Goal: Task Accomplishment & Management: Use online tool/utility

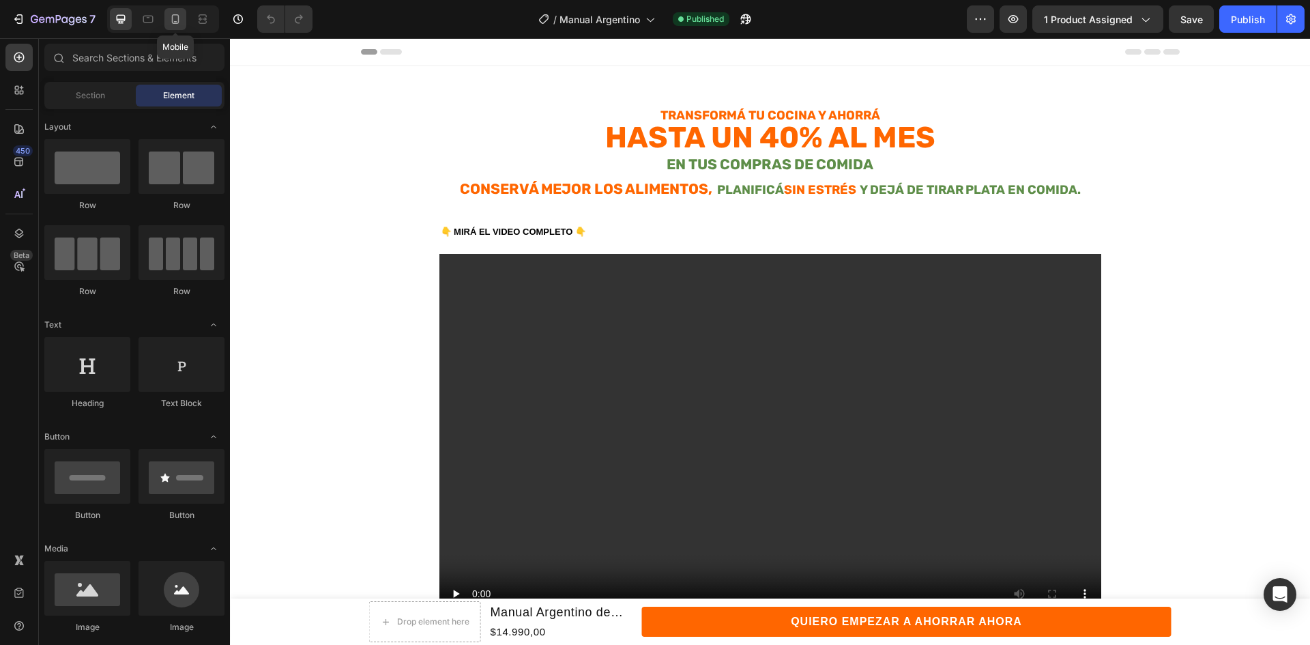
click at [180, 29] on div at bounding box center [175, 19] width 22 height 22
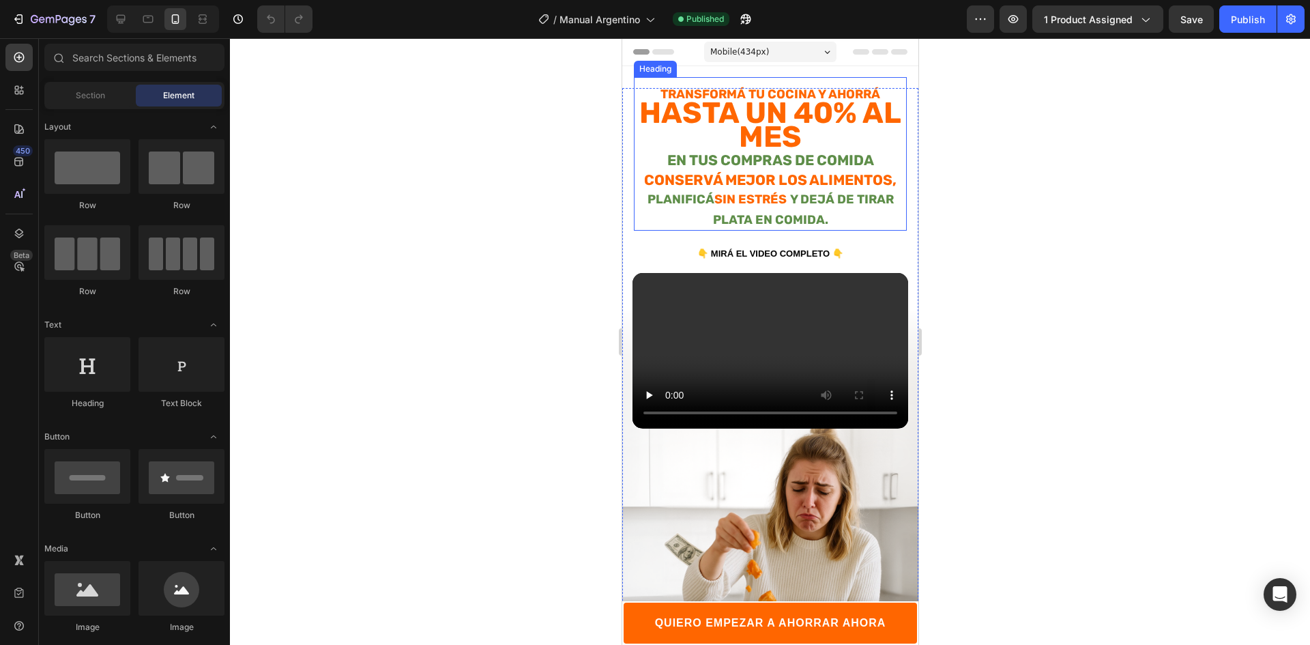
click at [724, 86] on h2 "Transformá tu cocina y ahorrá hasta un 40% al mes en tus compras de comida Cons…" at bounding box center [769, 157] width 273 height 148
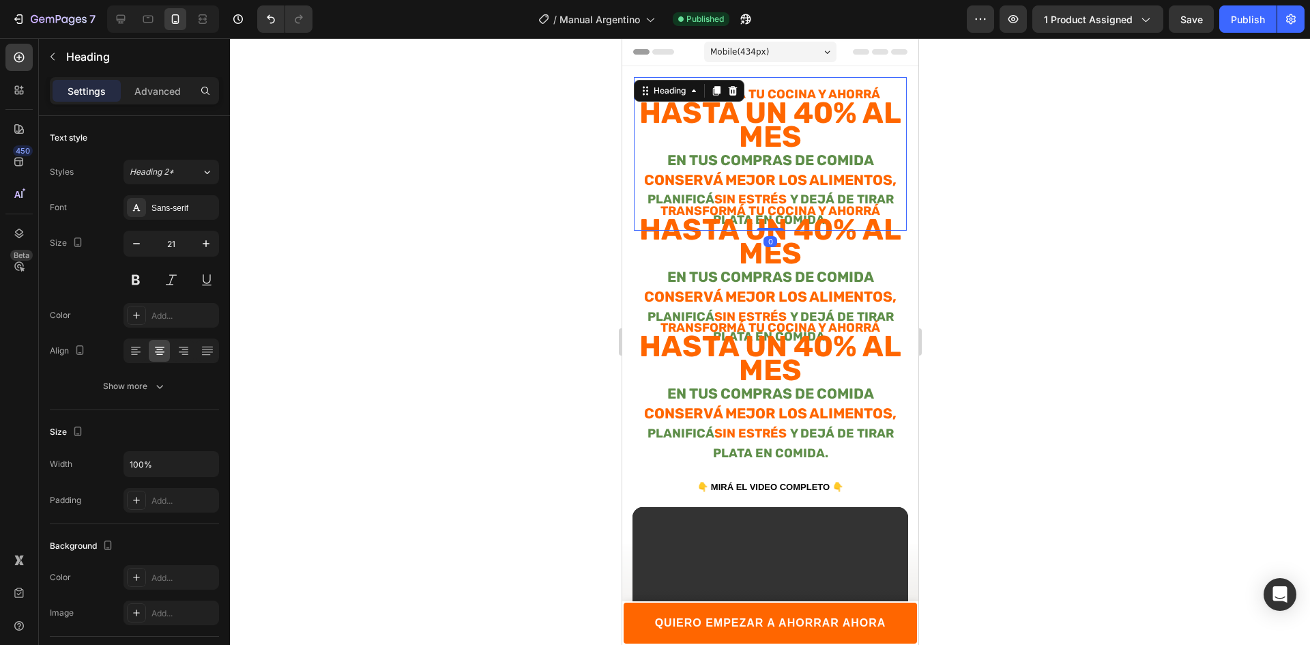
click at [810, 111] on strong "hasta un 40% al mes" at bounding box center [769, 124] width 262 height 58
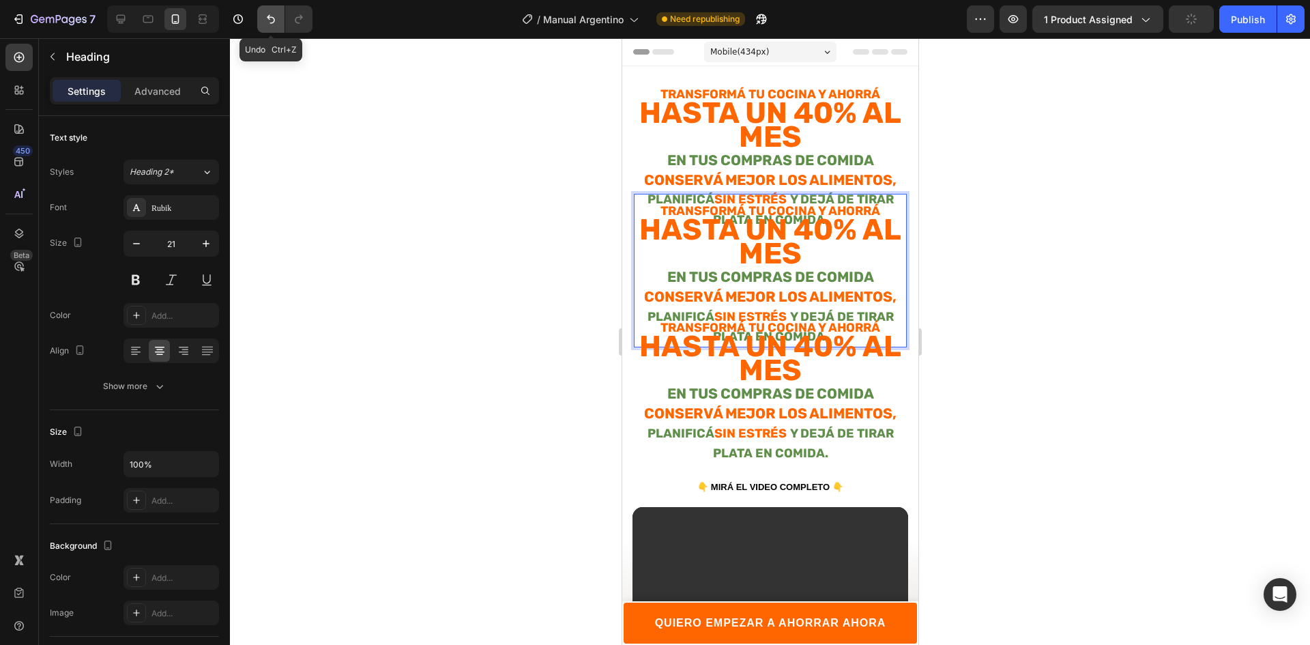
click at [272, 25] on icon "Undo/Redo" at bounding box center [271, 19] width 14 height 14
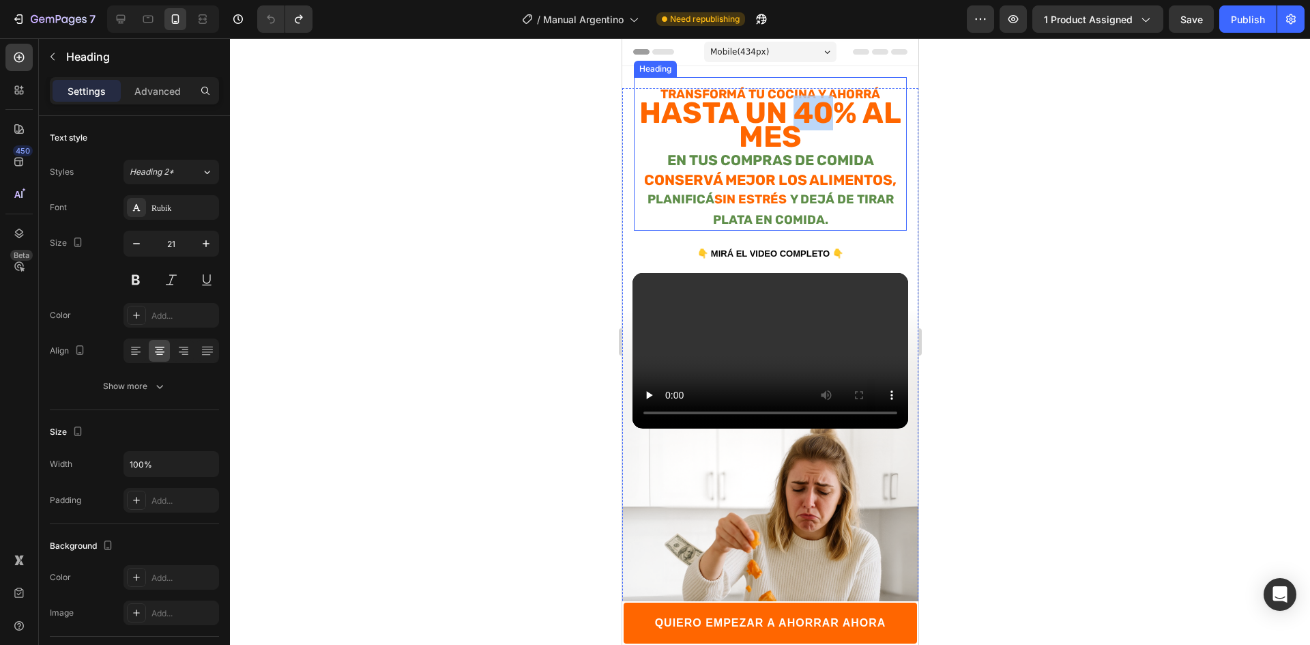
click at [816, 126] on strong "hasta un 40% al mes" at bounding box center [769, 124] width 262 height 58
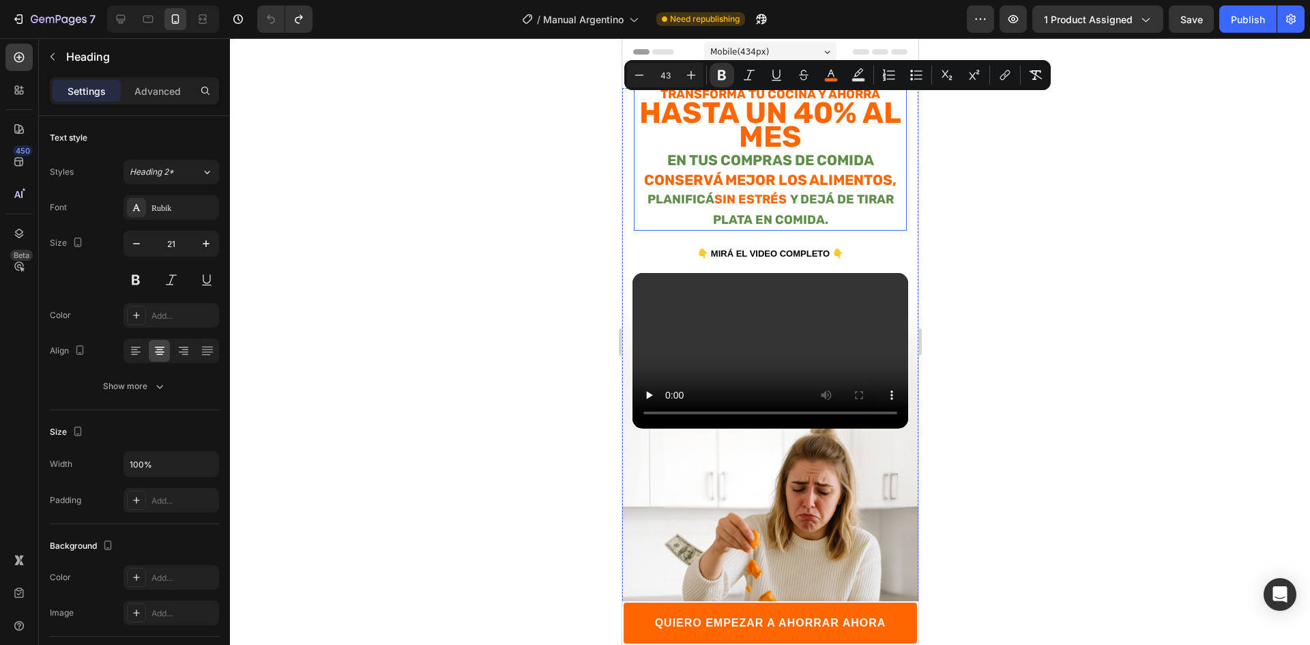
click at [772, 139] on strong "hasta un 40% al mes" at bounding box center [769, 124] width 262 height 58
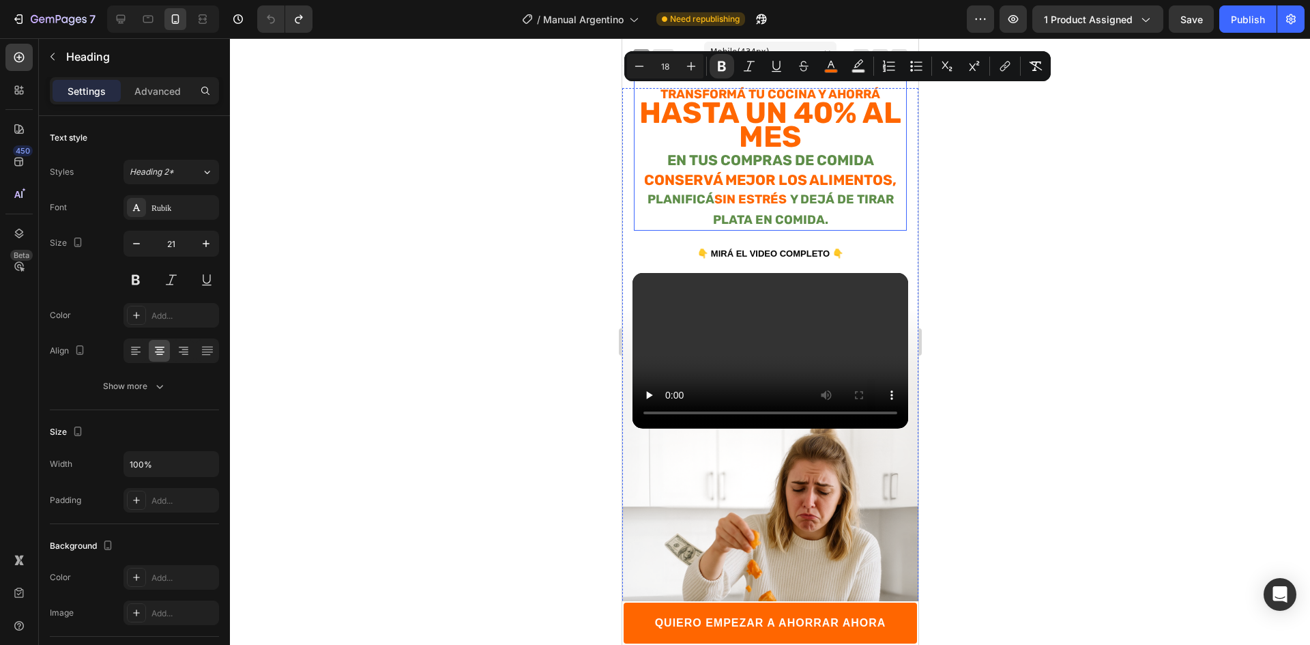
drag, startPoint x: 875, startPoint y: 92, endPoint x: 649, endPoint y: 95, distance: 226.5
click at [649, 95] on p "Transformá tu cocina y ahorrá hasta un 40% al mes en tus compras de comida Cons…" at bounding box center [769, 156] width 270 height 145
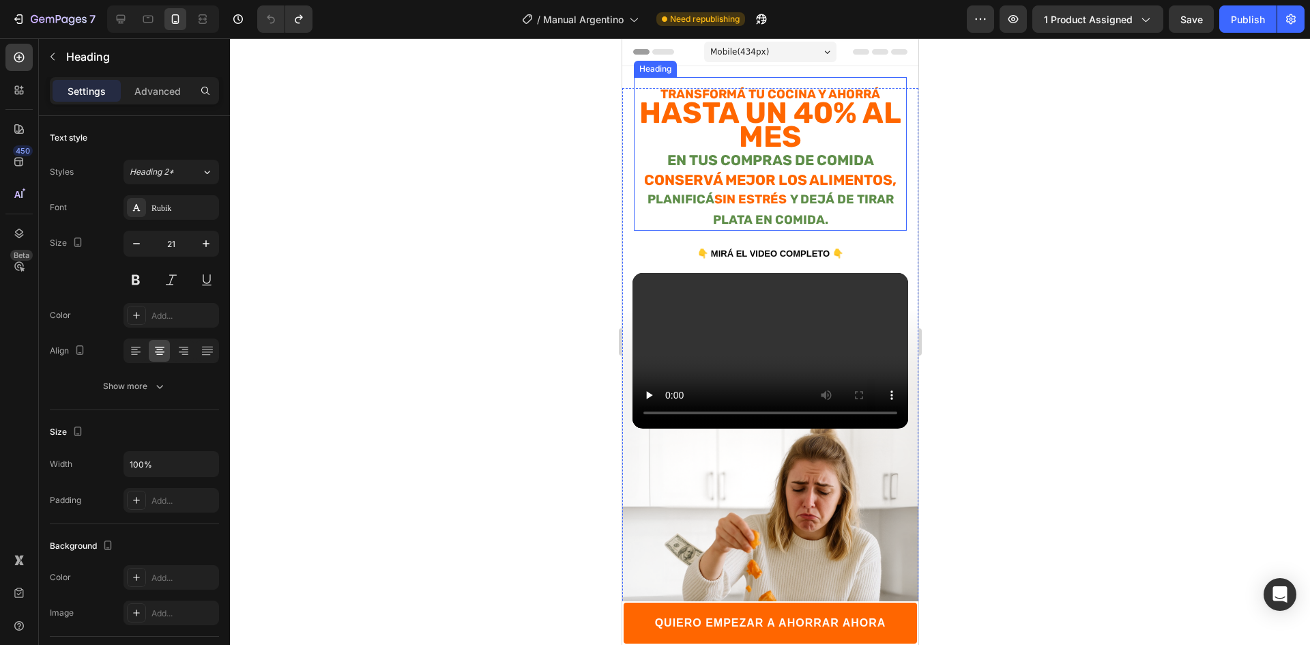
click at [731, 123] on strong "hasta un 40% al mes" at bounding box center [769, 124] width 262 height 58
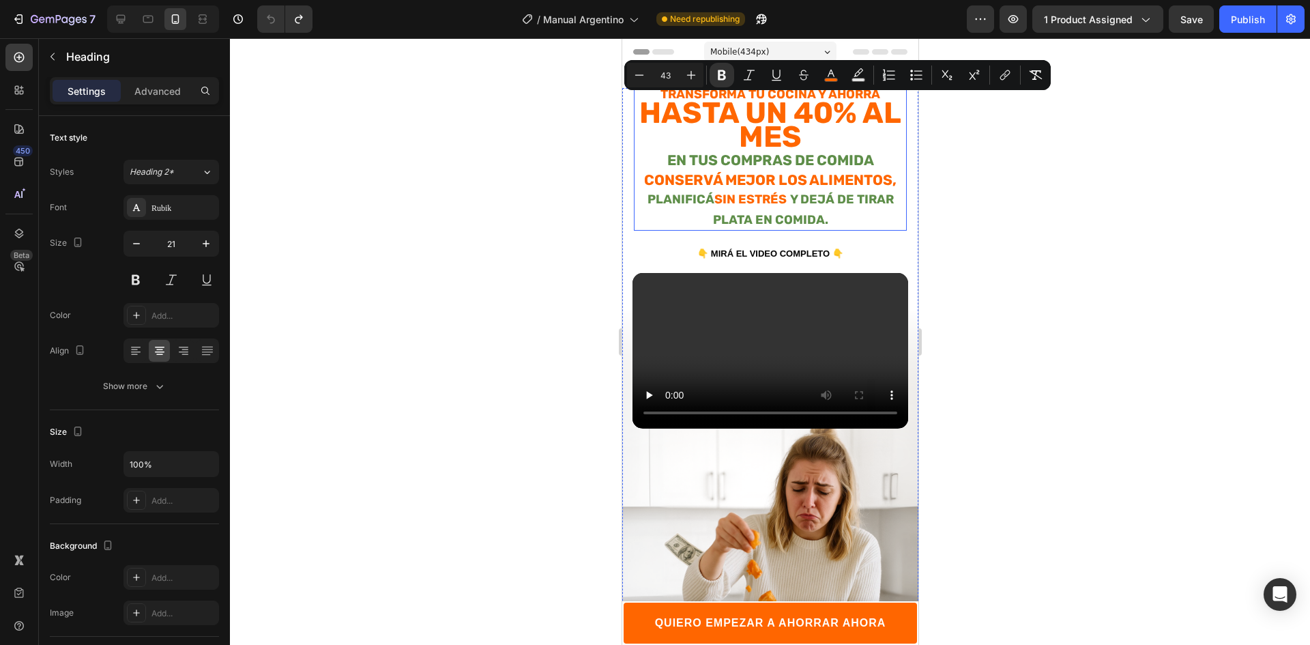
click at [806, 139] on strong "hasta un 40% al mes" at bounding box center [769, 124] width 262 height 58
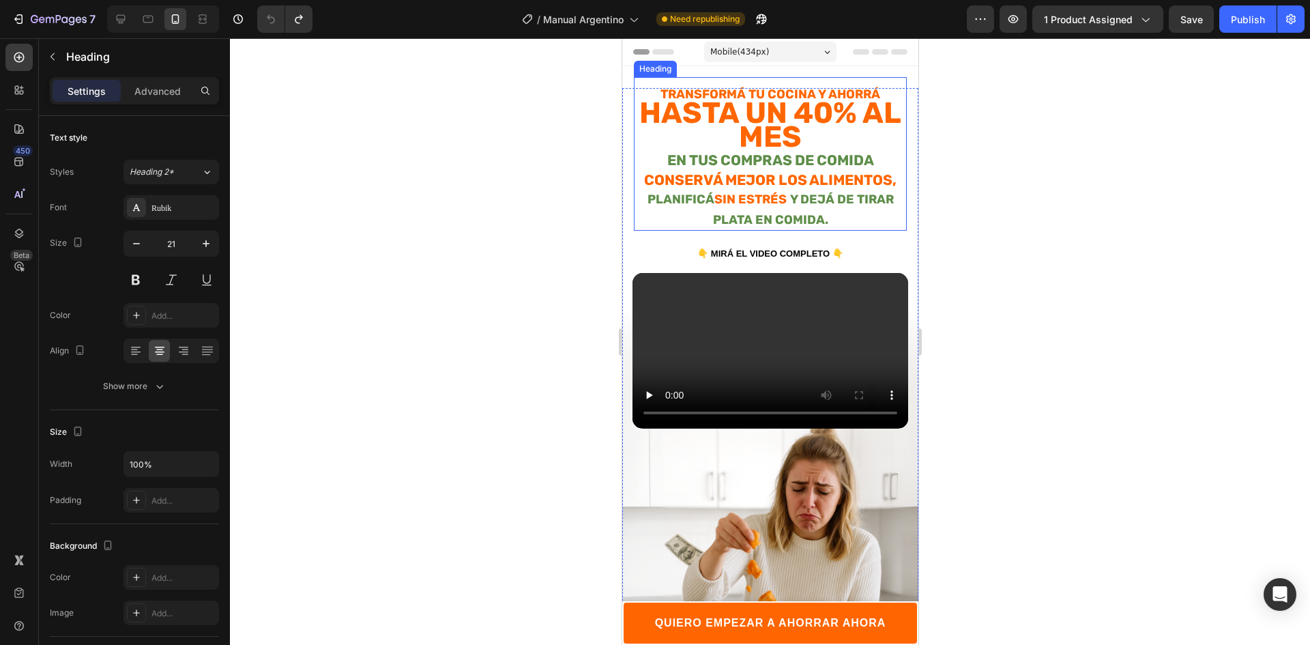
drag, startPoint x: 719, startPoint y: 125, endPoint x: 664, endPoint y: 115, distance: 55.6
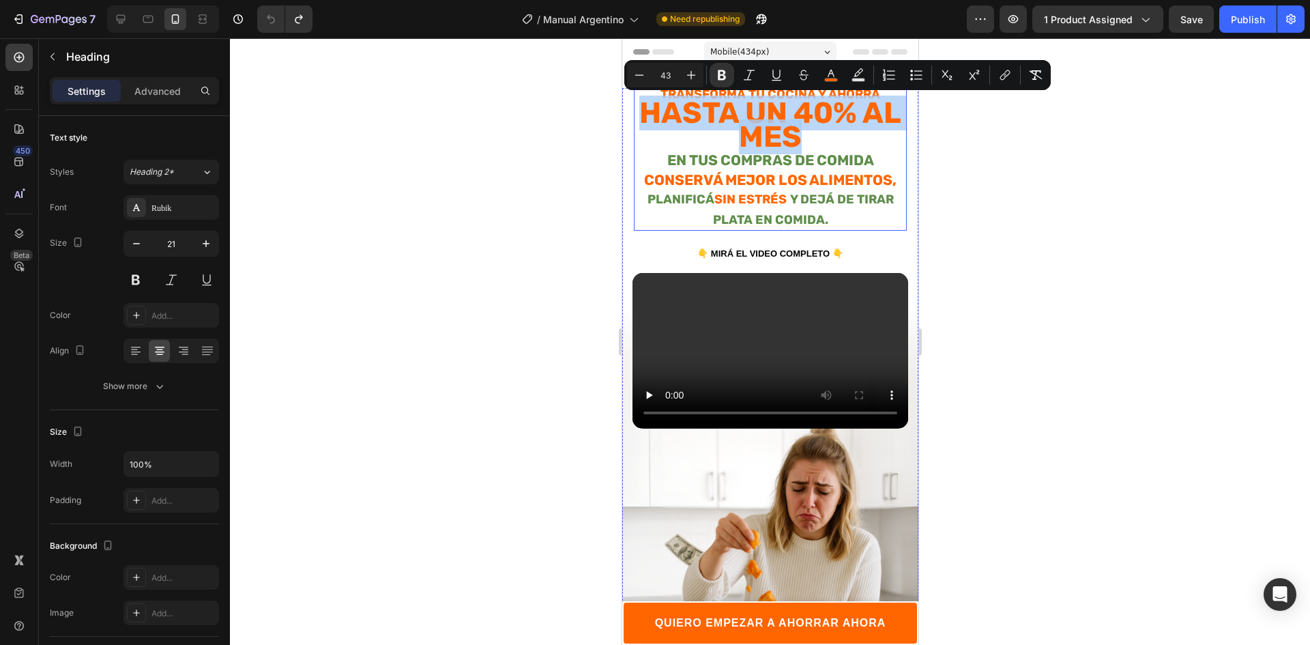
drag, startPoint x: 658, startPoint y: 111, endPoint x: 810, endPoint y: 141, distance: 154.9
click at [810, 141] on strong "hasta un 40% al mes" at bounding box center [769, 124] width 262 height 58
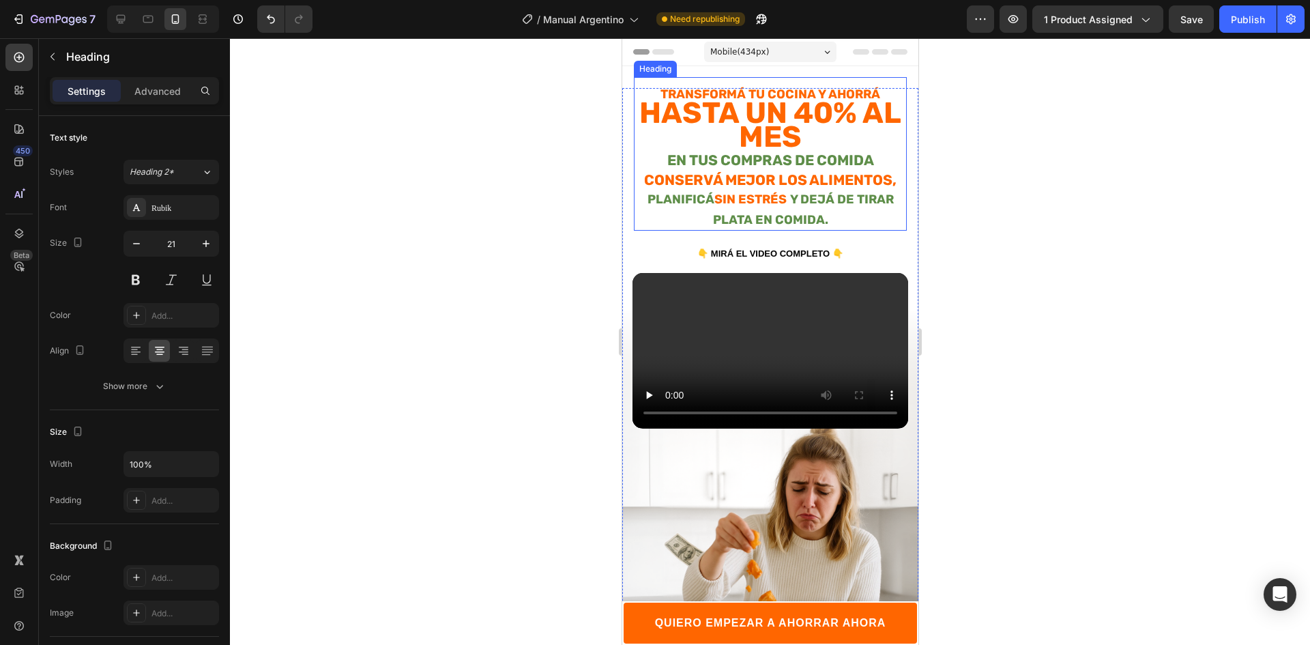
click at [817, 137] on strong "hasta un 40% al mes" at bounding box center [769, 124] width 262 height 58
click at [783, 125] on strong "hasta un 40% al mes" at bounding box center [769, 124] width 262 height 58
click at [757, 132] on strong "hasta un 40% al mes" at bounding box center [769, 124] width 262 height 58
click at [651, 112] on p "Transformá tu cocina y ahorrá hasta un 40% al mes en tus compras de comida Cons…" at bounding box center [769, 156] width 270 height 145
click at [670, 117] on strong "fhasta un 40% al mes" at bounding box center [769, 124] width 236 height 58
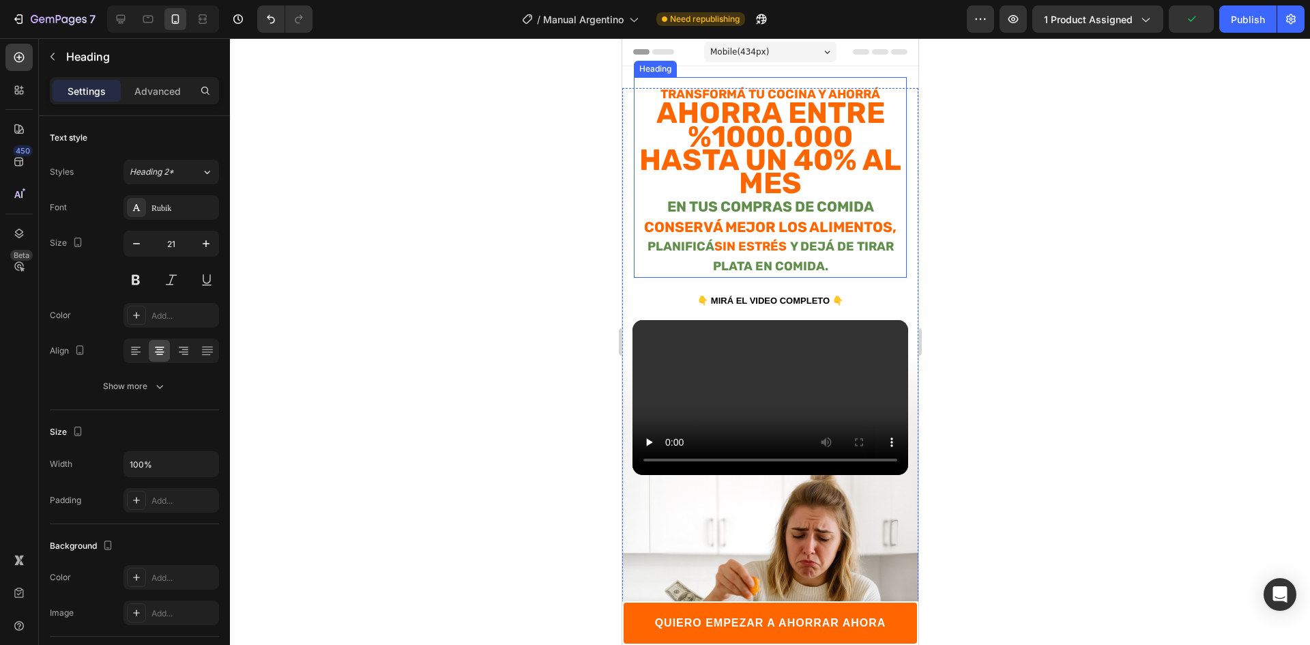
click at [707, 135] on strong "Ahorra entre %1000.000 hasta un 40% al mes" at bounding box center [769, 147] width 262 height 105
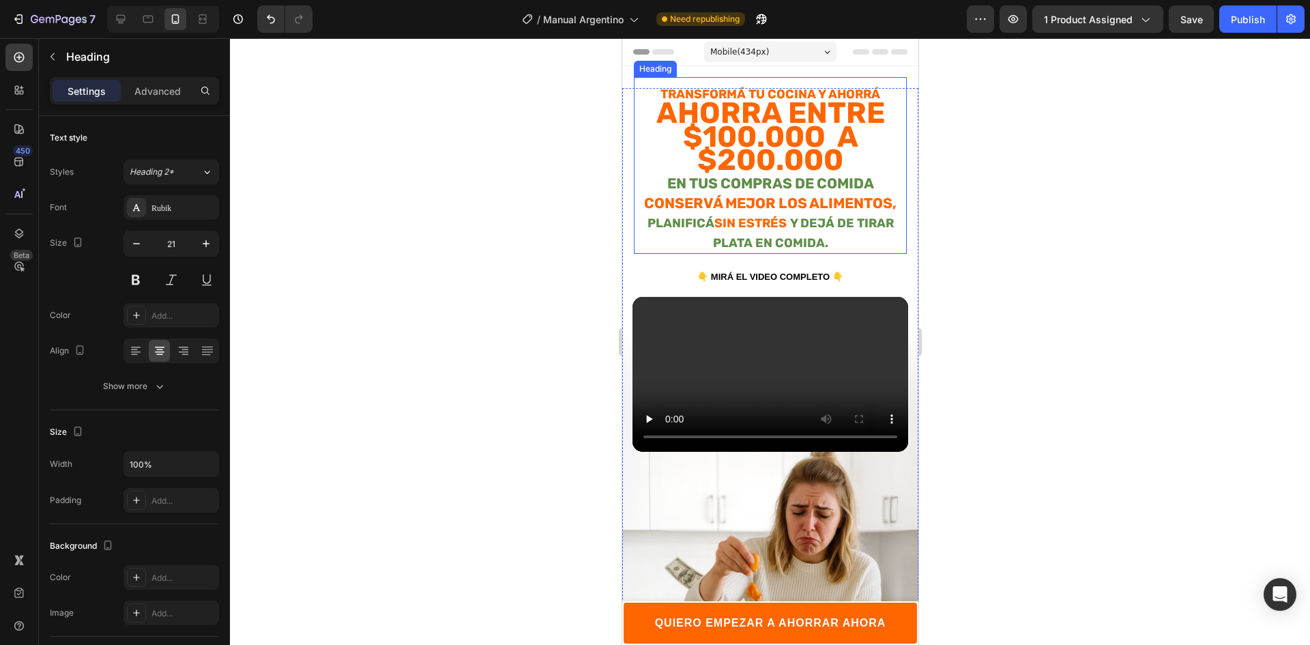
click at [776, 125] on strong "Ahorra entre $100.00o a $200.000" at bounding box center [769, 136] width 228 height 82
click at [837, 162] on strong "Ahorra entre $100.00o a $200.000" at bounding box center [769, 136] width 228 height 82
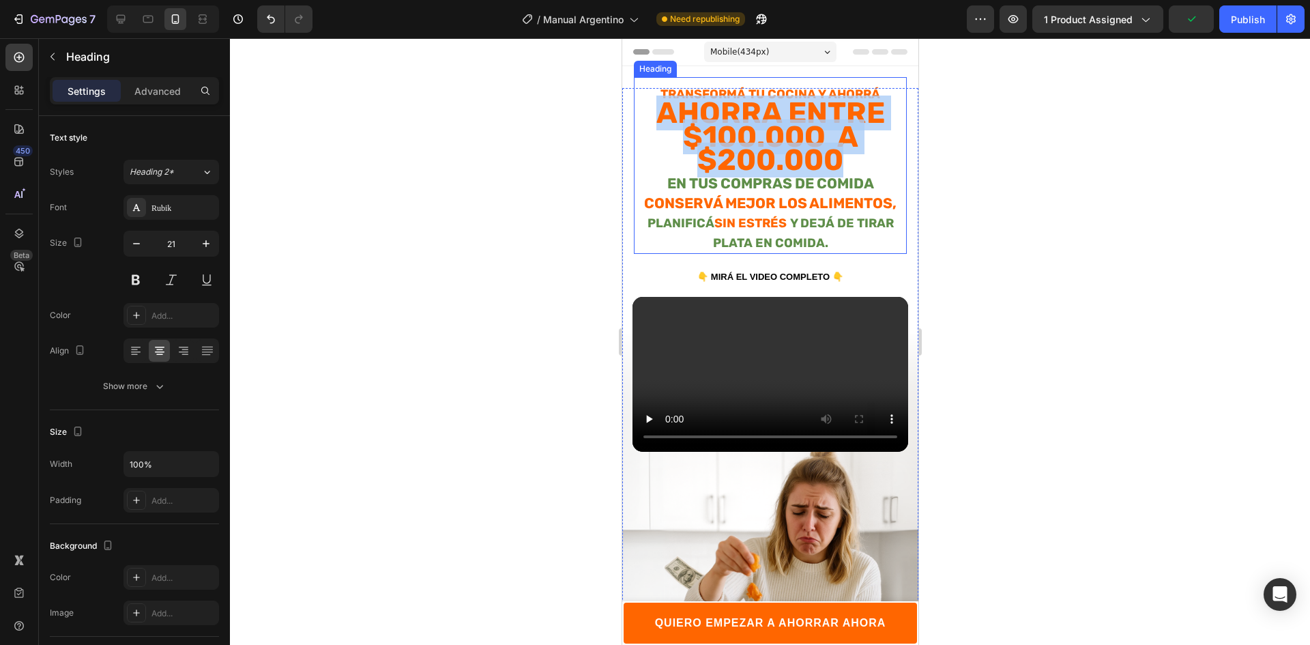
drag, startPoint x: 837, startPoint y: 164, endPoint x: 648, endPoint y: 116, distance: 195.0
click at [648, 116] on p "Transformá tu cocina y ahorrá Ahorra entre $100.00o a $200.000 en tus compras d…" at bounding box center [769, 168] width 270 height 168
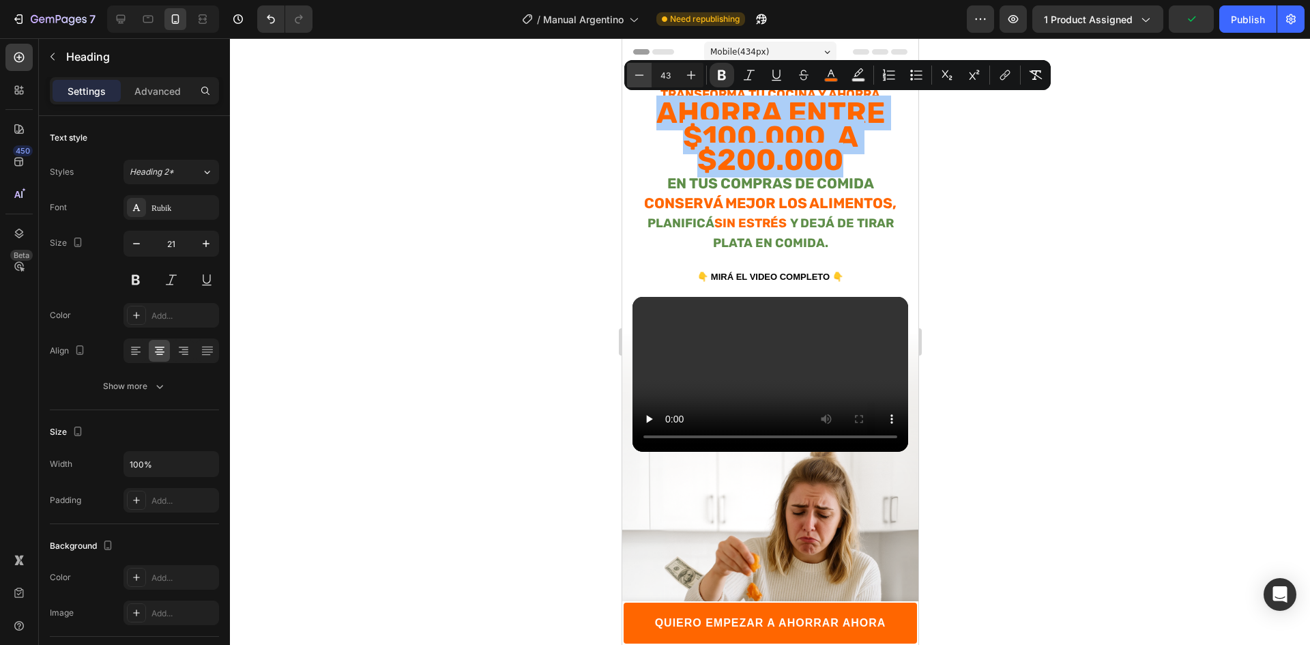
click at [647, 71] on button "Minus" at bounding box center [639, 75] width 25 height 25
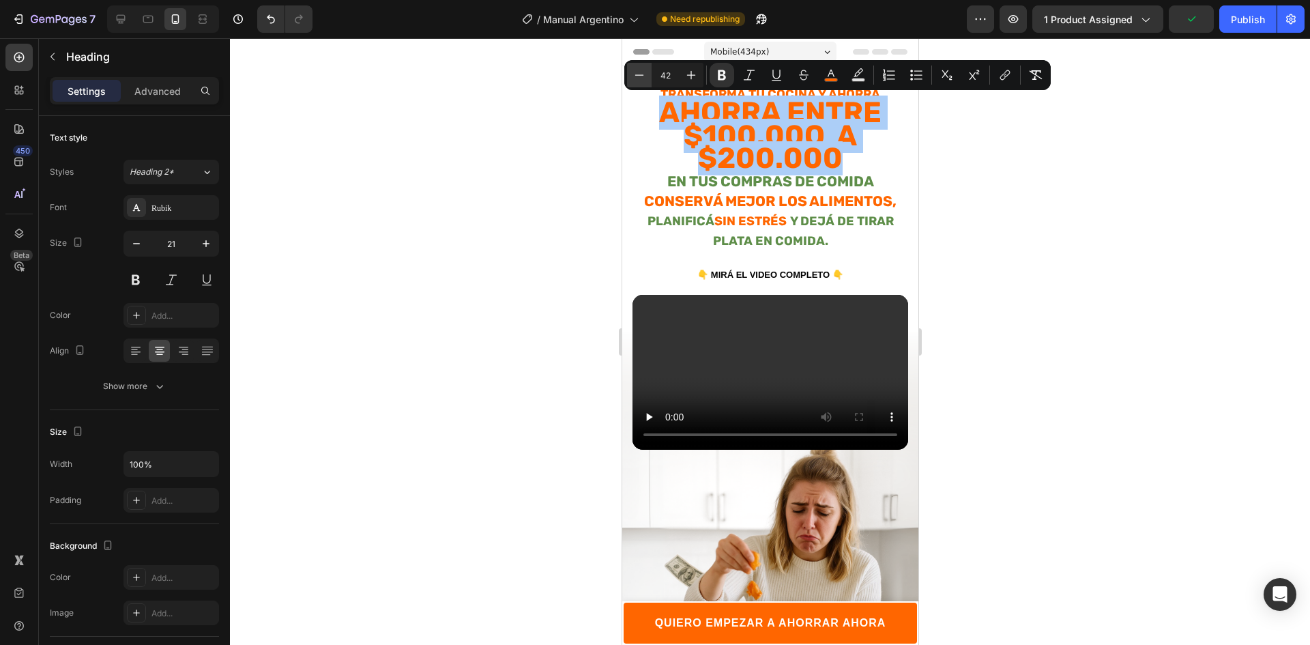
click at [640, 72] on icon "Editor contextual toolbar" at bounding box center [639, 75] width 14 height 14
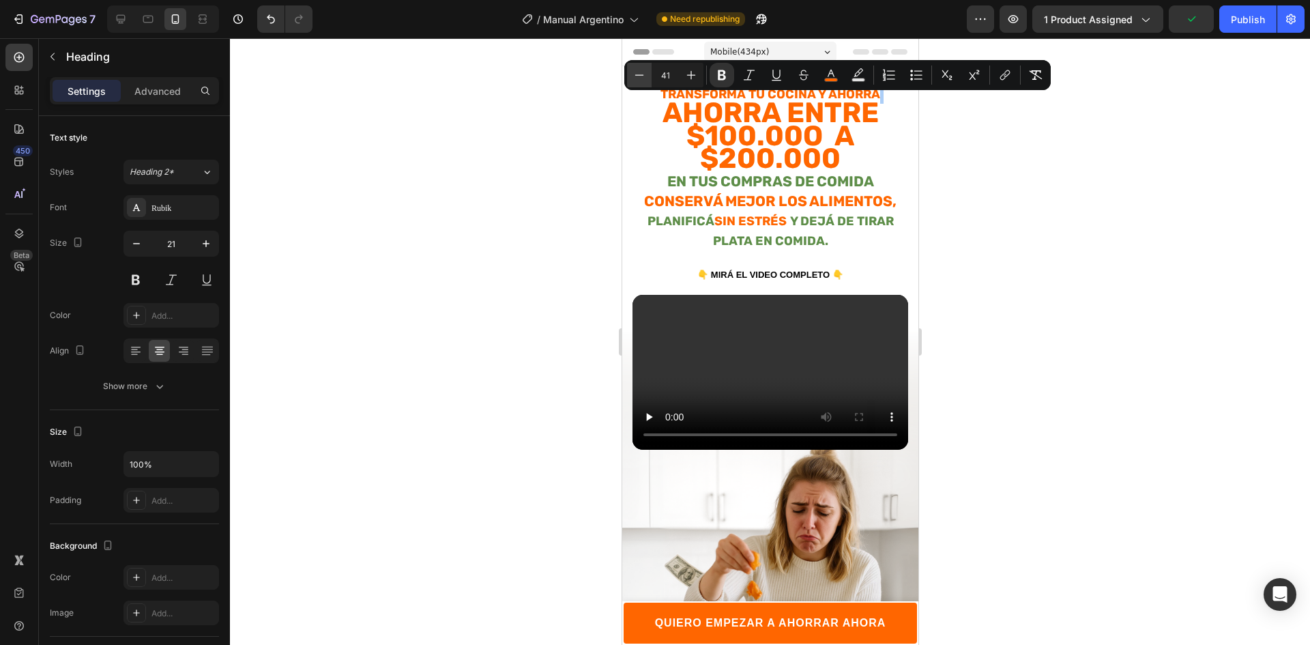
click at [640, 72] on icon "Editor contextual toolbar" at bounding box center [639, 75] width 14 height 14
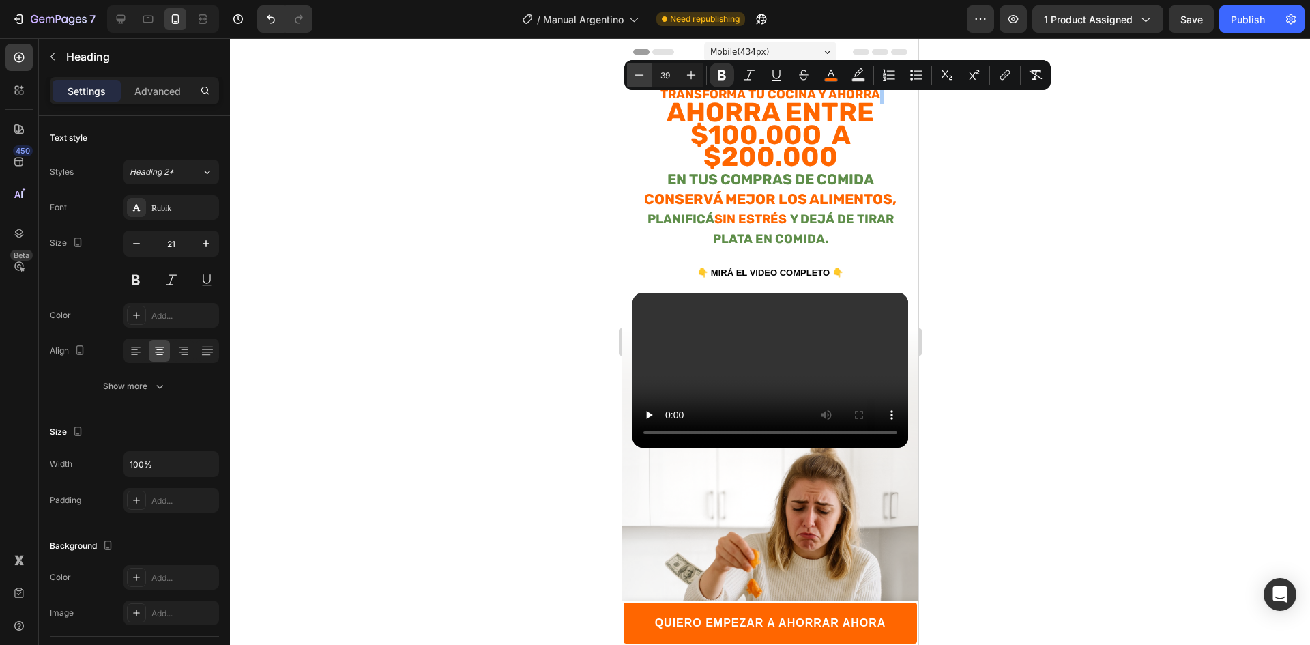
click at [640, 72] on icon "Editor contextual toolbar" at bounding box center [639, 75] width 14 height 14
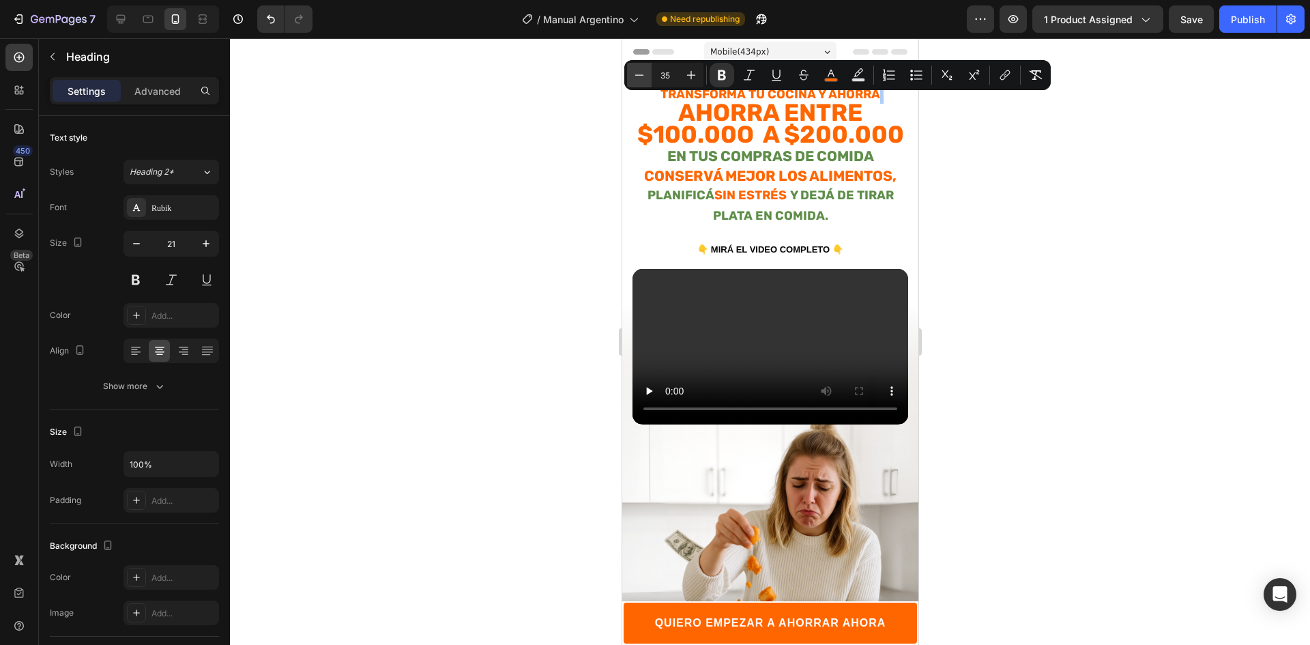
click at [640, 72] on icon "Editor contextual toolbar" at bounding box center [639, 75] width 14 height 14
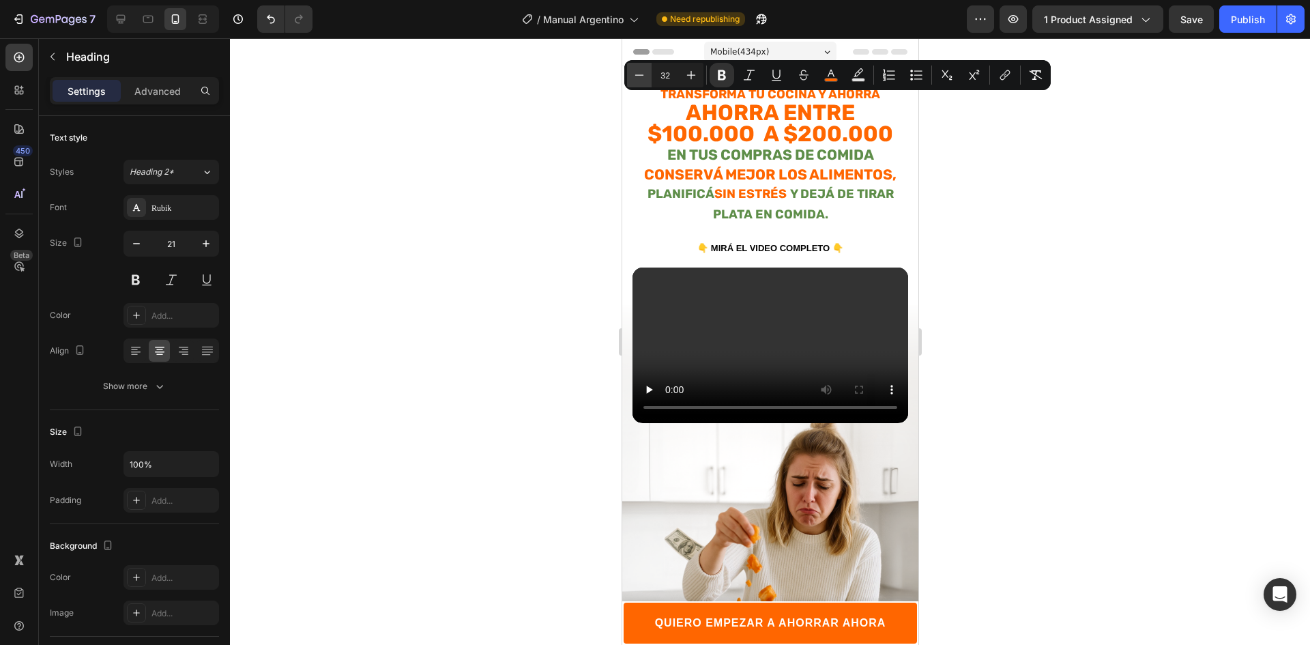
click at [640, 72] on icon "Editor contextual toolbar" at bounding box center [639, 75] width 14 height 14
click at [640, 78] on icon "Editor contextual toolbar" at bounding box center [639, 75] width 14 height 14
type input "30"
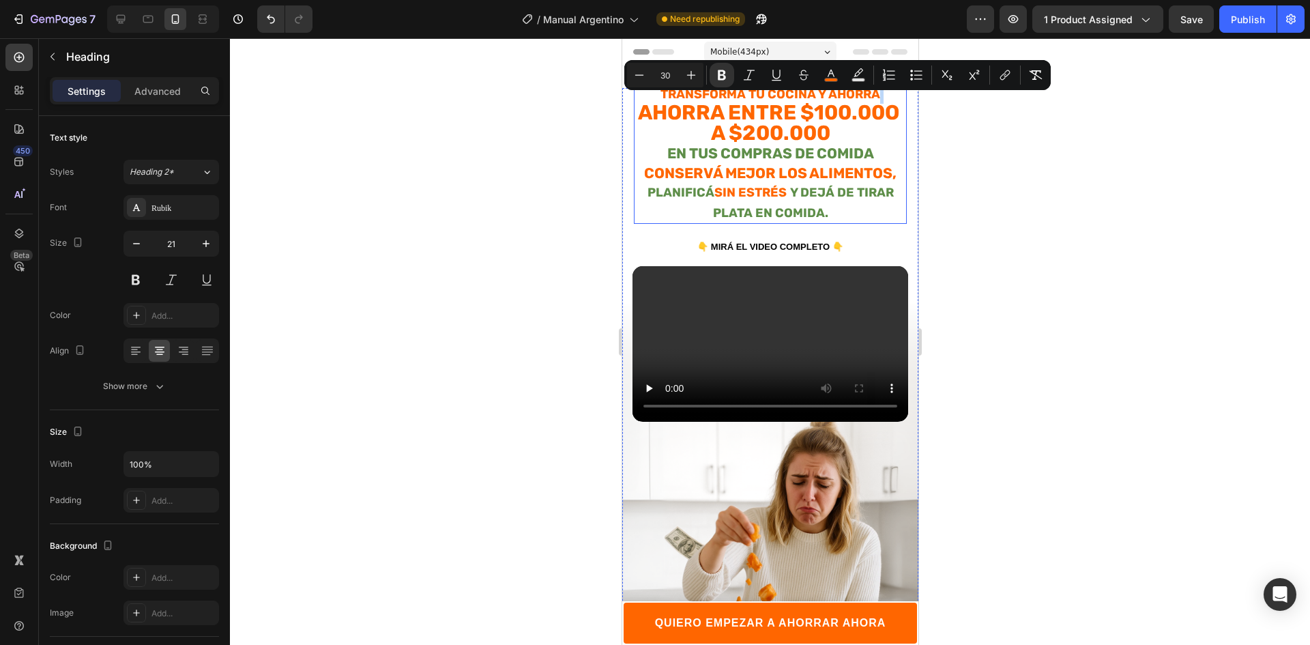
click at [702, 105] on strong "Ahorra entre $100.00o a $200.000" at bounding box center [769, 122] width 265 height 44
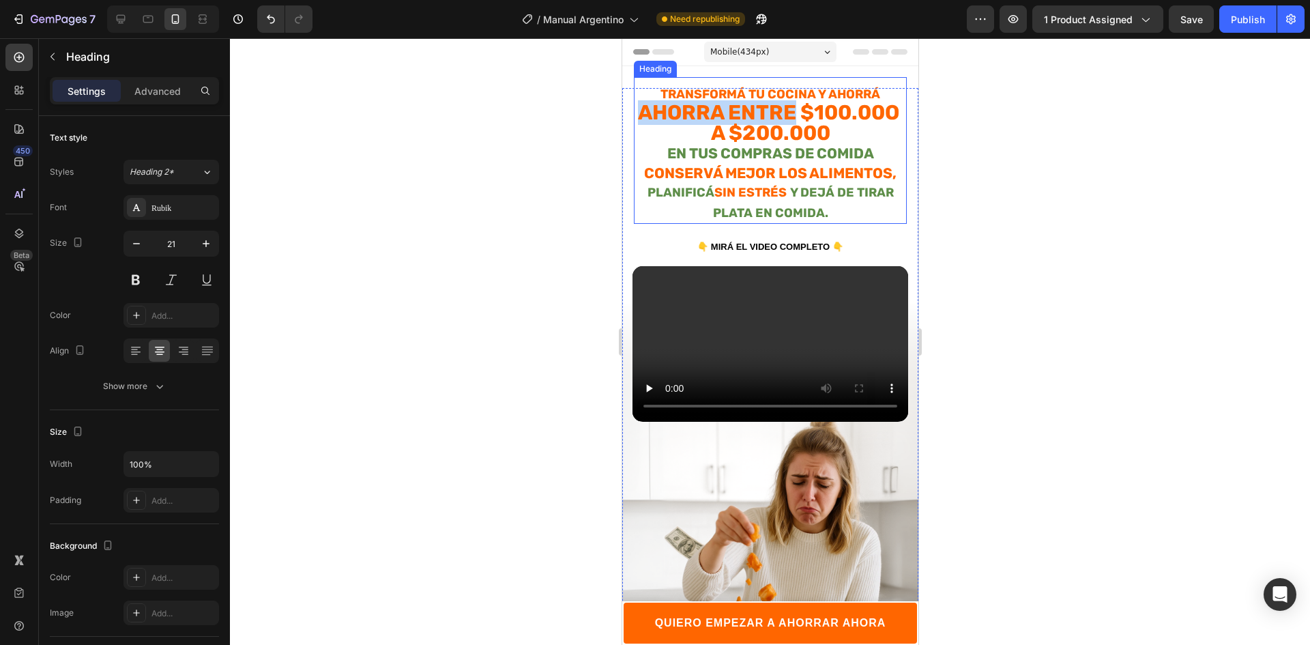
drag, startPoint x: 853, startPoint y: 113, endPoint x: 685, endPoint y: 119, distance: 167.9
click at [685, 119] on p "Transformá tu cocina y ahorrá Ahorra entre $100.00o a $200.000 en tus compras d…" at bounding box center [769, 153] width 270 height 138
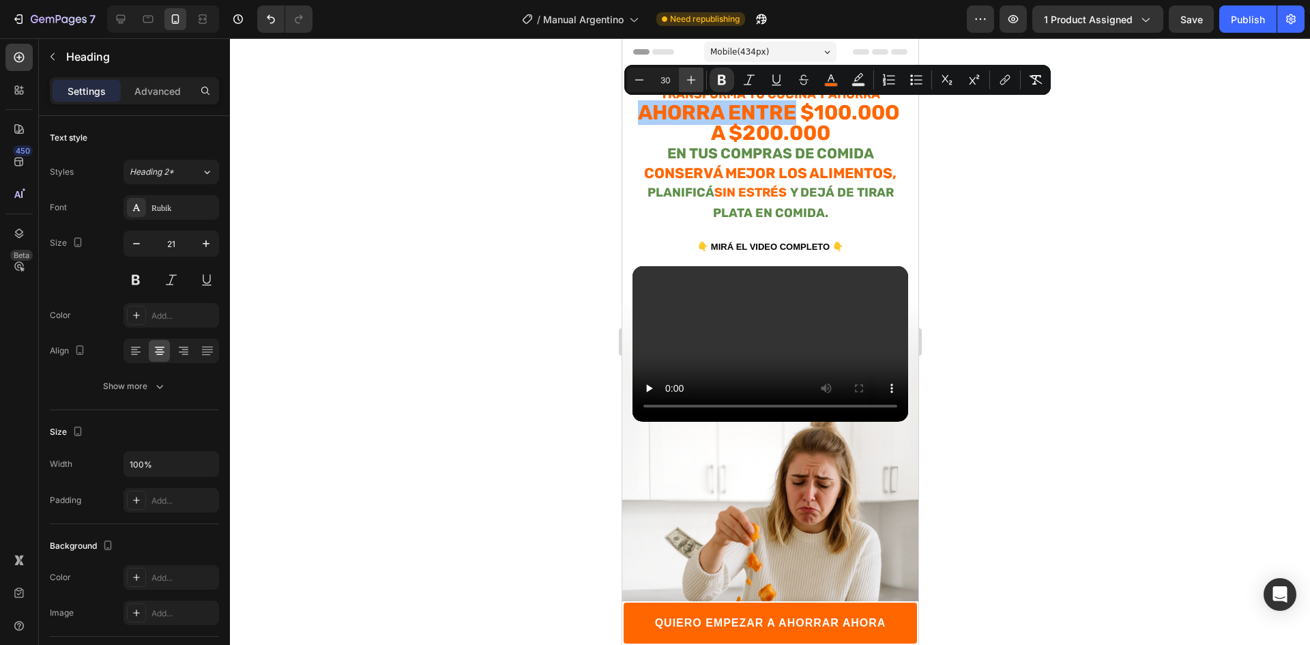
click at [699, 80] on button "Plus" at bounding box center [691, 80] width 25 height 25
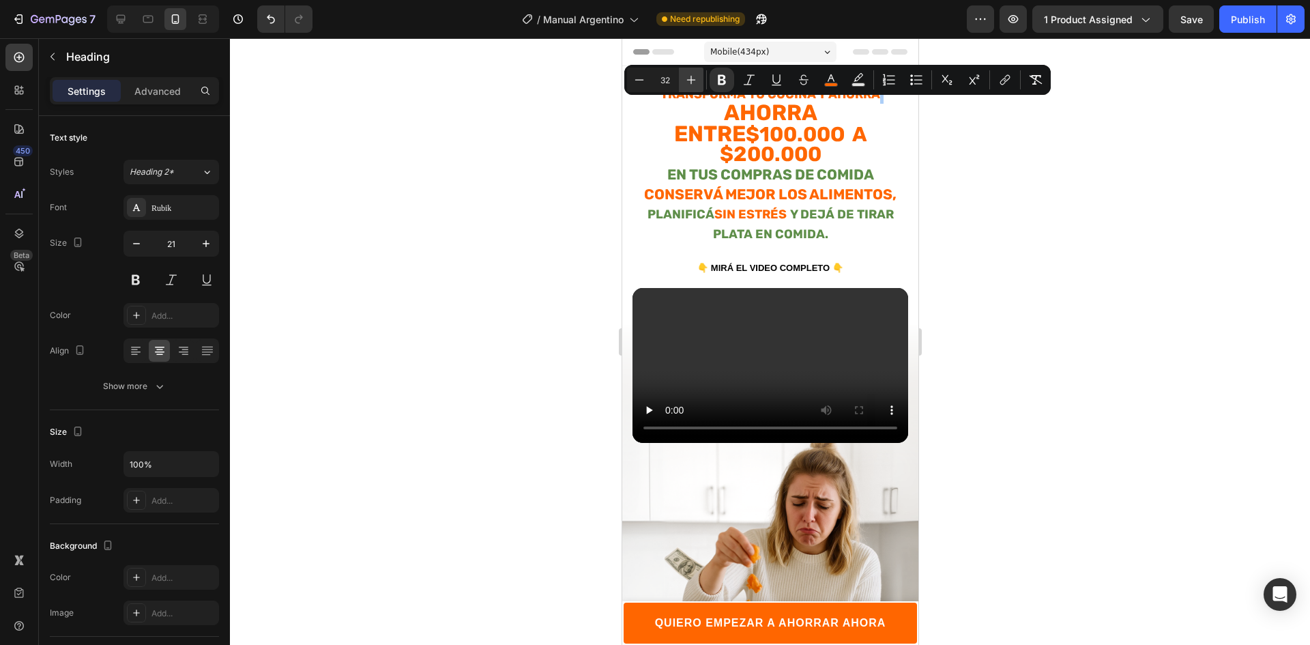
click at [699, 80] on button "Plus" at bounding box center [691, 80] width 25 height 25
click at [696, 80] on icon "Editor contextual toolbar" at bounding box center [691, 80] width 14 height 14
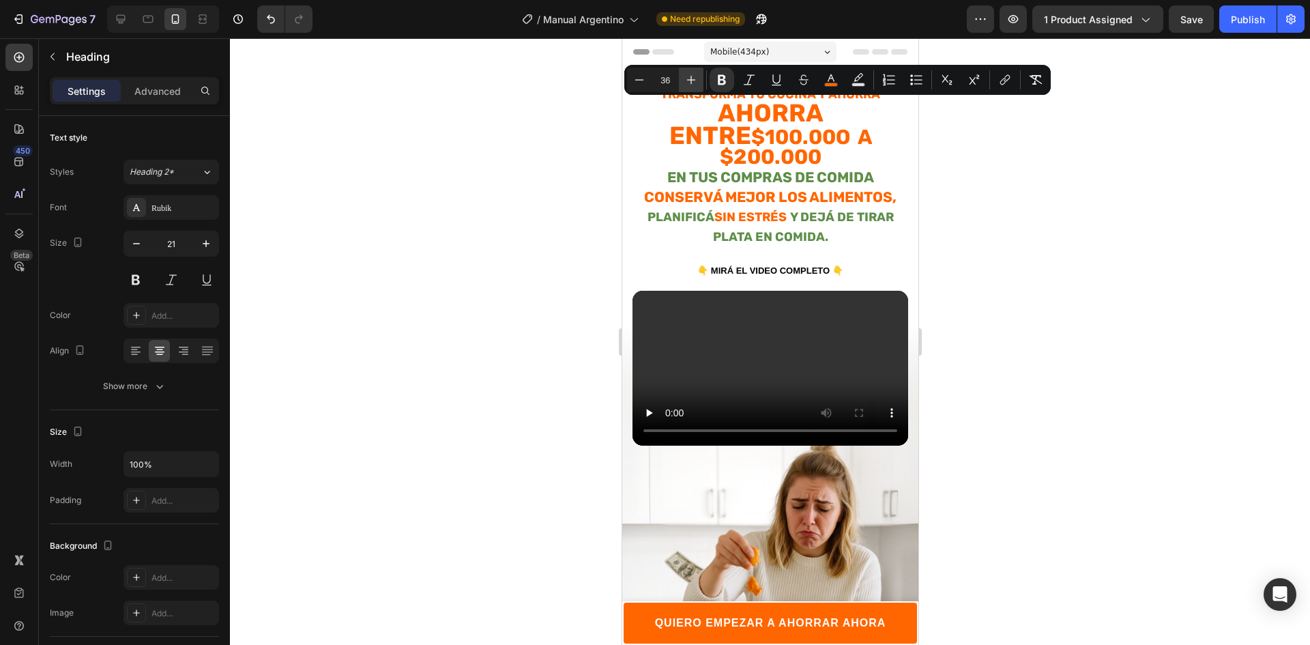
click at [694, 80] on icon "Editor contextual toolbar" at bounding box center [691, 80] width 14 height 14
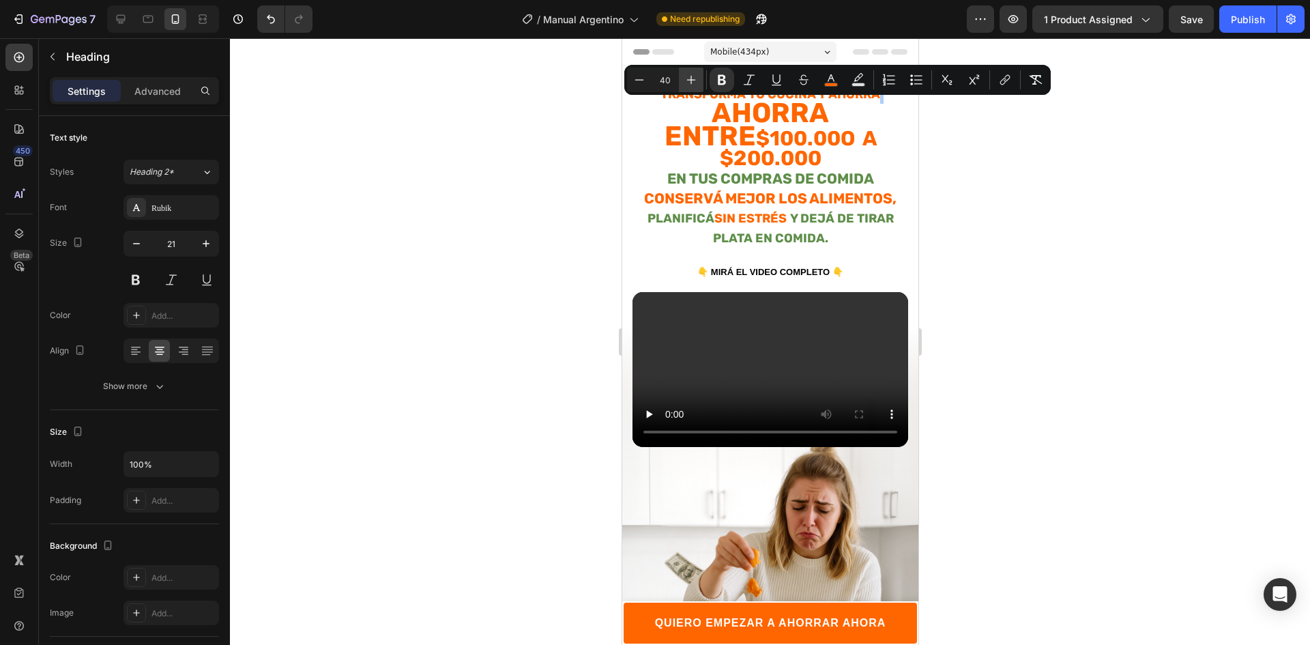
click at [694, 80] on icon "Editor contextual toolbar" at bounding box center [691, 80] width 14 height 14
type input "43"
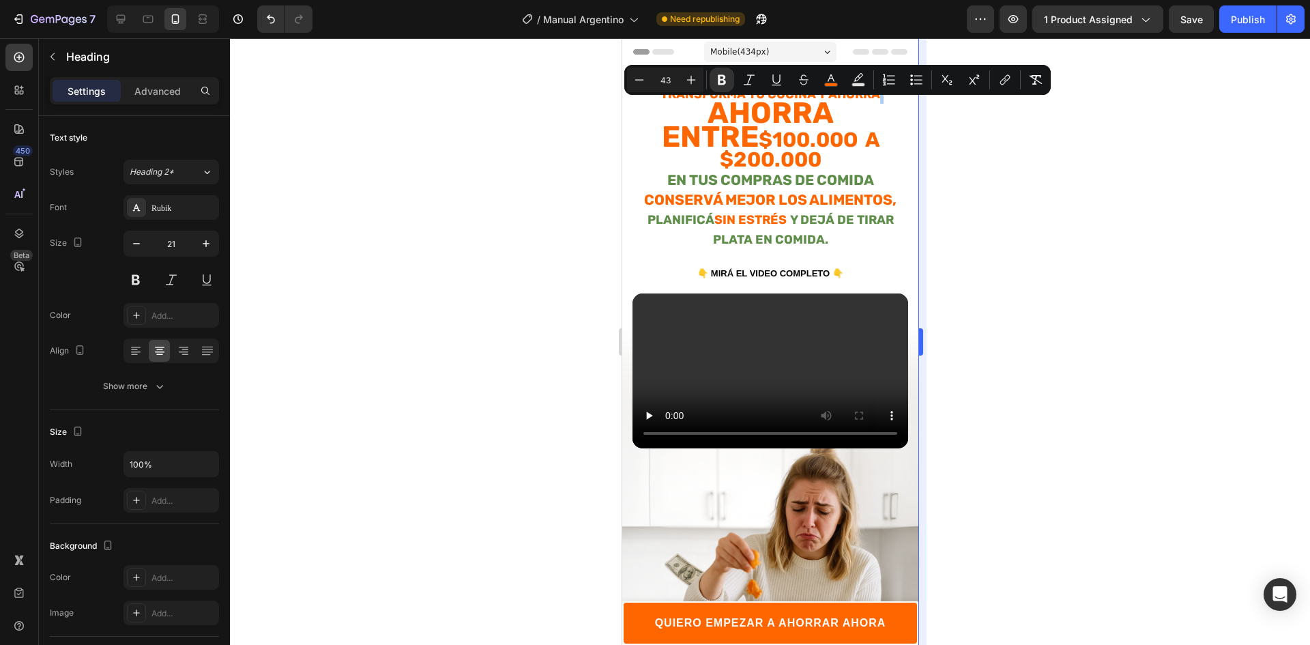
click at [928, 164] on div at bounding box center [770, 341] width 1080 height 606
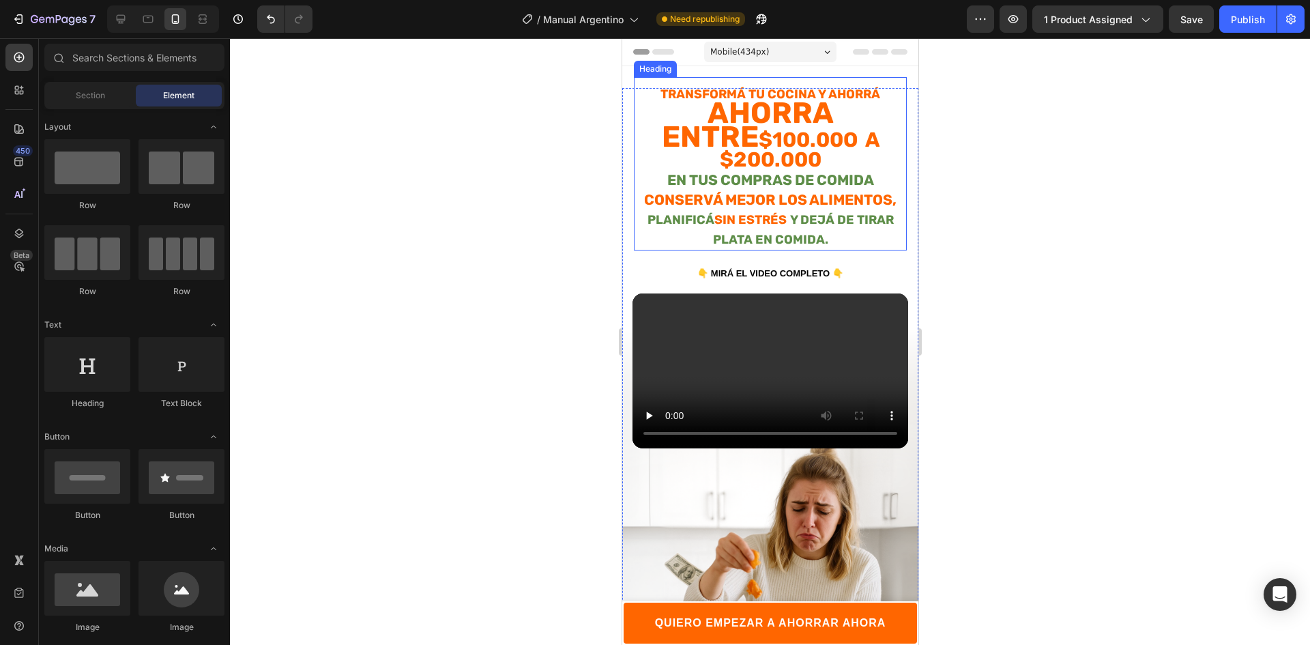
click at [833, 97] on strong "Ahorra entre" at bounding box center [747, 124] width 172 height 58
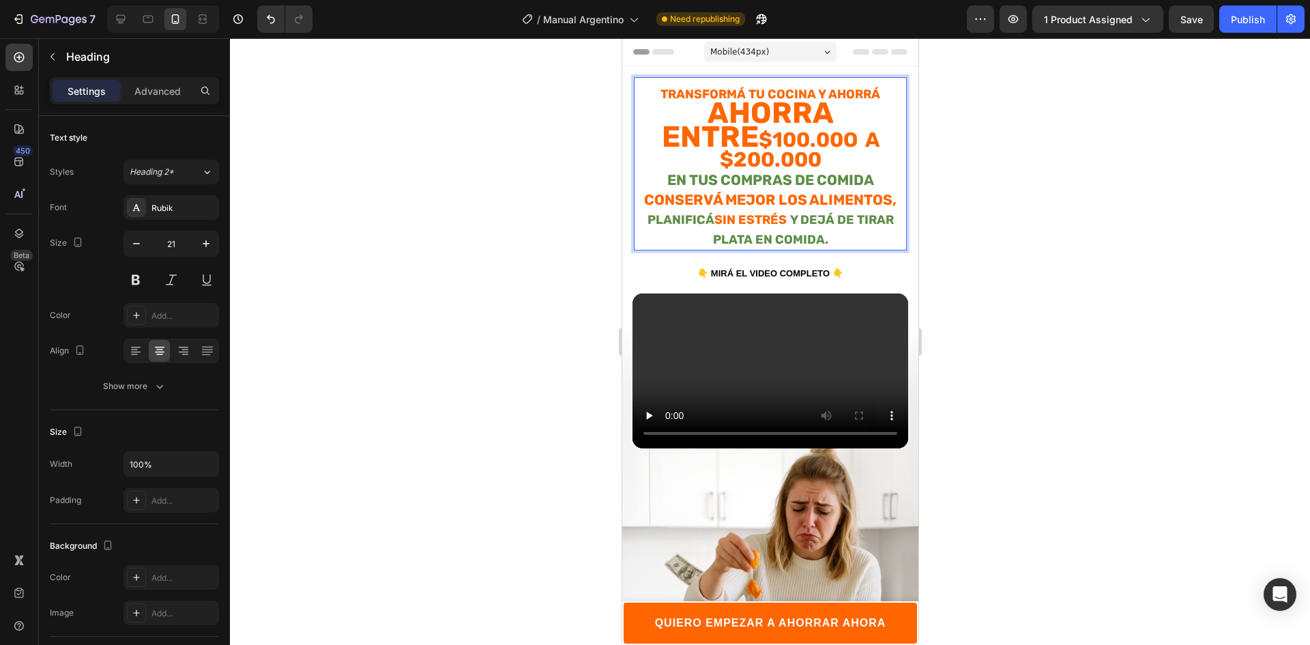
click at [875, 89] on p "Transformá tu cocina y ahorrá Ahorra entre $100.00o a $200.000 en tus compras d…" at bounding box center [769, 166] width 270 height 165
drag, startPoint x: 835, startPoint y: 89, endPoint x: 651, endPoint y: 90, distance: 183.5
click at [651, 90] on p "Transformá tu cocina y ahorrá Ahorra entre $100.00o a $200.000 en tus compras d…" at bounding box center [769, 166] width 270 height 165
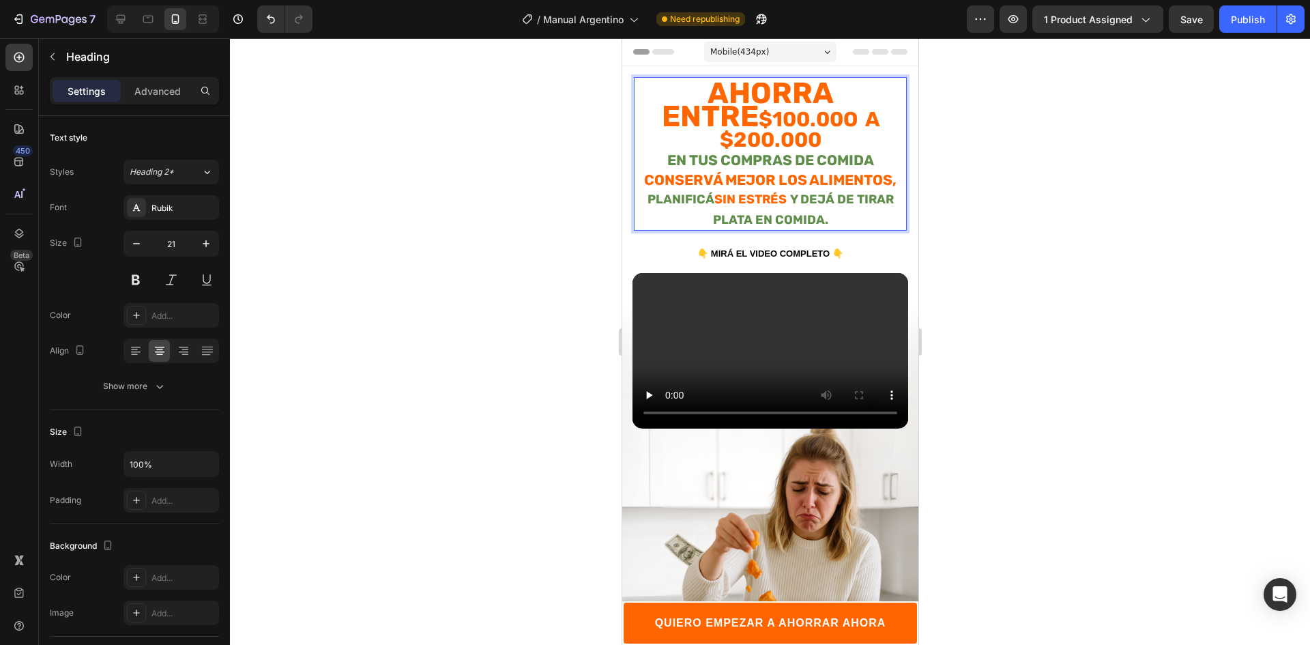
click at [585, 143] on div at bounding box center [770, 341] width 1080 height 606
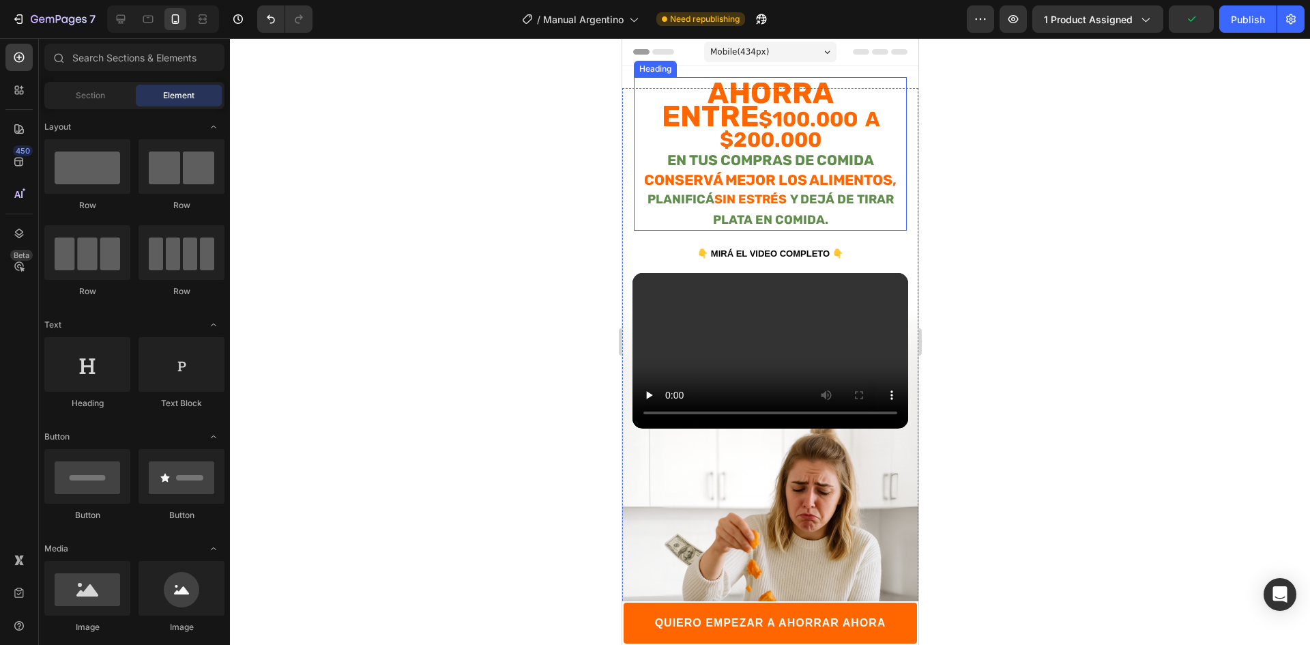
click at [654, 133] on p "⁠⁠⁠⁠⁠⁠⁠ Ahorra entre $100.00o a $200.000 en tus compras de comida Conservá mejo…" at bounding box center [769, 156] width 270 height 145
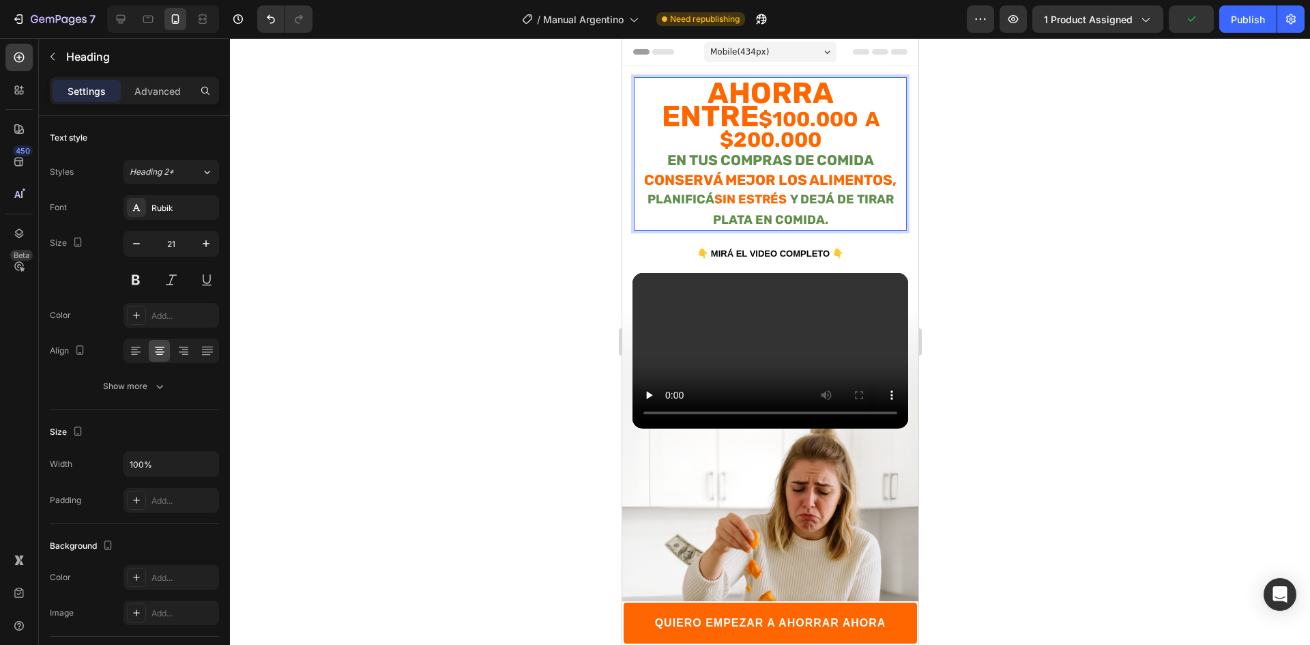
drag, startPoint x: 660, startPoint y: 137, endPoint x: 875, endPoint y: 139, distance: 215.5
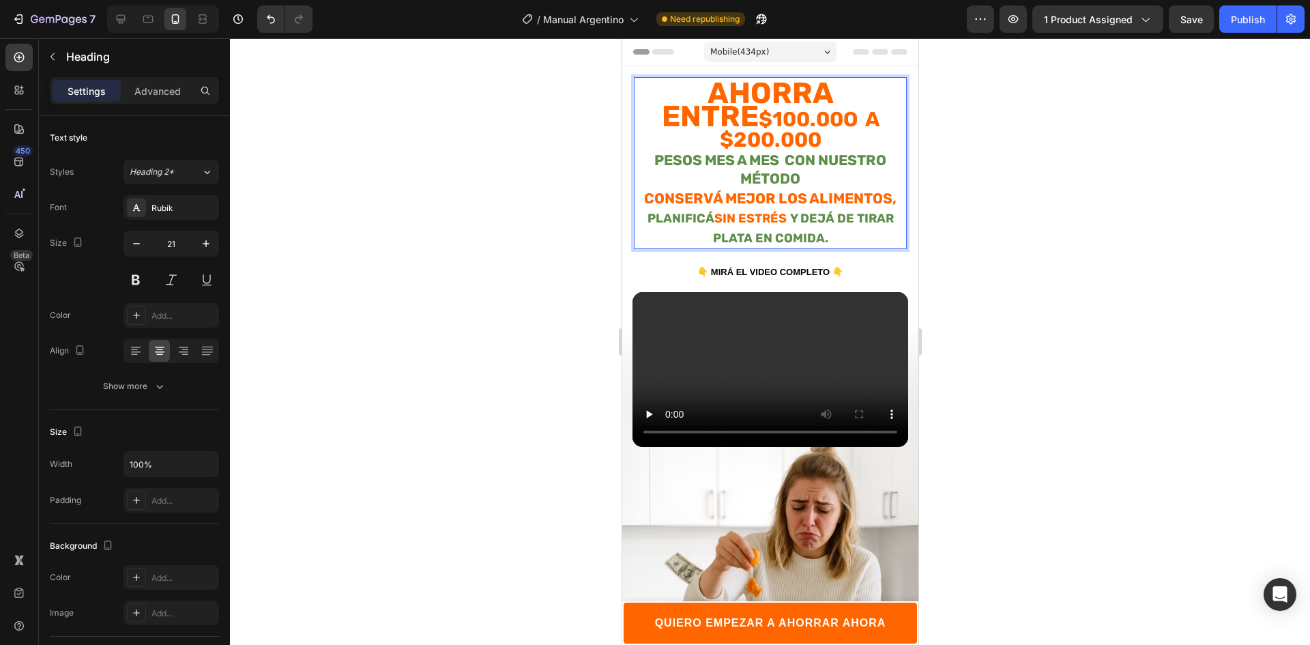
click at [772, 190] on strong "Conservá mejor los alimentos," at bounding box center [769, 198] width 252 height 17
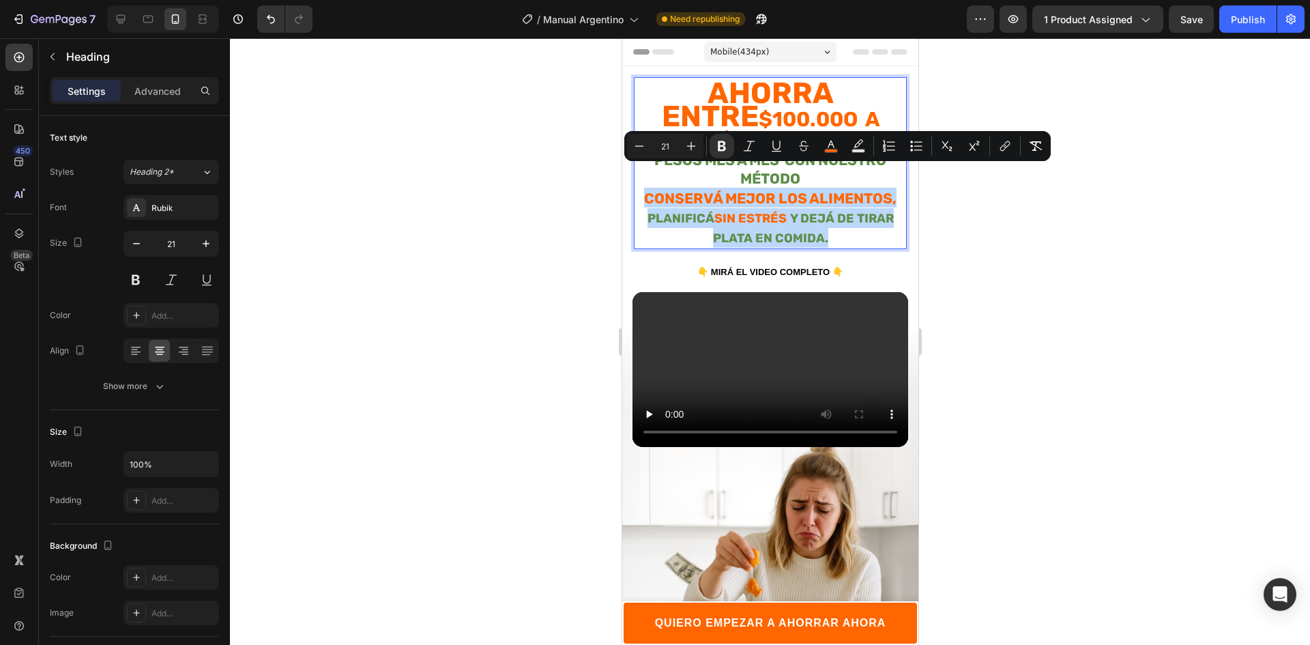
click at [772, 190] on strong "Conservá mejor los alimentos," at bounding box center [769, 198] width 252 height 17
click at [668, 190] on strong "Conservá mejor los alimentos," at bounding box center [769, 198] width 252 height 17
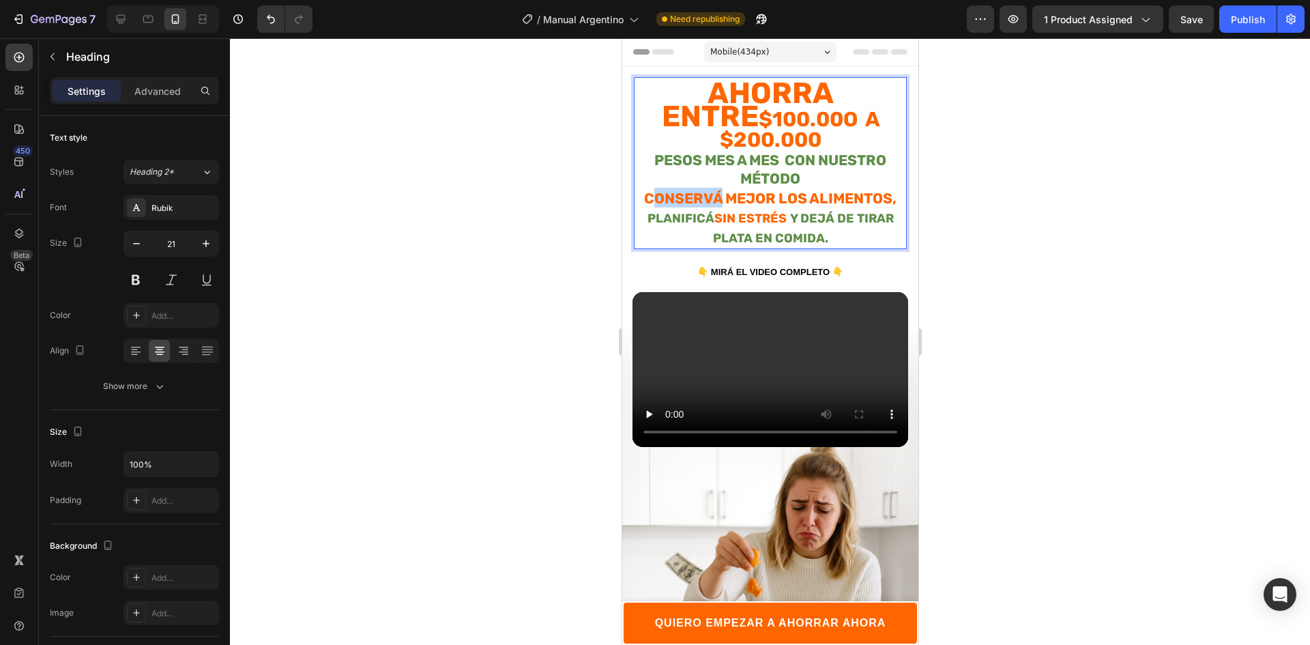
drag, startPoint x: 711, startPoint y: 174, endPoint x: 645, endPoint y: 176, distance: 66.2
click at [645, 190] on strong "Conservá mejor los alimentos," at bounding box center [769, 198] width 252 height 17
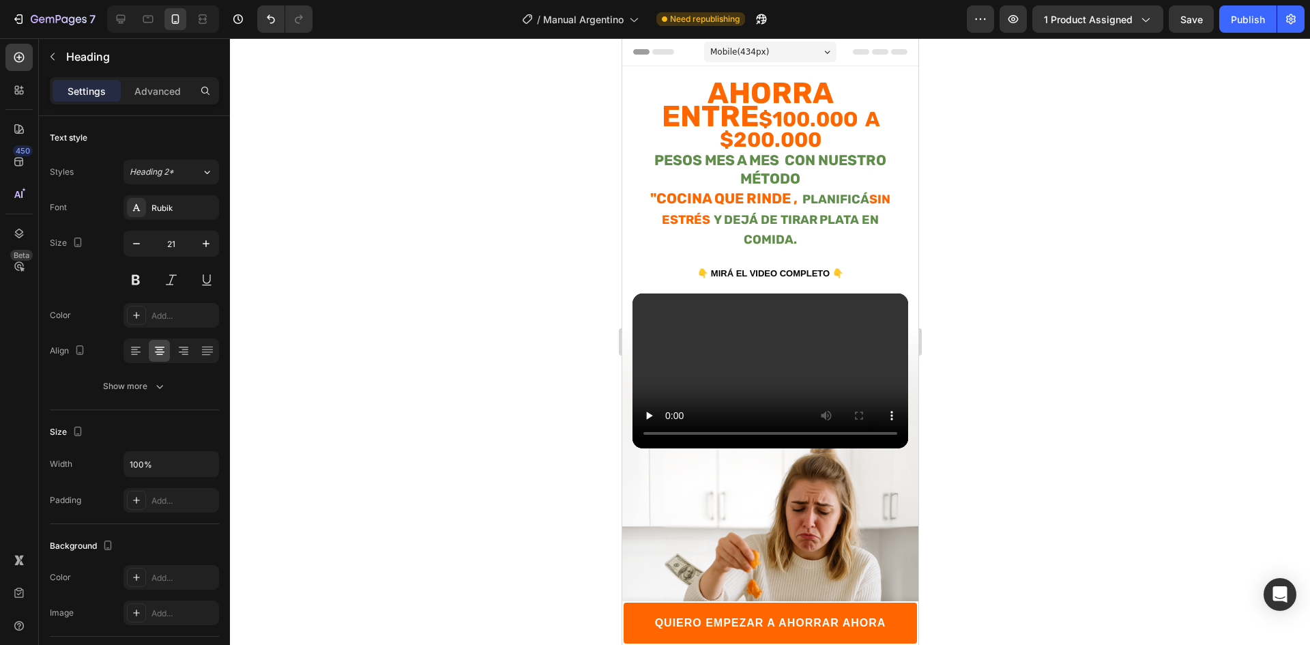
click at [649, 190] on strong ""Cocina que Rinde ," at bounding box center [722, 198] width 147 height 17
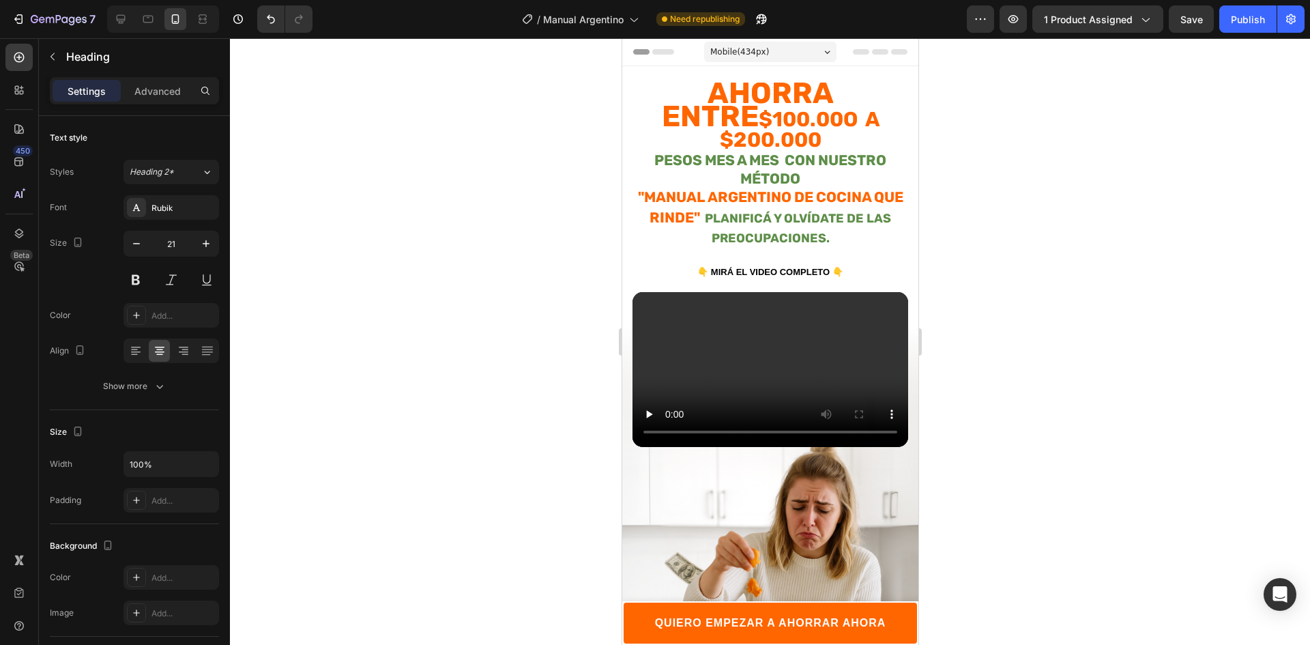
click at [1010, 212] on div at bounding box center [770, 341] width 1080 height 606
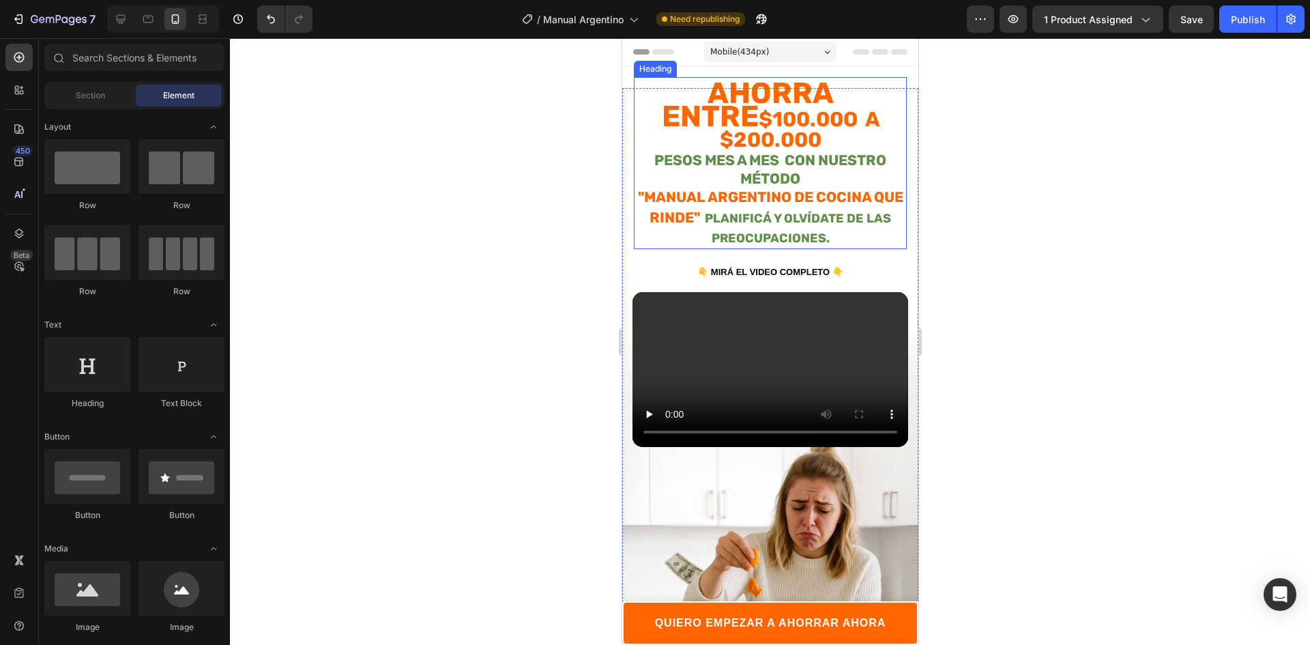
click at [722, 189] on strong ""MANUAL ARGENTINO DE Cocina que Rinde"" at bounding box center [769, 206] width 265 height 37
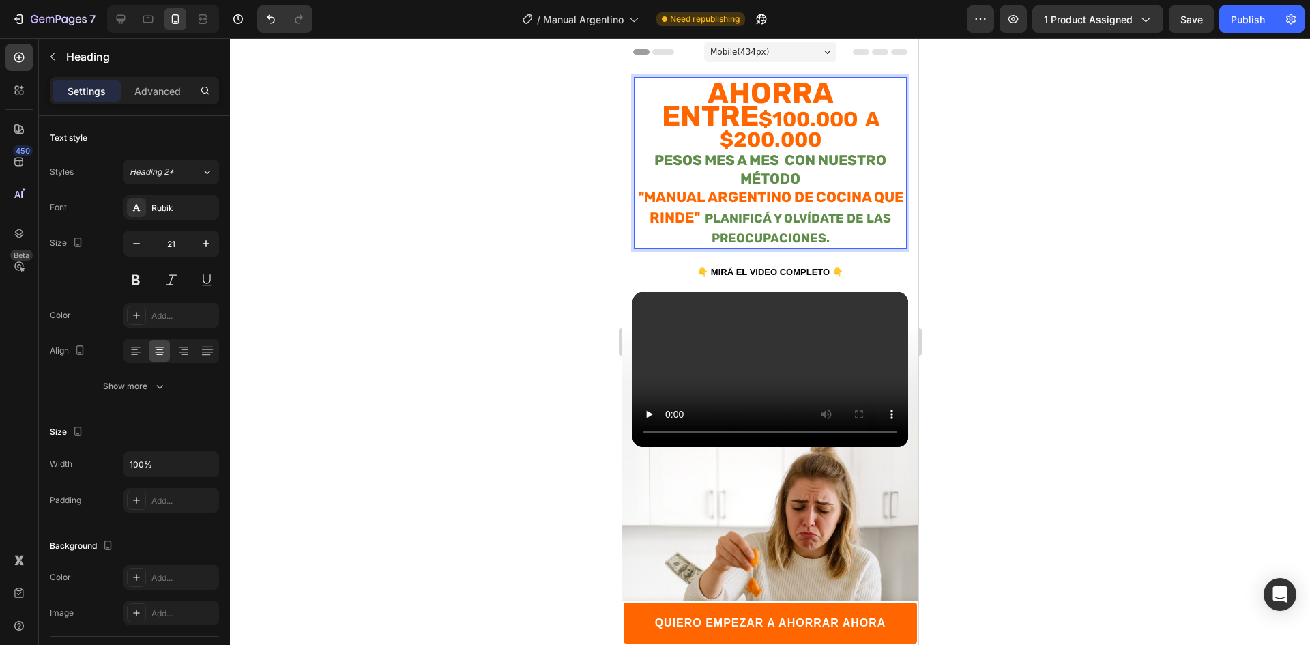
click at [704, 204] on span "Rich Text Editor. Editing area: main" at bounding box center [701, 215] width 5 height 23
drag, startPoint x: 725, startPoint y: 191, endPoint x: 647, endPoint y: 174, distance: 79.6
click at [647, 174] on p "Ahorra entre $100.00o a $200.000 pesos mes a mes con nuestro método "MANUAL ARG…" at bounding box center [769, 166] width 270 height 164
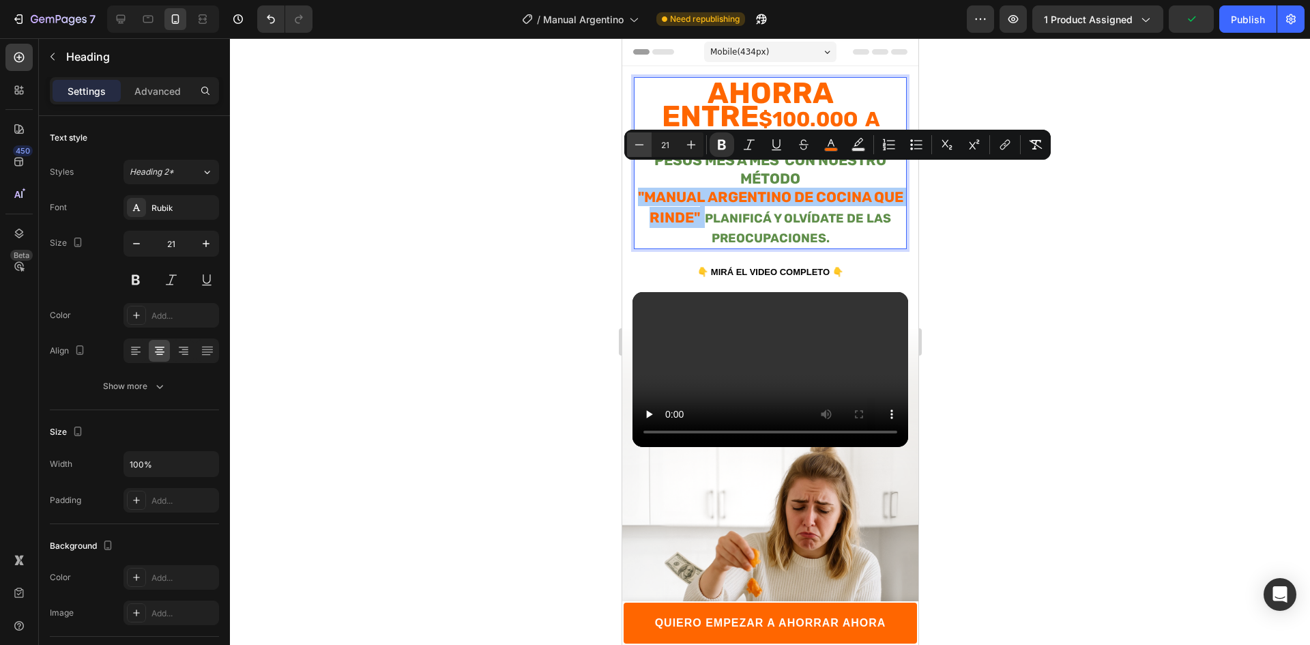
click at [639, 145] on icon "Editor contextual toolbar" at bounding box center [639, 144] width 9 height 1
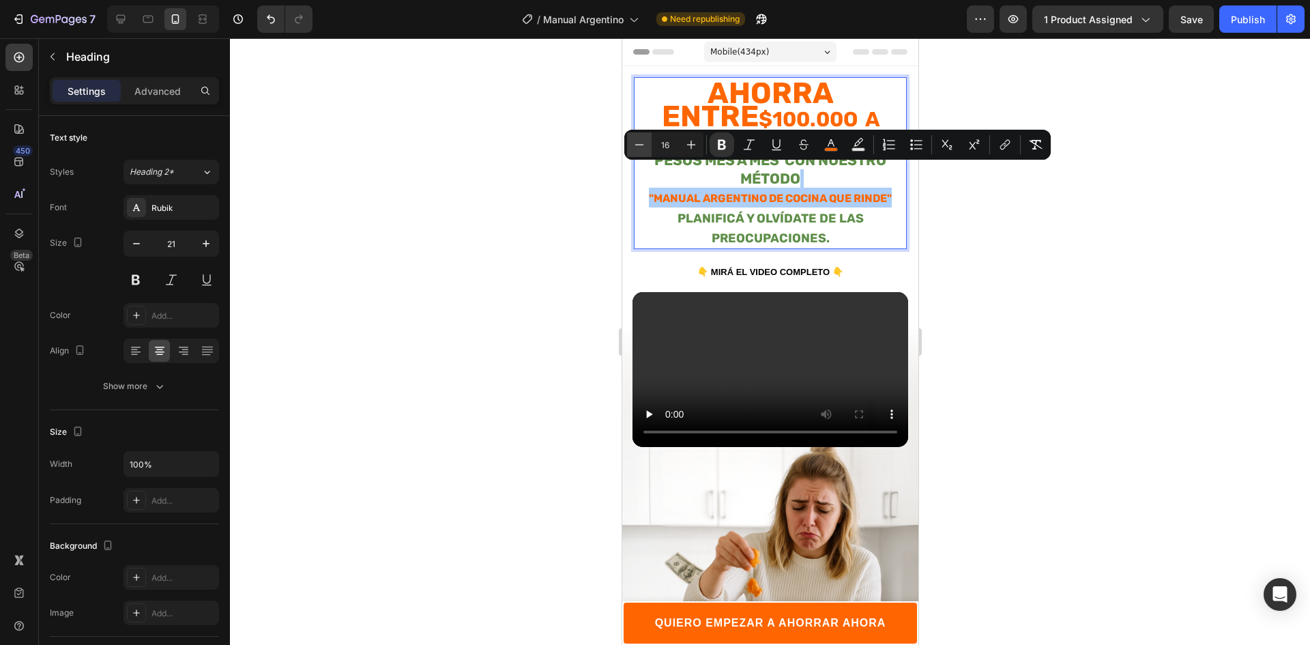
click at [639, 145] on icon "Editor contextual toolbar" at bounding box center [639, 144] width 9 height 1
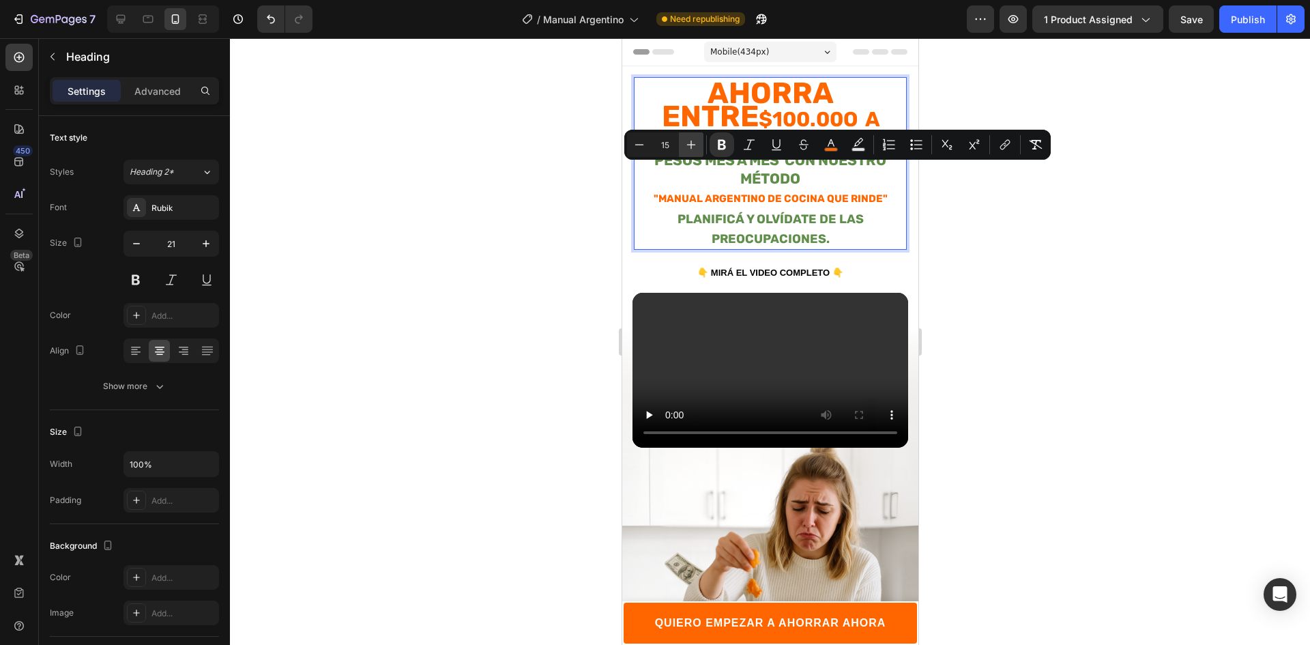
click at [682, 147] on button "Plus" at bounding box center [691, 144] width 25 height 25
type input "16"
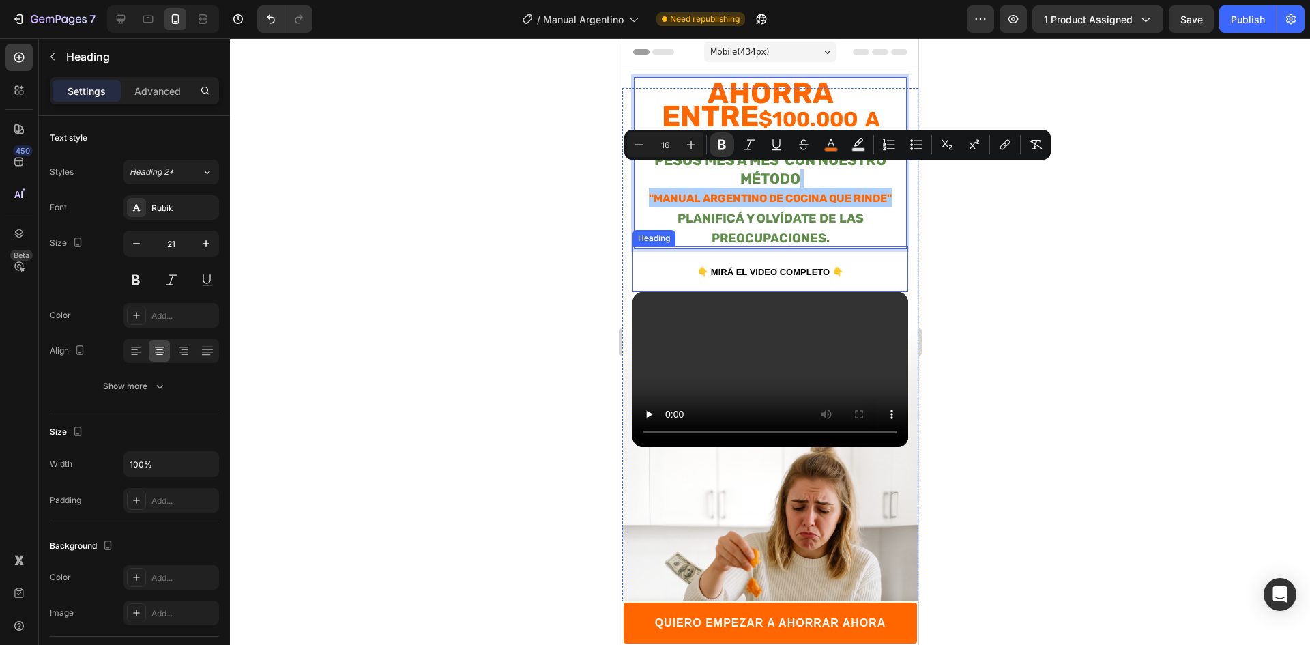
click at [1093, 275] on div at bounding box center [770, 341] width 1080 height 606
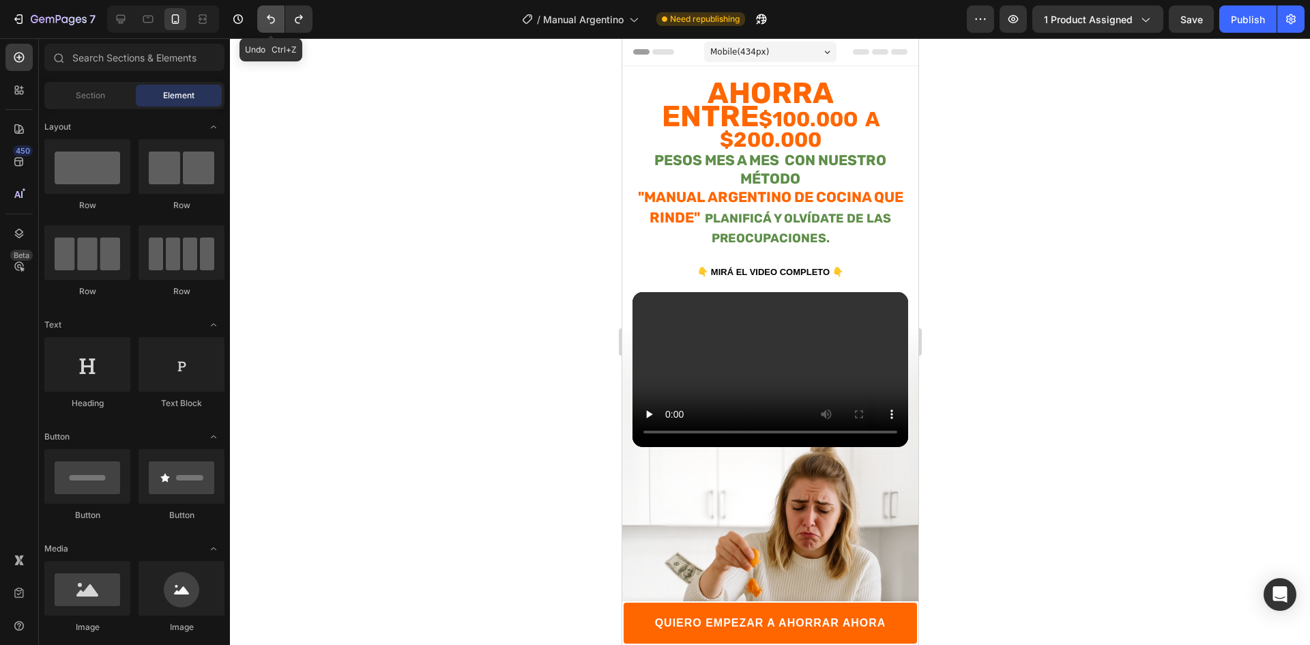
click at [274, 22] on icon "Undo/Redo" at bounding box center [271, 19] width 8 height 9
click at [295, 21] on icon "Undo/Redo" at bounding box center [299, 19] width 14 height 14
click at [275, 21] on icon "Undo/Redo" at bounding box center [271, 19] width 14 height 14
click at [302, 16] on icon "Undo/Redo" at bounding box center [299, 19] width 8 height 9
click at [971, 187] on div at bounding box center [770, 341] width 1080 height 606
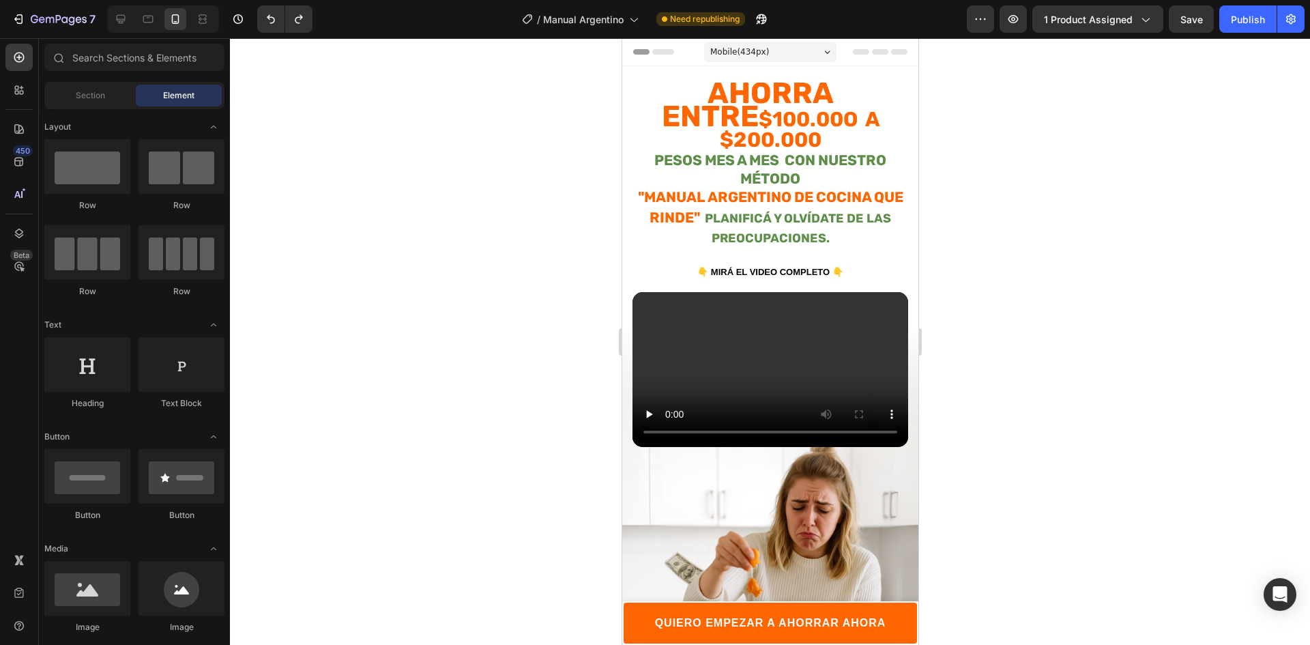
click at [1120, 177] on div at bounding box center [770, 341] width 1080 height 606
click at [807, 147] on h2 "Ahorra entre $100.00o a $200.000 pesos mes a mes con nuestro método "MANUAL ARG…" at bounding box center [769, 166] width 273 height 166
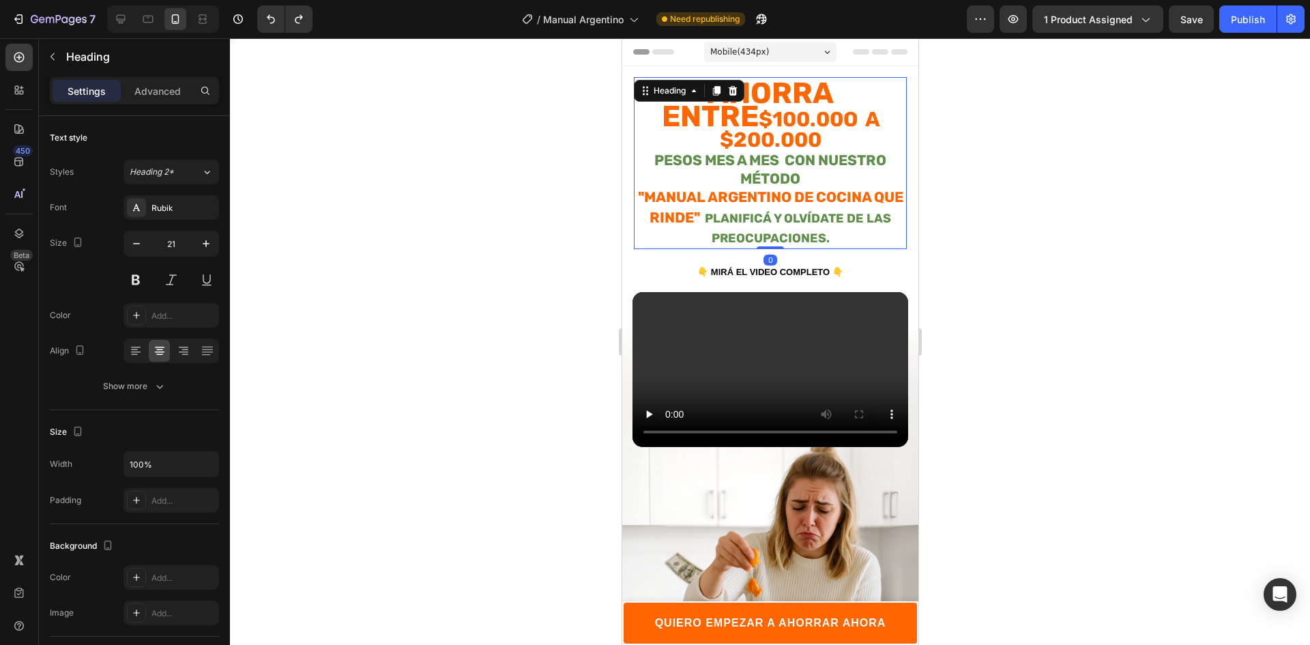
click at [807, 147] on h2 "Ahorra entre $100.00o a $200.000 pesos mes a mes con nuestro método "MANUAL ARG…" at bounding box center [769, 166] width 273 height 166
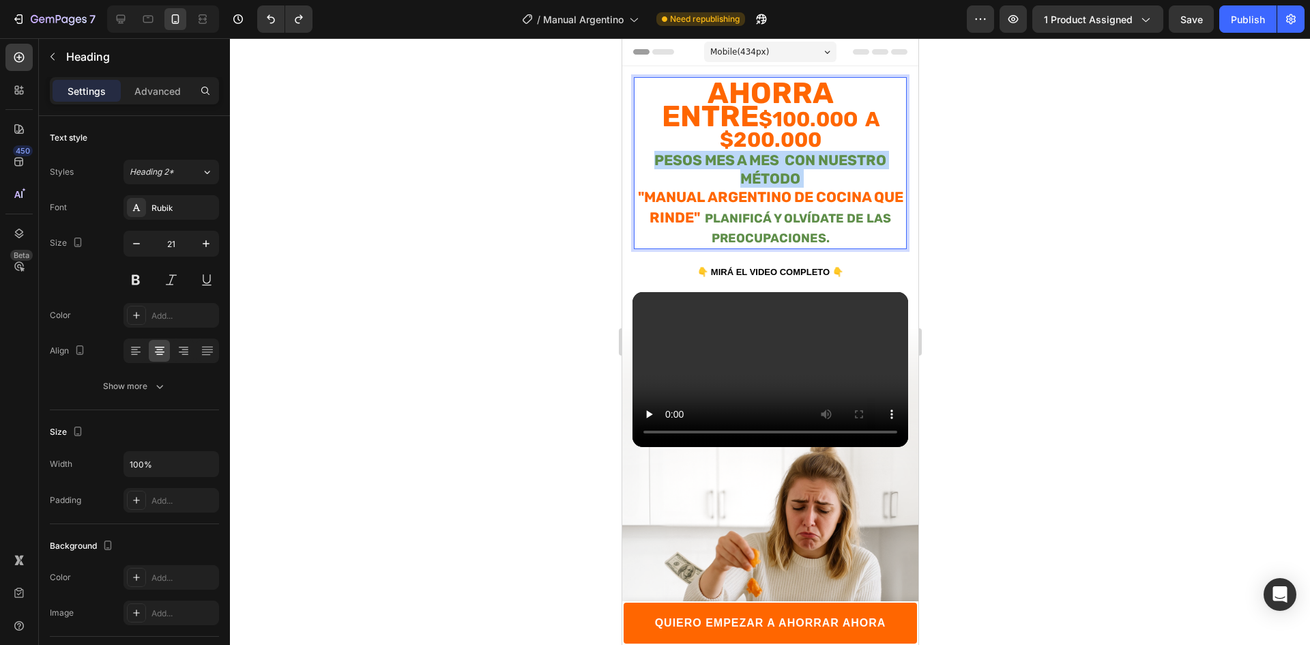
drag, startPoint x: 735, startPoint y: 141, endPoint x: 648, endPoint y: 128, distance: 88.2
click at [648, 128] on p "Ahorra entre $100.00o a $200.000 pesos mes a mes con nuestro método "MANUAL ARG…" at bounding box center [769, 166] width 270 height 164
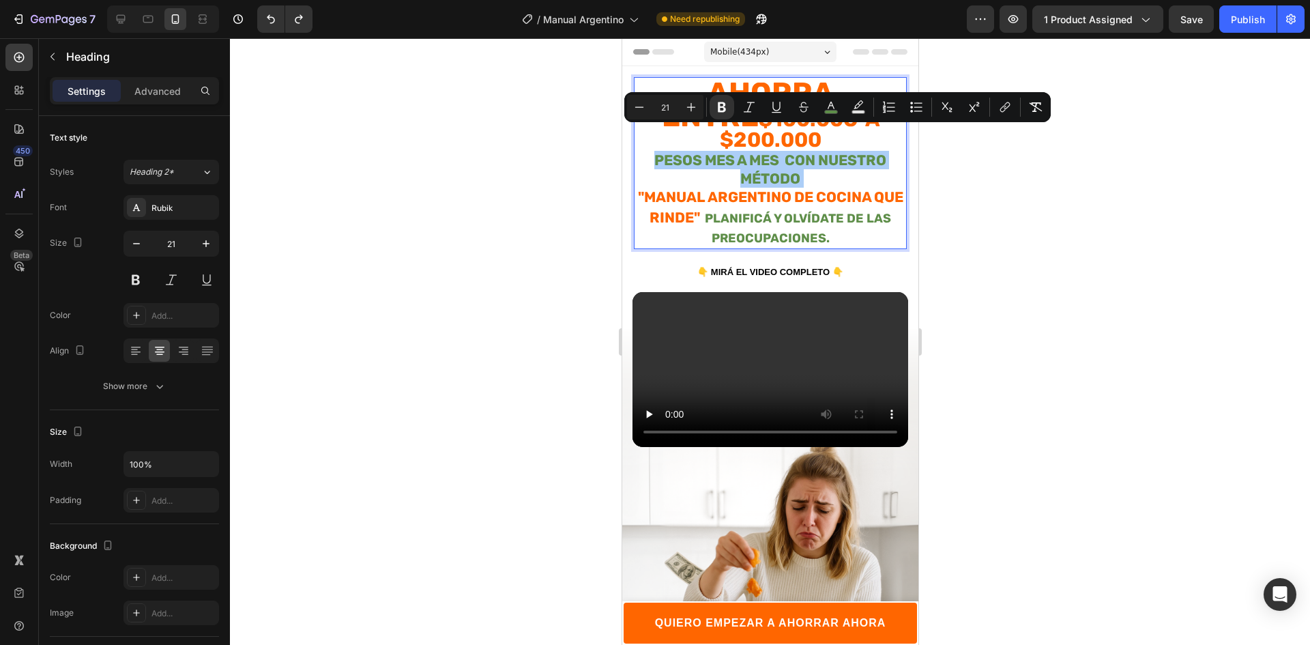
click at [634, 103] on icon "Editor contextual toolbar" at bounding box center [639, 107] width 14 height 14
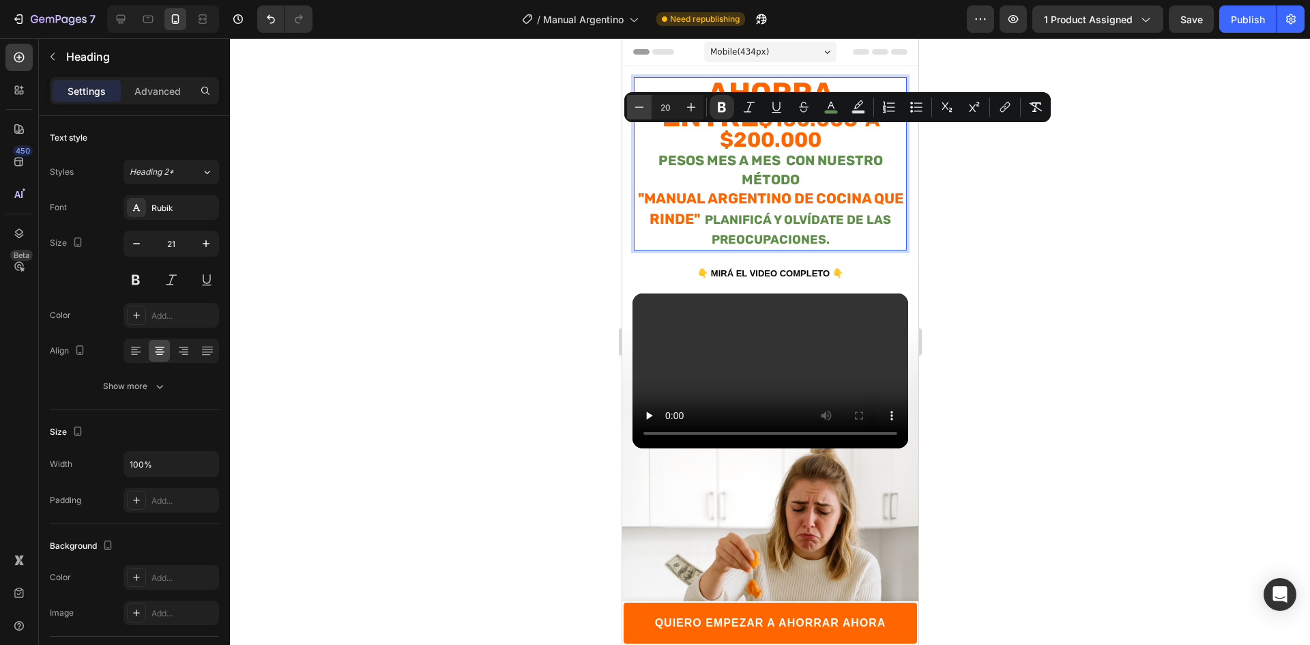
click at [634, 104] on icon "Editor contextual toolbar" at bounding box center [639, 107] width 14 height 14
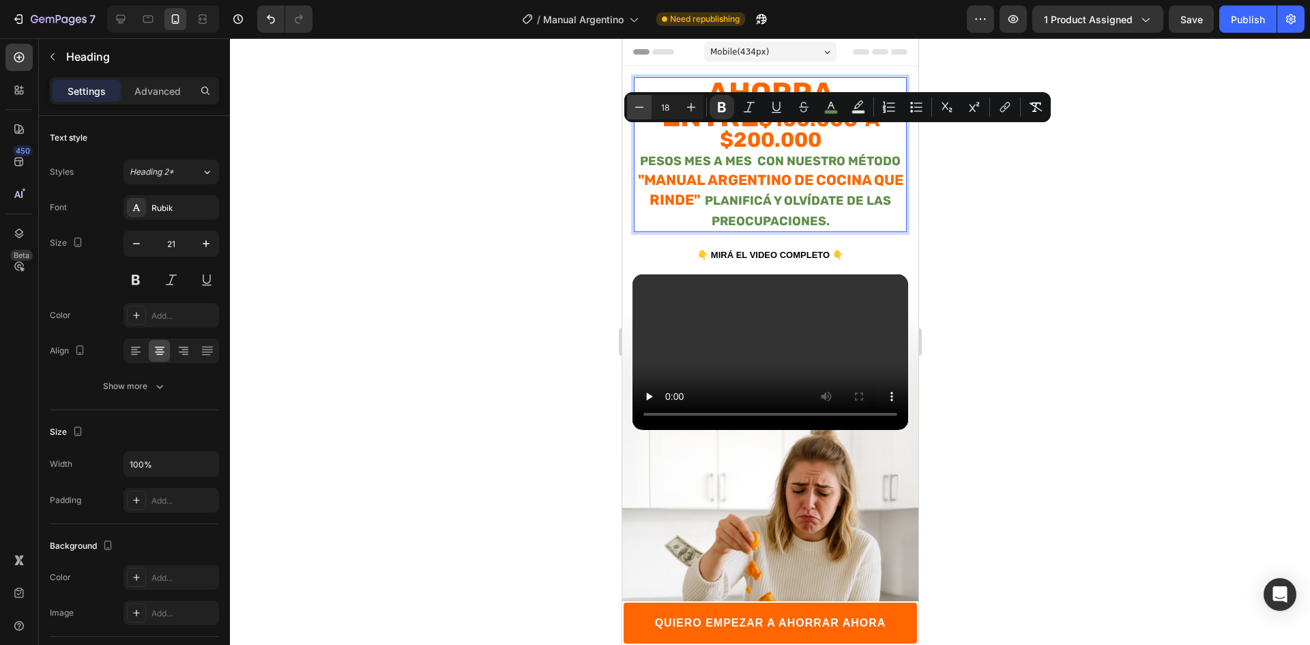
click at [634, 104] on icon "Editor contextual toolbar" at bounding box center [639, 107] width 14 height 14
type input "17"
click at [694, 171] on strong ""MANUAL ARGENTINO DE Cocina que Rinde"" at bounding box center [769, 189] width 265 height 37
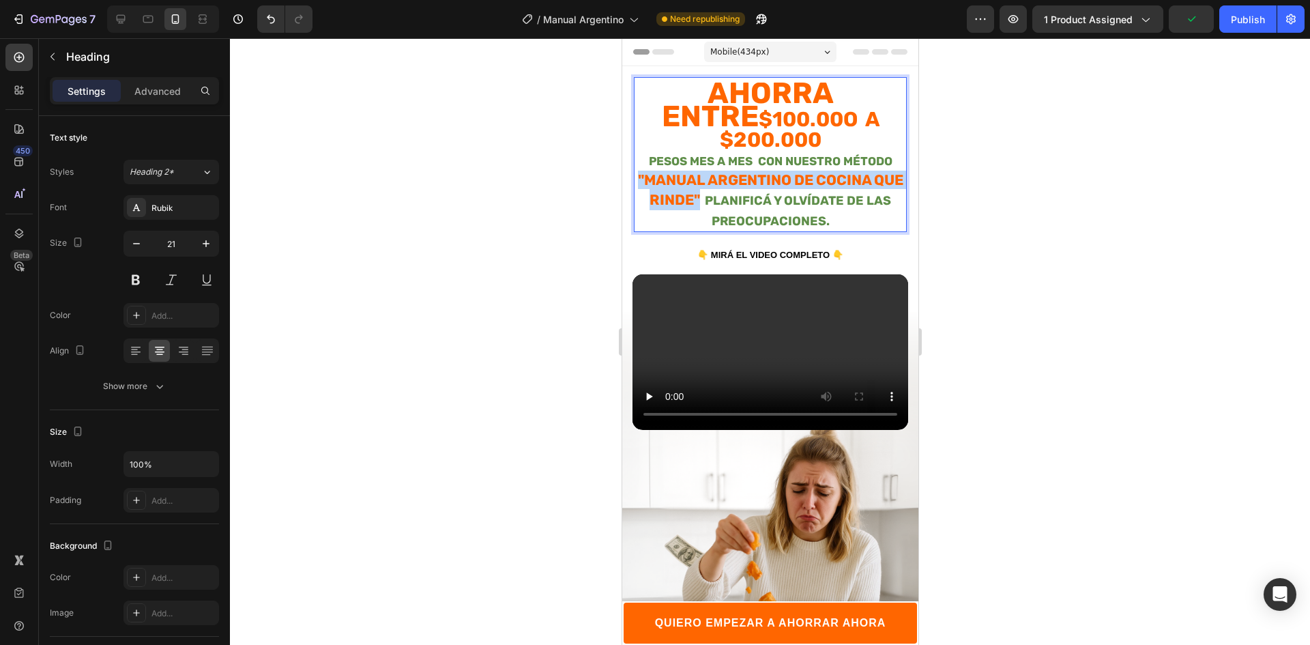
drag, startPoint x: 724, startPoint y: 177, endPoint x: 633, endPoint y: 156, distance: 93.1
click at [633, 156] on h2 "Ahorra entre $100.00o a $200.000 pesos mes a mes con nuestro método "MANUAL ARG…" at bounding box center [769, 157] width 273 height 149
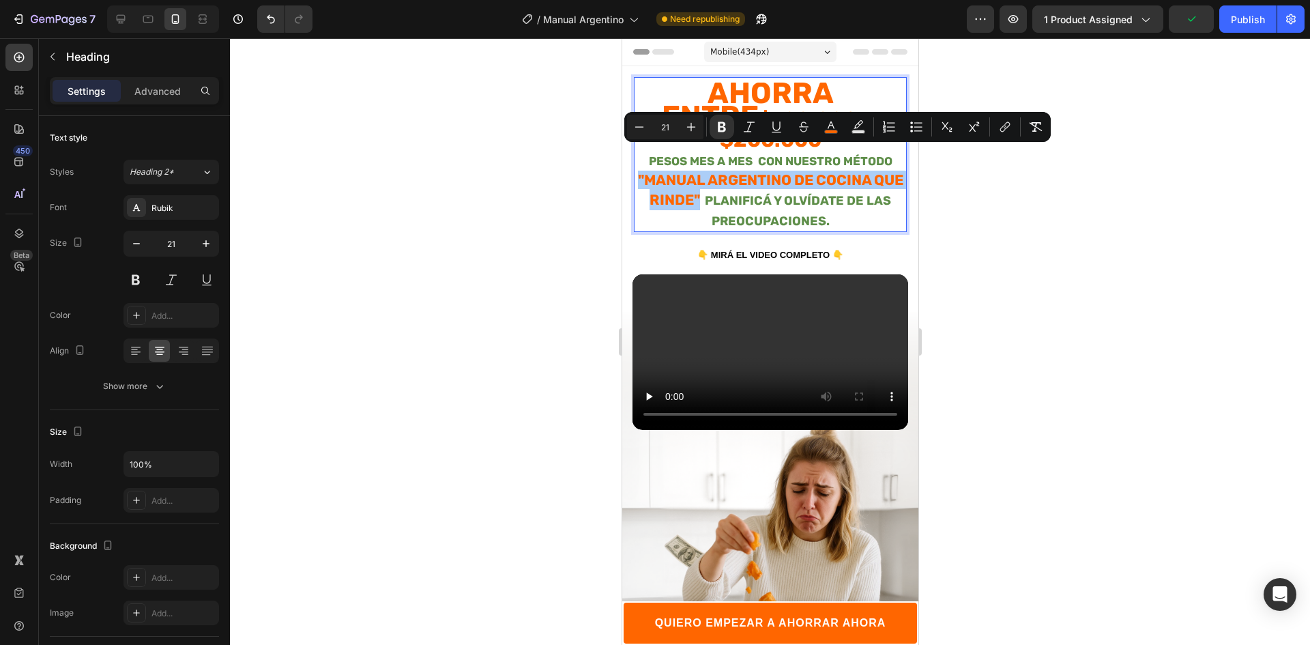
click at [1078, 220] on div at bounding box center [770, 341] width 1080 height 606
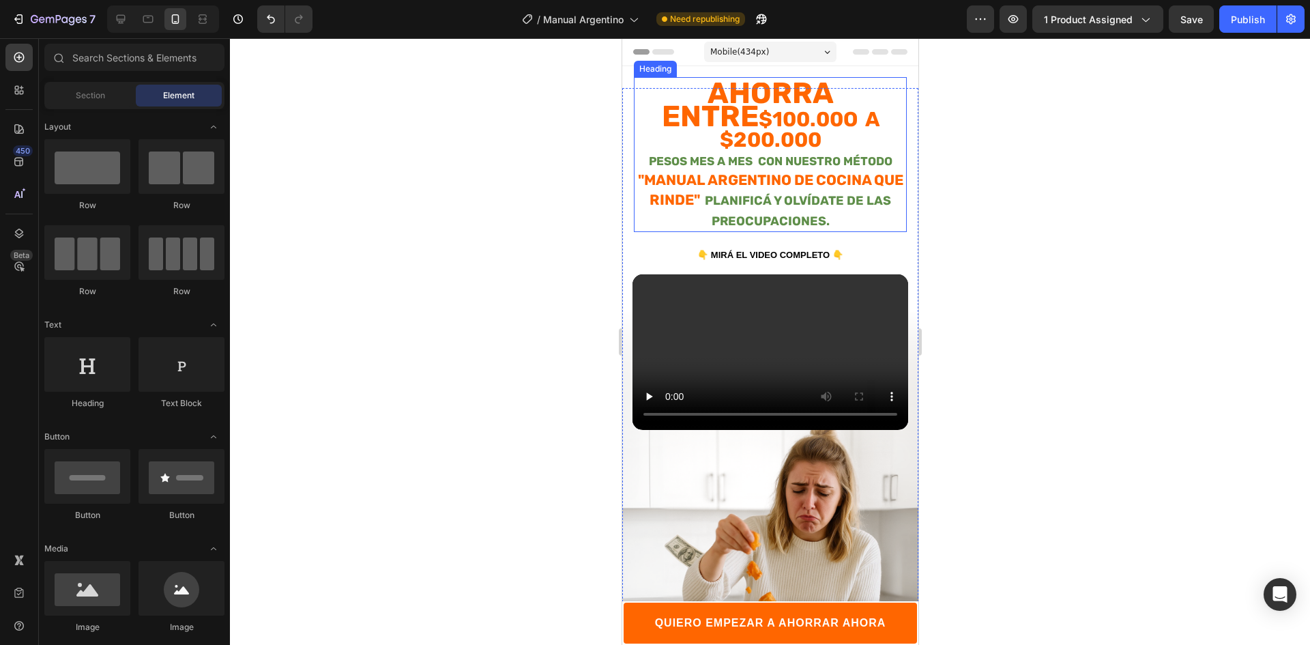
click at [818, 154] on strong "pesos mes a mes con nuestro método" at bounding box center [769, 161] width 243 height 14
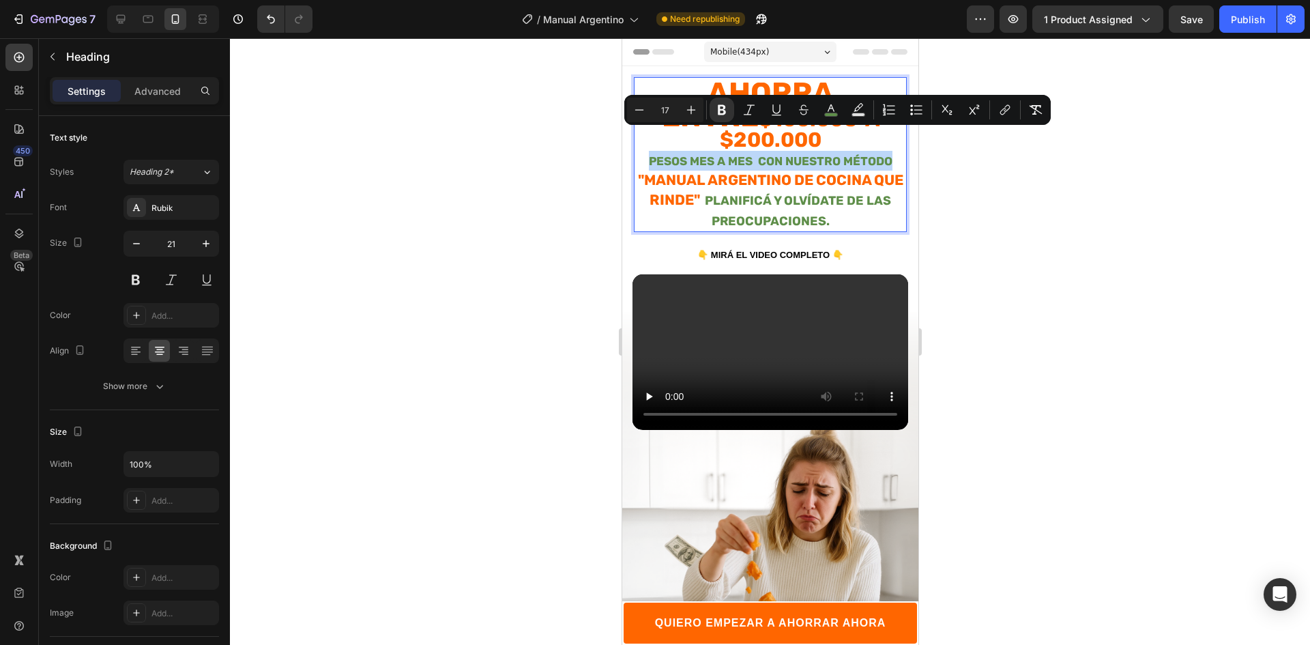
drag, startPoint x: 882, startPoint y: 138, endPoint x: 662, endPoint y: 125, distance: 220.7
click at [639, 138] on p "Ahorra entre $100.00o a $200.000 pesos mes a mes con nuestro método "MANUAL ARG…" at bounding box center [769, 157] width 270 height 147
click at [696, 108] on icon "Editor contextual toolbar" at bounding box center [691, 110] width 14 height 14
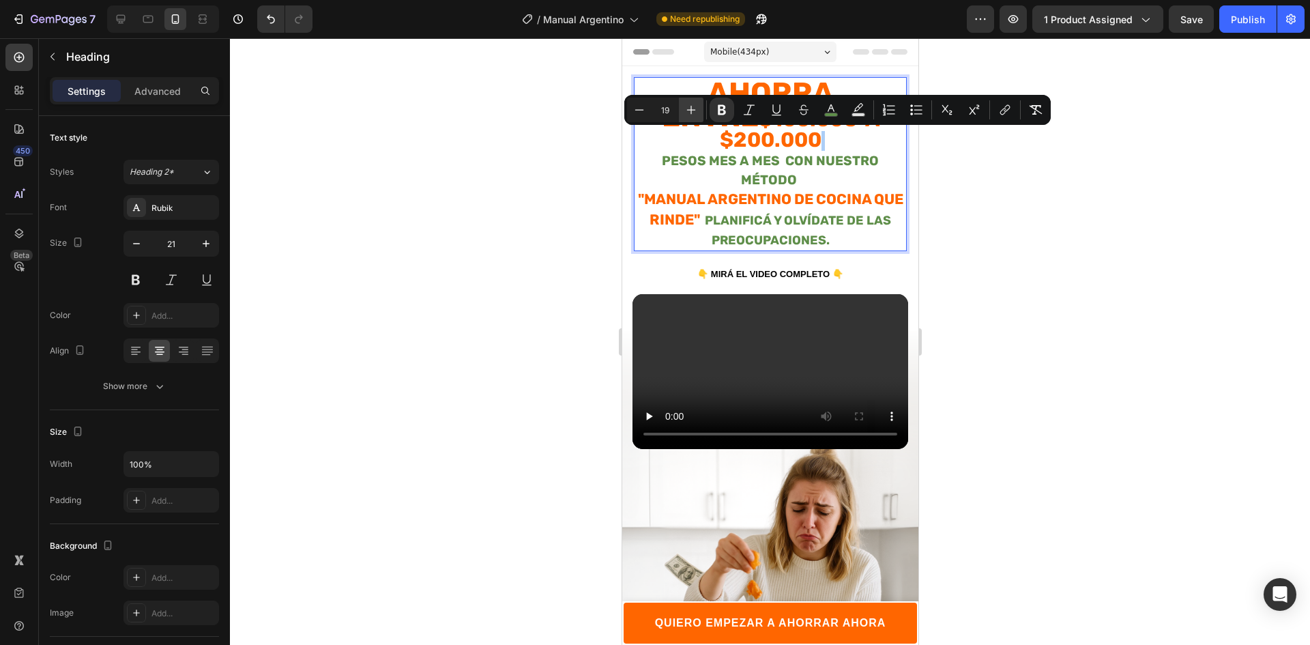
click at [696, 108] on icon "Editor contextual toolbar" at bounding box center [691, 110] width 14 height 14
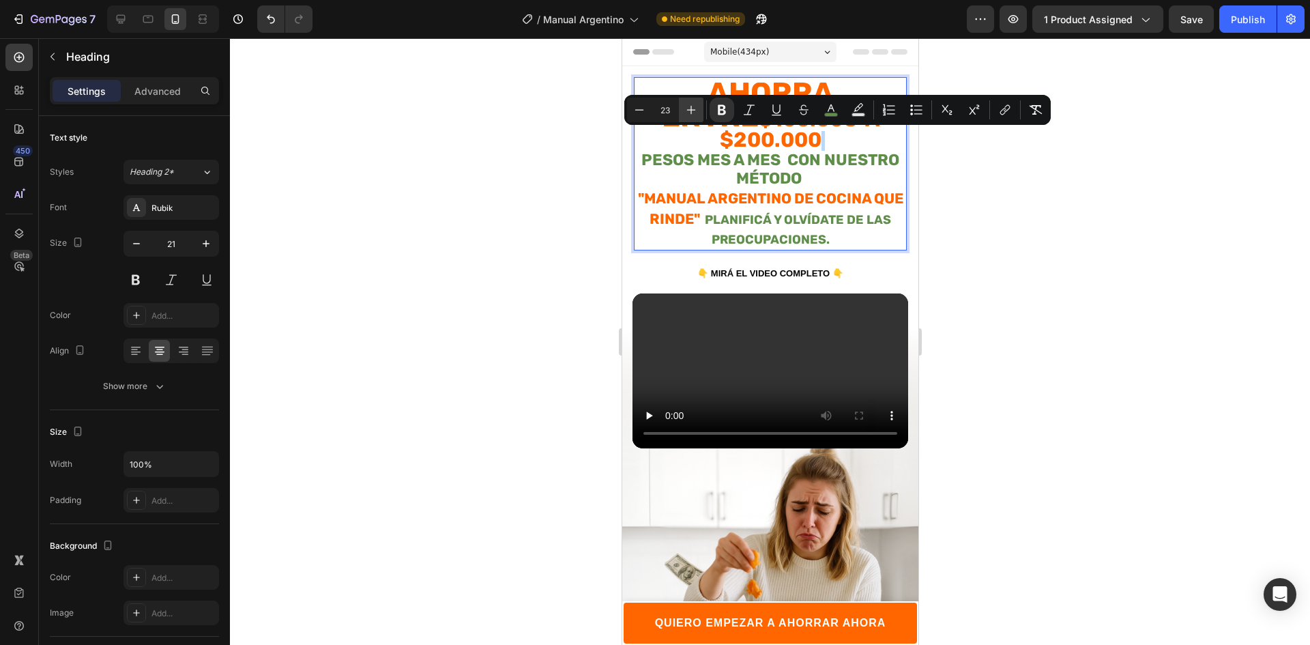
type input "24"
click at [1046, 198] on div at bounding box center [770, 341] width 1080 height 606
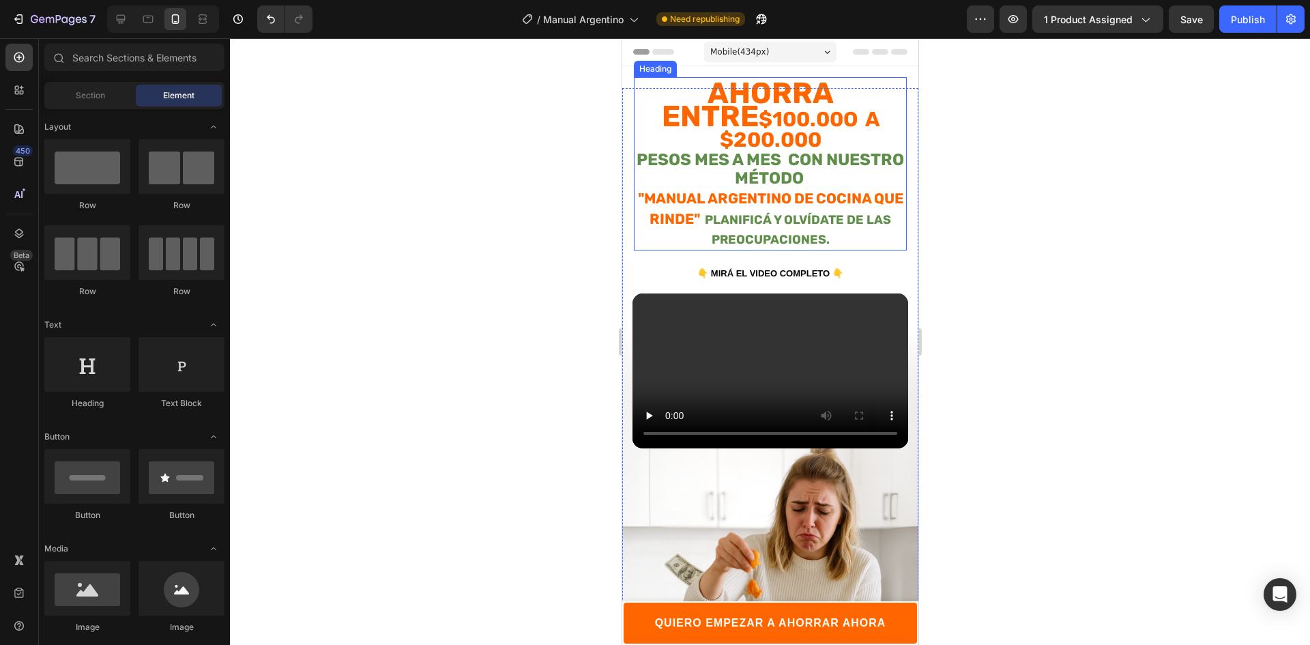
click at [775, 207] on p "⁠⁠⁠⁠⁠⁠⁠ Ahorra entre $100.00o a $200.000 pesos mes a mes con nuestro método "MA…" at bounding box center [769, 166] width 270 height 165
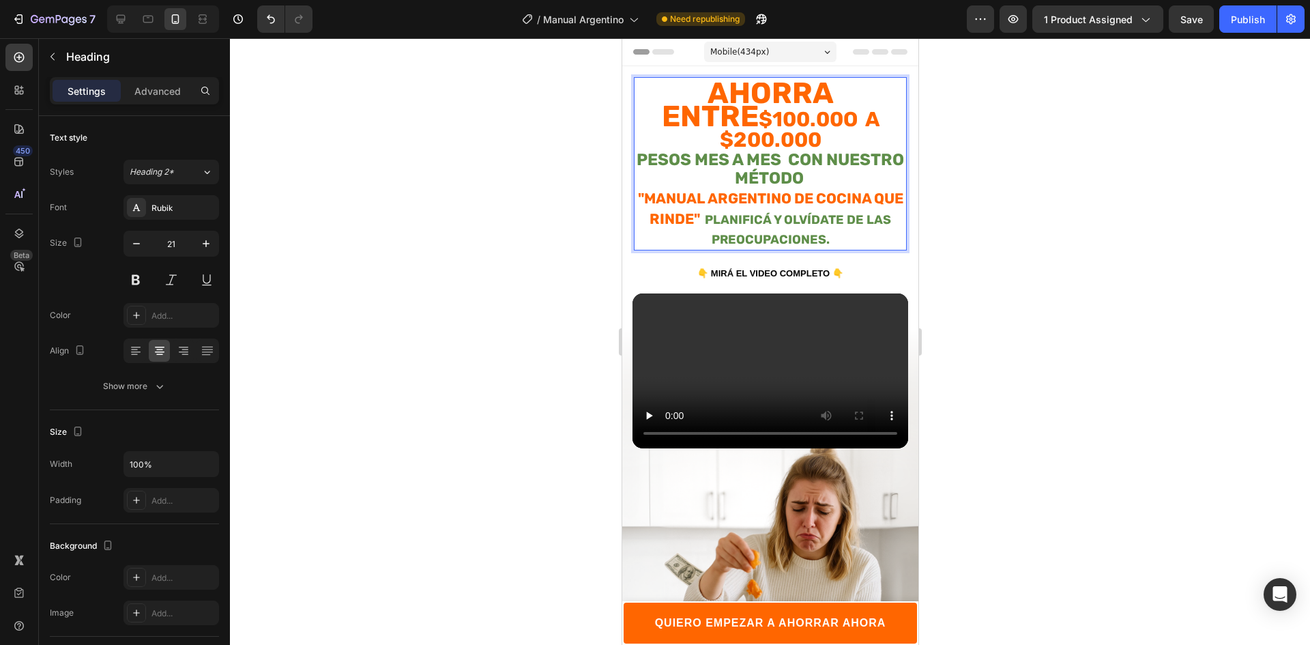
click at [1199, 212] on div at bounding box center [770, 341] width 1080 height 606
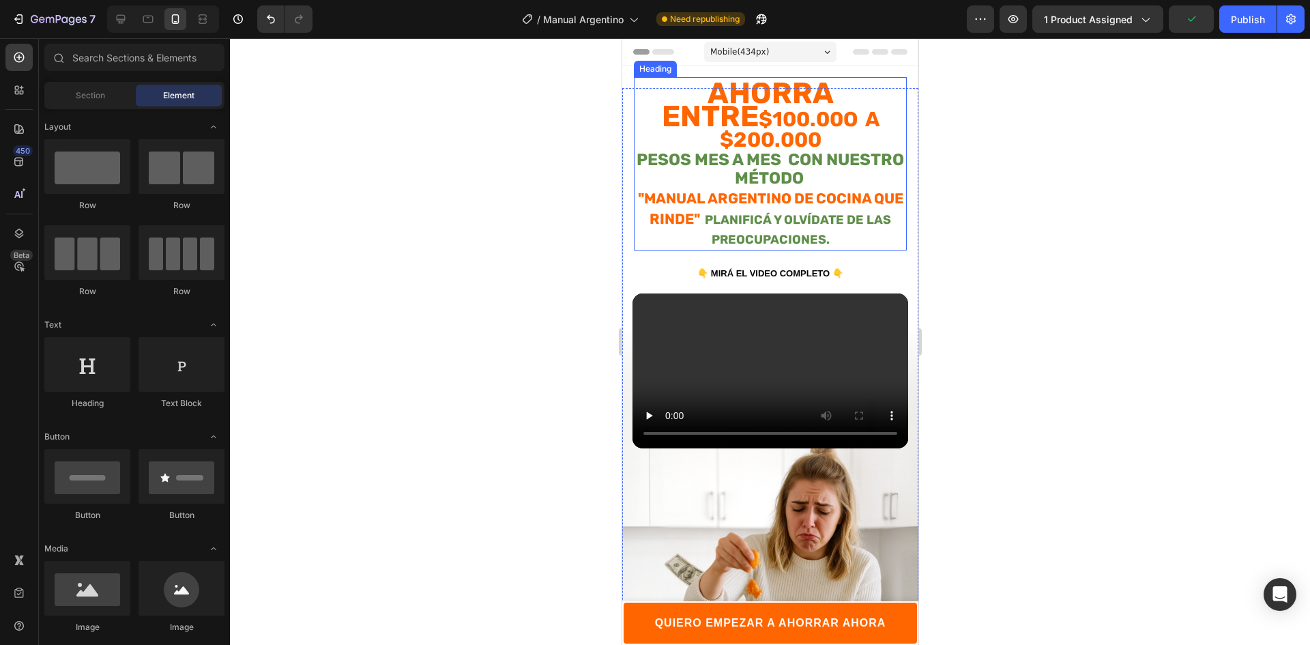
click at [707, 150] on strong "pesos mes a mes con nuestro método" at bounding box center [769, 169] width 267 height 38
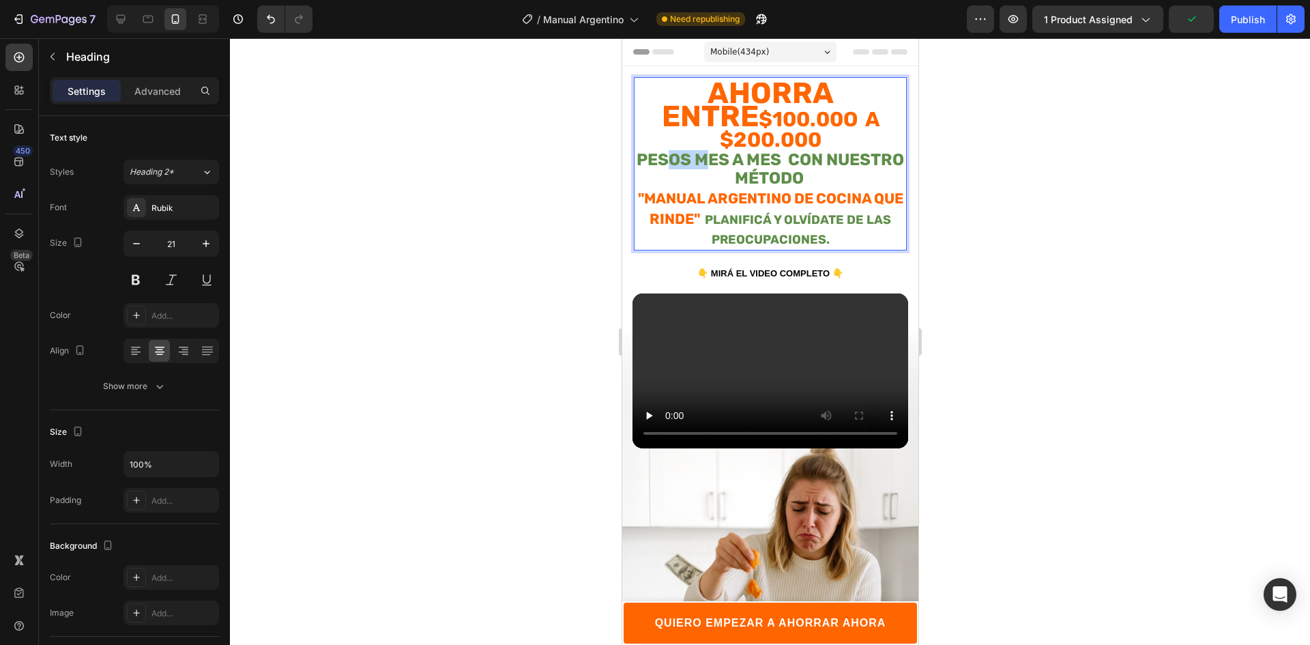
drag, startPoint x: 698, startPoint y: 142, endPoint x: 737, endPoint y: 144, distance: 38.9
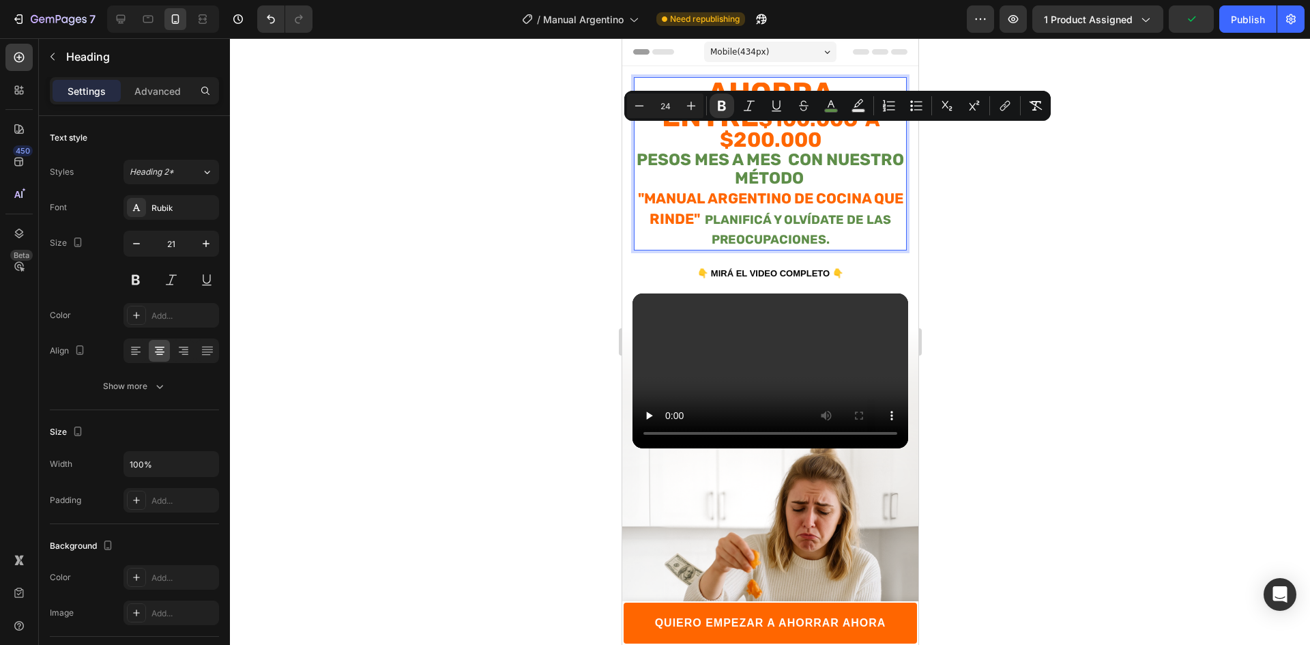
click at [642, 164] on p "Ahorra entre $100.00o a $200.000 pesos mes a mes con nuestro método "MANUAL ARG…" at bounding box center [769, 166] width 270 height 165
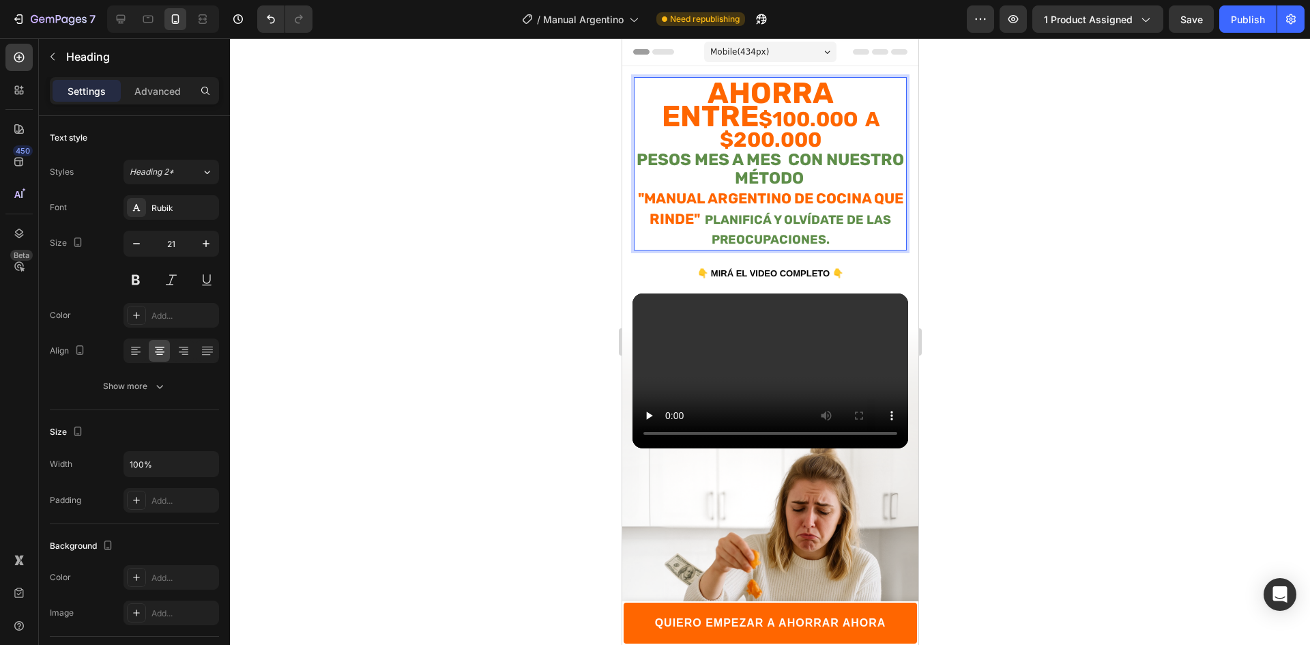
drag, startPoint x: 645, startPoint y: 172, endPoint x: 844, endPoint y: 219, distance: 204.6
click at [844, 219] on p "Ahorra entre $100.00o a $200.000 pesos mes a mes con nuestro método "MANUAL ARG…" at bounding box center [769, 166] width 270 height 165
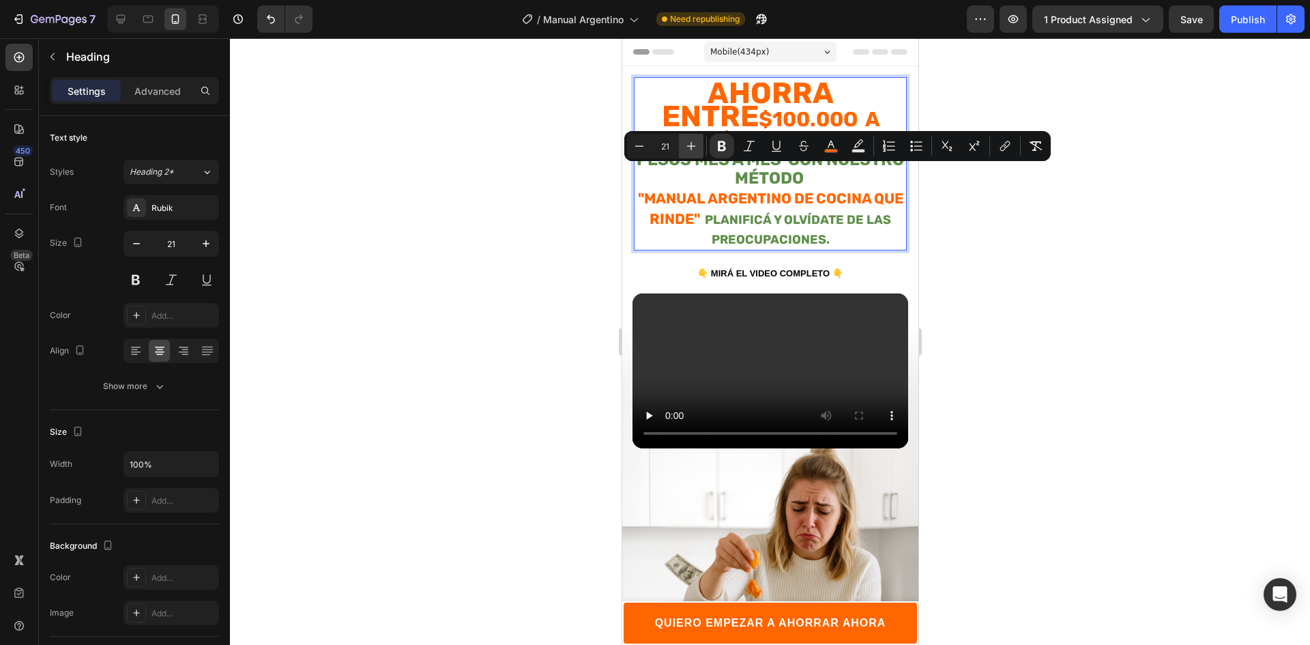
click at [696, 147] on icon "Editor contextual toolbar" at bounding box center [691, 146] width 14 height 14
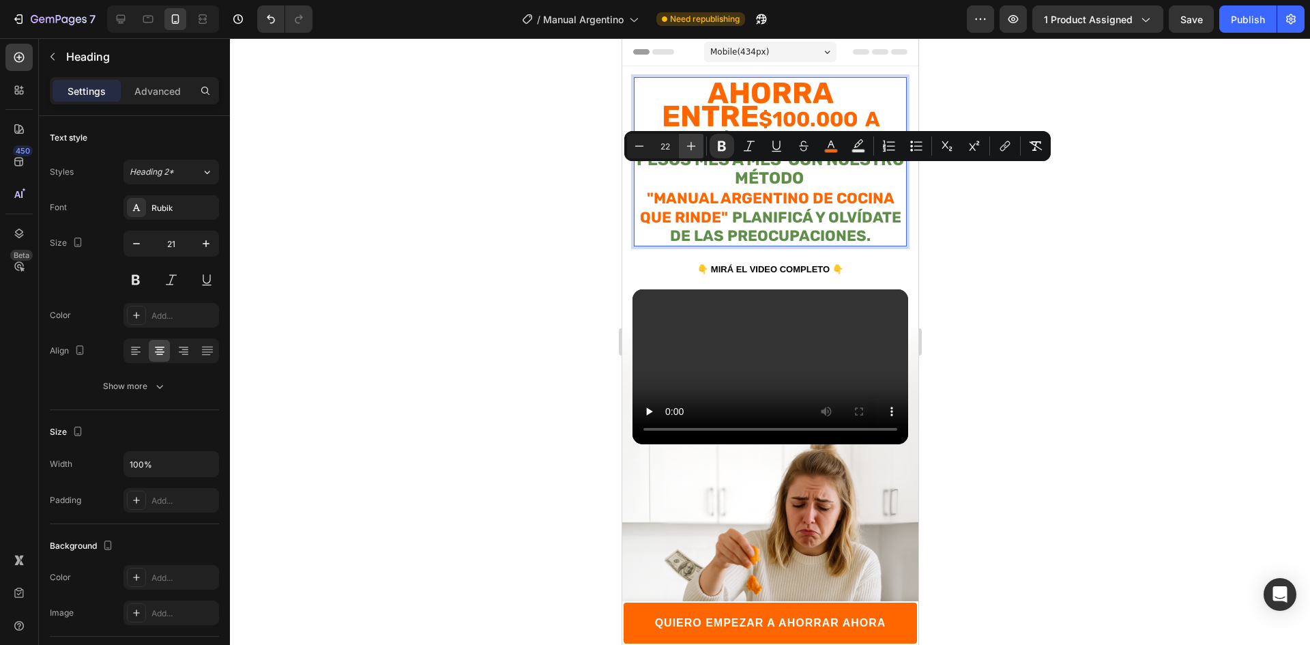
click at [696, 147] on icon "Editor contextual toolbar" at bounding box center [691, 146] width 14 height 14
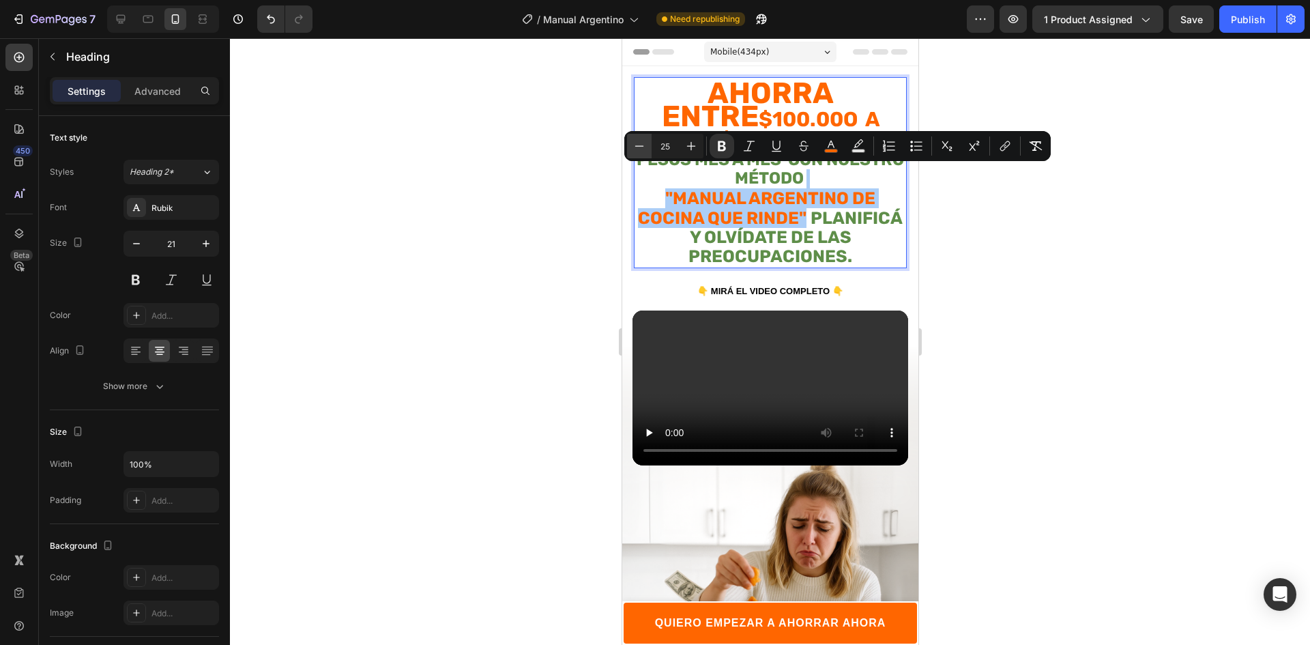
click at [636, 141] on icon "Editor contextual toolbar" at bounding box center [639, 146] width 14 height 14
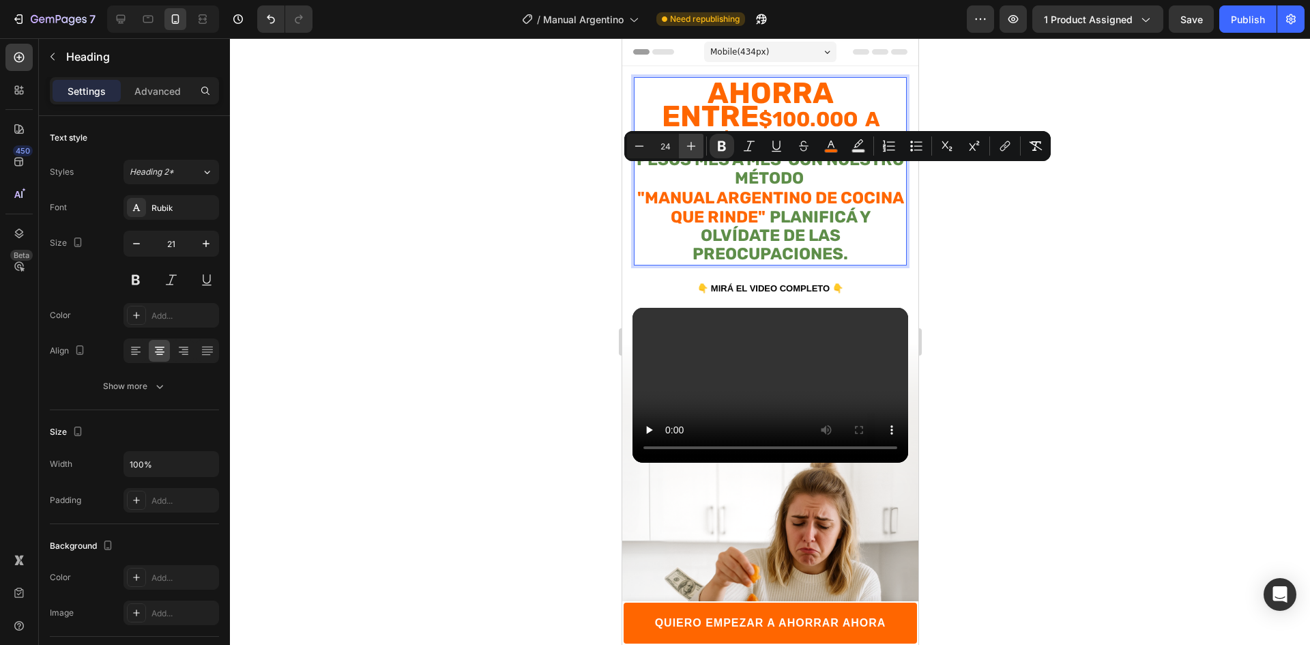
click at [695, 145] on icon "Editor contextual toolbar" at bounding box center [691, 146] width 14 height 14
type input "25"
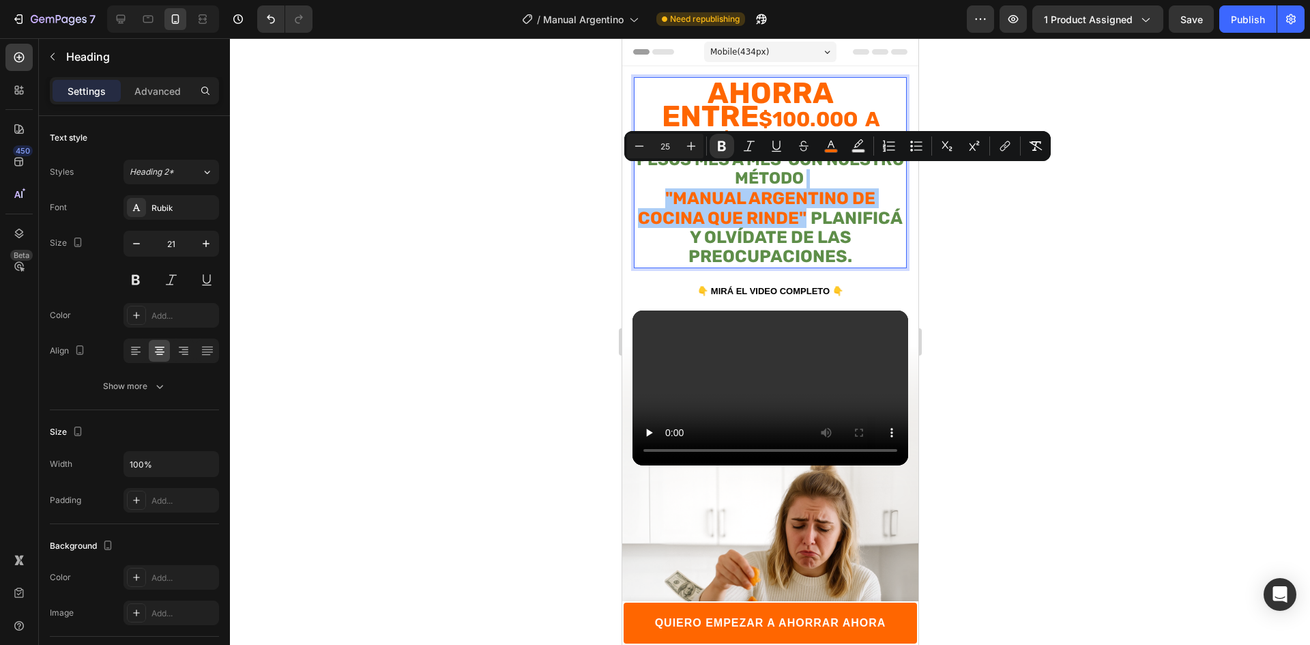
click at [1078, 239] on div at bounding box center [770, 341] width 1080 height 606
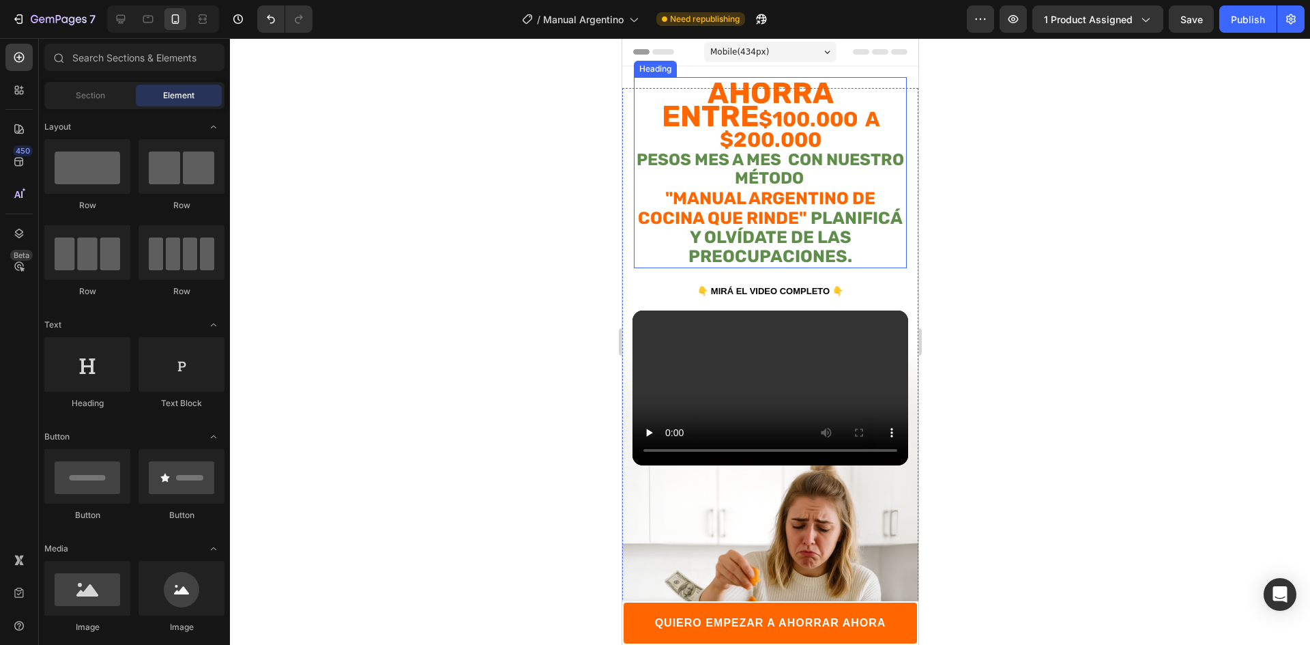
click at [847, 150] on strong "pesos mes a mes con nuestro método" at bounding box center [769, 169] width 267 height 38
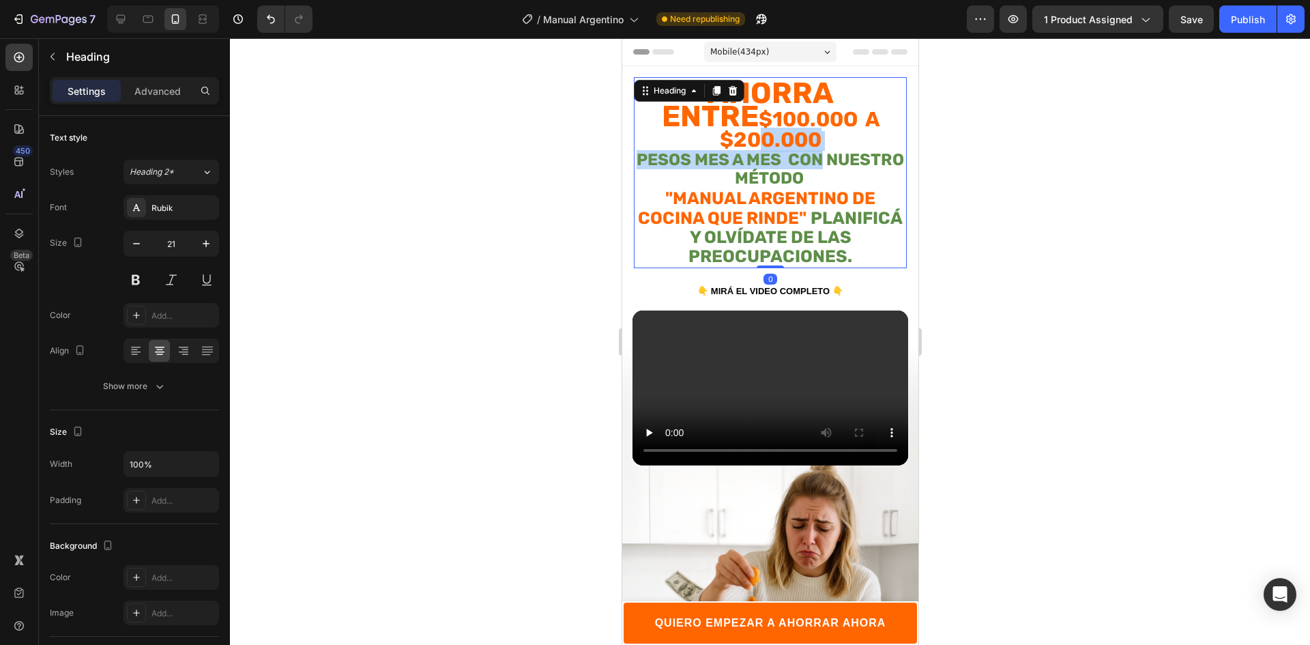
drag, startPoint x: 866, startPoint y: 139, endPoint x: 807, endPoint y: 126, distance: 60.1
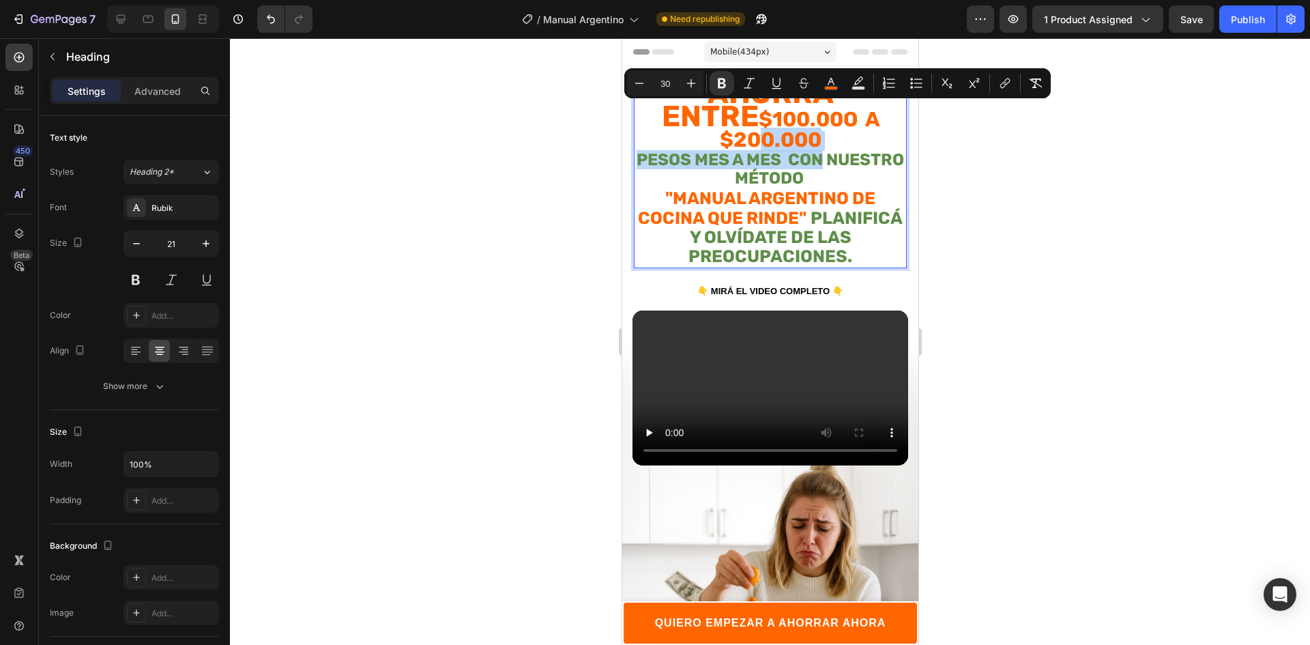
drag, startPoint x: 820, startPoint y: 139, endPoint x: 841, endPoint y: 146, distance: 22.2
click at [817, 150] on strong "pesos mes a mes con nuestro método" at bounding box center [769, 169] width 267 height 38
type input "17"
click at [853, 148] on p "Ahorra entre $100.00o a $200.000 pesos mes a mes con nuestro método "MANUAL ARG…" at bounding box center [769, 175] width 270 height 183
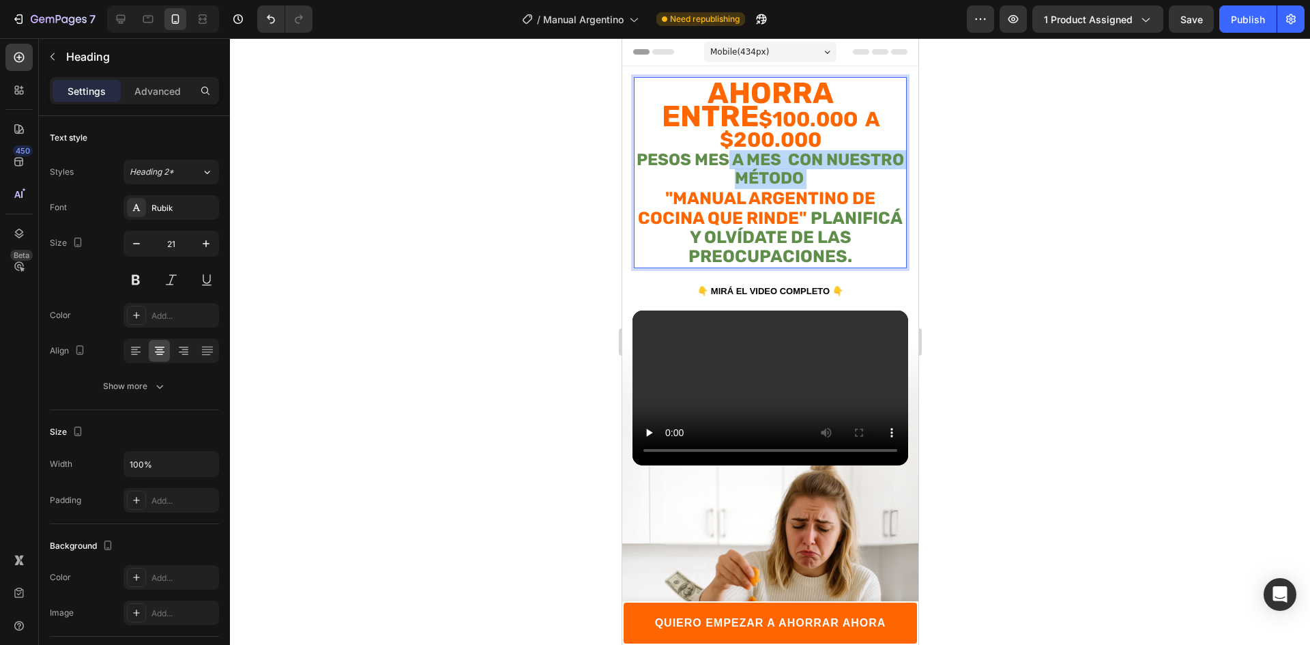
drag, startPoint x: 854, startPoint y: 151, endPoint x: 765, endPoint y: 143, distance: 89.7
click at [765, 143] on p "Ahorra entre $100.00o a $200.000 pesos mes a mes con nuestro método "MANUAL ARG…" at bounding box center [769, 175] width 270 height 183
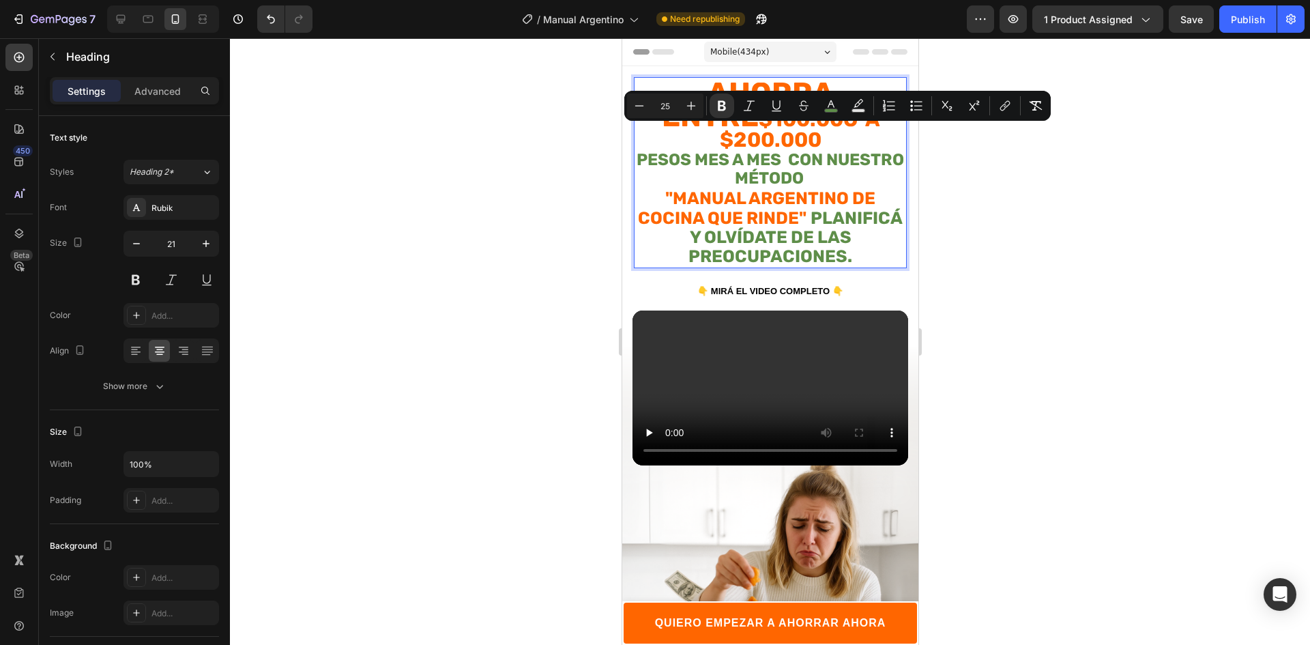
click at [861, 233] on p "Ahorra entre $100.00o a $200.000 pesos mes a mes con nuestro método "MANUAL ARG…" at bounding box center [769, 175] width 270 height 183
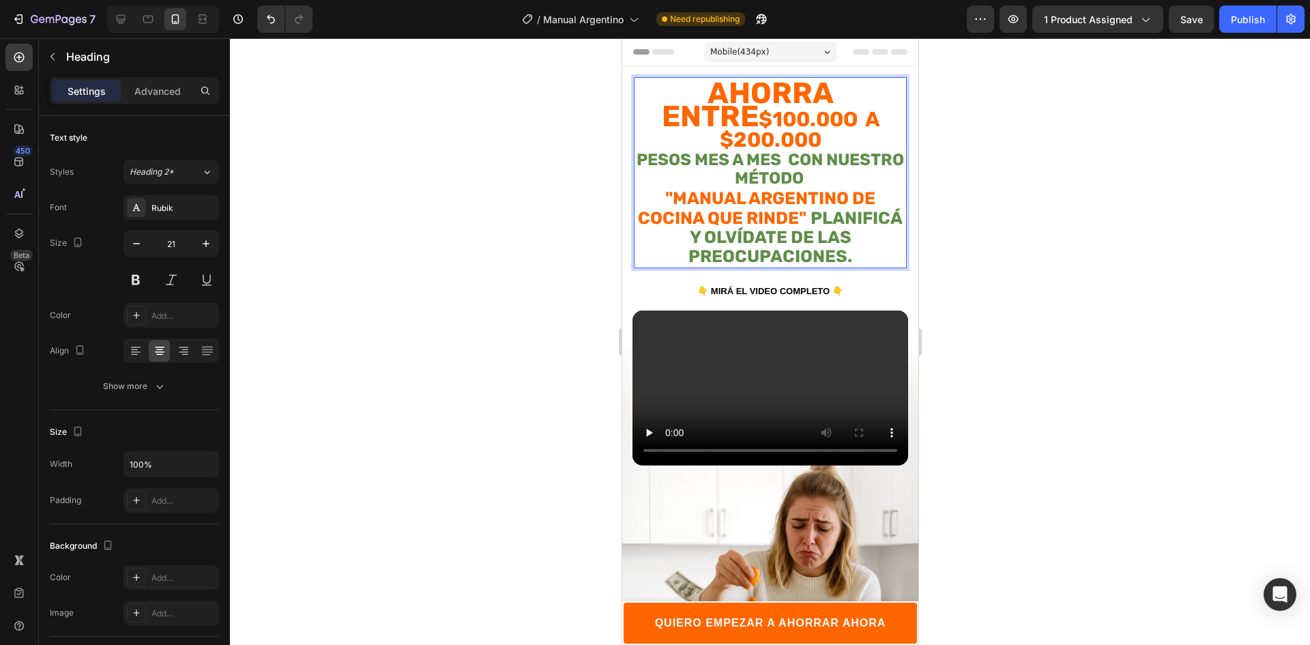
drag, startPoint x: 861, startPoint y: 235, endPoint x: 635, endPoint y: 209, distance: 227.2
click at [635, 209] on p "Ahorra entre $100.00o a $200.000 pesos mes a mes con nuestro método "MANUAL ARG…" at bounding box center [769, 175] width 270 height 183
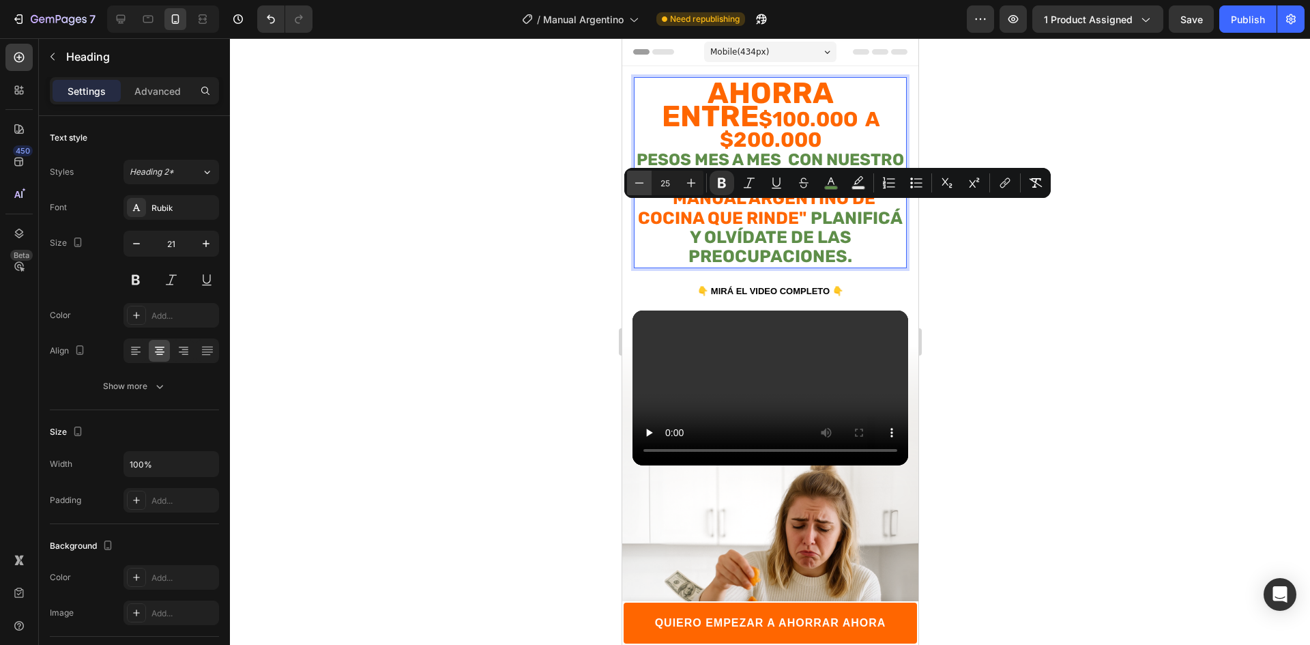
click at [640, 184] on icon "Editor contextual toolbar" at bounding box center [639, 183] width 14 height 14
type input "24"
click at [1024, 270] on div at bounding box center [770, 341] width 1080 height 606
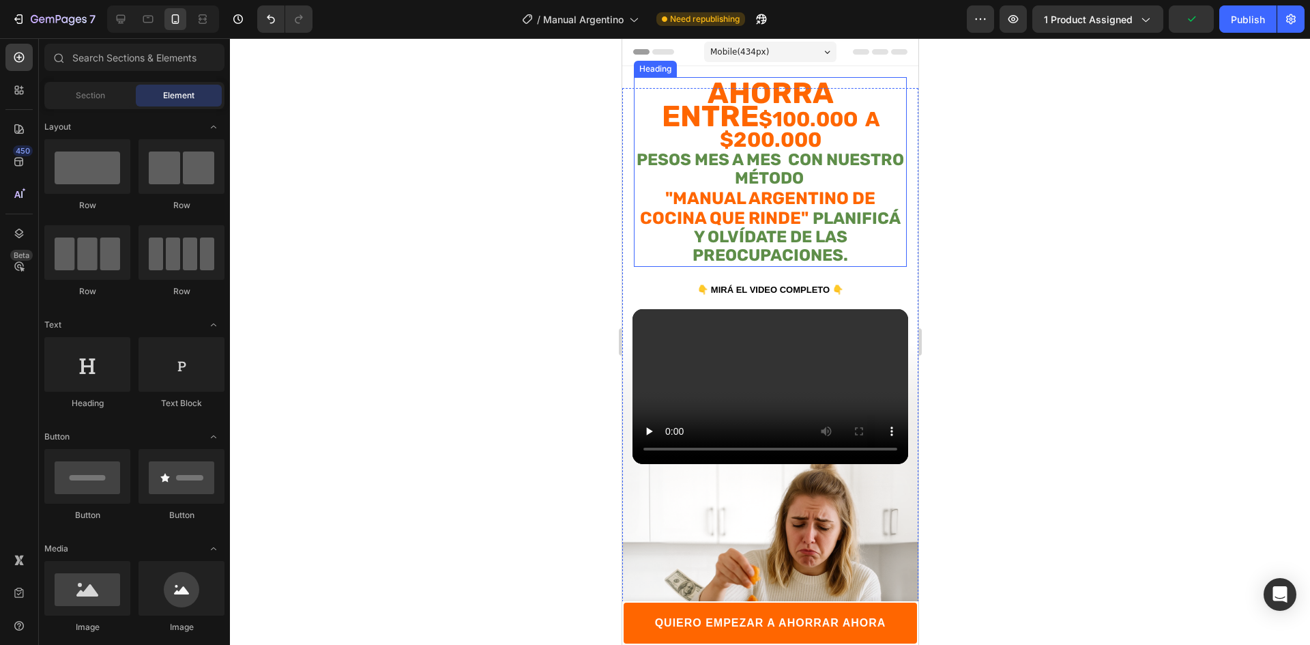
drag, startPoint x: 833, startPoint y: 226, endPoint x: 850, endPoint y: 227, distance: 17.1
click at [833, 226] on strong "planificá Y OLVÍDATE DE LAS PREOCUPACIONES." at bounding box center [796, 237] width 208 height 57
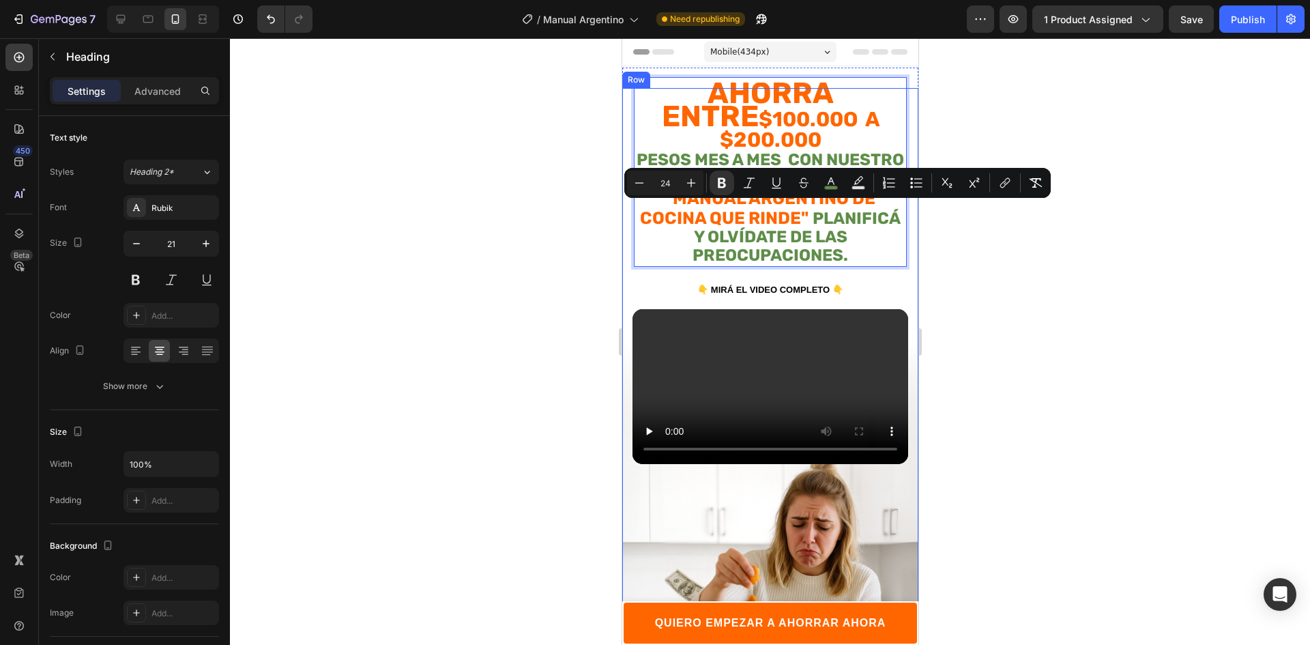
drag, startPoint x: 737, startPoint y: 215, endPoint x: 625, endPoint y: 208, distance: 111.4
click at [625, 208] on div "Ahorra entre $100.00o a $200.000 pesos mes a mes con nuestro método "MANUAL ARG…" at bounding box center [769, 399] width 296 height 623
click at [634, 178] on icon "Editor contextual toolbar" at bounding box center [639, 183] width 14 height 14
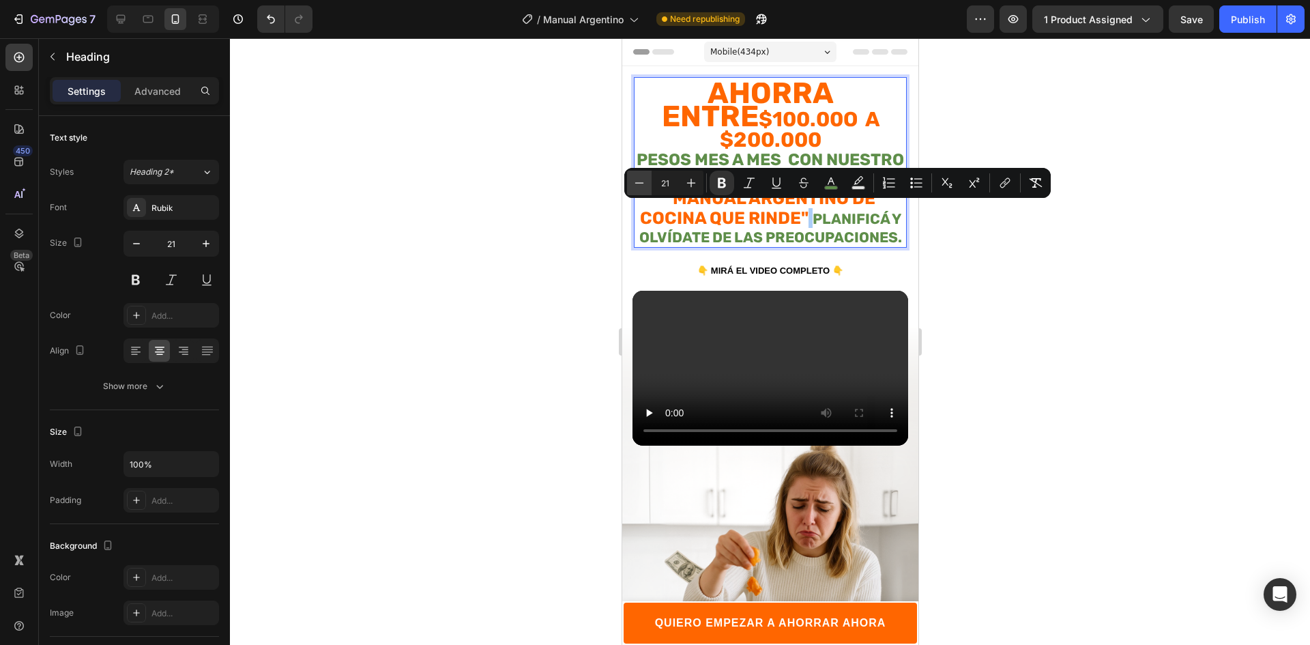
click at [634, 178] on icon "Editor contextual toolbar" at bounding box center [639, 183] width 14 height 14
type input "19"
click at [1030, 293] on div at bounding box center [770, 341] width 1080 height 606
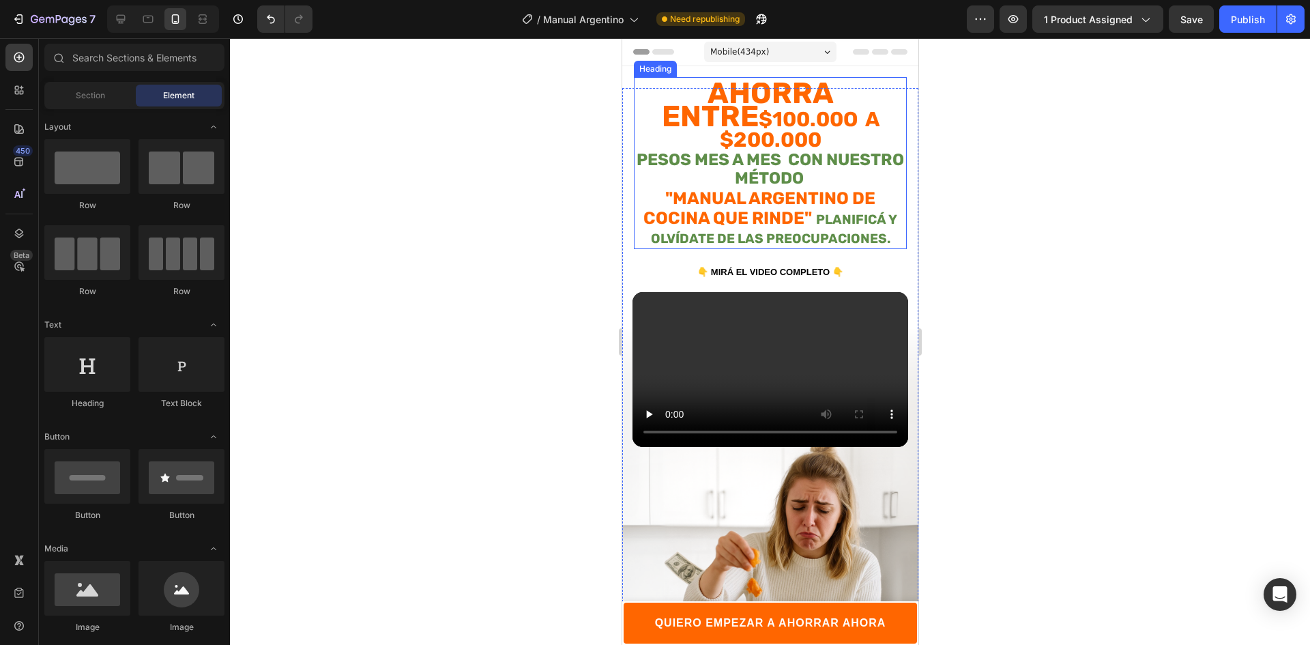
click at [812, 211] on strong "planificá Y OLVÍDATE DE LAS PREOCUPACIONES." at bounding box center [773, 228] width 247 height 35
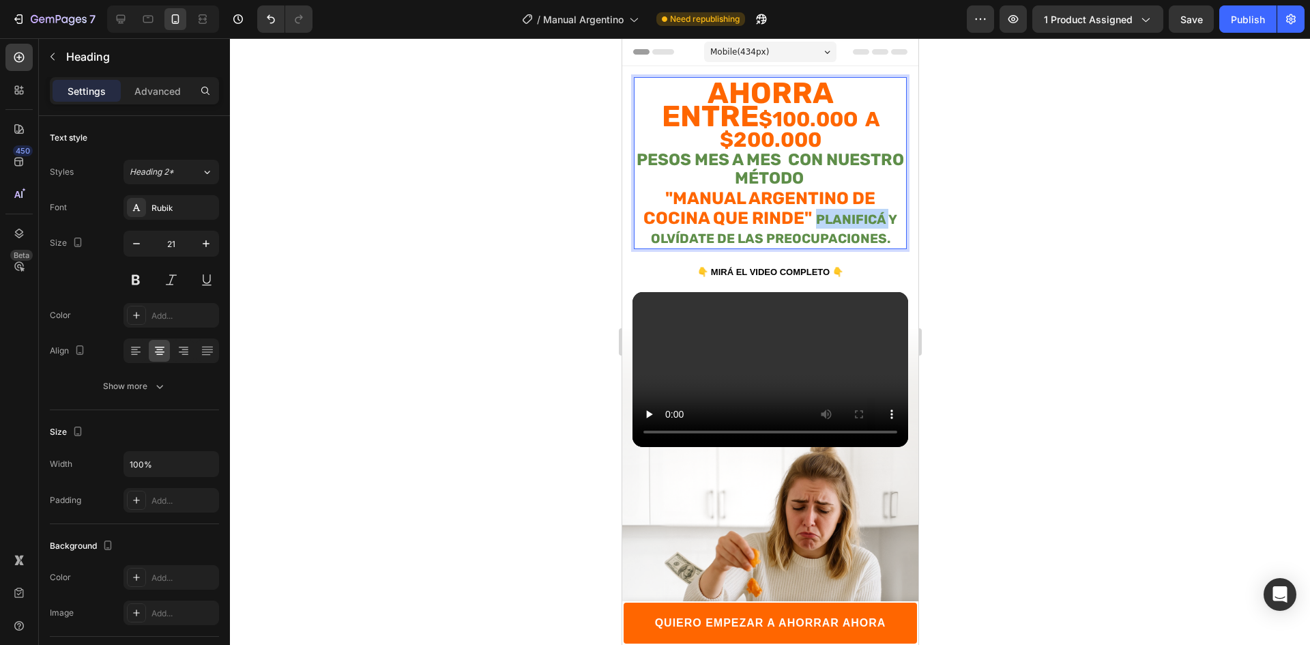
click at [810, 211] on strong "planificá Y OLVÍDATE DE LAS PREOCUPACIONES." at bounding box center [773, 228] width 247 height 35
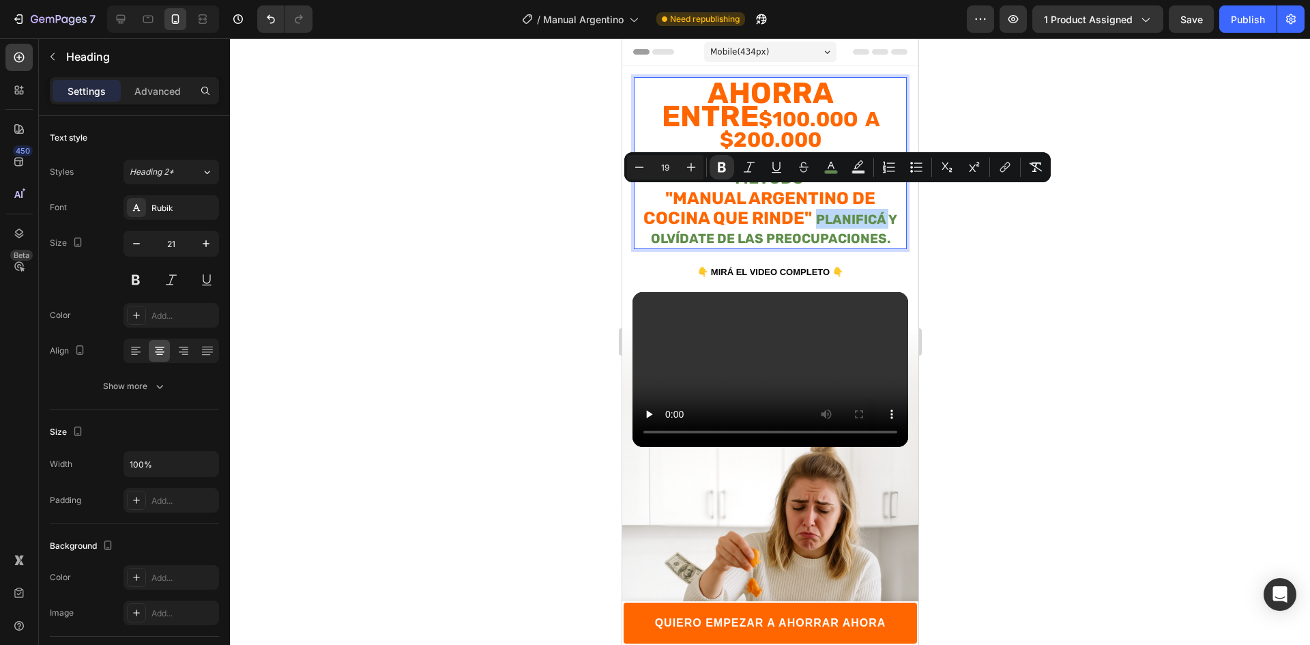
click at [811, 208] on span "Rich Text Editor. Editing area: main" at bounding box center [813, 218] width 4 height 20
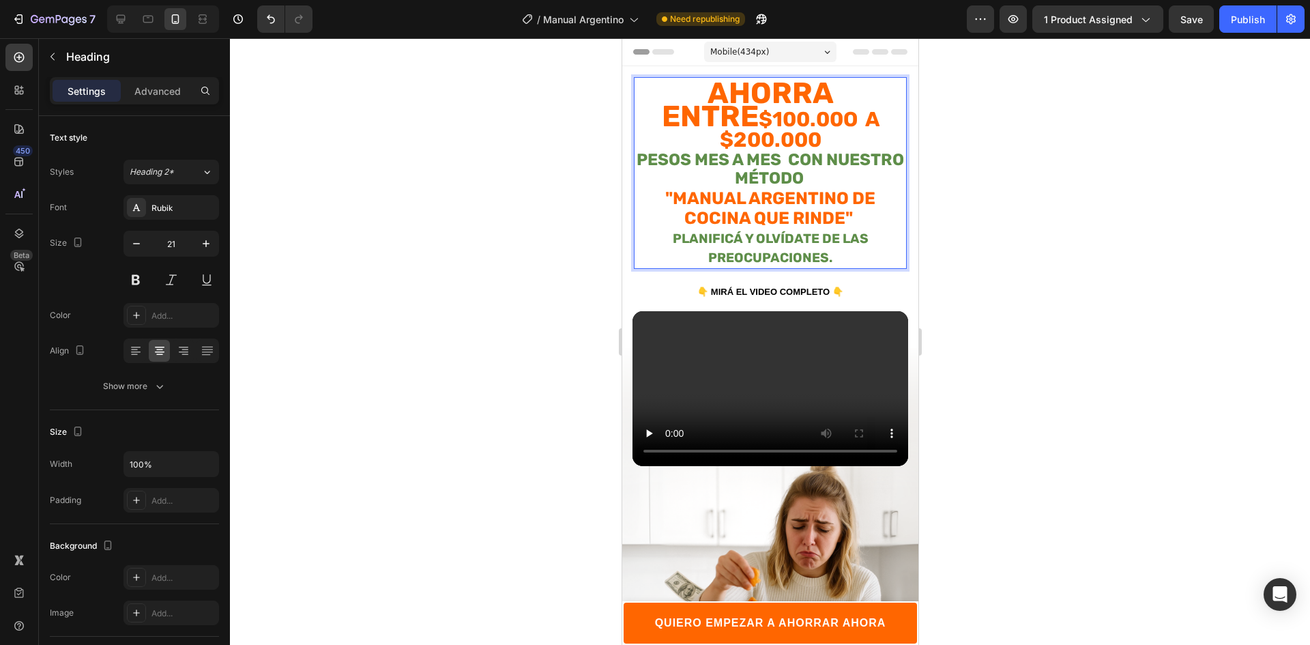
click at [1223, 261] on div at bounding box center [770, 341] width 1080 height 606
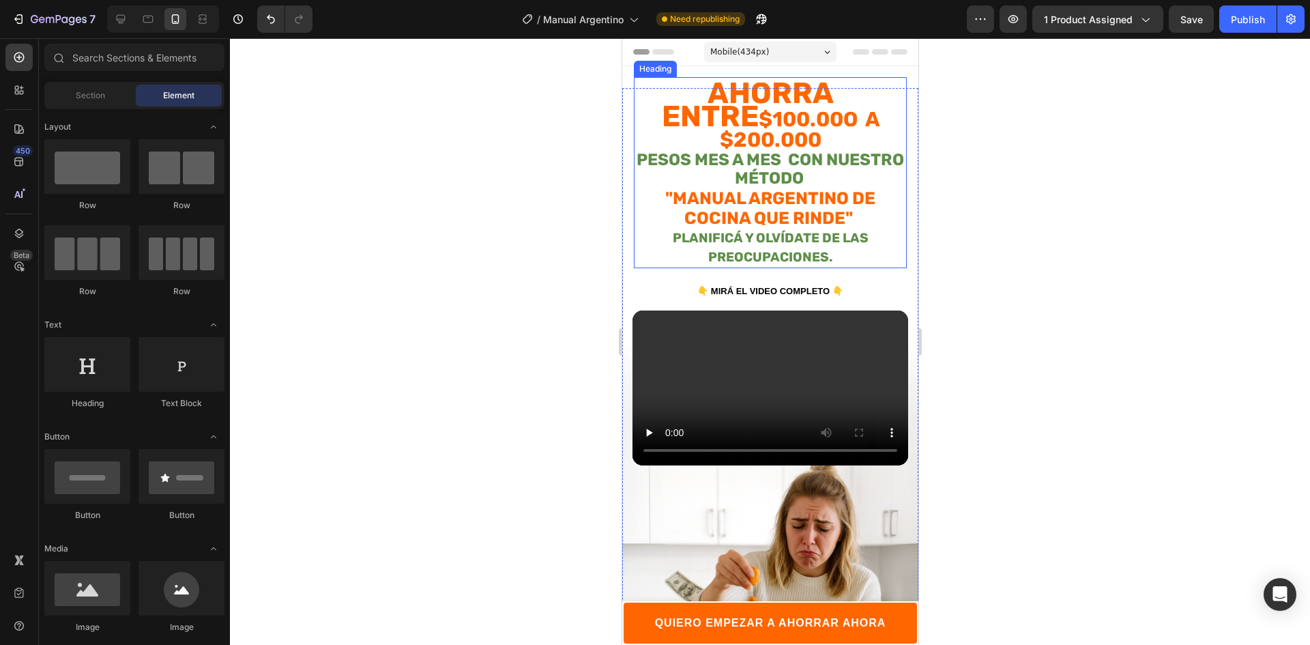
click at [852, 208] on span "Rich Text Editor. Editing area: main" at bounding box center [854, 218] width 4 height 20
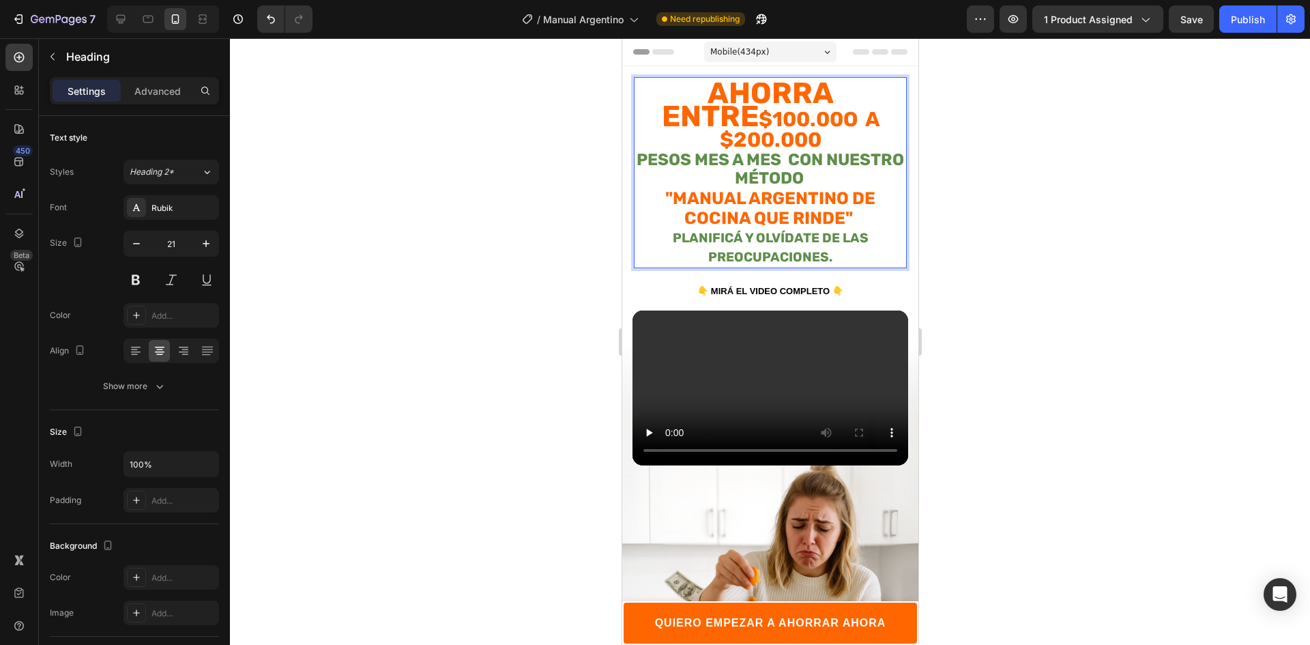
click at [851, 192] on p "Ahorra entre $100.00o a $200.000 pesos mes a mes con nuestro método "MANUAL ARG…" at bounding box center [769, 175] width 270 height 183
drag, startPoint x: 864, startPoint y: 193, endPoint x: 847, endPoint y: 192, distance: 17.1
click at [847, 192] on p "Ahorra entre $100.00o a $200.000 pesos mes a mes con nuestro método "MANUAL ARG…" at bounding box center [769, 175] width 270 height 183
click at [987, 245] on div at bounding box center [770, 341] width 1080 height 606
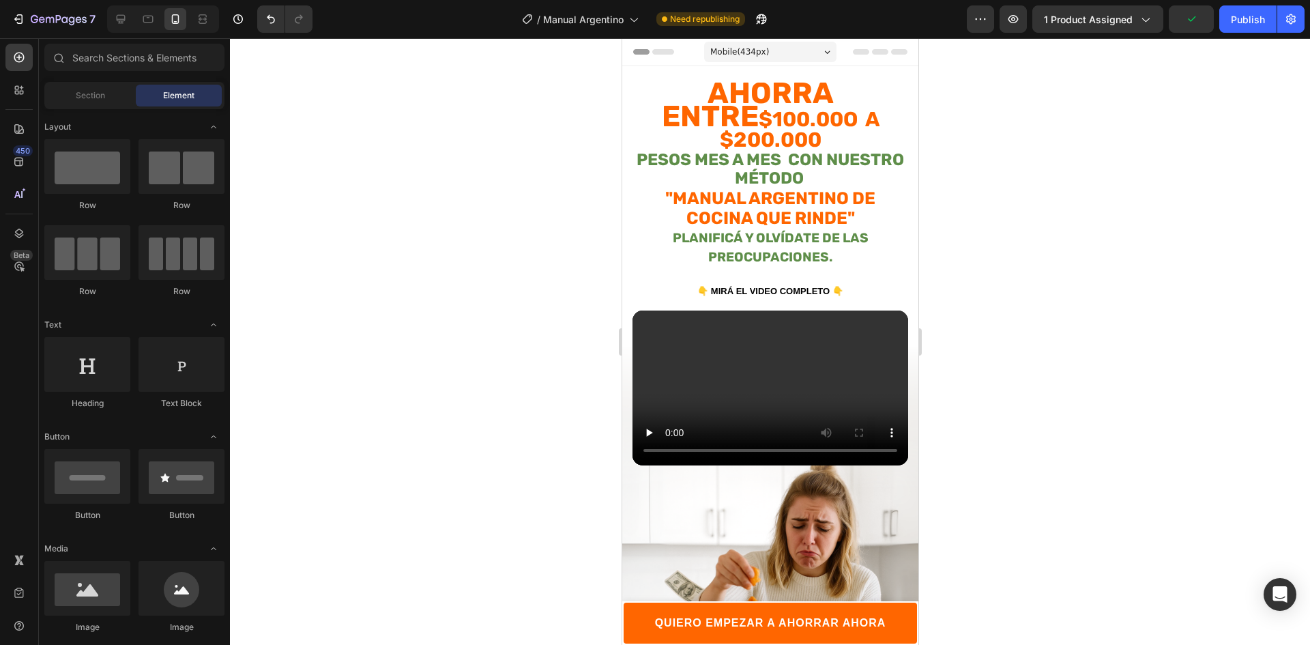
click at [761, 188] on strong ""MANUAL ARGENTINO DE Cocina que Rinde"" at bounding box center [769, 207] width 210 height 39
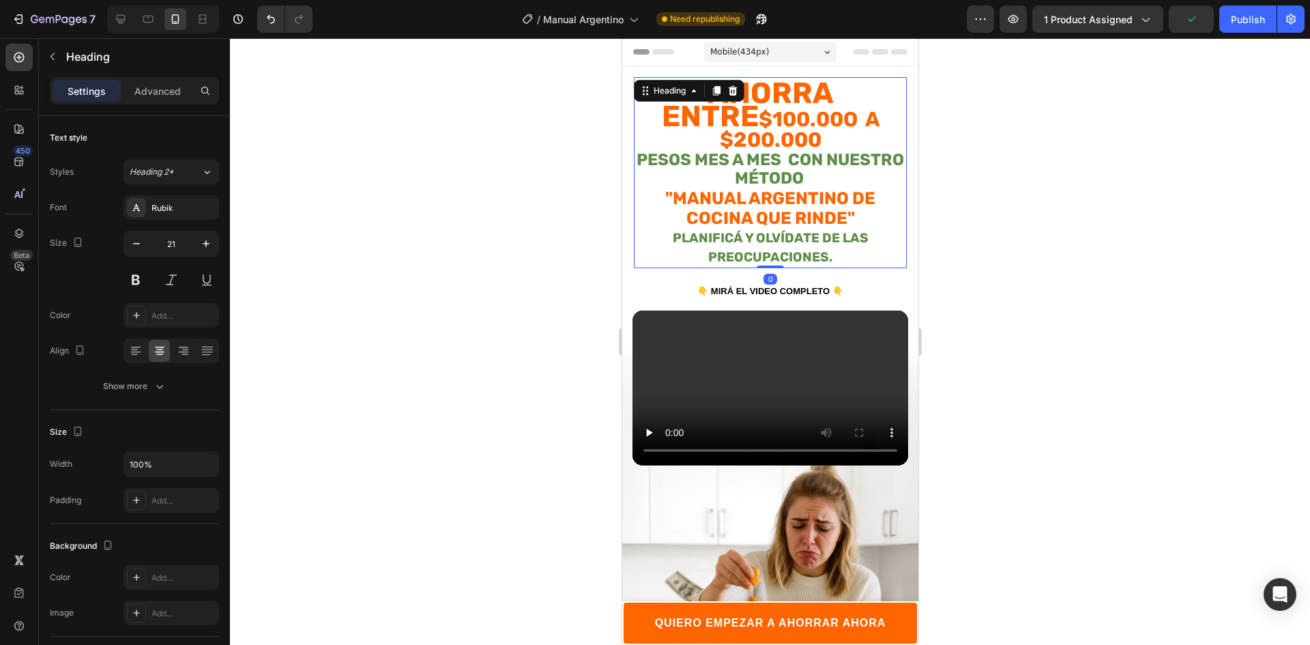
click at [993, 185] on div at bounding box center [770, 341] width 1080 height 606
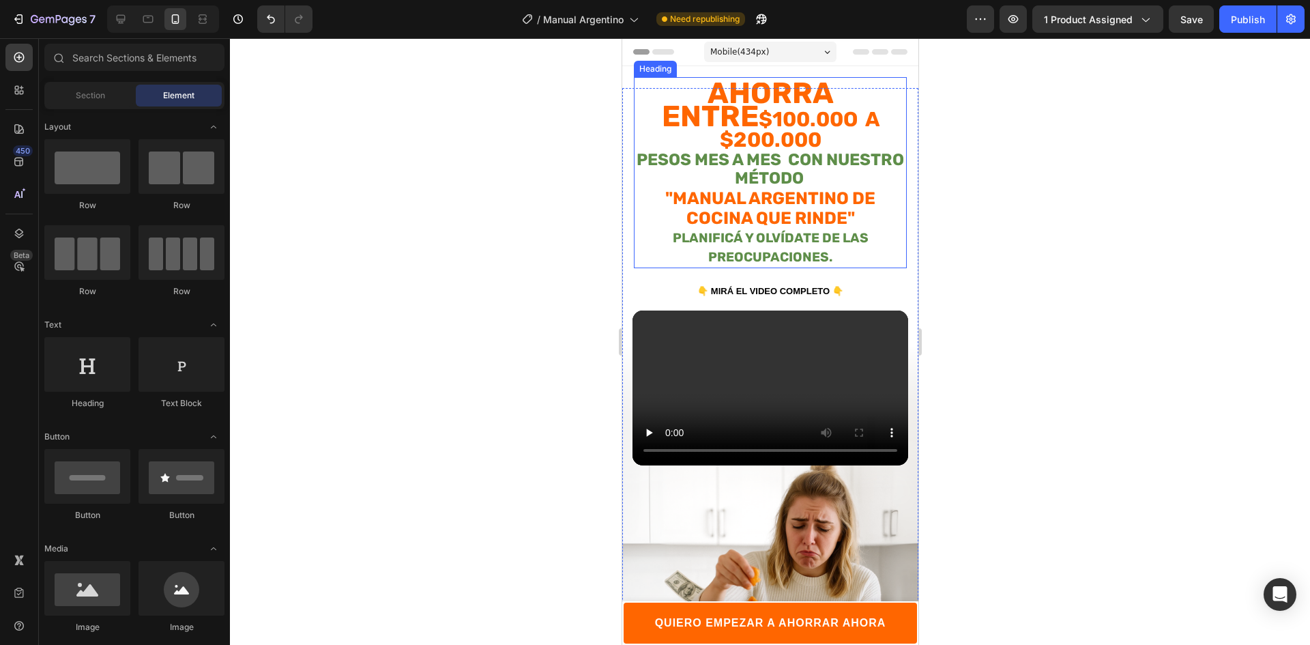
click at [876, 121] on strong "$100.00o a $200.000" at bounding box center [799, 129] width 160 height 44
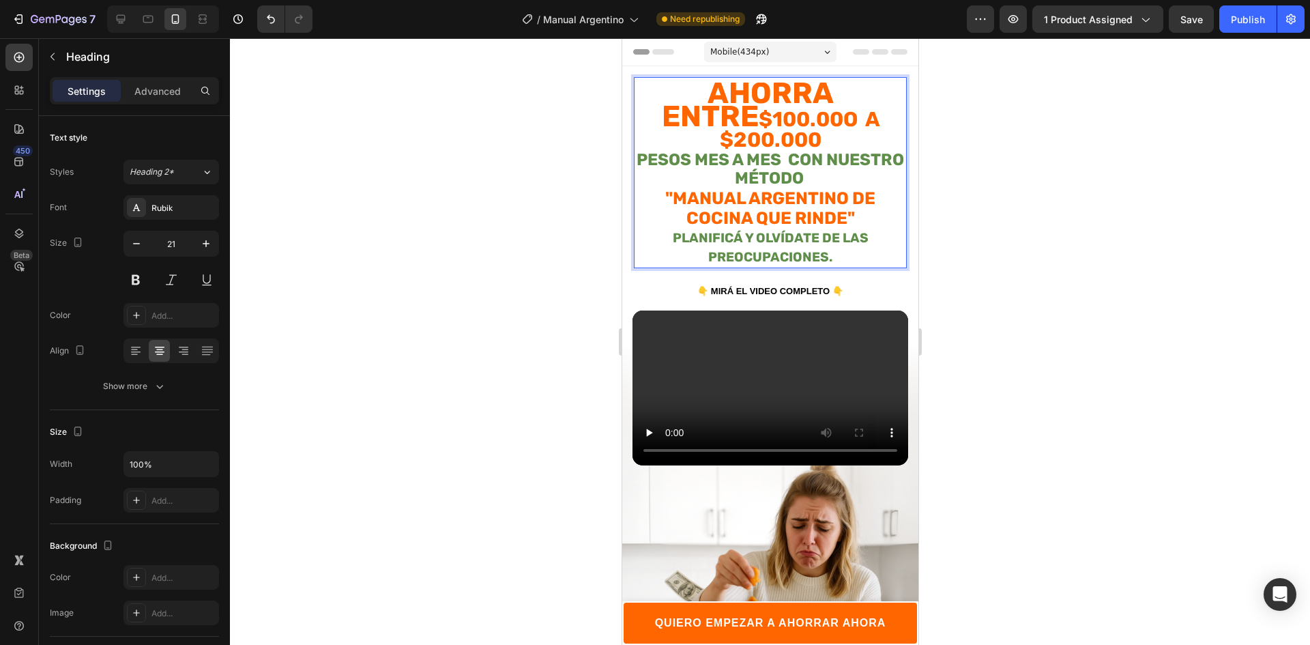
click at [878, 120] on p "Ahorra entre $100.00o a $200.000 pesos mes a mes con nuestro método "MANUAL ARG…" at bounding box center [769, 175] width 270 height 183
click at [730, 150] on strong "pesos mes a mes con nuestro método" at bounding box center [769, 169] width 267 height 38
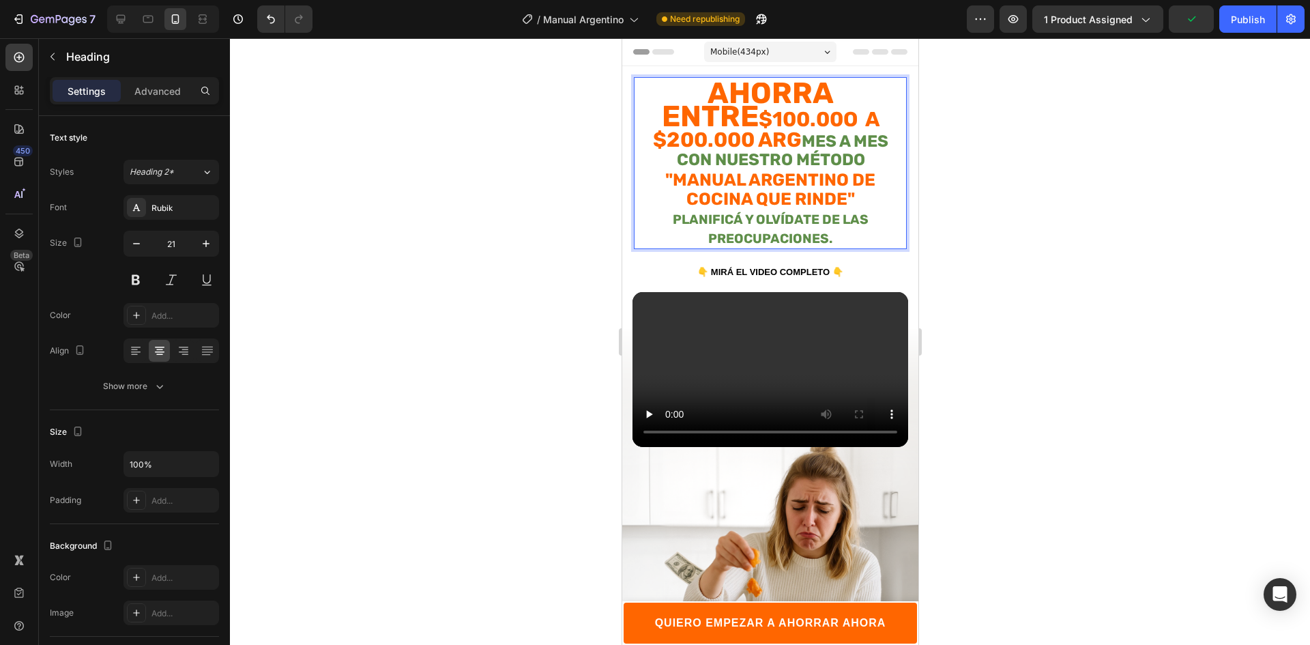
drag, startPoint x: 659, startPoint y: 118, endPoint x: 681, endPoint y: 138, distance: 29.5
click at [681, 138] on p "Ahorra entre $100.00o a $200.000 ARG mes a mes con nuestro método "MANUAL ARGEN…" at bounding box center [769, 166] width 270 height 164
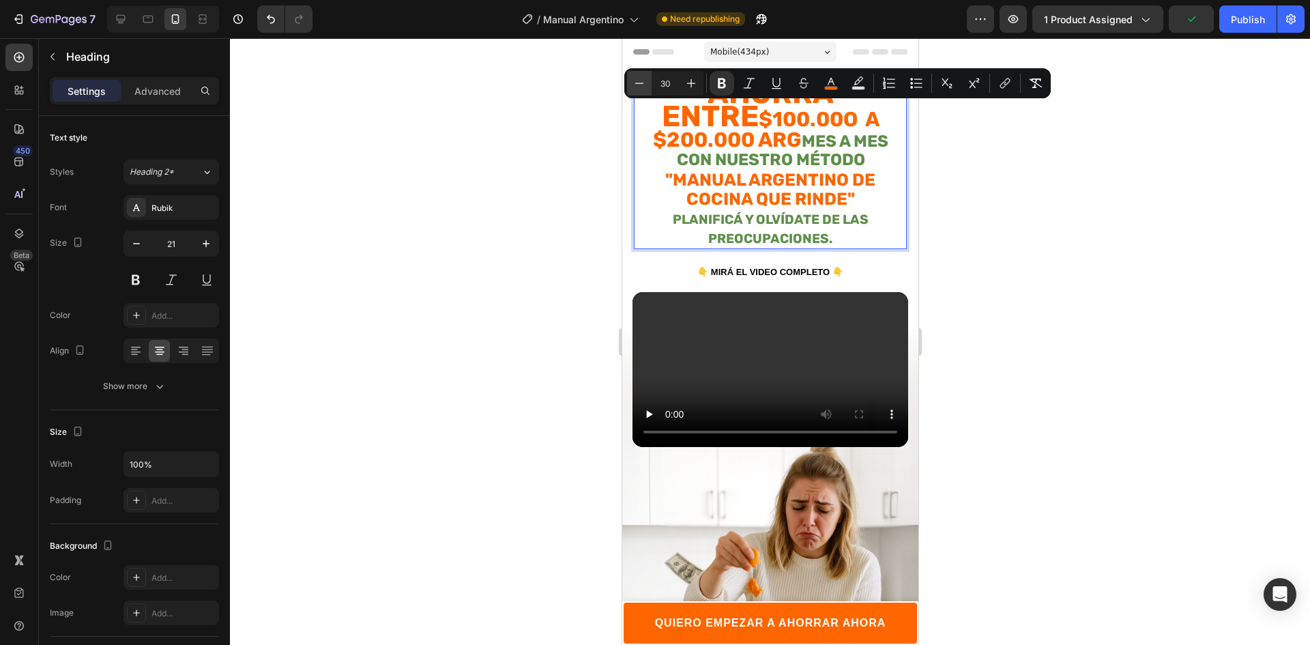
click at [647, 78] on button "Minus" at bounding box center [639, 83] width 25 height 25
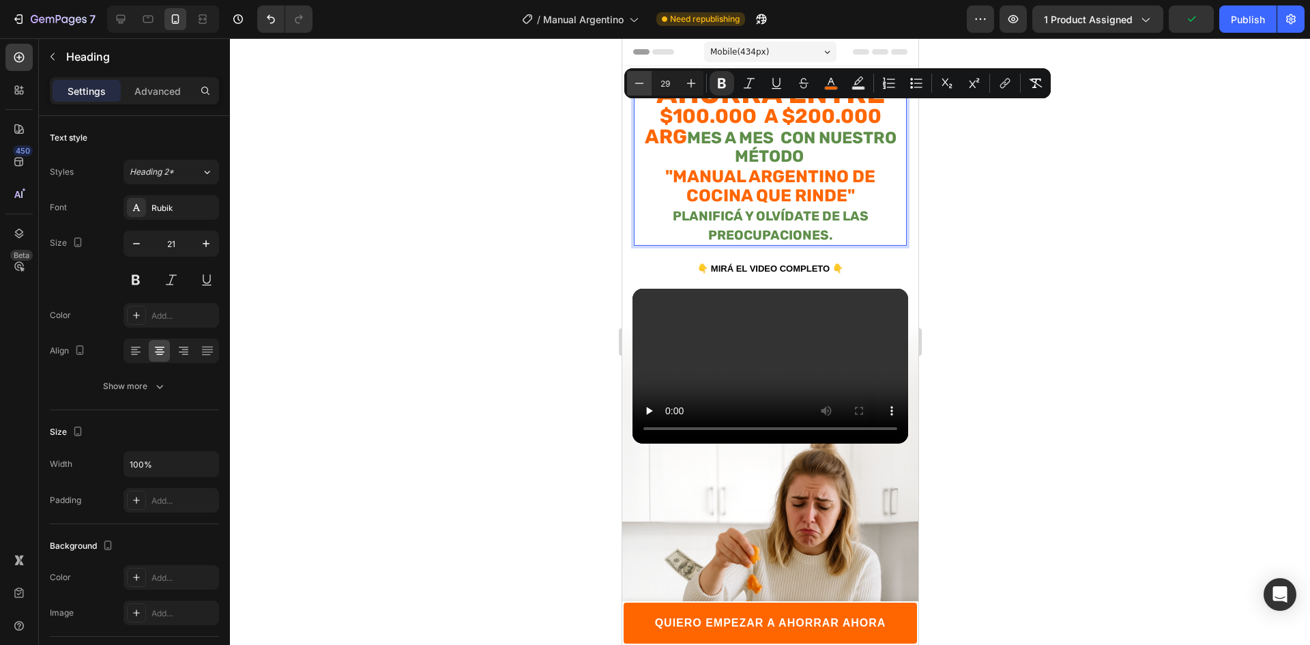
click at [647, 78] on button "Minus" at bounding box center [639, 83] width 25 height 25
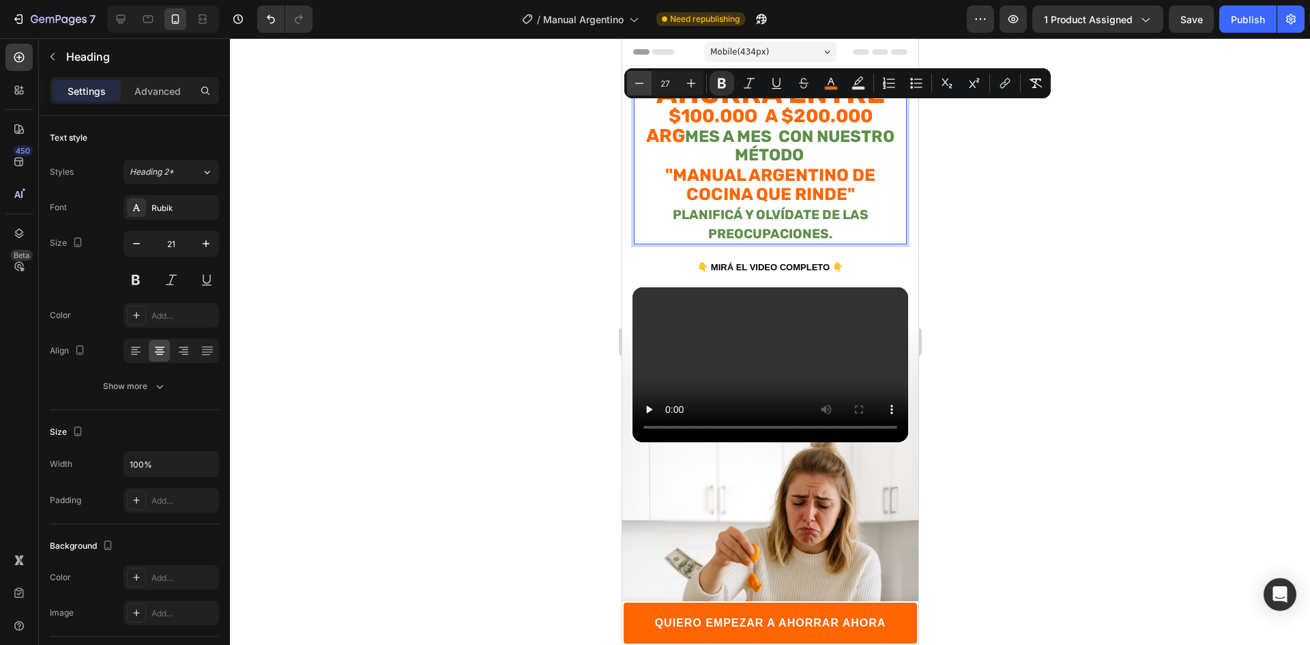
click at [647, 78] on button "Minus" at bounding box center [639, 83] width 25 height 25
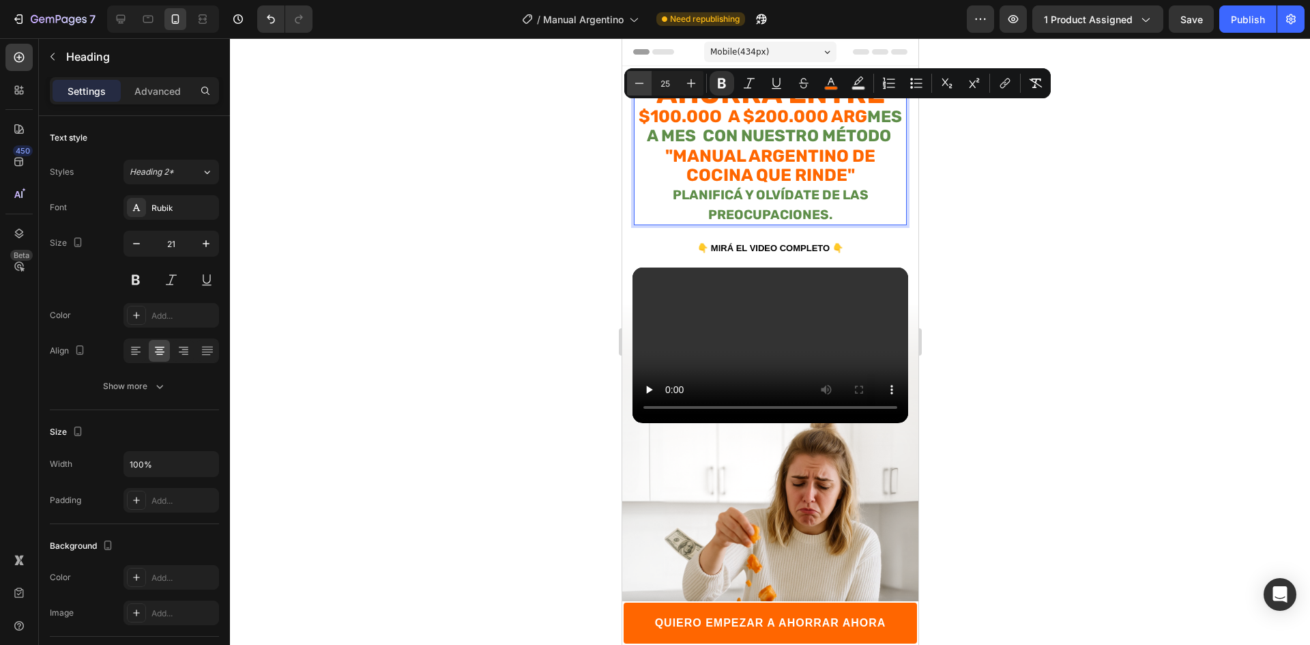
click at [647, 78] on button "Minus" at bounding box center [639, 83] width 25 height 25
click at [691, 85] on icon "Editor contextual toolbar" at bounding box center [691, 83] width 9 height 9
click at [694, 86] on icon "Editor contextual toolbar" at bounding box center [691, 83] width 14 height 14
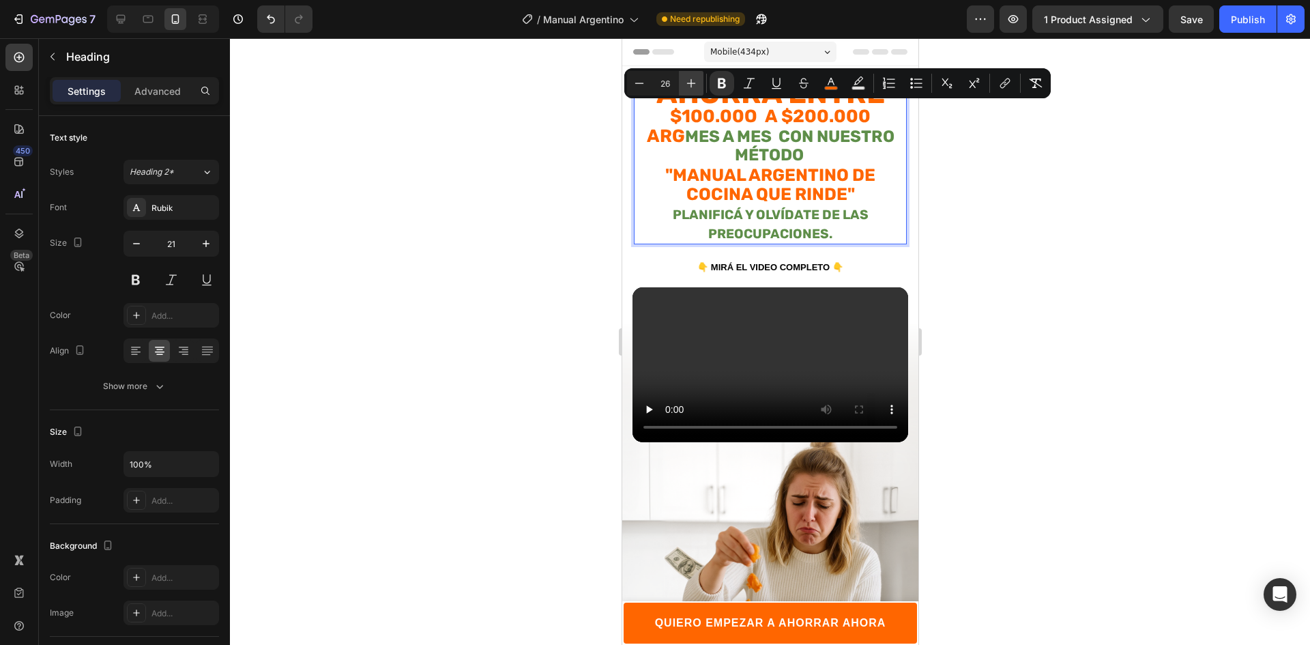
click at [694, 86] on icon "Editor contextual toolbar" at bounding box center [691, 83] width 14 height 14
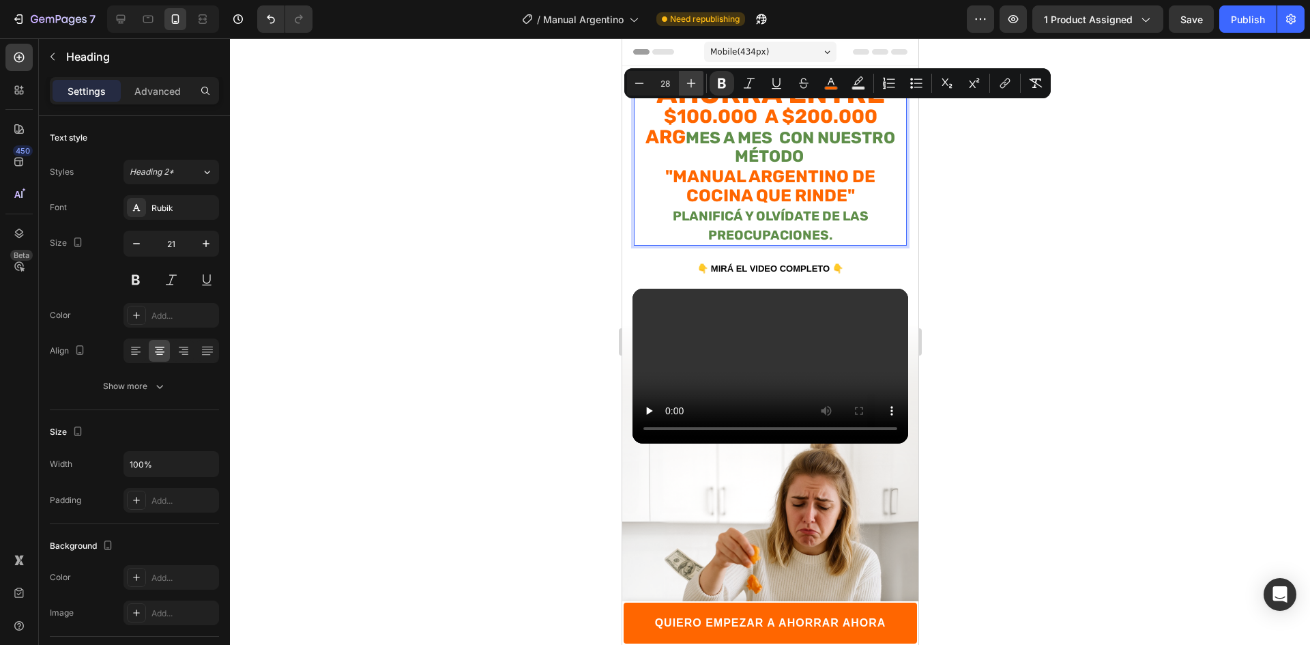
click at [694, 86] on icon "Editor contextual toolbar" at bounding box center [691, 83] width 14 height 14
type input "30"
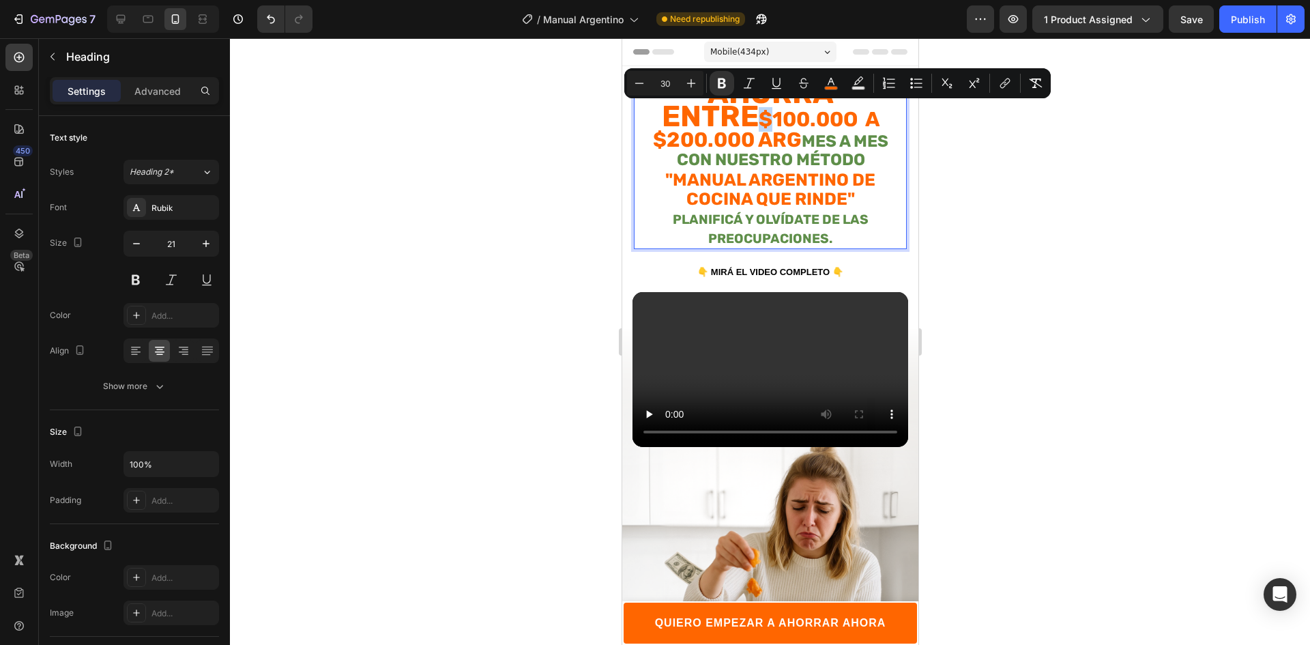
click at [667, 136] on strong "$100.00o a $200.000 ARG" at bounding box center [765, 129] width 226 height 44
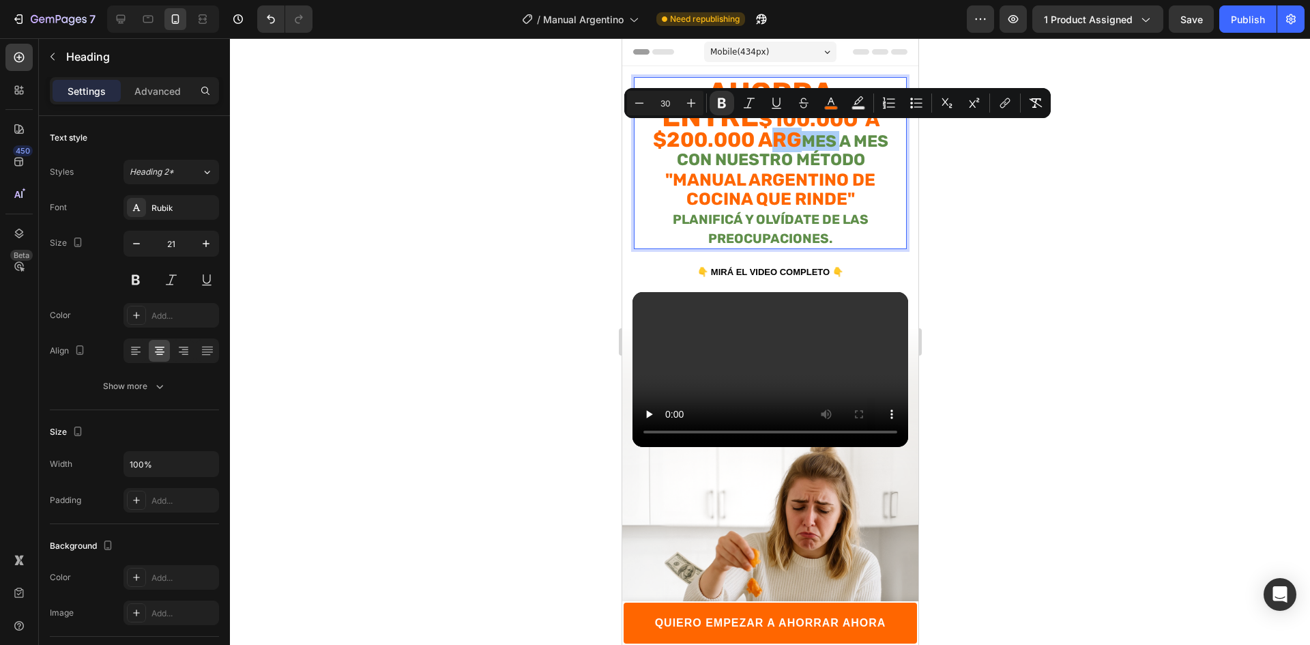
click at [995, 179] on div at bounding box center [770, 341] width 1080 height 606
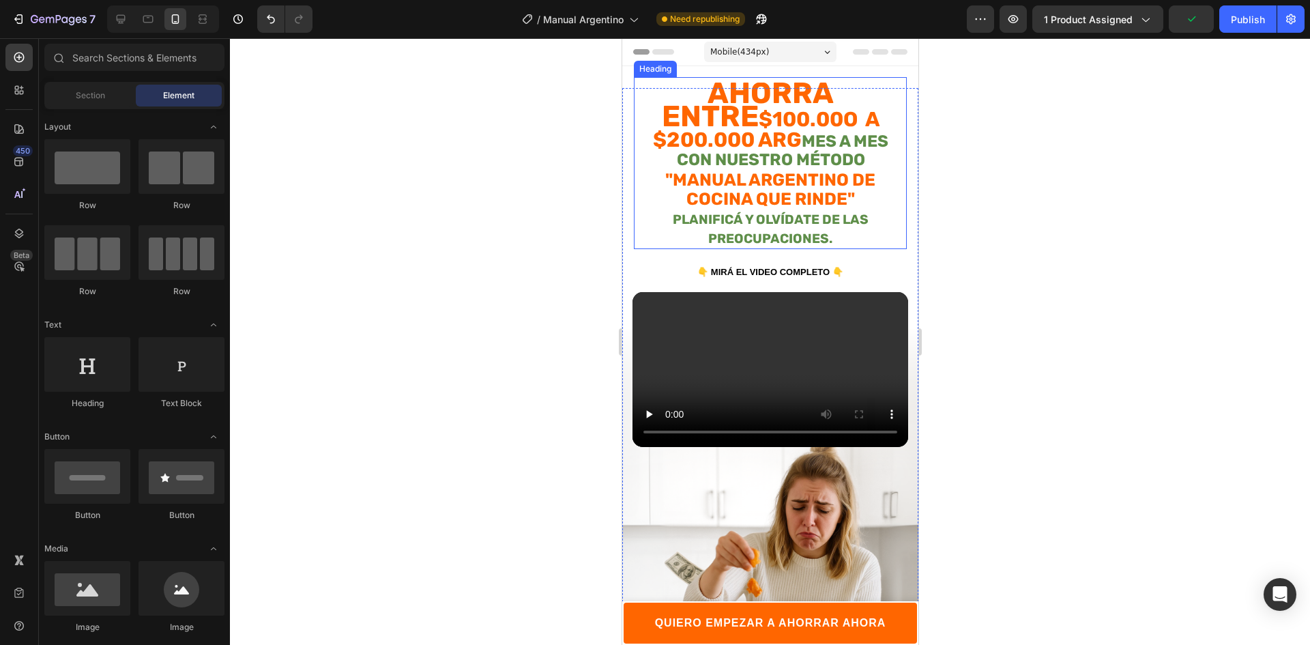
click at [678, 136] on strong "$100.00o a $200.000 ARG" at bounding box center [765, 129] width 226 height 44
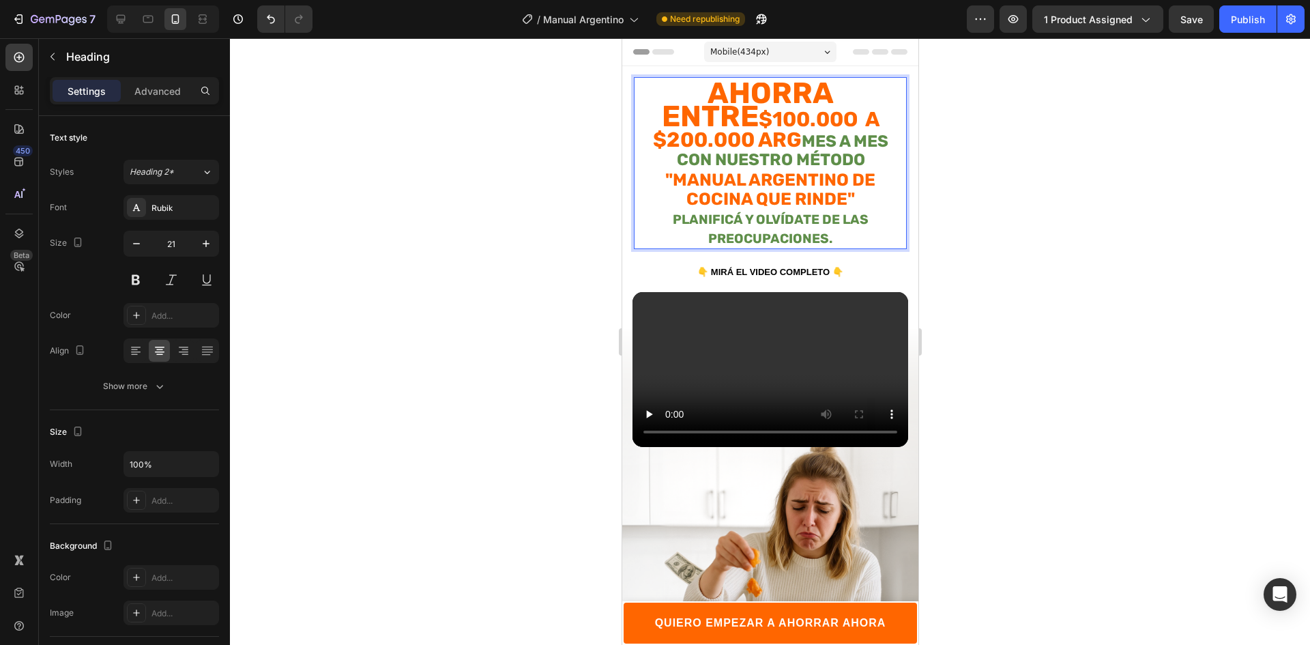
click at [683, 141] on strong "mes a mes con nuestro método" at bounding box center [780, 151] width 215 height 38
click at [1059, 201] on div at bounding box center [770, 341] width 1080 height 606
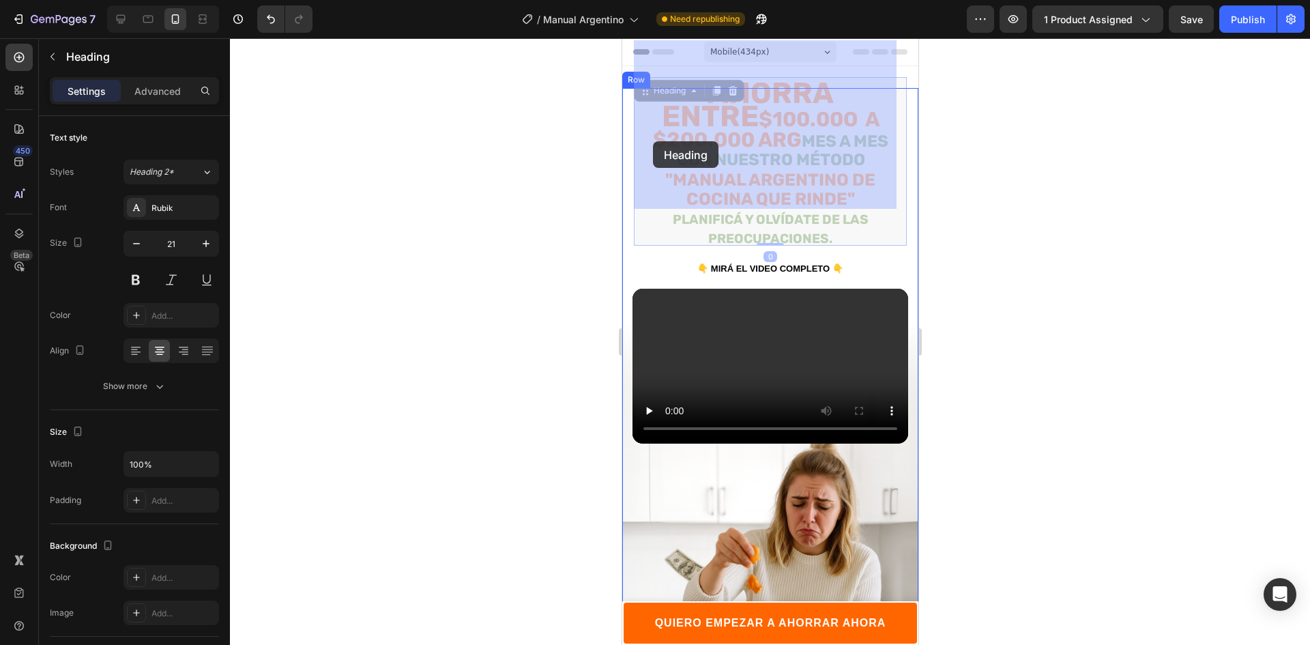
drag, startPoint x: 677, startPoint y: 140, endPoint x: 652, endPoint y: 141, distance: 24.6
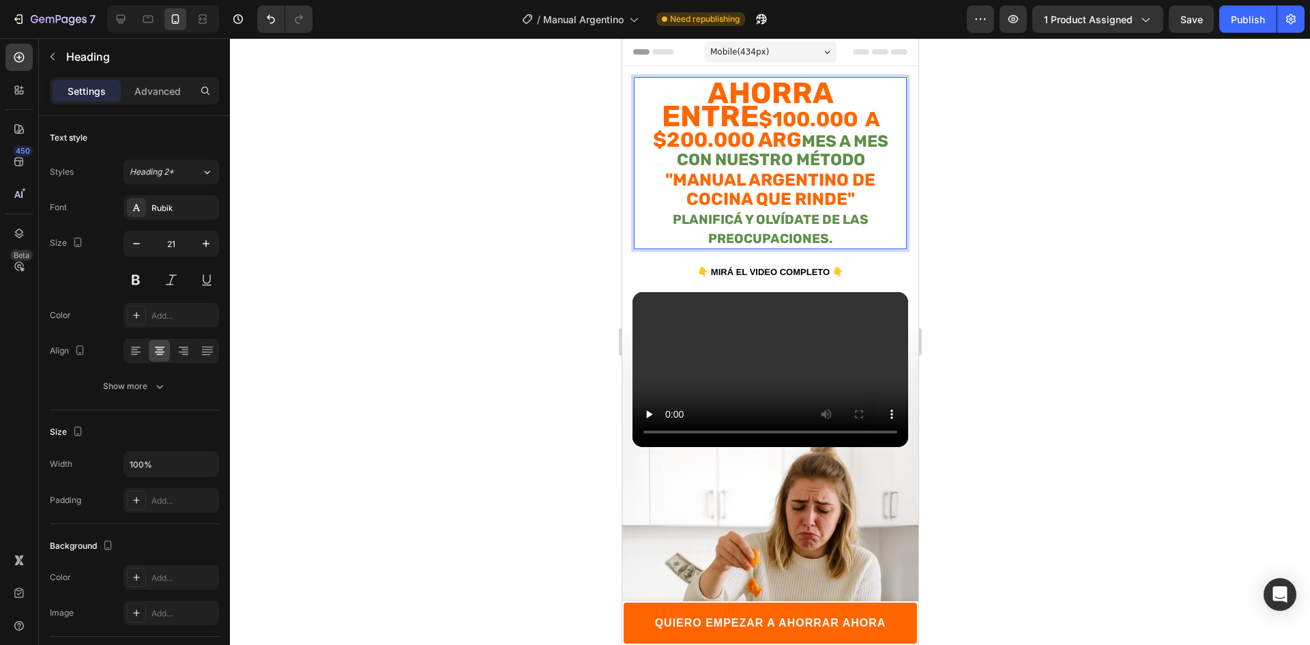
click at [677, 140] on strong "$100.00o a $200.000 ARG" at bounding box center [765, 129] width 226 height 44
drag, startPoint x: 676, startPoint y: 136, endPoint x: 640, endPoint y: 134, distance: 36.3
click at [652, 134] on strong "$100.00o a $200.000 ARG" at bounding box center [765, 129] width 226 height 44
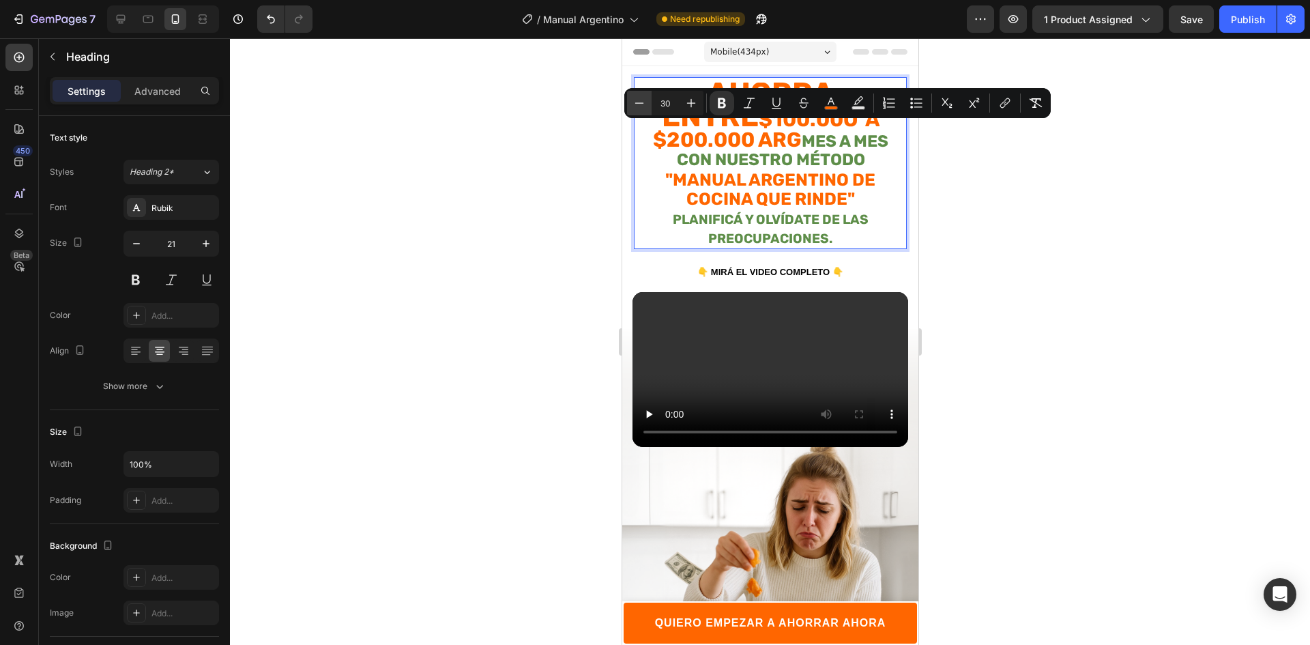
click at [636, 103] on icon "Editor contextual toolbar" at bounding box center [639, 102] width 9 height 1
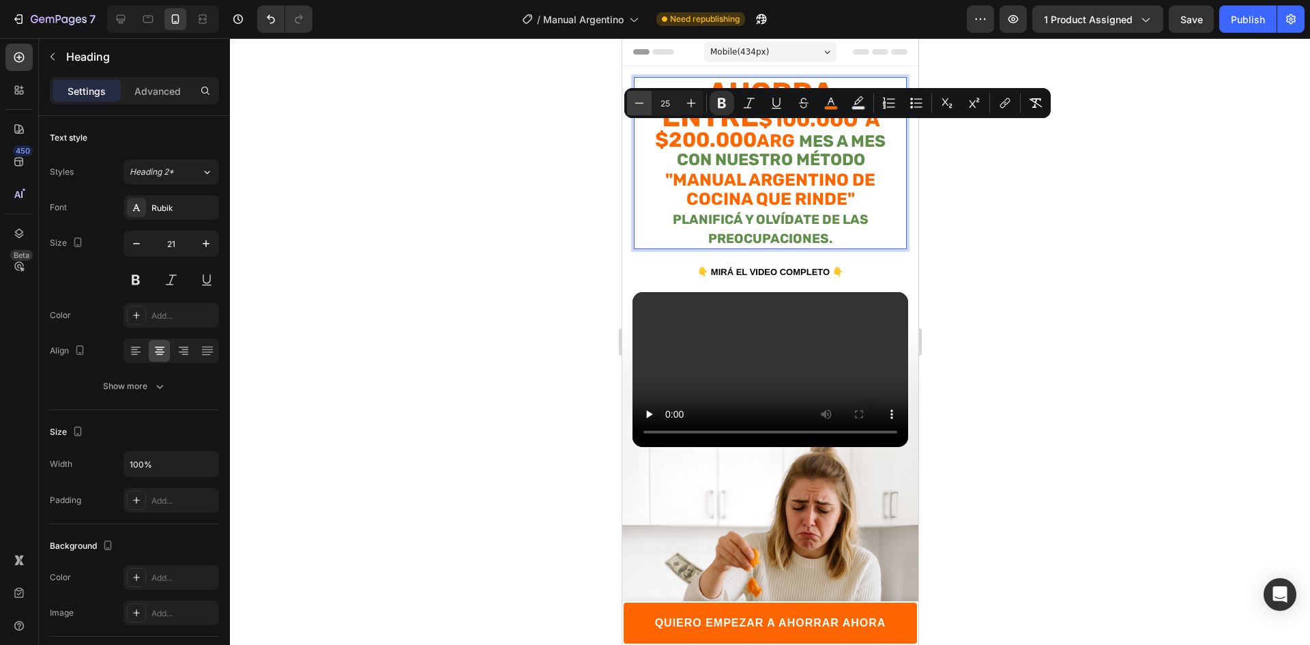
click at [636, 103] on icon "Editor contextual toolbar" at bounding box center [639, 102] width 9 height 1
click at [637, 103] on icon "Editor contextual toolbar" at bounding box center [639, 102] width 9 height 1
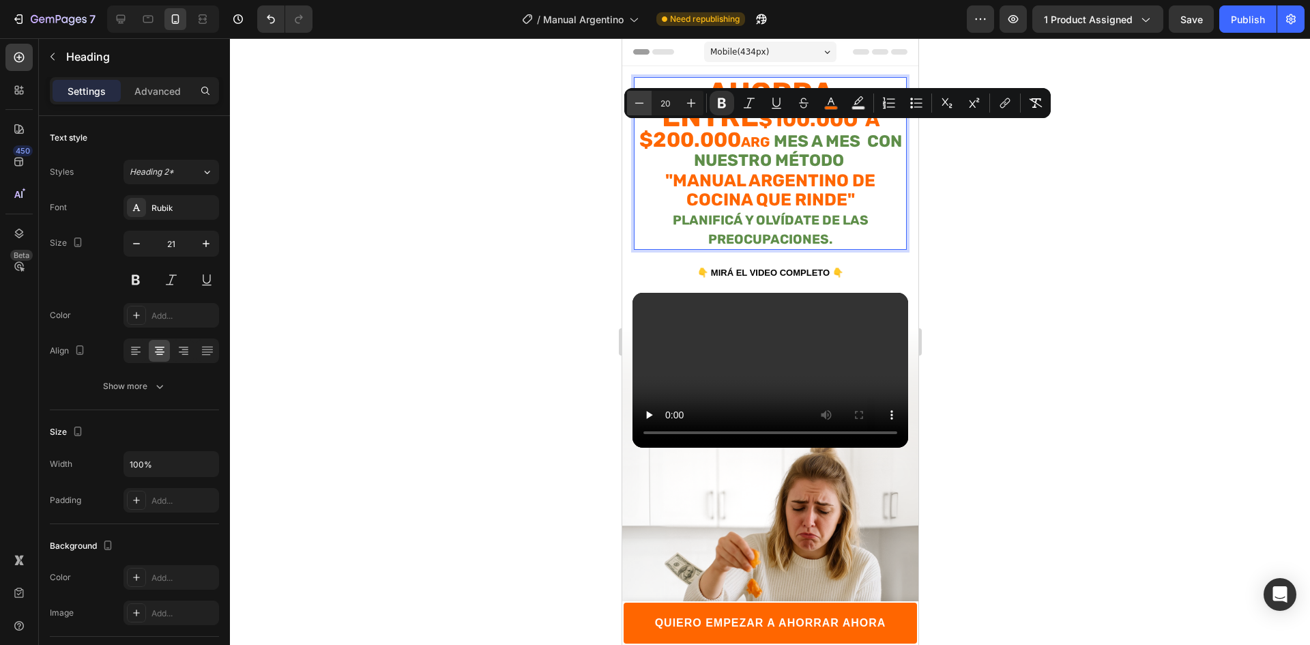
click at [637, 103] on icon "Editor contextual toolbar" at bounding box center [639, 102] width 9 height 1
click at [638, 103] on icon "Editor contextual toolbar" at bounding box center [639, 102] width 9 height 1
type input "16"
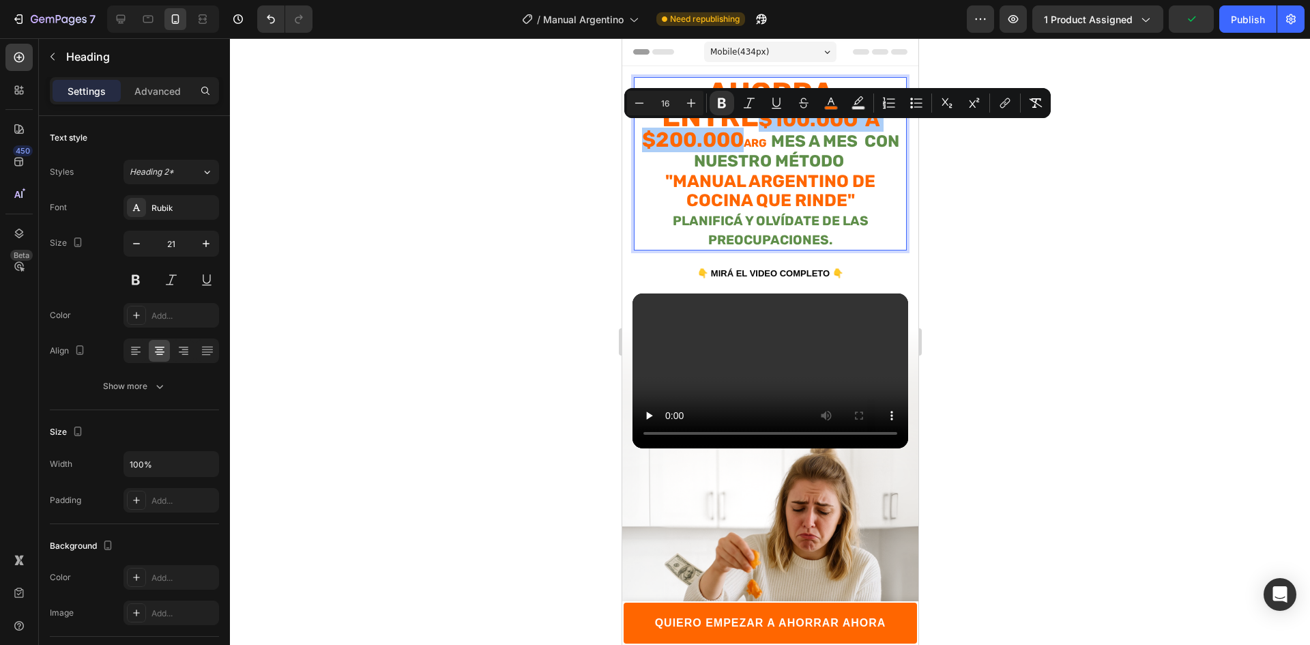
click at [1102, 212] on div at bounding box center [770, 341] width 1080 height 606
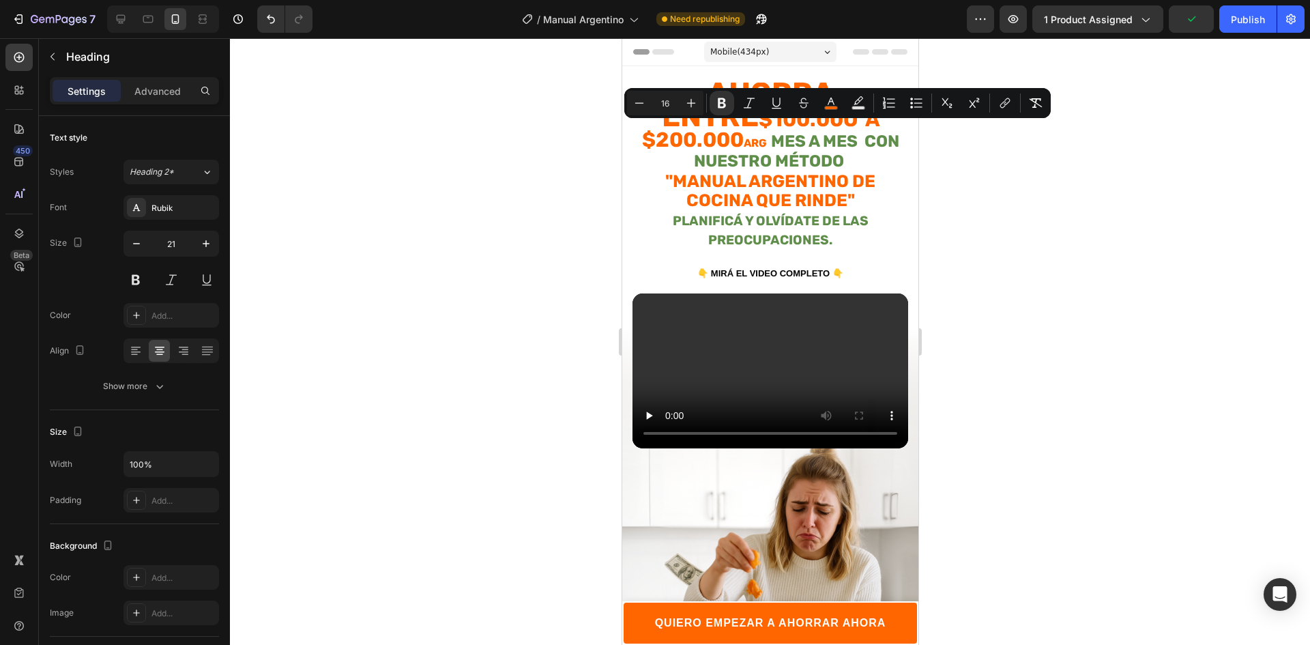
click at [1102, 212] on div at bounding box center [770, 341] width 1080 height 606
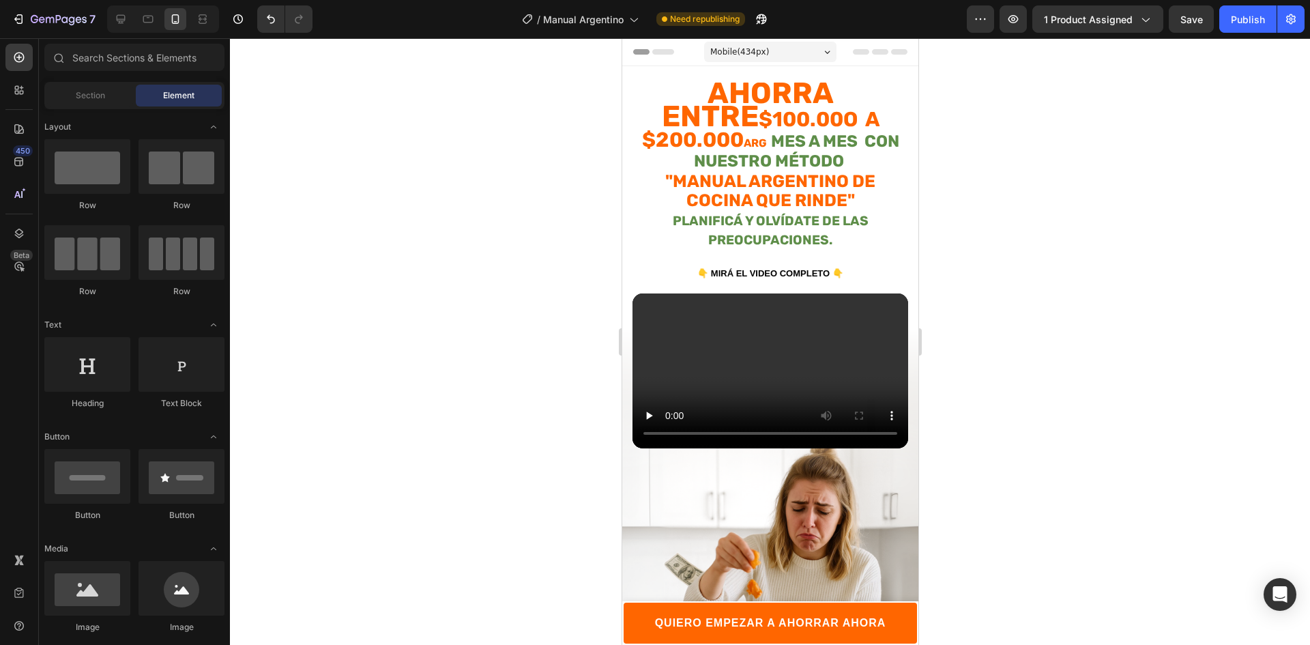
click at [1046, 207] on div at bounding box center [770, 341] width 1080 height 606
click at [874, 81] on div "⁠⁠⁠⁠⁠⁠⁠ Ahorra entre $100.00o a $200.000 ARG mes a mes con nuestro método "MANU…" at bounding box center [769, 163] width 273 height 173
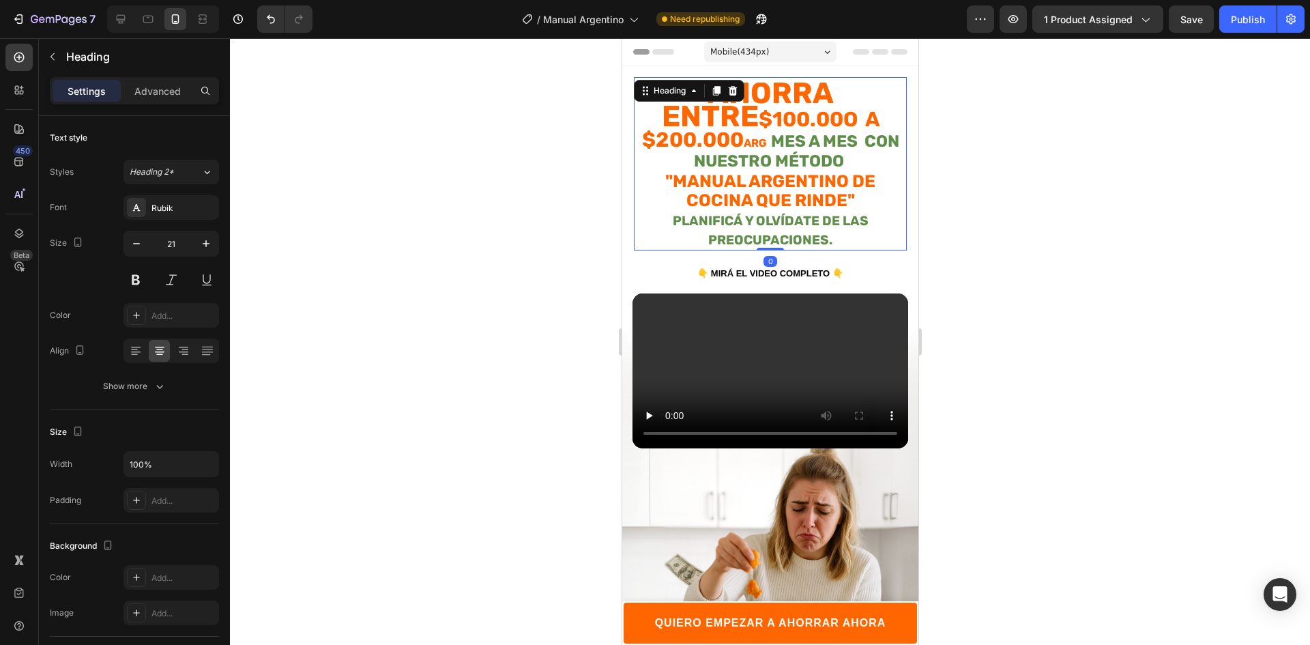
click at [874, 81] on div "⁠⁠⁠⁠⁠⁠⁠ Ahorra entre $100.00o a $200.000 ARG mes a mes con nuestro método "MANU…" at bounding box center [769, 163] width 273 height 173
click at [833, 91] on strong "Ahorra entre" at bounding box center [747, 105] width 172 height 58
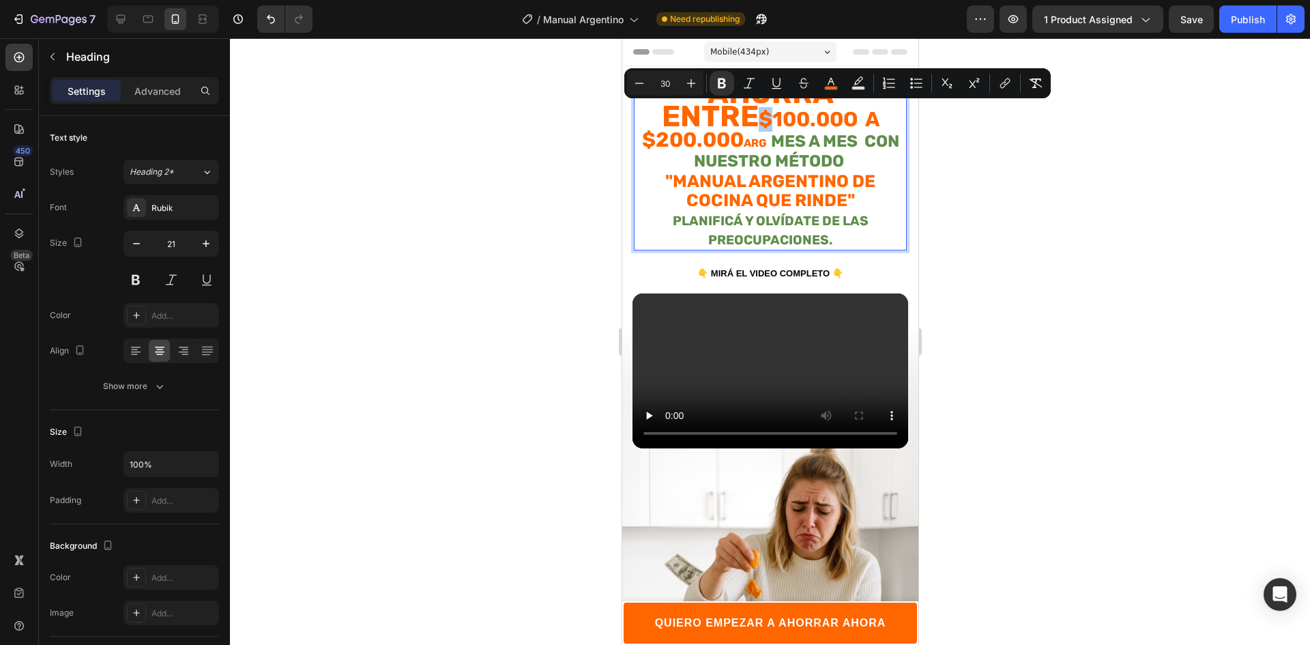
click at [876, 91] on div "Minus 30 Plus Bold Italic Underline Strikethrough color Text Background Color N…" at bounding box center [837, 83] width 421 height 25
click at [996, 134] on div at bounding box center [770, 341] width 1080 height 606
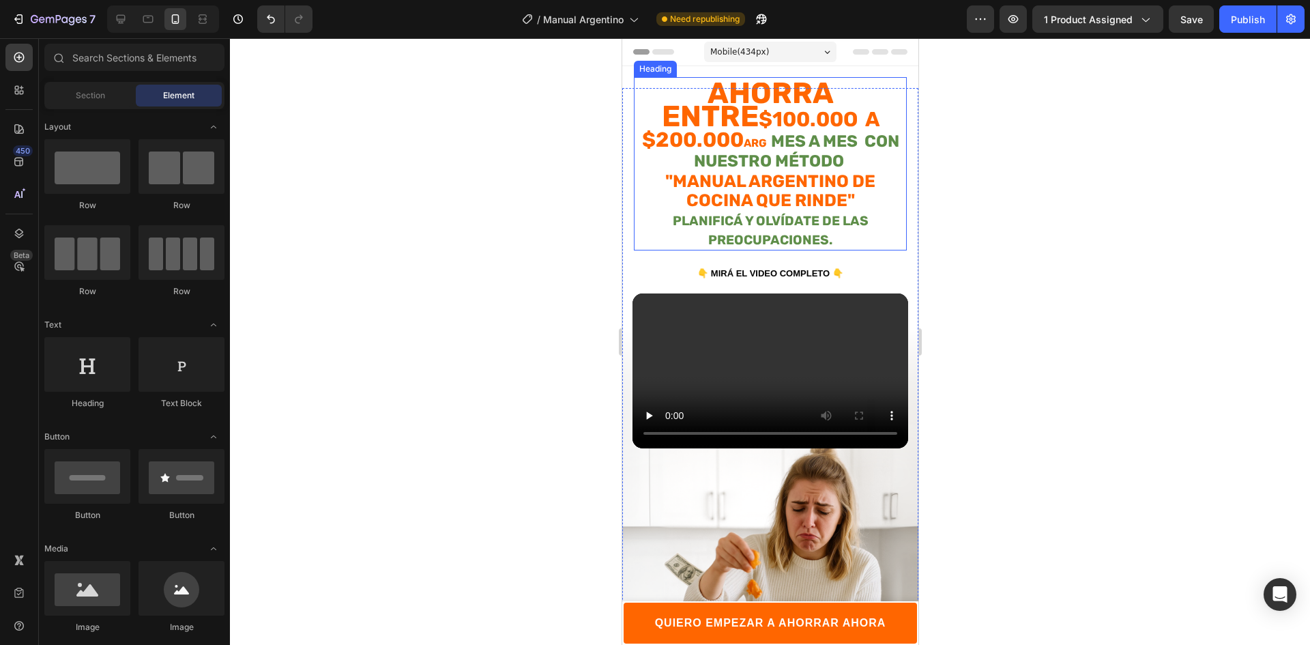
click at [833, 90] on strong "Ahorra entre" at bounding box center [747, 105] width 172 height 58
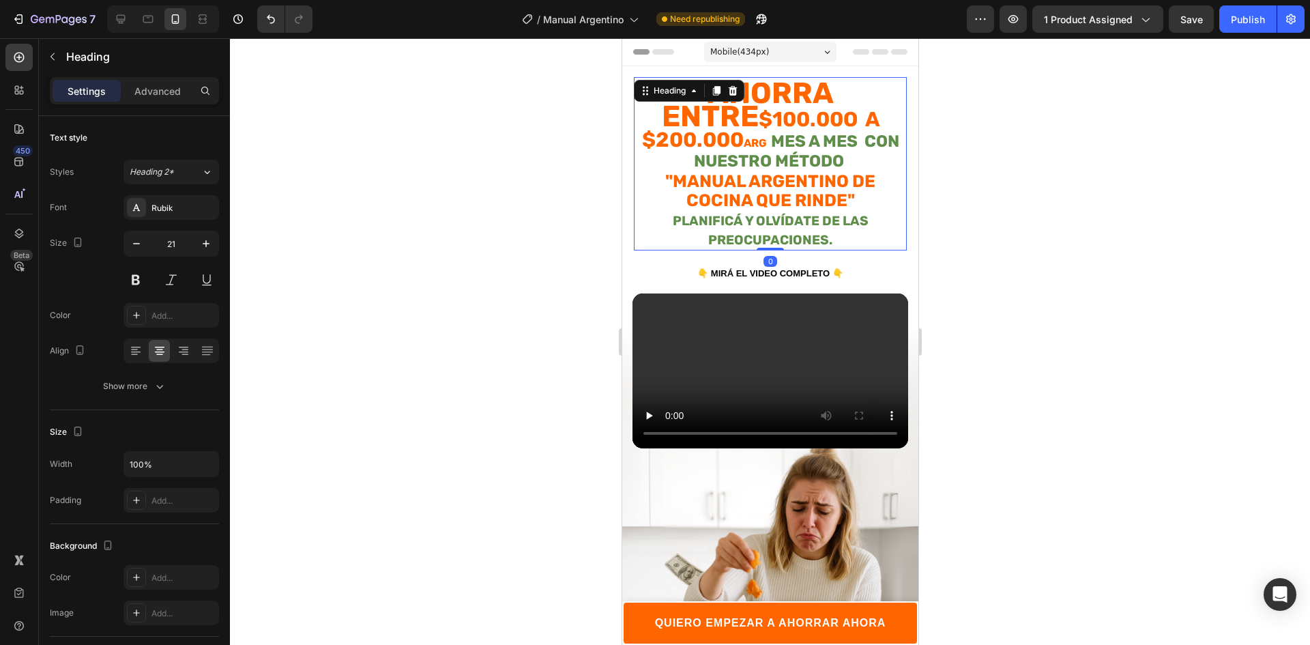
click at [876, 81] on div "⁠⁠⁠⁠⁠⁠⁠ Ahorra entre $100.00o a $200.000 ARG mes a mes con nuestro método "MANU…" at bounding box center [769, 163] width 273 height 173
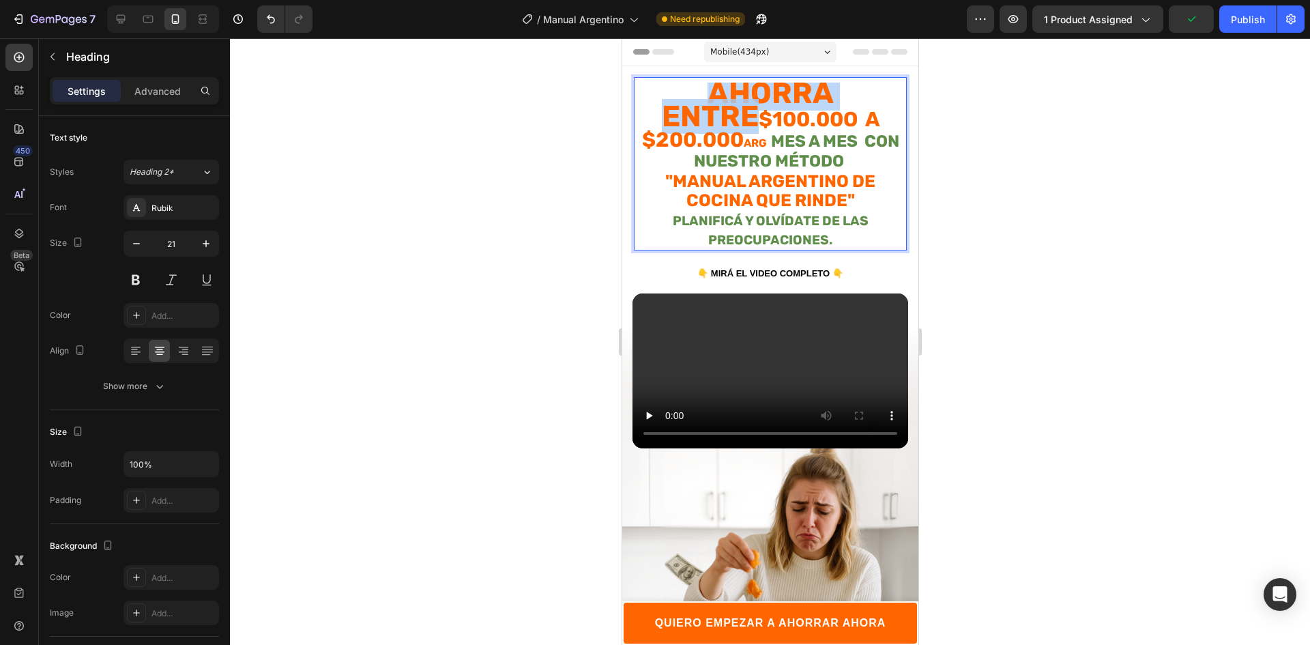
drag, startPoint x: 876, startPoint y: 89, endPoint x: 655, endPoint y: 87, distance: 221.0
click at [655, 87] on p "Ahorra entre $100.00o a $200.000 ARG mes a mes con nuestro método "MANUAL ARGEN…" at bounding box center [769, 166] width 270 height 165
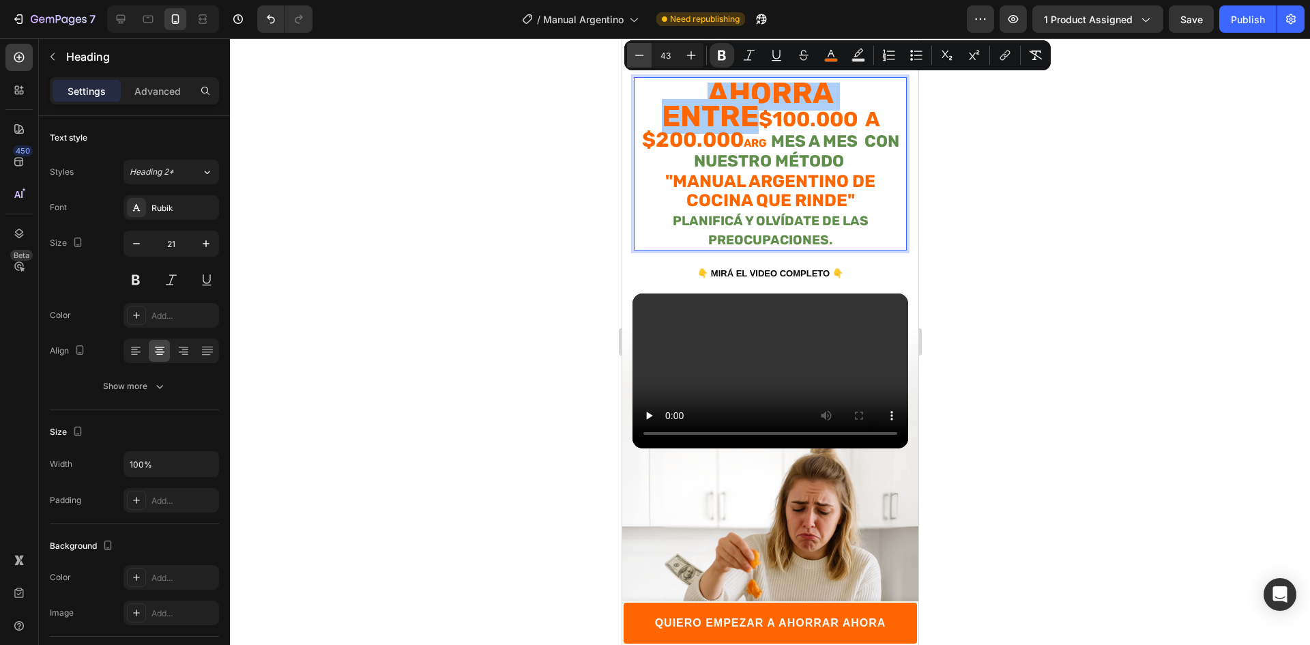
click at [640, 56] on icon "Editor contextual toolbar" at bounding box center [639, 55] width 14 height 14
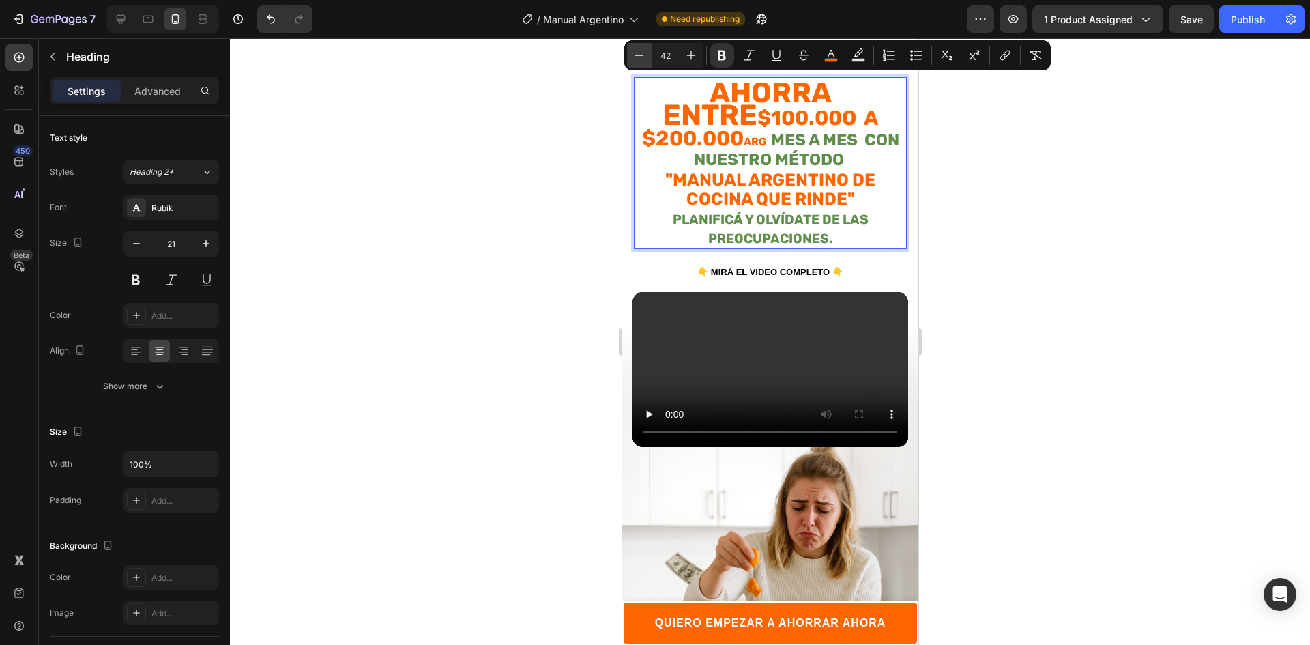
click at [640, 56] on icon "Editor contextual toolbar" at bounding box center [639, 55] width 14 height 14
type input "41"
click at [829, 102] on strong "Ahorra entre" at bounding box center [746, 103] width 166 height 55
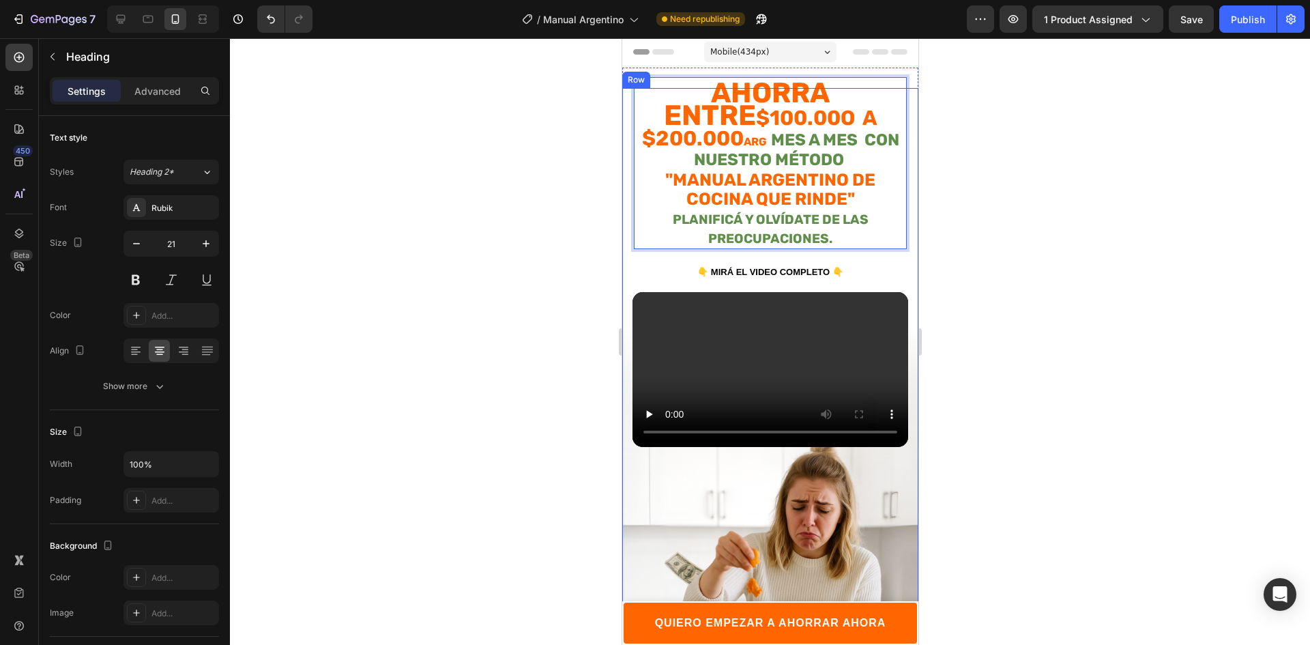
drag, startPoint x: 874, startPoint y: 93, endPoint x: 896, endPoint y: 95, distance: 21.2
click at [896, 95] on div "Ahorra entre $100.00o a $200.000 ARG mes a mes con nuestro método "MANUAL ARGEN…" at bounding box center [769, 391] width 296 height 606
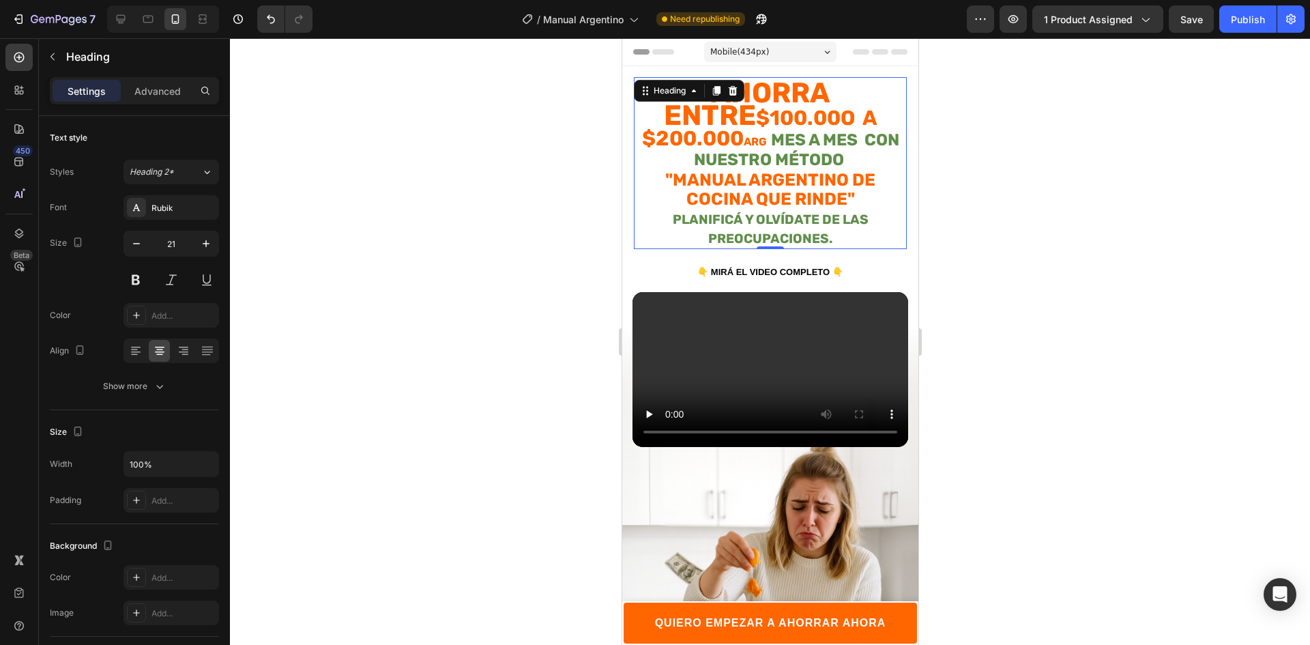
click at [1047, 136] on div at bounding box center [770, 341] width 1080 height 606
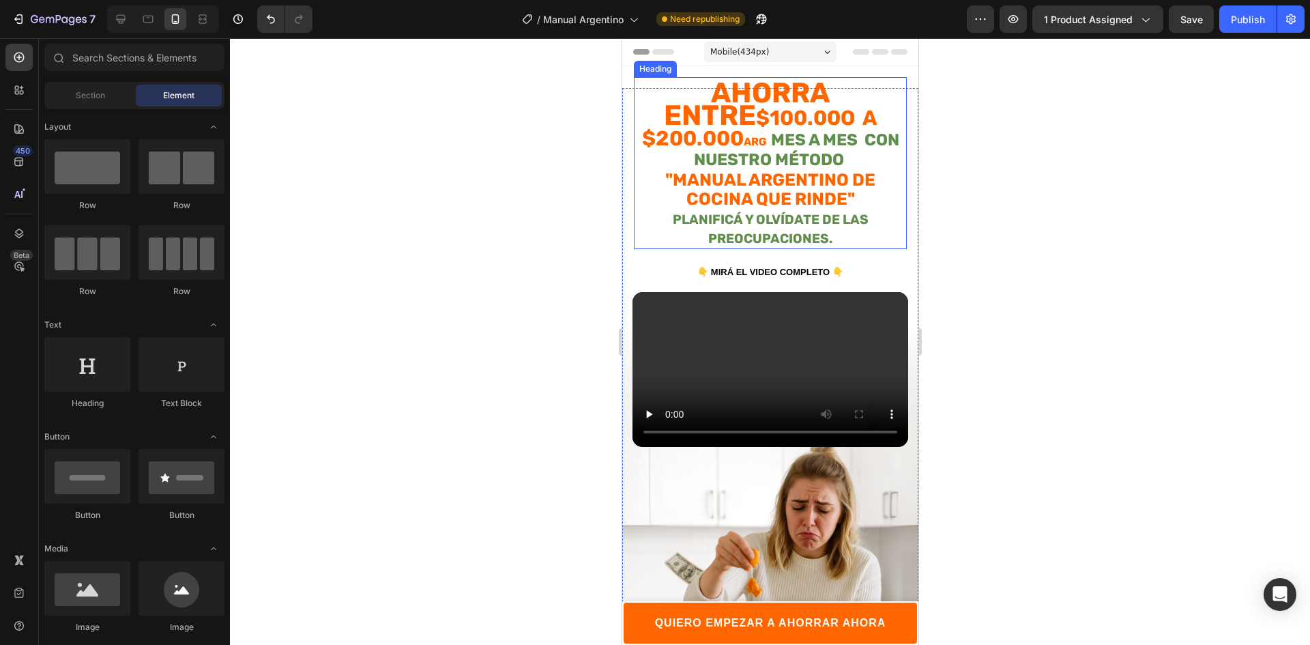
click at [844, 147] on p "⁠⁠⁠⁠⁠⁠⁠ Ahorra entre $100.00o a $200.000 ARG mes a mes con nuestro método "MANU…" at bounding box center [769, 166] width 270 height 164
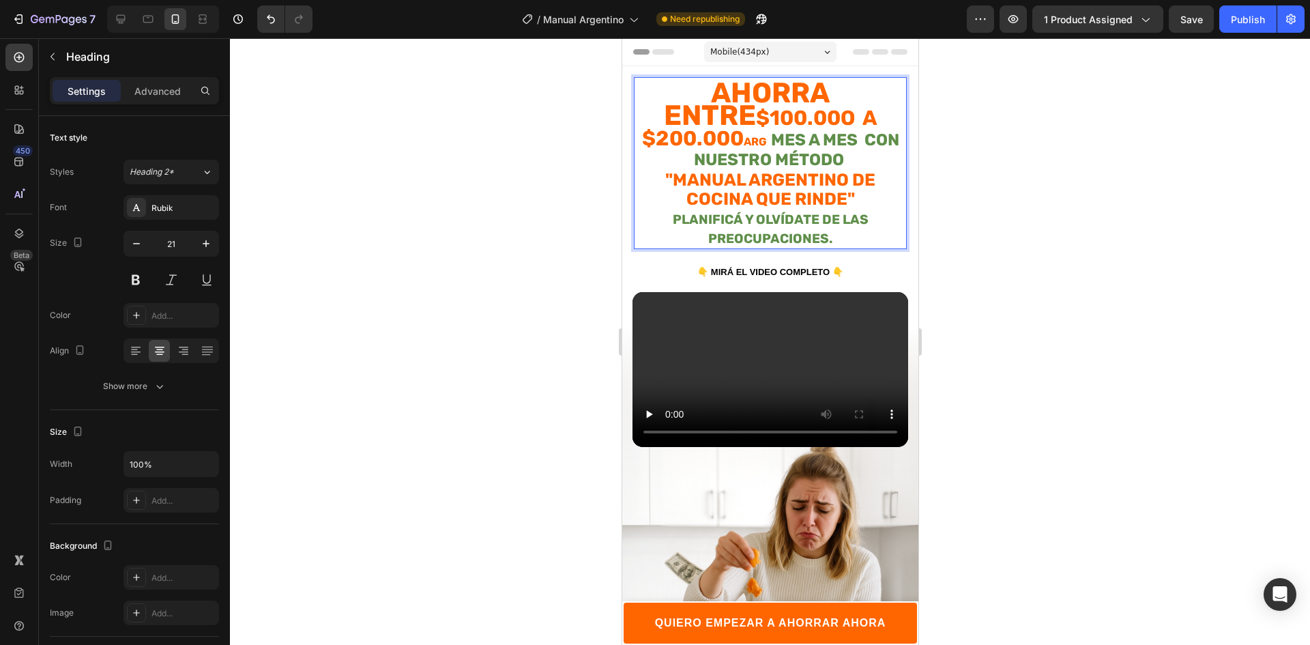
click at [826, 148] on p "Ahorra entre $100.00o a $200.000 ARG mes a mes con nuestro método "MANUAL ARGEN…" at bounding box center [769, 166] width 270 height 164
click at [1041, 214] on div at bounding box center [770, 341] width 1080 height 606
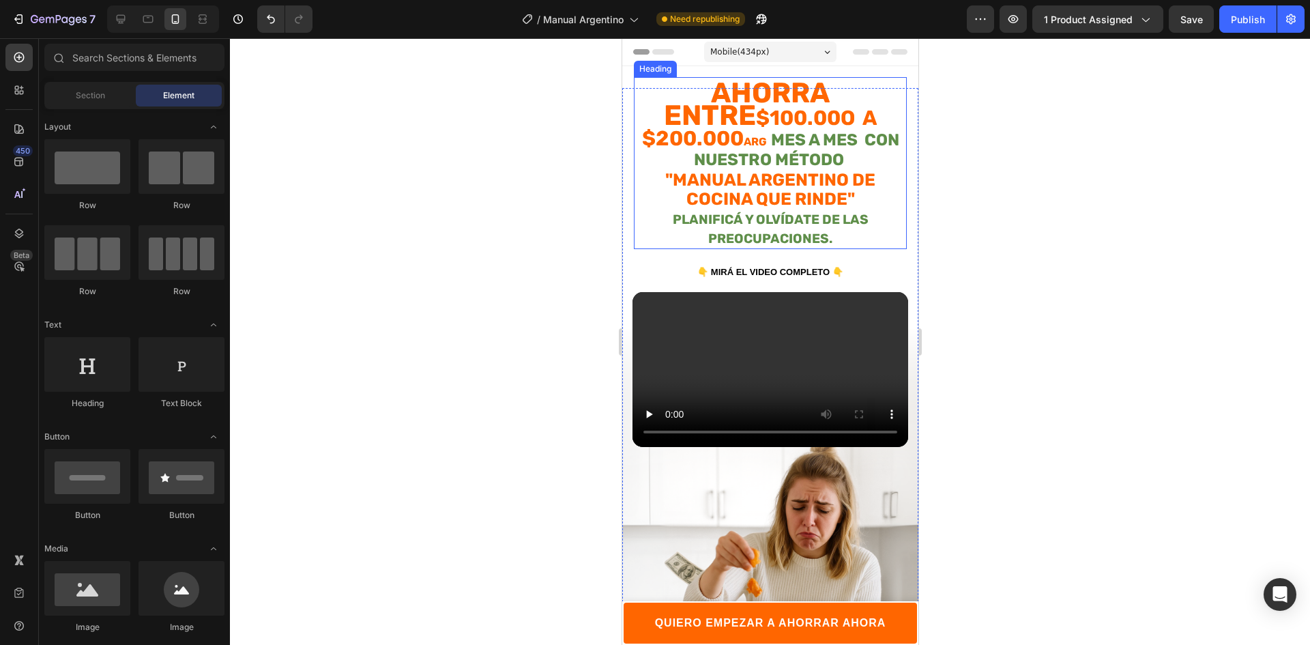
click at [760, 117] on strong "$100.00o a $200.000" at bounding box center [758, 128] width 235 height 44
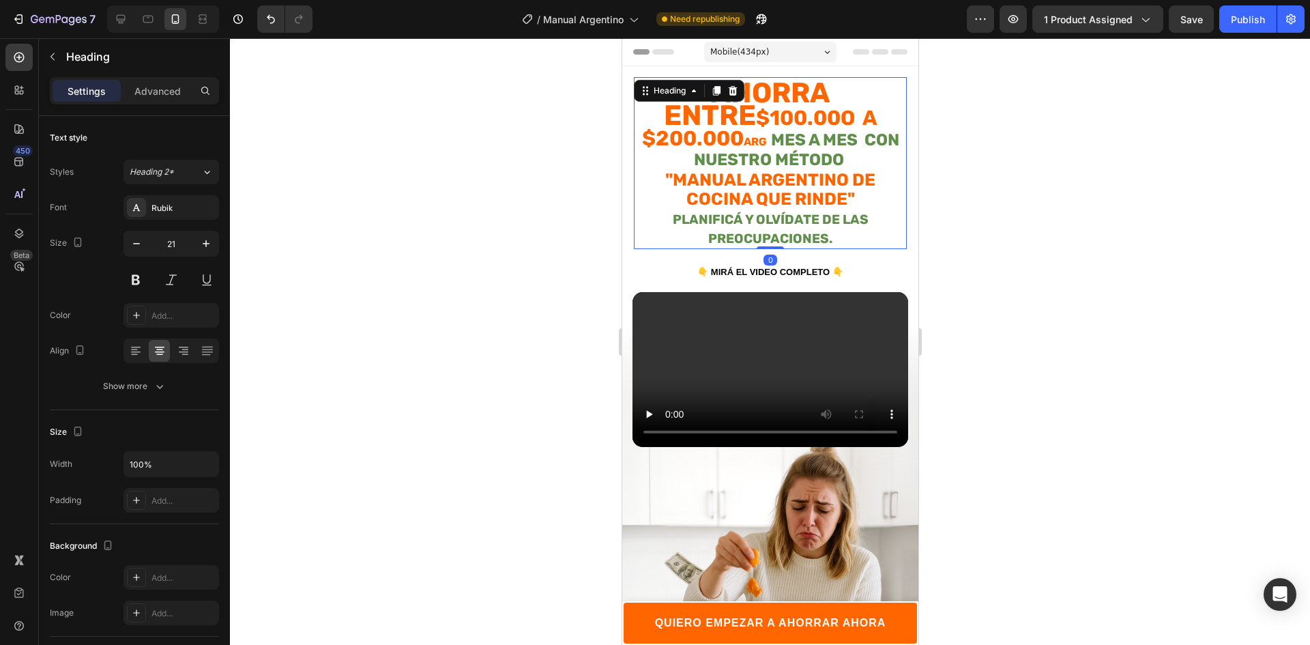
click at [987, 177] on div at bounding box center [770, 341] width 1080 height 606
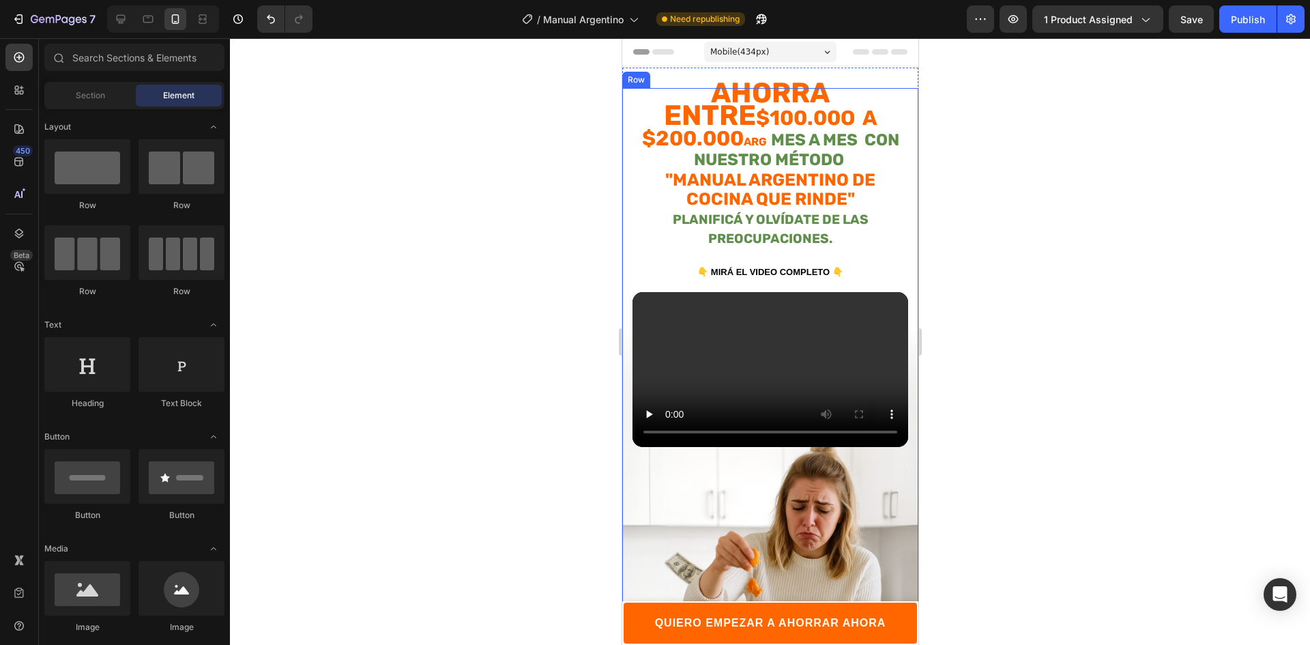
click at [1006, 218] on div at bounding box center [770, 341] width 1080 height 606
click at [971, 362] on div at bounding box center [770, 341] width 1080 height 606
click at [770, 74] on div at bounding box center [769, 67] width 19 height 19
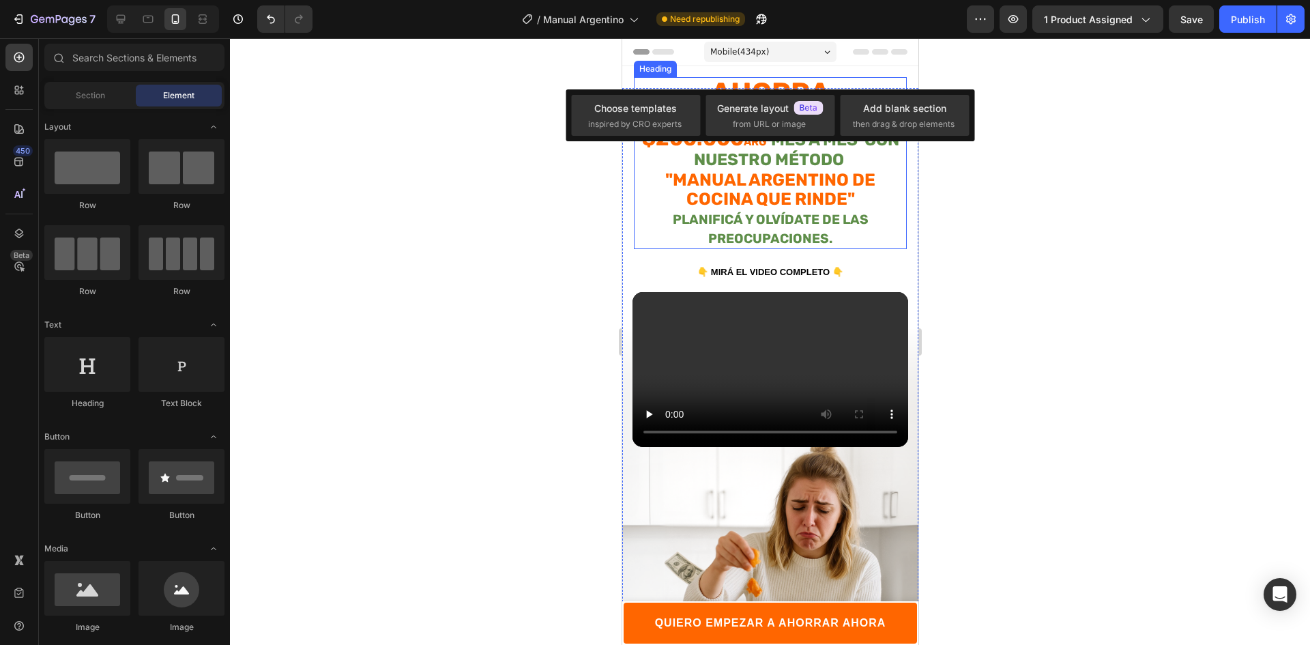
click at [664, 83] on div "⁠⁠⁠⁠⁠⁠⁠ Ahorra entre $100.00o a $200.000 ARG mes a mes con nuestro método "MANU…" at bounding box center [769, 163] width 273 height 172
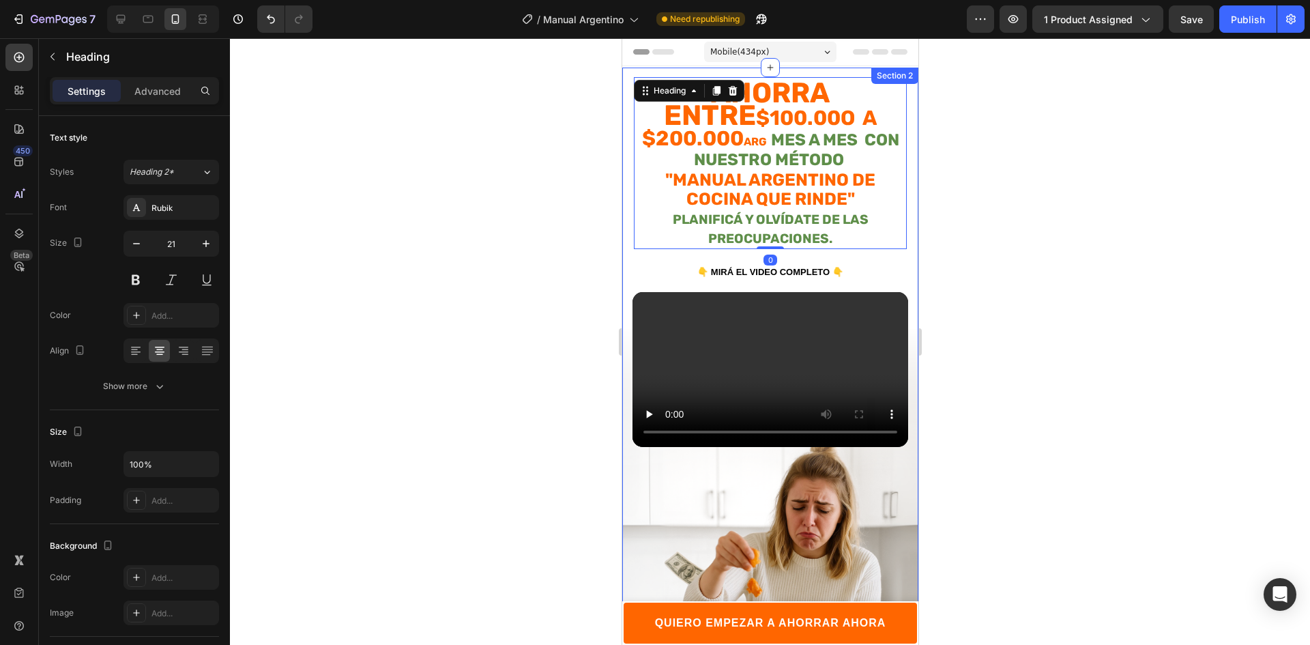
click at [627, 79] on div "⁠⁠⁠⁠⁠⁠⁠ Ahorra entre $100.00o a $200.000 ARG mes a mes con nuestro método "MANU…" at bounding box center [769, 381] width 296 height 626
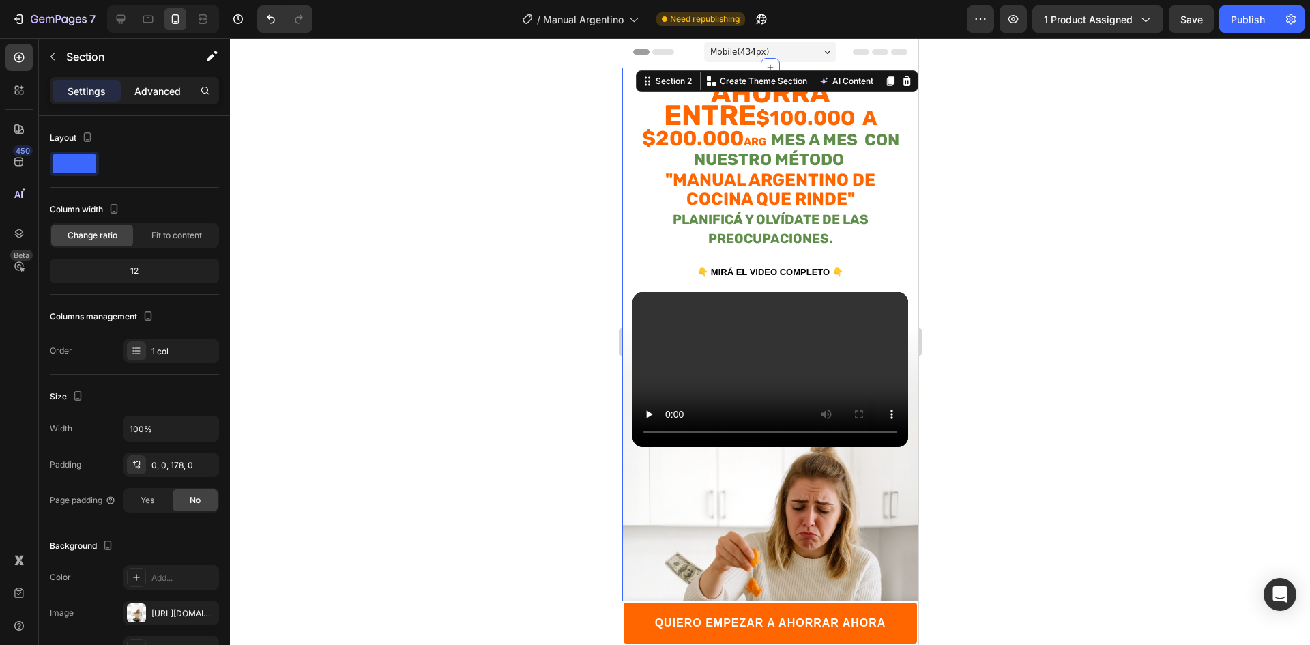
click at [162, 87] on p "Advanced" at bounding box center [157, 91] width 46 height 14
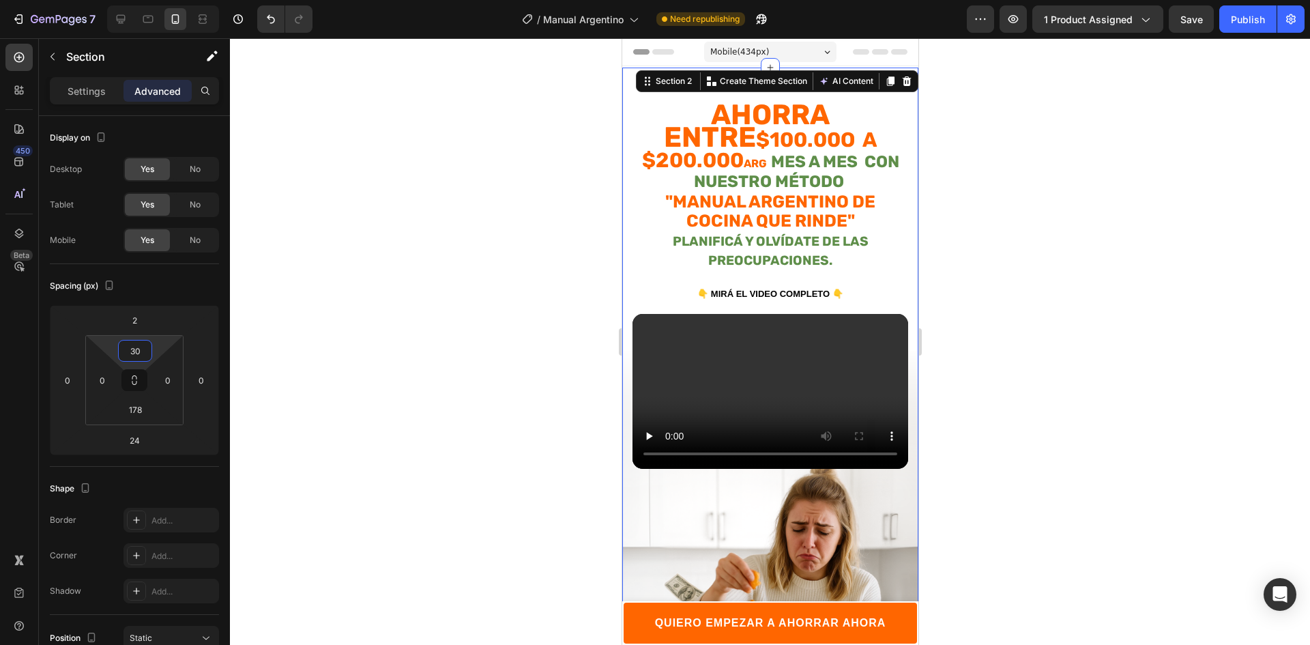
type input "28"
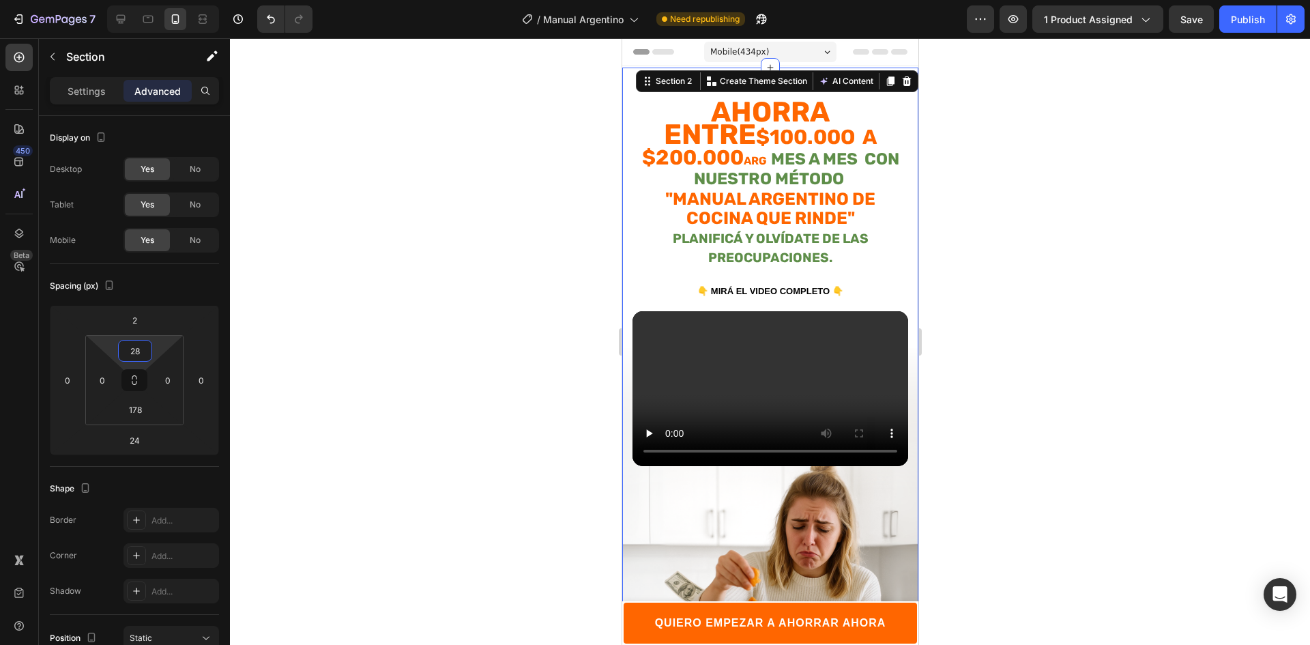
drag, startPoint x: 163, startPoint y: 348, endPoint x: 166, endPoint y: 338, distance: 10.1
click at [166, 0] on html "7 Version history / Manual Argentino Need republishing Preview 1 product assign…" at bounding box center [655, 0] width 1310 height 0
click at [419, 331] on div at bounding box center [770, 341] width 1080 height 606
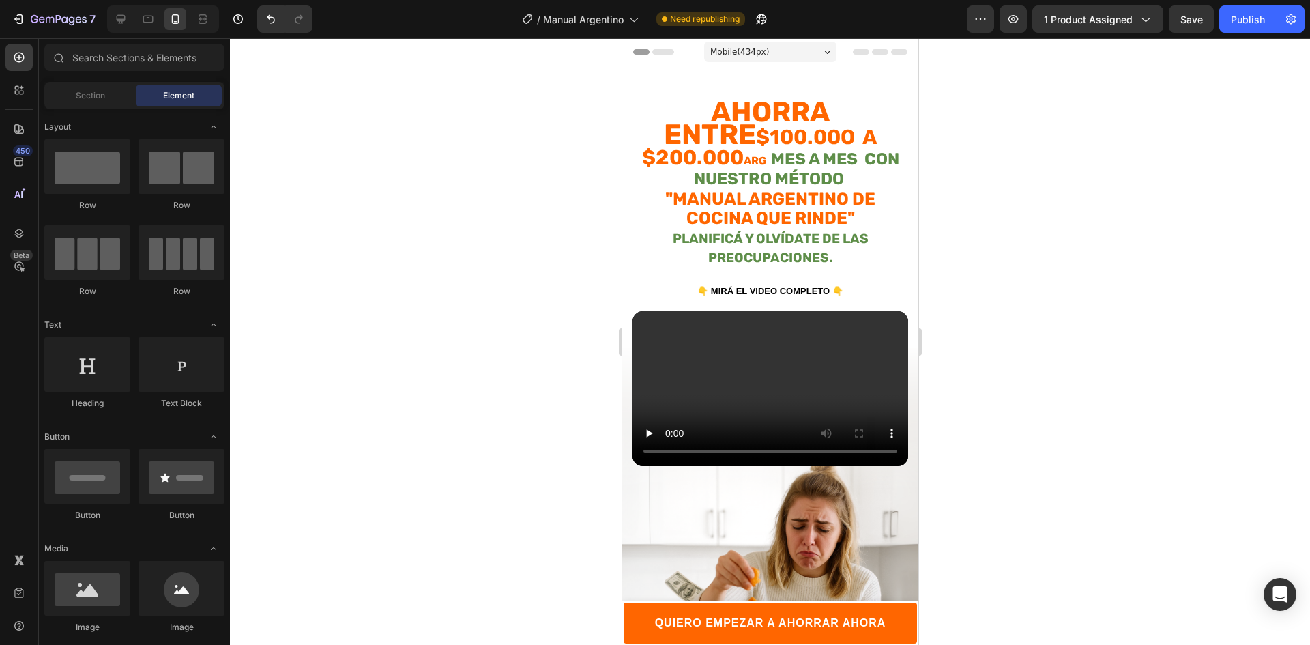
drag, startPoint x: 422, startPoint y: 330, endPoint x: 438, endPoint y: 328, distance: 16.5
click at [425, 330] on div at bounding box center [770, 341] width 1080 height 606
click at [836, 250] on p "⁠⁠⁠⁠⁠⁠⁠ Ahorra entre $100.00o a $200.000 ARG mes a mes con nuestro método "MANU…" at bounding box center [769, 185] width 270 height 164
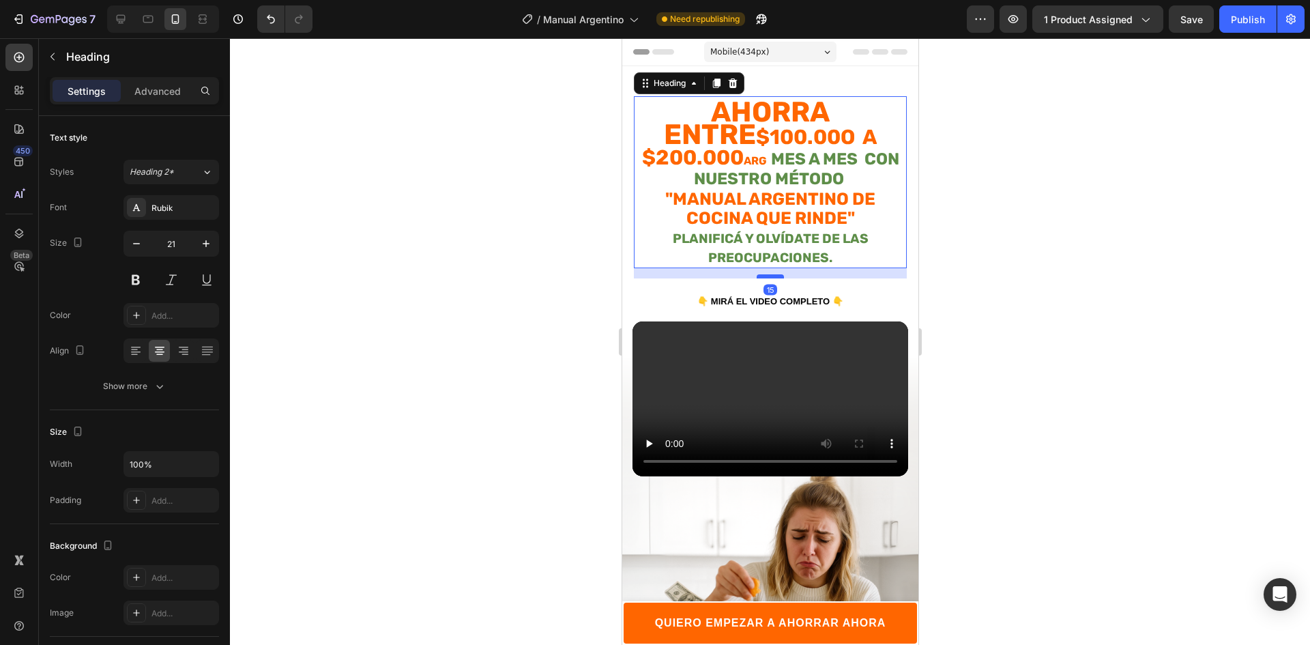
drag, startPoint x: 765, startPoint y: 263, endPoint x: 763, endPoint y: 274, distance: 10.4
click at [763, 274] on div at bounding box center [769, 276] width 27 height 4
click at [997, 286] on div at bounding box center [770, 341] width 1080 height 606
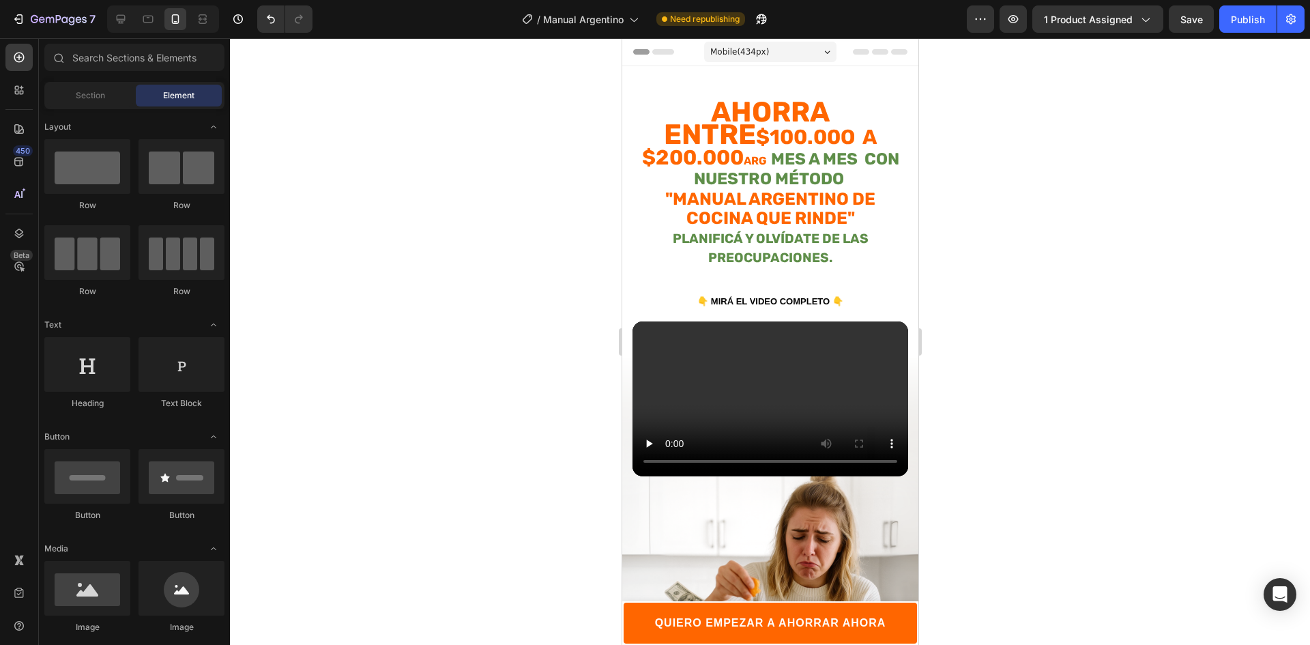
click at [997, 286] on div at bounding box center [770, 341] width 1080 height 606
click at [1129, 270] on div at bounding box center [770, 341] width 1080 height 606
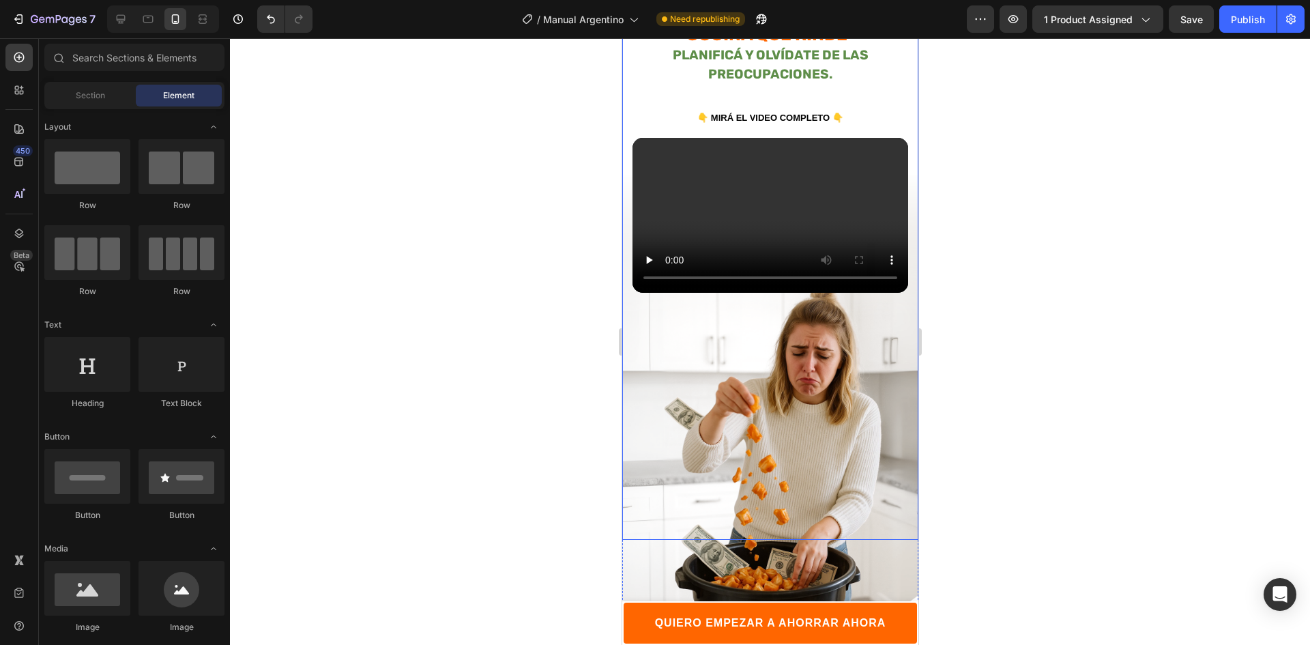
scroll to position [136, 0]
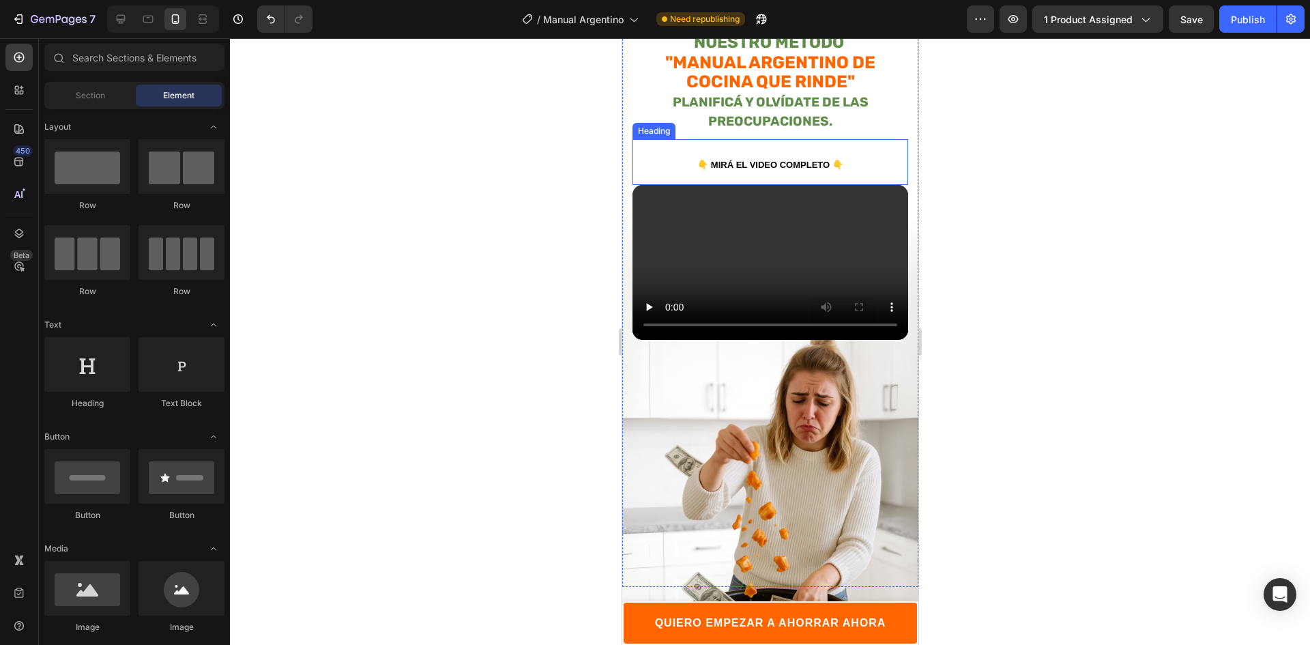
click at [812, 160] on strong "👇 MIRÁ EL VIDEO COMPLETO 👇" at bounding box center [769, 165] width 146 height 10
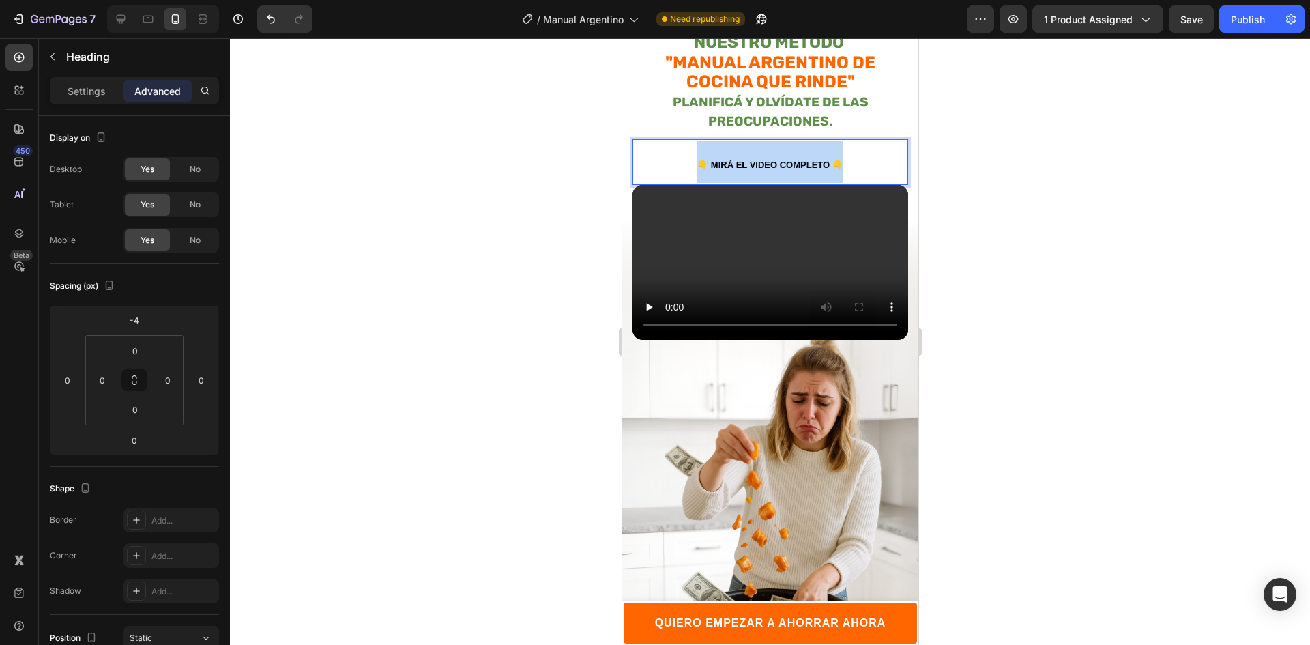
drag, startPoint x: 850, startPoint y: 159, endPoint x: 679, endPoint y: 144, distance: 171.2
click at [679, 144] on p "👇 MIRÁ EL VIDEO COMPLETO 👇" at bounding box center [769, 162] width 273 height 42
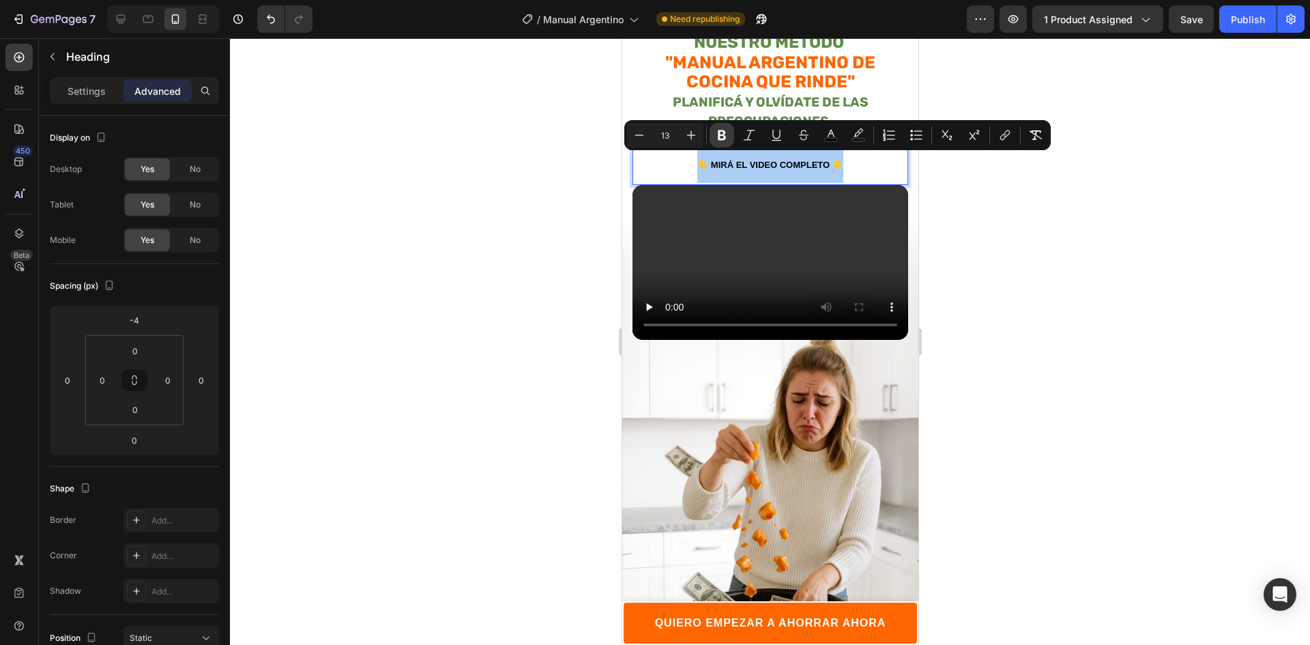
click at [718, 130] on icon "Editor contextual toolbar" at bounding box center [722, 135] width 14 height 14
click at [97, 85] on p "Settings" at bounding box center [87, 91] width 38 height 14
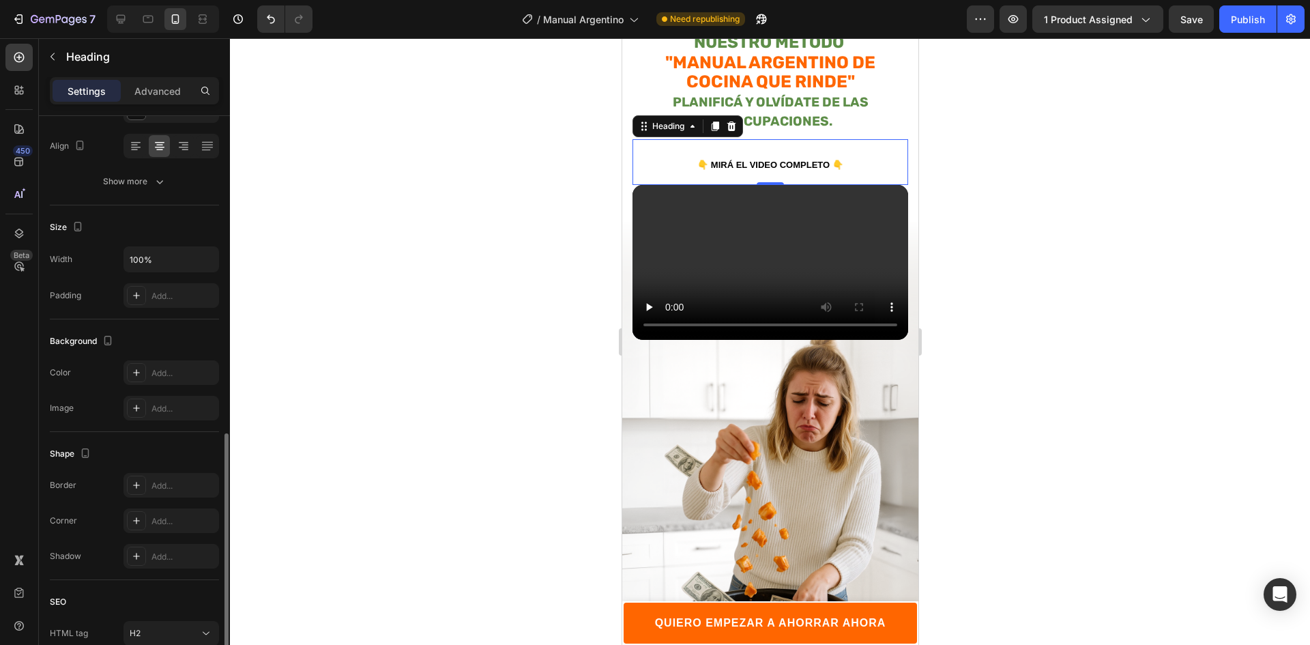
scroll to position [318, 0]
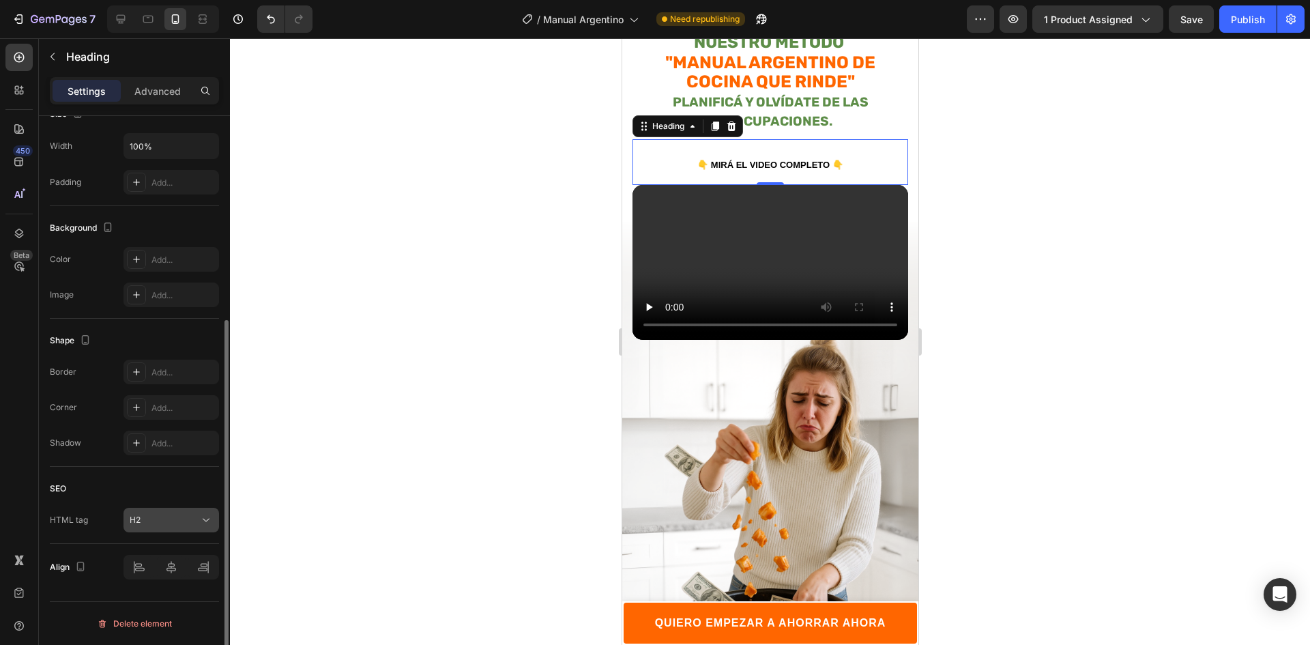
click at [190, 517] on div "H2" at bounding box center [165, 520] width 70 height 12
click at [192, 516] on div "H2" at bounding box center [165, 520] width 70 height 12
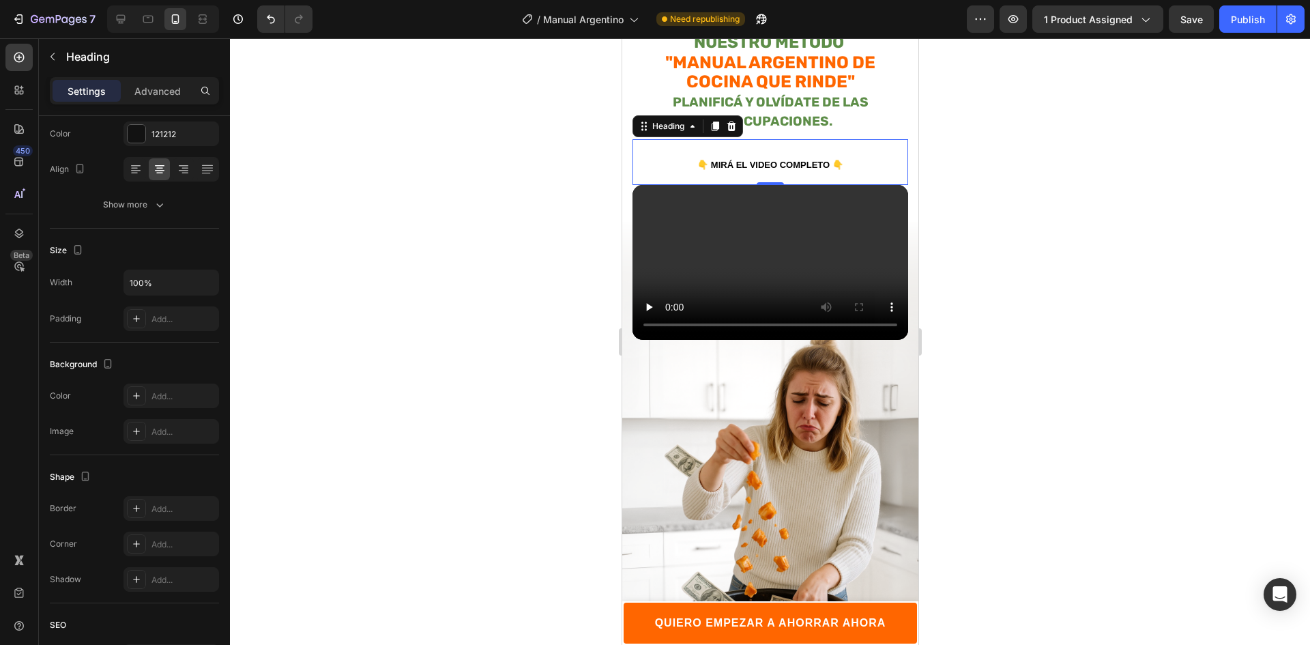
click at [1003, 192] on div at bounding box center [770, 341] width 1080 height 606
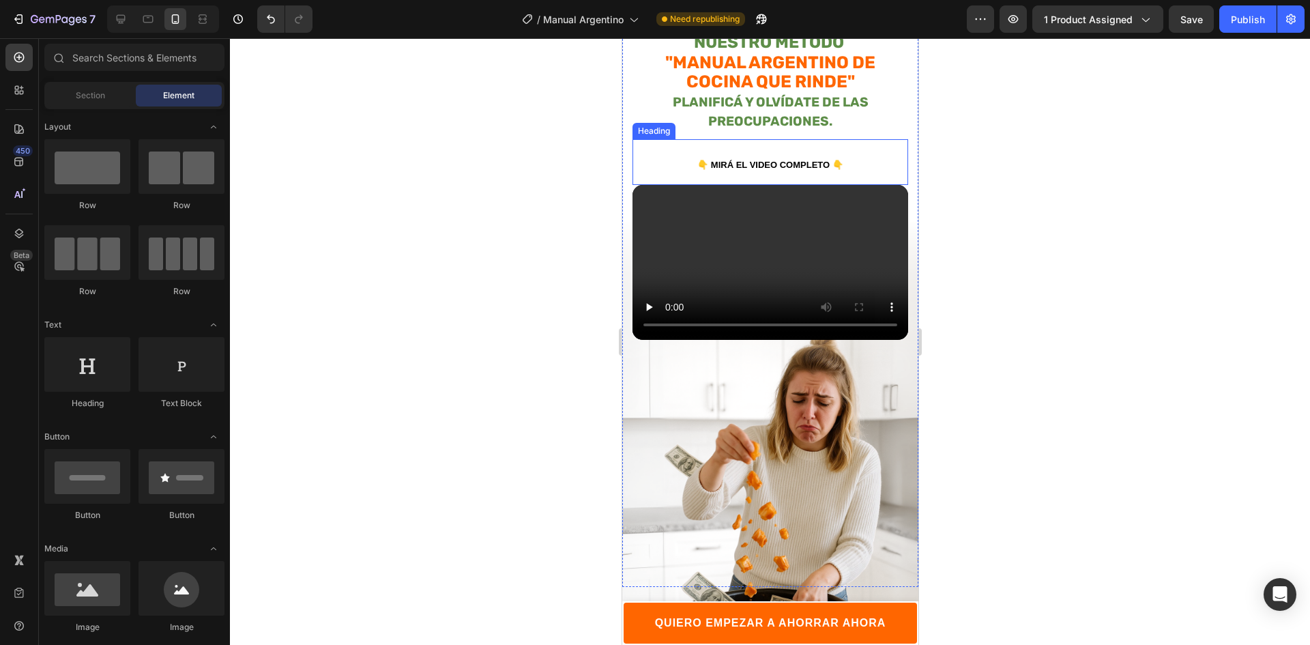
click at [780, 160] on strong "👇 MIRÁ EL VIDEO COMPLETO 👇" at bounding box center [769, 165] width 146 height 10
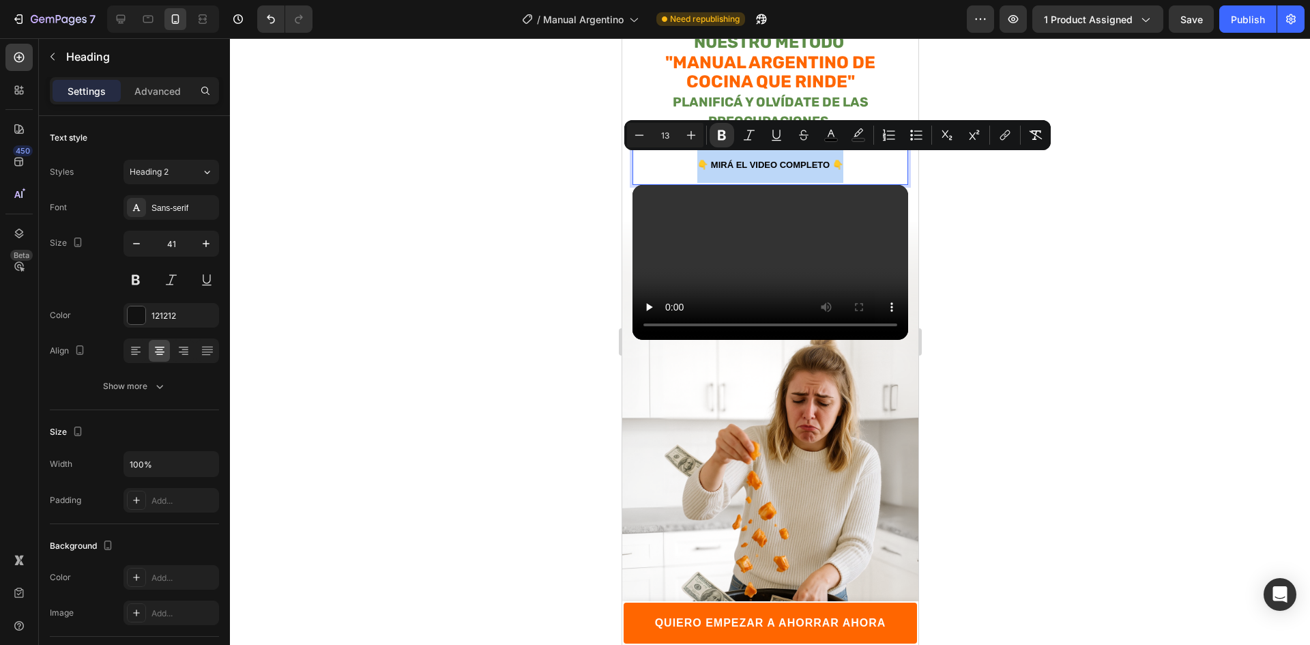
drag, startPoint x: 841, startPoint y: 153, endPoint x: 1285, endPoint y: 175, distance: 444.6
click at [170, 200] on div "Sans-serif" at bounding box center [170, 207] width 95 height 25
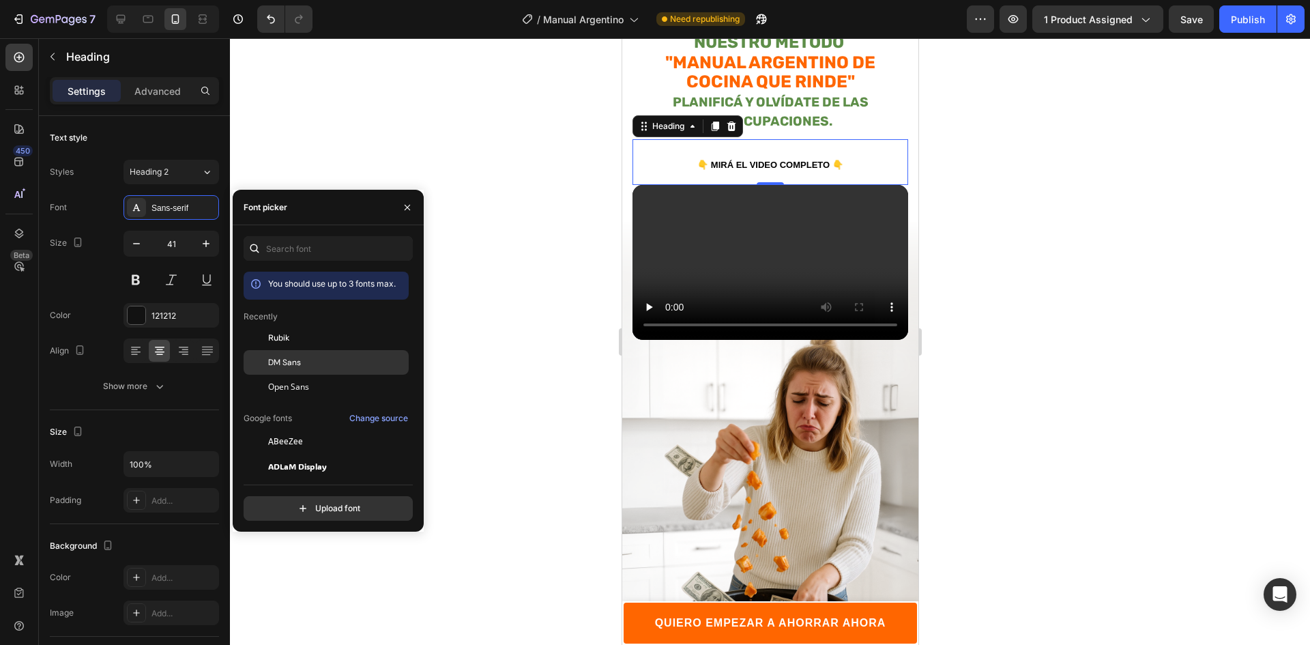
click at [301, 364] on div "DM Sans" at bounding box center [337, 362] width 138 height 12
click at [302, 343] on div "Rubik" at bounding box center [337, 337] width 138 height 12
click at [297, 369] on div "DM Sans" at bounding box center [325, 362] width 165 height 25
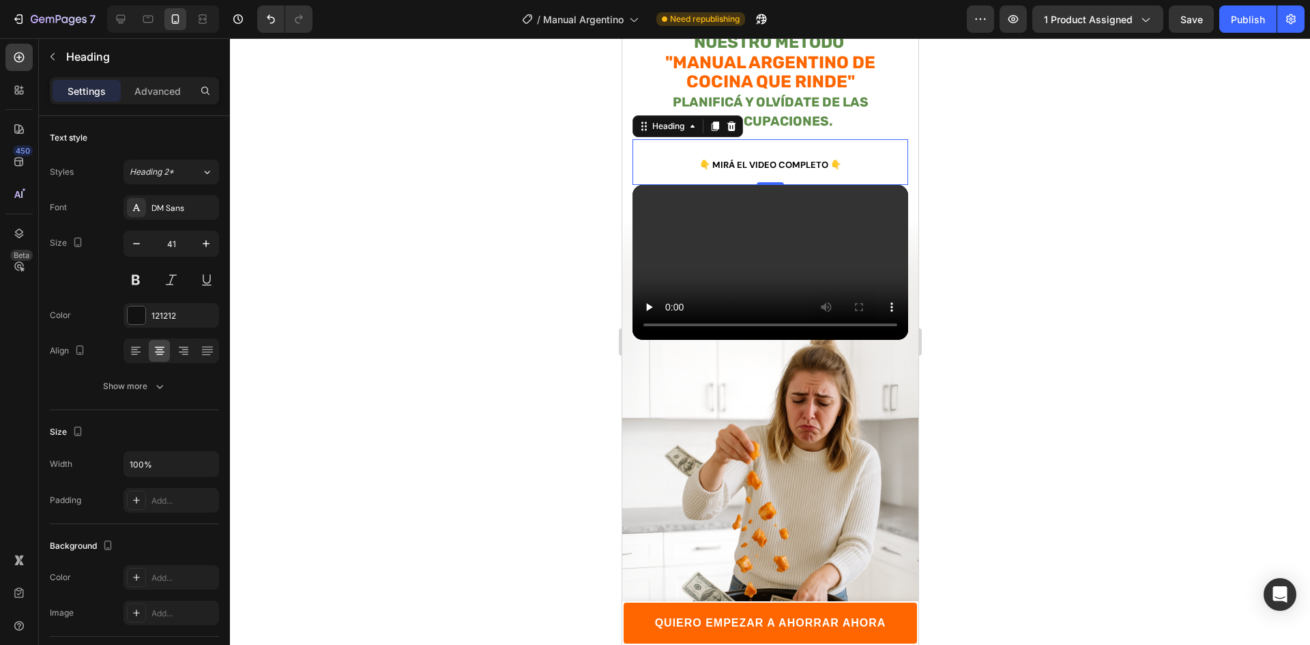
click at [1067, 286] on div at bounding box center [770, 341] width 1080 height 606
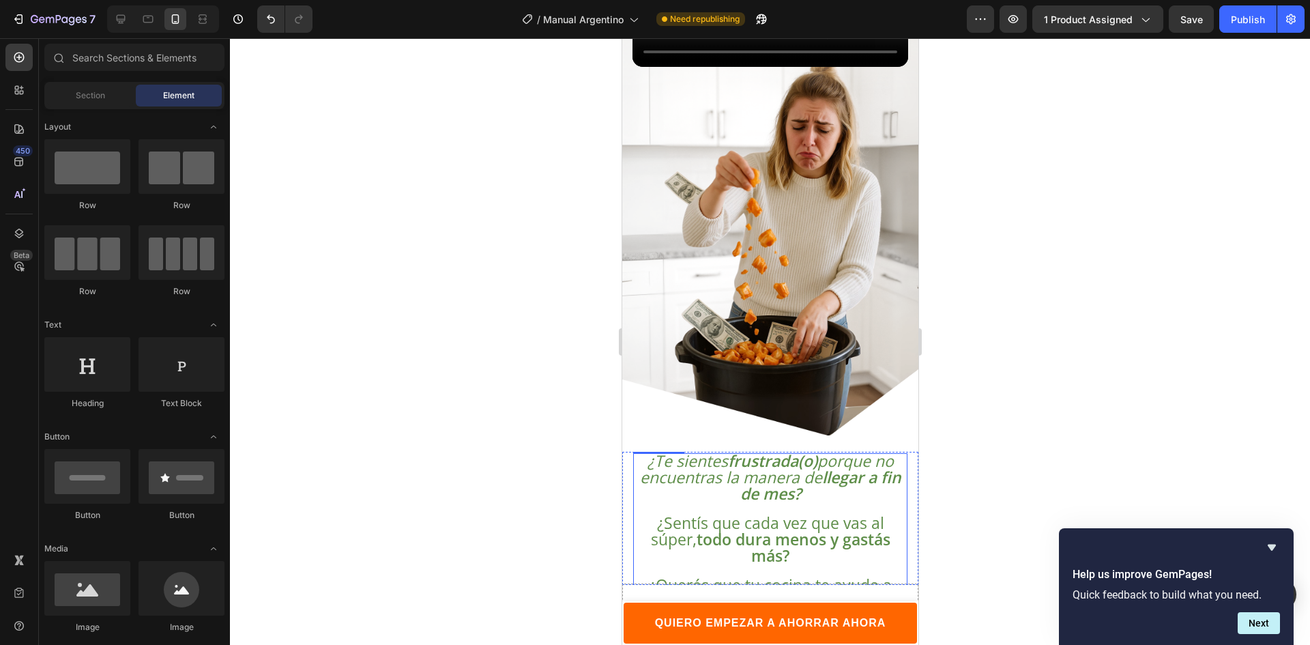
scroll to position [546, 0]
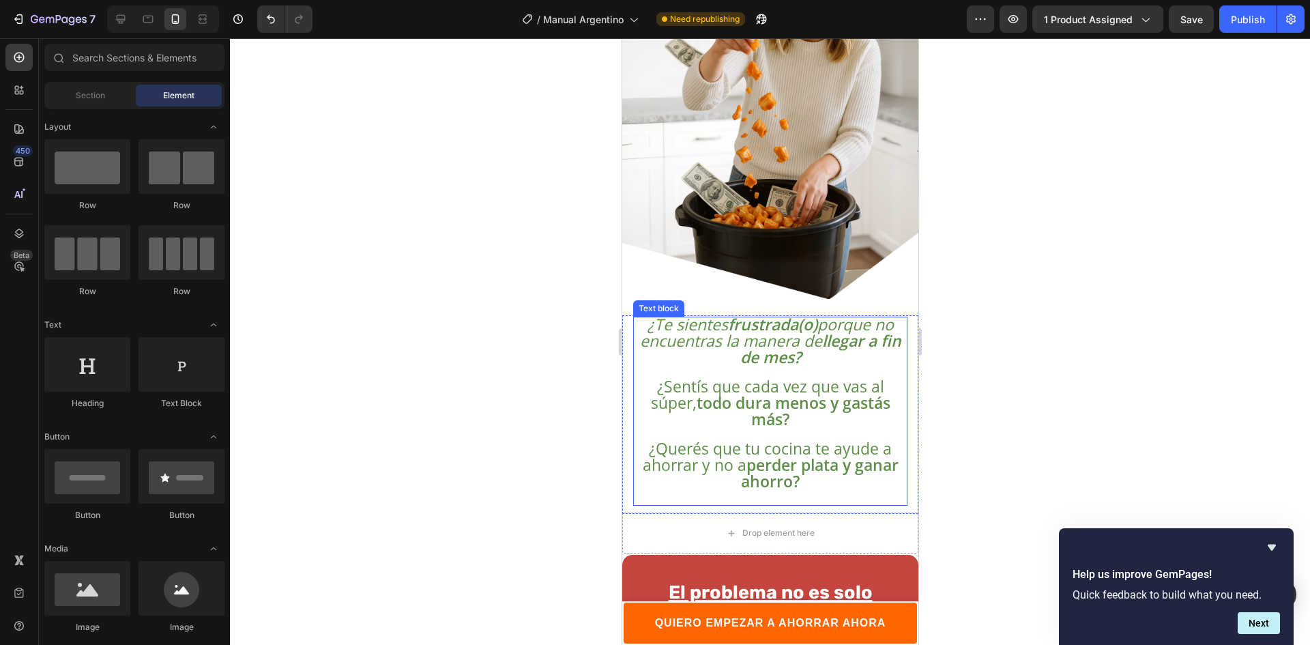
drag, startPoint x: 778, startPoint y: 409, endPoint x: 733, endPoint y: 424, distance: 47.7
click at [778, 409] on strong "y gastás más?" at bounding box center [819, 411] width 139 height 38
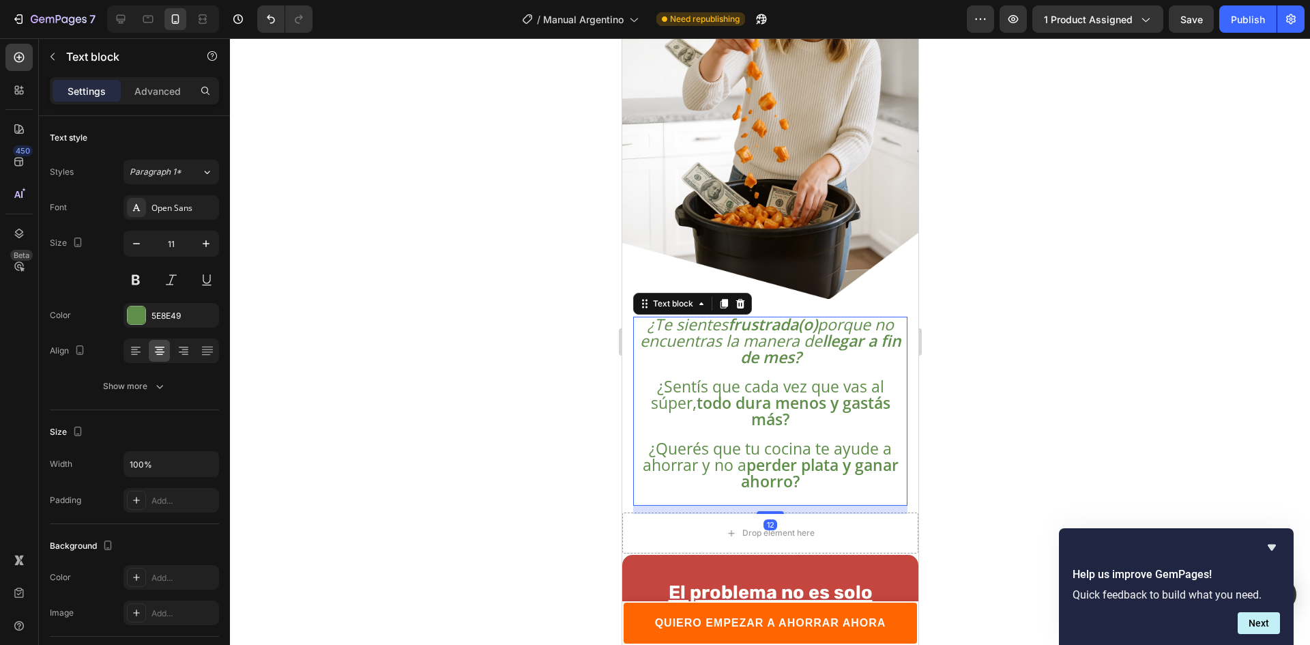
click at [672, 442] on span "¿Querés que tu cocina te ayude a ahorrar y no a perder plata y ganar ahorro?" at bounding box center [770, 464] width 256 height 55
drag, startPoint x: 803, startPoint y: 464, endPoint x: 838, endPoint y: 462, distance: 34.9
click at [838, 462] on strong "perder plata y ganar ahorro?" at bounding box center [819, 473] width 158 height 38
click at [811, 468] on strong "perder plata y ganar ahorro?" at bounding box center [819, 473] width 158 height 38
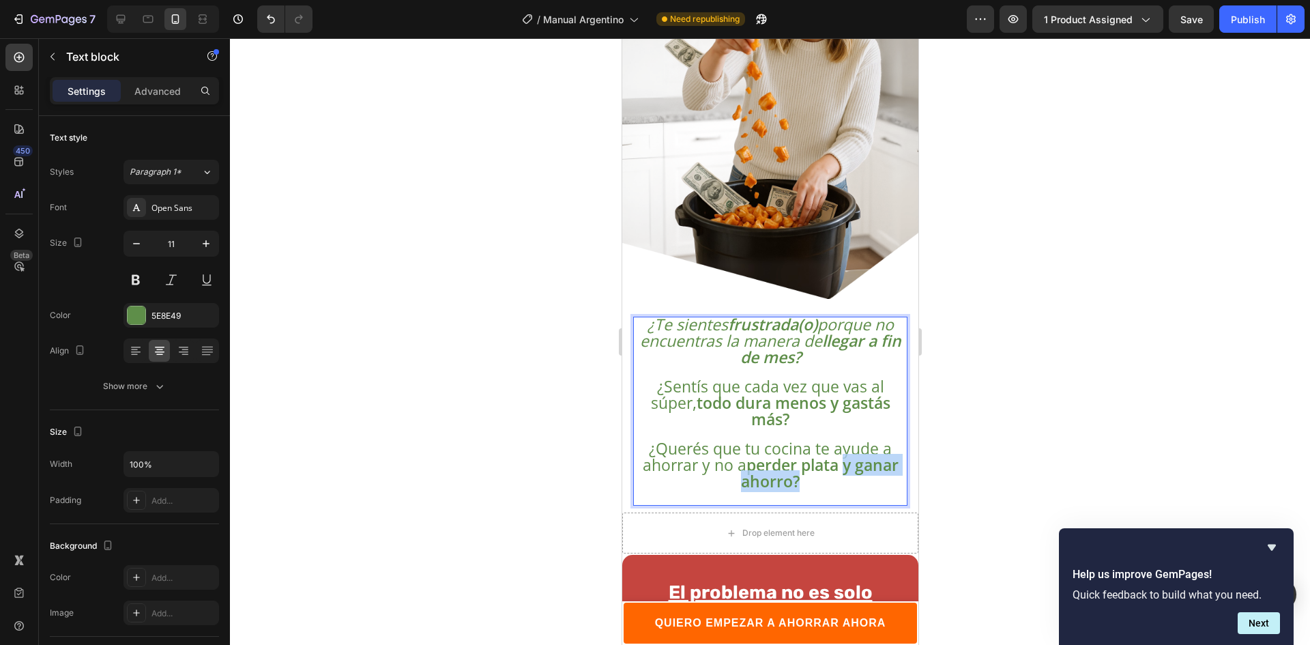
drag, startPoint x: 810, startPoint y: 468, endPoint x: 863, endPoint y: 456, distance: 53.9
click at [863, 456] on strong "perder plata y ganar ahorro?" at bounding box center [819, 473] width 158 height 38
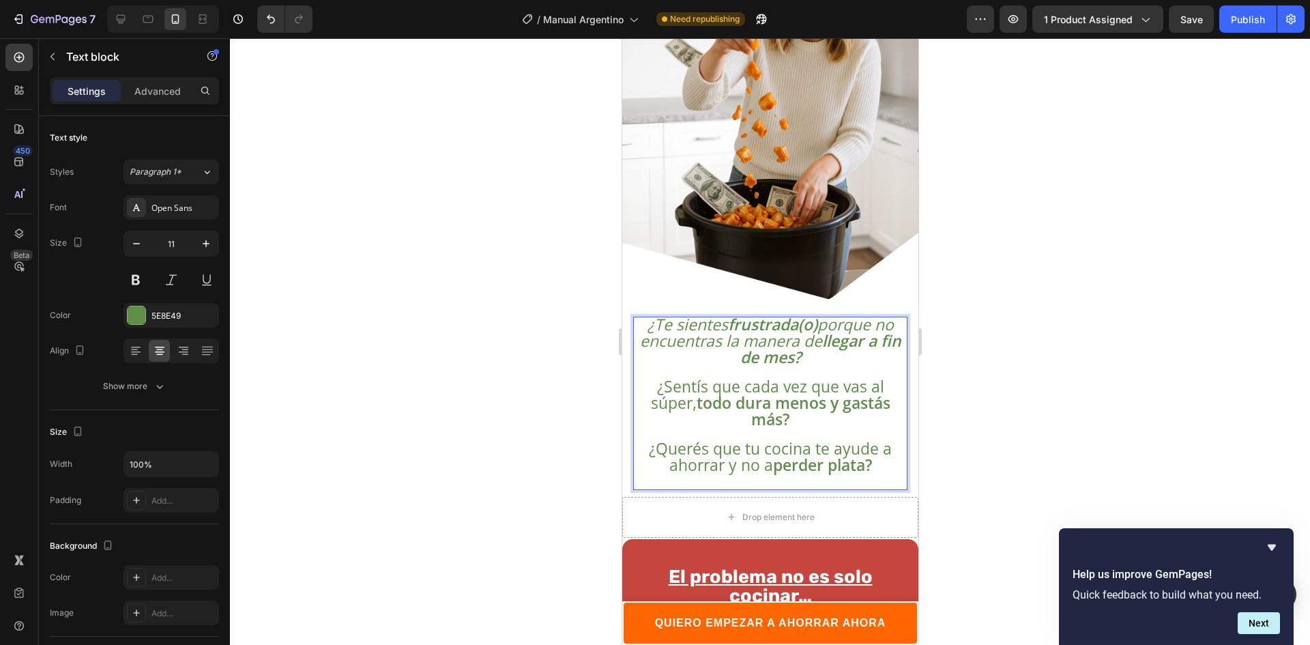
click at [1008, 457] on div at bounding box center [770, 341] width 1080 height 606
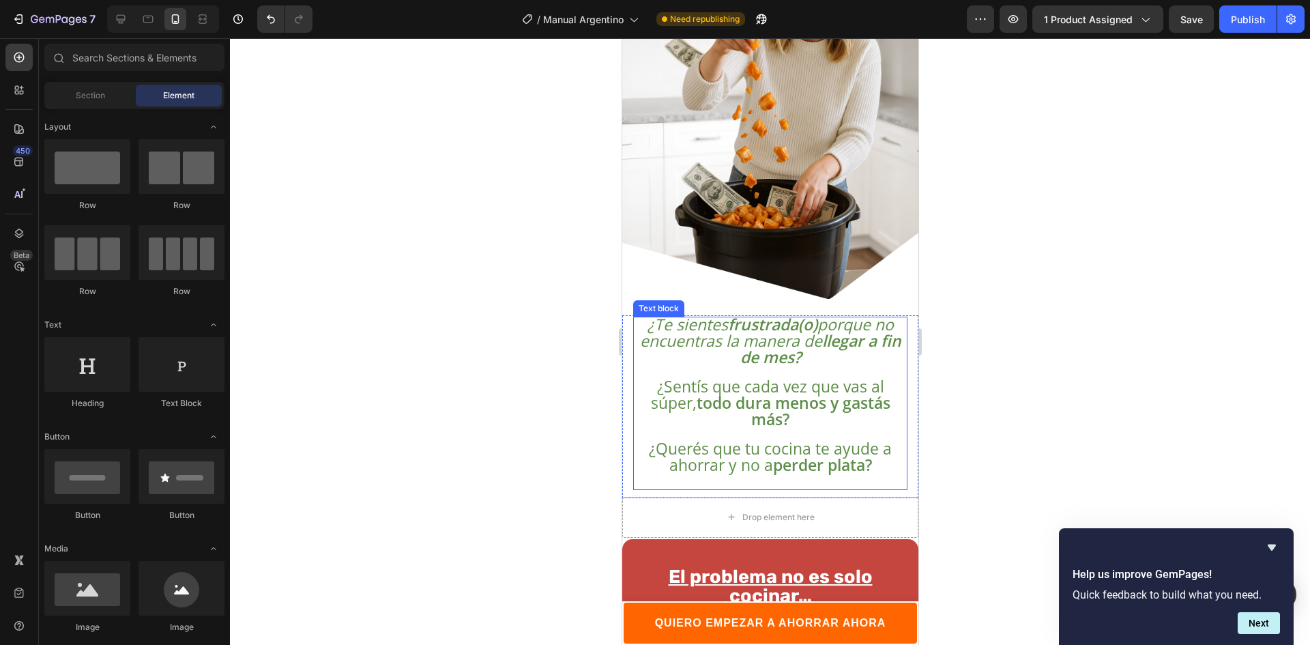
click at [700, 398] on strong "todo dura menos" at bounding box center [761, 403] width 130 height 22
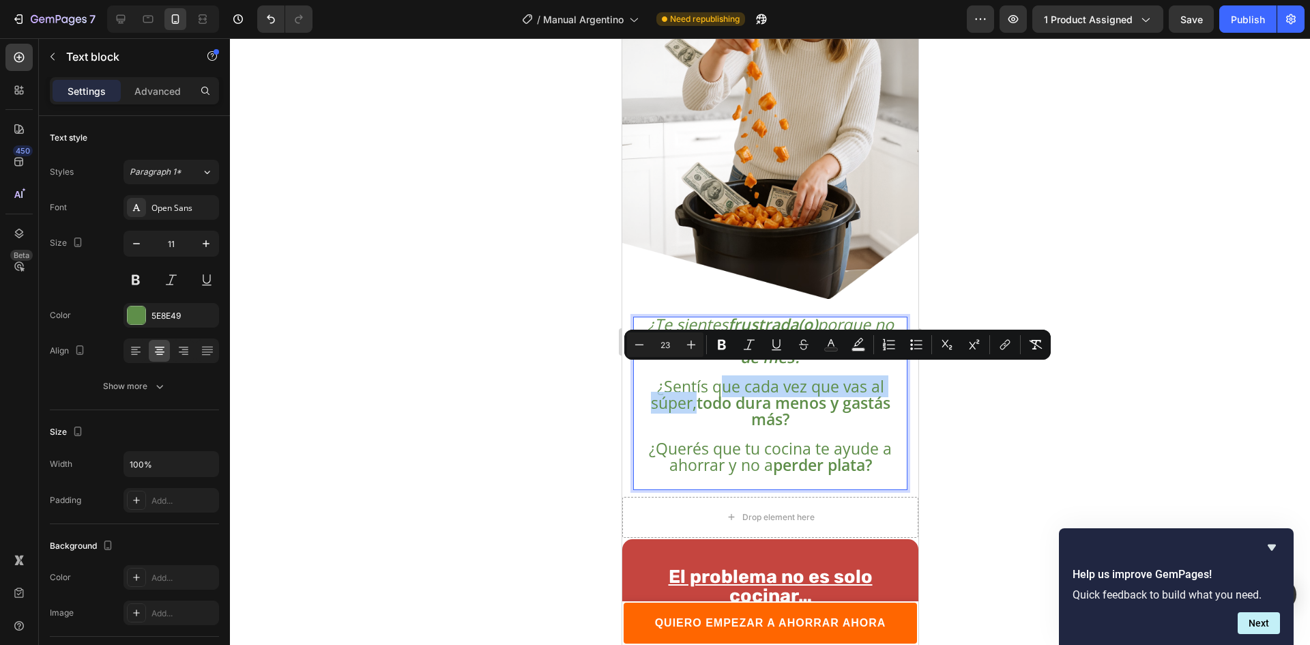
drag, startPoint x: 687, startPoint y: 392, endPoint x: 711, endPoint y: 378, distance: 27.8
click at [711, 378] on span "¿Sentís que cada vez que vas al súper, todo dura menos y gastás más?" at bounding box center [769, 402] width 239 height 55
click at [823, 391] on span "¿Sentís que cada vez que vas al súper, todo dura menos y gastás más?" at bounding box center [769, 402] width 239 height 55
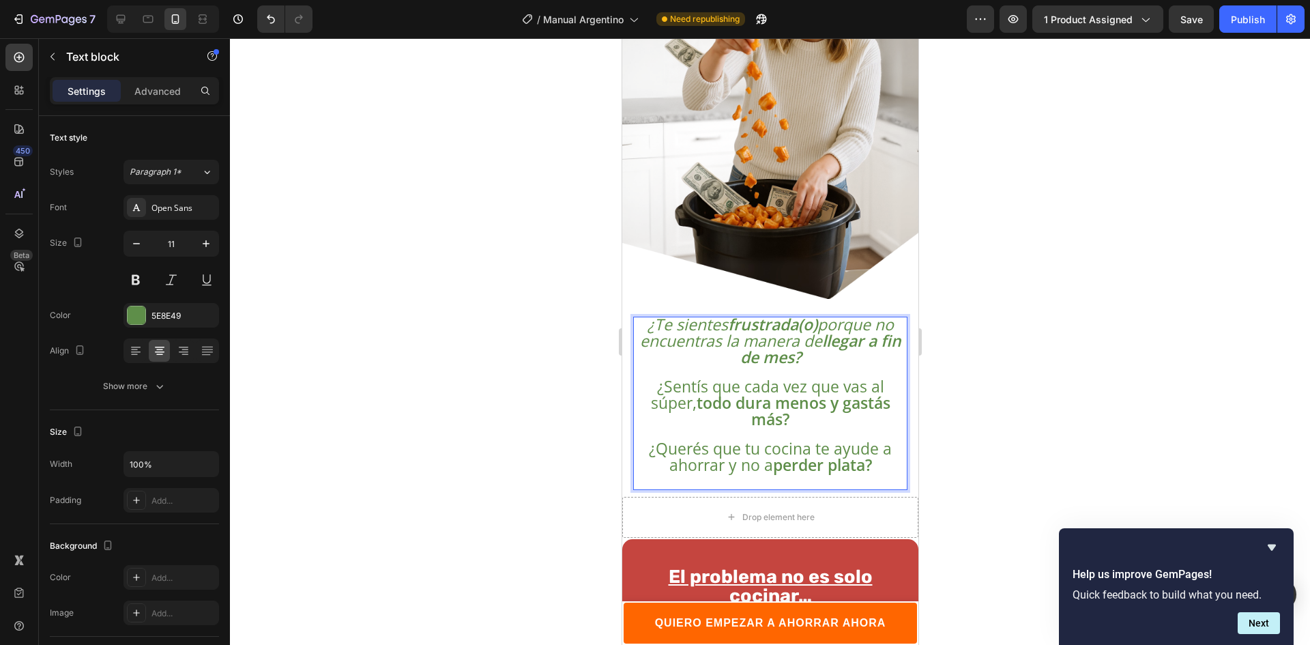
click at [778, 407] on strong "y gastás más?" at bounding box center [819, 411] width 139 height 38
click at [831, 454] on strong "perder plata?" at bounding box center [821, 465] width 99 height 22
click at [788, 377] on span "¿Sentís que es muy complicado llegar a fin del mes y te cuesta ahorra ?" at bounding box center [769, 402] width 228 height 55
click at [791, 411] on strong "?" at bounding box center [794, 419] width 7 height 22
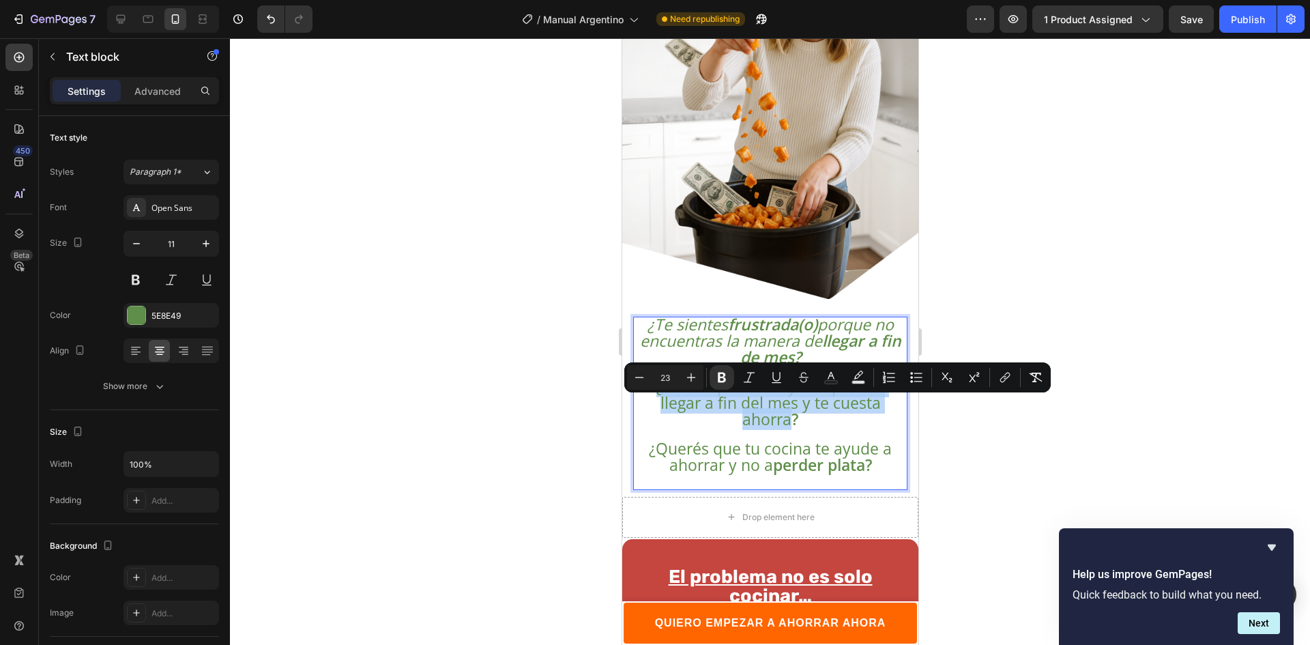
click at [784, 413] on span "¿Sentís que es muy complicado llegar a fin del mes y te cuesta ahorra ?" at bounding box center [769, 402] width 228 height 55
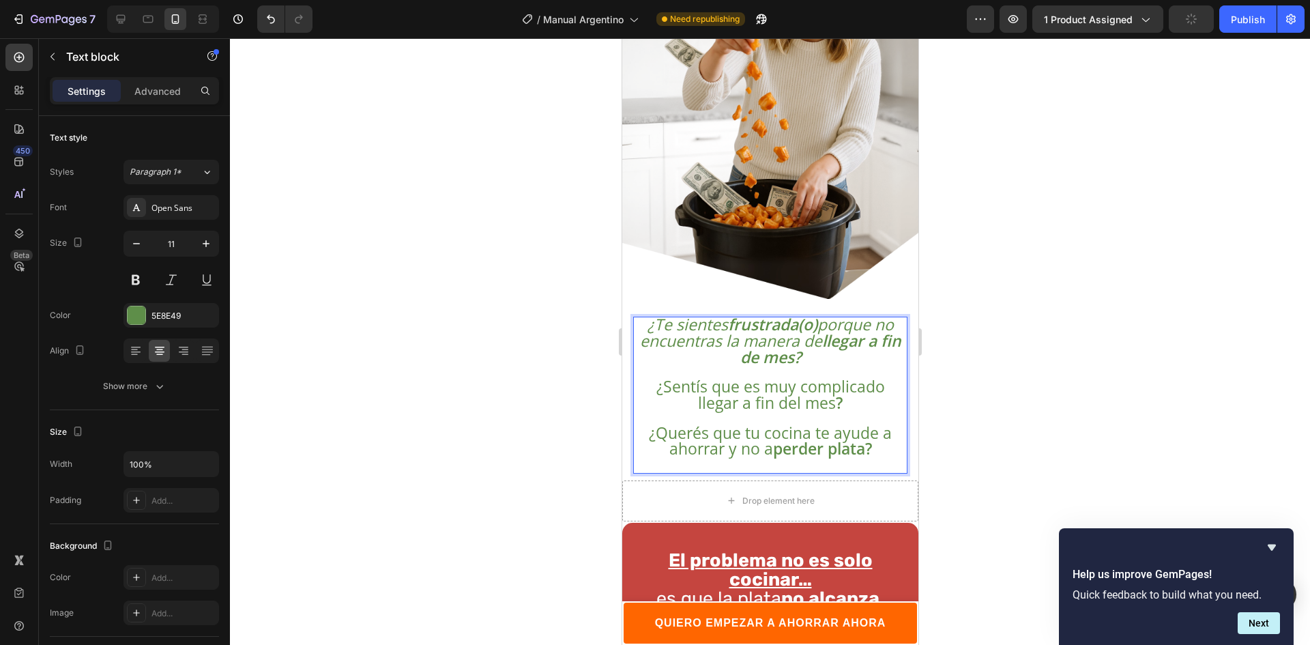
click at [792, 375] on span "¿Sentís que es muy complicado llegar a fin del mes ?" at bounding box center [769, 394] width 228 height 38
click at [782, 392] on strong "?" at bounding box center [785, 403] width 7 height 22
drag, startPoint x: 774, startPoint y: 395, endPoint x: 658, endPoint y: 379, distance: 117.8
click at [658, 379] on span "¿Sentís complicado llegar a fin del mes ?" at bounding box center [769, 394] width 247 height 38
click at [780, 376] on span "¿Se te hace dificial organizar y administrar tu cocina ?" at bounding box center [769, 394] width 219 height 38
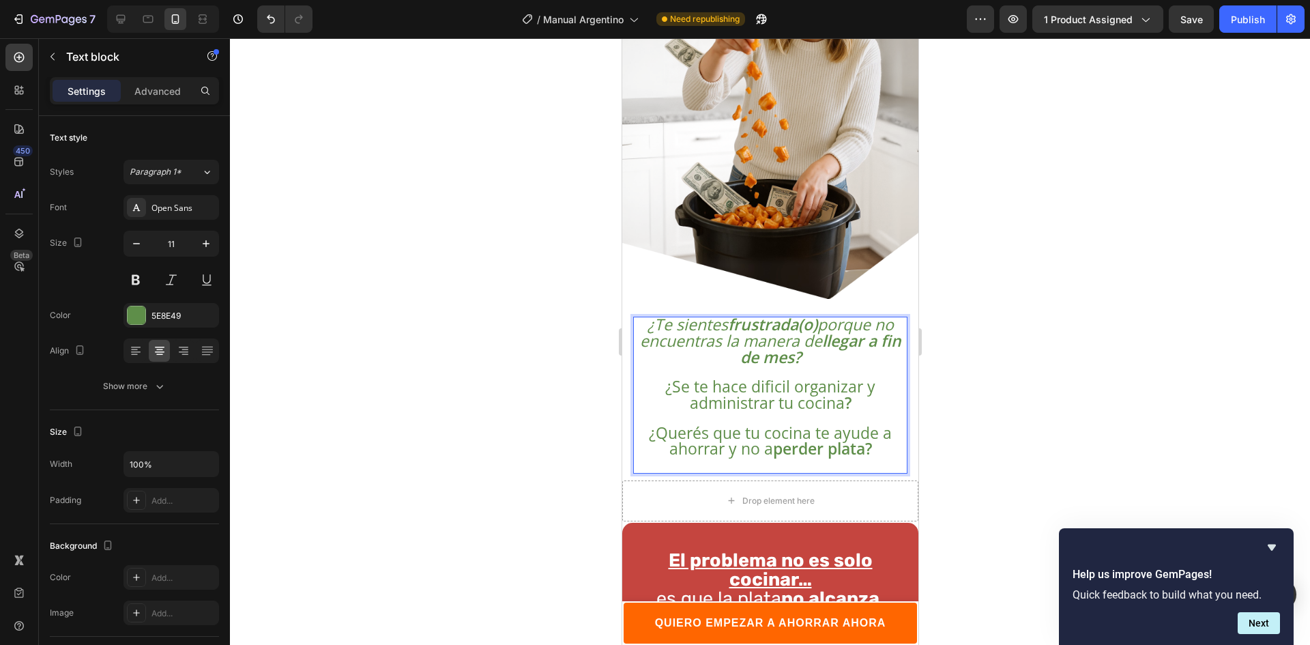
click at [801, 378] on span "¿Se te hace dificil organizar y administrar tu cocina ?" at bounding box center [769, 394] width 210 height 38
click at [852, 376] on span "¿Se te hace difícil organizar y administrar tu cocina ?" at bounding box center [769, 394] width 210 height 38
click at [1035, 394] on div at bounding box center [770, 341] width 1080 height 606
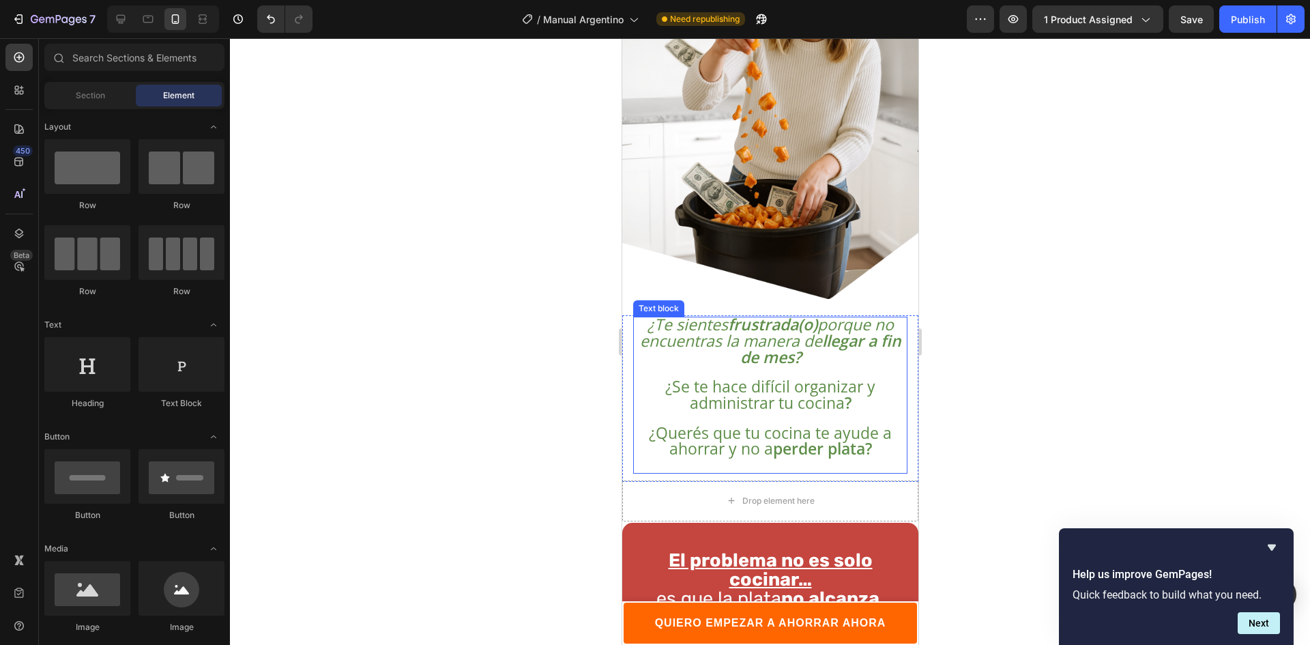
click at [780, 385] on span "¿Se te hace difícil organizar y administrar tu cocina ?" at bounding box center [769, 394] width 210 height 38
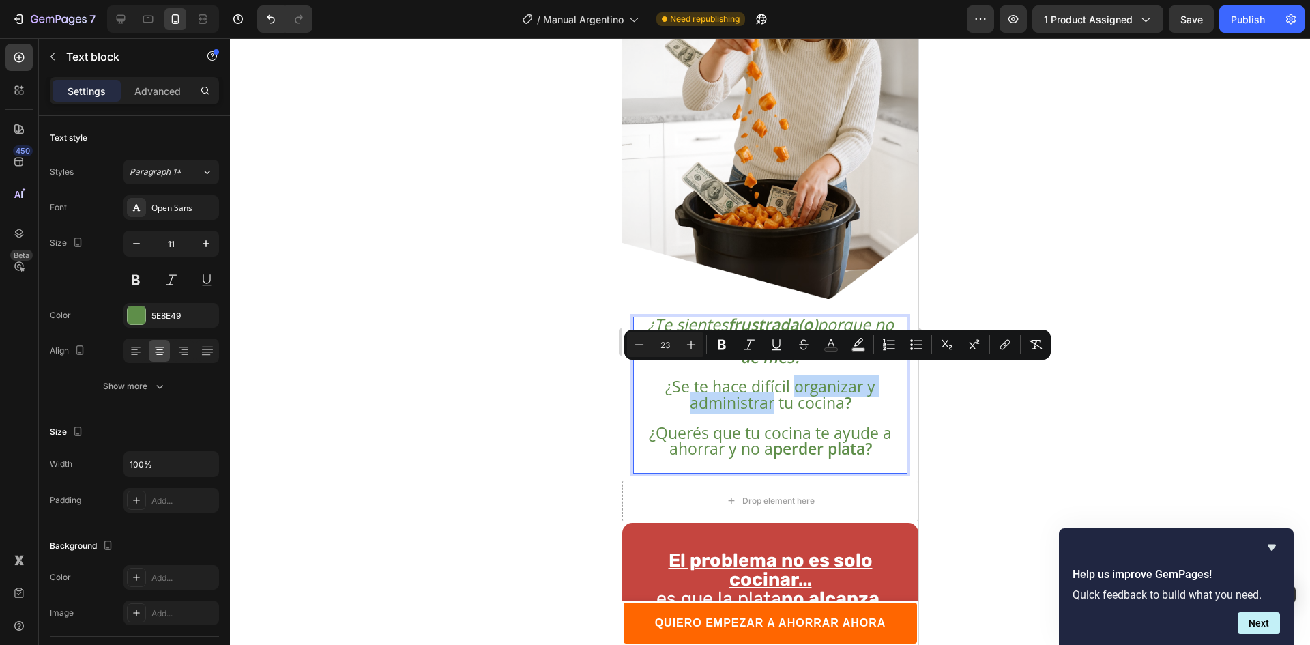
drag, startPoint x: 789, startPoint y: 376, endPoint x: 768, endPoint y: 395, distance: 28.0
click at [722, 346] on icon "Editor contextual toolbar" at bounding box center [722, 345] width 14 height 14
click at [991, 409] on div at bounding box center [770, 341] width 1080 height 606
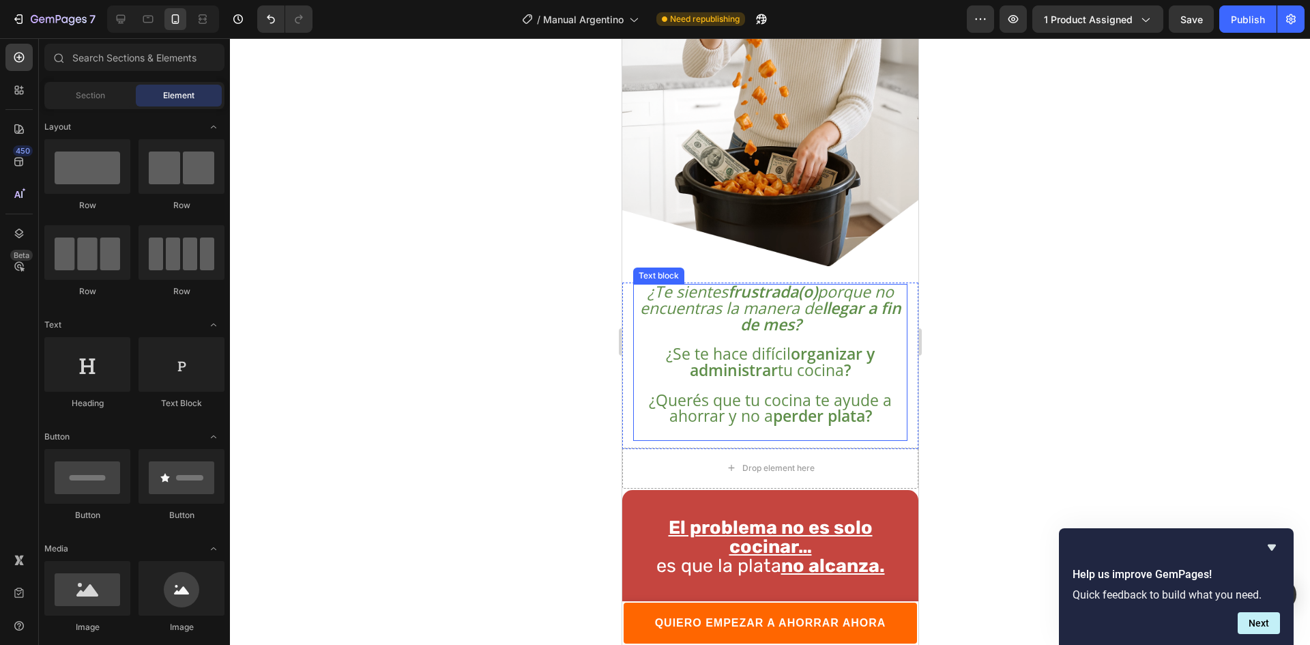
scroll to position [614, 0]
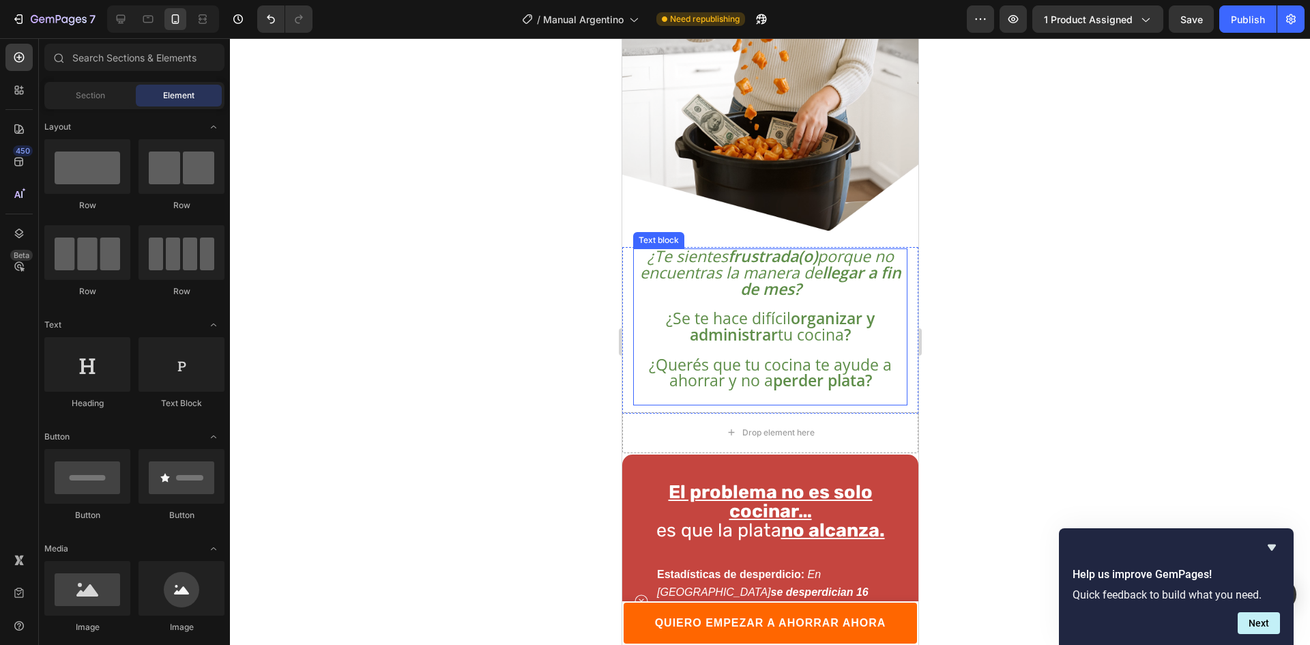
click at [857, 371] on strong "perder plata?" at bounding box center [821, 380] width 99 height 22
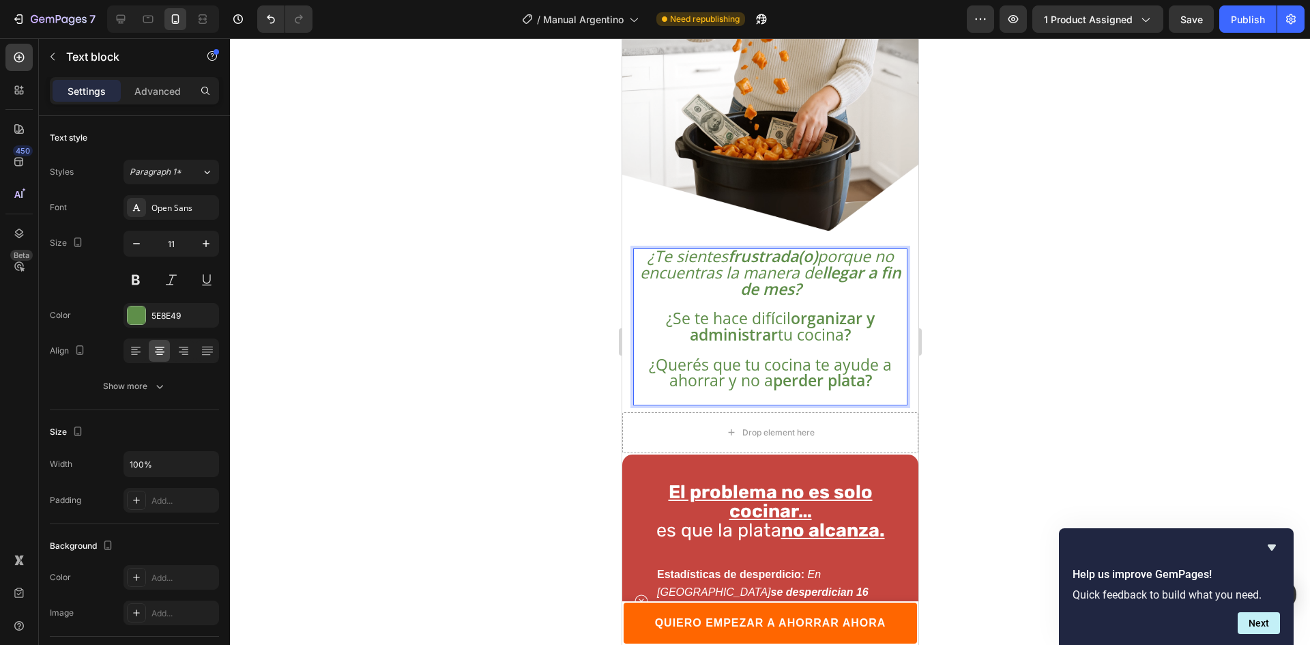
click at [859, 374] on strong "perder plata?" at bounding box center [821, 380] width 99 height 22
click at [1020, 326] on div at bounding box center [770, 341] width 1080 height 606
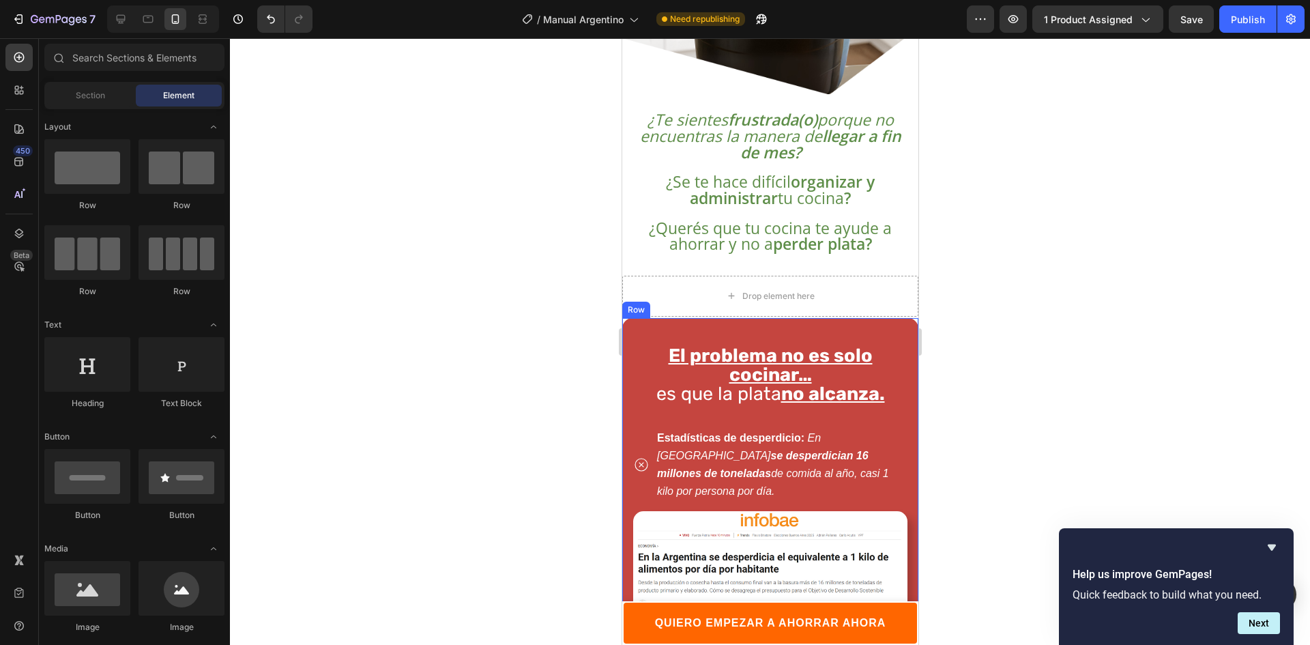
click at [1078, 283] on div at bounding box center [770, 341] width 1080 height 606
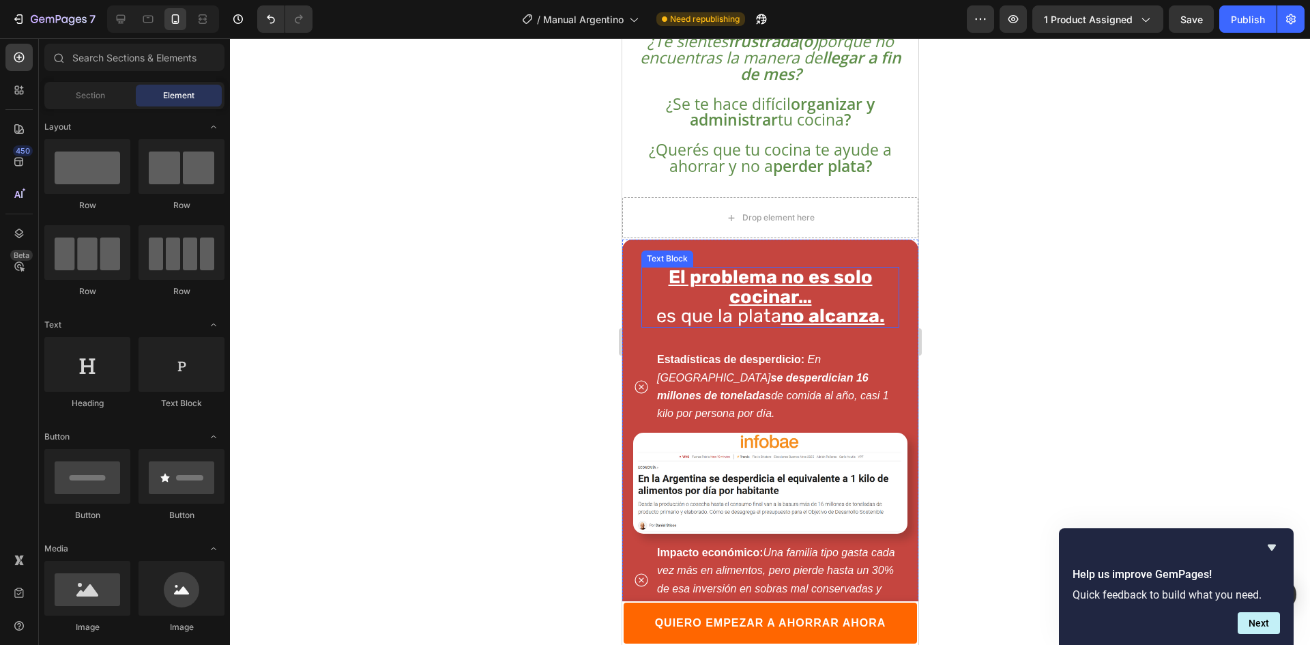
click at [829, 284] on u "El problema no es solo cocinar…" at bounding box center [770, 286] width 204 height 41
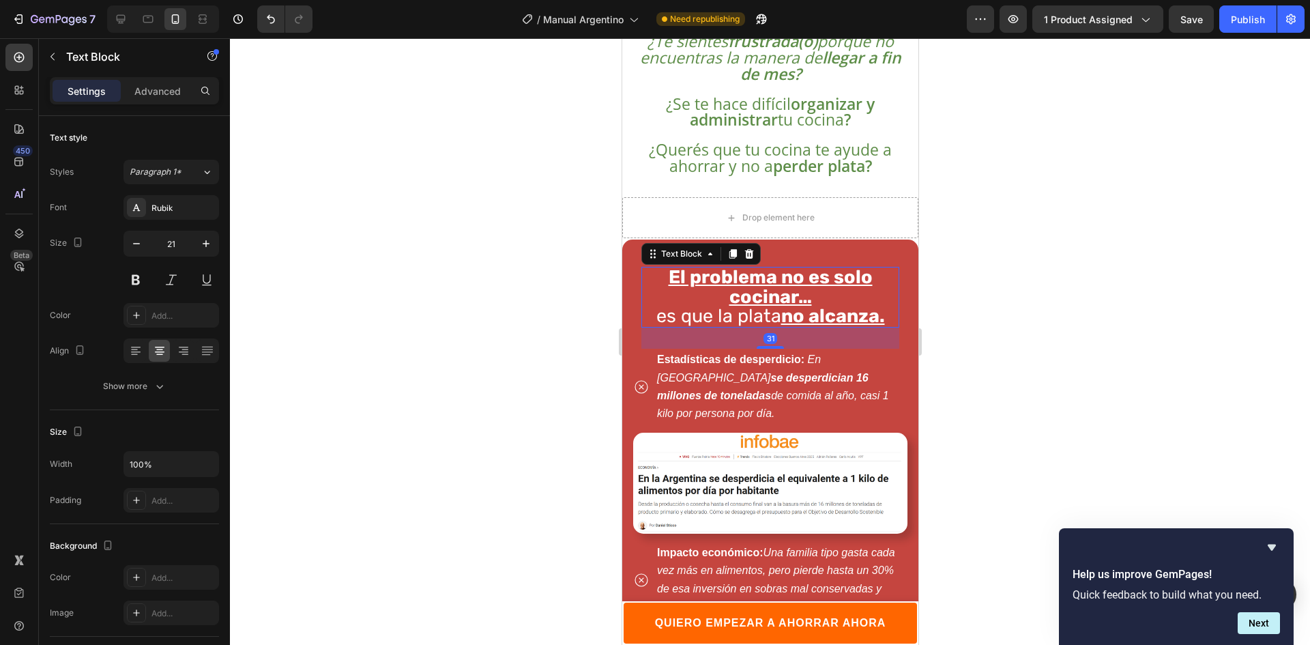
click at [780, 293] on u "El problema no es solo cocinar…" at bounding box center [770, 286] width 204 height 41
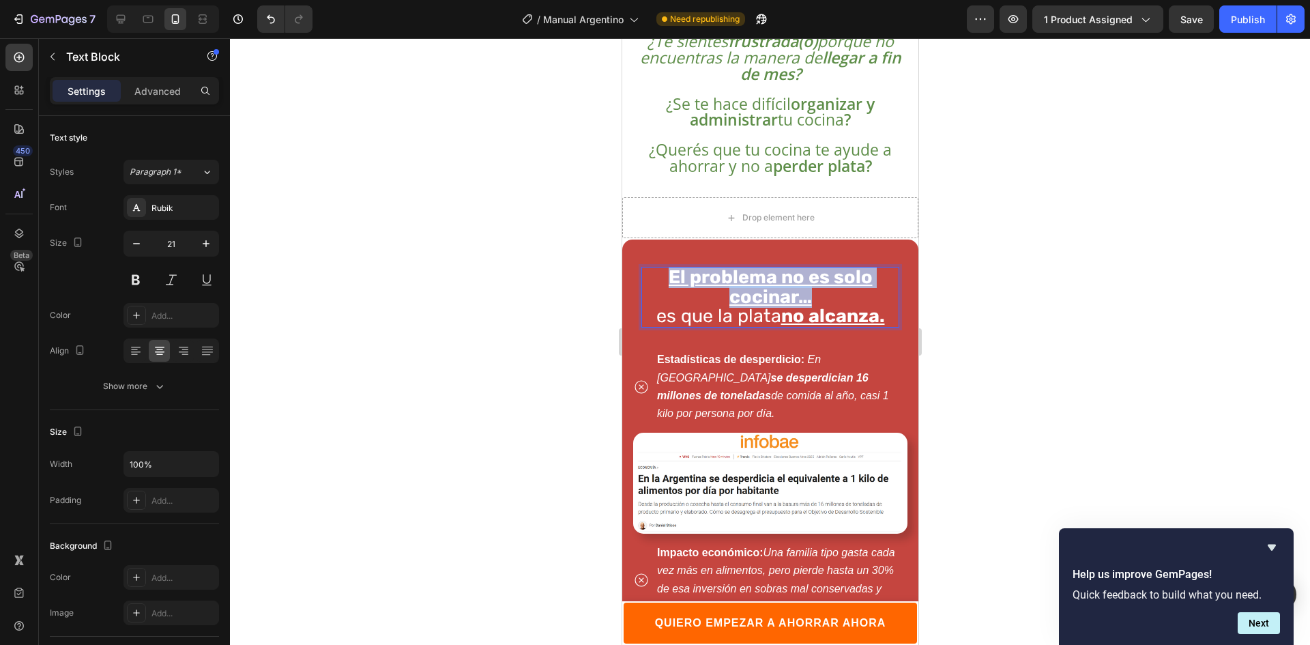
click at [780, 293] on u "El problema no es solo cocinar…" at bounding box center [770, 286] width 204 height 41
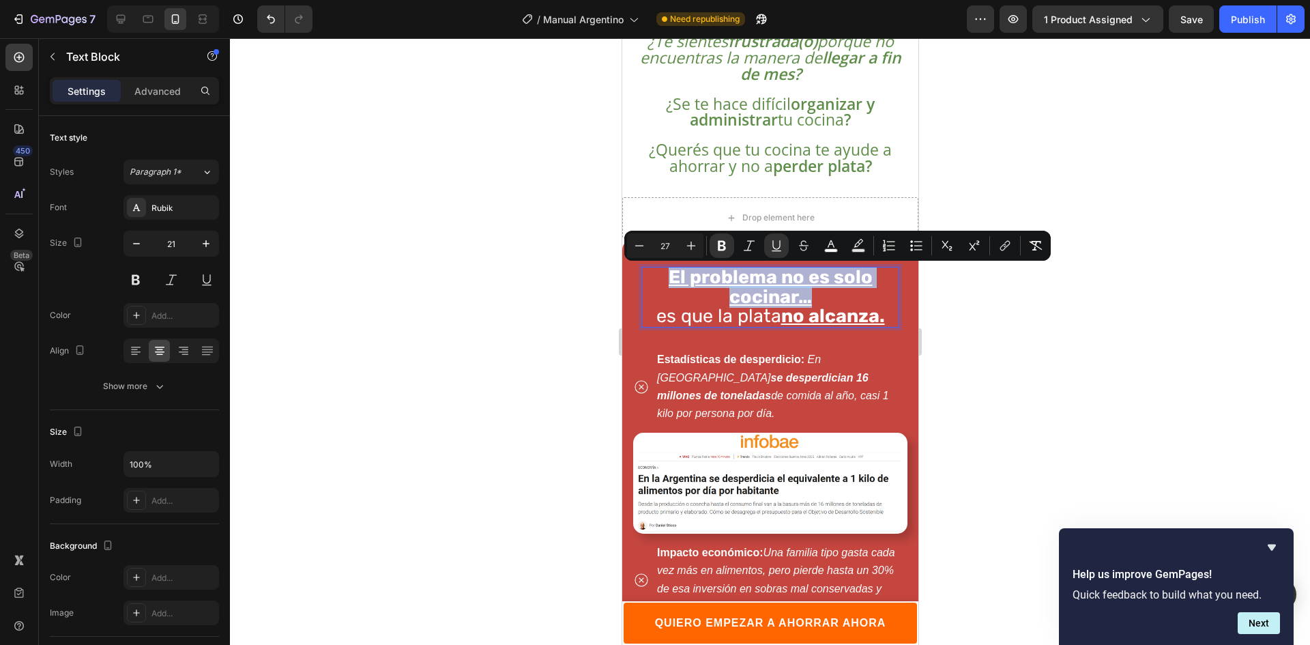
click at [658, 274] on p "El problema no es solo cocinar…" at bounding box center [769, 287] width 255 height 39
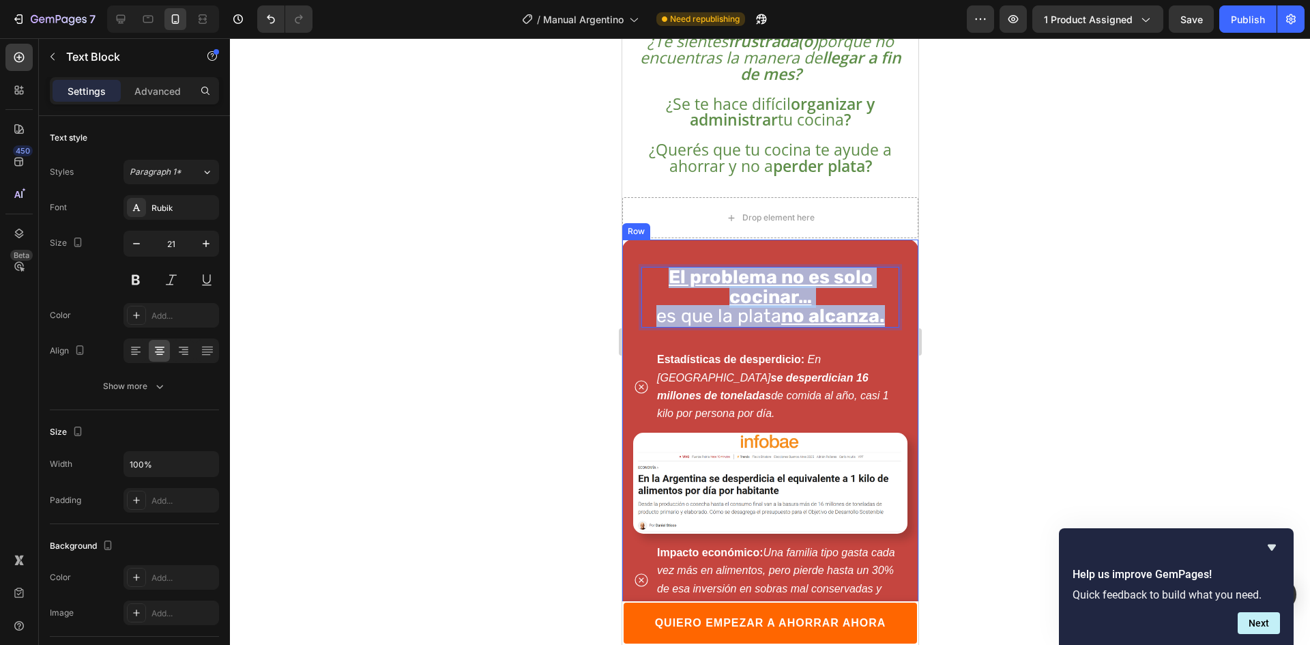
drag, startPoint x: 653, startPoint y: 272, endPoint x: 896, endPoint y: 332, distance: 250.1
click at [897, 332] on div "El problema no es solo cocinar… es que la plata no alcanza. Text Block 31 Estad…" at bounding box center [769, 638] width 296 height 799
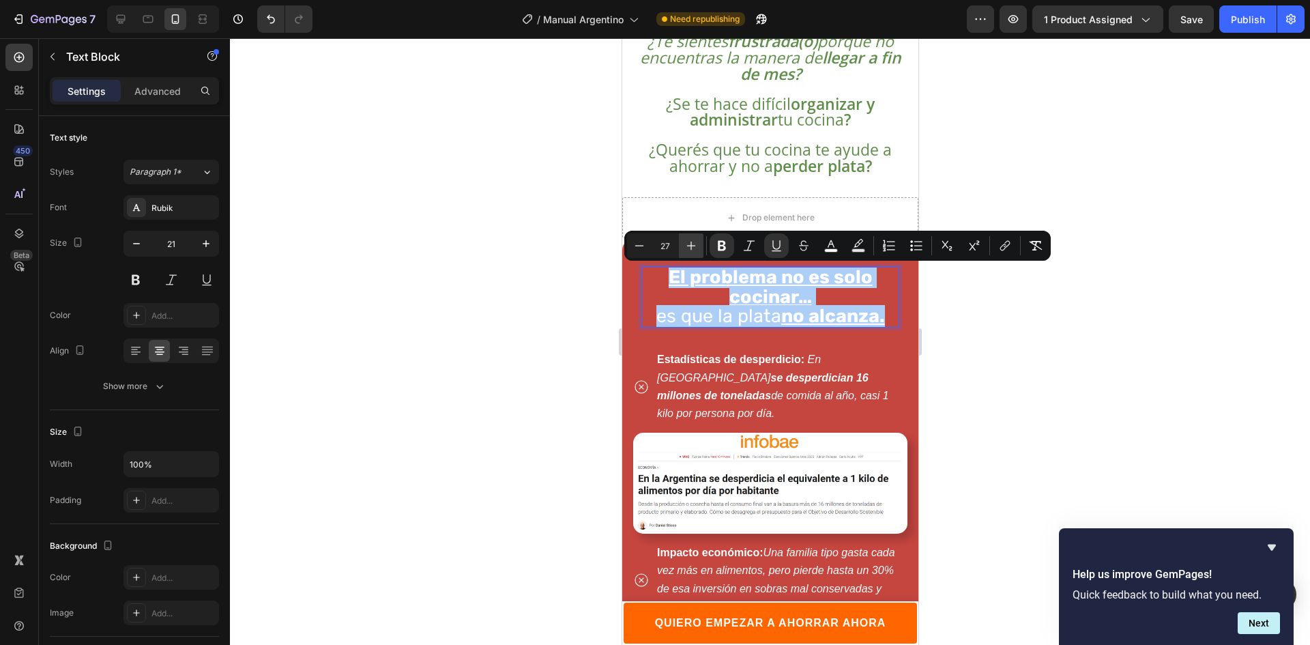
click at [688, 241] on icon "Editor contextual toolbar" at bounding box center [691, 246] width 14 height 14
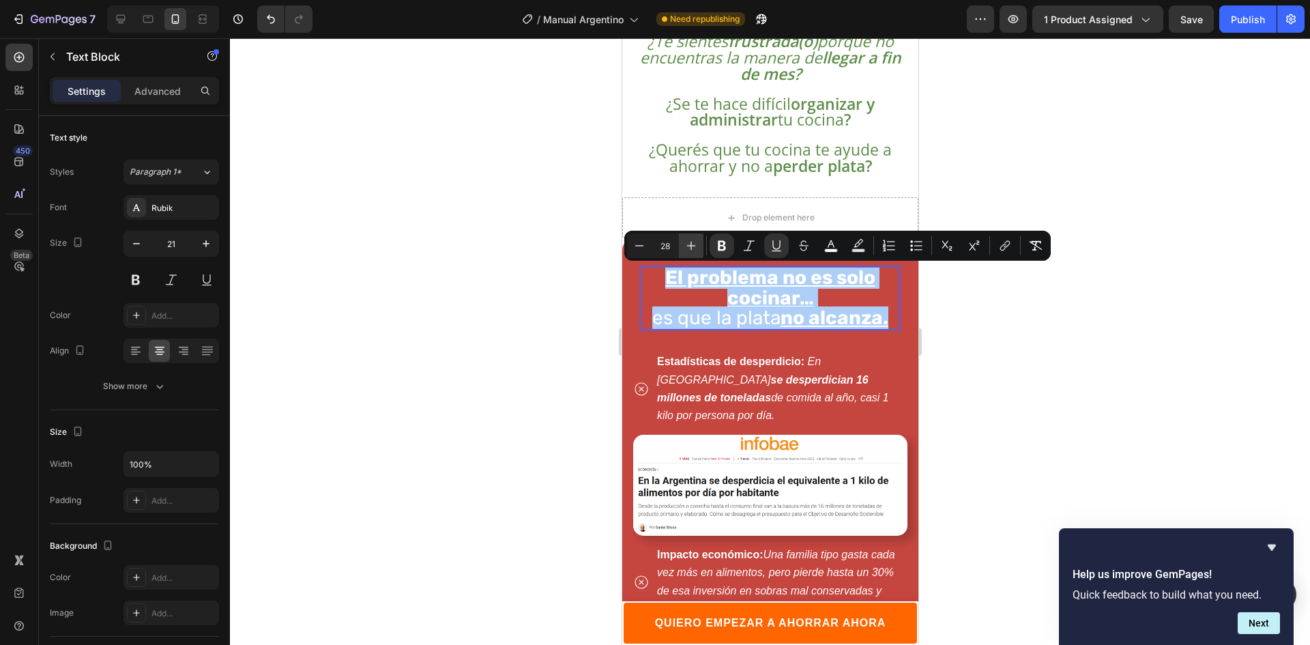
click at [688, 241] on icon "Editor contextual toolbar" at bounding box center [691, 246] width 14 height 14
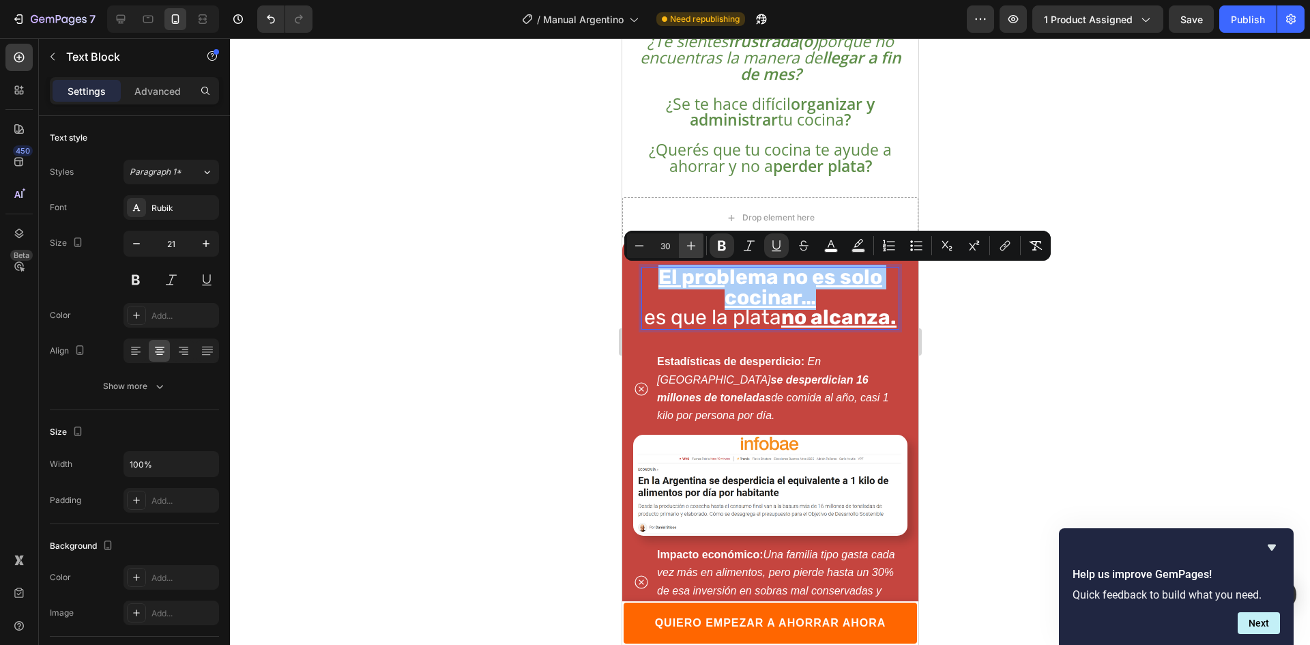
click at [688, 241] on icon "Editor contextual toolbar" at bounding box center [691, 246] width 14 height 14
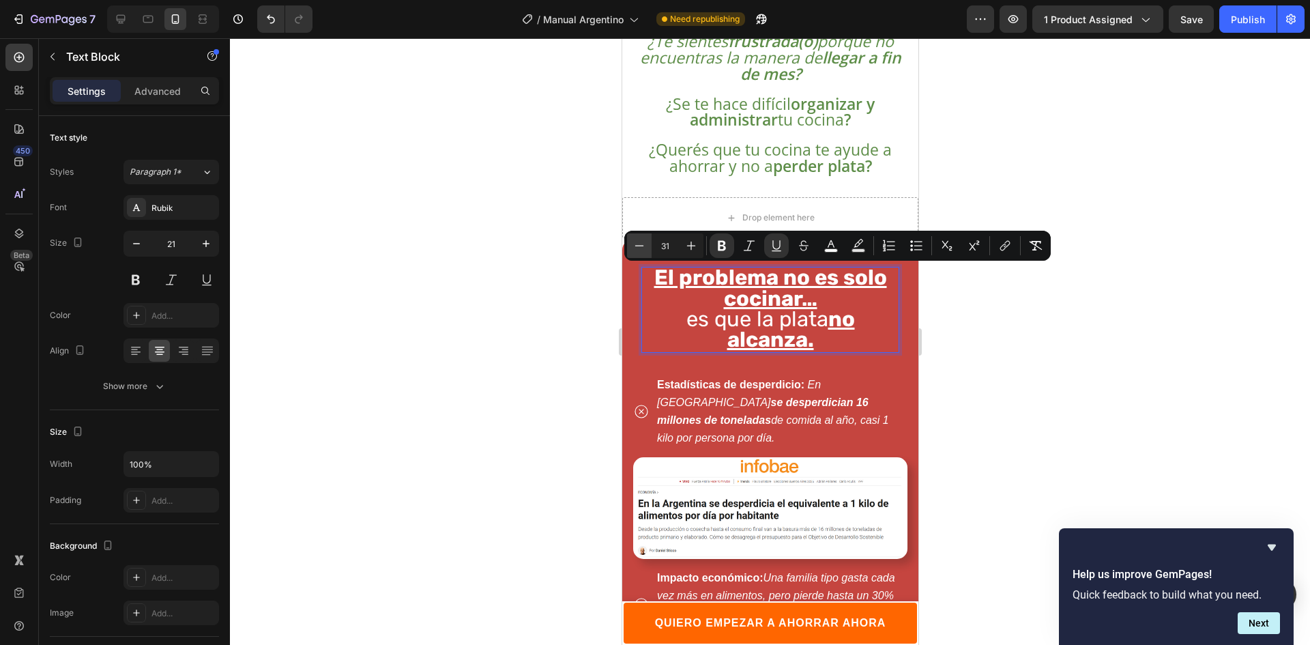
click at [635, 248] on icon "Editor contextual toolbar" at bounding box center [639, 246] width 14 height 14
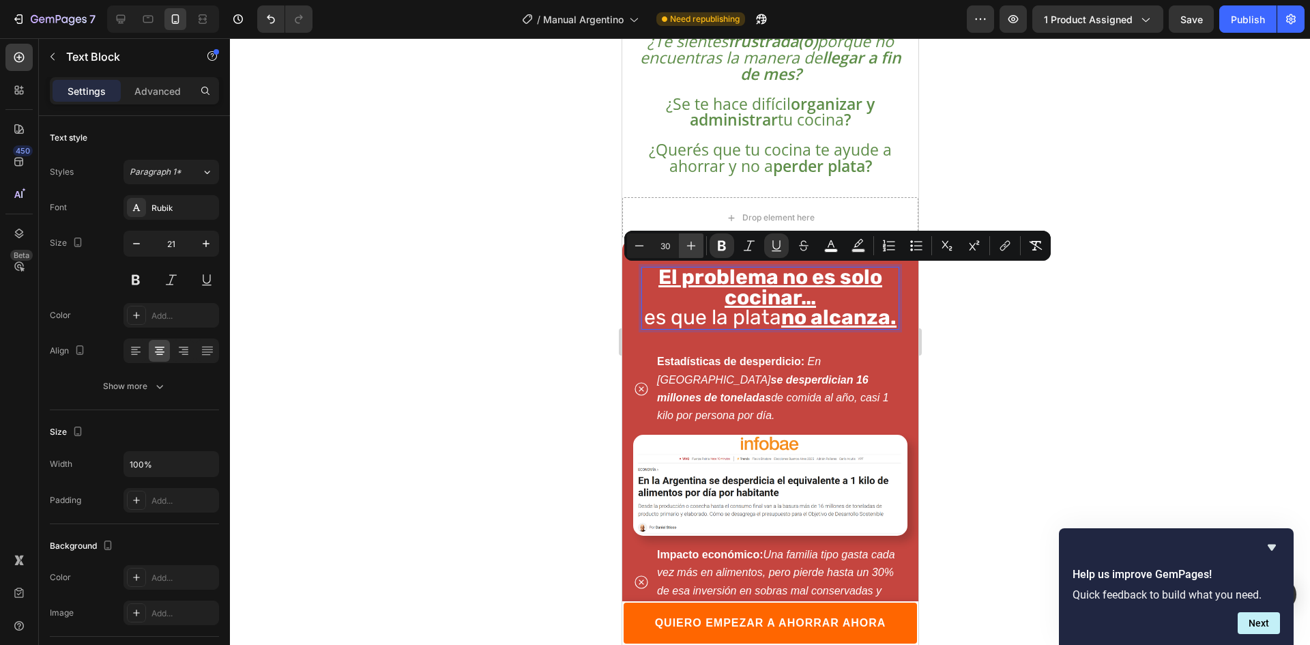
click at [686, 245] on icon "Editor contextual toolbar" at bounding box center [691, 246] width 14 height 14
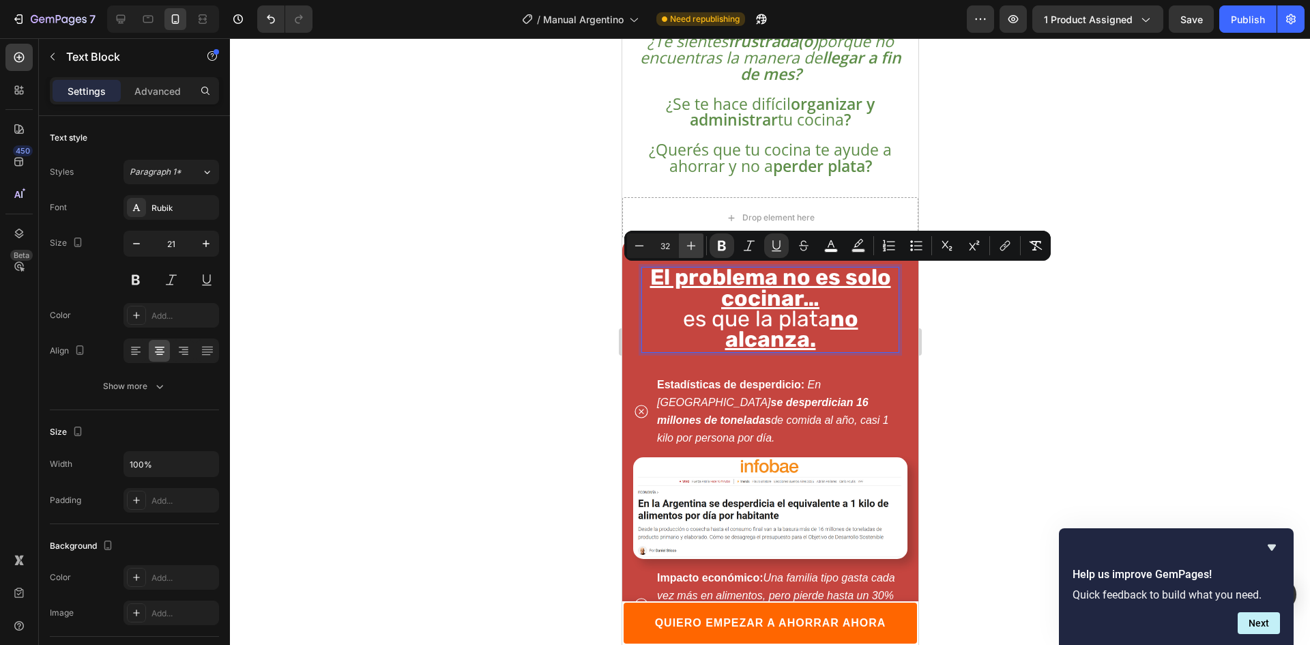
click at [686, 245] on icon "Editor contextual toolbar" at bounding box center [691, 246] width 14 height 14
type input "33"
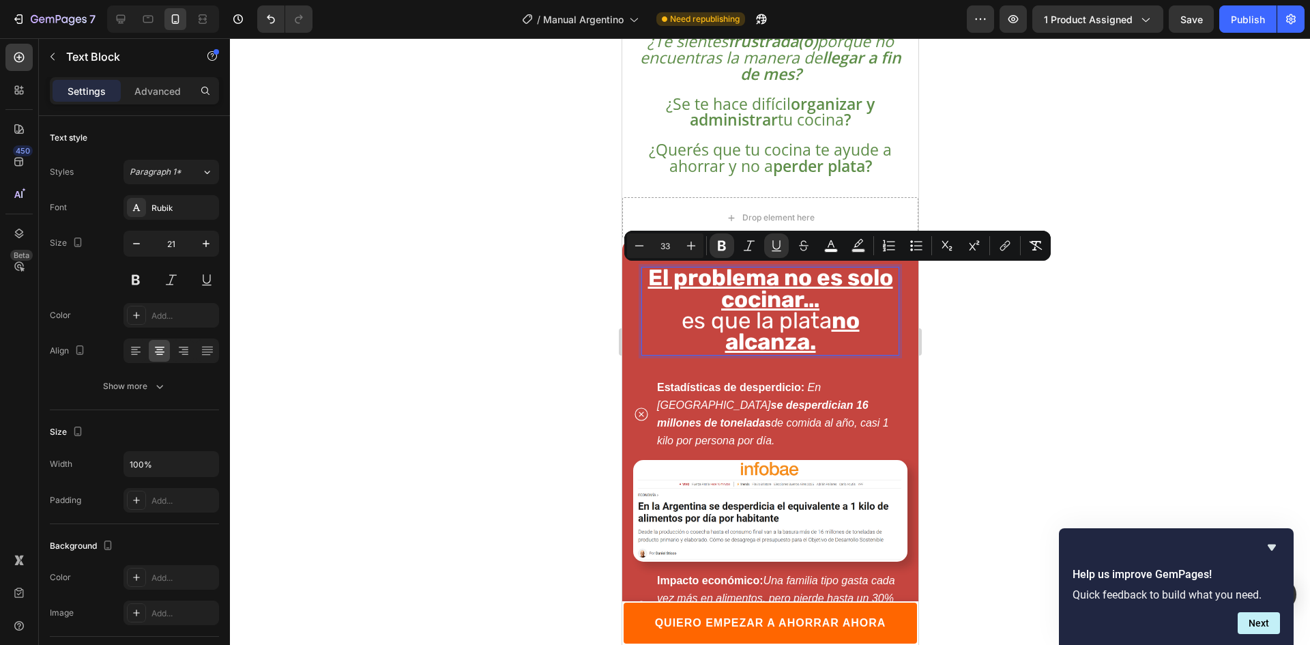
click at [829, 316] on u "no alcanza." at bounding box center [791, 331] width 134 height 48
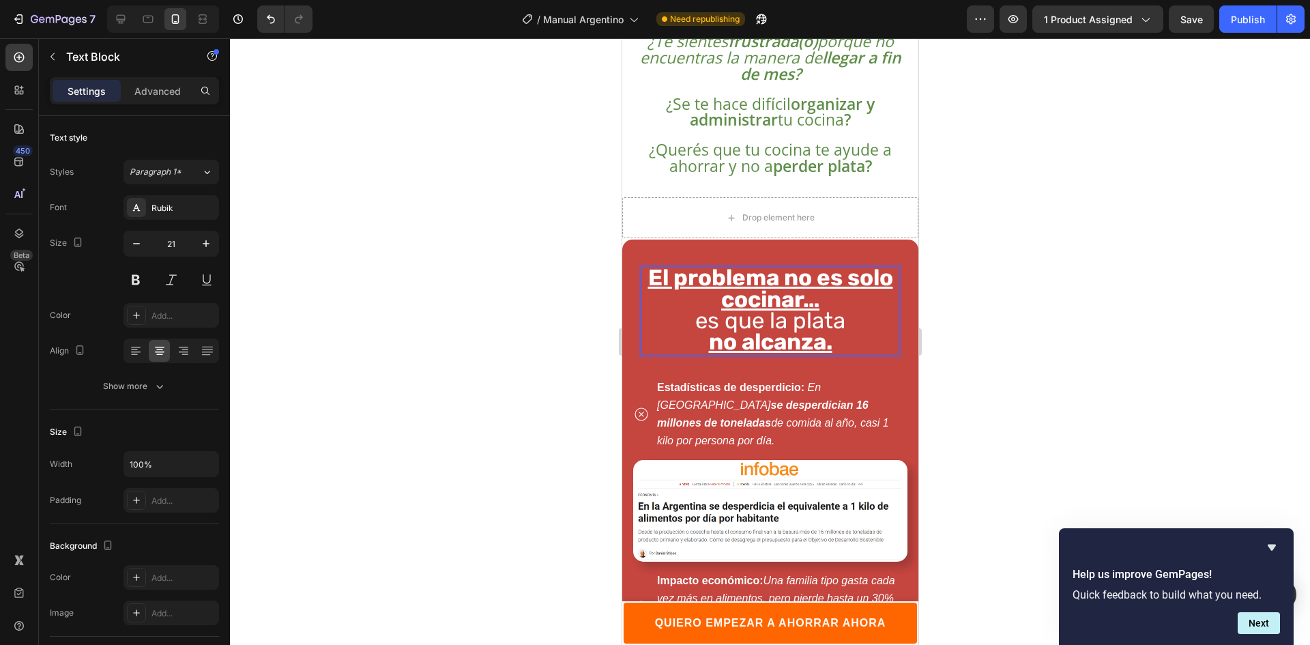
click at [1232, 285] on div at bounding box center [770, 341] width 1080 height 606
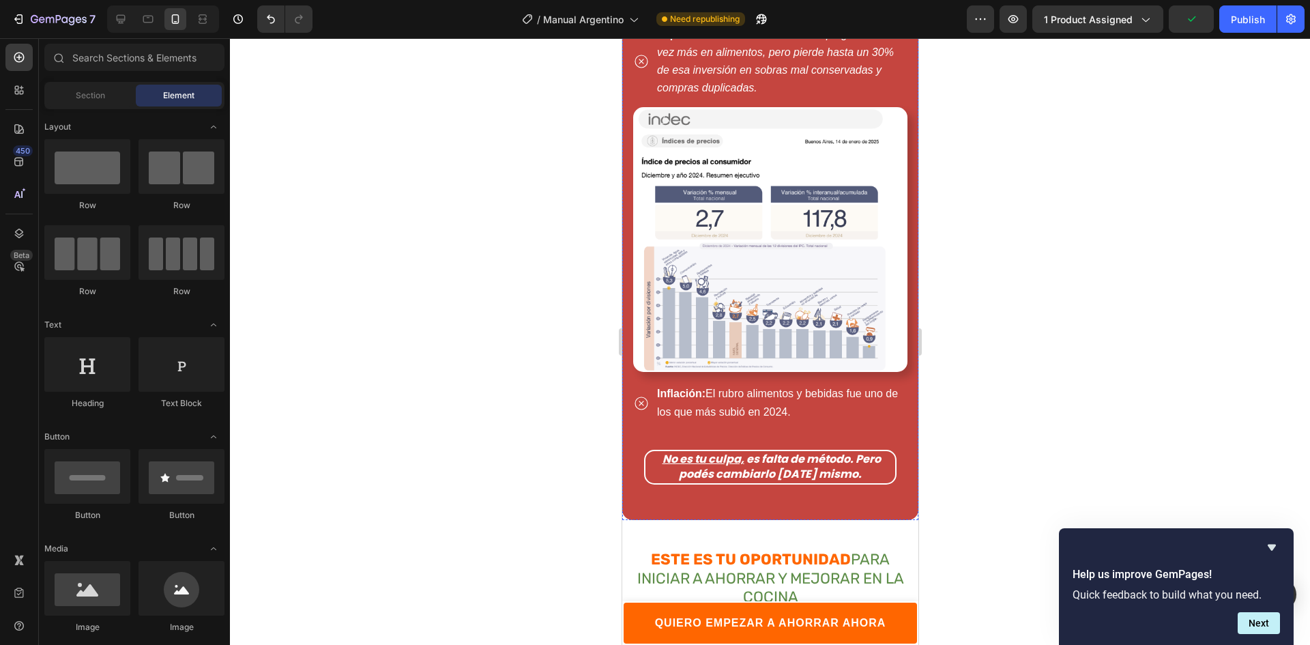
scroll to position [1637, 0]
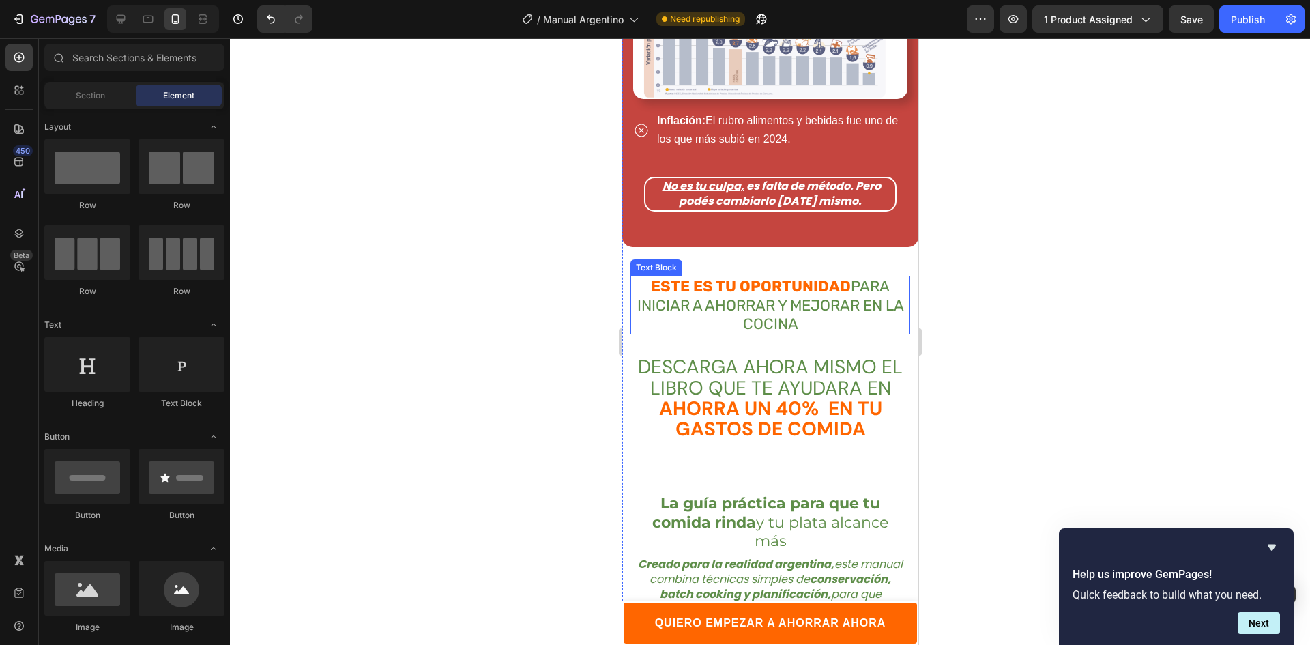
click at [671, 277] on strong "ESTE ES TU OPORTUNIDAD" at bounding box center [750, 286] width 200 height 18
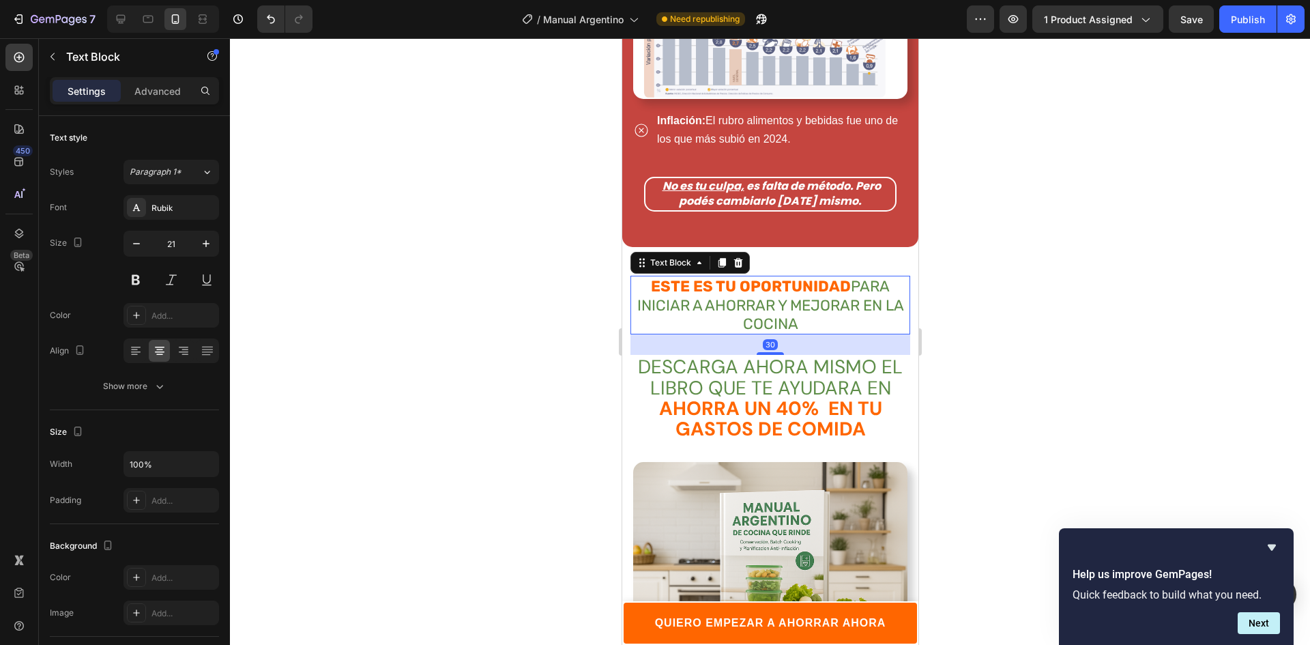
click at [689, 277] on strong "ESTE ES TU OPORTUNIDAD" at bounding box center [750, 286] width 200 height 18
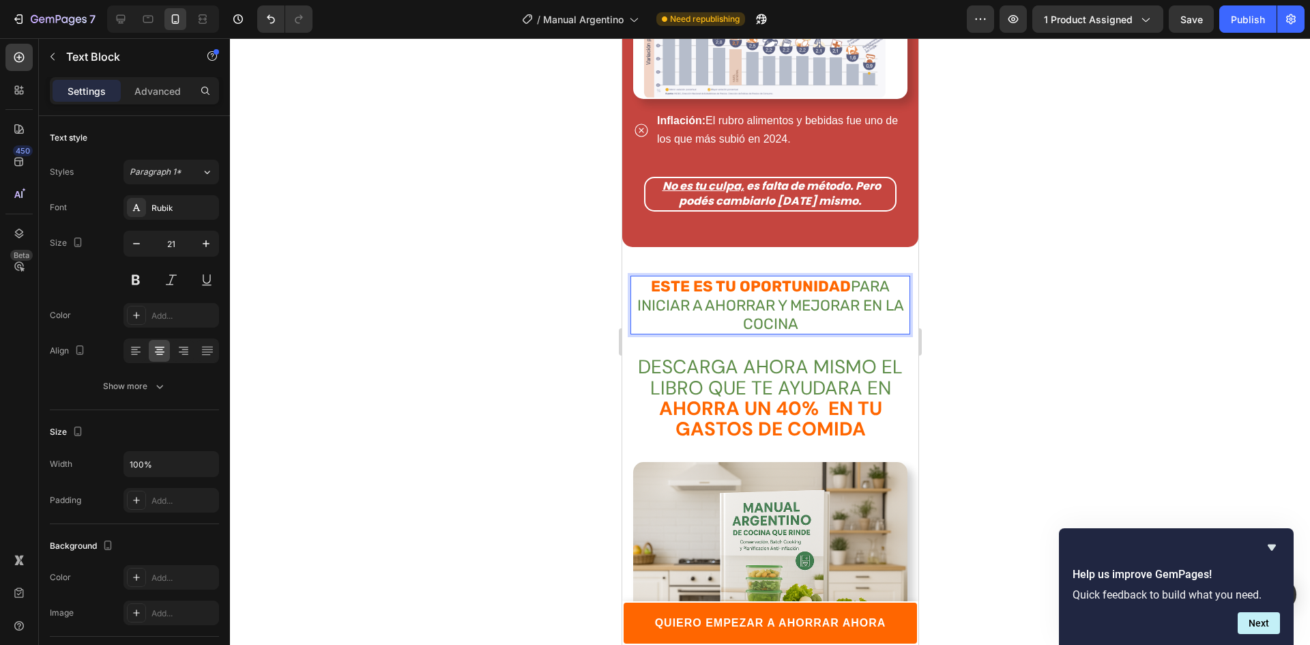
click at [682, 277] on strong "ESTE ES TU OPORTUNIDAD" at bounding box center [750, 286] width 200 height 18
click at [878, 356] on span "DESCARGA AHORA MISMO EL LIBRO QUE TE AYUDARA EN" at bounding box center [769, 377] width 265 height 46
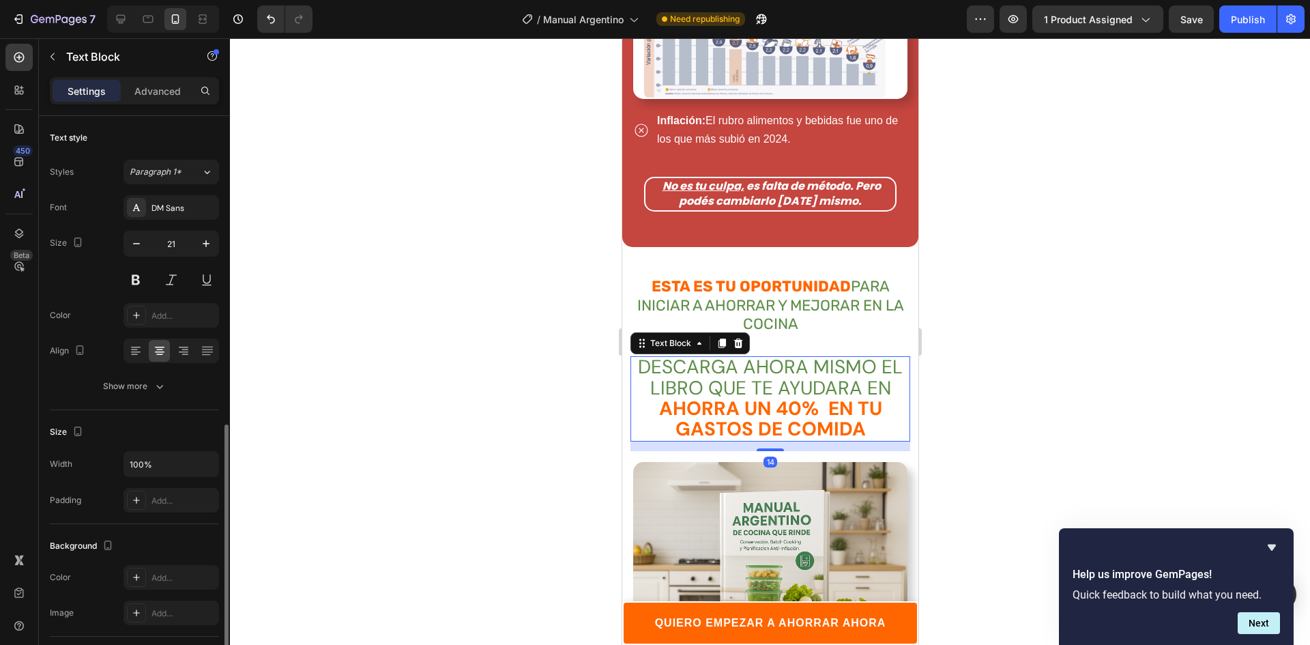
scroll to position [181, 0]
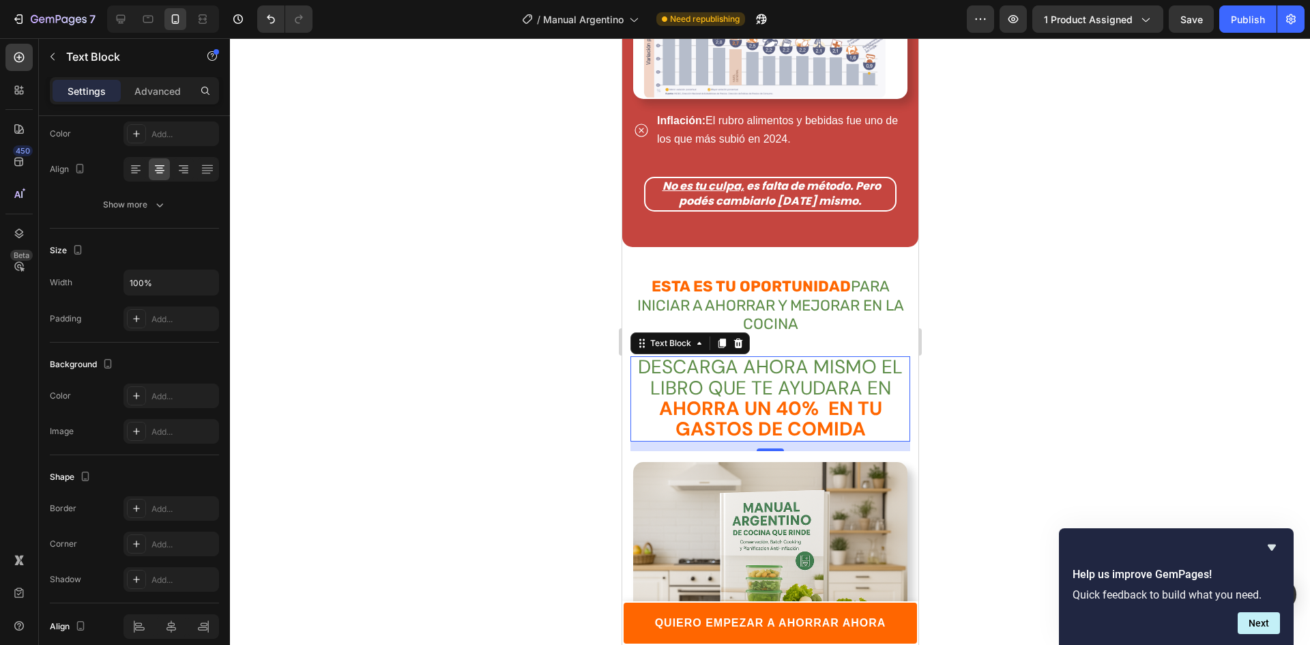
click at [979, 333] on div at bounding box center [770, 341] width 1080 height 606
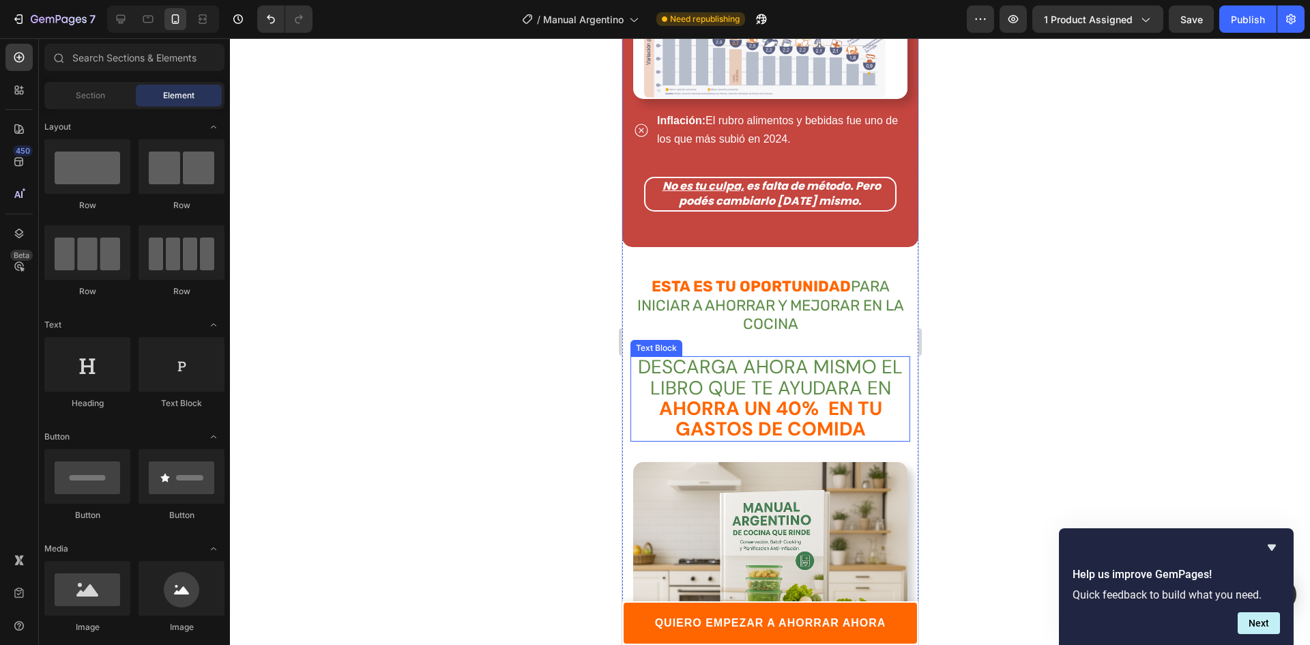
drag, startPoint x: 726, startPoint y: 376, endPoint x: 733, endPoint y: 381, distance: 8.5
click at [726, 396] on strong "AHORRA UN 40% EN TU GASTOS DE COMIDA" at bounding box center [769, 419] width 223 height 46
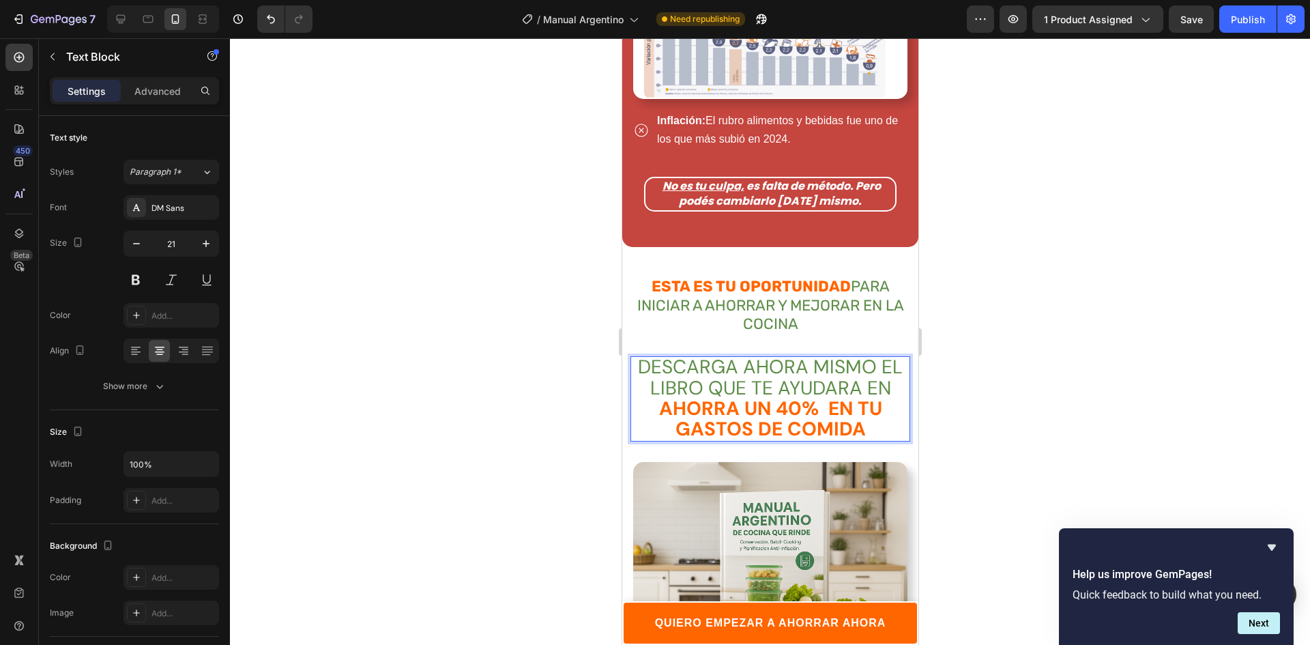
click at [733, 396] on strong "AHORRA UN 40% EN TU GASTOS DE COMIDA" at bounding box center [769, 419] width 223 height 46
click at [842, 396] on strong "AHORRAR UN 40% EN TU GASTOS DE COMIDA" at bounding box center [769, 419] width 235 height 46
click at [812, 354] on span "DESCARGA AHORA MISMO EL LIBRO QUE TE AYUDARA EN" at bounding box center [769, 377] width 265 height 46
click at [841, 355] on span "DESCARGA AHORA MISMO EL LIBRO QUE TE AYUDARA EN" at bounding box center [769, 377] width 265 height 46
click at [848, 357] on span "DESCARGA AHORA MISMO EL LIBRO QUE TE AYUDARA EN" at bounding box center [769, 377] width 265 height 46
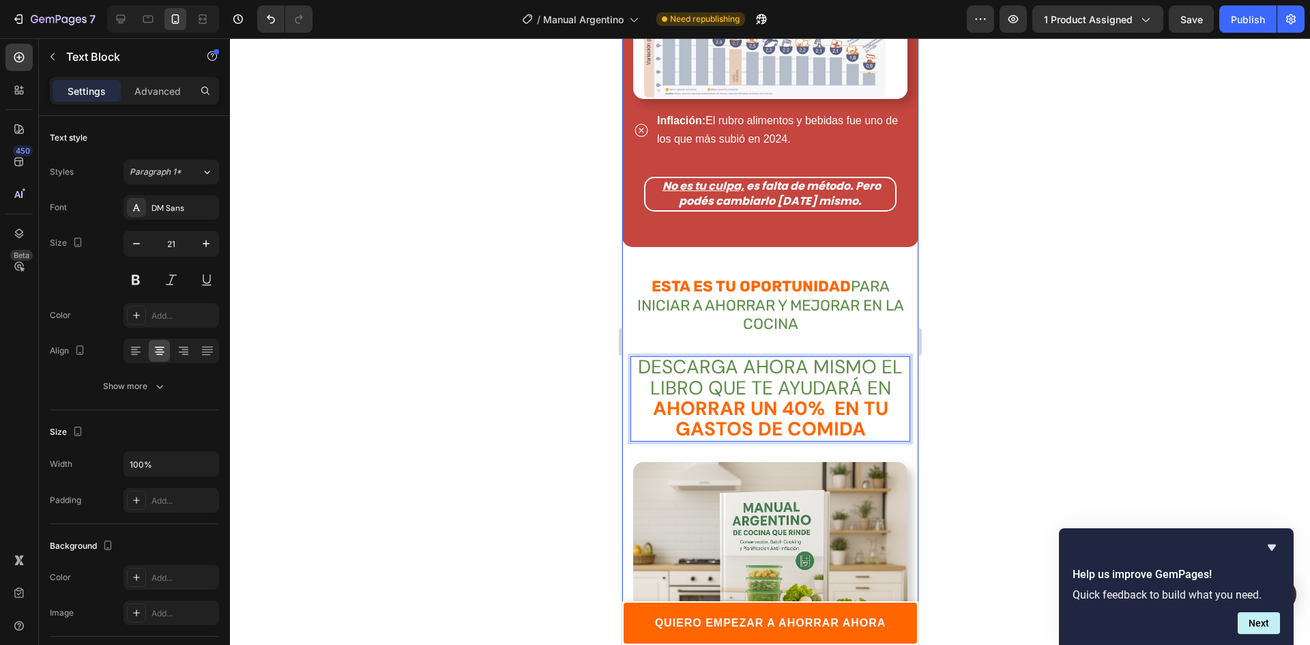
drag, startPoint x: 1177, startPoint y: 323, endPoint x: 1177, endPoint y: 334, distance: 10.9
click at [1177, 327] on div at bounding box center [770, 341] width 1080 height 606
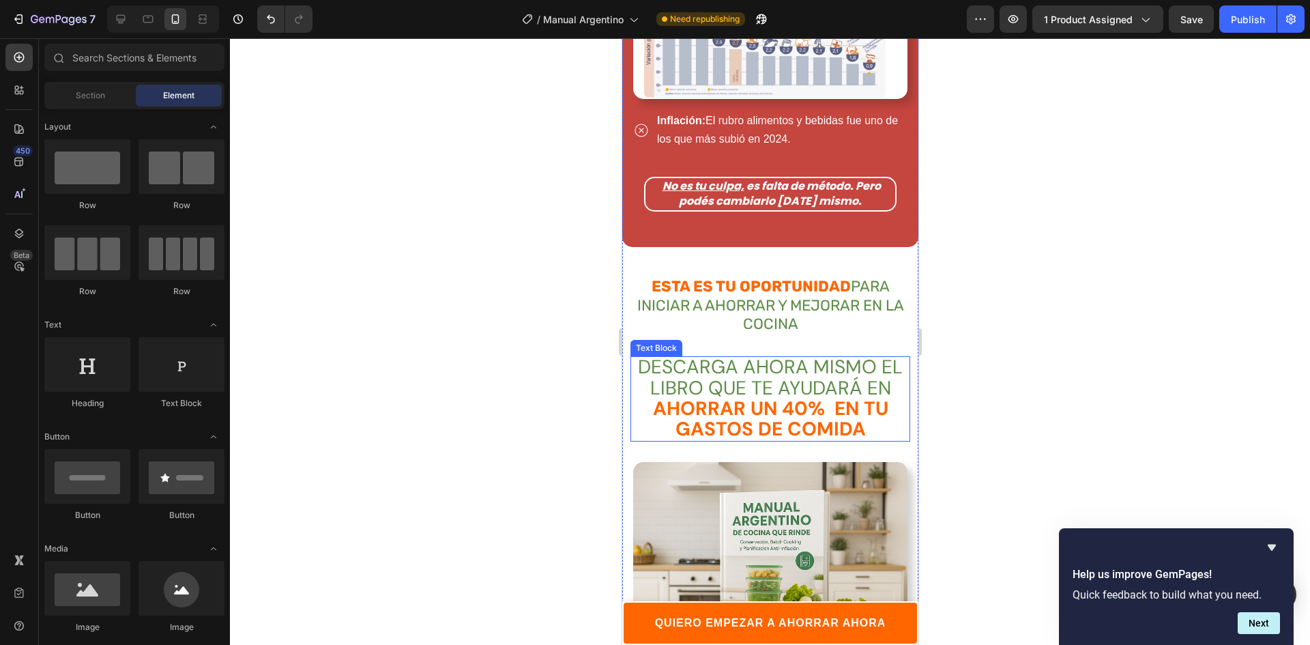
click at [747, 396] on strong "AHORRAR UN 40% EN TU GASTOS DE COMIDA" at bounding box center [769, 419] width 235 height 46
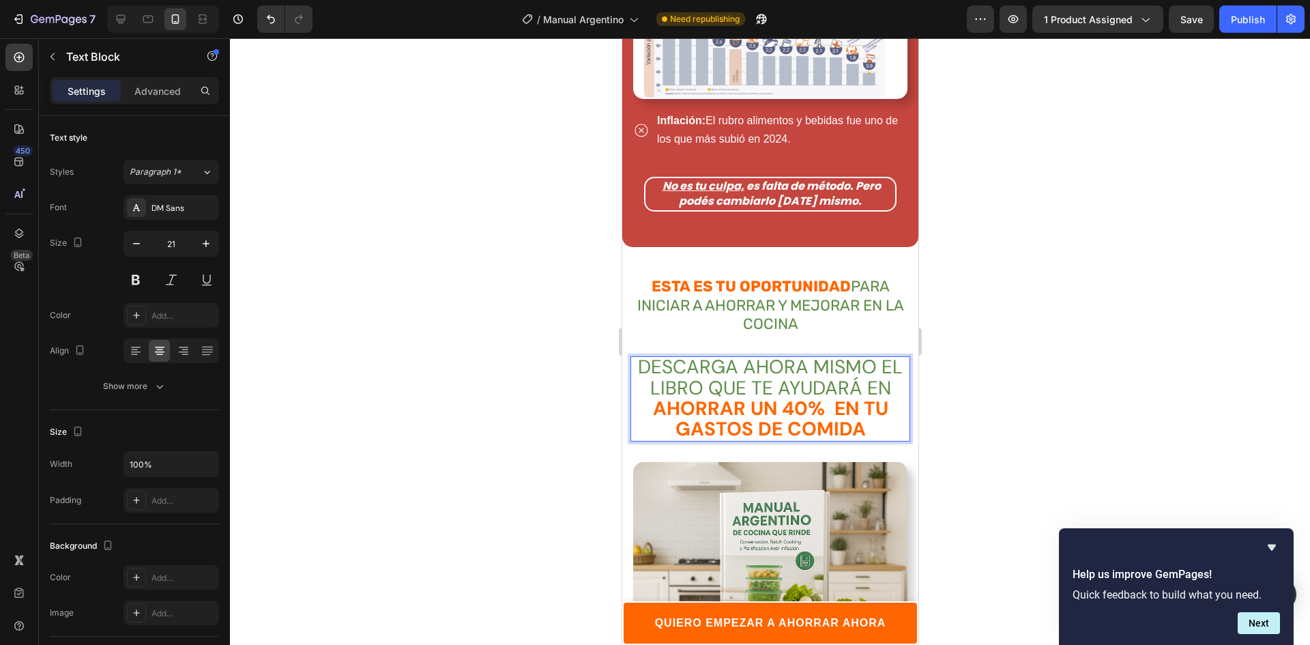
click at [745, 396] on strong "AHORRAR UN 40% EN TU GASTOS DE COMIDA" at bounding box center [769, 419] width 235 height 46
click at [728, 277] on strong "ESTA ES TU OPORTUNIDAD" at bounding box center [750, 286] width 199 height 18
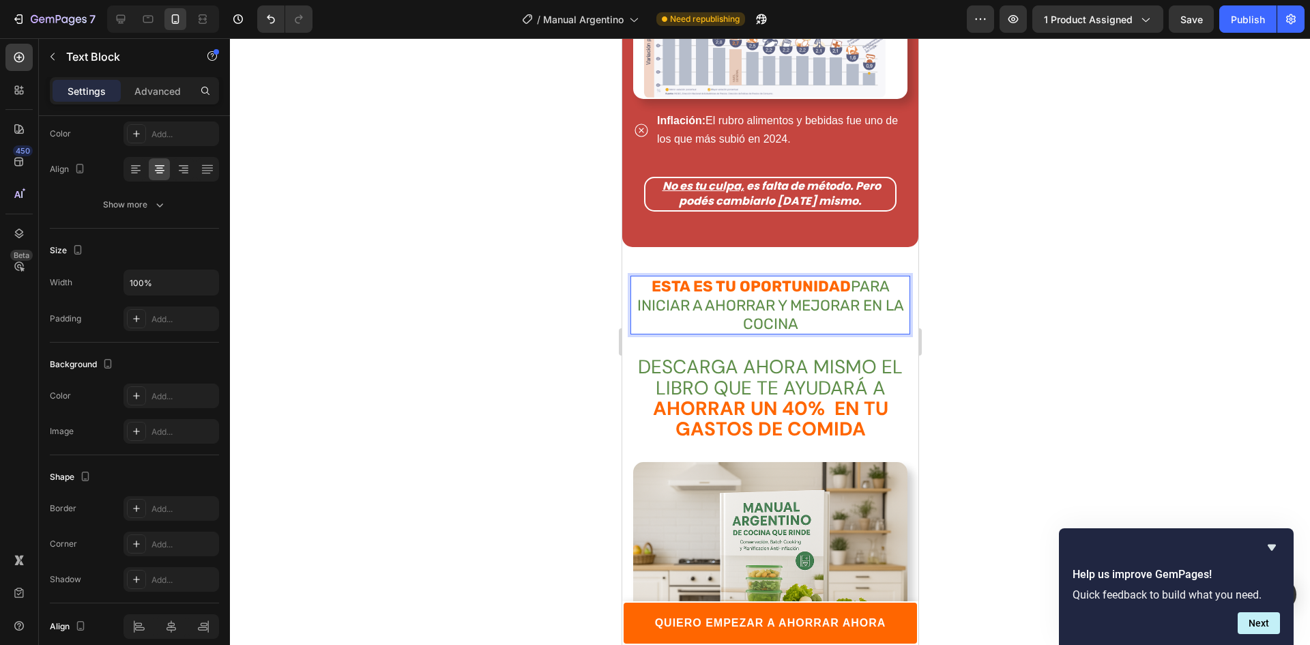
click at [728, 277] on strong "ESTA ES TU OPORTUNIDAD" at bounding box center [750, 286] width 199 height 18
click at [711, 279] on span "PARA INICIAR A AHORRAR Y MEJORAR EN LA COCINA" at bounding box center [769, 305] width 267 height 56
click at [781, 277] on span "PARA INICIAR A AHORRAR Y MEJORAR EN LA COCINA" at bounding box center [769, 305] width 267 height 56
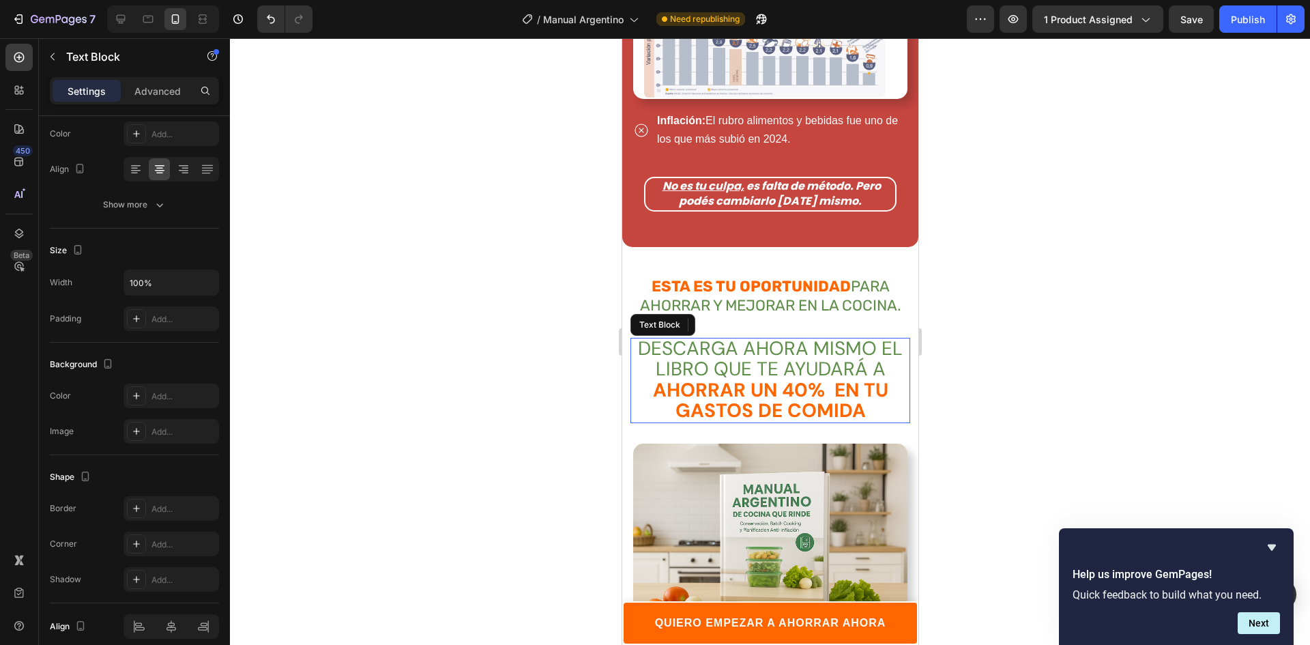
click at [767, 377] on strong "AHORRAR UN 40% EN TU GASTOS DE COMIDA" at bounding box center [769, 400] width 235 height 46
click at [780, 377] on strong "AHORRAR UN 40% EN TU GASTOS DE COMIDA" at bounding box center [769, 400] width 235 height 46
click at [823, 377] on strong "AHORRAR UN 40% EN TU GASTOS DE COMIDA" at bounding box center [769, 400] width 235 height 46
click at [825, 377] on strong "AHORRAR UN 40% EN TU GASTOS DE COMIDA" at bounding box center [769, 400] width 235 height 46
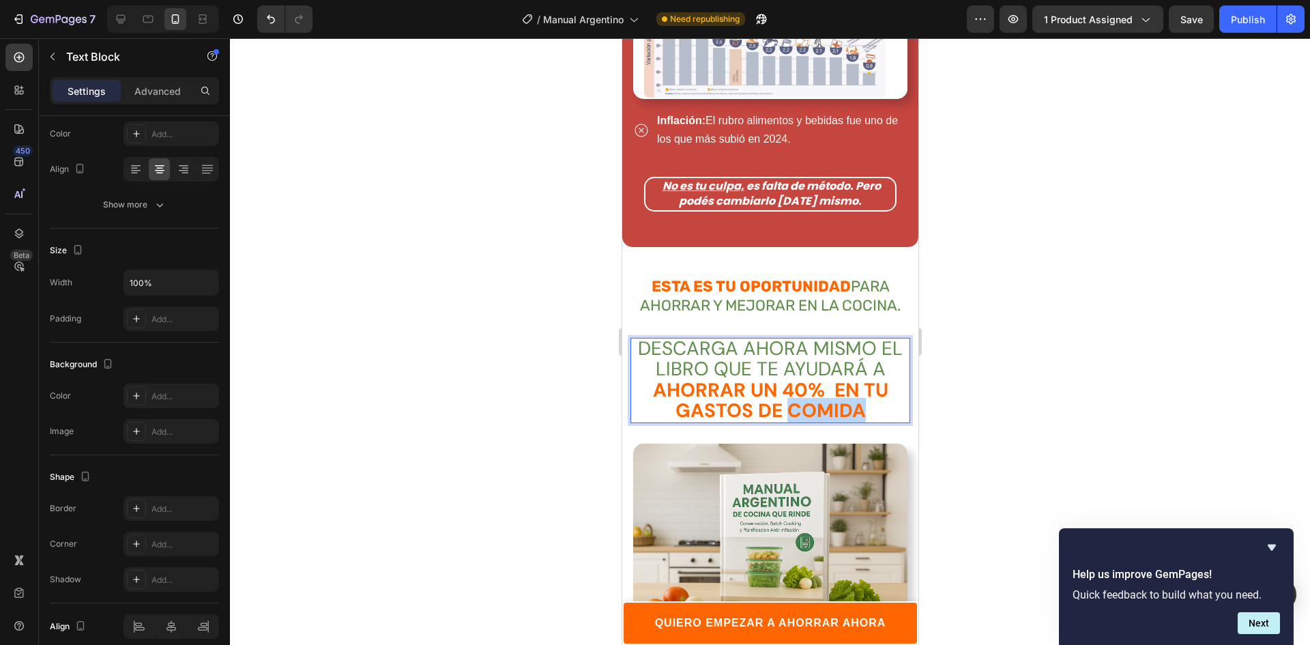
click at [825, 377] on strong "AHORRAR UN 40% EN TU GASTOS DE COMIDA" at bounding box center [769, 400] width 235 height 46
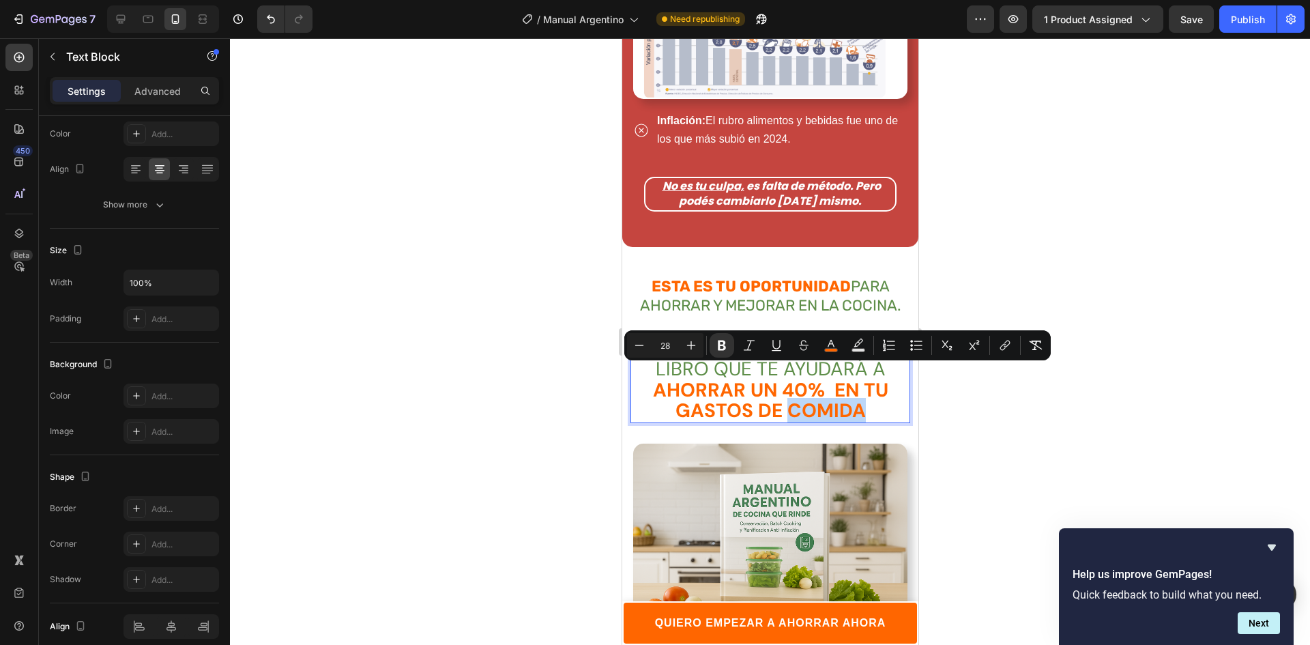
click at [859, 381] on p "AHORRAR UN 40% EN TU GASTOS DE COMIDA" at bounding box center [769, 402] width 277 height 42
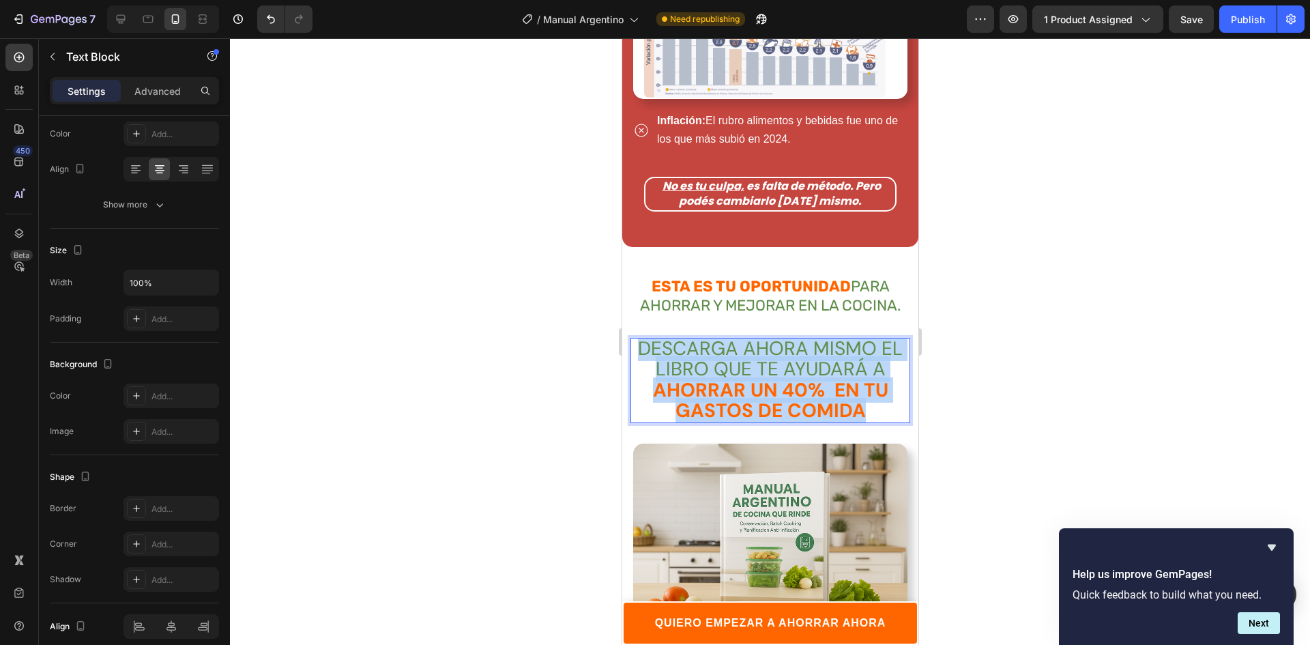
drag, startPoint x: 870, startPoint y: 383, endPoint x: 638, endPoint y: 316, distance: 241.3
click at [638, 338] on div "DESCARGA AHORA MISMO EL LIBRO QUE TE AYUDARÁ A AHORRAR UN 40% EN TU GASTOS DE C…" at bounding box center [770, 380] width 280 height 85
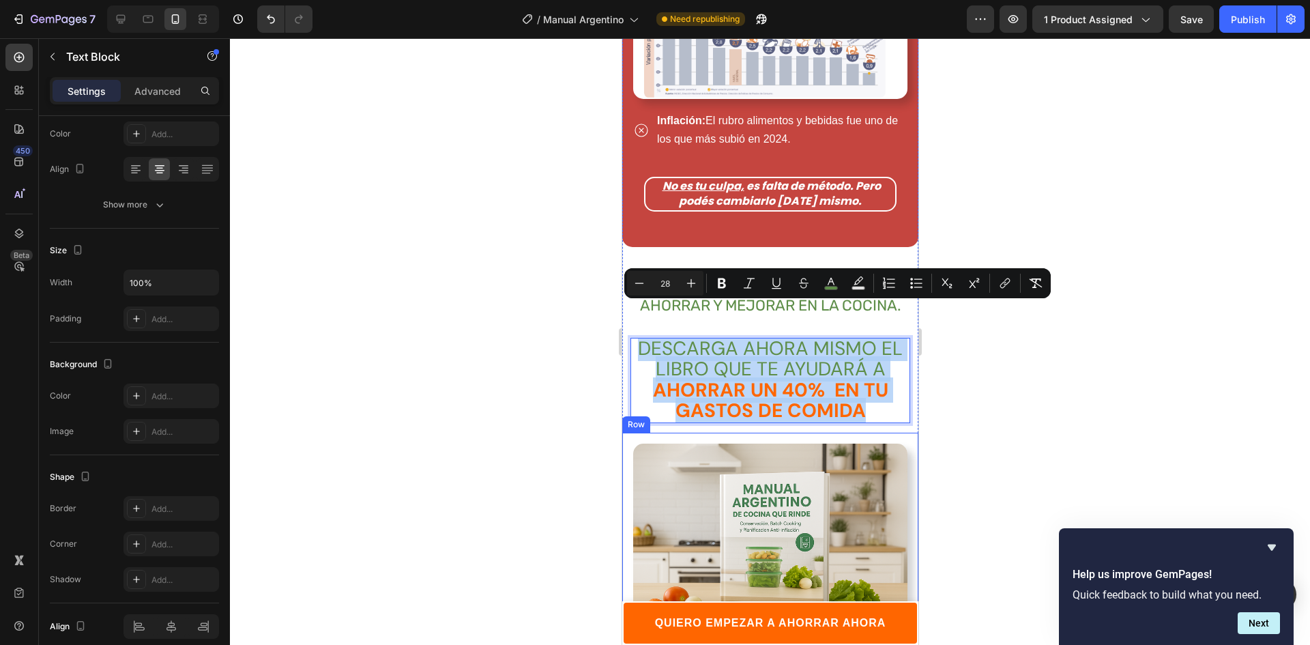
copy div "DESCARGA AHORA MISMO EL LIBRO QUE TE AYUDARÁ A AHORRAR UN 40% EN TU GASTOS DE C…"
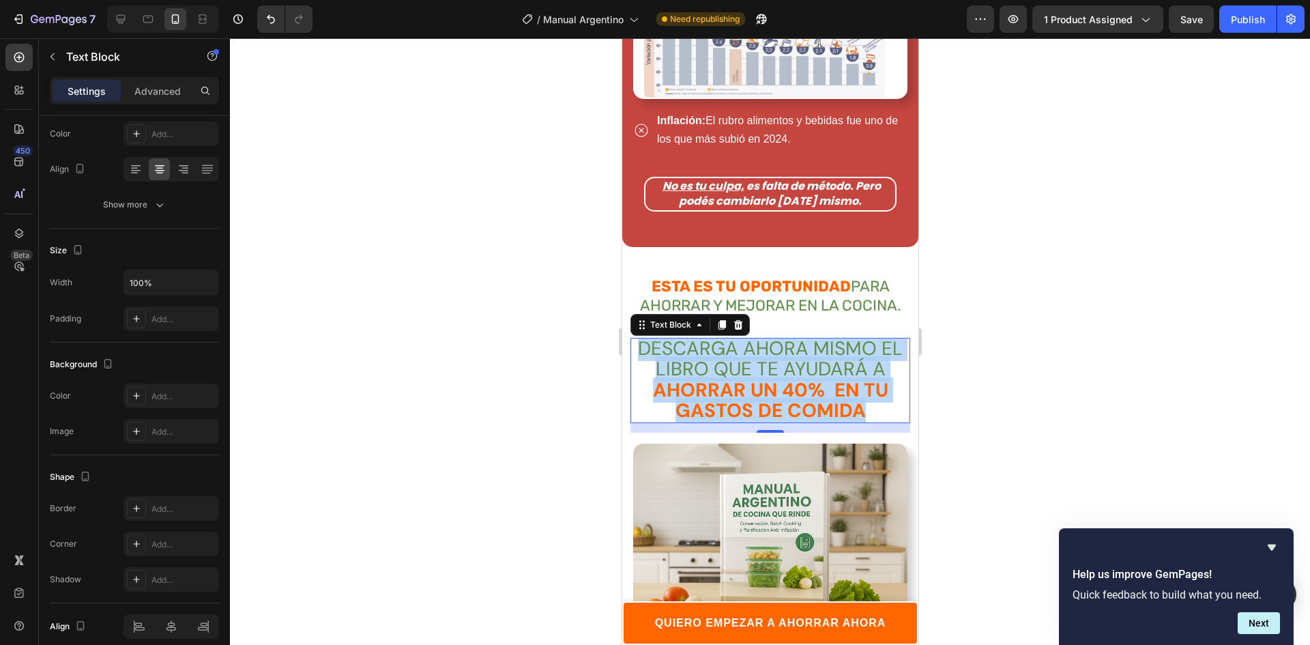
click at [873, 339] on span "DESCARGA AHORA MISMO EL LIBRO QUE TE AYUDARÁ A" at bounding box center [769, 359] width 265 height 46
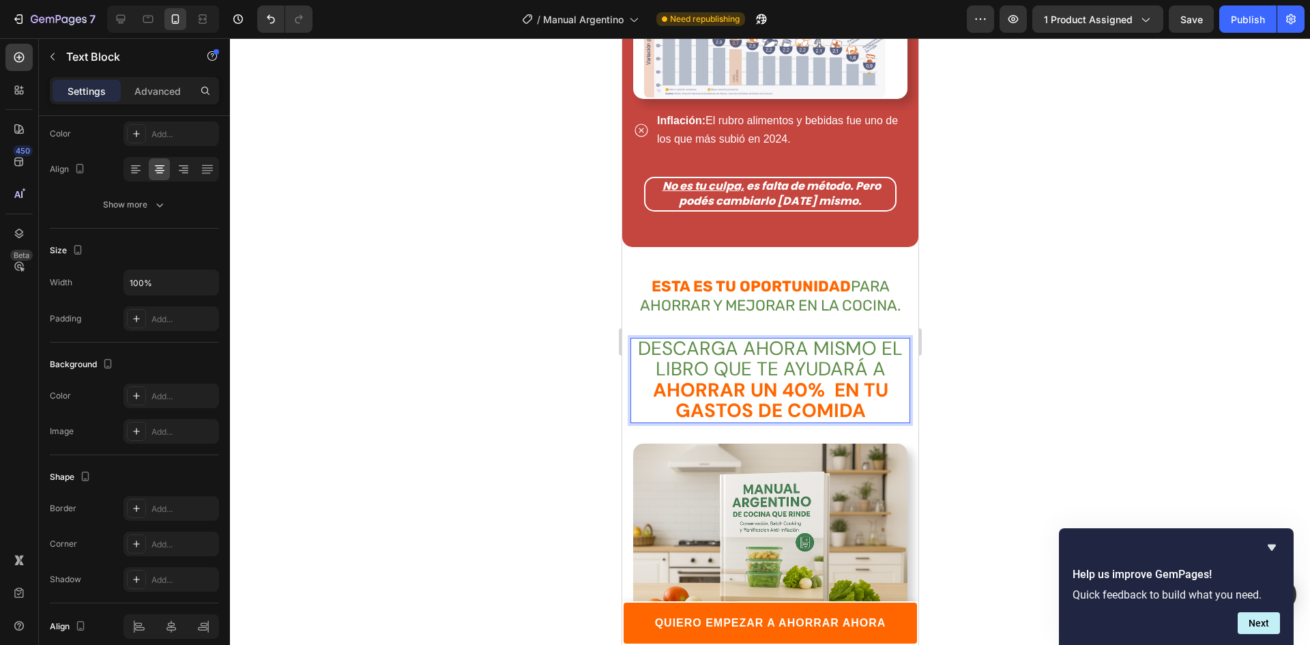
click at [873, 339] on span "DESCARGA AHORA MISMO EL LIBRO QUE TE AYUDARÁ A" at bounding box center [769, 359] width 265 height 46
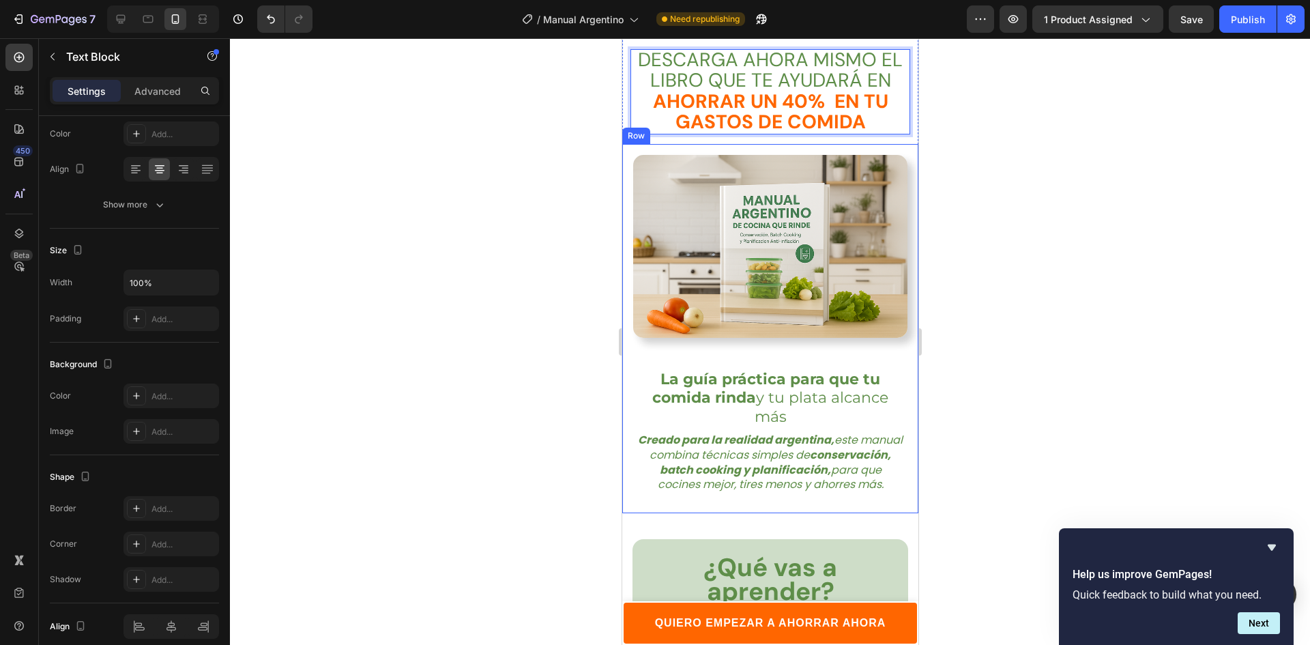
scroll to position [1926, 0]
click at [717, 369] on strong "La guía práctica para que tu comida rinda" at bounding box center [765, 387] width 228 height 37
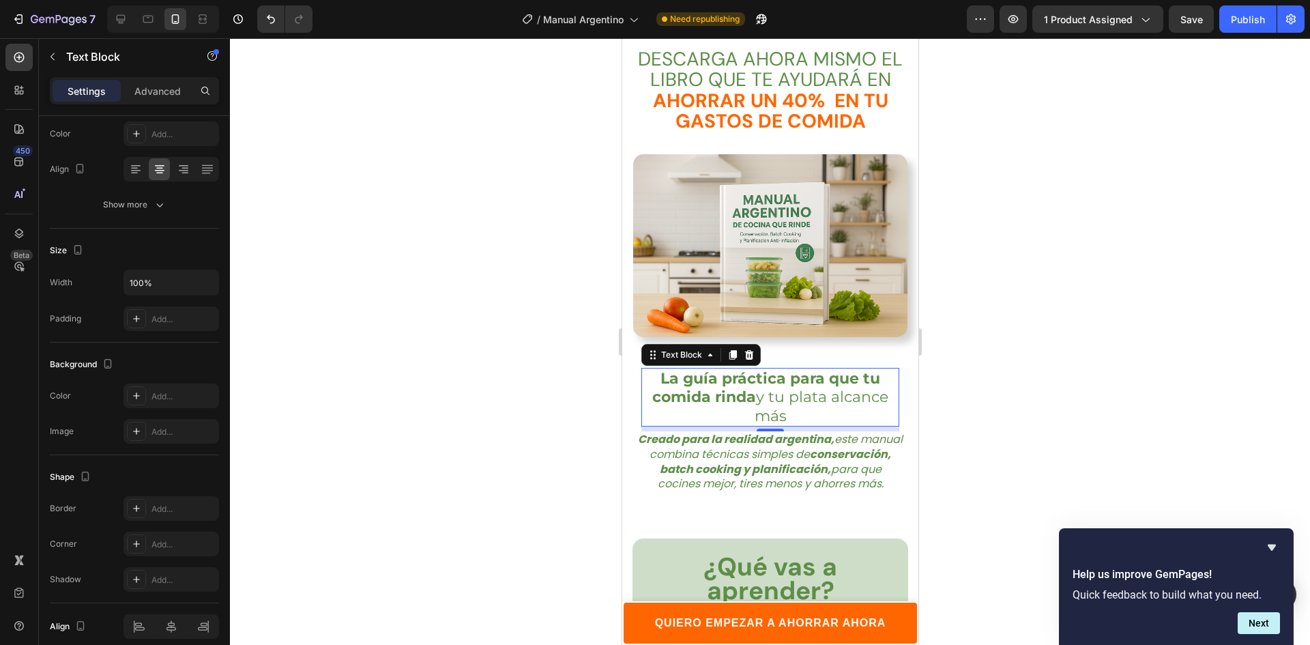
click at [833, 379] on p "La guía práctica para que tu comida rinda y tu plata alcance más" at bounding box center [769, 397] width 255 height 56
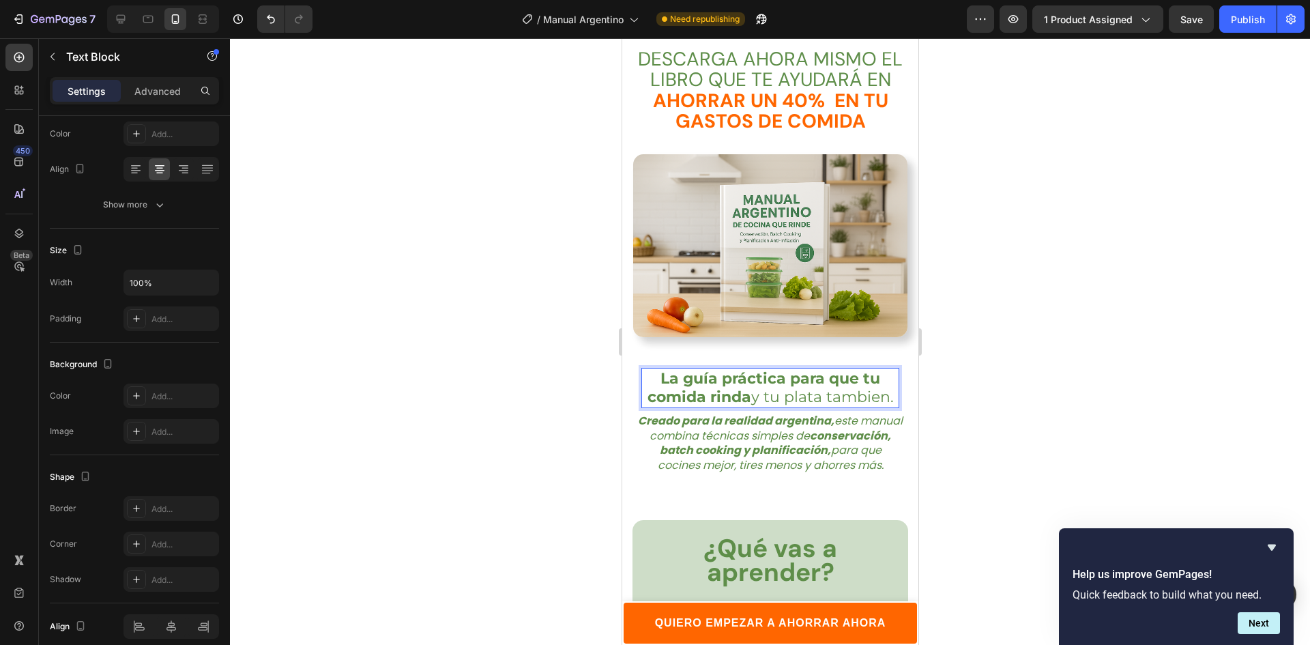
scroll to position [1934, 0]
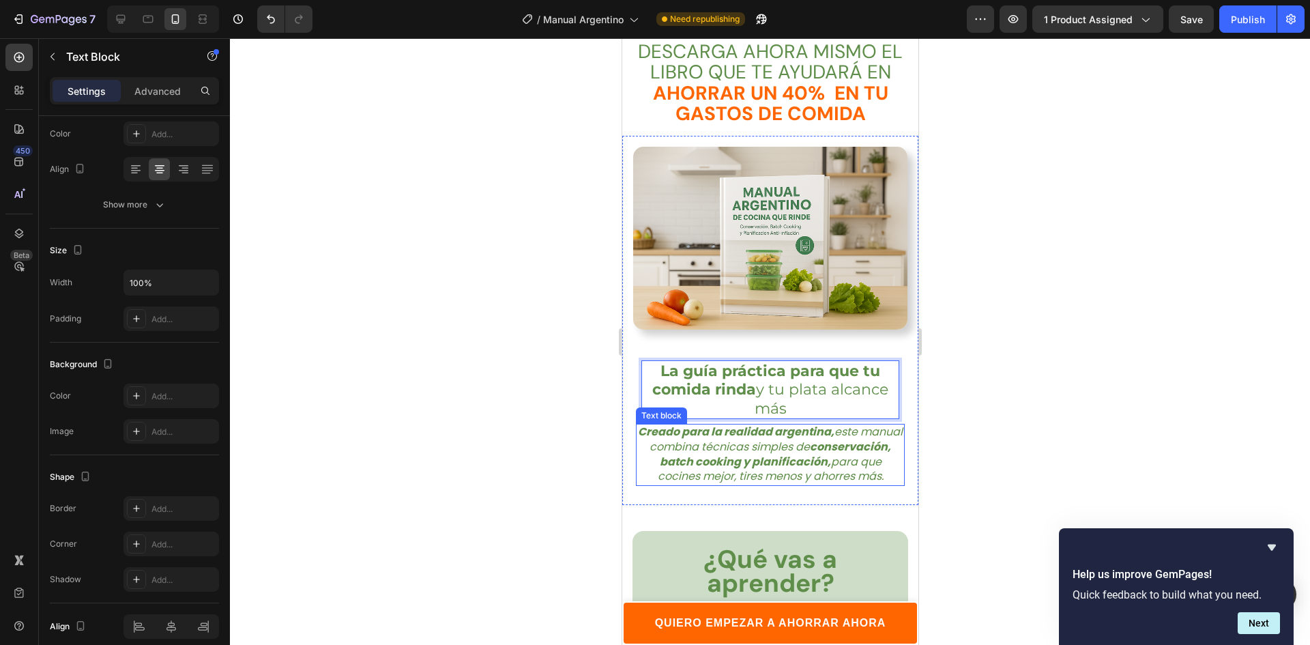
click at [799, 439] on strong "conservación, batch cooking y planificación," at bounding box center [775, 454] width 232 height 31
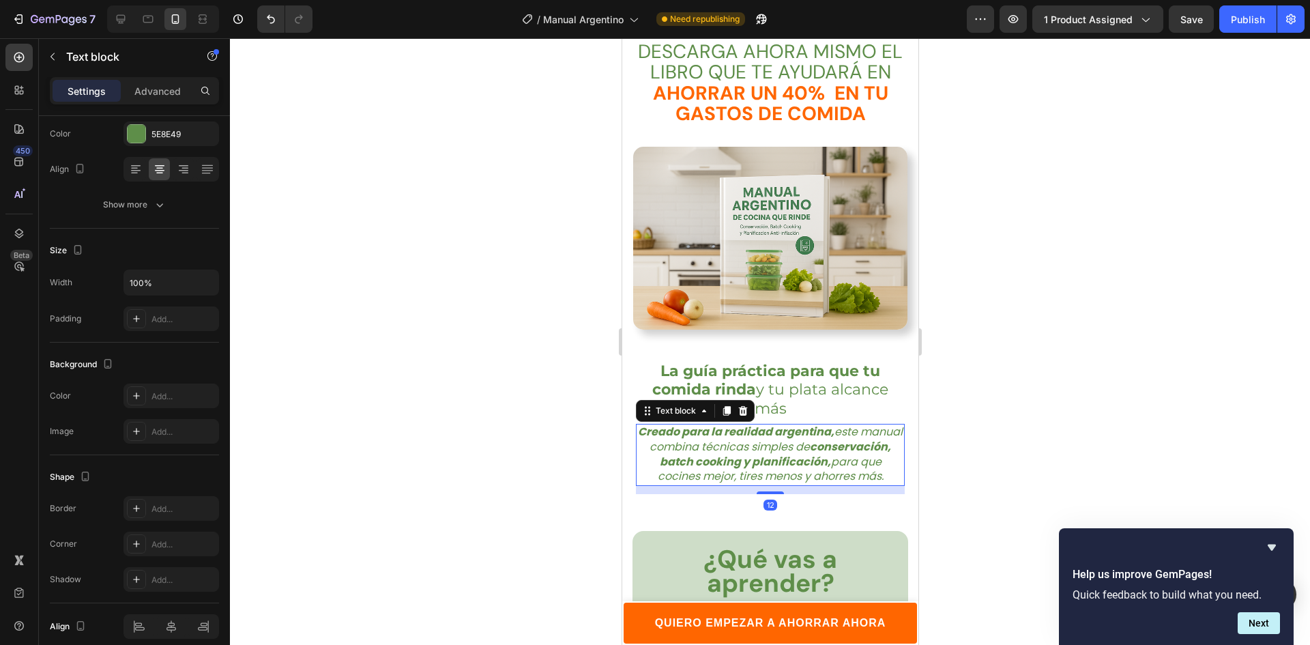
click at [801, 424] on icon "Creado para la realidad argentina, este manual combina técnicas simples de cons…" at bounding box center [769, 454] width 265 height 60
click at [797, 424] on strong "Creado para la realidad argentina," at bounding box center [735, 432] width 196 height 16
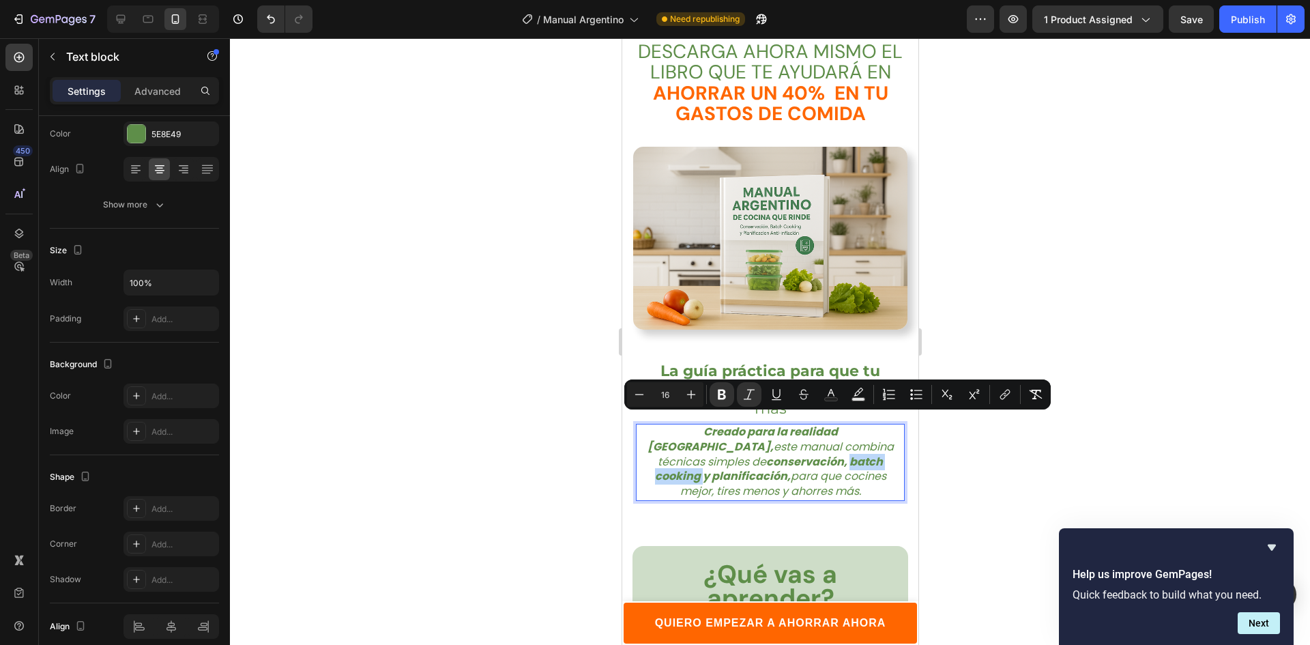
drag, startPoint x: 803, startPoint y: 423, endPoint x: 722, endPoint y: 424, distance: 80.5
click at [722, 454] on strong "conservación, batch cooking y planificación," at bounding box center [768, 469] width 228 height 31
copy strong "batch cooking"
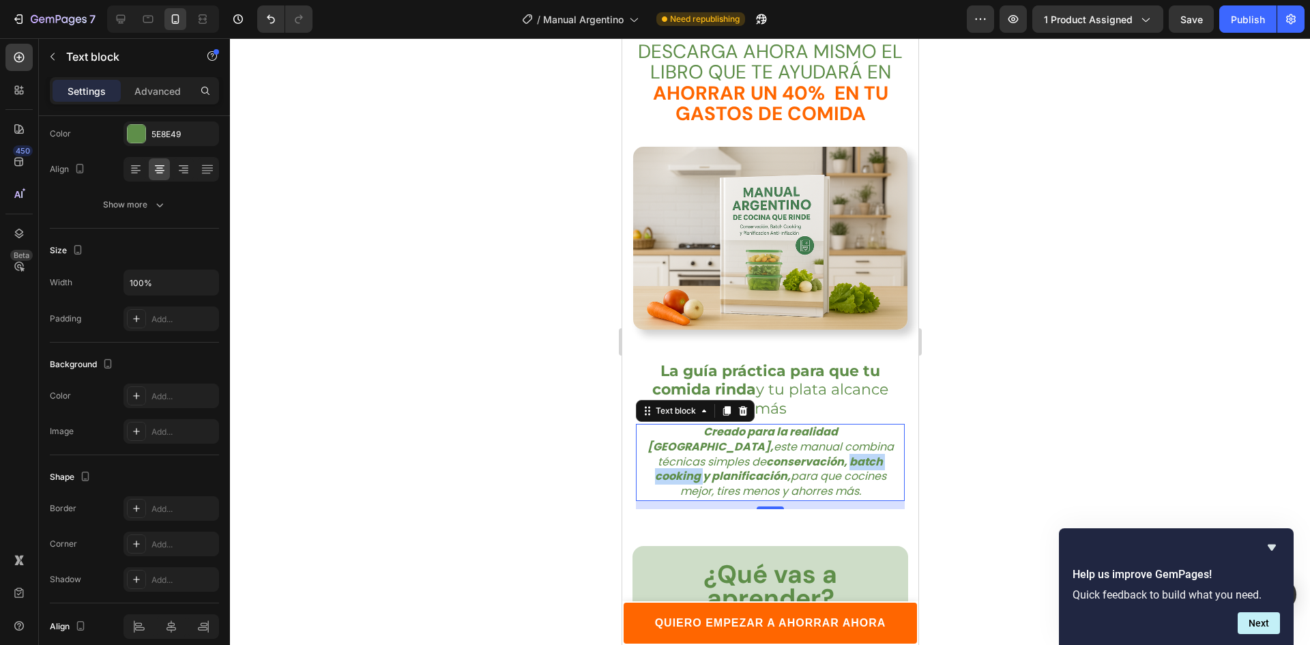
click at [804, 454] on strong "conservación, batch cooking y planificación," at bounding box center [768, 469] width 228 height 31
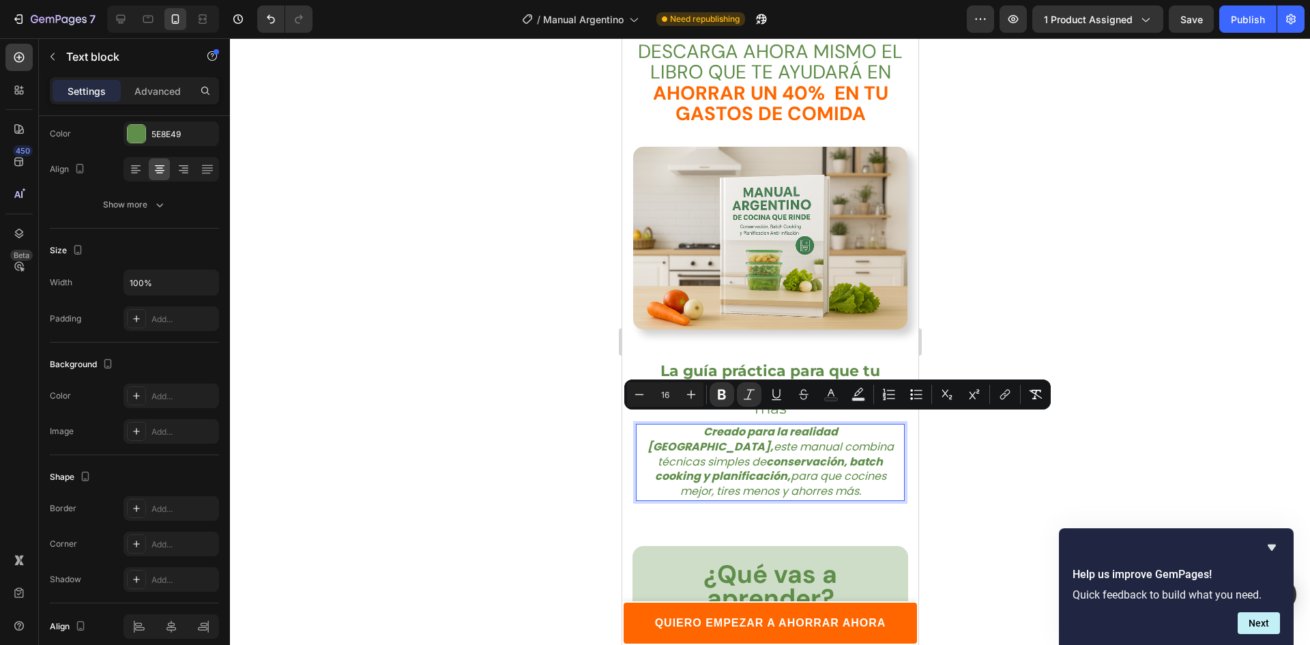
click at [797, 454] on strong "conservación, batch cooking y planificación," at bounding box center [768, 469] width 228 height 31
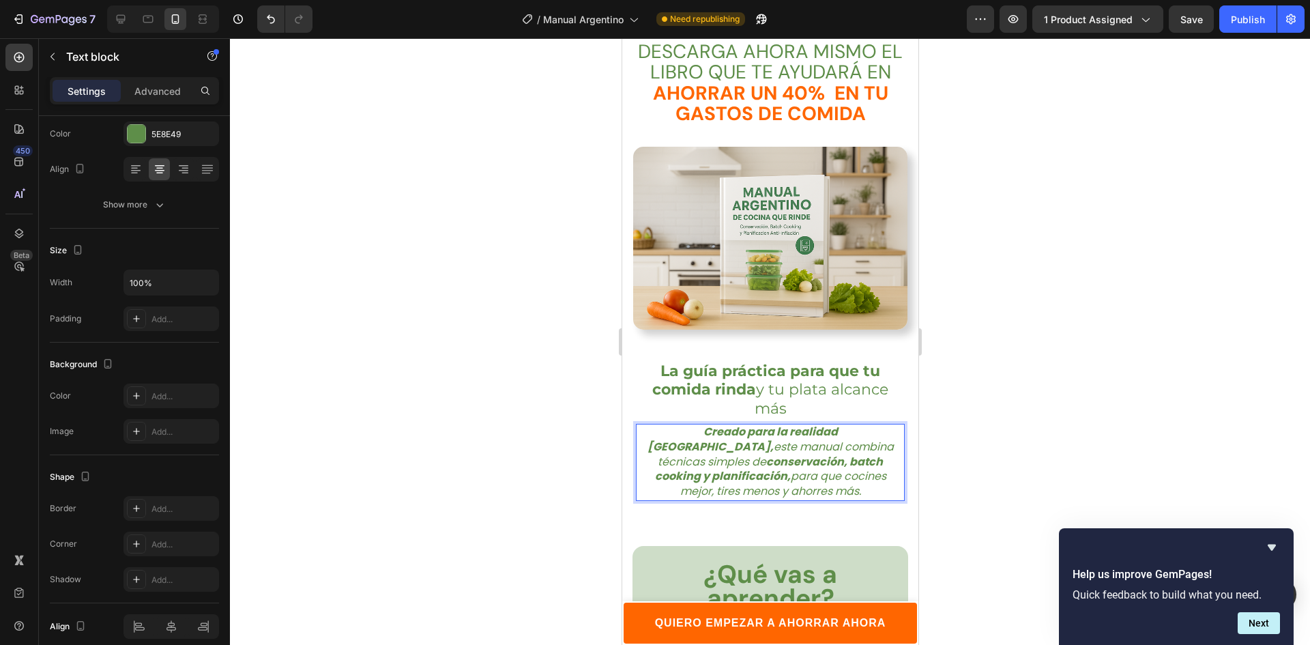
click at [799, 454] on strong "conservación, batch cooking y planificación," at bounding box center [768, 469] width 228 height 31
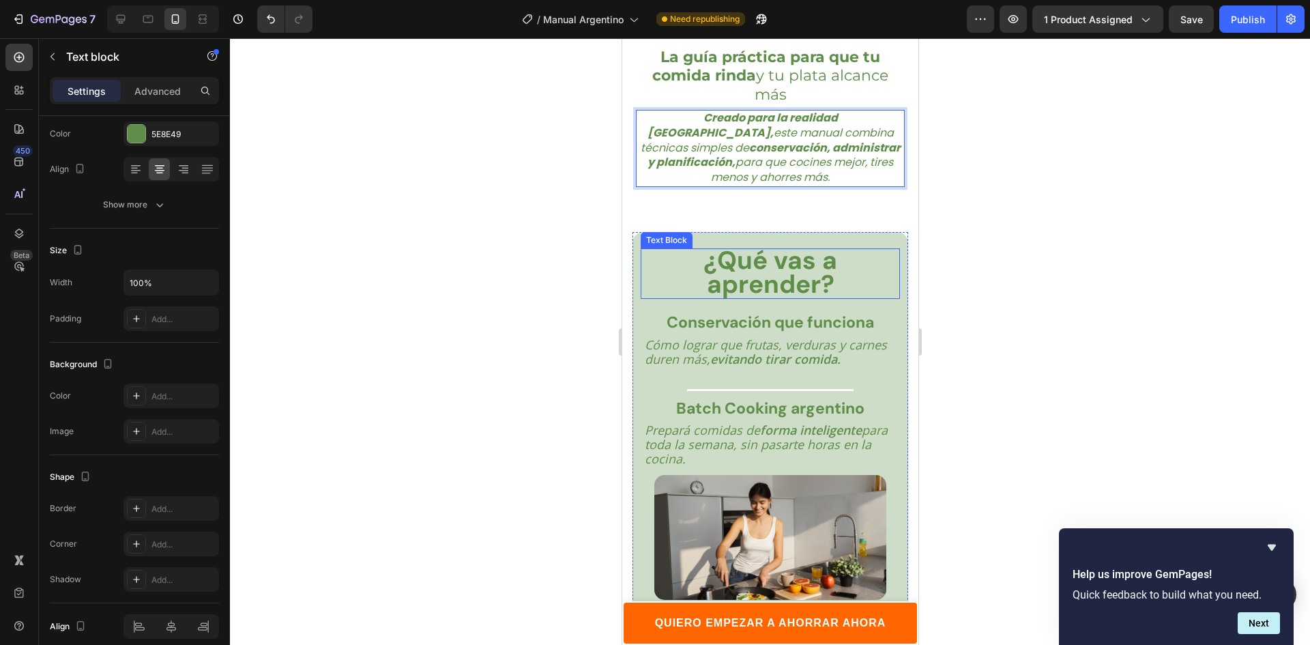
scroll to position [2275, 0]
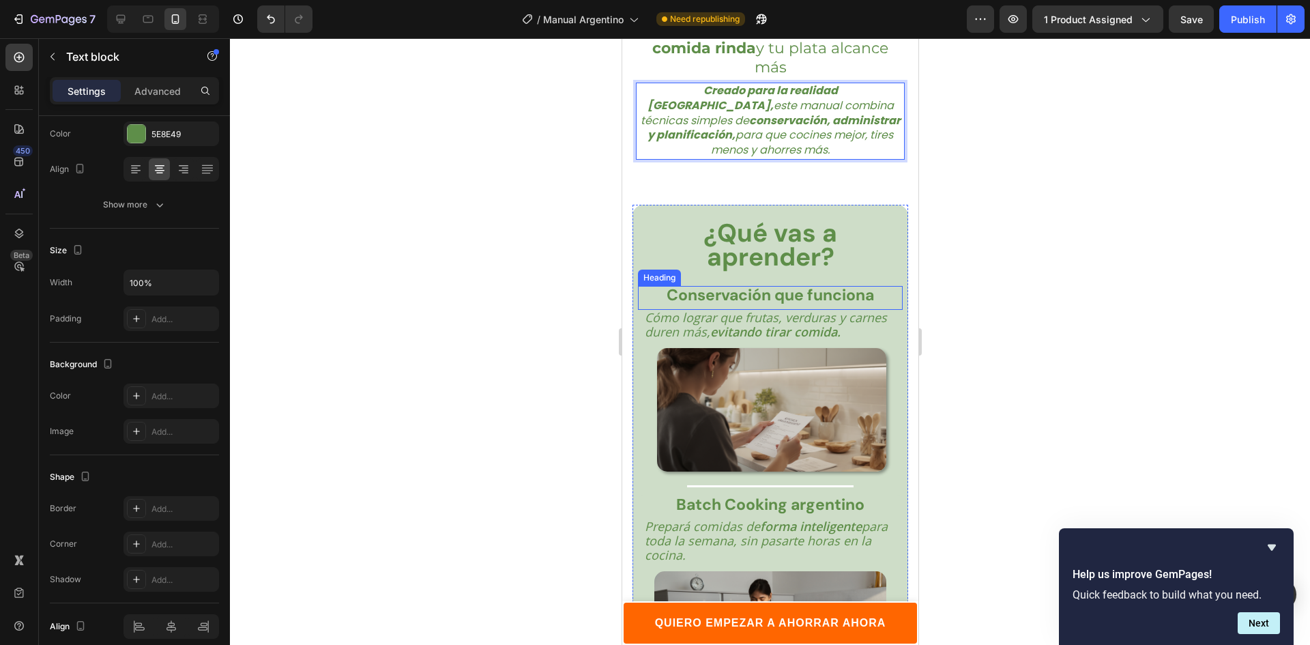
click at [810, 284] on strong "Conservación que funciona" at bounding box center [769, 294] width 207 height 20
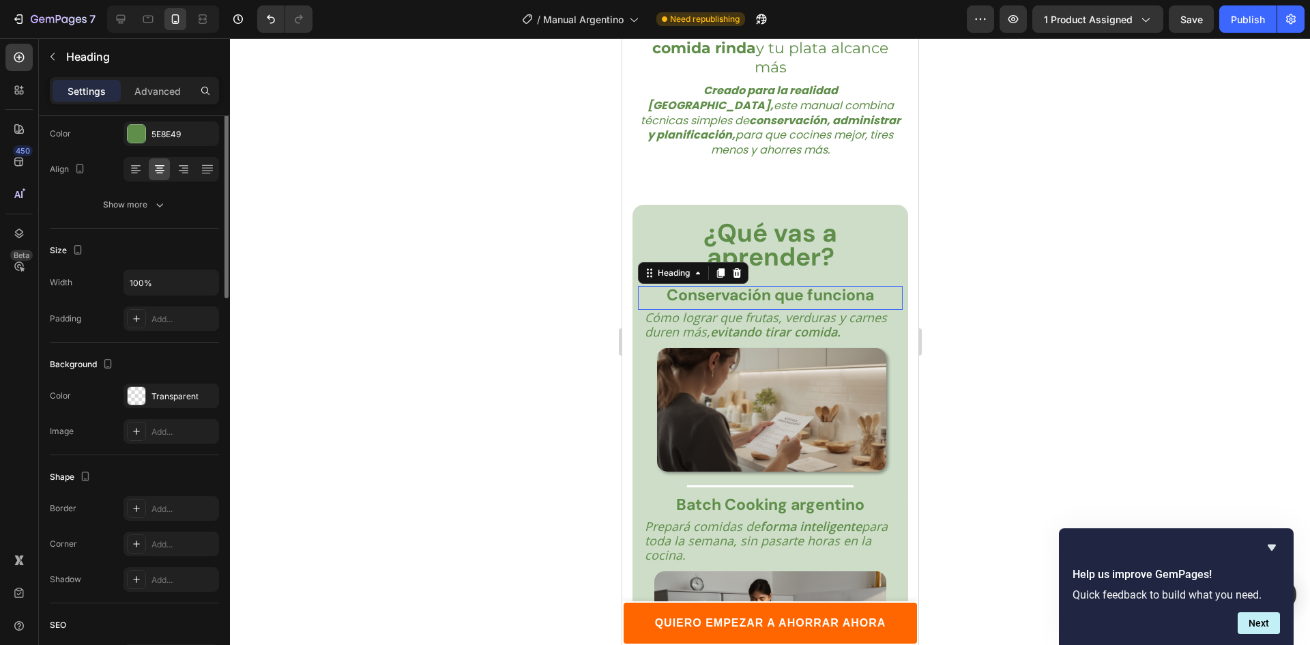
scroll to position [0, 0]
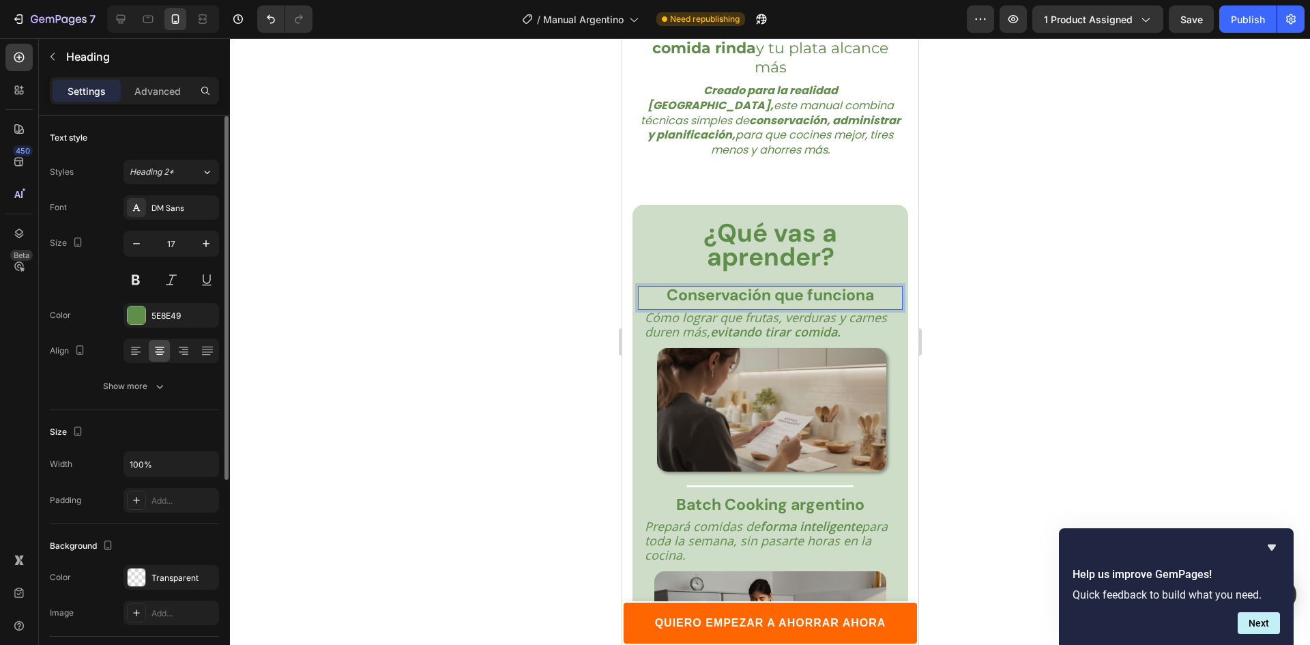
click at [808, 284] on strong "Conservación que funciona" at bounding box center [769, 294] width 207 height 20
click at [790, 494] on strong "Batch Cooking argentino" at bounding box center [769, 504] width 188 height 20
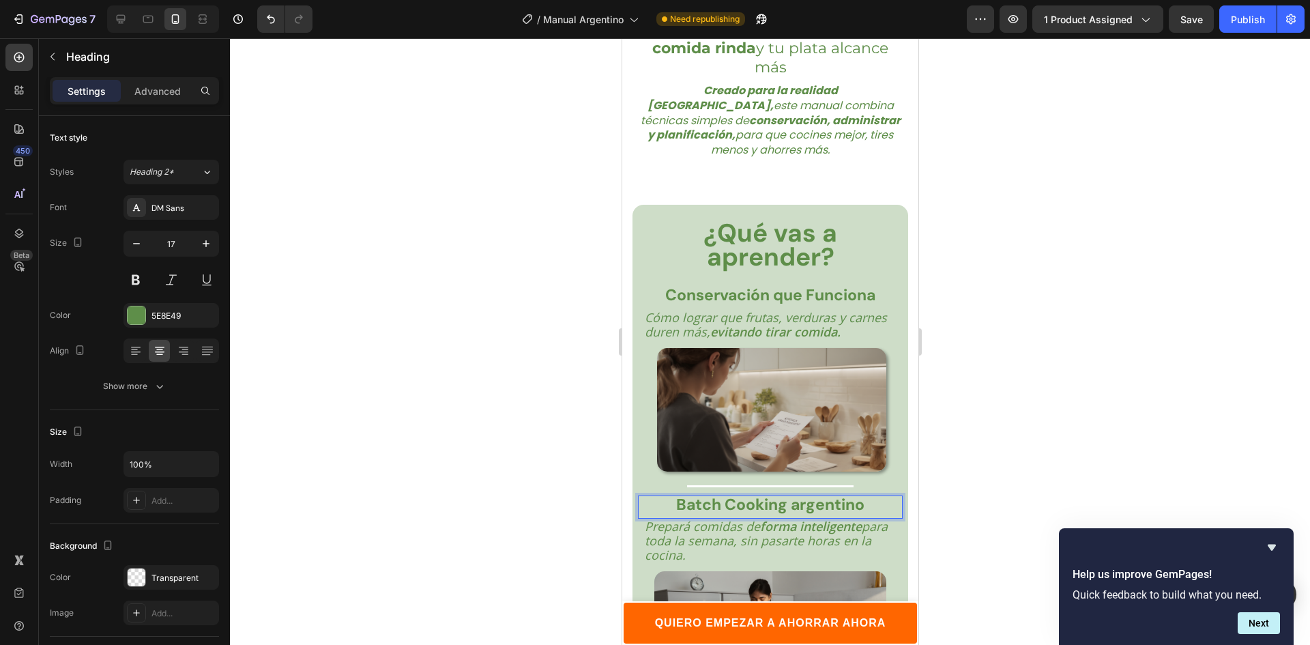
click at [782, 494] on strong "Batch Cooking argentino" at bounding box center [769, 504] width 188 height 20
click at [797, 494] on strong "Batch Cooking argentino" at bounding box center [769, 504] width 188 height 20
click at [871, 497] on p "Batch Cooking Argentino" at bounding box center [769, 505] width 262 height 16
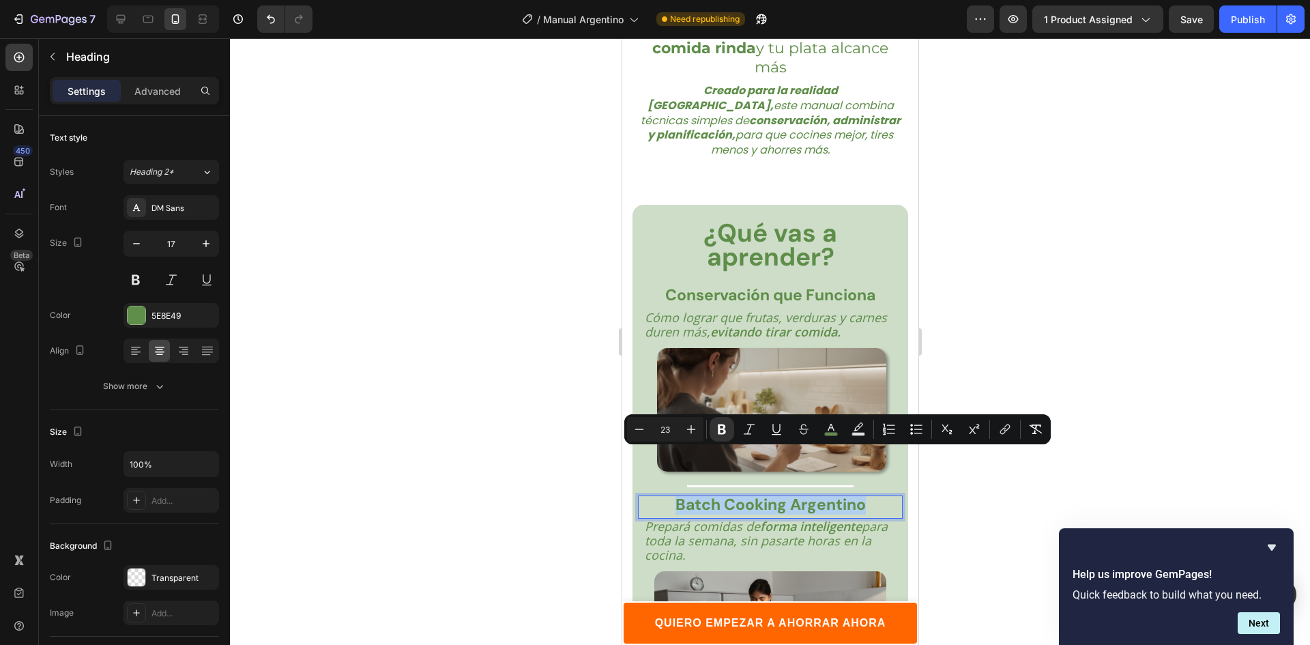
drag, startPoint x: 746, startPoint y: 452, endPoint x: 663, endPoint y: 455, distance: 83.3
click at [663, 497] on p "Batch Cooking Argentino" at bounding box center [769, 505] width 262 height 16
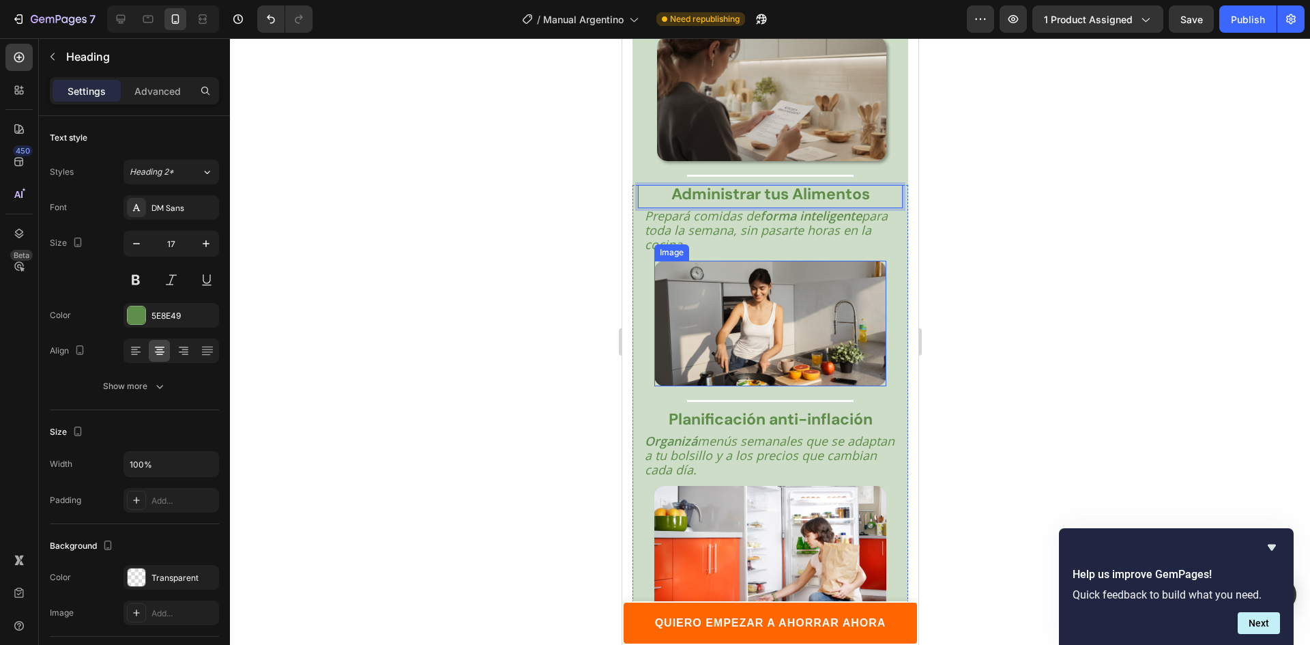
scroll to position [2547, 0]
click at [810, 410] on strong "Planificación anti-inflación" at bounding box center [770, 418] width 204 height 20
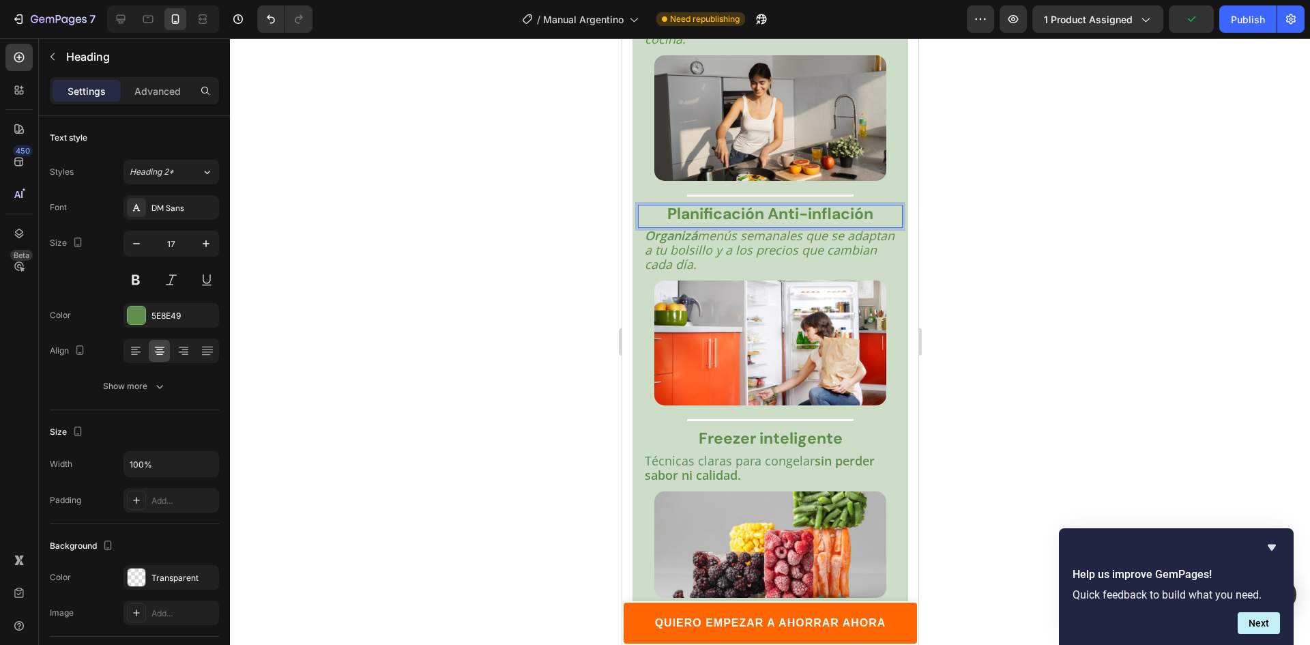
scroll to position [2820, 0]
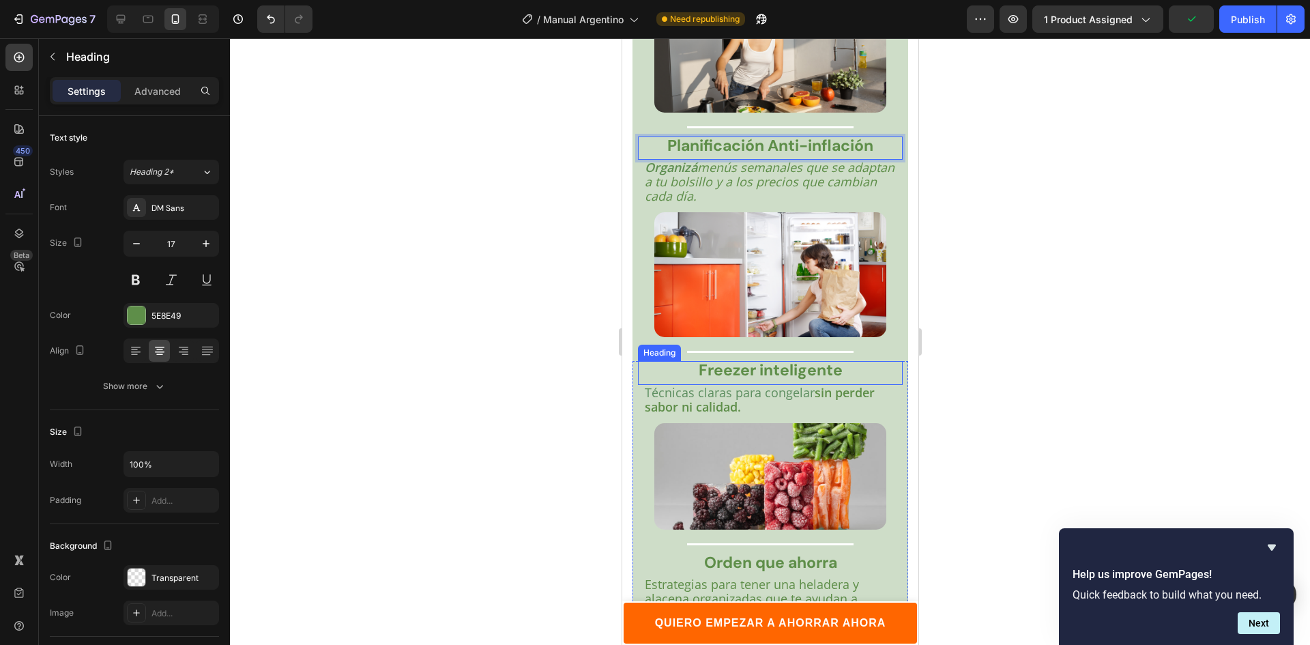
click at [762, 359] on strong "Freezer inteligente" at bounding box center [770, 369] width 144 height 20
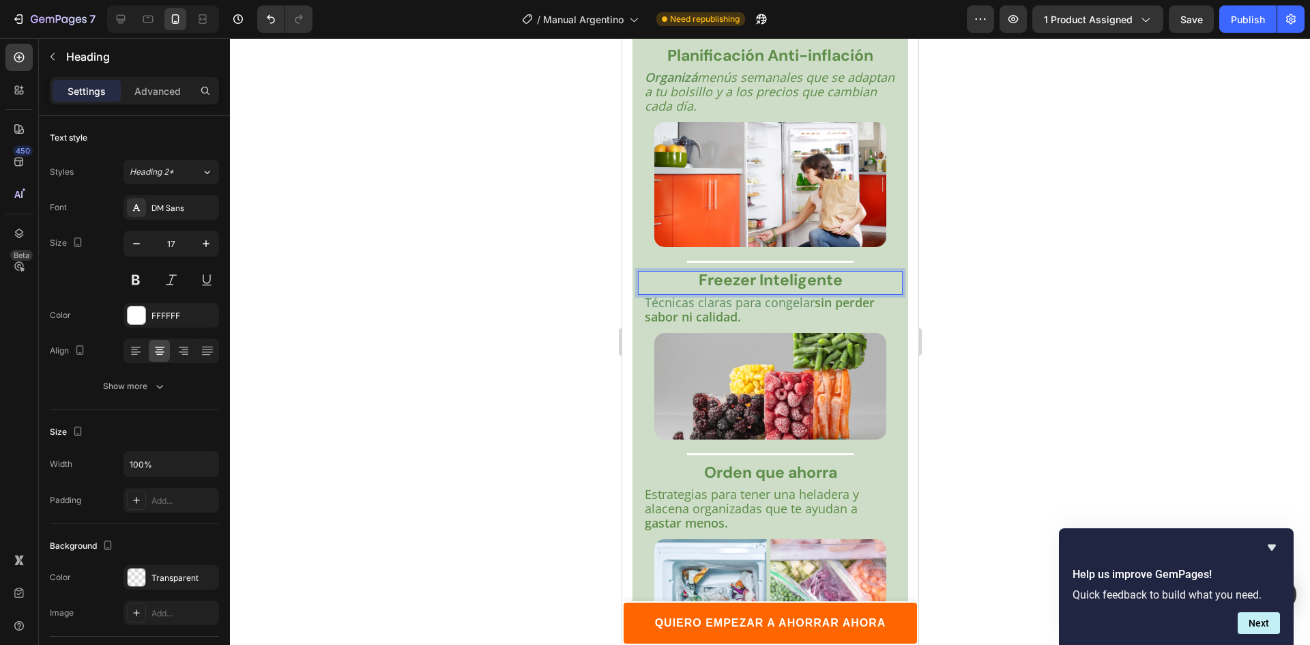
scroll to position [3025, 0]
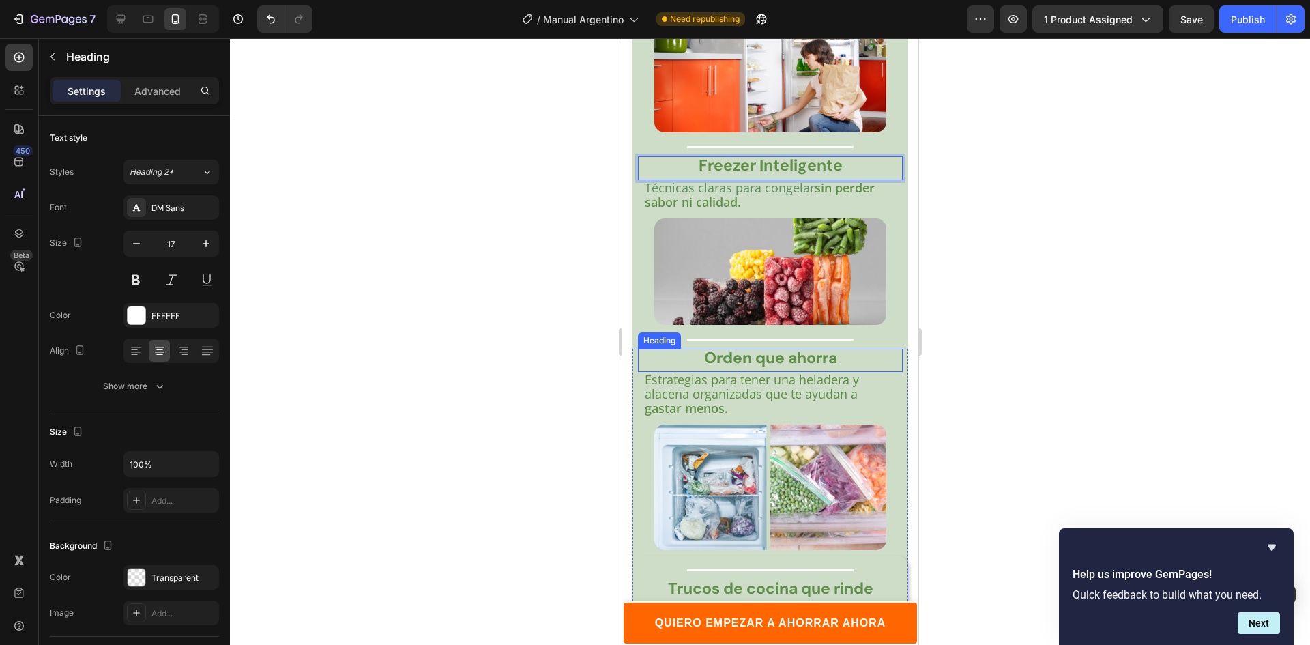
click at [767, 347] on strong "Orden que ahorra" at bounding box center [769, 357] width 133 height 20
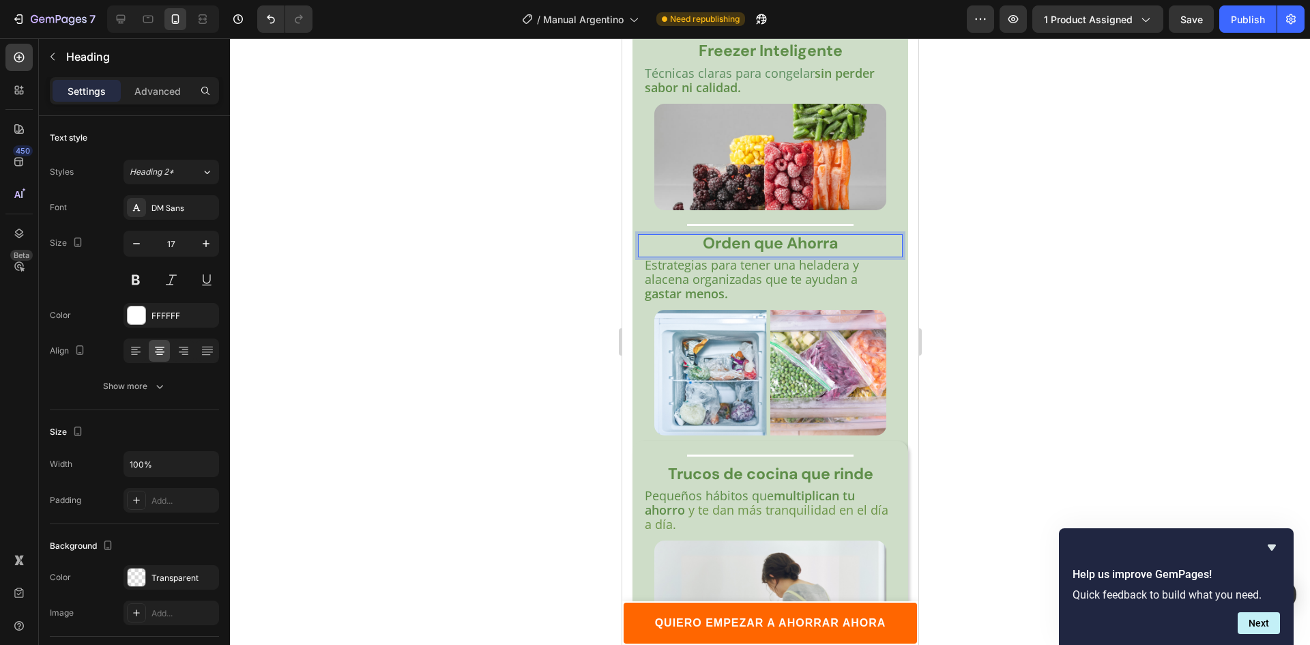
scroll to position [3298, 0]
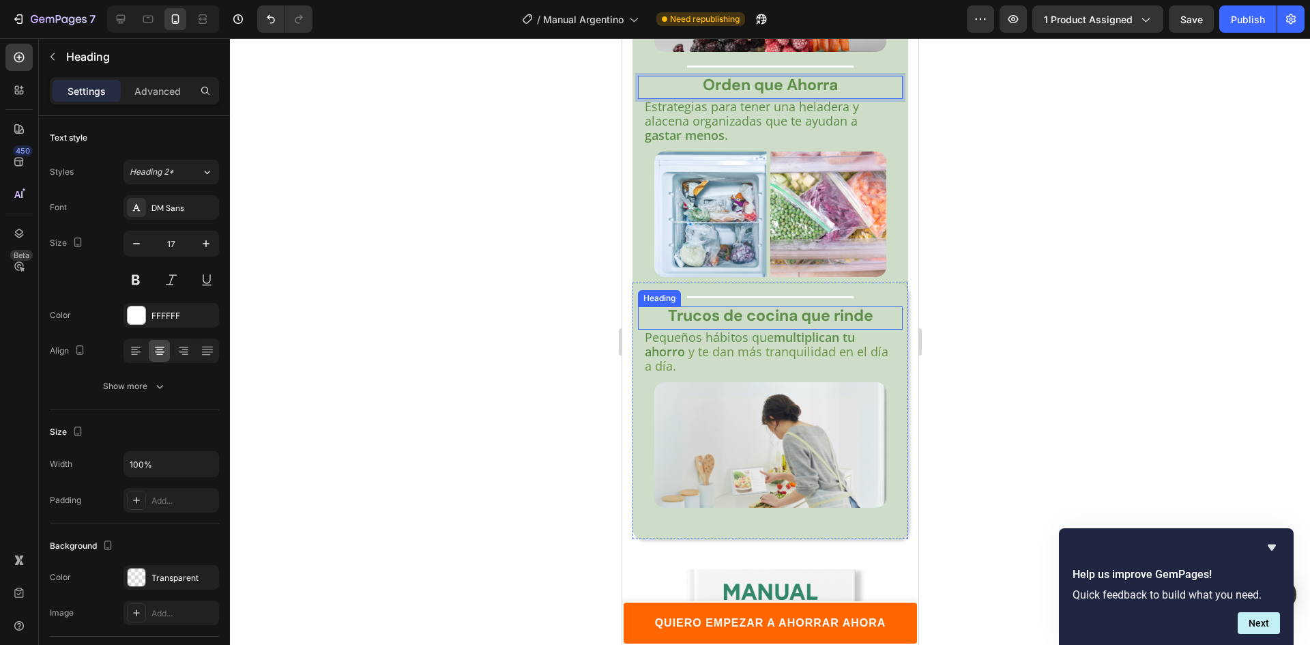
click at [743, 305] on strong "Trucos de cocina que rinde" at bounding box center [769, 315] width 205 height 20
click at [750, 305] on strong "Trucos de cocina que rinde" at bounding box center [769, 315] width 205 height 20
click at [834, 305] on strong "Trucos de Cocina que rinde" at bounding box center [769, 315] width 207 height 20
click at [1022, 342] on div at bounding box center [770, 341] width 1080 height 606
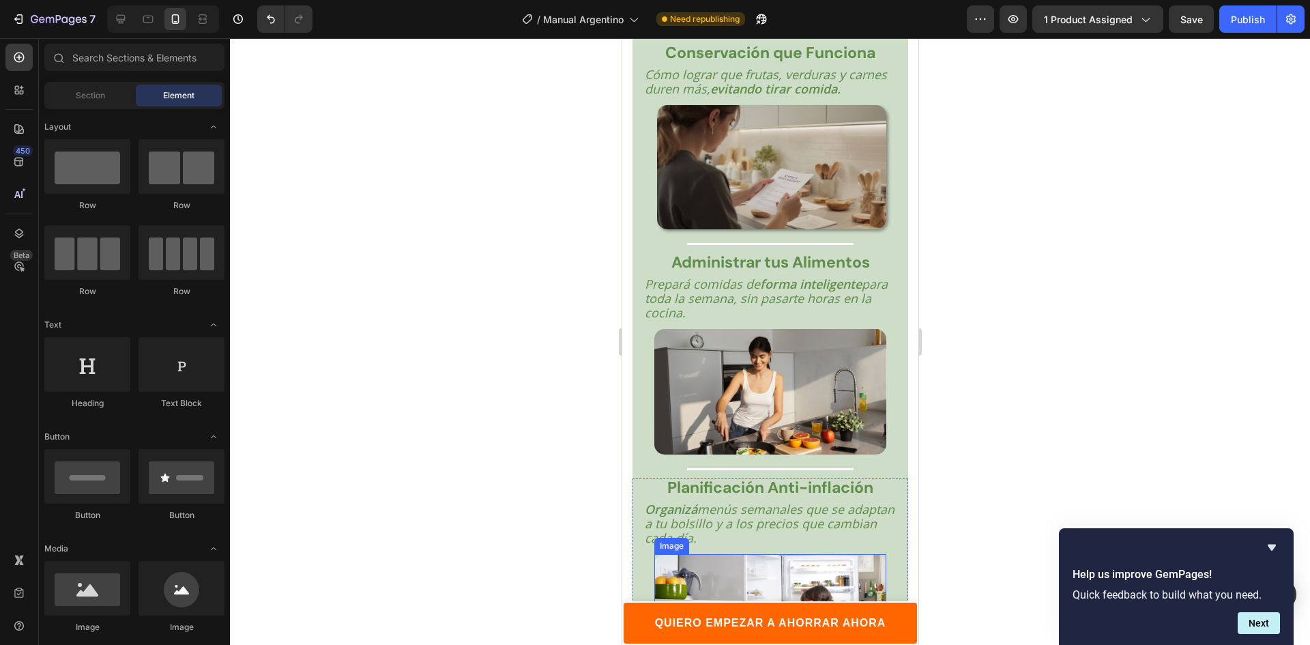
scroll to position [2275, 0]
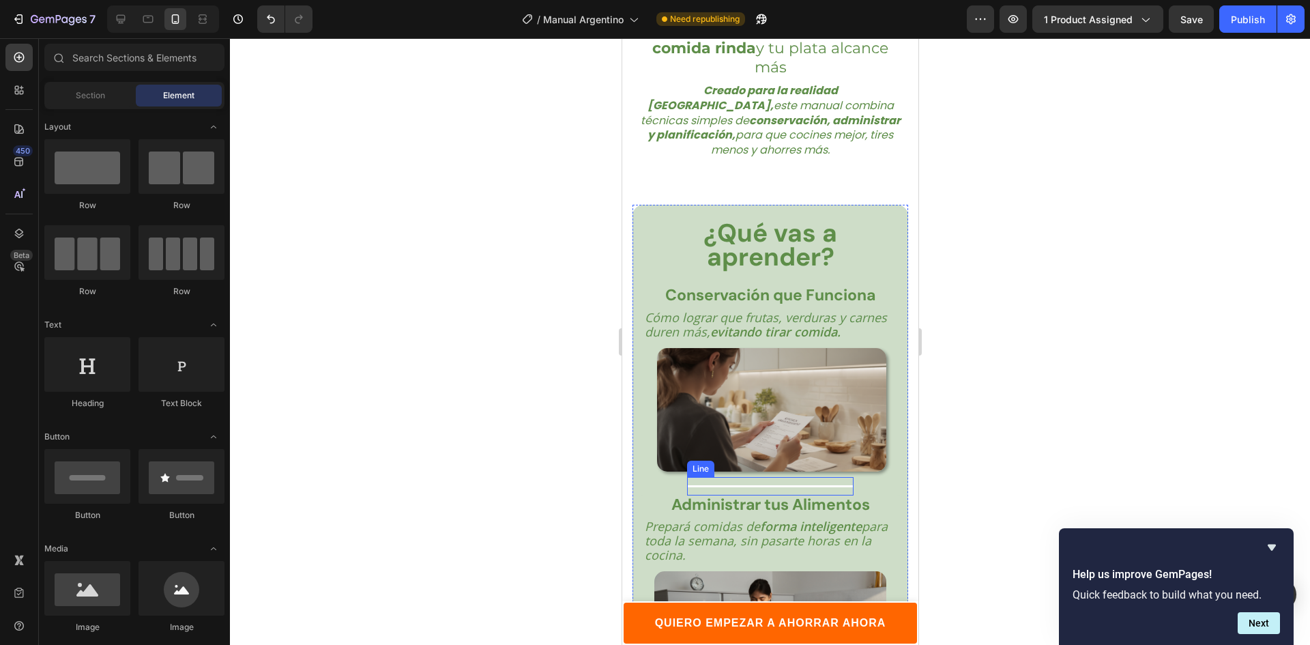
click at [743, 485] on div at bounding box center [769, 486] width 166 height 2
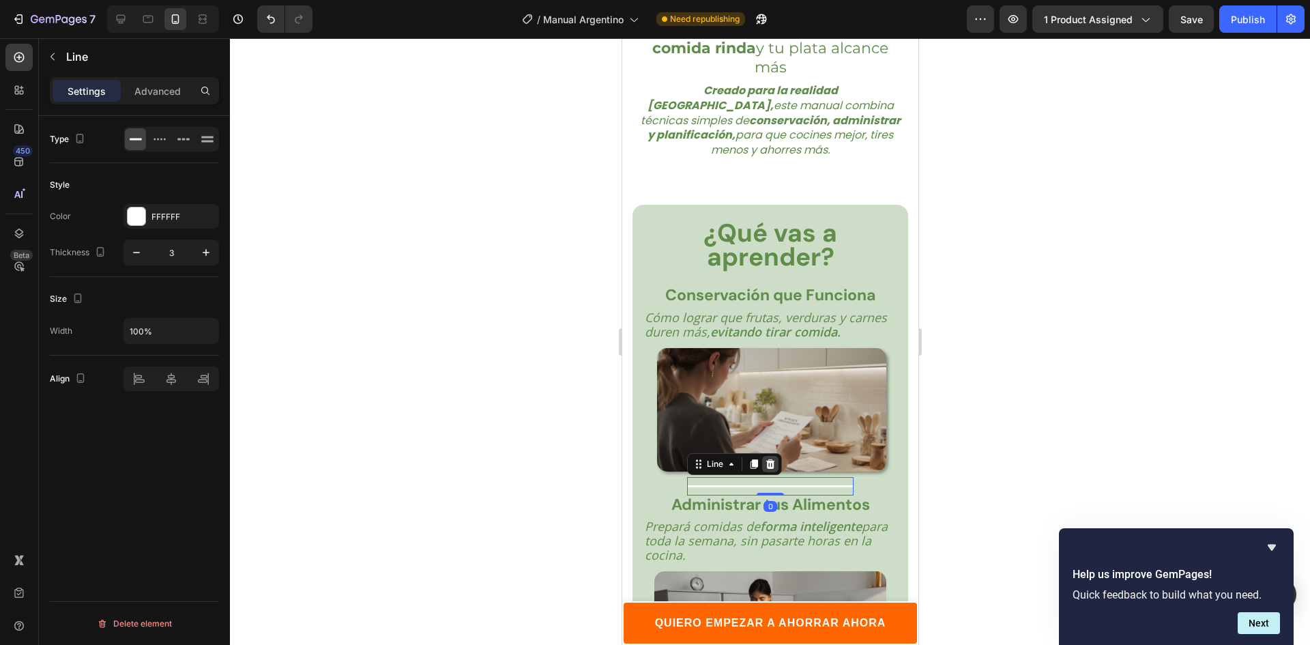
click at [761, 456] on div at bounding box center [769, 464] width 16 height 16
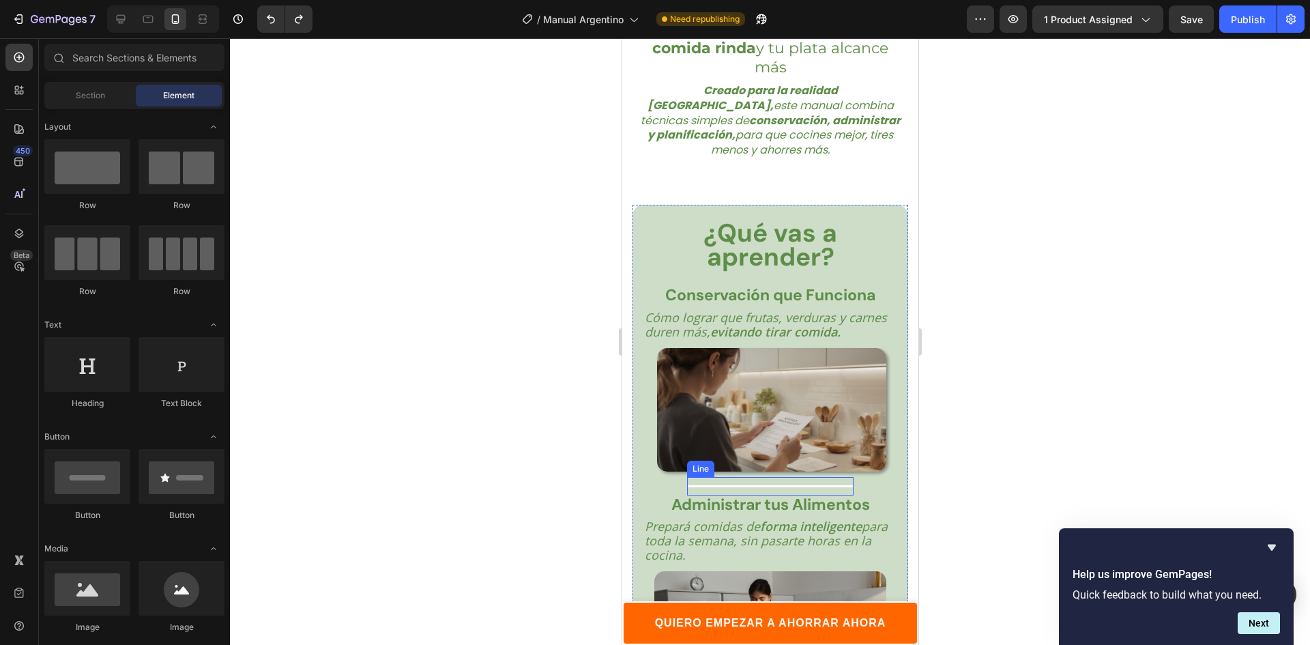
click at [771, 477] on div "Title Line" at bounding box center [769, 486] width 166 height 18
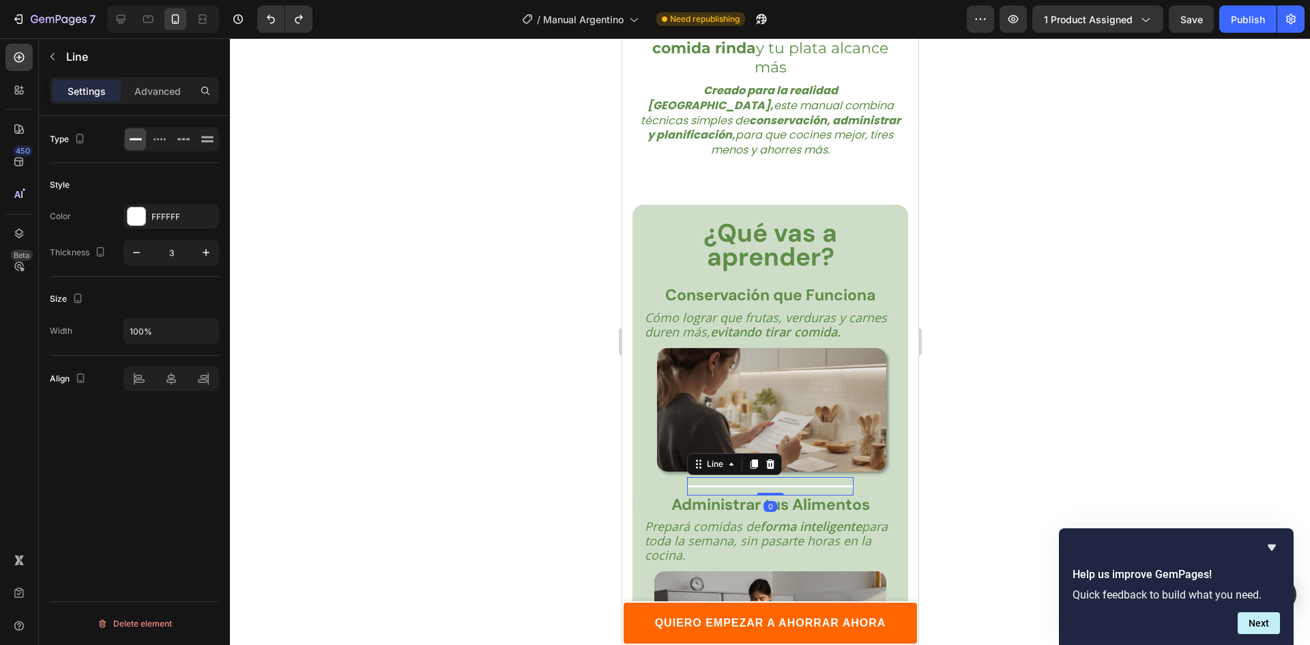
click at [754, 459] on icon at bounding box center [754, 464] width 8 height 10
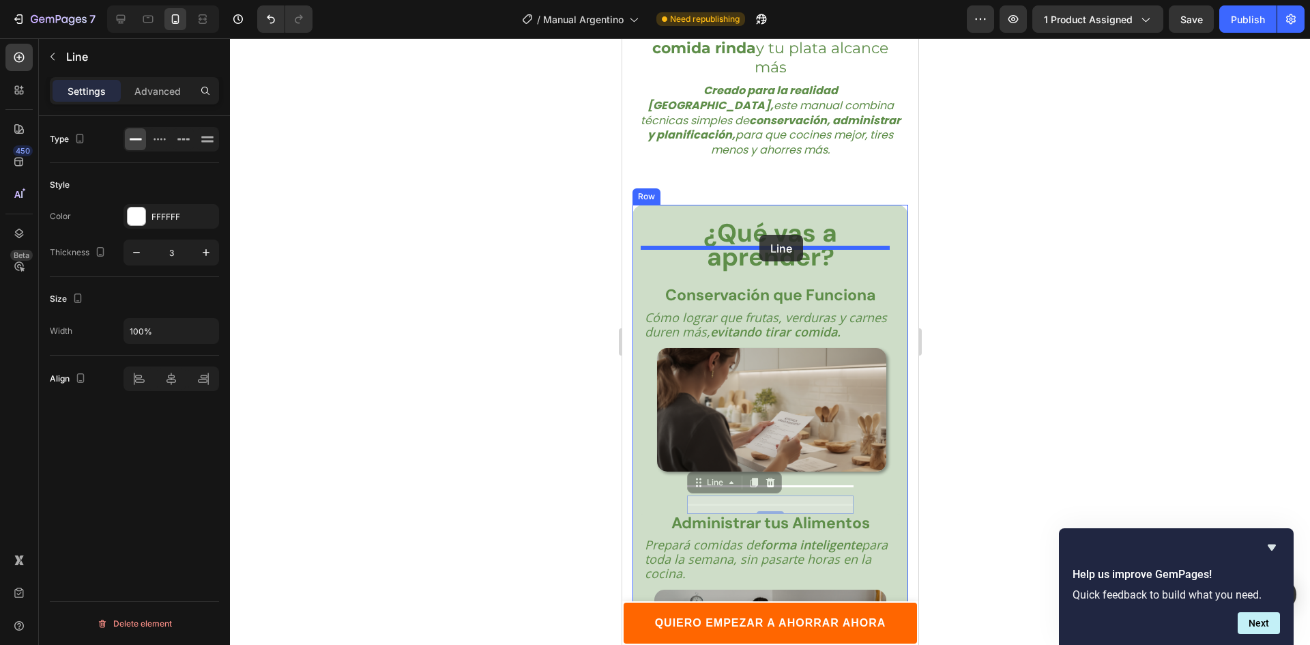
drag, startPoint x: 725, startPoint y: 439, endPoint x: 758, endPoint y: 235, distance: 206.7
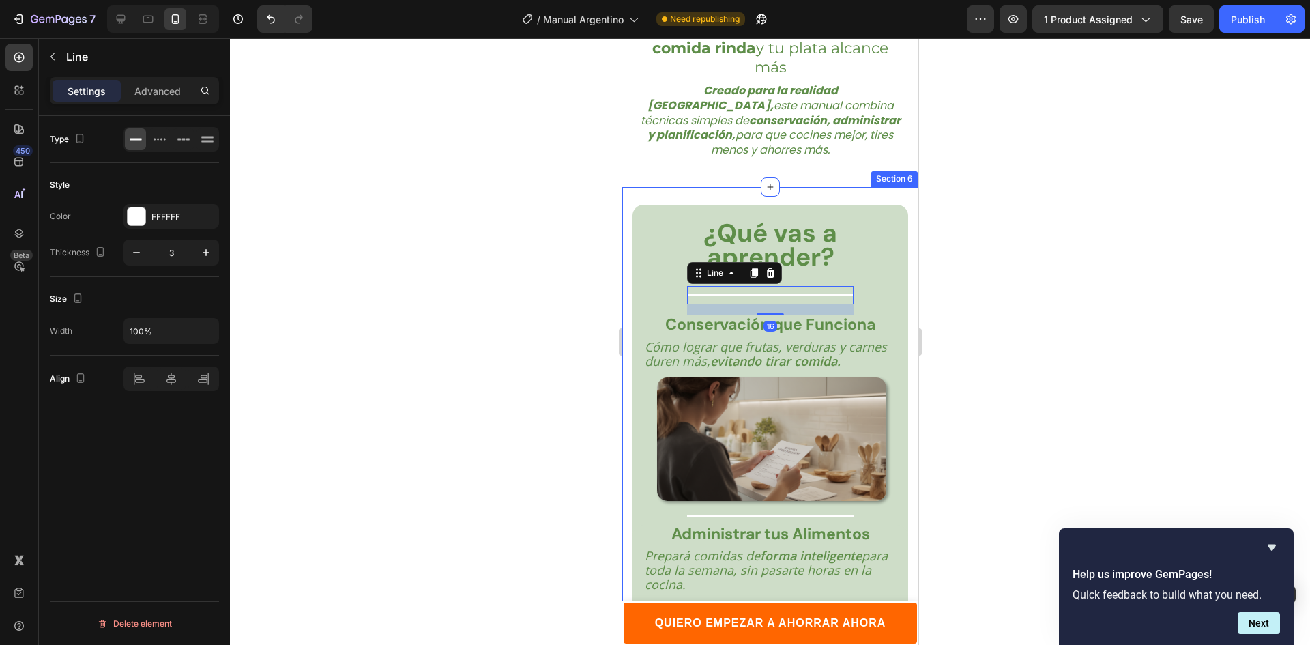
click at [1061, 260] on div at bounding box center [770, 341] width 1080 height 606
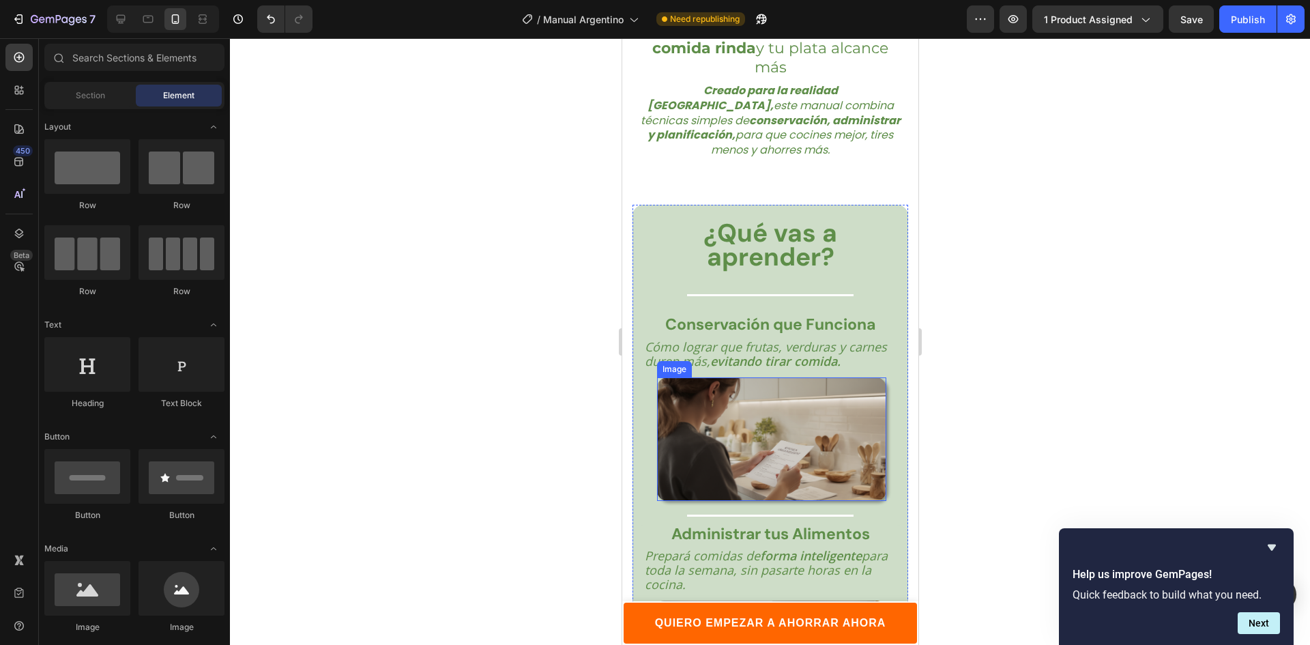
scroll to position [2343, 0]
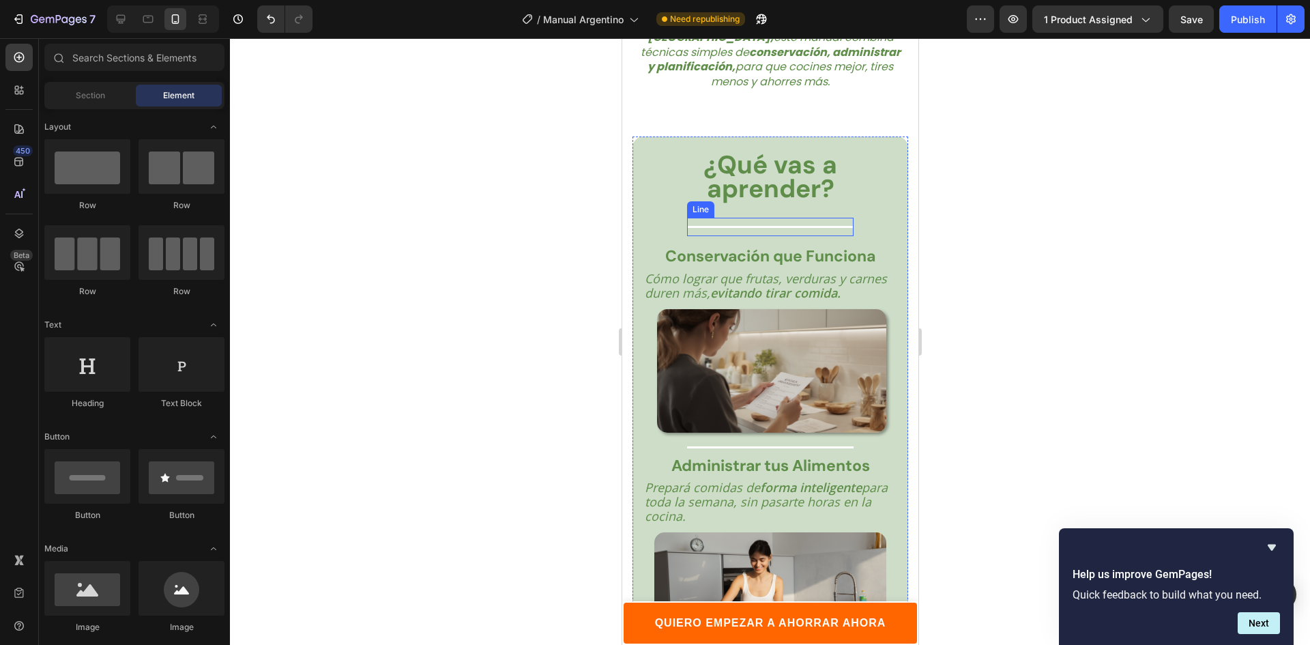
click at [773, 226] on div at bounding box center [769, 227] width 166 height 2
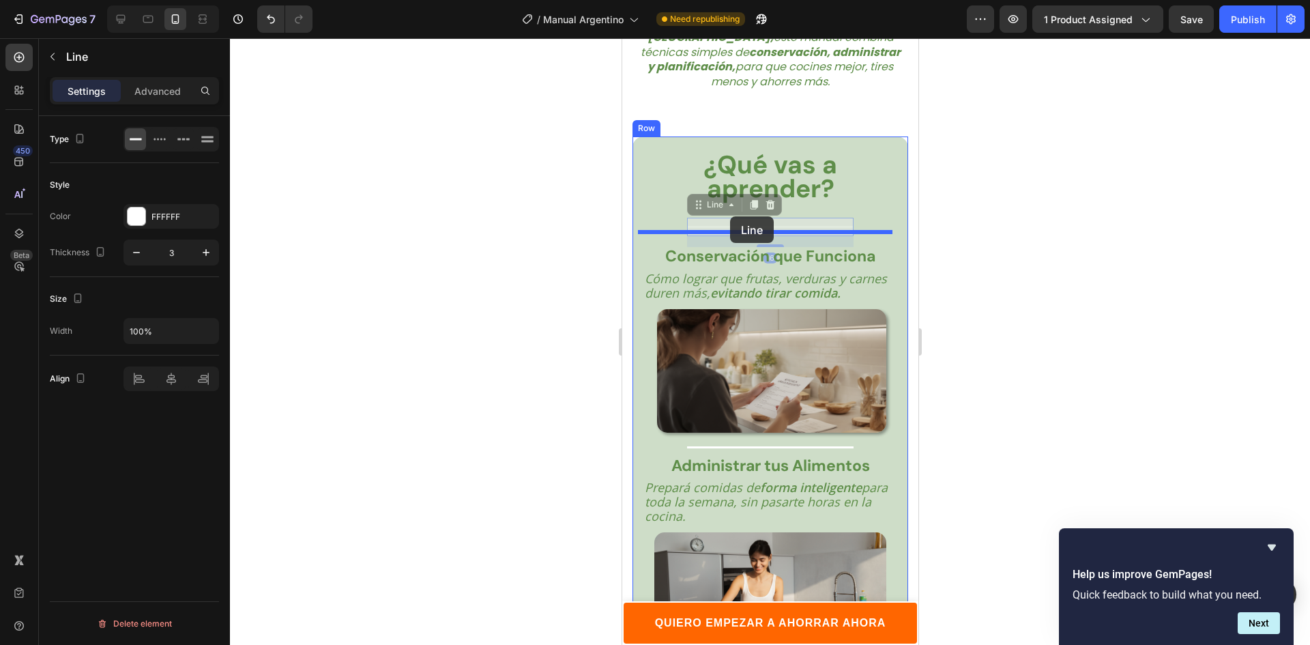
drag, startPoint x: 713, startPoint y: 168, endPoint x: 729, endPoint y: 216, distance: 50.9
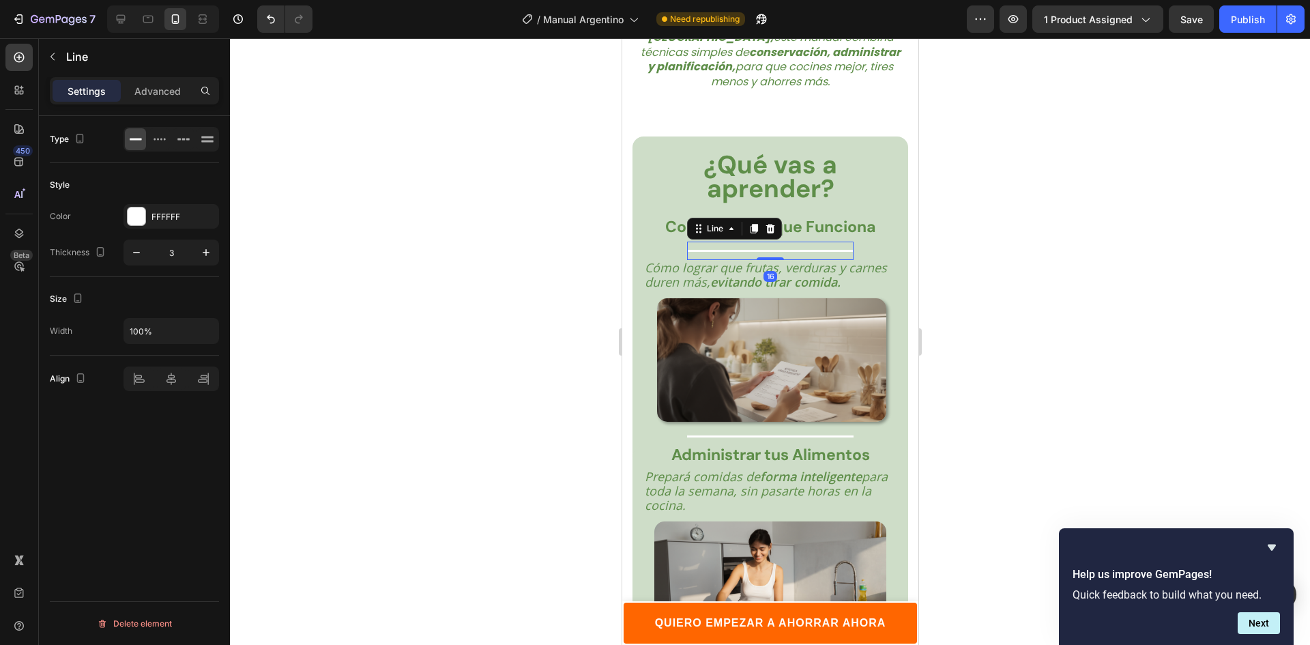
click at [972, 199] on div at bounding box center [770, 341] width 1080 height 606
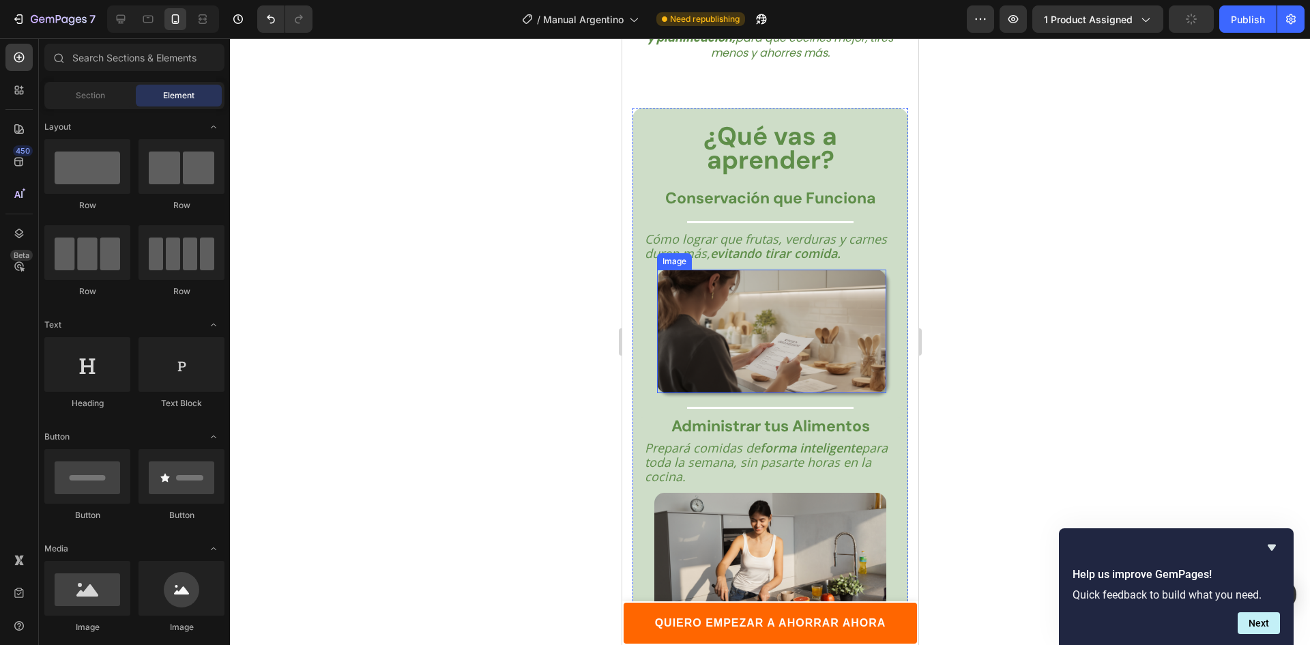
scroll to position [2411, 0]
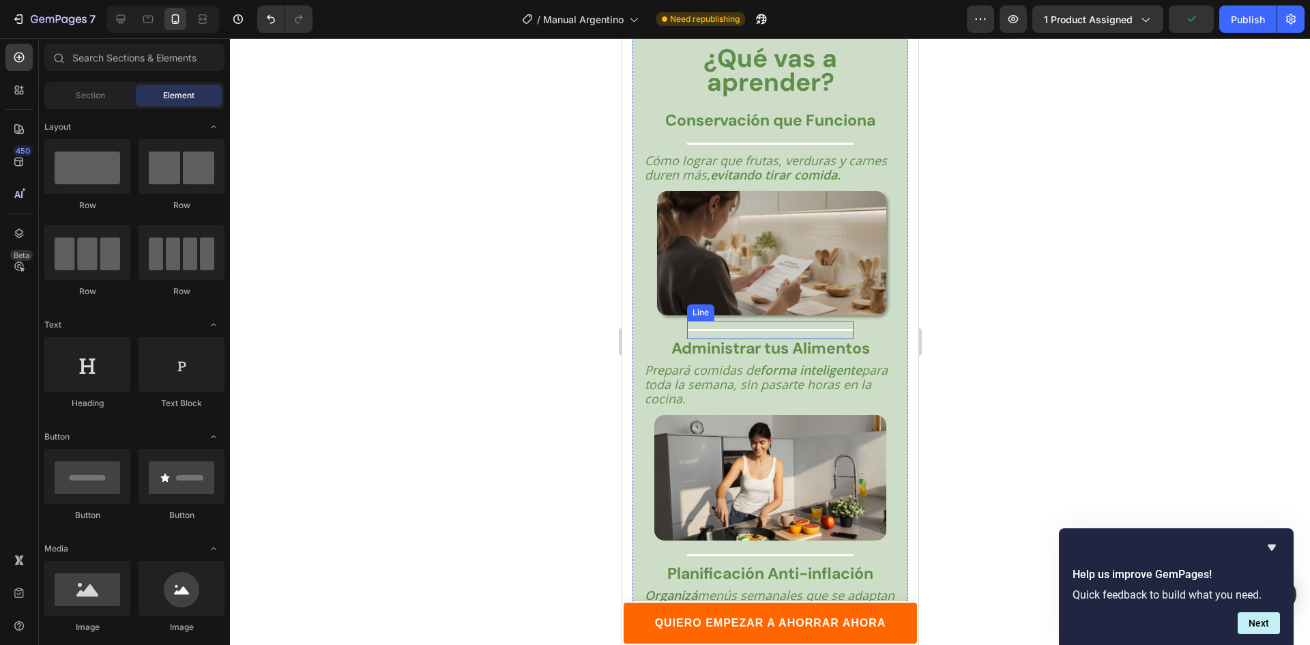
click at [769, 325] on div "Title Line" at bounding box center [769, 330] width 166 height 18
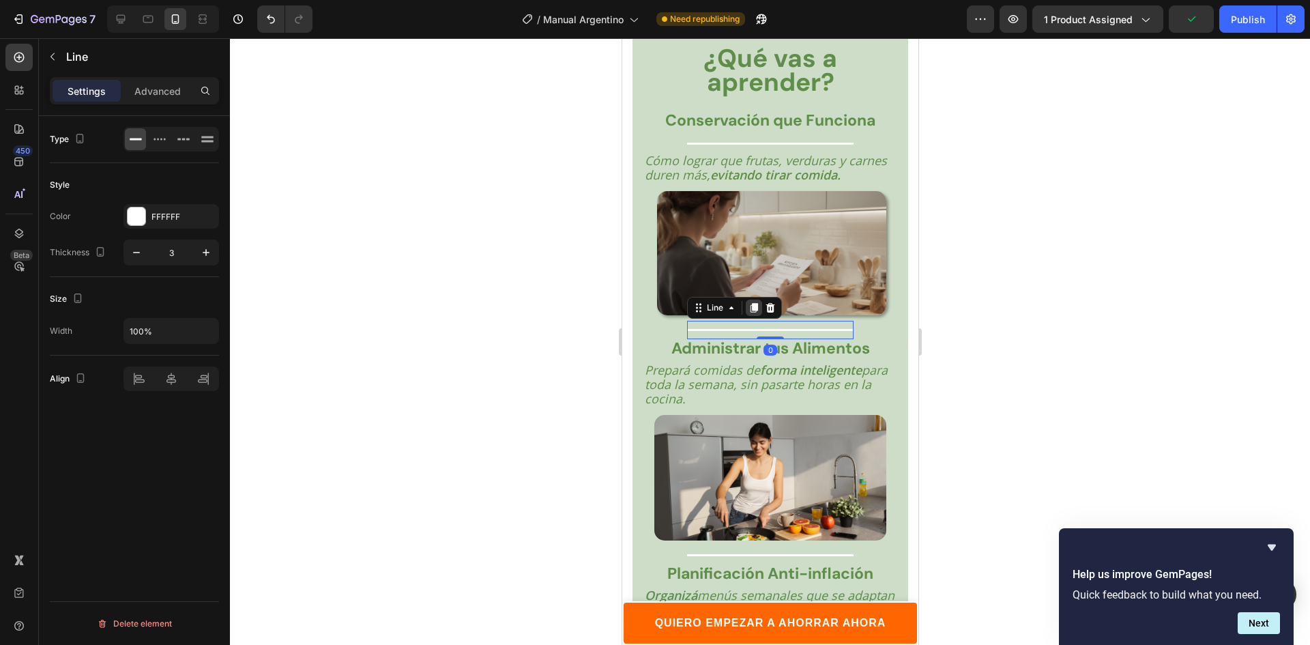
click at [751, 306] on icon at bounding box center [753, 307] width 11 height 11
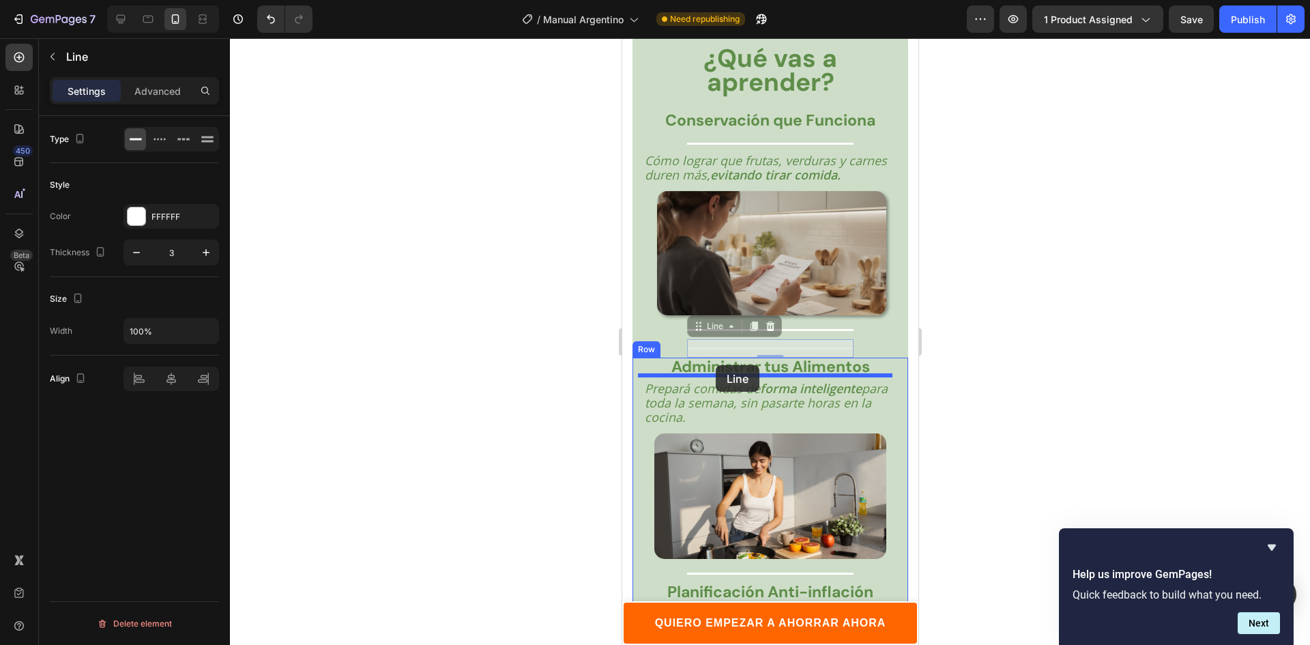
drag, startPoint x: 711, startPoint y: 325, endPoint x: 715, endPoint y: 365, distance: 39.7
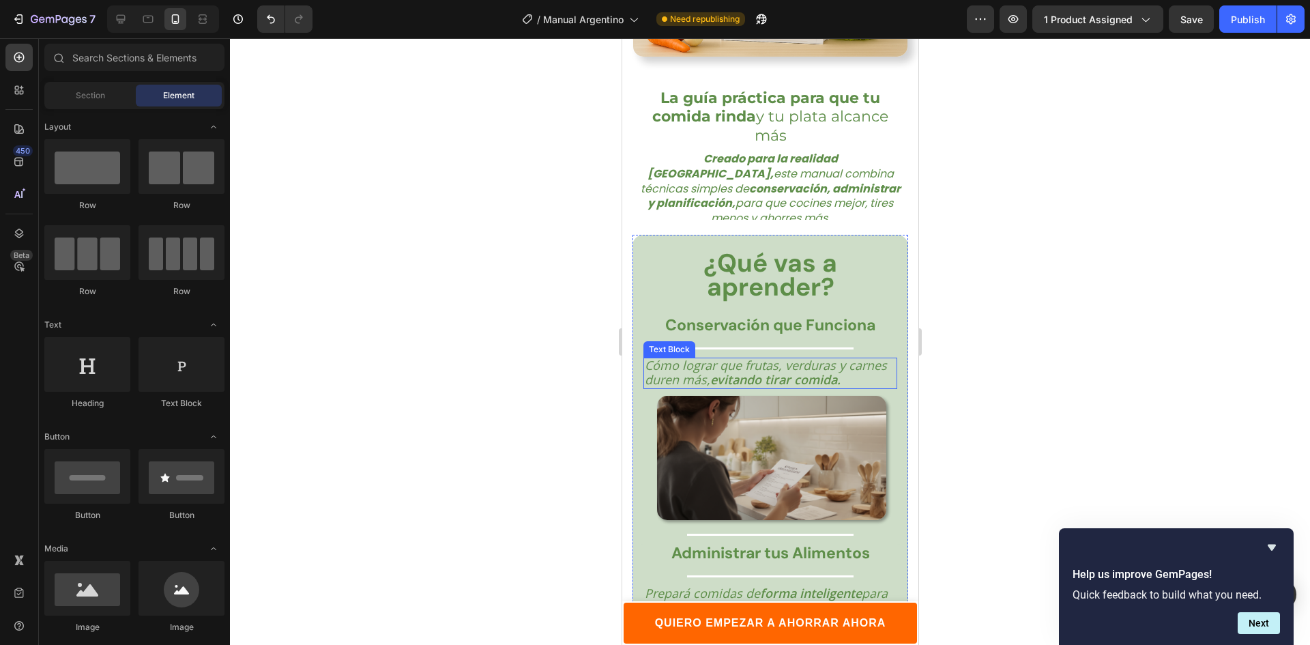
scroll to position [2191, 0]
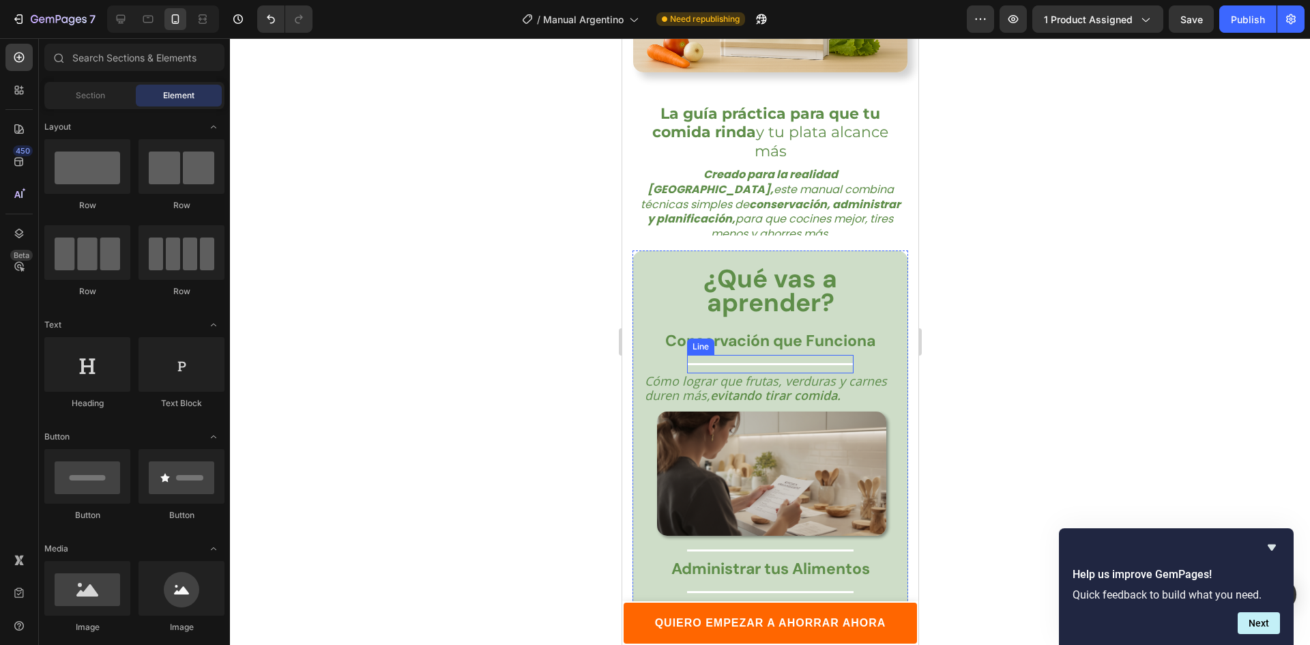
click at [751, 365] on div at bounding box center [769, 364] width 166 height 2
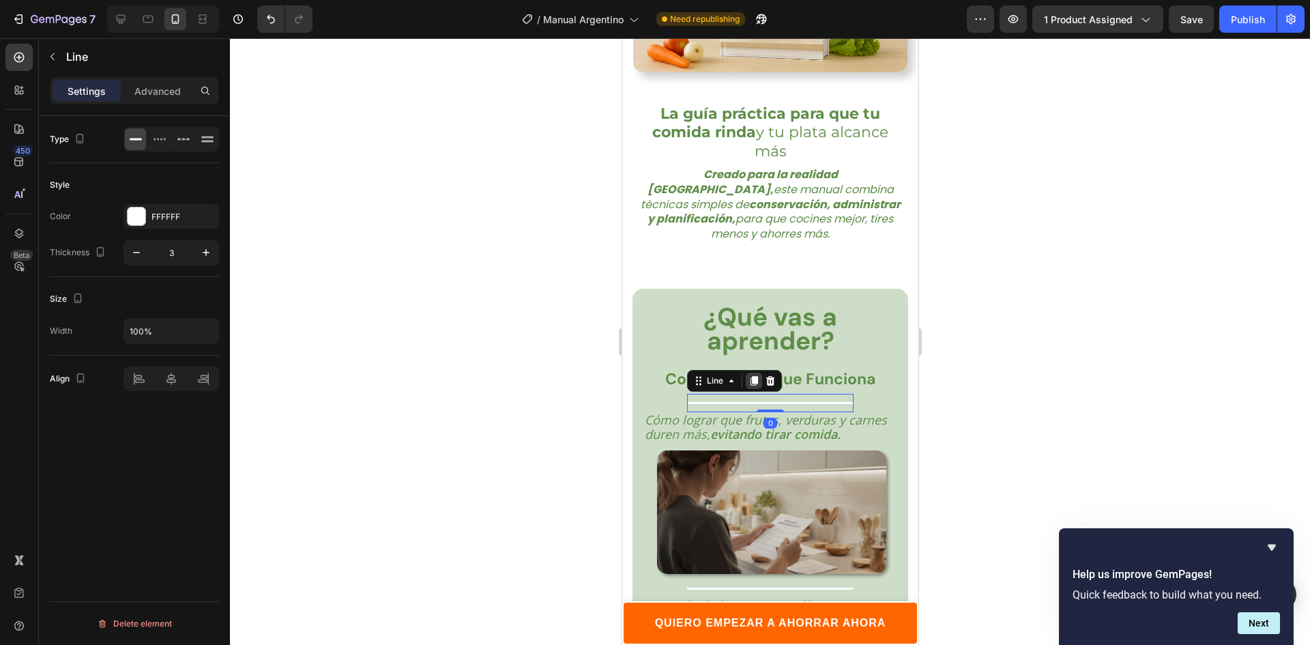
click at [750, 376] on icon at bounding box center [754, 381] width 8 height 10
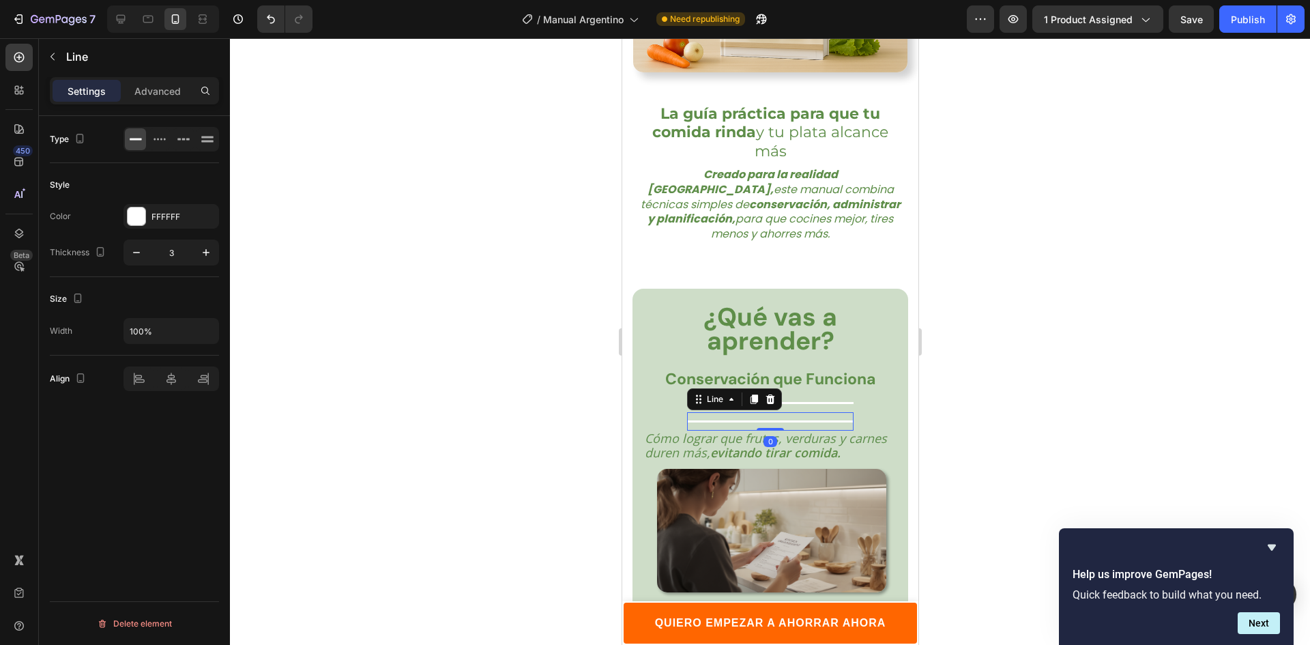
drag, startPoint x: 714, startPoint y: 366, endPoint x: 717, endPoint y: 331, distance: 34.9
click at [715, 346] on div "¿Qué vas a aprender? Text Block ⁠⁠⁠⁠⁠⁠⁠ Conservación que Funciona Heading Title…" at bounding box center [770, 360] width 276 height 142
click at [716, 368] on strong "Conservación que Funciona" at bounding box center [769, 378] width 210 height 20
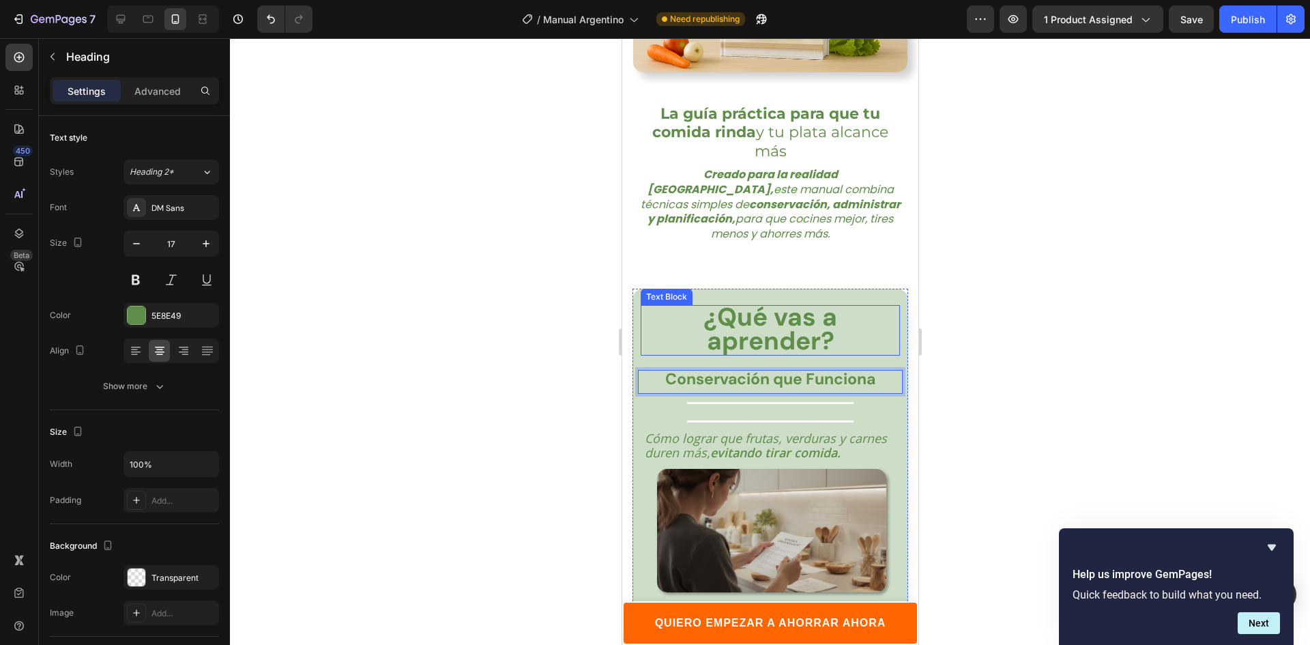
drag, startPoint x: 717, startPoint y: 331, endPoint x: 722, endPoint y: 316, distance: 15.7
click at [722, 412] on div "Title Line" at bounding box center [769, 421] width 166 height 18
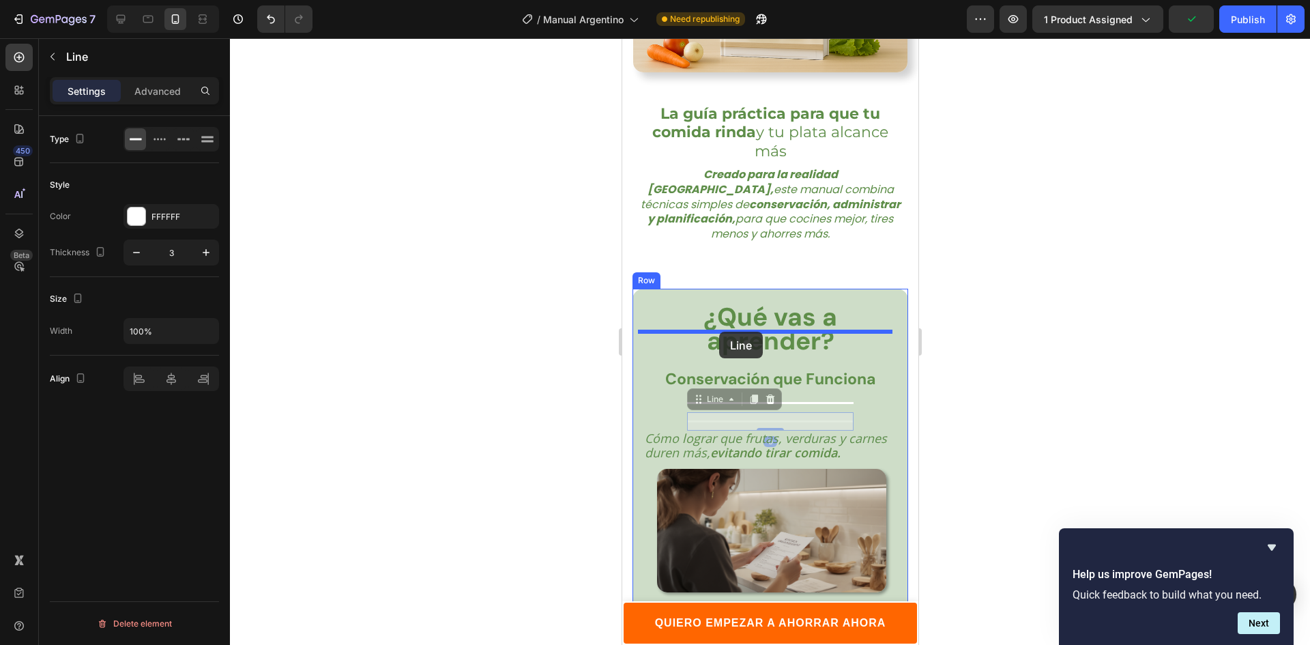
drag, startPoint x: 714, startPoint y: 361, endPoint x: 1555, endPoint y: 355, distance: 841.0
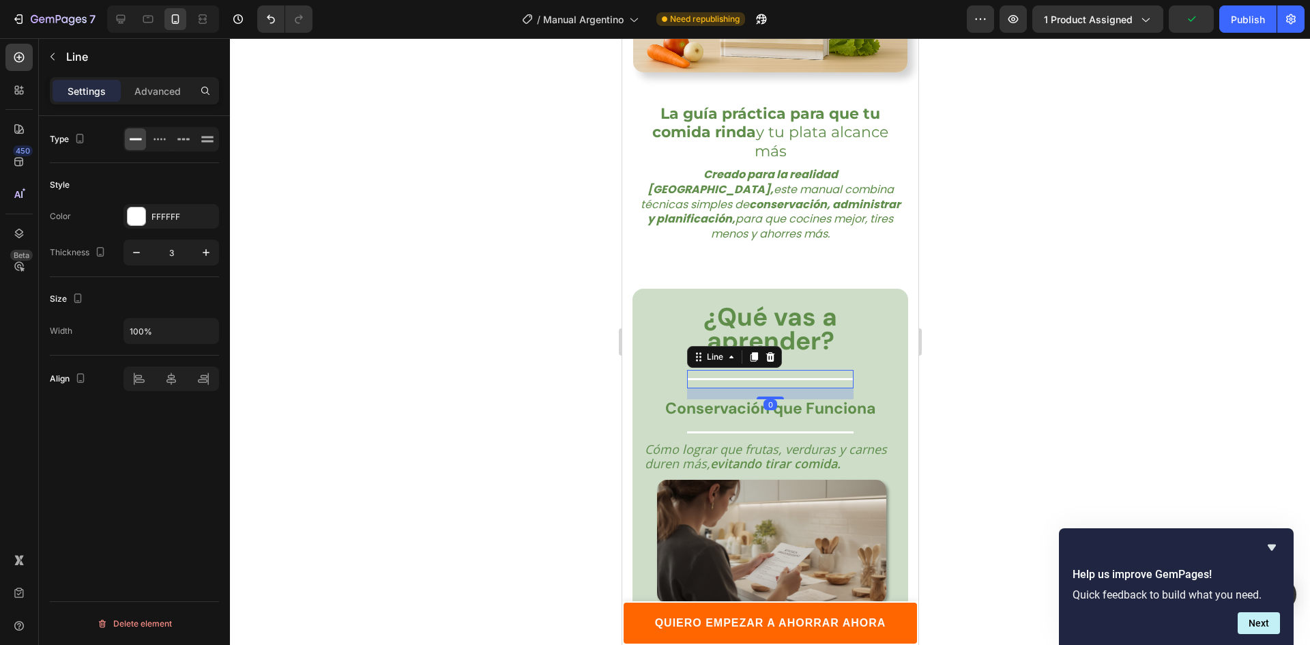
click at [945, 316] on div at bounding box center [770, 341] width 1080 height 606
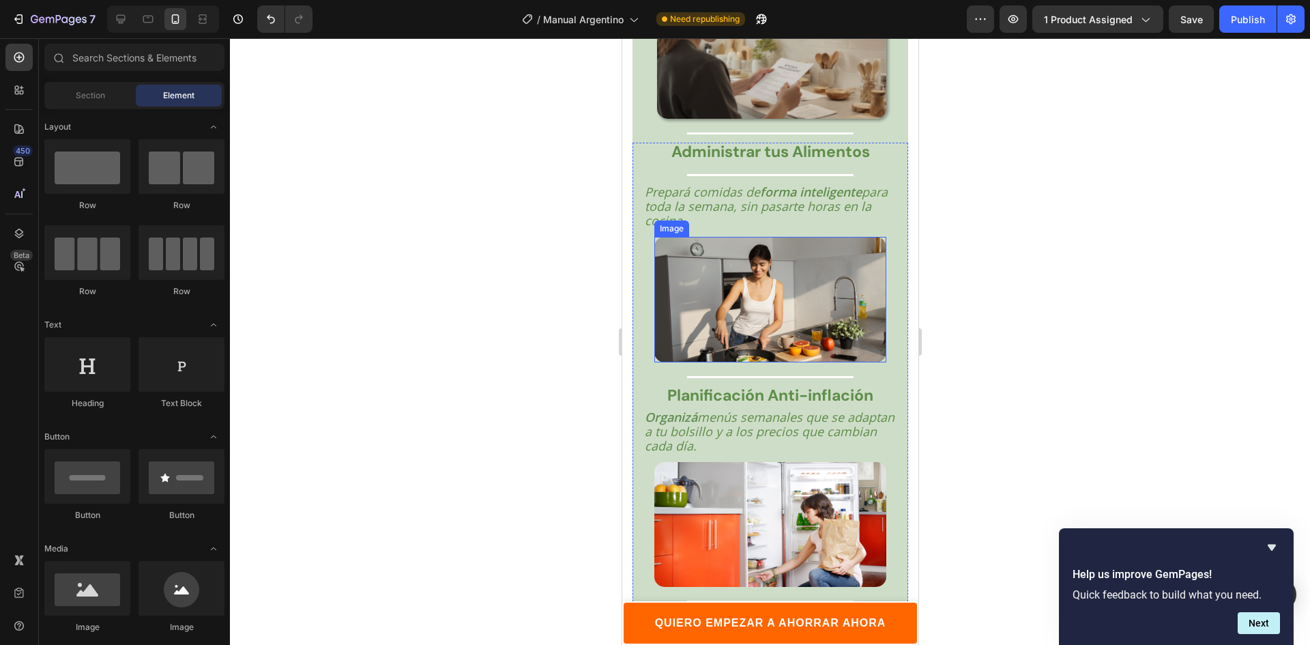
scroll to position [2668, 0]
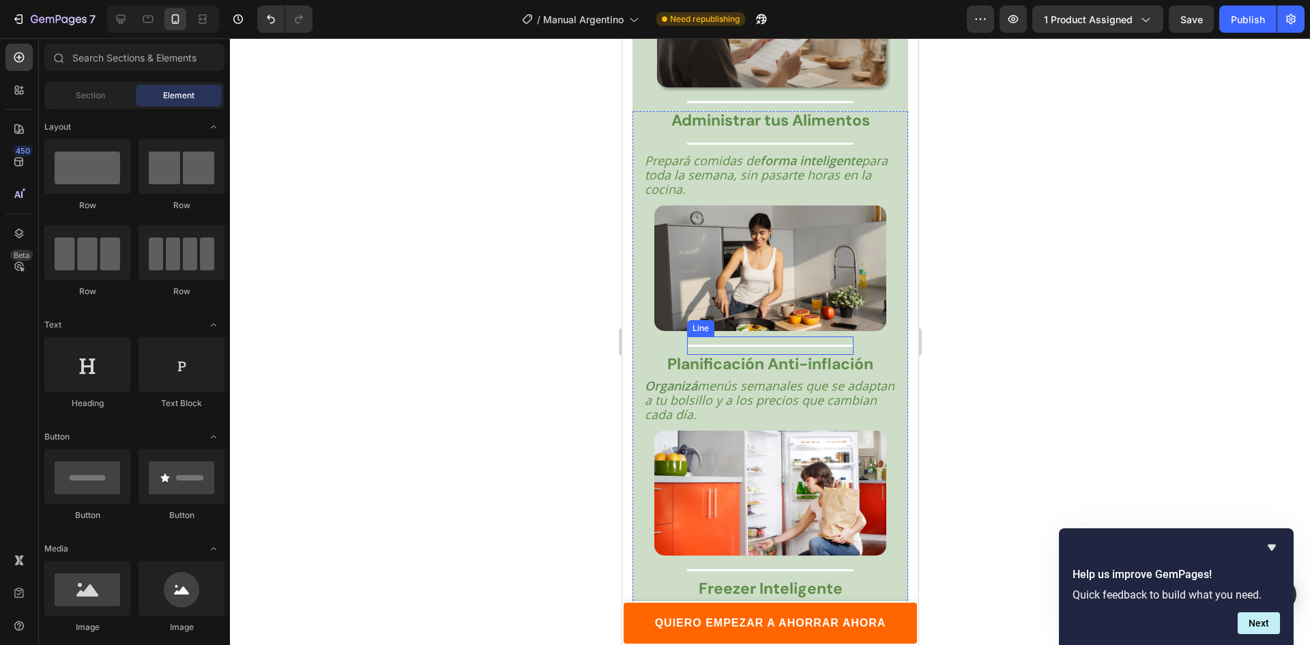
click at [759, 336] on div "Title Line" at bounding box center [769, 345] width 166 height 18
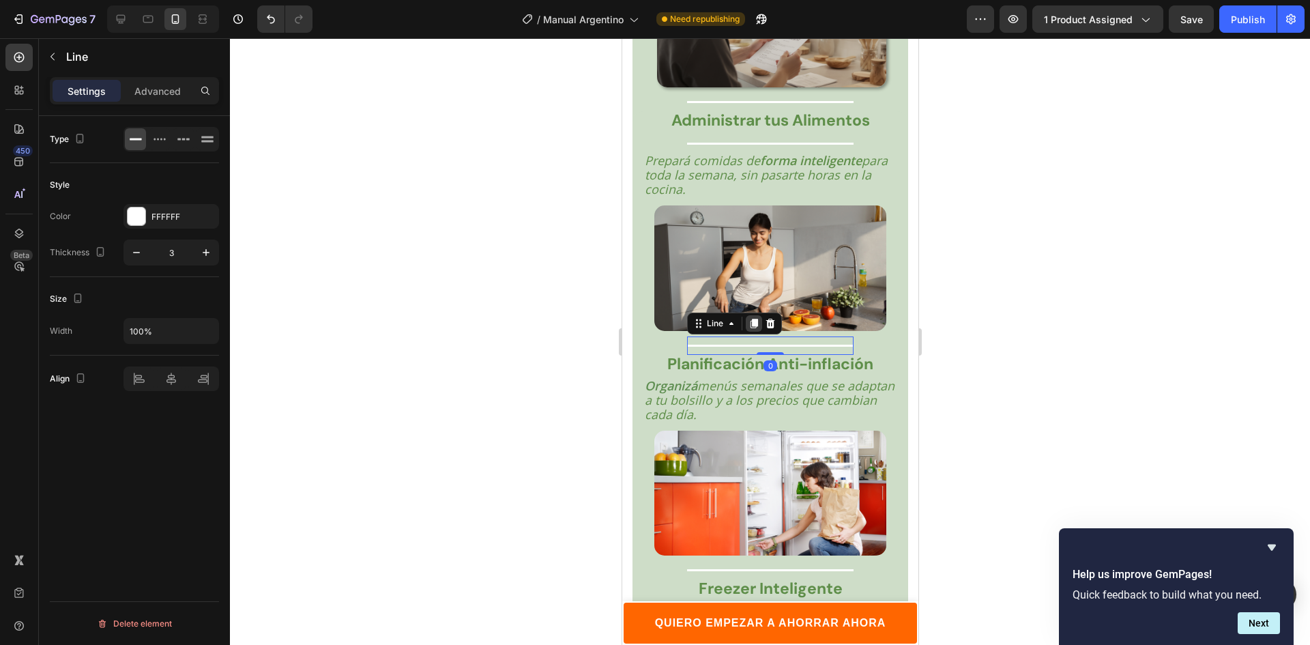
click at [754, 319] on icon at bounding box center [754, 324] width 8 height 10
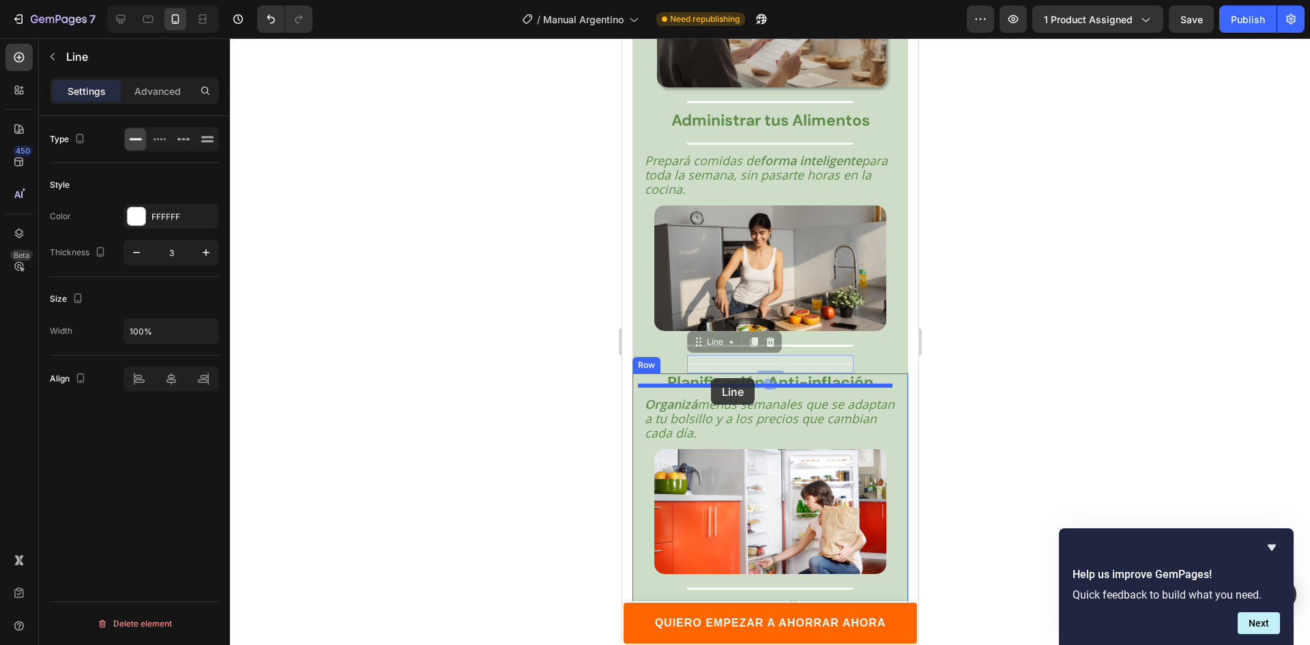
drag, startPoint x: 707, startPoint y: 332, endPoint x: 710, endPoint y: 378, distance: 45.8
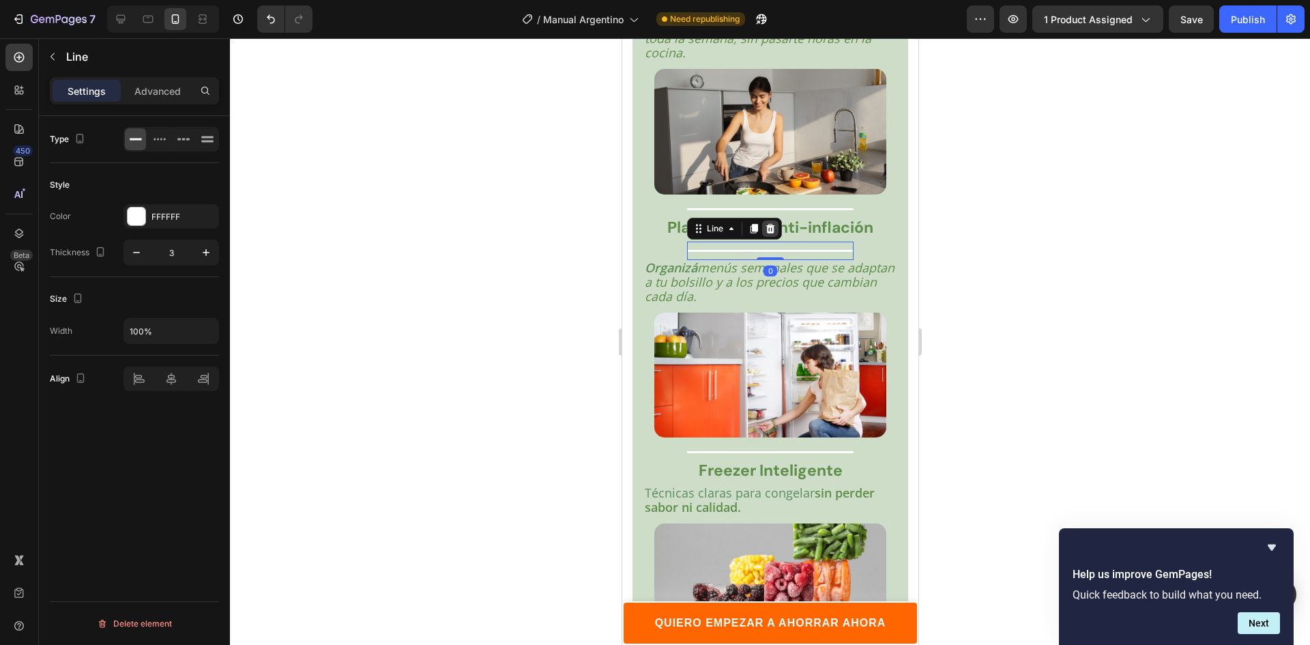
scroll to position [2873, 0]
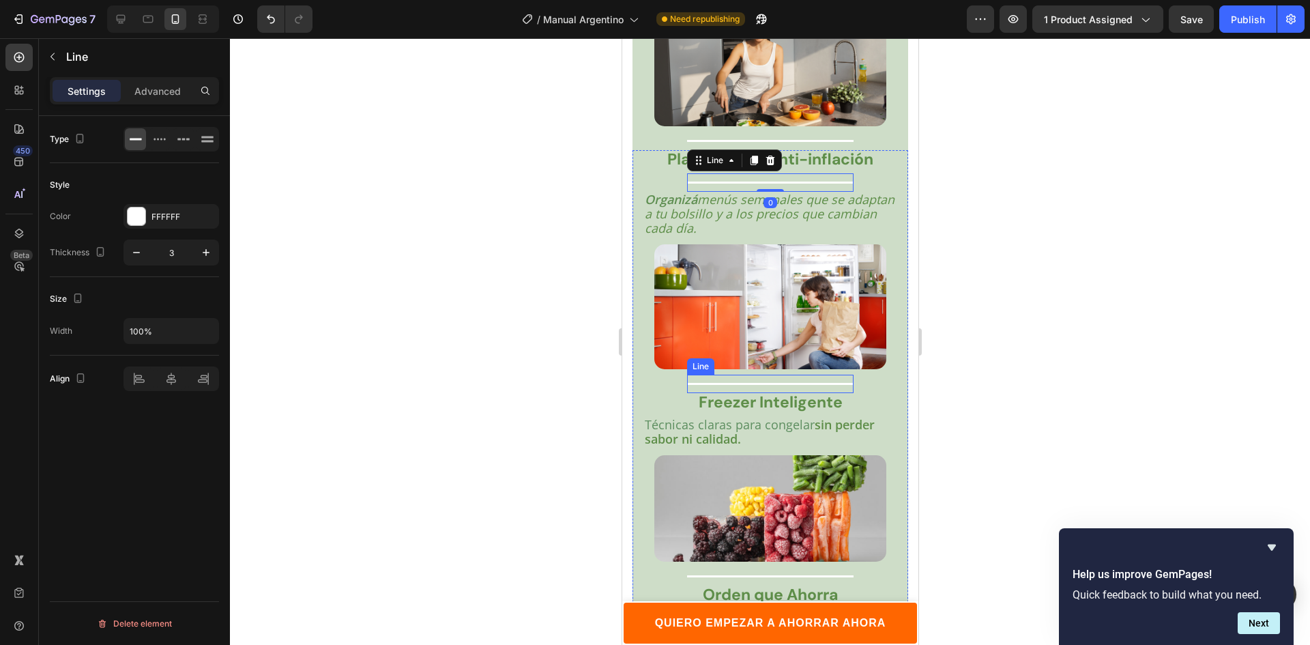
click at [739, 374] on div "Title Line" at bounding box center [769, 383] width 166 height 18
click at [751, 357] on icon at bounding box center [754, 362] width 8 height 10
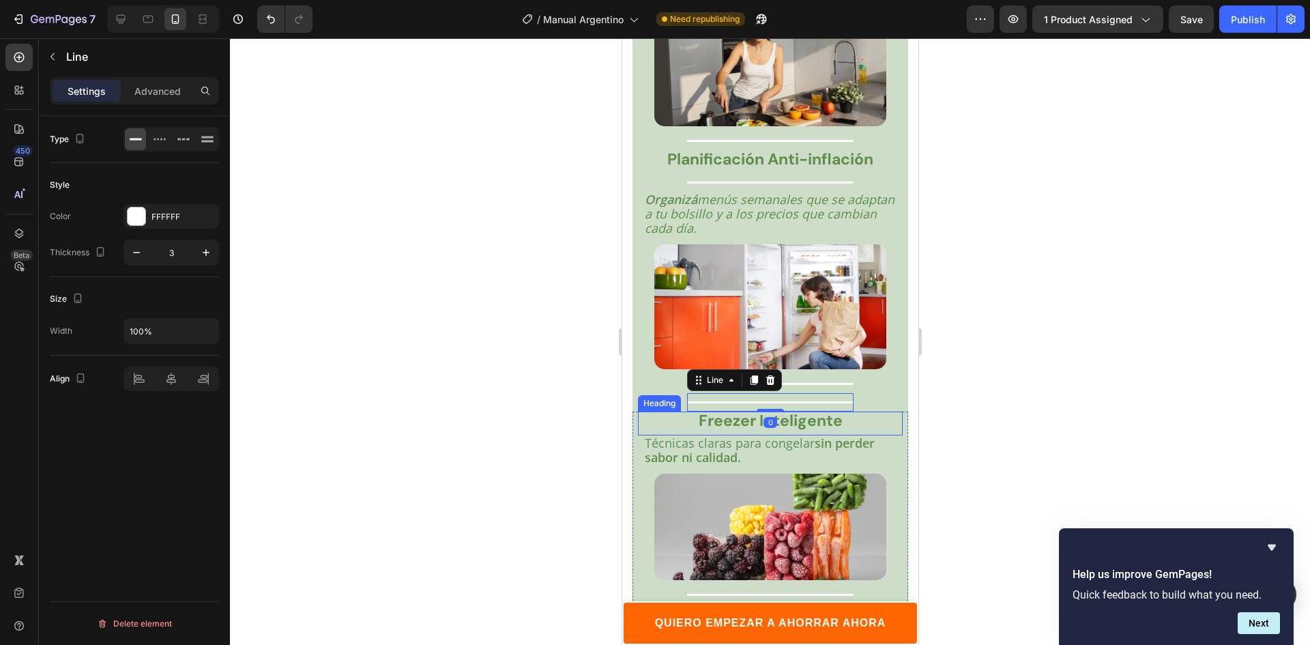
click at [714, 398] on div "Organizá menús semanales que se adaptan a tu bolsillo y a los precios que cambi…" at bounding box center [770, 629] width 276 height 875
click at [714, 410] on strong "Freezer Inteligente" at bounding box center [770, 420] width 144 height 20
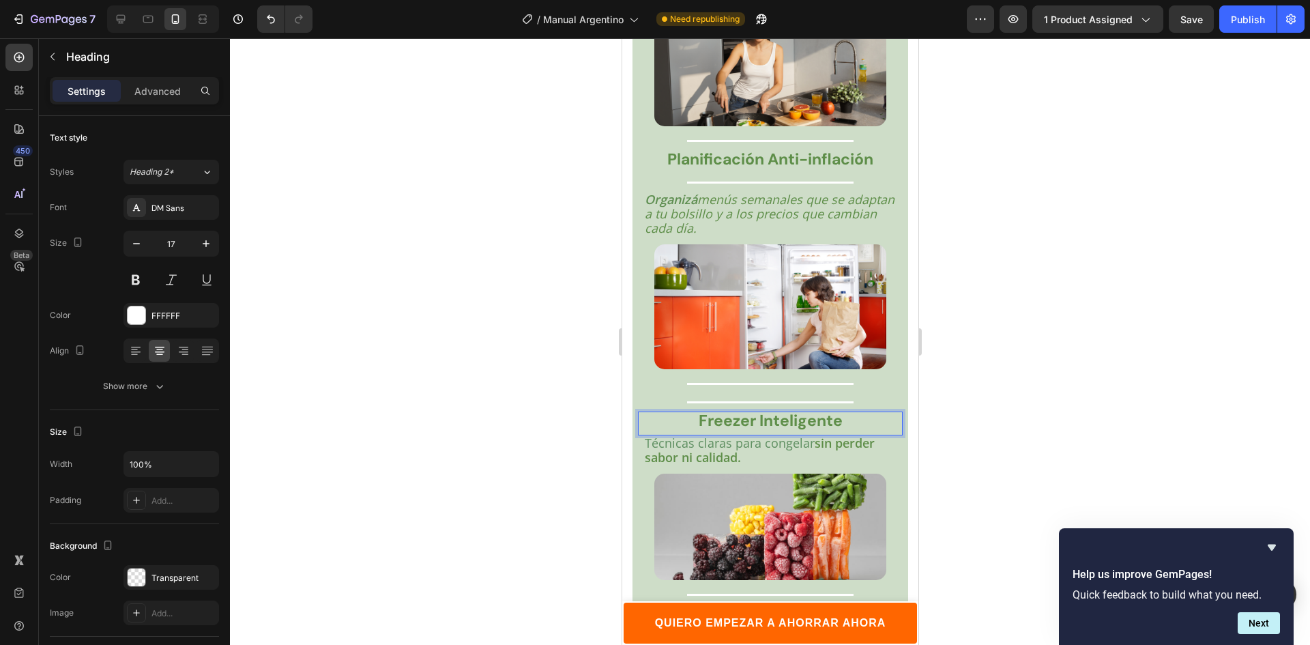
drag, startPoint x: 714, startPoint y: 398, endPoint x: 713, endPoint y: 412, distance: 13.7
click at [707, 379] on div "Line" at bounding box center [700, 385] width 22 height 12
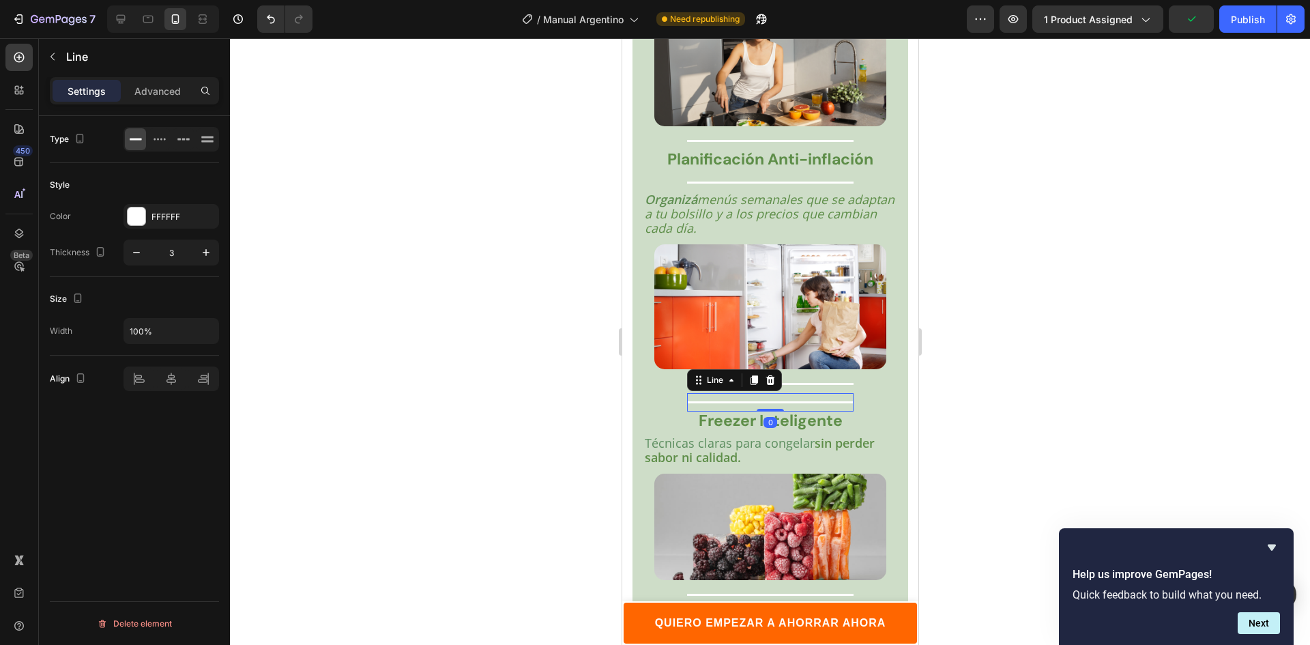
drag, startPoint x: 715, startPoint y: 366, endPoint x: 725, endPoint y: 387, distance: 23.2
click at [719, 374] on div "Line" at bounding box center [714, 380] width 22 height 12
drag, startPoint x: 725, startPoint y: 387, endPoint x: 724, endPoint y: 401, distance: 14.3
click at [724, 410] on strong "Freezer Inteligente" at bounding box center [770, 420] width 144 height 20
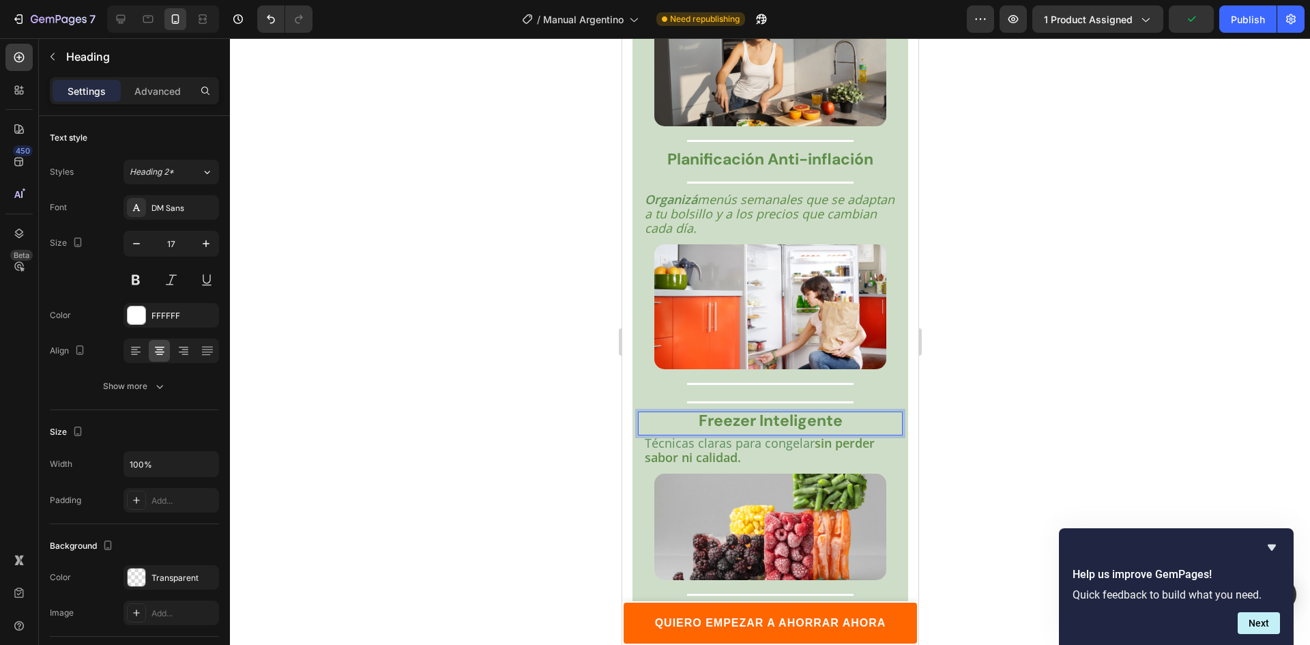
click at [724, 410] on strong "Freezer Inteligente" at bounding box center [770, 420] width 144 height 20
click at [813, 383] on div at bounding box center [769, 384] width 166 height 2
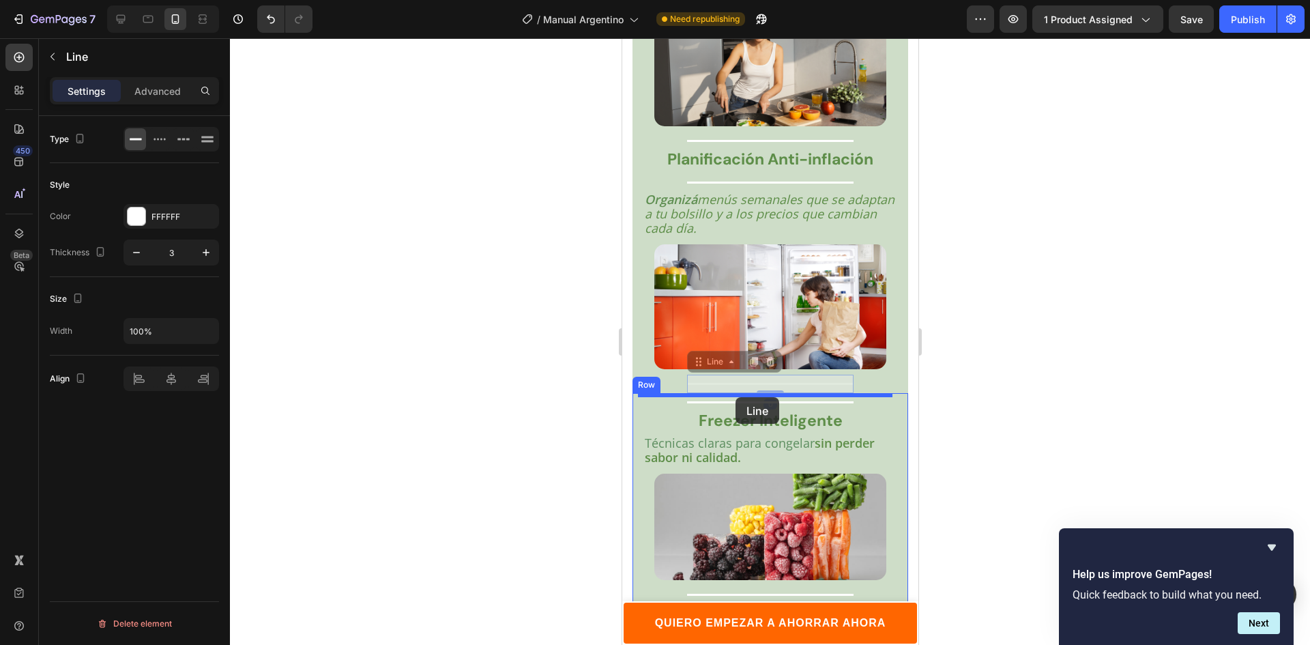
drag, startPoint x: 695, startPoint y: 347, endPoint x: 732, endPoint y: 407, distance: 70.4
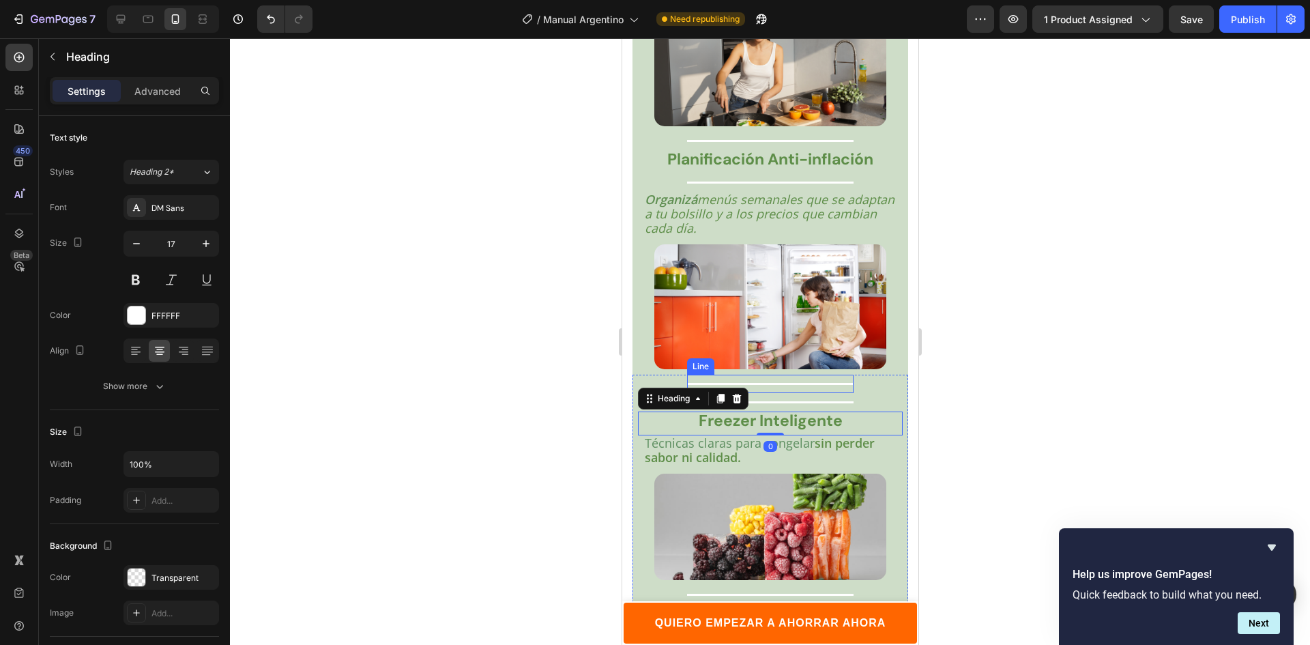
click at [708, 374] on div "Title Line" at bounding box center [769, 383] width 166 height 18
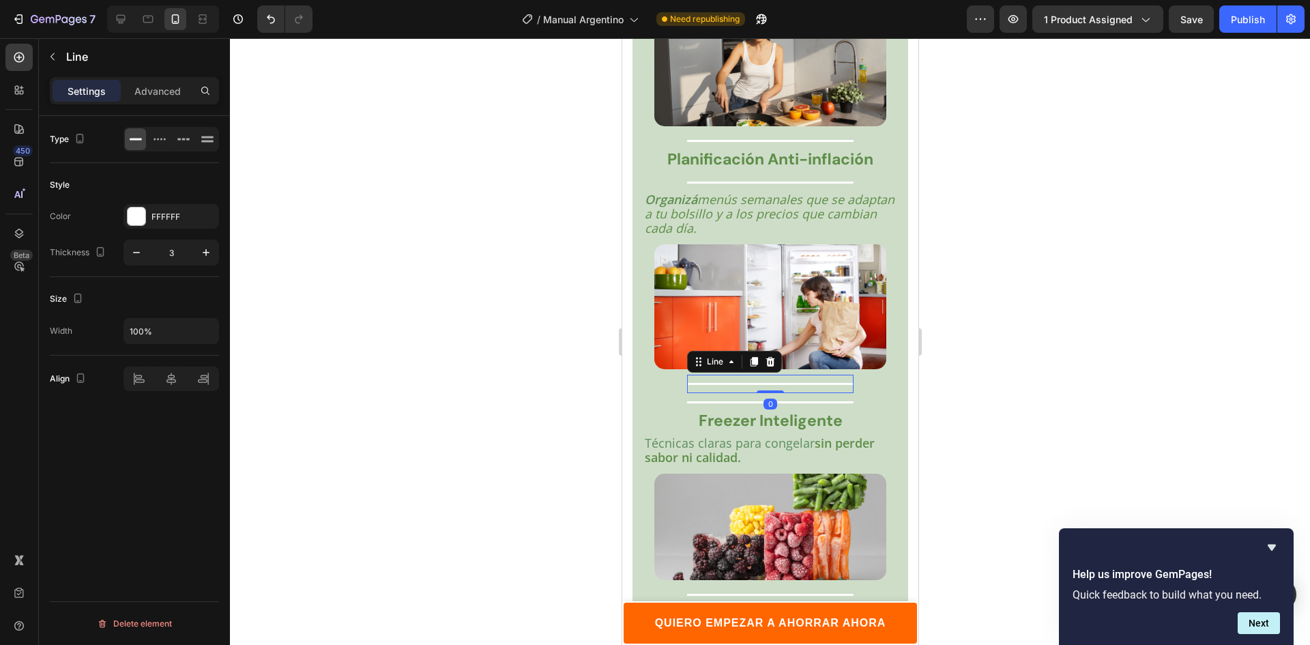
click at [711, 353] on div "Line" at bounding box center [714, 361] width 49 height 16
drag, startPoint x: 716, startPoint y: 359, endPoint x: 721, endPoint y: 366, distance: 8.3
click at [719, 374] on div "Title Line Row 2 cols Row 2 cols Row 2 cols 0" at bounding box center [769, 383] width 166 height 18
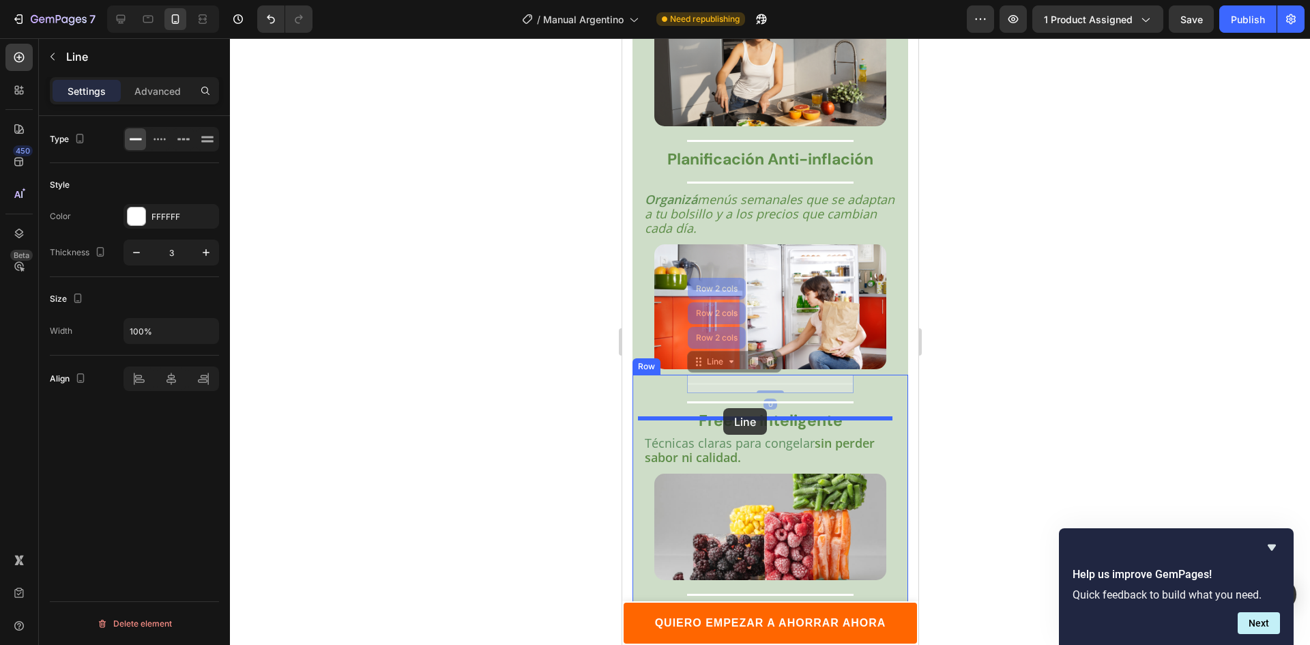
drag, startPoint x: 721, startPoint y: 366, endPoint x: 722, endPoint y: 408, distance: 41.6
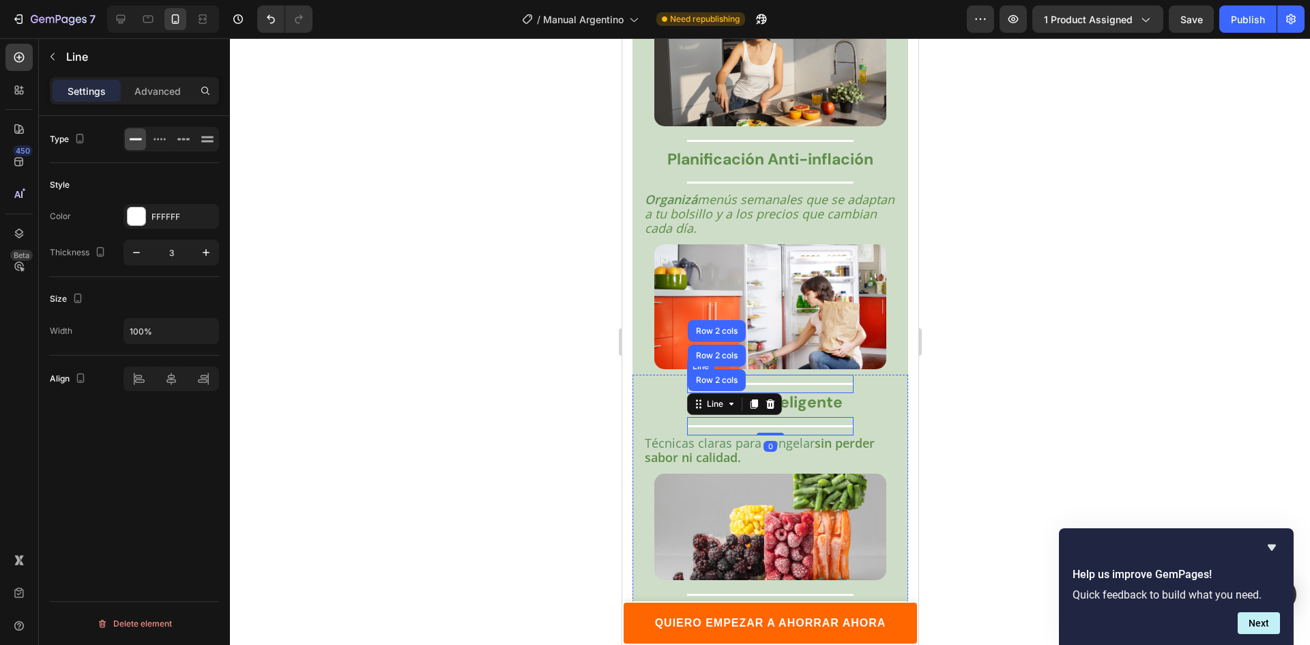
scroll to position [3077, 0]
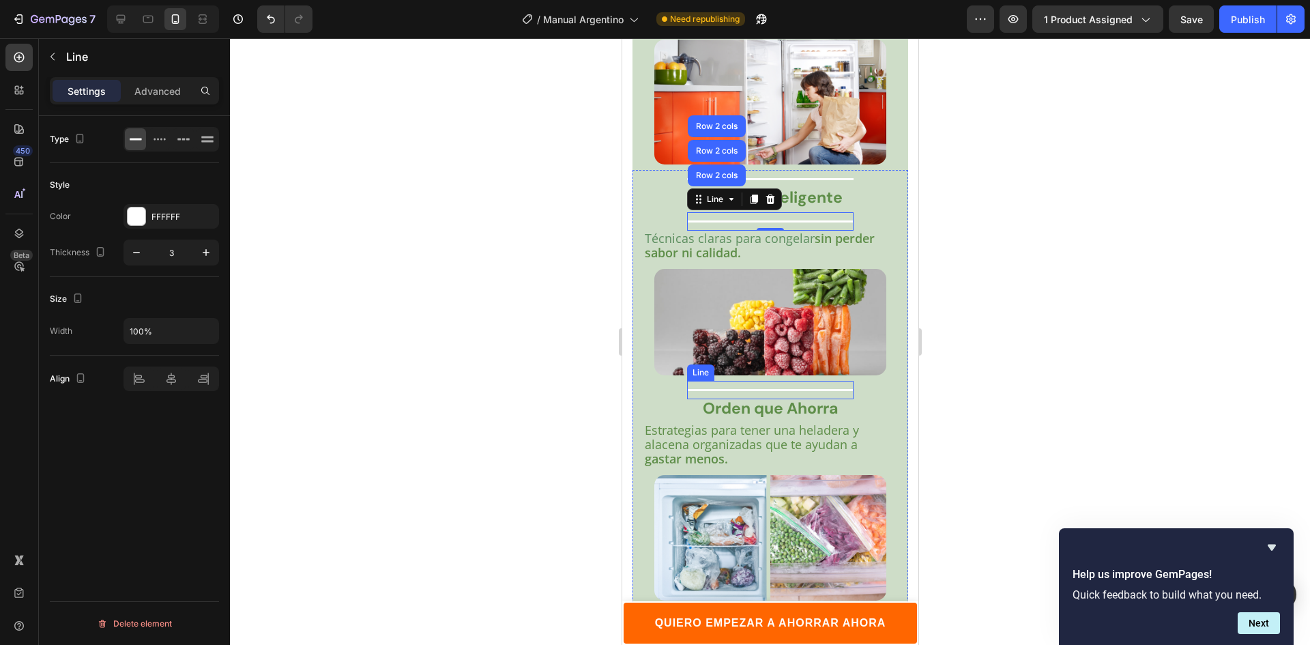
click at [740, 389] on div at bounding box center [769, 390] width 166 height 2
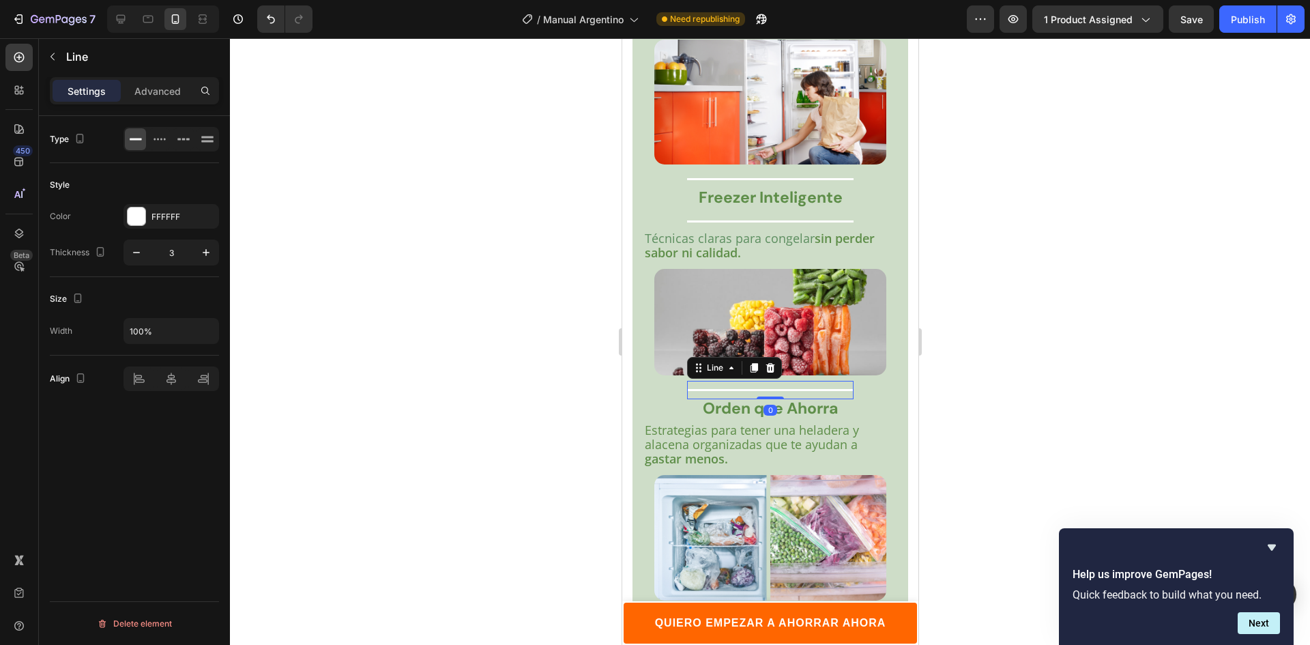
drag, startPoint x: 701, startPoint y: 348, endPoint x: 733, endPoint y: 392, distance: 54.7
click at [733, 387] on div "Image Title Line 0 Estrategias para tener una heladera y alacena organizadas qu…" at bounding box center [770, 565] width 276 height 593
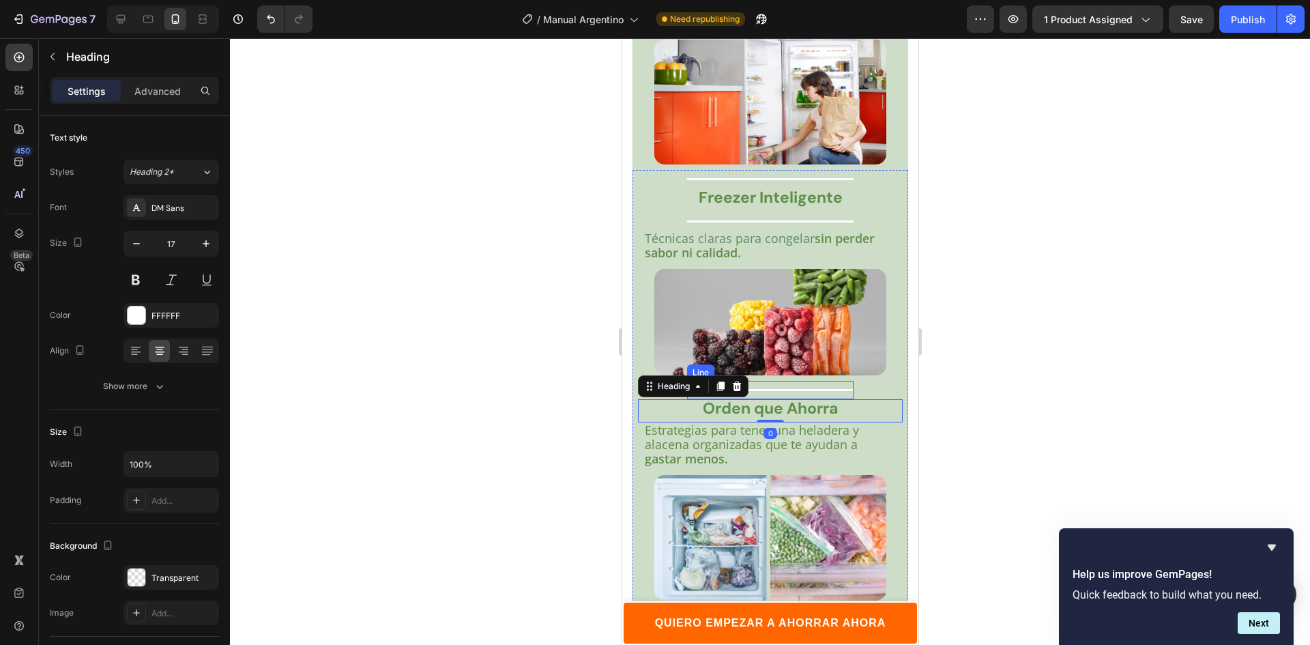
click at [766, 381] on div "Title Line" at bounding box center [769, 390] width 166 height 18
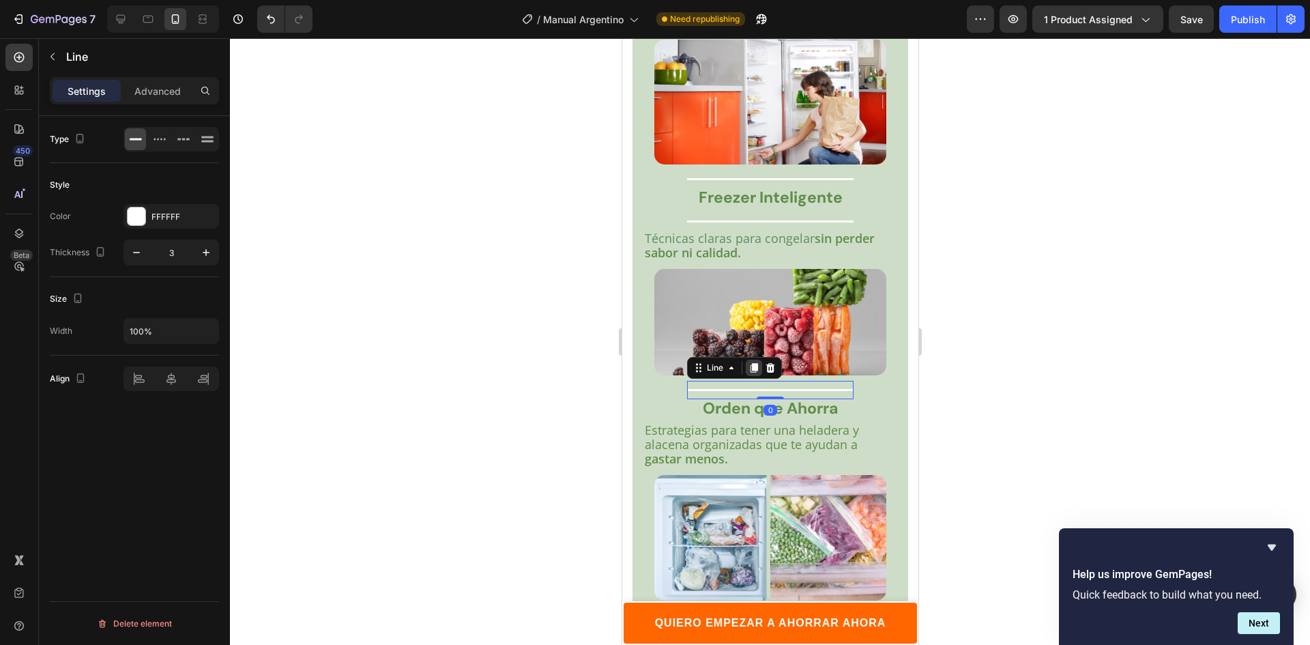
click at [755, 364] on icon at bounding box center [754, 369] width 8 height 10
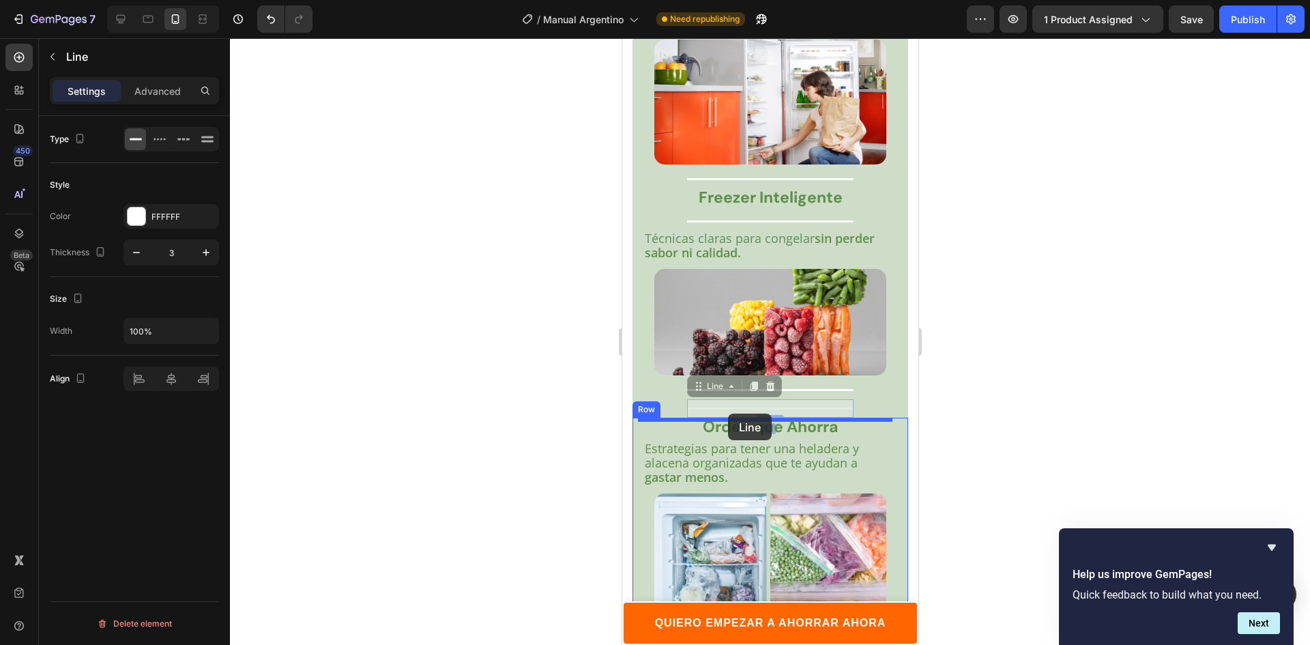
drag, startPoint x: 700, startPoint y: 367, endPoint x: 727, endPoint y: 413, distance: 53.8
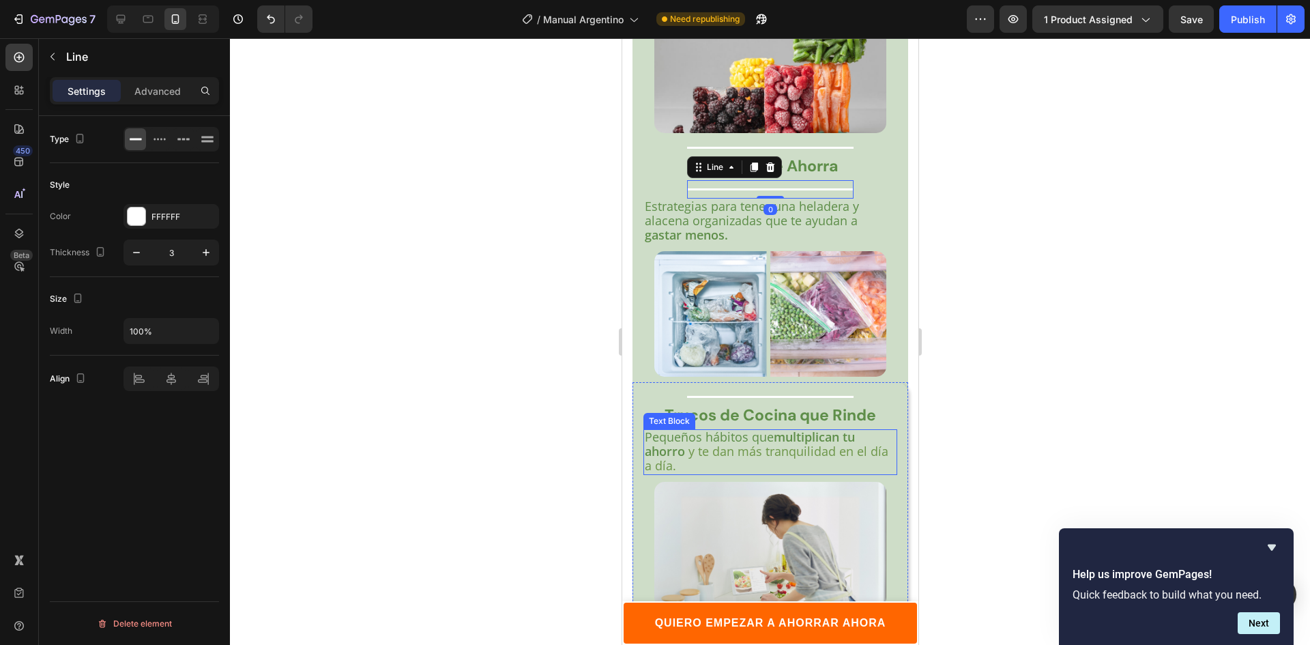
scroll to position [3350, 0]
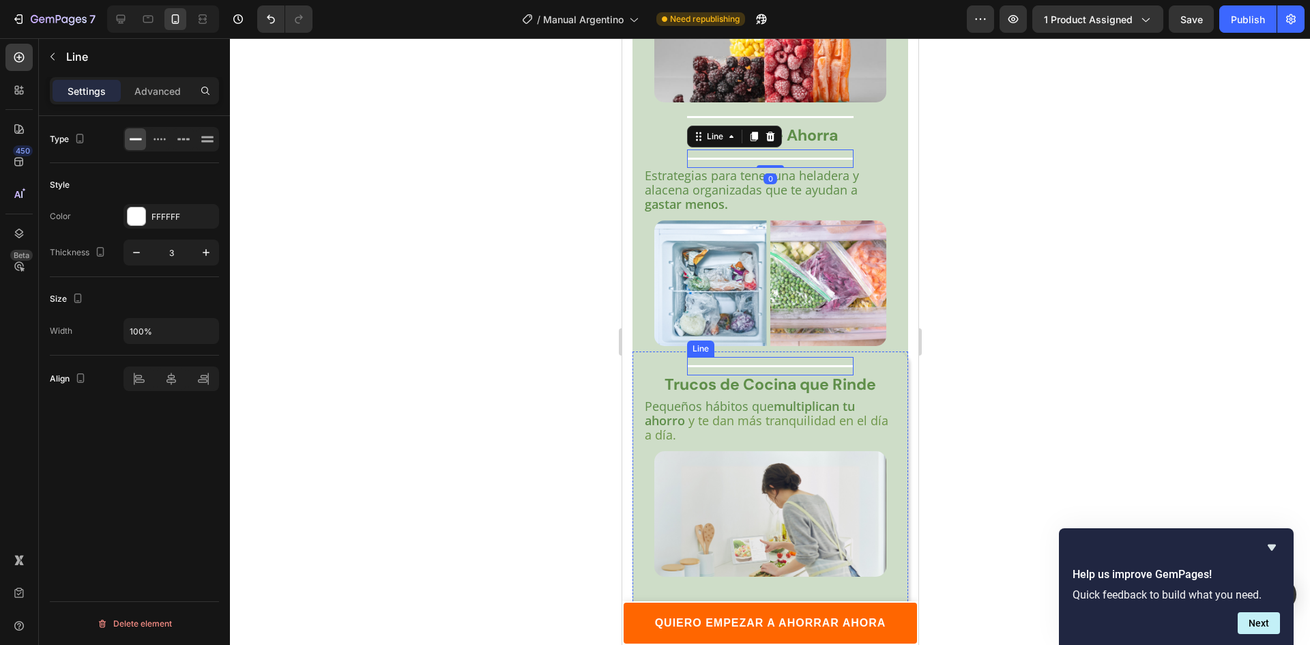
click at [743, 365] on div at bounding box center [769, 366] width 166 height 2
click at [756, 339] on icon at bounding box center [754, 344] width 8 height 10
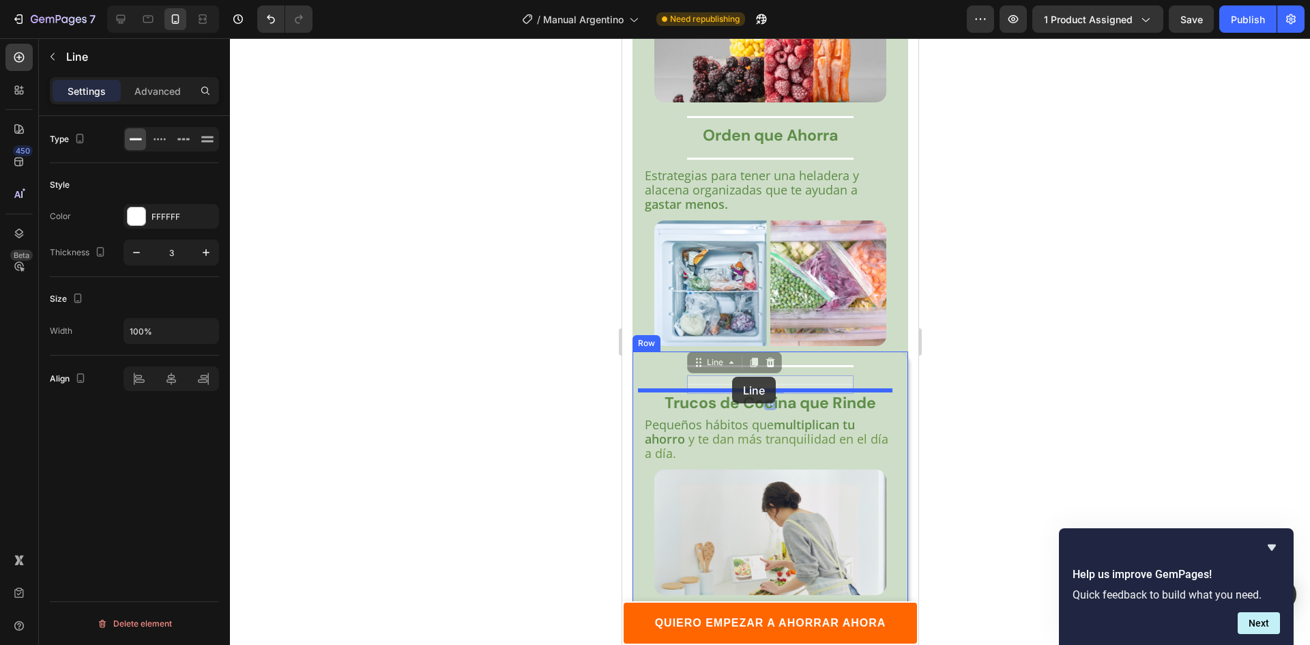
drag, startPoint x: 701, startPoint y: 336, endPoint x: 731, endPoint y: 376, distance: 50.7
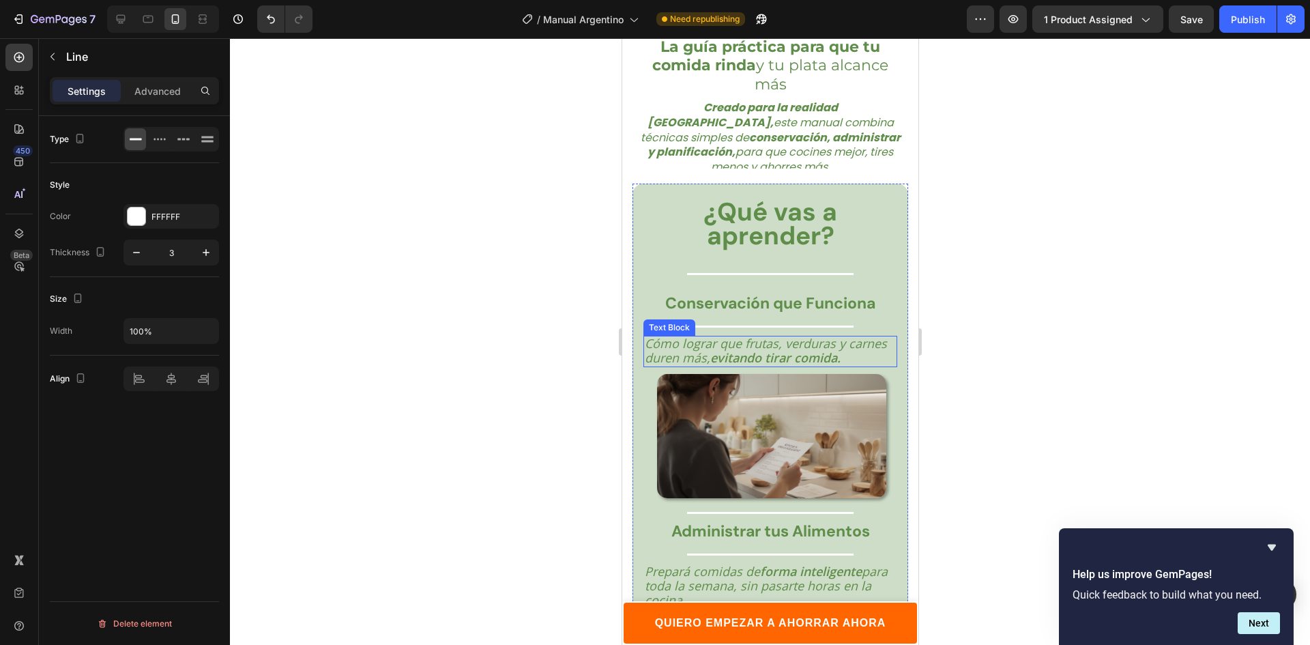
scroll to position [2259, 0]
click at [747, 273] on div at bounding box center [769, 272] width 166 height 2
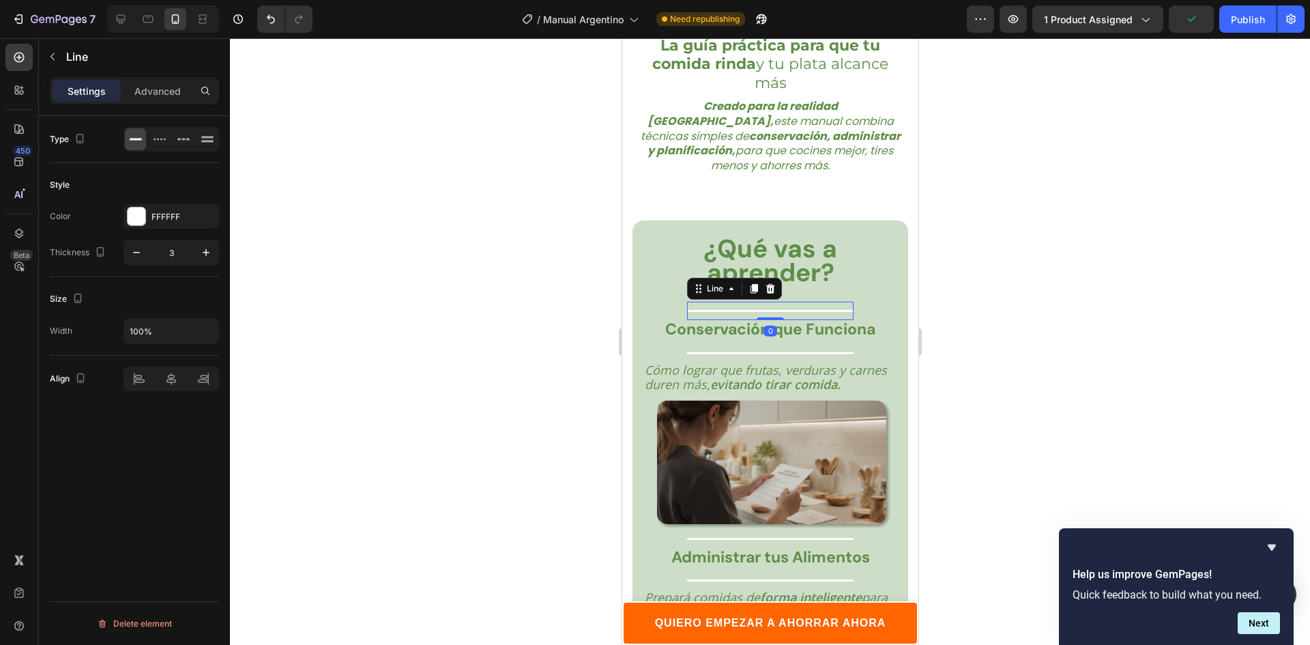
drag, startPoint x: 765, startPoint y: 292, endPoint x: 765, endPoint y: 282, distance: 9.6
click at [765, 301] on div "Title Line 0" at bounding box center [769, 310] width 166 height 18
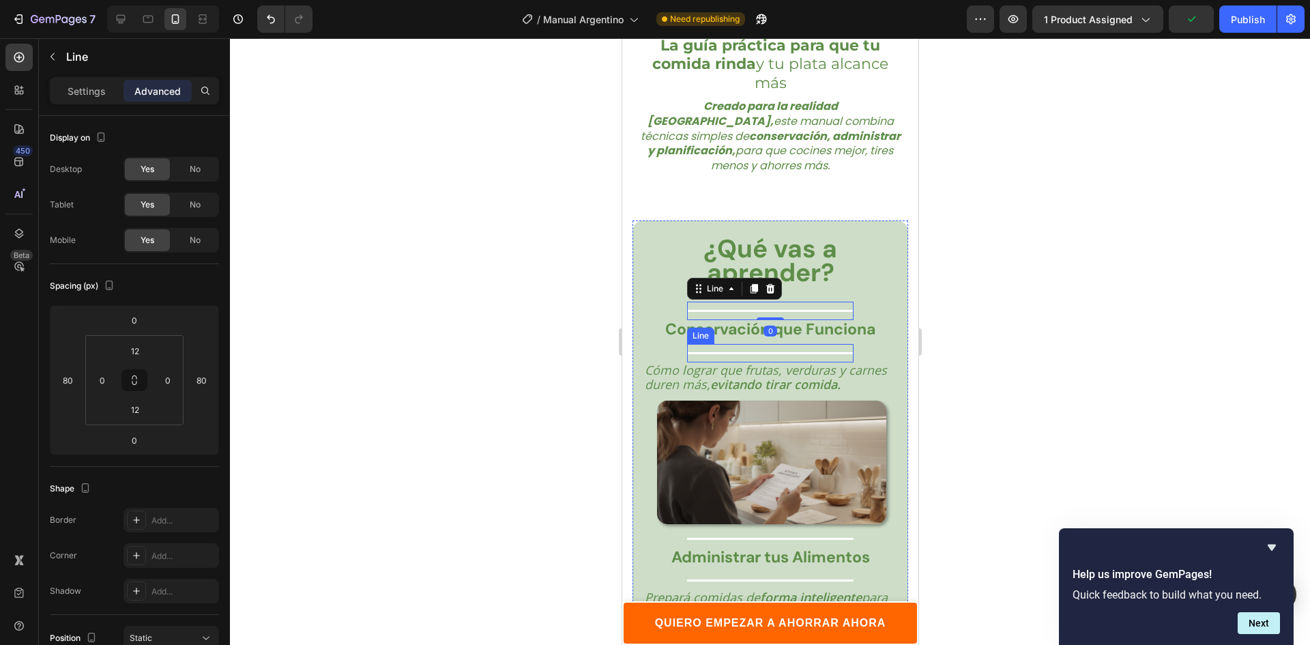
click at [765, 344] on div "Title Line" at bounding box center [769, 353] width 166 height 18
click at [833, 301] on div "Title Line" at bounding box center [769, 310] width 166 height 18
click at [821, 319] on strong "Conservación que Funciona" at bounding box center [769, 329] width 210 height 20
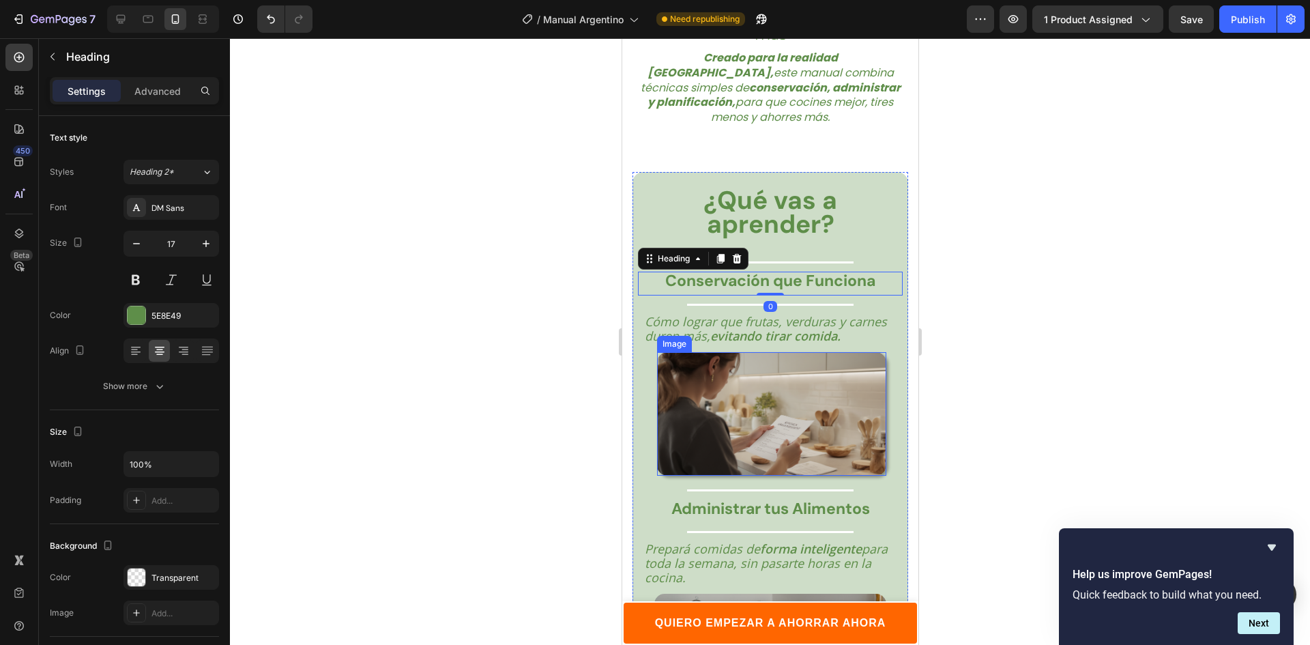
scroll to position [2327, 0]
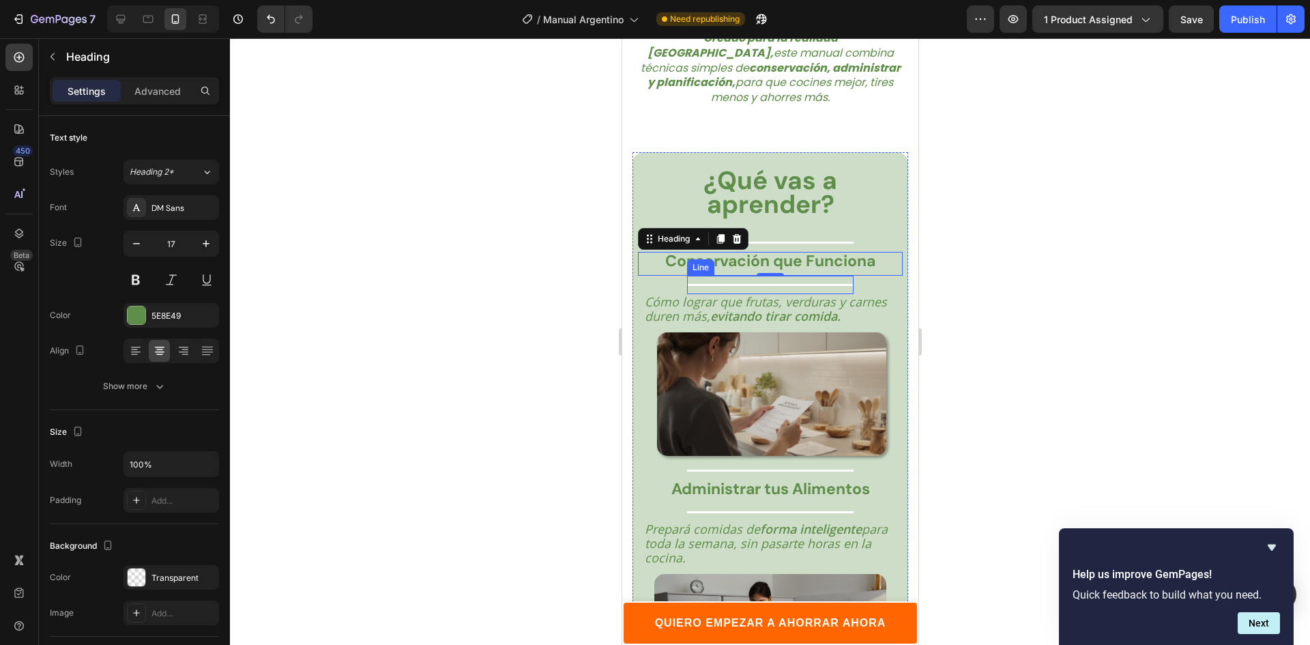
click at [812, 276] on div "Title Line" at bounding box center [769, 285] width 166 height 18
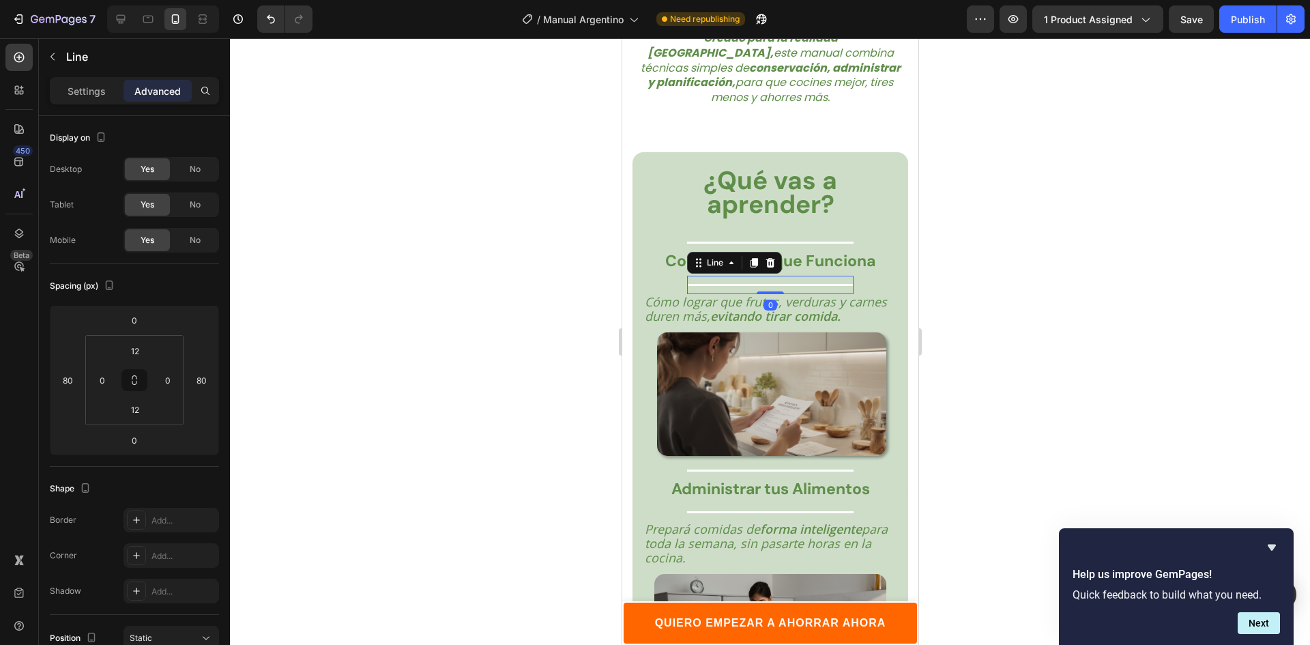
click at [994, 275] on div at bounding box center [770, 341] width 1080 height 606
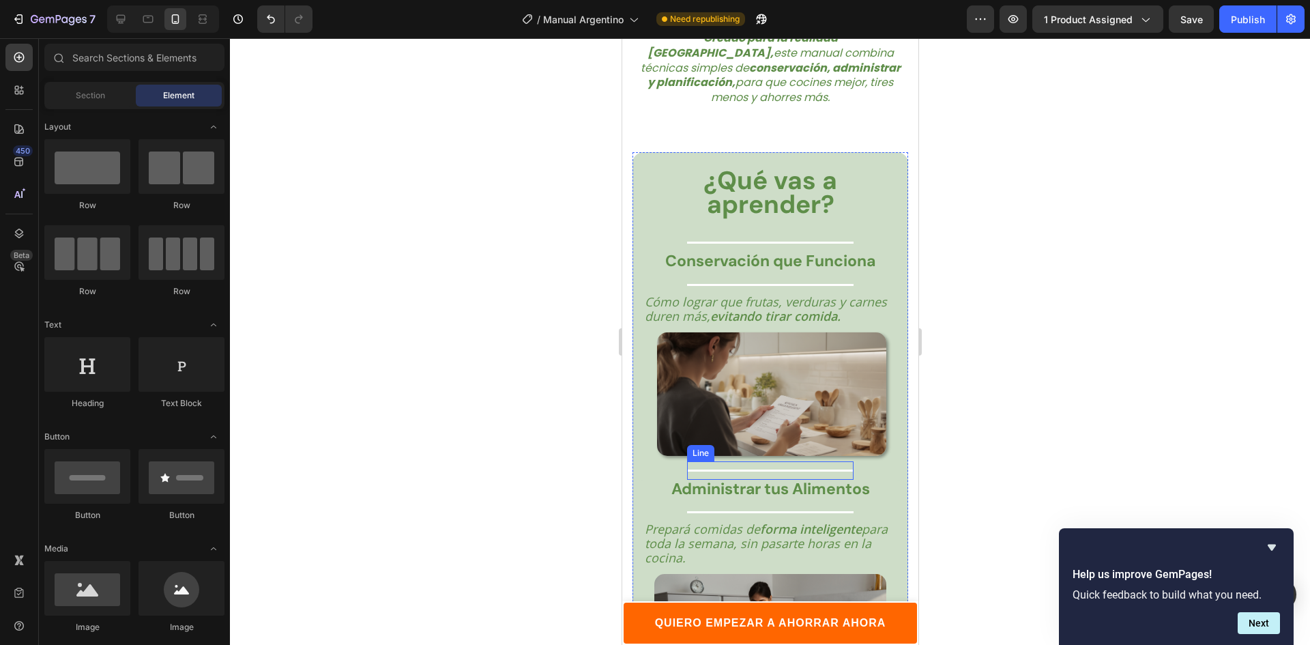
click at [758, 469] on div at bounding box center [769, 470] width 166 height 2
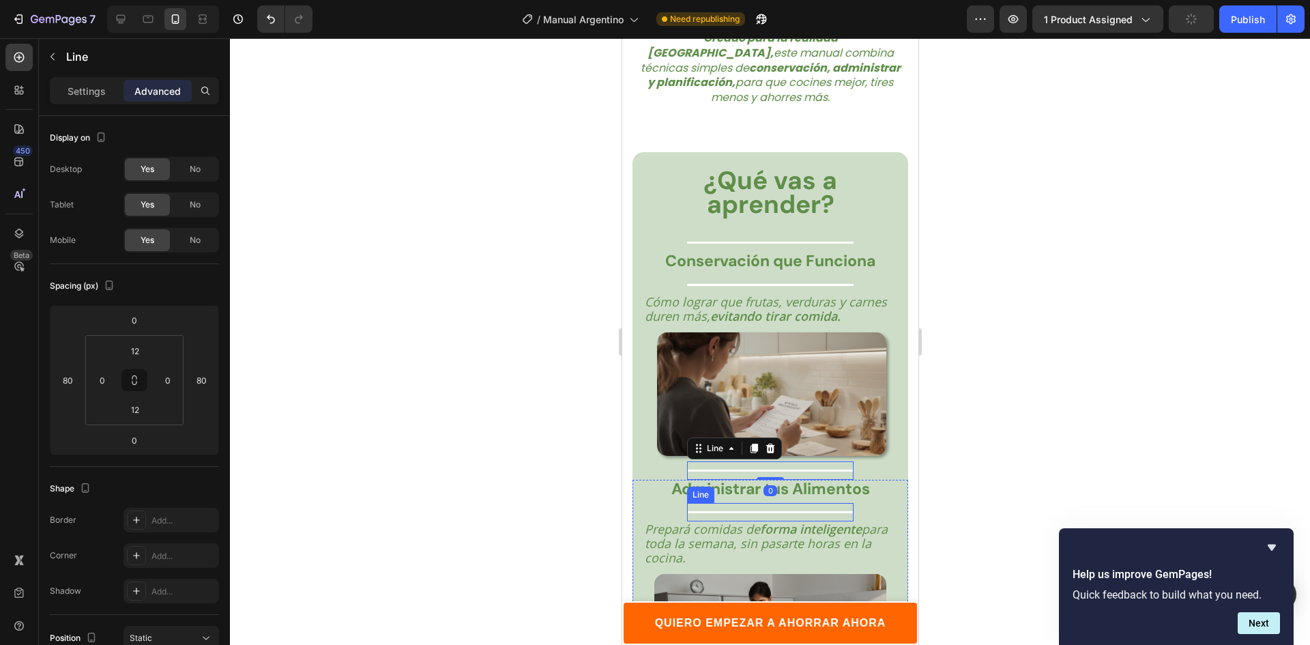
click at [764, 503] on div "Title Line" at bounding box center [769, 512] width 166 height 18
click at [771, 250] on strong "Conservación que Funciona" at bounding box center [769, 260] width 210 height 20
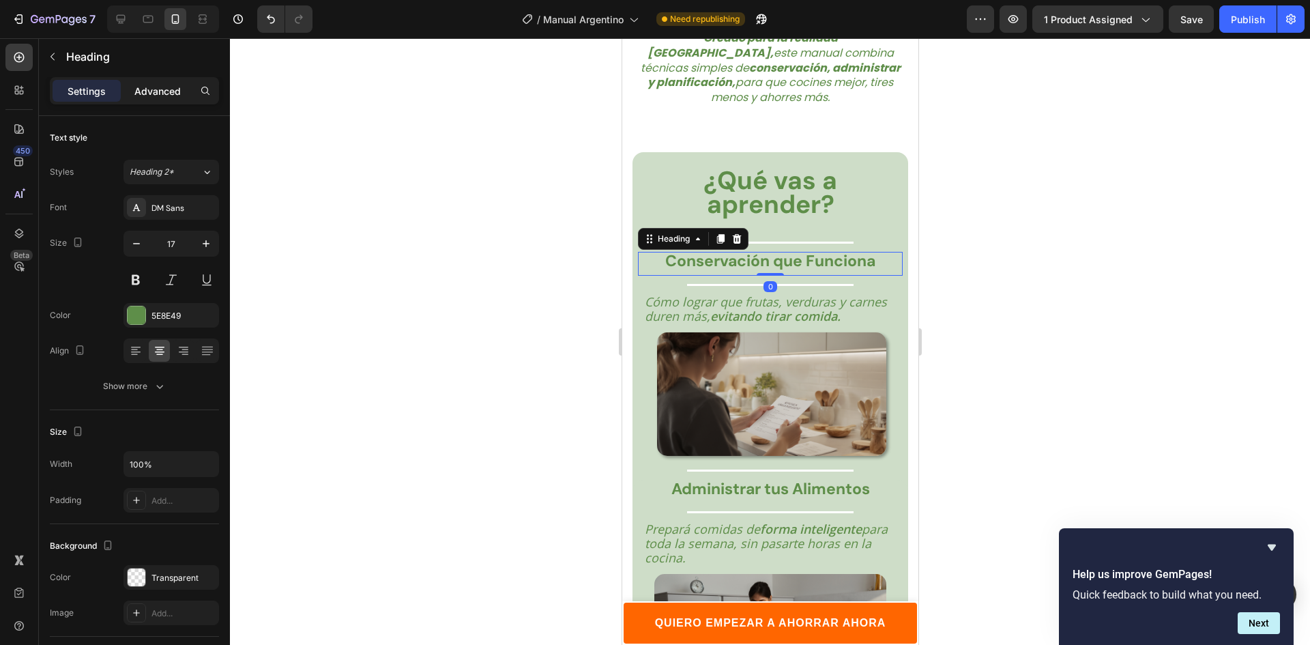
click at [158, 89] on p "Advanced" at bounding box center [157, 91] width 46 height 14
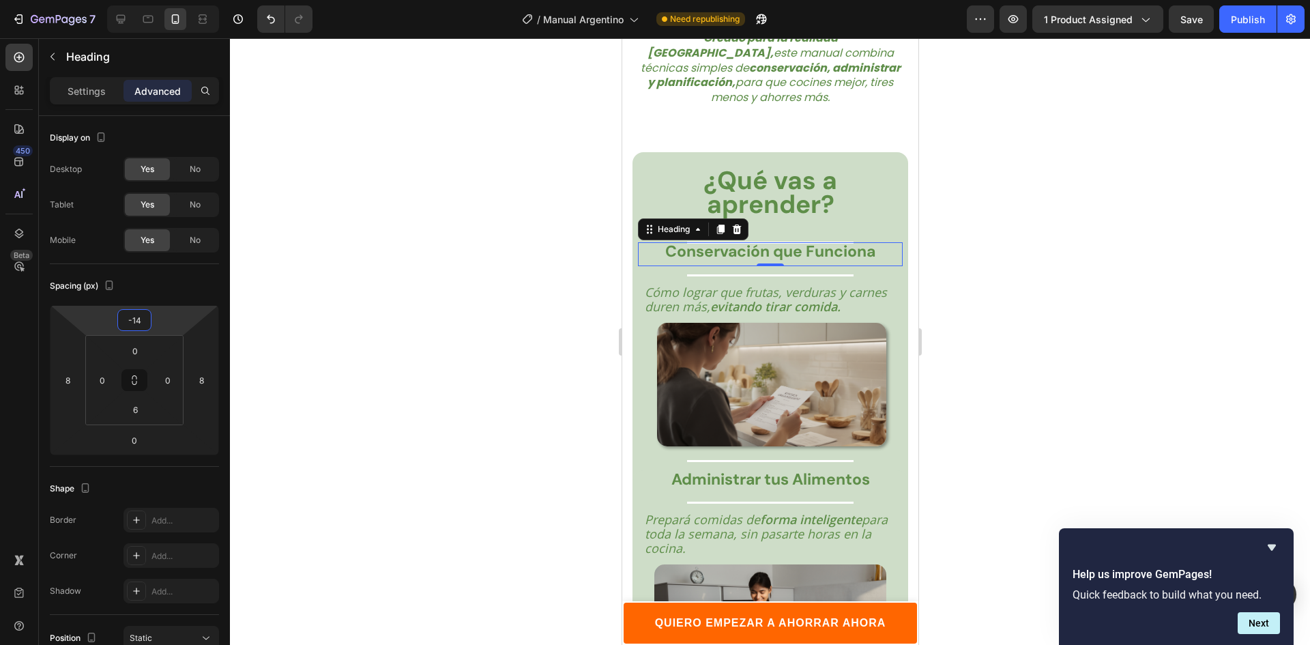
type input "-10"
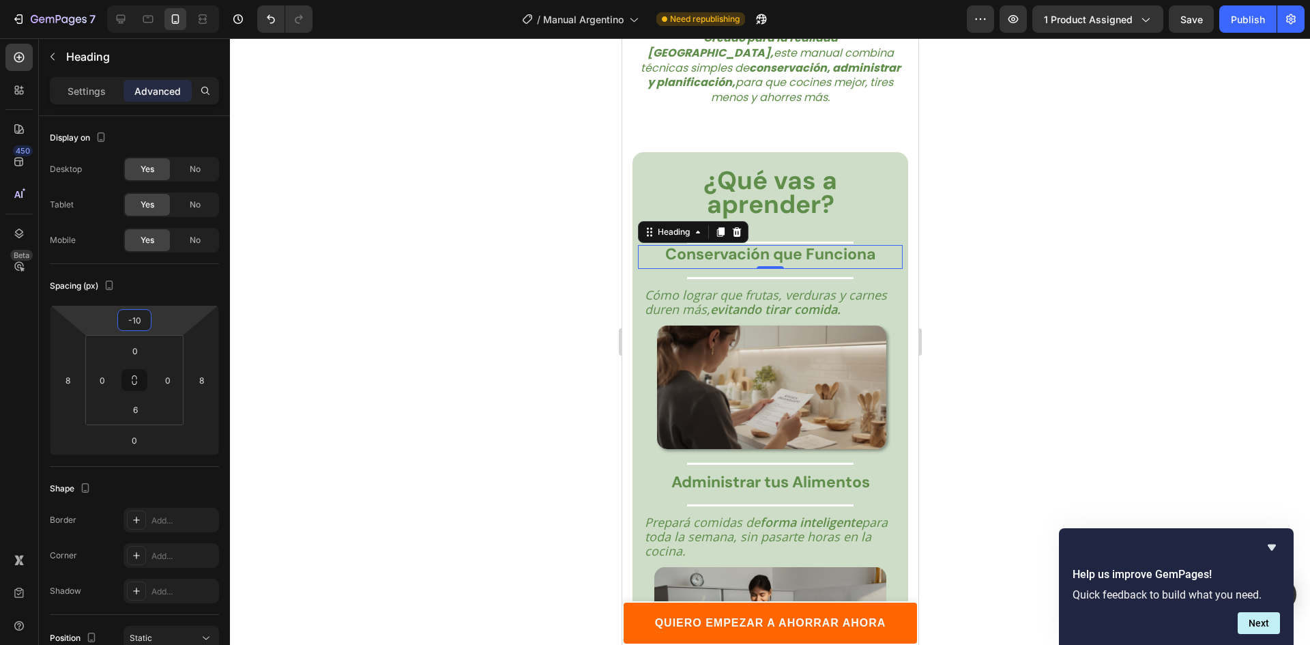
drag, startPoint x: 156, startPoint y: 326, endPoint x: 167, endPoint y: 329, distance: 11.4
click at [167, 0] on html "7 Version history / Manual Argentino Need republishing Preview 1 product assign…" at bounding box center [655, 0] width 1310 height 0
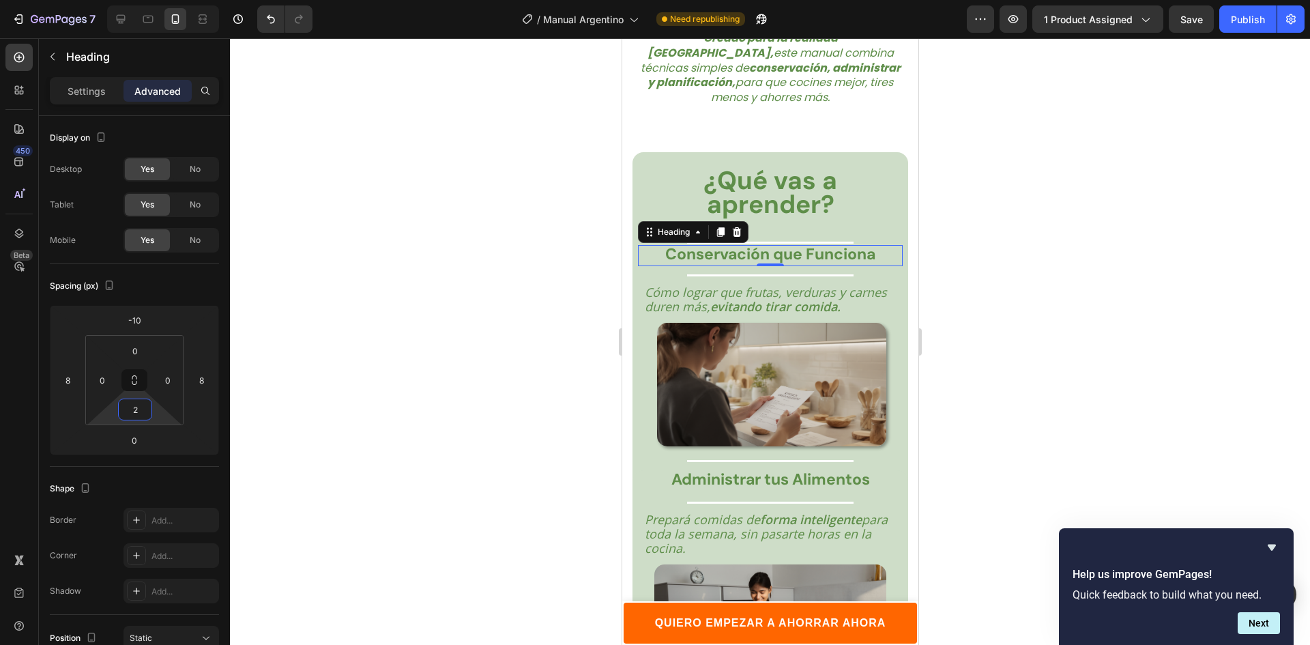
type input "0"
click at [160, 0] on html "7 Version history / Manual Argentino Need republishing Preview 1 product assign…" at bounding box center [655, 0] width 1310 height 0
type input "-10"
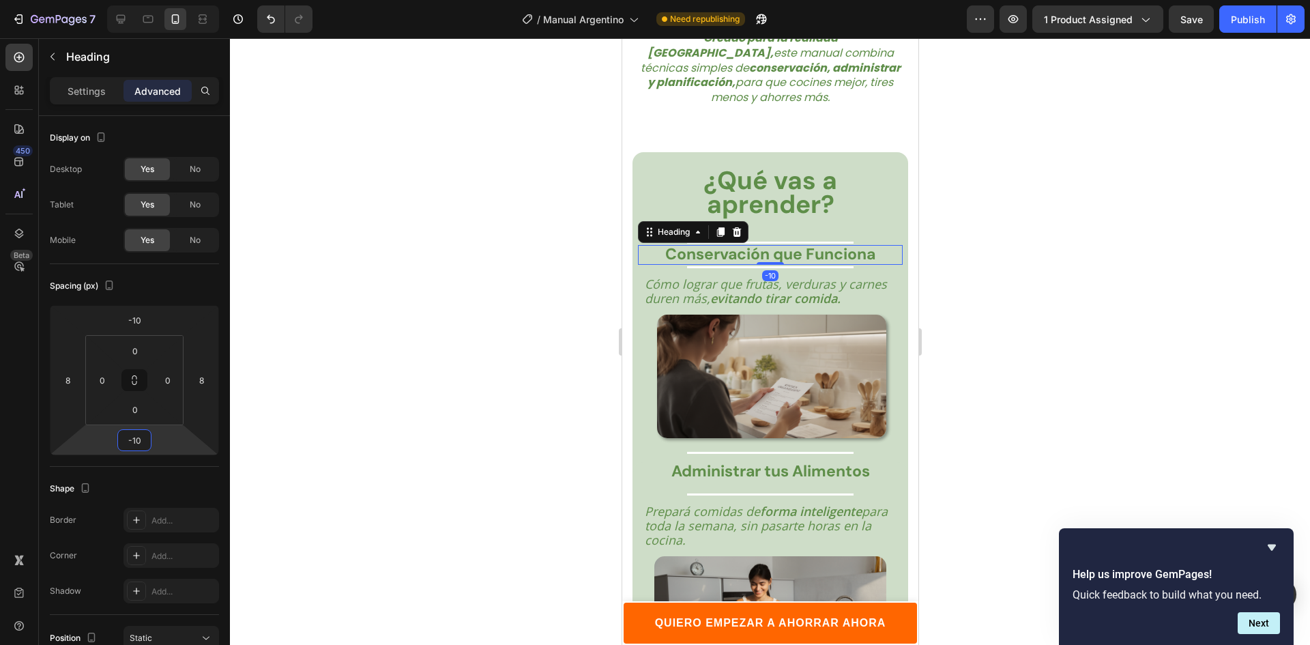
click at [160, 0] on html "7 Version history / Manual Argentino Need republishing Preview 1 product assign…" at bounding box center [655, 0] width 1310 height 0
click at [1093, 267] on div at bounding box center [770, 341] width 1080 height 606
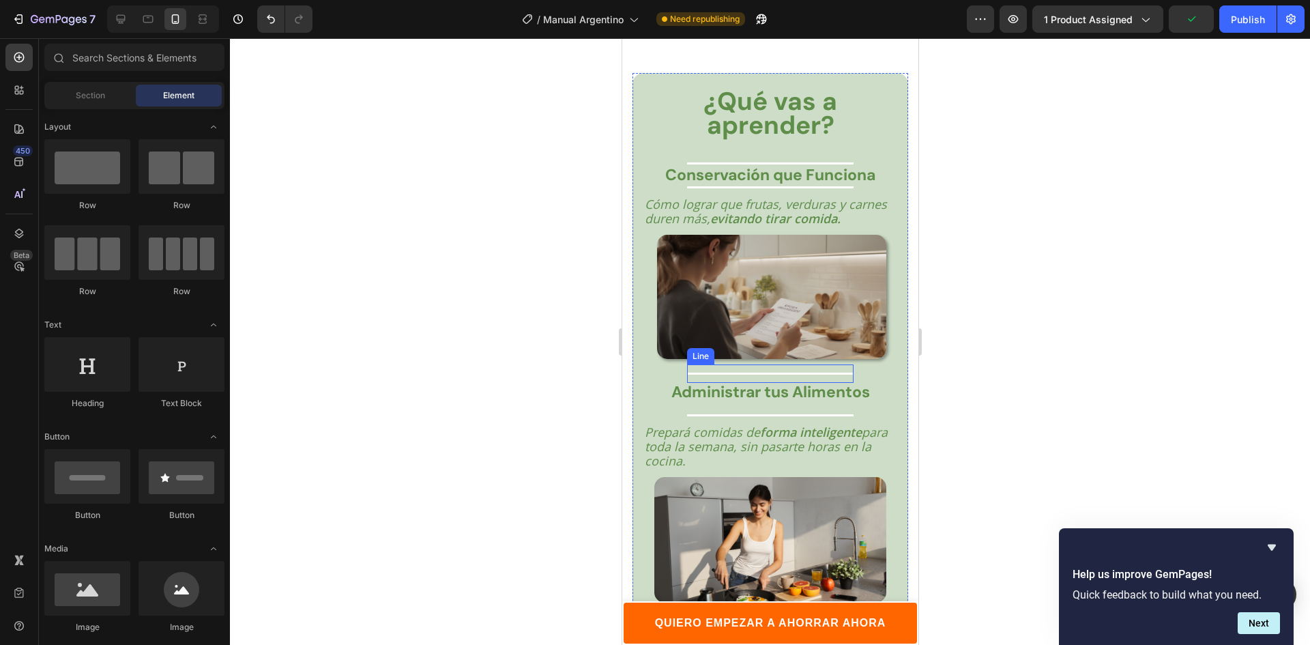
scroll to position [2395, 0]
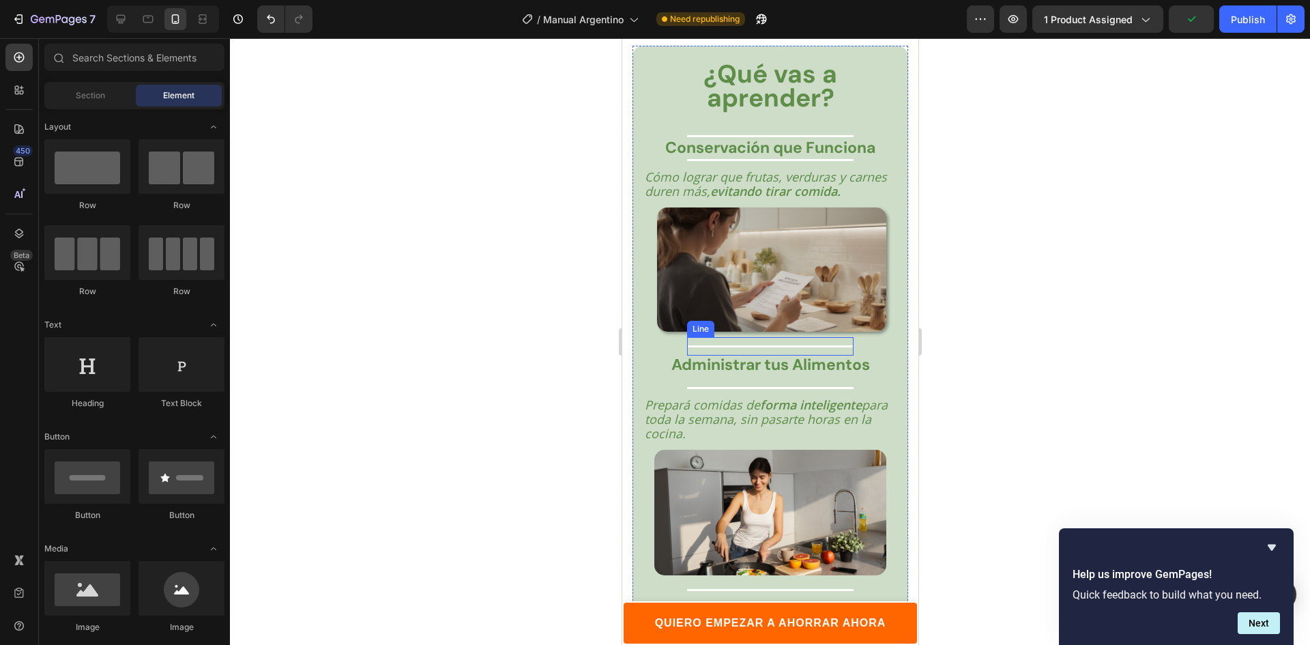
click at [735, 345] on div at bounding box center [769, 346] width 166 height 2
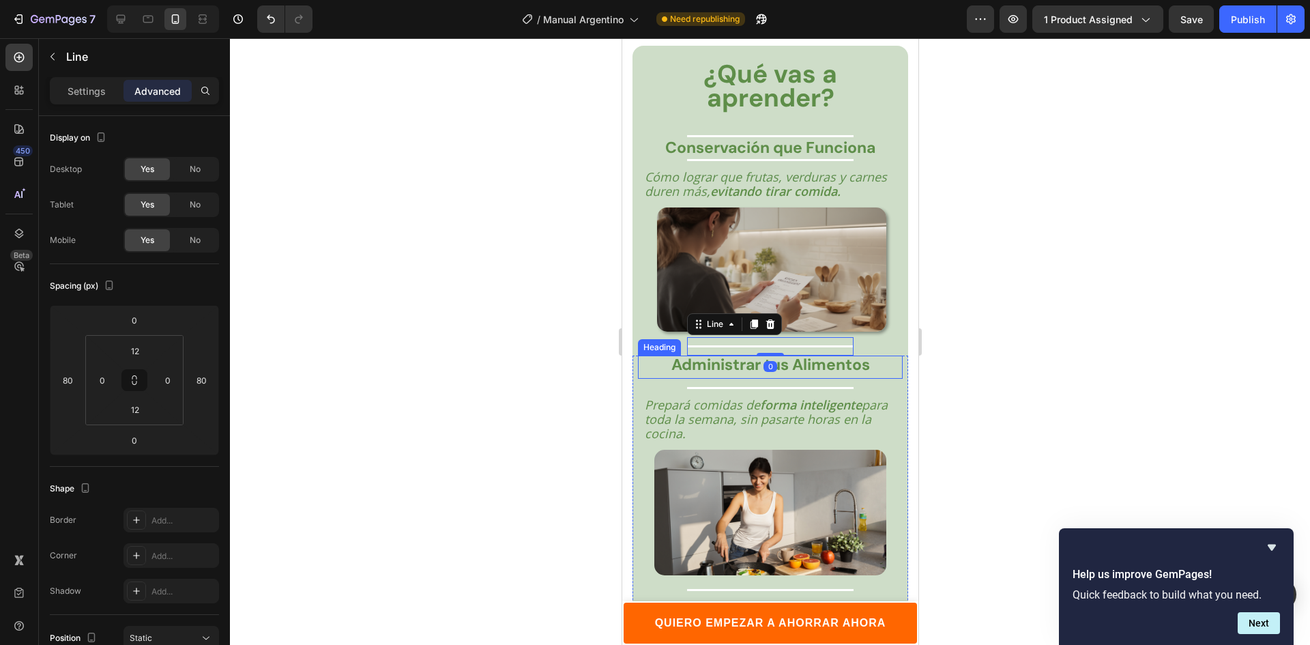
click at [713, 359] on strong "Administrar tus Alimentos" at bounding box center [769, 364] width 198 height 20
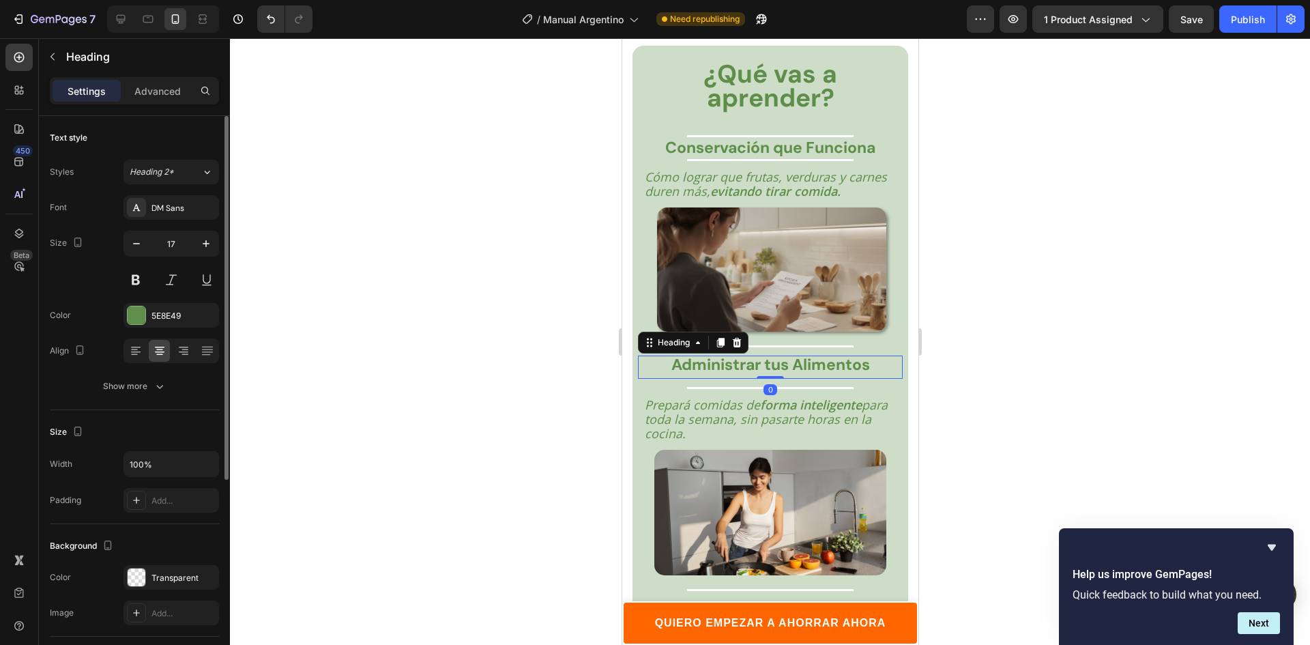
click at [156, 95] on p "Advanced" at bounding box center [157, 91] width 46 height 14
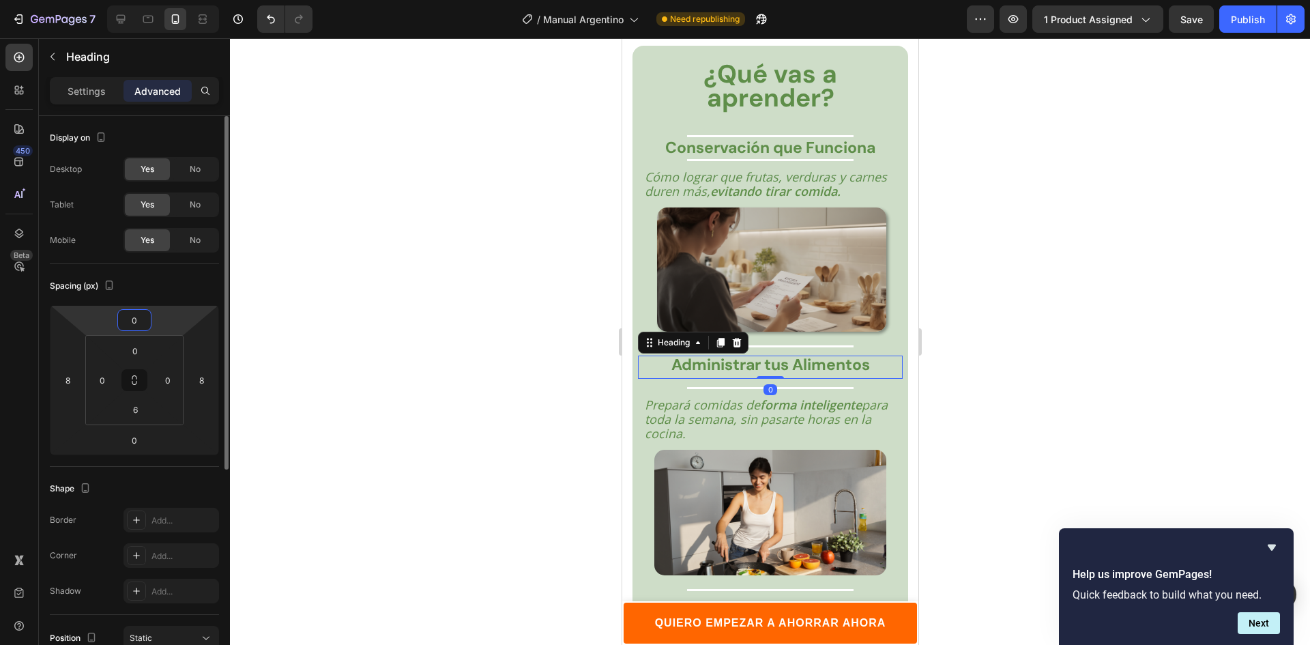
click at [145, 314] on input "0" at bounding box center [134, 320] width 27 height 20
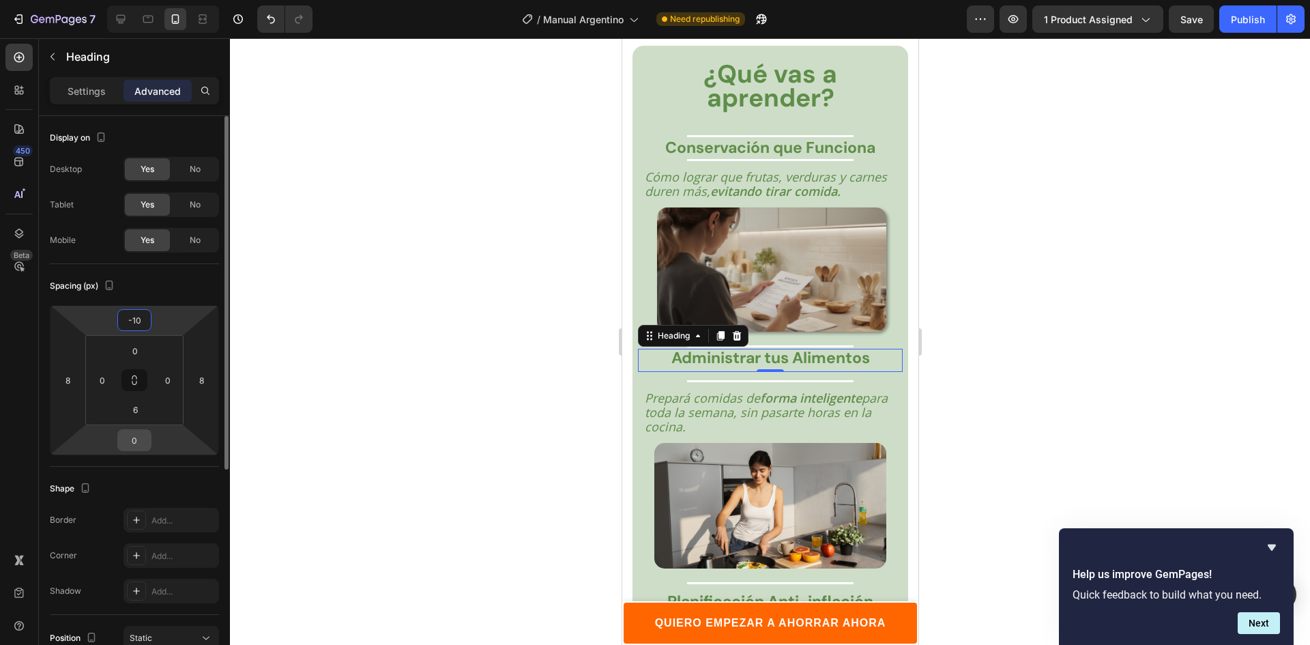
type input "-10"
click at [140, 437] on input "0" at bounding box center [134, 440] width 27 height 20
type input "-10"
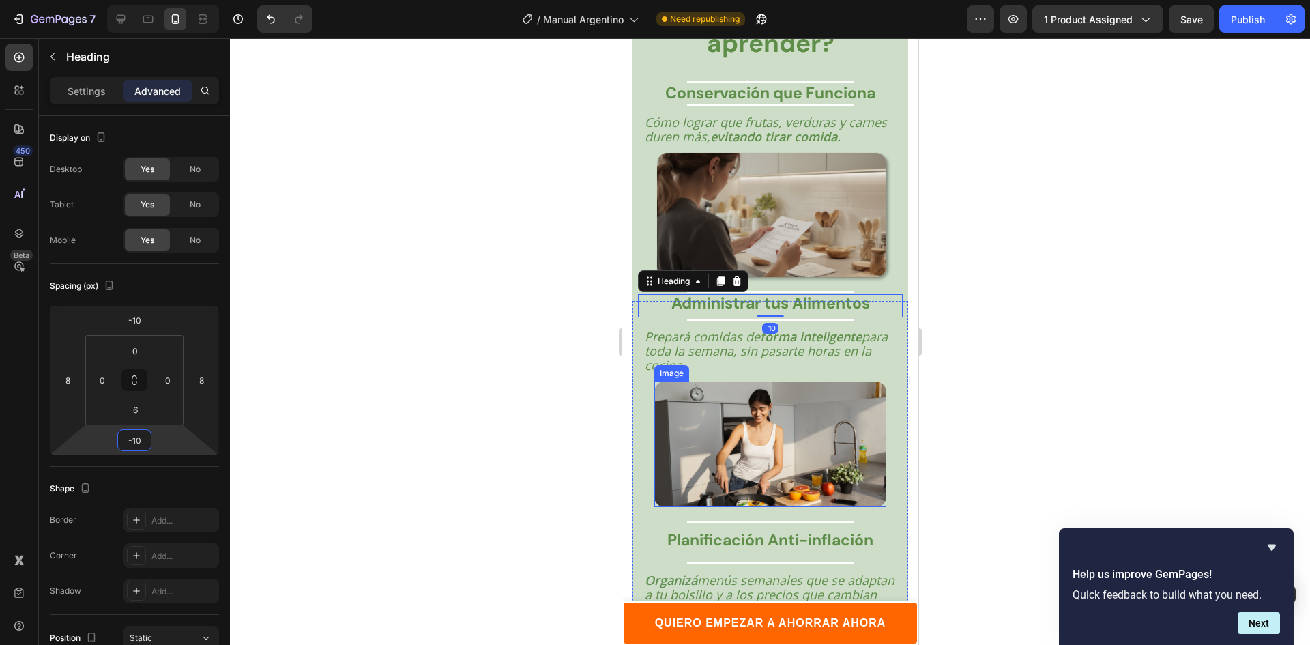
scroll to position [2532, 0]
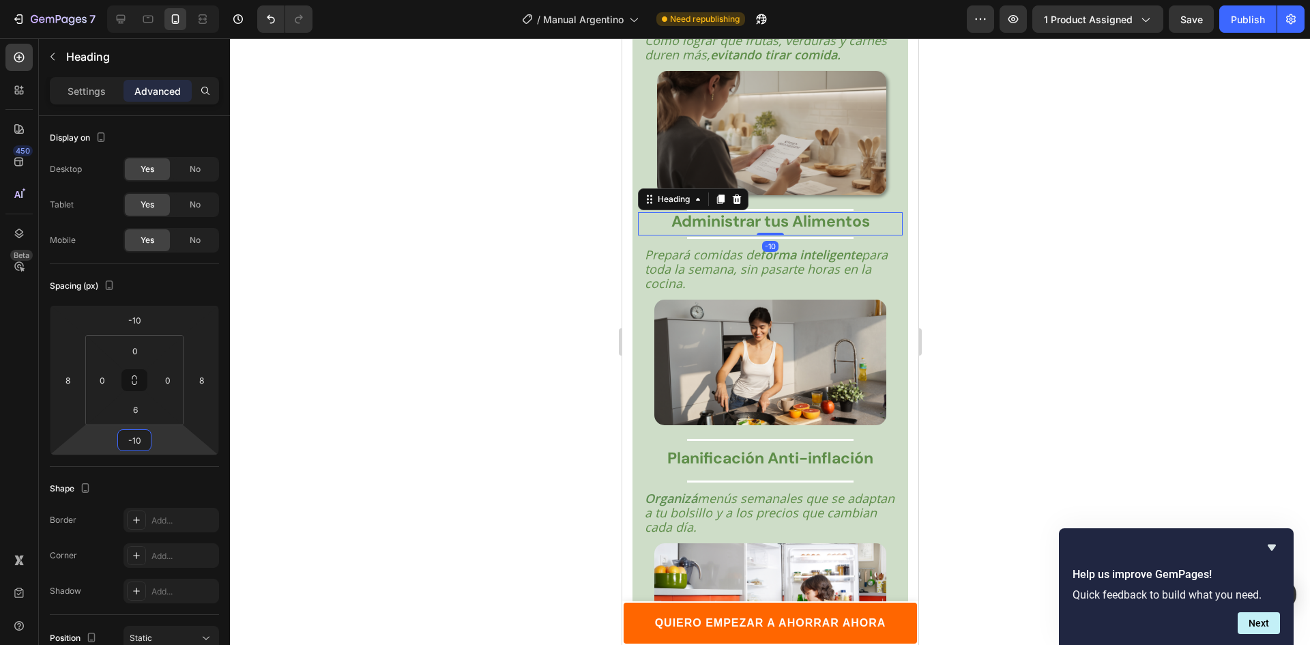
click at [1140, 422] on div at bounding box center [770, 341] width 1080 height 606
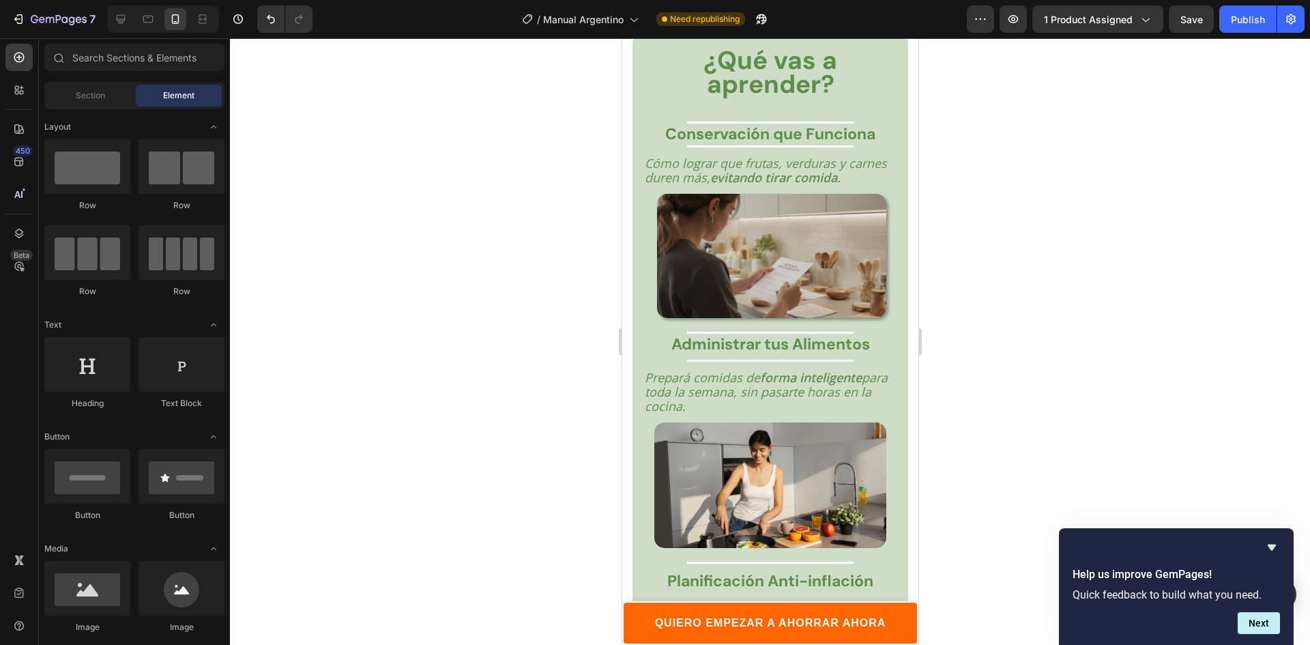
scroll to position [2395, 0]
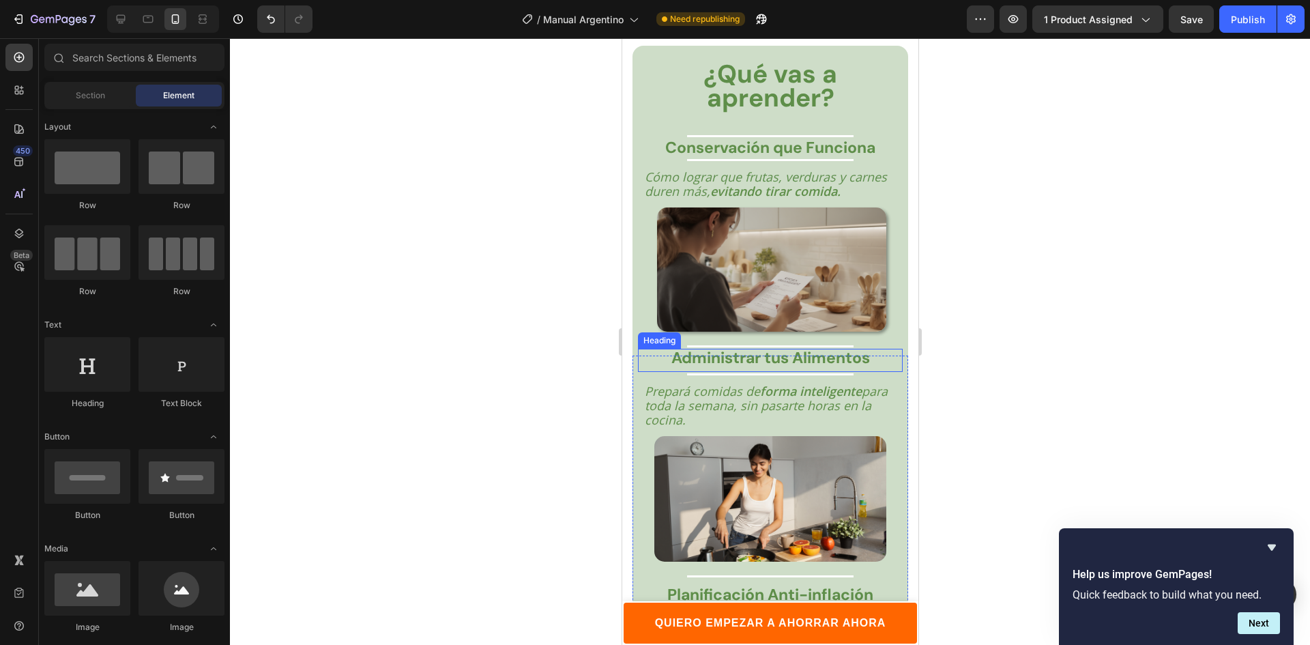
click at [763, 347] on strong "Administrar tus Alimentos" at bounding box center [769, 357] width 198 height 20
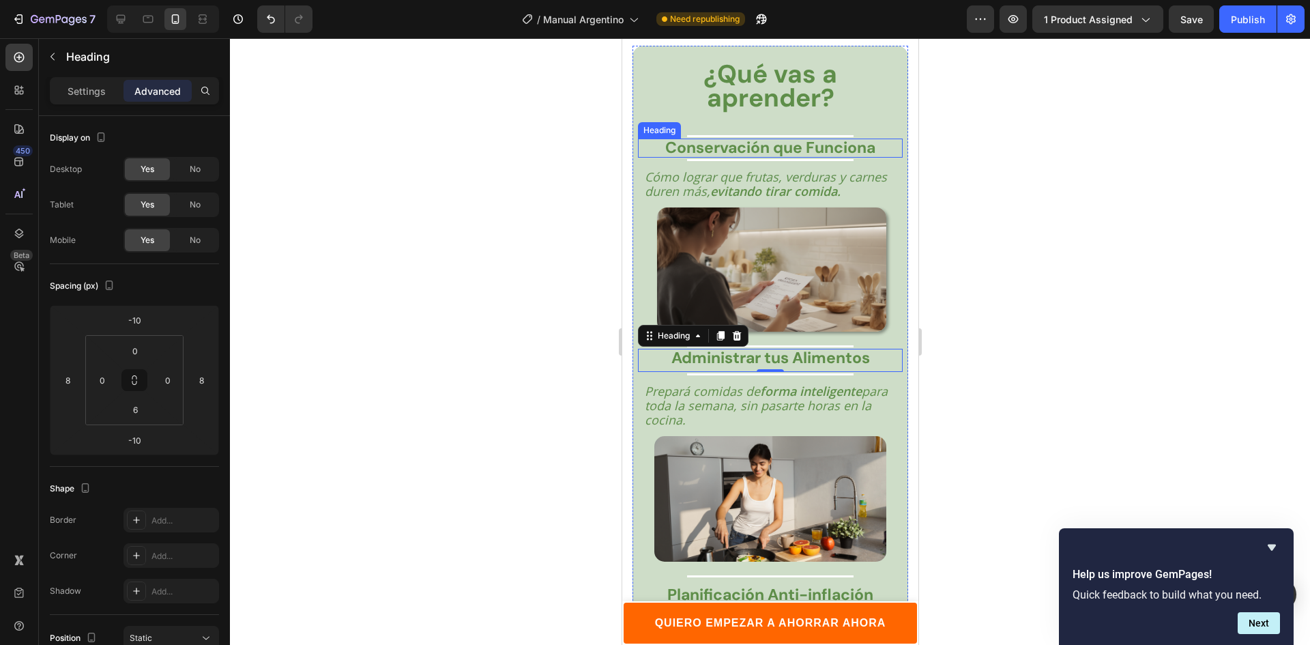
click at [758, 145] on strong "Conservación que Funciona" at bounding box center [769, 147] width 210 height 20
click at [799, 348] on strong "Administrar tus Alimentos" at bounding box center [769, 357] width 198 height 20
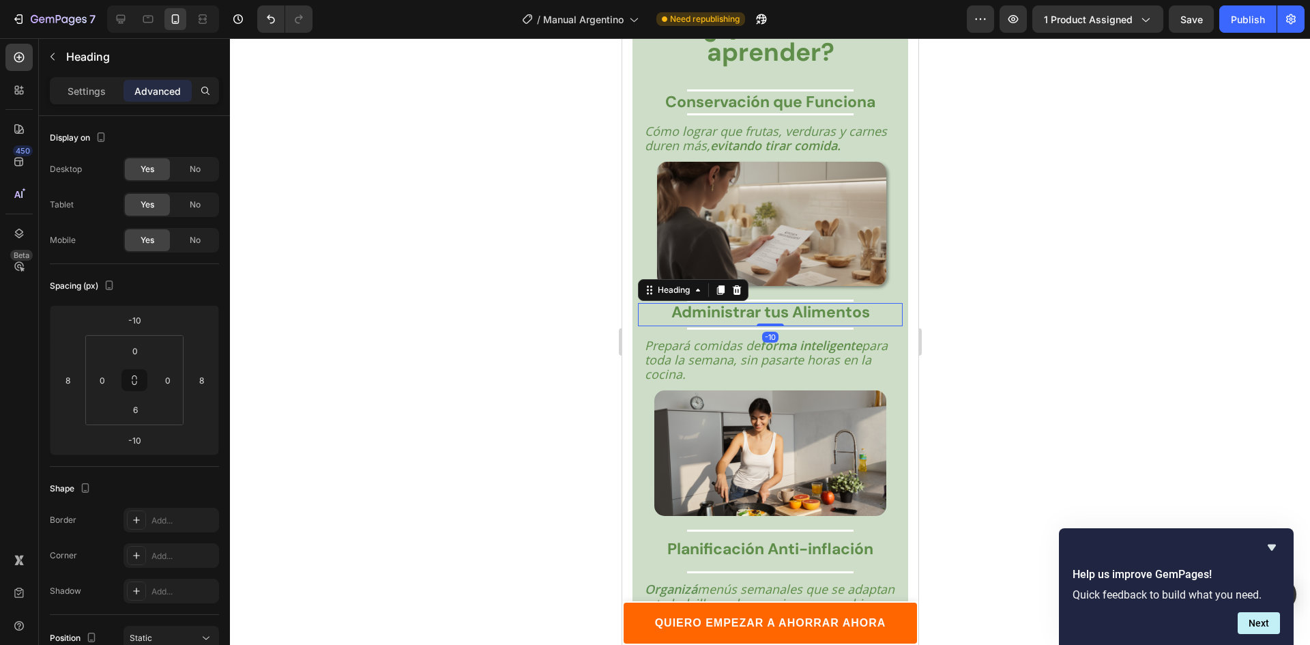
scroll to position [2524, 0]
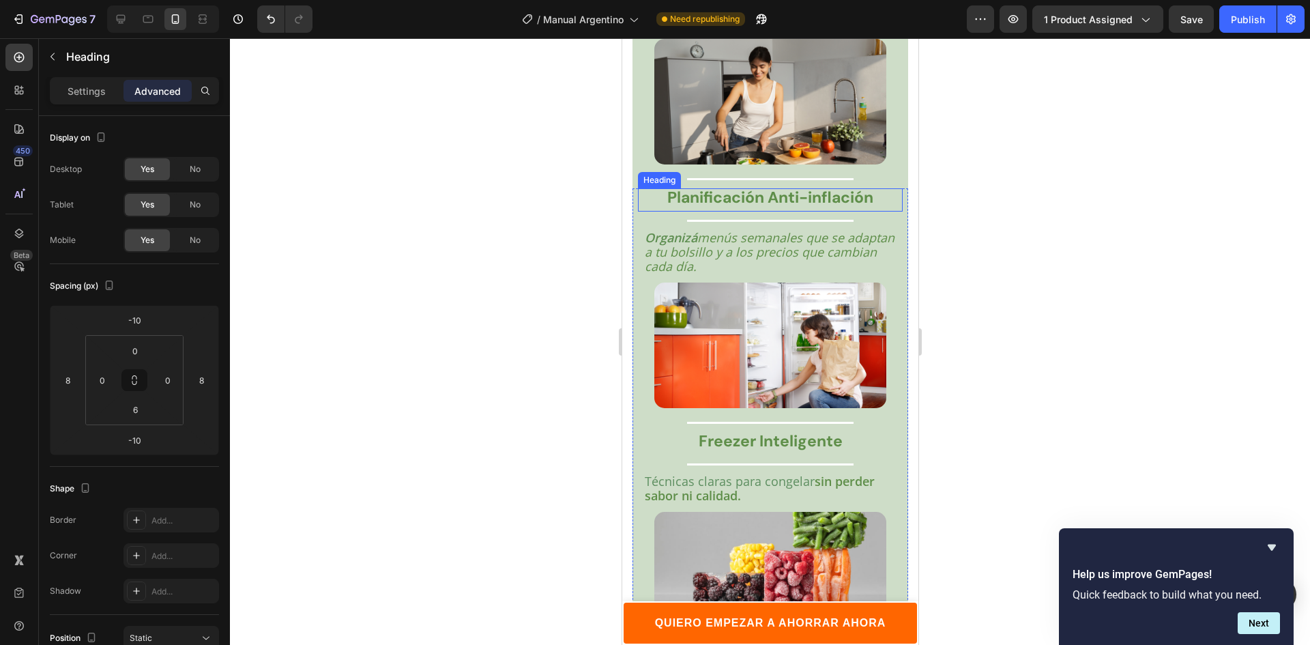
click at [818, 207] on strong "Planificación Anti-inflación" at bounding box center [769, 197] width 206 height 20
click at [829, 207] on strong "Planificación Anti-inflación" at bounding box center [769, 197] width 206 height 20
click at [151, 439] on div "-10" at bounding box center [134, 440] width 34 height 22
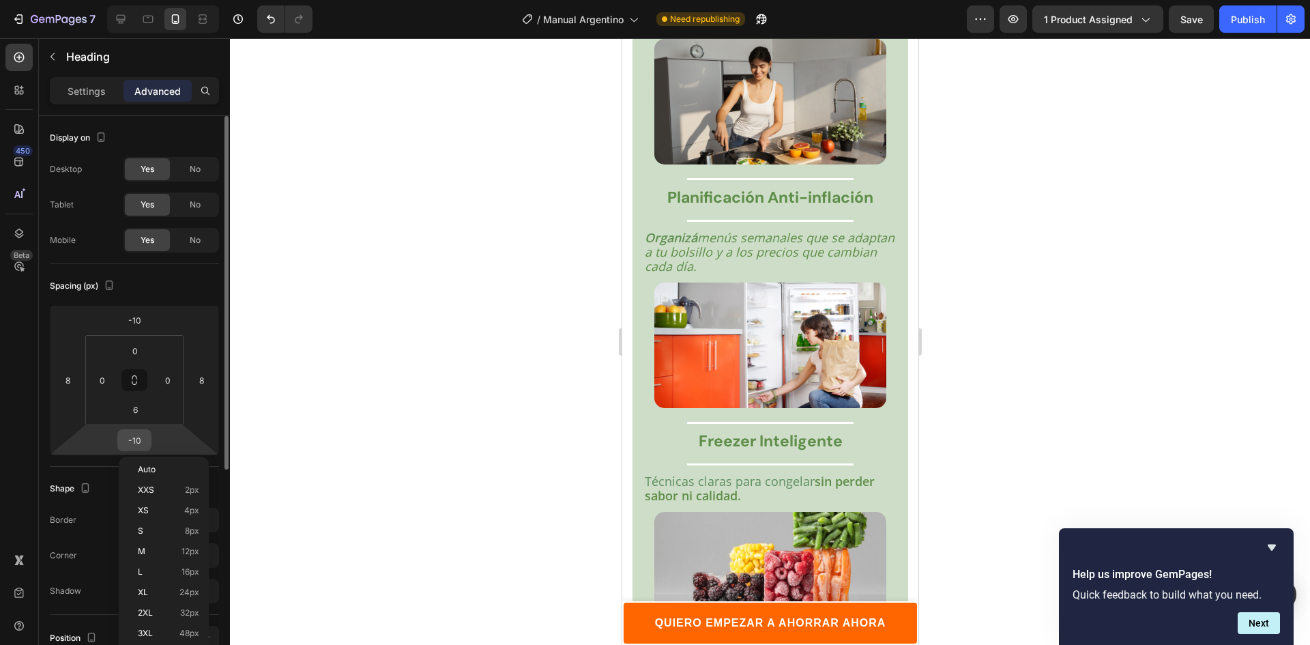
click at [137, 439] on input "-10" at bounding box center [134, 440] width 27 height 20
click at [733, 207] on strong "Planificación Anti-inflación" at bounding box center [769, 197] width 206 height 20
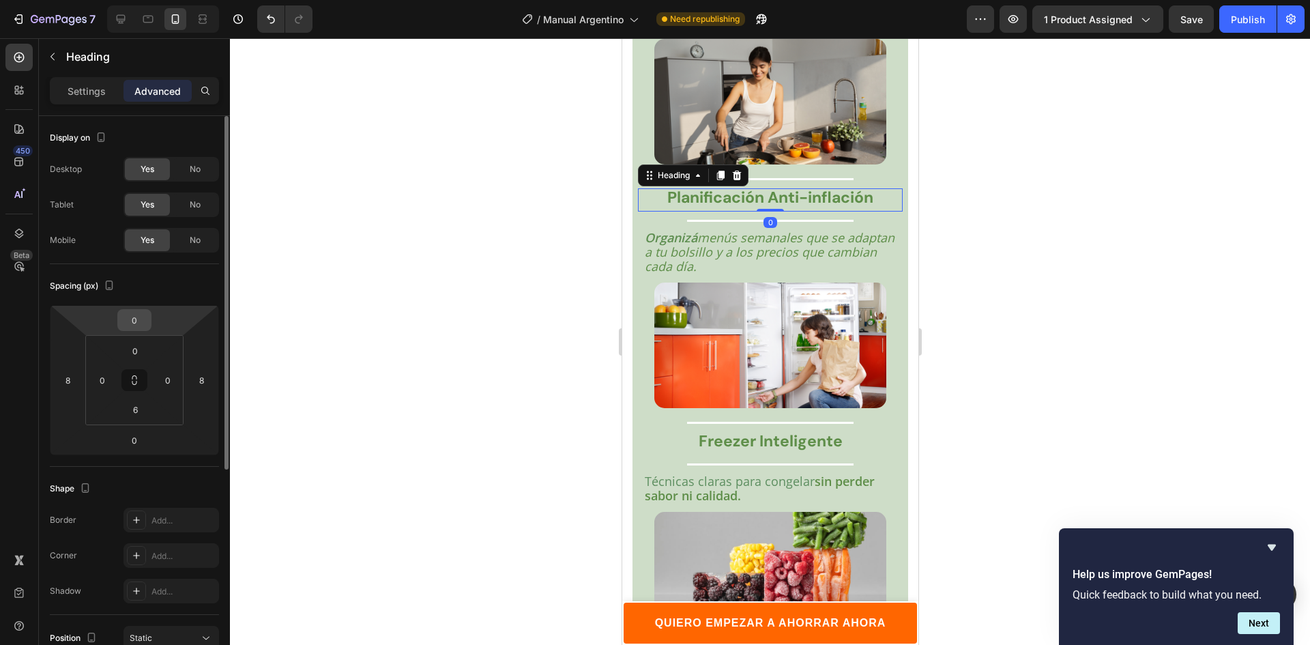
click at [126, 321] on input "0" at bounding box center [134, 320] width 27 height 20
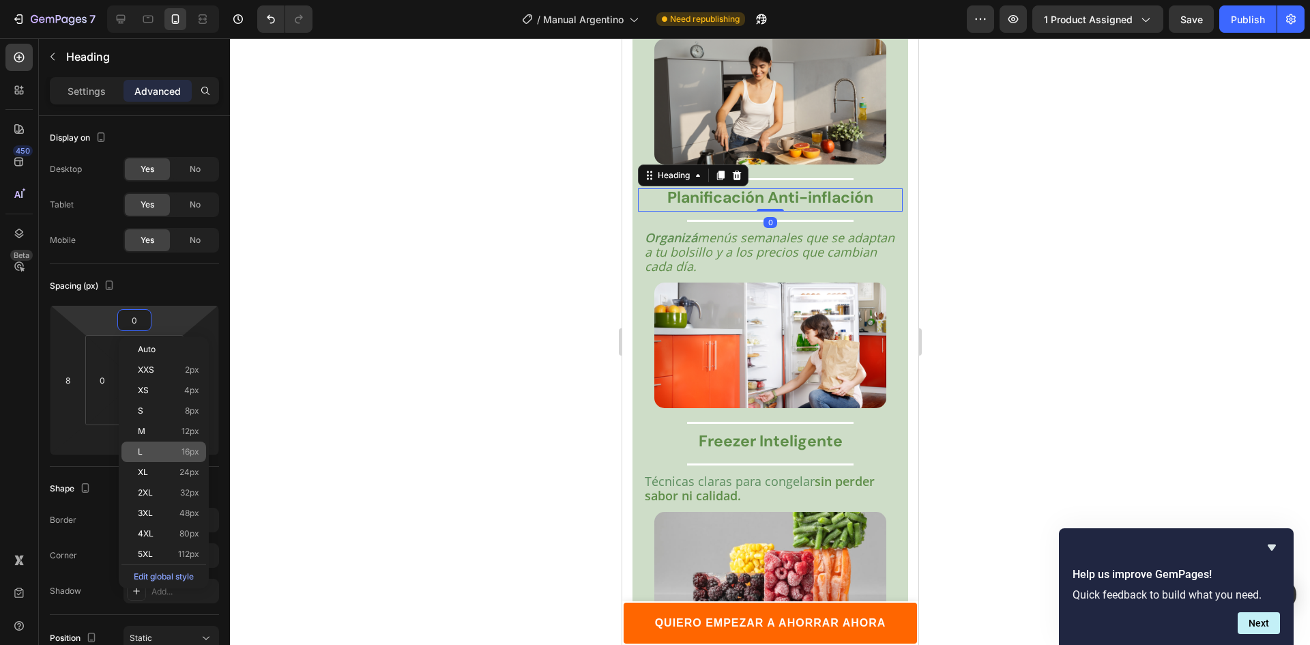
paste input "-1"
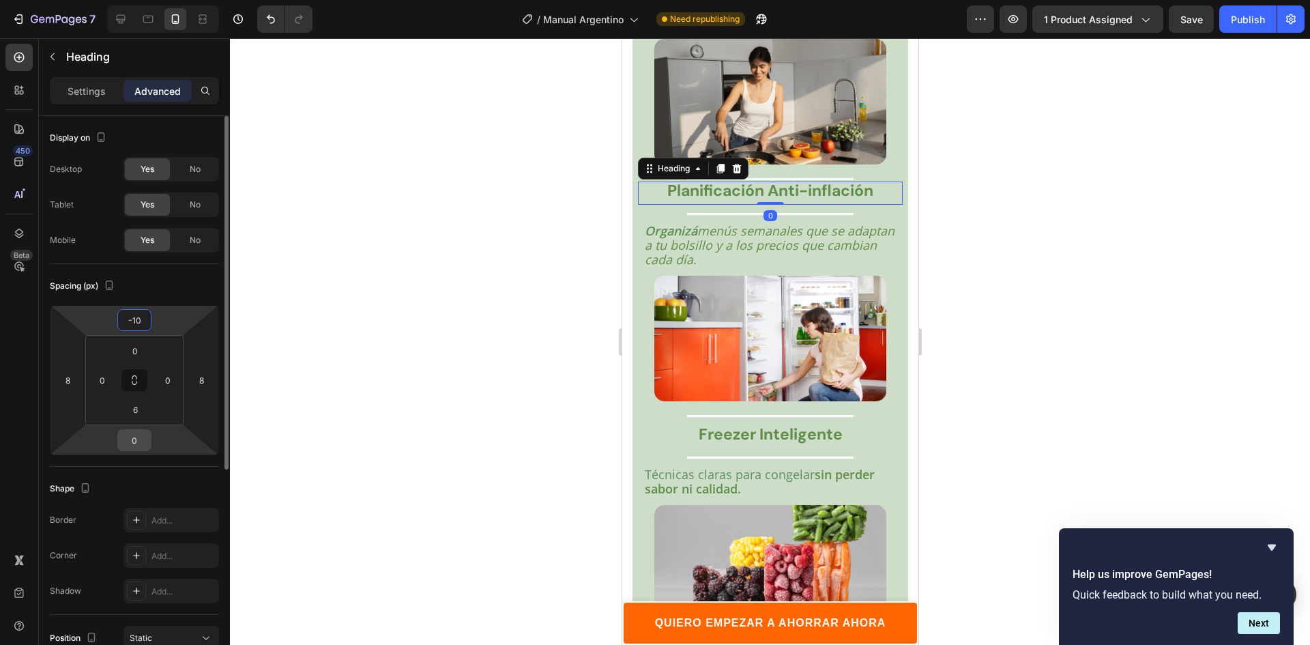
type input "-10"
click at [136, 436] on input "0" at bounding box center [134, 440] width 27 height 20
paste input "-1"
type input "-10"
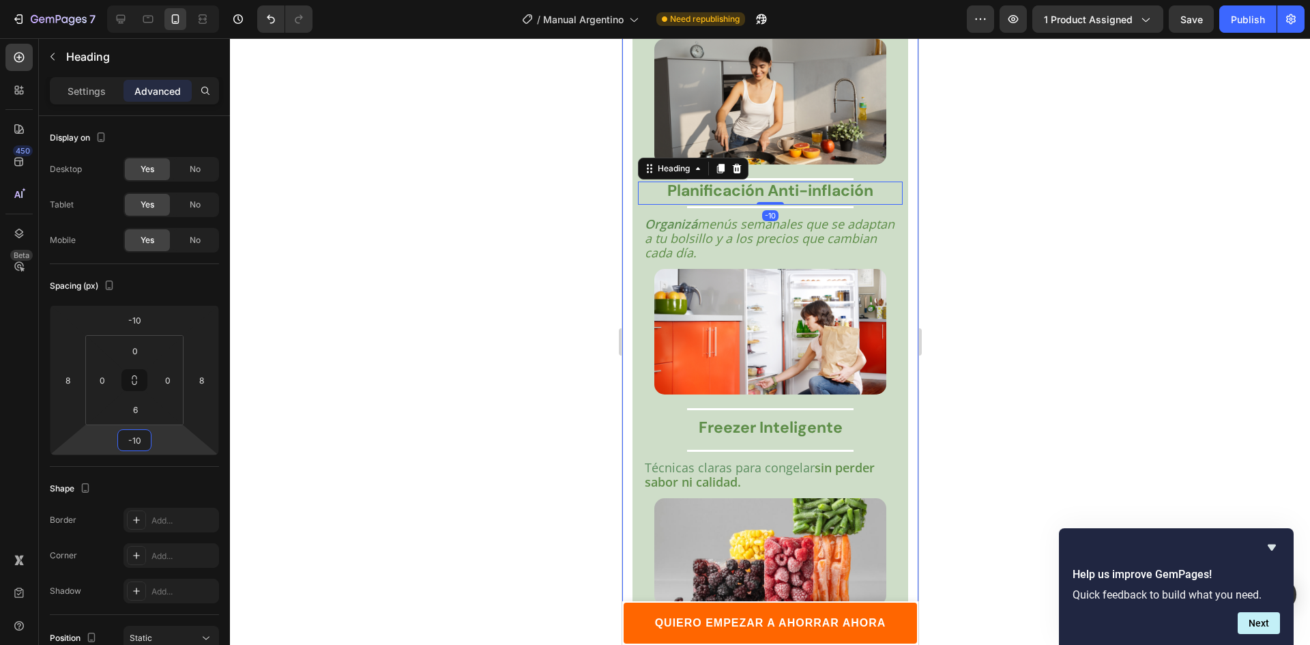
scroll to position [2805, 0]
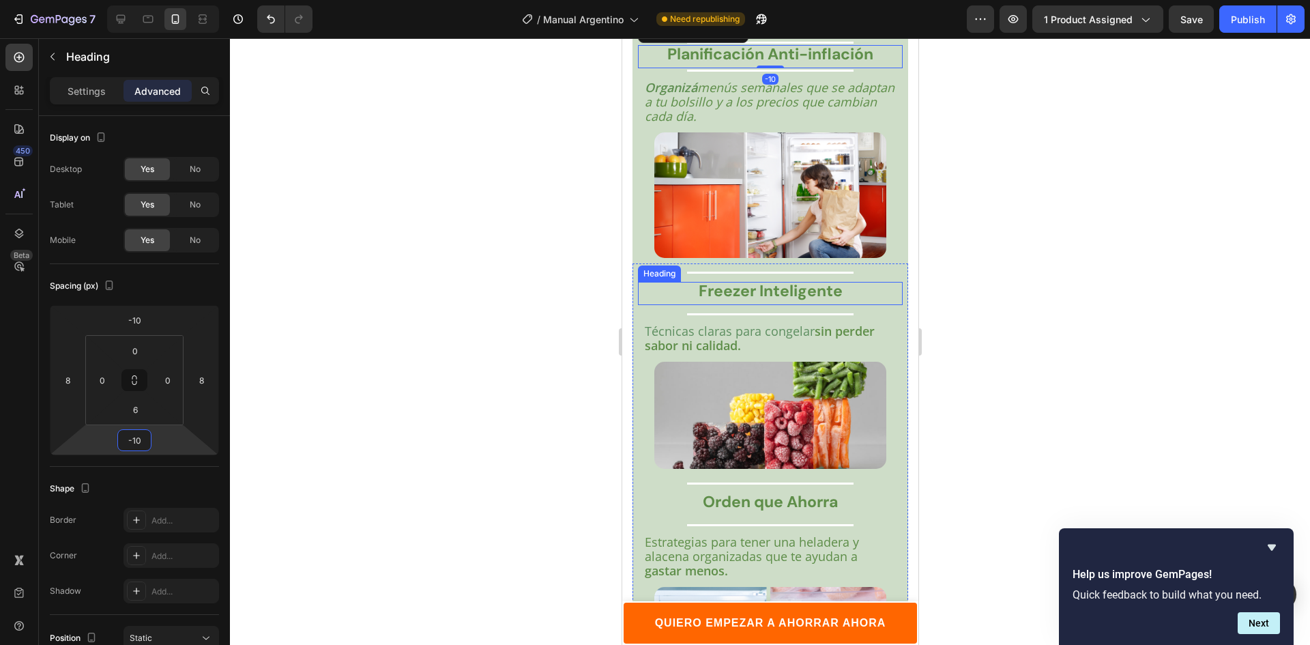
click at [773, 301] on strong "Freezer Inteligente" at bounding box center [770, 290] width 144 height 20
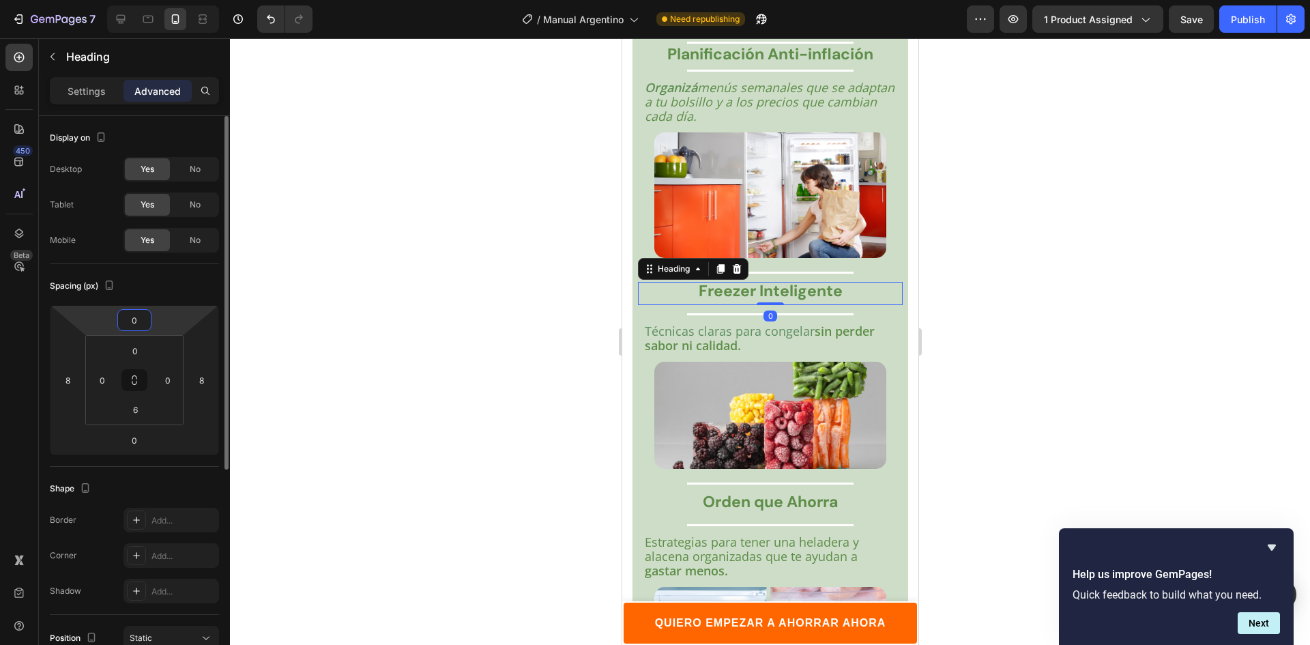
click at [133, 319] on input "0" at bounding box center [134, 320] width 27 height 20
paste input "-1"
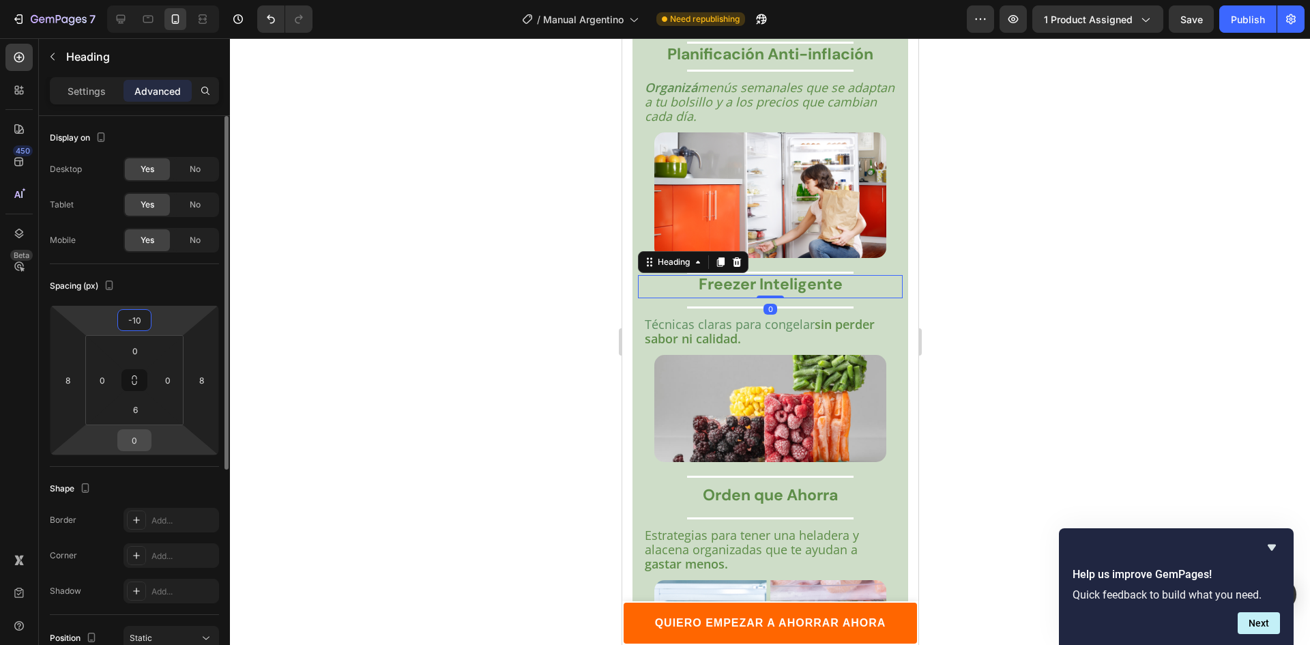
type input "-10"
click at [135, 438] on input "0" at bounding box center [134, 440] width 27 height 20
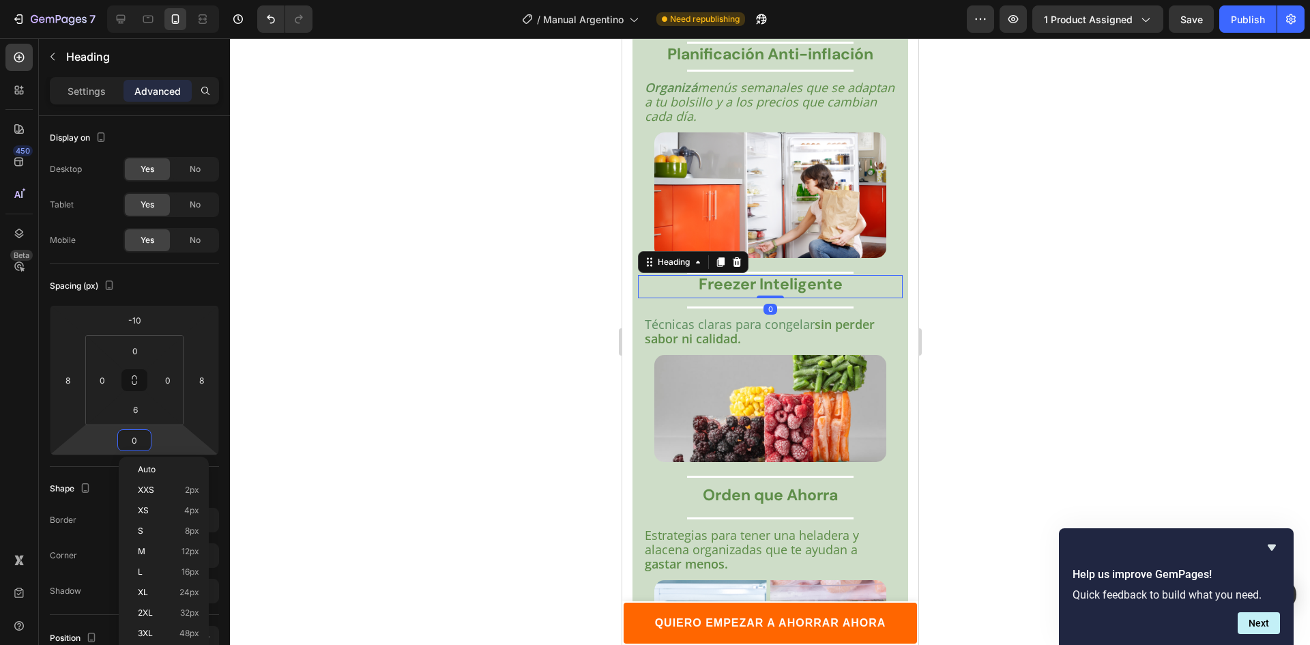
paste input "-1"
type input "-10"
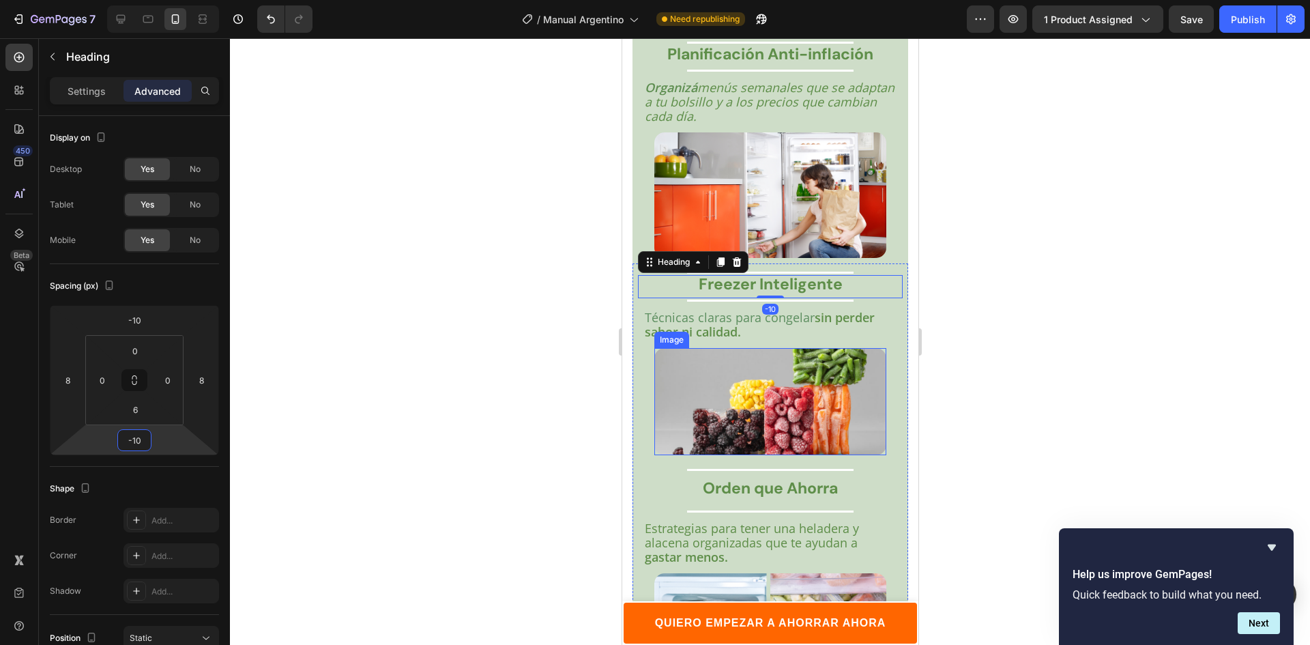
scroll to position [3077, 0]
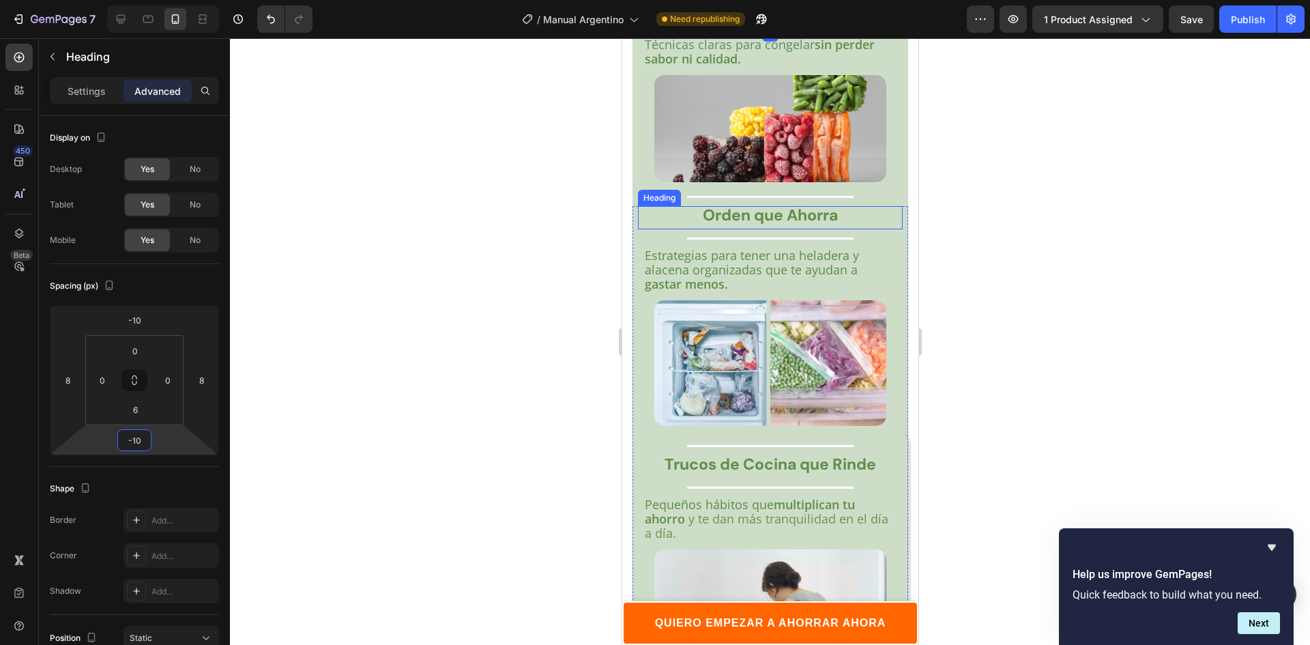
click at [759, 225] on strong "Orden que Ahorra" at bounding box center [769, 215] width 135 height 20
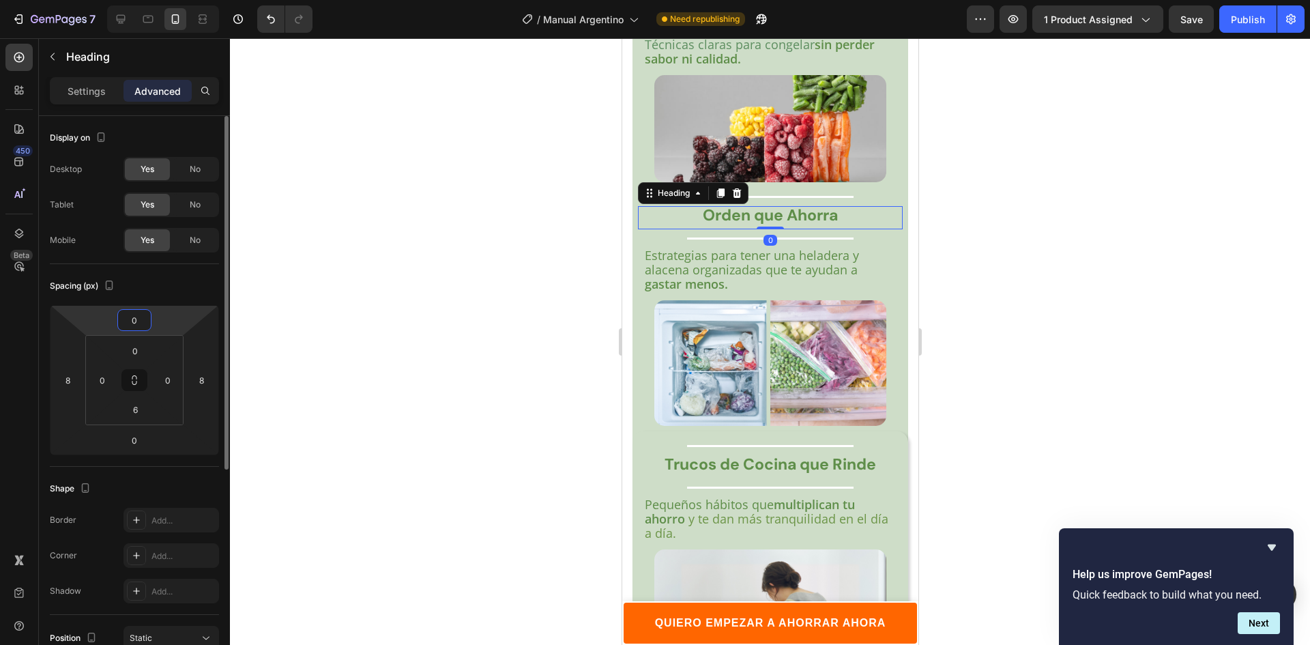
click at [138, 322] on input "0" at bounding box center [134, 320] width 27 height 20
paste input "-1"
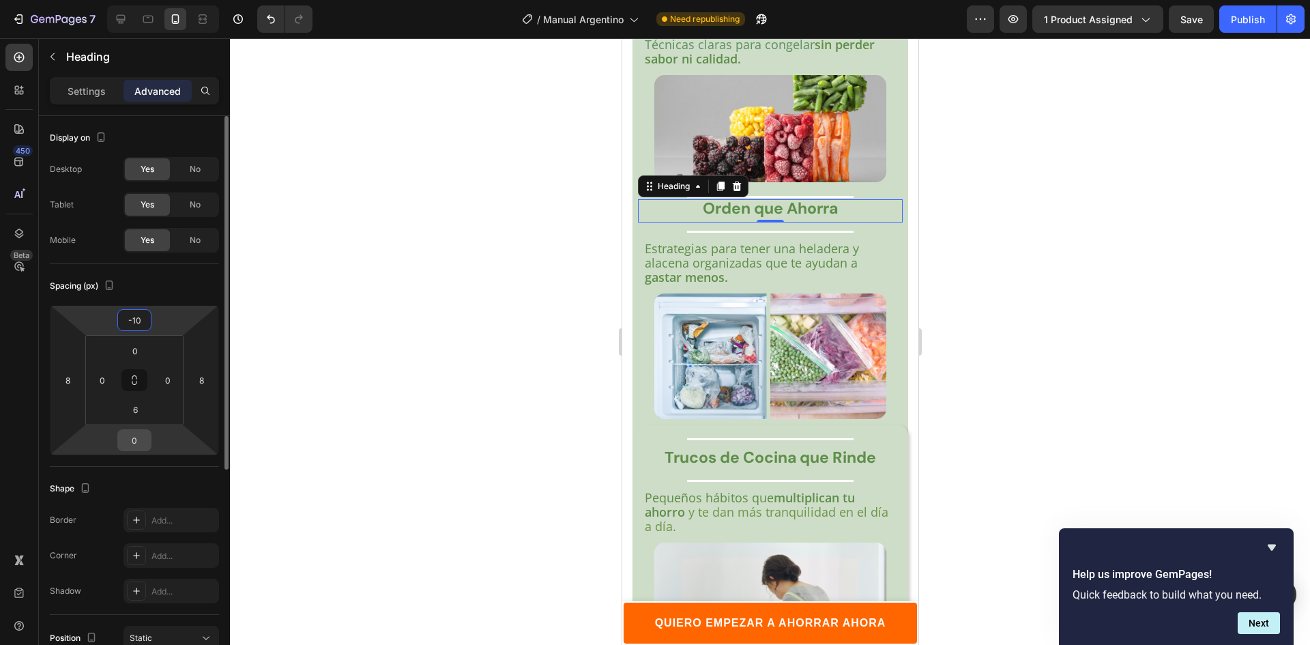
type input "-10"
click at [134, 443] on input "0" at bounding box center [134, 440] width 27 height 20
paste input "-1"
type input "-10"
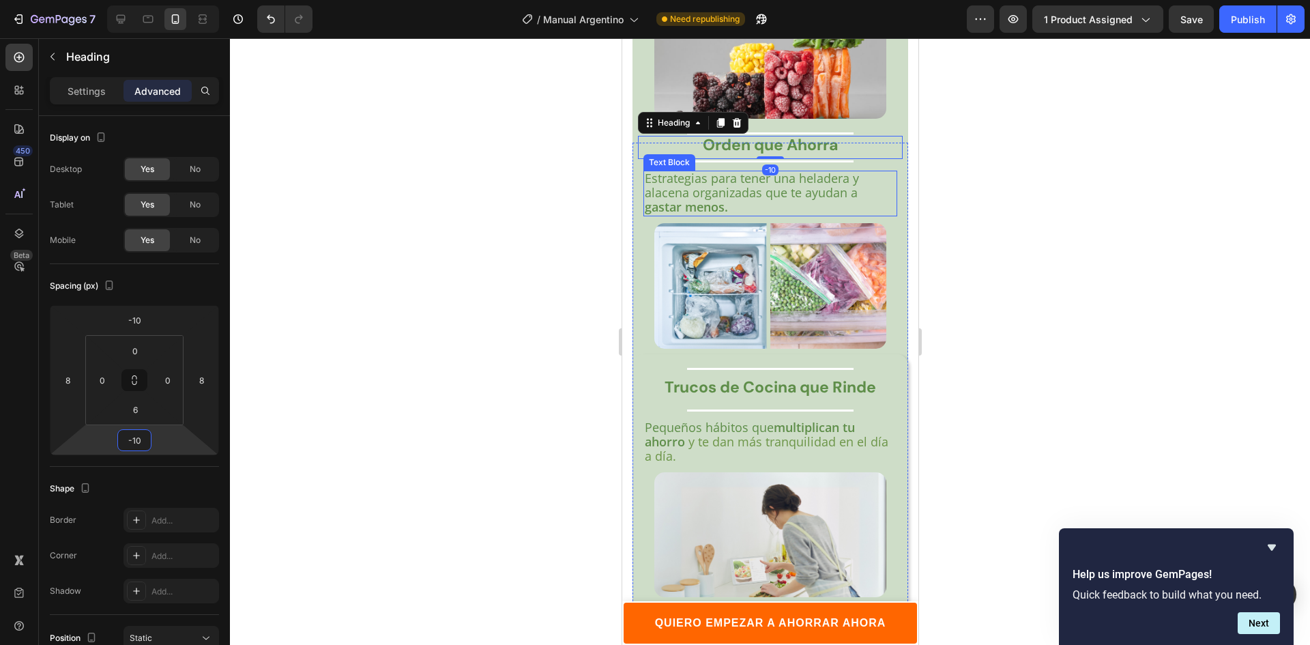
scroll to position [3214, 0]
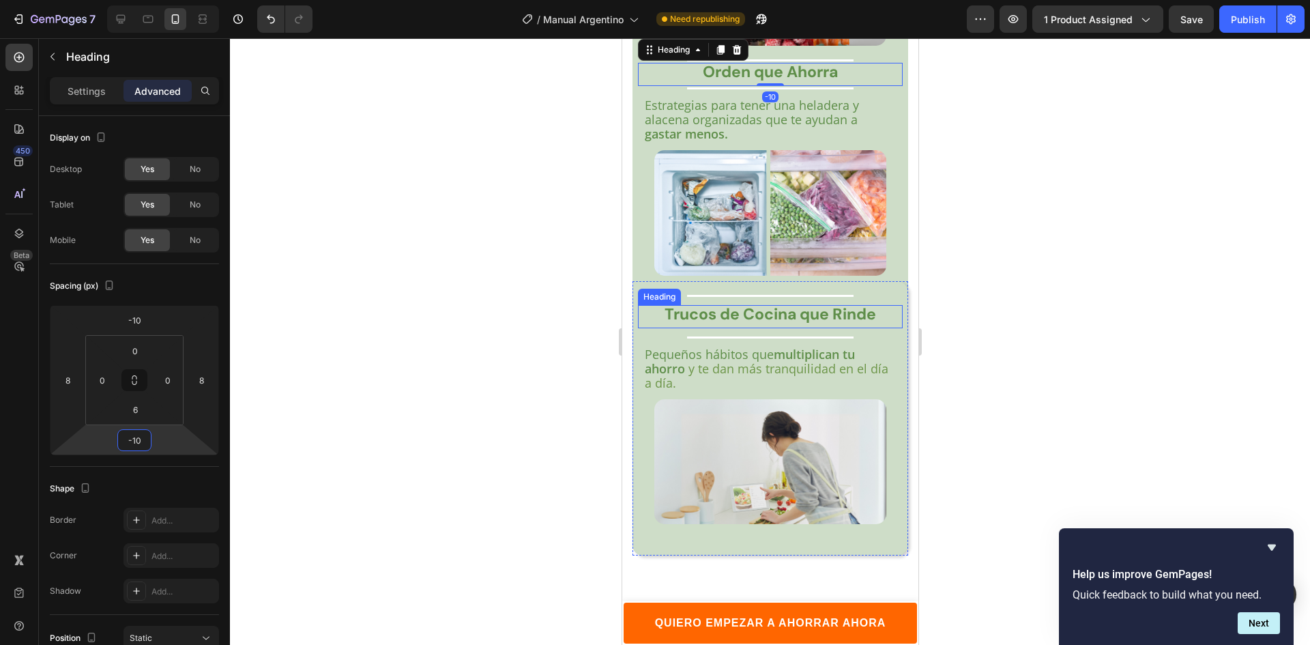
click at [727, 324] on strong "Trucos de Cocina que Rinde" at bounding box center [769, 314] width 211 height 20
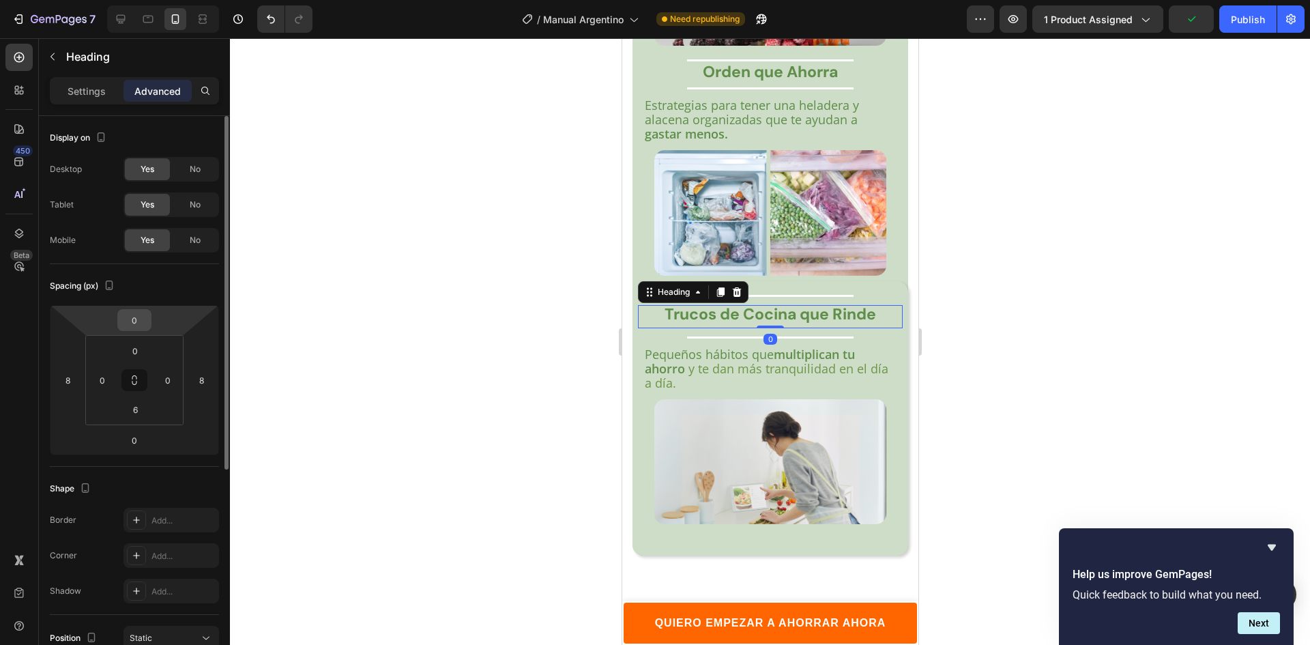
click at [132, 316] on input "0" at bounding box center [134, 320] width 27 height 20
paste input "-1"
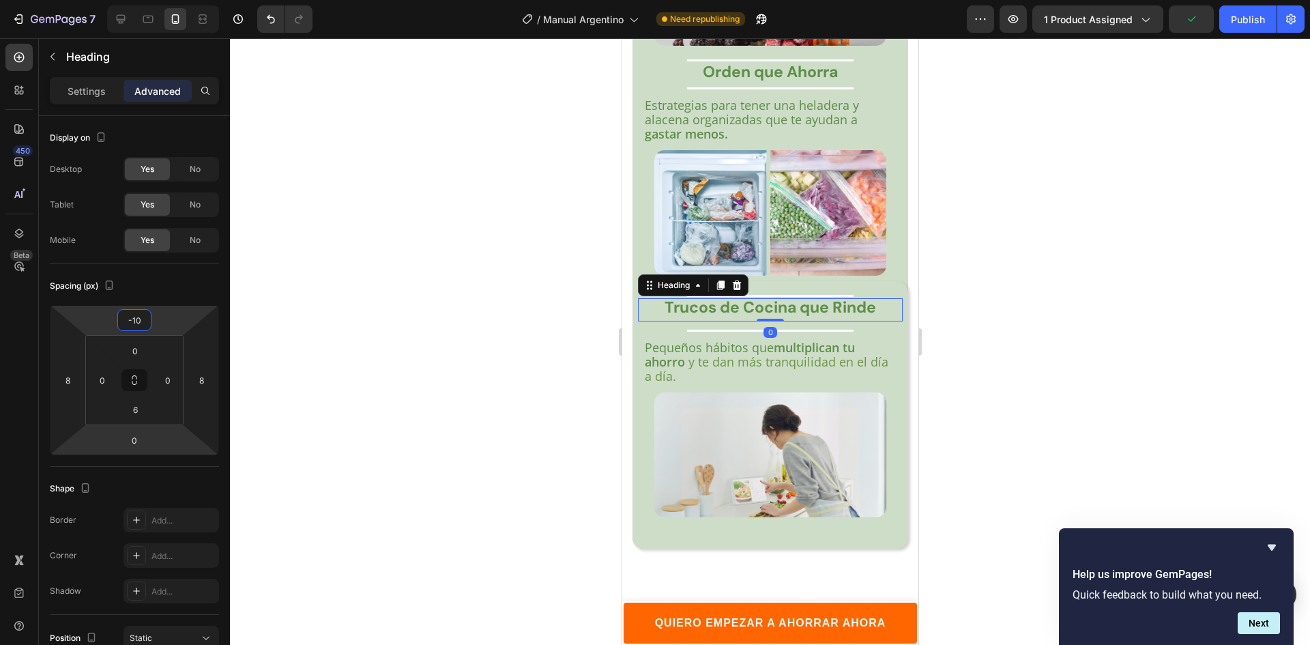
type input "-10"
click at [136, 433] on input "0" at bounding box center [134, 440] width 27 height 20
paste input "number"
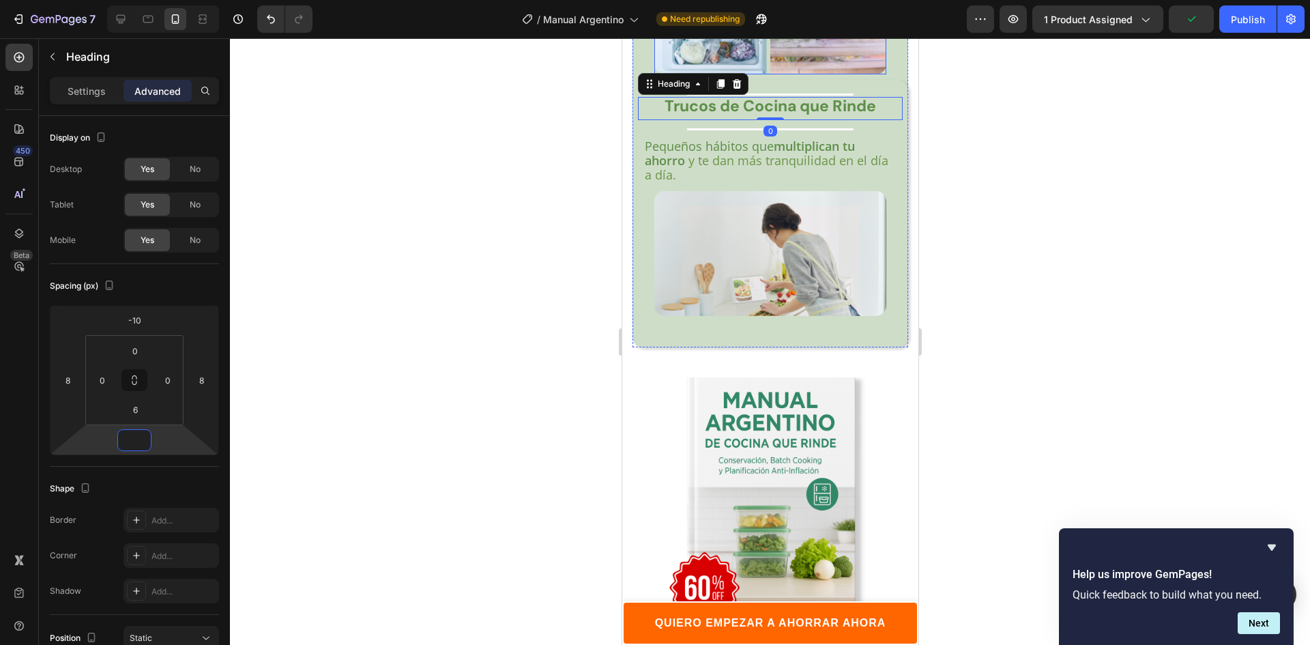
scroll to position [3418, 0]
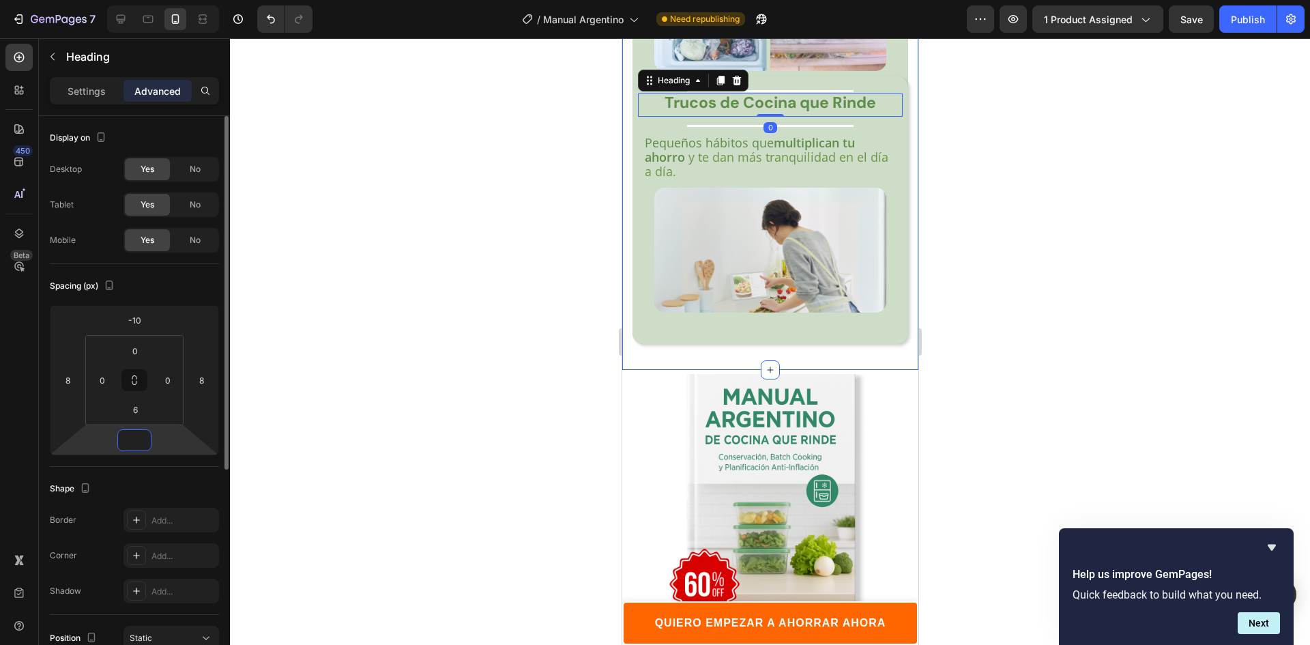
click at [132, 444] on input "number" at bounding box center [134, 440] width 27 height 20
type input "-10"
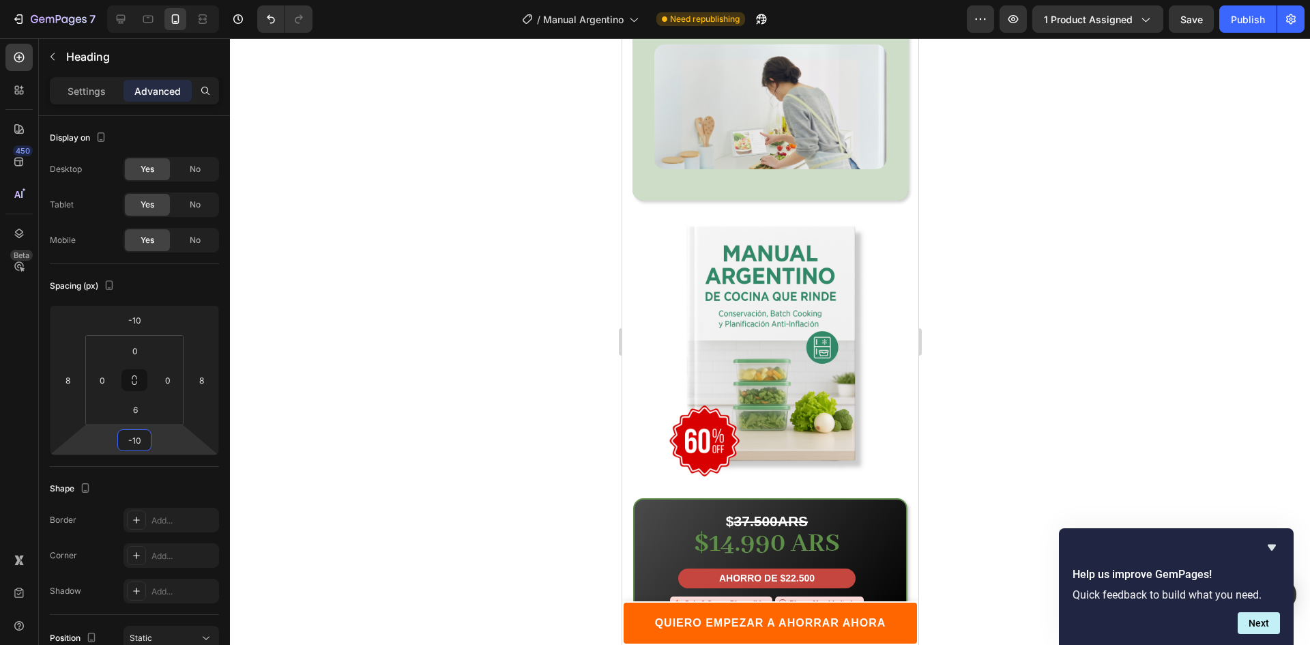
click at [1027, 243] on div at bounding box center [770, 341] width 1080 height 606
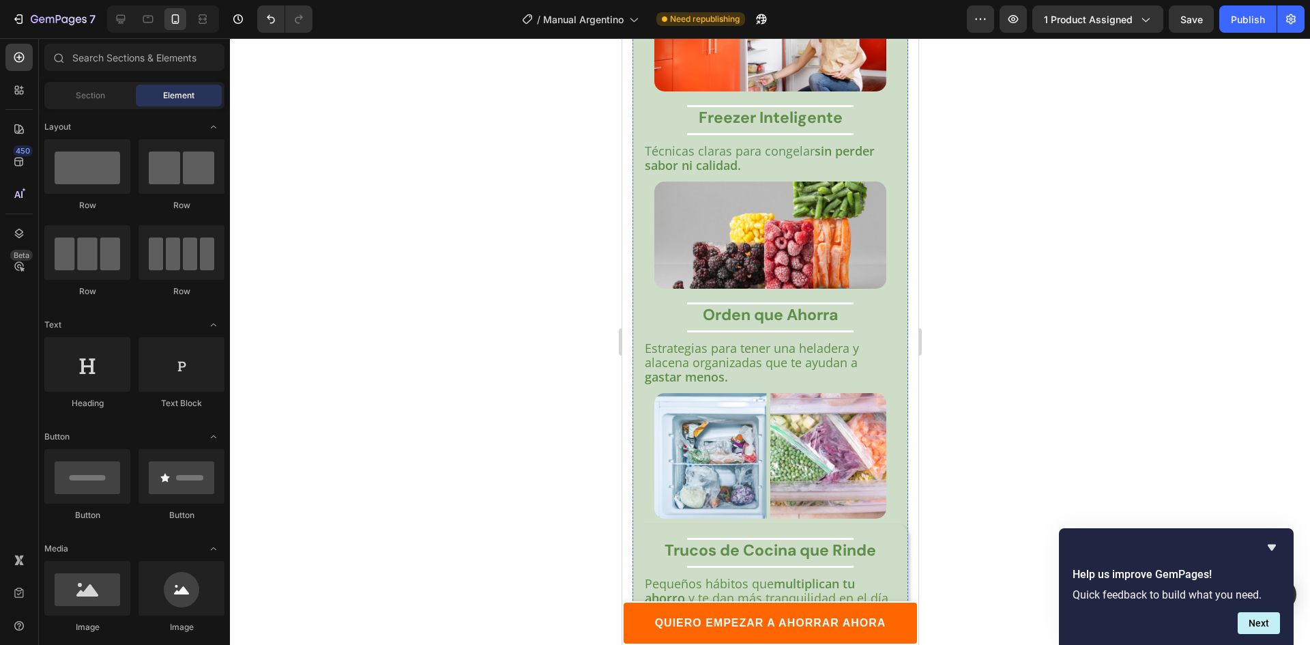
scroll to position [2464, 0]
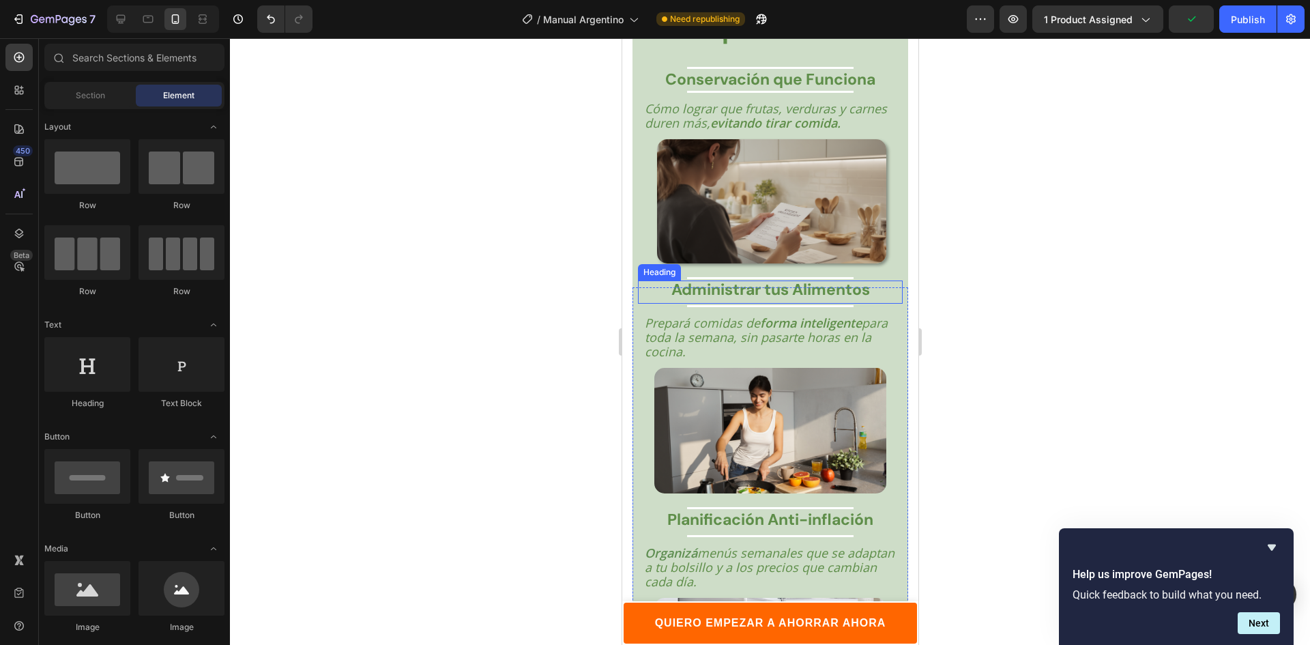
click at [820, 282] on strong "Administrar tus Alimentos" at bounding box center [769, 289] width 198 height 20
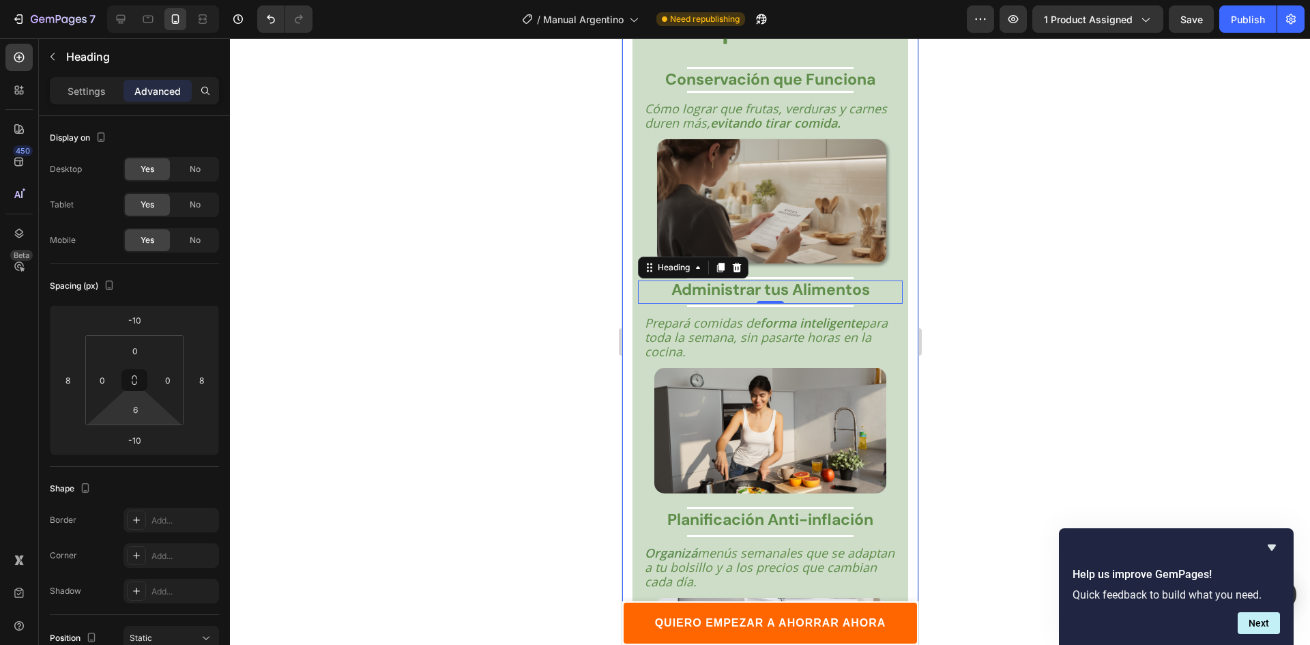
type input "0"
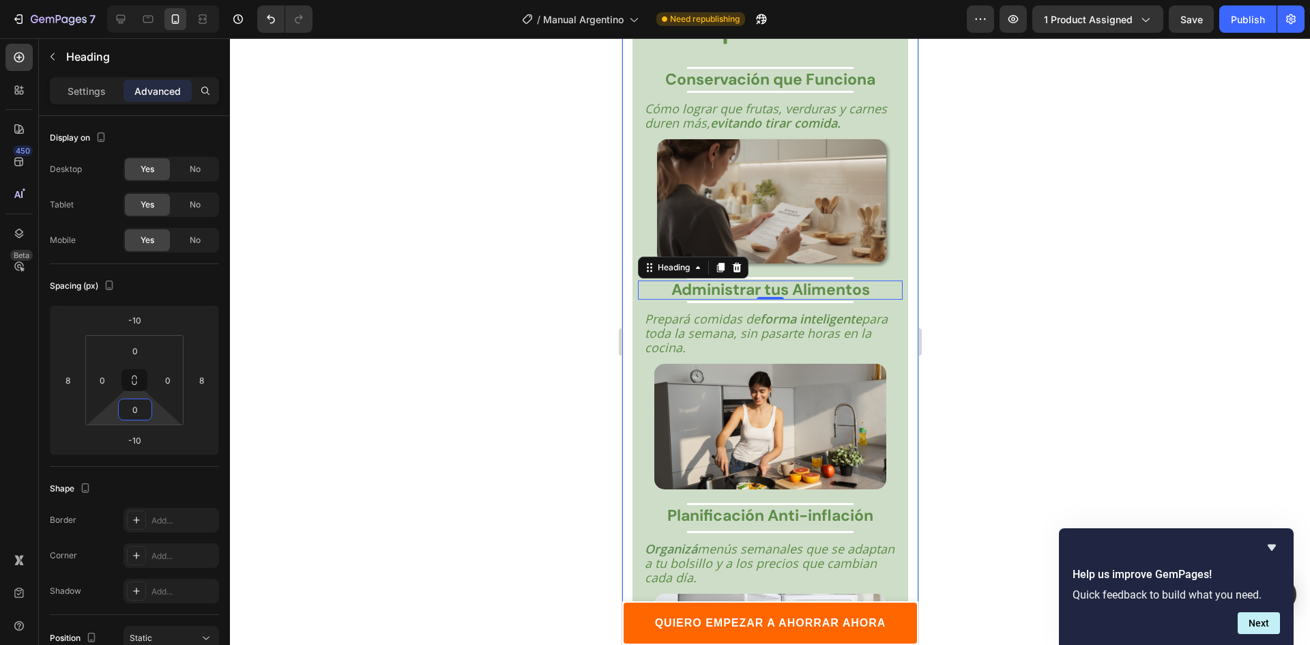
drag, startPoint x: 154, startPoint y: 412, endPoint x: 160, endPoint y: 421, distance: 10.8
click at [160, 0] on html "7 Version history / Manual Argentino Need republishing Preview 1 product assign…" at bounding box center [655, 0] width 1310 height 0
click at [747, 79] on strong "Conservación que Funciona" at bounding box center [769, 79] width 210 height 20
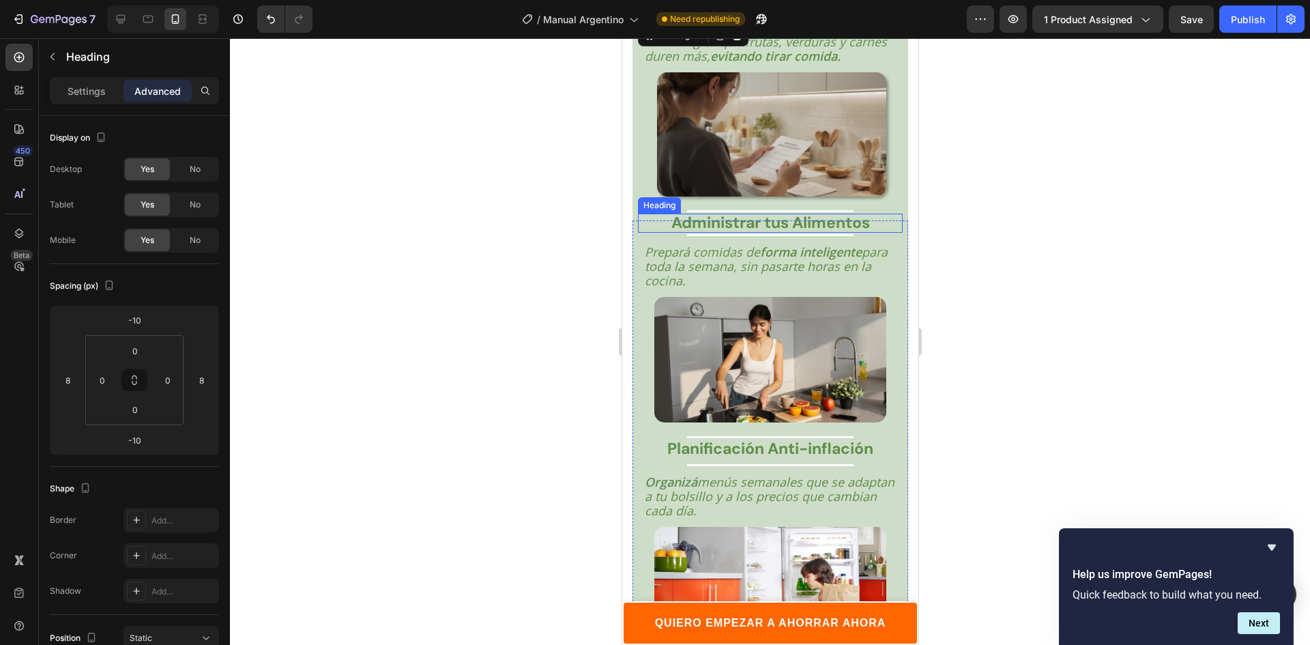
scroll to position [2600, 0]
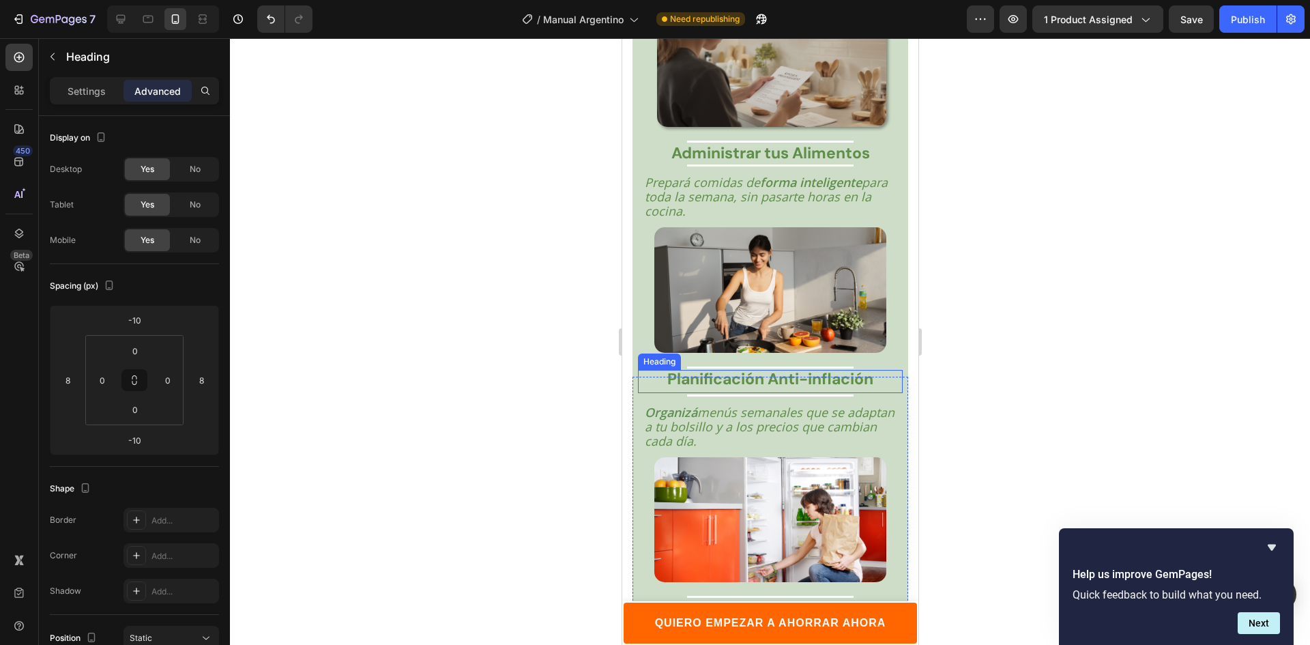
click at [767, 368] on strong "Planificación Anti-inflación" at bounding box center [769, 378] width 206 height 20
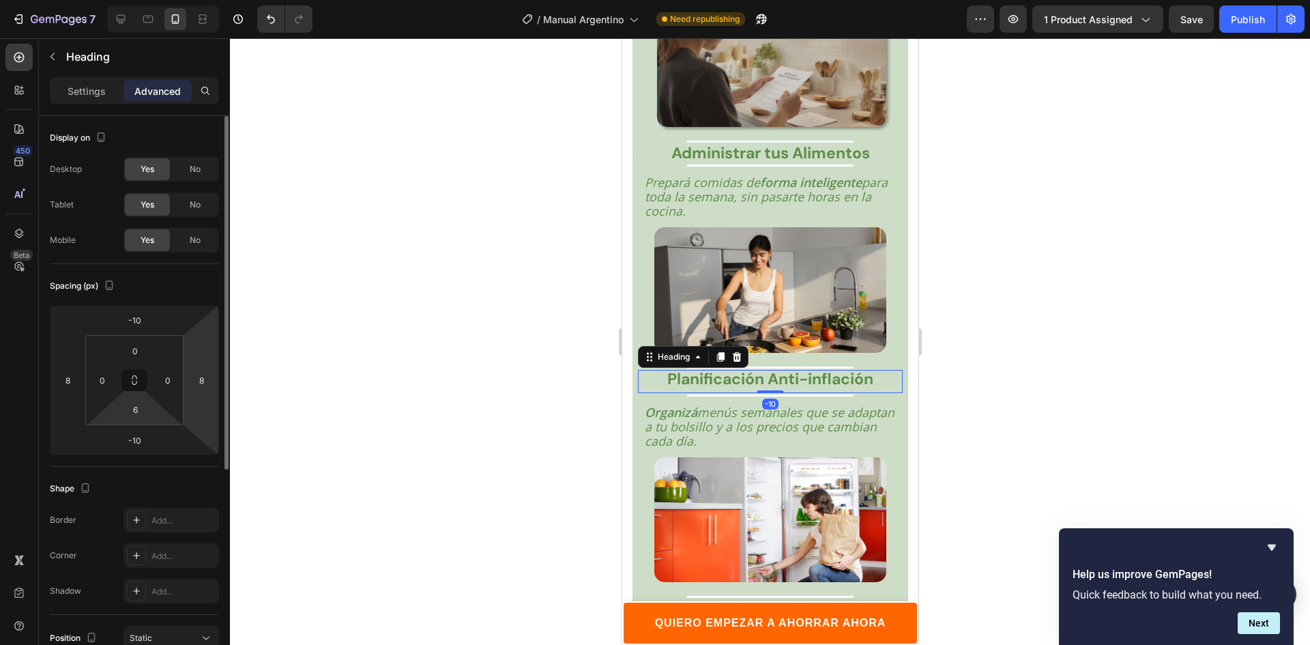
drag, startPoint x: 158, startPoint y: 416, endPoint x: 212, endPoint y: 429, distance: 55.4
click at [162, 0] on html "7 Version history / Manual Argentino Need republishing Preview 1 product assign…" at bounding box center [655, 0] width 1310 height 0
type input "0"
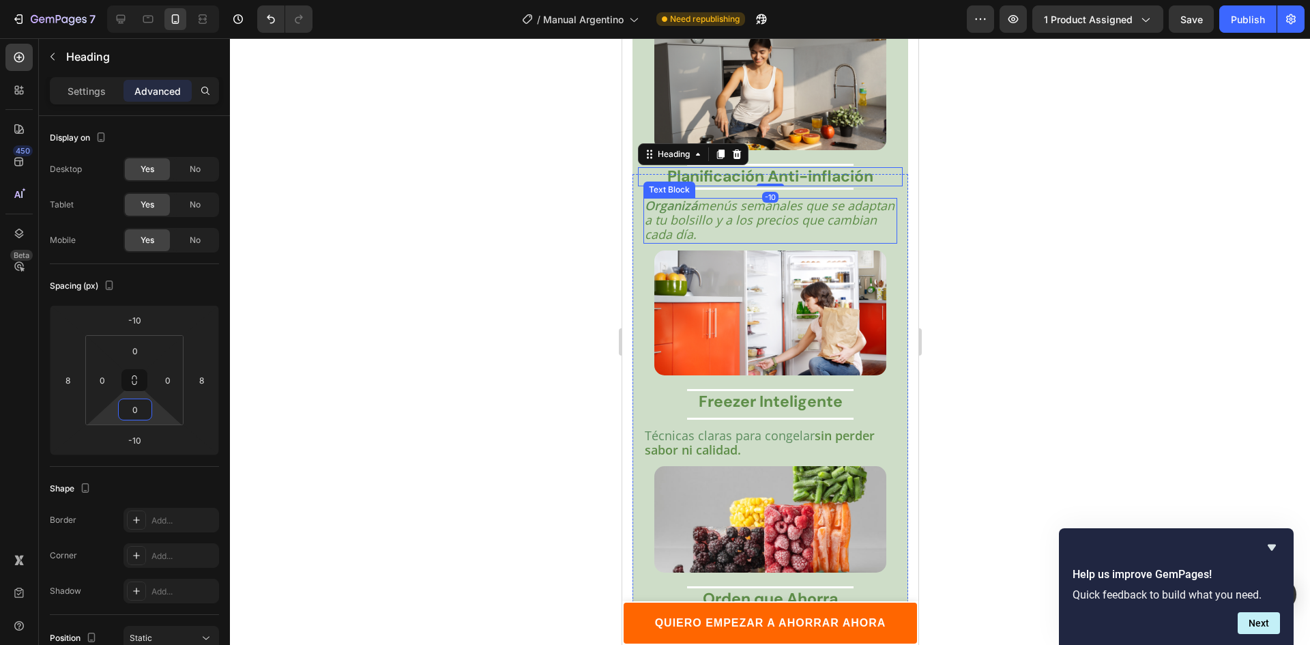
scroll to position [2805, 0]
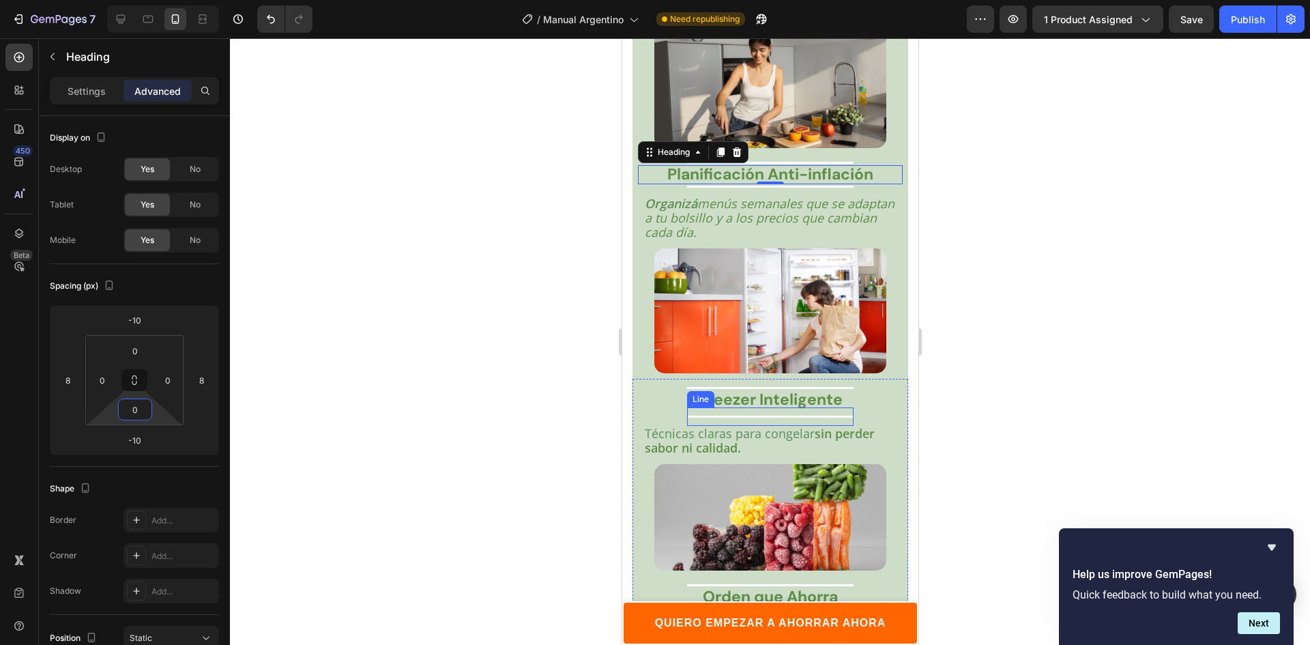
click at [786, 389] on strong "Freezer Inteligente" at bounding box center [770, 399] width 144 height 20
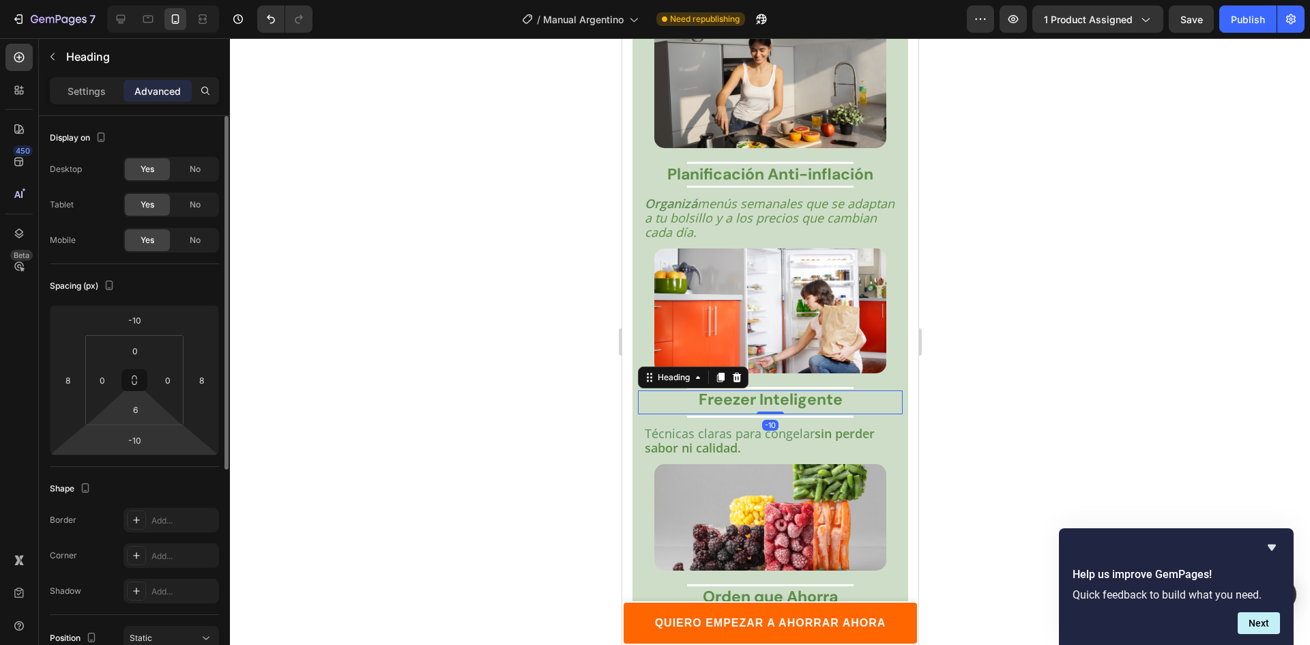
drag, startPoint x: 151, startPoint y: 417, endPoint x: 162, endPoint y: 453, distance: 37.1
click at [152, 436] on div "-10 8 -10 8 0 0 6 0" at bounding box center [134, 380] width 169 height 150
click at [158, 0] on html "7 Version history / Manual Argentino Need republishing Preview 1 product assign…" at bounding box center [655, 0] width 1310 height 0
type input "0"
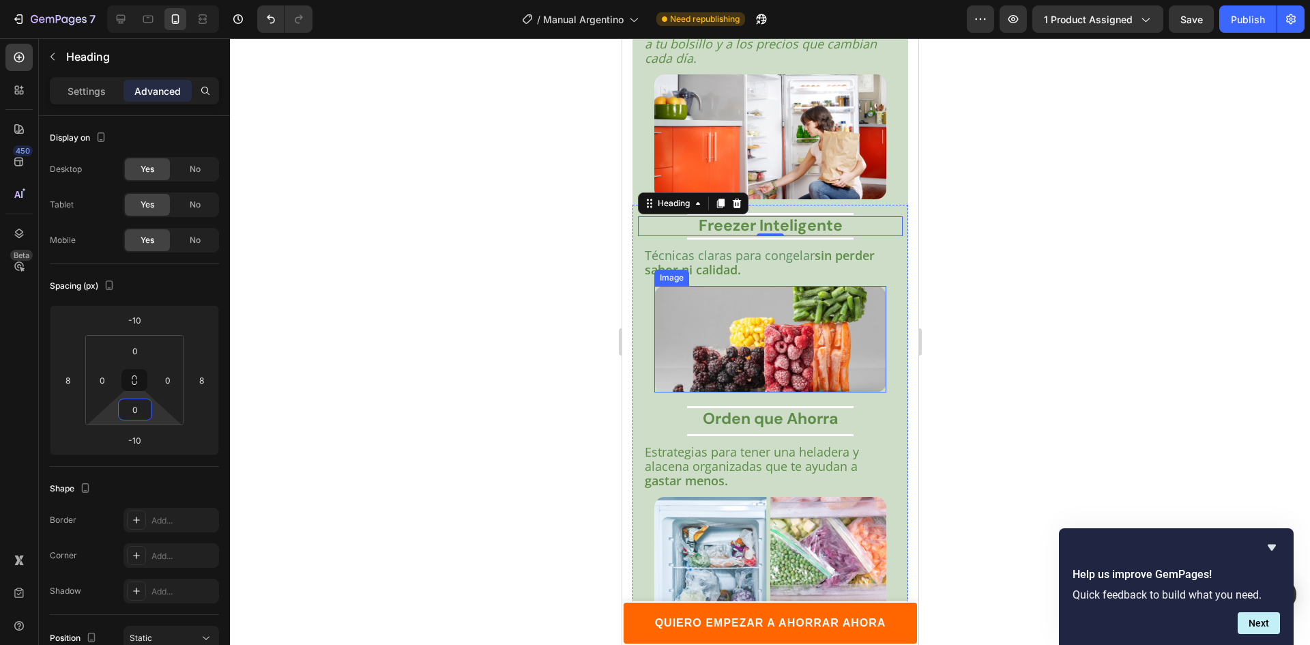
scroll to position [3077, 0]
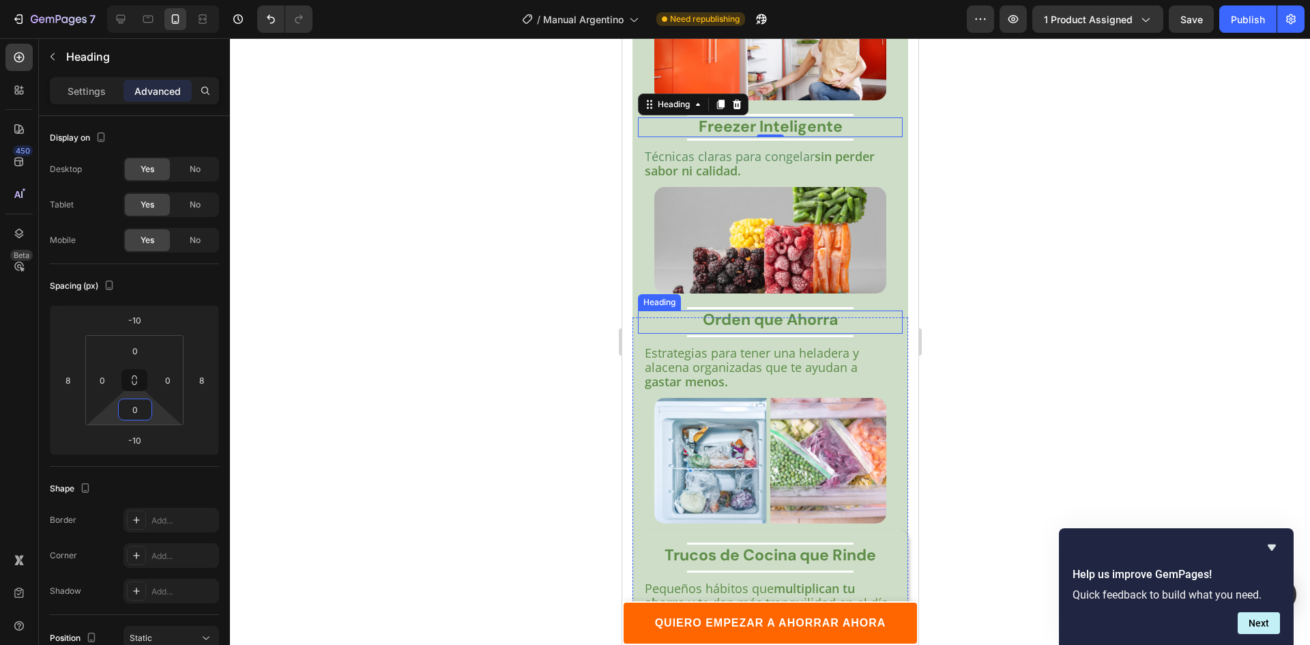
click at [793, 309] on strong "Orden que Ahorra" at bounding box center [769, 319] width 135 height 20
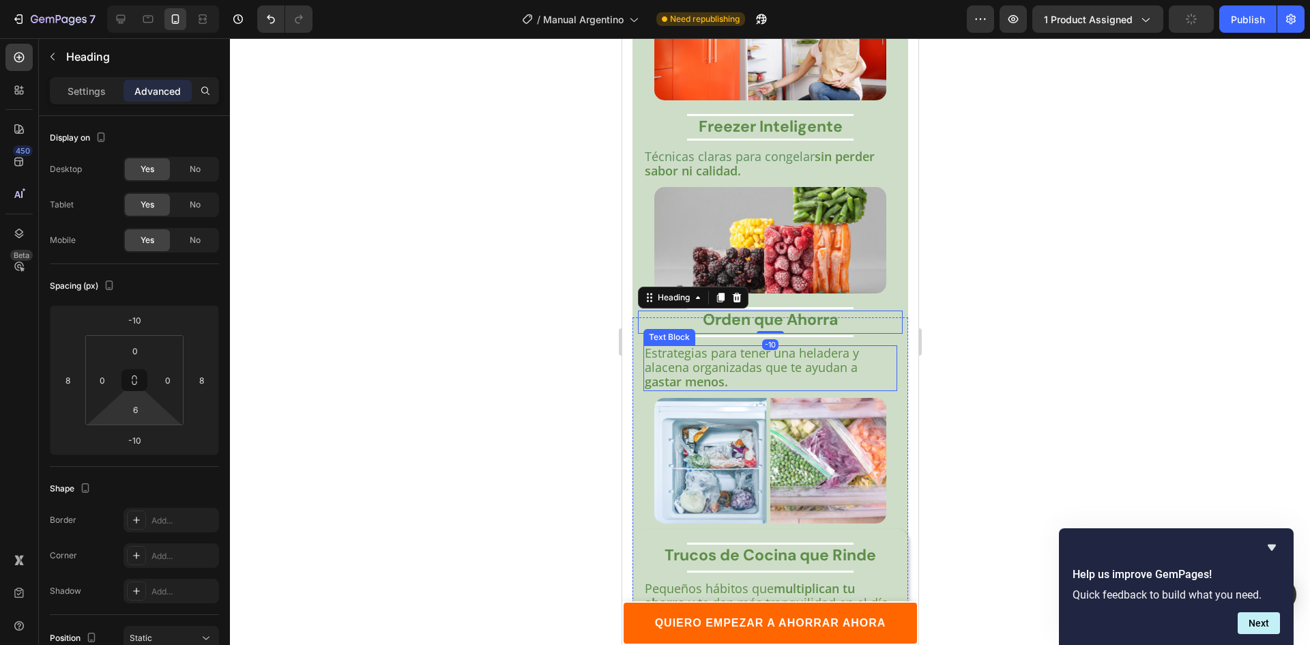
type input "0"
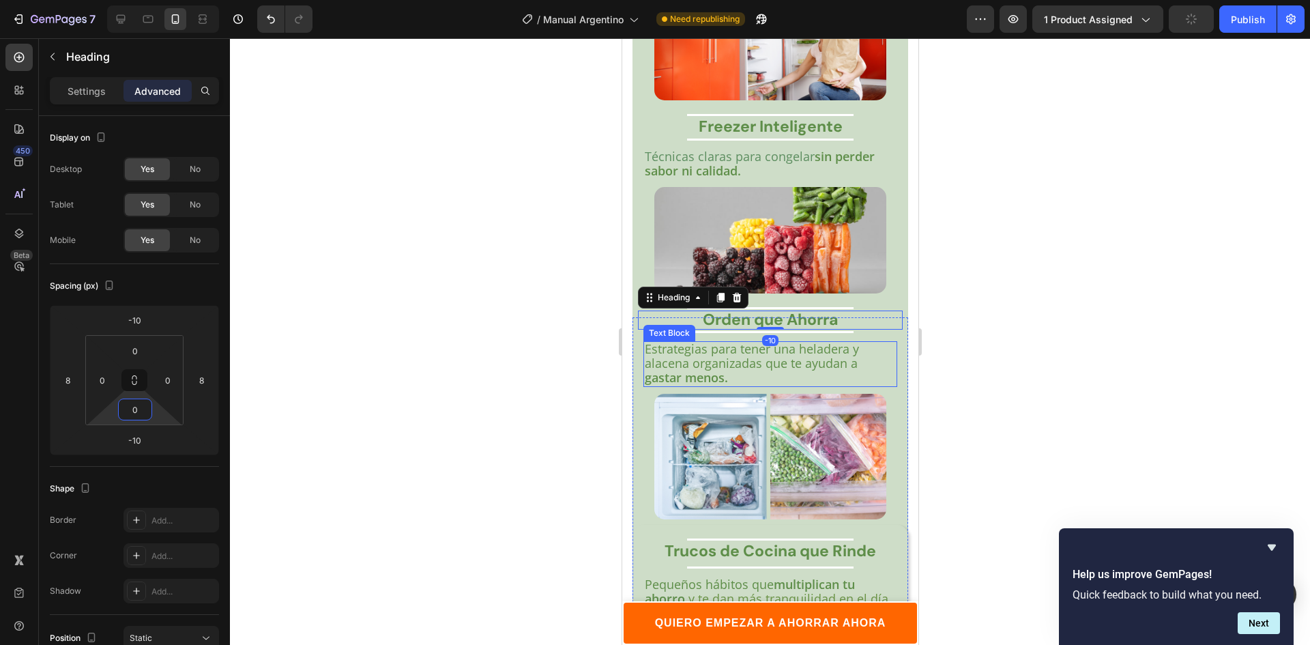
drag, startPoint x: 158, startPoint y: 410, endPoint x: 160, endPoint y: 424, distance: 13.7
click at [160, 0] on html "7 Version history / Manual Argentino Need republishing Preview 1 product assign…" at bounding box center [655, 0] width 1310 height 0
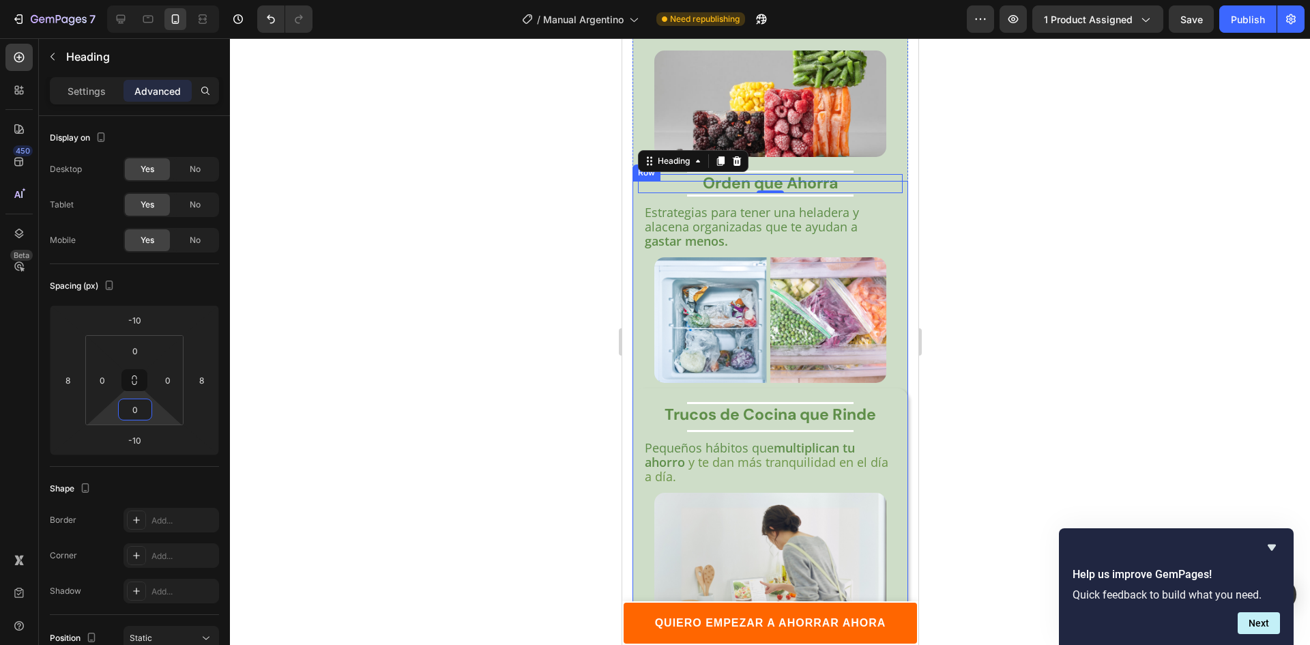
scroll to position [3282, 0]
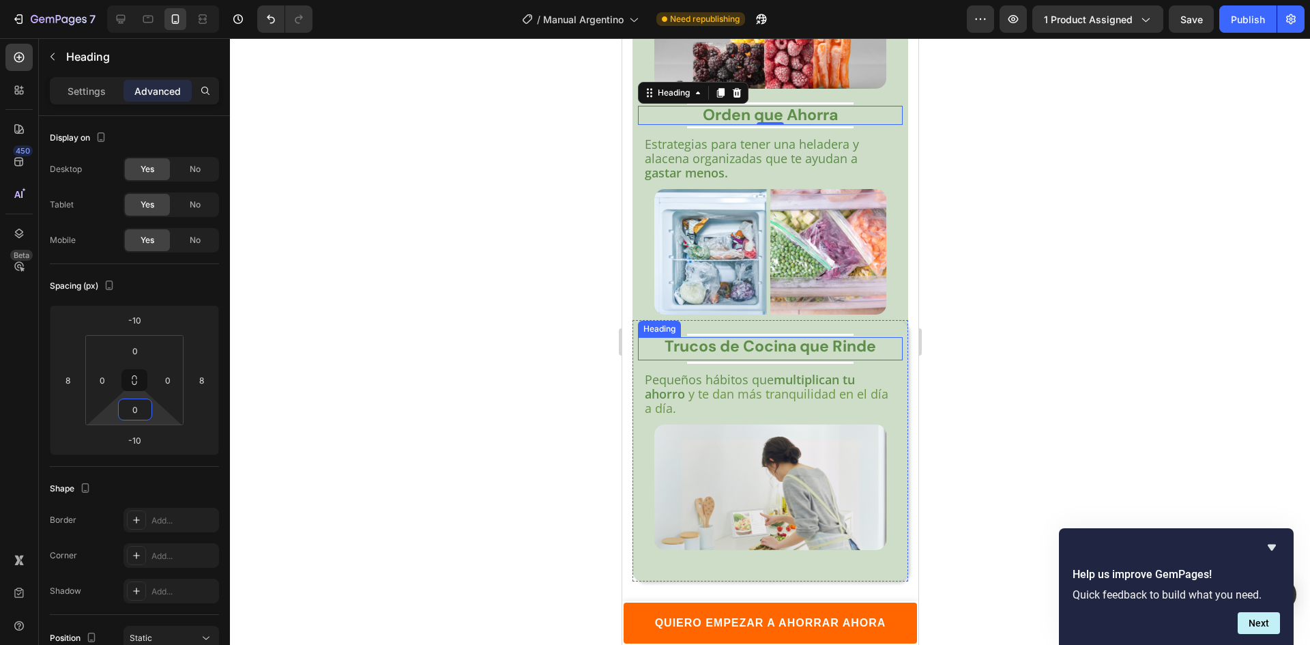
click at [730, 336] on strong "Trucos de Cocina que Rinde" at bounding box center [769, 346] width 211 height 20
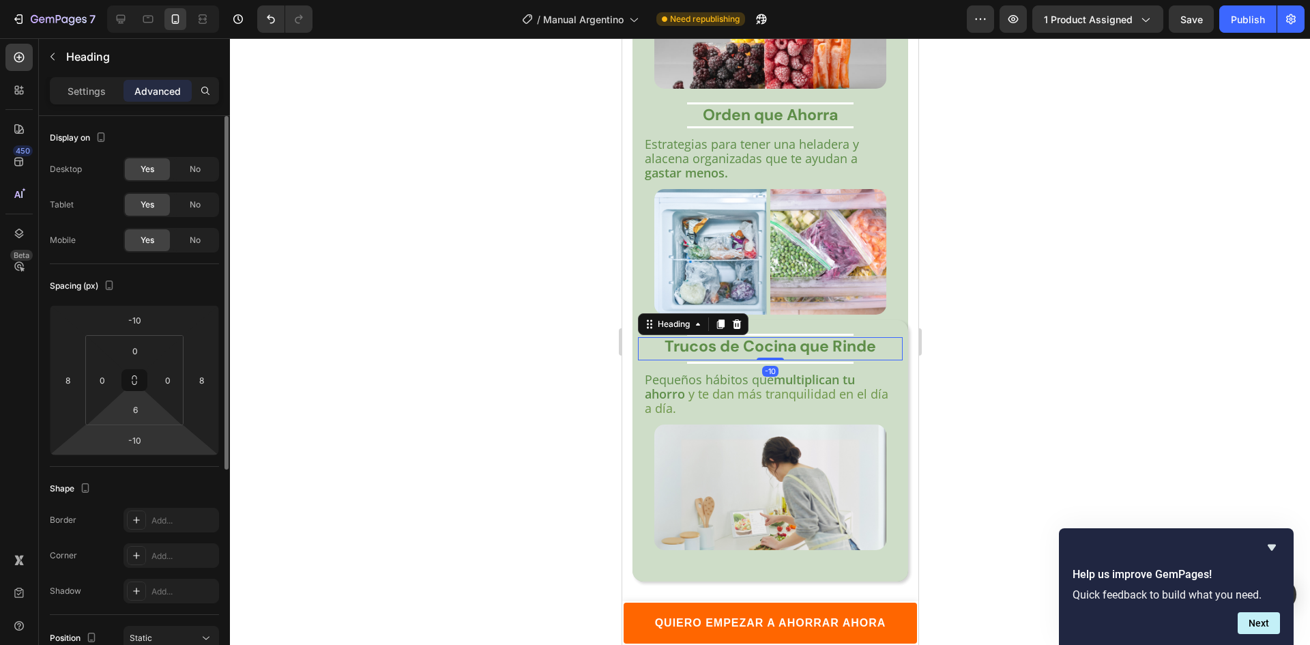
drag, startPoint x: 158, startPoint y: 414, endPoint x: 163, endPoint y: 447, distance: 33.2
click at [159, 0] on html "7 Version history / Manual Argentino Need republishing Preview 1 product assign…" at bounding box center [655, 0] width 1310 height 0
type input "0"
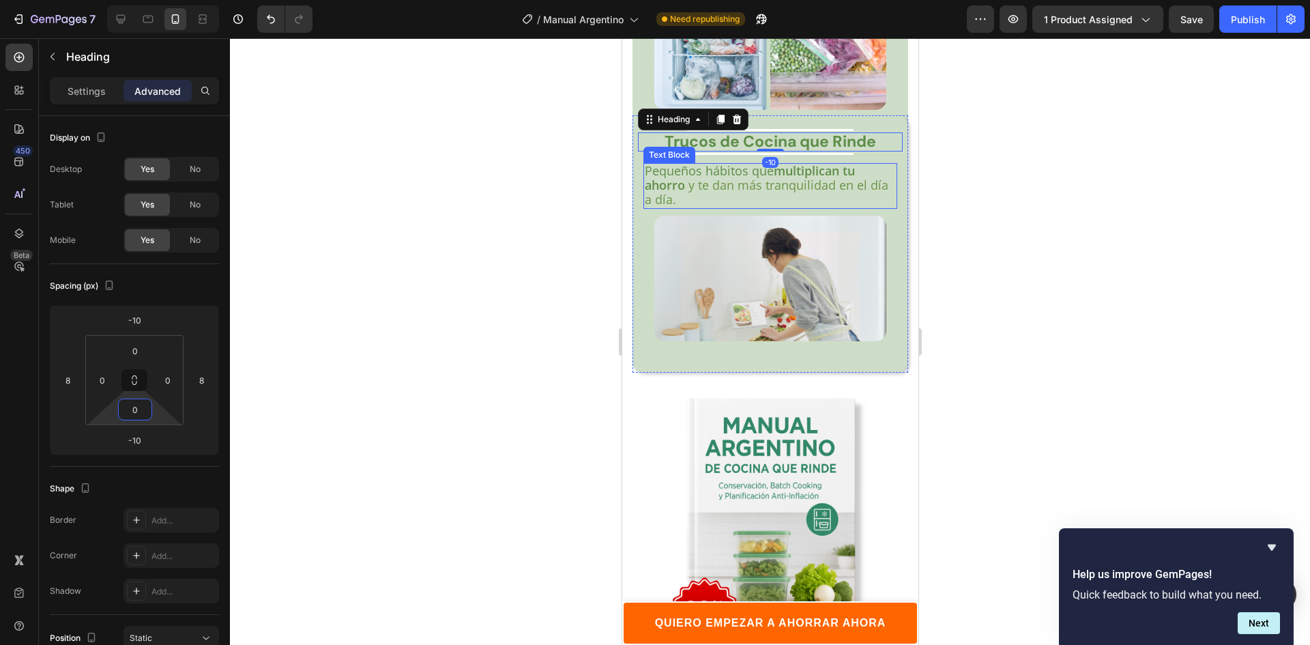
click at [1066, 289] on div at bounding box center [770, 341] width 1080 height 606
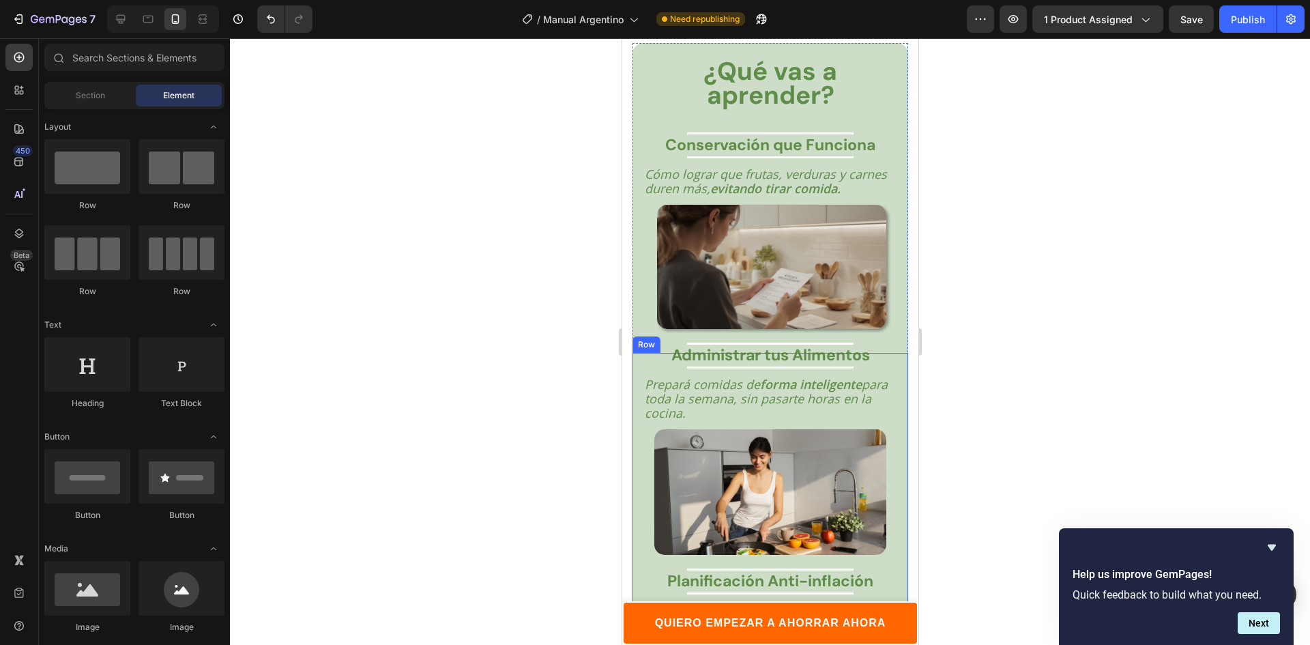
scroll to position [2395, 0]
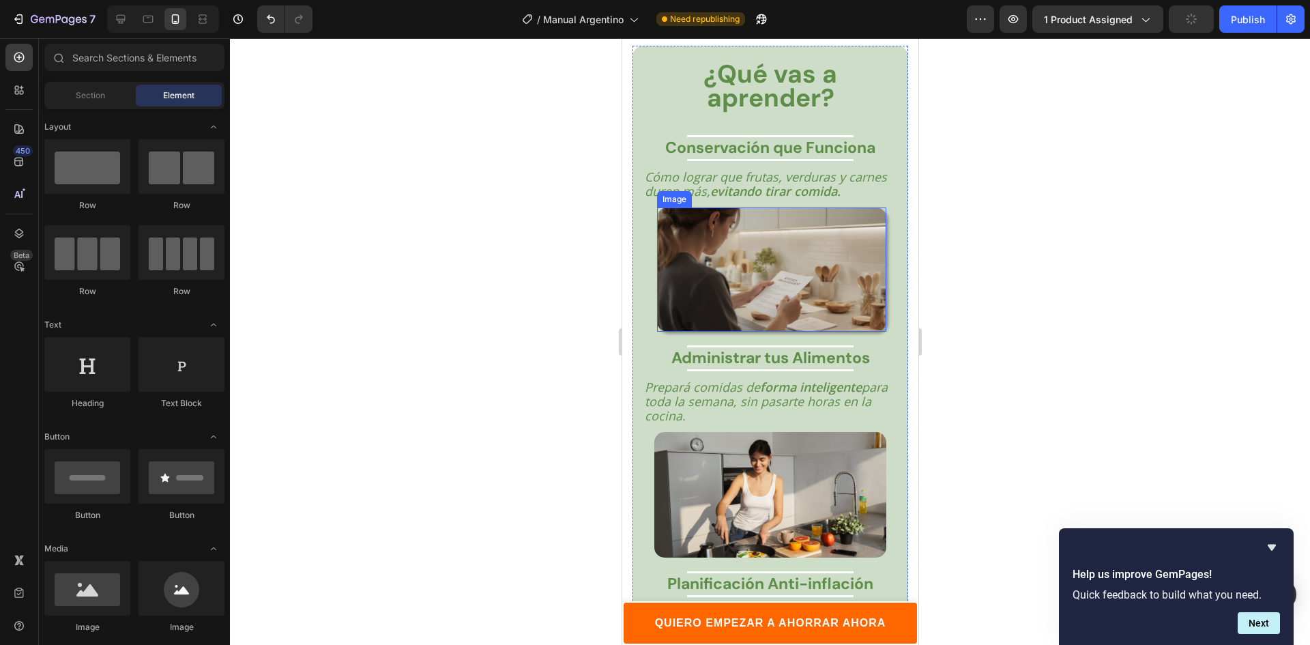
click at [798, 317] on img at bounding box center [770, 269] width 229 height 124
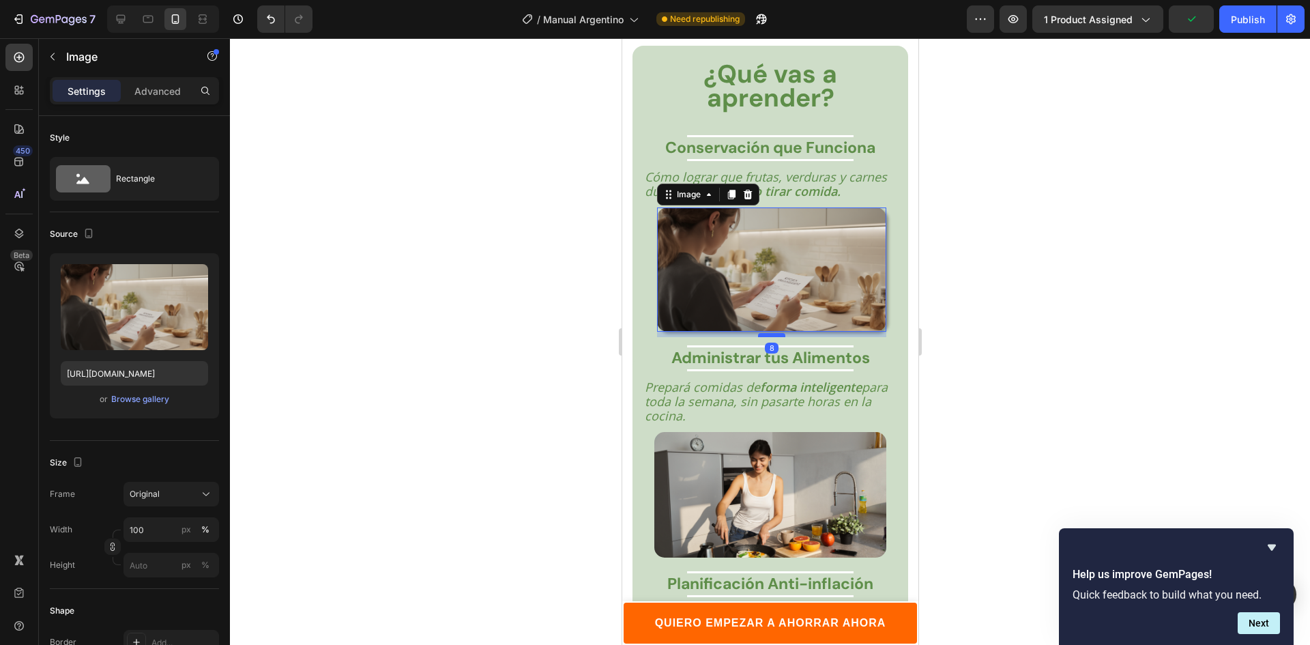
click at [763, 333] on div at bounding box center [770, 335] width 27 height 4
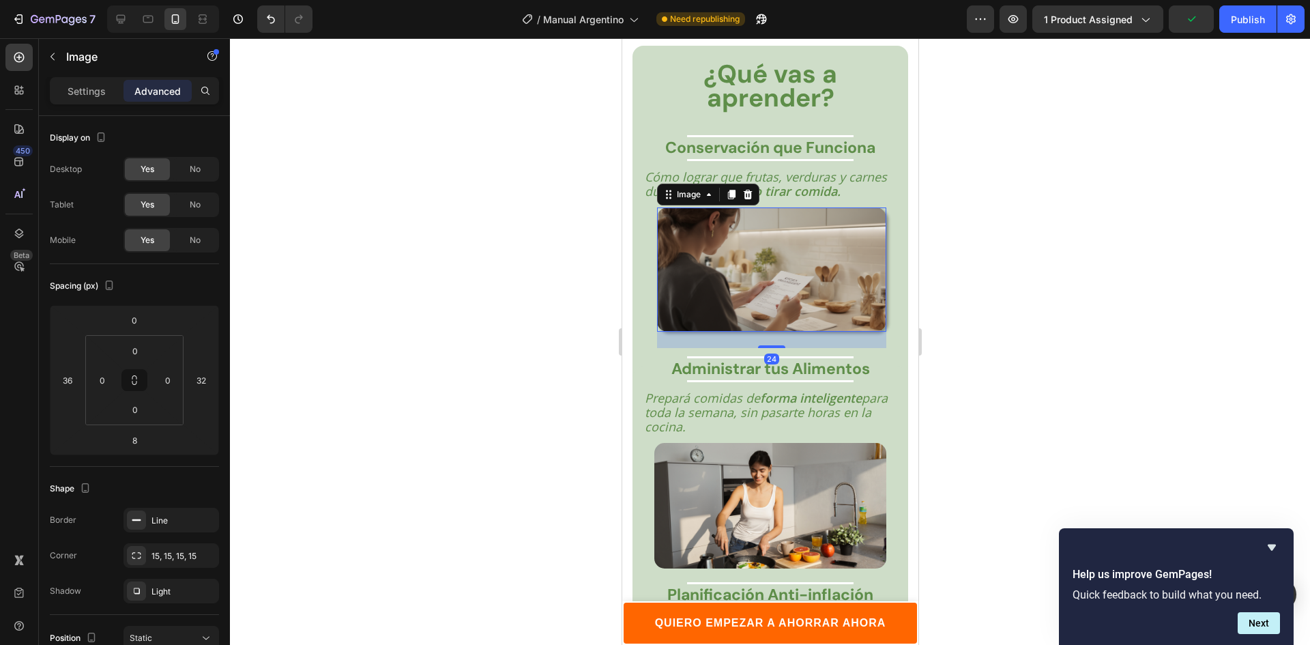
drag, startPoint x: 763, startPoint y: 329, endPoint x: 763, endPoint y: 340, distance: 10.9
click at [763, 345] on div at bounding box center [770, 346] width 27 height 3
type input "24"
click at [964, 327] on div at bounding box center [770, 341] width 1080 height 606
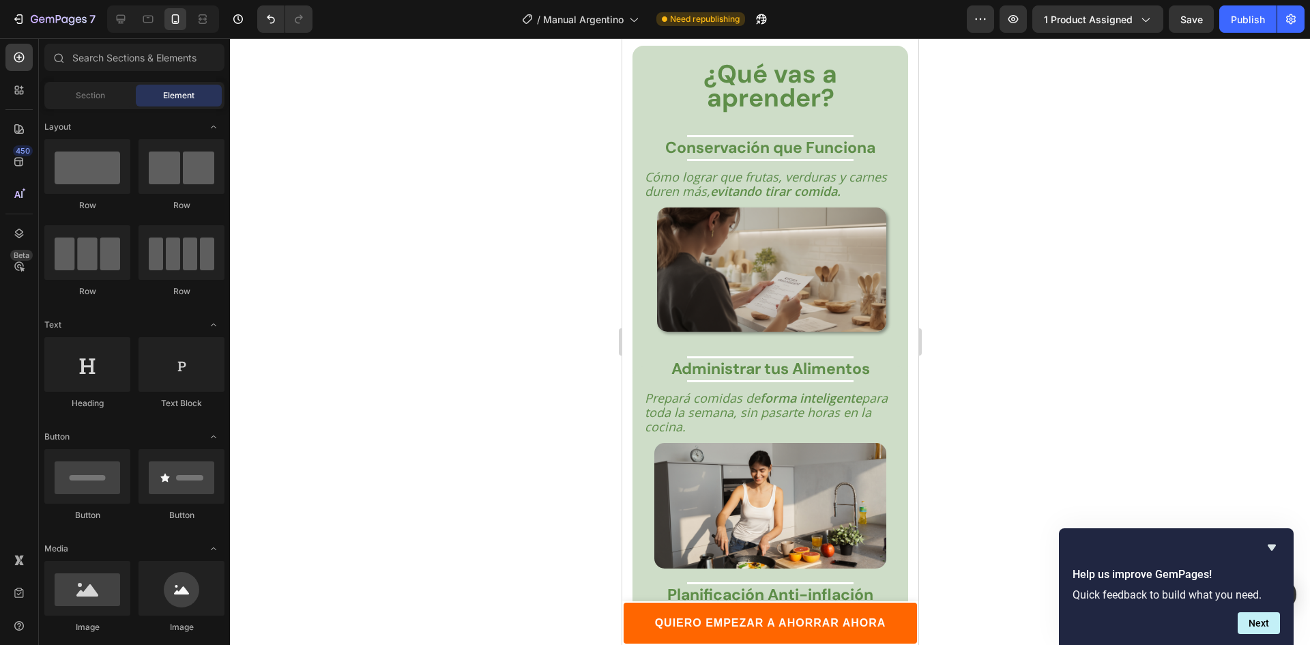
click at [986, 206] on div at bounding box center [770, 341] width 1080 height 606
click at [765, 185] on strong "evitando tirar comida." at bounding box center [774, 191] width 130 height 16
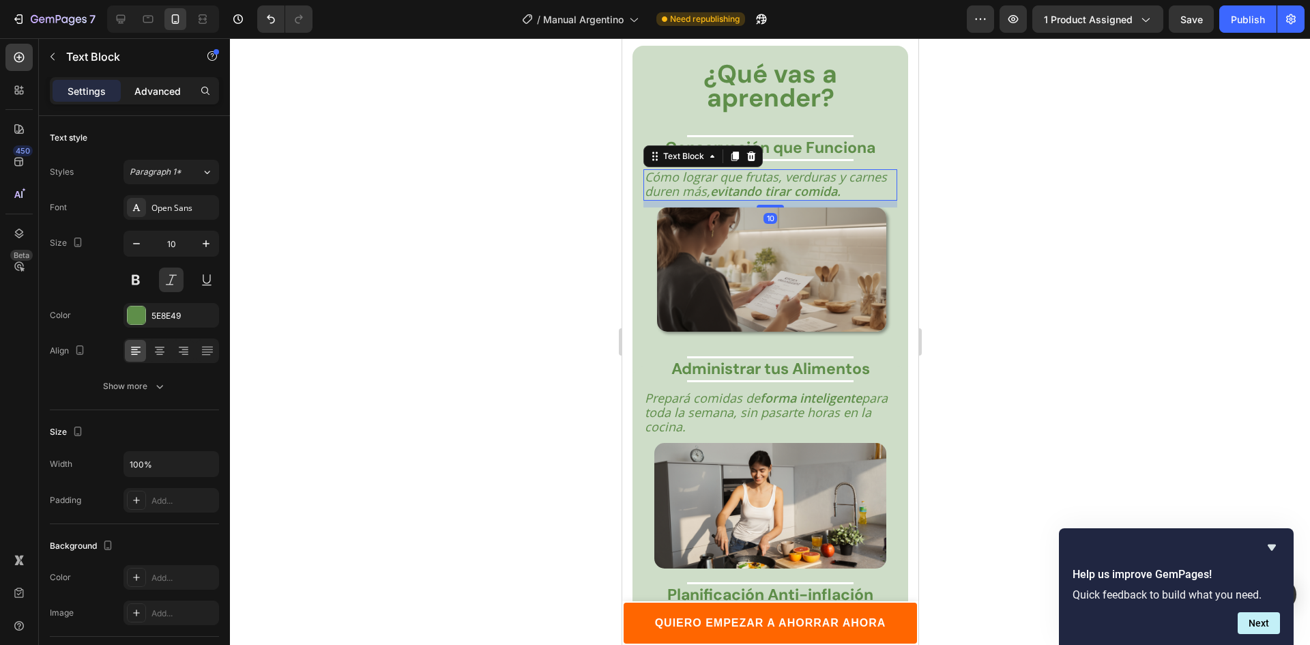
click at [164, 95] on p "Advanced" at bounding box center [157, 91] width 46 height 14
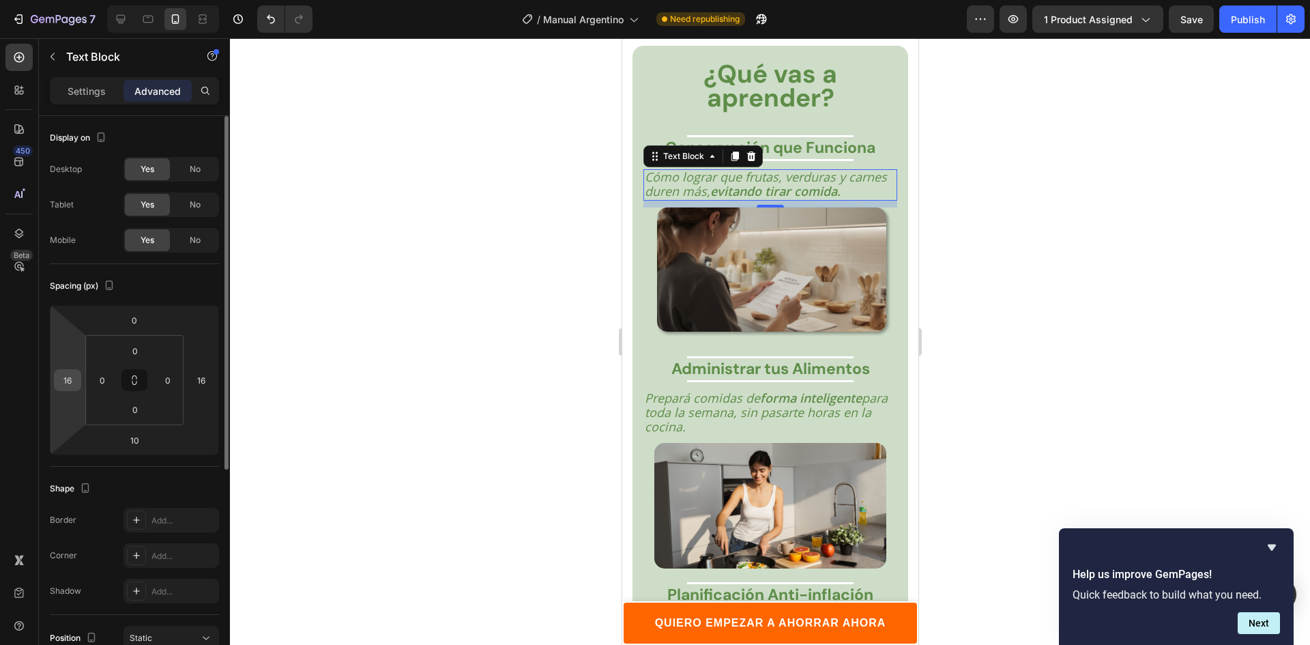
click at [69, 375] on input "16" at bounding box center [67, 380] width 20 height 20
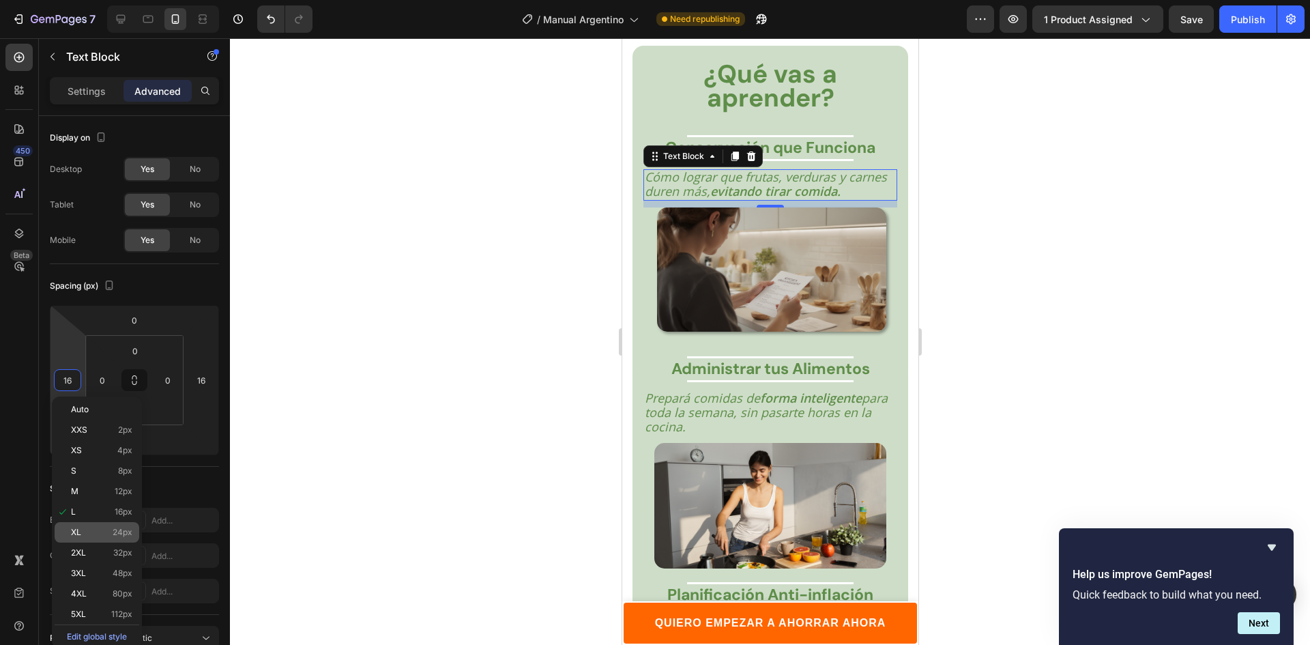
click at [100, 539] on div "XL 24px" at bounding box center [97, 532] width 85 height 20
type input "24"
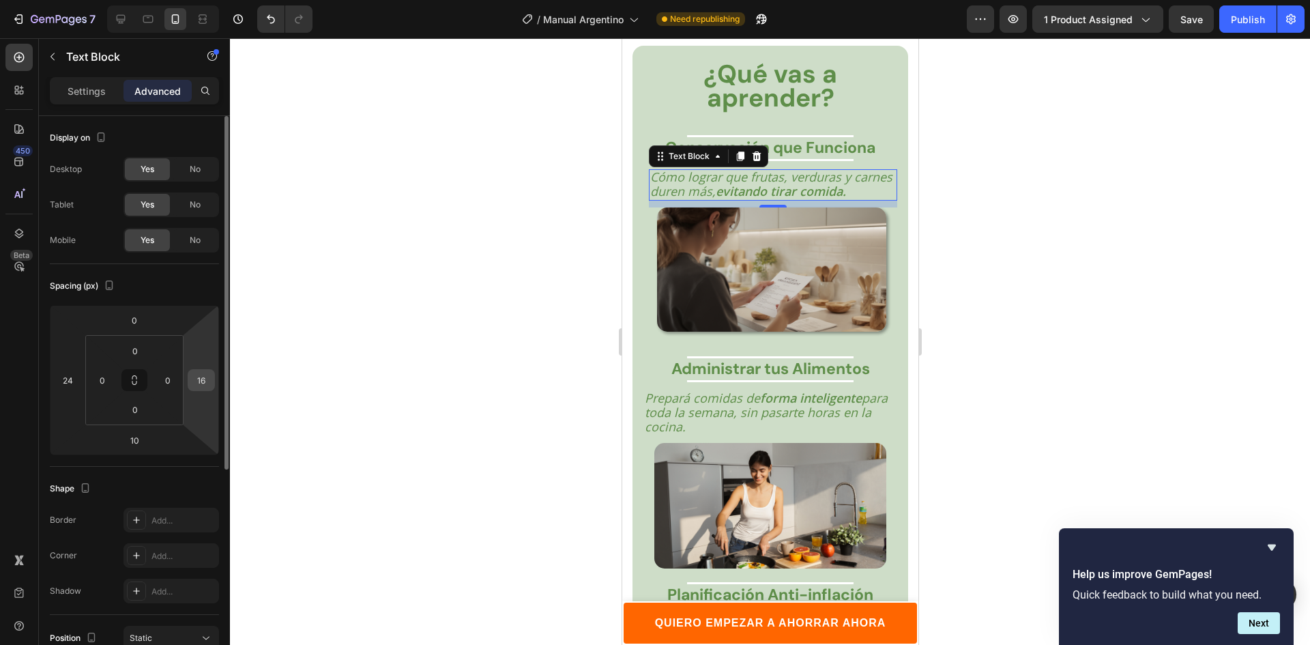
click at [201, 381] on input "16" at bounding box center [201, 380] width 20 height 20
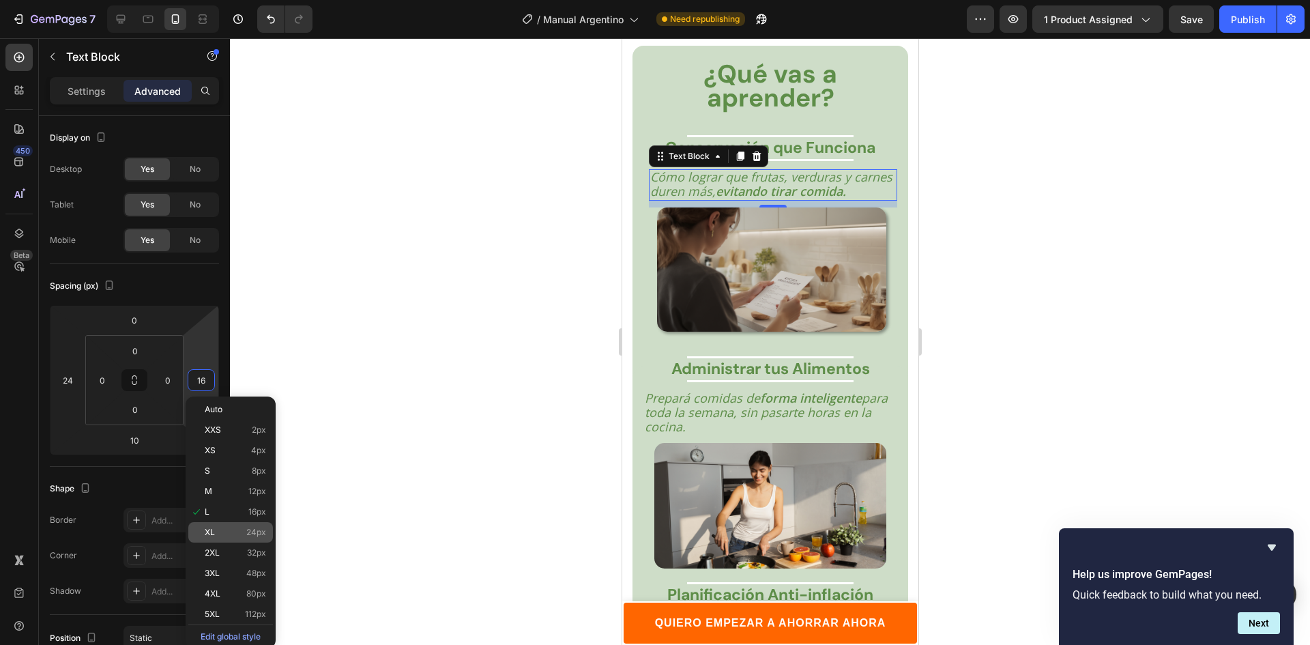
click at [229, 529] on p "XL 24px" at bounding box center [235, 532] width 61 height 10
type input "24"
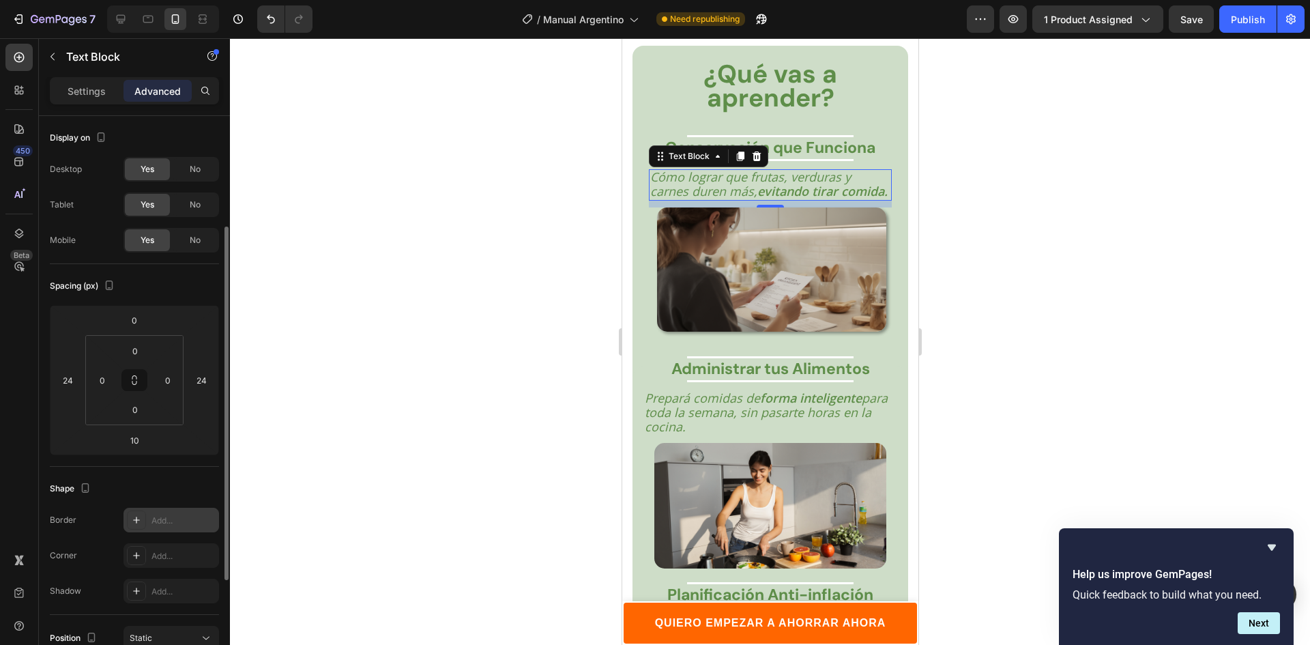
scroll to position [68, 0]
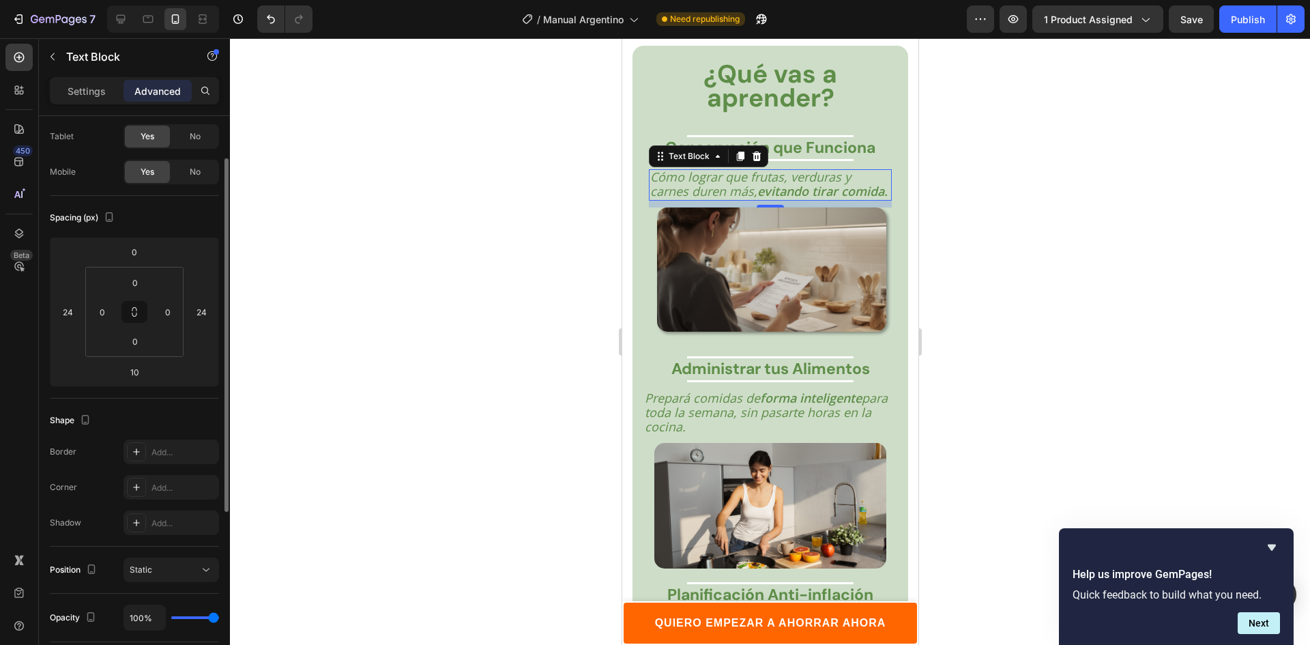
click at [495, 275] on div at bounding box center [770, 341] width 1080 height 606
click at [498, 275] on div at bounding box center [770, 341] width 1080 height 606
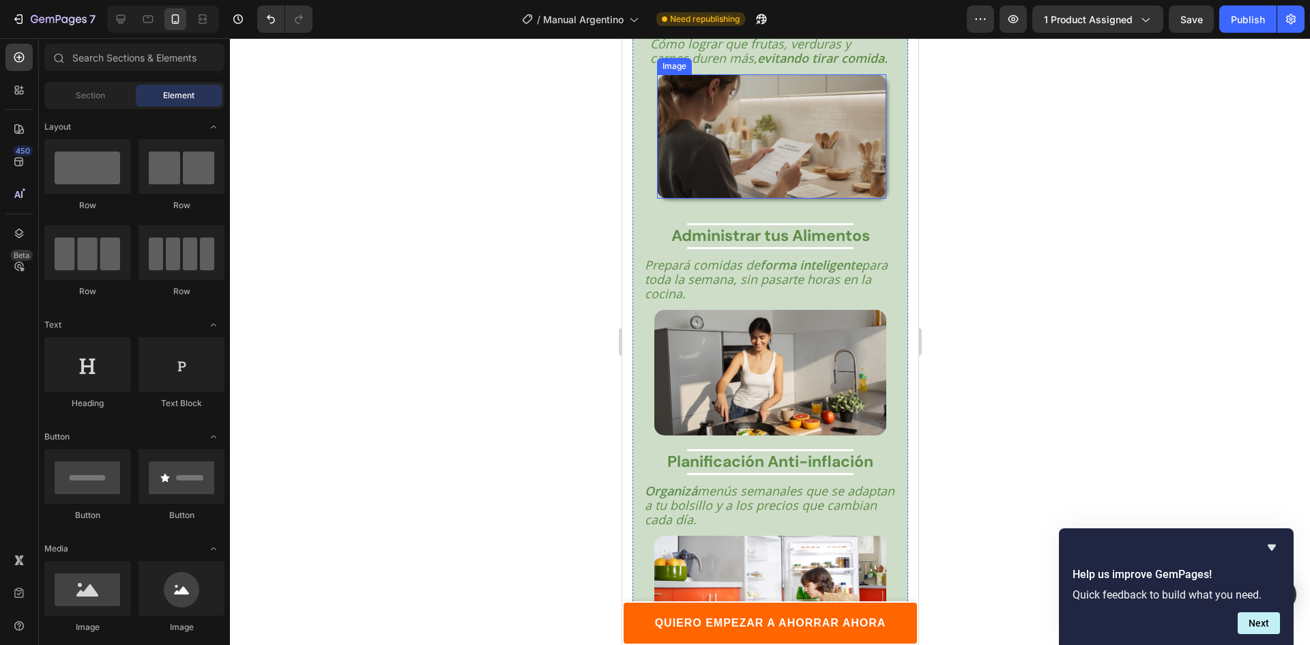
scroll to position [2532, 0]
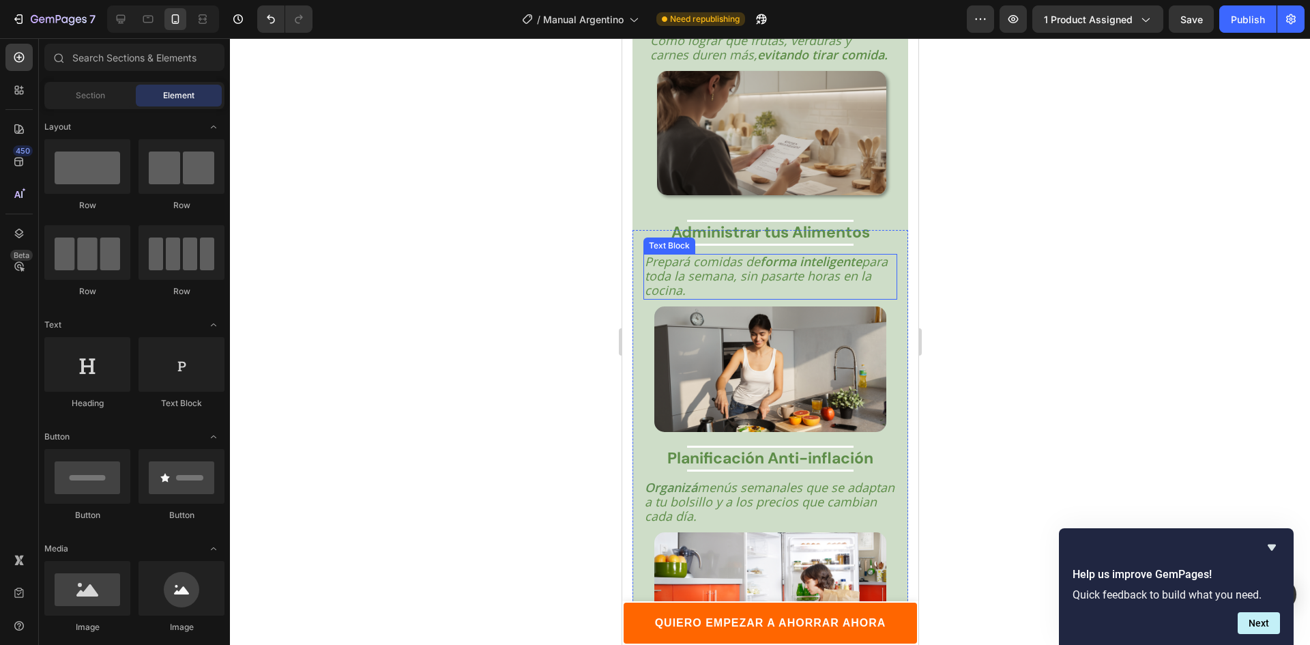
click at [795, 288] on span "Prepará comidas de forma inteligente para toda la semana, sin pasarte horas en …" at bounding box center [765, 275] width 243 height 45
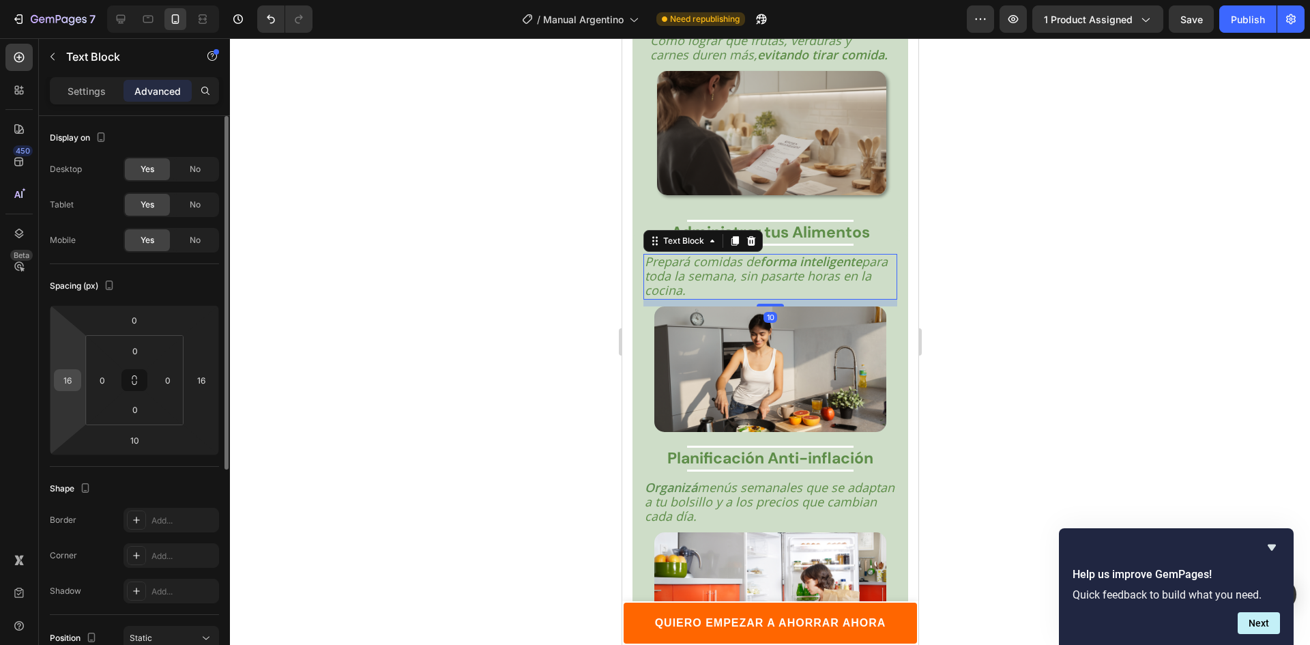
click at [64, 383] on input "16" at bounding box center [67, 380] width 20 height 20
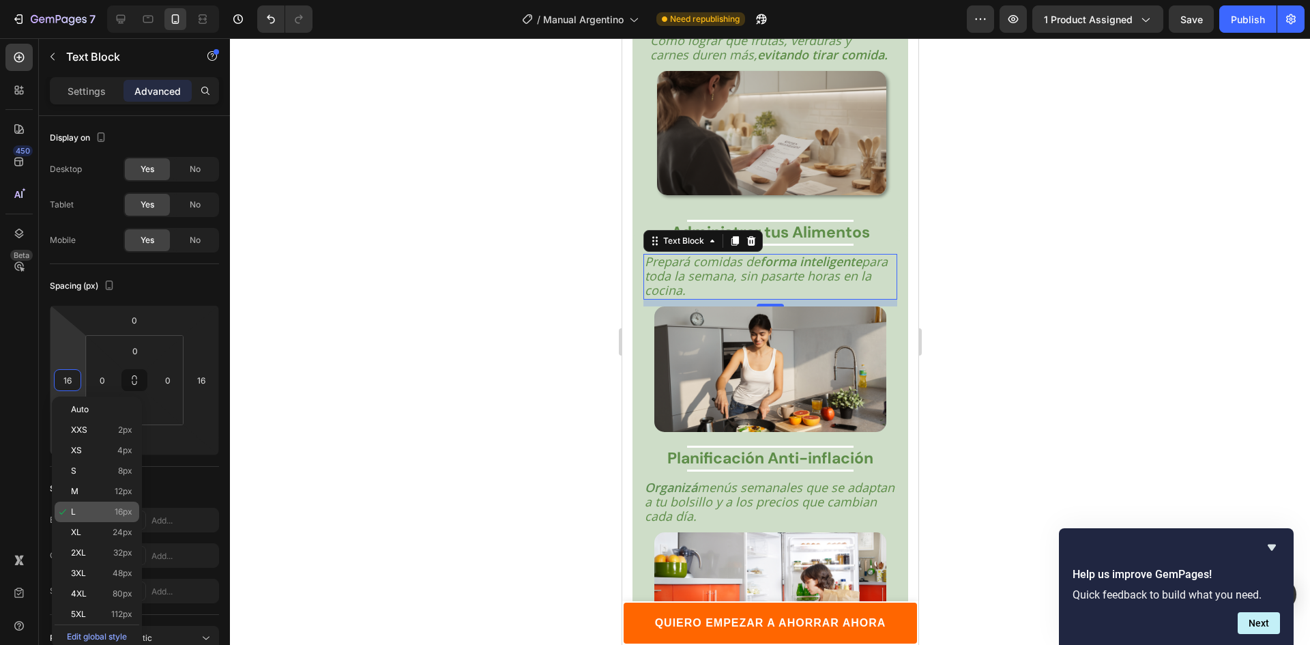
click at [88, 525] on div "XL 24px" at bounding box center [97, 532] width 85 height 20
type input "24"
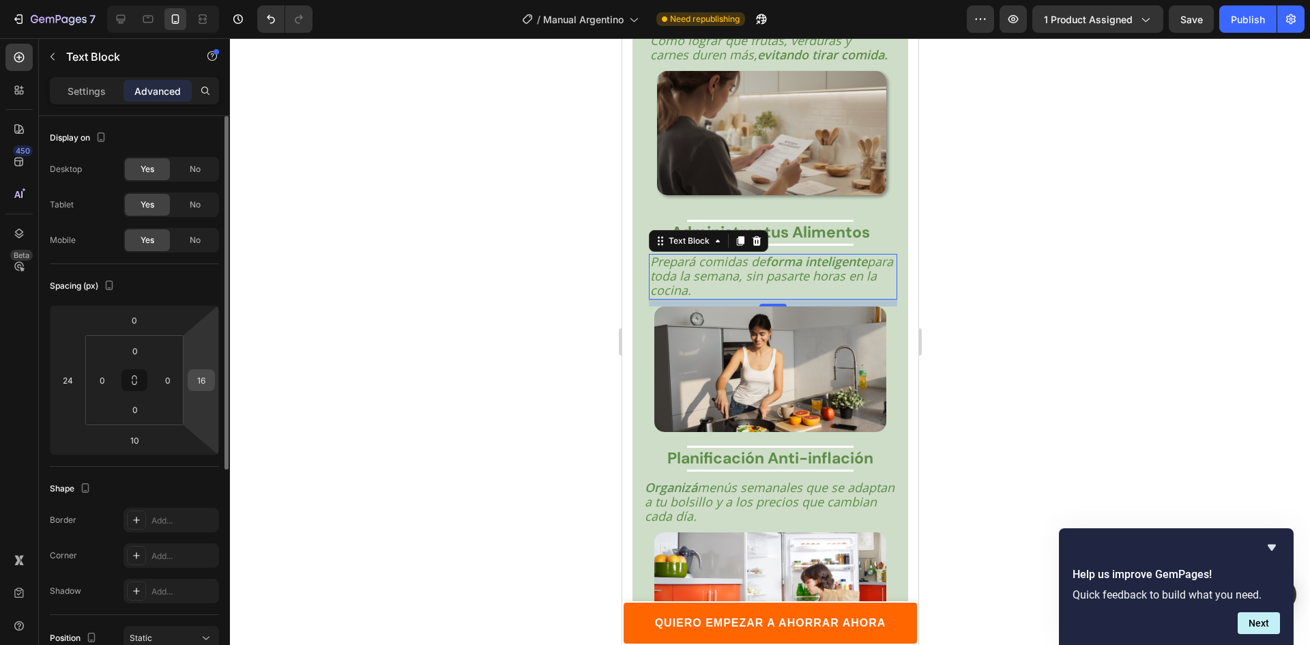
click at [206, 370] on input "16" at bounding box center [201, 380] width 20 height 20
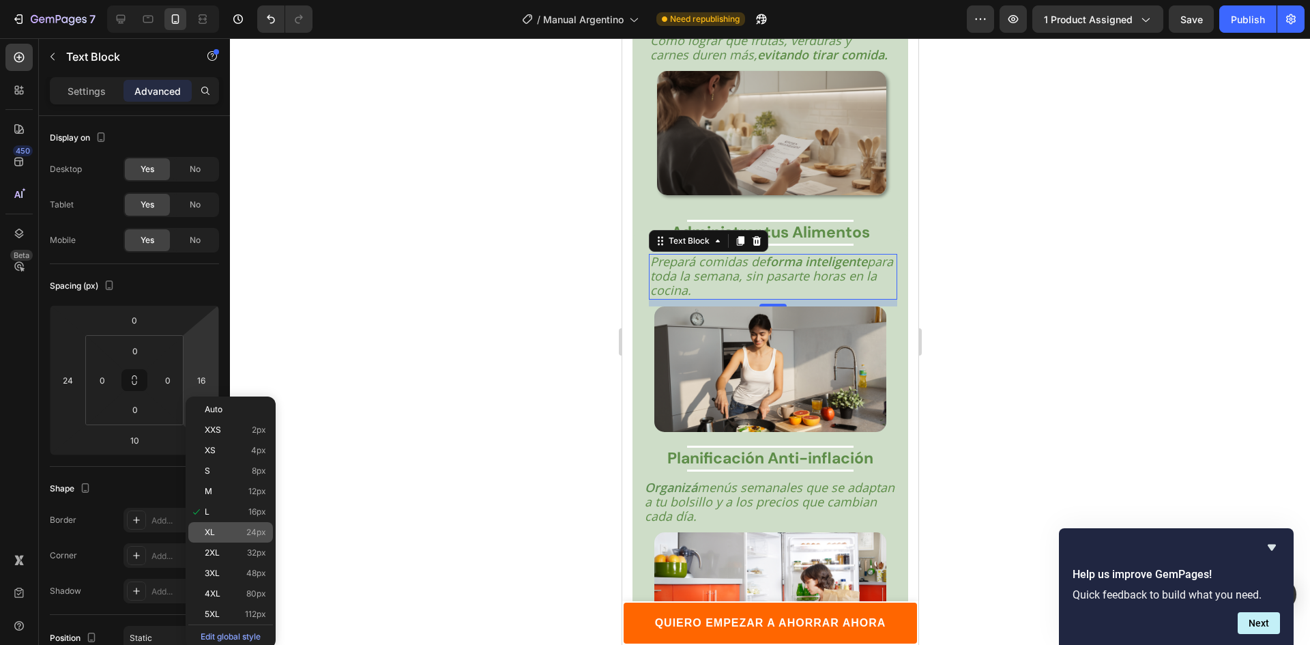
drag, startPoint x: 213, startPoint y: 527, endPoint x: 314, endPoint y: 479, distance: 112.6
click at [214, 528] on span "XL" at bounding box center [210, 532] width 10 height 10
type input "24"
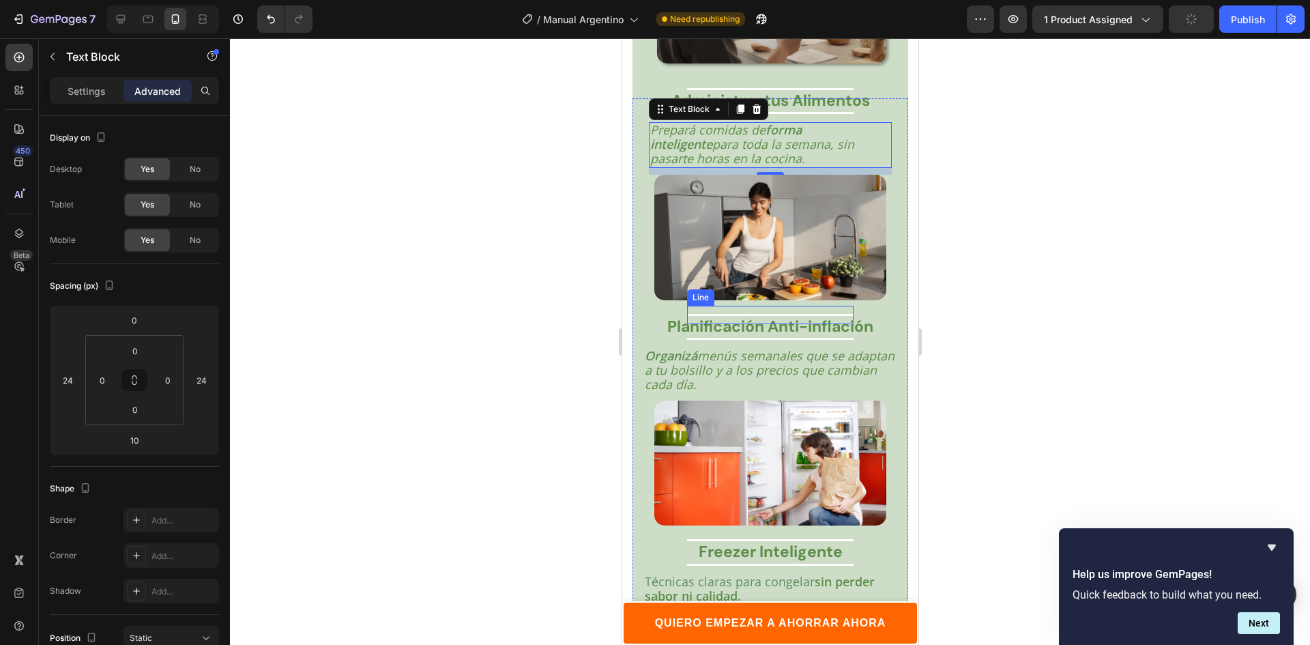
scroll to position [2668, 0]
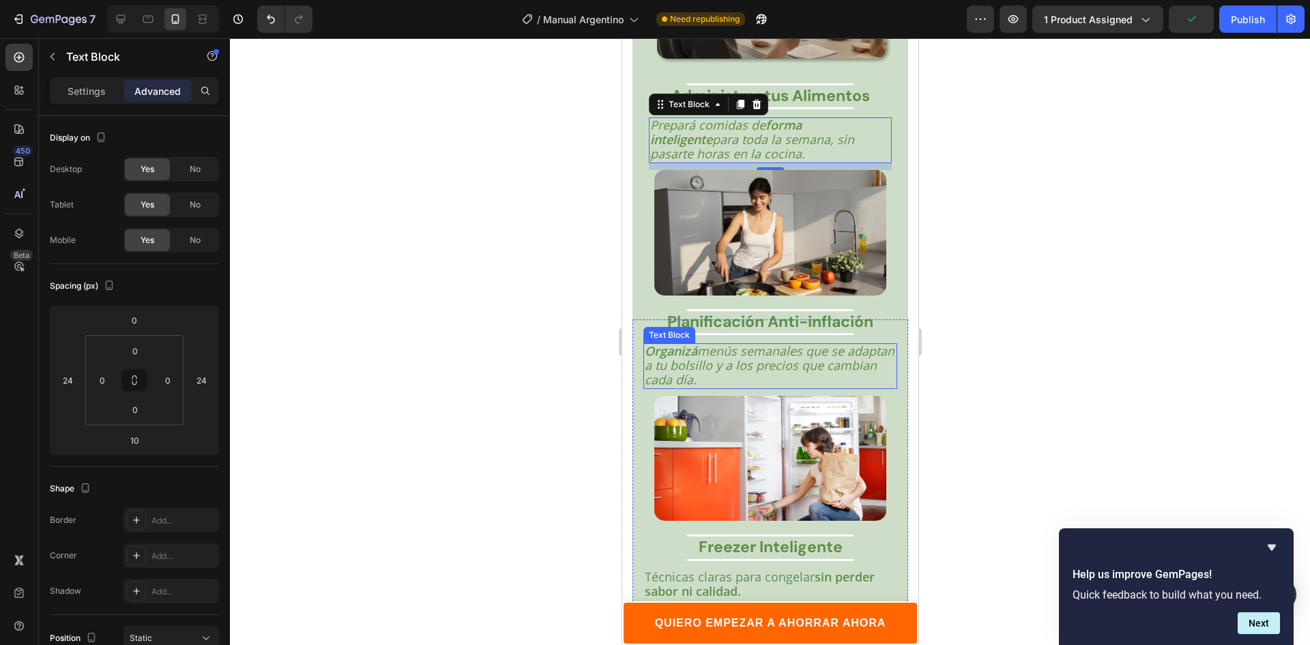
click at [688, 357] on strong "Organizá" at bounding box center [670, 350] width 53 height 16
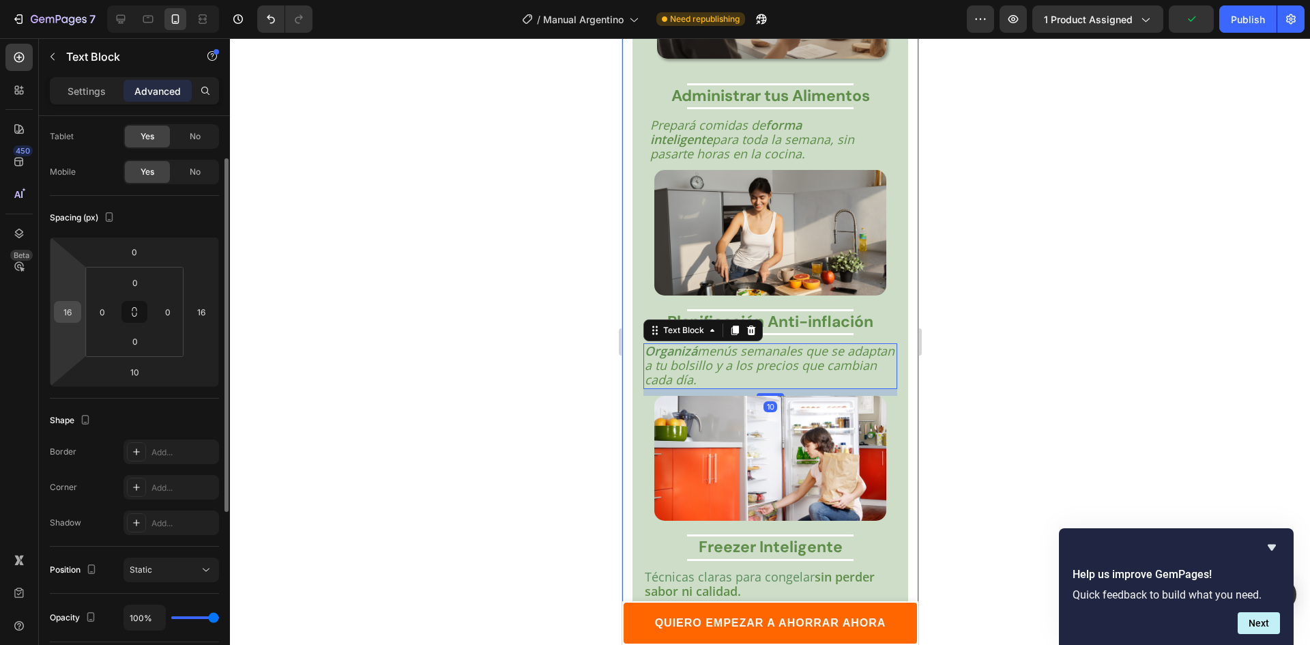
click at [68, 305] on input "16" at bounding box center [67, 311] width 20 height 20
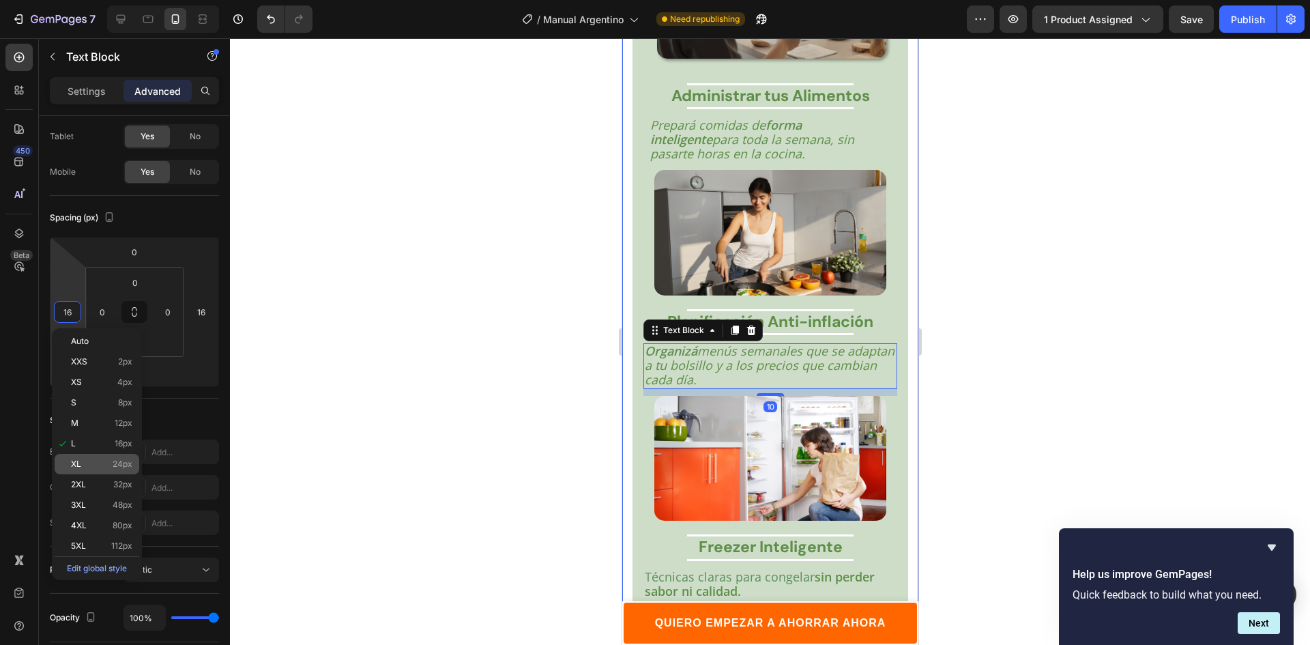
click at [116, 463] on span "24px" at bounding box center [123, 464] width 20 height 10
type input "24"
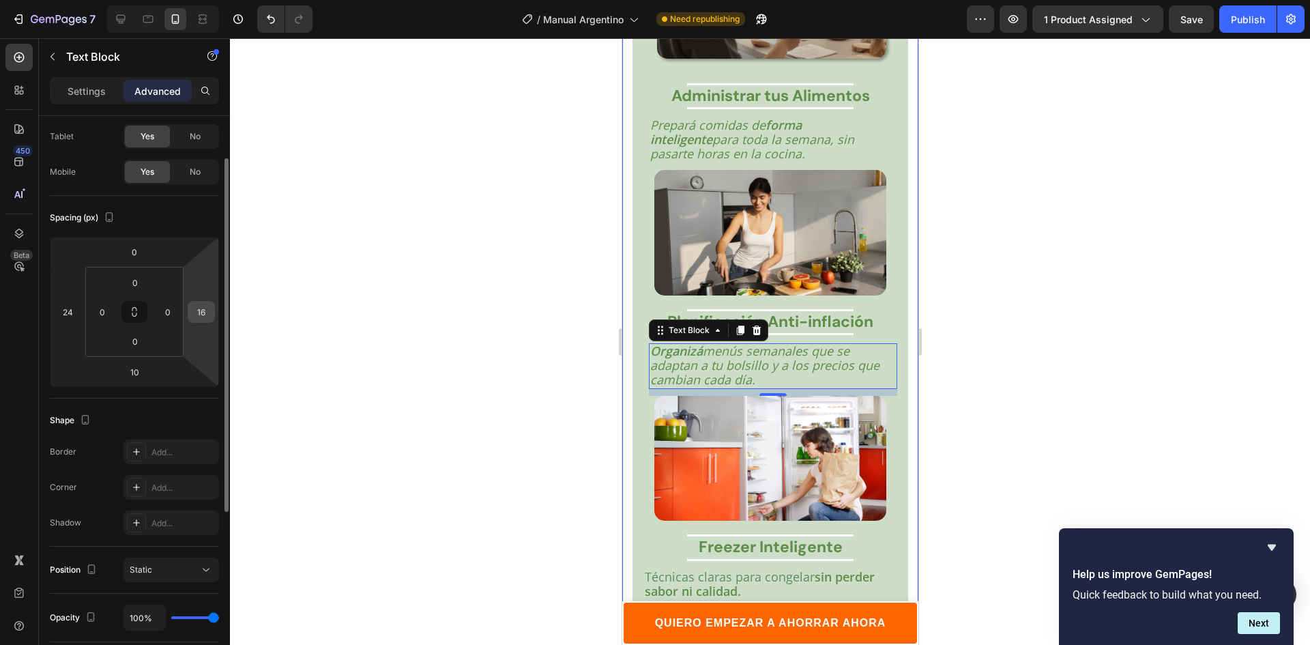
click at [206, 317] on input "16" at bounding box center [201, 311] width 20 height 20
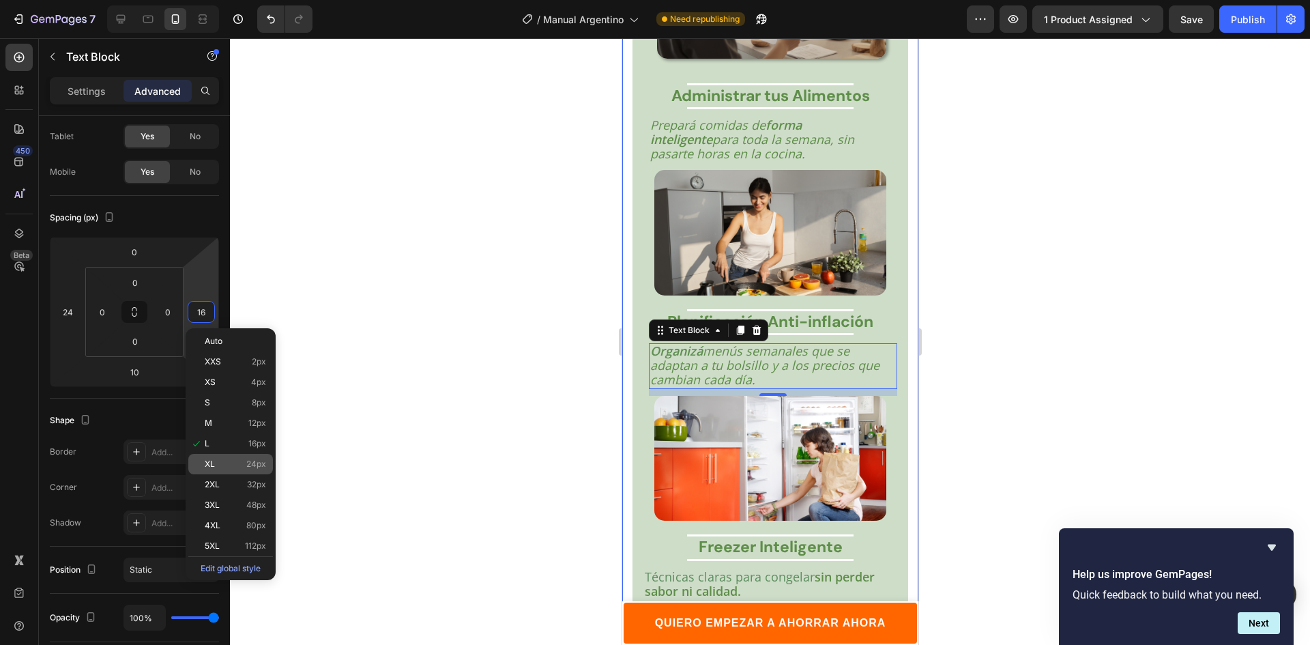
click at [230, 461] on p "XL 24px" at bounding box center [235, 464] width 61 height 10
type input "24"
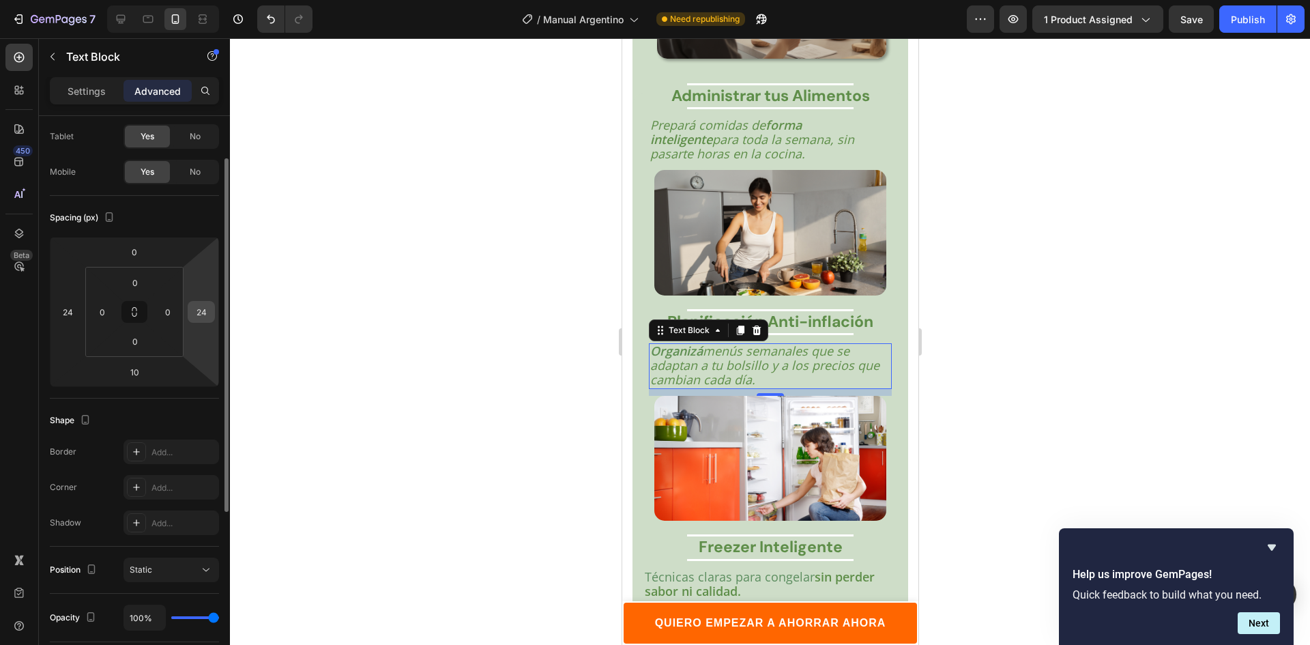
click at [209, 307] on input "24" at bounding box center [201, 311] width 20 height 20
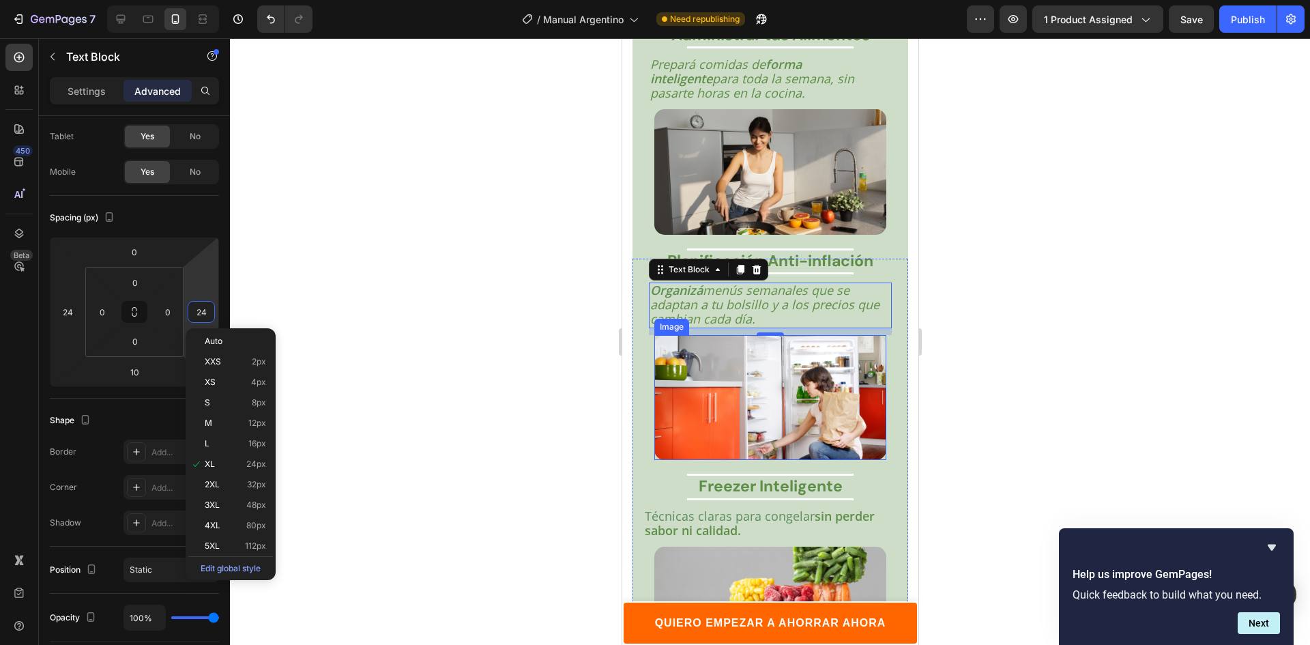
scroll to position [2805, 0]
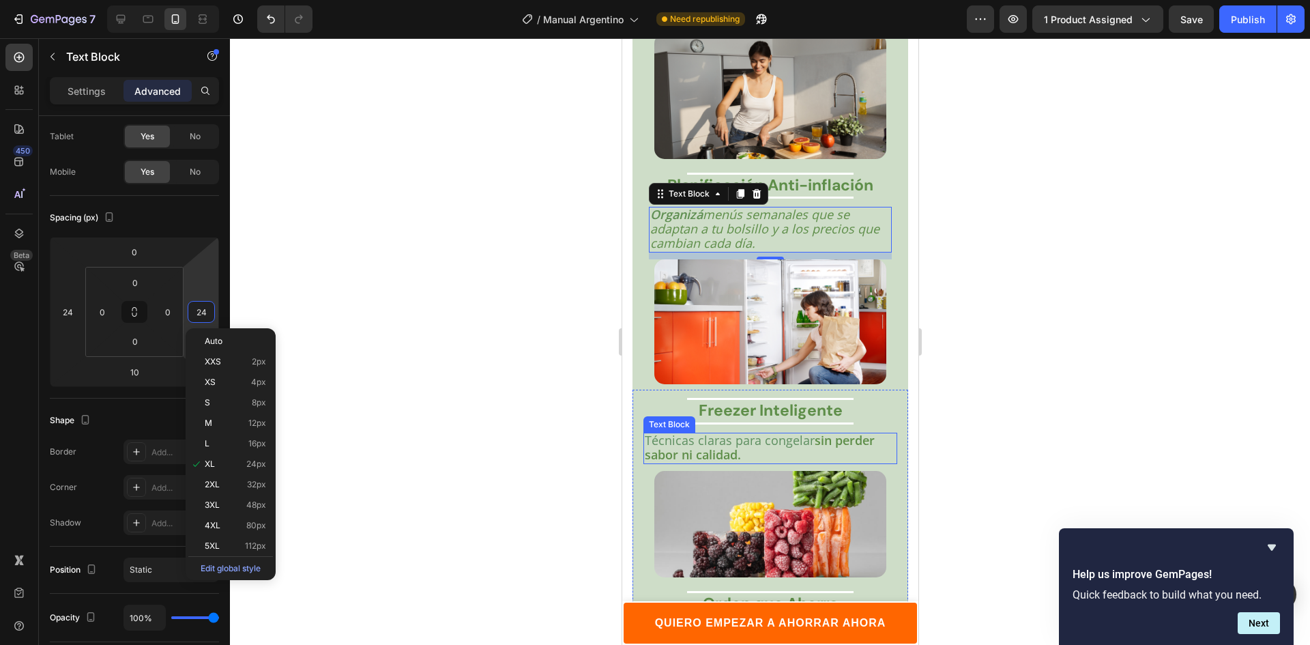
click at [688, 450] on strong "sin perder sabor ni calidad." at bounding box center [759, 447] width 230 height 31
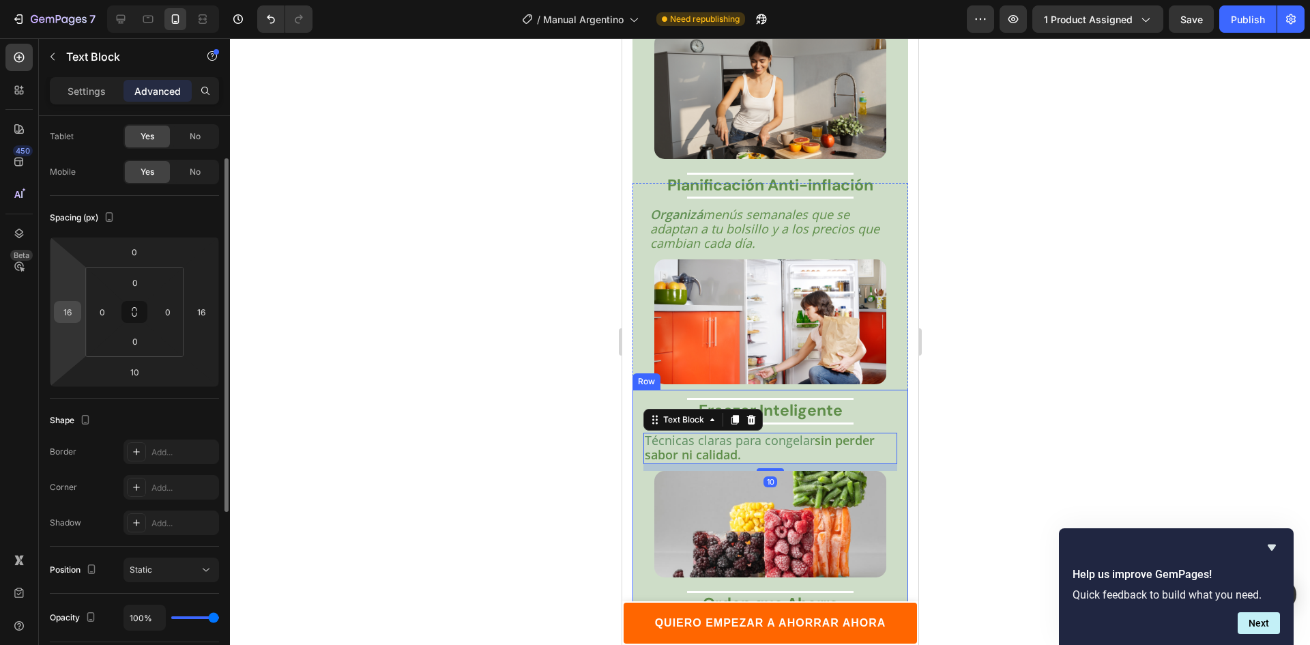
click at [66, 312] on input "16" at bounding box center [67, 311] width 20 height 20
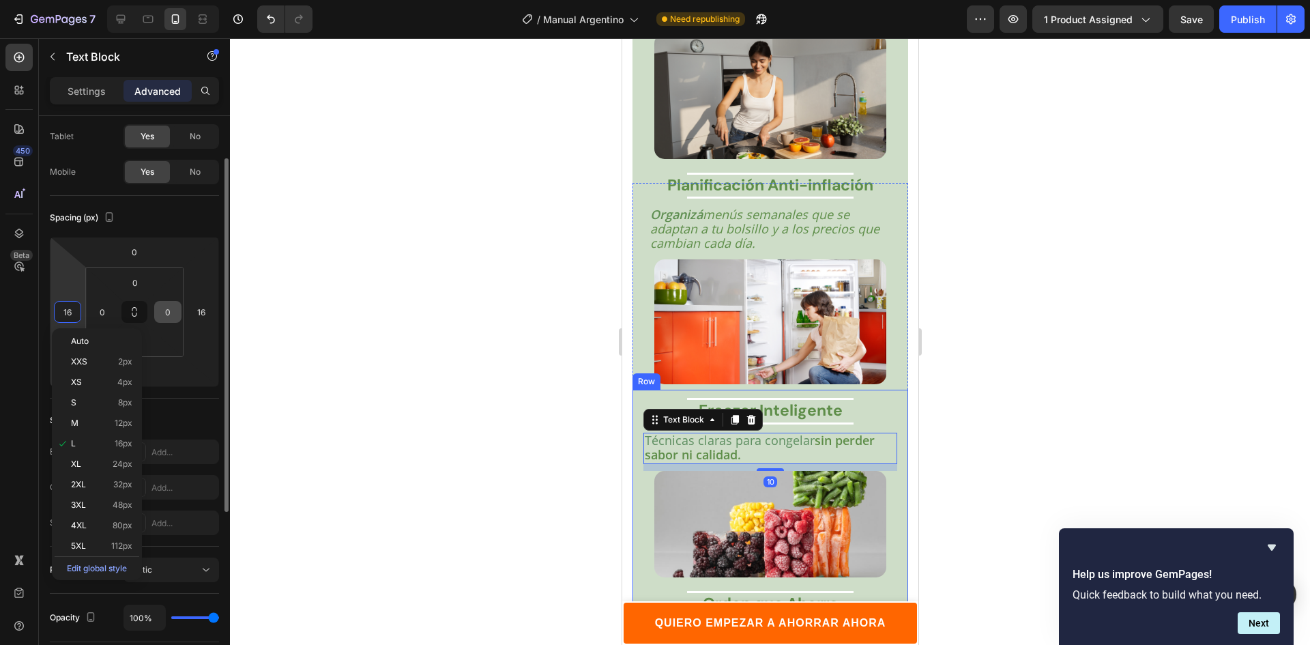
paste input "24"
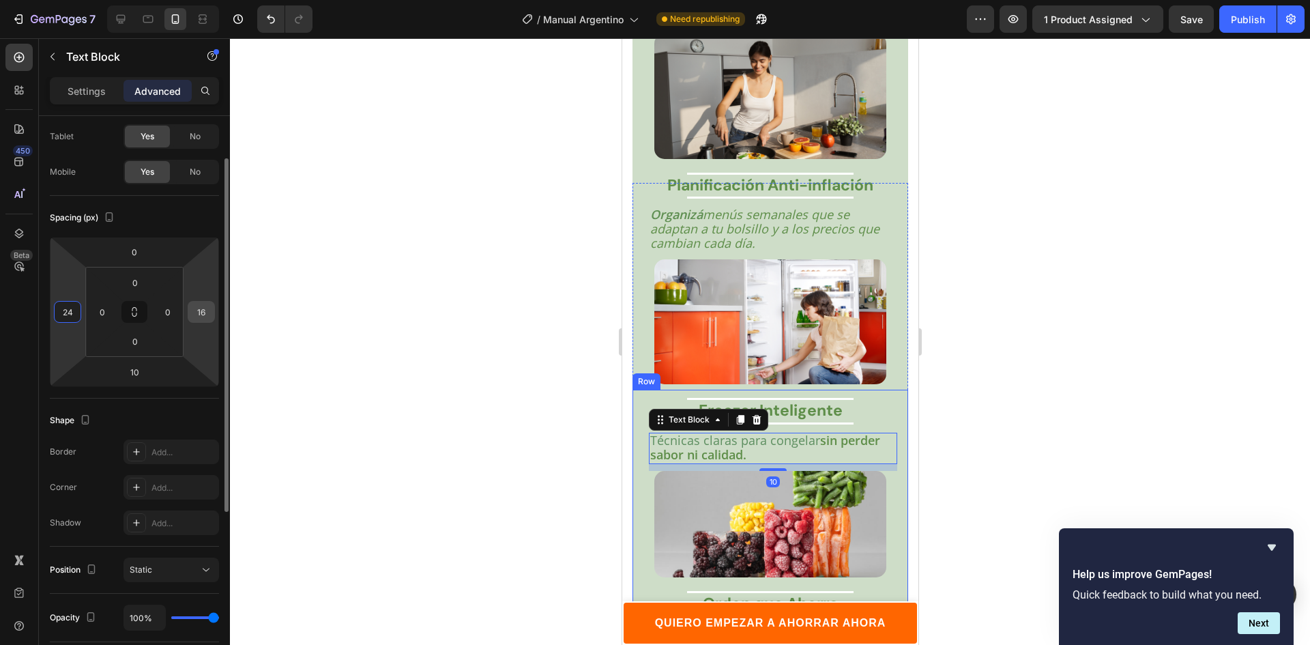
type input "24"
click at [198, 313] on input "16" at bounding box center [201, 311] width 20 height 20
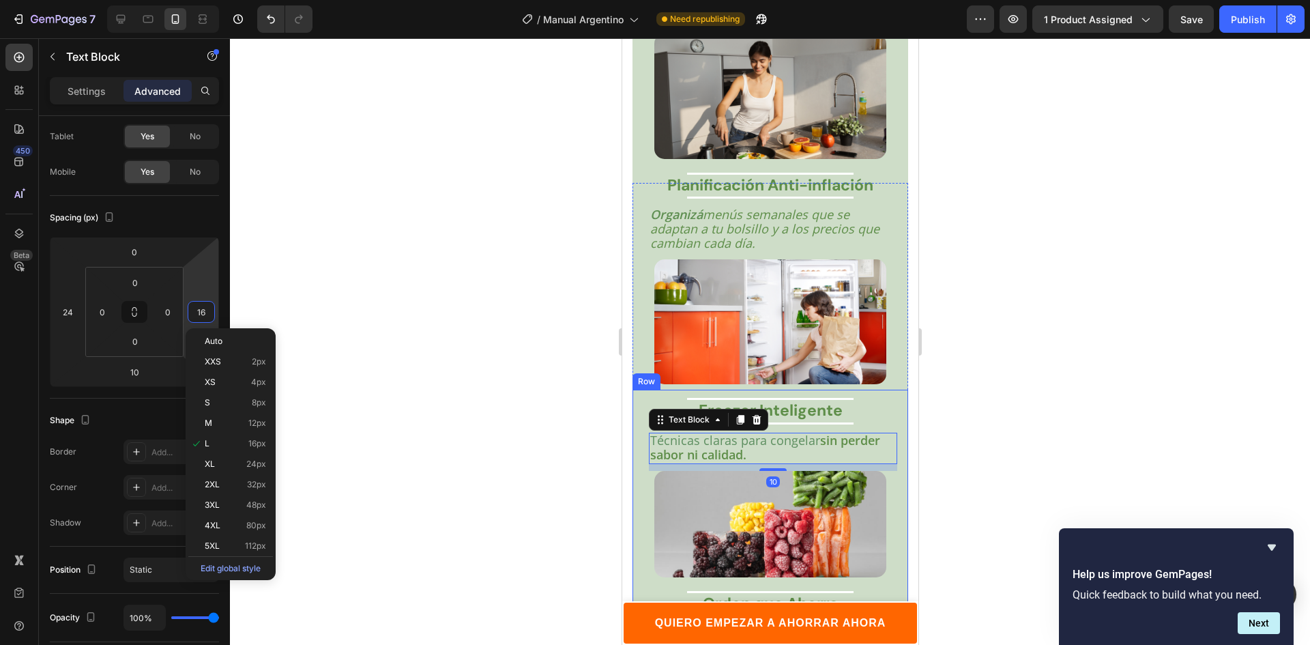
paste input "24"
type input "24"
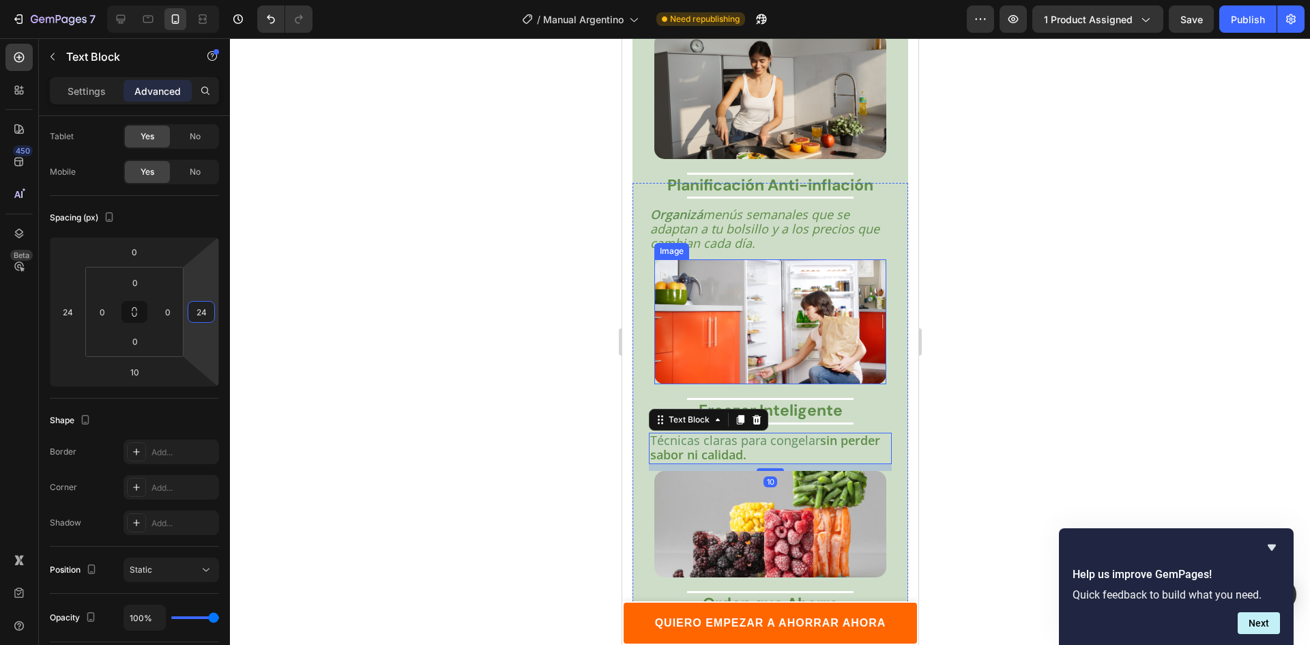
scroll to position [3009, 0]
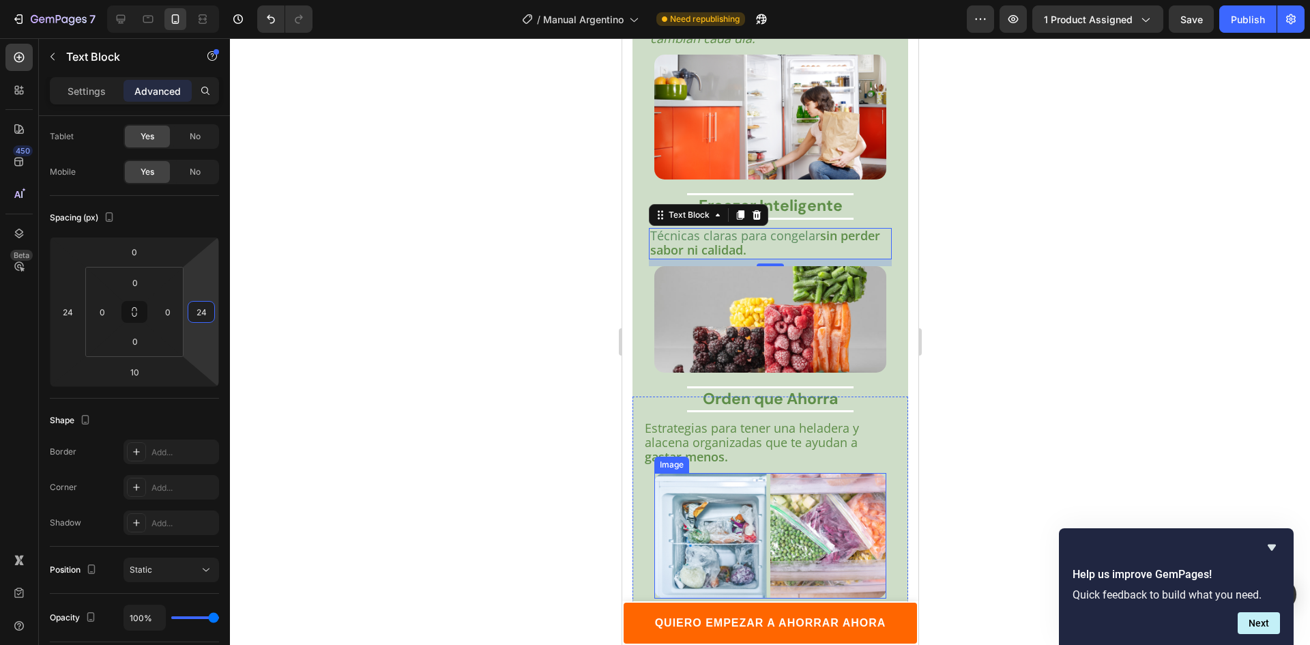
click at [692, 438] on span "Estrategias para tener una heladera y alacena organizadas que te ayudan a" at bounding box center [751, 434] width 214 height 31
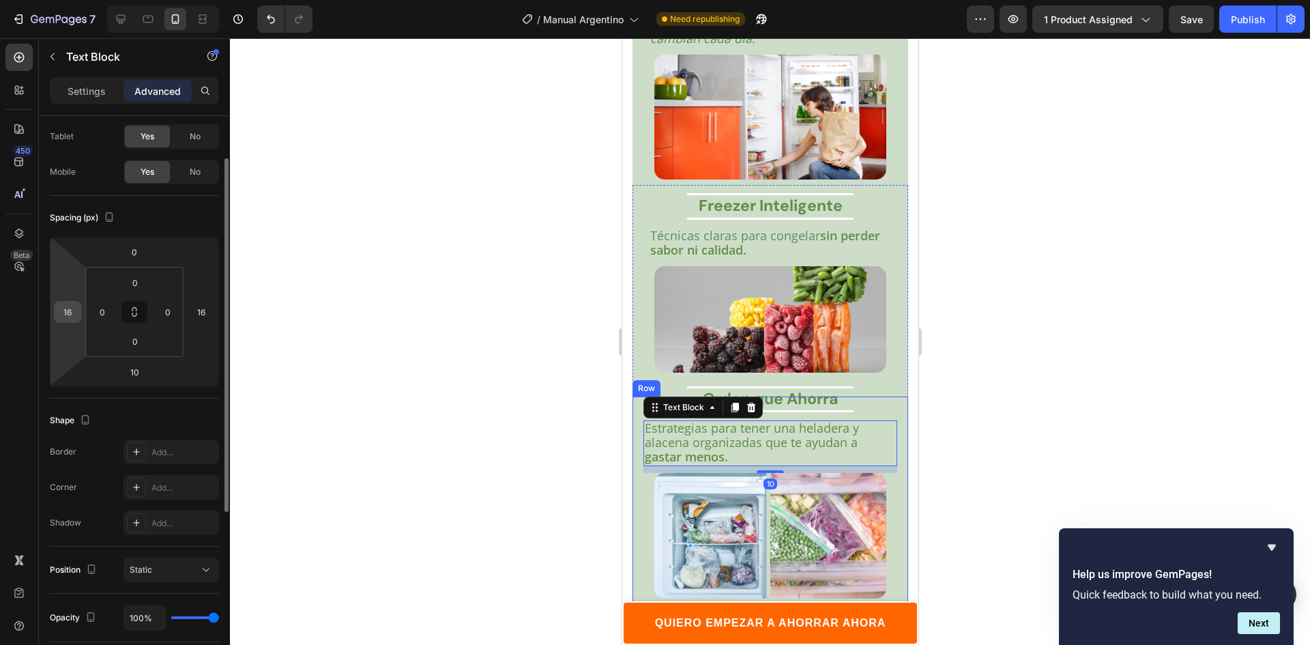
click at [73, 314] on input "16" at bounding box center [67, 311] width 20 height 20
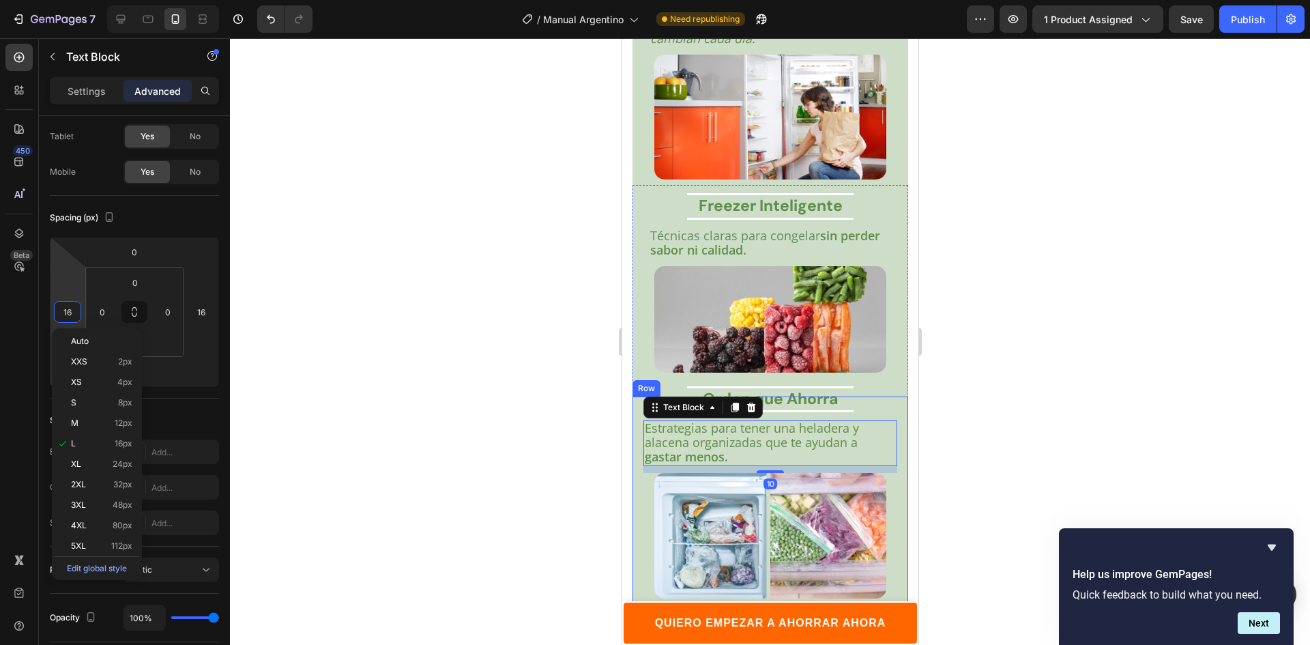
paste input "24"
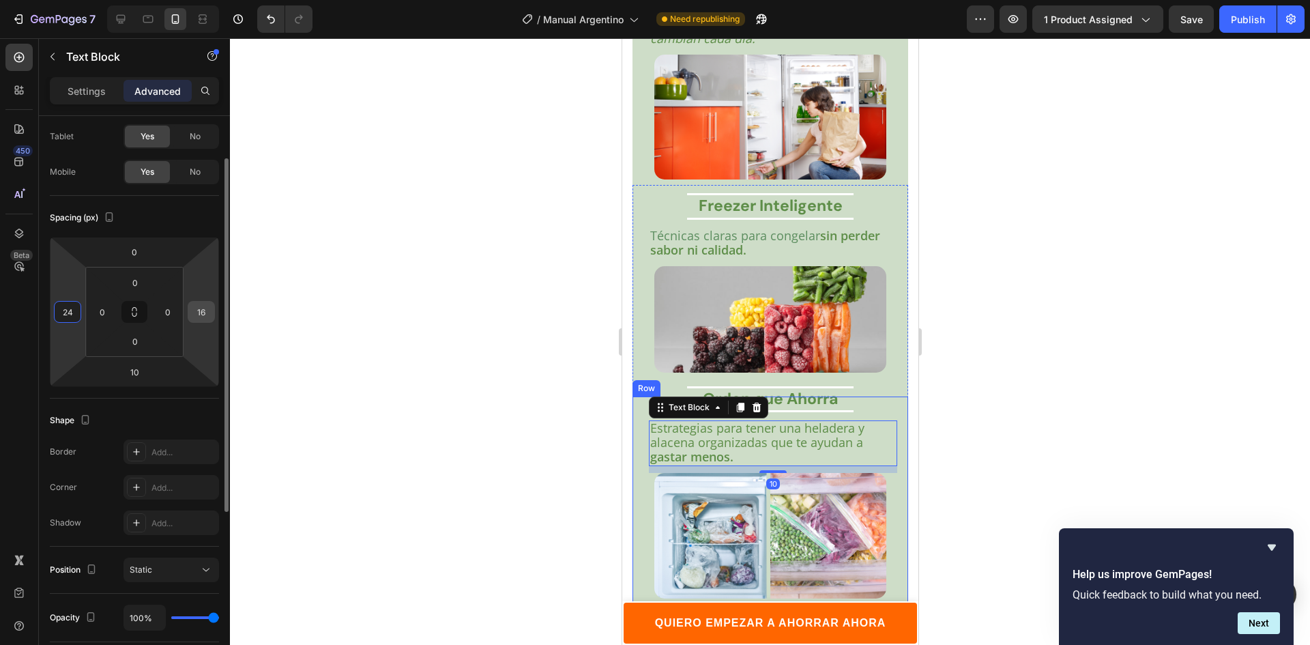
type input "24"
drag, startPoint x: 206, startPoint y: 309, endPoint x: 228, endPoint y: 308, distance: 21.8
click at [207, 308] on input "16" at bounding box center [201, 311] width 20 height 20
paste input "24"
click at [196, 308] on input "16" at bounding box center [201, 311] width 20 height 20
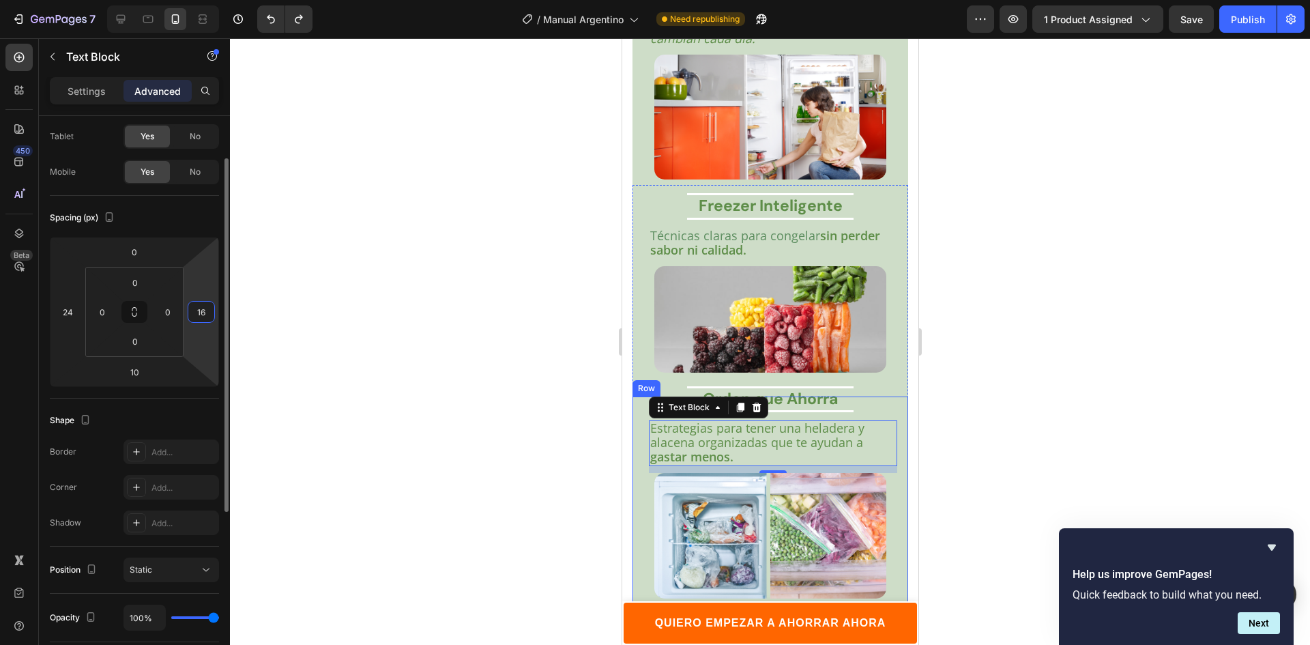
click at [196, 308] on input "16" at bounding box center [201, 311] width 20 height 20
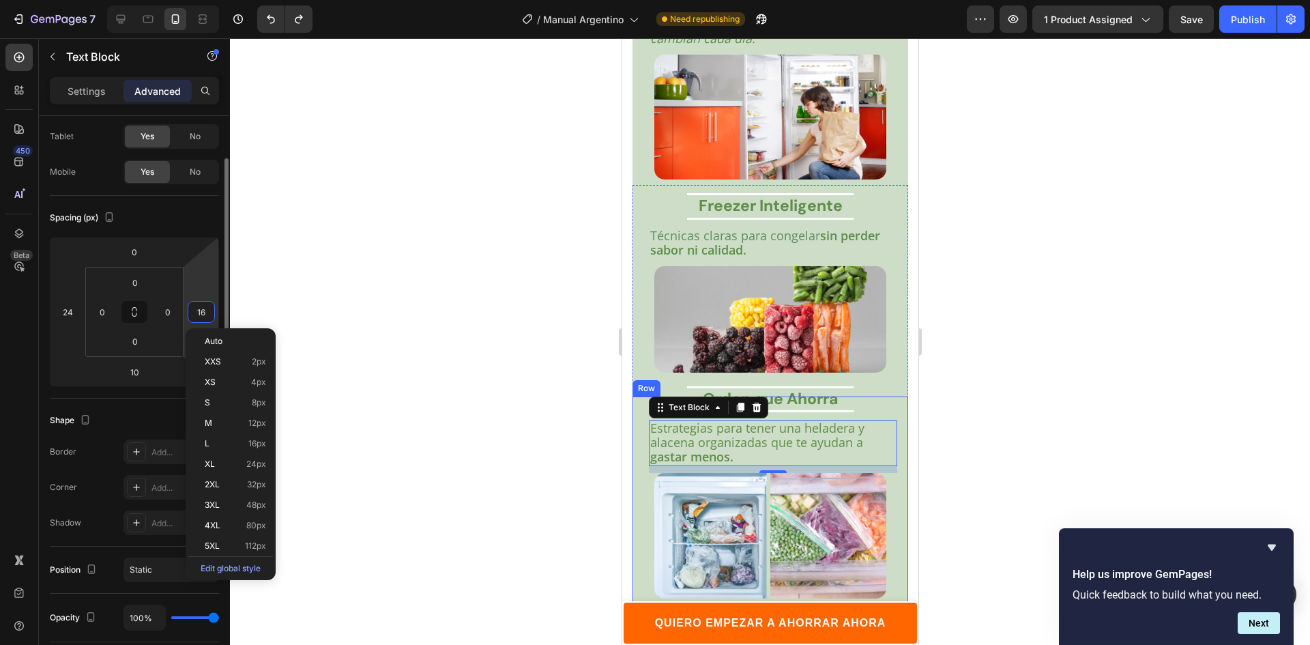
paste input "24"
type input "24"
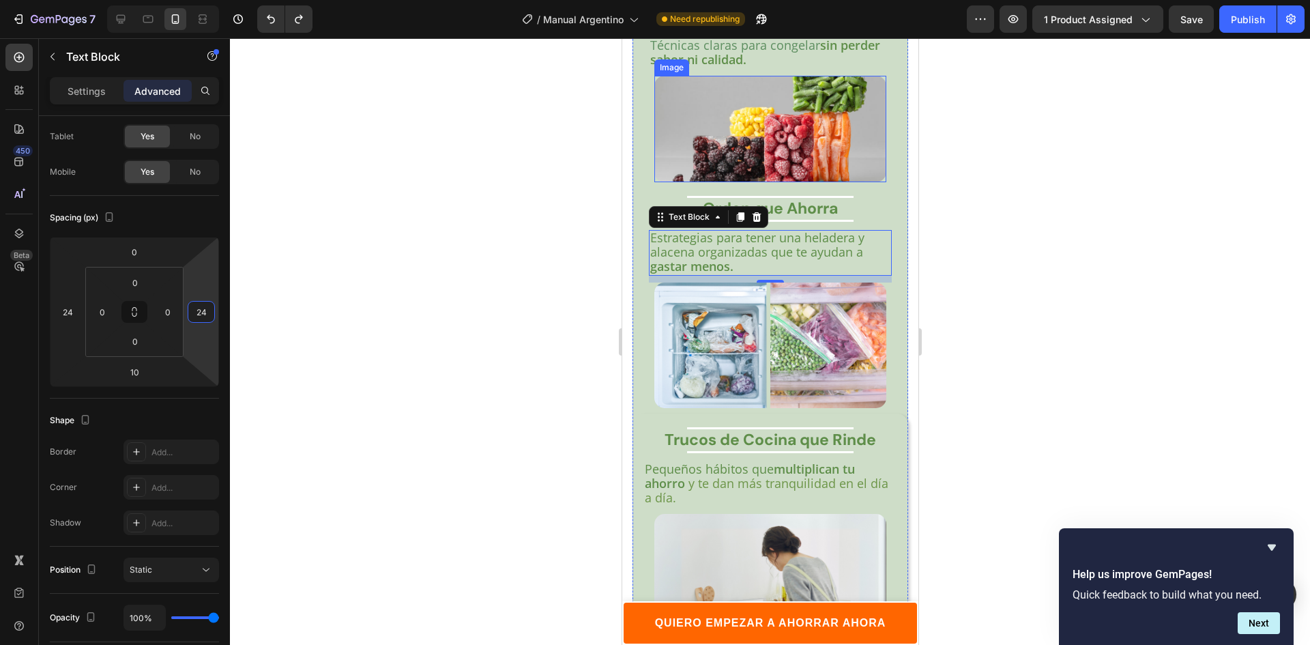
scroll to position [3282, 0]
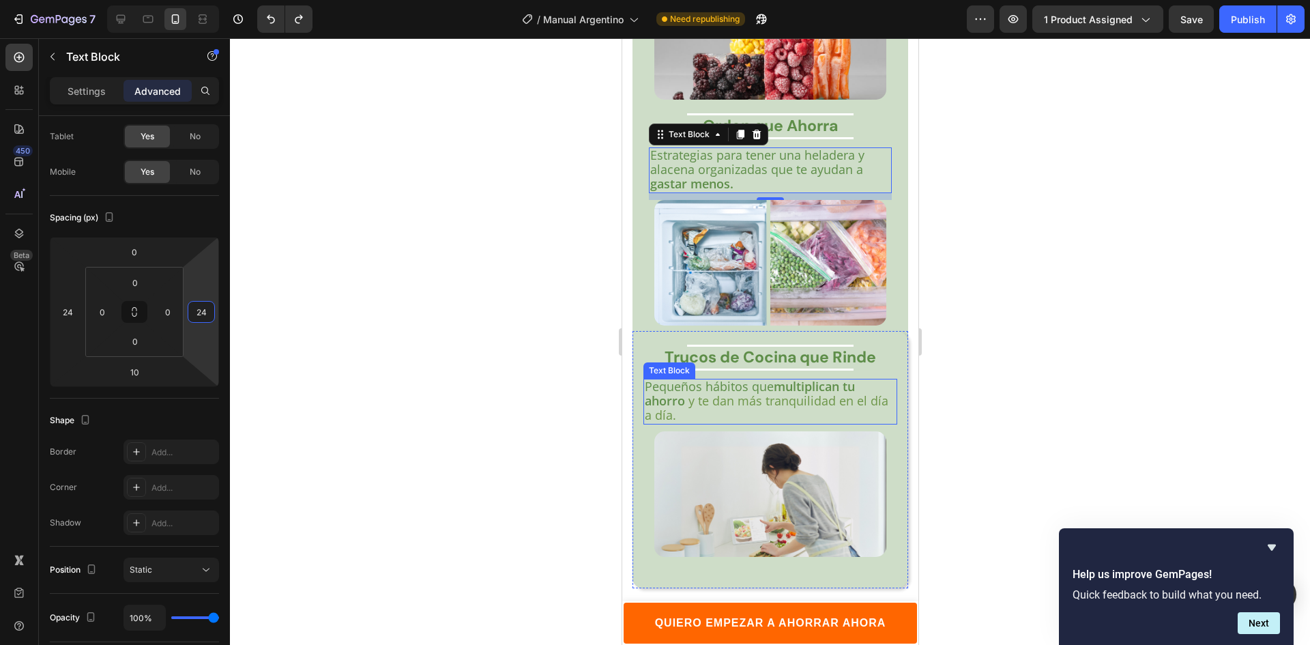
click at [714, 393] on span "y te dan más tranquilidad en el día a día." at bounding box center [765, 407] width 243 height 31
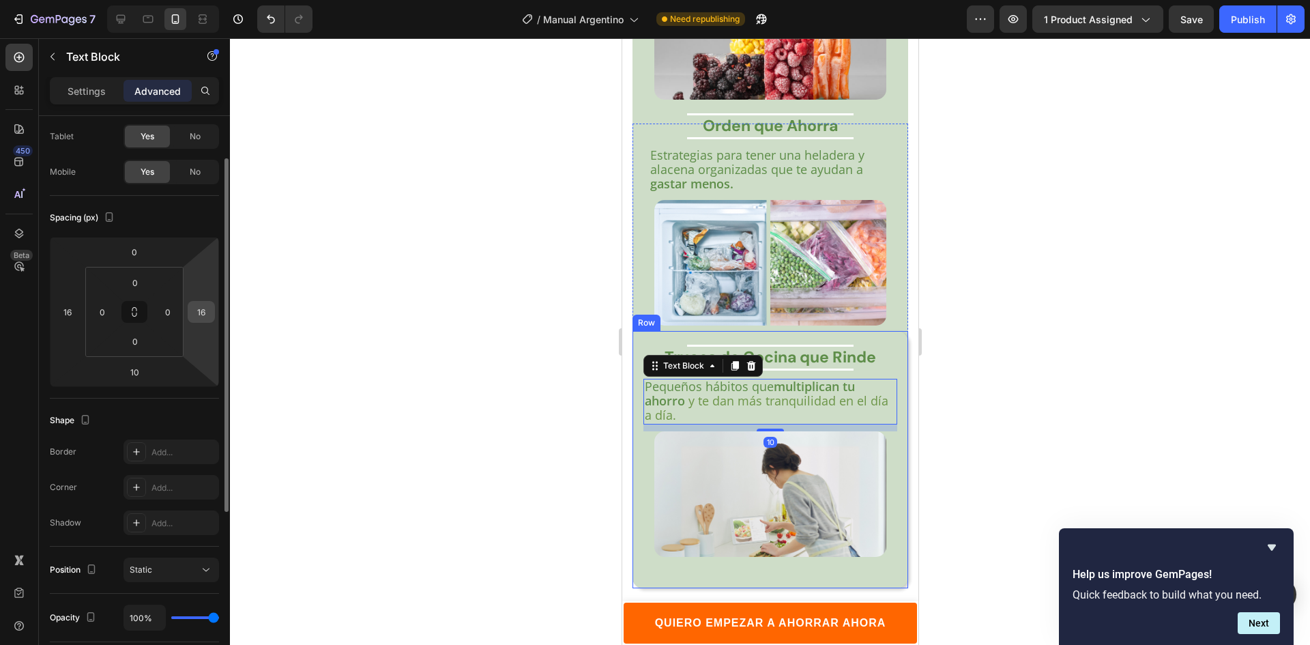
click at [197, 309] on input "16" at bounding box center [201, 311] width 20 height 20
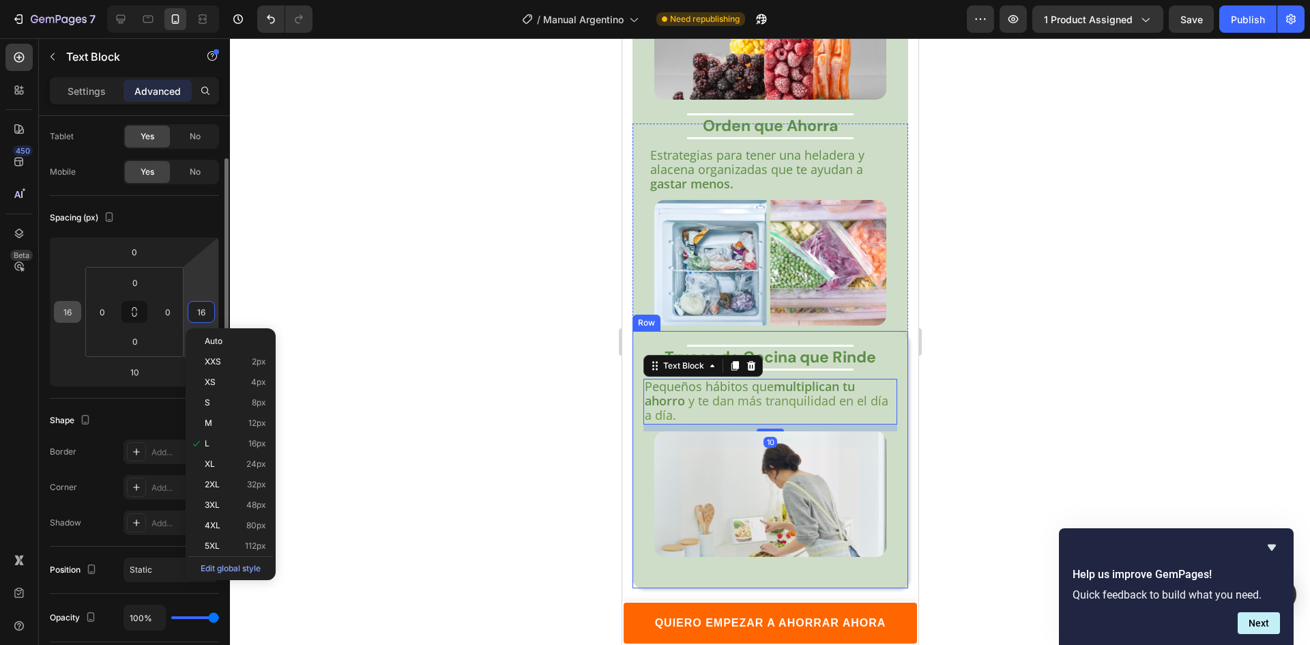
paste input "24"
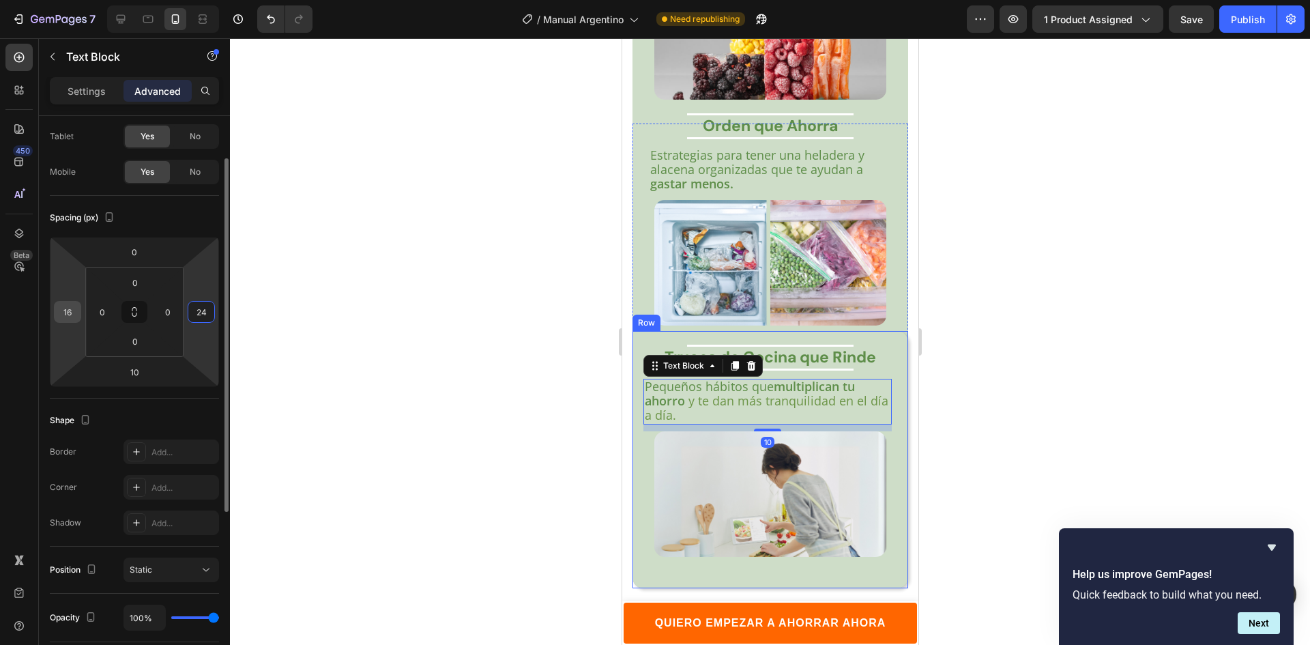
type input "24"
click at [63, 310] on input "16" at bounding box center [67, 311] width 20 height 20
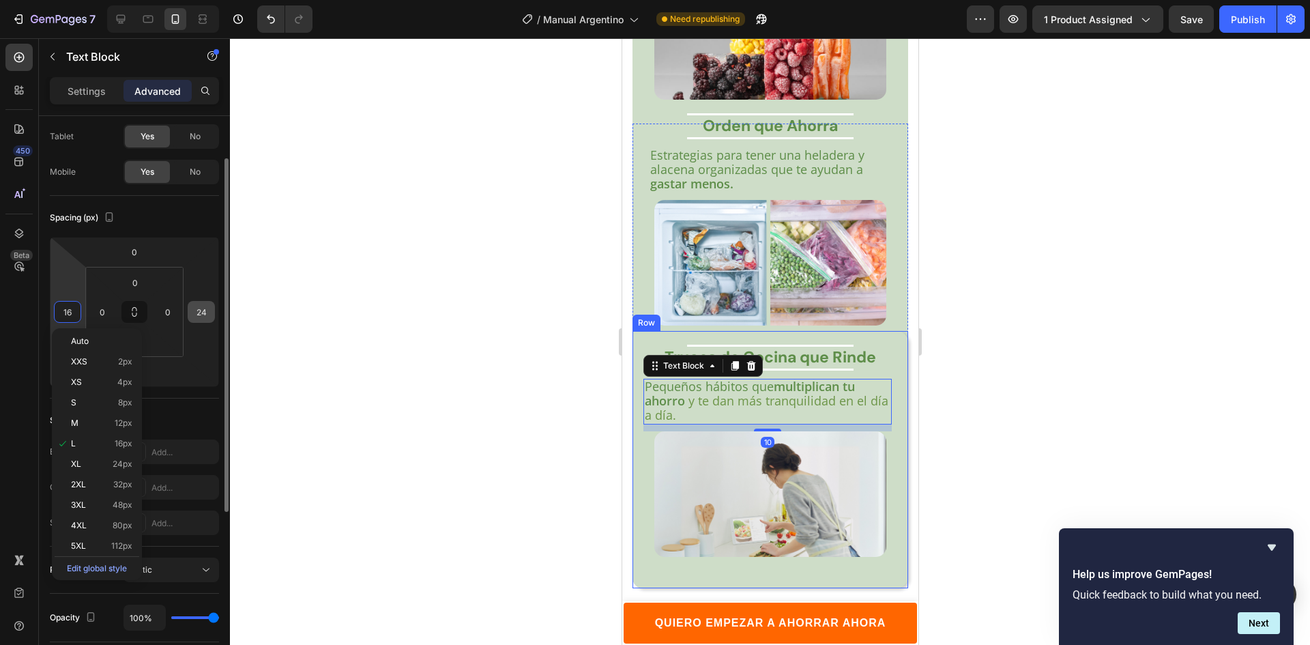
paste input "24"
type input "24"
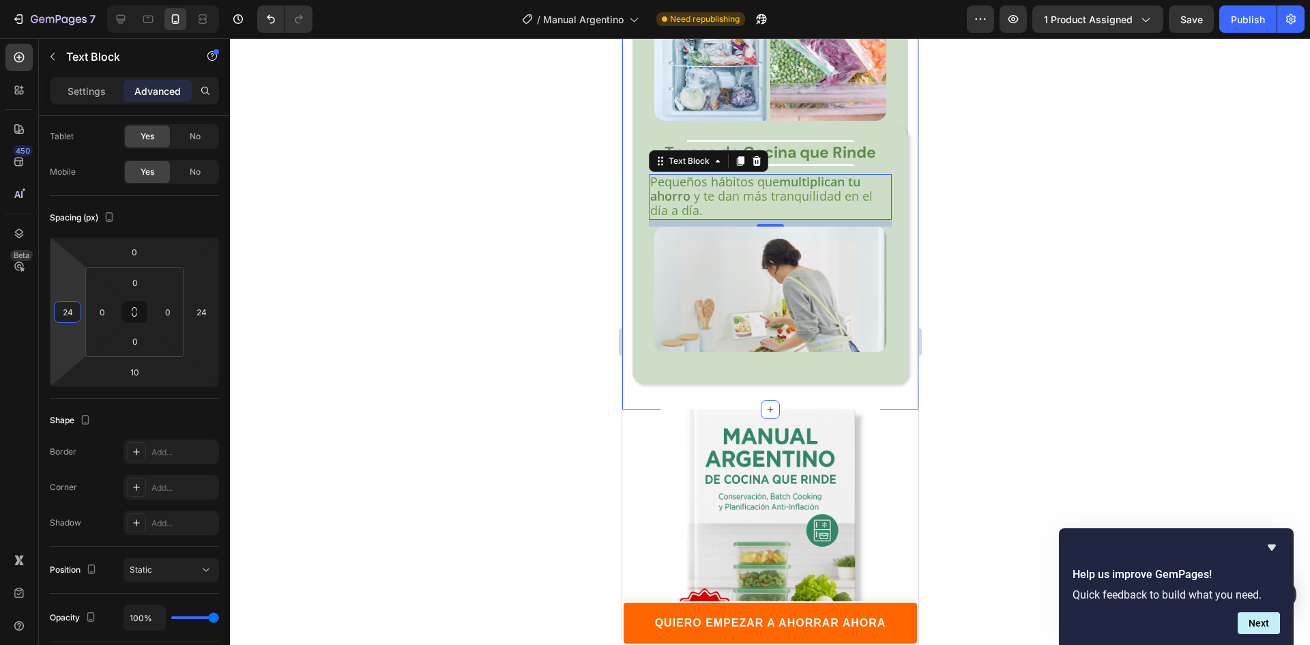
click at [1055, 321] on div at bounding box center [770, 341] width 1080 height 606
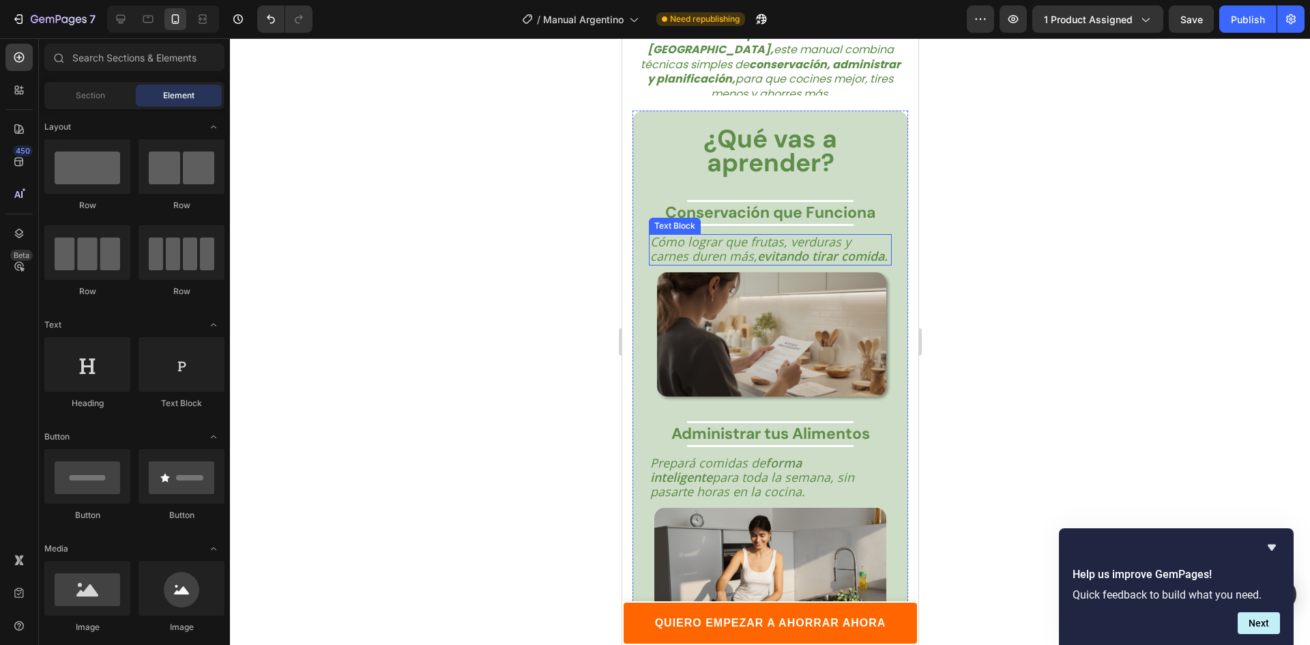
scroll to position [2395, 0]
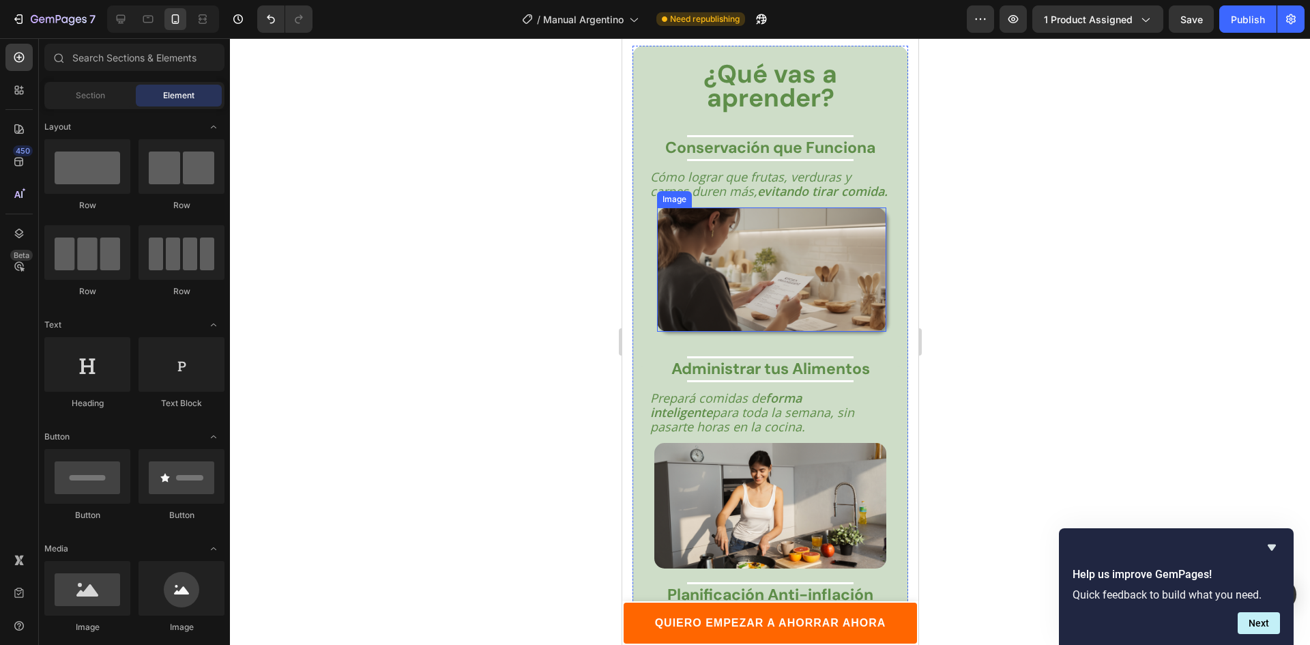
click at [771, 331] on img at bounding box center [770, 269] width 229 height 124
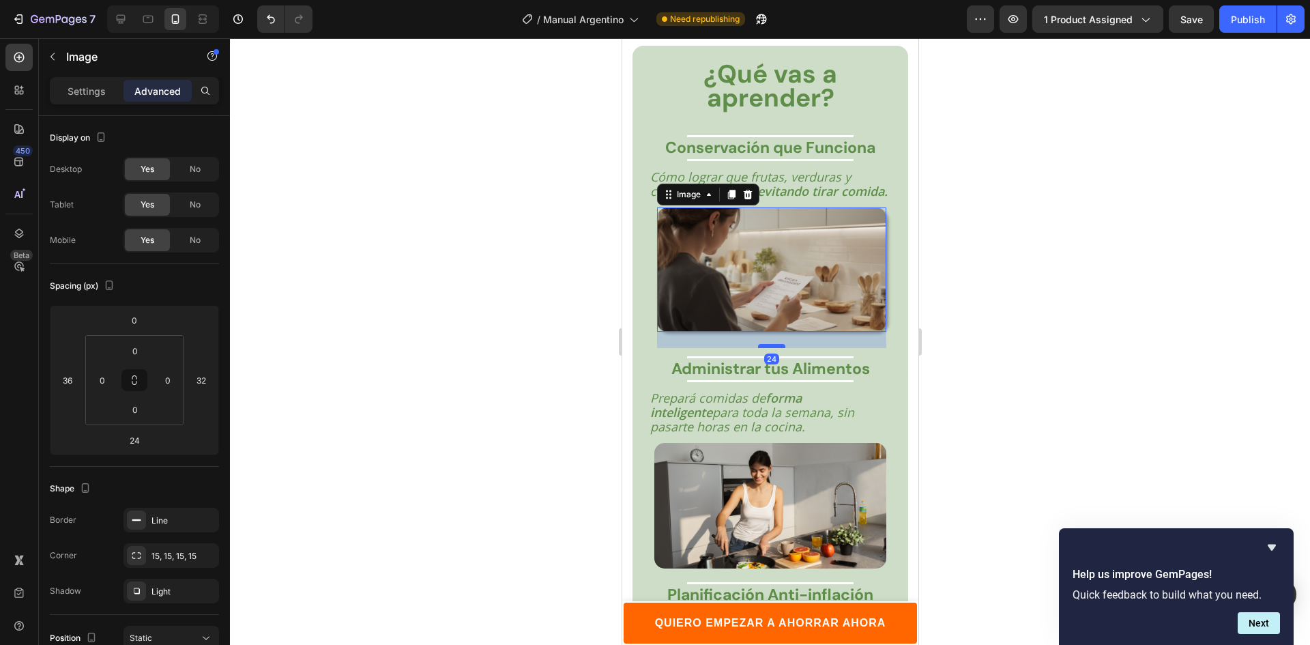
click at [771, 348] on div at bounding box center [770, 346] width 27 height 4
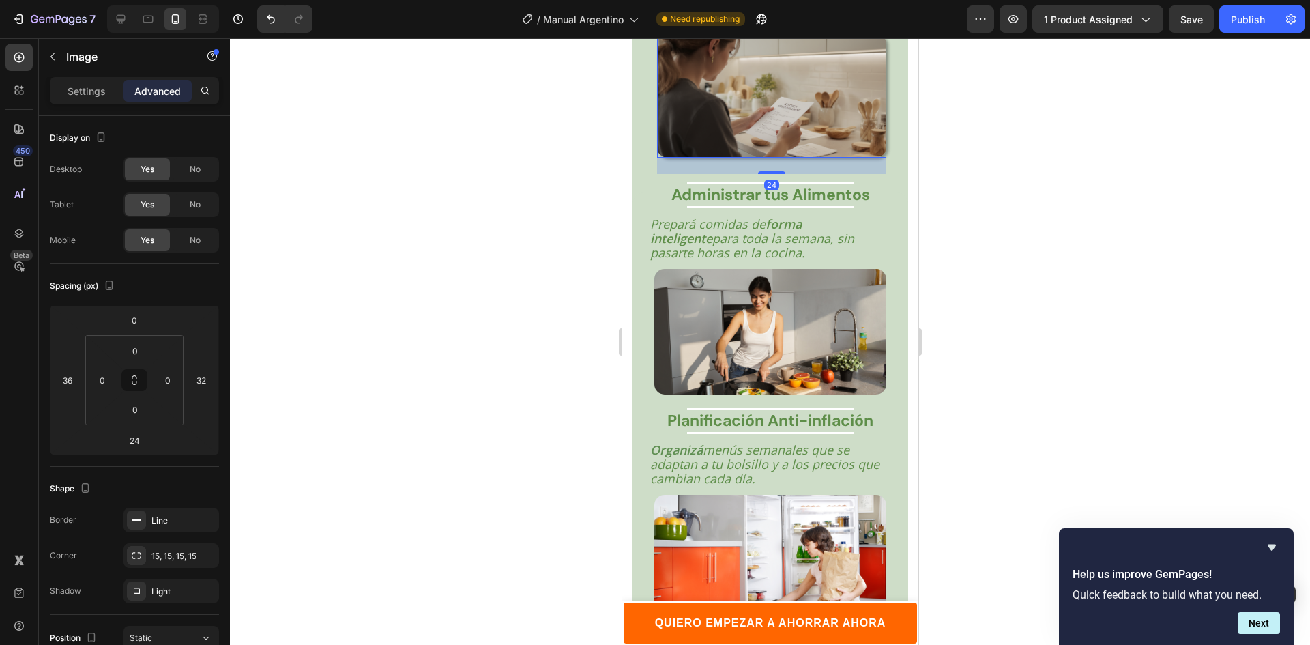
scroll to position [2600, 0]
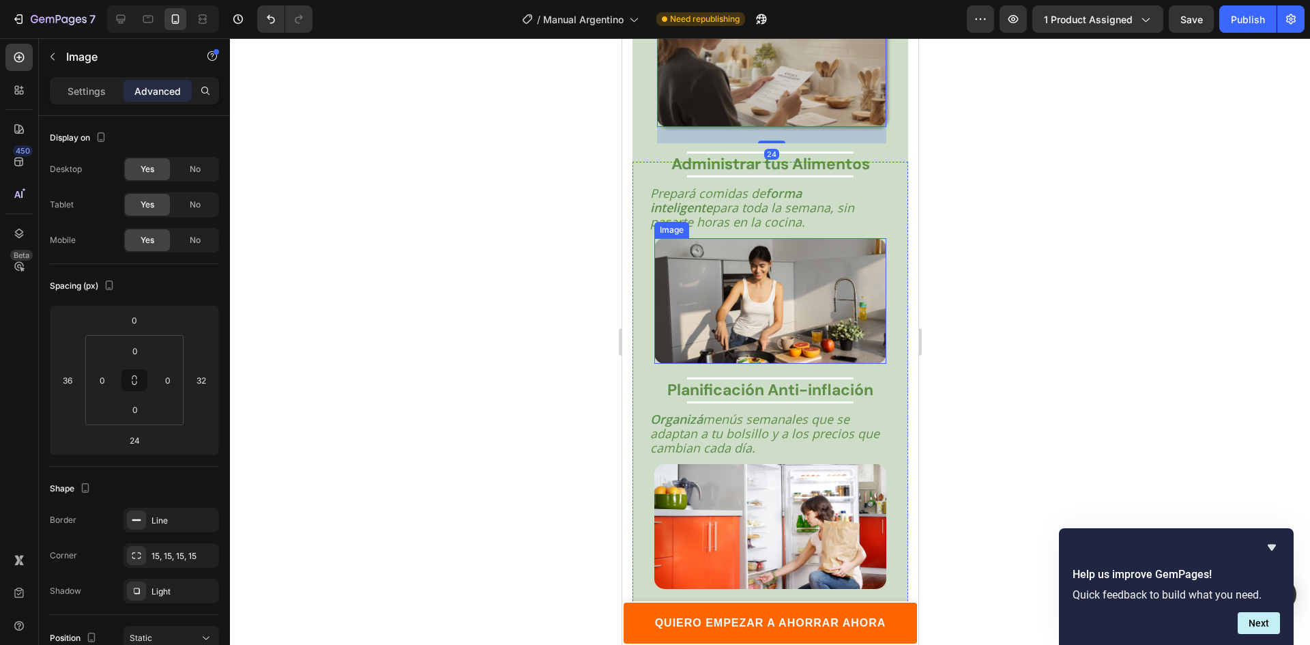
click at [771, 346] on img at bounding box center [769, 300] width 232 height 125
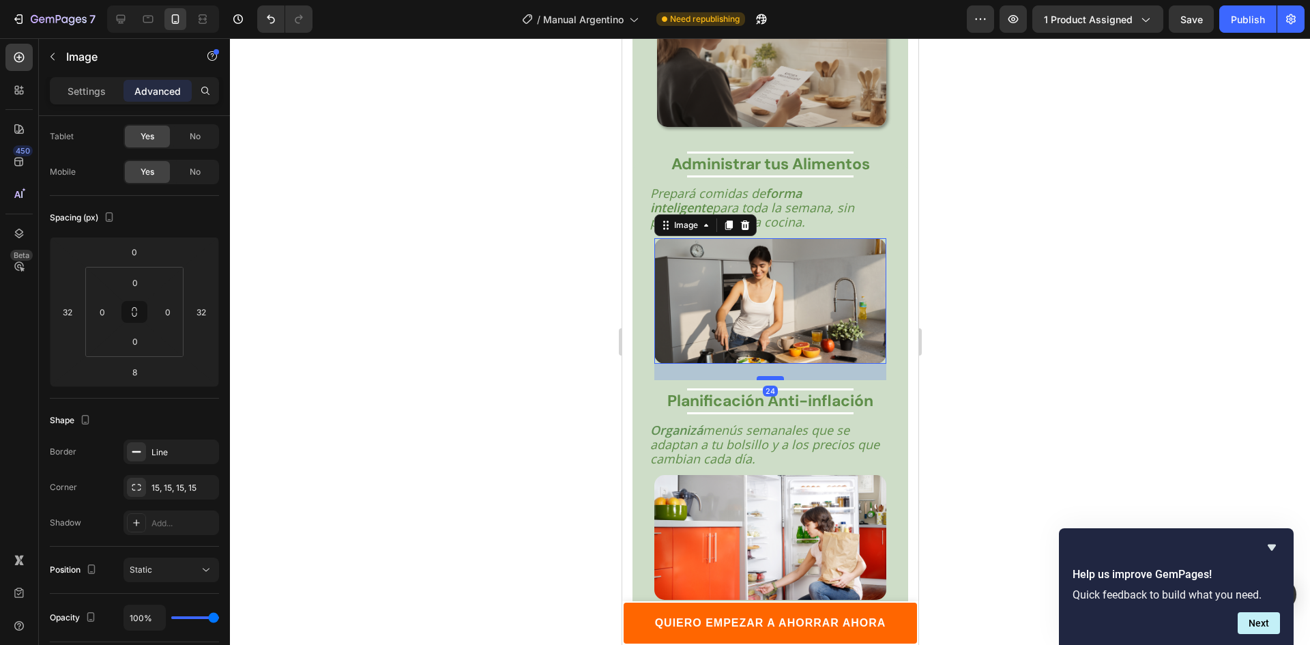
drag, startPoint x: 761, startPoint y: 370, endPoint x: 767, endPoint y: 381, distance: 12.2
click at [767, 380] on div at bounding box center [769, 378] width 27 height 4
type input "24"
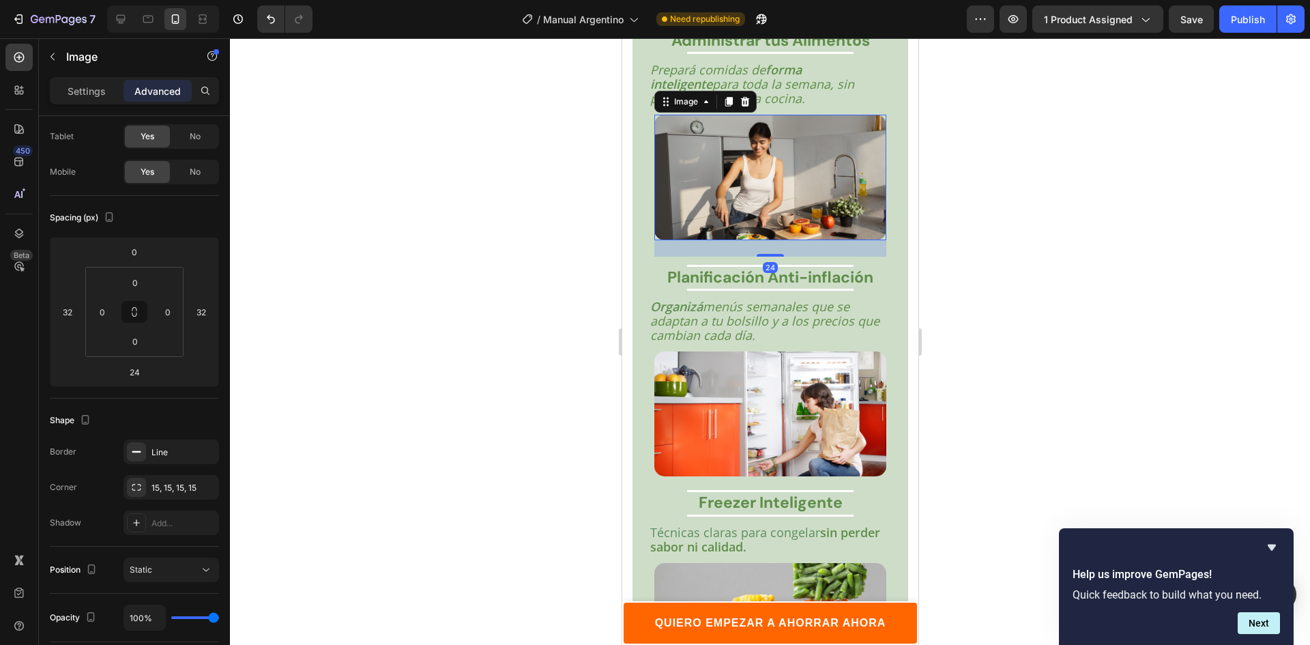
scroll to position [2873, 0]
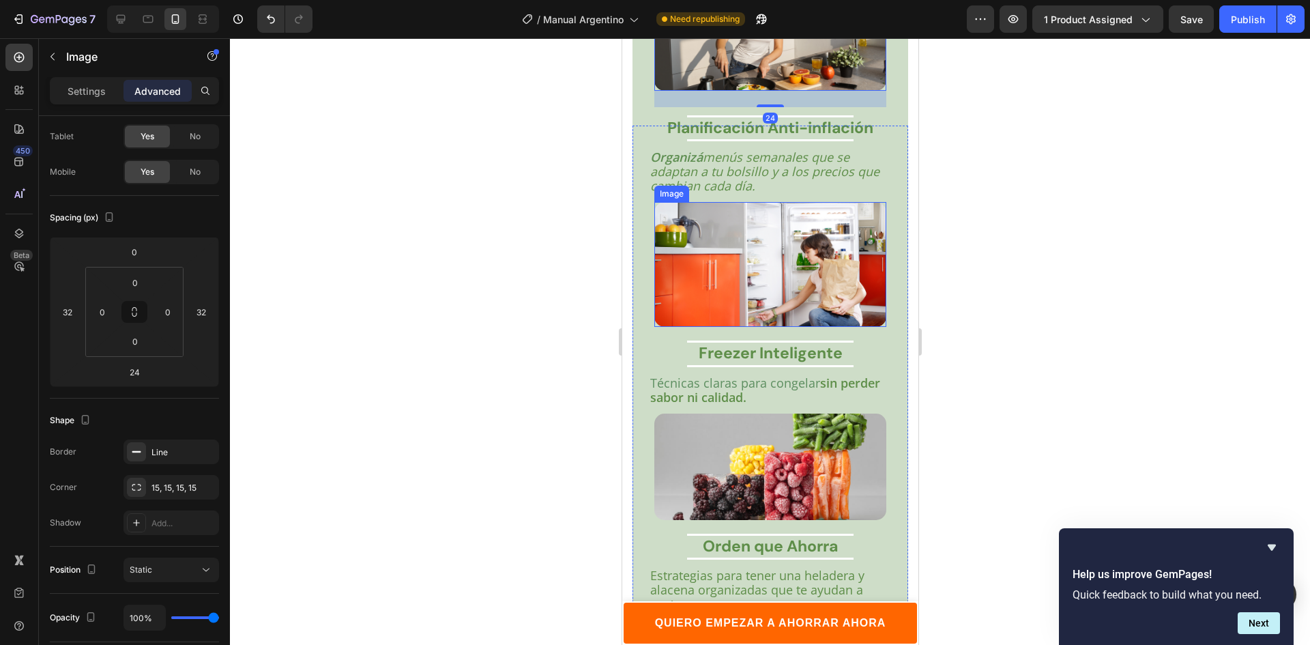
click at [765, 294] on img at bounding box center [769, 264] width 232 height 125
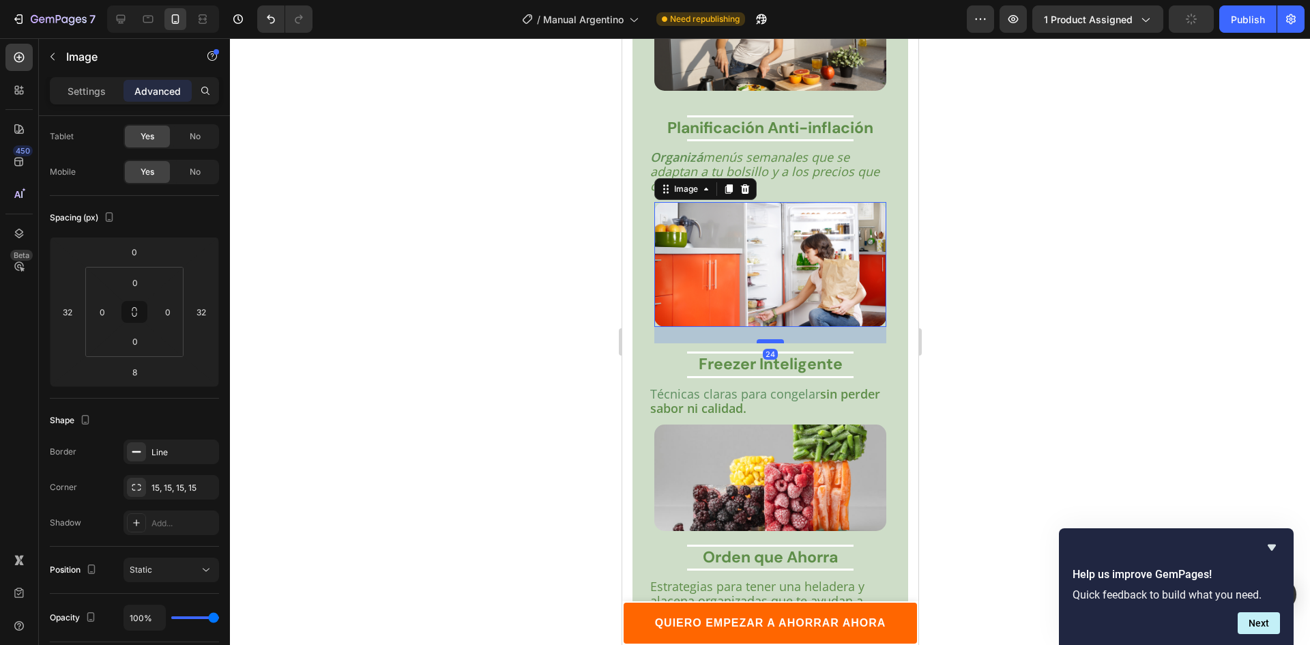
drag, startPoint x: 767, startPoint y: 328, endPoint x: 771, endPoint y: 339, distance: 11.9
click at [771, 339] on div at bounding box center [769, 341] width 27 height 4
type input "24"
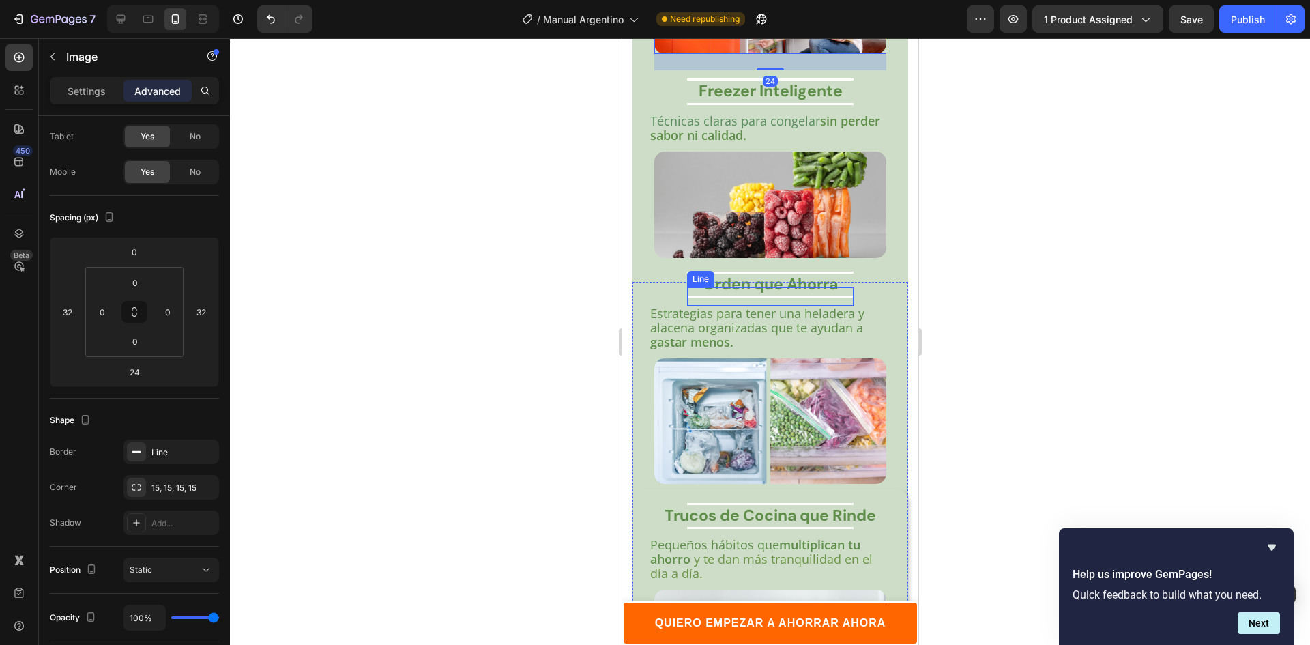
click at [773, 211] on img at bounding box center [769, 204] width 232 height 107
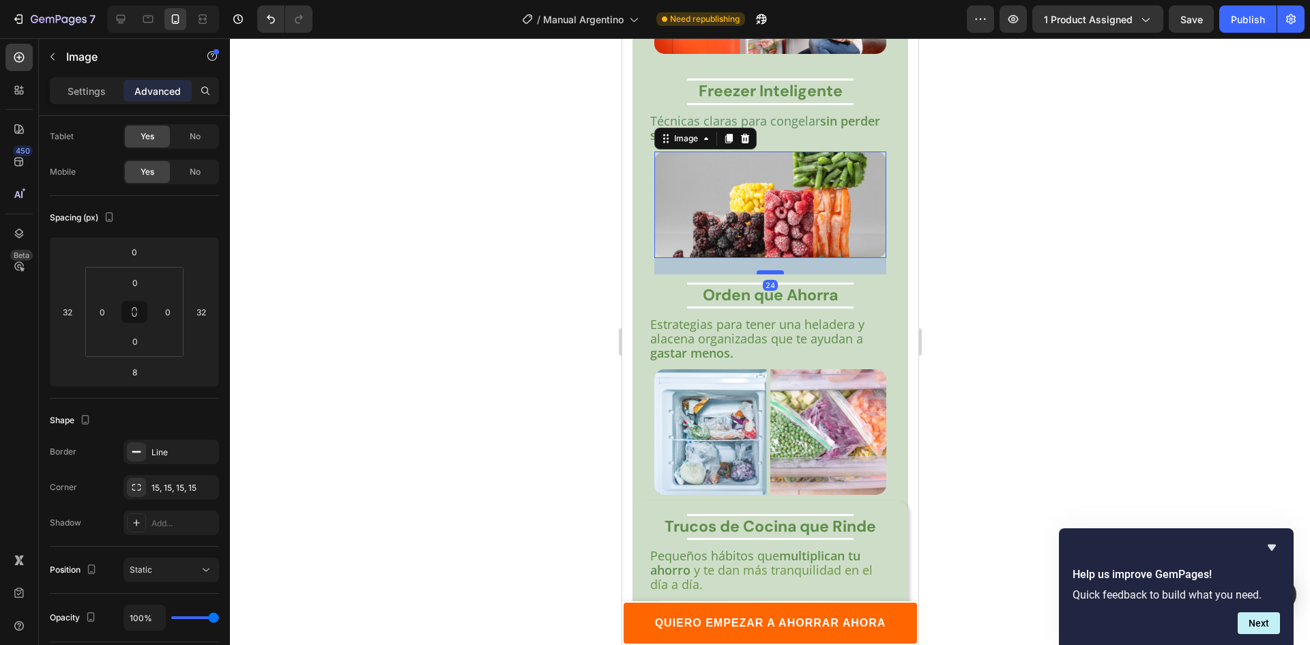
drag, startPoint x: 764, startPoint y: 256, endPoint x: 765, endPoint y: 267, distance: 10.9
click at [765, 270] on div at bounding box center [769, 272] width 27 height 4
type input "24"
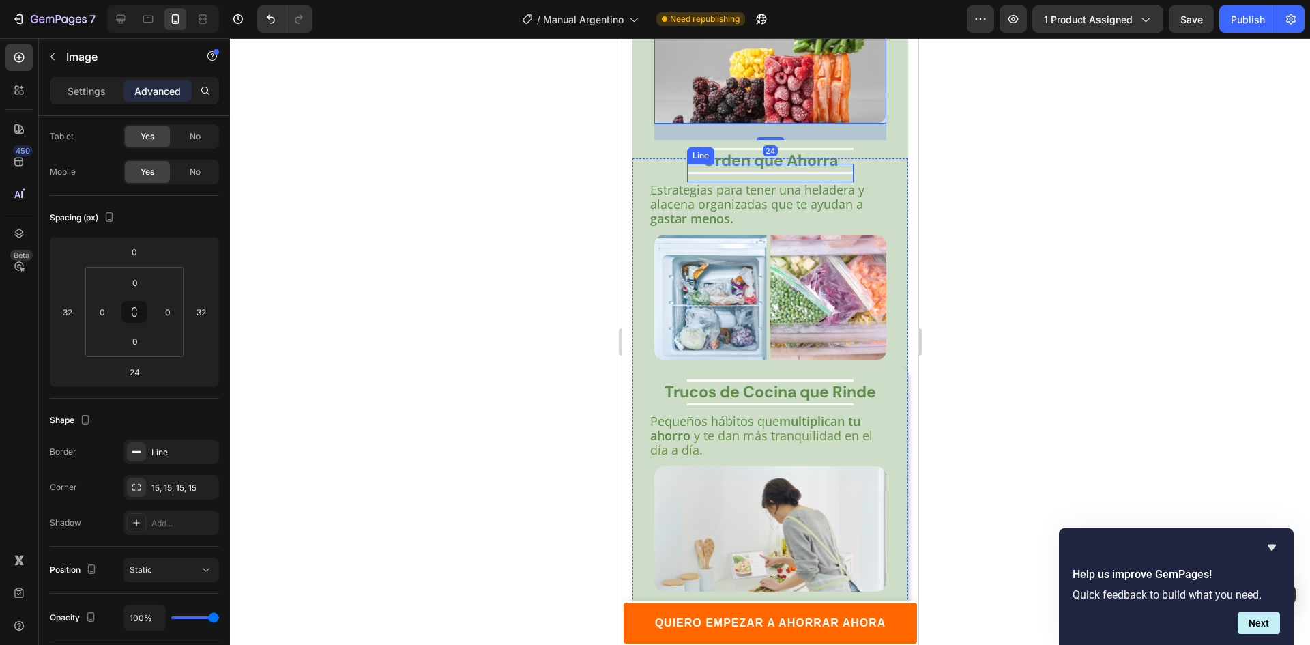
scroll to position [3282, 0]
click at [765, 297] on img at bounding box center [769, 295] width 232 height 125
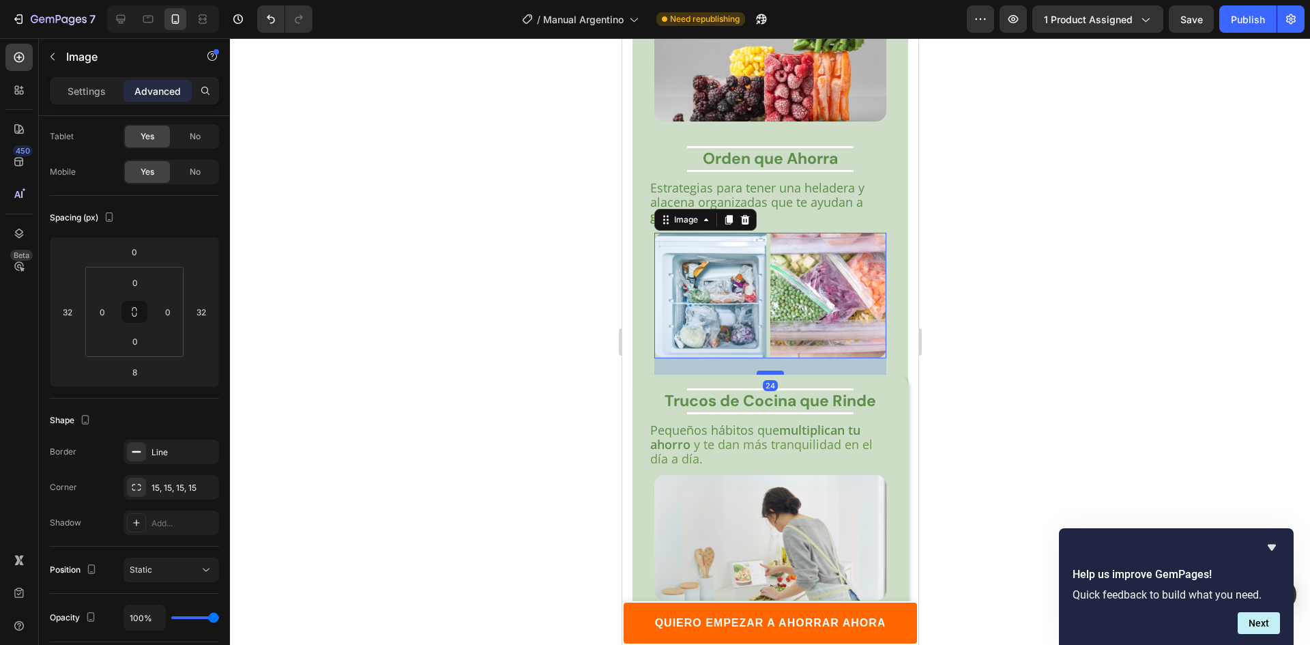
drag, startPoint x: 759, startPoint y: 349, endPoint x: 765, endPoint y: 359, distance: 12.2
click at [765, 370] on div at bounding box center [769, 372] width 27 height 4
type input "24"
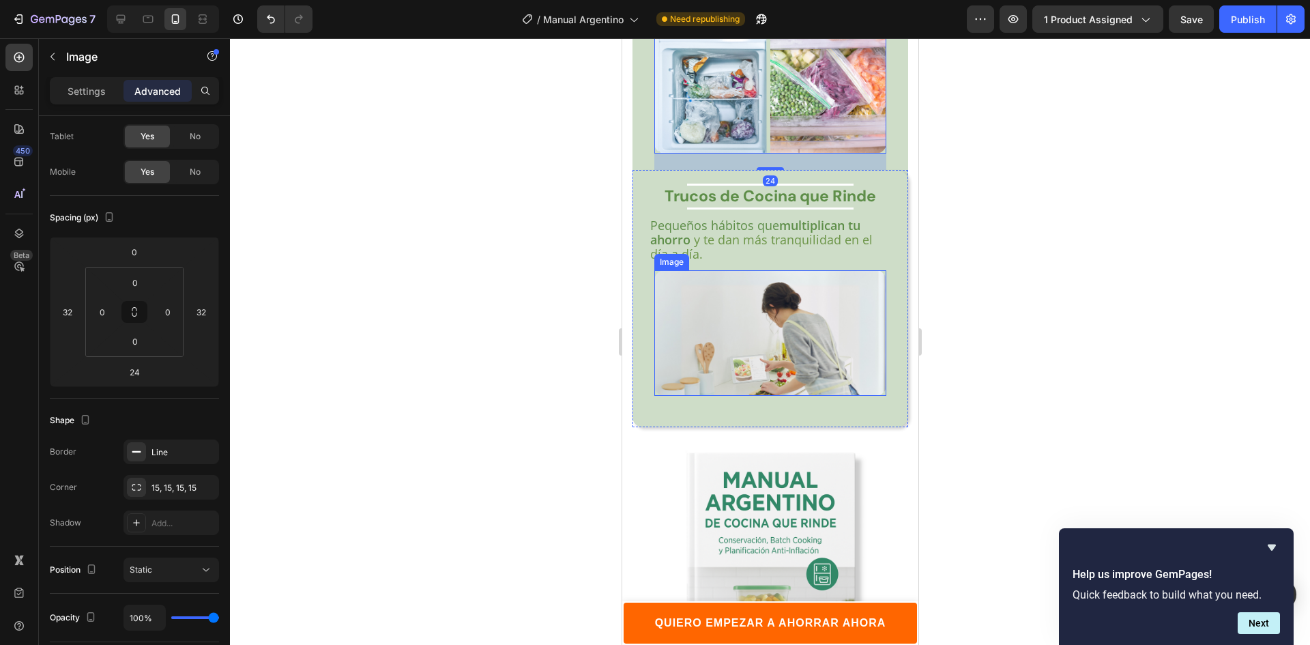
click at [770, 355] on img at bounding box center [769, 332] width 232 height 125
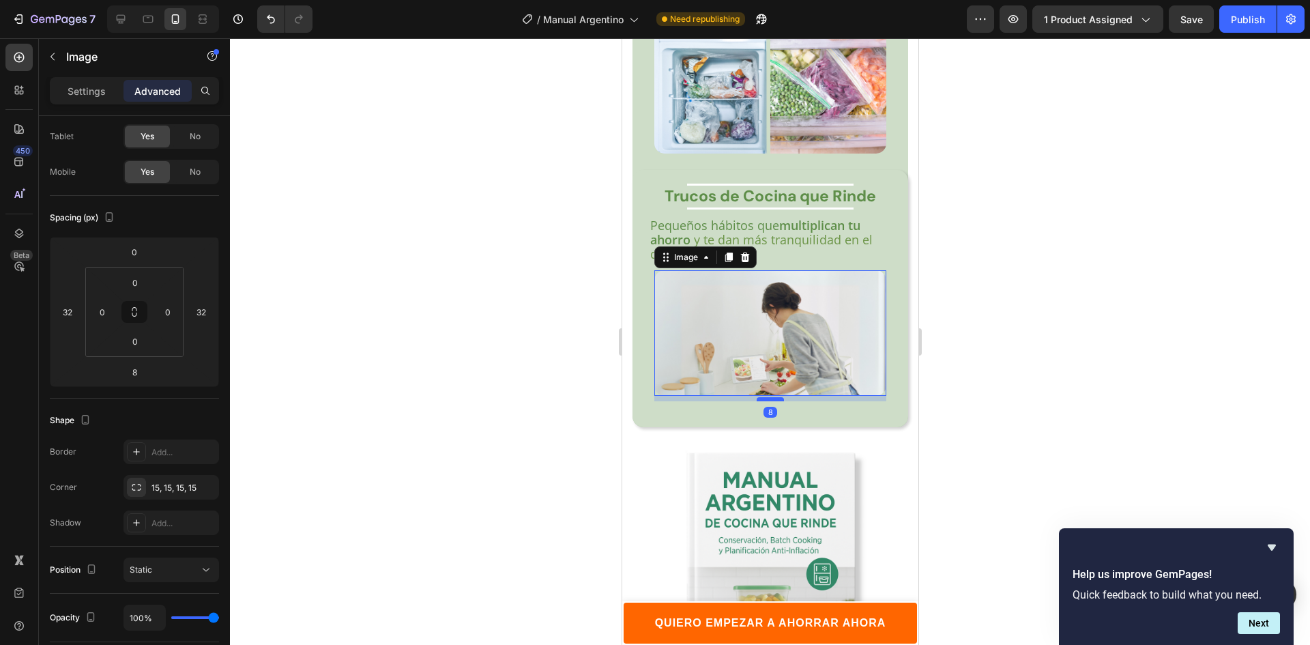
drag, startPoint x: 771, startPoint y: 381, endPoint x: 770, endPoint y: 374, distance: 6.9
click at [770, 397] on div at bounding box center [769, 399] width 27 height 4
type input "0"
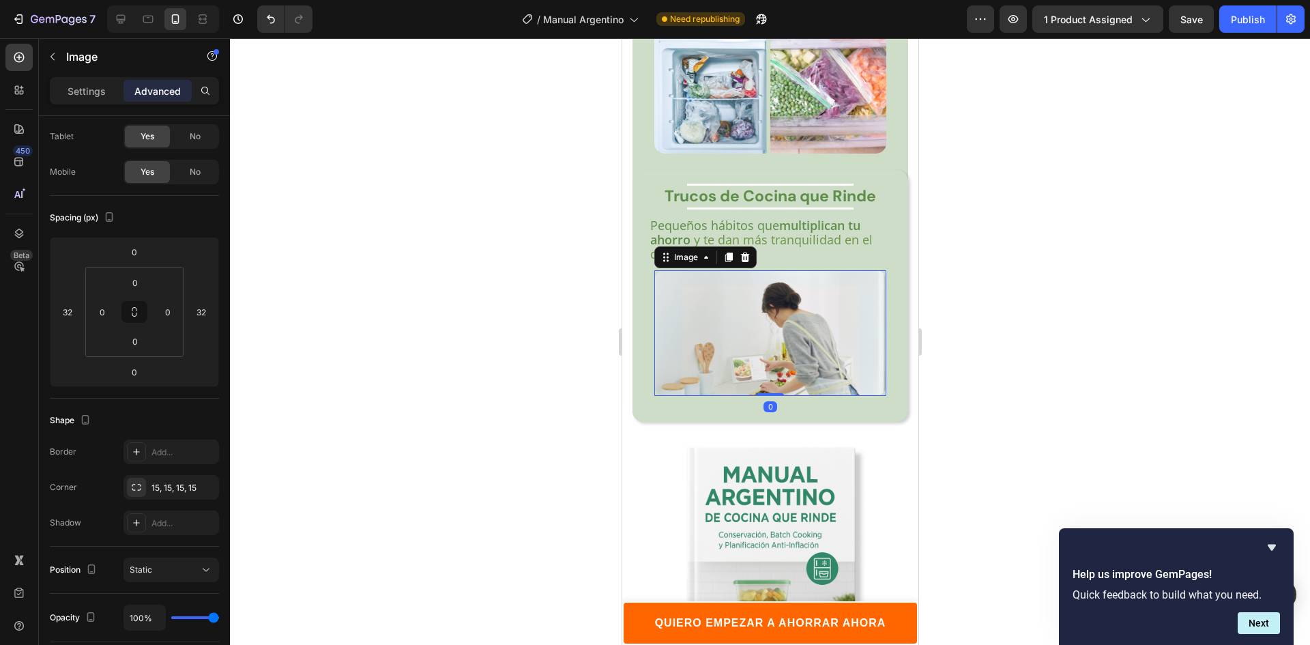
click at [987, 290] on div at bounding box center [770, 341] width 1080 height 606
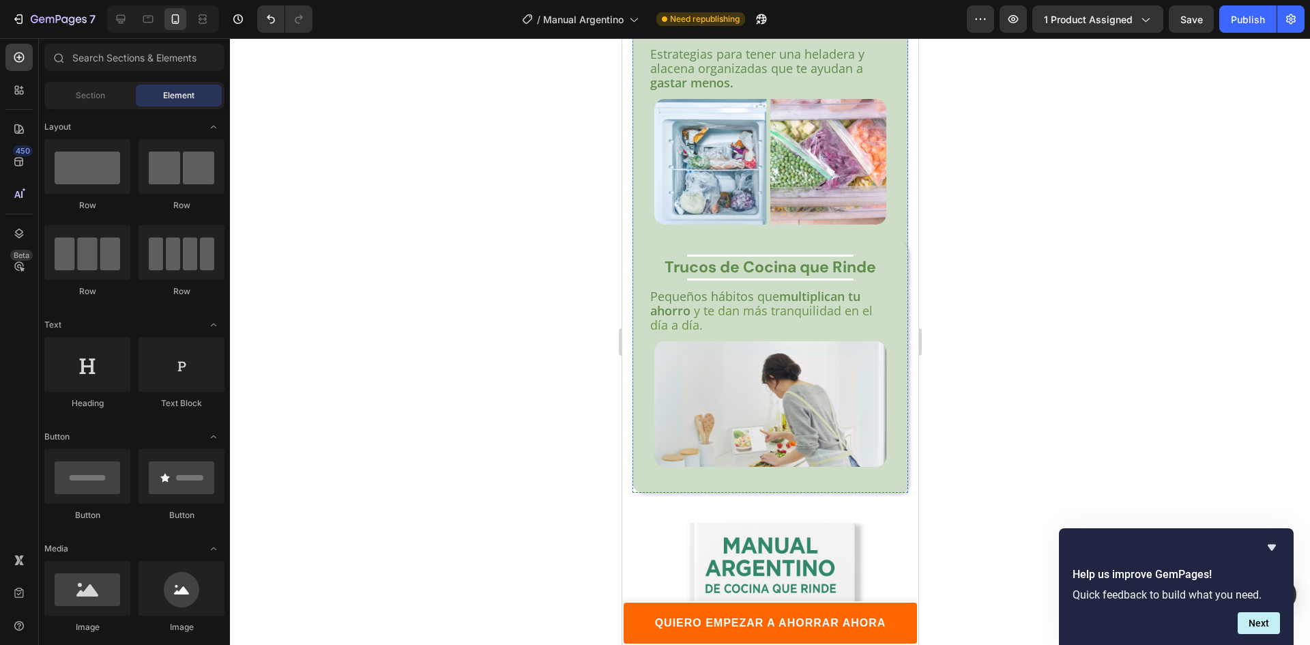
scroll to position [3418, 0]
click at [1011, 205] on div at bounding box center [770, 341] width 1080 height 606
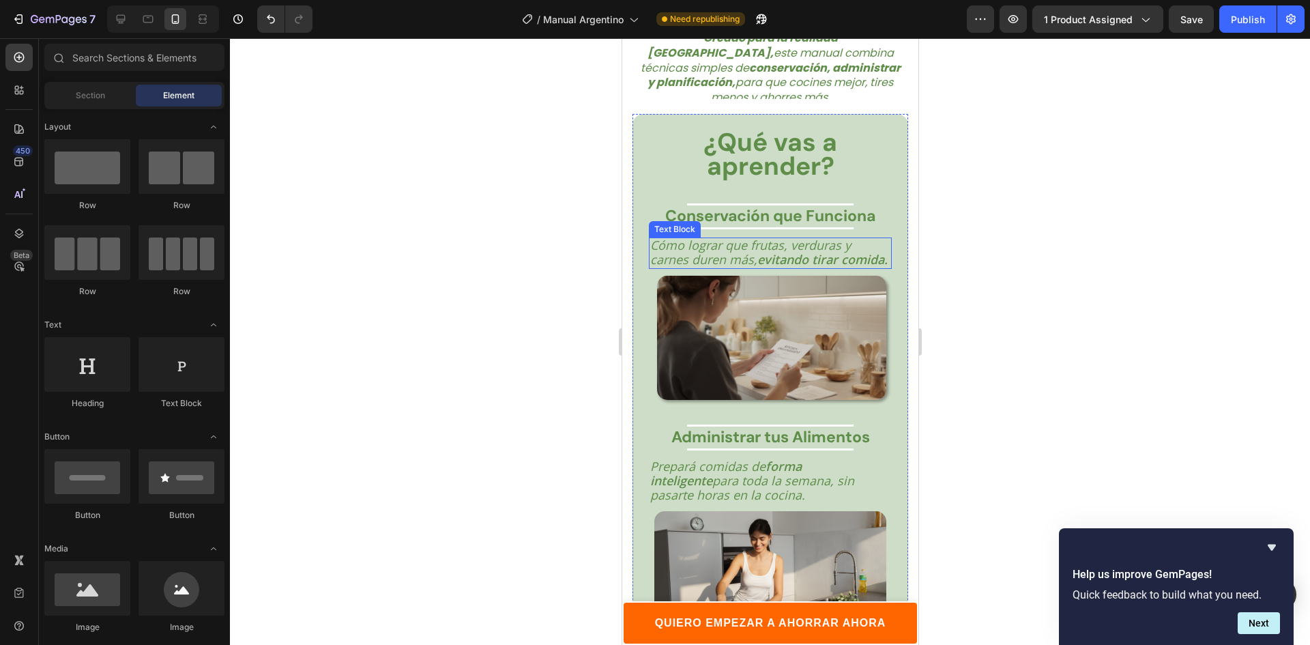
scroll to position [2395, 0]
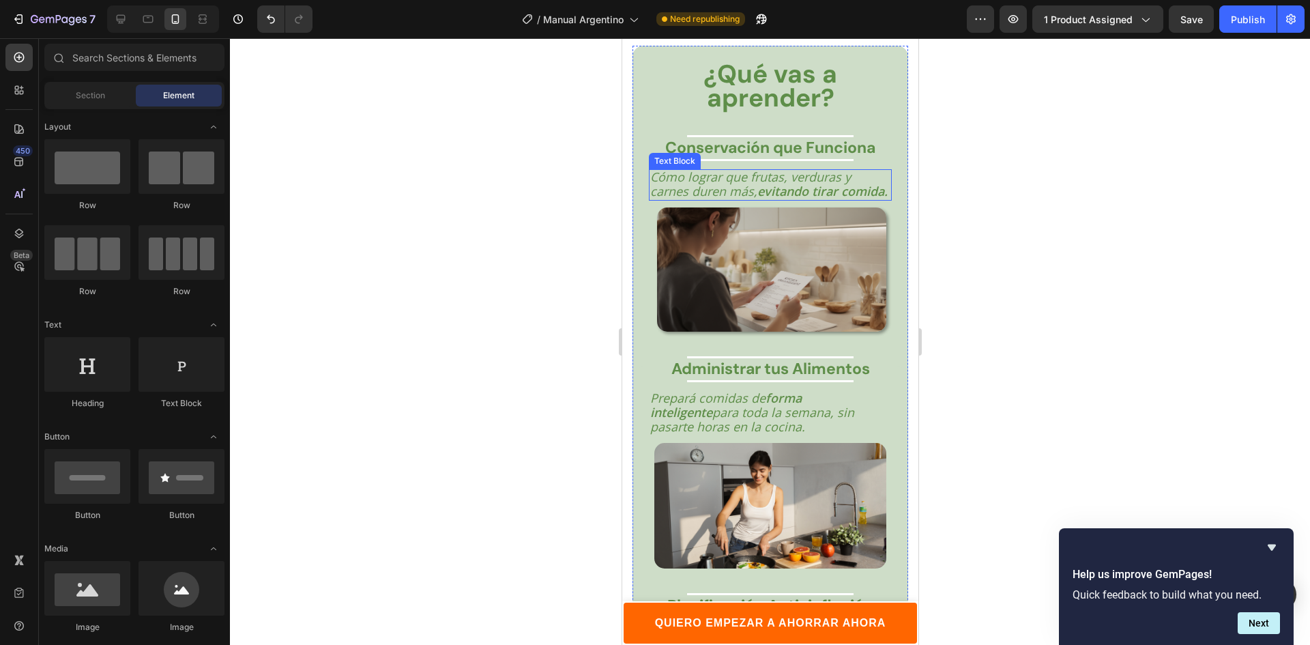
click at [670, 196] on span "Cómo lograr que frutas, verduras y carnes duren más," at bounding box center [749, 183] width 201 height 31
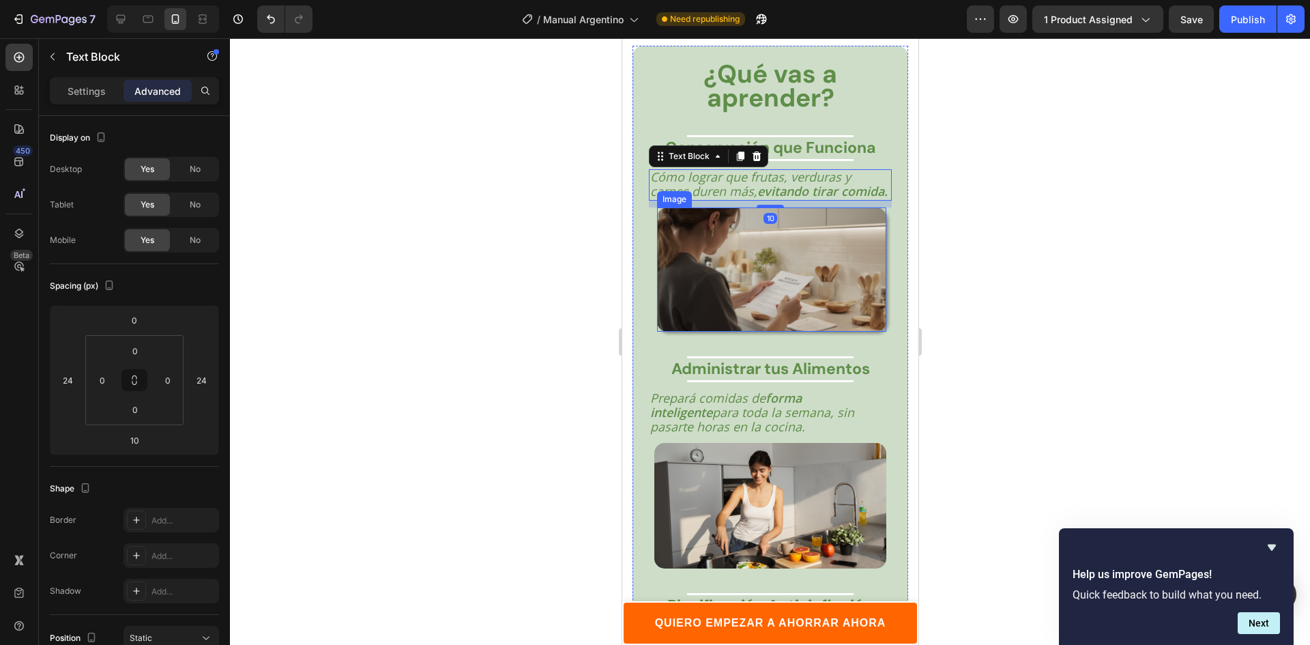
click at [715, 190] on span "Cómo lograr que frutas, verduras y carnes duren más," at bounding box center [749, 183] width 201 height 31
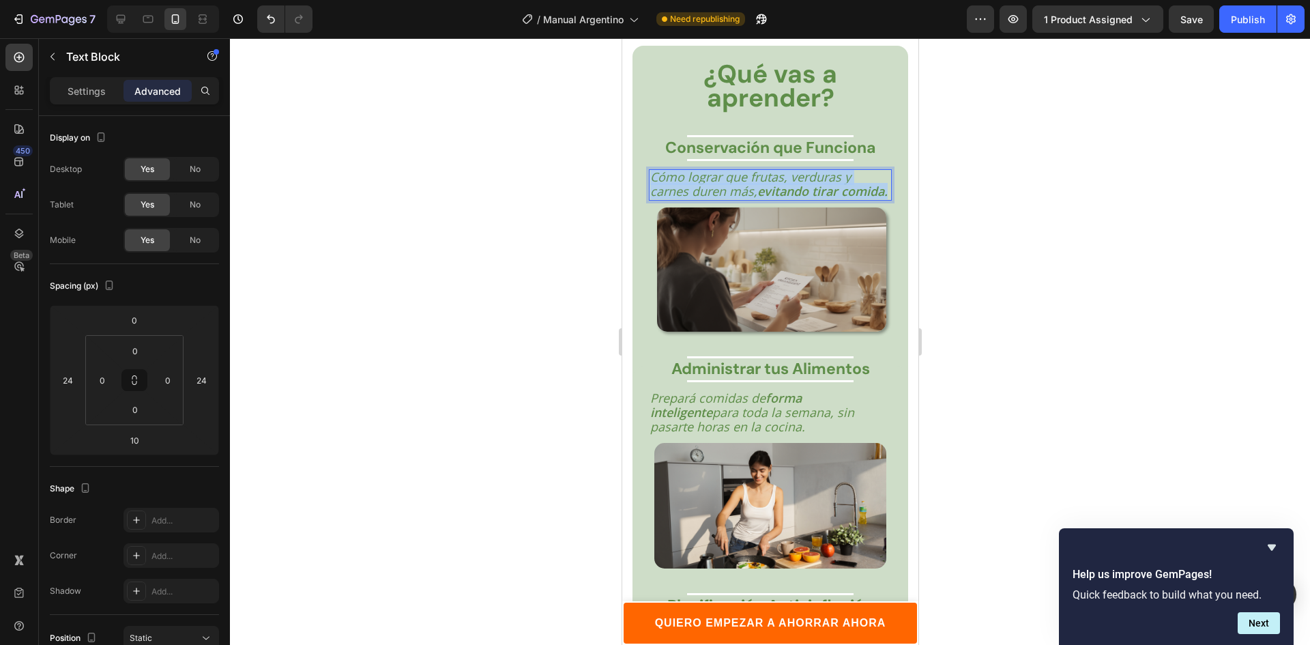
click at [715, 190] on span "Cómo lograr que frutas, verduras y carnes duren más," at bounding box center [749, 183] width 201 height 31
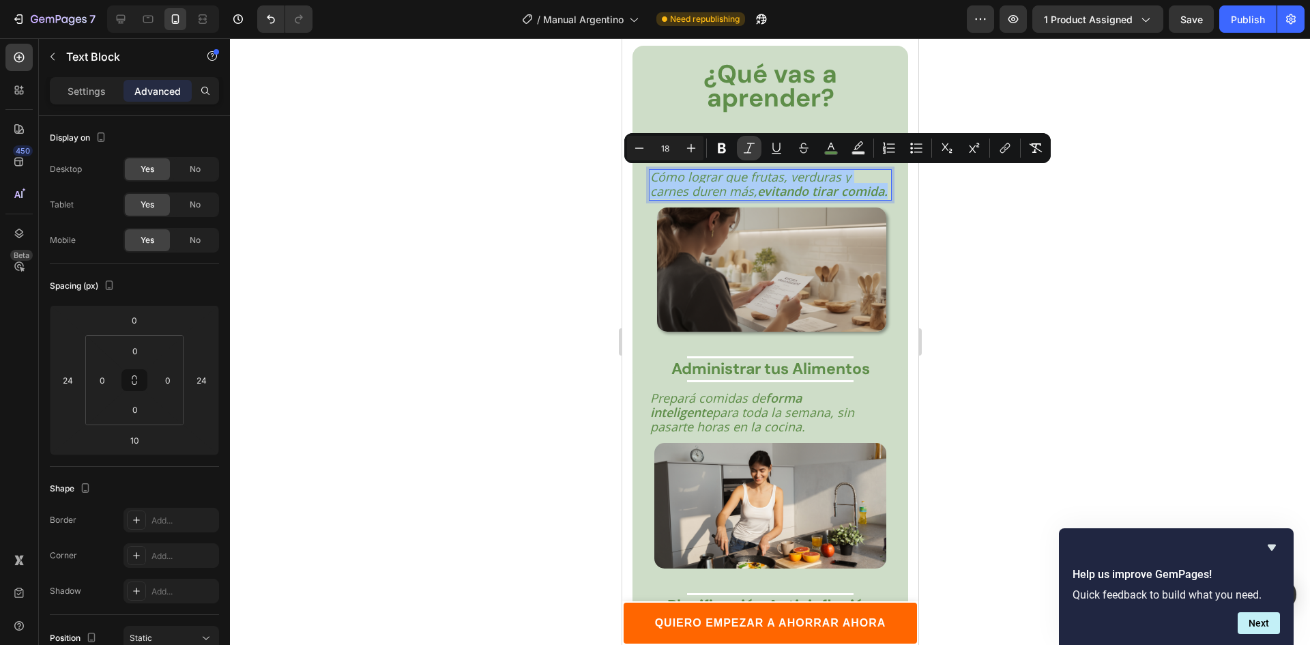
click at [745, 148] on icon "Editor contextual toolbar" at bounding box center [749, 148] width 14 height 14
click at [443, 295] on div at bounding box center [770, 341] width 1080 height 606
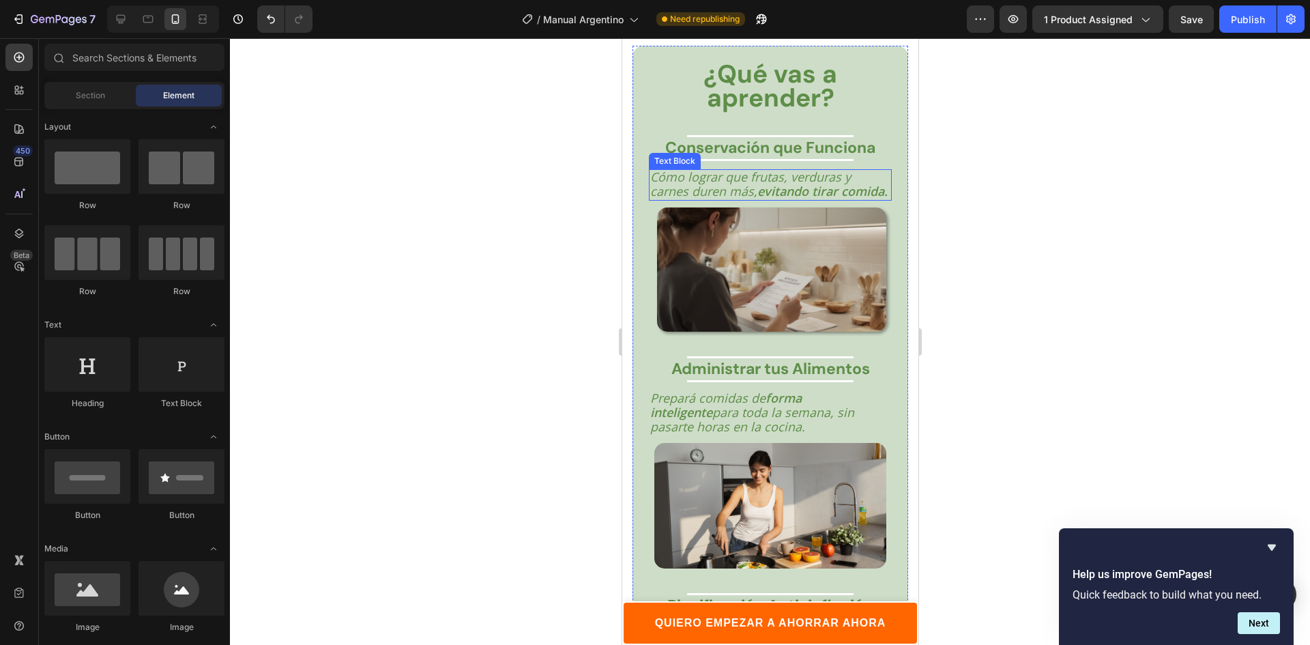
click at [739, 199] on p "Cómo lograr que frutas, verduras y [PERSON_NAME] más, evitando tirar comida." at bounding box center [769, 185] width 240 height 29
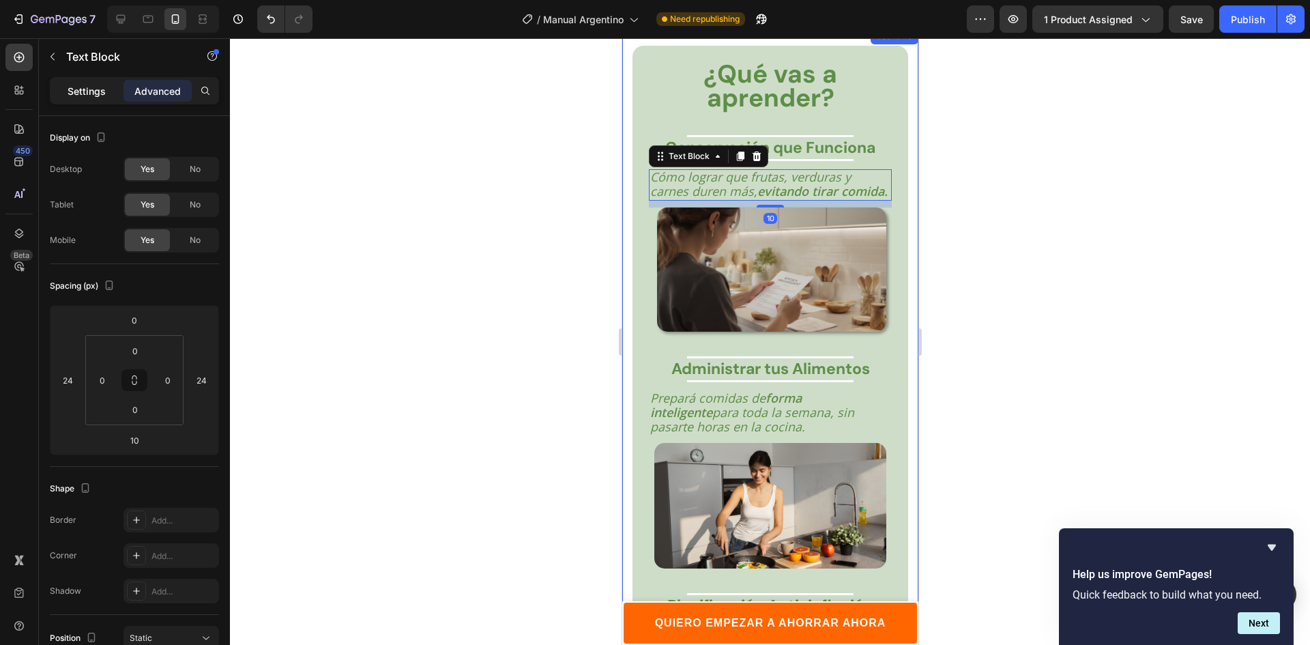
click at [94, 96] on p "Settings" at bounding box center [87, 91] width 38 height 14
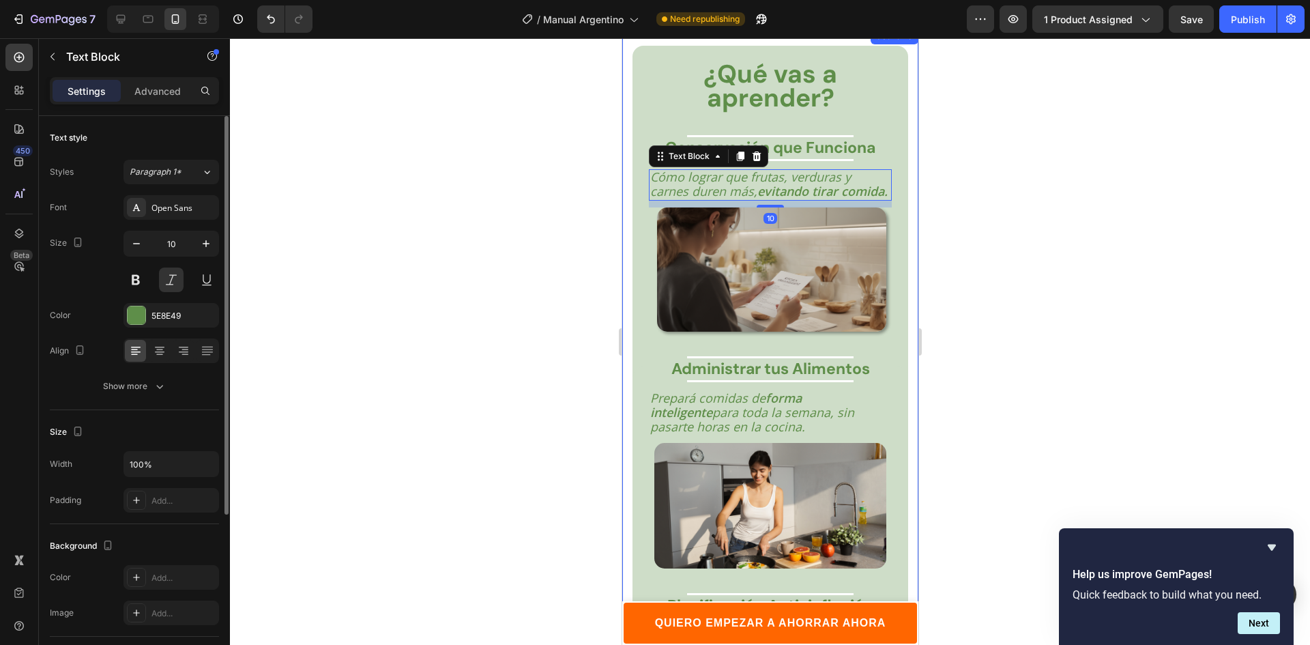
click at [173, 280] on button at bounding box center [171, 279] width 25 height 25
click at [747, 415] on span "Prepará comidas de forma inteligente para toda la semana, sin pasarte horas en …" at bounding box center [751, 411] width 204 height 45
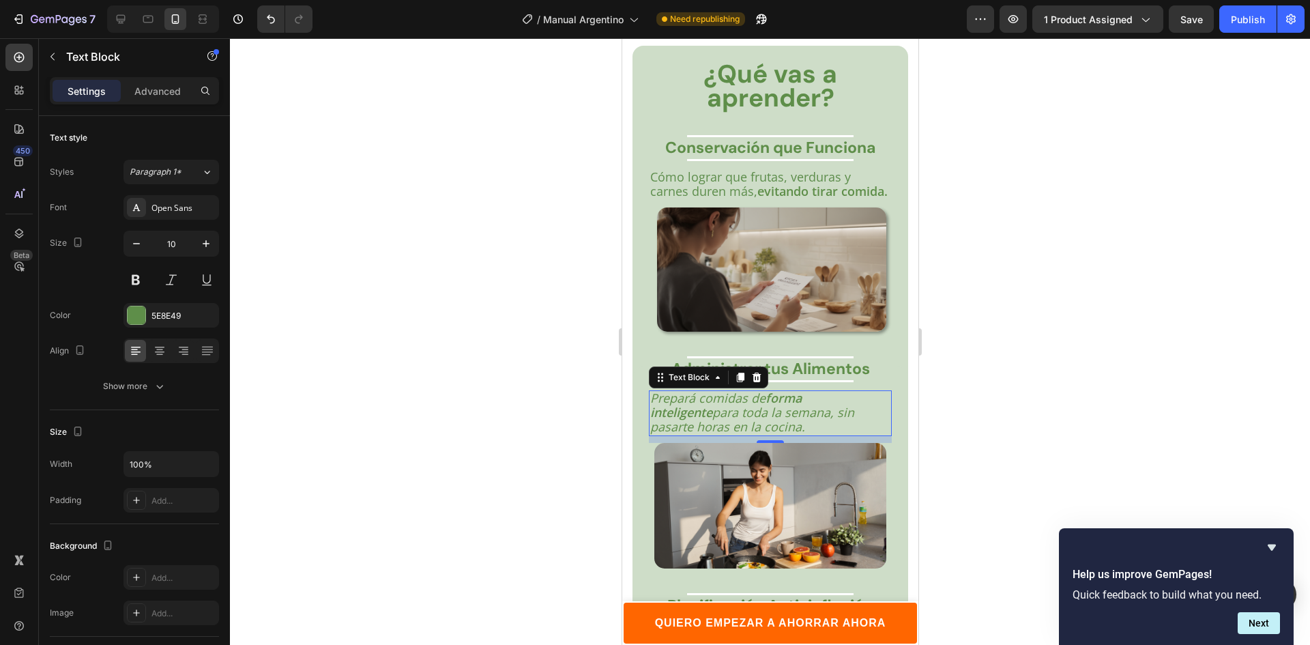
scroll to position [68, 0]
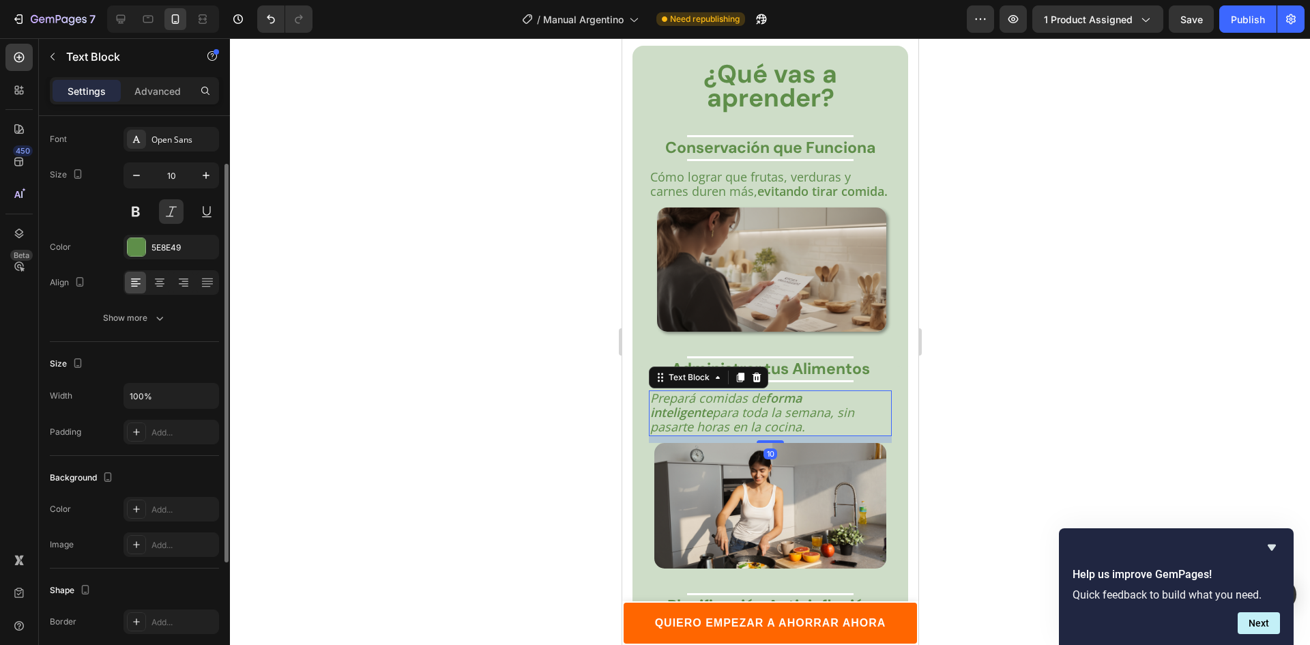
click at [170, 216] on button at bounding box center [171, 211] width 25 height 25
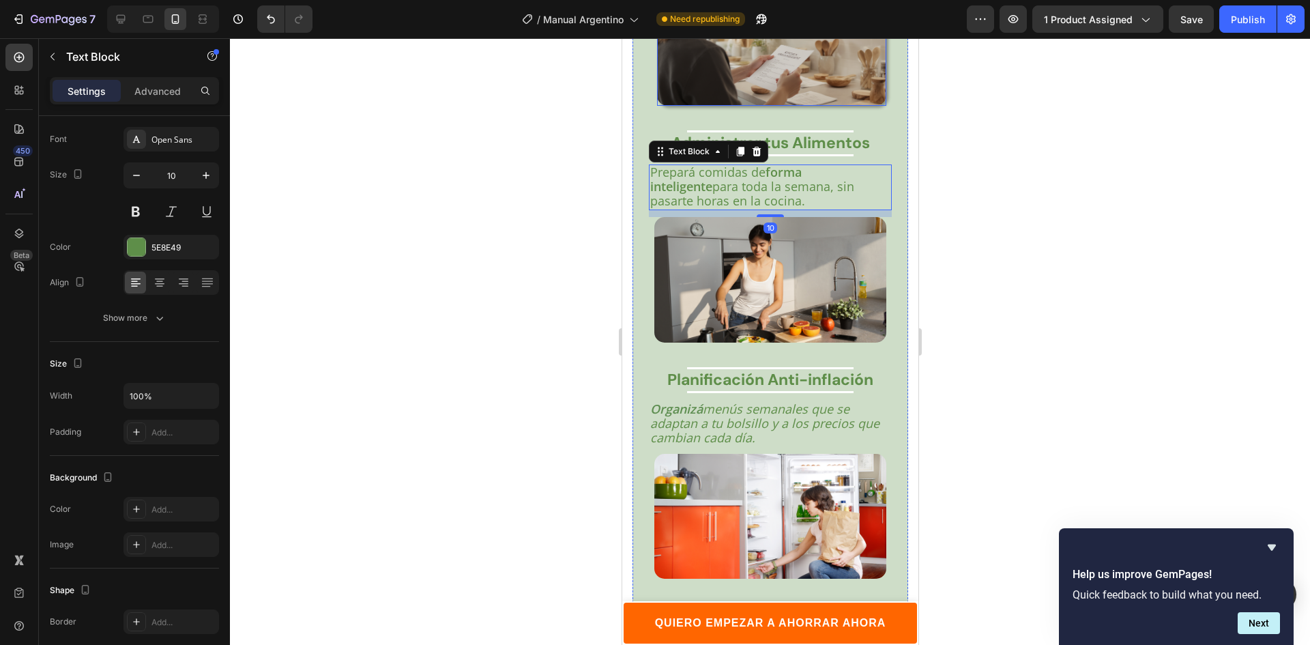
scroll to position [2668, 0]
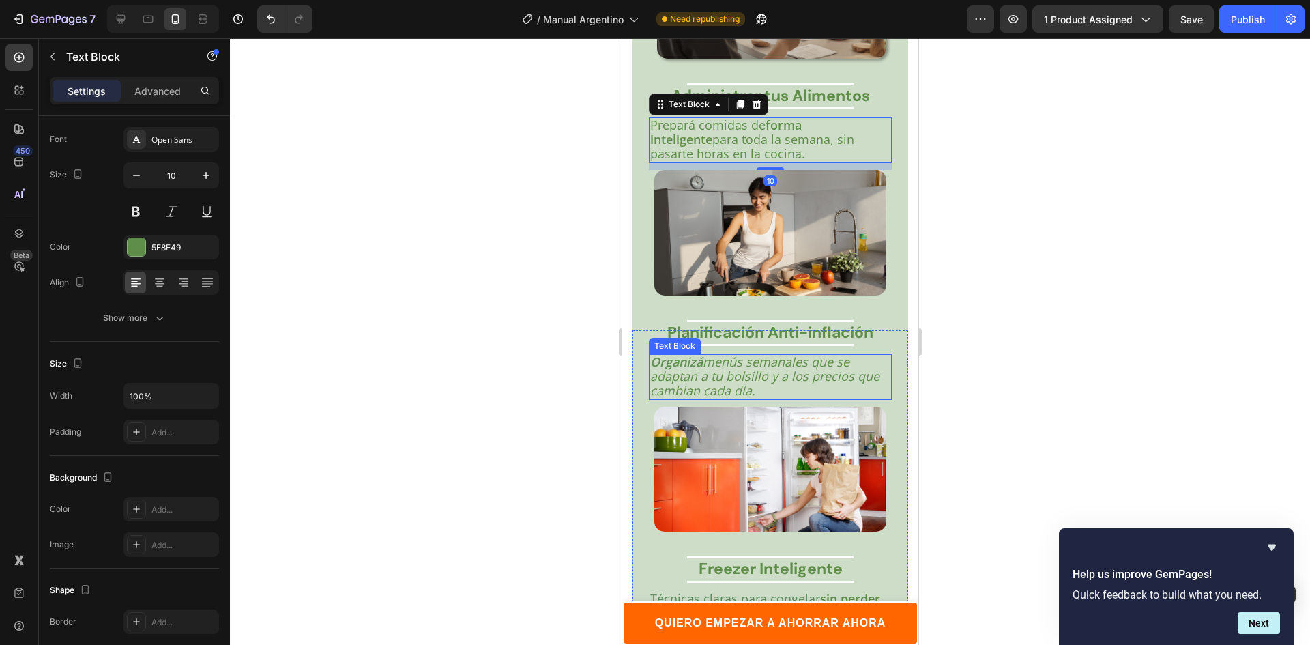
click at [720, 381] on span "menús semanales que se adaptan a tu bolsillo y a los precios que cambian cada d…" at bounding box center [763, 375] width 229 height 45
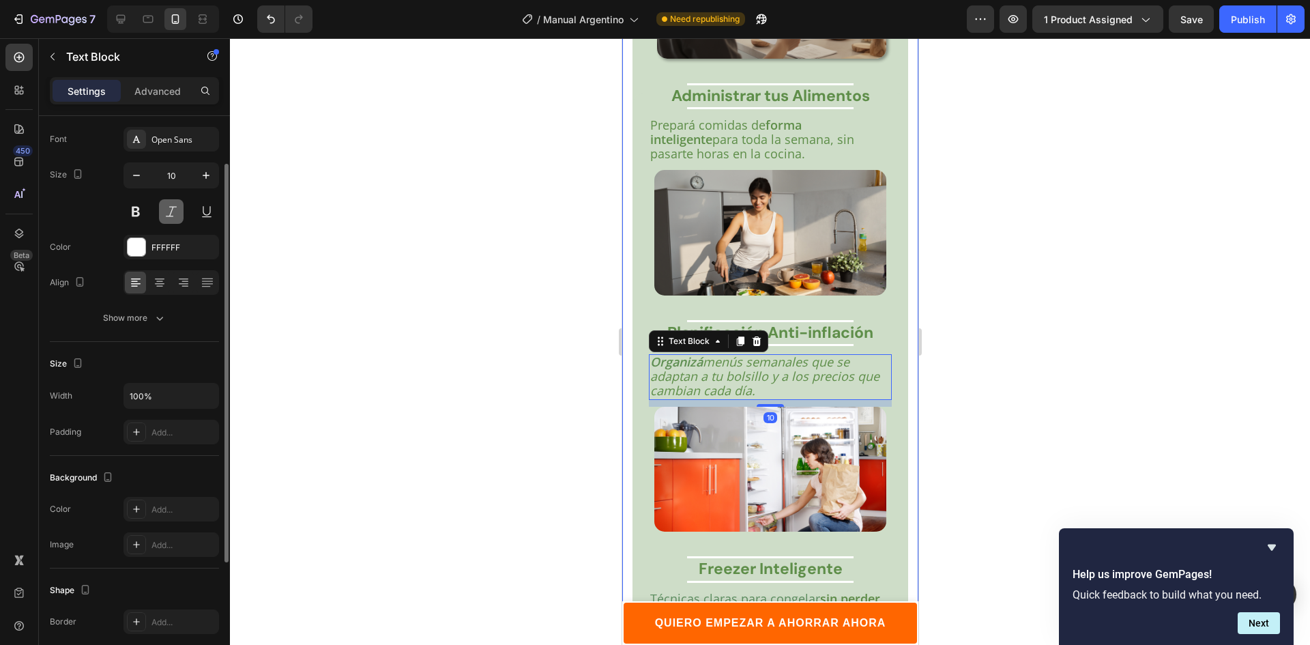
click at [175, 211] on button at bounding box center [171, 211] width 25 height 25
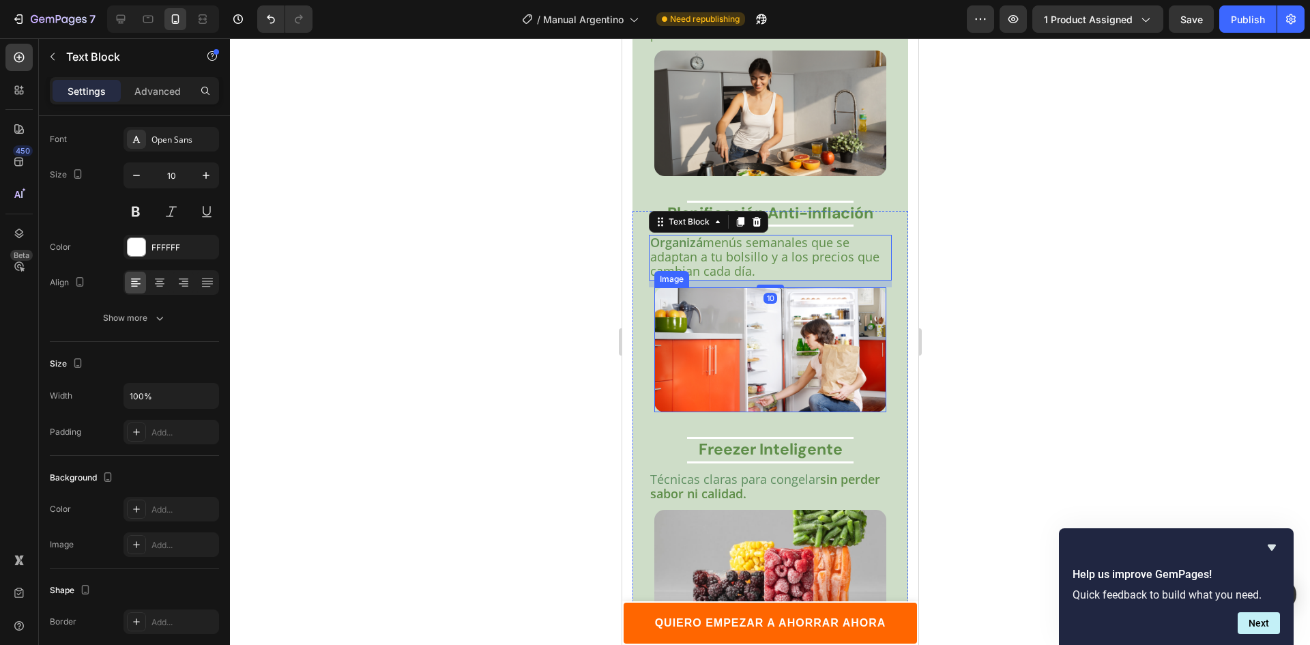
scroll to position [2873, 0]
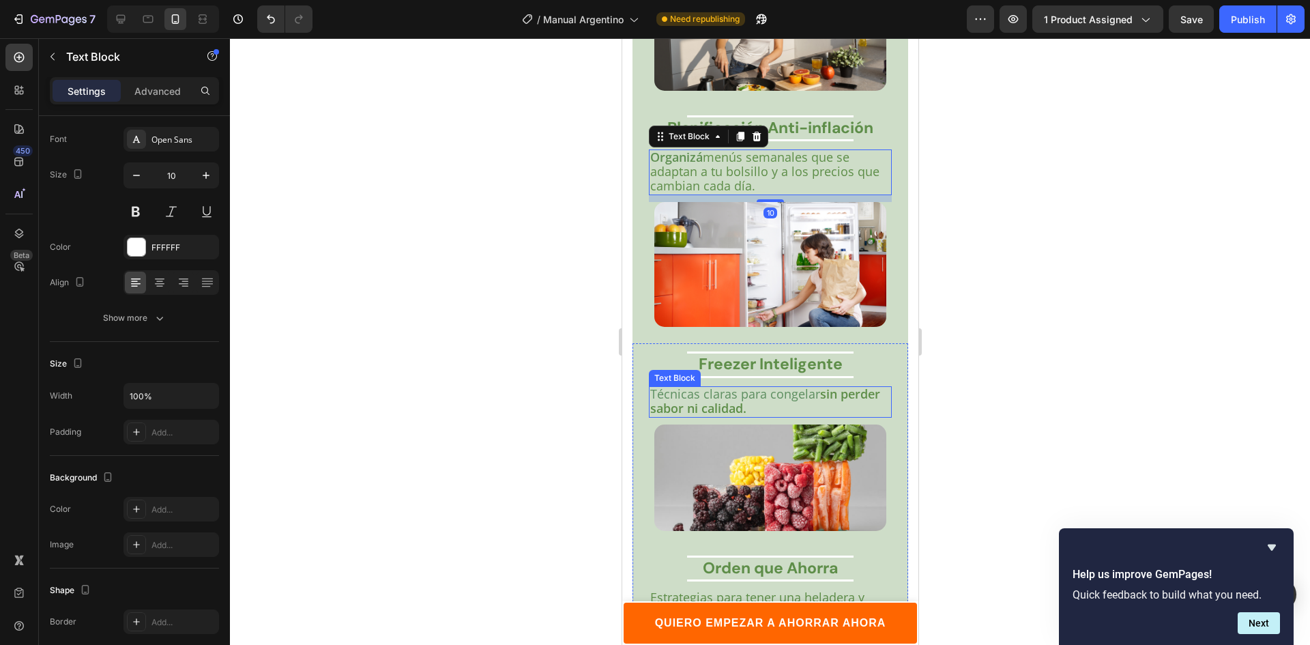
click at [735, 403] on strong "sin perder sabor ni calidad." at bounding box center [764, 400] width 230 height 31
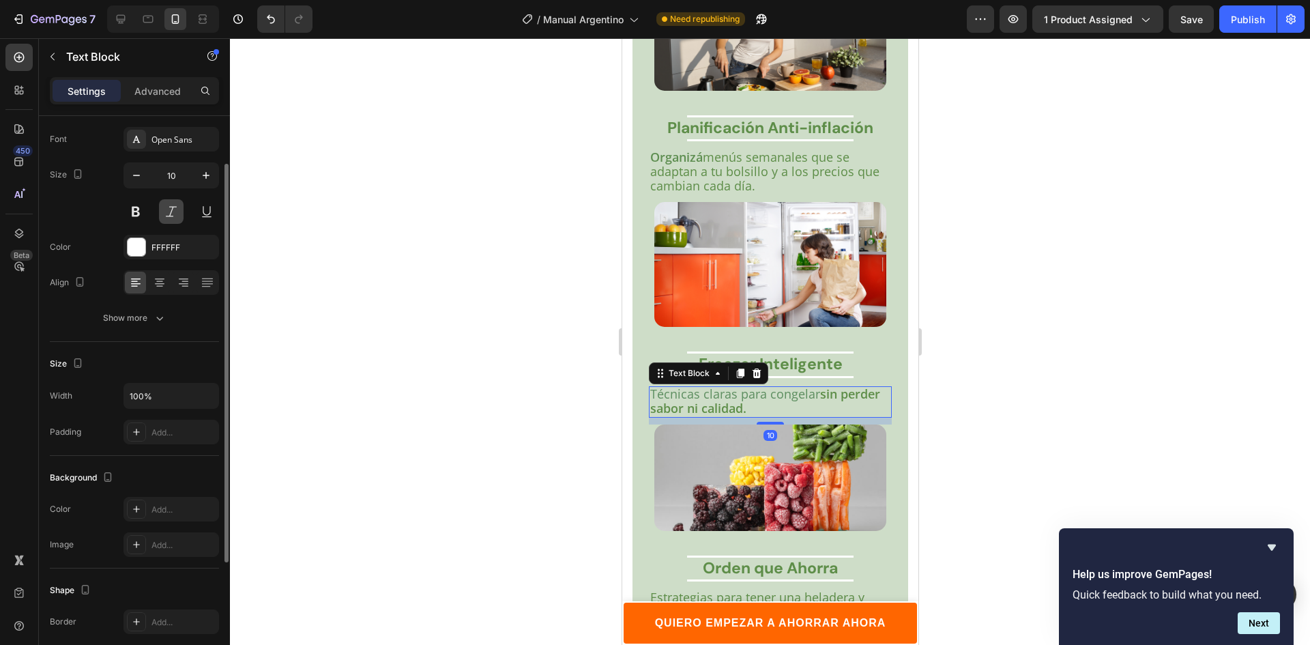
click at [175, 213] on button at bounding box center [171, 211] width 25 height 25
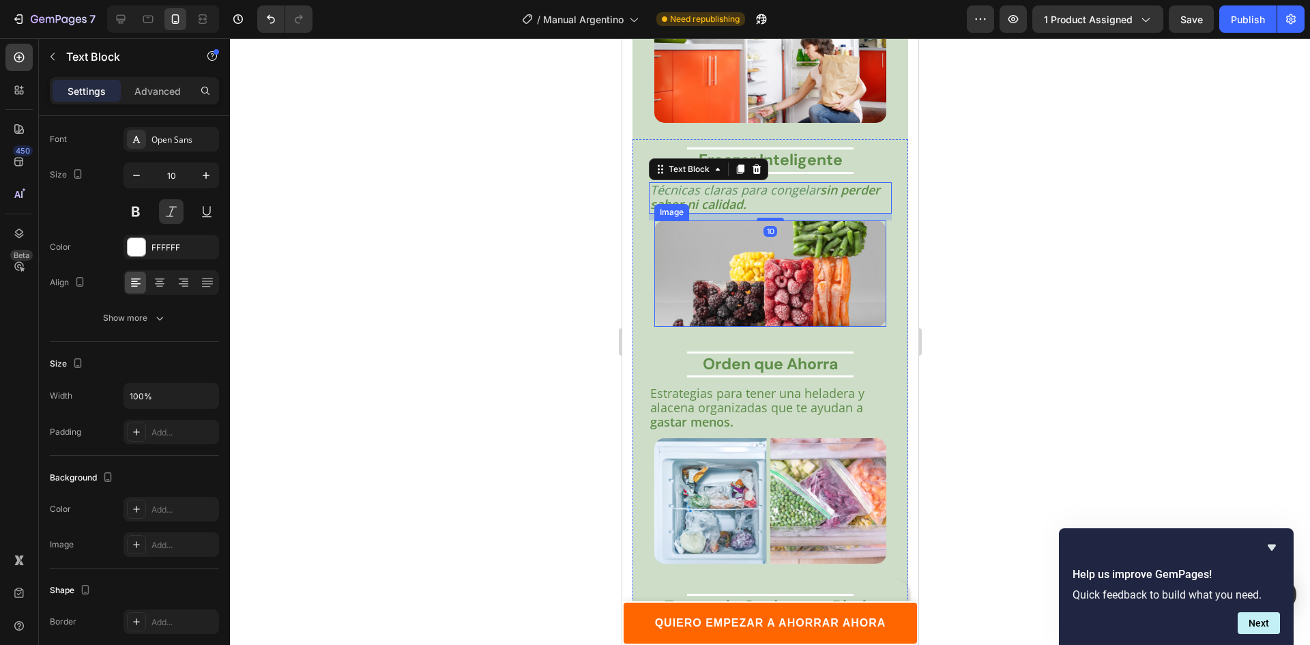
scroll to position [3077, 0]
click at [758, 400] on span "Estrategias para tener una heladera y alacena organizadas que te ayudan a" at bounding box center [756, 399] width 214 height 31
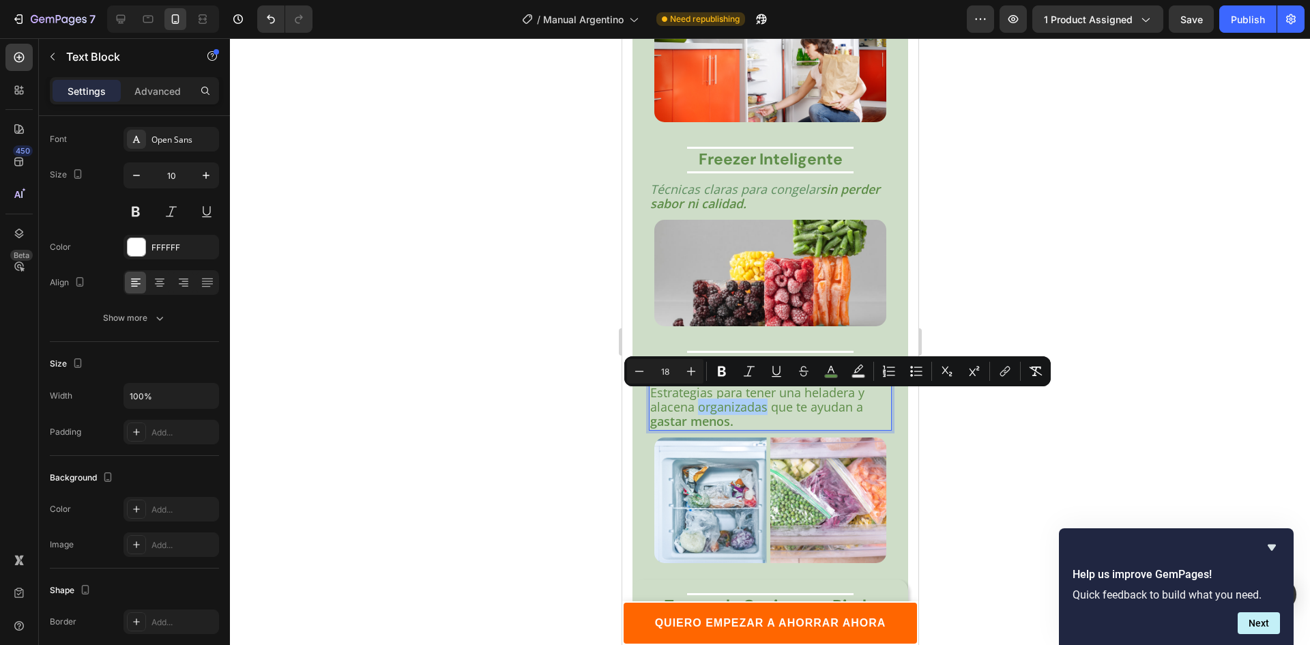
drag, startPoint x: 463, startPoint y: 373, endPoint x: 537, endPoint y: 412, distance: 83.9
click at [463, 374] on div at bounding box center [770, 341] width 1080 height 606
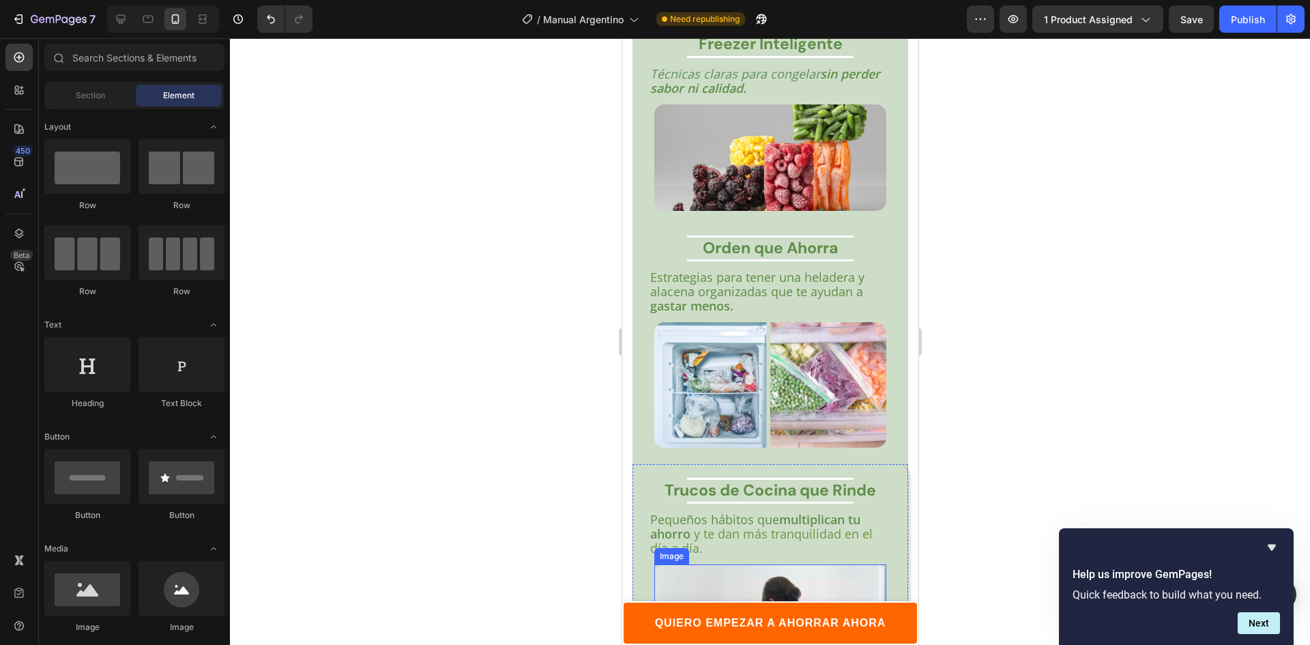
scroll to position [3350, 0]
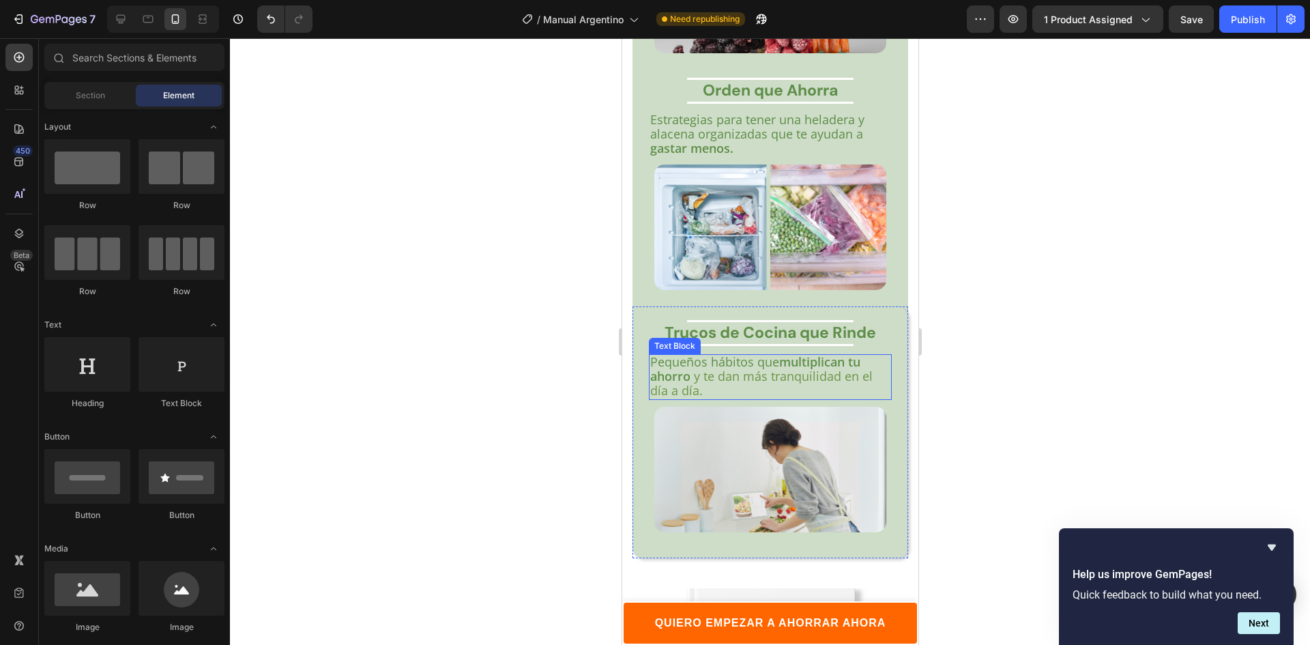
click at [688, 353] on span "Pequeños hábitos que multiplican tu ahorro" at bounding box center [754, 368] width 210 height 31
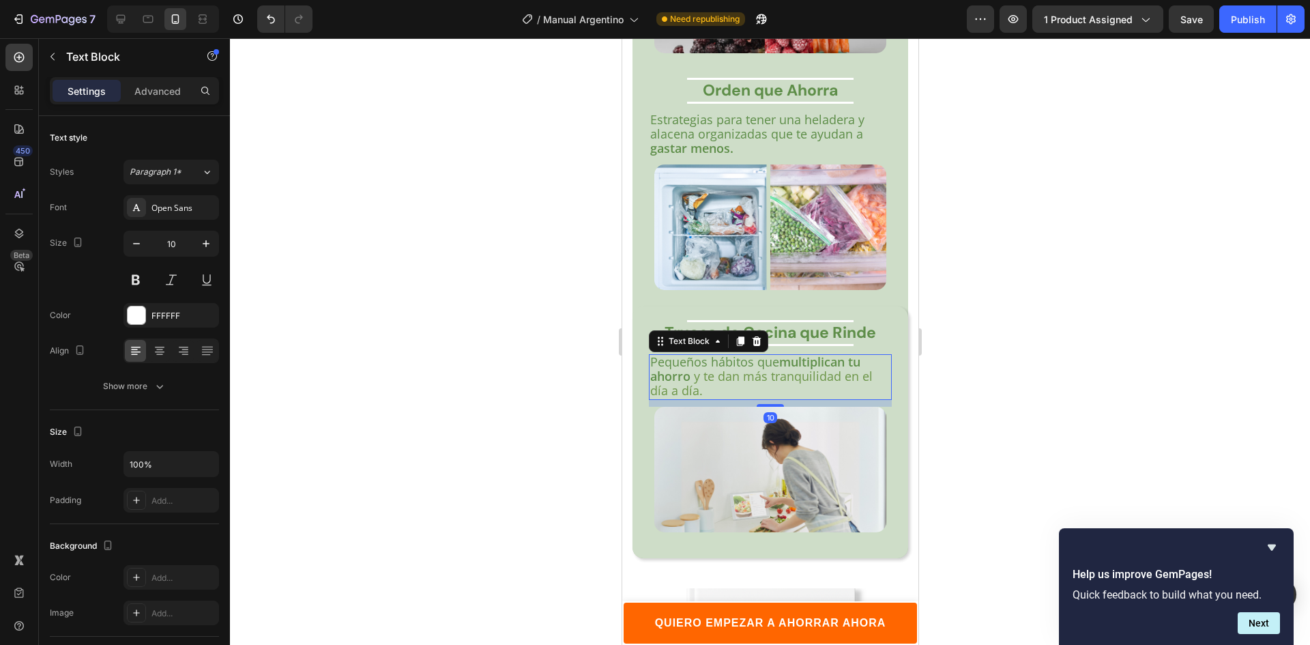
click at [167, 283] on button at bounding box center [171, 279] width 25 height 25
click at [181, 281] on button at bounding box center [171, 279] width 25 height 25
click at [501, 284] on div at bounding box center [770, 341] width 1080 height 606
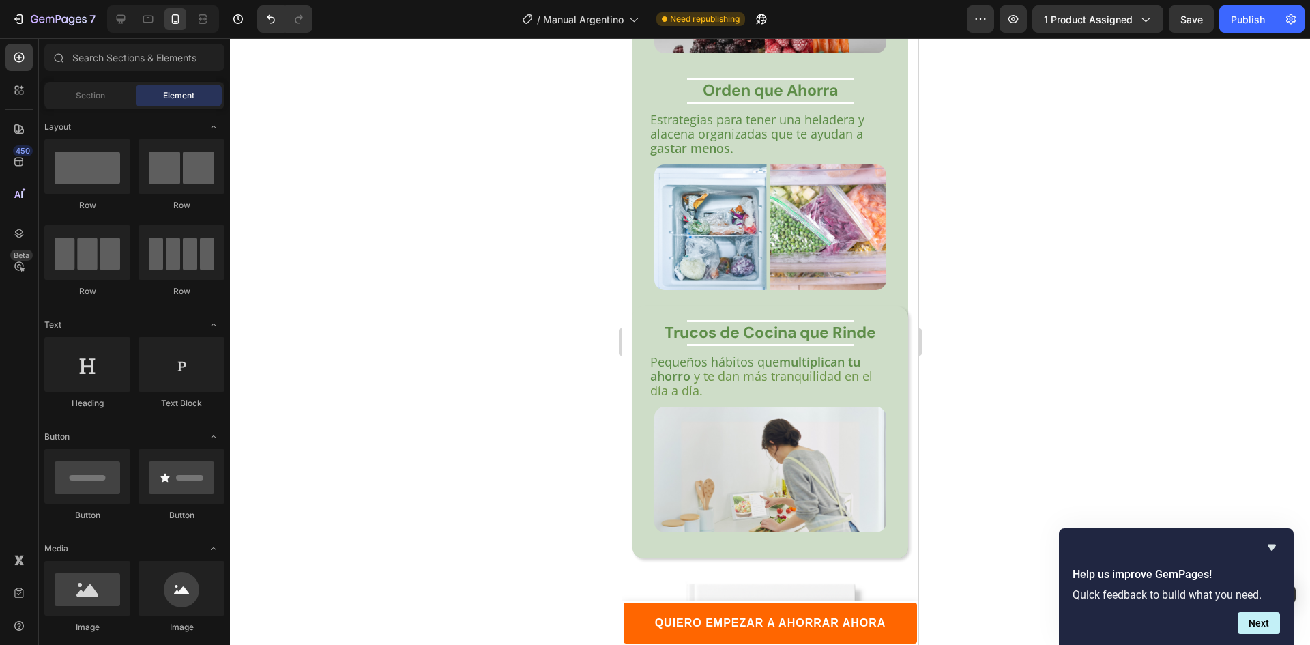
click at [969, 305] on div at bounding box center [770, 341] width 1080 height 606
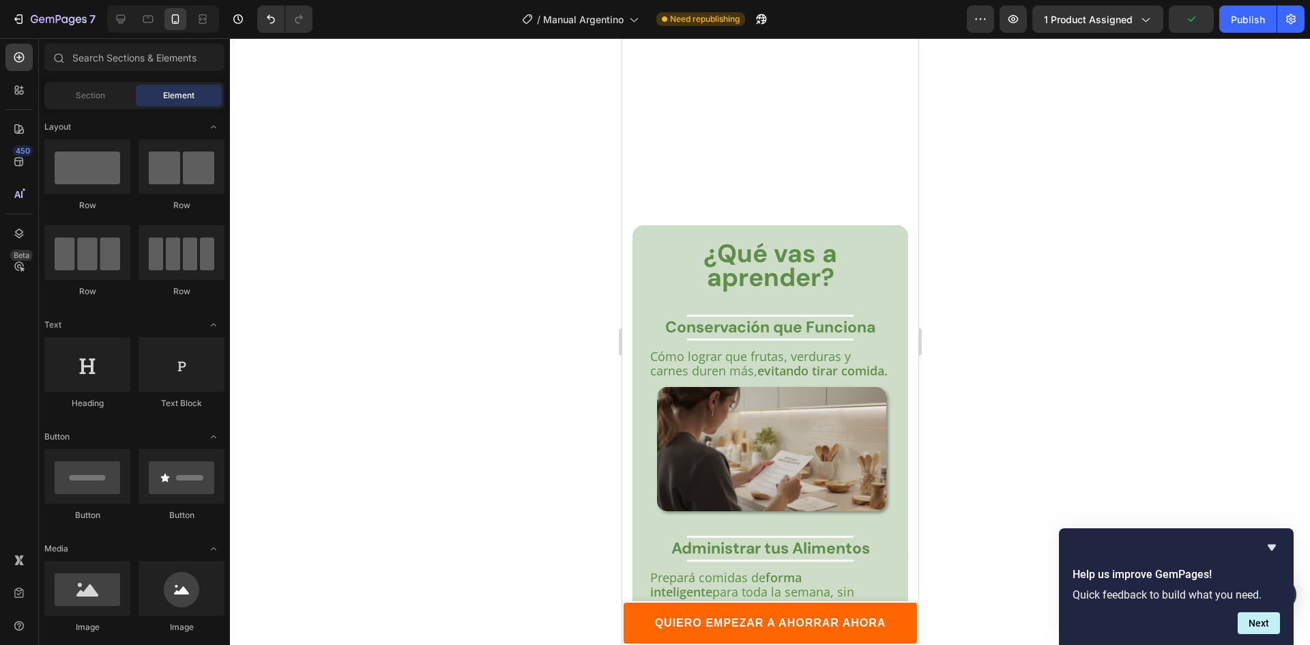
scroll to position [2191, 0]
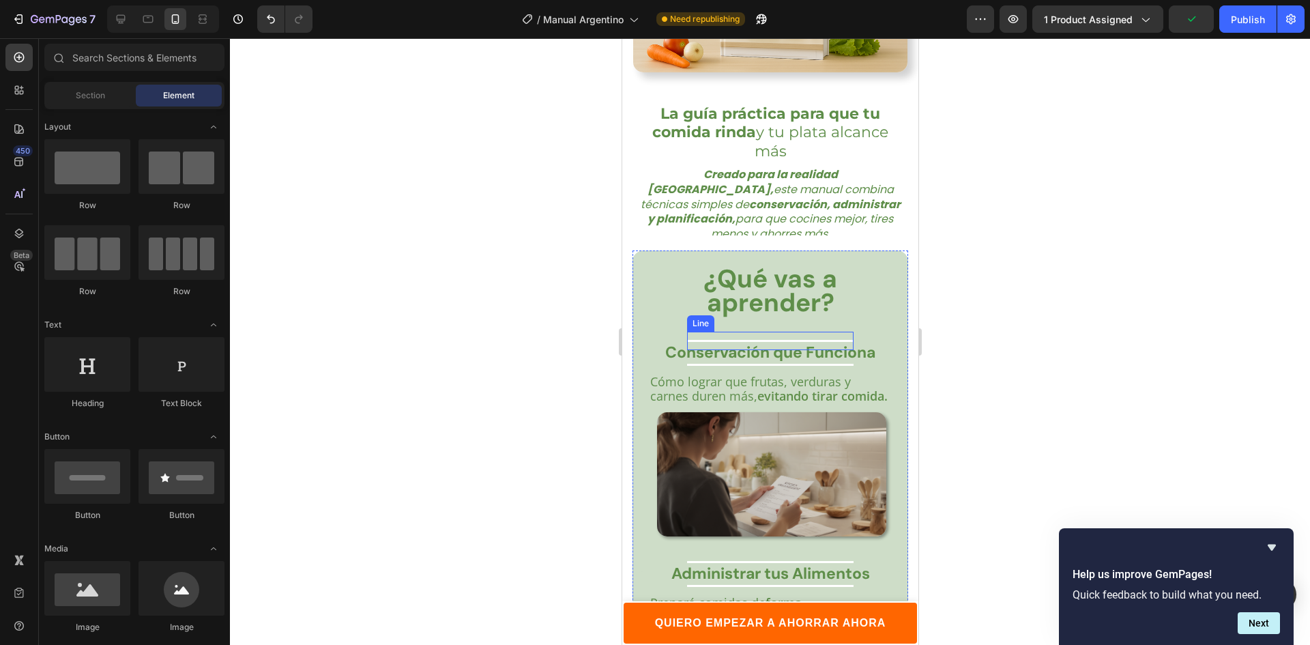
click at [793, 338] on div "Title Line" at bounding box center [769, 340] width 166 height 18
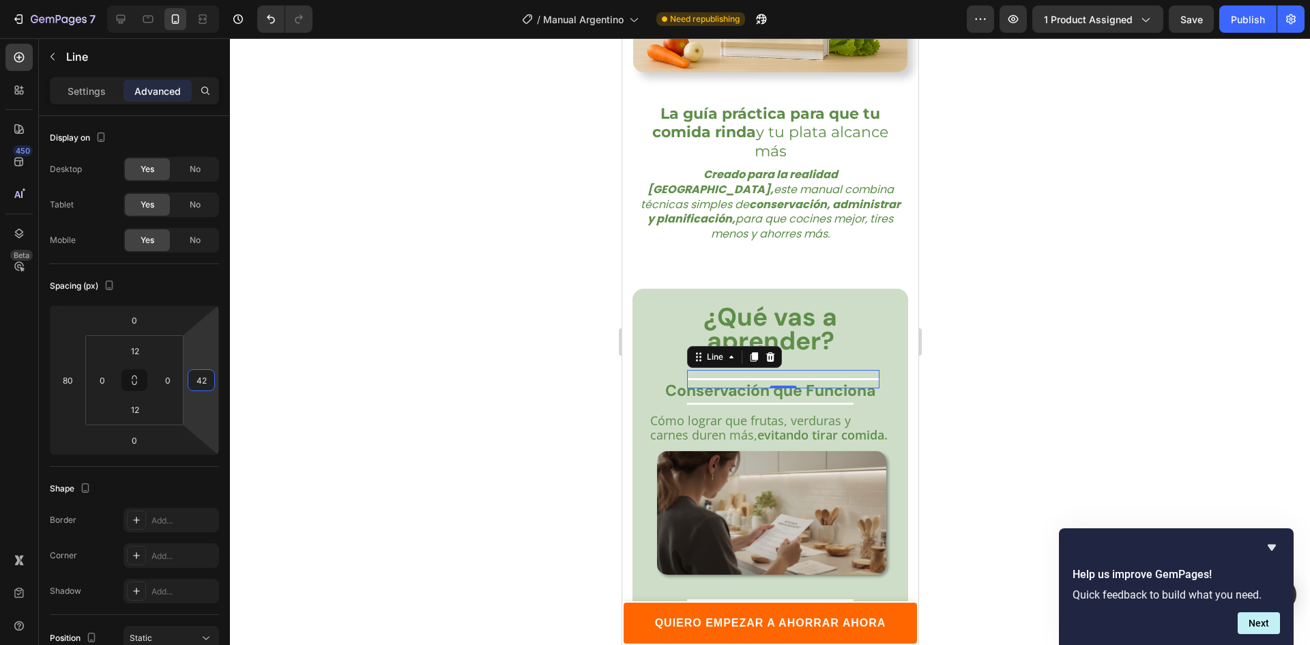
type input "40"
drag, startPoint x: 198, startPoint y: 358, endPoint x: 190, endPoint y: 346, distance: 14.8
click at [190, 0] on html "7 Version history / Manual Argentino Need republishing Preview 1 product assign…" at bounding box center [655, 0] width 1310 height 0
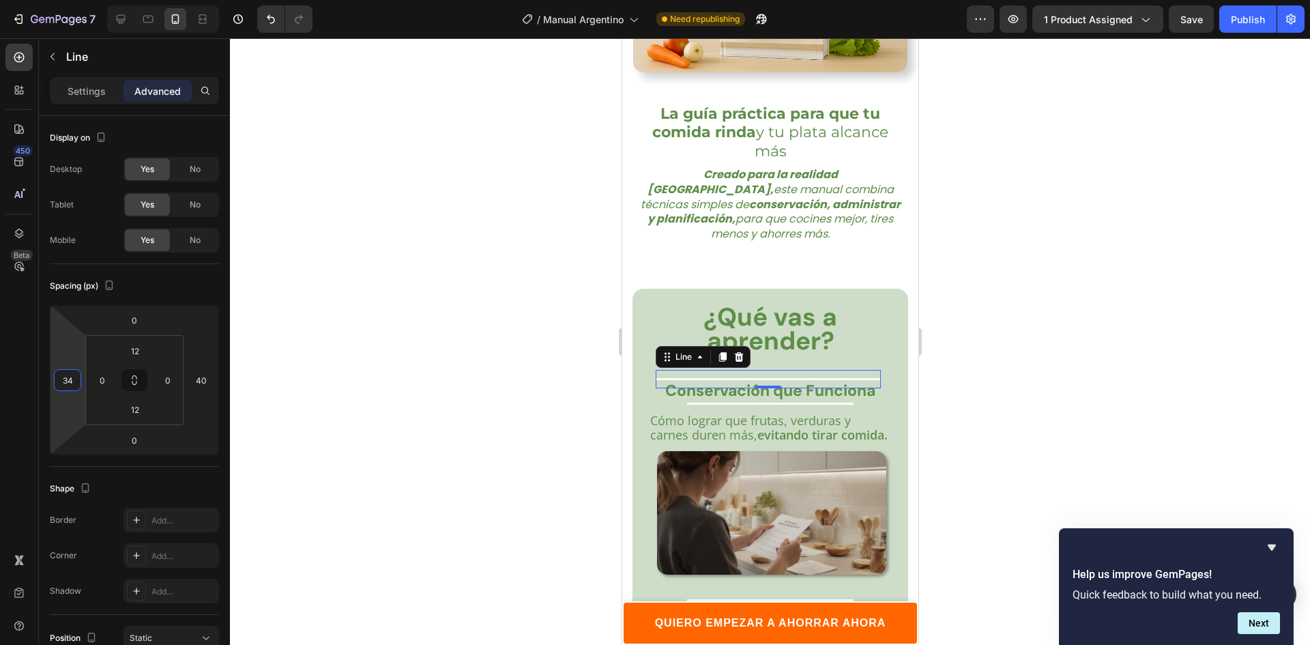
type input "36"
drag, startPoint x: 63, startPoint y: 362, endPoint x: 62, endPoint y: 351, distance: 10.9
click at [62, 0] on html "7 Version history / Manual Argentino Need republishing Preview 1 product assign…" at bounding box center [655, 0] width 1310 height 0
click at [754, 394] on div "Title Line" at bounding box center [769, 403] width 166 height 18
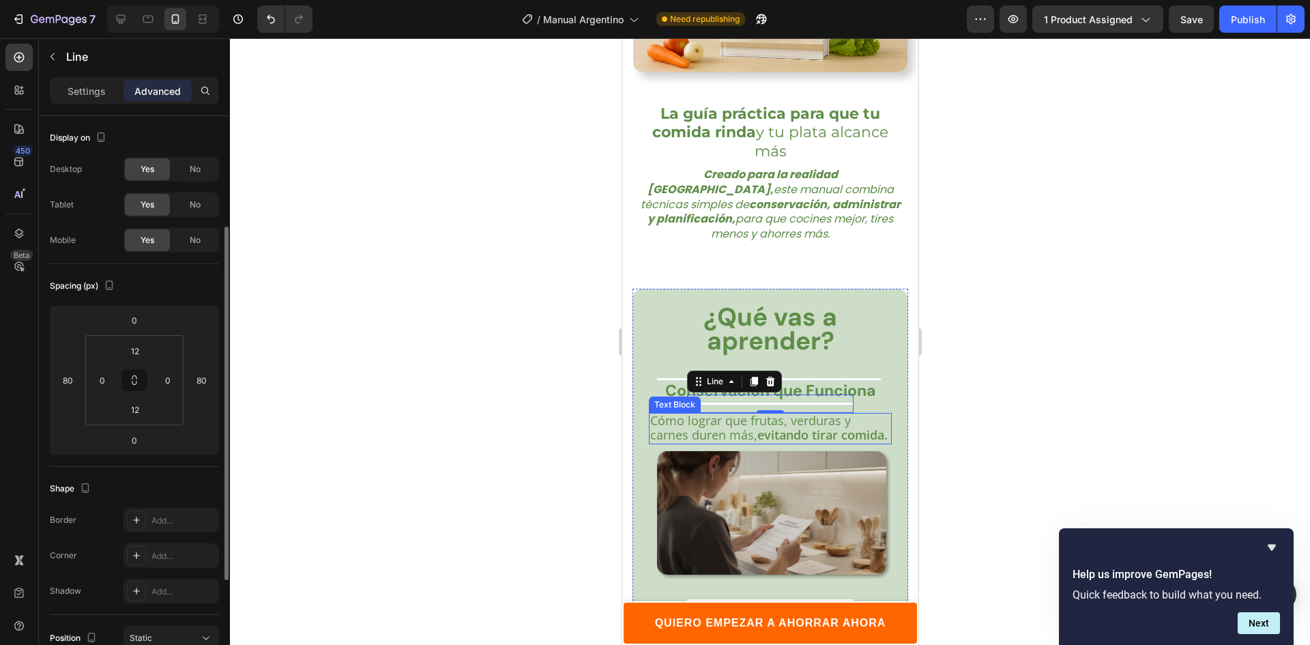
scroll to position [68, 0]
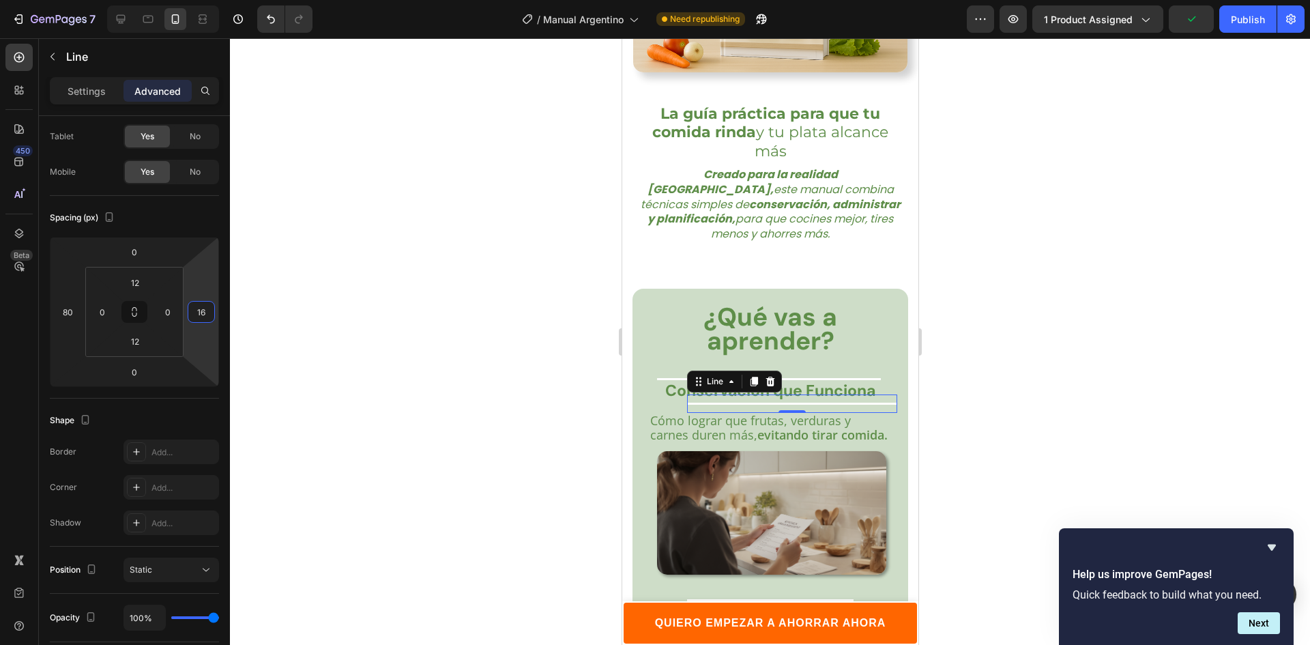
click at [201, 0] on html "7 Version history / Manual Argentino Need republishing Preview 1 product assign…" at bounding box center [655, 0] width 1310 height 0
type input "38"
drag, startPoint x: 201, startPoint y: 281, endPoint x: 207, endPoint y: 274, distance: 9.7
click at [207, 0] on html "7 Version history / Manual Argentino Need republishing Preview 1 product assign…" at bounding box center [655, 0] width 1310 height 0
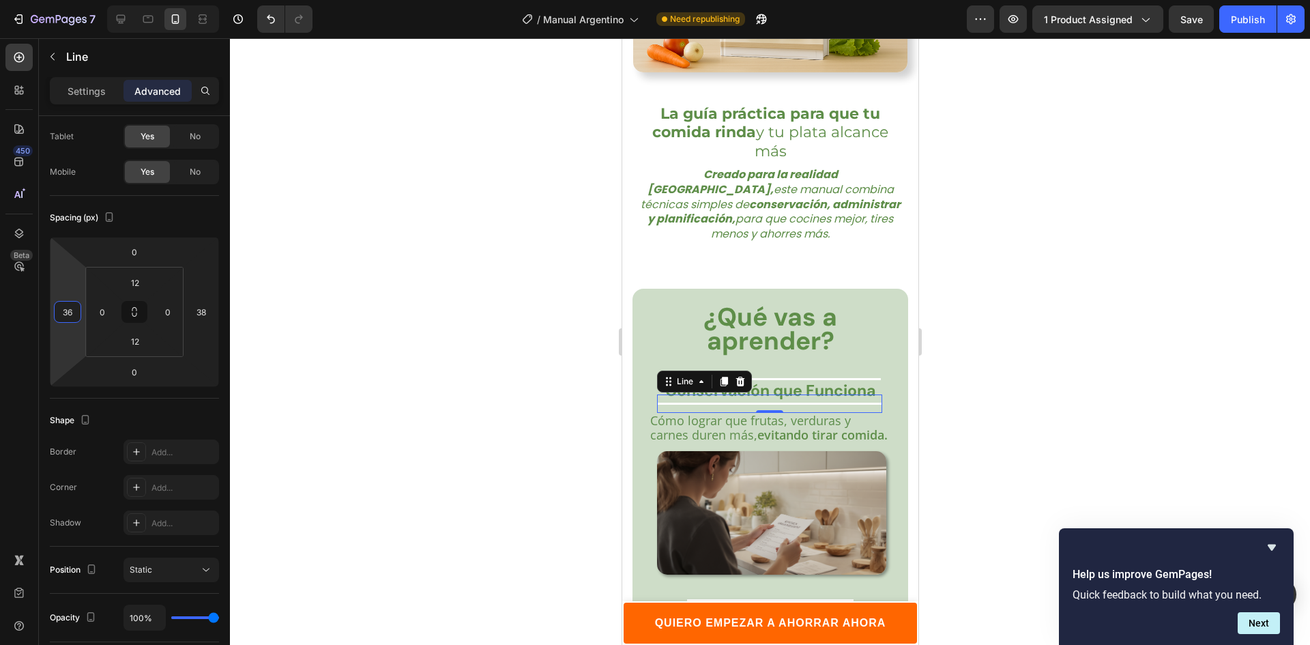
type input "38"
drag, startPoint x: 72, startPoint y: 286, endPoint x: 74, endPoint y: 274, distance: 11.8
click at [74, 0] on html "7 Version history / Manual Argentino Need republishing Preview 1 product assign…" at bounding box center [655, 0] width 1310 height 0
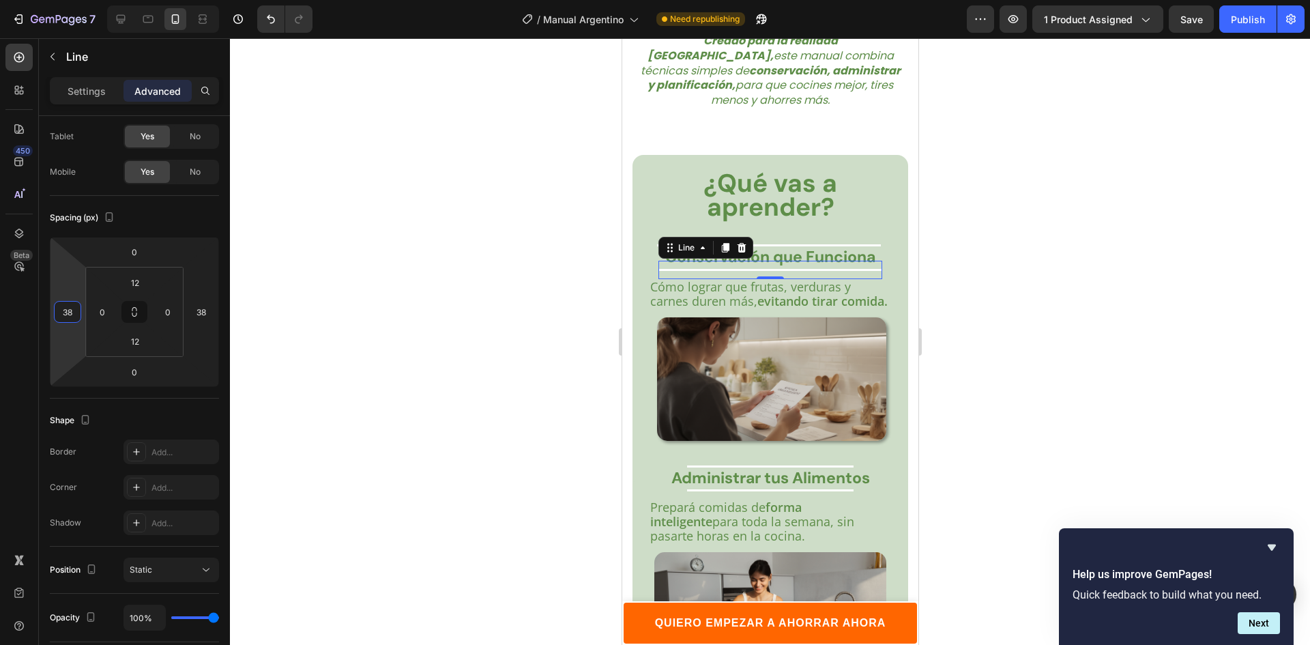
scroll to position [2327, 0]
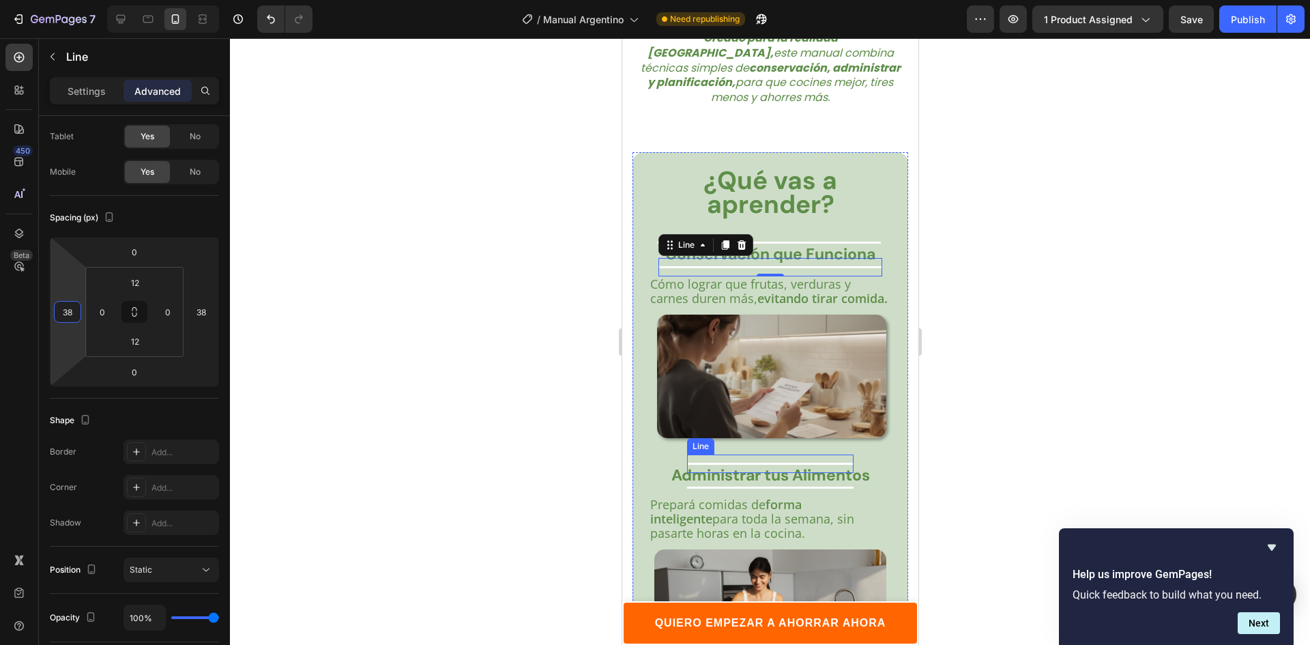
click at [740, 454] on div "Title Line" at bounding box center [769, 463] width 166 height 18
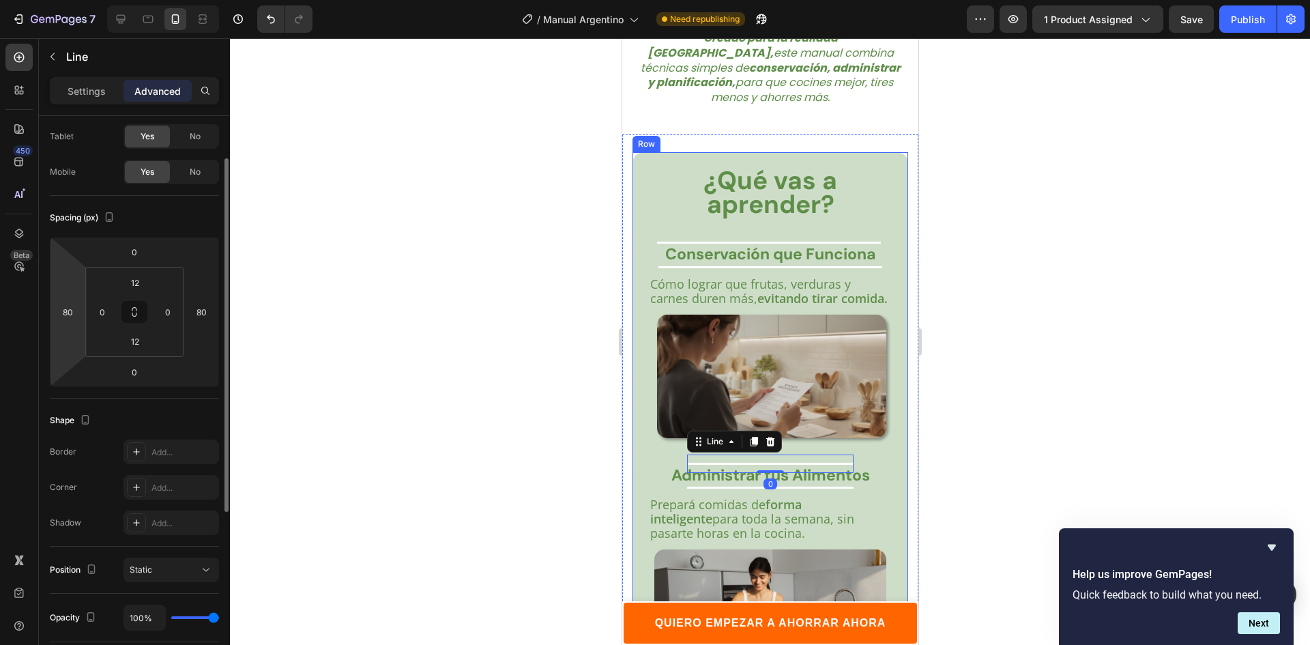
click at [66, 0] on html "7 Version history / Manual Argentino Need republishing Preview 1 product assign…" at bounding box center [655, 0] width 1310 height 0
type input "46"
drag, startPoint x: 66, startPoint y: 298, endPoint x: 75, endPoint y: 284, distance: 16.8
click at [75, 0] on html "7 Version history / Manual Argentino Need republishing Preview 1 product assign…" at bounding box center [655, 0] width 1310 height 0
click at [201, 0] on html "7 Version history / Manual Argentino Need republishing Preview 1 product assign…" at bounding box center [655, 0] width 1310 height 0
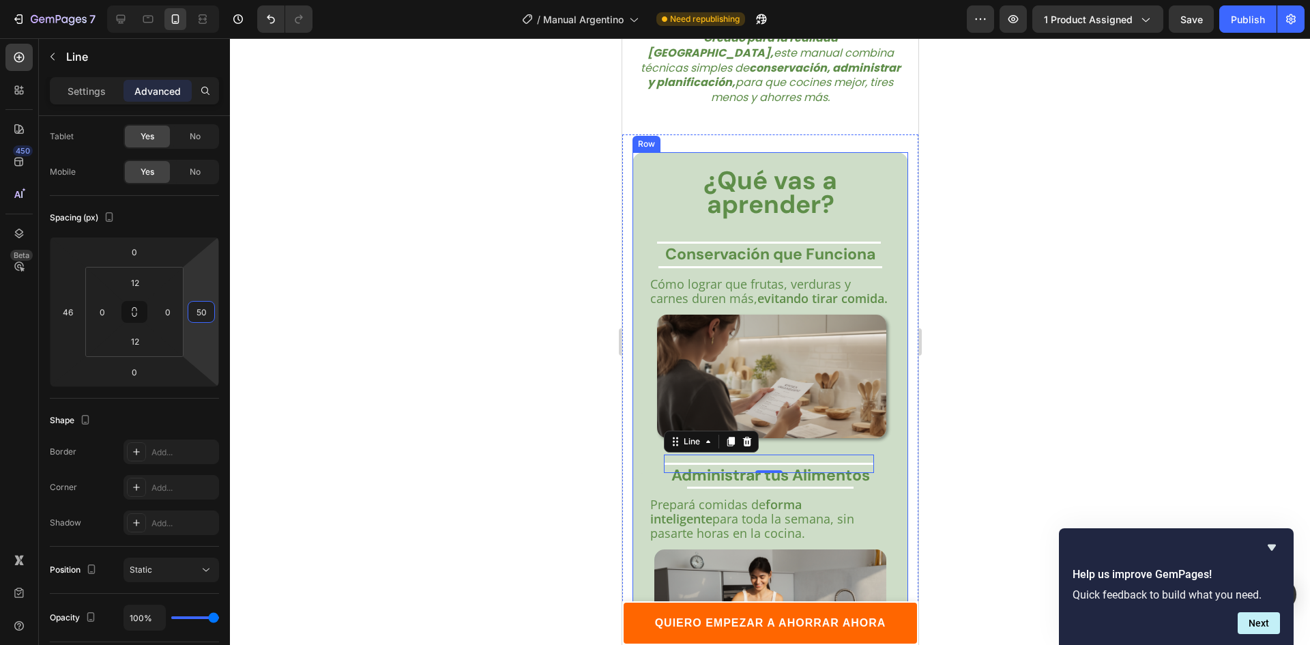
type input "48"
drag, startPoint x: 201, startPoint y: 275, endPoint x: 210, endPoint y: 260, distance: 17.8
click at [210, 0] on html "7 Version history / Manual Argentino Need republishing Preview 1 product assign…" at bounding box center [655, 0] width 1310 height 0
click at [713, 486] on div at bounding box center [769, 487] width 166 height 2
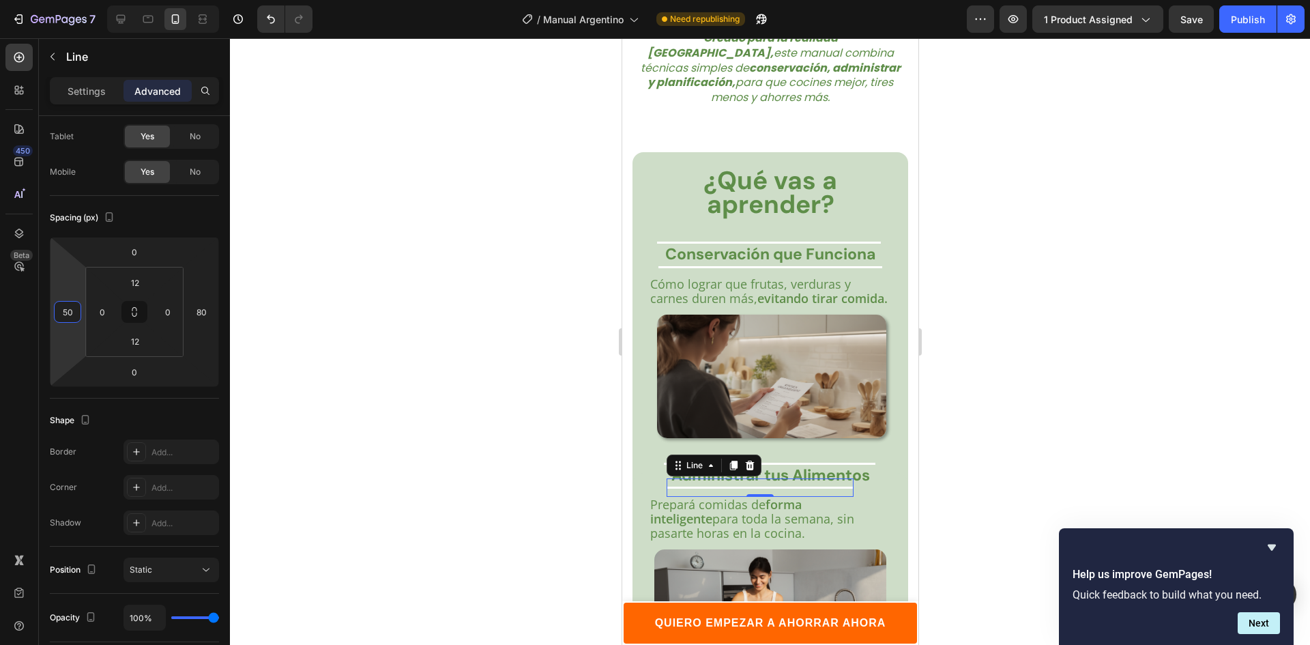
type input "48"
drag, startPoint x: 74, startPoint y: 288, endPoint x: 89, endPoint y: 273, distance: 21.7
click at [89, 0] on html "7 Version history / Manual Argentino Need republishing Preview 1 product assign…" at bounding box center [655, 0] width 1310 height 0
click at [207, 0] on html "7 Version history / Manual Argentino Need republishing Preview 1 product assign…" at bounding box center [655, 0] width 1310 height 0
drag, startPoint x: 207, startPoint y: 291, endPoint x: 210, endPoint y: 278, distance: 13.2
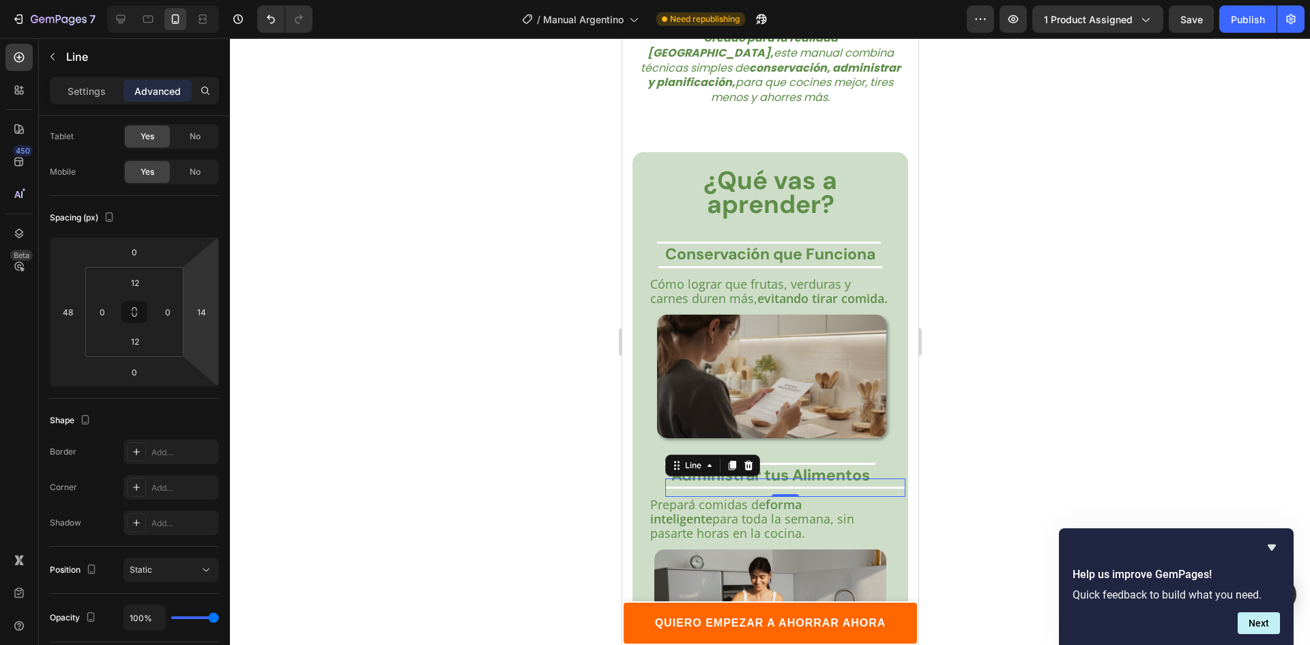
click at [209, 0] on html "7 Version history / Manual Argentino Need republishing Preview 1 product assign…" at bounding box center [655, 0] width 1310 height 0
type input "46"
click at [213, 0] on html "7 Version history / Manual Argentino Need republishing Preview 1 product assign…" at bounding box center [655, 0] width 1310 height 0
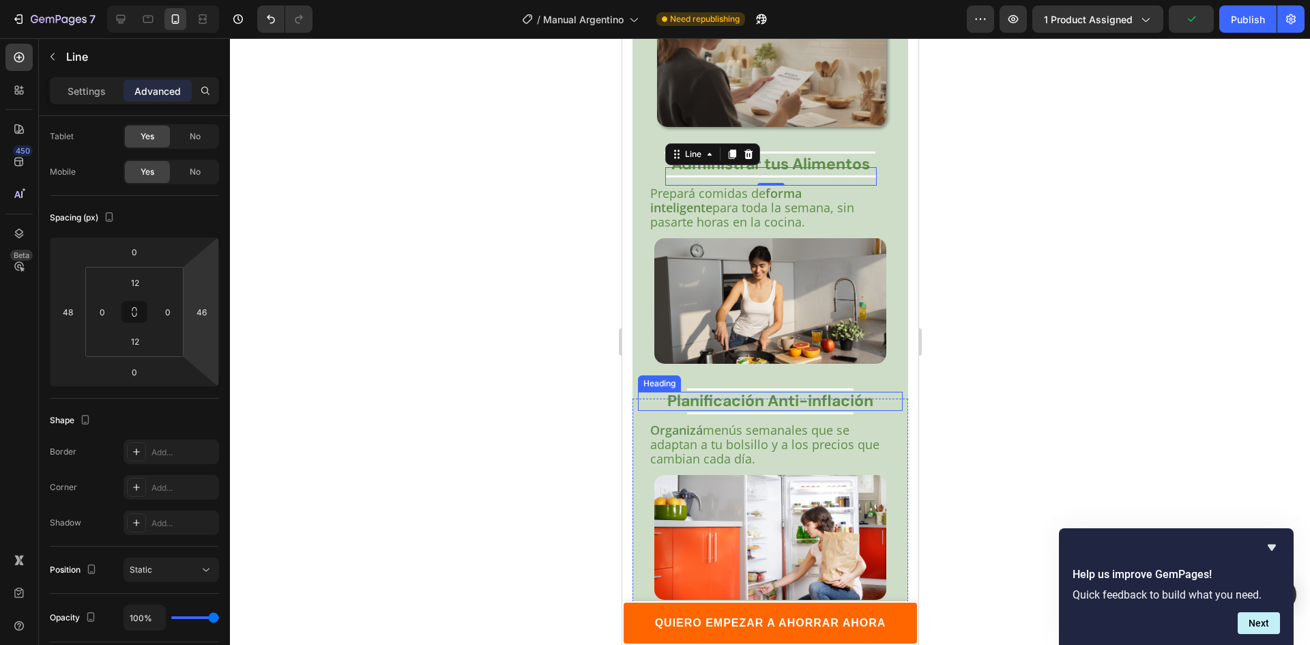
scroll to position [2668, 0]
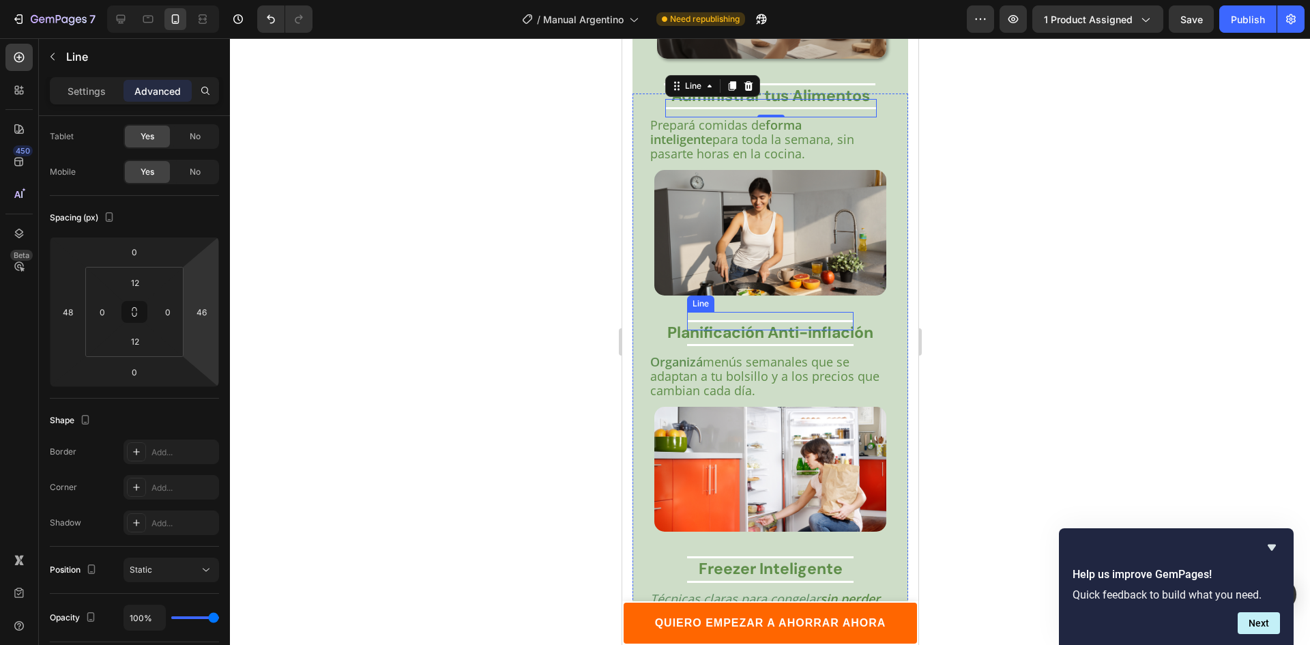
click at [702, 322] on div "Title Line" at bounding box center [769, 321] width 166 height 18
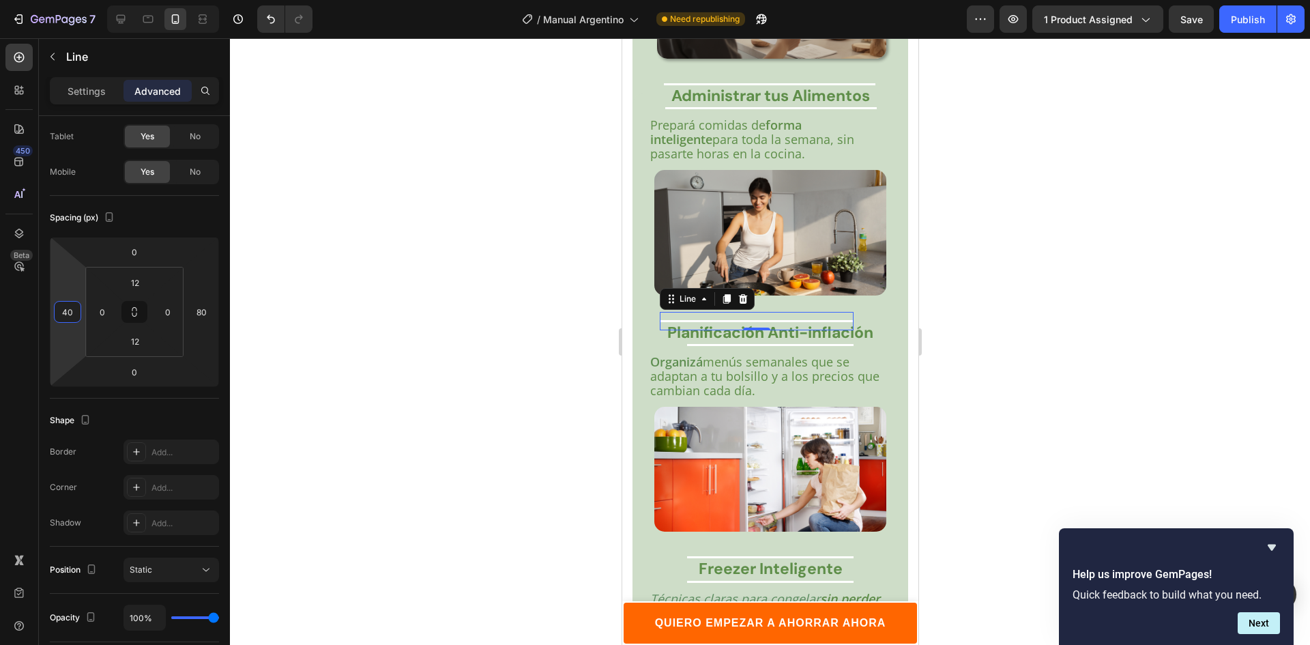
type input "42"
drag, startPoint x: 68, startPoint y: 292, endPoint x: 71, endPoint y: 284, distance: 8.9
click at [71, 0] on html "7 Version history / Manual Argentino Need republishing Preview 1 product assign…" at bounding box center [655, 0] width 1310 height 0
type input "42"
drag, startPoint x: 201, startPoint y: 290, endPoint x: 213, endPoint y: 277, distance: 17.4
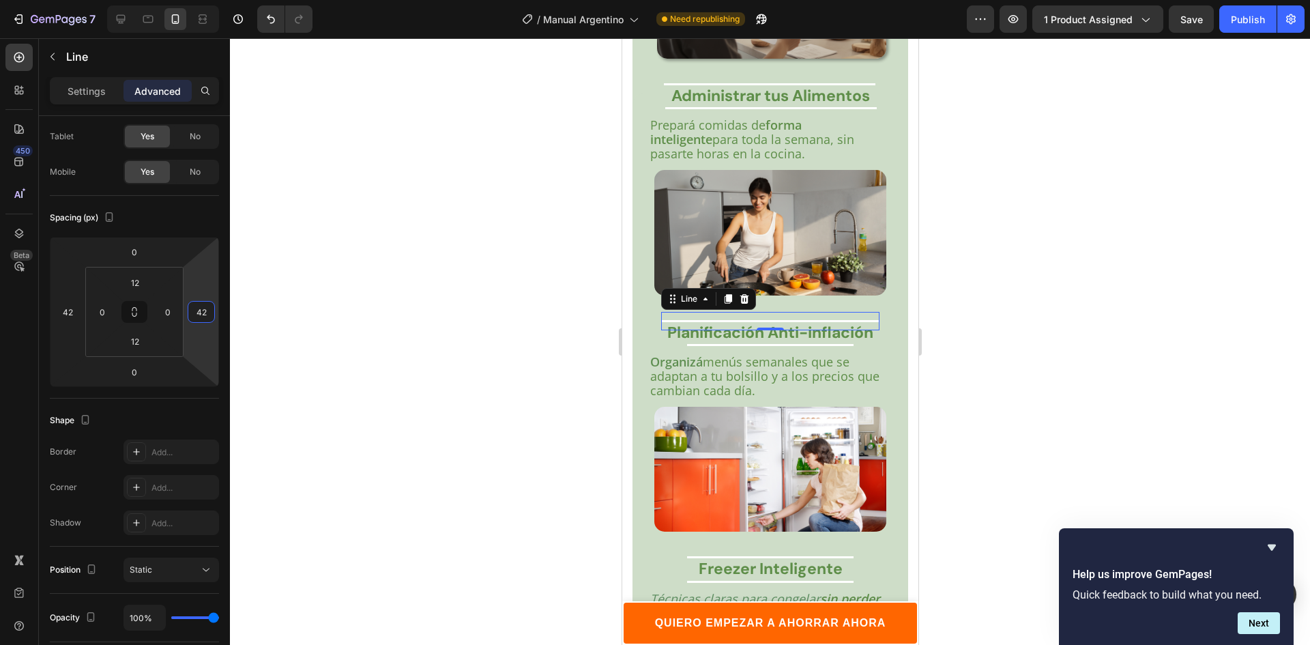
click at [213, 0] on html "7 Version history / Manual Argentino Need republishing Preview 1 product assign…" at bounding box center [655, 0] width 1310 height 0
click at [715, 345] on div "Title Line" at bounding box center [769, 345] width 166 height 18
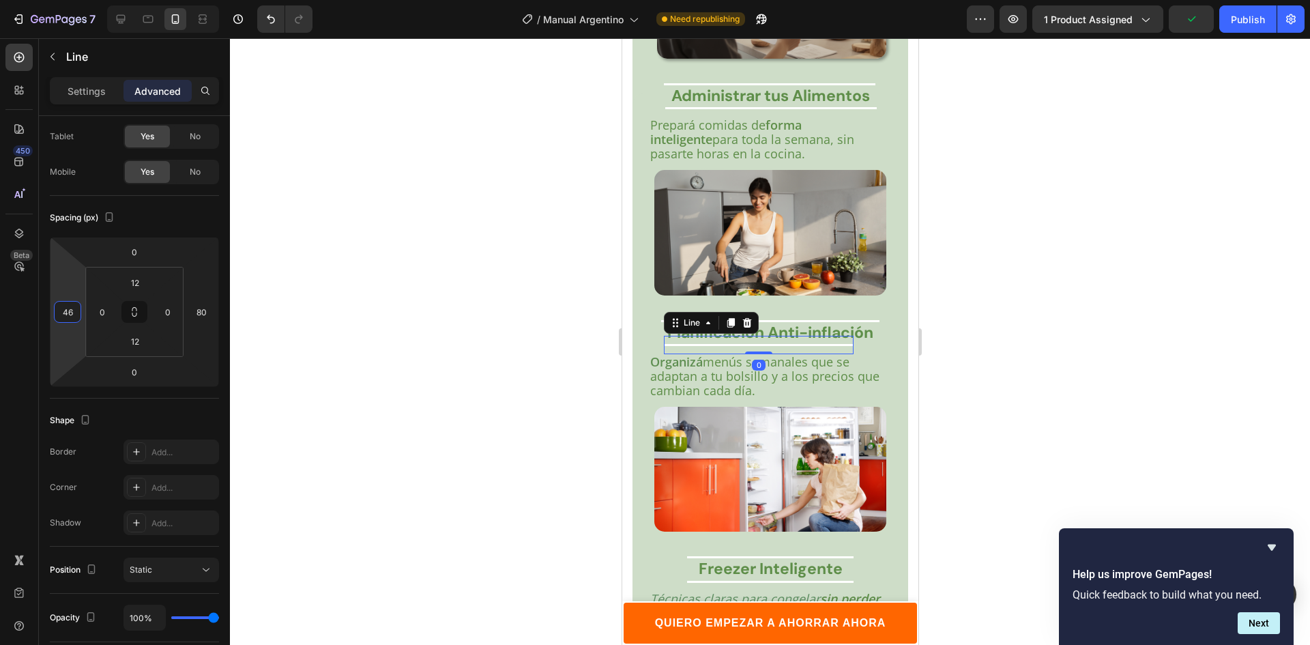
type input "42"
drag, startPoint x: 68, startPoint y: 293, endPoint x: 81, endPoint y: 280, distance: 18.8
click at [81, 0] on html "7 Version history / Manual Argentino Need republishing Preview 1 product assign…" at bounding box center [655, 0] width 1310 height 0
type input "42"
drag, startPoint x: 198, startPoint y: 289, endPoint x: 198, endPoint y: 276, distance: 13.0
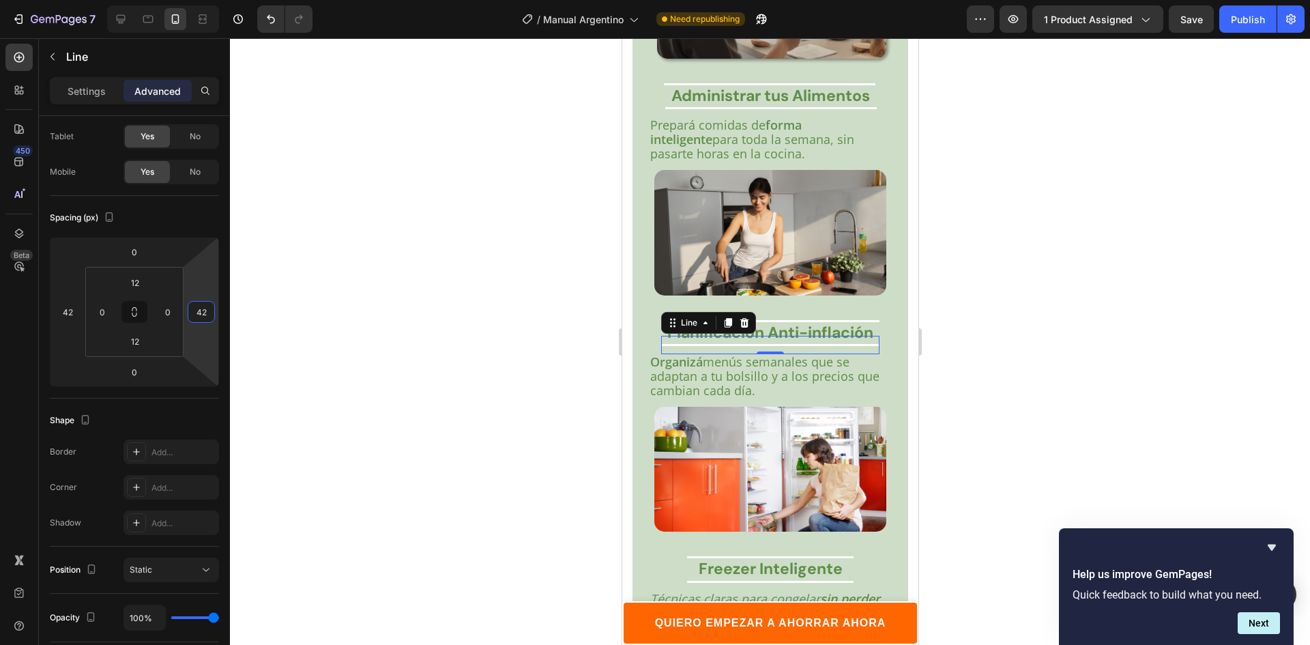
click at [198, 0] on html "7 Version history / Manual Argentino Need republishing Preview 1 product assign…" at bounding box center [655, 0] width 1310 height 0
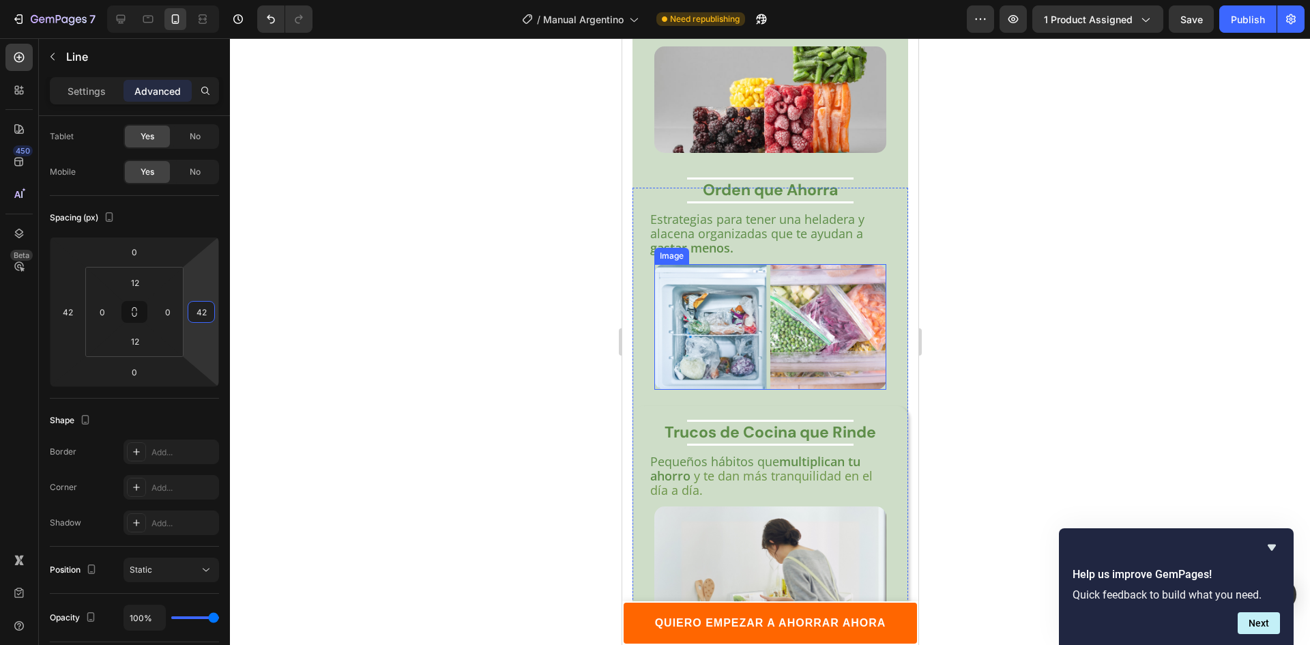
scroll to position [3282, 0]
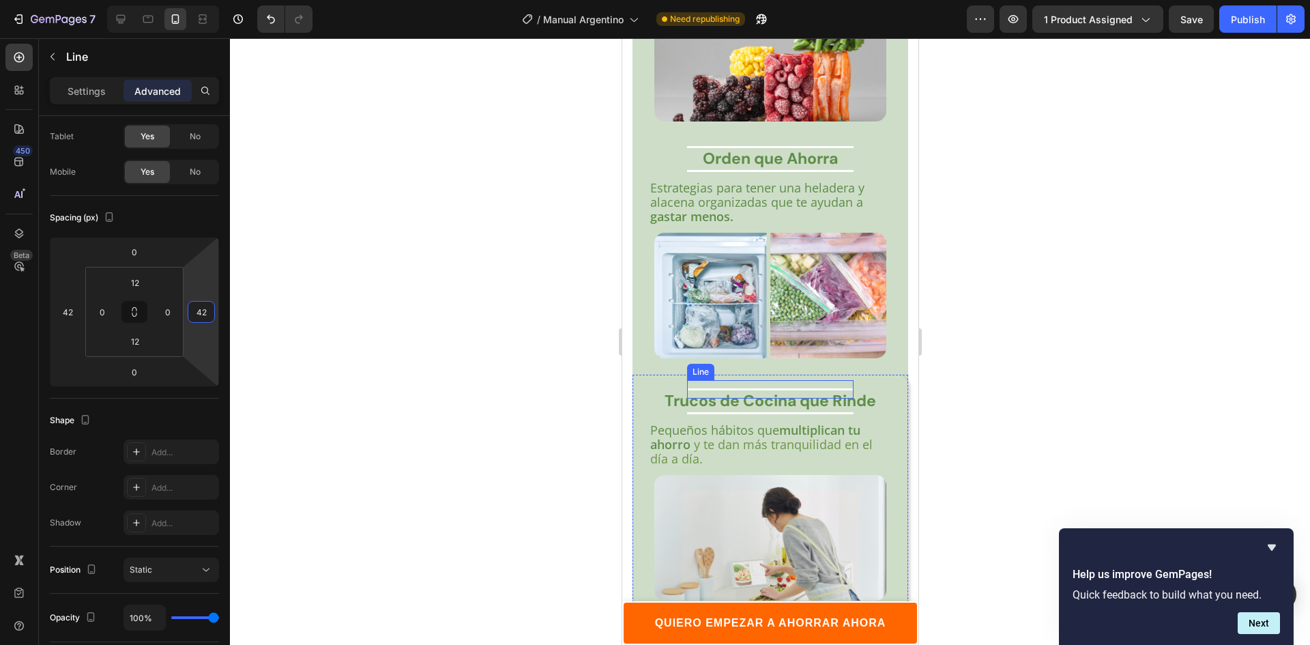
click at [816, 380] on div "Title Line" at bounding box center [769, 389] width 166 height 18
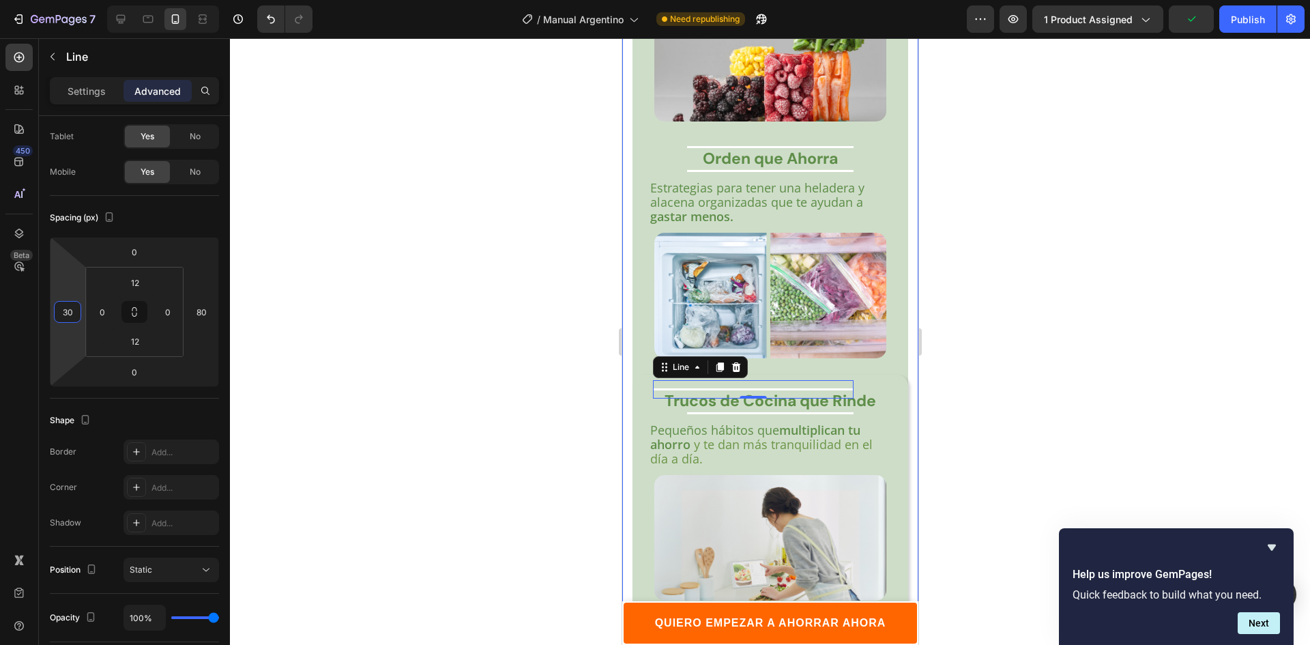
type input "36"
drag, startPoint x: 68, startPoint y: 293, endPoint x: 76, endPoint y: 282, distance: 13.6
click at [76, 0] on html "7 Version history / Manual Argentino Need republishing Preview 1 product assign…" at bounding box center [655, 0] width 1310 height 0
type input "44"
drag, startPoint x: 204, startPoint y: 284, endPoint x: 216, endPoint y: 270, distance: 18.4
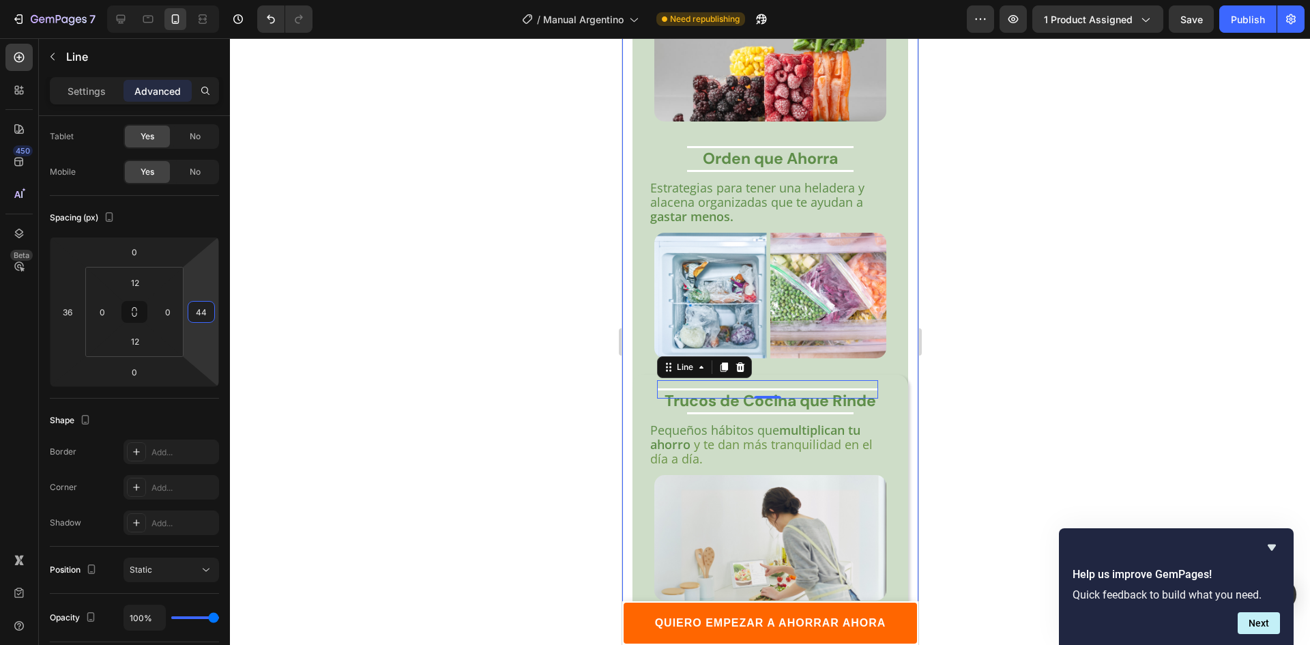
click at [216, 0] on html "7 Version history / Manual Argentino Need republishing Preview 1 product assign…" at bounding box center [655, 0] width 1310 height 0
click at [696, 404] on div "Title Line" at bounding box center [769, 413] width 166 height 18
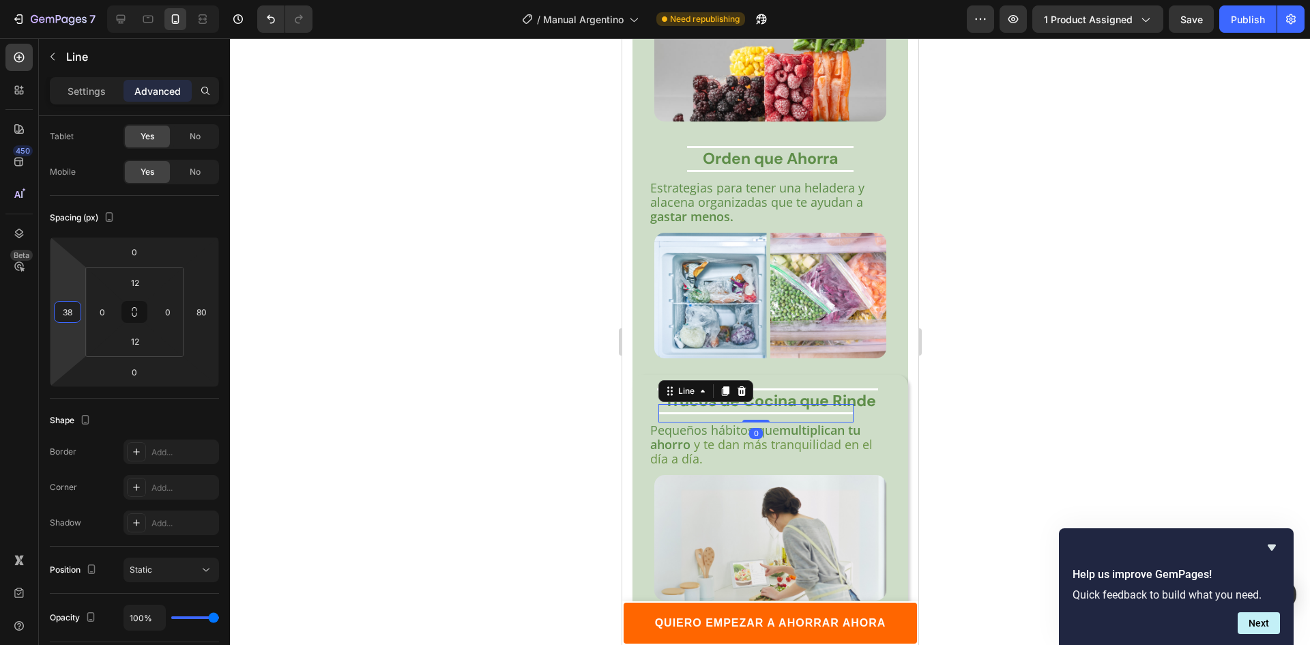
type input "42"
drag, startPoint x: 74, startPoint y: 295, endPoint x: 73, endPoint y: 282, distance: 13.0
click at [73, 0] on html "7 Version history / Manual Argentino Need republishing Preview 1 product assign…" at bounding box center [655, 0] width 1310 height 0
type input "36"
drag, startPoint x: 208, startPoint y: 292, endPoint x: 206, endPoint y: 281, distance: 11.1
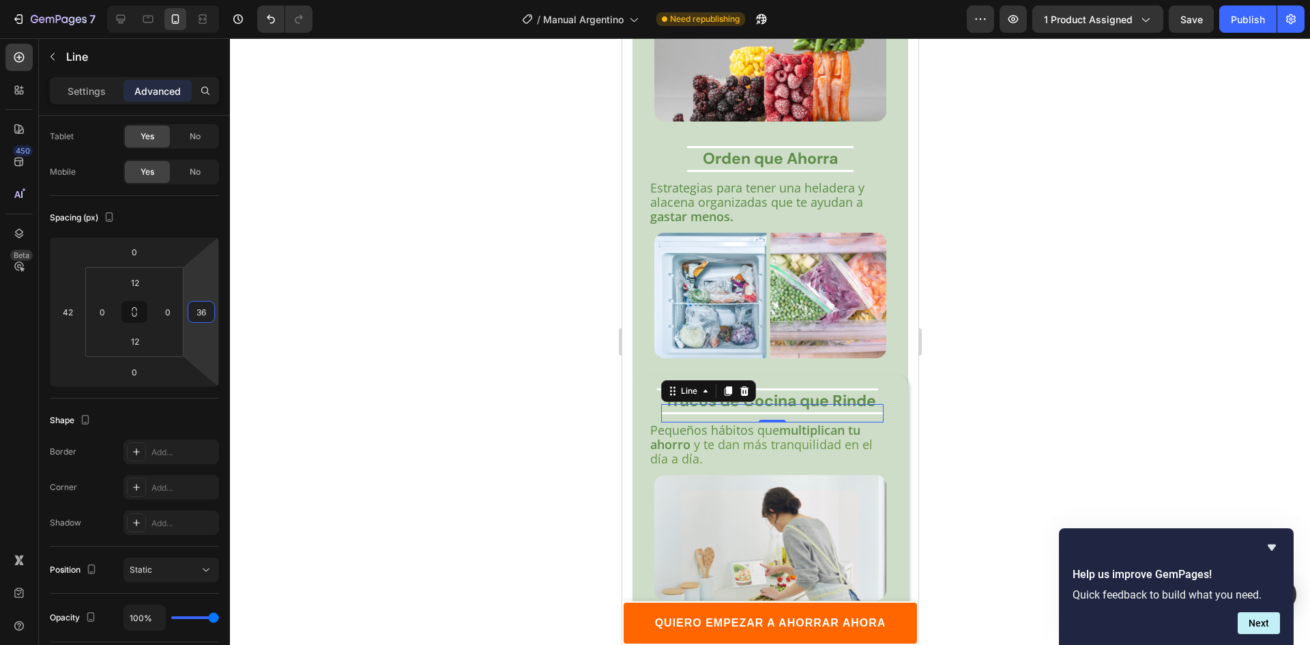
click at [206, 0] on html "7 Version history / Manual Argentino Need republishing Preview 1 product assign…" at bounding box center [655, 0] width 1310 height 0
drag, startPoint x: 521, startPoint y: 375, endPoint x: 550, endPoint y: 376, distance: 28.7
click at [522, 375] on div at bounding box center [770, 341] width 1080 height 606
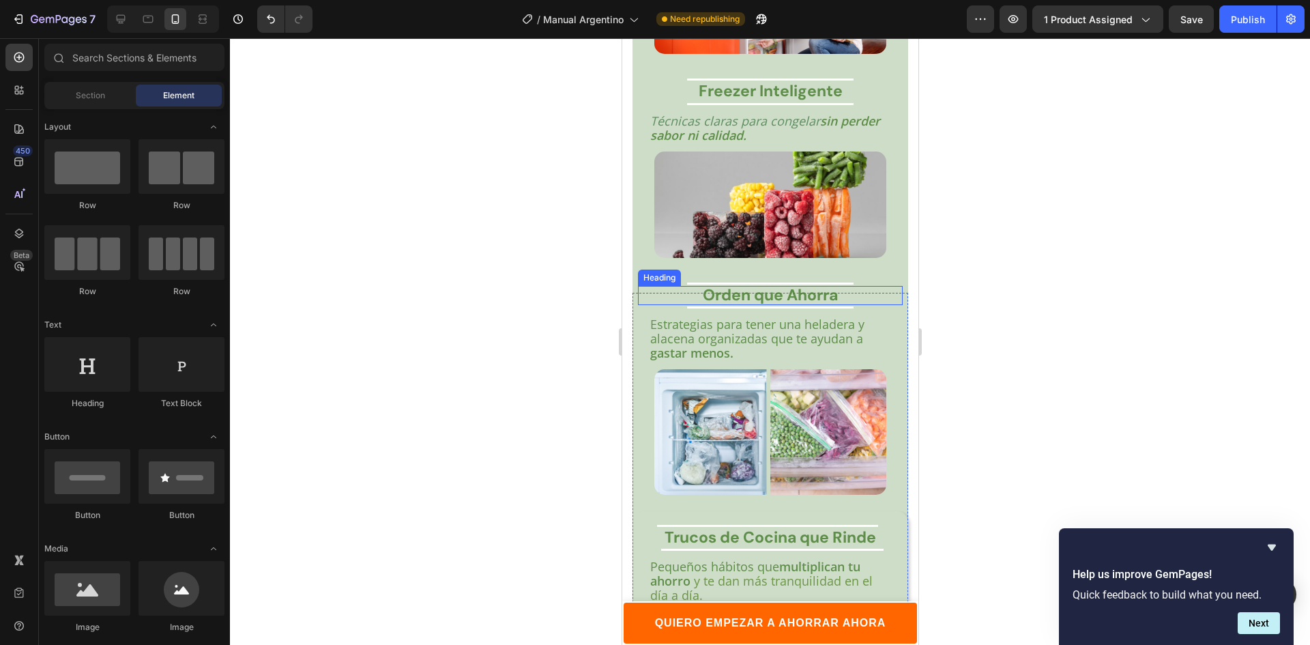
scroll to position [3009, 0]
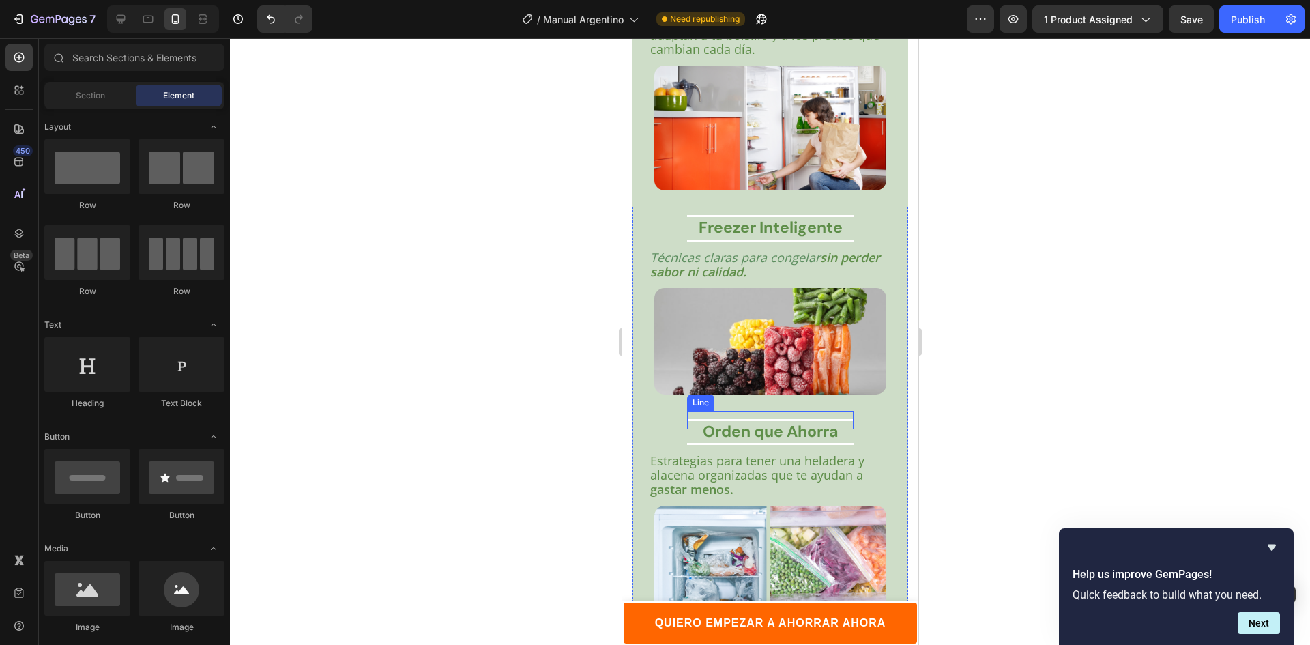
click at [740, 411] on div "Title Line" at bounding box center [769, 420] width 166 height 18
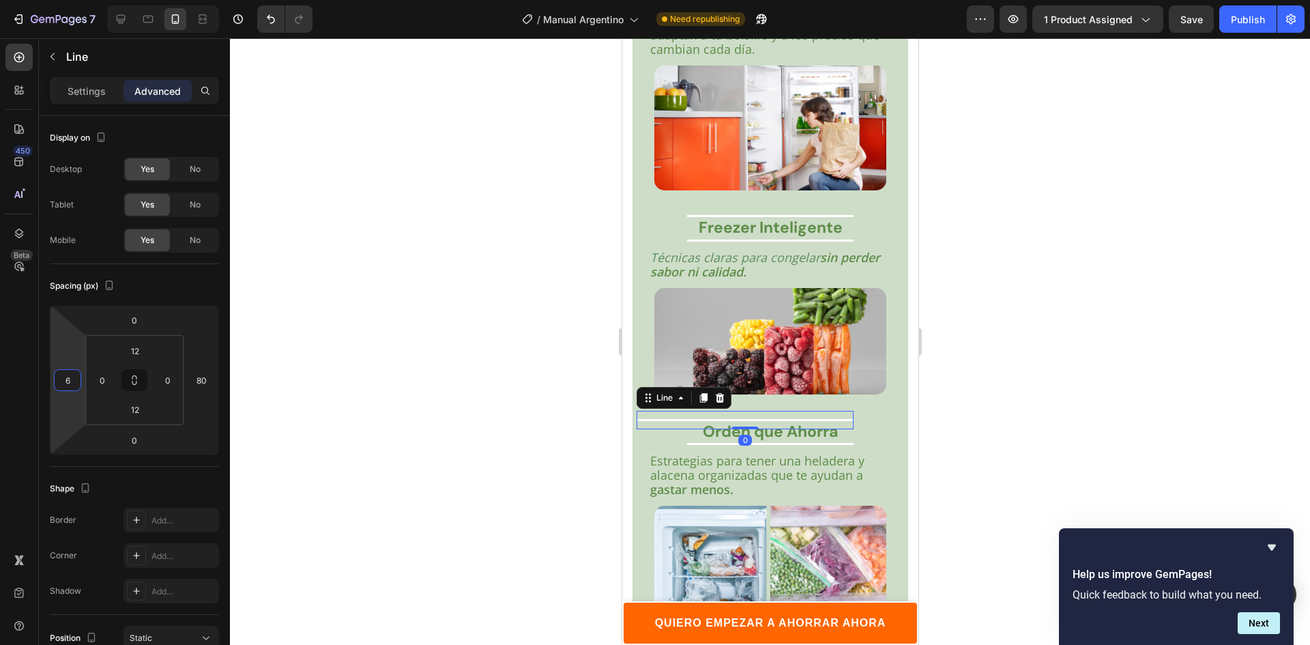
click at [70, 0] on html "7 Version history / Manual Argentino Need republishing Preview 1 product assign…" at bounding box center [655, 0] width 1310 height 0
type input "92"
drag, startPoint x: 69, startPoint y: 354, endPoint x: 75, endPoint y: 329, distance: 25.3
click at [75, 0] on html "7 Version history / Manual Argentino Need republishing Preview 1 product assign…" at bounding box center [655, 0] width 1310 height 0
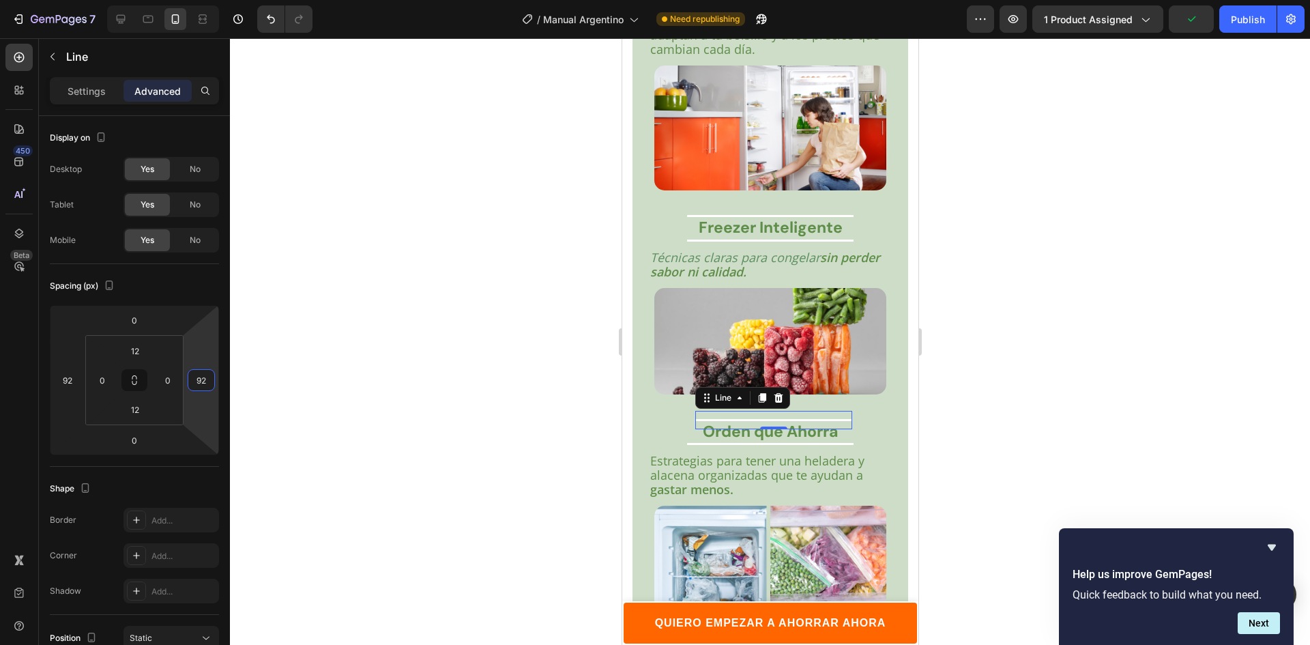
type input "94"
drag, startPoint x: 216, startPoint y: 351, endPoint x: 216, endPoint y: 321, distance: 30.7
click at [216, 0] on html "7 Version history / Manual Argentino Need republishing Preview 1 product assign…" at bounding box center [655, 0] width 1310 height 0
click at [714, 442] on div "Title Line" at bounding box center [769, 443] width 166 height 18
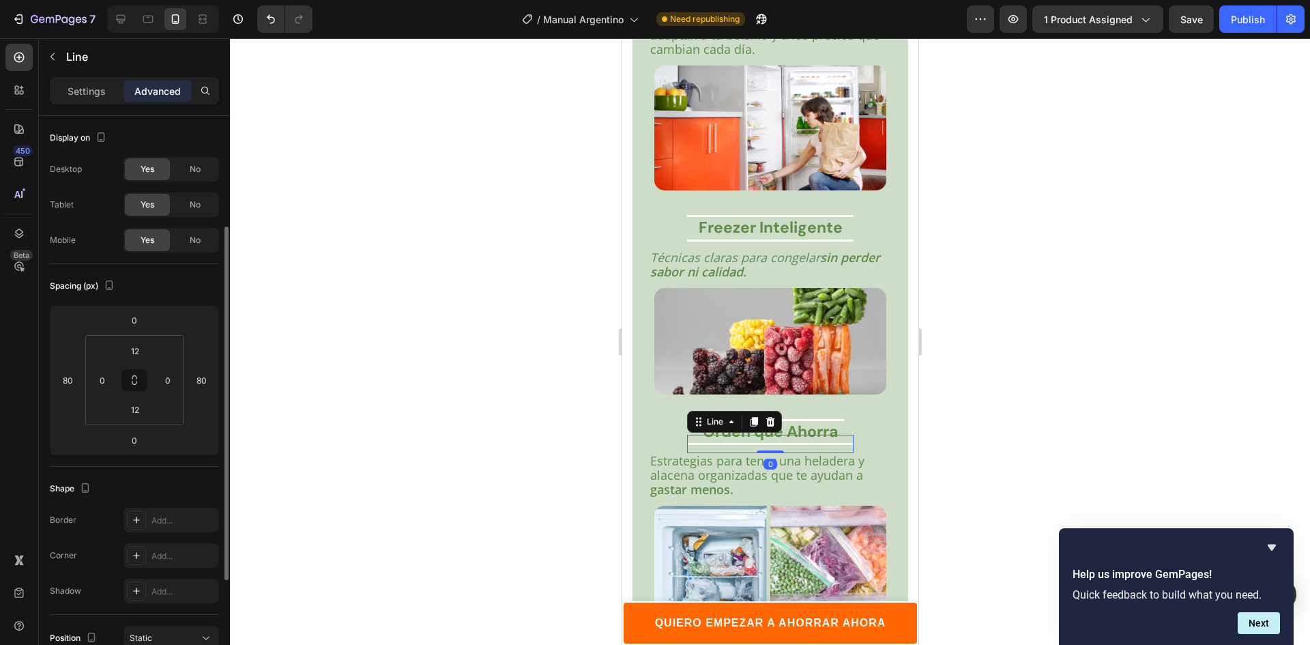
scroll to position [68, 0]
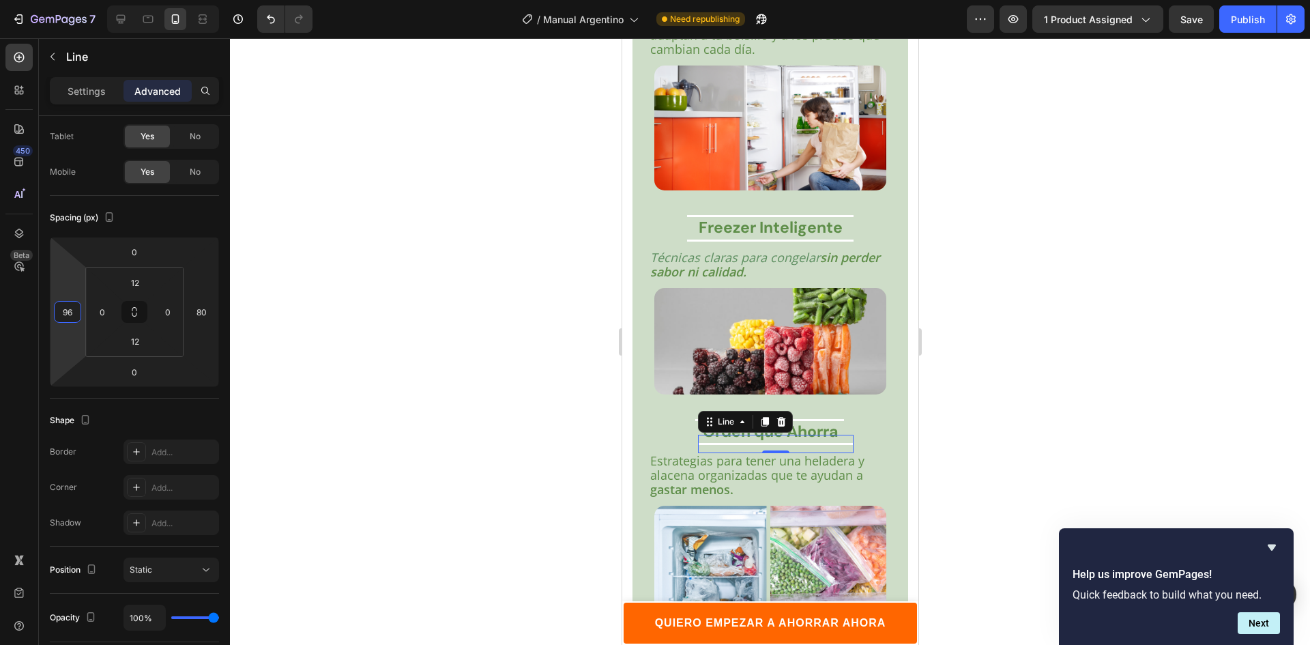
type input "94"
drag, startPoint x: 73, startPoint y: 288, endPoint x: 74, endPoint y: 267, distance: 20.5
click at [74, 0] on html "7 Version history / Manual Argentino Need republishing Preview 1 product assign…" at bounding box center [655, 0] width 1310 height 0
type input "92"
drag, startPoint x: 209, startPoint y: 294, endPoint x: 217, endPoint y: 264, distance: 30.9
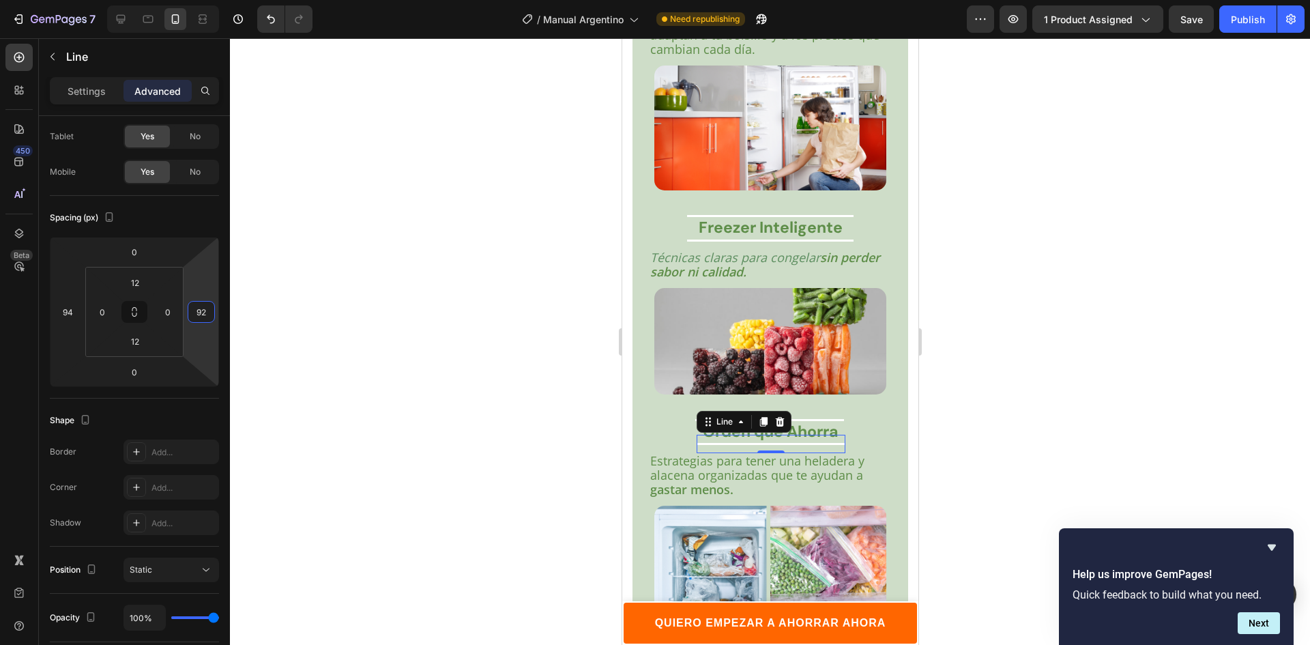
click at [217, 0] on html "7 Version history / Manual Argentino Need republishing Preview 1 product assign…" at bounding box center [655, 0] width 1310 height 0
click at [594, 281] on div at bounding box center [770, 341] width 1080 height 606
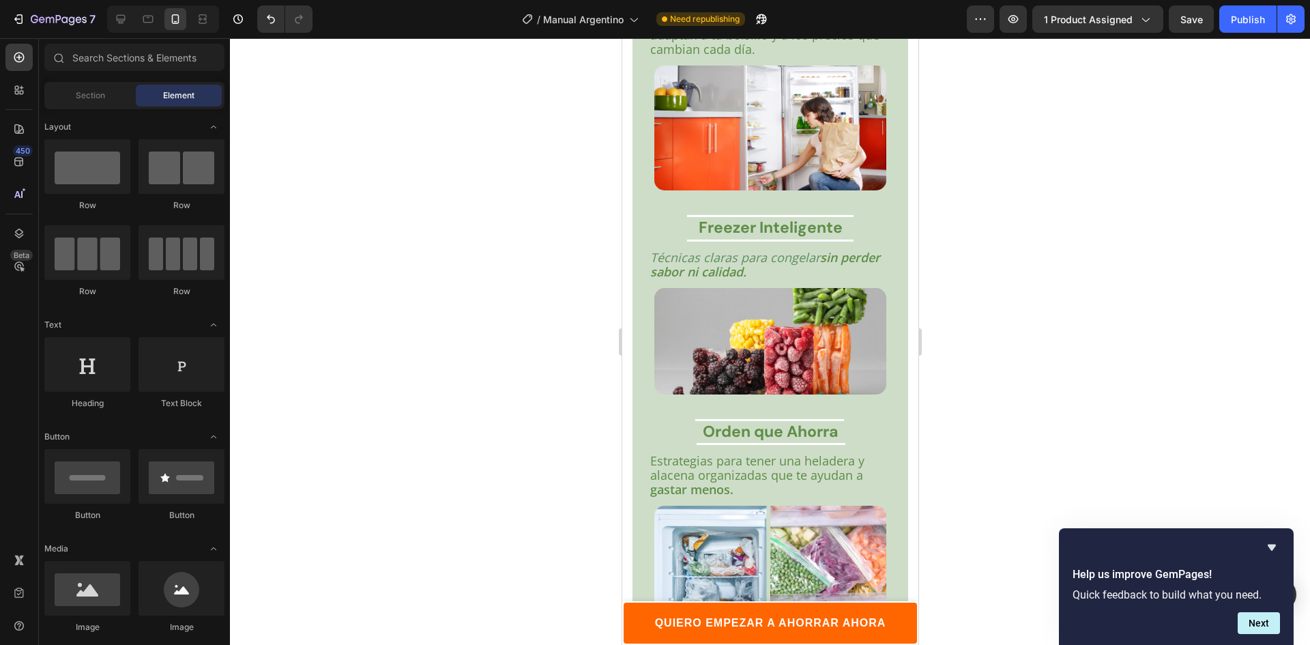
drag, startPoint x: 963, startPoint y: 236, endPoint x: 993, endPoint y: 203, distance: 44.4
click at [964, 236] on div at bounding box center [770, 341] width 1080 height 606
click at [1232, 70] on div at bounding box center [770, 341] width 1080 height 606
click at [1267, 17] on button "Publish" at bounding box center [1247, 18] width 57 height 27
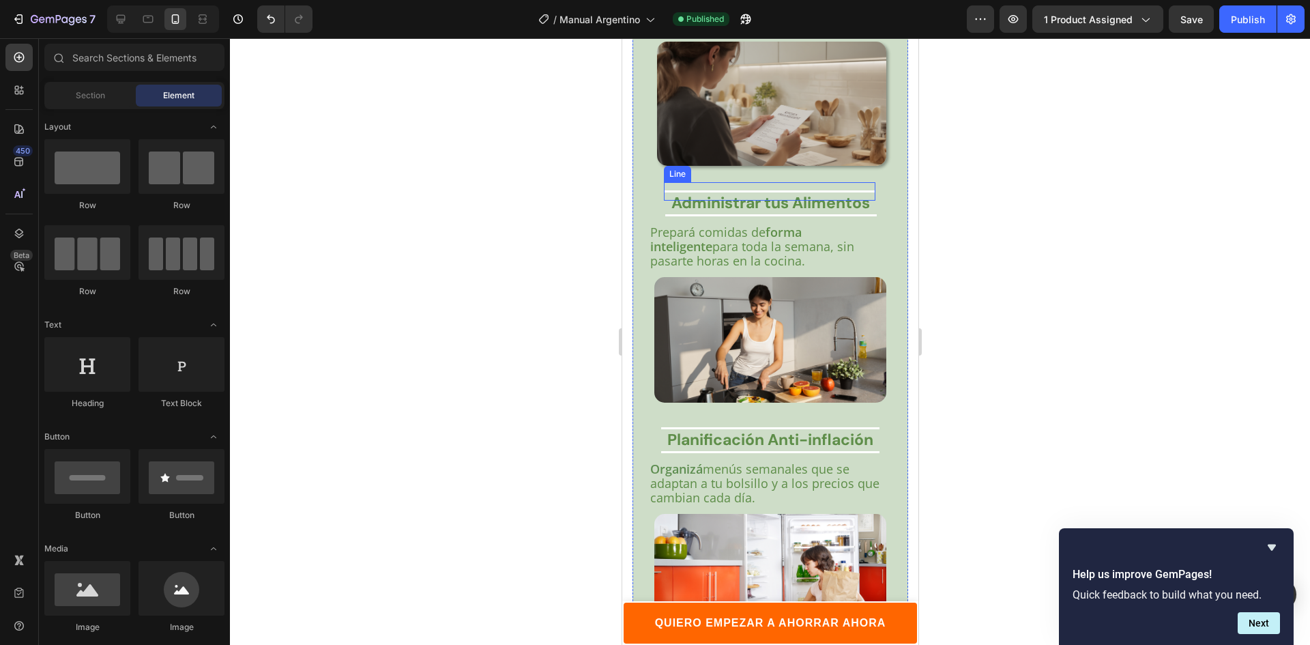
scroll to position [2562, 0]
click at [1269, 547] on icon "Hide survey" at bounding box center [1271, 547] width 8 height 6
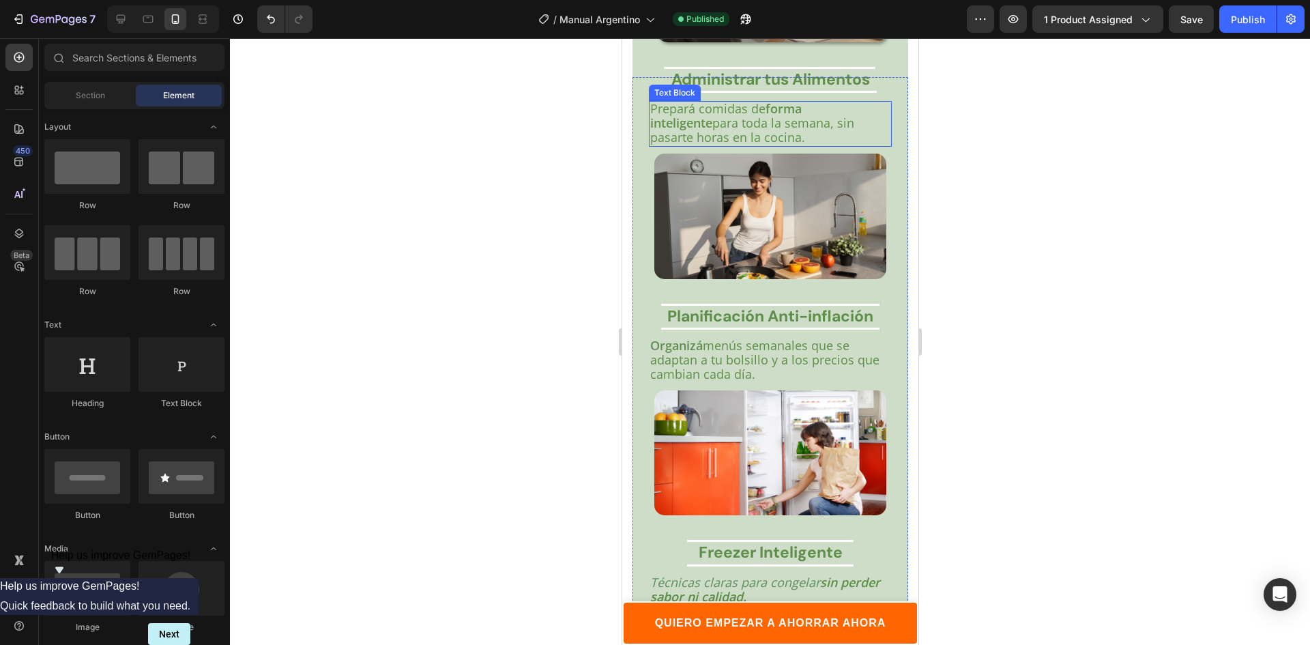
scroll to position [2688, 0]
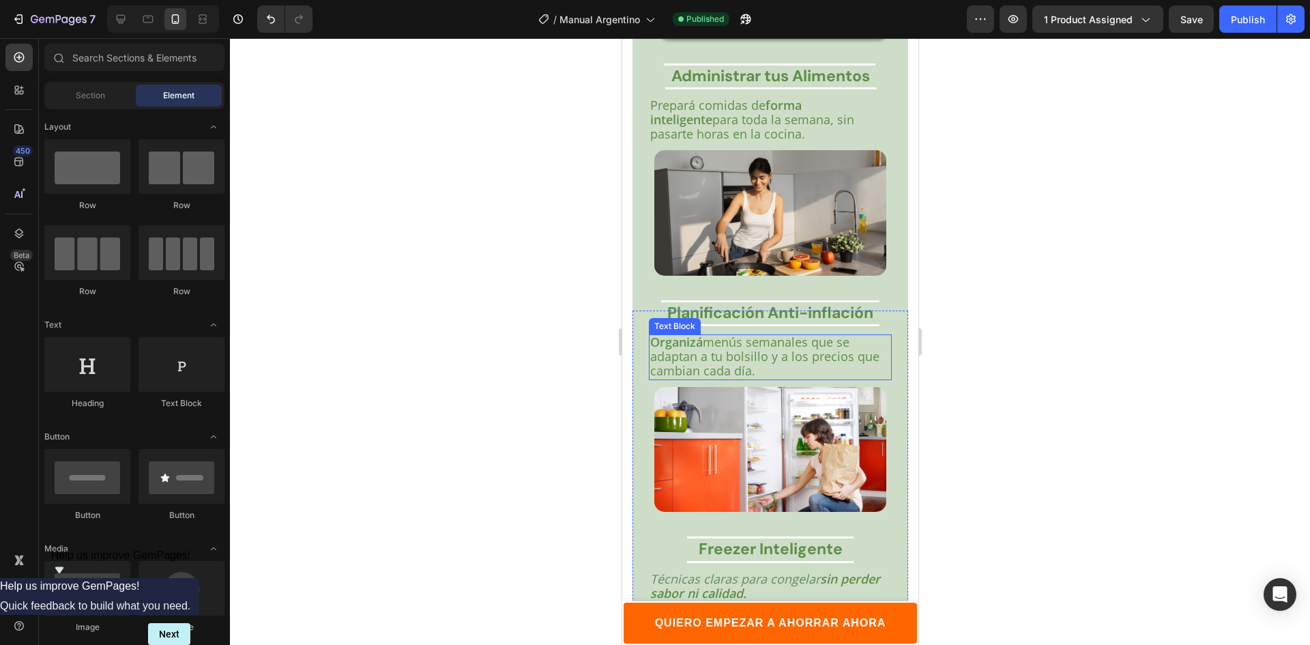
click at [803, 349] on span "menús semanales que se adaptan a tu bolsillo y a los precios que cambian cada d…" at bounding box center [763, 356] width 229 height 45
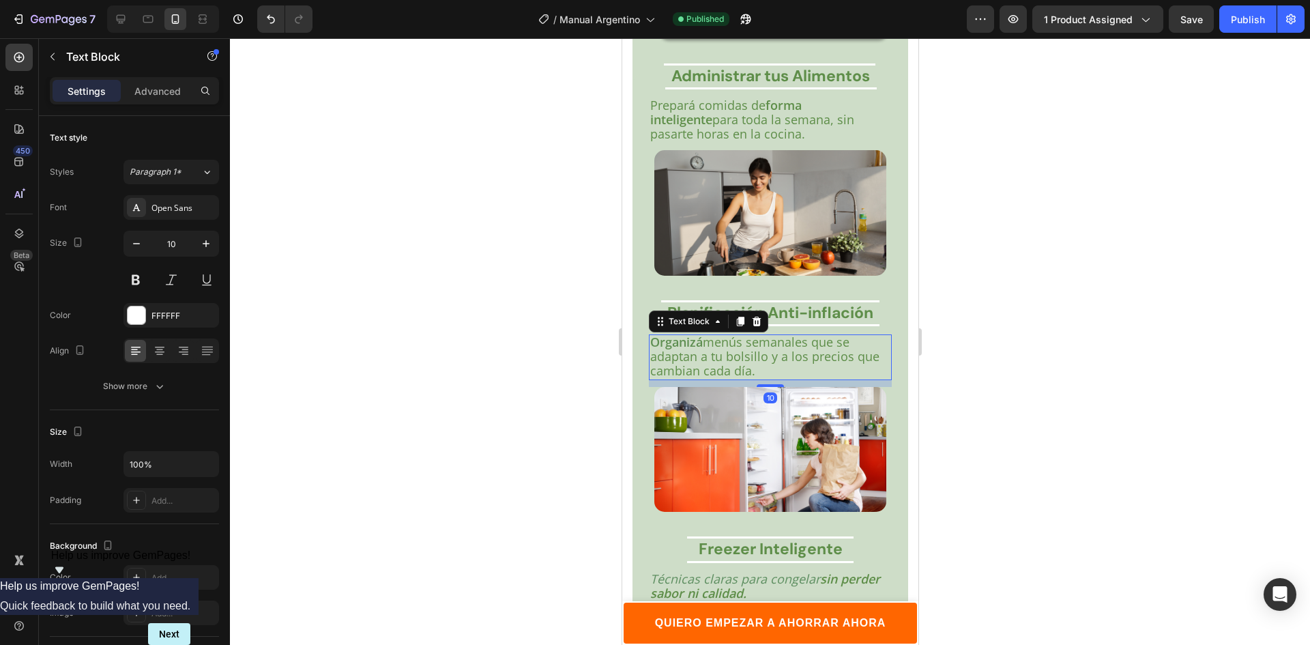
click at [812, 342] on span "menús semanales que se adaptan a tu bolsillo y a los precios que cambian cada d…" at bounding box center [763, 356] width 229 height 45
drag, startPoint x: 810, startPoint y: 345, endPoint x: 702, endPoint y: 350, distance: 107.9
click at [702, 350] on p "Organizá menús semanales que se adaptan a tu bolsillo y a los precios que cambi…" at bounding box center [769, 357] width 240 height 43
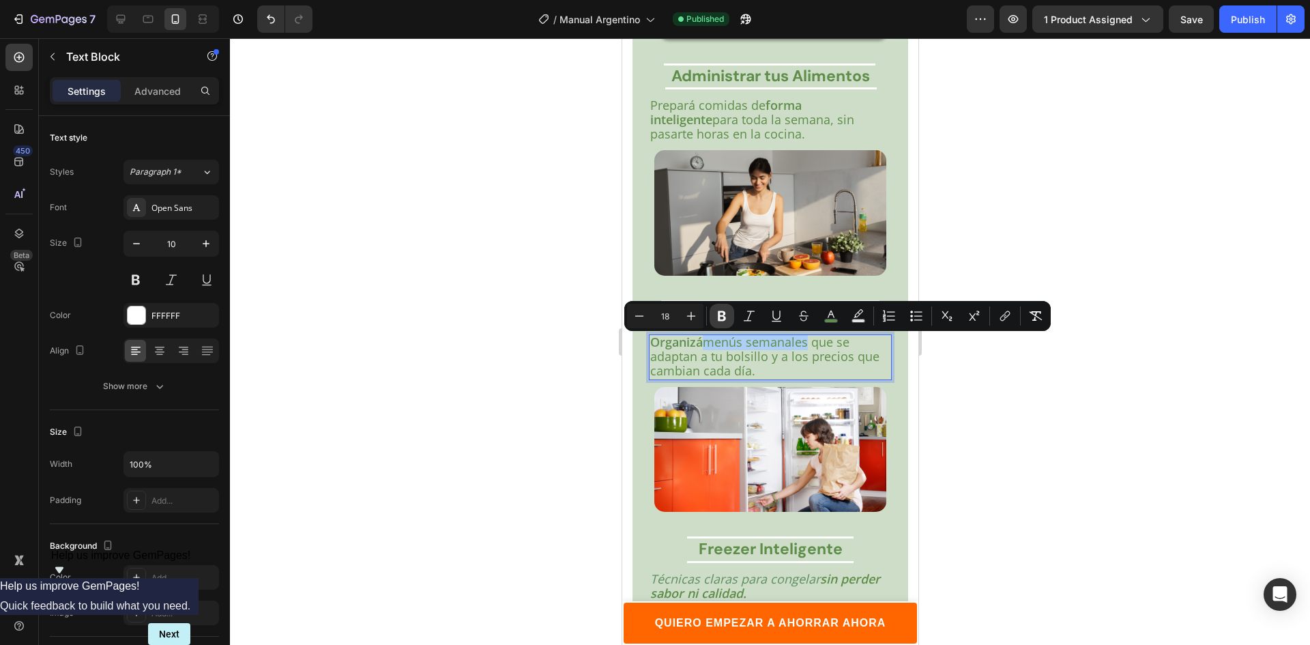
click at [726, 314] on icon "Editor contextual toolbar" at bounding box center [722, 316] width 14 height 14
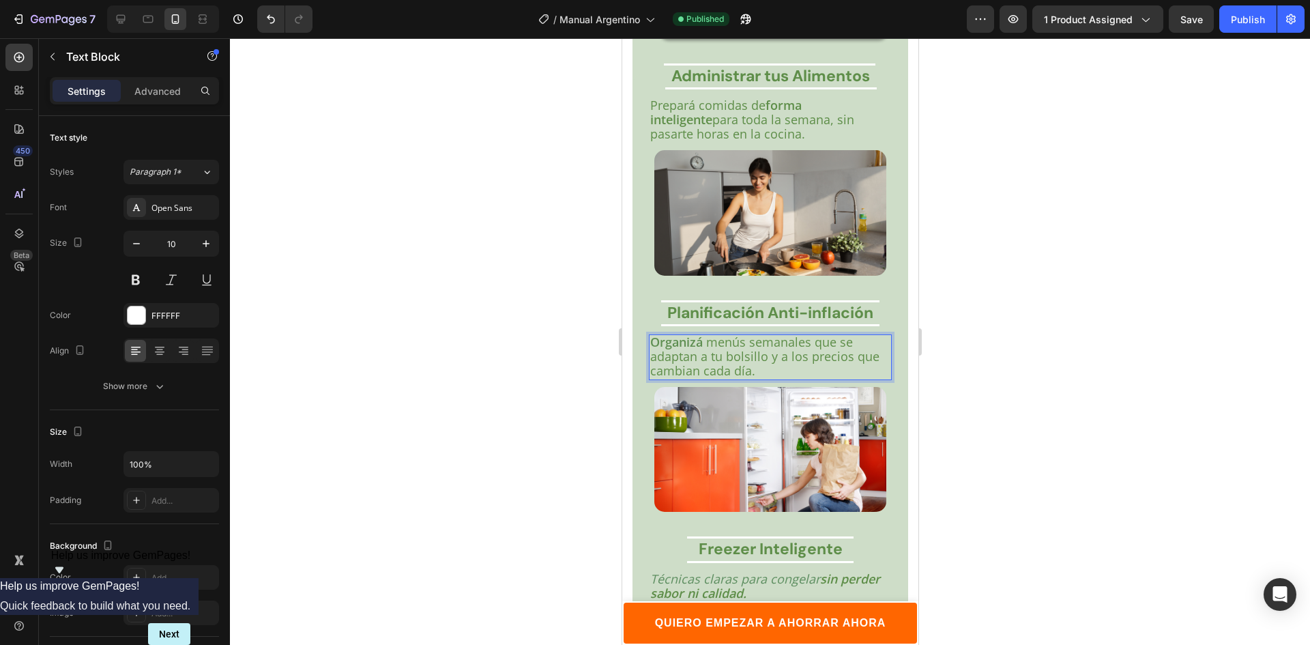
click at [725, 314] on strong "Planificación Anti-inflación" at bounding box center [769, 312] width 206 height 20
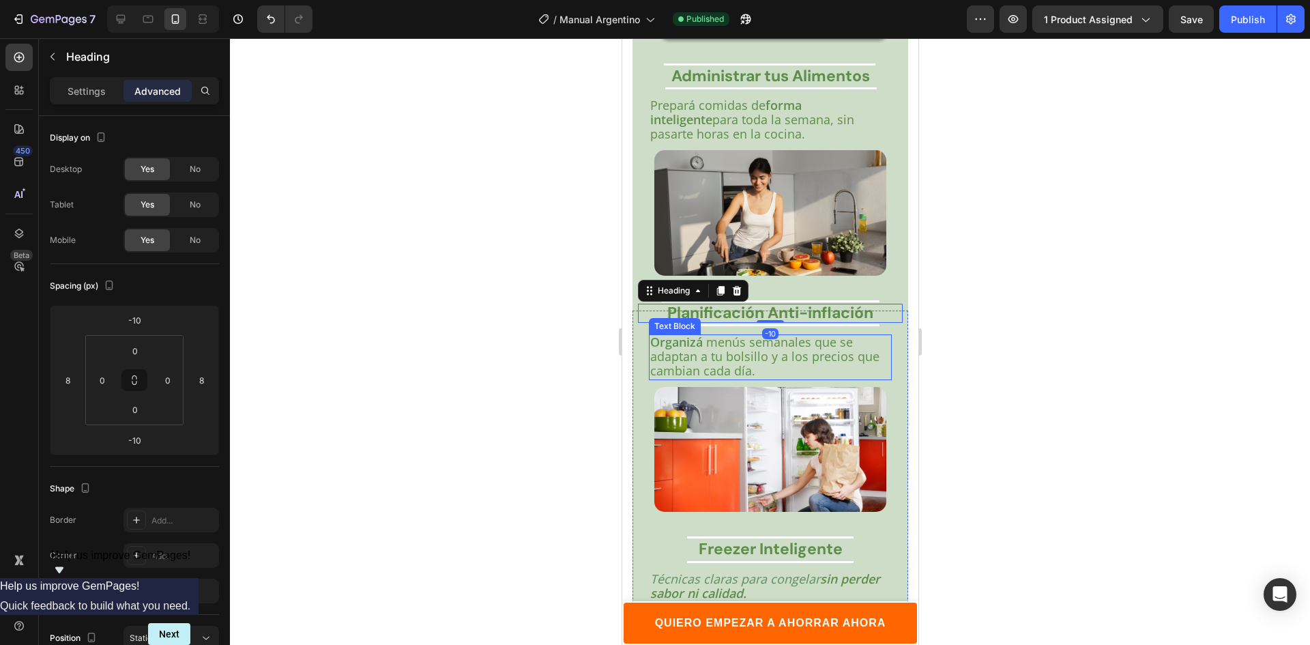
click at [719, 346] on span "menús semanales que se adaptan a tu bolsillo y a los precios que cambian cada d…" at bounding box center [763, 356] width 229 height 45
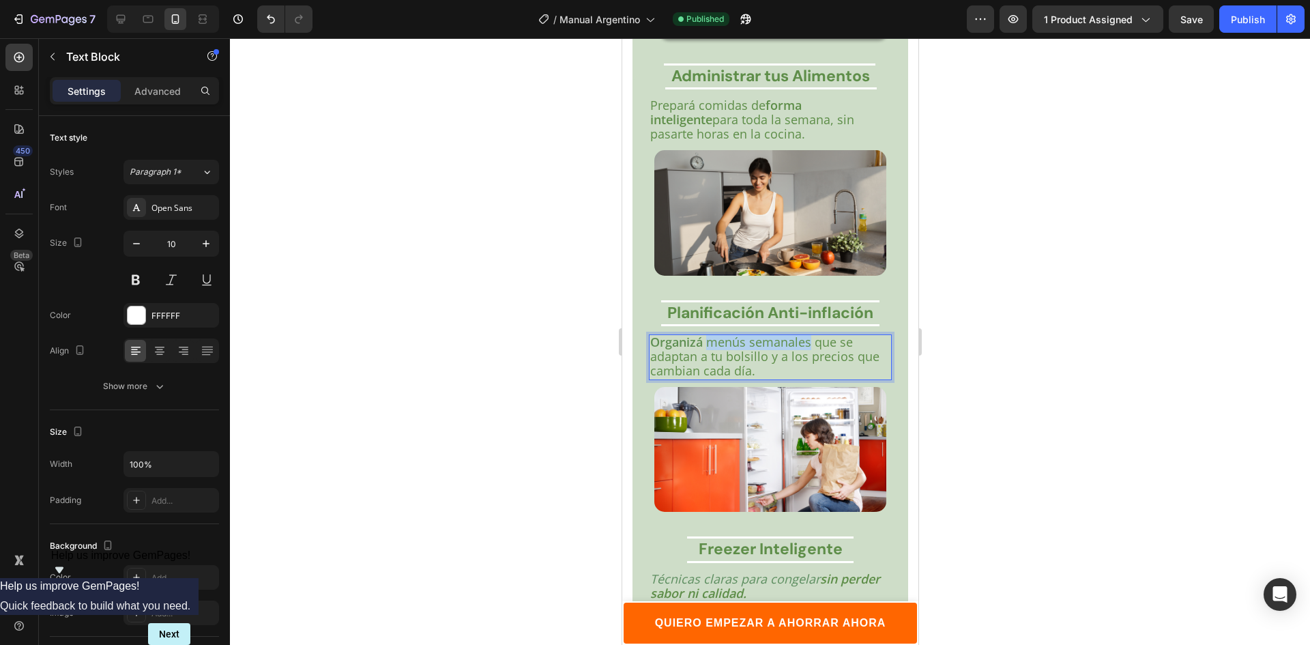
drag, startPoint x: 810, startPoint y: 347, endPoint x: 706, endPoint y: 346, distance: 103.7
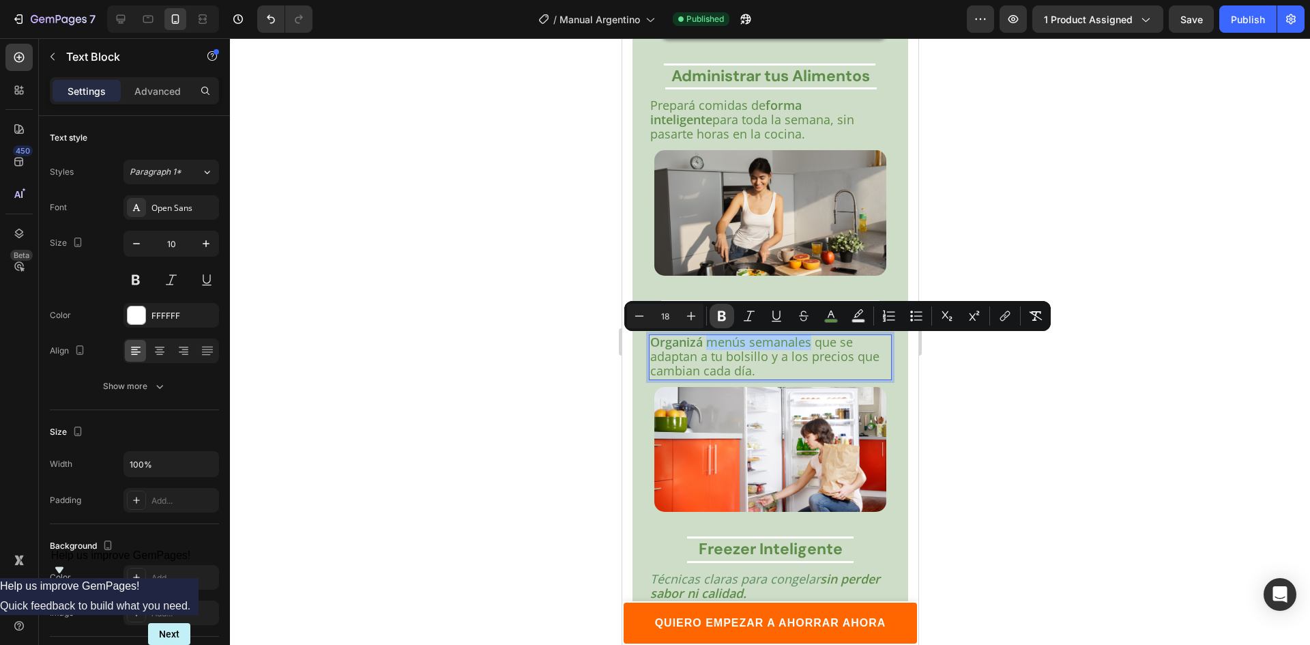
click at [728, 314] on button "Bold" at bounding box center [721, 316] width 25 height 25
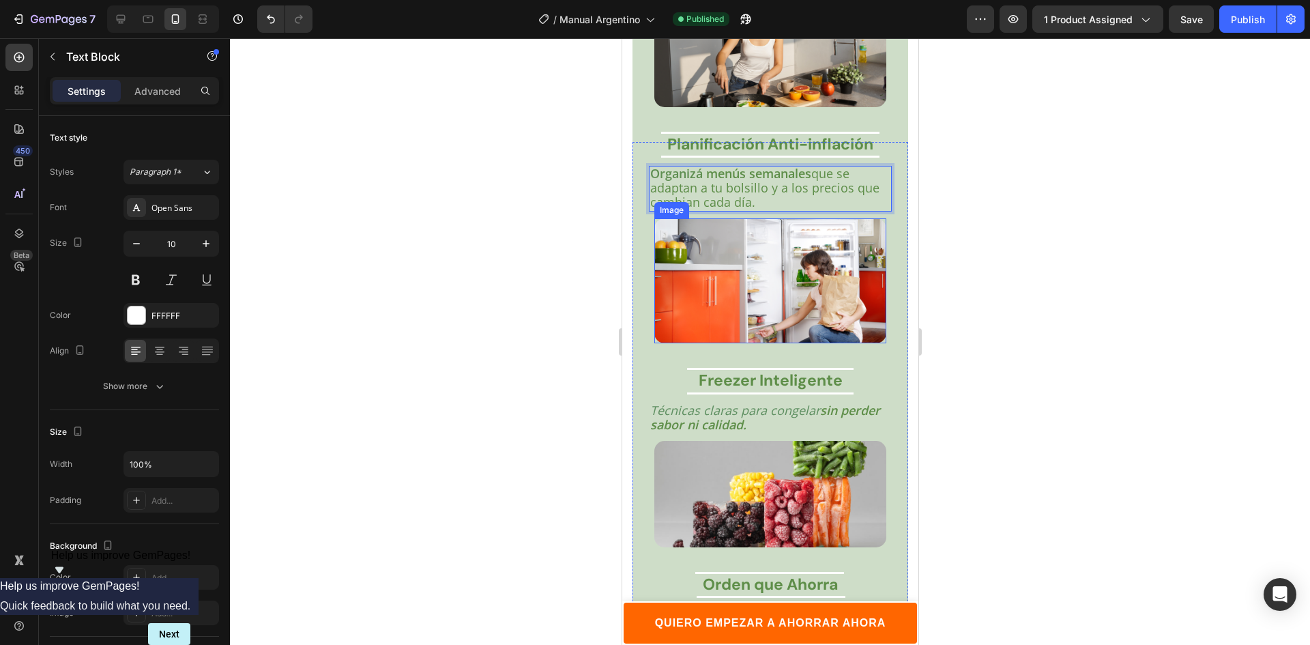
scroll to position [2857, 0]
click at [768, 415] on strong "sin perder sabor ni calidad." at bounding box center [764, 416] width 230 height 31
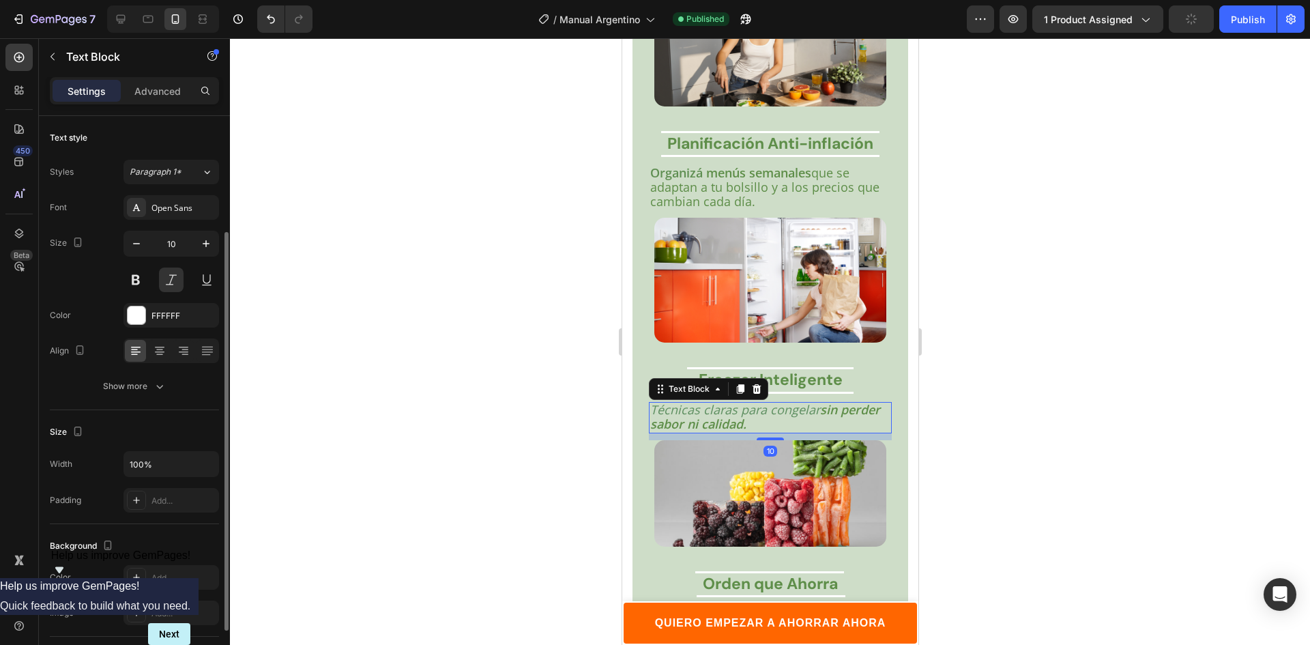
scroll to position [68, 0]
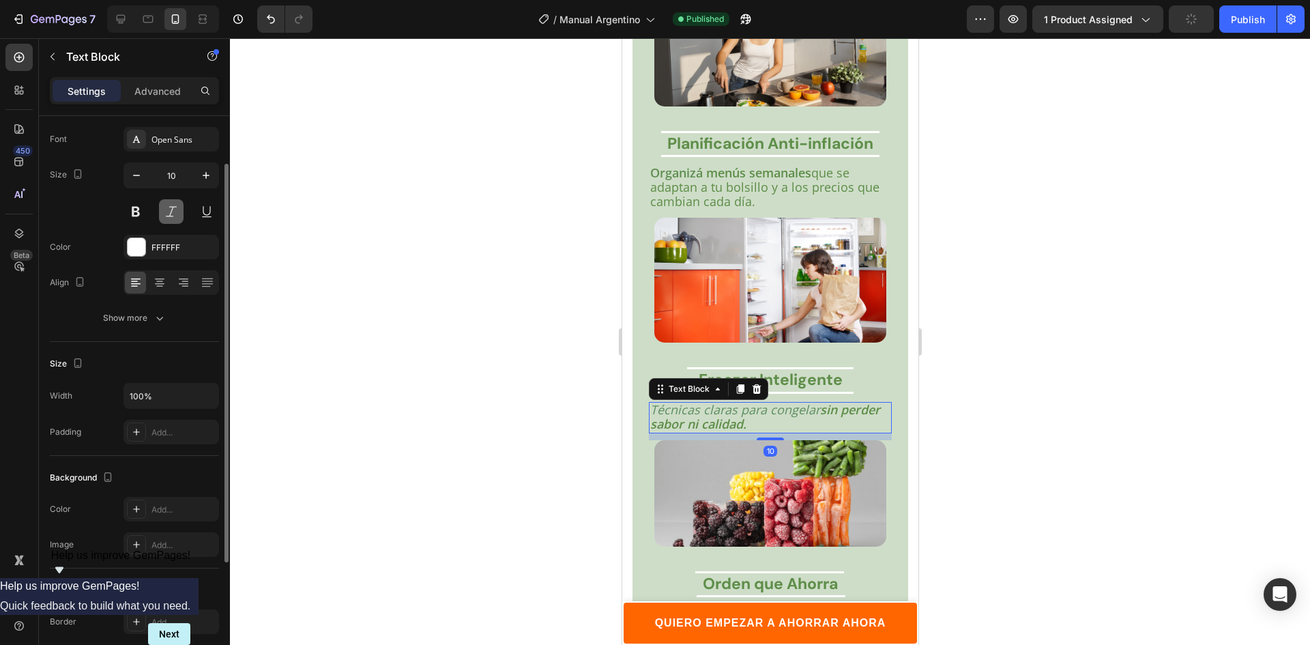
click at [177, 207] on button at bounding box center [171, 211] width 25 height 25
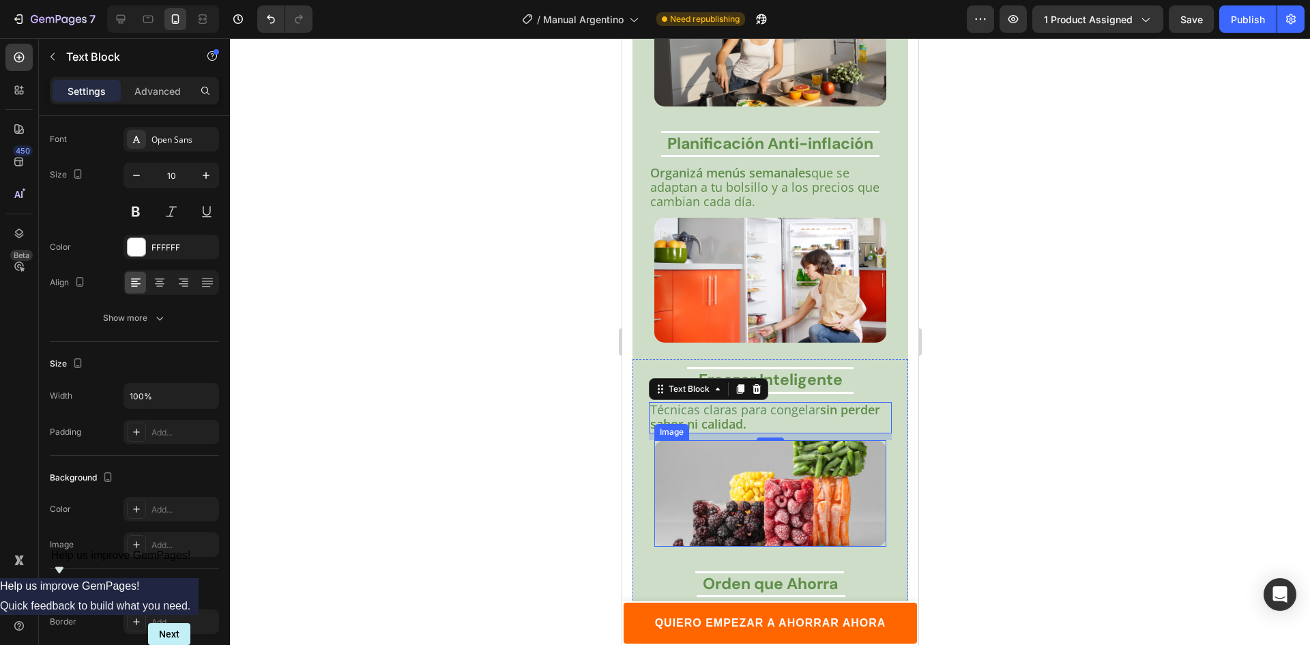
scroll to position [2979, 0]
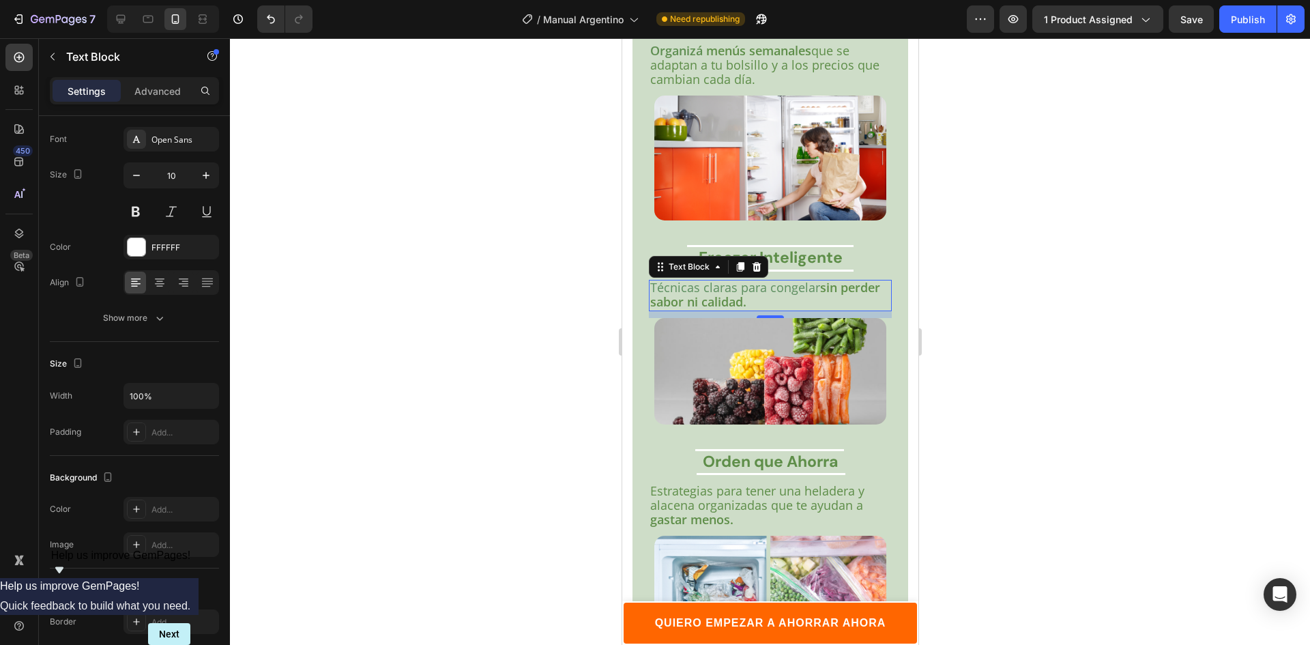
click at [977, 445] on div at bounding box center [770, 341] width 1080 height 606
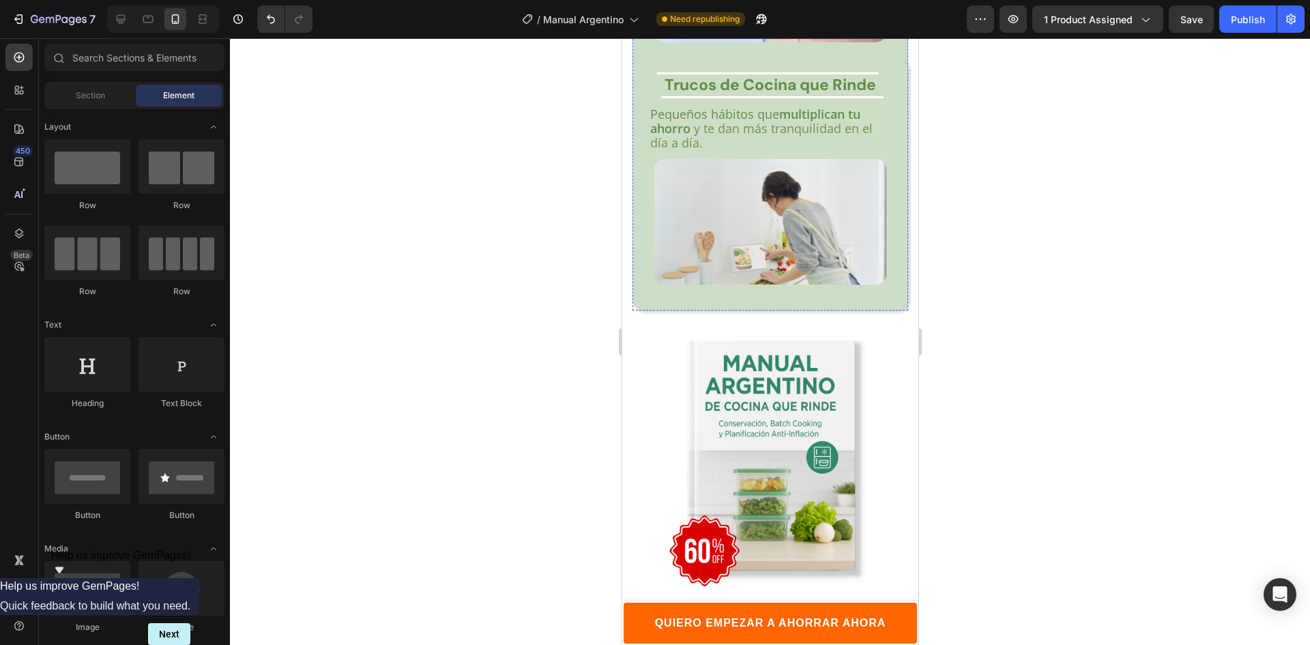
scroll to position [3599, 0]
click at [1018, 276] on div at bounding box center [770, 341] width 1080 height 606
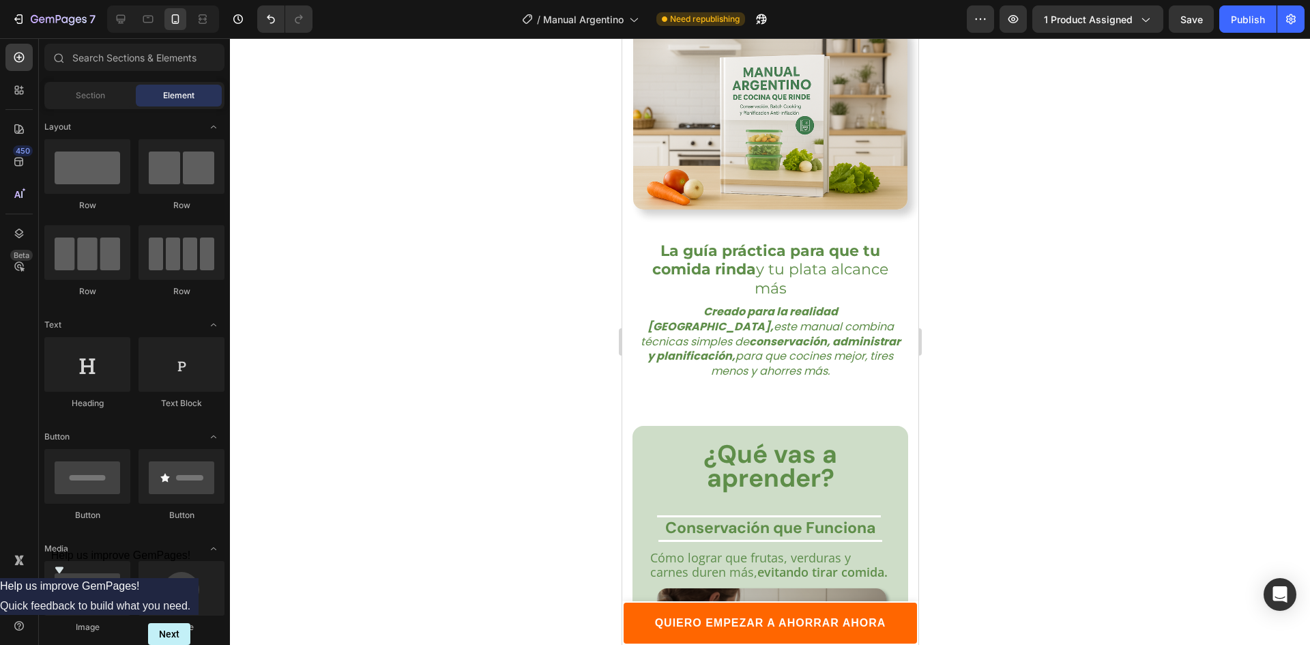
scroll to position [2053, 0]
click at [798, 438] on span "¿Qué vas a aprender?" at bounding box center [770, 466] width 134 height 57
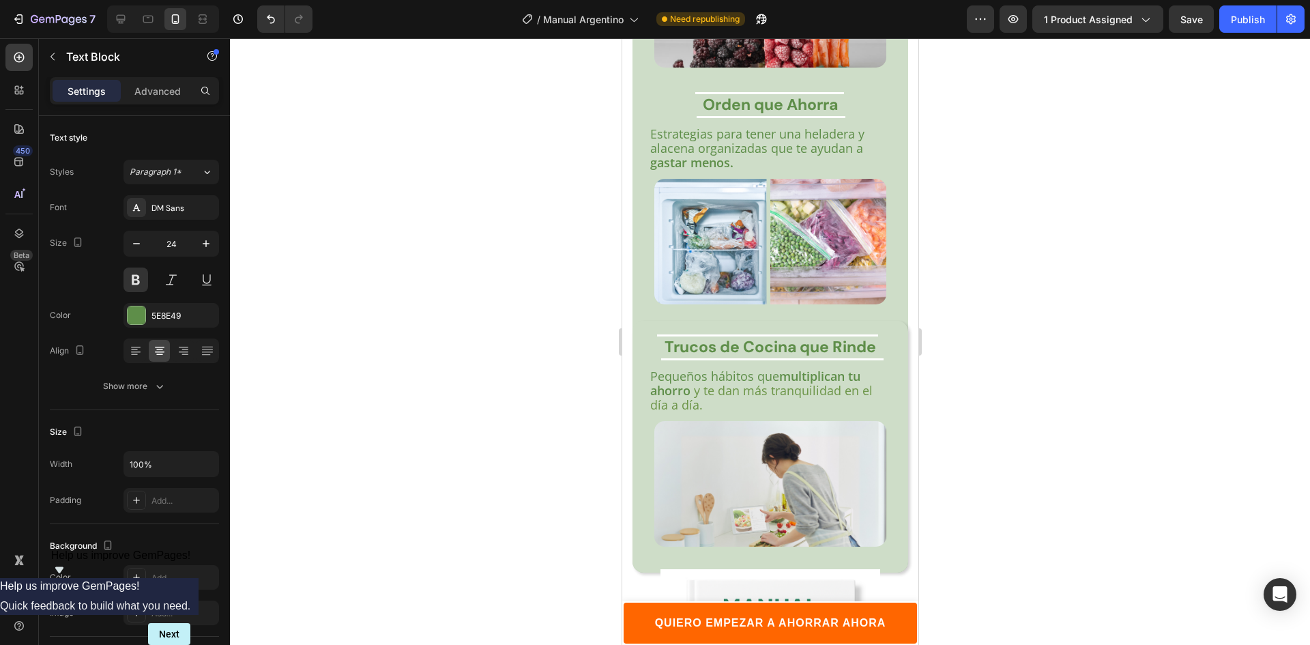
scroll to position [3337, 0]
click at [896, 446] on div "Image" at bounding box center [770, 482] width 276 height 125
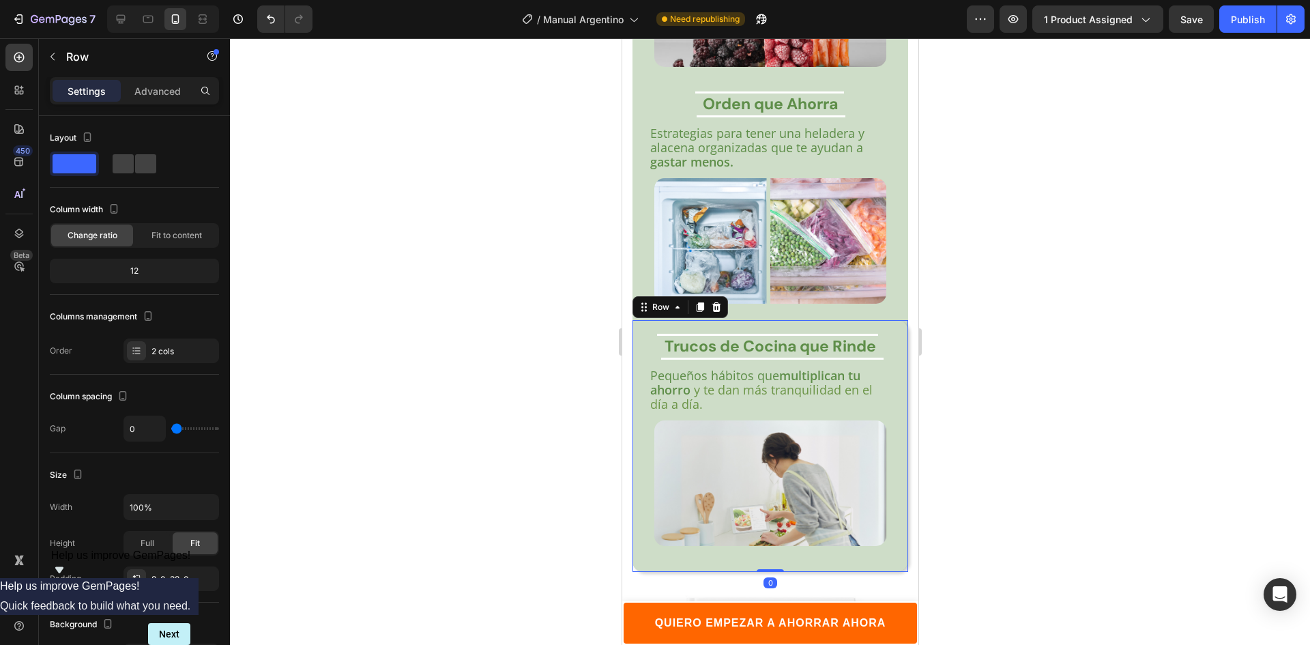
click at [644, 397] on div "Title Line Trucos de Cocina que [PERSON_NAME] Heading Title Line Pequeños hábit…" at bounding box center [770, 372] width 276 height 95
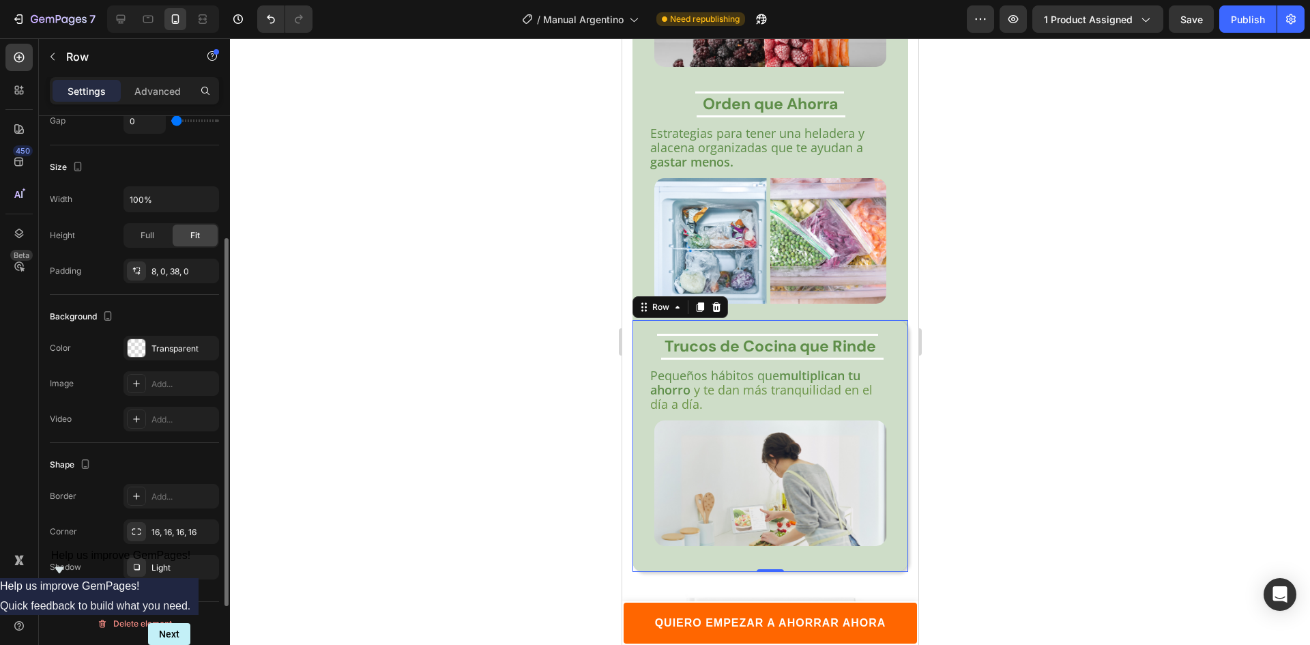
scroll to position [308, 0]
click at [158, 346] on div "Transparent" at bounding box center [171, 348] width 40 height 12
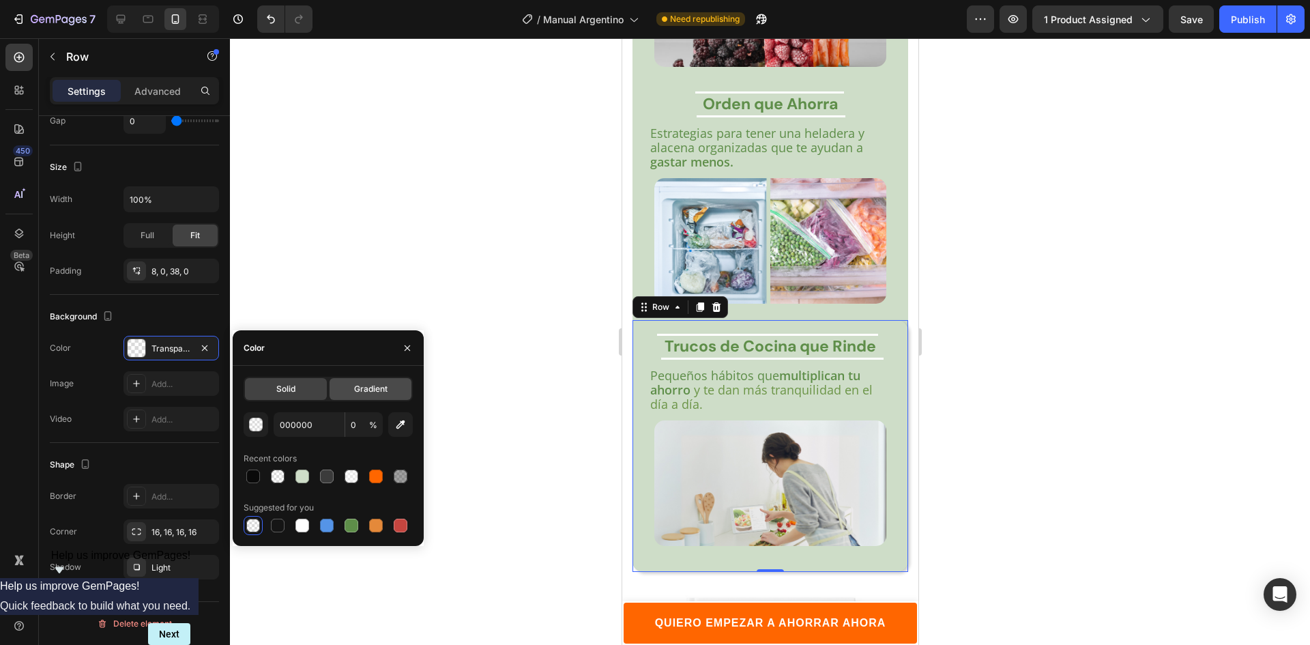
click at [376, 392] on span "Gradient" at bounding box center [370, 389] width 33 height 12
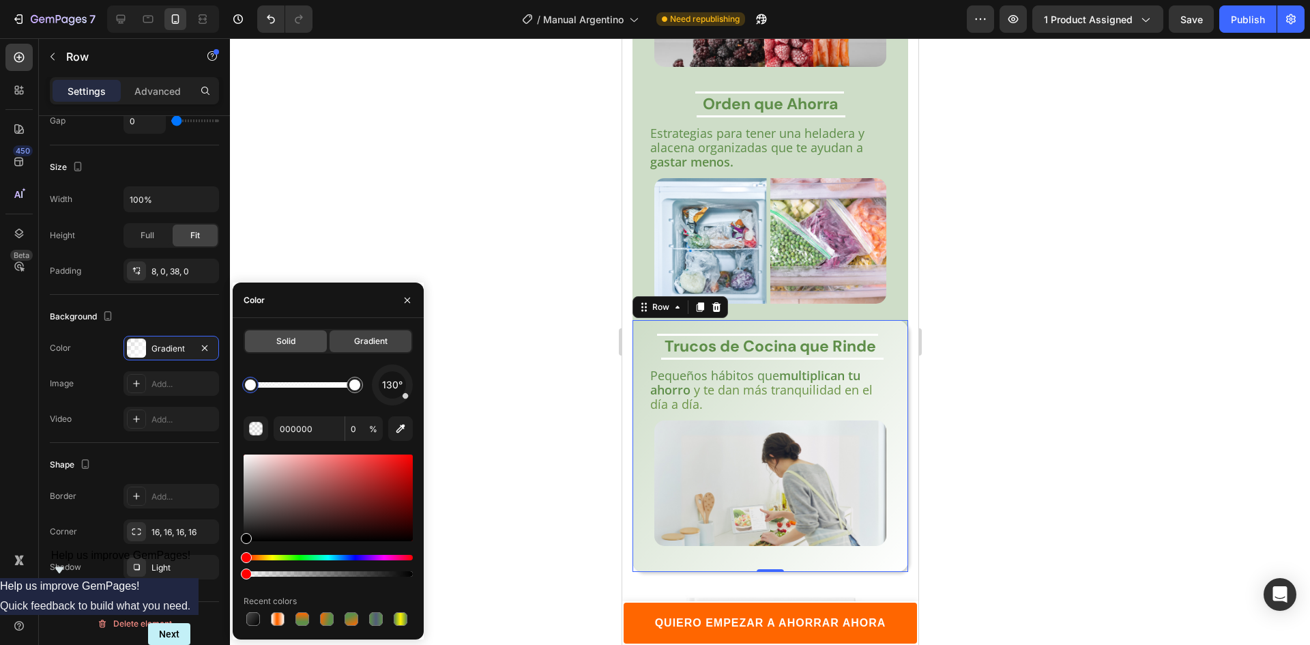
click at [279, 349] on div "Solid" at bounding box center [286, 341] width 82 height 22
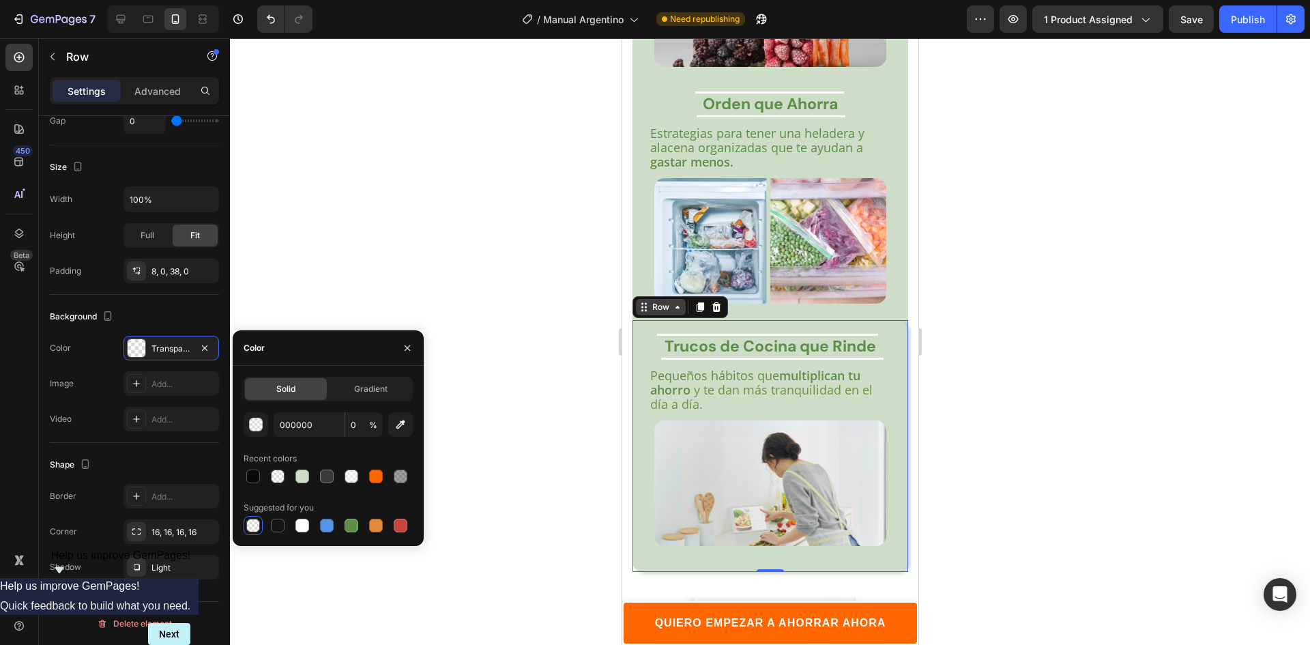
click at [642, 301] on icon at bounding box center [643, 306] width 11 height 11
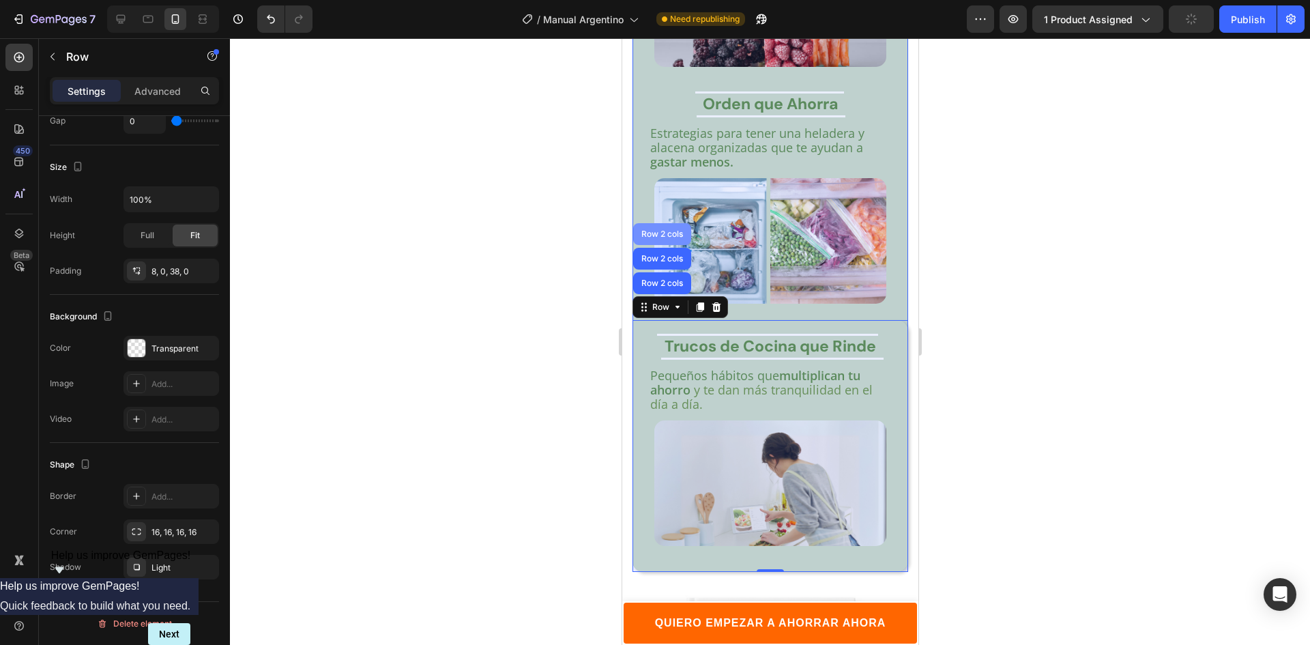
click at [647, 230] on div "Row 2 cols" at bounding box center [661, 234] width 47 height 8
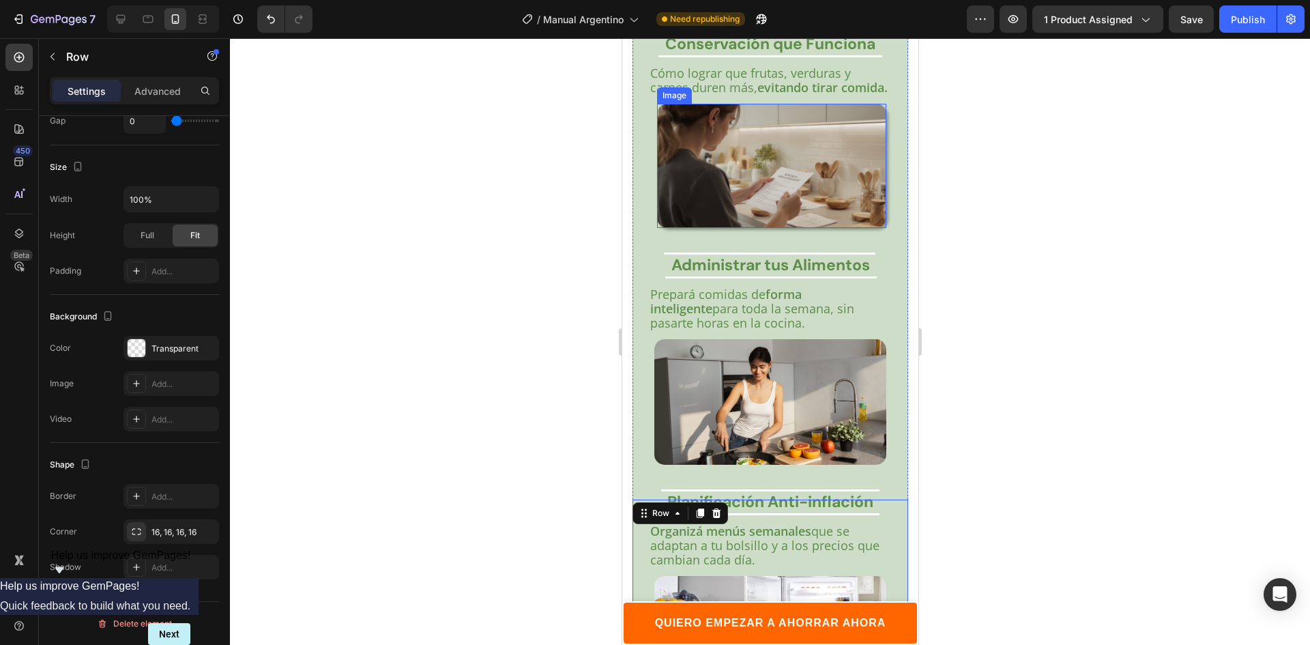
scroll to position [2382, 0]
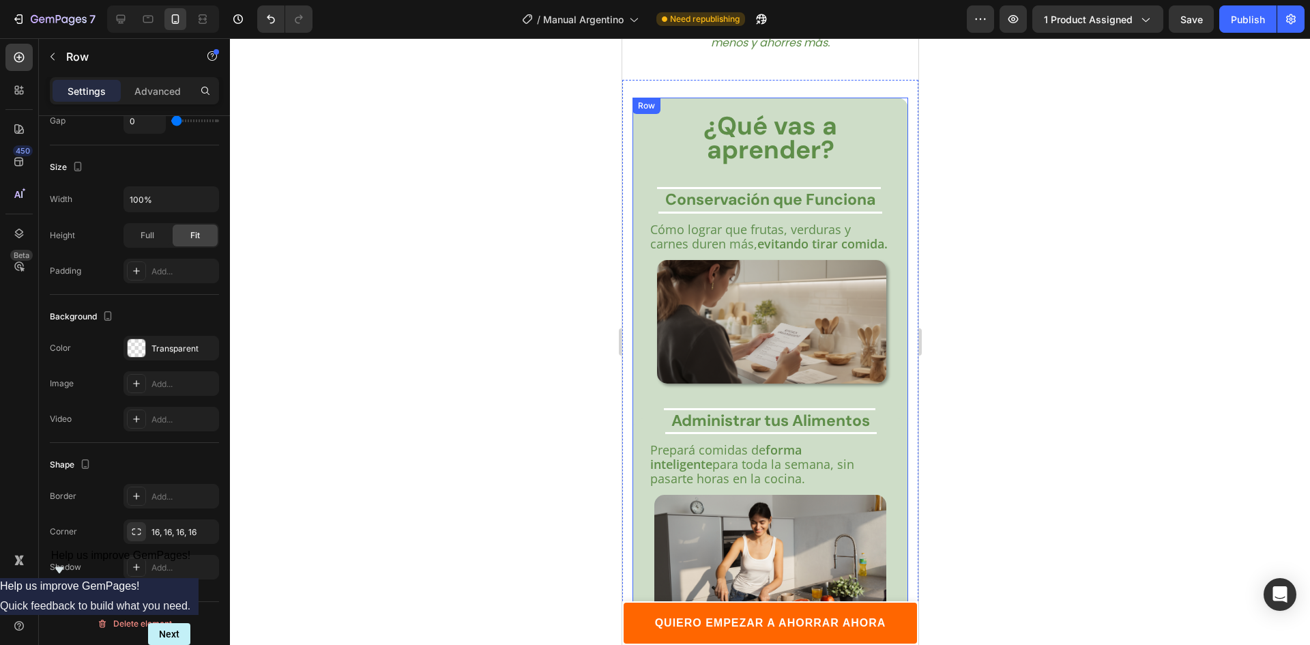
click at [636, 98] on div "¿Qué vas a aprender? Text Block Title Line Conservación que Funciona Heading Ti…" at bounding box center [770, 160] width 276 height 124
click at [151, 348] on div "CEDDC8" at bounding box center [170, 348] width 95 height 25
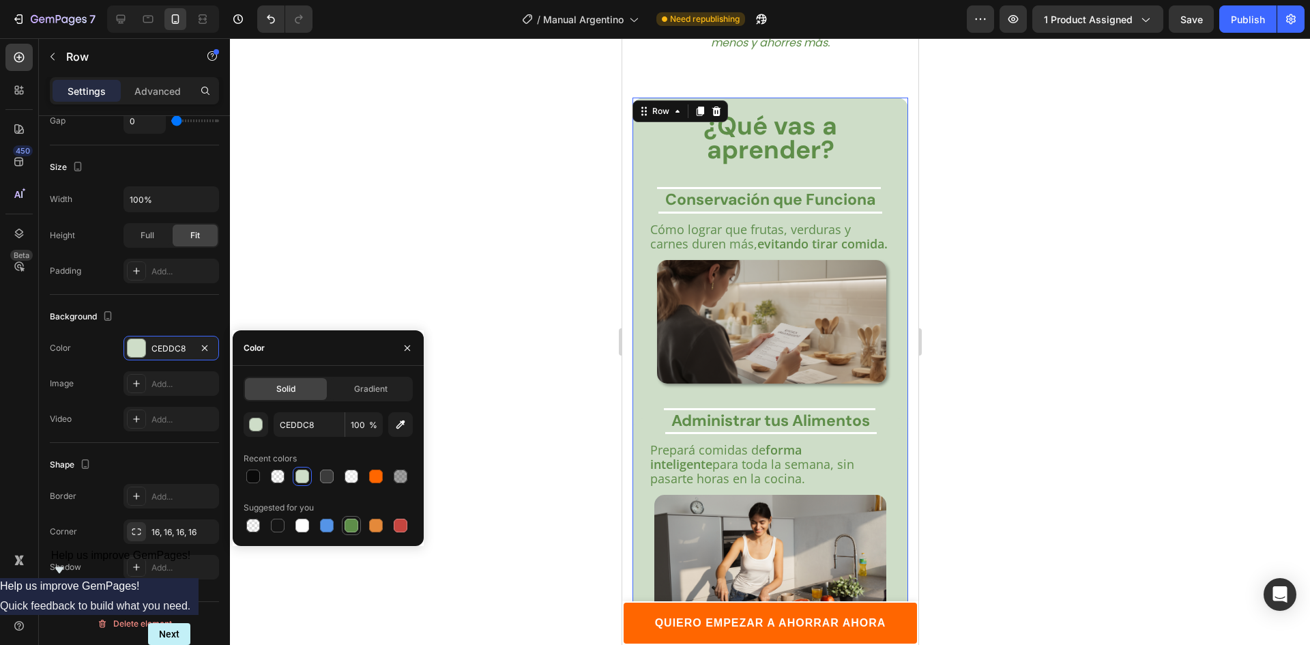
click at [355, 523] on div at bounding box center [351, 525] width 14 height 14
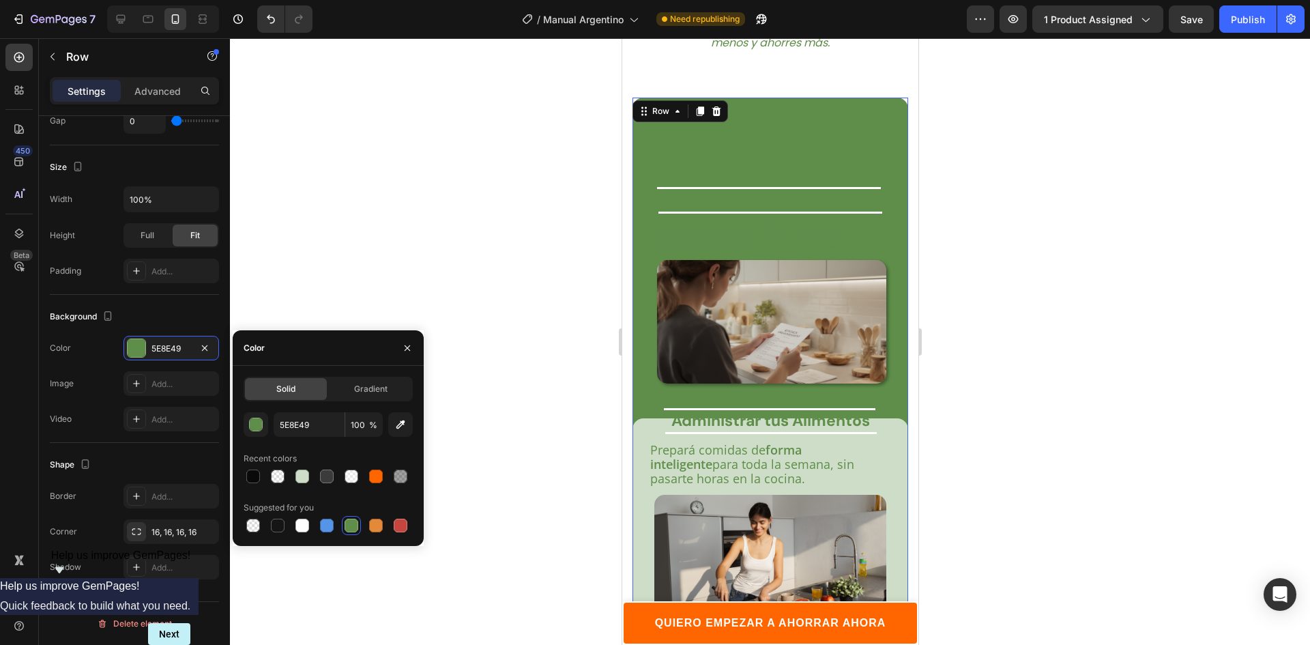
type input "CEDDC8"
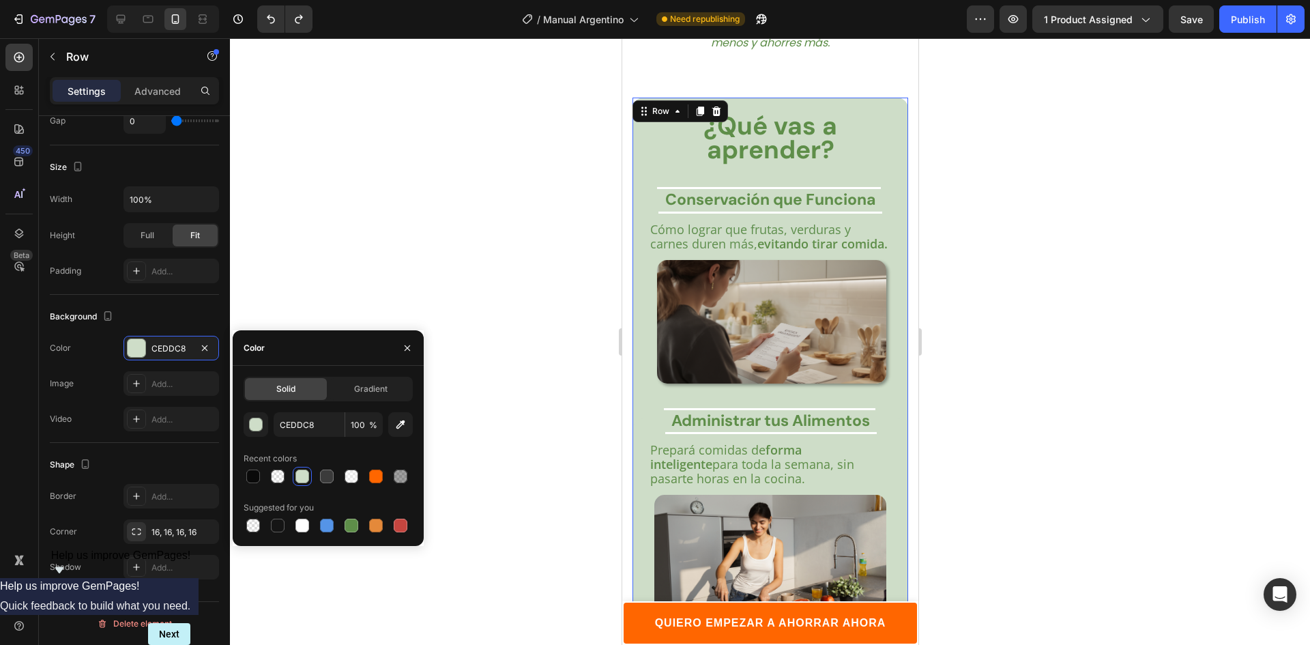
click at [989, 259] on div at bounding box center [770, 341] width 1080 height 606
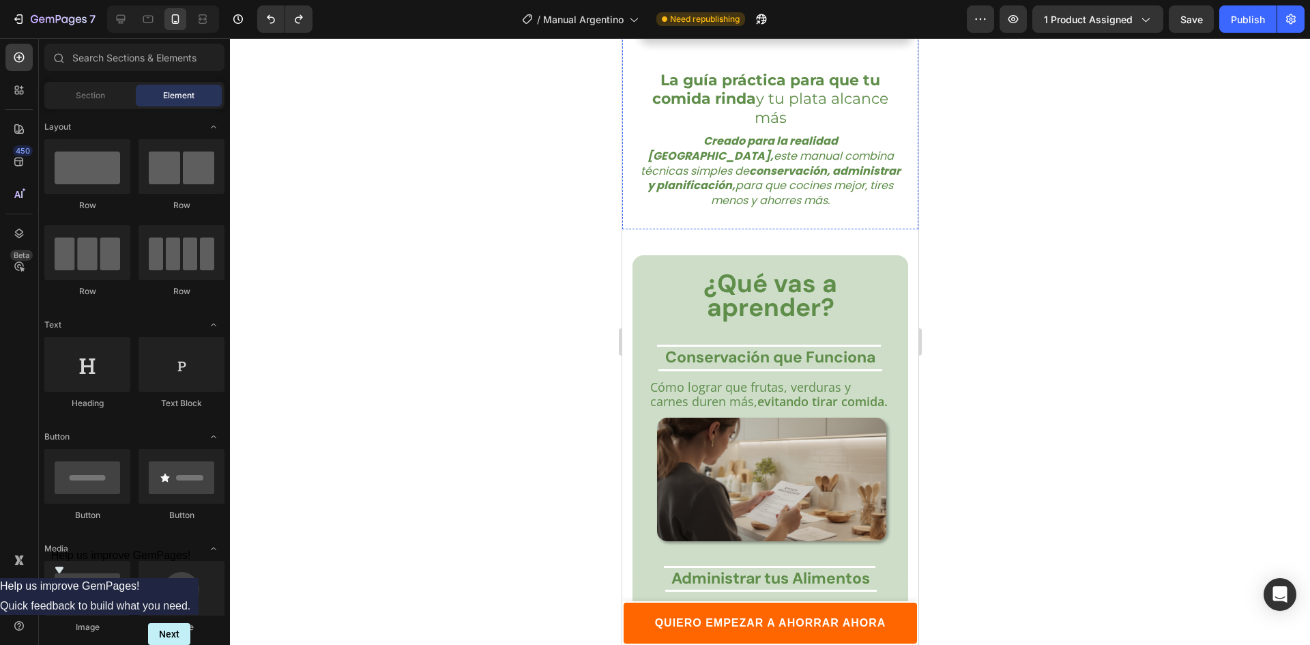
scroll to position [2114, 0]
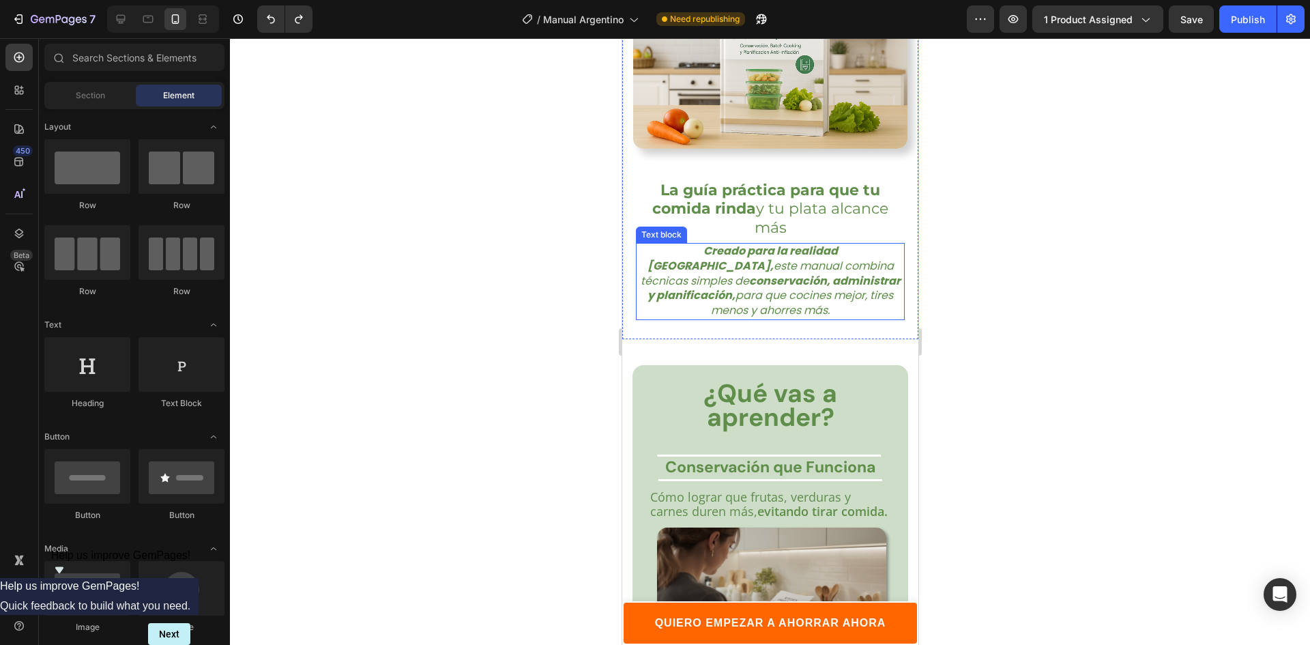
click at [753, 273] on strong "conservación, administrar y planificación," at bounding box center [773, 288] width 253 height 31
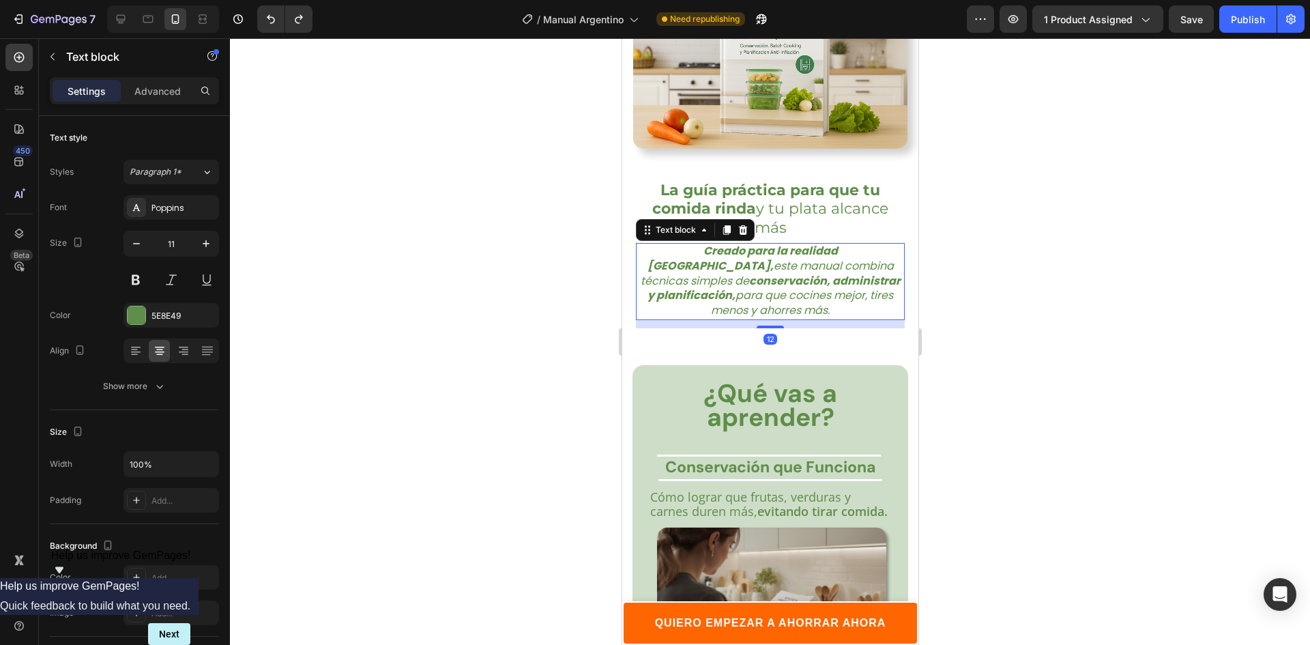
click at [711, 273] on strong "conservación, administrar y planificación," at bounding box center [773, 288] width 253 height 31
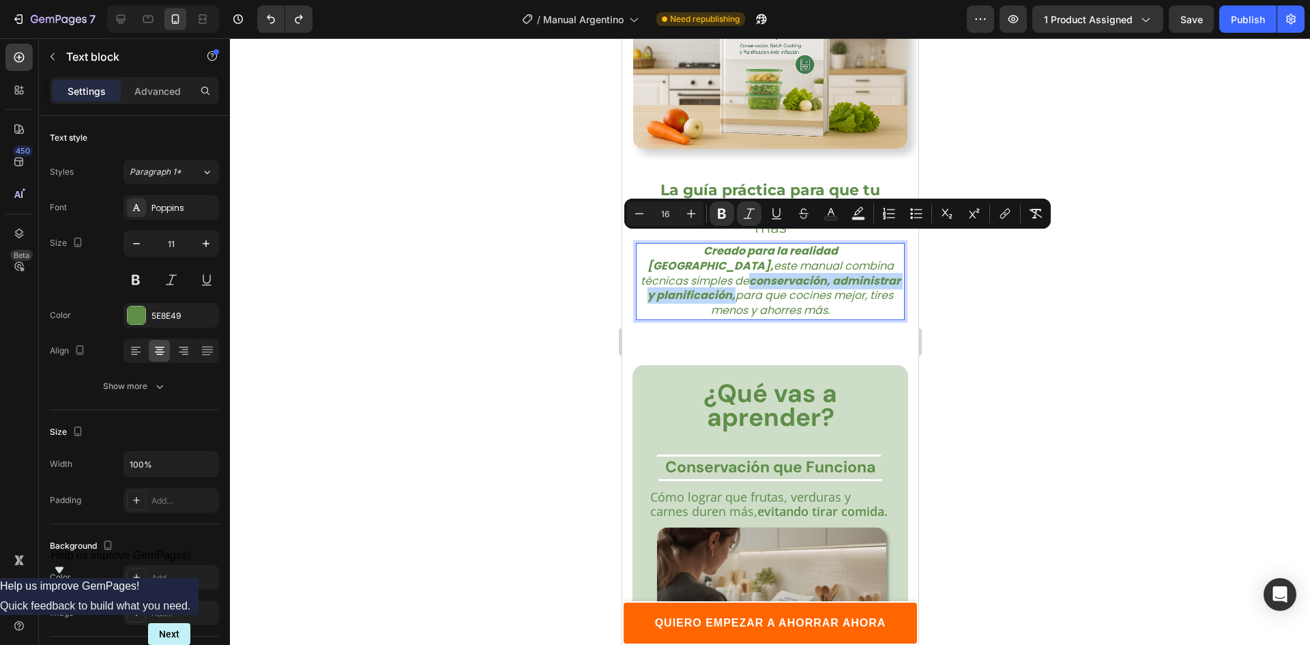
drag, startPoint x: 645, startPoint y: 240, endPoint x: 892, endPoint y: 244, distance: 246.9
click at [892, 244] on div "Creado para la realidad Argentina, este manual combina técnicas simples de cons…" at bounding box center [769, 281] width 269 height 77
copy strong "conservación, administrar y planificación,"
click at [1076, 335] on div at bounding box center [770, 341] width 1080 height 606
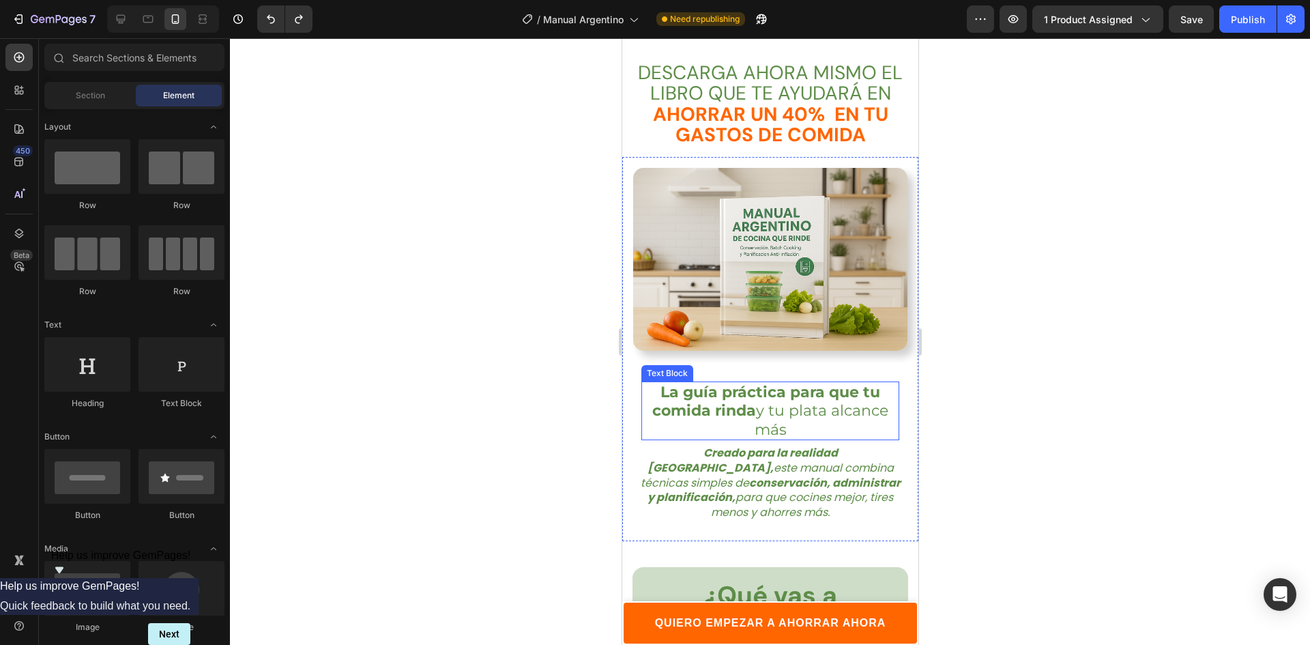
scroll to position [1978, 0]
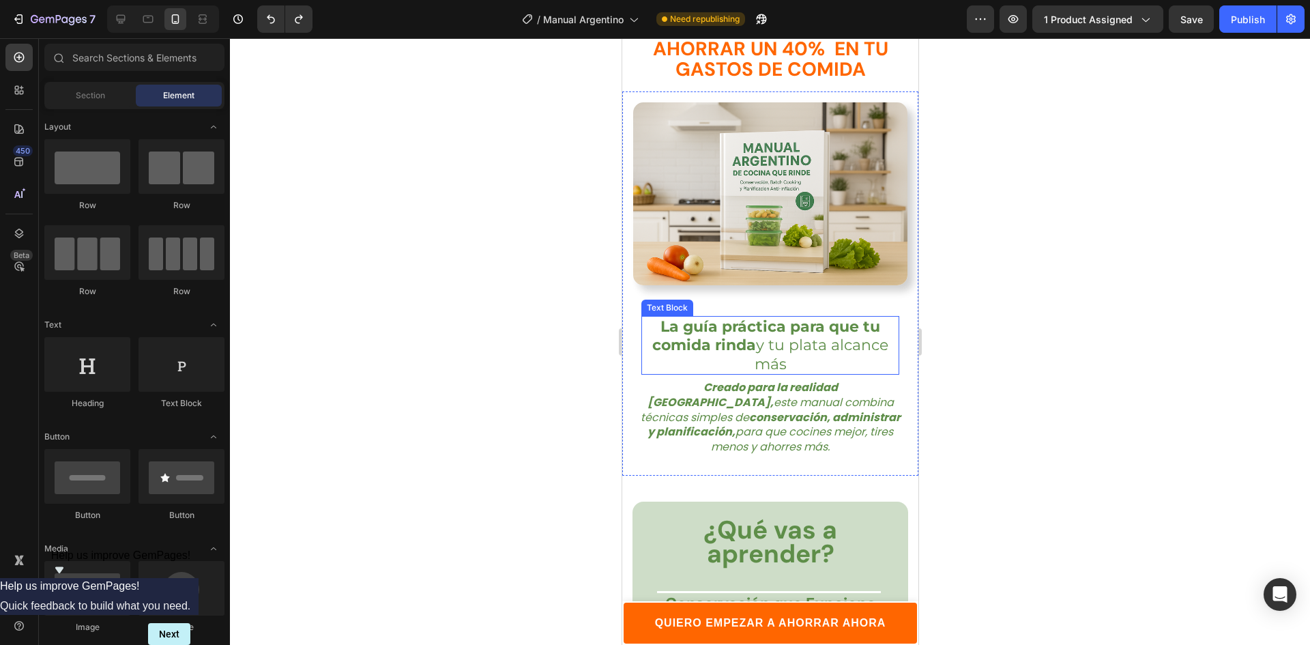
click at [724, 317] on strong "La guía práctica para que tu comida rinda" at bounding box center [765, 335] width 228 height 37
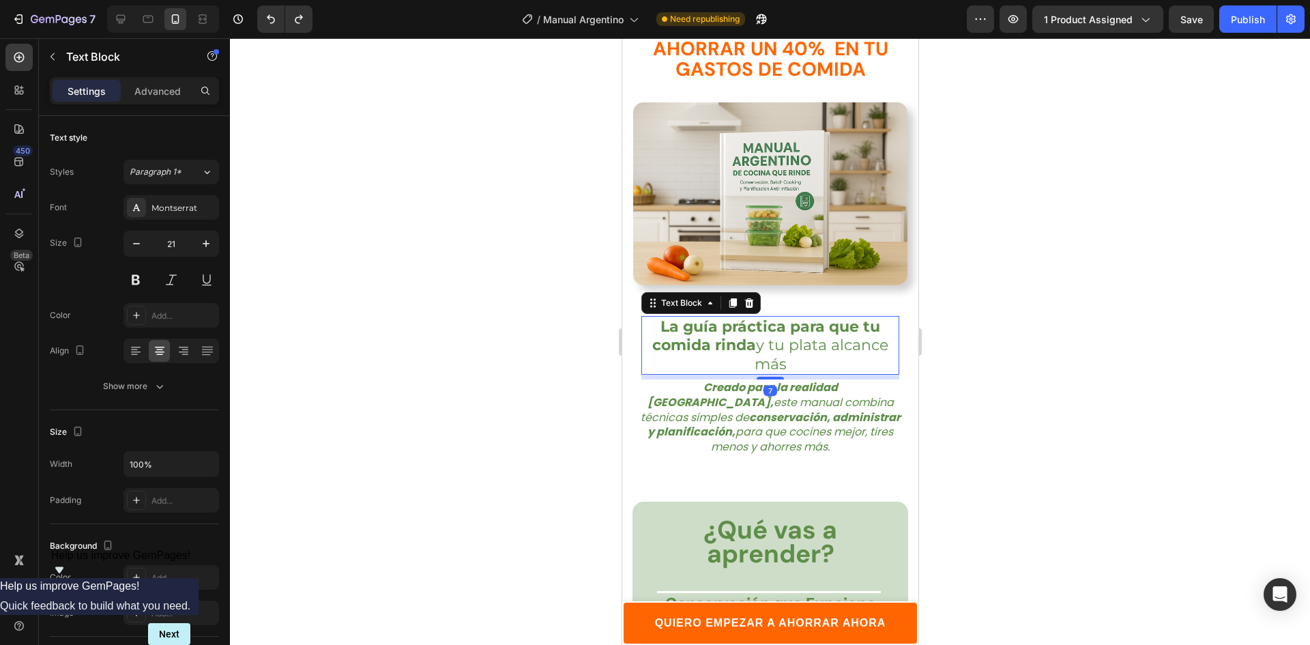
click at [780, 317] on span "La guía práctica para que tu comida rinda y tu plata alcance más" at bounding box center [769, 345] width 236 height 56
click at [835, 317] on strong "La guía práctica para que tu comida rinda" at bounding box center [765, 335] width 228 height 37
click at [728, 318] on p "La guía práctica para que tu comida rinda y tu plata alcance más" at bounding box center [769, 345] width 255 height 56
click at [767, 317] on span "La guía práctica para que tu comida rinda y tu plata alcance más" at bounding box center [769, 345] width 236 height 56
click at [750, 317] on span "La guía práctica para que tu comida rinda y tu plata alcance más" at bounding box center [769, 345] width 236 height 56
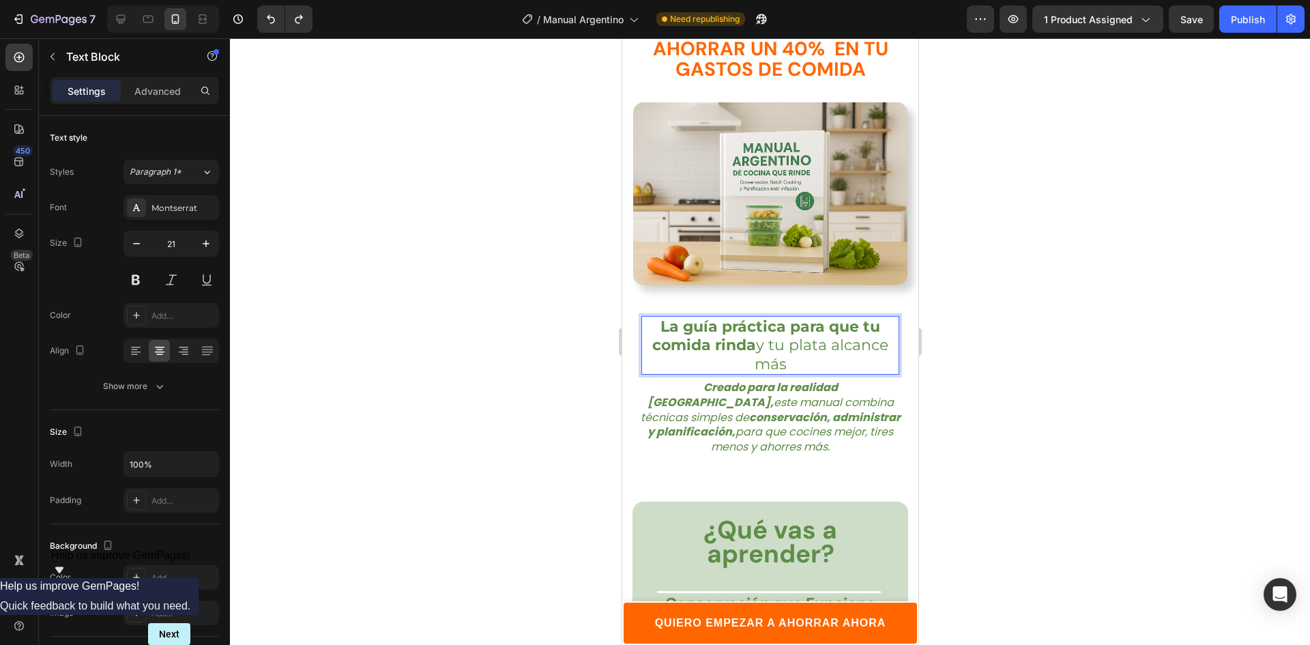
click at [796, 317] on span "La guía práctica para que tu comida rinda y tu plata alcance más" at bounding box center [769, 345] width 236 height 56
click at [828, 325] on p "La guía práctica para que tu comida rinda y tu plata alcance más" at bounding box center [769, 345] width 255 height 56
click at [987, 312] on div at bounding box center [770, 341] width 1080 height 606
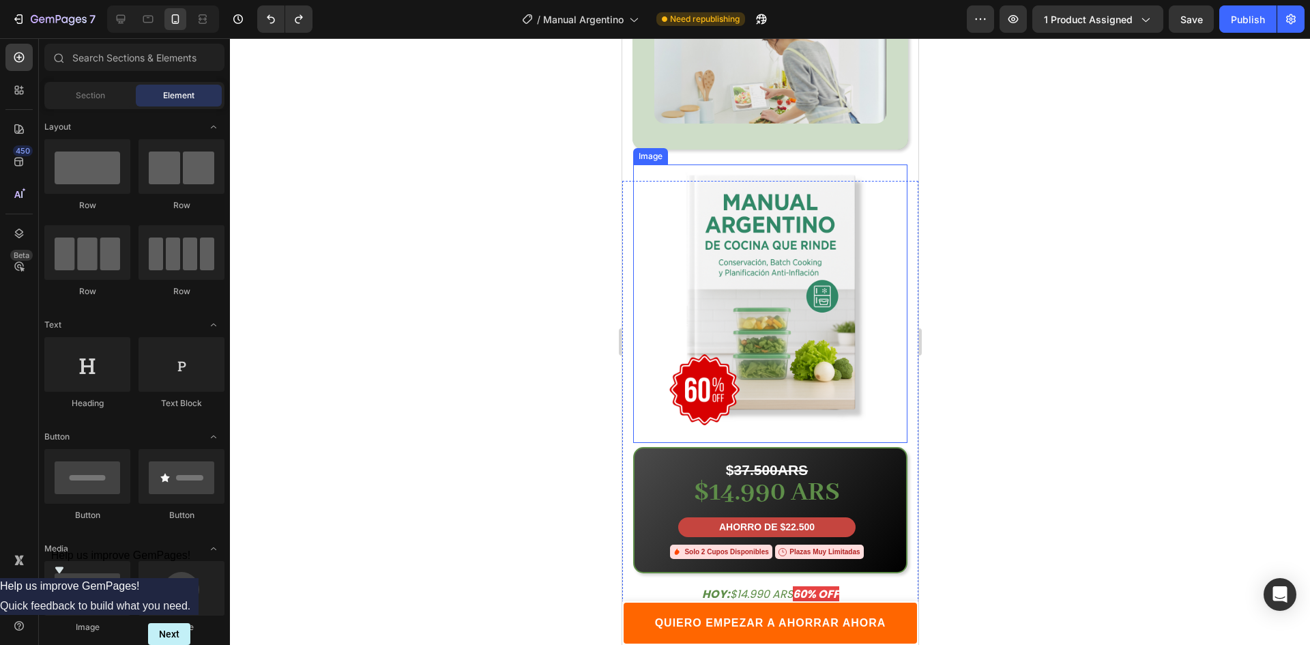
scroll to position [3751, 0]
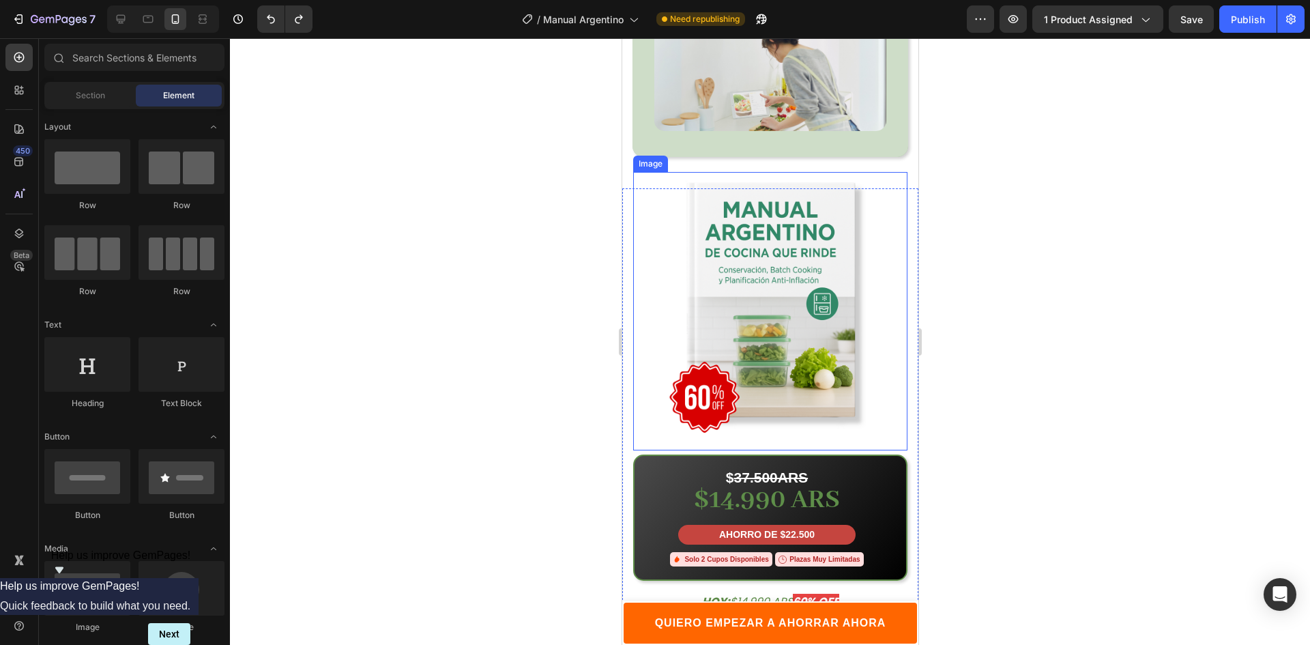
click at [814, 299] on img at bounding box center [769, 309] width 274 height 274
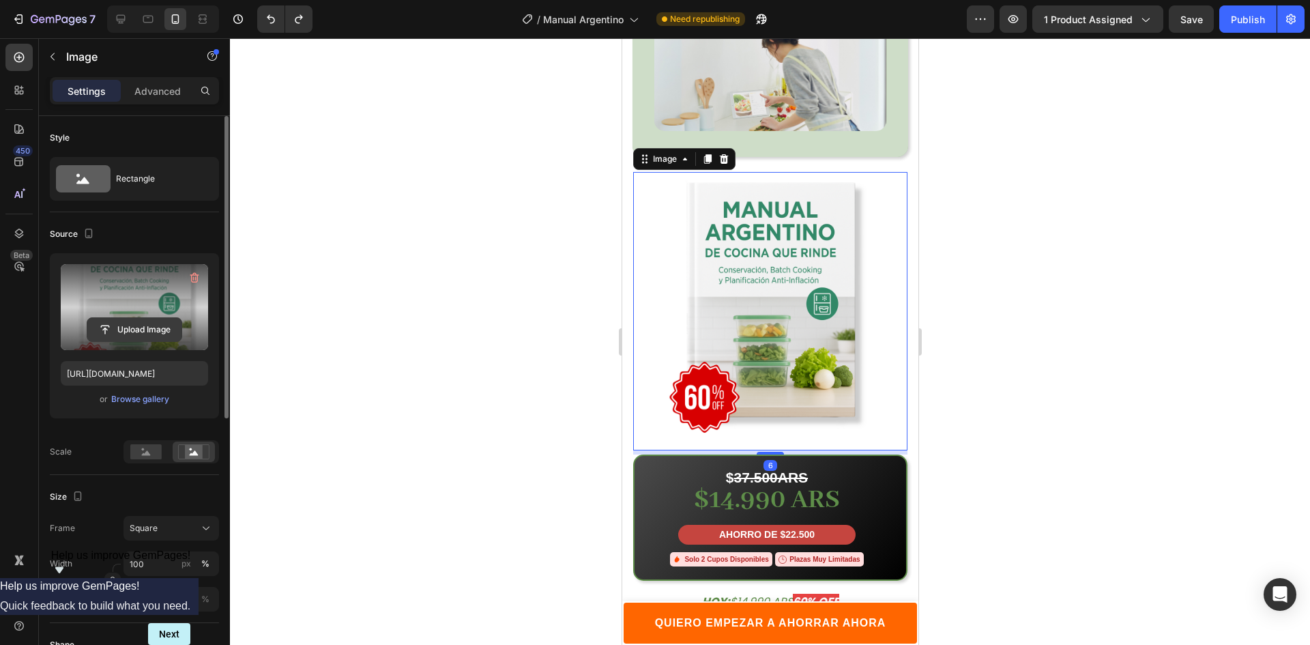
click at [170, 332] on input "file" at bounding box center [134, 329] width 94 height 23
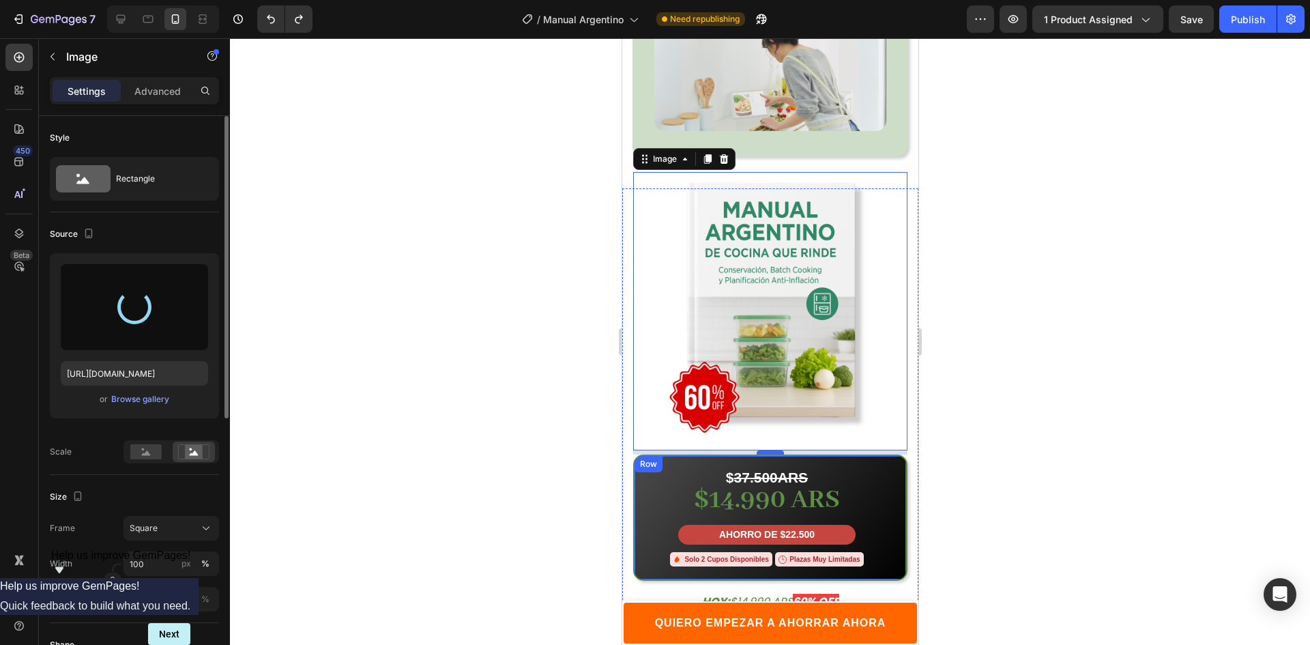
type input "[URL][DOMAIN_NAME]"
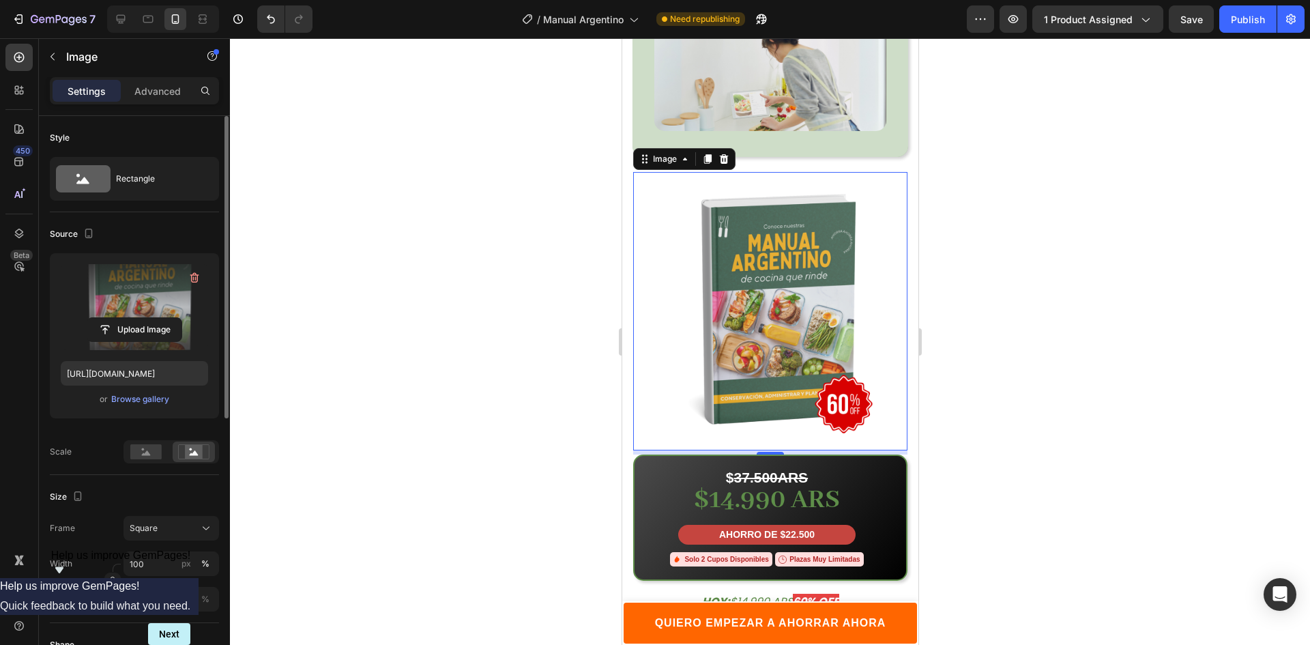
click at [999, 229] on div at bounding box center [770, 341] width 1080 height 606
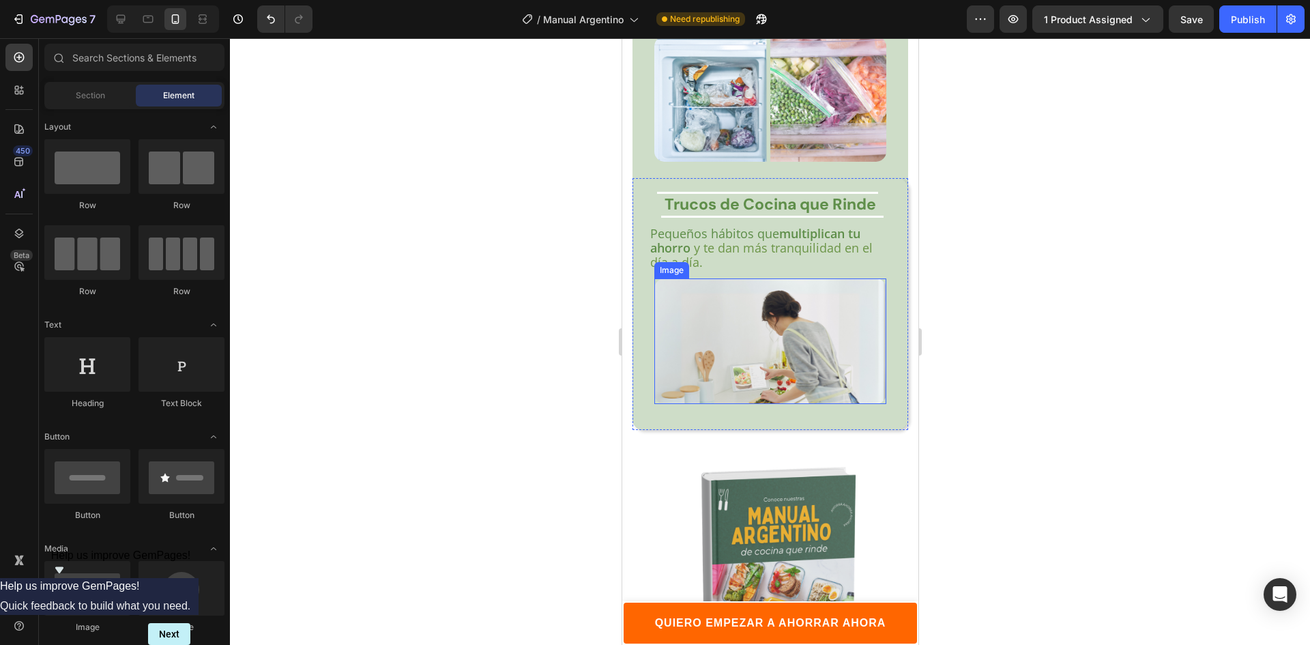
scroll to position [3615, 0]
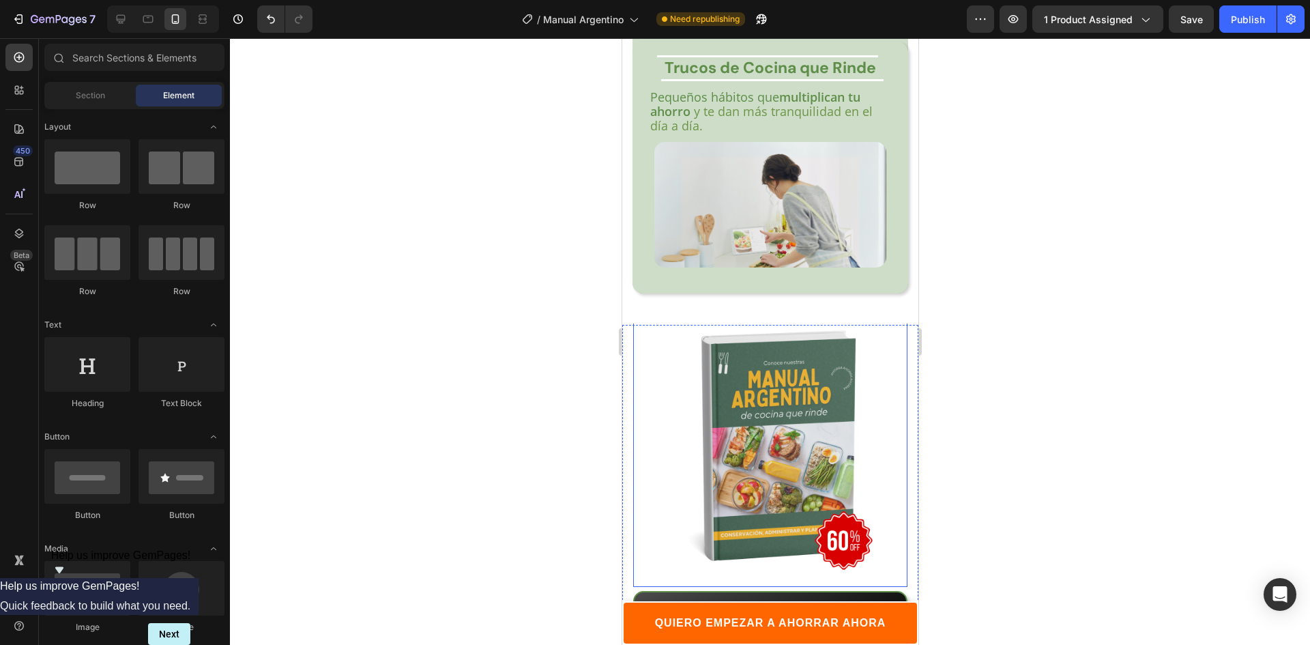
click at [756, 368] on img at bounding box center [769, 445] width 274 height 274
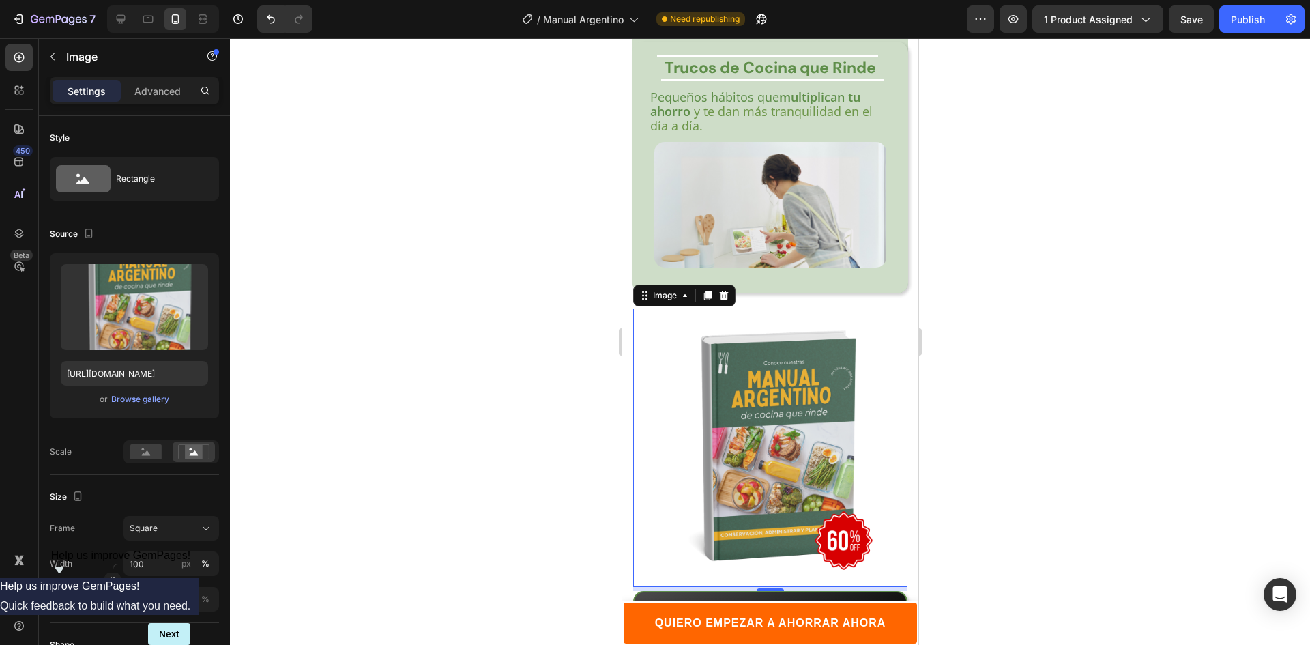
click at [1033, 264] on div at bounding box center [770, 341] width 1080 height 606
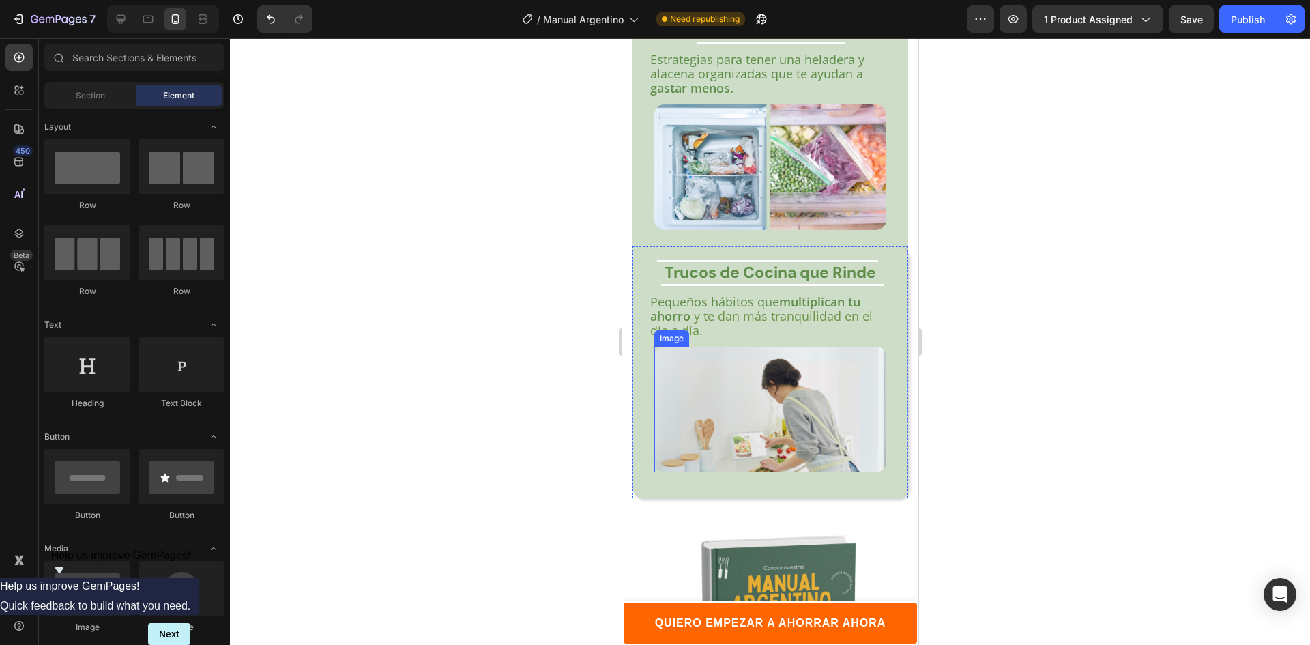
scroll to position [3683, 0]
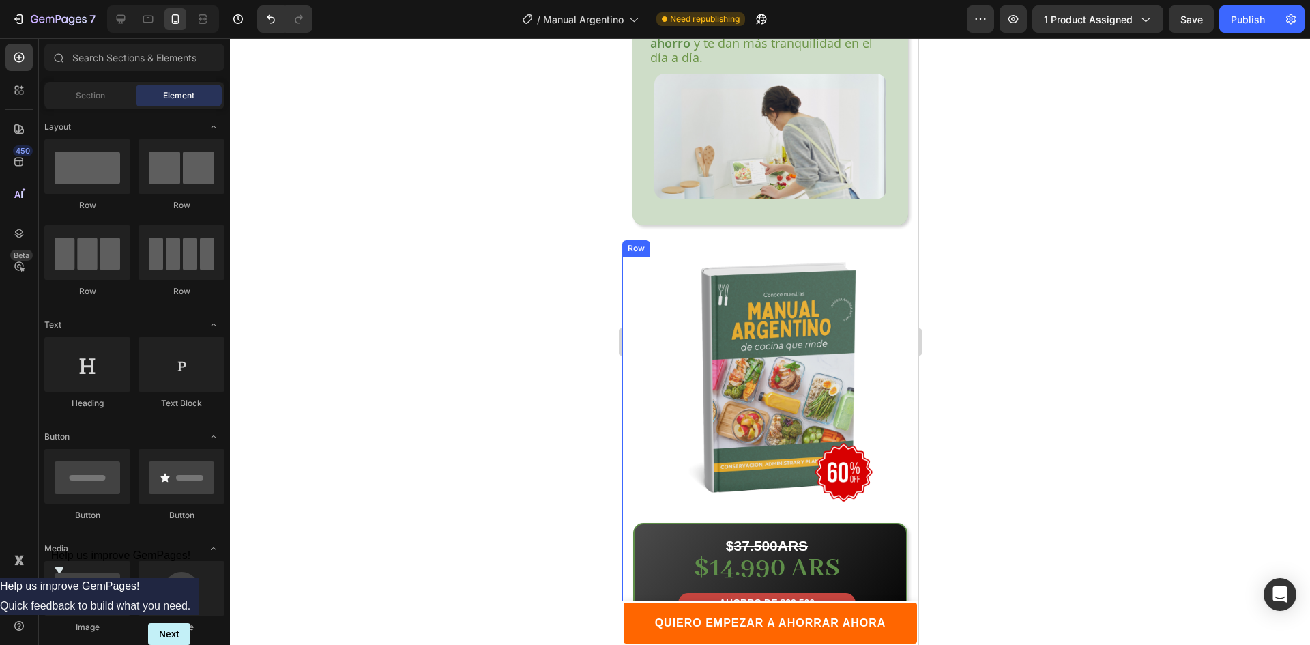
click at [626, 259] on div "Image $ 37.500ARS Text Block $14.990 ARS Text Block AHORRO DE $22.500 Text Bloc…" at bounding box center [769, 513] width 296 height 514
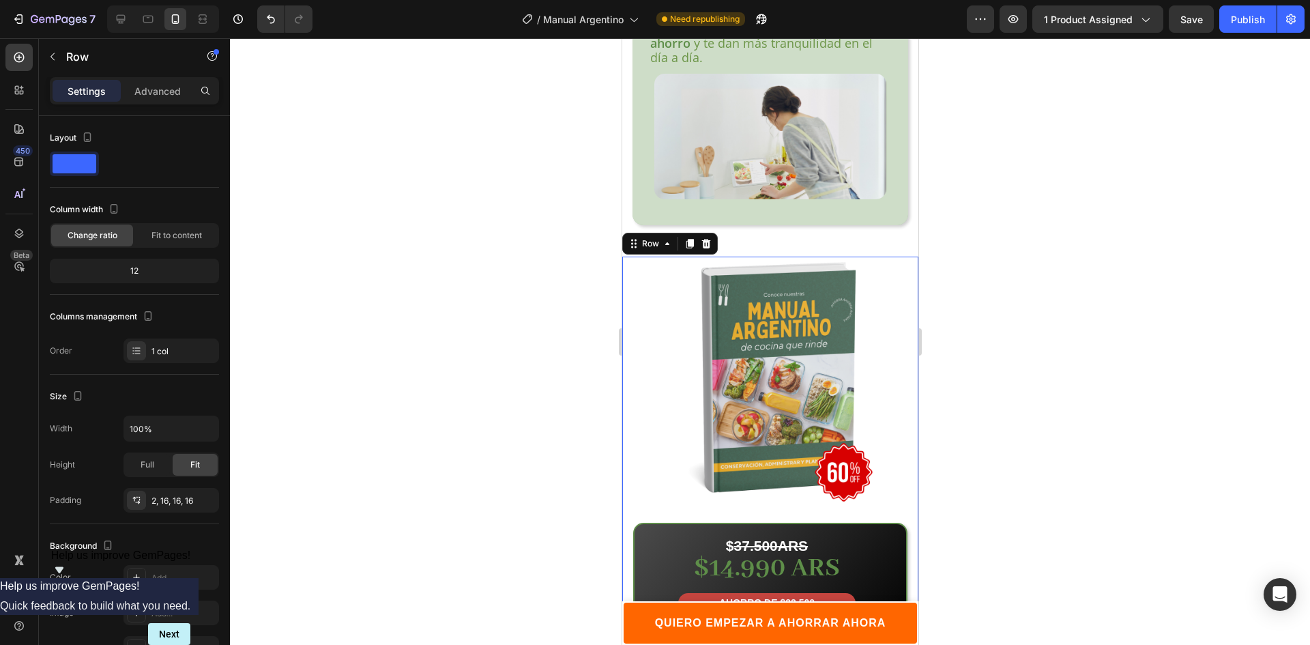
click at [687, 262] on img at bounding box center [769, 377] width 274 height 274
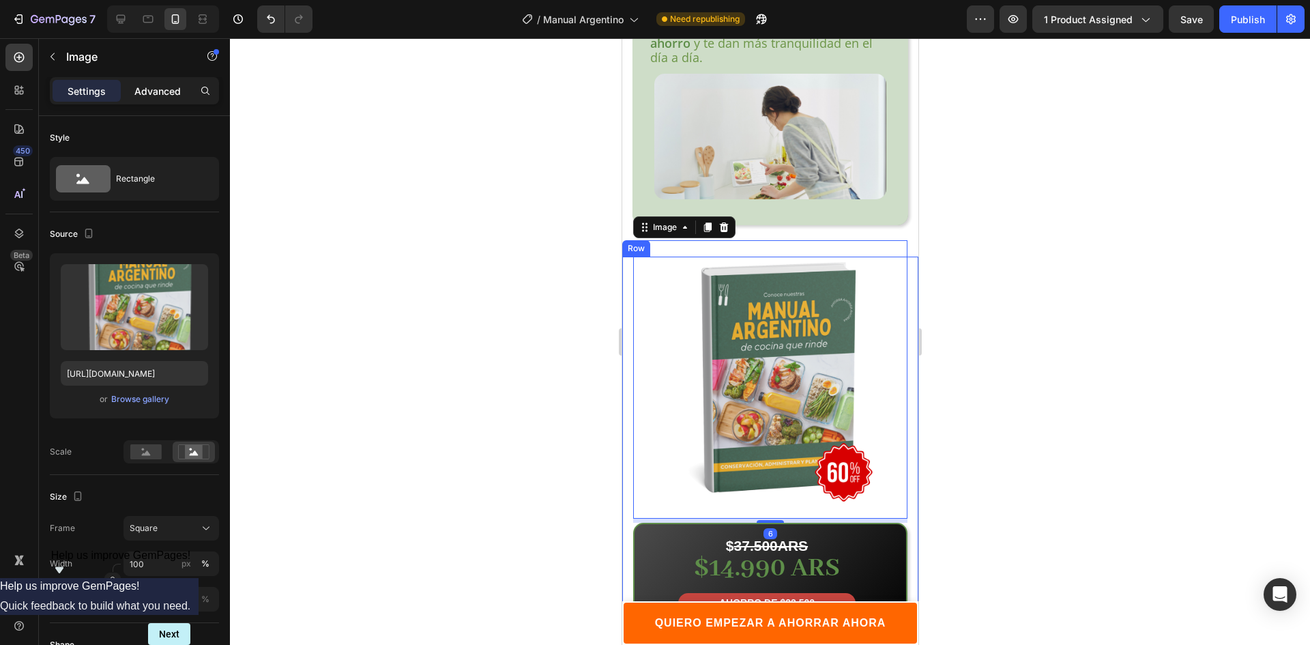
click at [163, 98] on div "Advanced" at bounding box center [157, 91] width 68 height 22
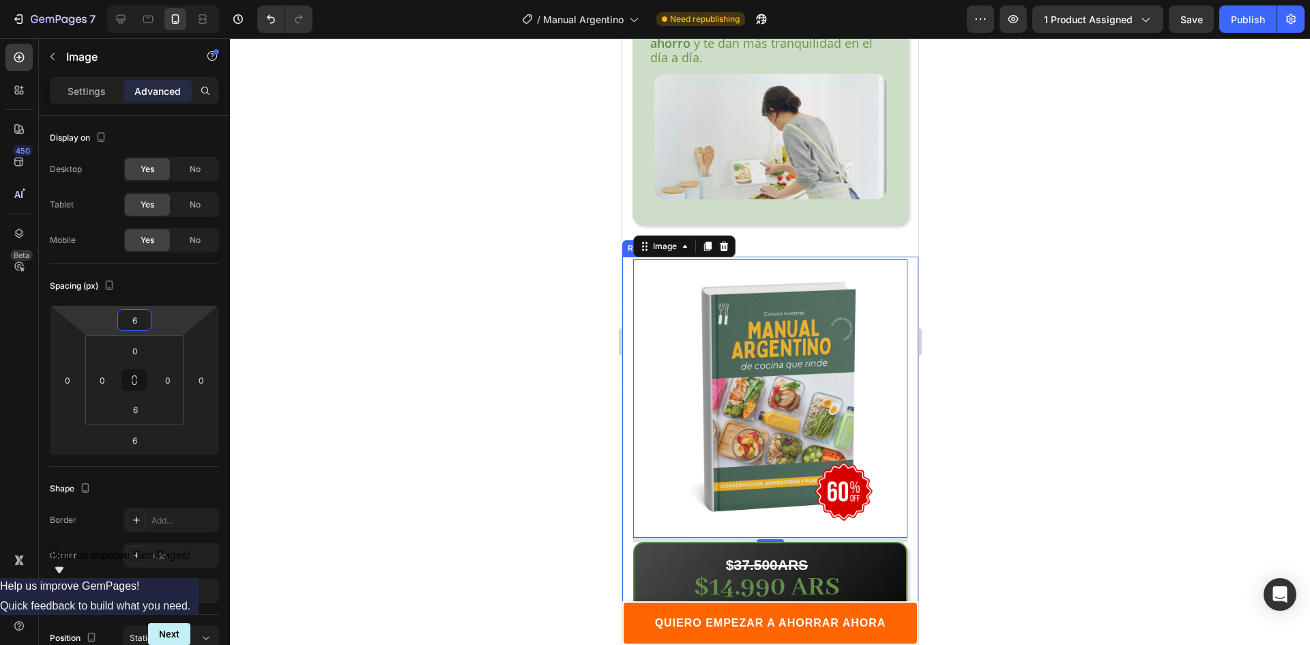
type input "8"
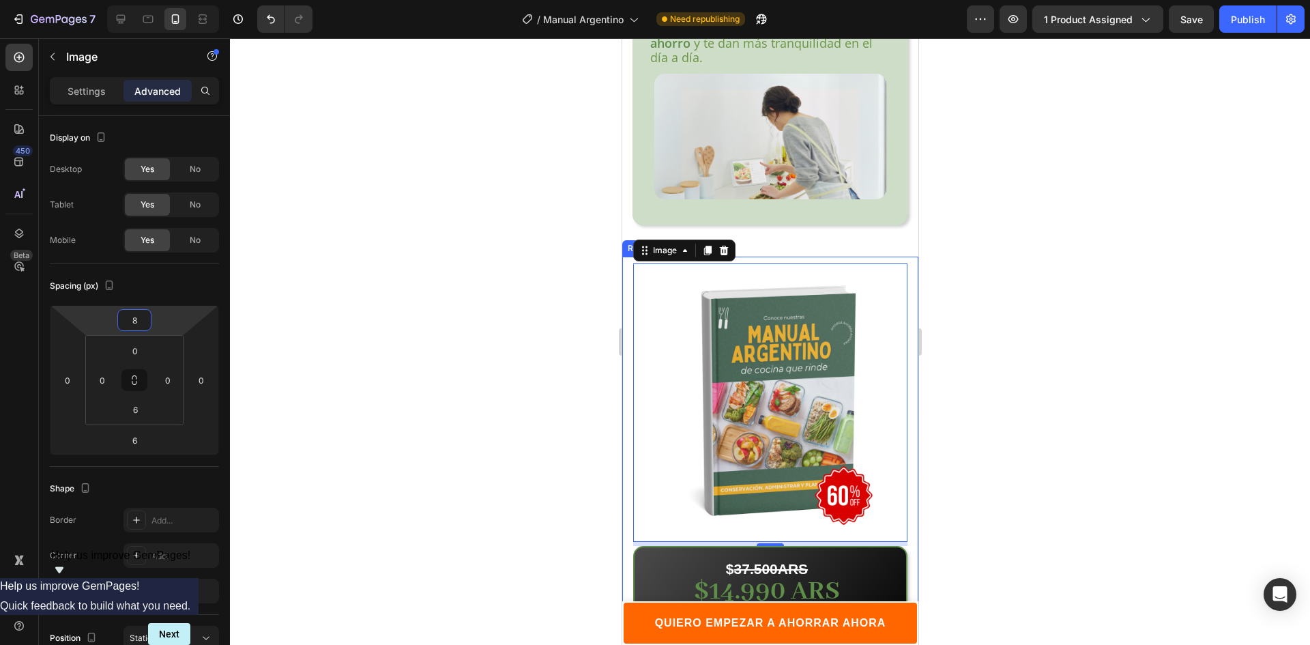
drag, startPoint x: 168, startPoint y: 322, endPoint x: 168, endPoint y: 310, distance: 11.6
click at [168, 0] on html "7 Version history / Manual Argentino Need republishing Preview 1 product assign…" at bounding box center [655, 0] width 1310 height 0
click at [626, 256] on div "Image 6 $ 37.500ARS Text Block $14.990 ARS Text Block AHORRO DE $22.500 Text Bl…" at bounding box center [769, 524] width 296 height 537
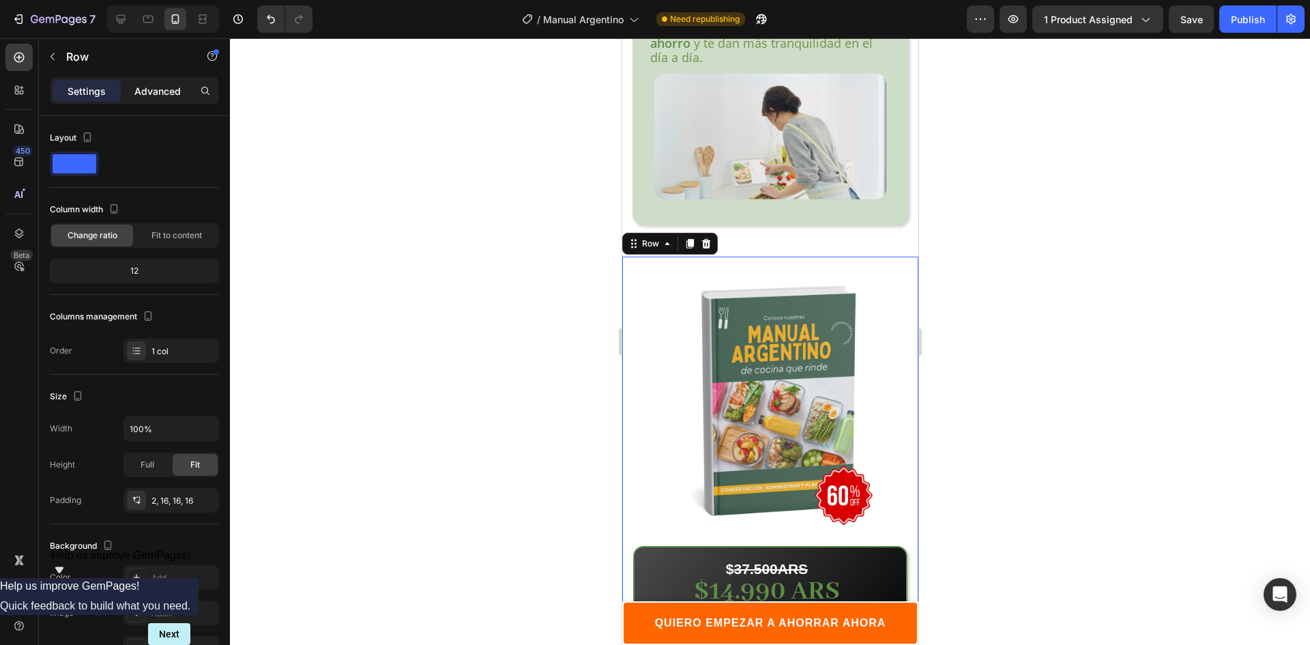
click at [160, 99] on div "Advanced" at bounding box center [157, 91] width 68 height 22
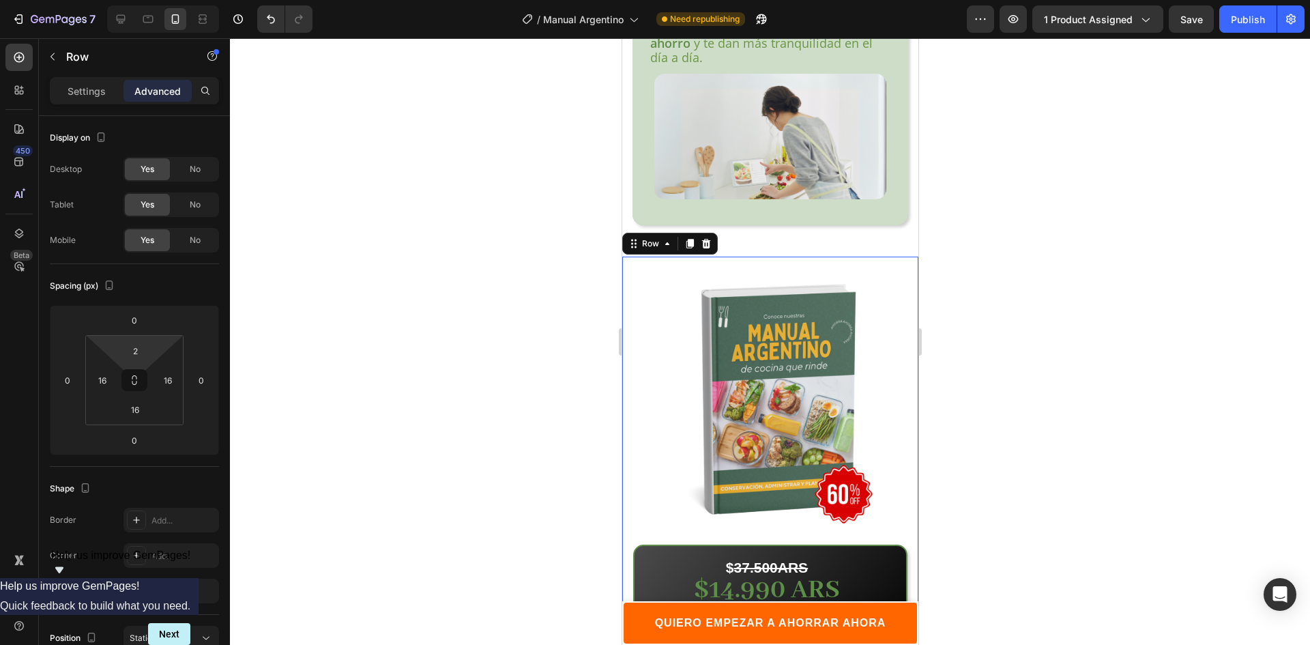
type input "0"
drag, startPoint x: 171, startPoint y: 346, endPoint x: 173, endPoint y: 360, distance: 14.4
click at [173, 0] on html "7 Version history / Manual Argentino Need republishing Preview 1 product assign…" at bounding box center [655, 0] width 1310 height 0
click at [634, 262] on img at bounding box center [769, 399] width 274 height 274
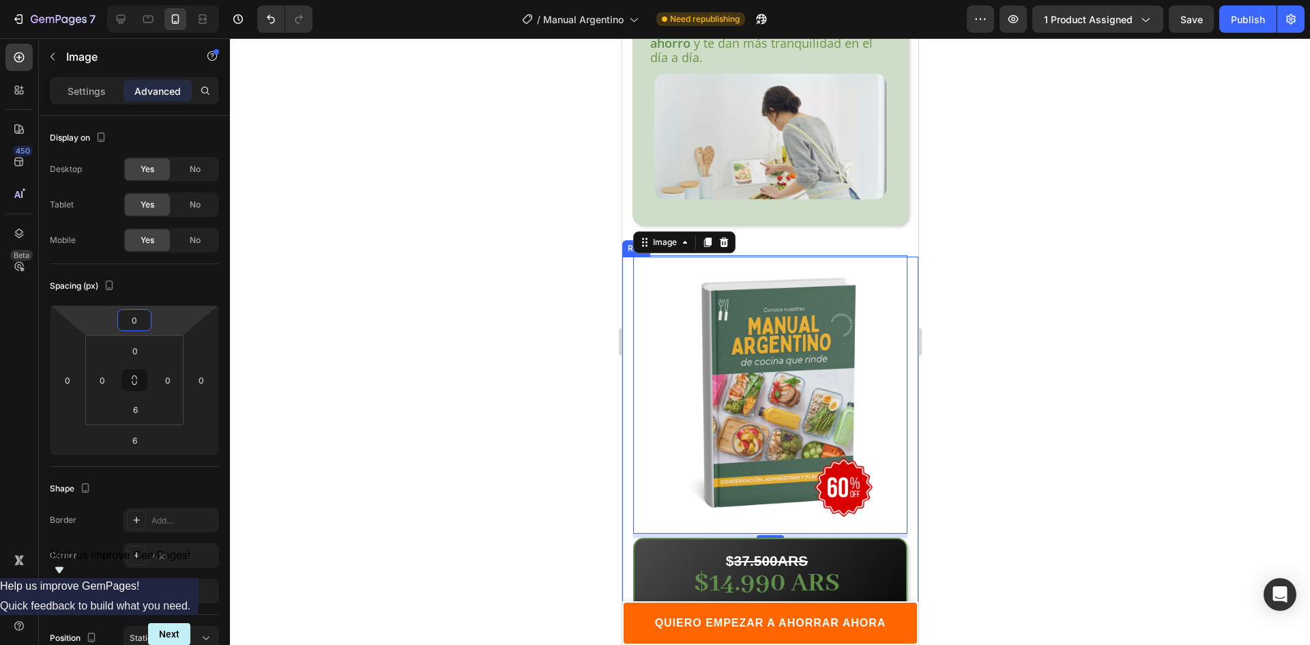
type input "4"
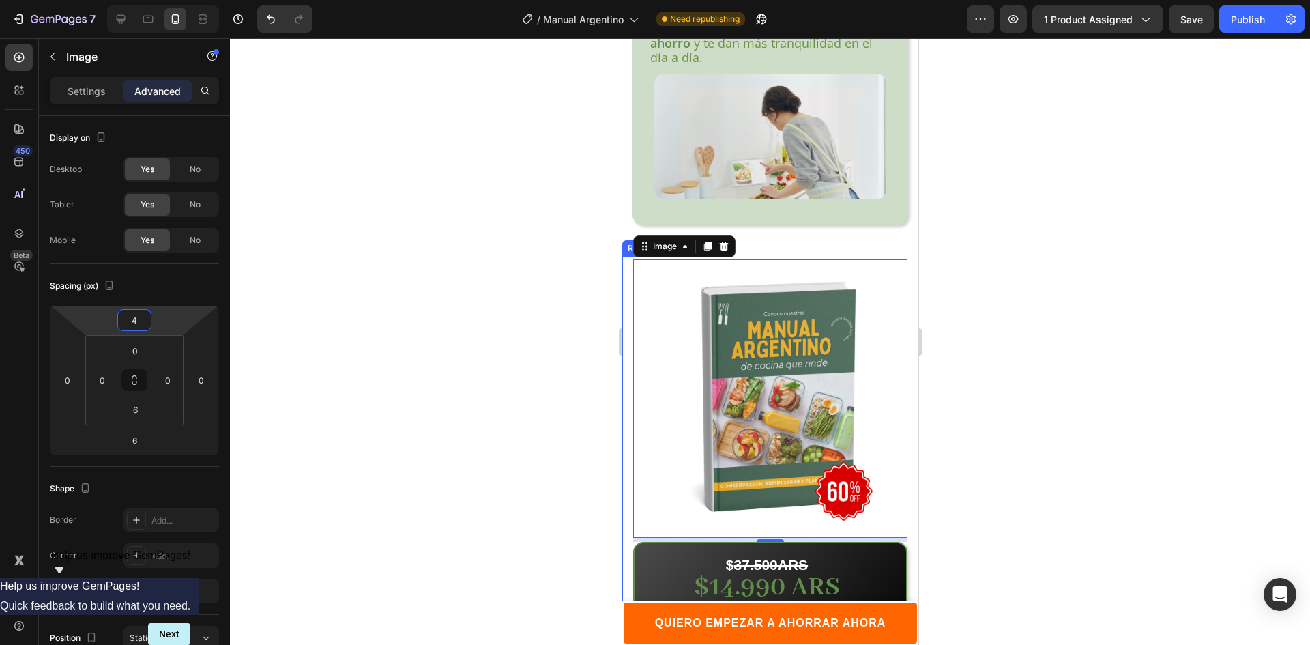
click at [173, 0] on html "7 Version history / Manual Argentino Need republishing Preview 1 product assign…" at bounding box center [655, 0] width 1310 height 0
click at [390, 346] on div at bounding box center [770, 341] width 1080 height 606
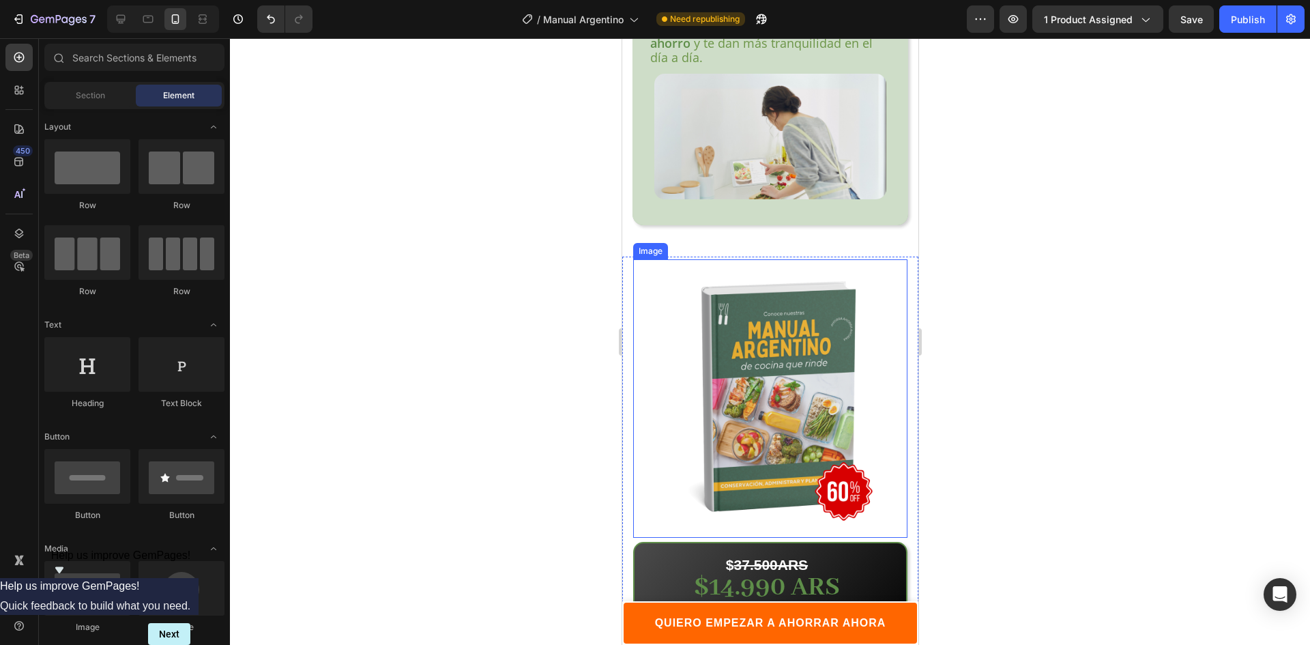
click at [956, 369] on div at bounding box center [770, 341] width 1080 height 606
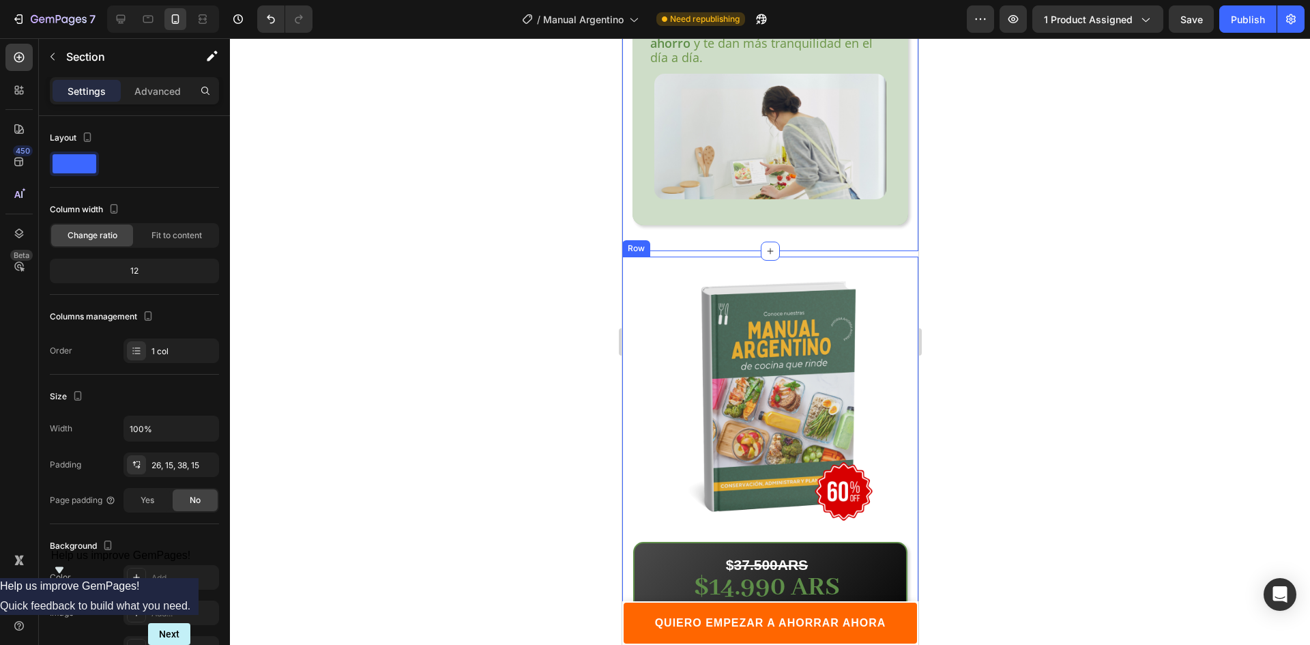
click at [823, 259] on img at bounding box center [769, 396] width 274 height 274
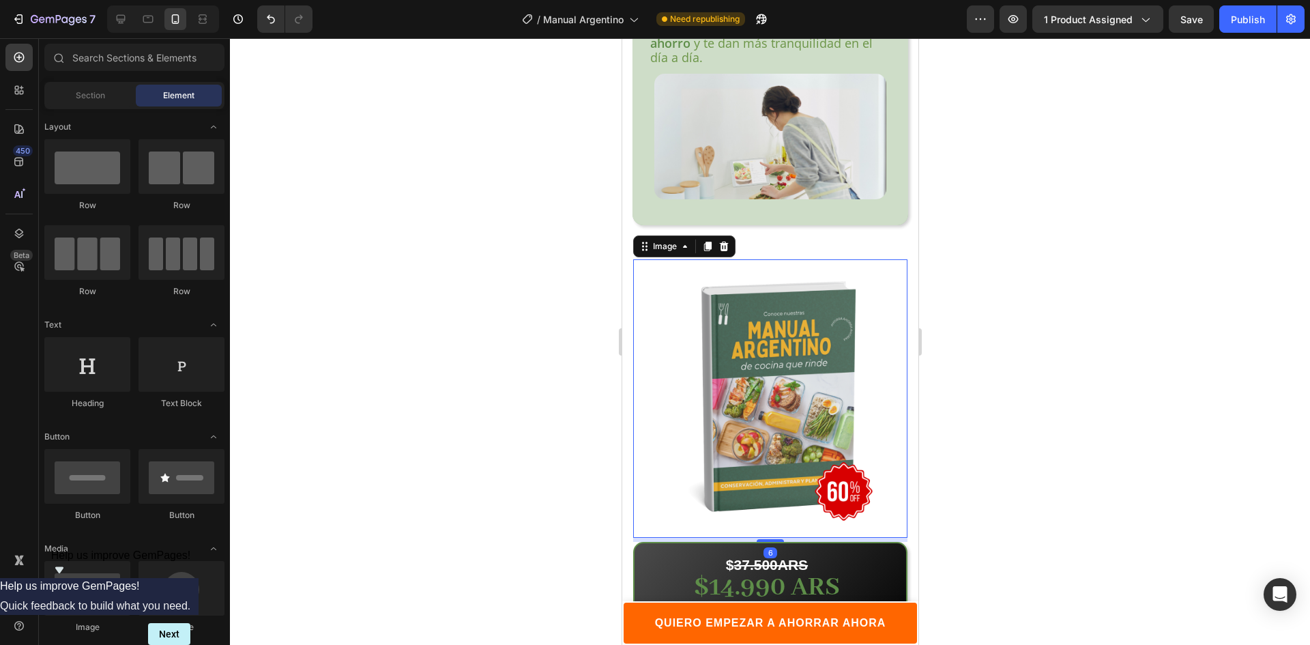
click at [904, 256] on div "Image $ 37.500ARS Text Block $14.990 ARS Text Block AHORRO DE $22.500 Text Bloc…" at bounding box center [769, 522] width 296 height 533
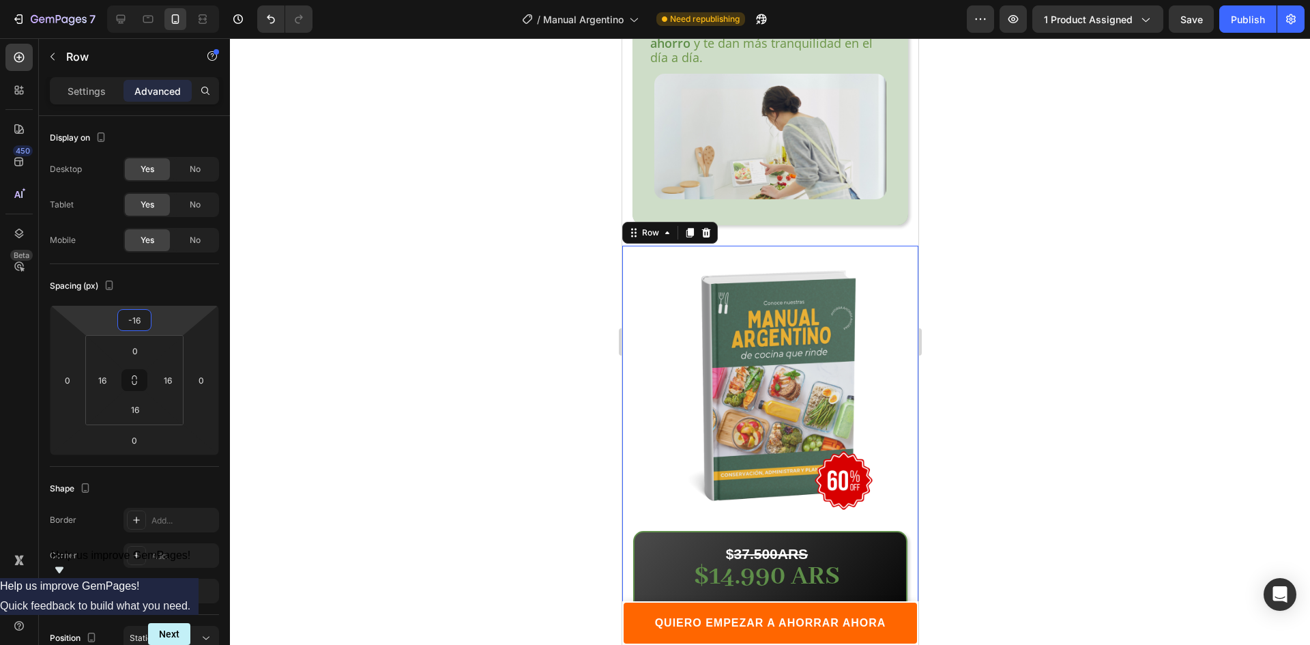
type input "-28"
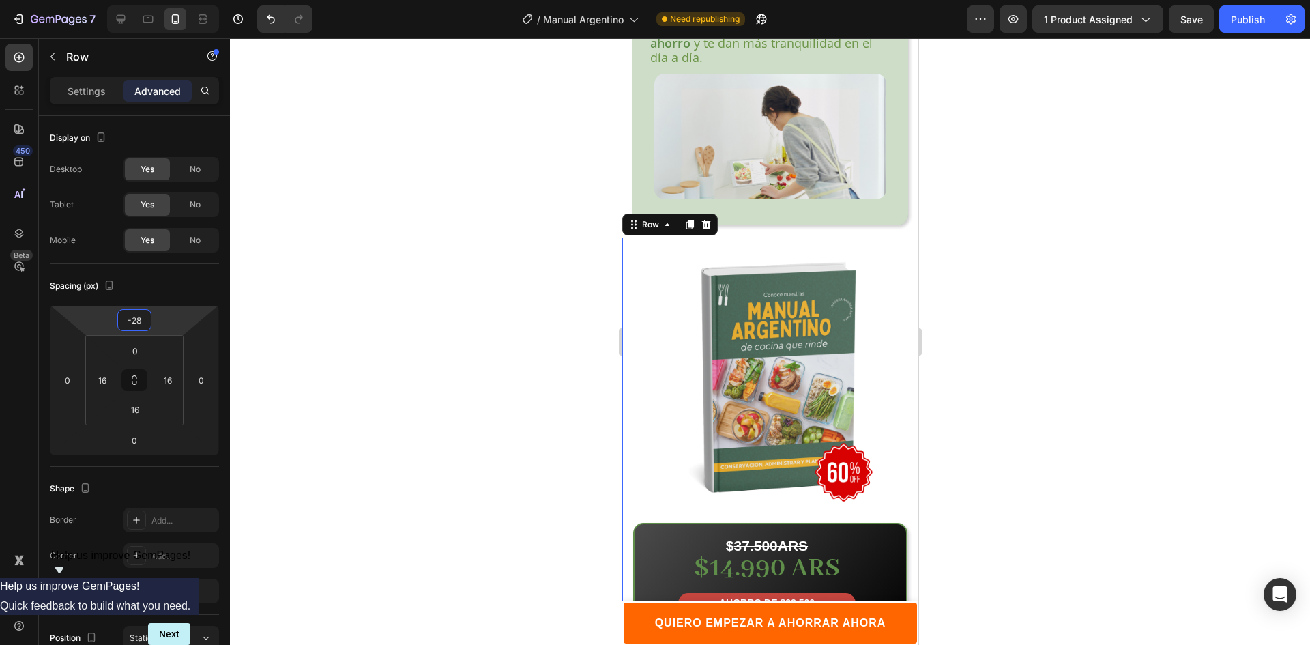
drag, startPoint x: 171, startPoint y: 325, endPoint x: 177, endPoint y: 335, distance: 11.4
click at [177, 0] on html "7 Version history / Manual Argentino Need republishing Preview 1 product assign…" at bounding box center [655, 0] width 1310 height 0
click at [458, 318] on div at bounding box center [770, 341] width 1080 height 606
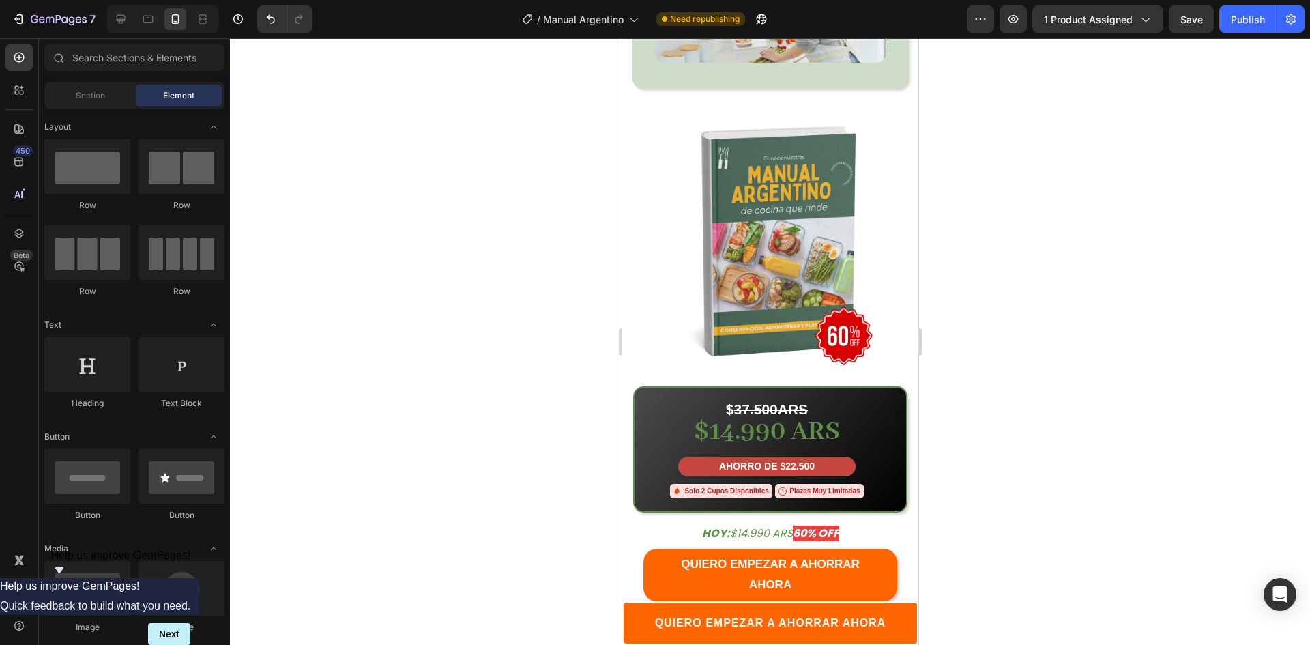
click at [990, 306] on div at bounding box center [770, 341] width 1080 height 606
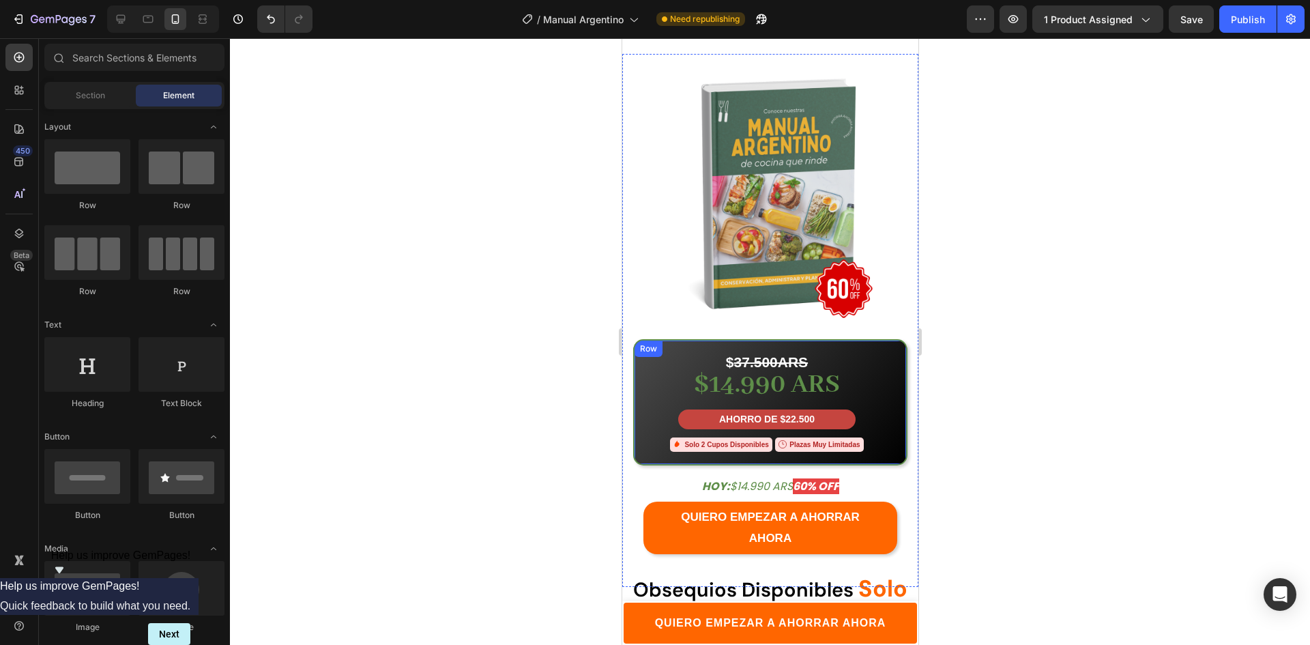
scroll to position [3888, 0]
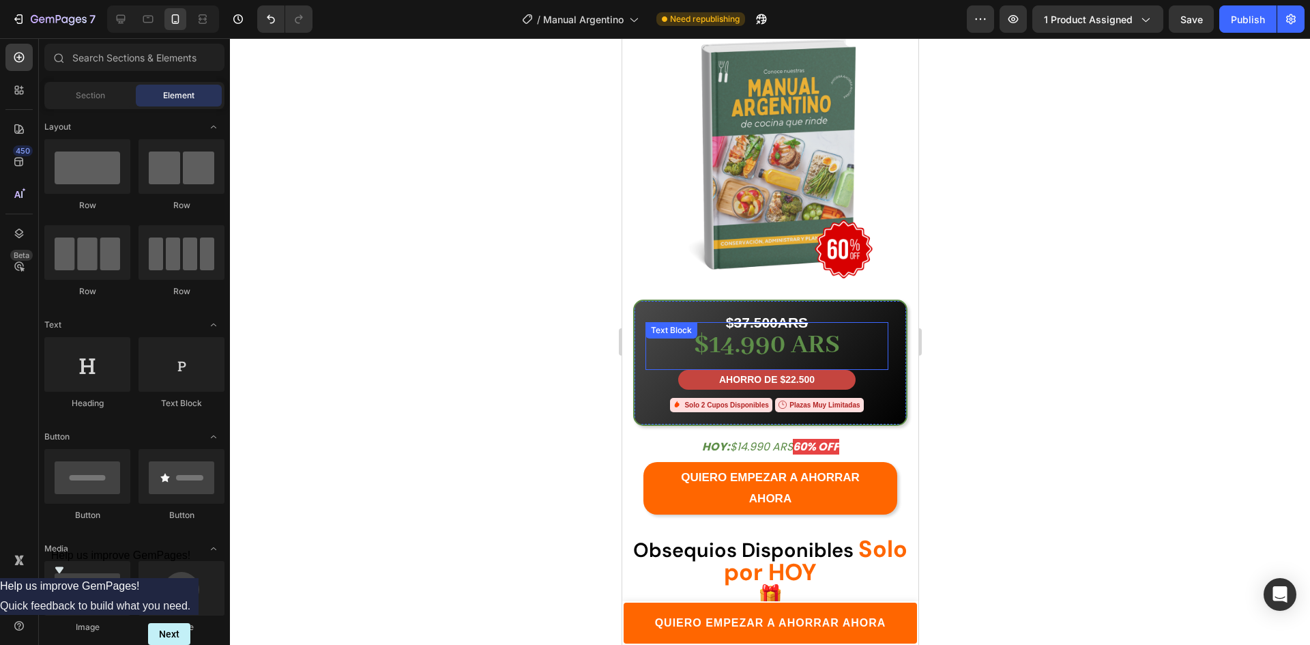
click at [808, 329] on strong "$14.990 ARS" at bounding box center [766, 345] width 146 height 33
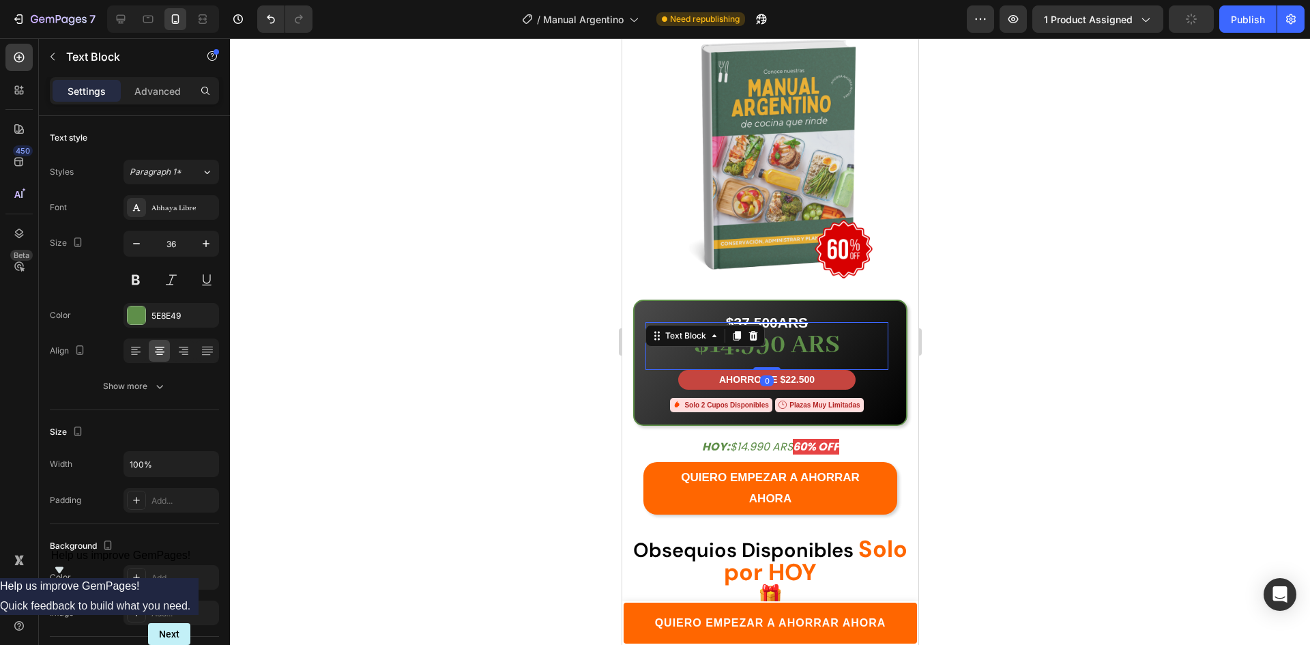
click at [833, 335] on strong "$14.990 ARS" at bounding box center [766, 345] width 146 height 33
click at [1011, 320] on div at bounding box center [770, 341] width 1080 height 606
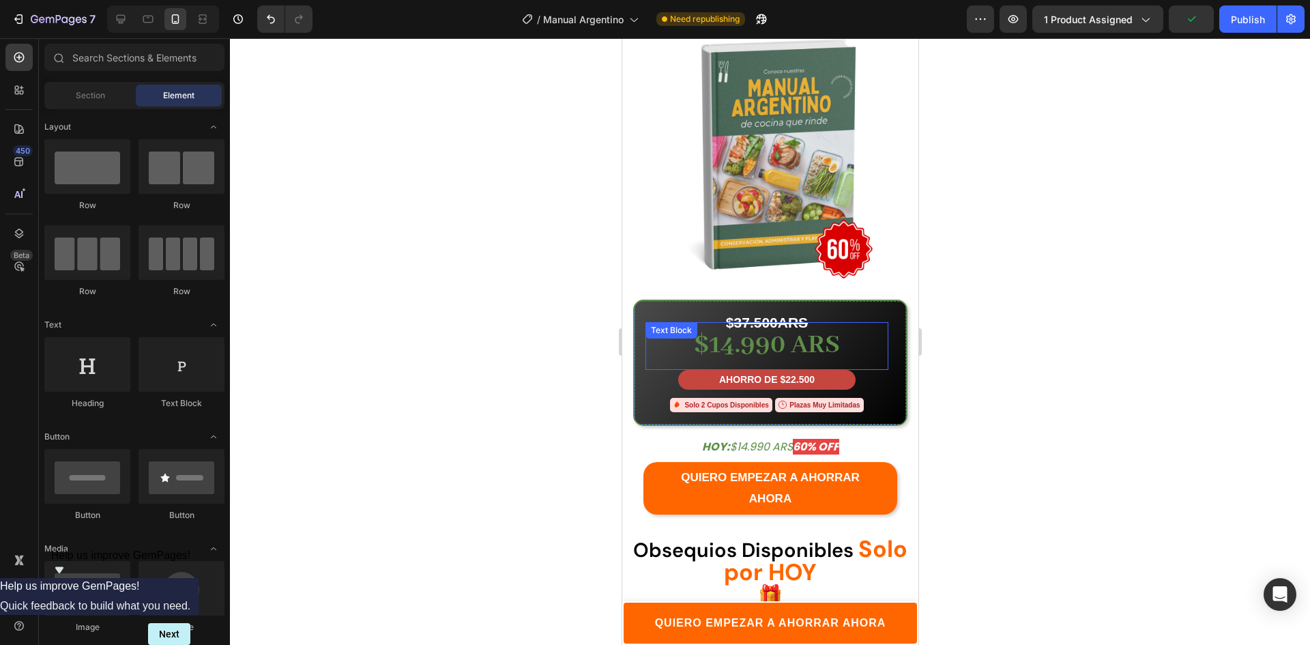
click at [832, 340] on strong "$14.990 ARS" at bounding box center [766, 345] width 146 height 33
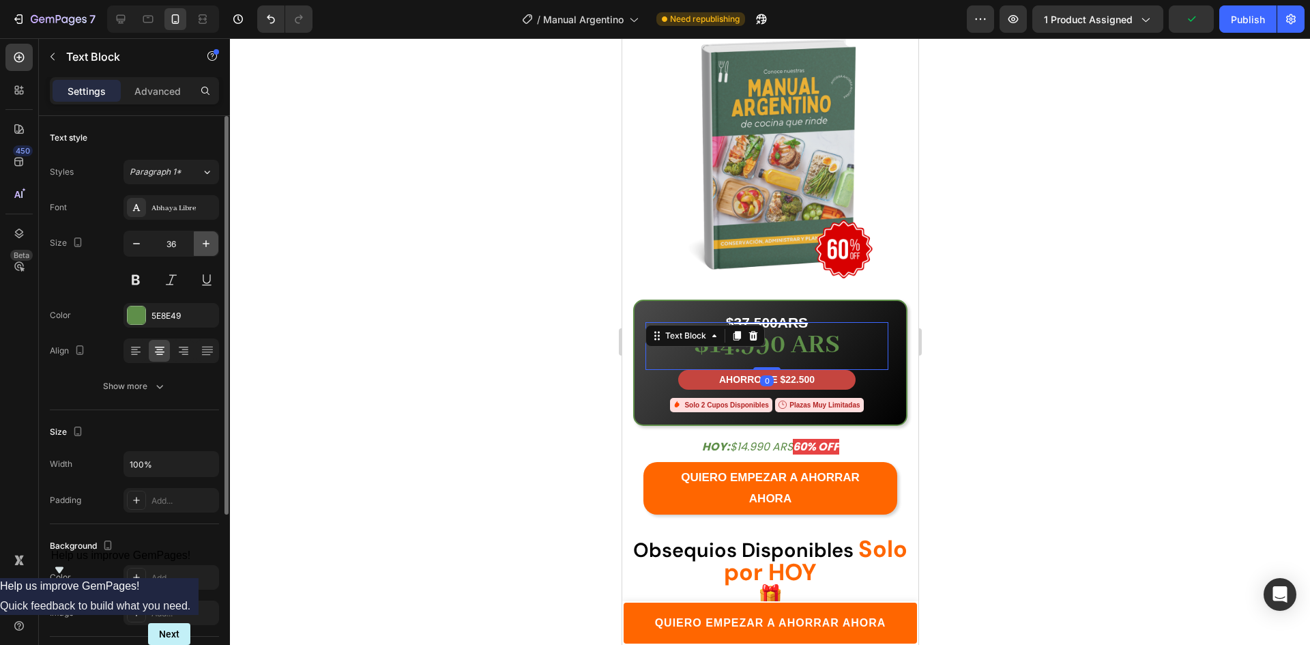
click at [205, 239] on icon "button" at bounding box center [206, 244] width 14 height 14
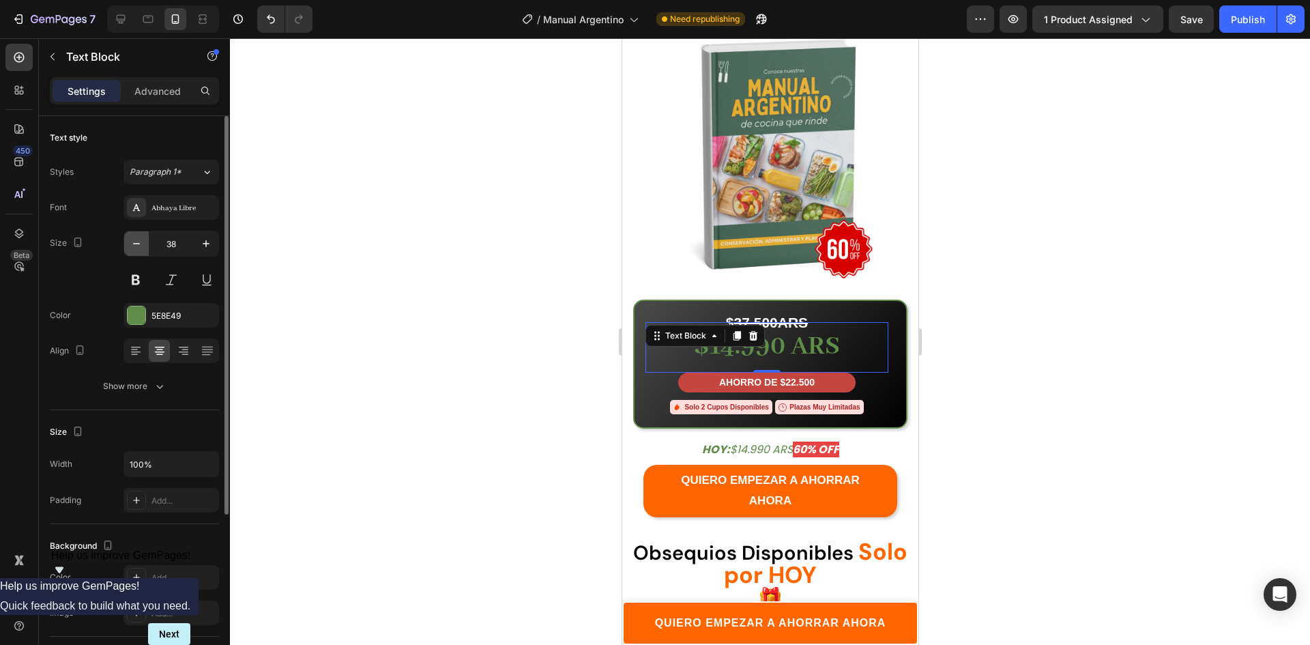
click at [141, 240] on icon "button" at bounding box center [137, 244] width 14 height 14
click at [141, 241] on icon "button" at bounding box center [137, 244] width 14 height 14
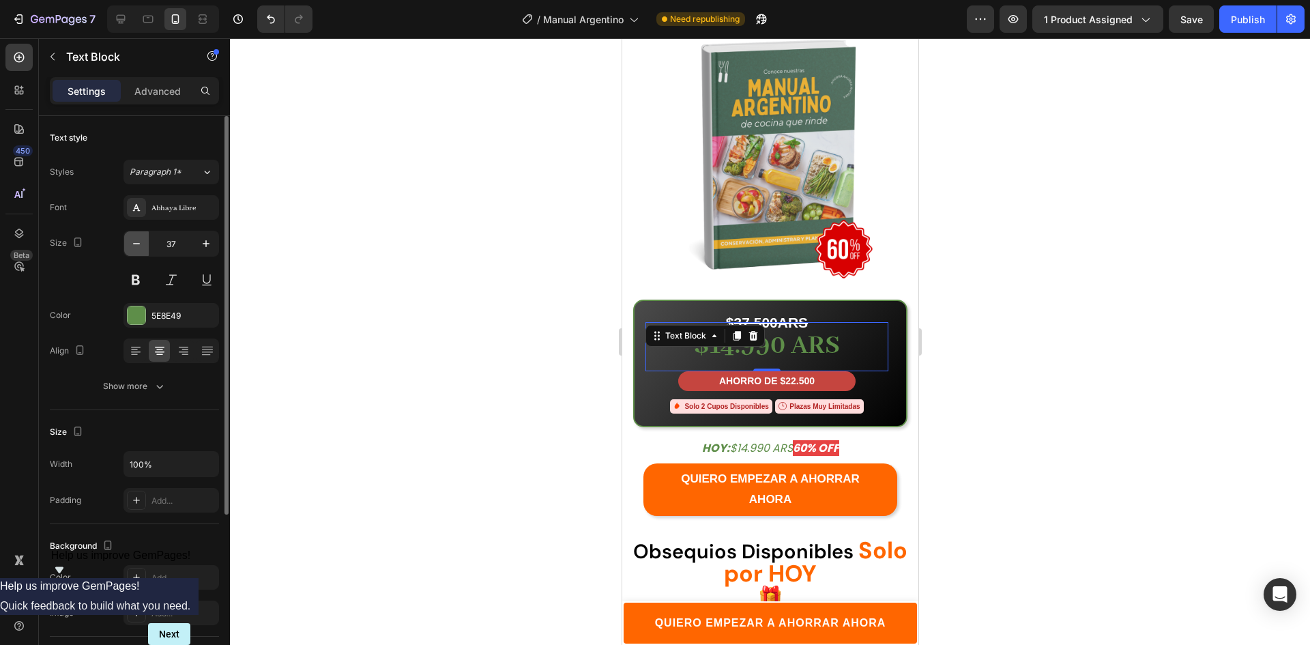
click at [141, 241] on icon "button" at bounding box center [137, 244] width 14 height 14
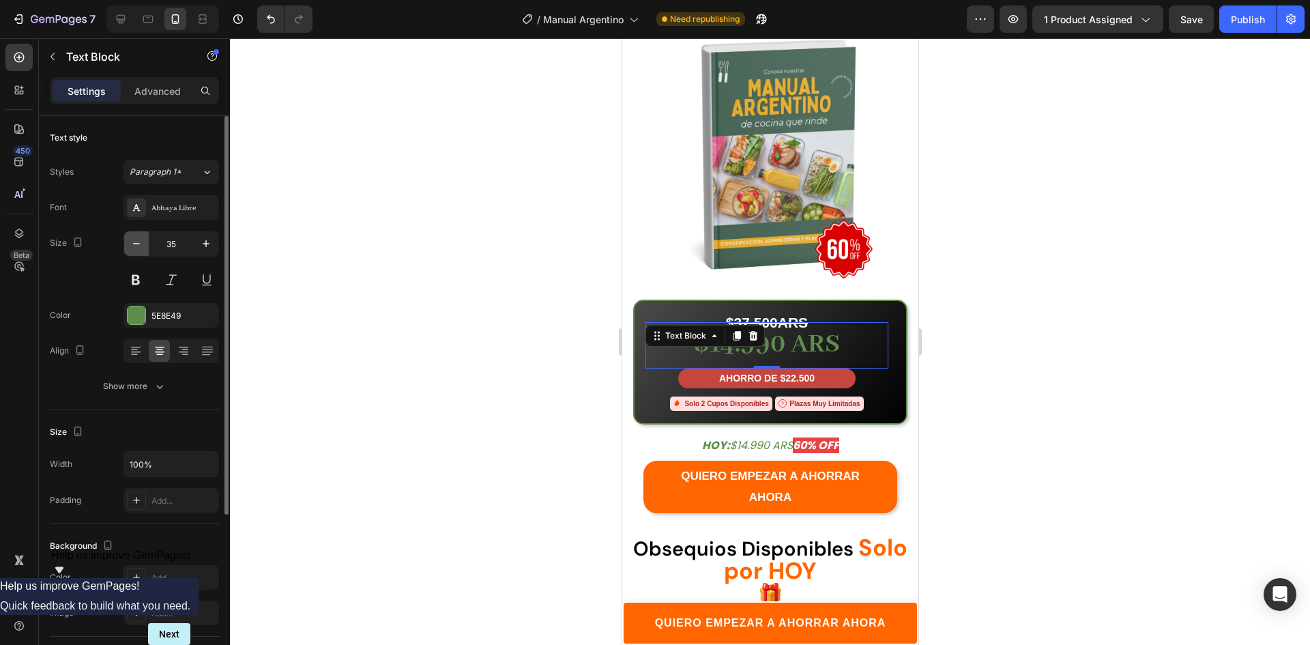
click at [141, 241] on icon "button" at bounding box center [137, 244] width 14 height 14
type input "34"
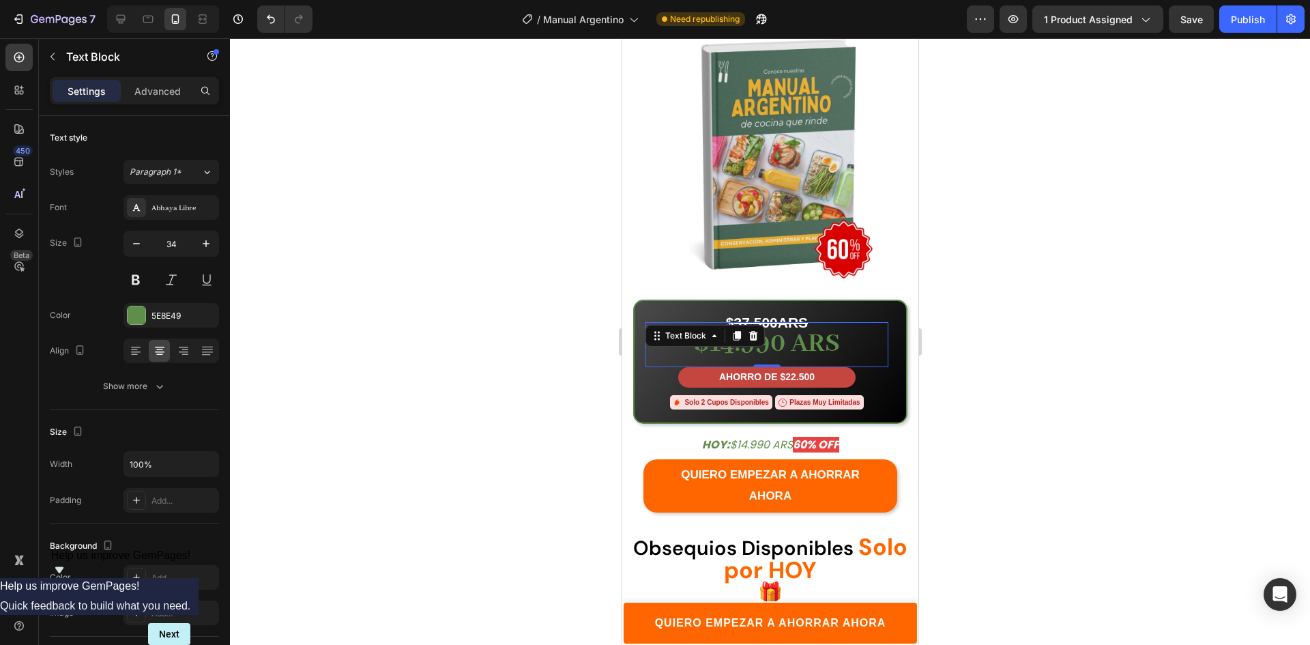
click at [431, 319] on div at bounding box center [770, 341] width 1080 height 606
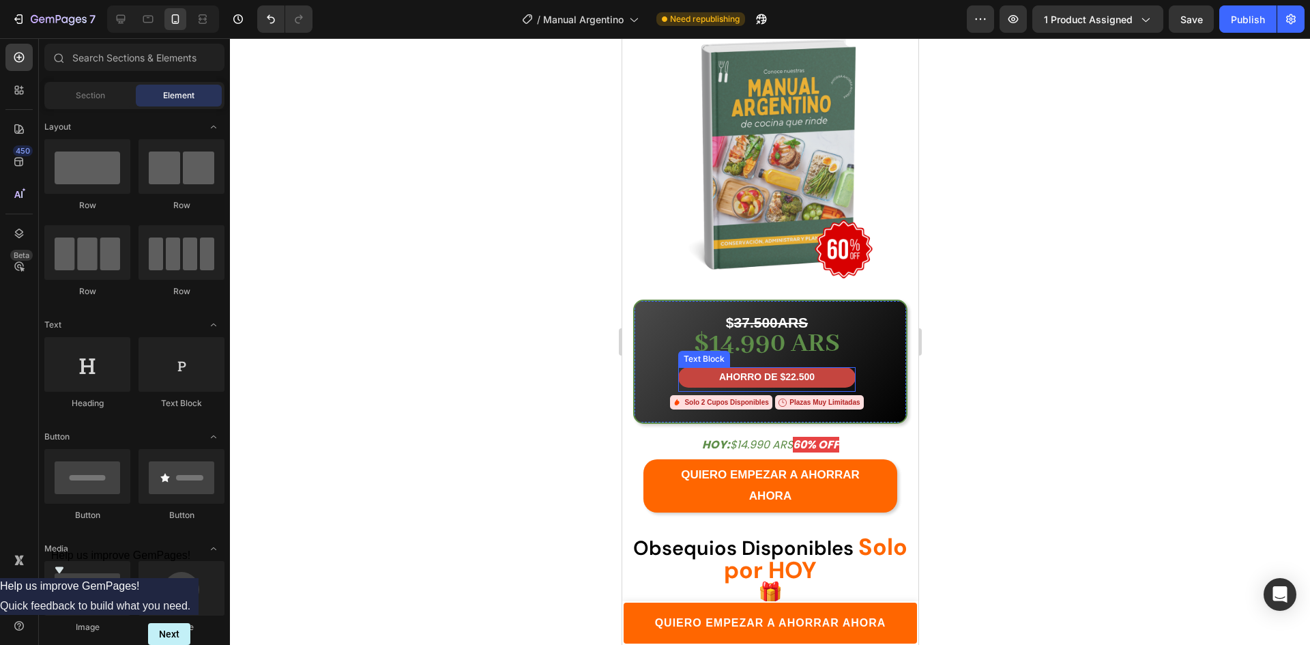
click at [776, 336] on strong "$14.990 ARS" at bounding box center [766, 343] width 146 height 33
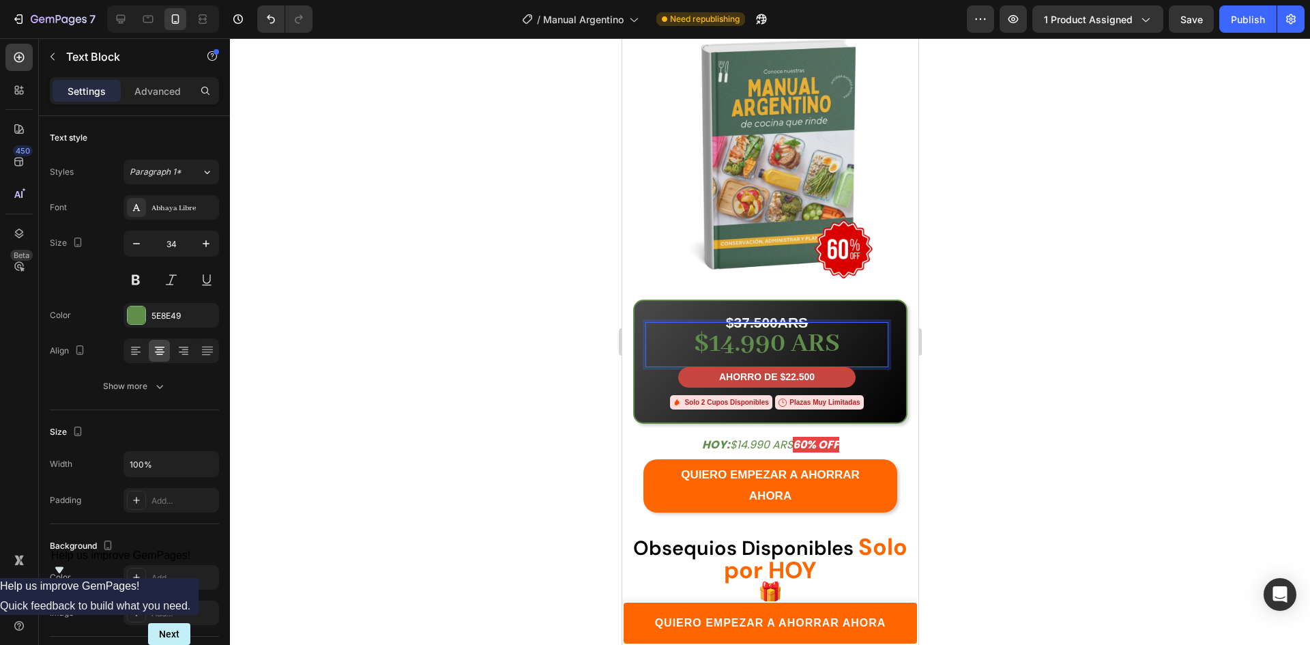
click at [776, 336] on strong "$14.990 ARS" at bounding box center [766, 343] width 146 height 33
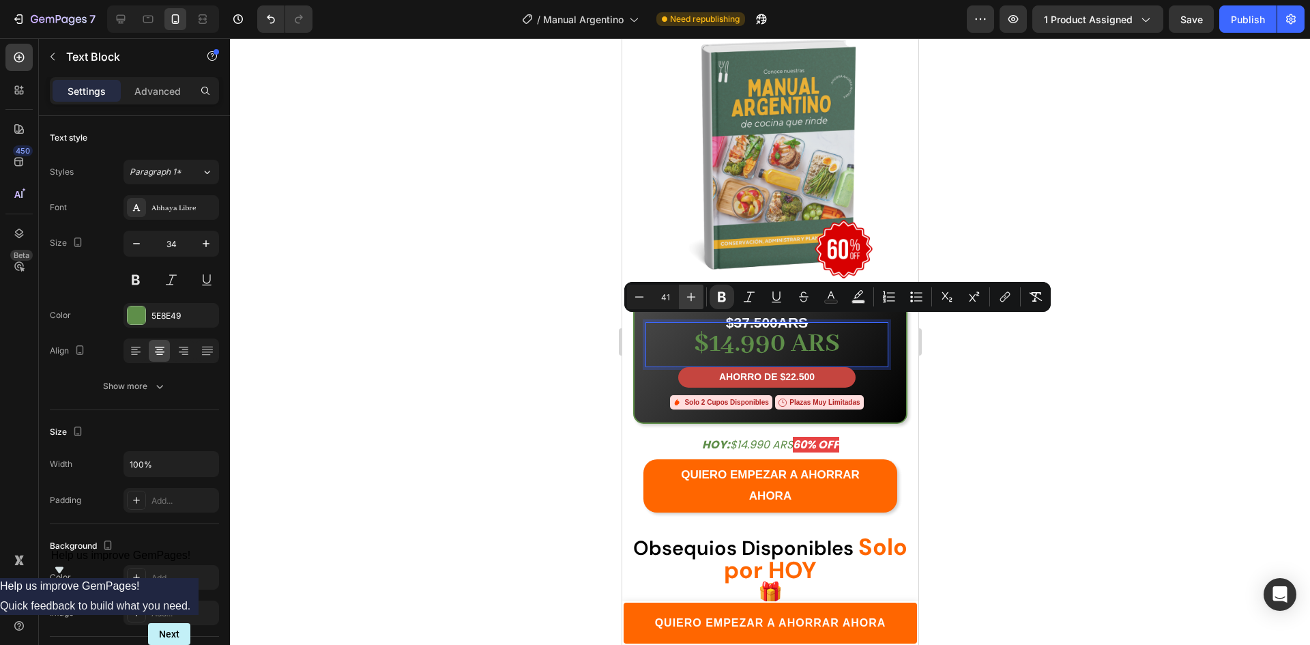
click at [694, 292] on icon "Editor contextual toolbar" at bounding box center [691, 297] width 14 height 14
type input "44"
click at [513, 342] on div at bounding box center [770, 341] width 1080 height 606
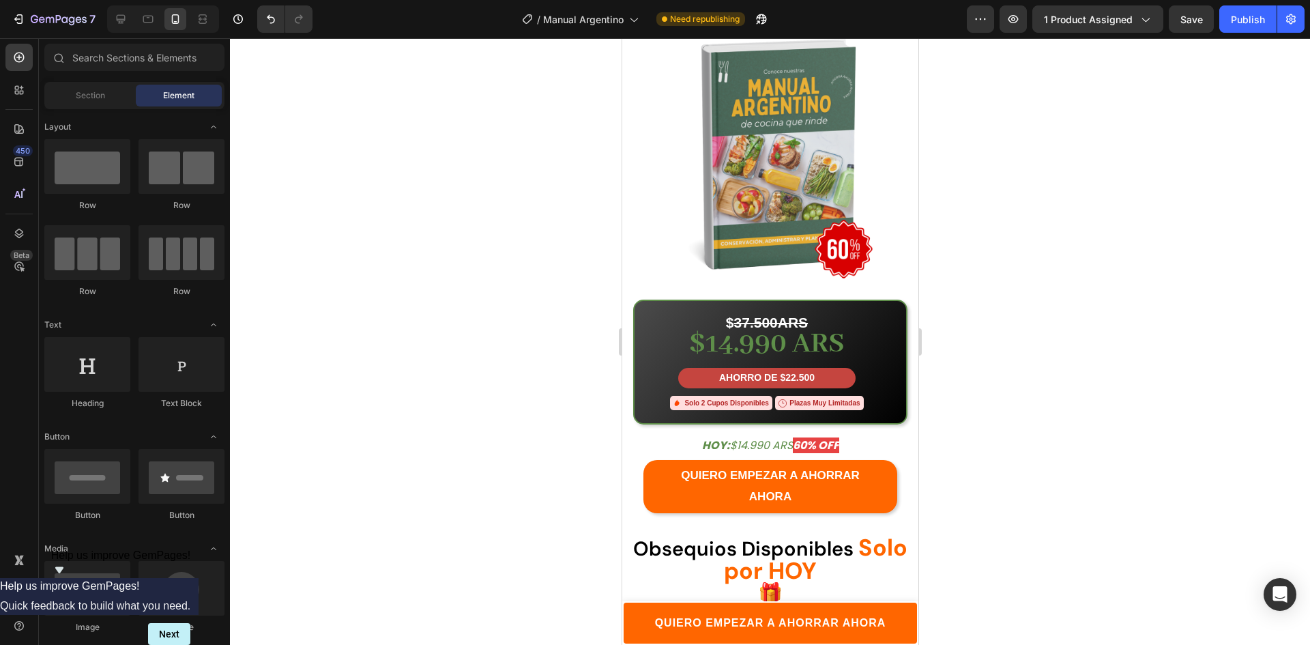
click at [1021, 320] on div at bounding box center [770, 341] width 1080 height 606
click at [813, 313] on p "$ 37.500ARS" at bounding box center [766, 323] width 240 height 21
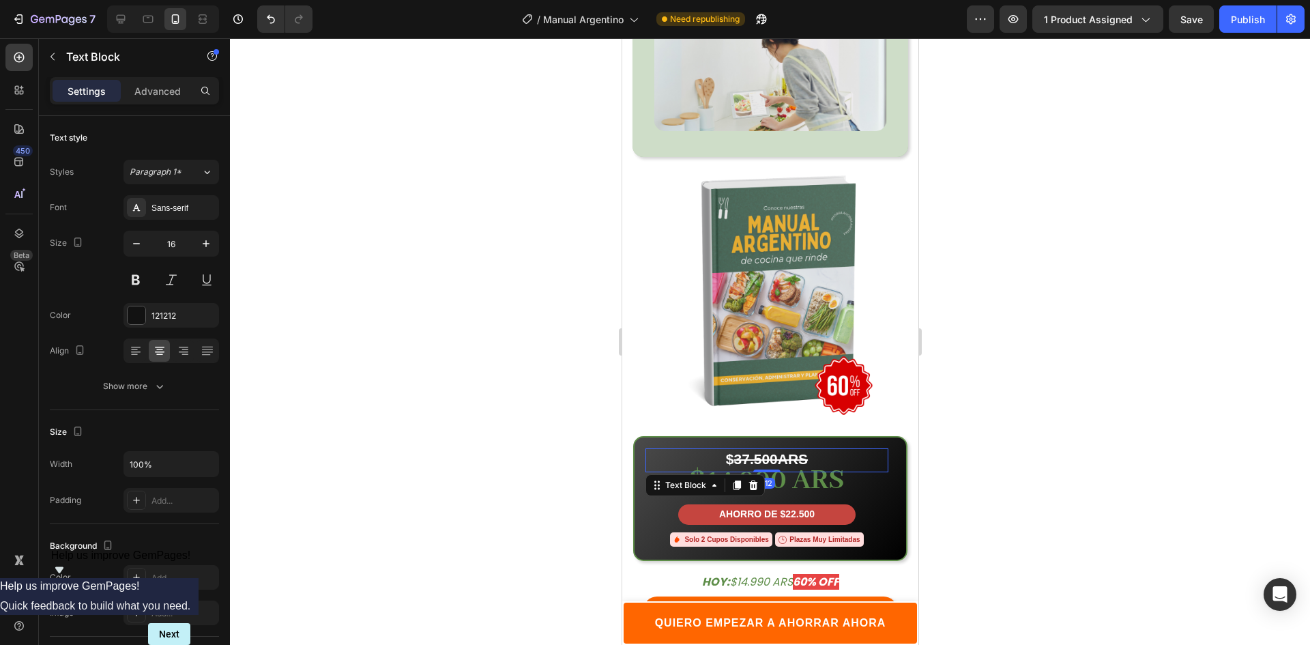
click at [1035, 380] on div at bounding box center [770, 341] width 1080 height 606
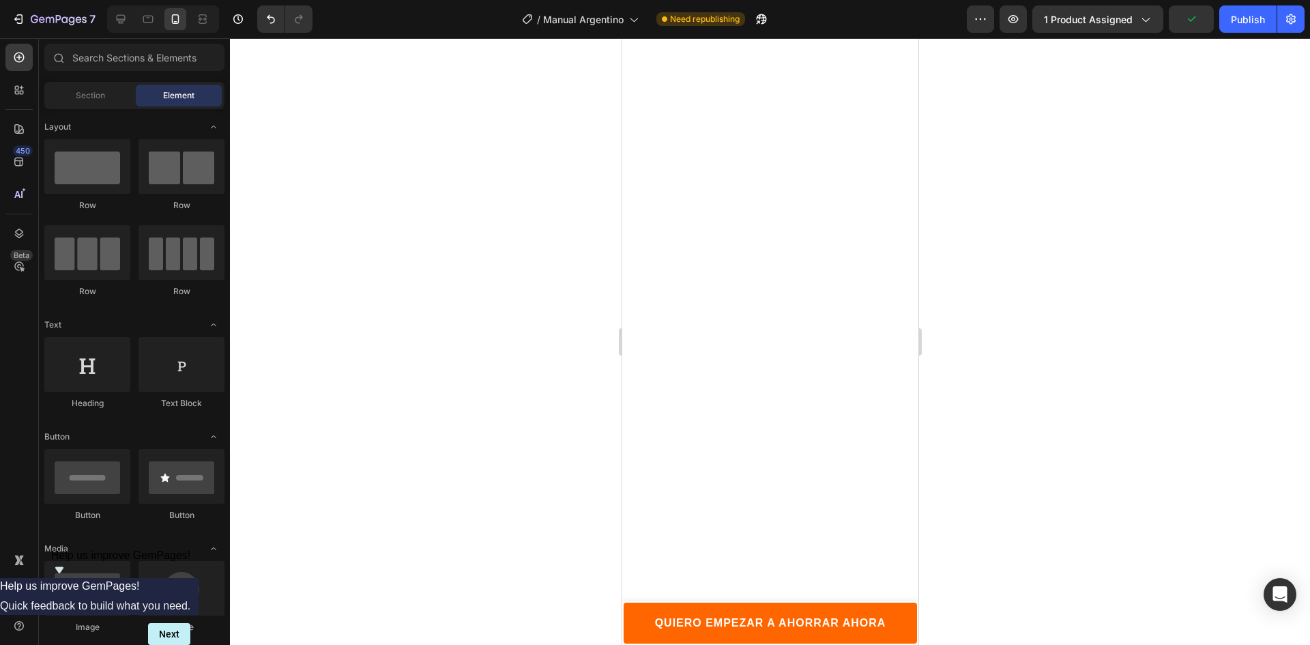
scroll to position [2660, 0]
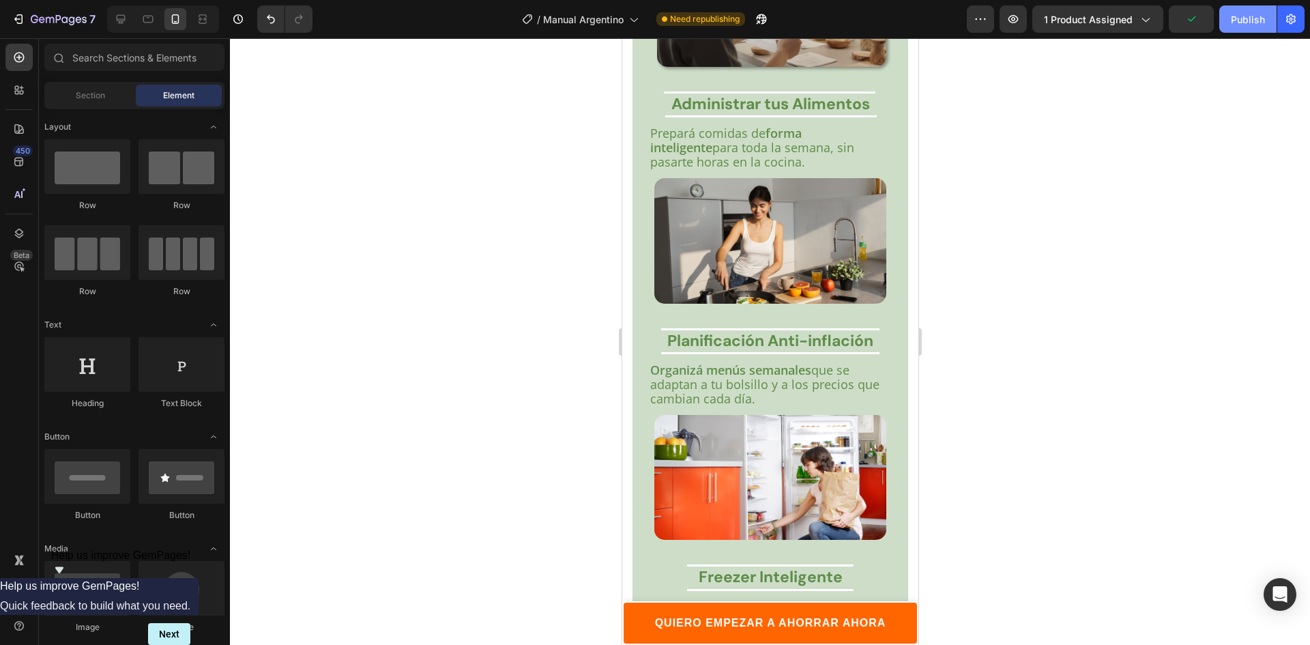
click at [1263, 22] on div "Publish" at bounding box center [1247, 19] width 34 height 14
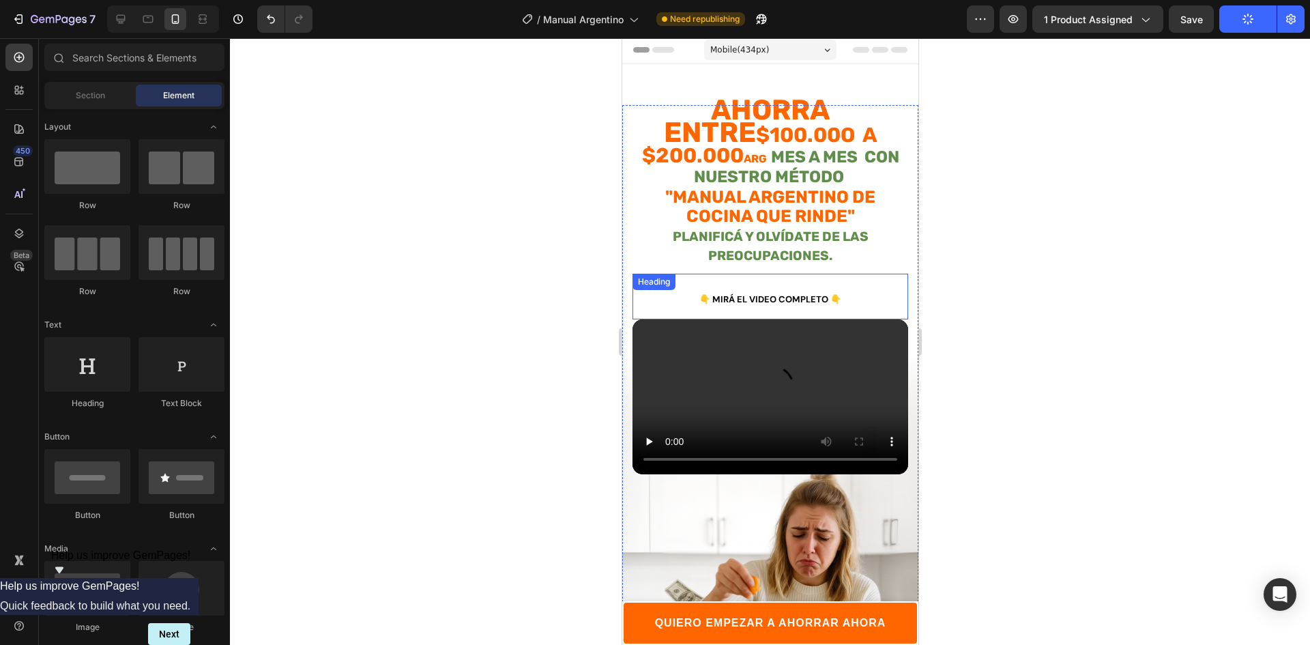
scroll to position [0, 0]
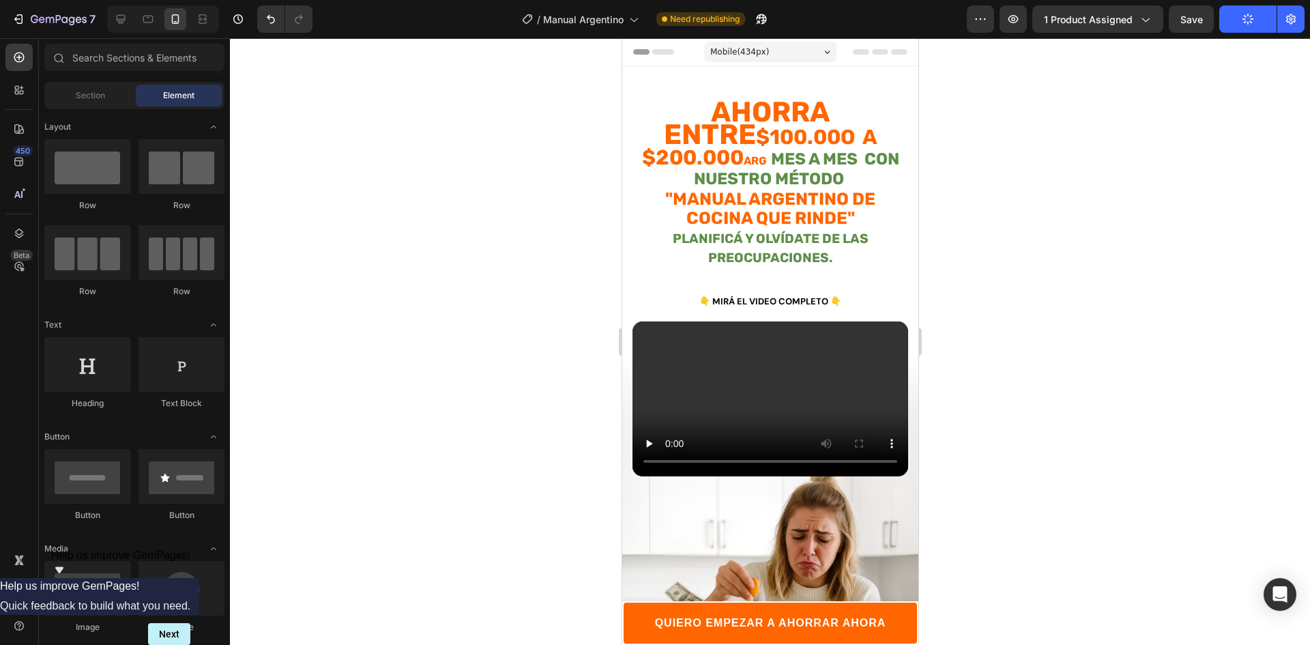
click at [1022, 115] on div at bounding box center [770, 341] width 1080 height 606
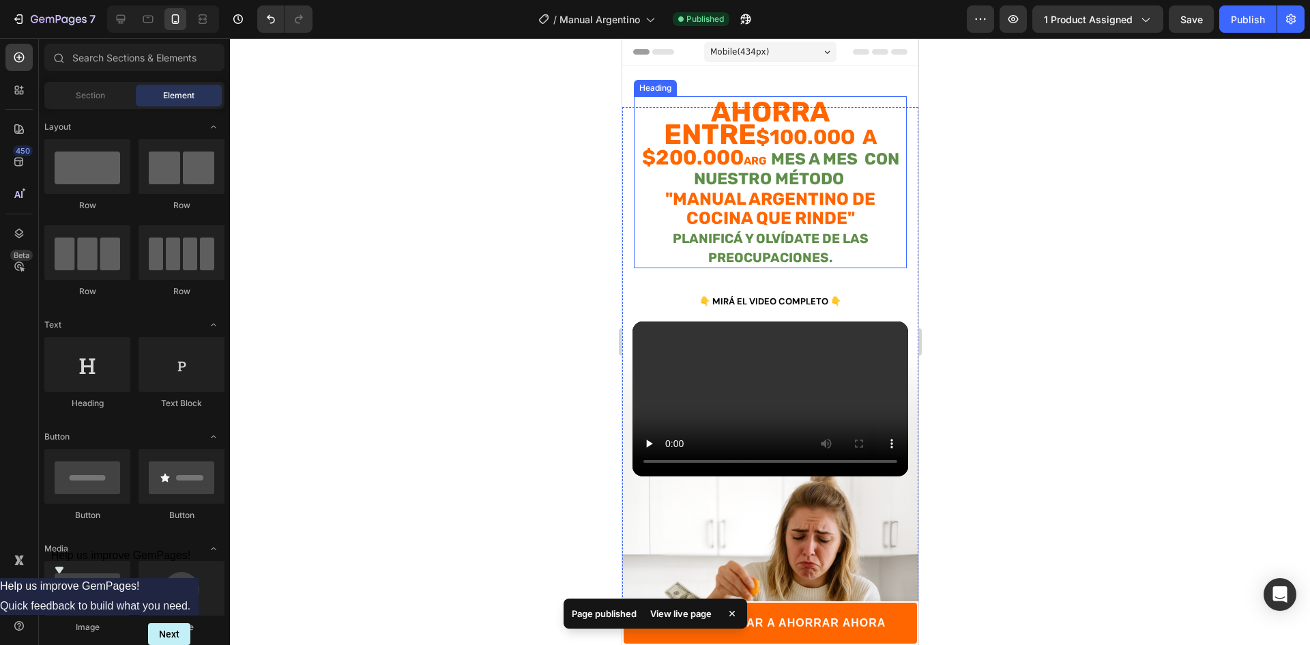
drag, startPoint x: 851, startPoint y: 136, endPoint x: 870, endPoint y: 136, distance: 18.4
click at [852, 136] on strong "$100.00o a $200.000" at bounding box center [758, 147] width 235 height 44
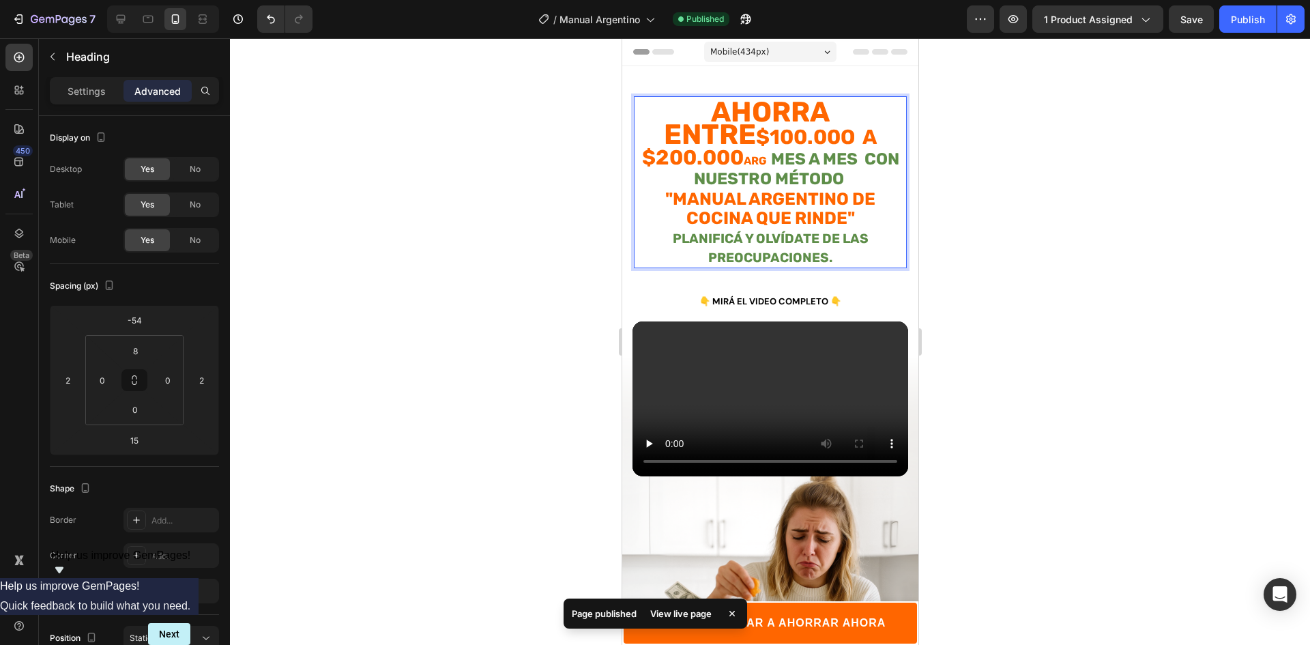
click at [766, 154] on strong "ARG" at bounding box center [754, 160] width 23 height 13
click at [981, 261] on div at bounding box center [770, 341] width 1080 height 606
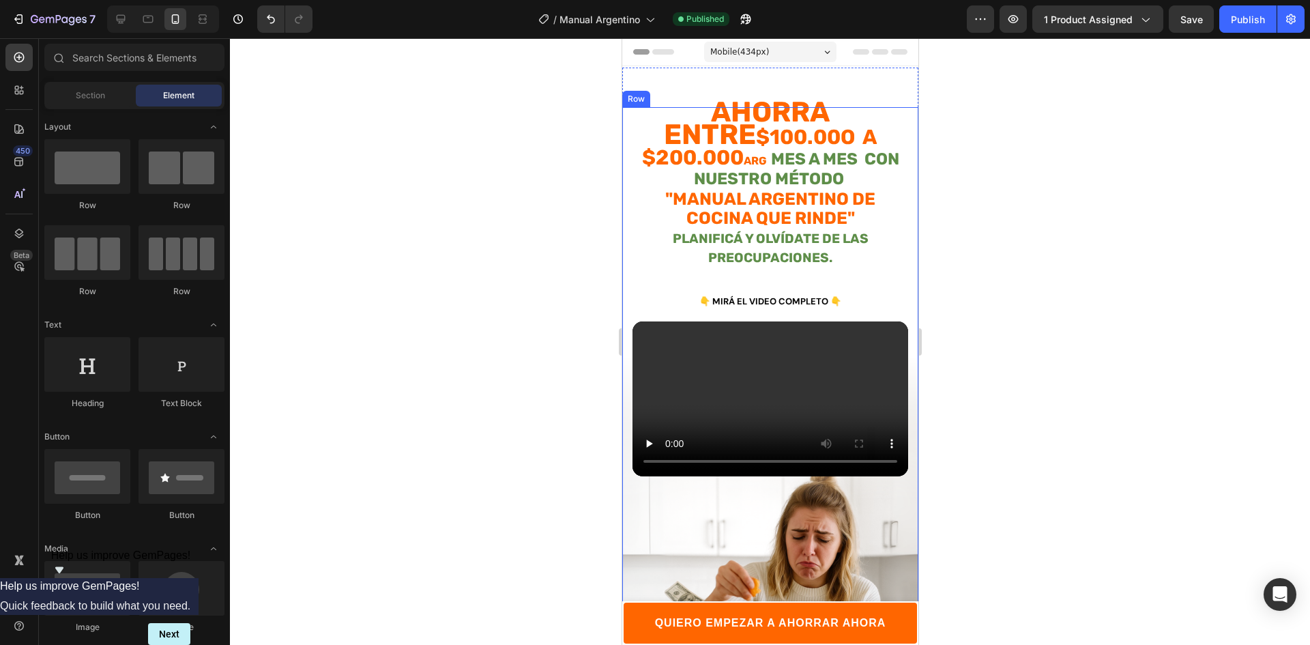
click at [902, 115] on div "⁠⁠⁠⁠⁠⁠⁠ Ahorra entre $100.00o a $200.000 ARG mes a mes con nuestro método "MANU…" at bounding box center [769, 415] width 296 height 616
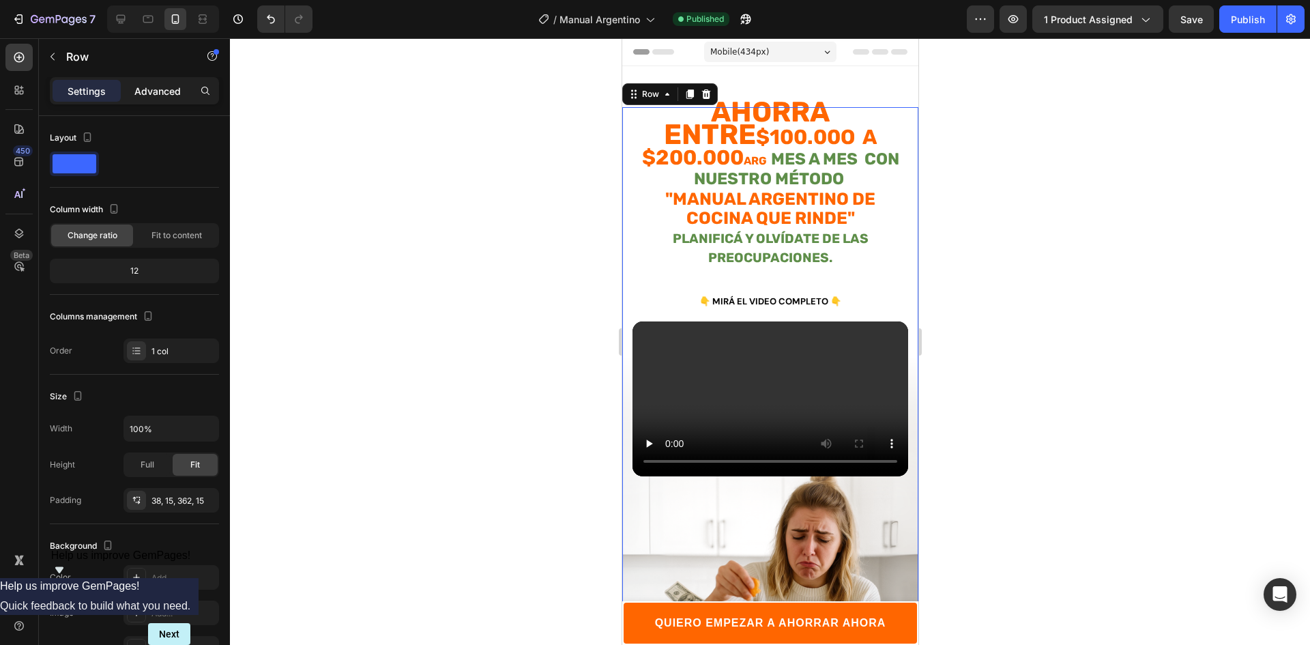
click at [141, 81] on div "Advanced" at bounding box center [157, 91] width 68 height 22
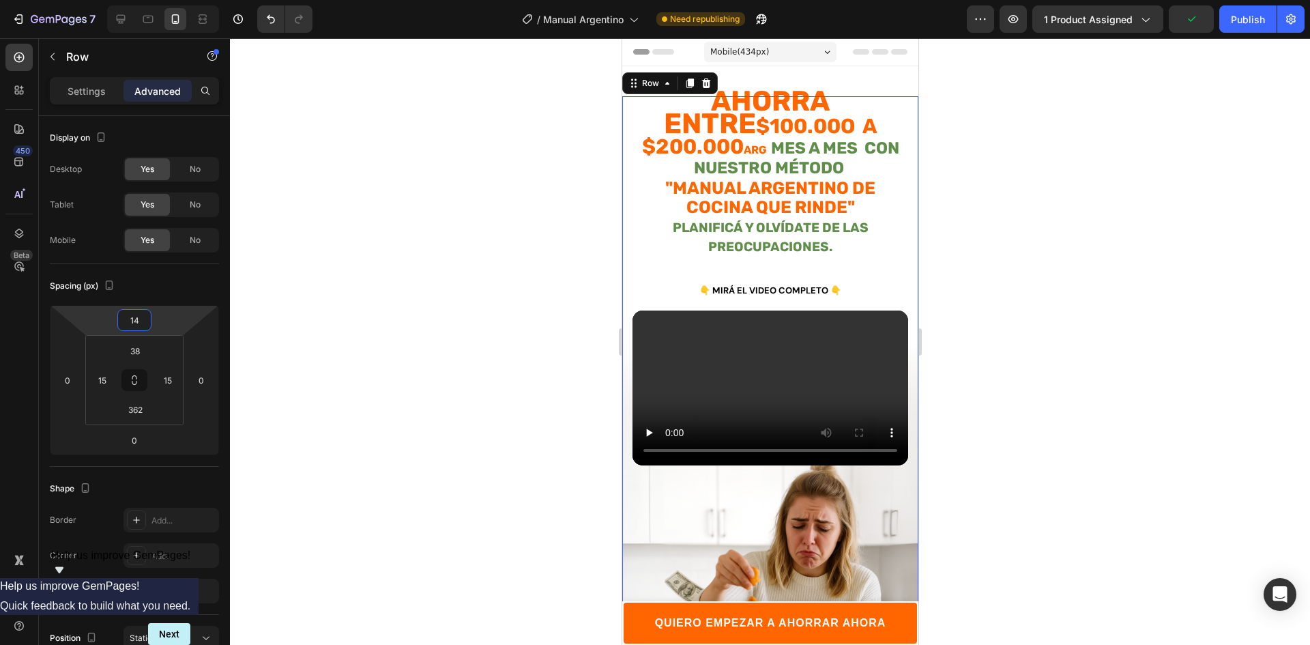
type input "16"
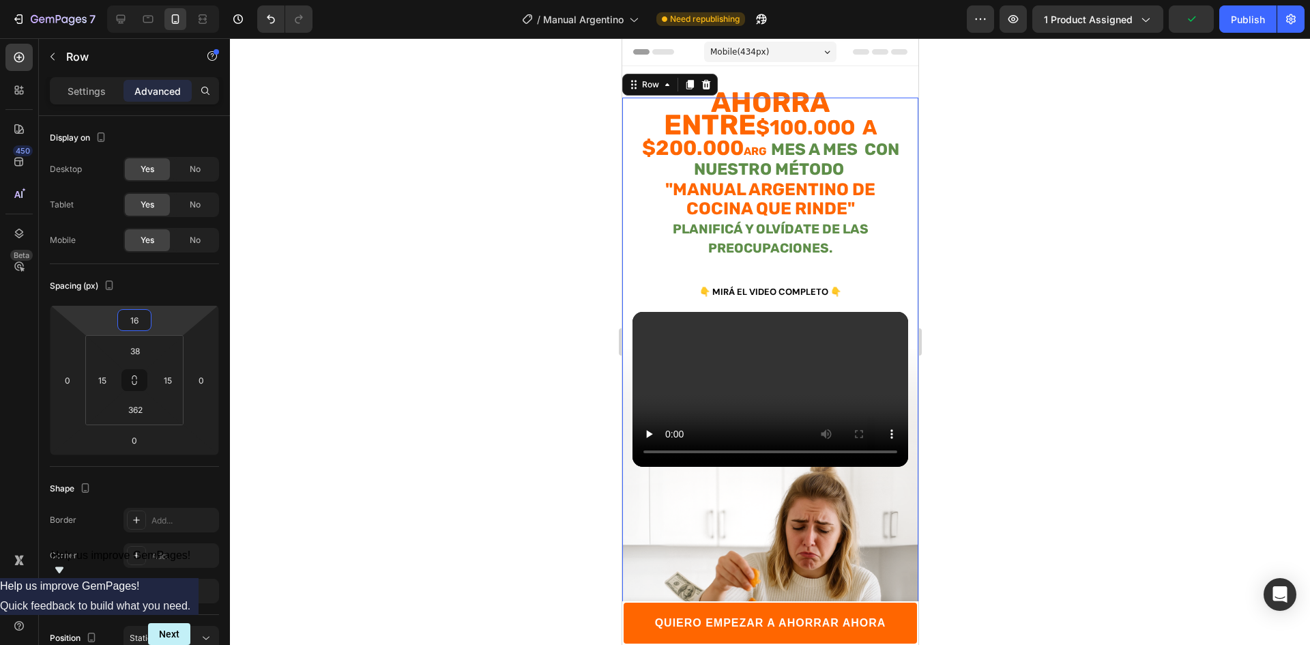
click at [167, 0] on html "7 Version history / Manual Argentino Need republishing Preview 1 product assign…" at bounding box center [655, 0] width 1310 height 0
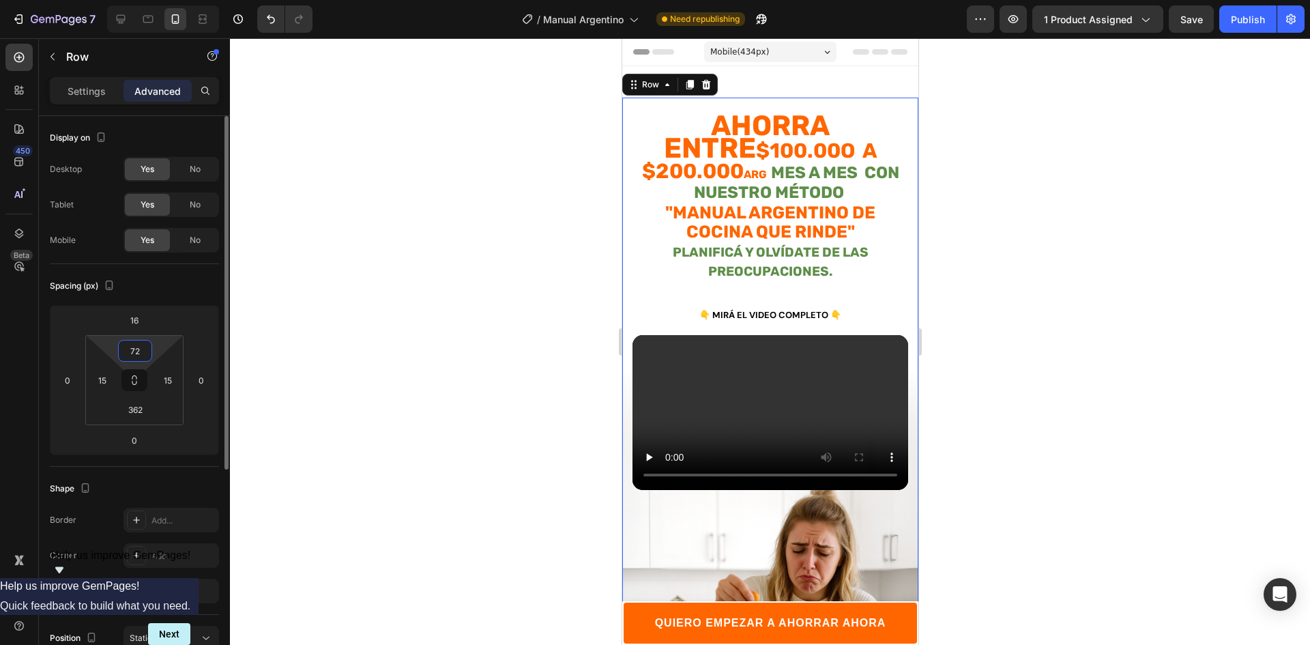
drag, startPoint x: 162, startPoint y: 347, endPoint x: 151, endPoint y: 349, distance: 11.1
click at [160, 0] on html "7 Version history / Manual Argentino Need republishing Preview 1 product assign…" at bounding box center [655, 0] width 1310 height 0
click at [125, 357] on input "72" at bounding box center [134, 350] width 27 height 20
click at [129, 353] on input "72" at bounding box center [134, 350] width 27 height 20
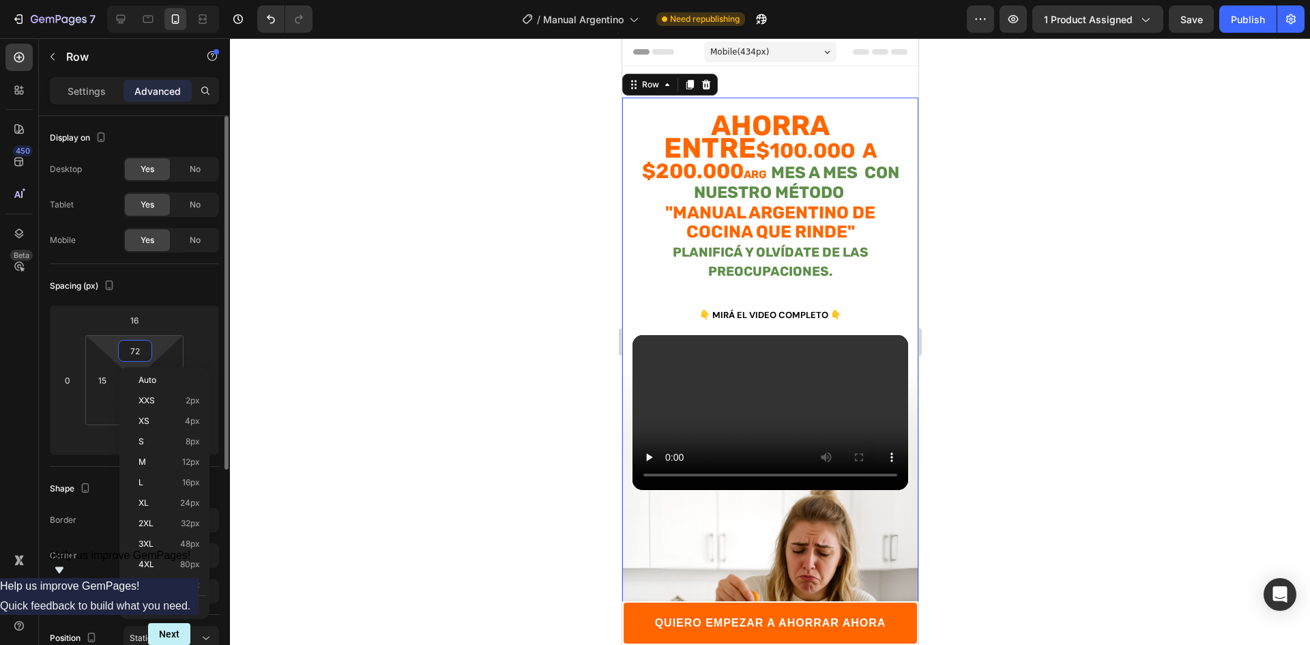
click at [129, 353] on input "72" at bounding box center [134, 350] width 27 height 20
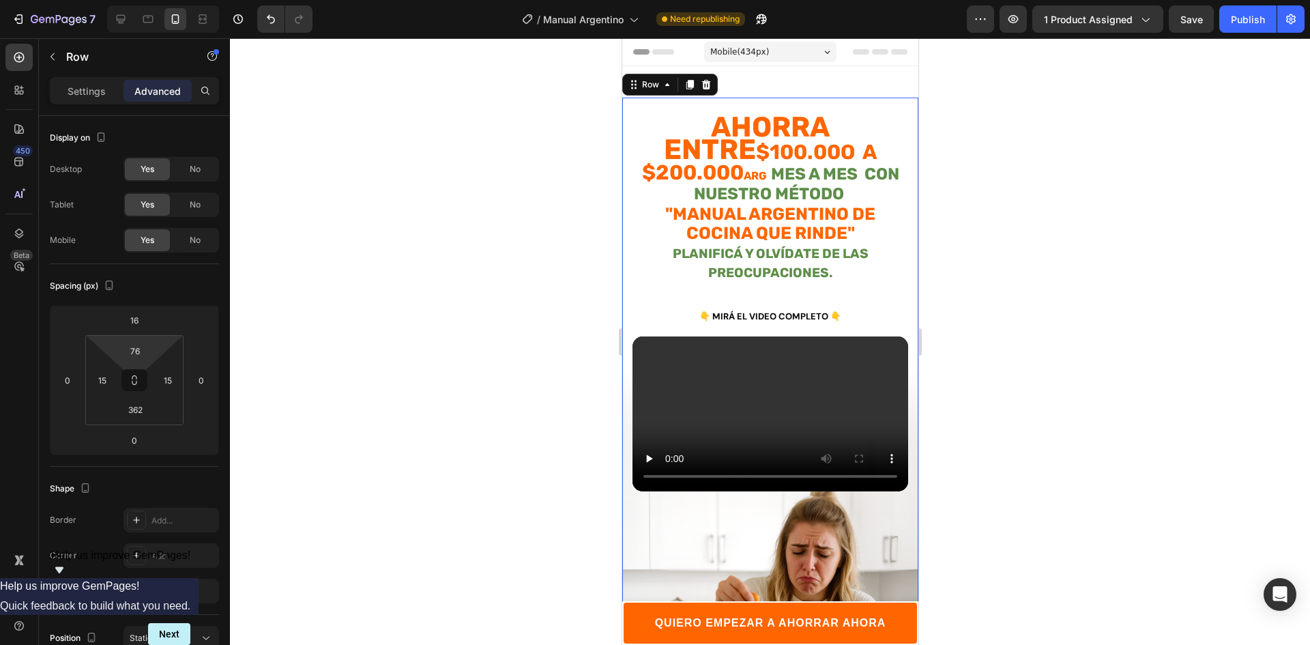
type input "78"
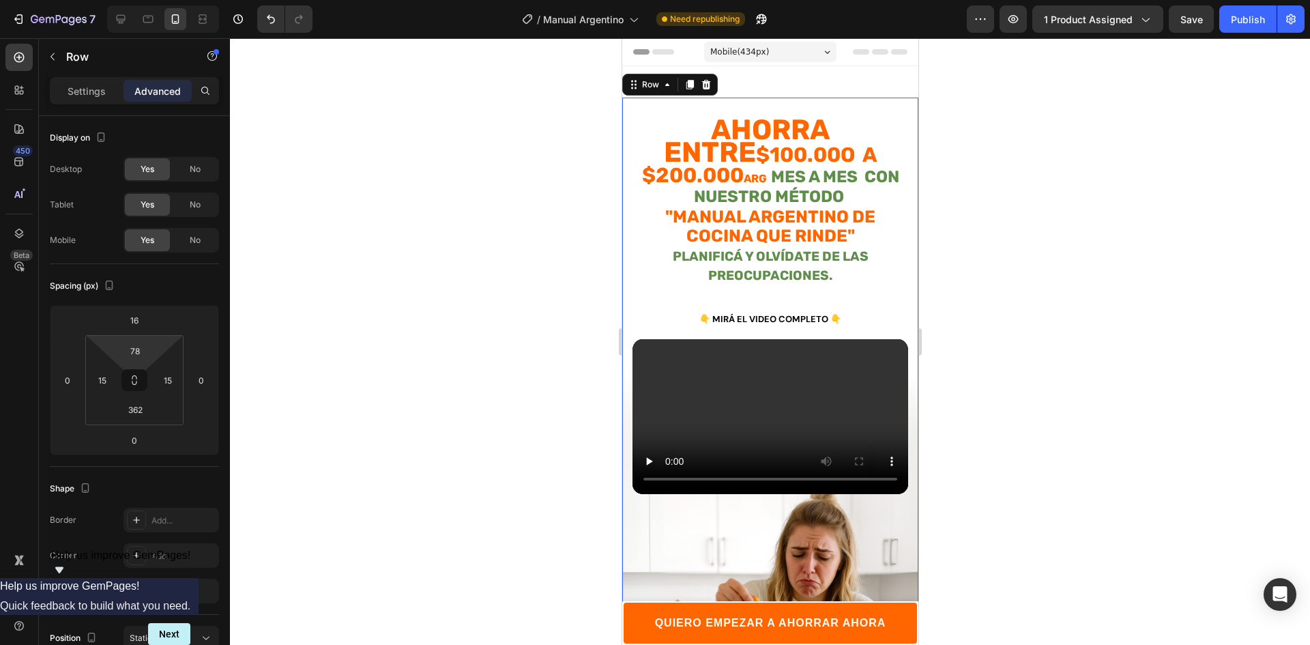
drag, startPoint x: 165, startPoint y: 329, endPoint x: 173, endPoint y: 316, distance: 15.0
click at [173, 0] on html "7 Version history / Manual Argentino Need republishing Preview 1 product assign…" at bounding box center [655, 0] width 1310 height 0
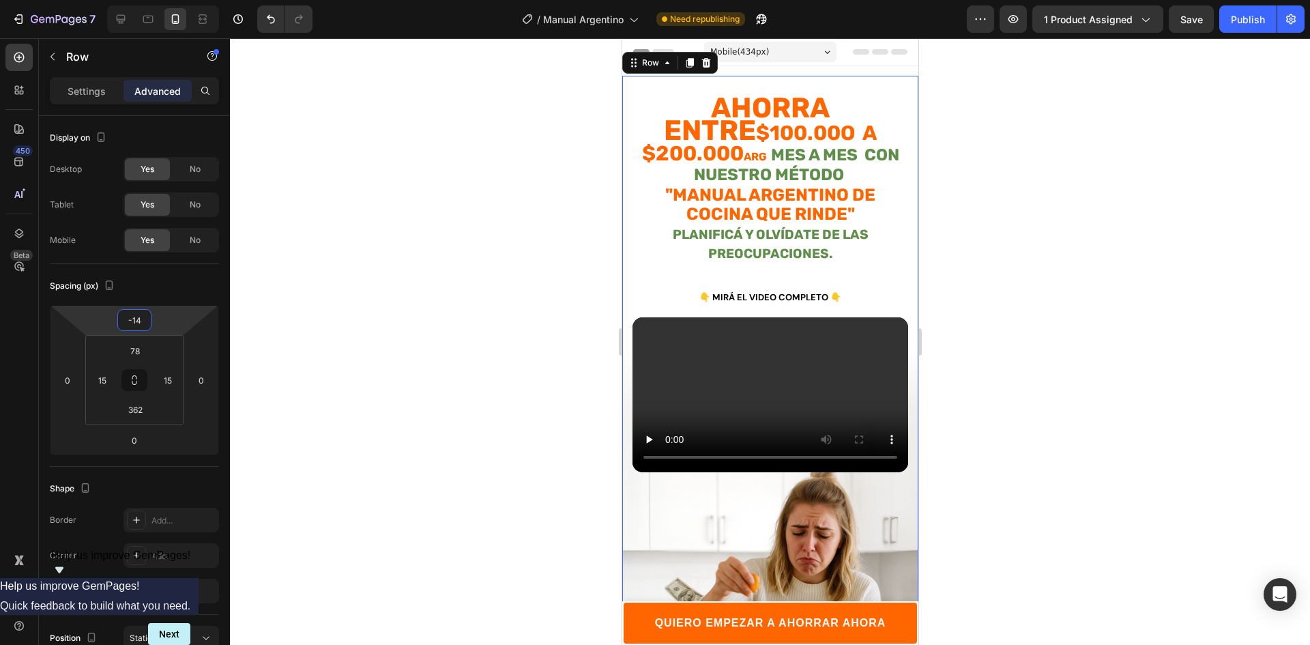
type input "-10"
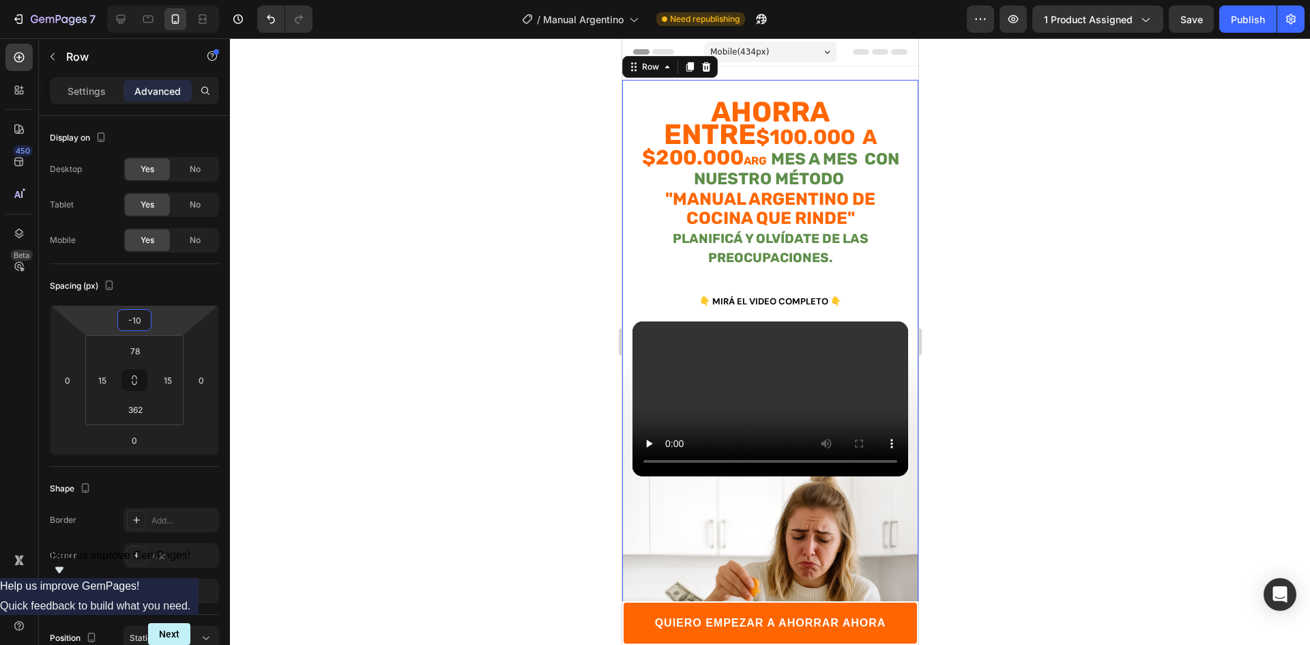
click at [190, 0] on html "7 Version history / Manual Argentino Need republishing Preview 1 product assign…" at bounding box center [655, 0] width 1310 height 0
click at [395, 278] on div at bounding box center [770, 341] width 1080 height 606
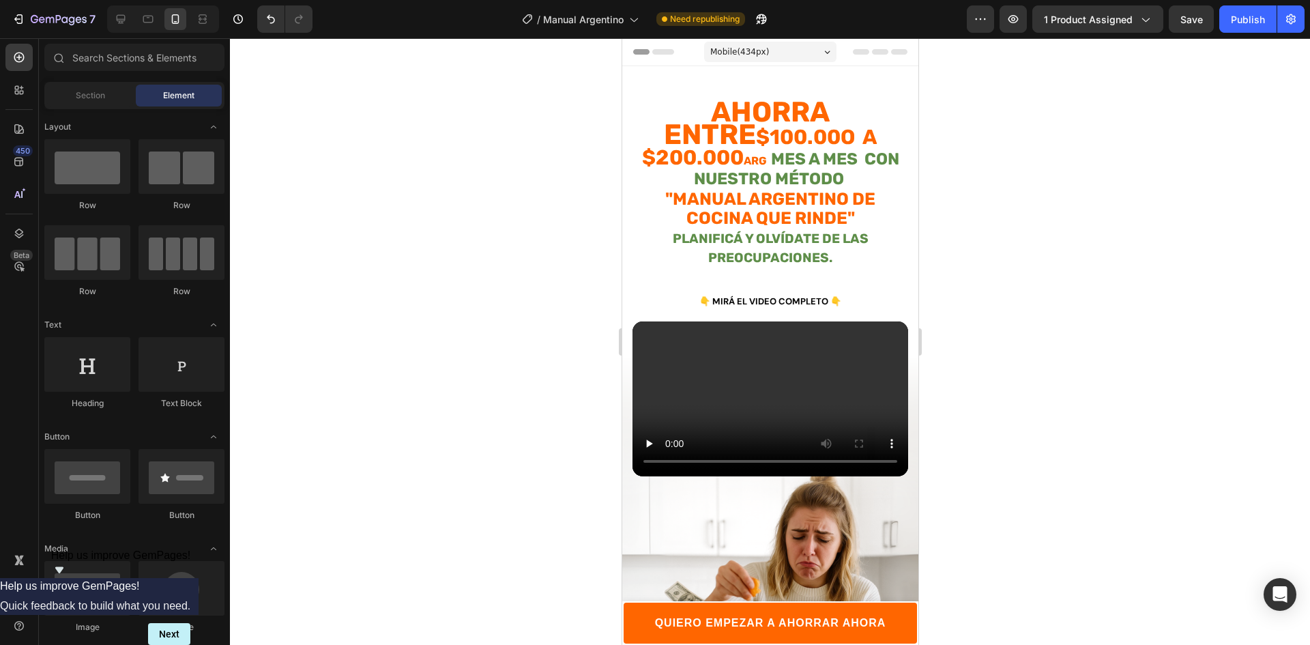
click at [1066, 120] on div at bounding box center [770, 341] width 1080 height 606
click at [1260, 15] on div "Publish" at bounding box center [1247, 19] width 34 height 14
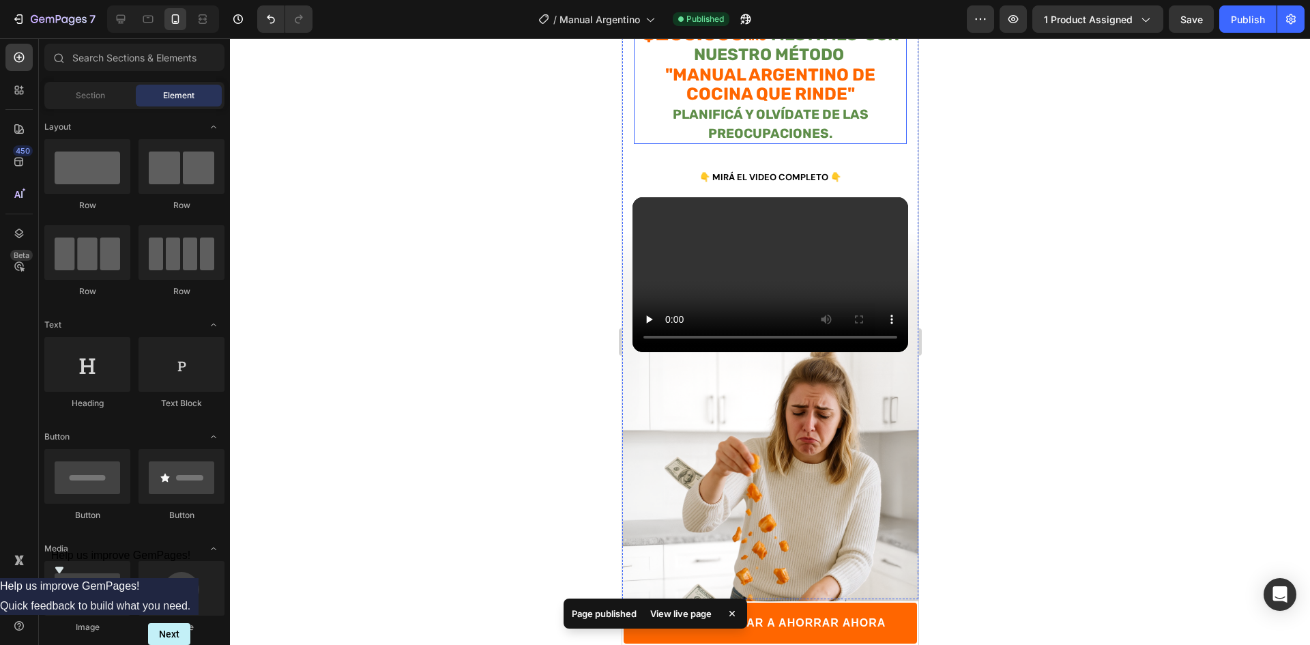
scroll to position [125, 0]
click at [827, 117] on p "⁠⁠⁠⁠⁠⁠⁠ Ahorra entre $100.00o a $200.000 ARG mes a mes con nuestro método "MANU…" at bounding box center [769, 60] width 270 height 164
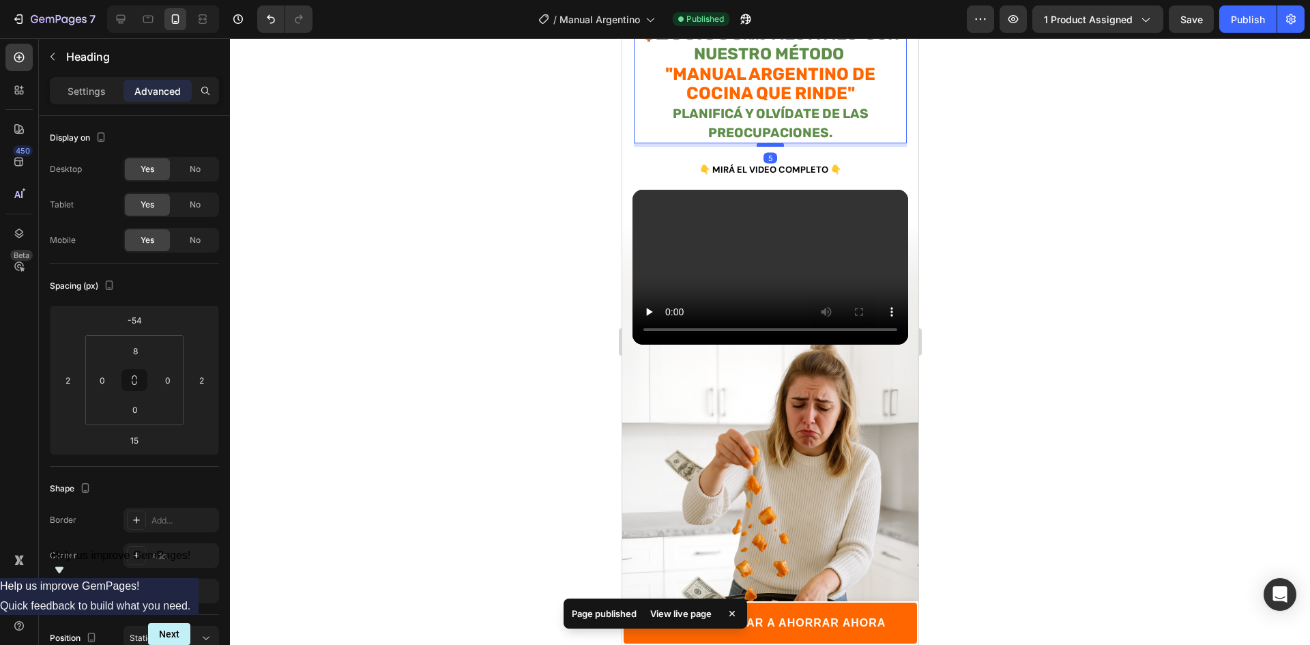
click at [767, 143] on div at bounding box center [769, 145] width 27 height 4
type input "5"
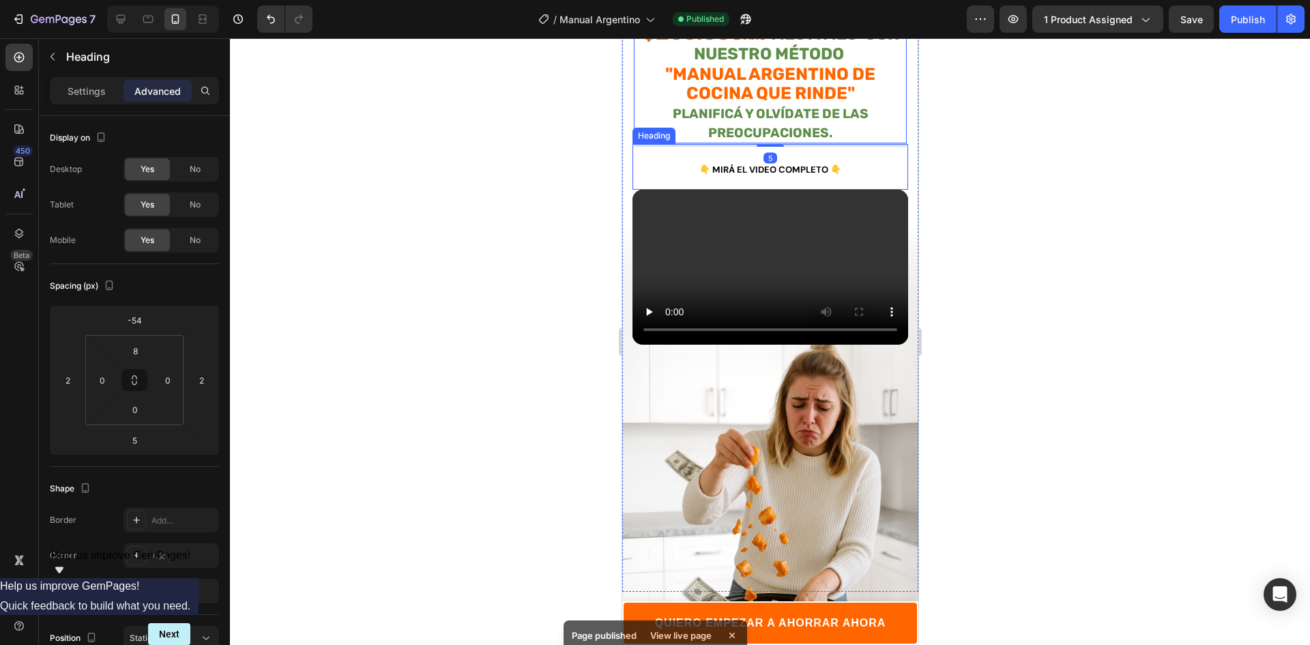
click at [836, 174] on h2 "👇 MIRÁ EL VIDEO COMPLETO 👇" at bounding box center [770, 166] width 276 height 45
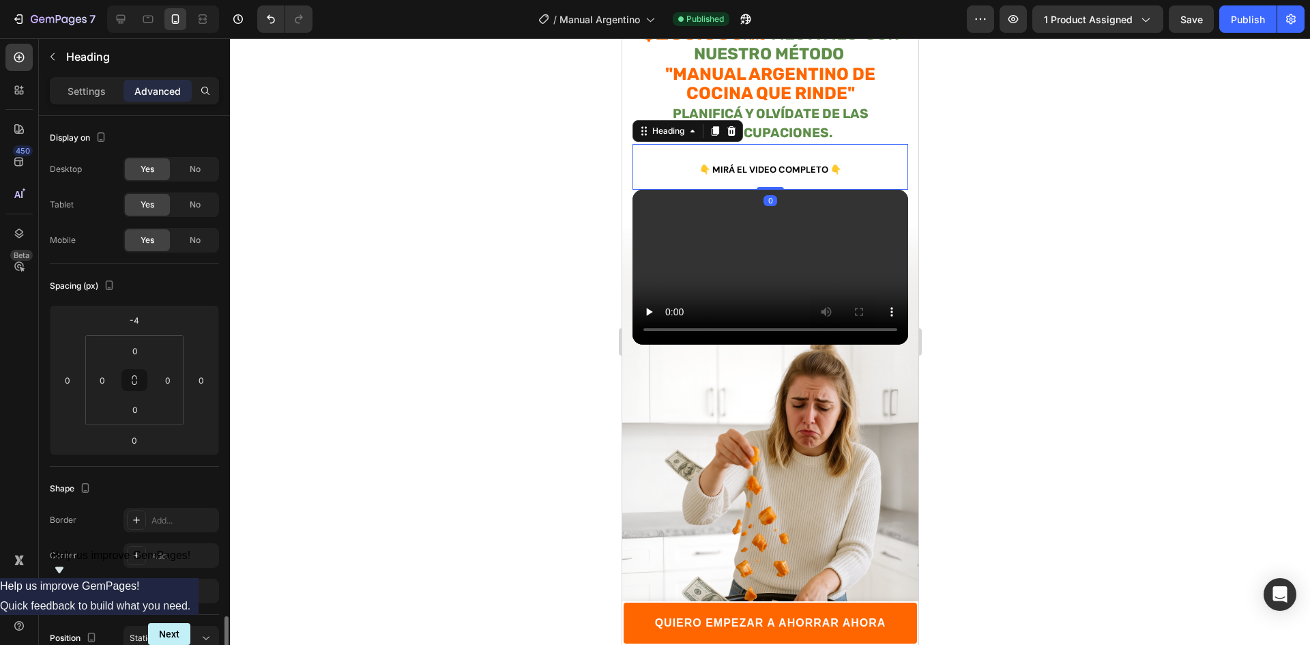
scroll to position [308, 0]
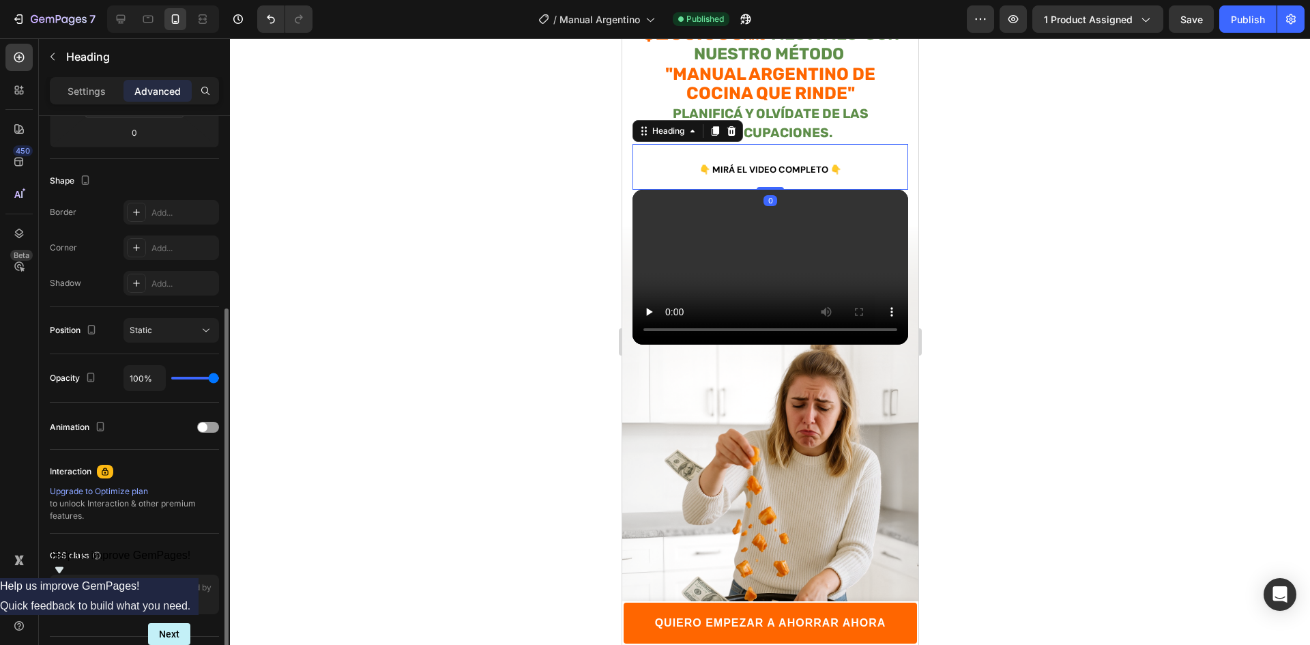
click at [799, 157] on h2 "👇 MIRÁ EL VIDEO COMPLETO 👇" at bounding box center [770, 166] width 276 height 45
click at [851, 168] on p "👇 MIRÁ EL VIDEO COMPLETO 👇" at bounding box center [769, 166] width 273 height 42
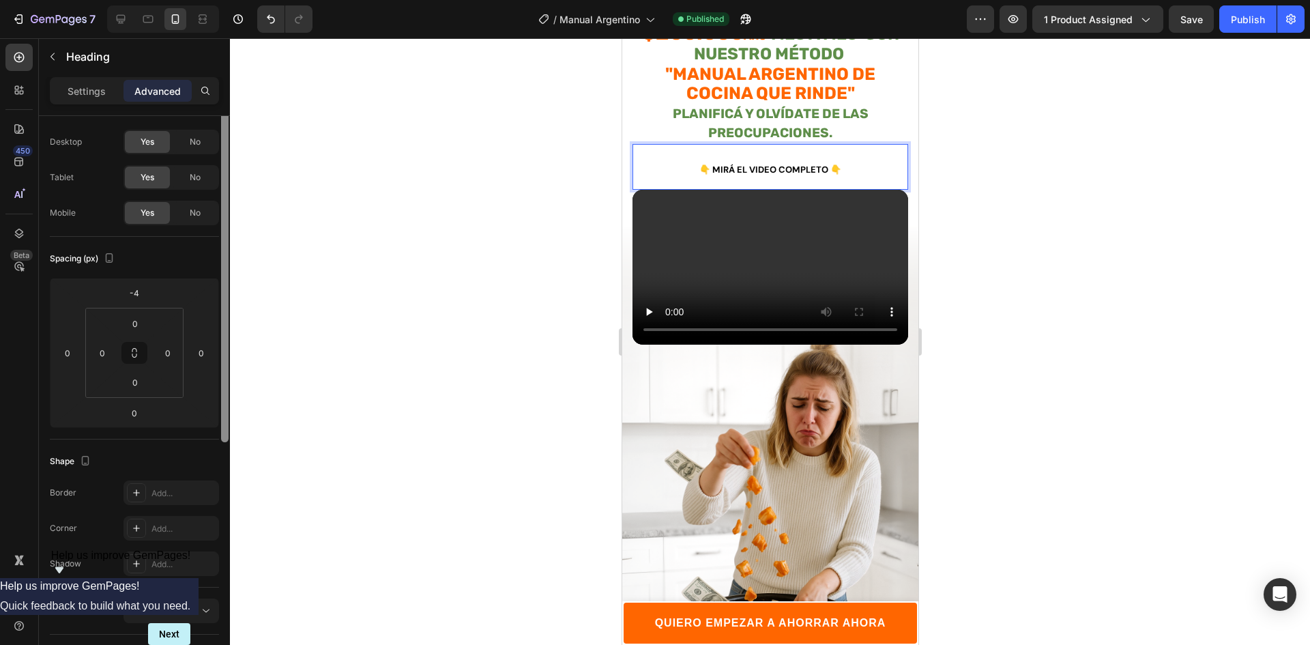
scroll to position [0, 0]
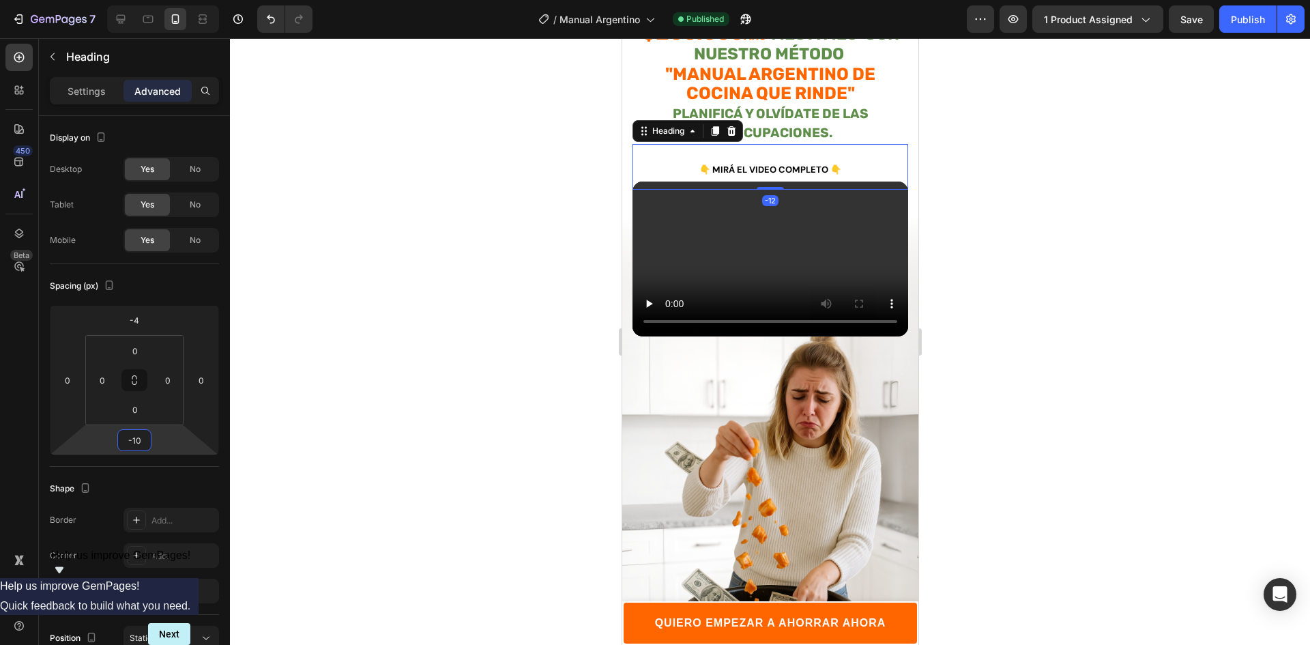
type input "-8"
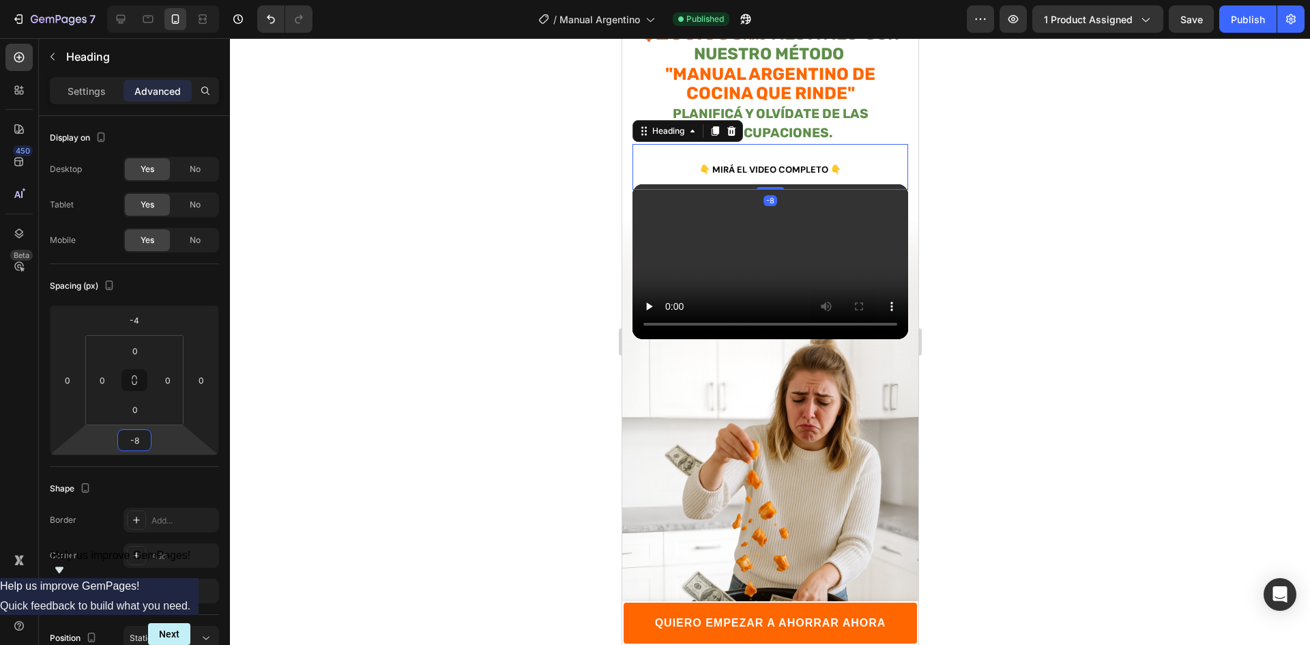
click at [183, 0] on html "7 Version history / Manual Argentino Published Preview 1 product assigned Save …" at bounding box center [655, 0] width 1310 height 0
type input "0"
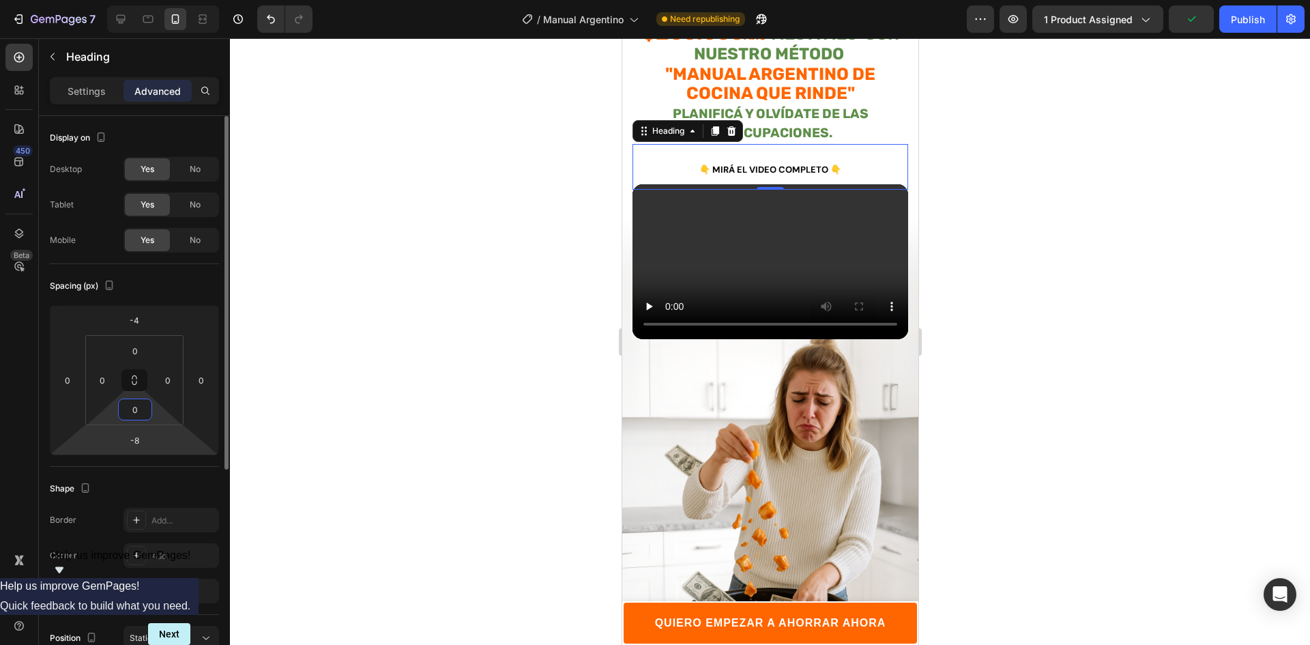
drag, startPoint x: 156, startPoint y: 415, endPoint x: 158, endPoint y: 434, distance: 19.8
click at [158, 0] on html "7 Version history / Manual Argentino Need republishing Preview 1 product assign…" at bounding box center [655, 0] width 1310 height 0
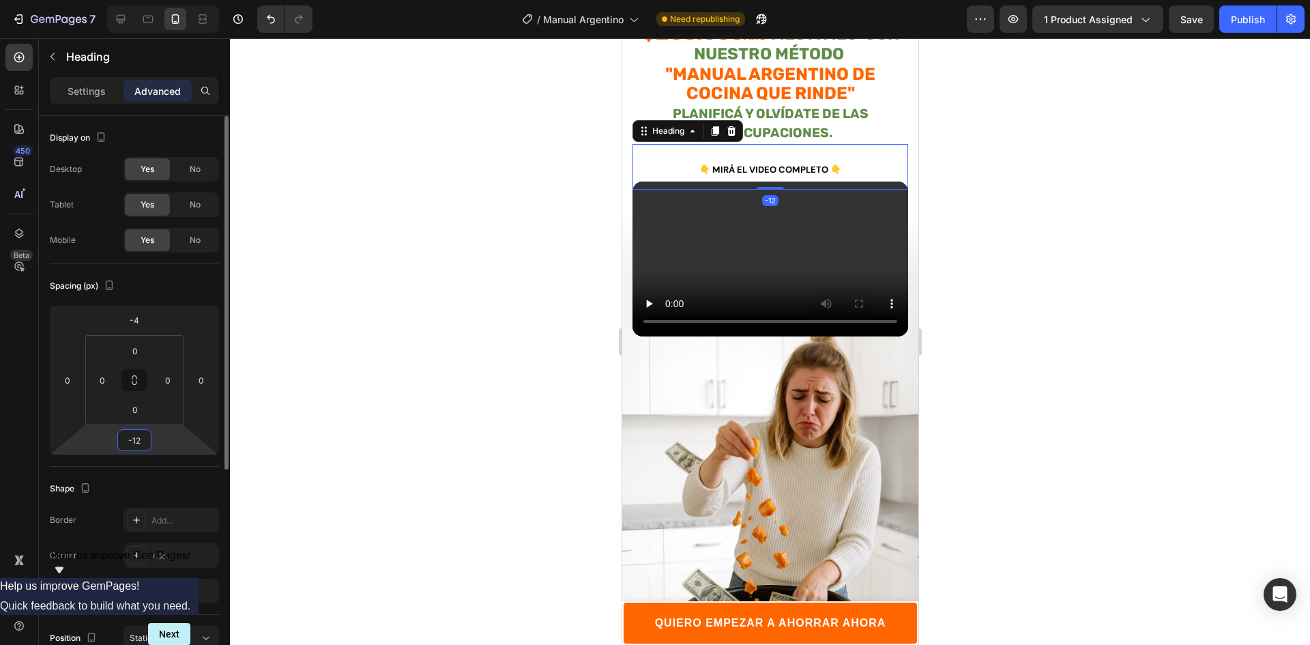
type input "-10"
click at [164, 0] on html "7 Version history / Manual Argentino Need republishing Preview 1 product assign…" at bounding box center [655, 0] width 1310 height 0
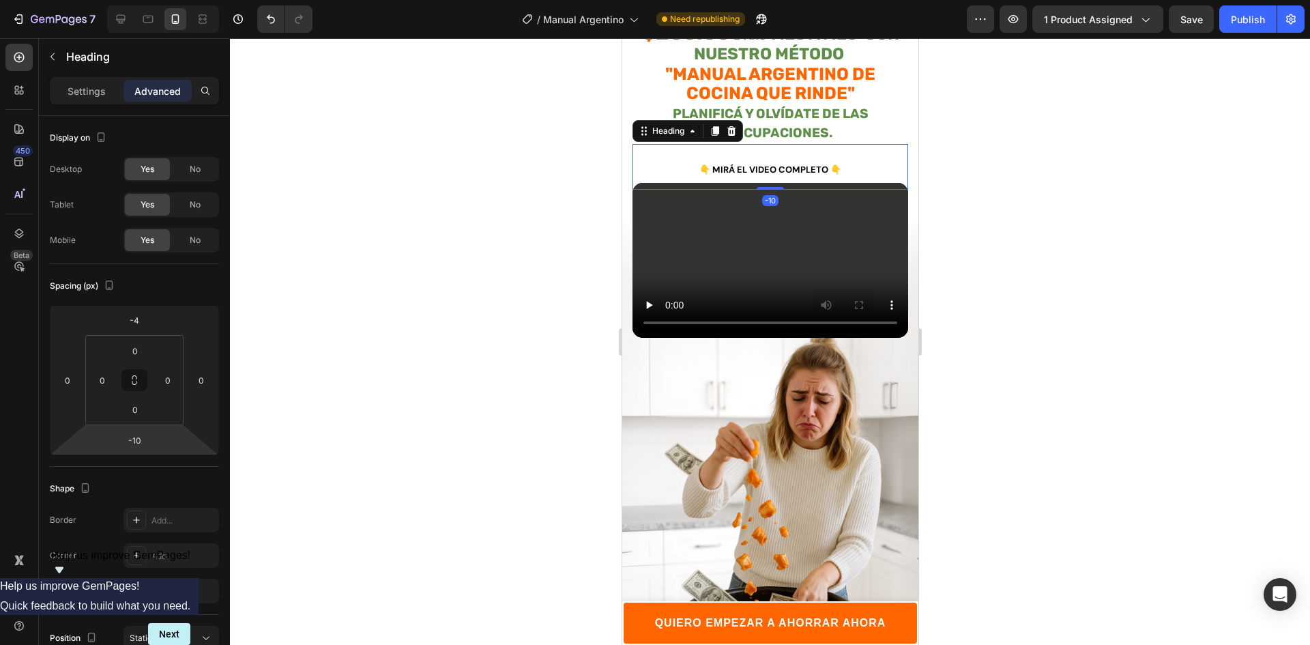
click at [964, 278] on div at bounding box center [770, 341] width 1080 height 606
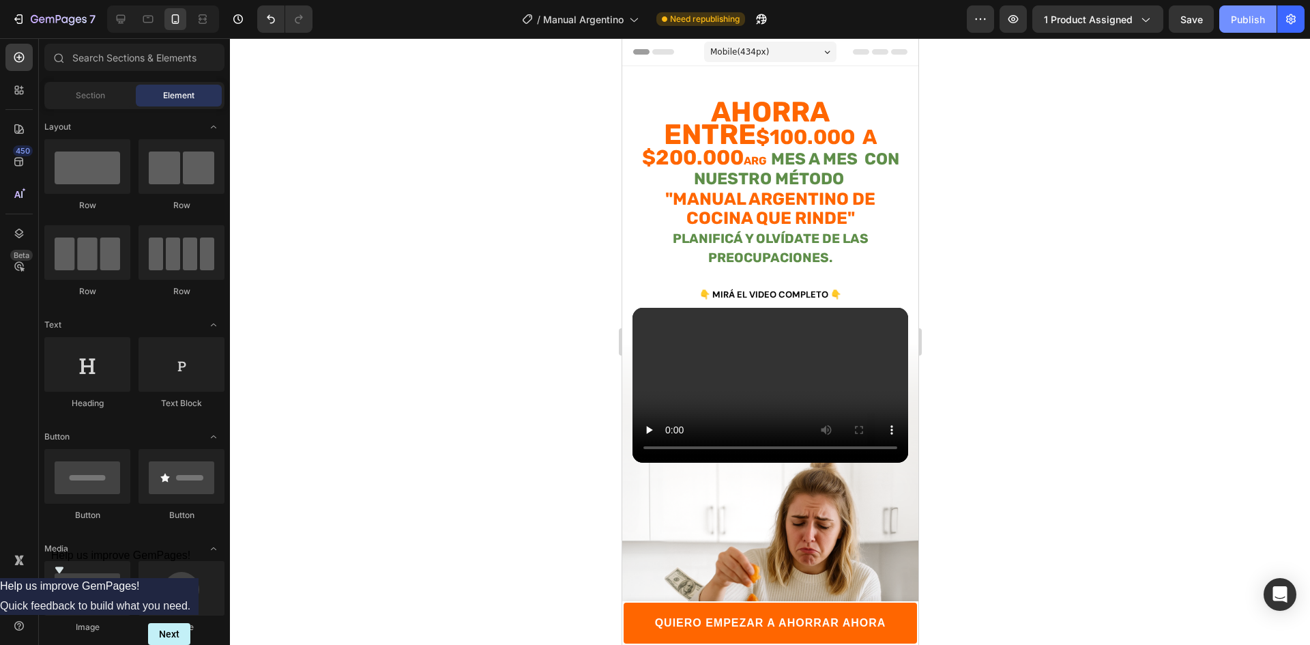
click at [1243, 16] on div "Publish" at bounding box center [1247, 19] width 34 height 14
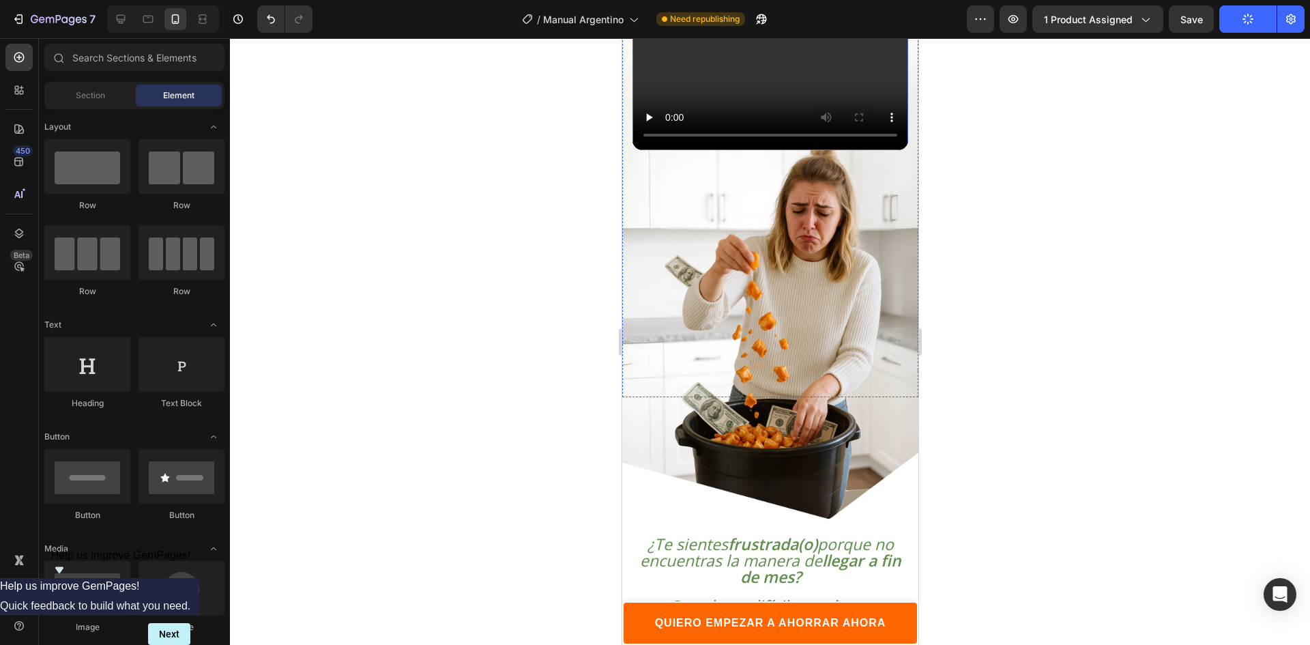
scroll to position [372, 0]
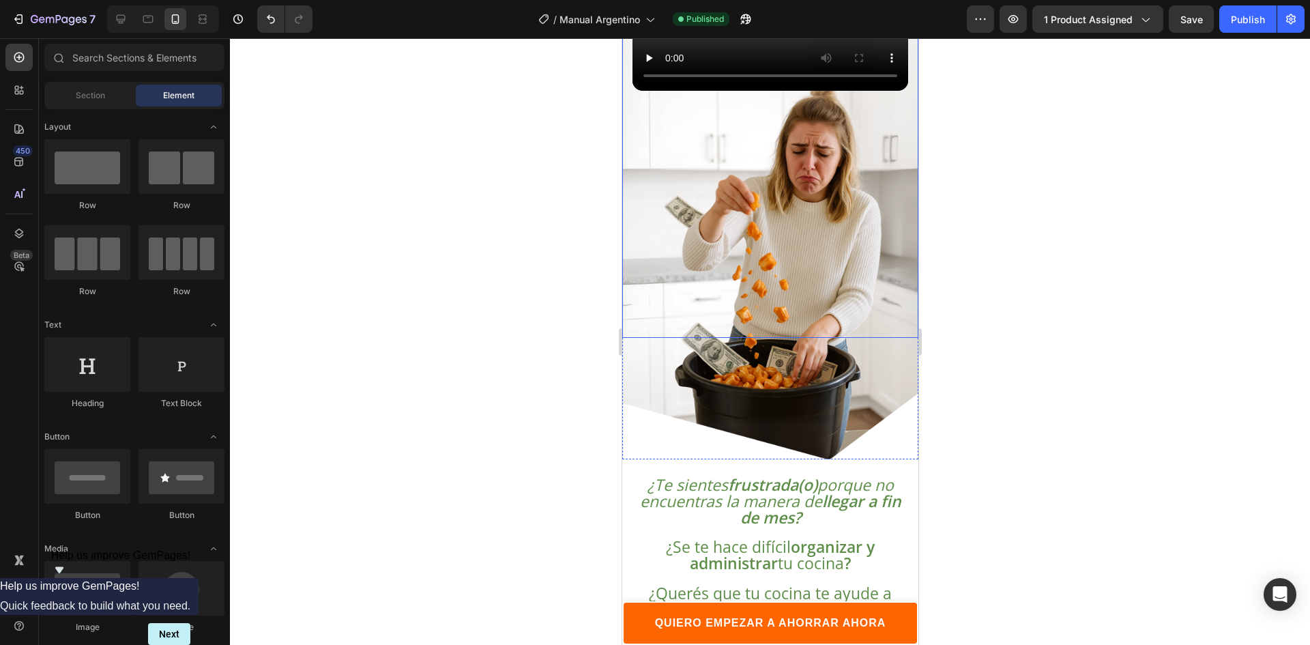
click at [786, 246] on div "⁠⁠⁠⁠⁠⁠⁠ Ahorra entre $100.00o a $200.000 ARG mes a mes con nuestro método "MANU…" at bounding box center [769, 23] width 296 height 630
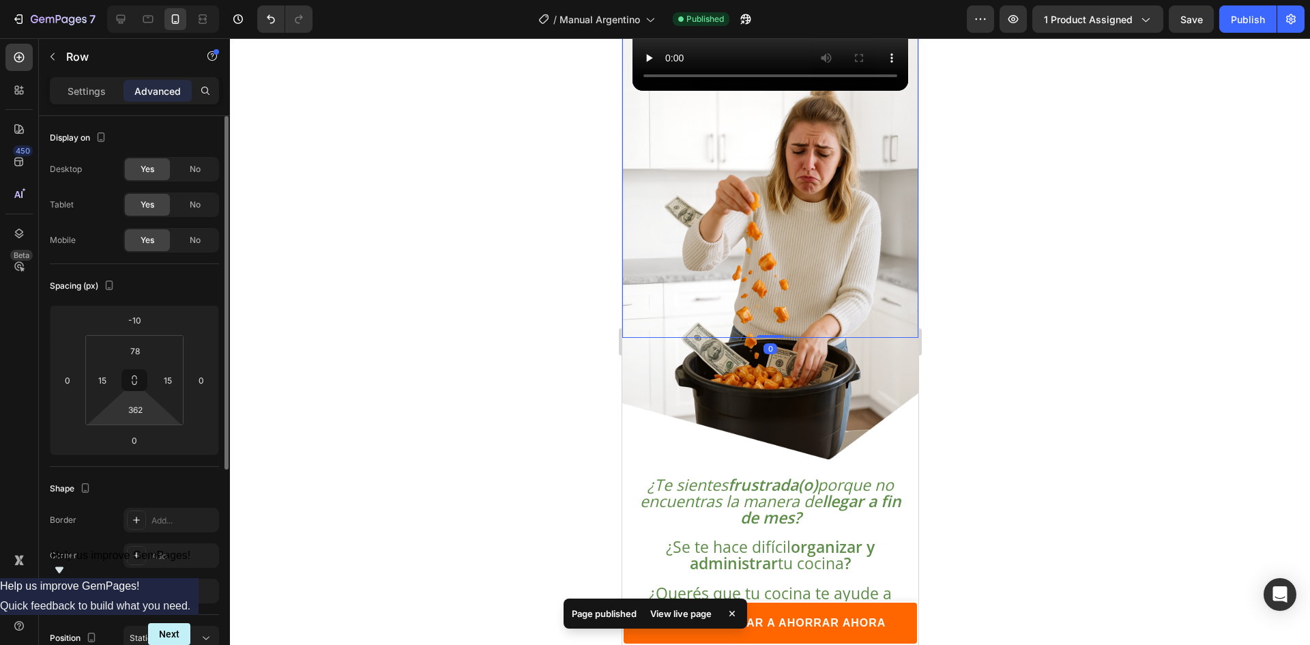
click at [153, 0] on html "7 Version history / Manual Argentino Published Preview 1 product assigned Save …" at bounding box center [655, 0] width 1310 height 0
type input "368"
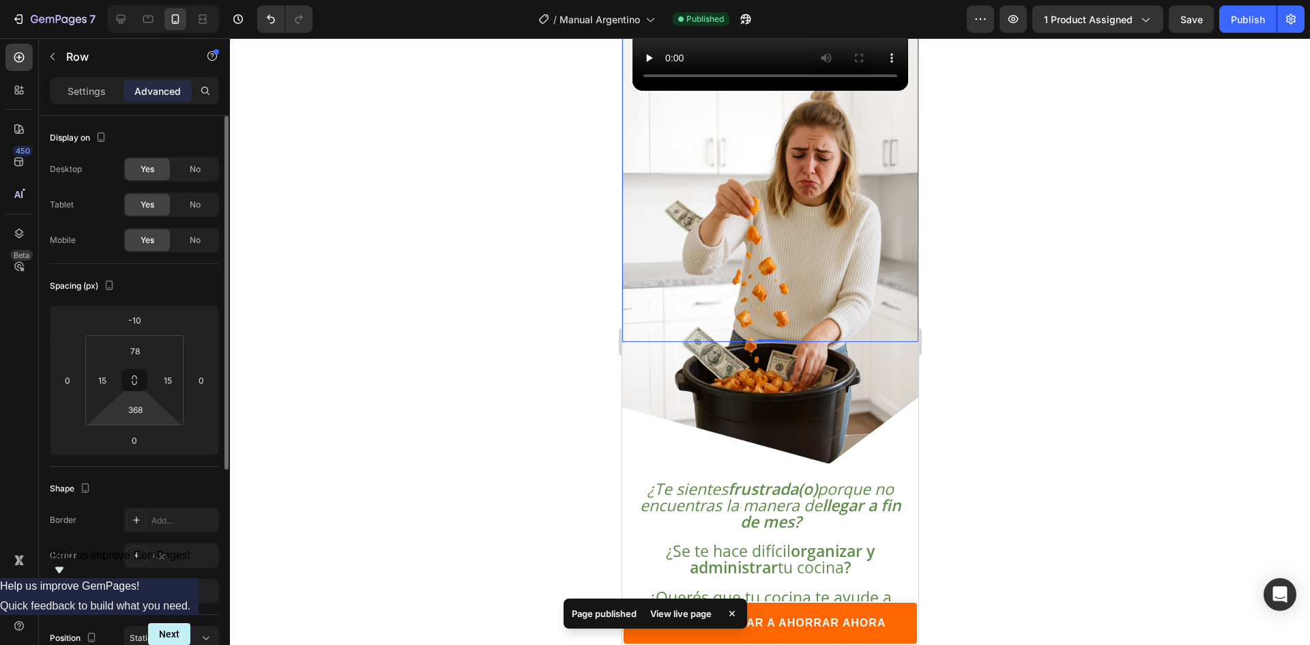
click at [153, 0] on html "7 Version history / Manual Argentino Published Preview 1 product assigned Save …" at bounding box center [655, 0] width 1310 height 0
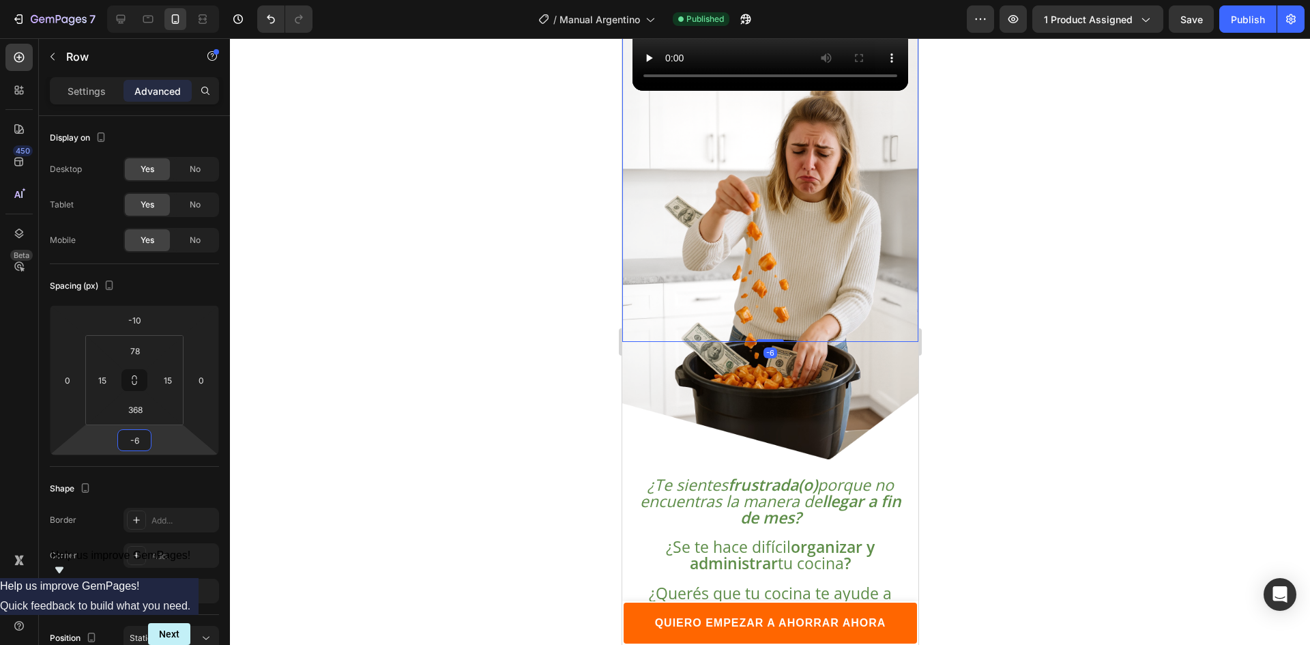
type input "0"
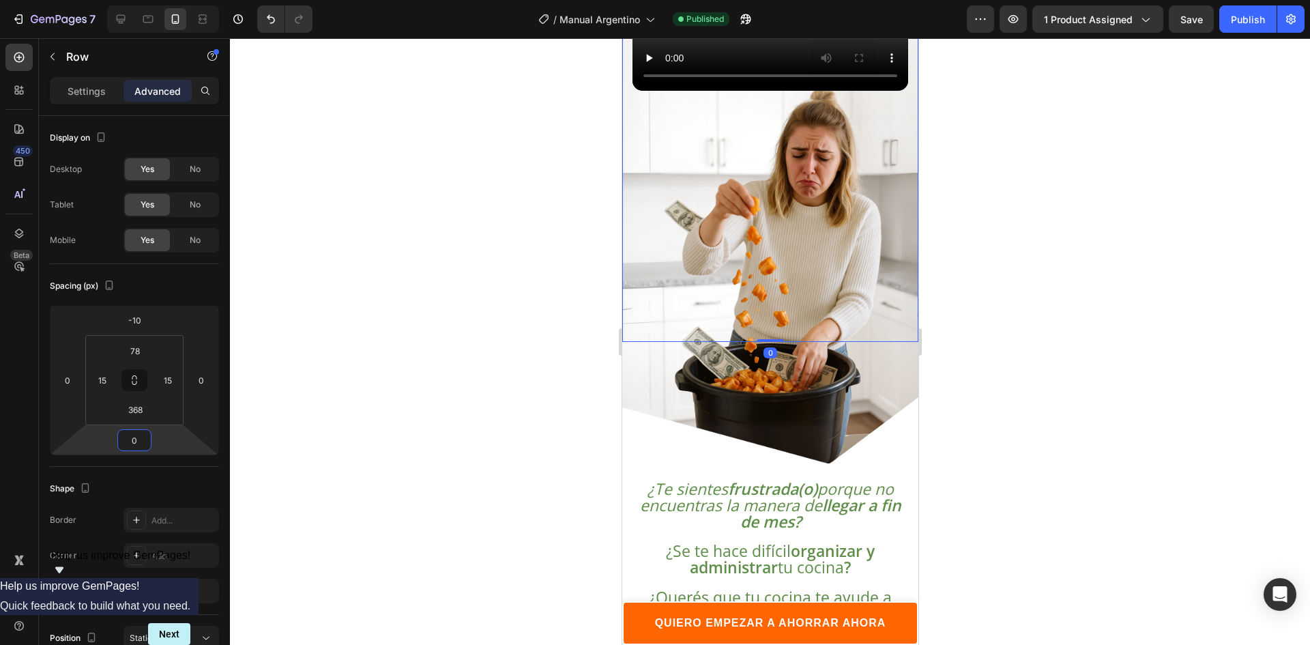
click at [166, 0] on html "7 Version history / Manual Argentino Published Preview 1 product assigned Save …" at bounding box center [655, 0] width 1310 height 0
click at [675, 358] on div "⁠⁠⁠⁠⁠⁠⁠ Ahorra entre $100.00o a $200.000 ARG mes a mes con nuestro método "MANU…" at bounding box center [769, 79] width 296 height 767
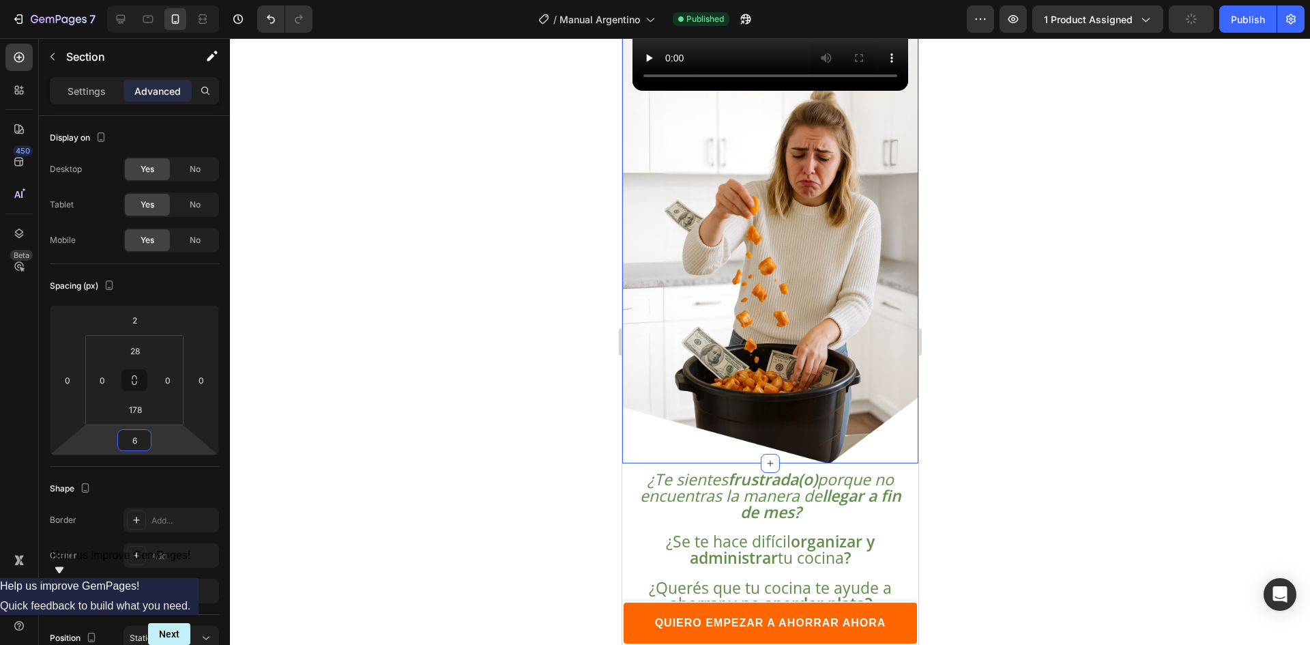
drag, startPoint x: 163, startPoint y: 436, endPoint x: 167, endPoint y: 442, distance: 7.4
click at [167, 0] on html "7 Version history / Manual Argentino Published Preview 1 product assigned Publi…" at bounding box center [655, 0] width 1310 height 0
type input "10"
click at [166, 0] on html "7 Version history / Manual Argentino Need republishing Preview 1 product assign…" at bounding box center [655, 0] width 1310 height 0
click at [347, 458] on div at bounding box center [770, 341] width 1080 height 606
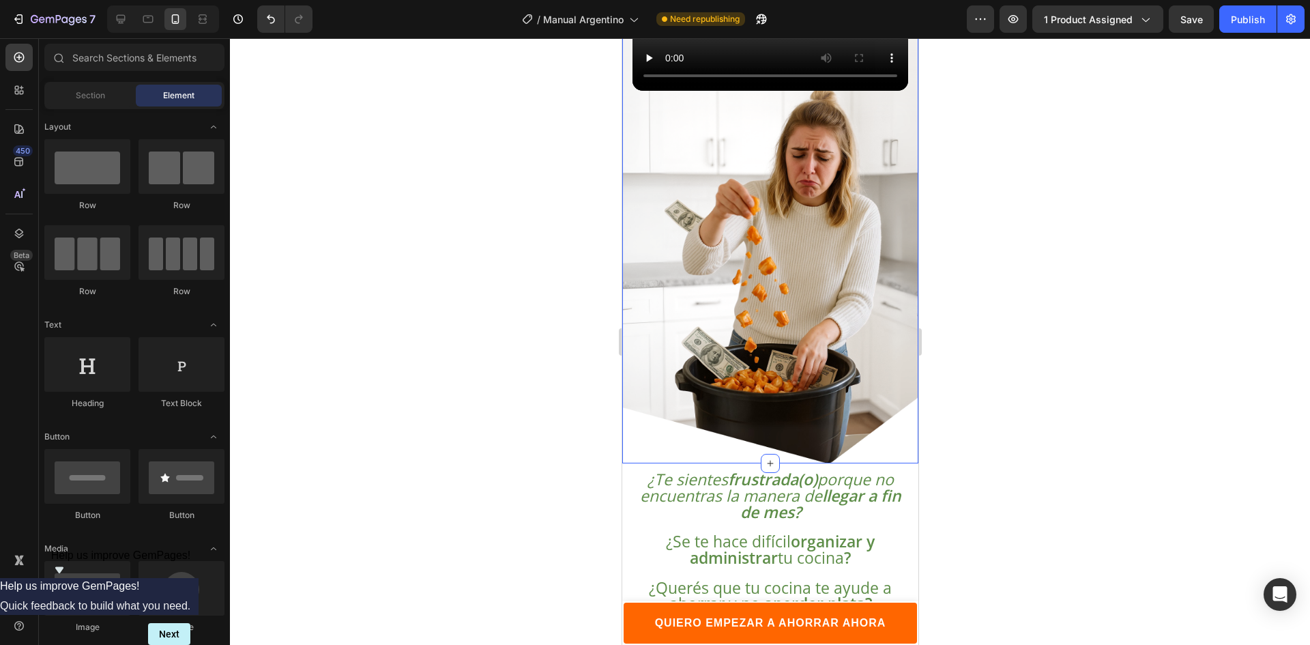
scroll to position [531, 0]
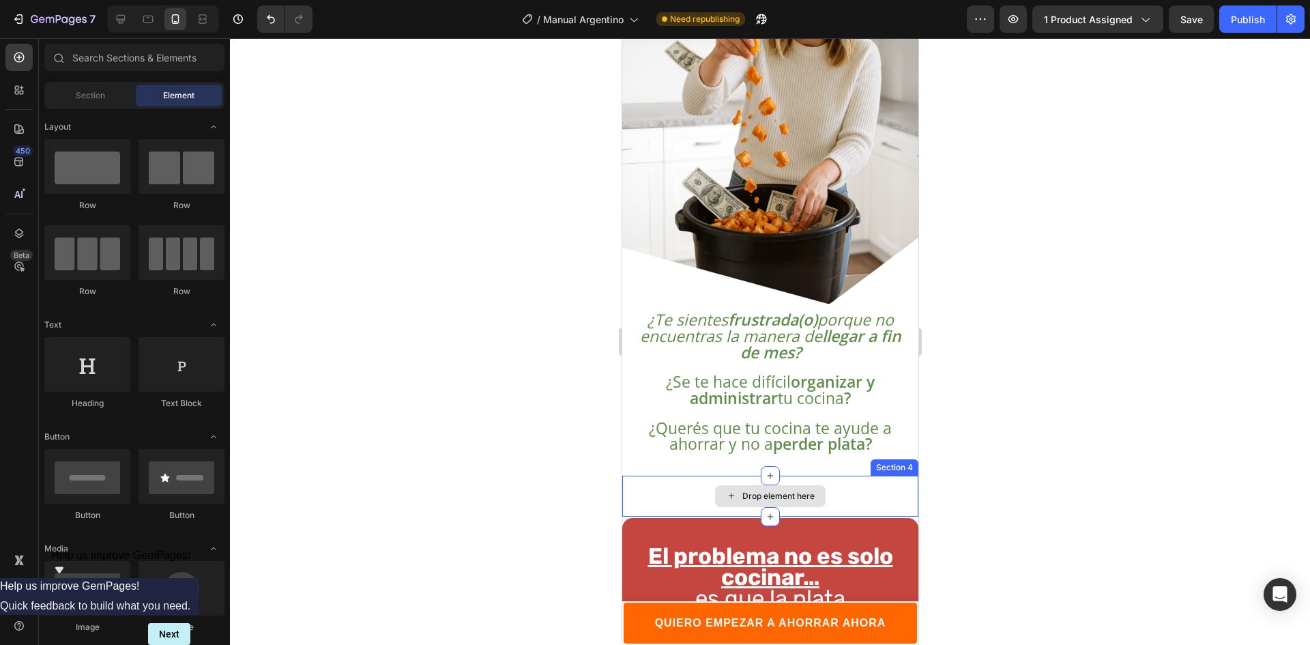
click at [842, 475] on div "Drop element here" at bounding box center [769, 495] width 296 height 41
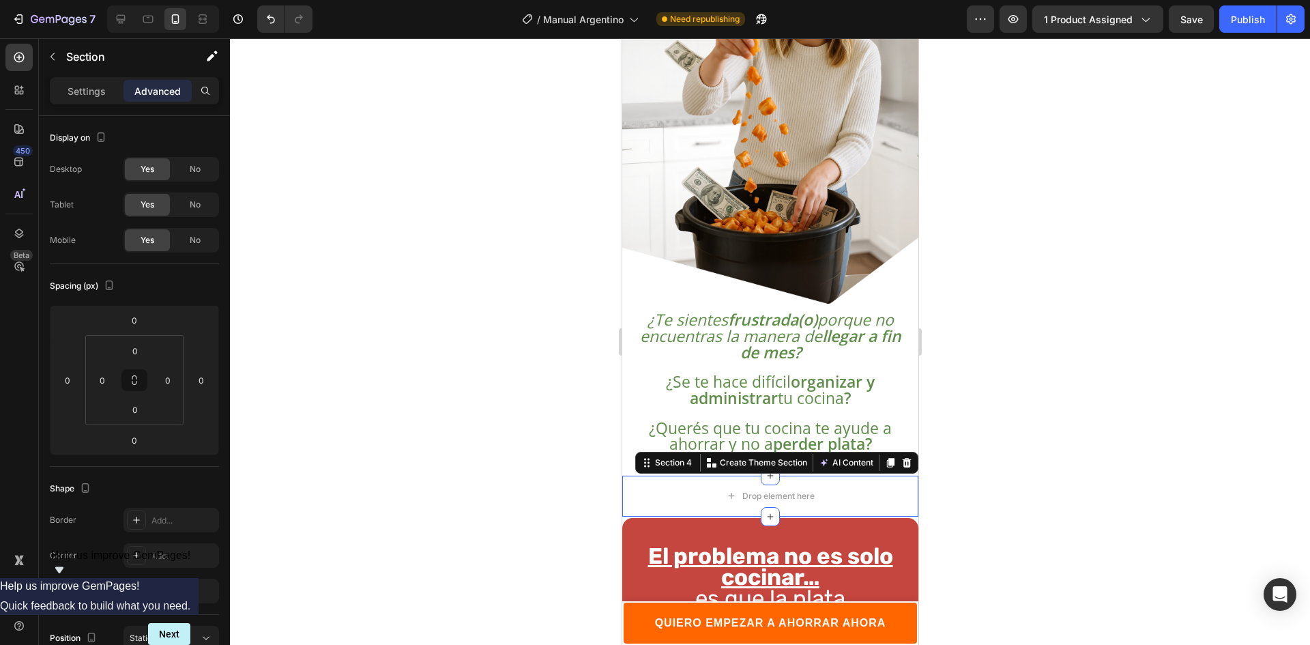
click at [894, 452] on div "Section 4 You can create reusable sections Create Theme Section AI Content Writ…" at bounding box center [775, 463] width 283 height 22
click at [900, 457] on icon at bounding box center [905, 462] width 11 height 11
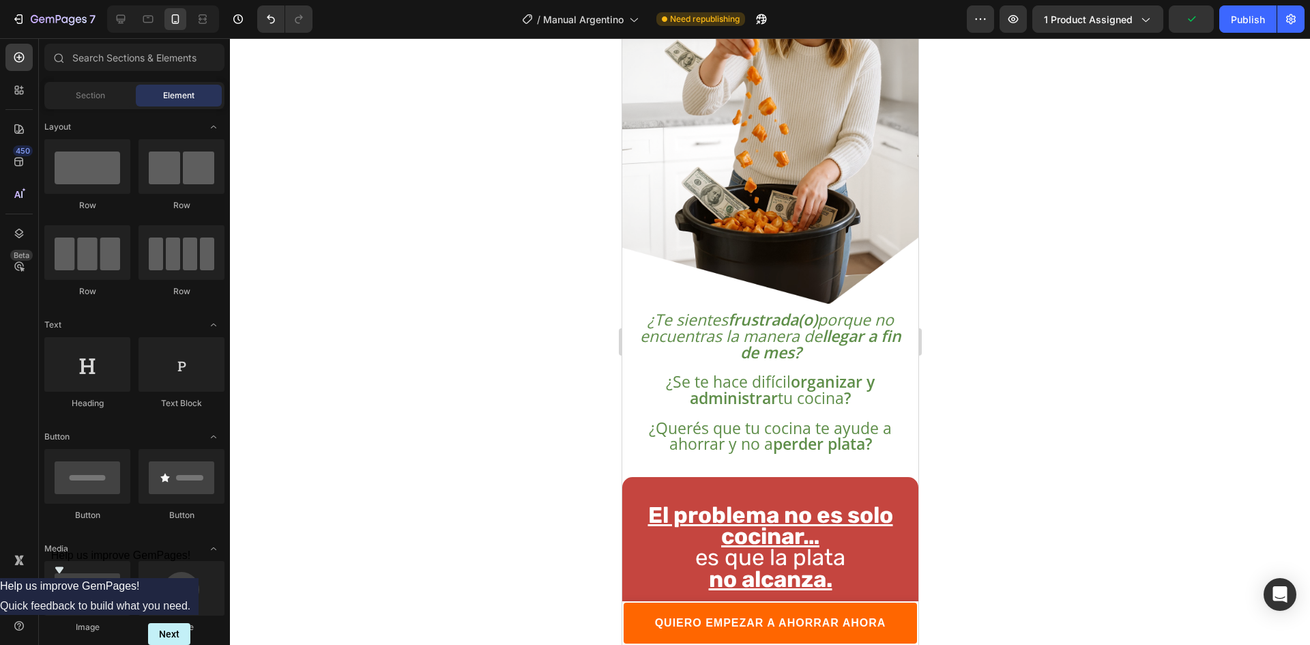
click at [1009, 426] on div at bounding box center [770, 341] width 1080 height 606
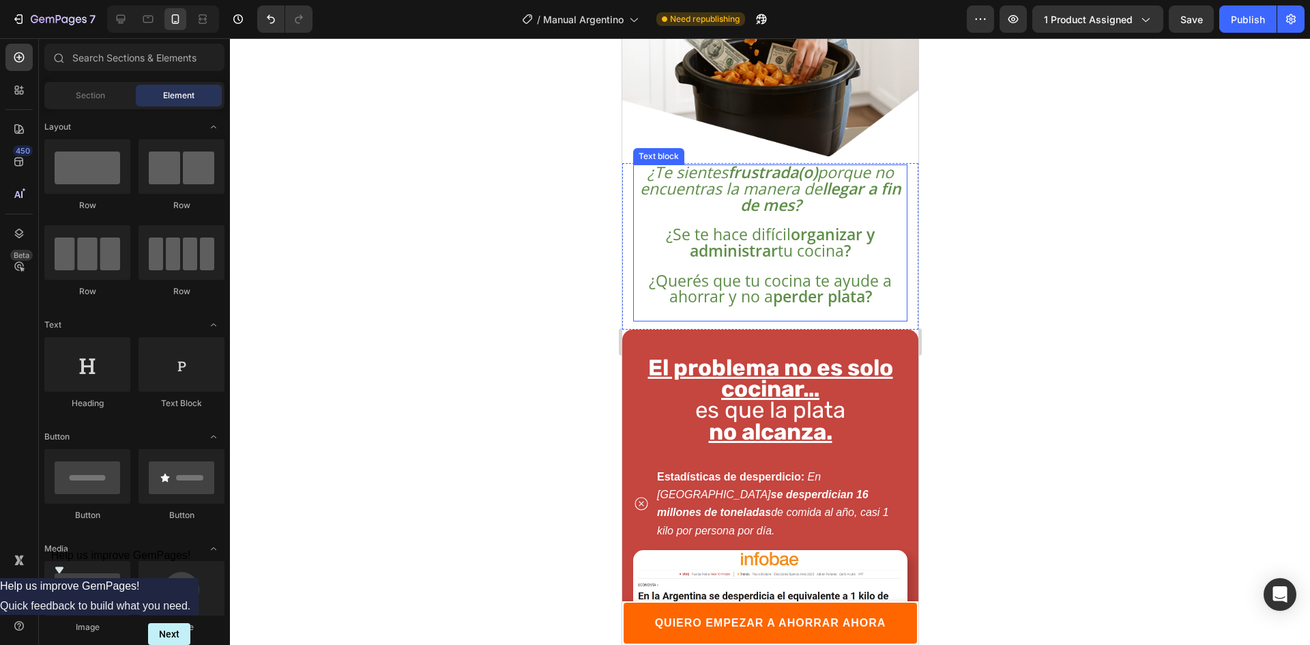
scroll to position [541, 0]
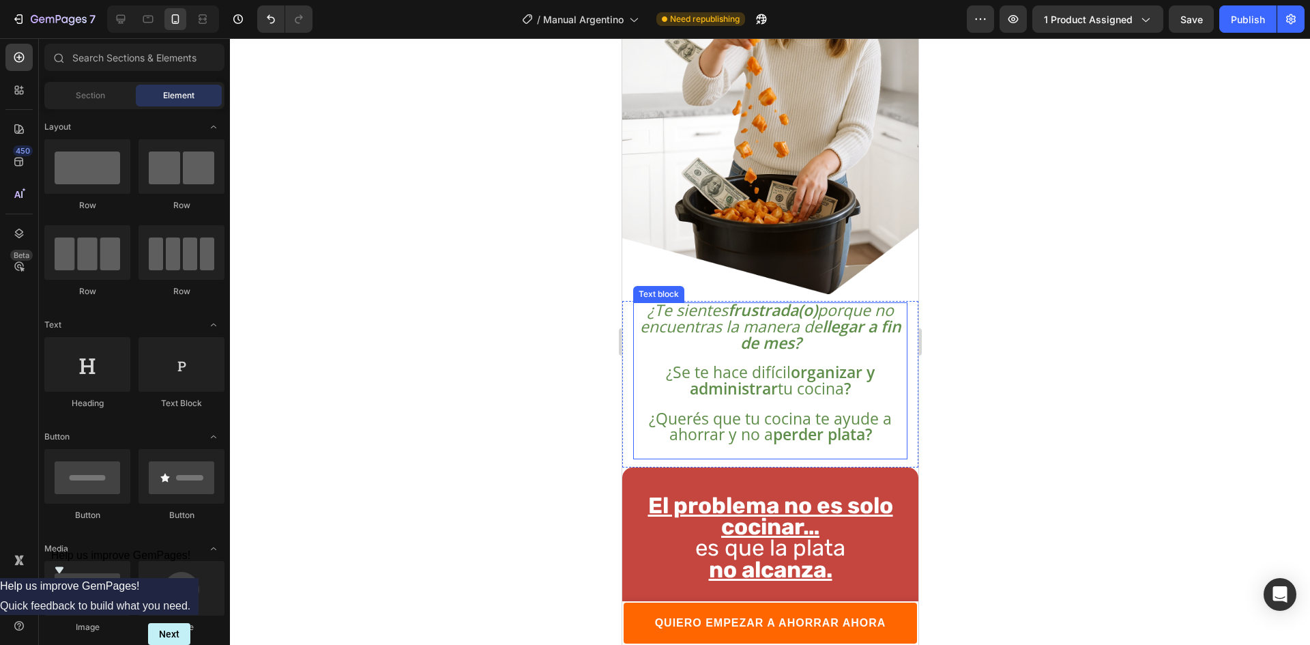
click at [813, 361] on strong "organizar y administrar" at bounding box center [781, 380] width 185 height 38
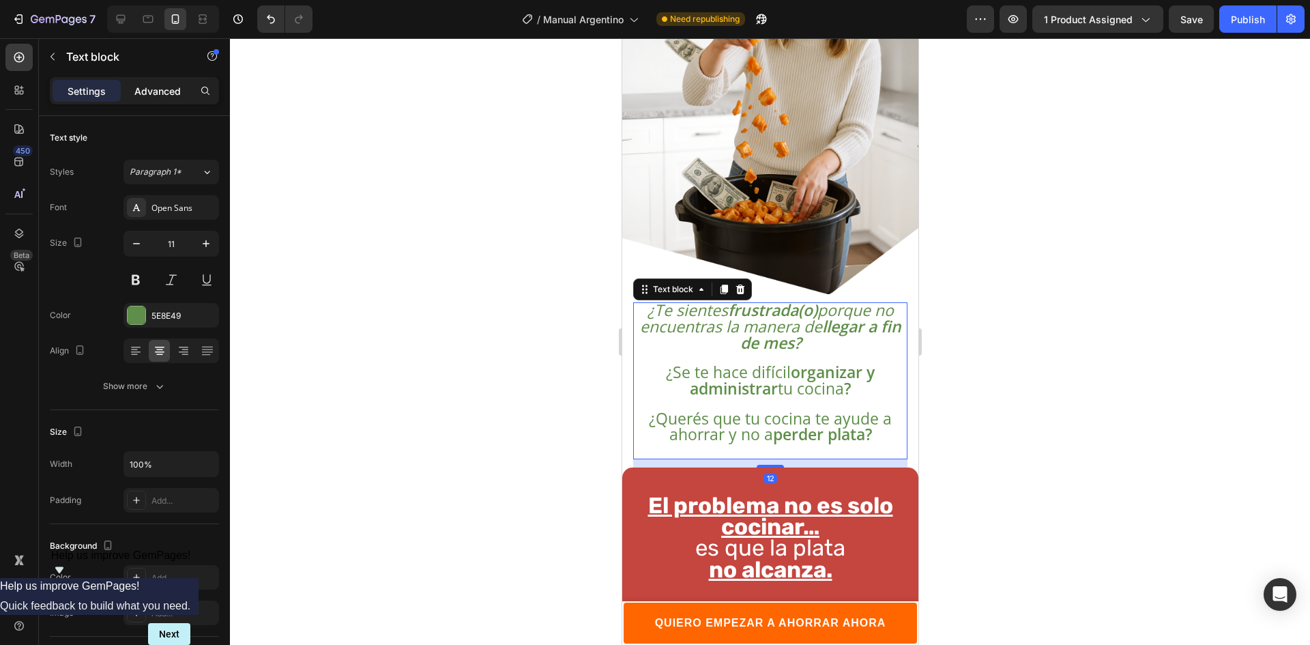
click at [151, 85] on p "Advanced" at bounding box center [157, 91] width 46 height 14
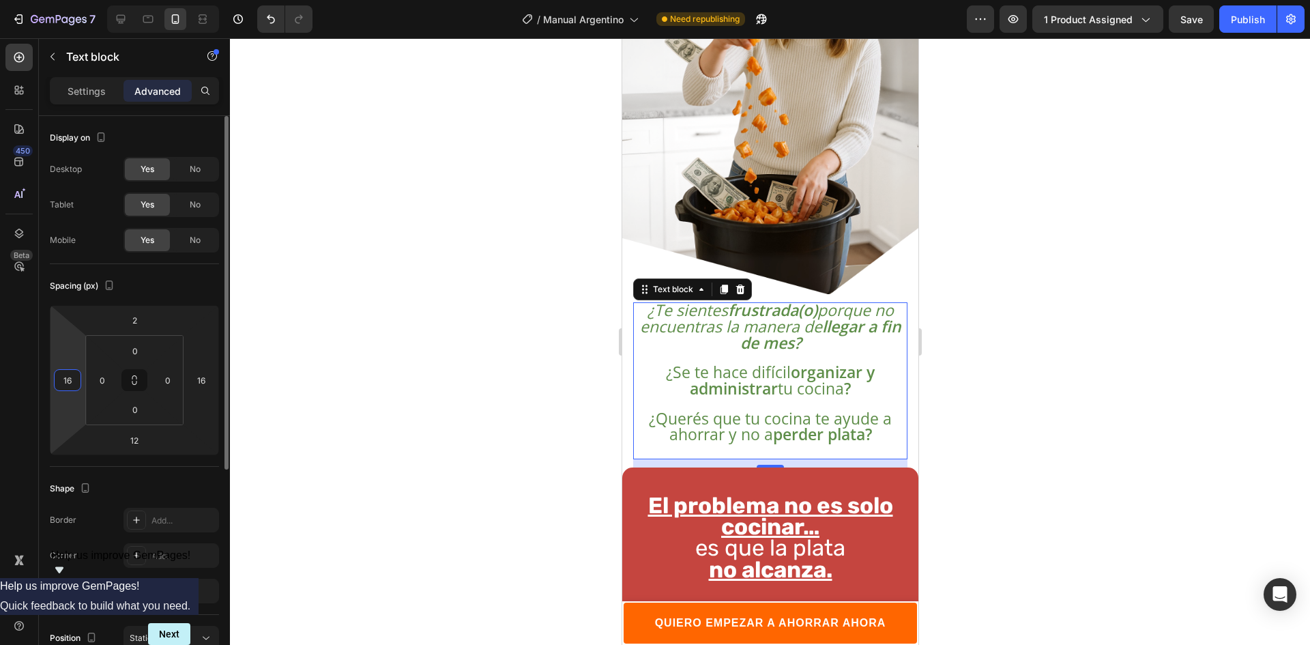
click at [68, 373] on input "16" at bounding box center [67, 380] width 20 height 20
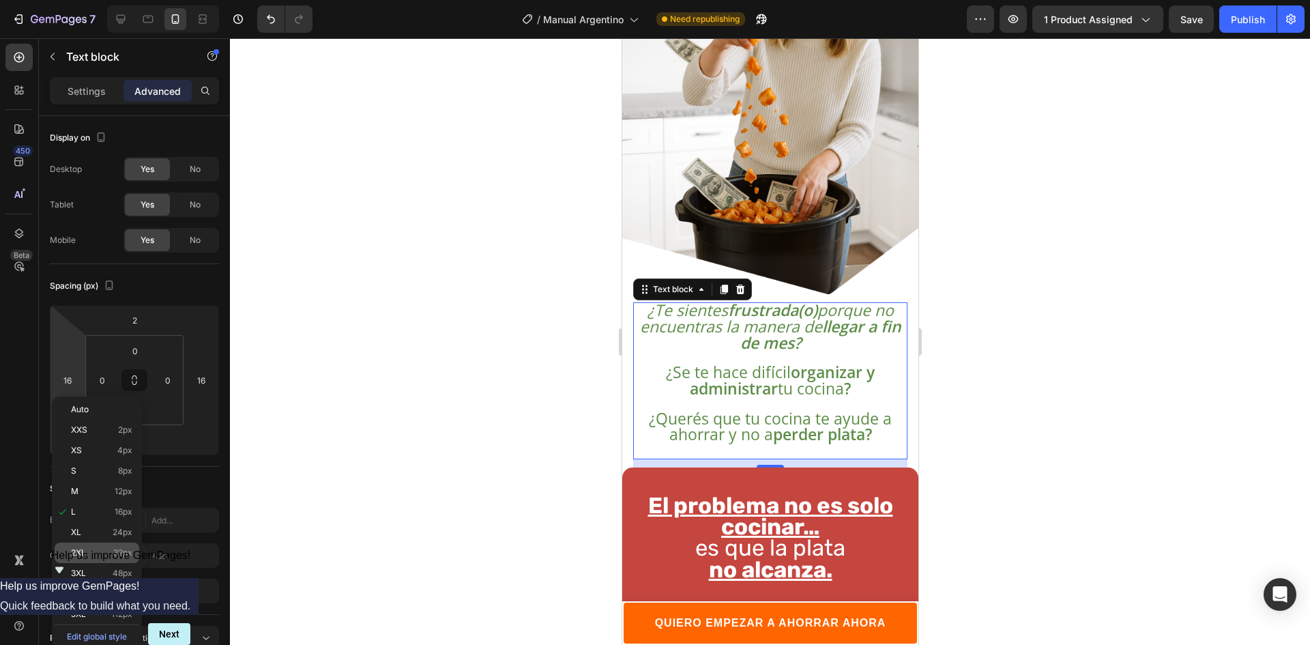
click at [129, 559] on div "2XL 32px" at bounding box center [97, 552] width 85 height 20
type input "32"
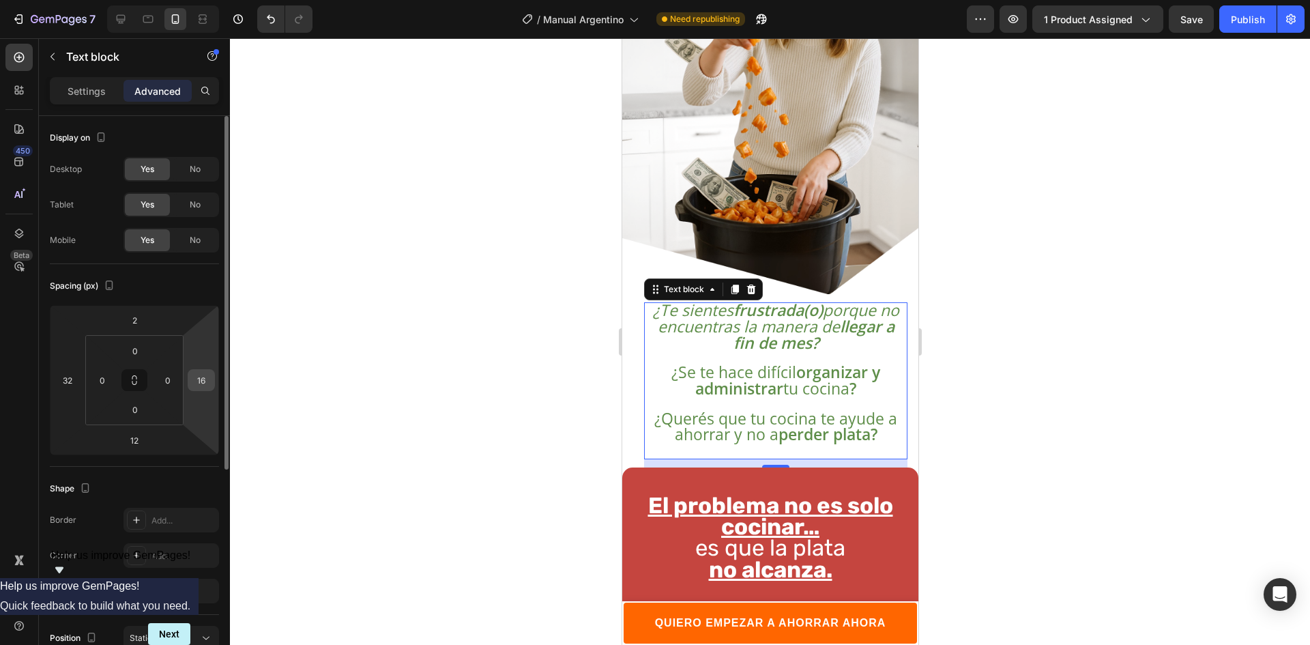
click at [198, 390] on div "16" at bounding box center [201, 380] width 27 height 22
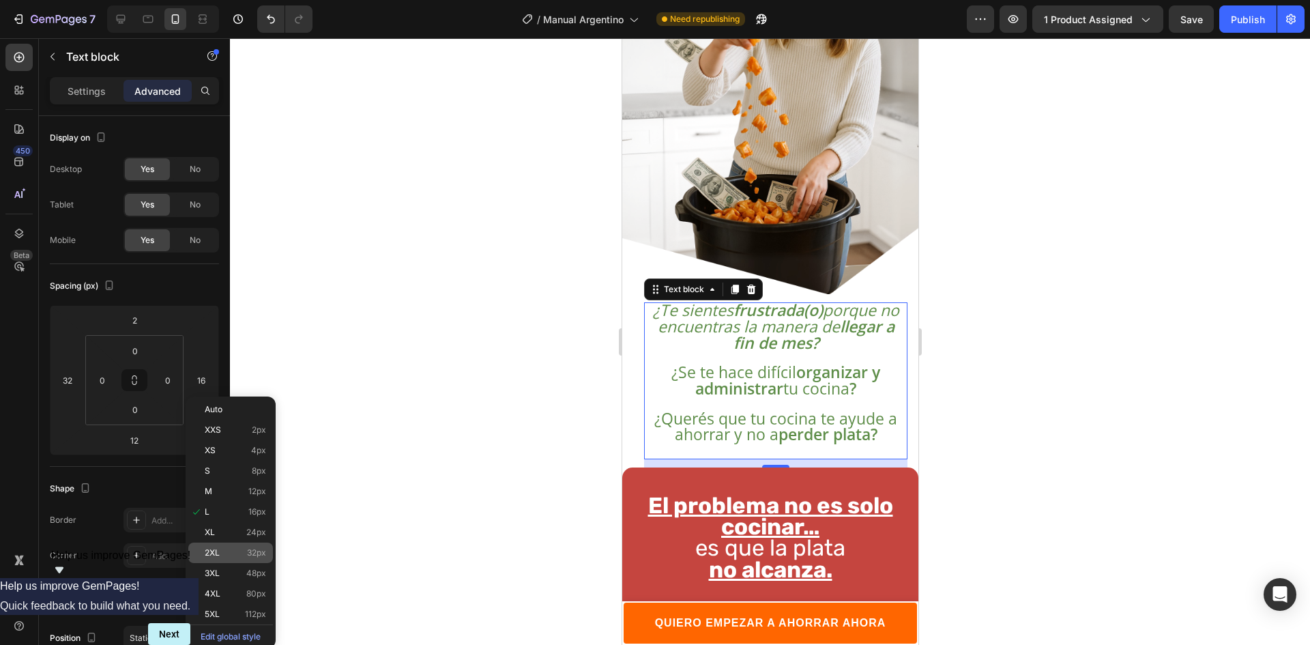
click at [218, 552] on span "2XL" at bounding box center [212, 553] width 15 height 10
type input "32"
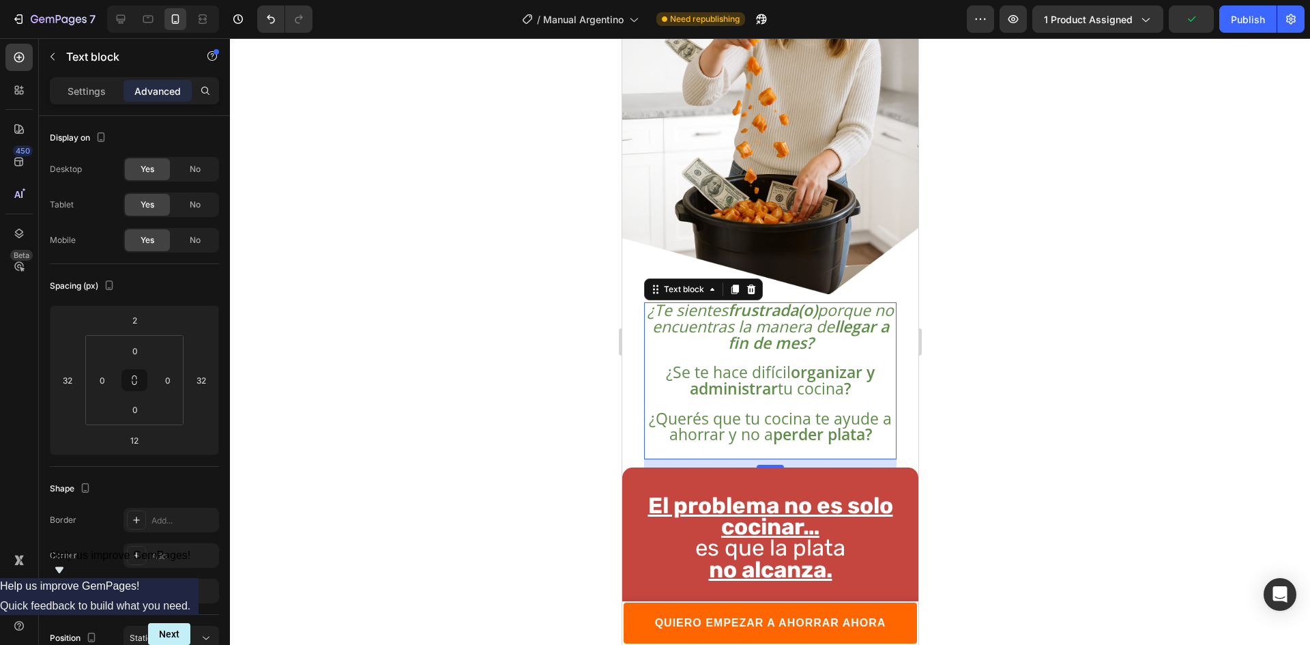
click at [381, 322] on div at bounding box center [770, 341] width 1080 height 606
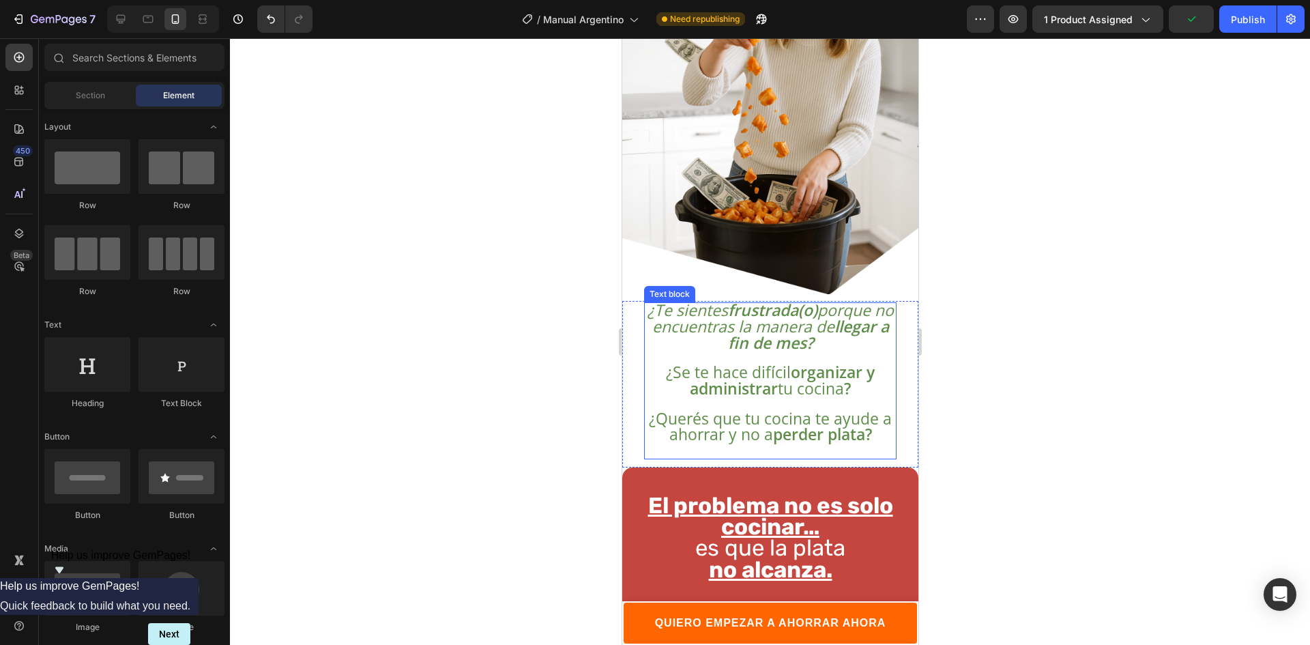
click at [793, 327] on strong "llegar a fin de mes?" at bounding box center [807, 334] width 161 height 38
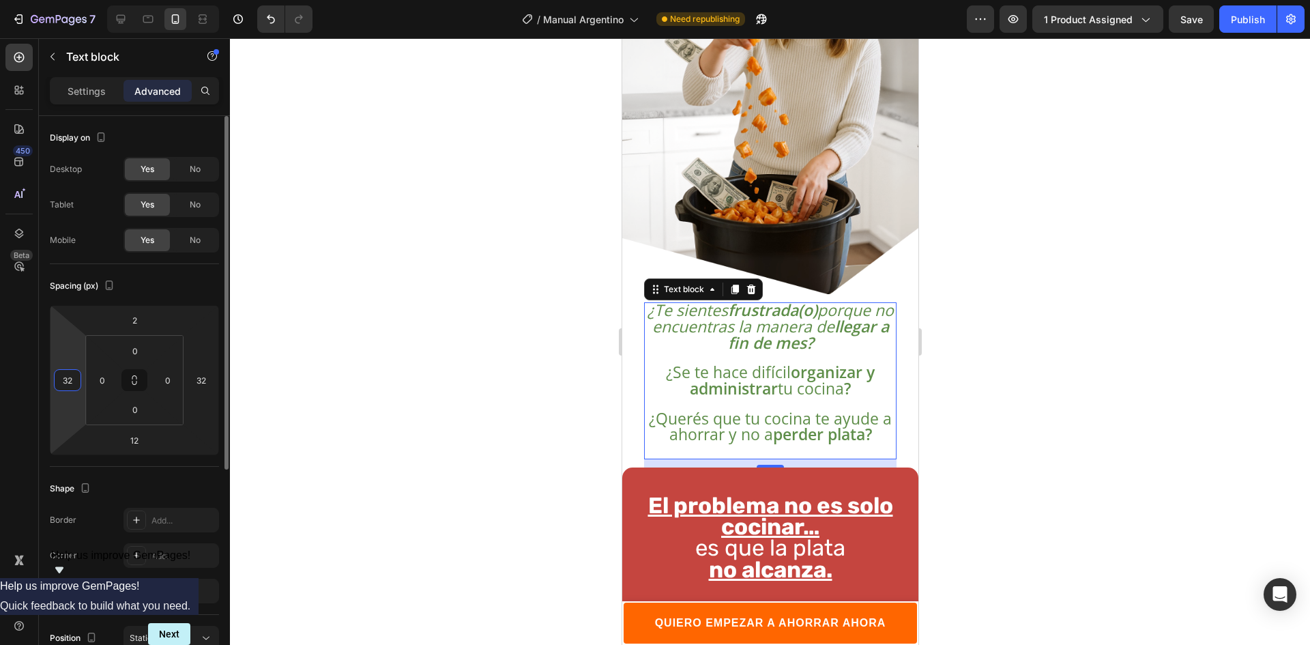
click at [69, 387] on input "32" at bounding box center [67, 380] width 20 height 20
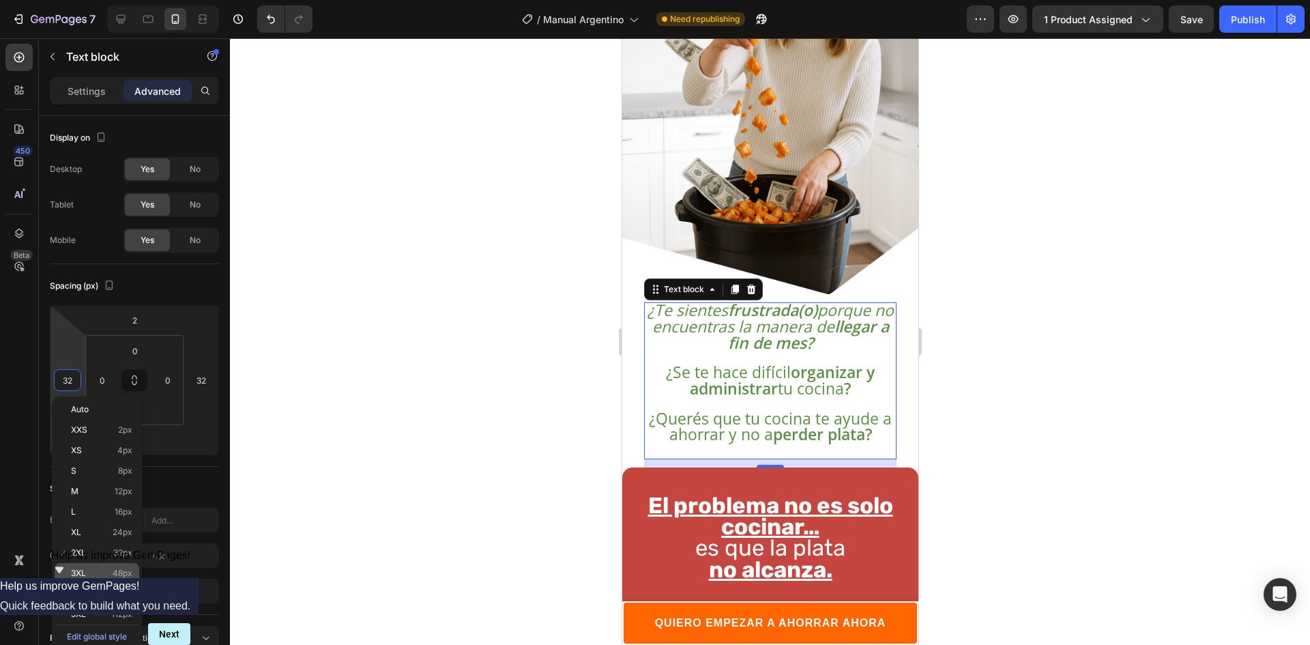
click at [77, 565] on div "3XL 48px" at bounding box center [97, 573] width 85 height 20
type input "48"
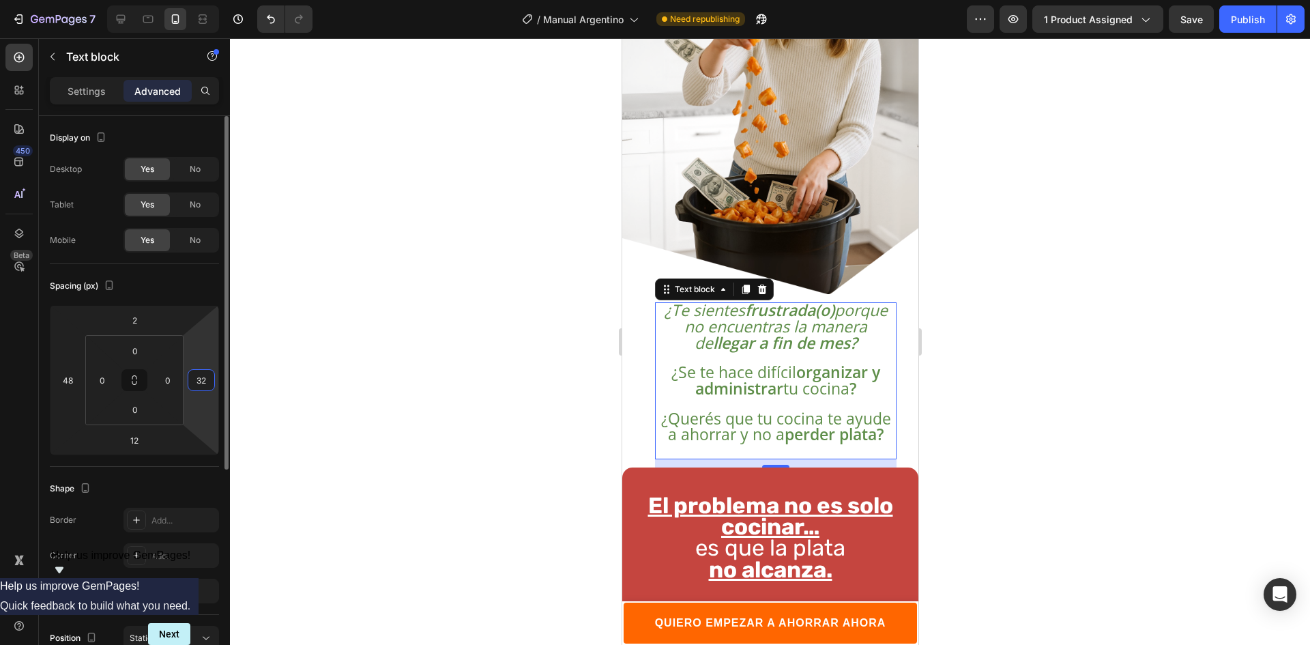
click at [205, 383] on input "32" at bounding box center [201, 380] width 20 height 20
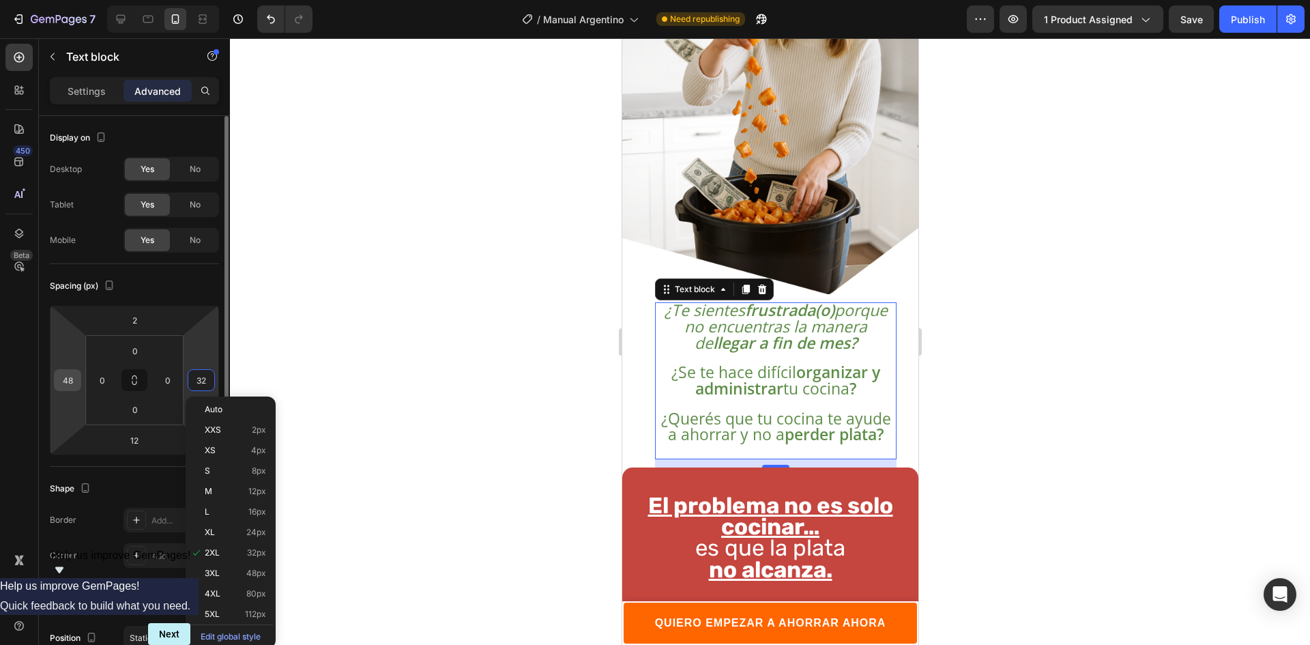
type input "2"
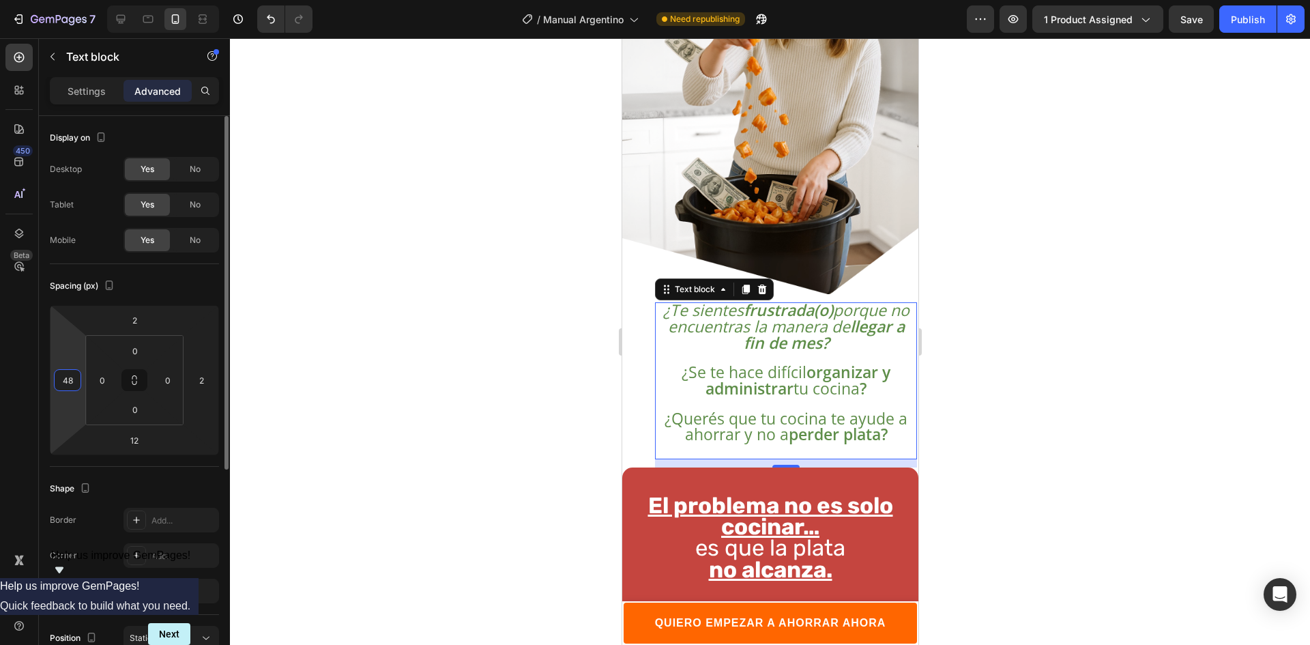
click at [63, 387] on input "48" at bounding box center [67, 380] width 20 height 20
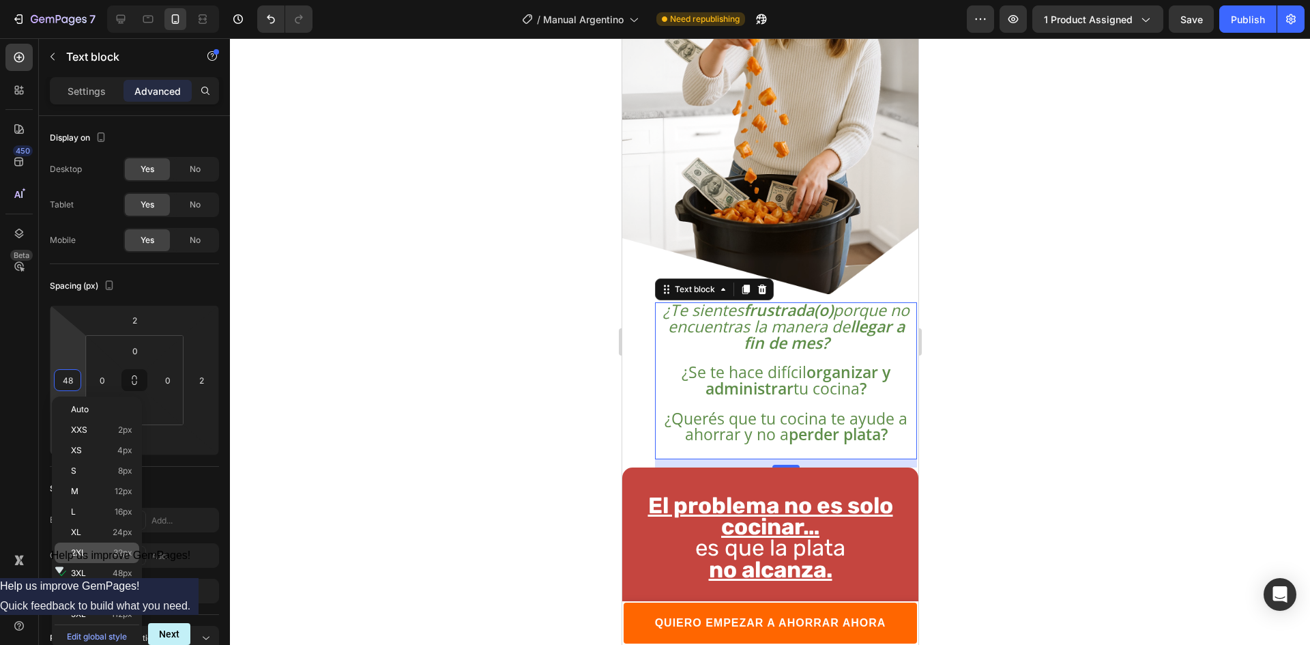
click at [93, 548] on p "2XL 32px" at bounding box center [101, 553] width 61 height 10
type input "32"
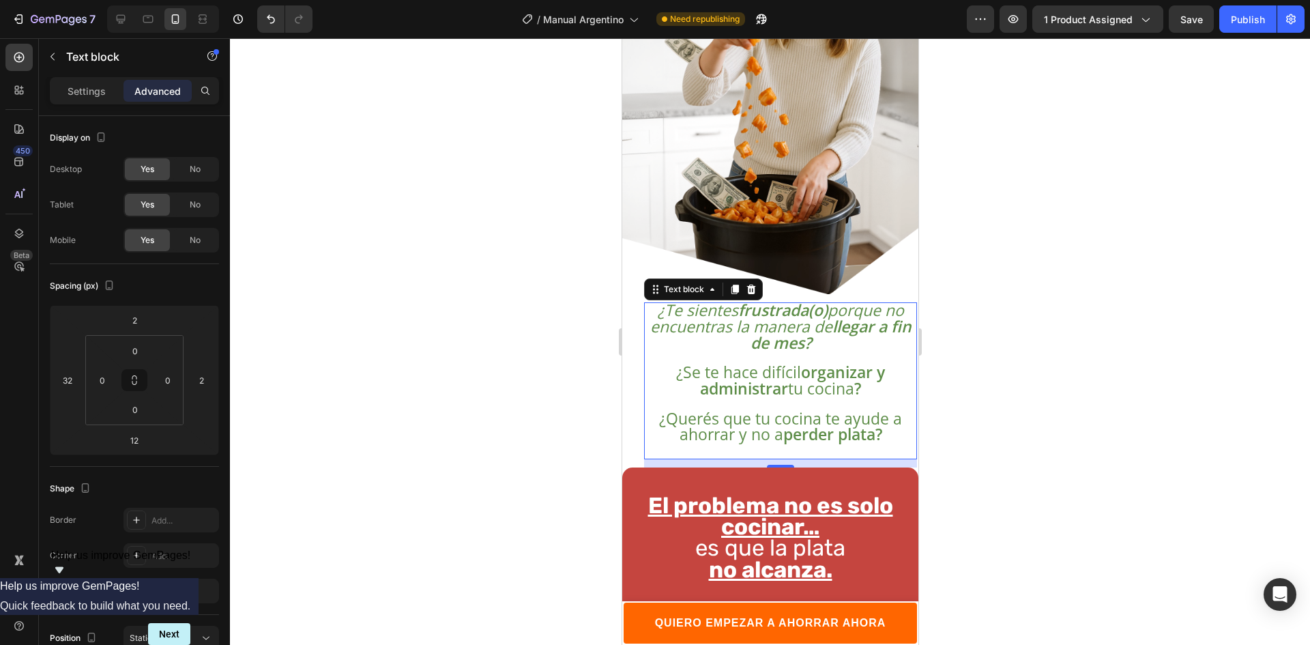
click at [417, 338] on div at bounding box center [770, 341] width 1080 height 606
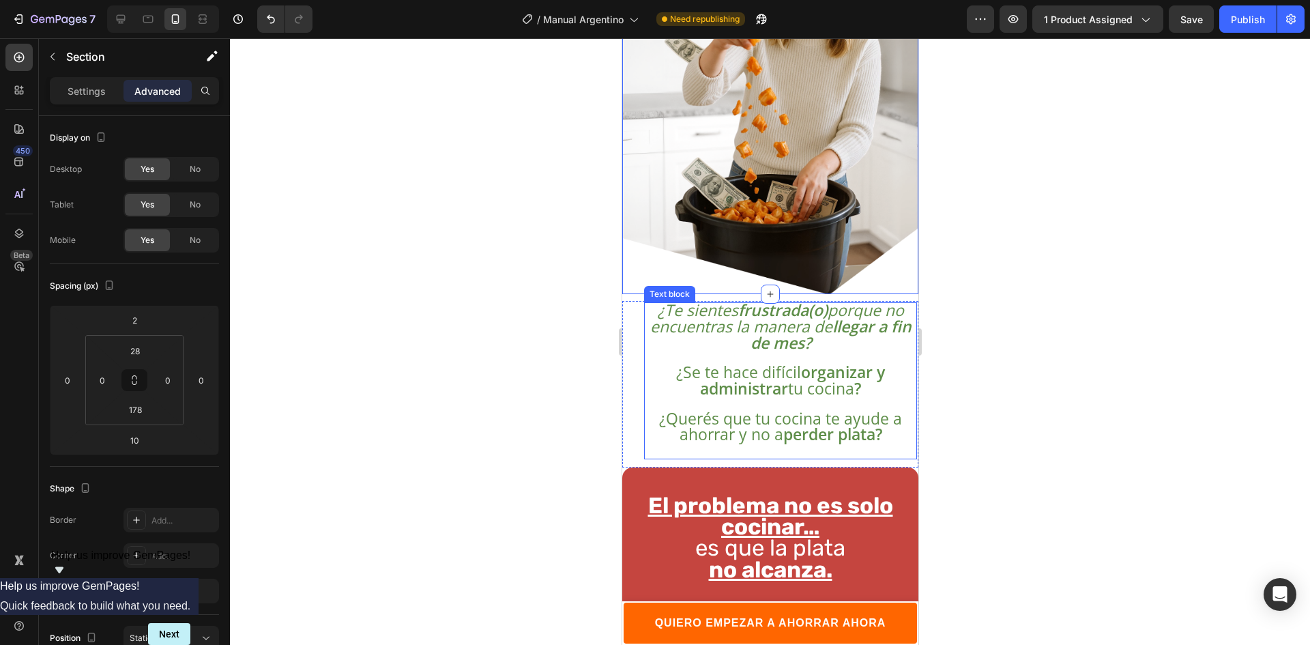
click at [866, 328] on p "¿Te sientes frustrada(o) porque no encuentras la manera de llegar a fin de mes?" at bounding box center [780, 328] width 270 height 48
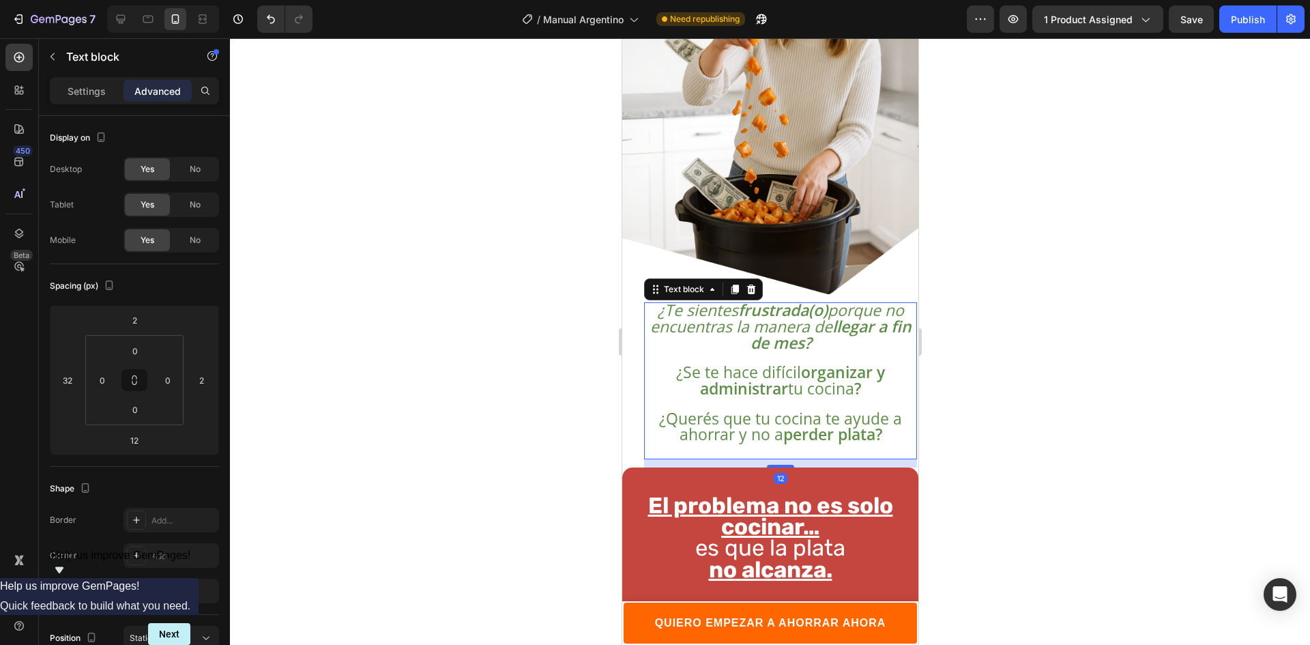
click at [849, 329] on p "¿Te sientes frustrada(o) porque no encuentras la manera de llegar a fin de mes?" at bounding box center [780, 328] width 270 height 48
click at [811, 299] on strong "frustrada(o)" at bounding box center [781, 310] width 89 height 22
drag, startPoint x: 828, startPoint y: 299, endPoint x: 733, endPoint y: 297, distance: 94.8
click at [733, 299] on icon "¿Te sientes frustrada(o) porque no encuentras la manera de llegar a fin de mes?" at bounding box center [779, 326] width 261 height 55
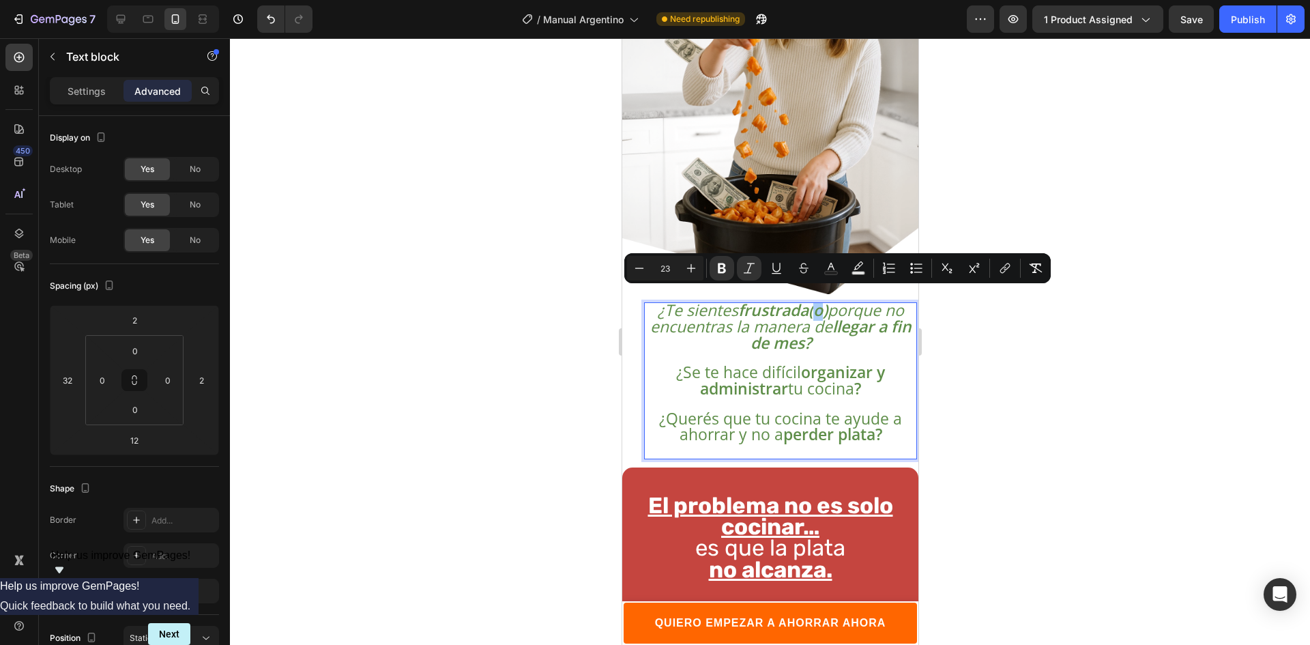
click at [1016, 387] on div at bounding box center [770, 341] width 1080 height 606
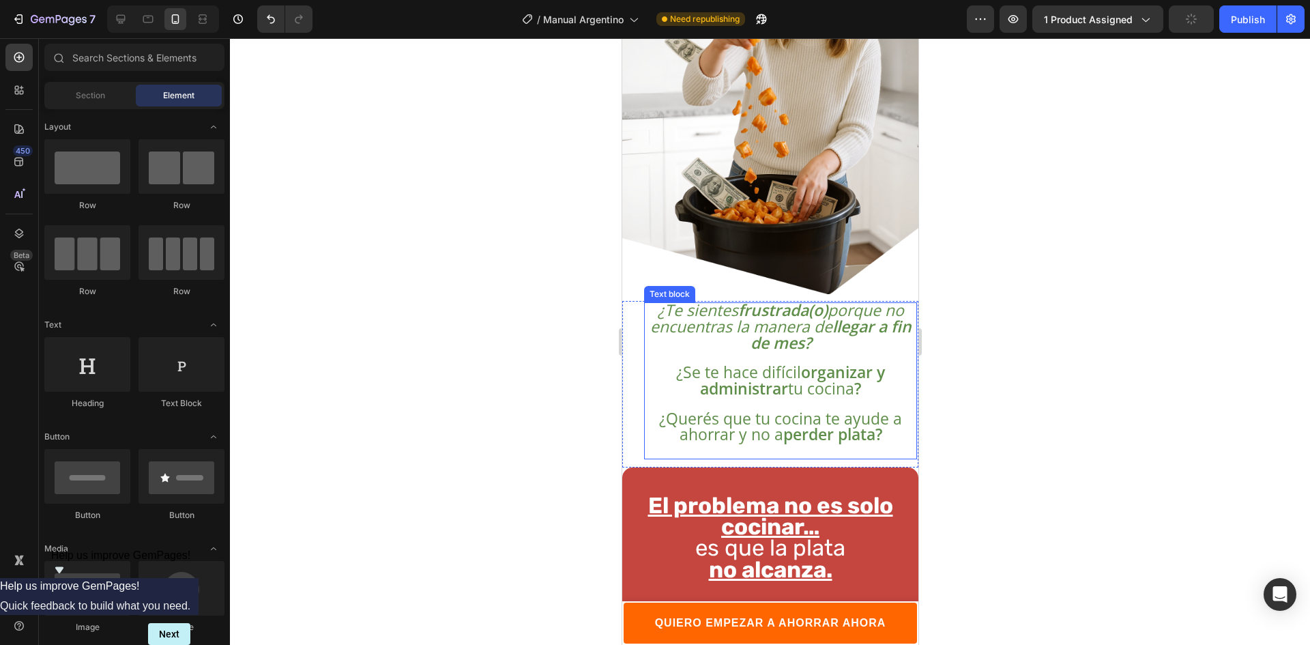
click at [834, 361] on strong "organizar y administrar" at bounding box center [791, 380] width 185 height 38
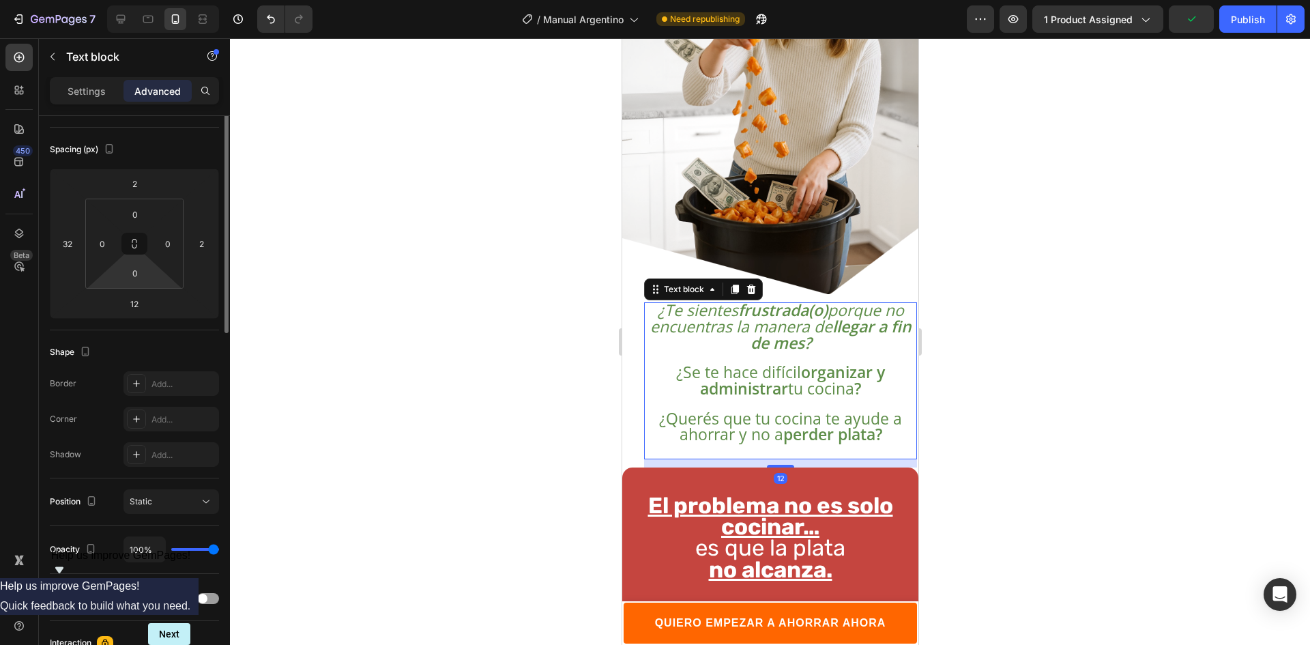
scroll to position [0, 0]
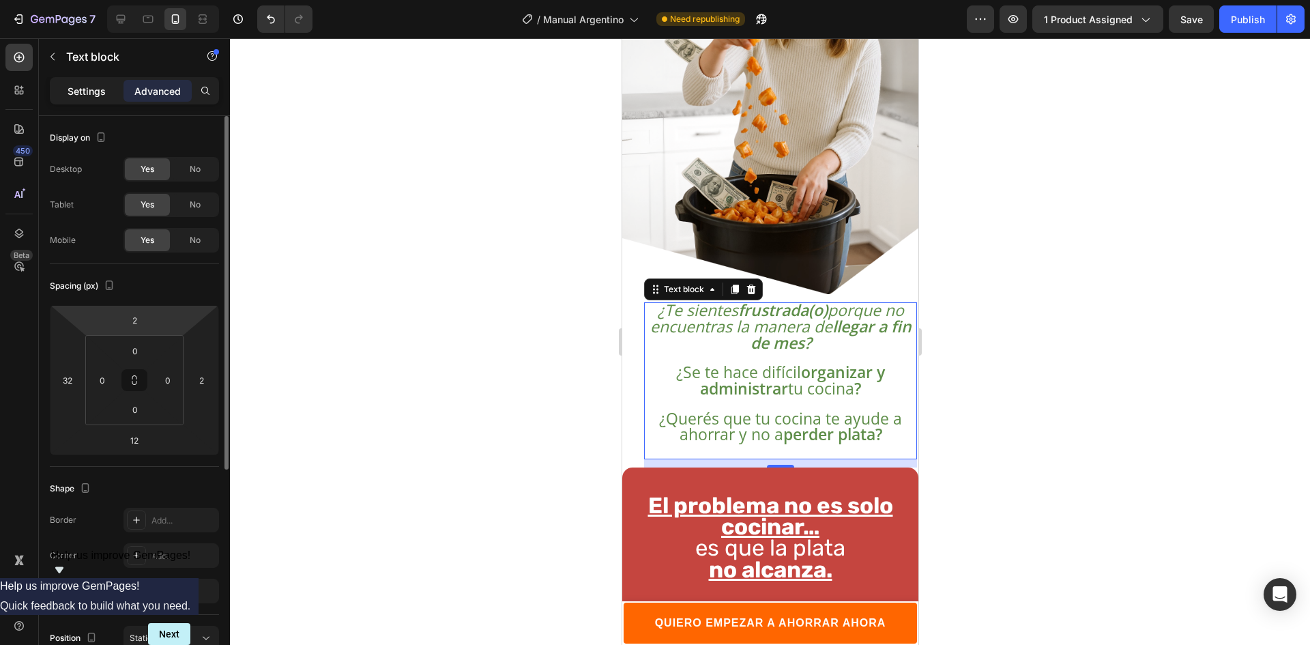
click at [100, 81] on div "Settings" at bounding box center [87, 91] width 68 height 22
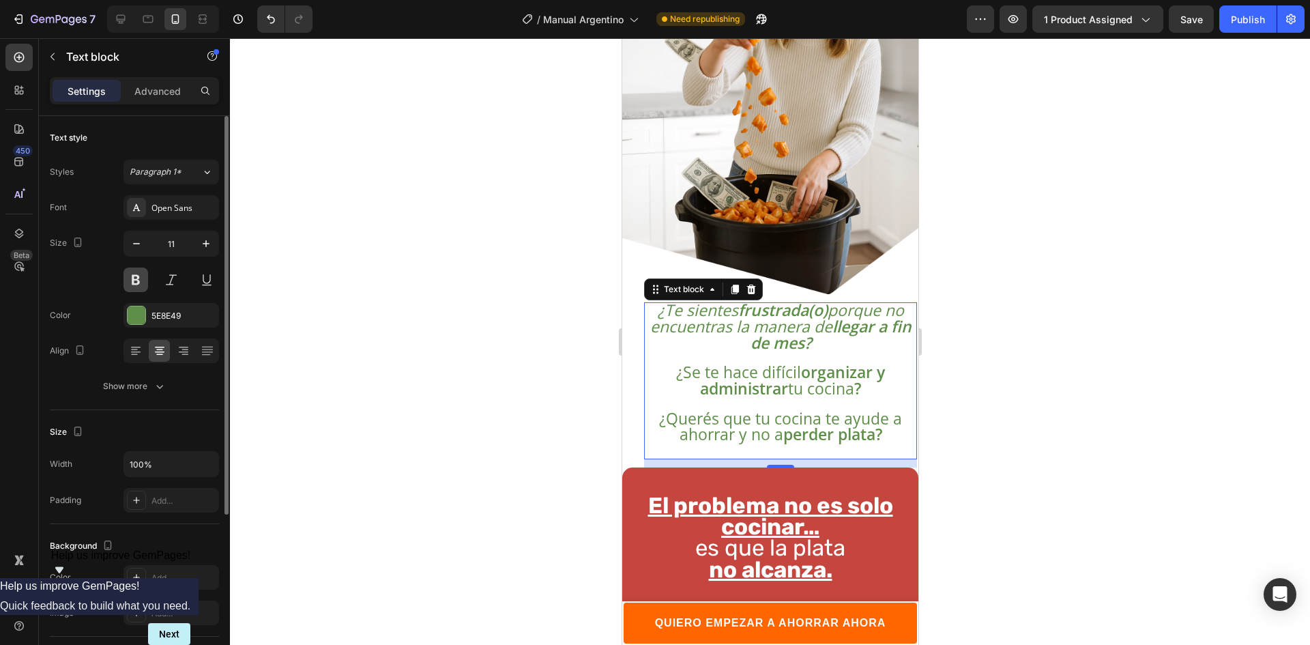
click at [131, 275] on button at bounding box center [135, 279] width 25 height 25
drag, startPoint x: 962, startPoint y: 360, endPoint x: 278, endPoint y: 325, distance: 685.7
click at [962, 360] on div at bounding box center [770, 341] width 1080 height 606
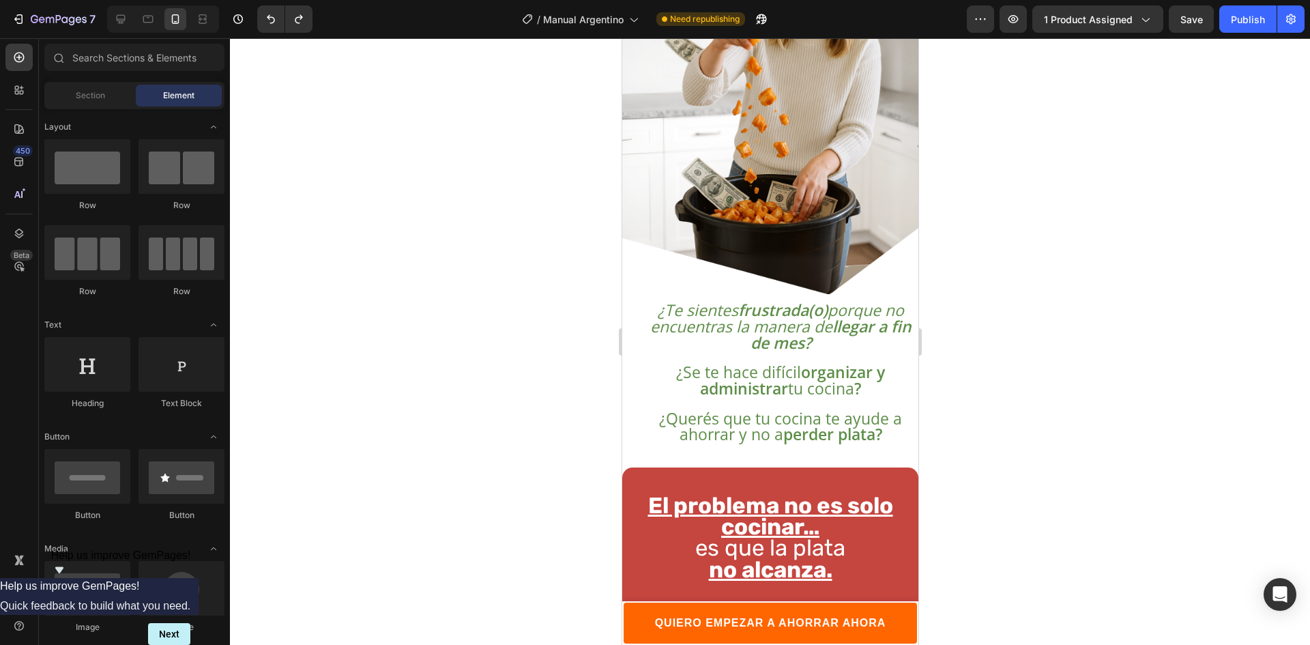
click at [855, 327] on p "¿Te sientes frustrada(o) porque no encuentras la manera de llegar a fin de mes?" at bounding box center [780, 328] width 270 height 48
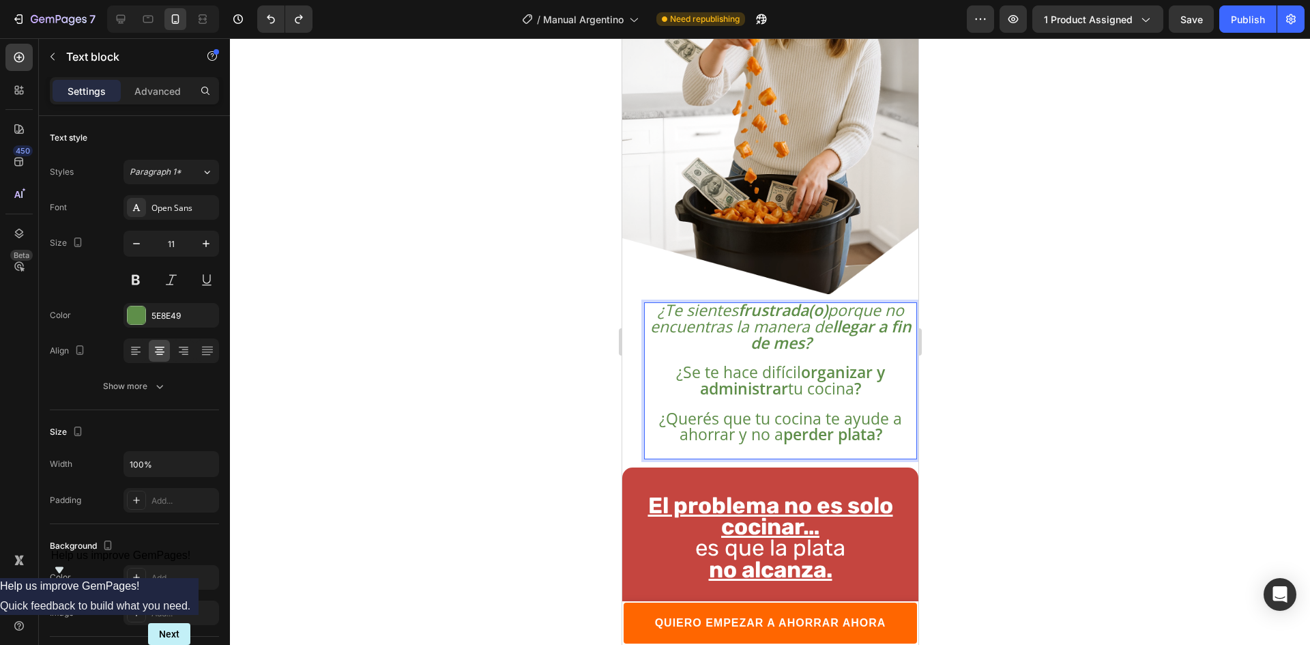
drag, startPoint x: 830, startPoint y: 334, endPoint x: 840, endPoint y: 324, distance: 14.0
click at [829, 331] on p "¿Te sientes frustrada(o) porque no encuentras la manera de llegar a fin de mes?" at bounding box center [780, 328] width 270 height 48
click at [842, 320] on p "¿Te sientes frustrada(o) porque no encuentras la manera de llegar a fin de mes?" at bounding box center [780, 328] width 270 height 48
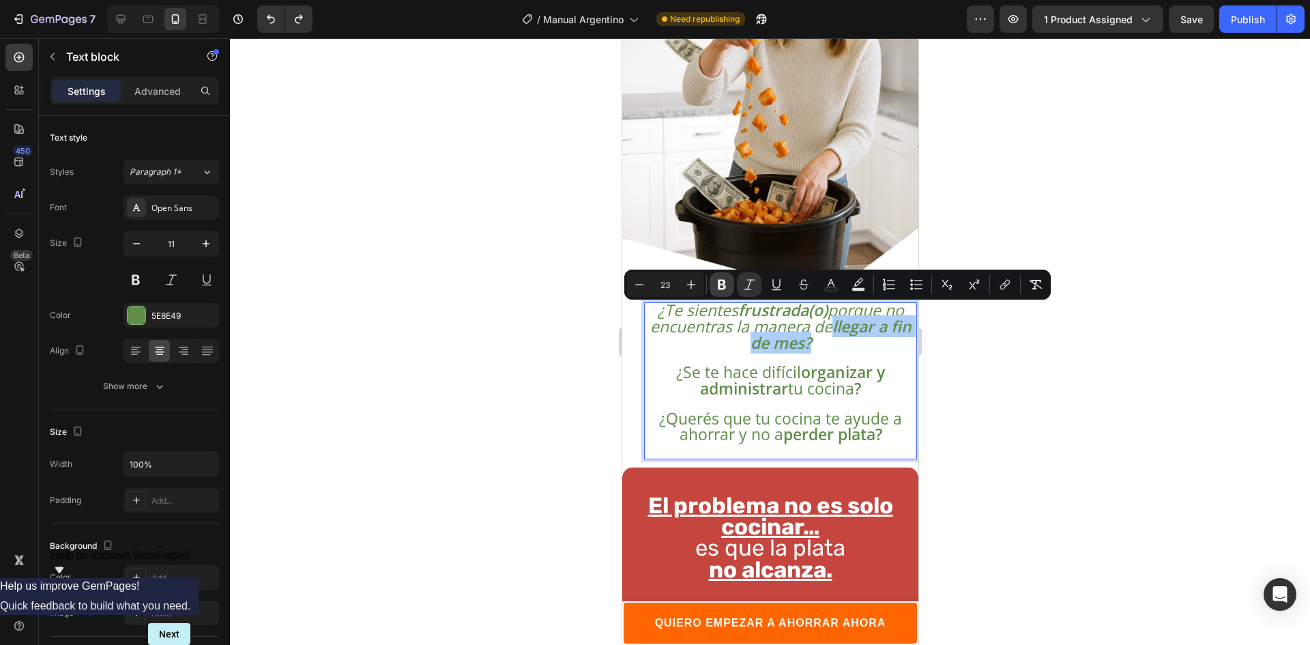
click at [725, 283] on icon "Editor contextual toolbar" at bounding box center [722, 285] width 14 height 14
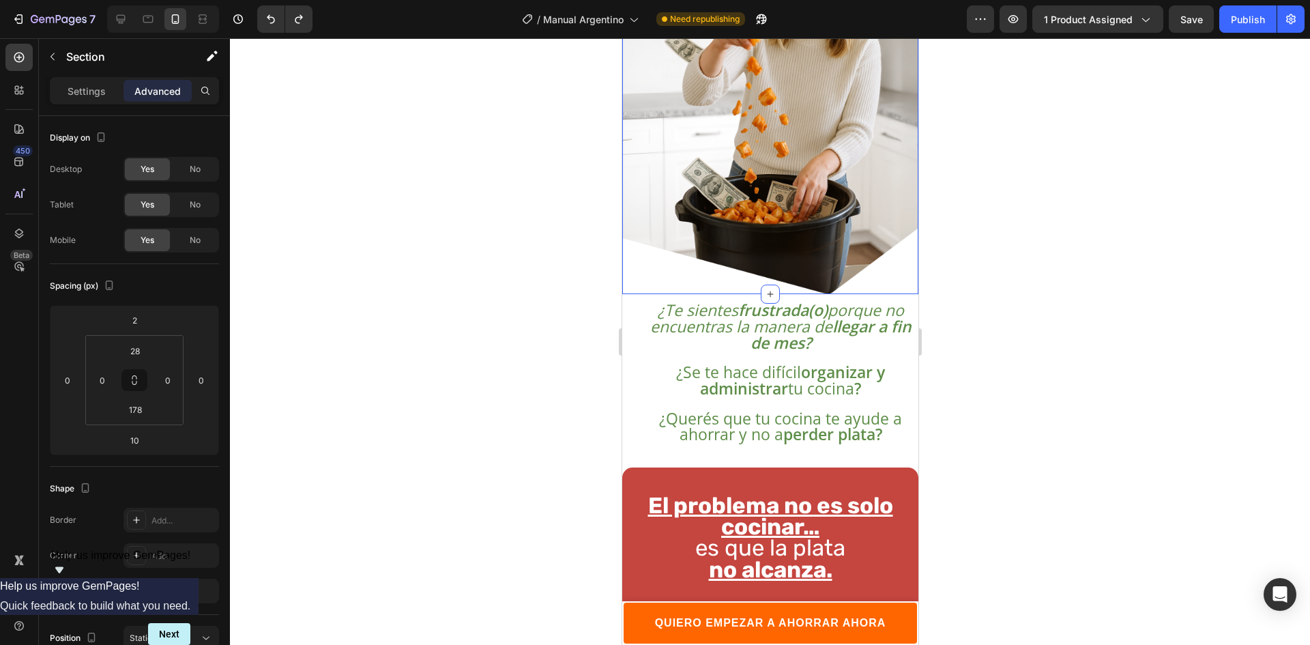
click at [1009, 340] on div at bounding box center [770, 341] width 1080 height 606
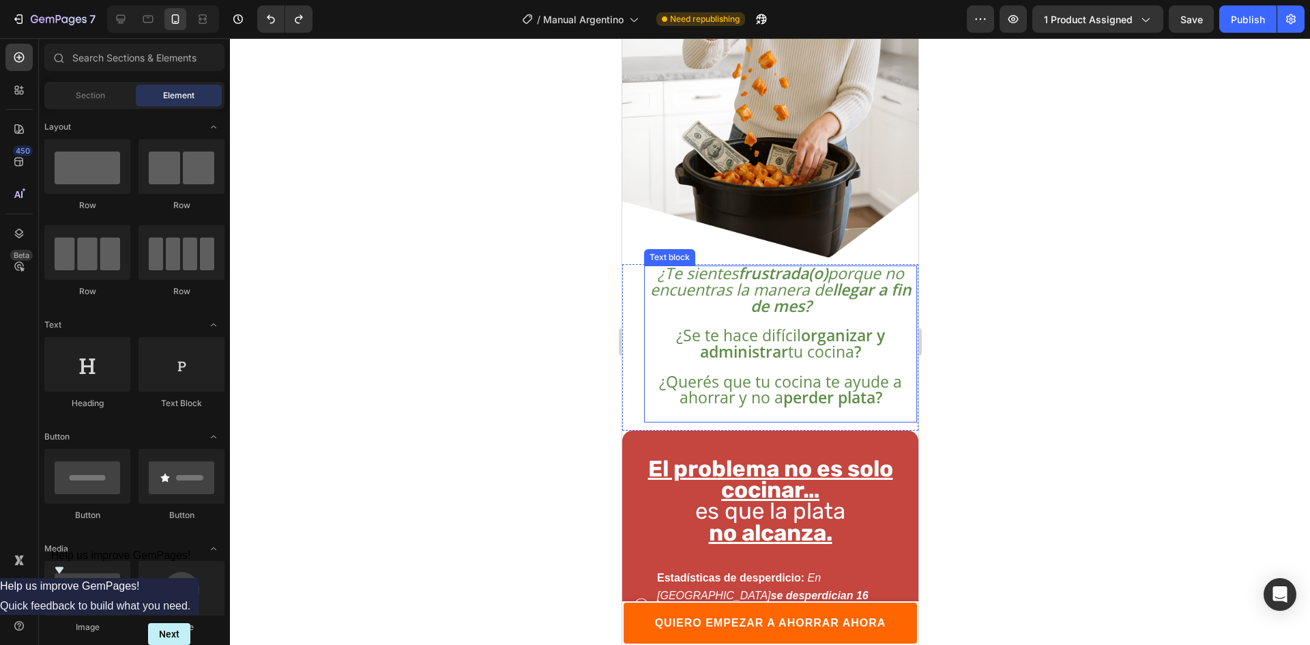
scroll to position [609, 0]
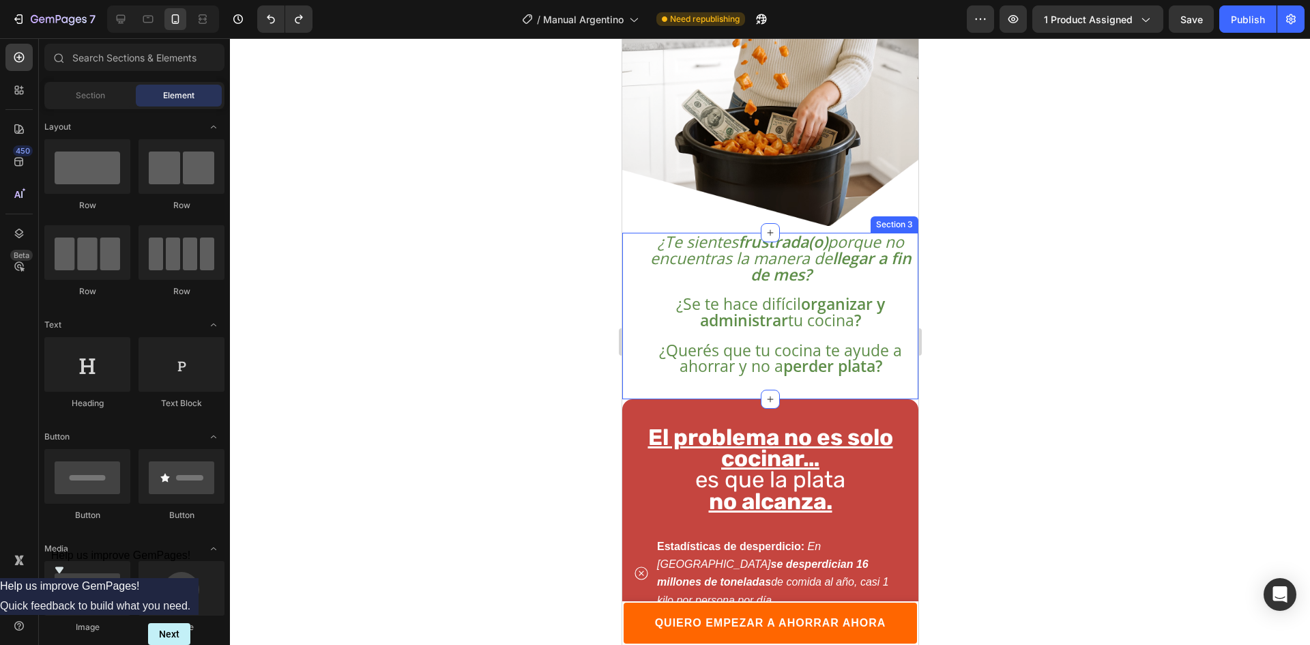
click at [631, 254] on div "¿Te sientes frustrada(o) porque no encuentras la manera de llegar a fin de mes?…" at bounding box center [769, 316] width 296 height 166
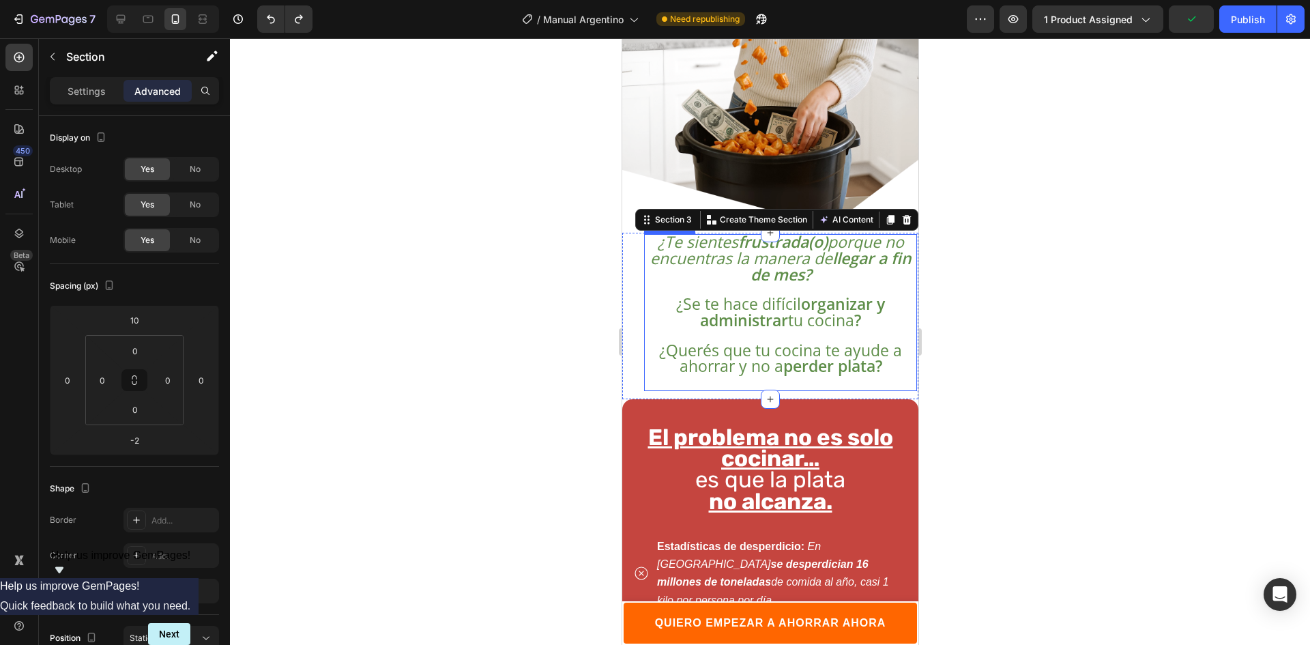
click at [818, 272] on p "¿Te sientes frustrada(o) porque no encuentras la manera de llegar a fin de mes?" at bounding box center [780, 259] width 270 height 48
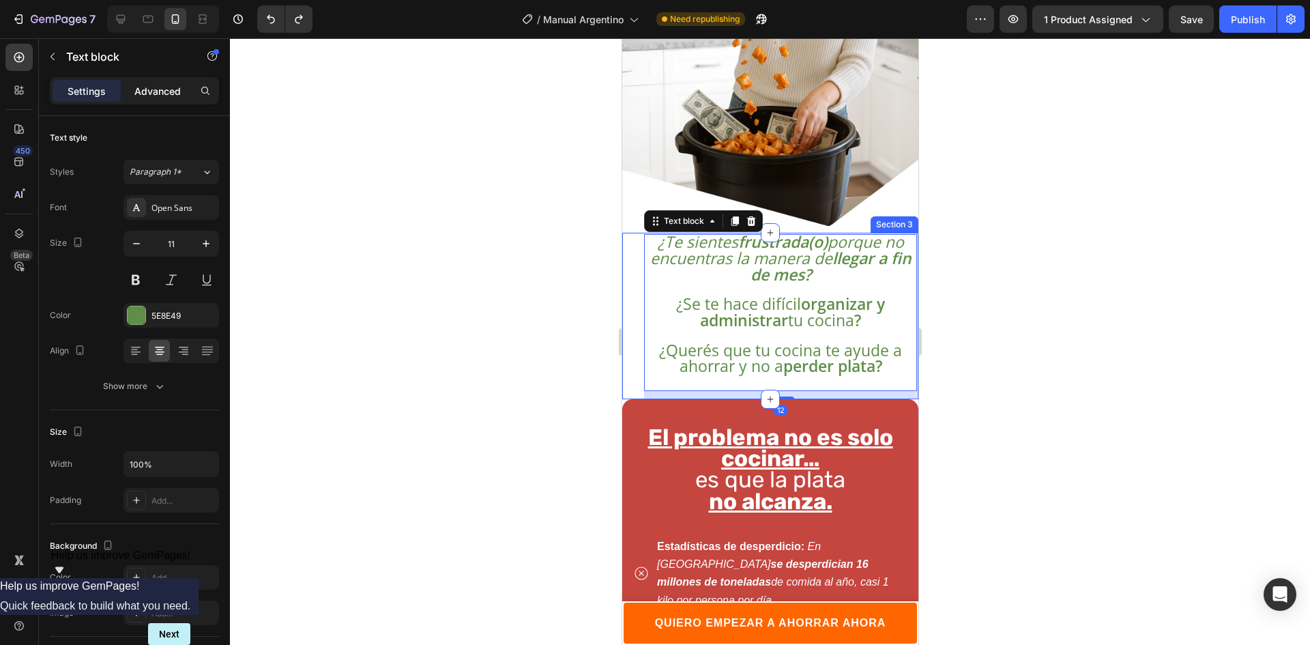
click at [156, 100] on div "Advanced" at bounding box center [157, 91] width 68 height 22
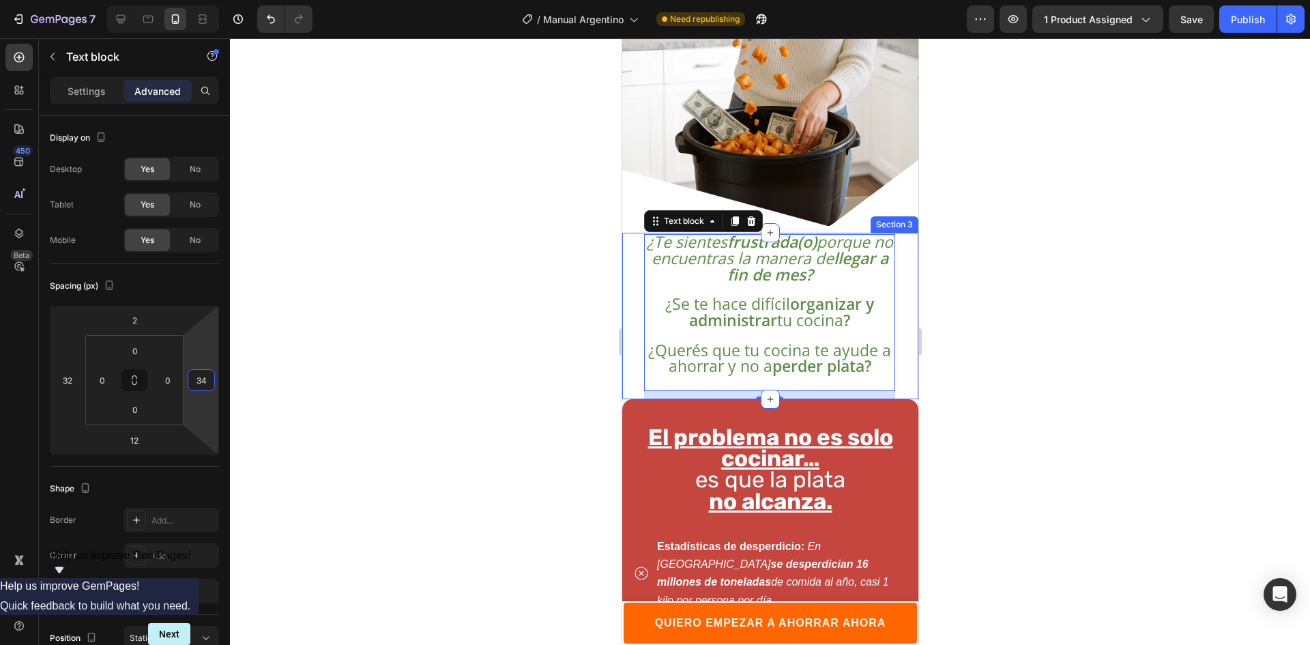
drag, startPoint x: 207, startPoint y: 363, endPoint x: 207, endPoint y: 352, distance: 10.9
click at [207, 0] on html "7 Version history / Manual Argentino Need republishing Preview 1 product assign…" at bounding box center [655, 0] width 1310 height 0
type input "32"
click at [207, 0] on html "7 Version history / Manual Argentino Need republishing Preview 1 product assign…" at bounding box center [655, 0] width 1310 height 0
click at [366, 349] on div at bounding box center [770, 341] width 1080 height 606
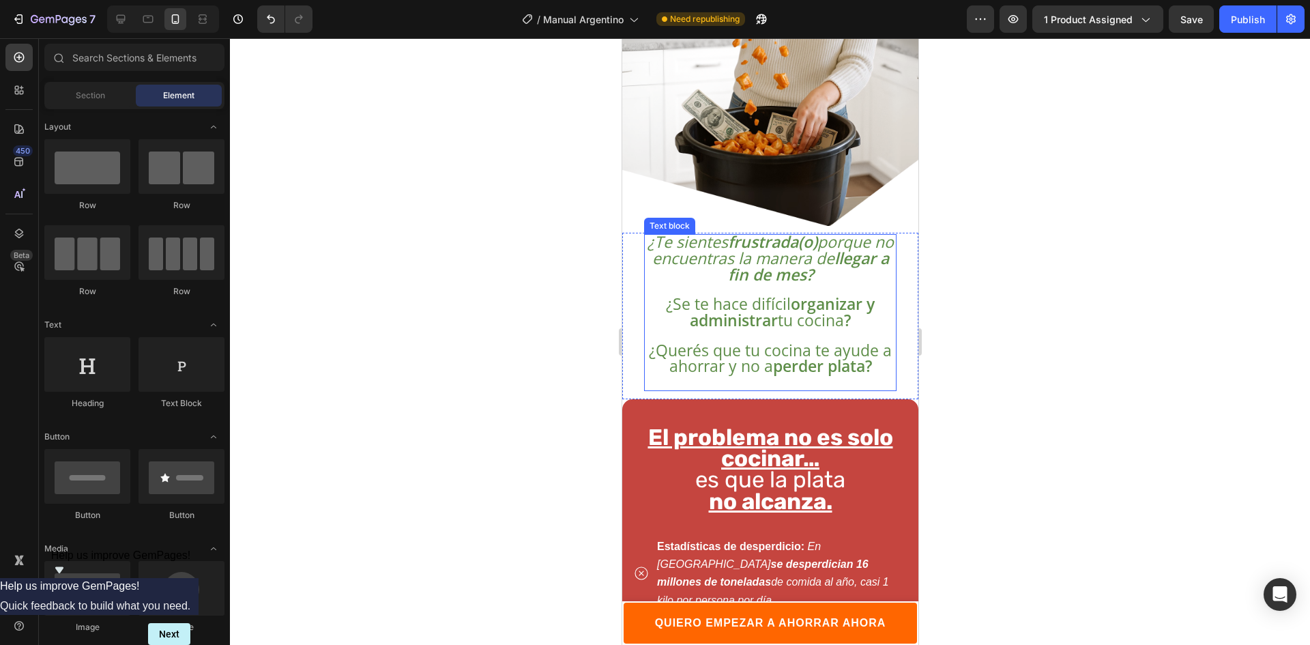
click at [1039, 314] on div at bounding box center [770, 341] width 1080 height 606
click at [1258, 16] on div "Publish" at bounding box center [1247, 19] width 34 height 14
click at [896, 373] on div "¿Te sientes frustrada(o) porque no encuentras la manera de llegar a fin de mes?…" at bounding box center [769, 316] width 296 height 166
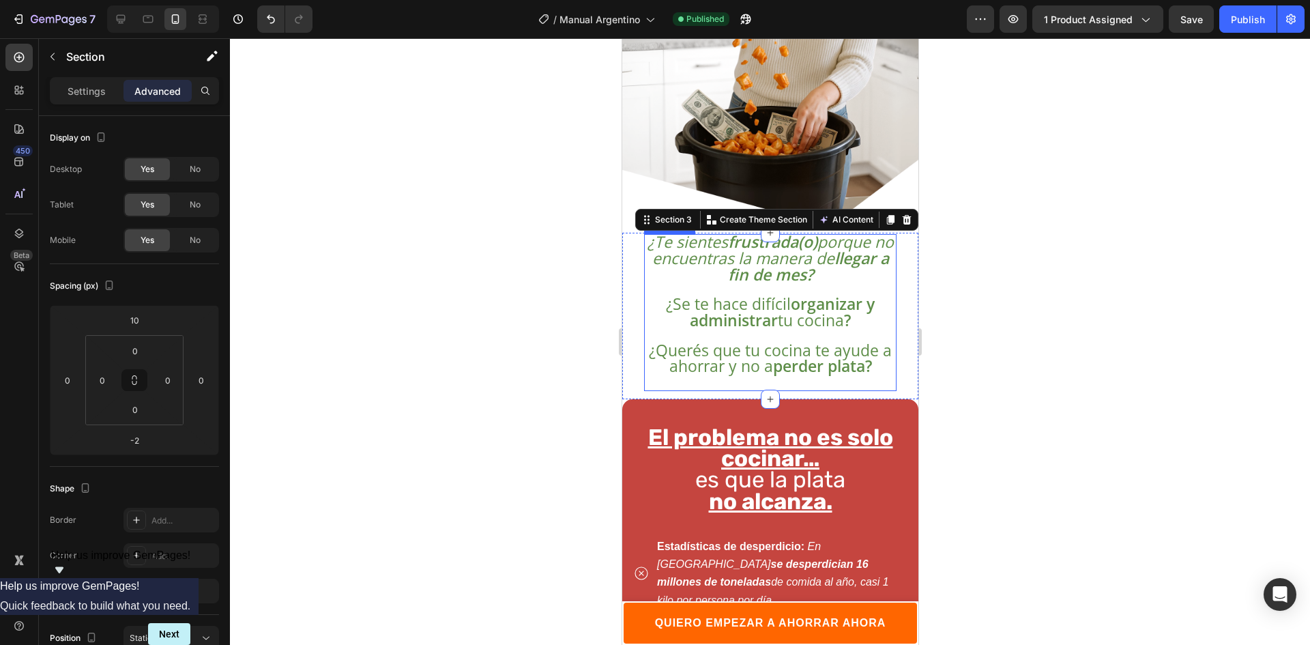
click at [754, 376] on p "Rich Text Editor. Editing area: main" at bounding box center [770, 383] width 250 height 14
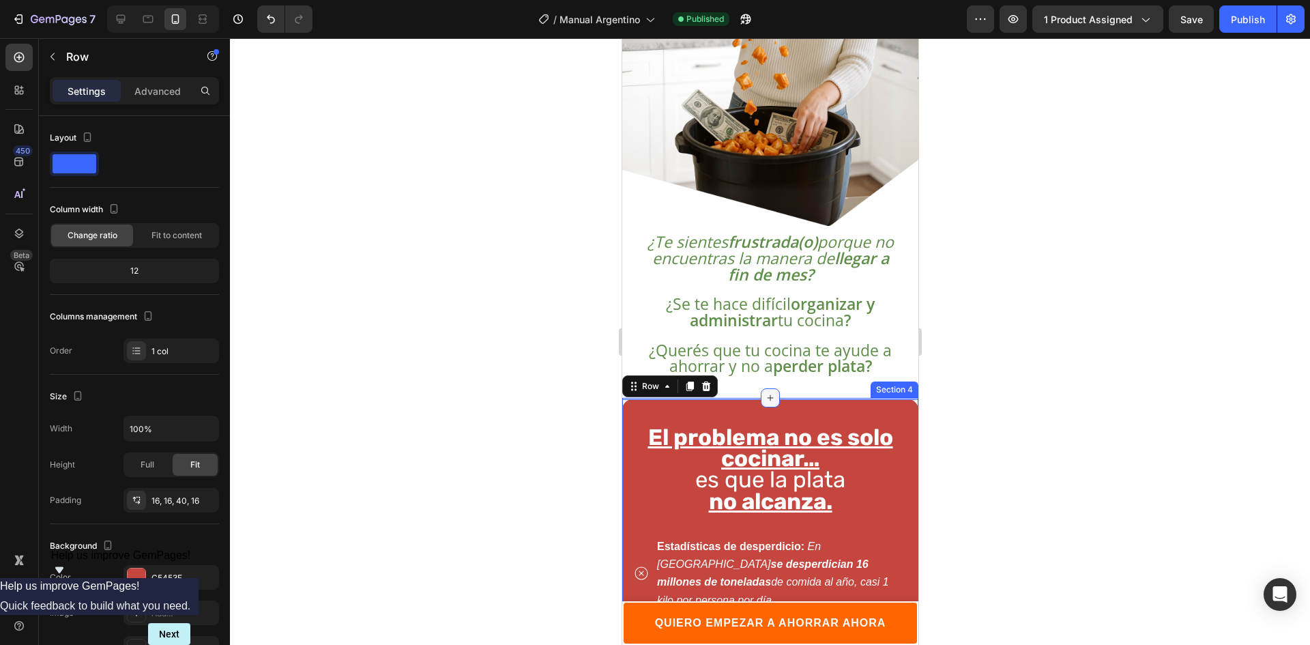
click at [773, 388] on div at bounding box center [769, 397] width 19 height 19
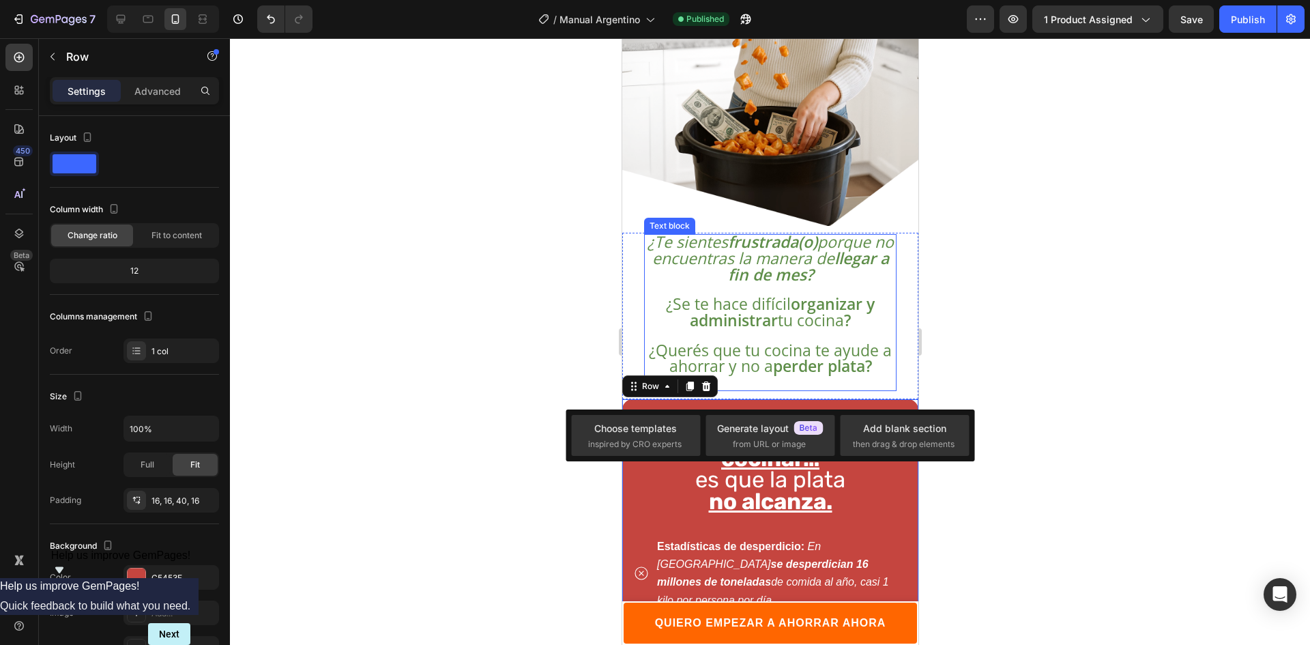
click at [796, 363] on strong "perder plata?" at bounding box center [821, 366] width 99 height 22
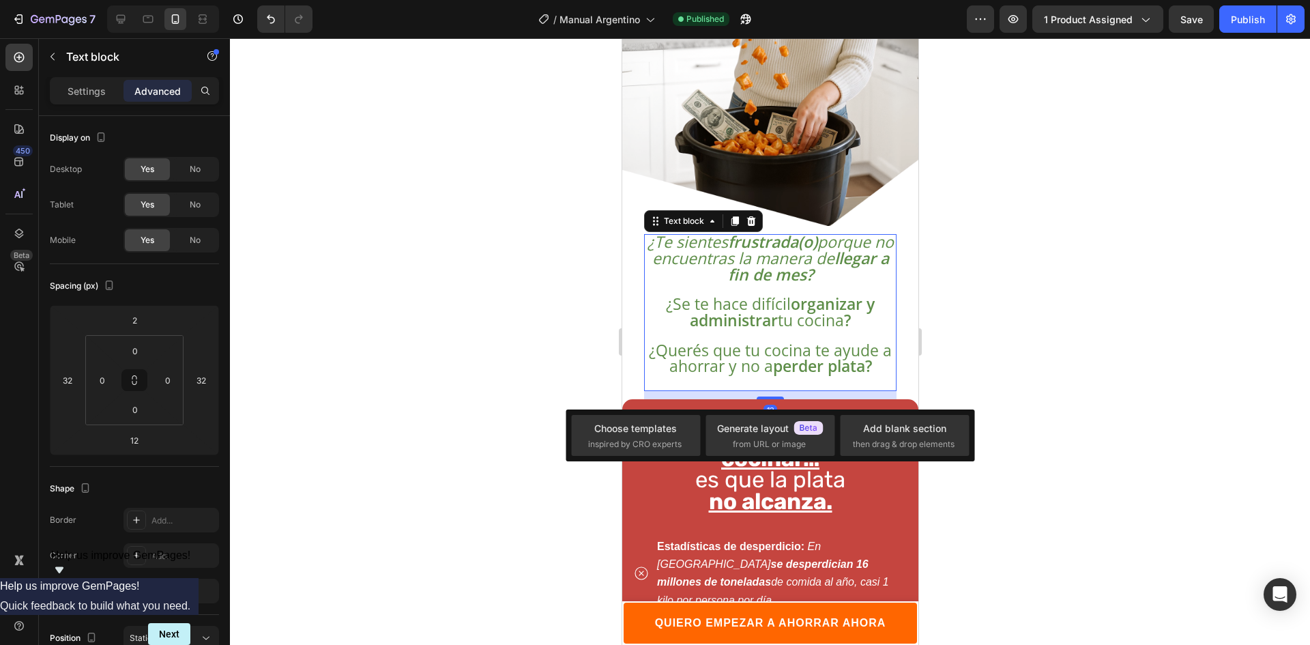
click at [1011, 310] on div at bounding box center [770, 341] width 1080 height 606
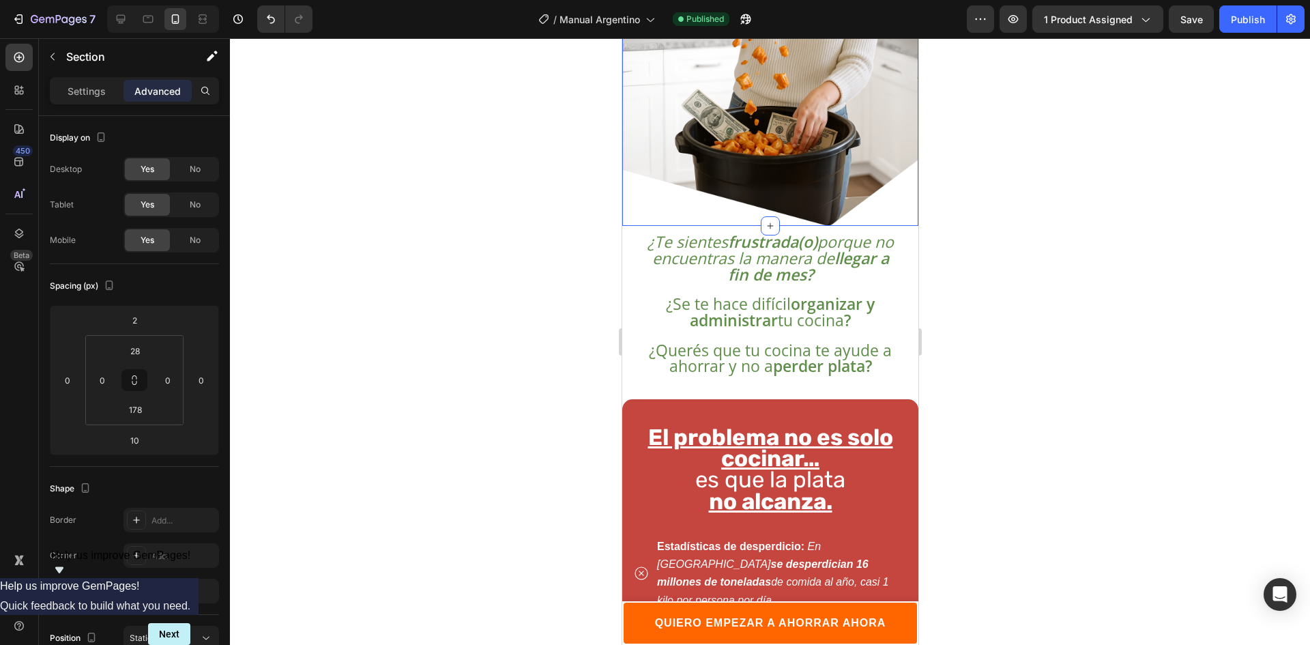
click at [985, 193] on div at bounding box center [770, 341] width 1080 height 606
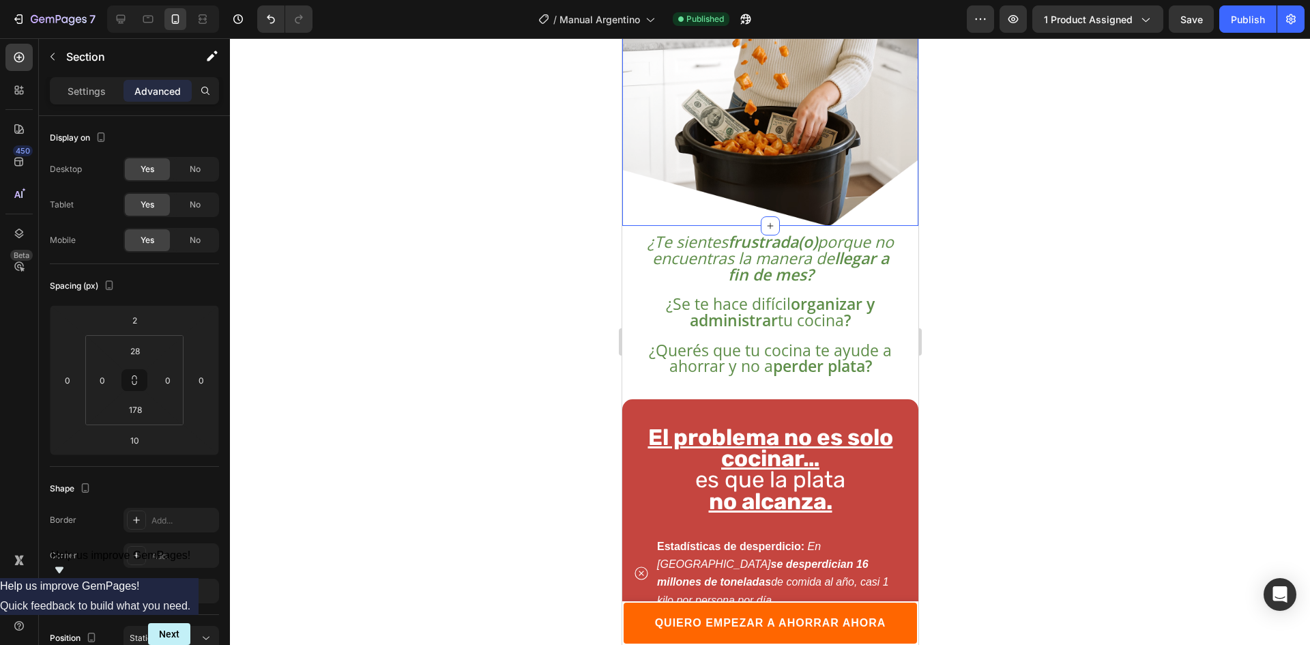
click at [840, 231] on icon "¿Te sientes frustrada(o) porque no encuentras la manera de llegar a fin de mes?" at bounding box center [770, 258] width 246 height 55
click at [838, 231] on icon "¿Te sientes frustrada(o) porque no encuentras la manera de llegar a fin de mes?" at bounding box center [770, 258] width 246 height 55
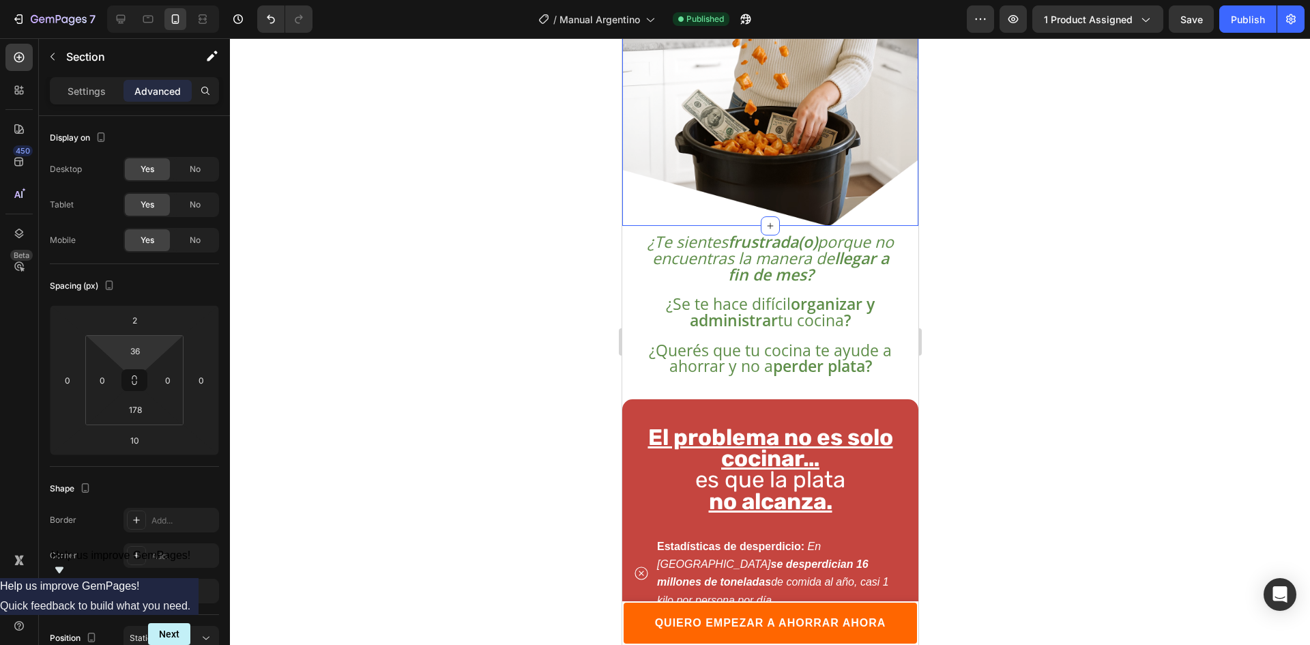
click at [158, 0] on html "7 Version history / Manual Argentino Published Preview 1 product assigned Save …" at bounding box center [655, 0] width 1310 height 0
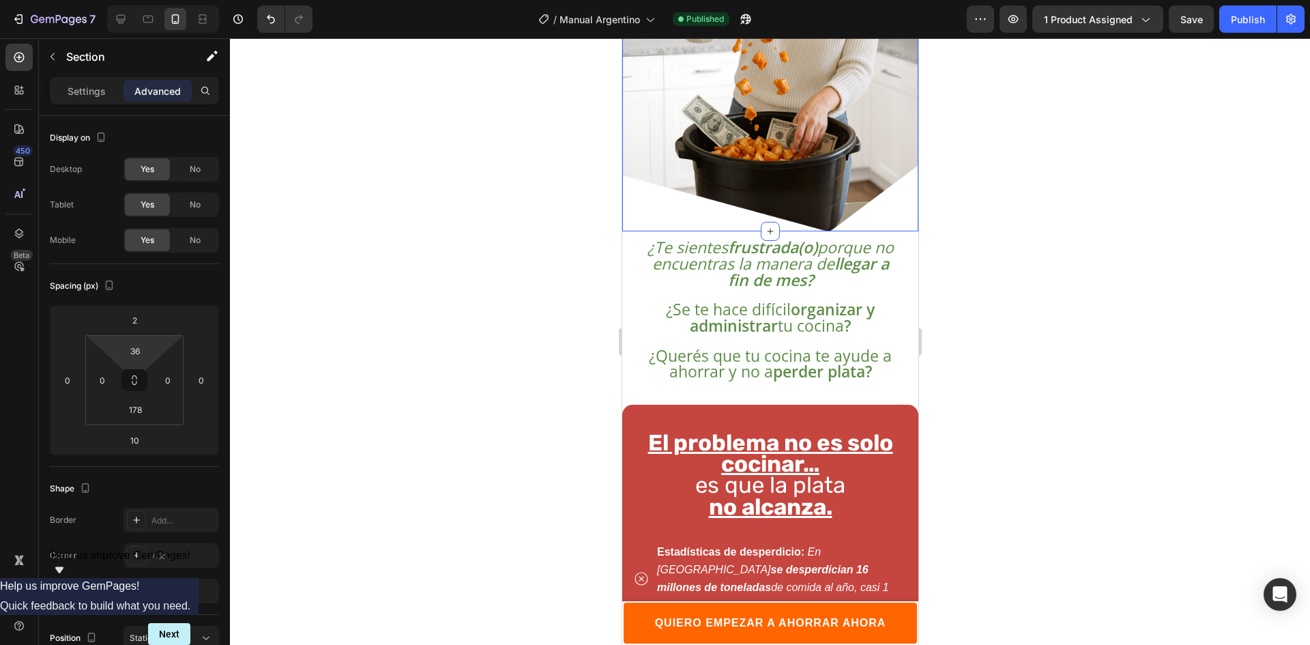
type input "30"
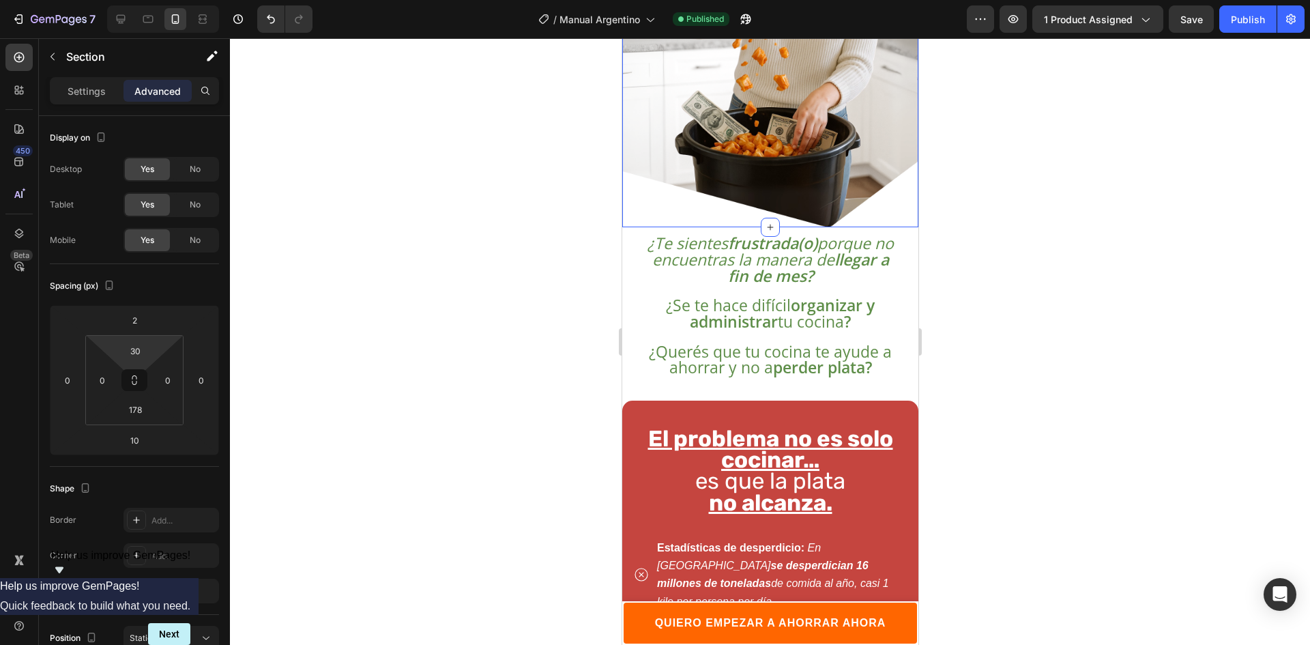
click at [158, 0] on html "7 Version history / Manual Argentino Published Preview 1 product assigned Save …" at bounding box center [655, 0] width 1310 height 0
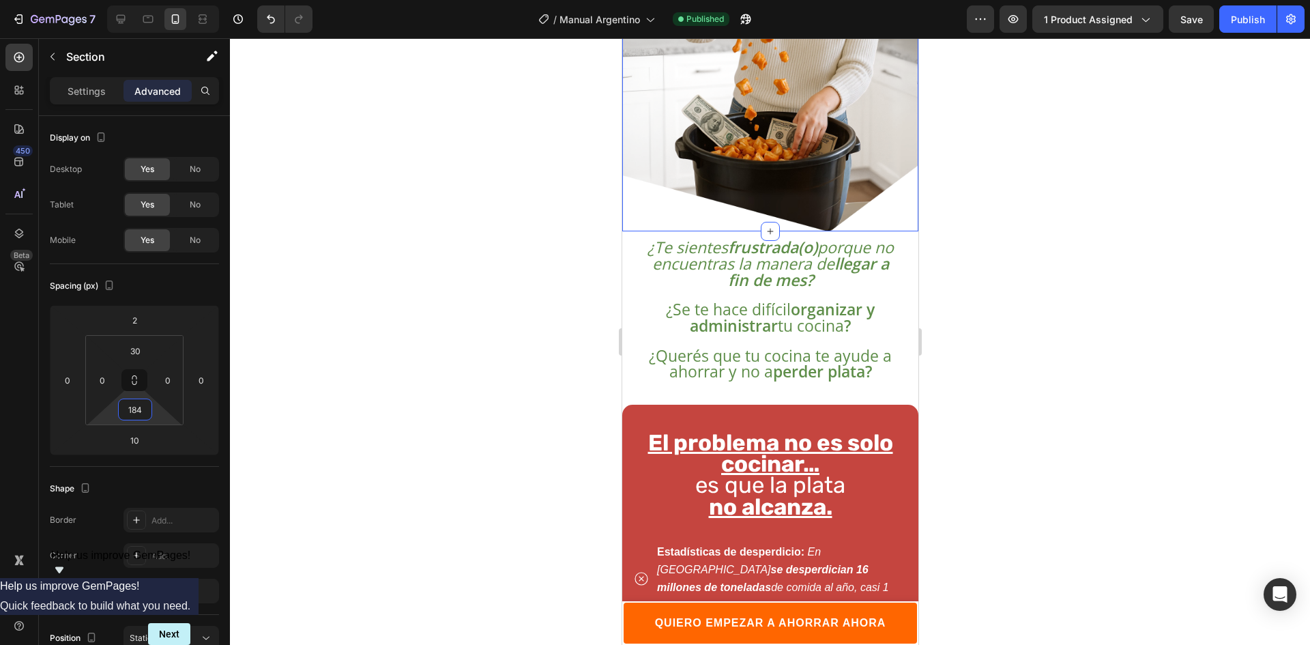
type input "178"
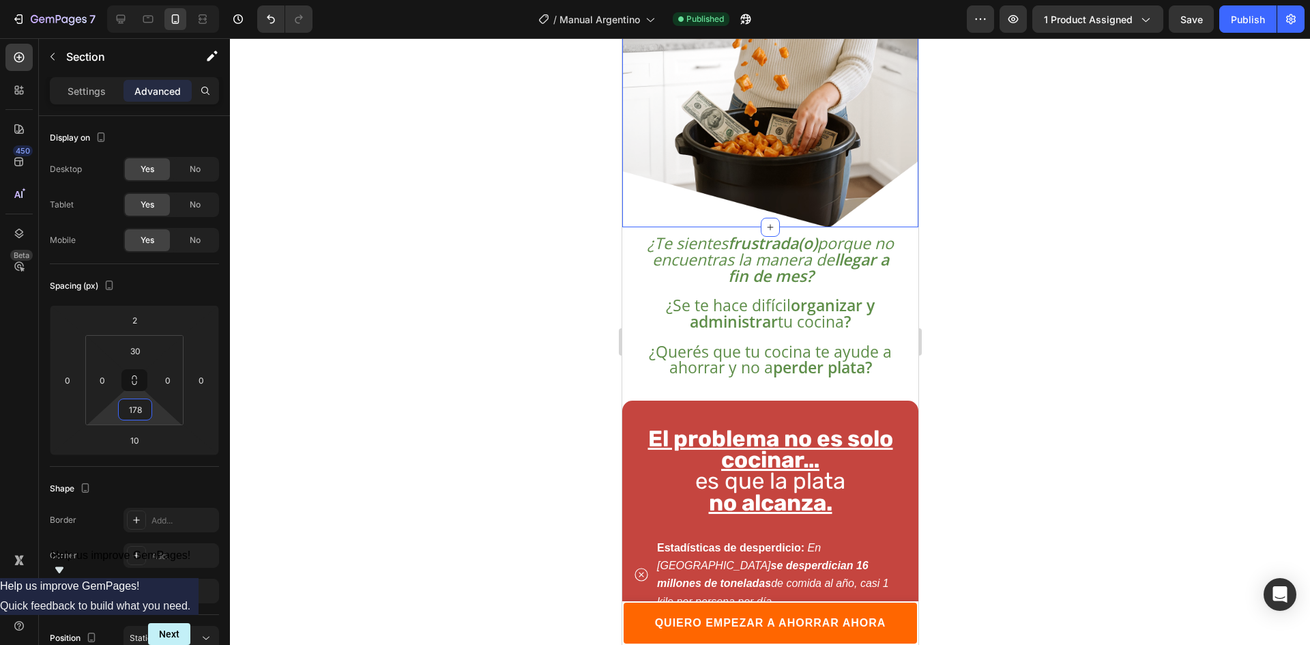
click at [163, 0] on html "7 Version history / Manual Argentino Published Preview 1 product assigned Save …" at bounding box center [655, 0] width 1310 height 0
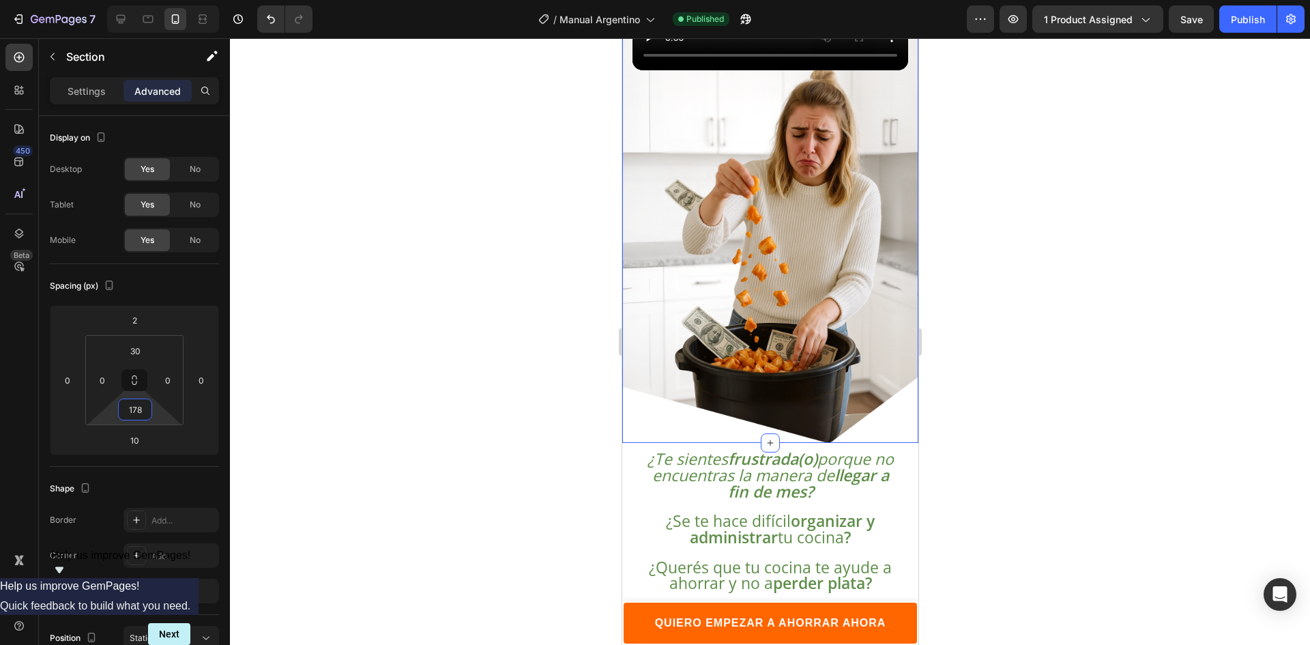
scroll to position [268, 0]
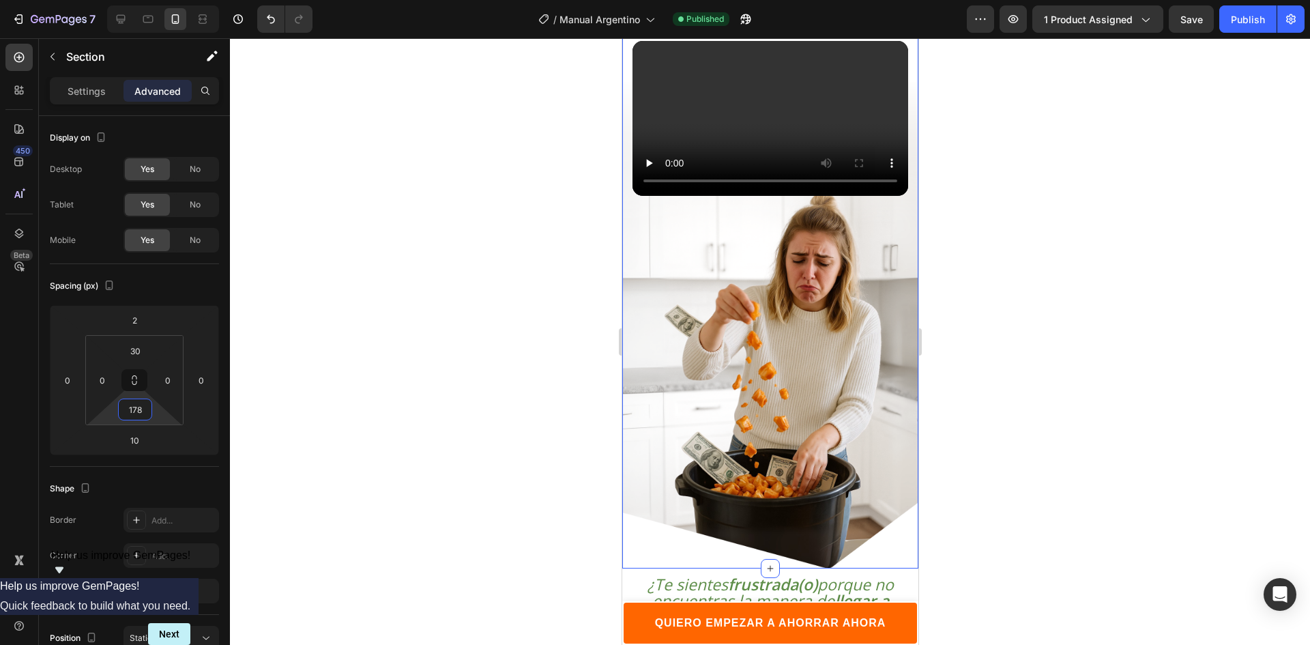
click at [966, 417] on div at bounding box center [770, 341] width 1080 height 606
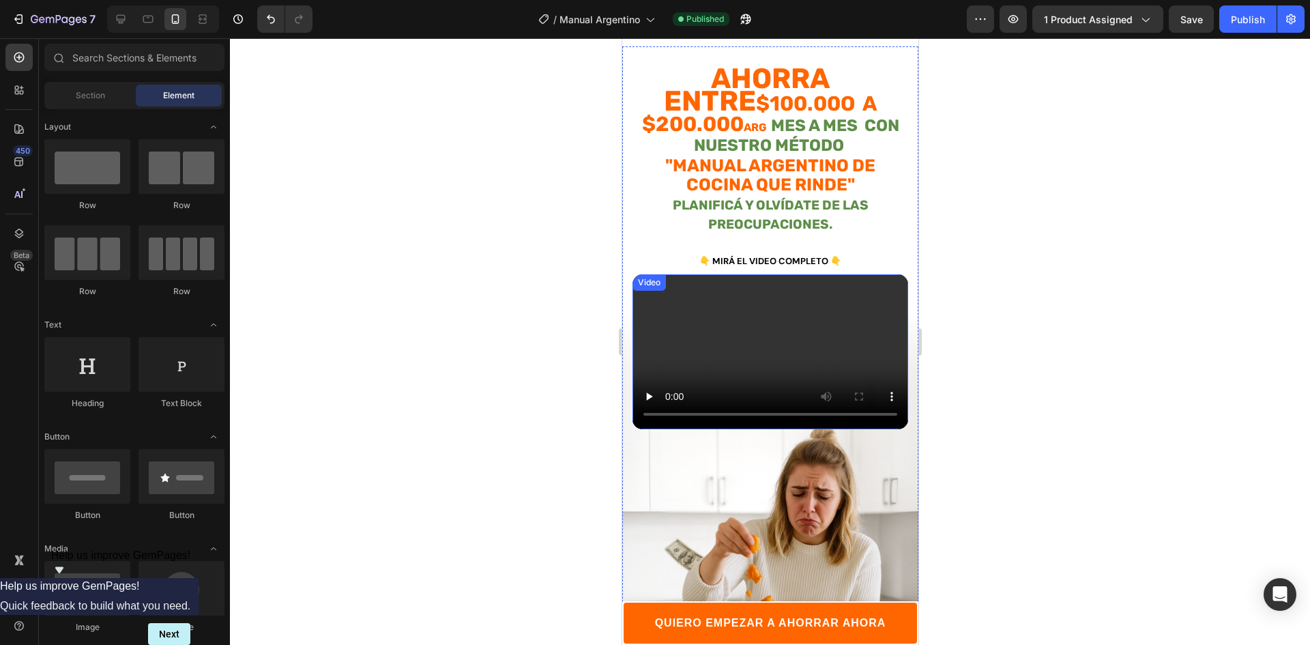
scroll to position [0, 0]
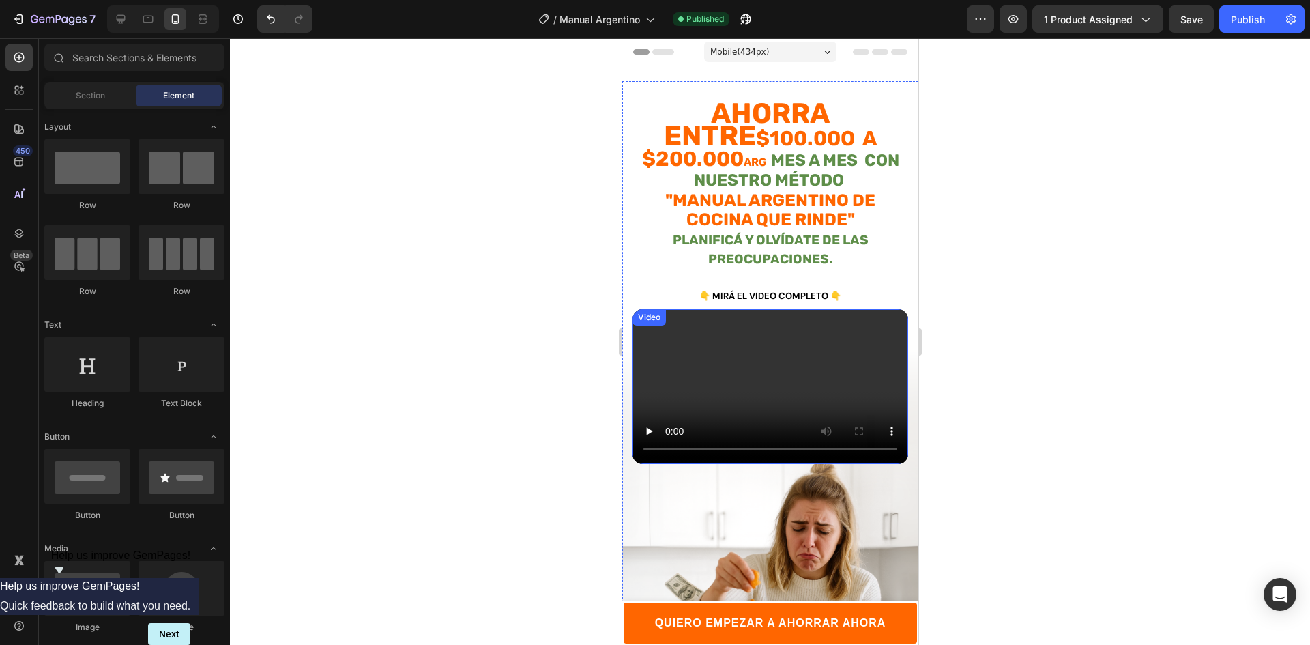
click at [956, 315] on div at bounding box center [770, 341] width 1080 height 606
click at [1239, 15] on div "Publish" at bounding box center [1247, 19] width 34 height 14
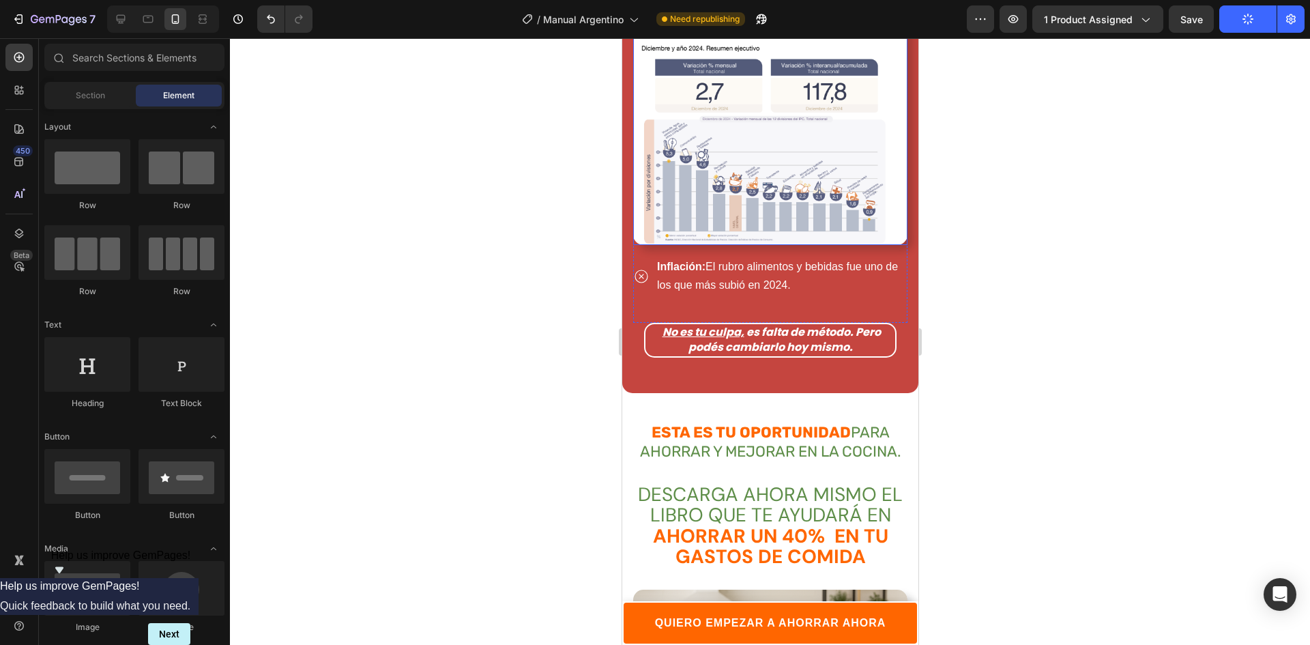
scroll to position [1501, 0]
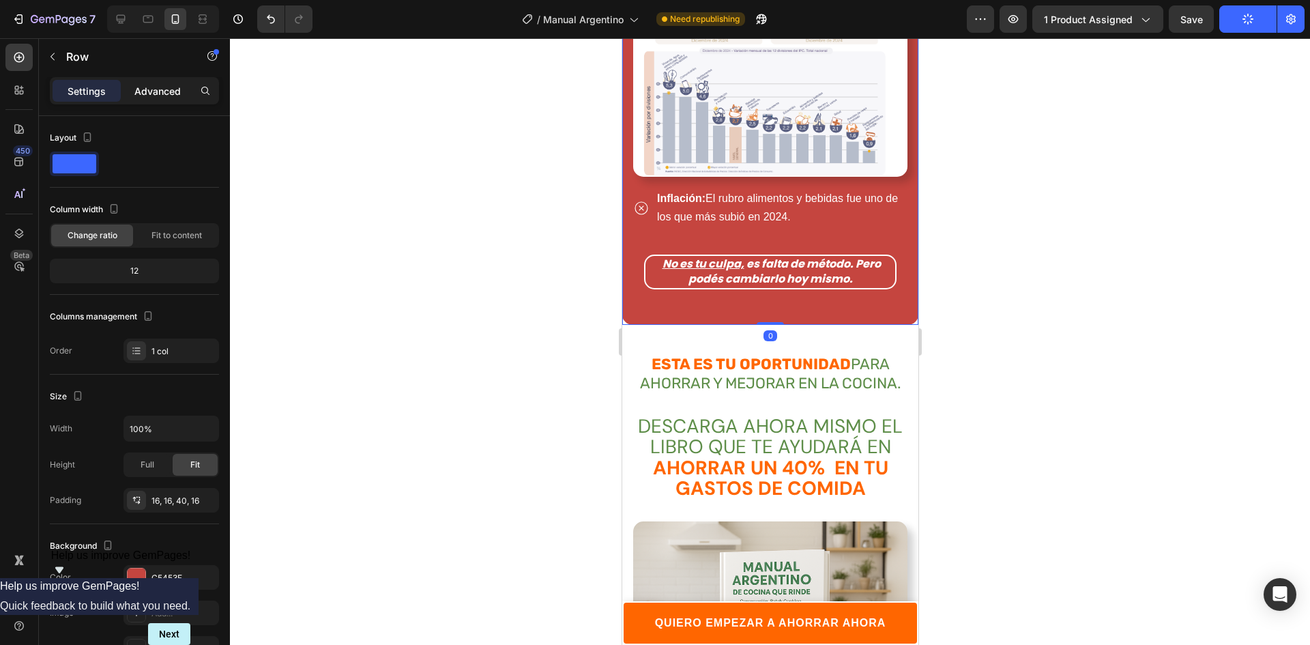
click at [158, 92] on p "Advanced" at bounding box center [157, 91] width 46 height 14
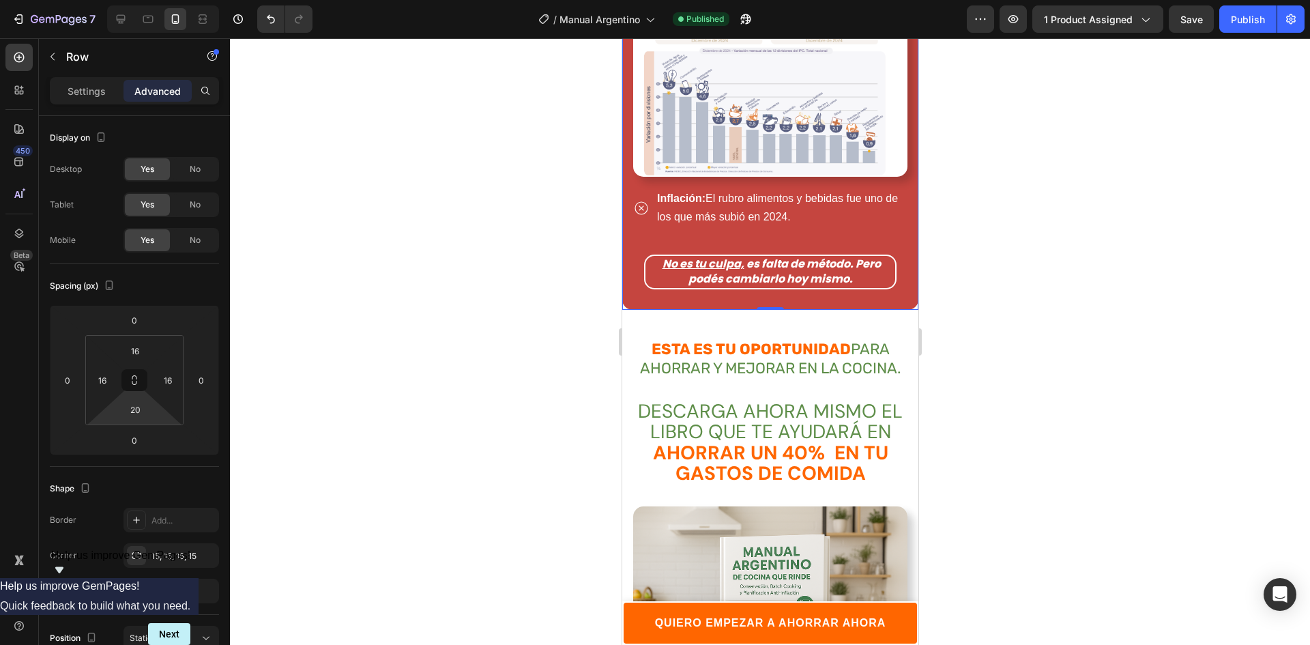
type input "18"
click at [173, 0] on html "7 Version history / Manual Argentino Published Preview 1 product assigned Save …" at bounding box center [655, 0] width 1310 height 0
click at [473, 406] on div at bounding box center [770, 341] width 1080 height 606
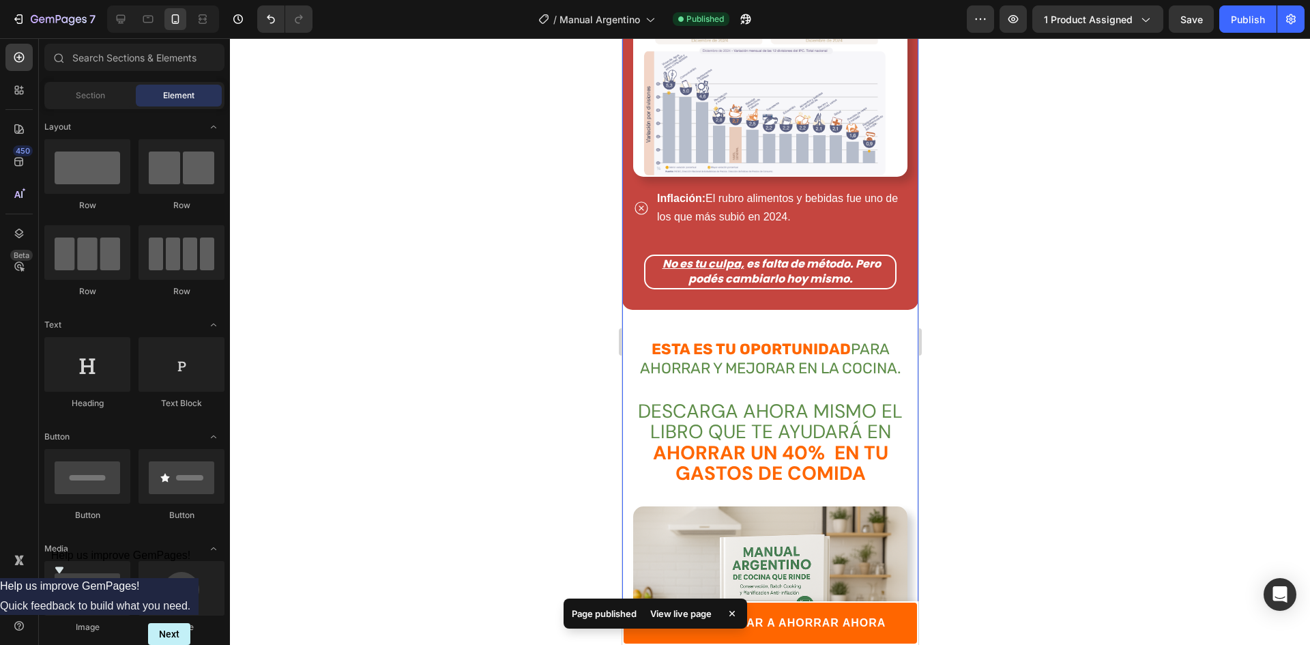
click at [1055, 323] on div at bounding box center [770, 341] width 1080 height 606
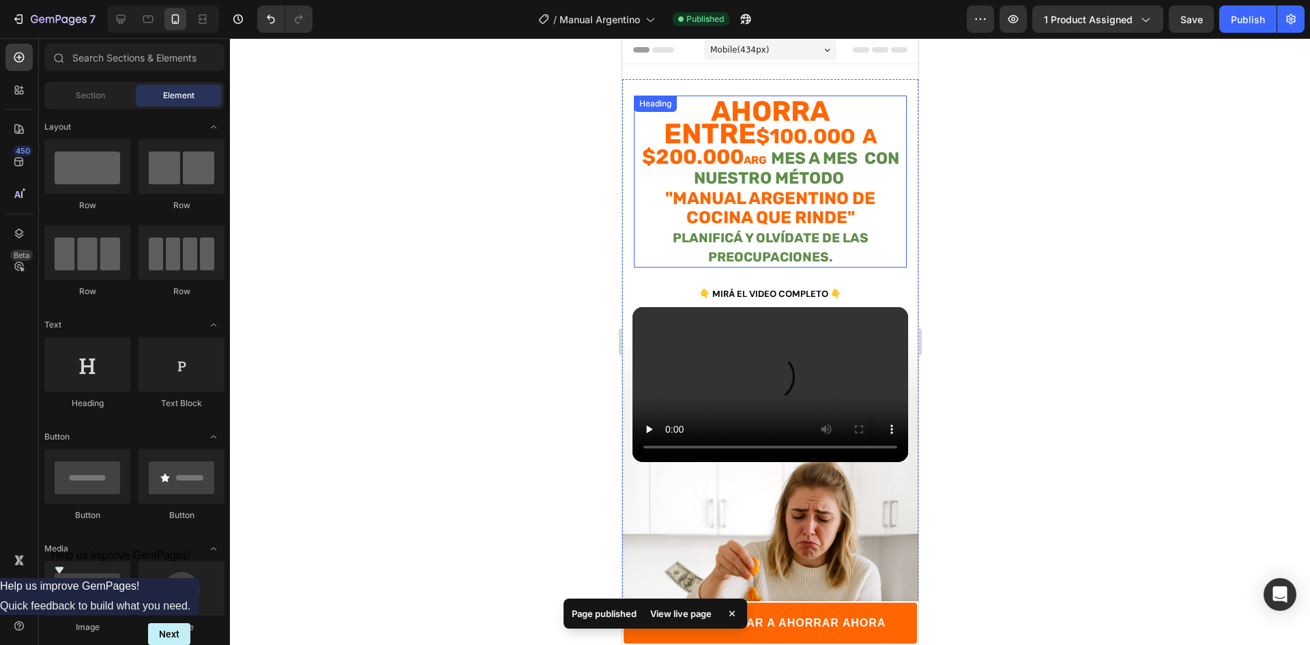
scroll to position [0, 0]
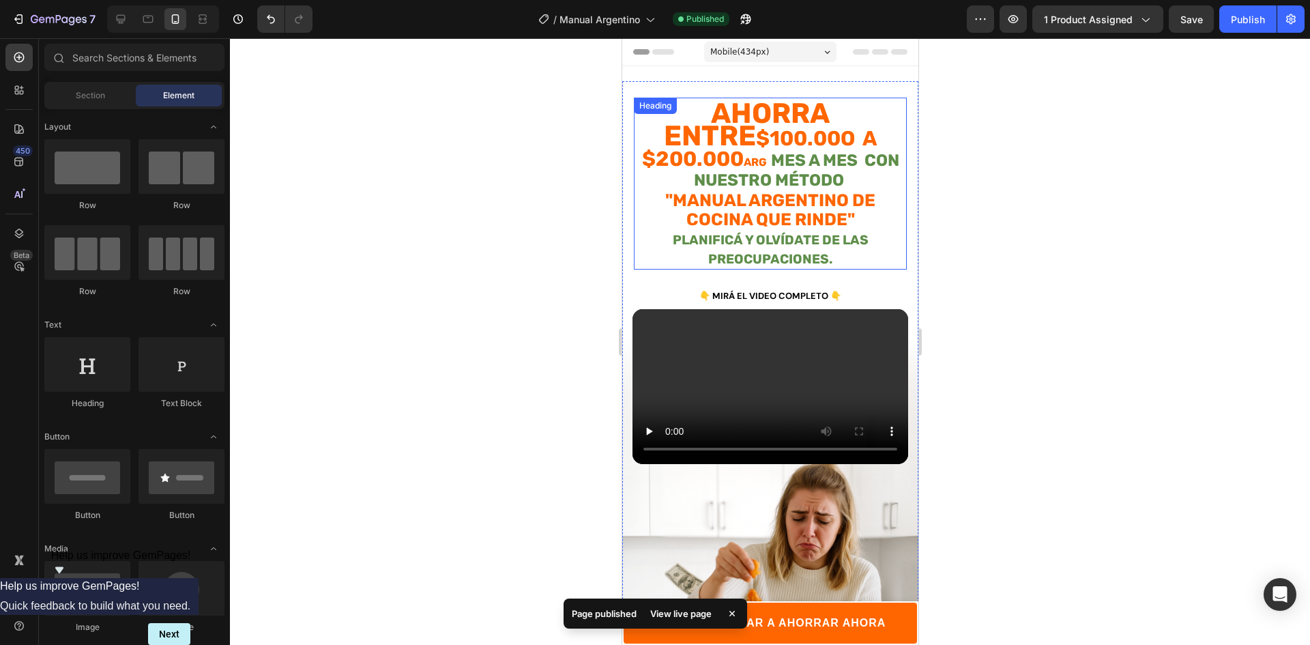
click at [713, 114] on strong "Ahorra entre" at bounding box center [746, 124] width 166 height 55
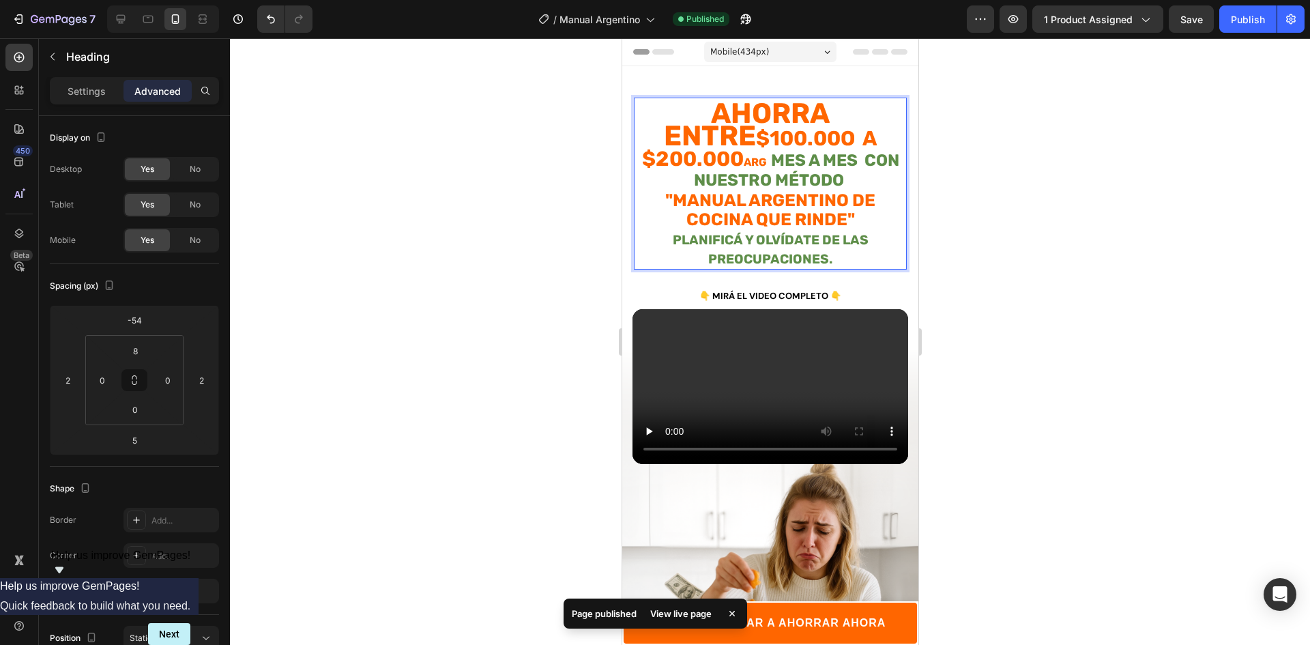
drag, startPoint x: 689, startPoint y: 109, endPoint x: 705, endPoint y: 109, distance: 16.4
click at [705, 109] on strong "Ahorra entre" at bounding box center [746, 124] width 166 height 55
click at [76, 86] on p "Settings" at bounding box center [87, 91] width 38 height 14
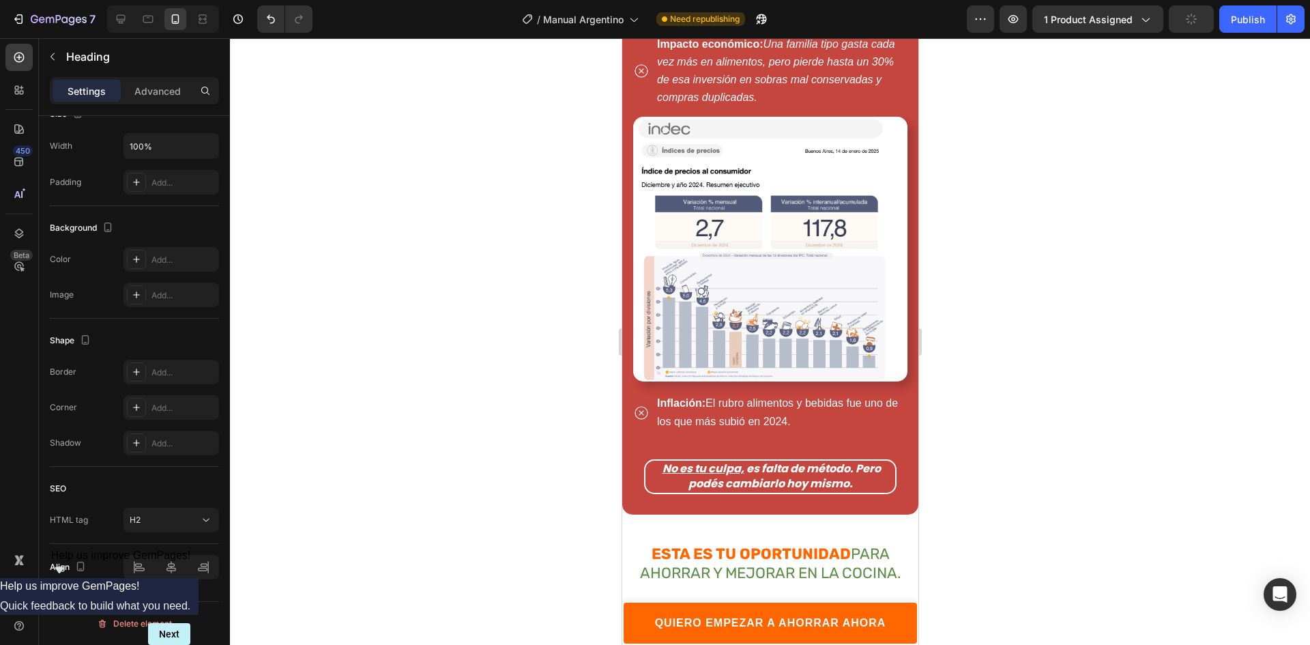
scroll to position [1637, 0]
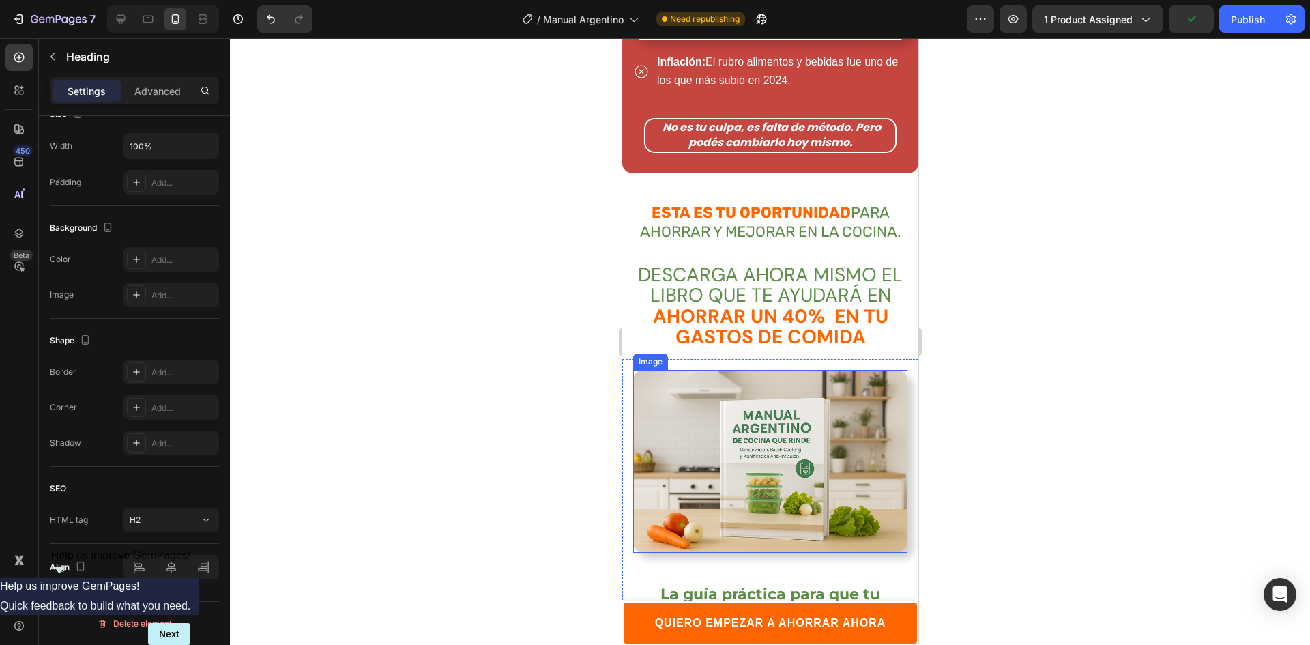
click at [734, 262] on span "DESCARGA AHORA MISMO EL LIBRO QUE TE AYUDARÁ EN" at bounding box center [769, 285] width 265 height 46
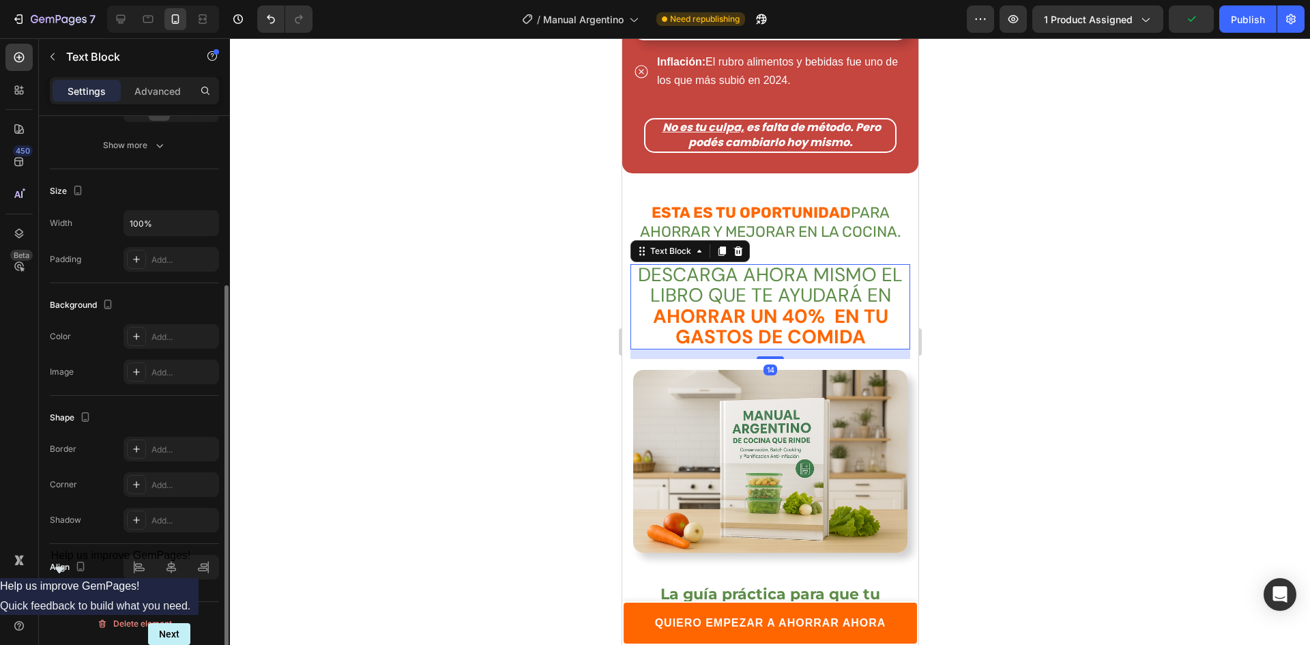
scroll to position [0, 0]
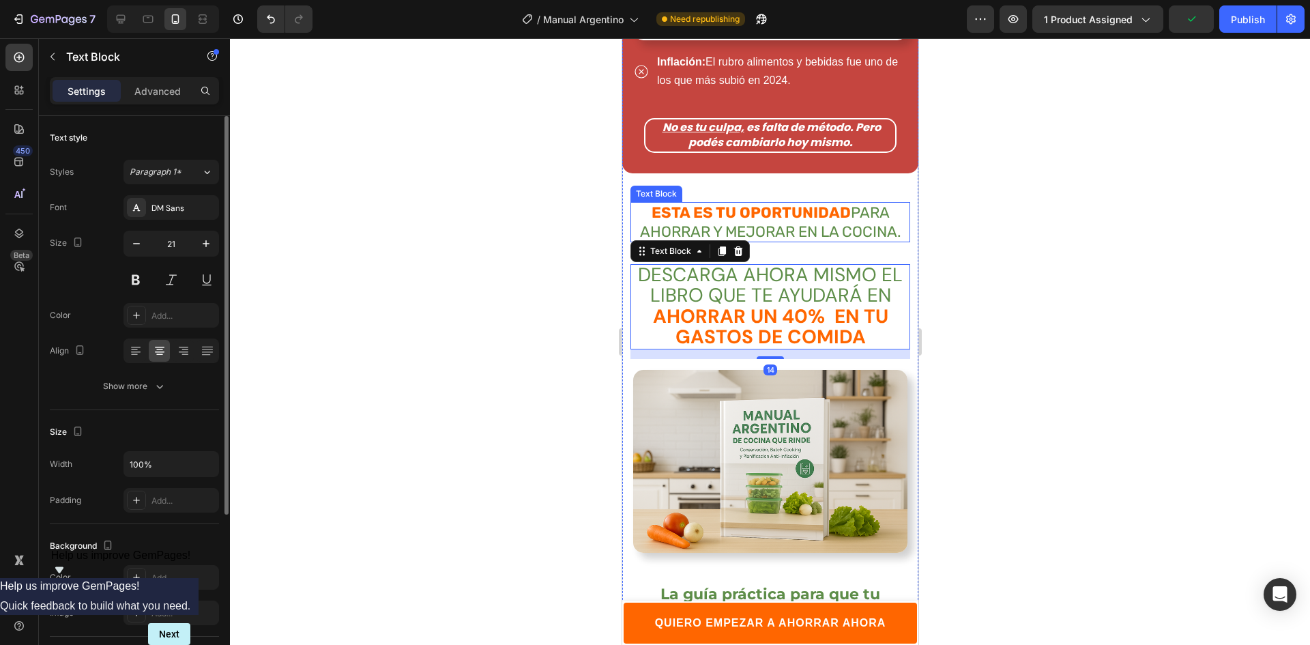
click at [688, 203] on strong "ESTA ES TU OPORTUNIDAD" at bounding box center [750, 212] width 199 height 18
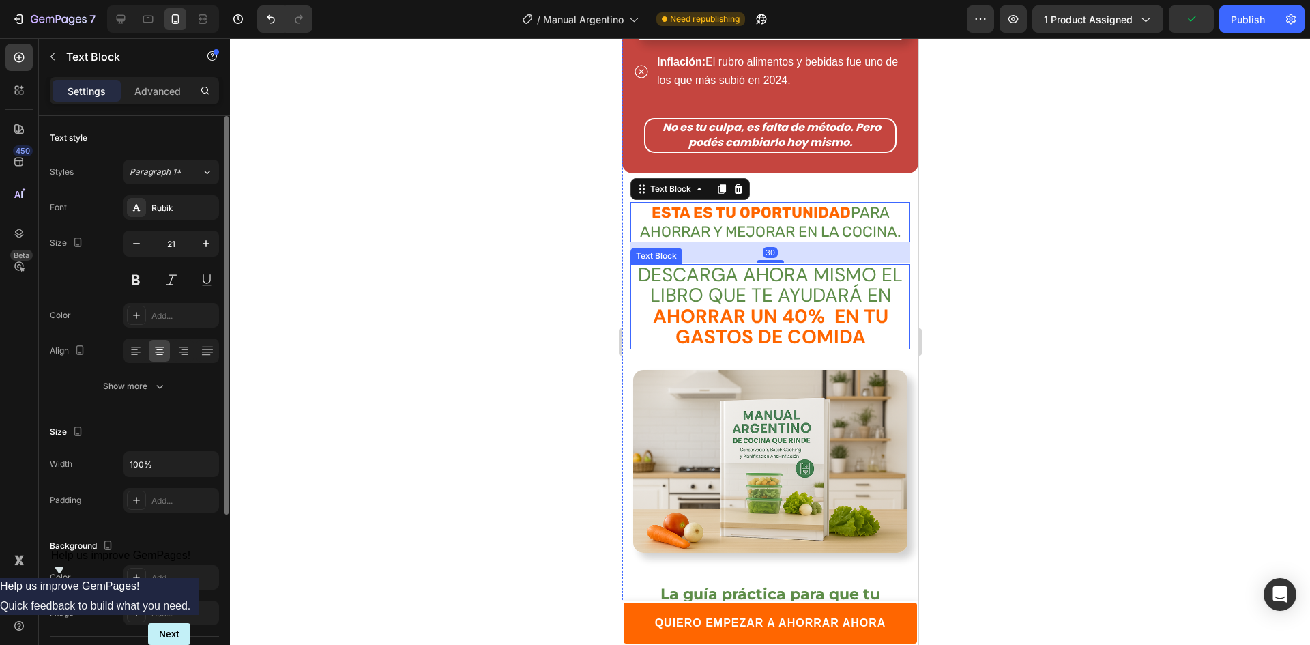
click at [673, 304] on strong "AHORRAR UN 40% EN TU GASTOS DE COMIDA" at bounding box center [769, 327] width 235 height 46
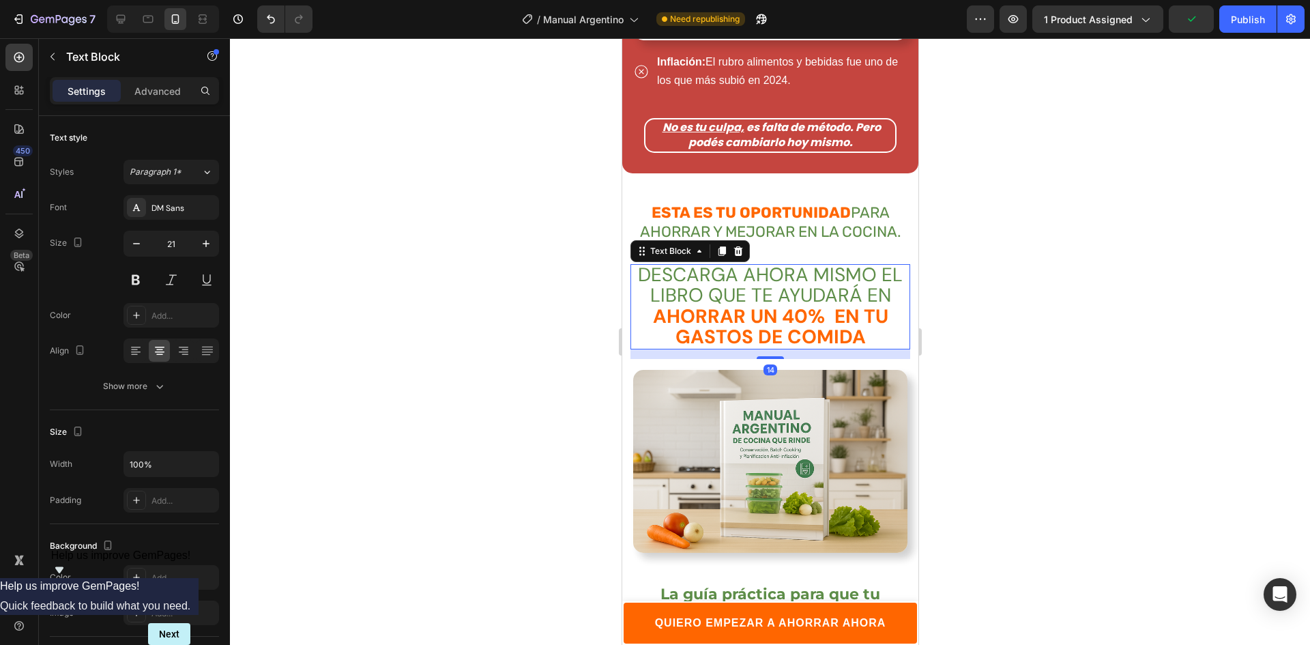
click at [671, 304] on strong "AHORRAR UN 40% EN TU GASTOS DE COMIDA" at bounding box center [769, 327] width 235 height 46
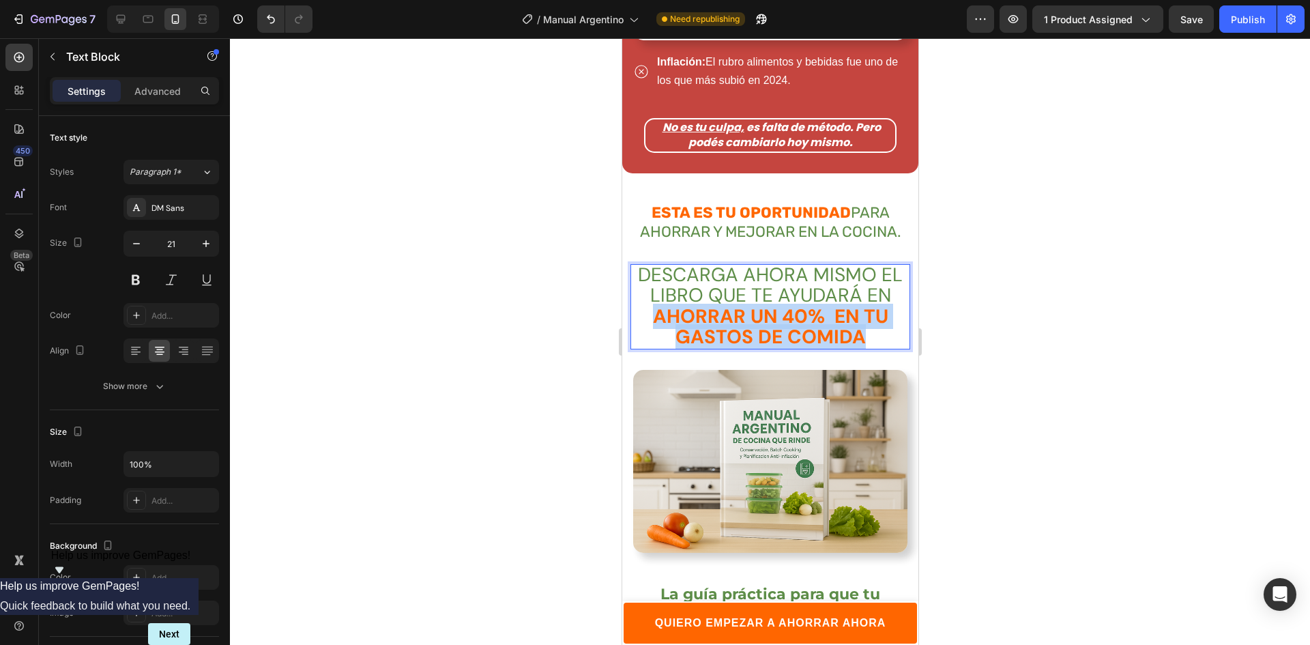
drag, startPoint x: 867, startPoint y: 309, endPoint x: 1112, endPoint y: 251, distance: 252.3
click at [650, 307] on p "AHORRAR UN 40% EN TU GASTOS DE COMIDA" at bounding box center [769, 328] width 277 height 42
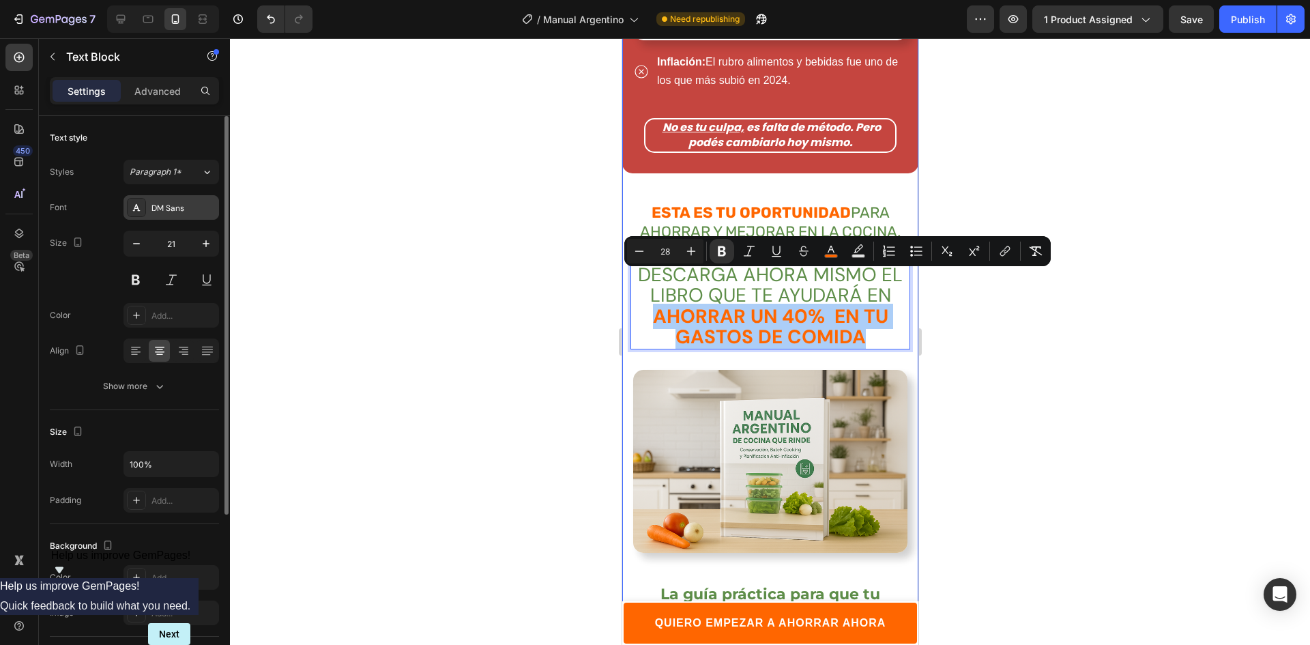
click at [183, 196] on div "DM Sans" at bounding box center [170, 207] width 95 height 25
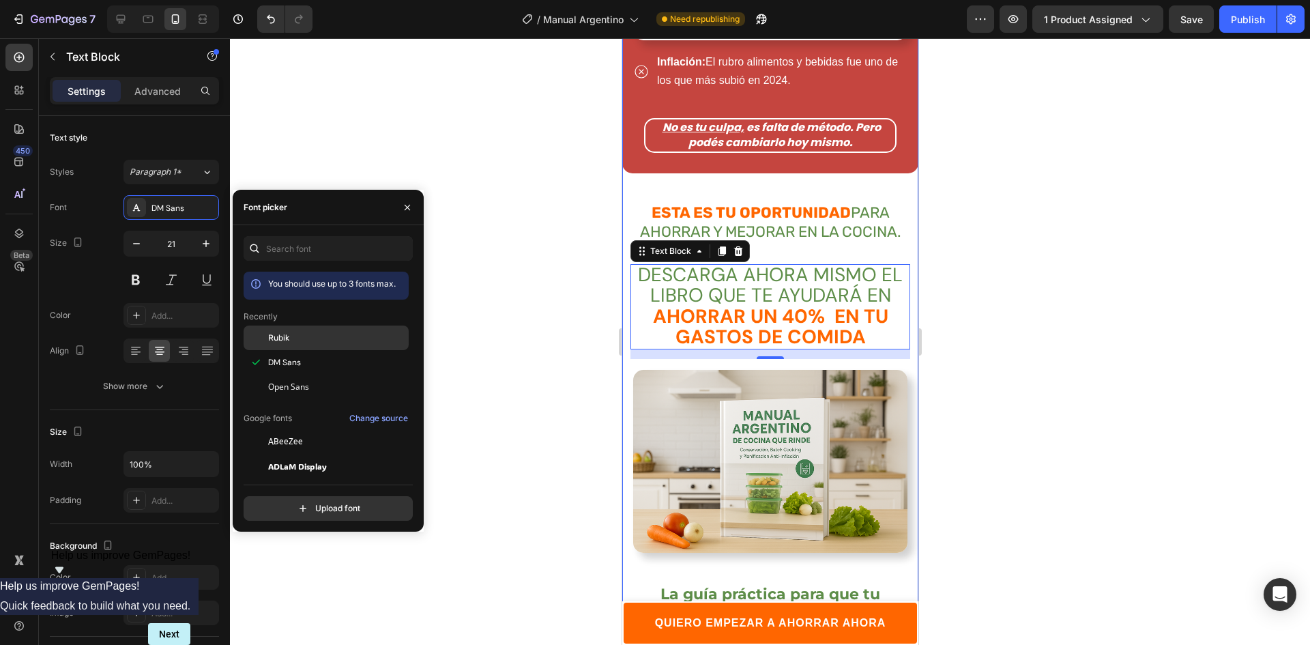
click at [318, 338] on div "Rubik" at bounding box center [337, 337] width 138 height 12
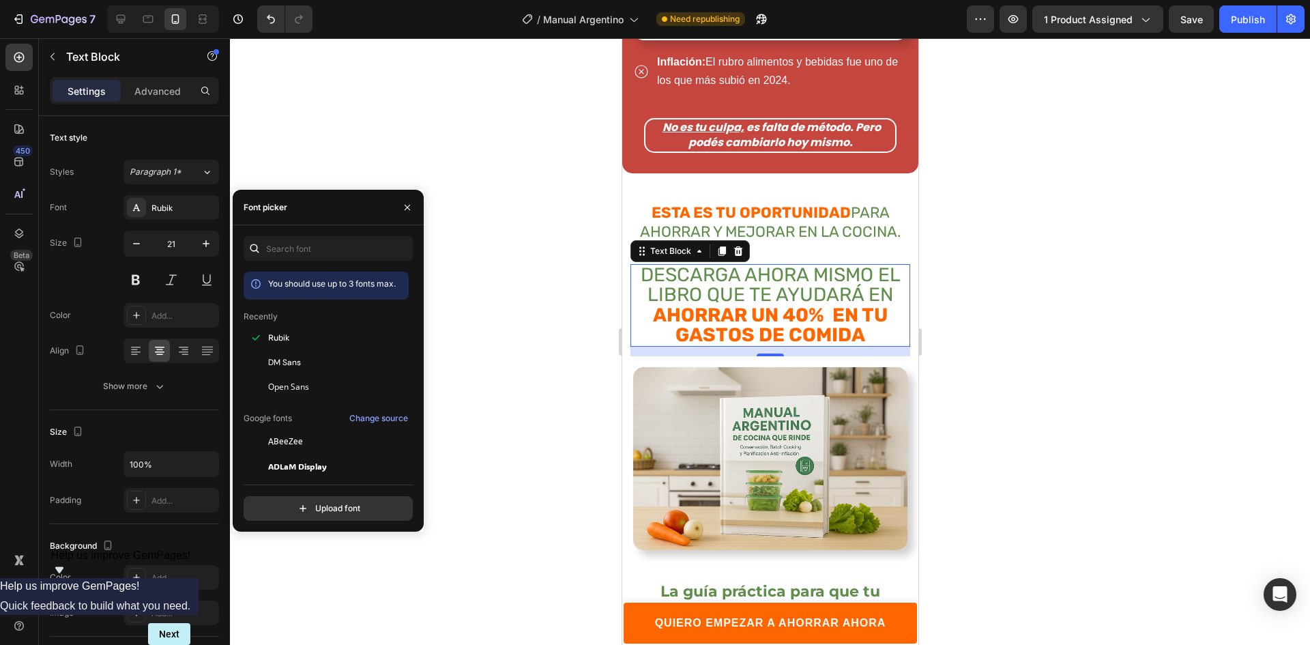
click at [1070, 296] on div at bounding box center [770, 341] width 1080 height 606
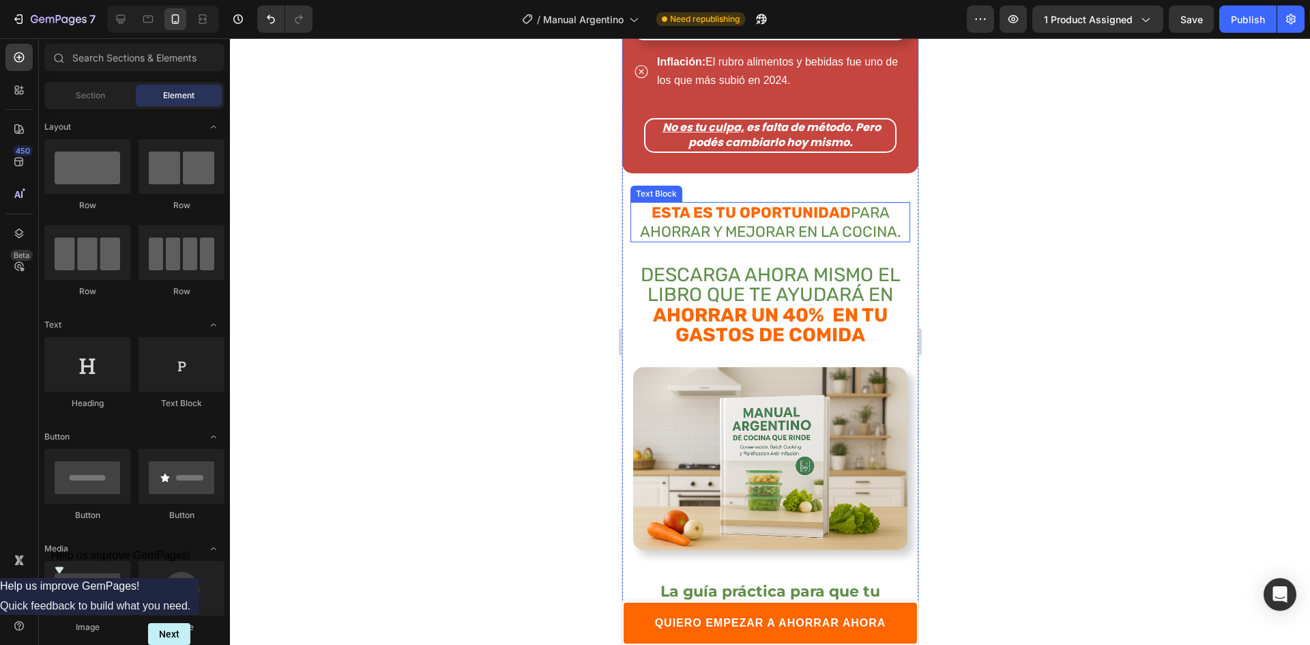
click at [1109, 259] on div at bounding box center [770, 341] width 1080 height 606
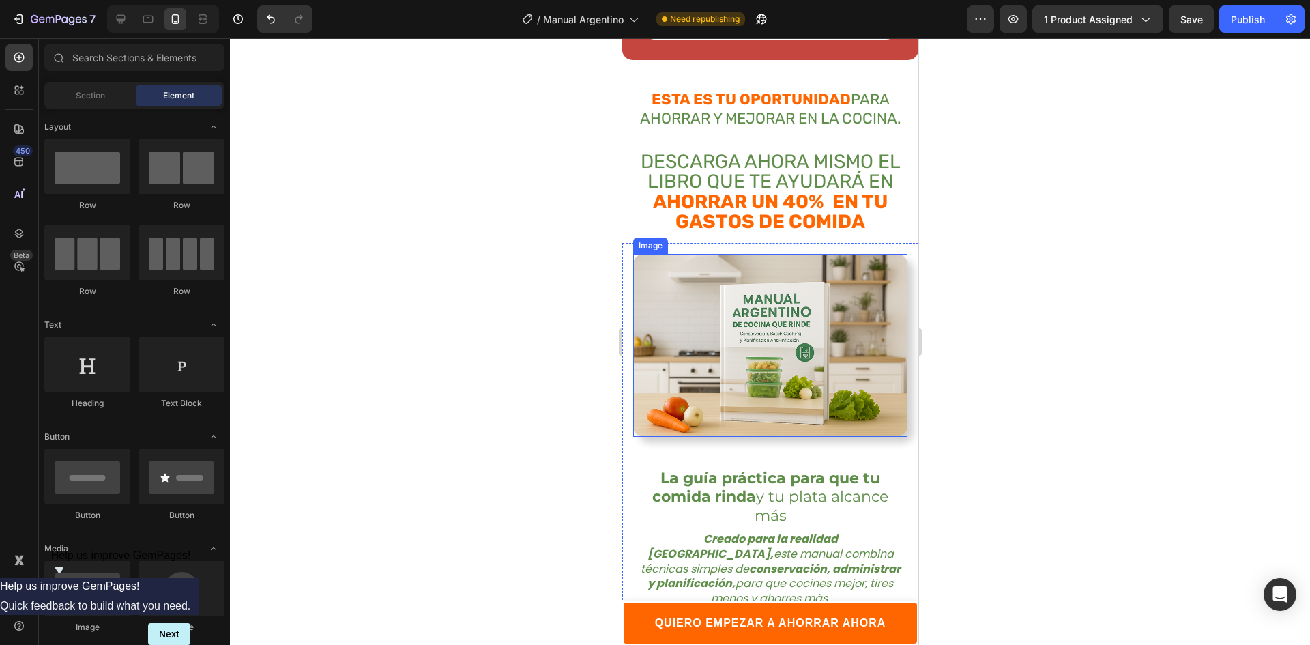
scroll to position [1773, 0]
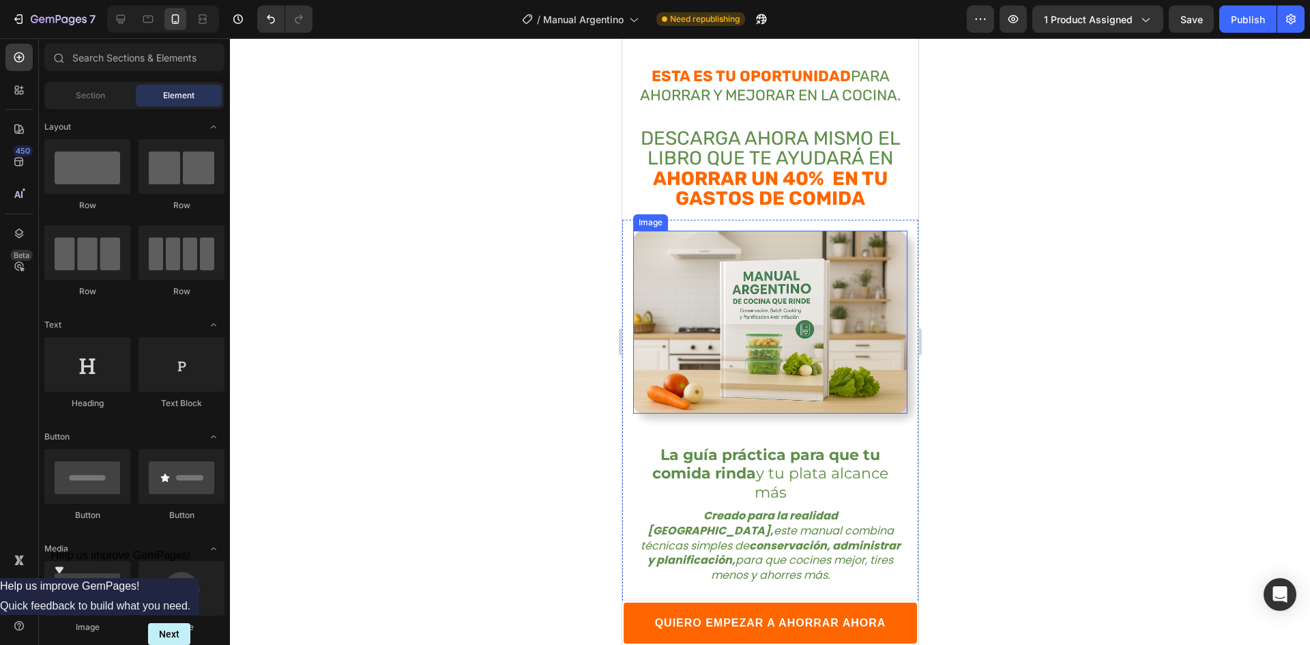
click at [765, 175] on strong "AHORRAR UN 40% EN TU GASTOS DE COMIDA" at bounding box center [769, 188] width 235 height 42
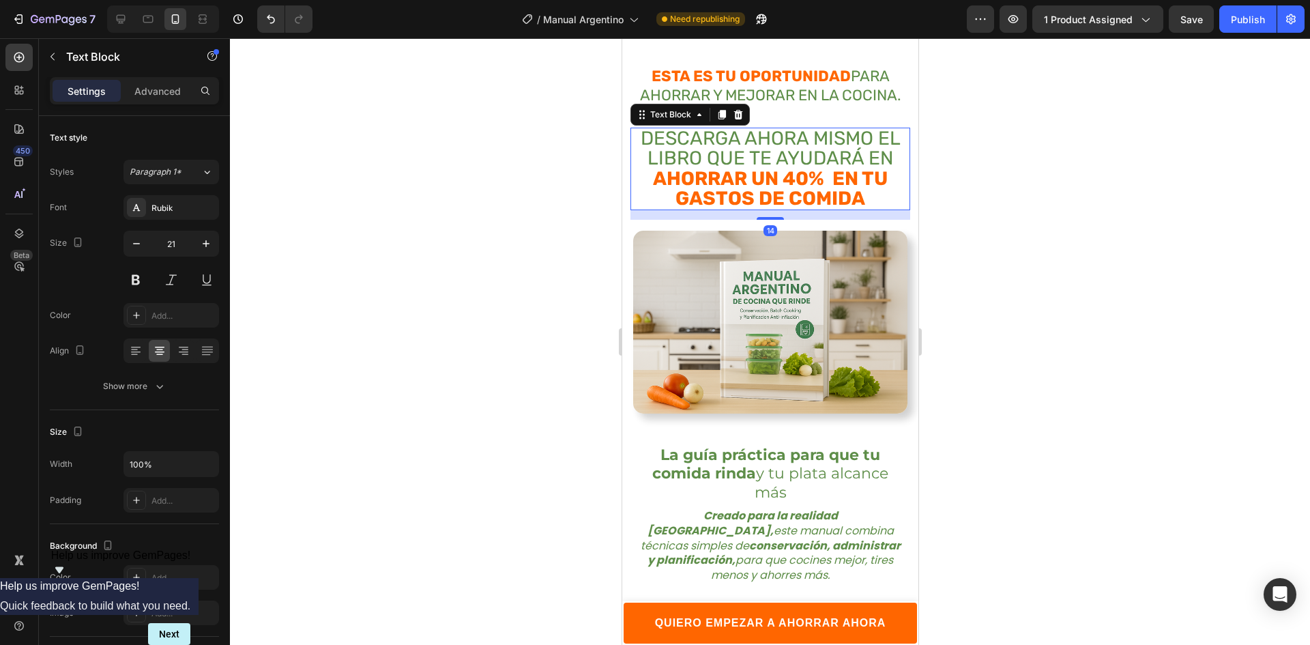
click at [1063, 237] on div at bounding box center [770, 341] width 1080 height 606
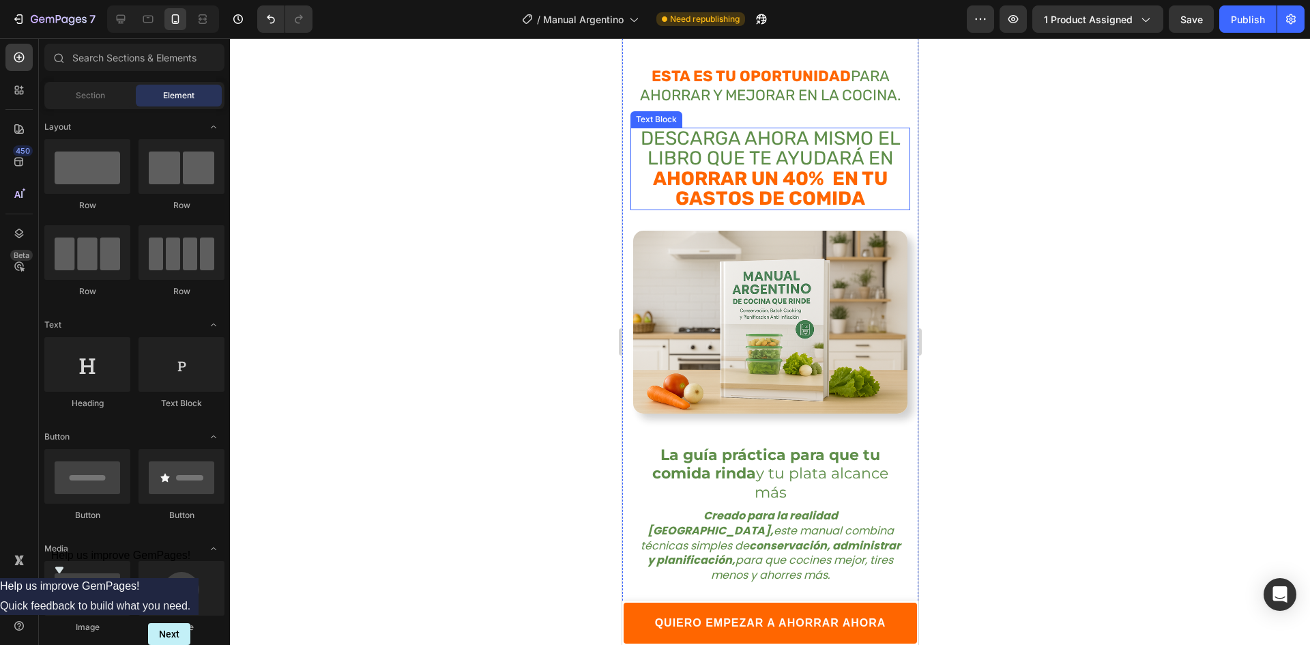
click at [765, 167] on strong "AHORRAR UN 40% EN TU GASTOS DE COMIDA" at bounding box center [769, 188] width 235 height 42
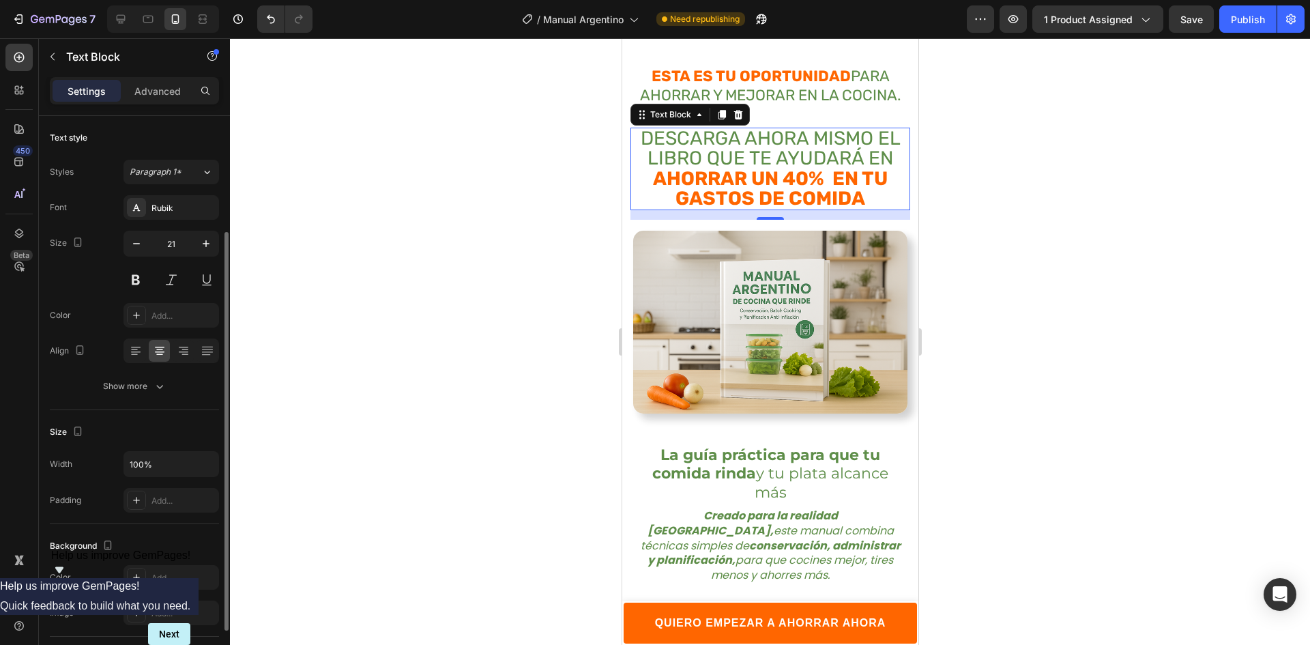
scroll to position [205, 0]
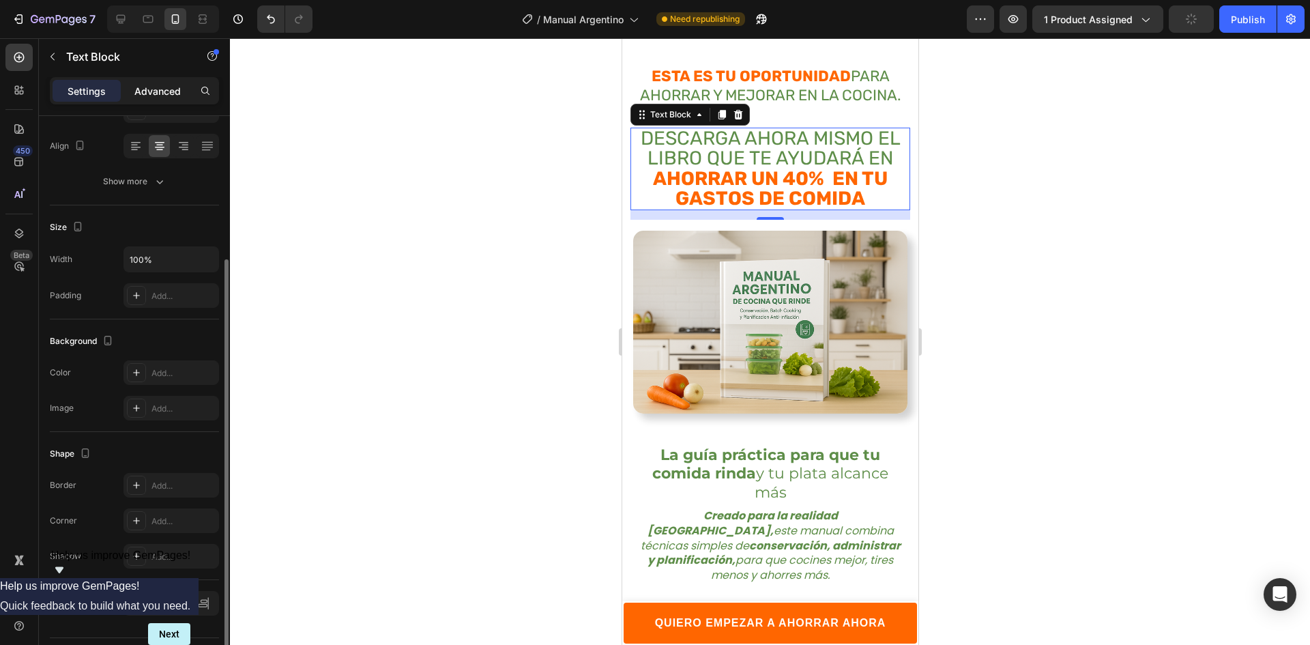
click at [151, 87] on p "Advanced" at bounding box center [157, 91] width 46 height 14
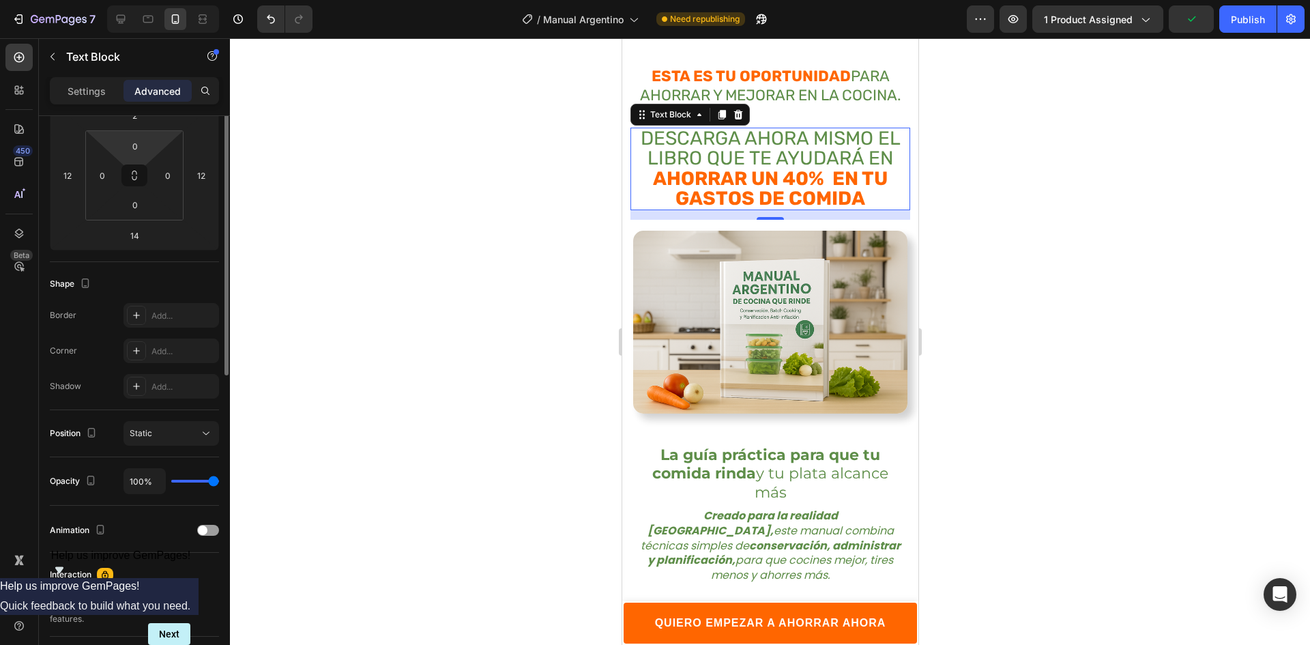
scroll to position [0, 0]
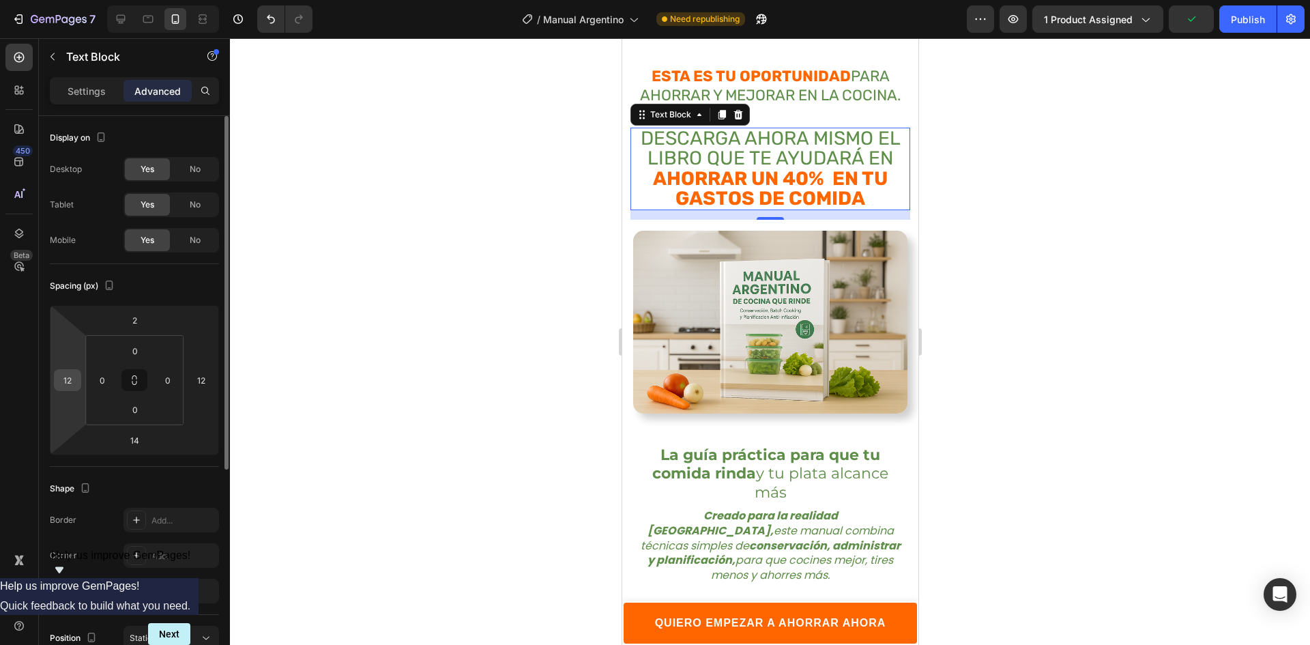
click at [61, 372] on input "12" at bounding box center [67, 380] width 20 height 20
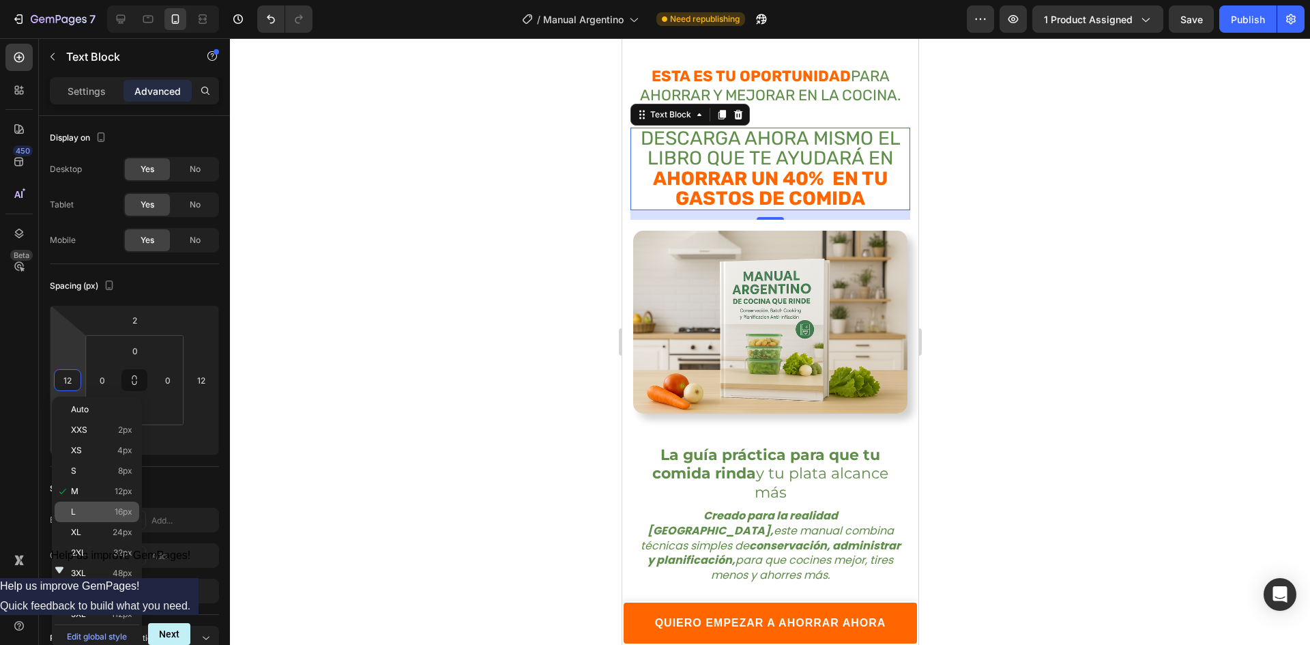
click at [131, 516] on span "16px" at bounding box center [124, 512] width 18 height 10
type input "16"
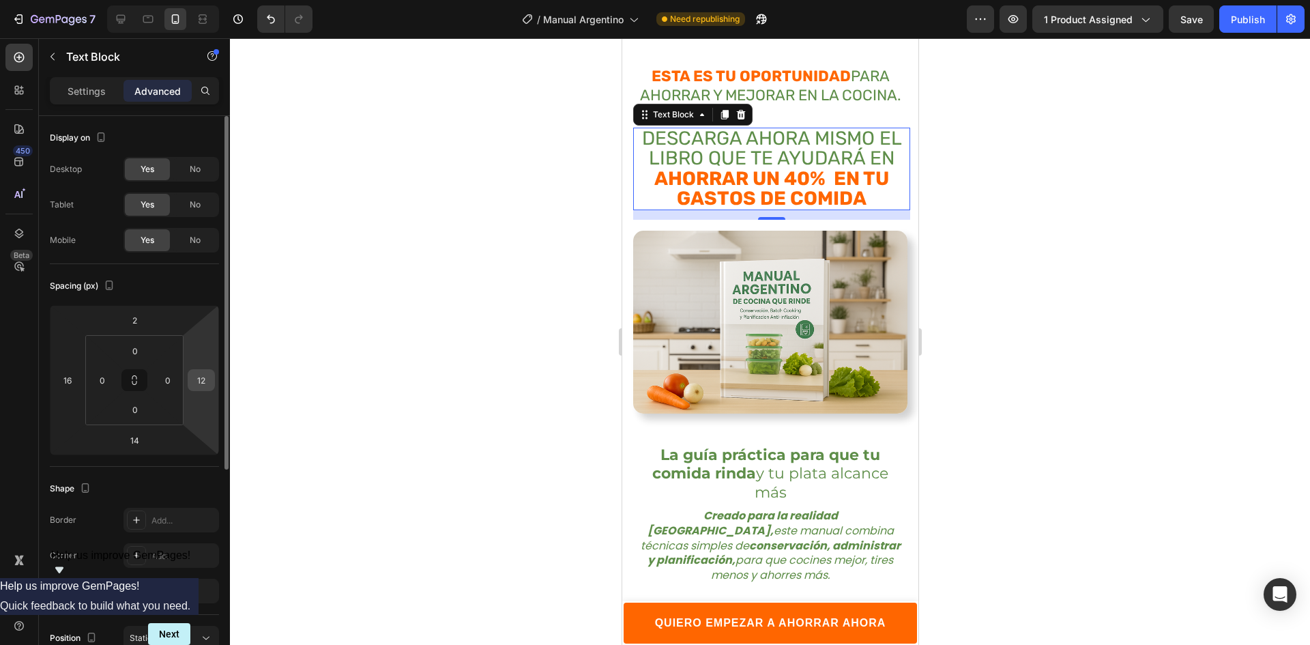
click at [203, 372] on input "12" at bounding box center [201, 380] width 20 height 20
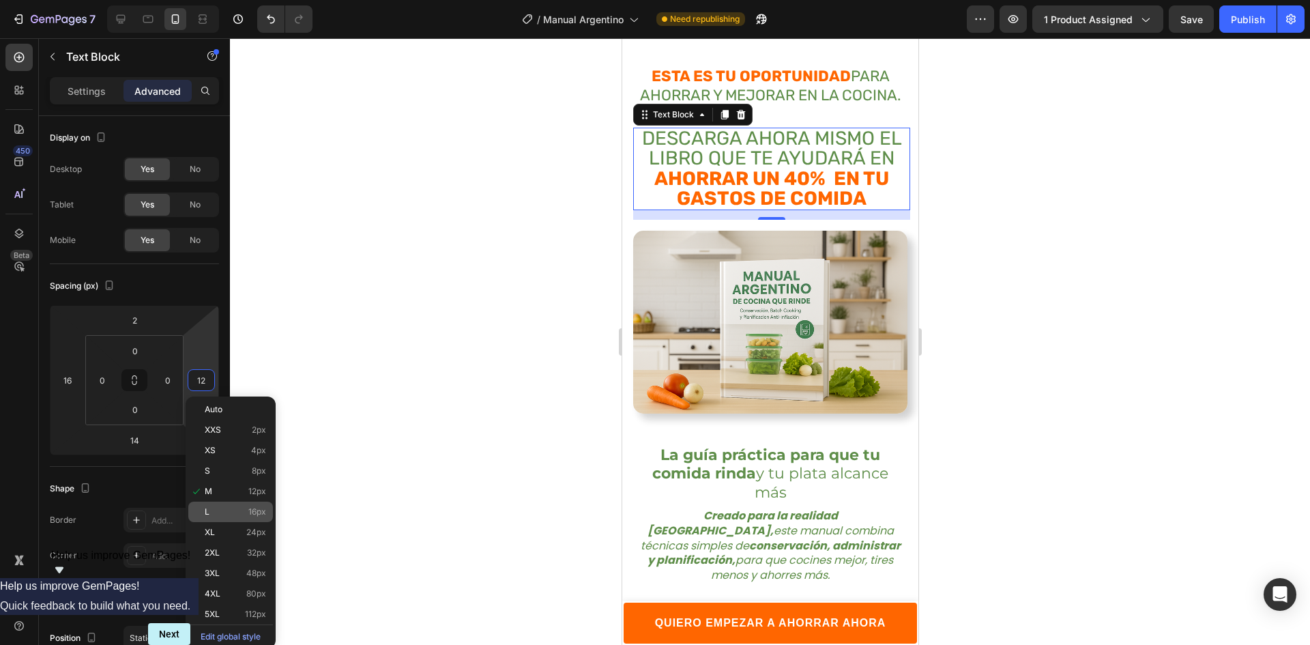
click at [251, 517] on div "L 16px" at bounding box center [230, 511] width 85 height 20
type input "16"
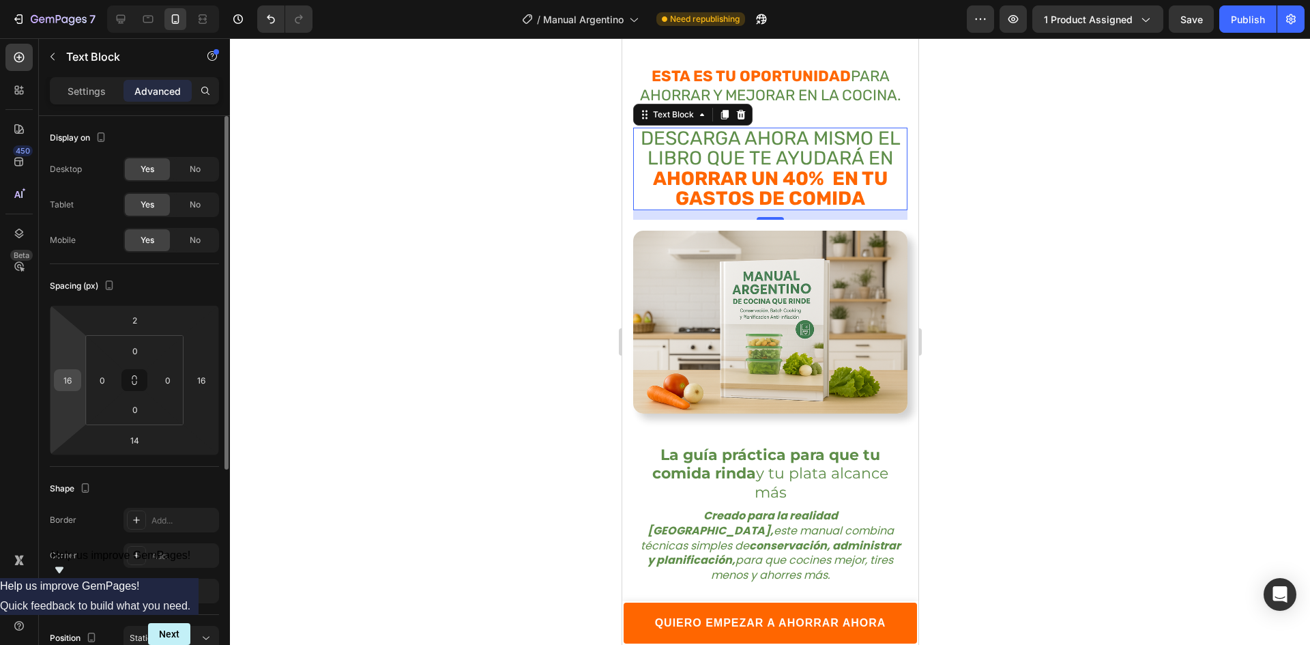
click at [65, 379] on input "16" at bounding box center [67, 380] width 20 height 20
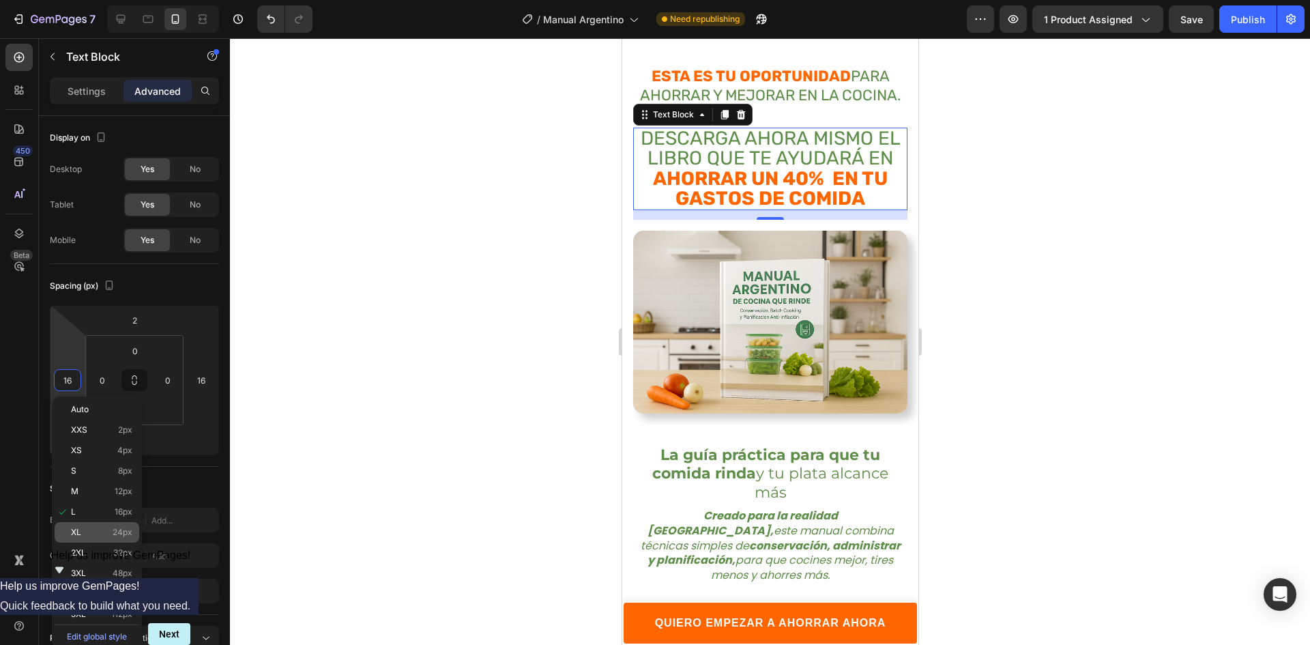
click at [124, 538] on div "XL 24px" at bounding box center [97, 532] width 85 height 20
type input "24"
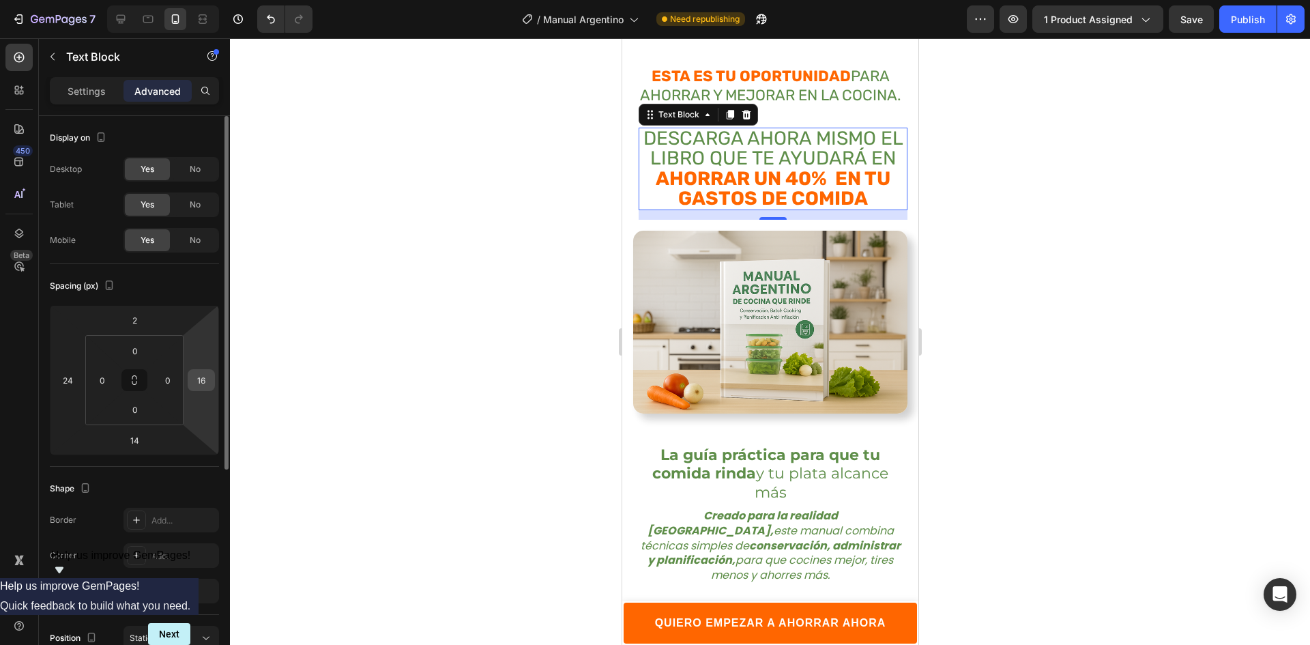
click at [202, 370] on input "16" at bounding box center [201, 380] width 20 height 20
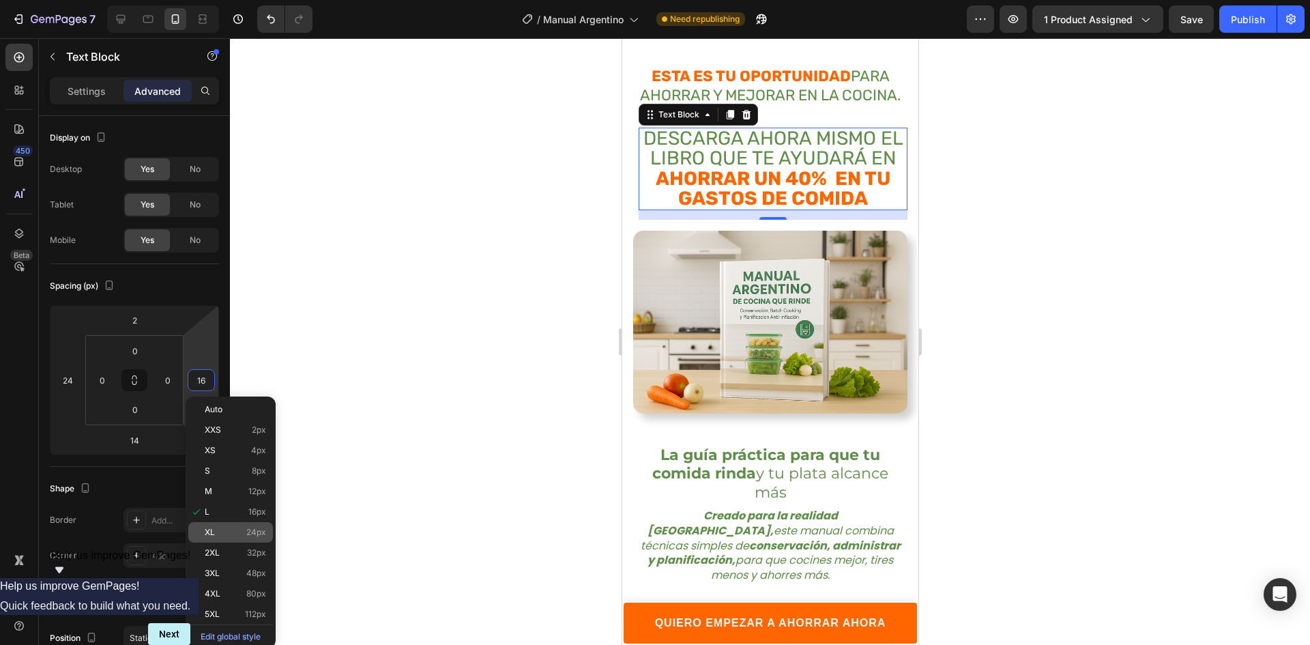
click at [249, 535] on span "24px" at bounding box center [256, 532] width 20 height 10
type input "24"
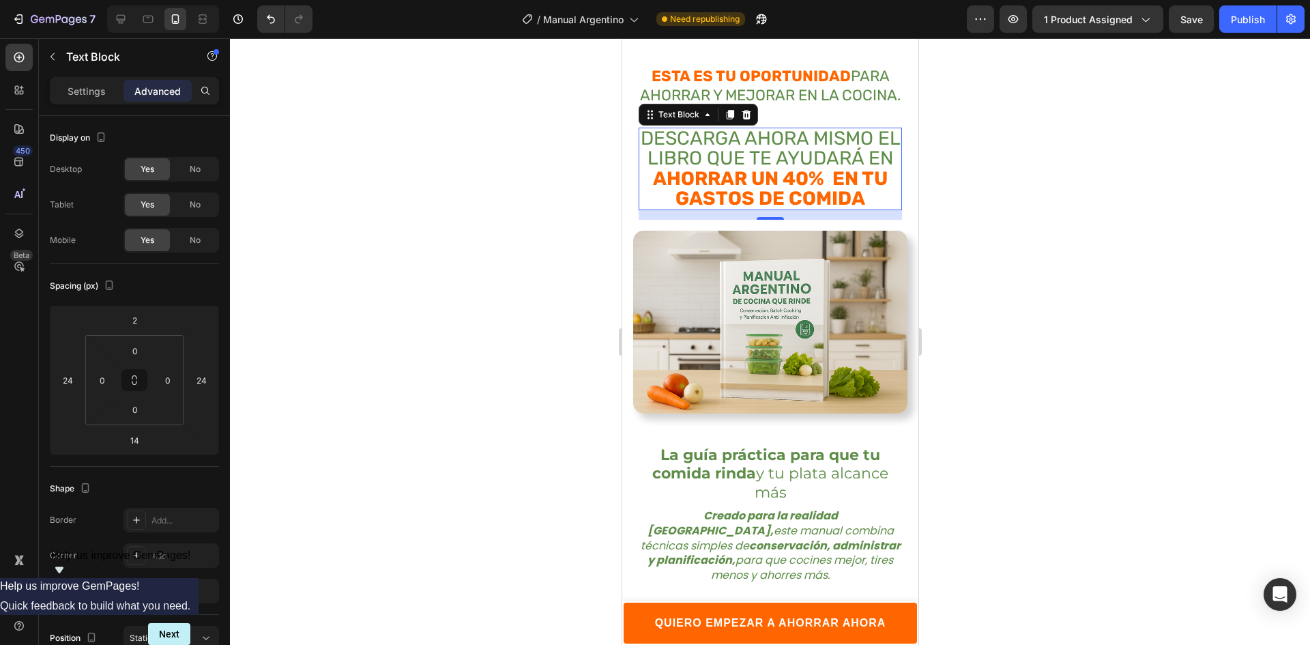
click at [1052, 278] on div at bounding box center [770, 341] width 1080 height 606
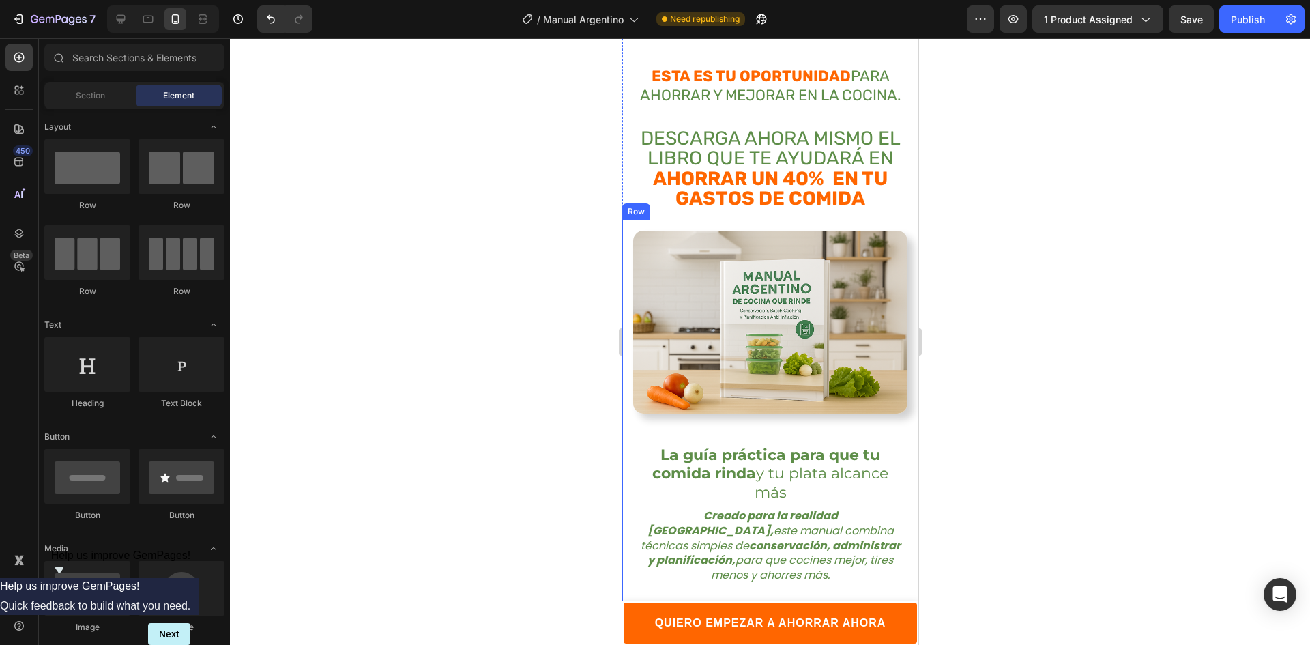
scroll to position [1637, 0]
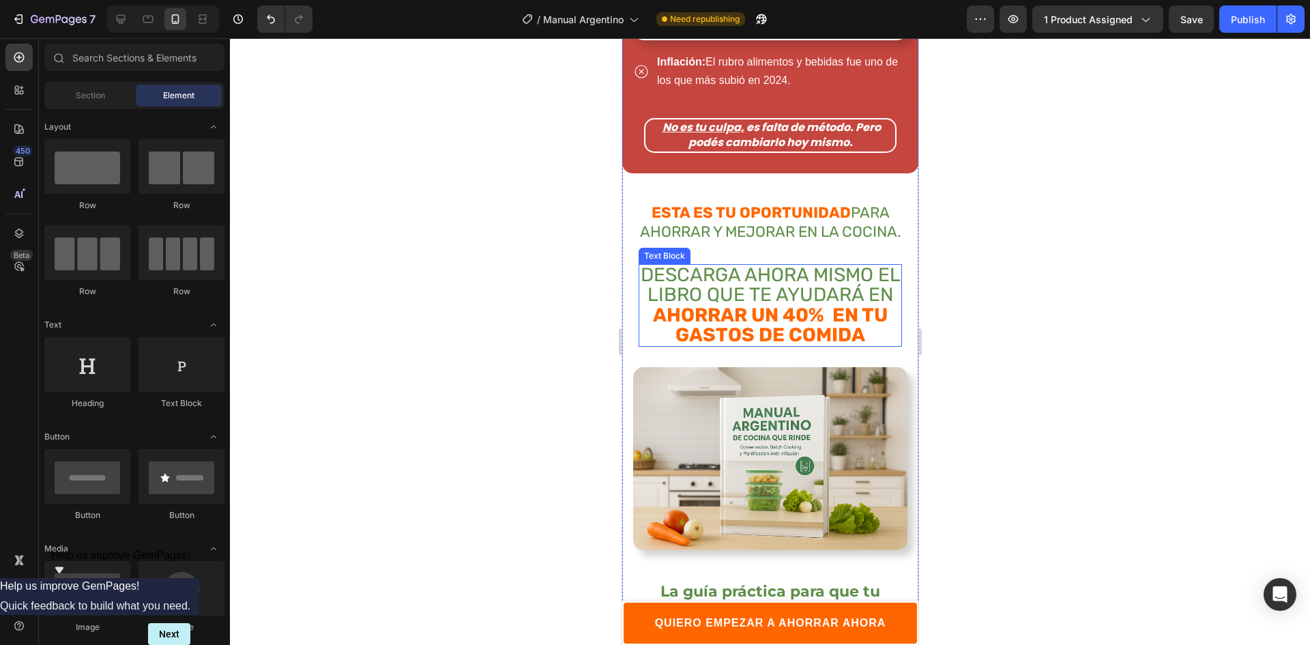
click at [812, 273] on span "DESCARGA AHORA MISMO EL LIBRO QUE TE AYUDARÁ EN" at bounding box center [770, 284] width 260 height 42
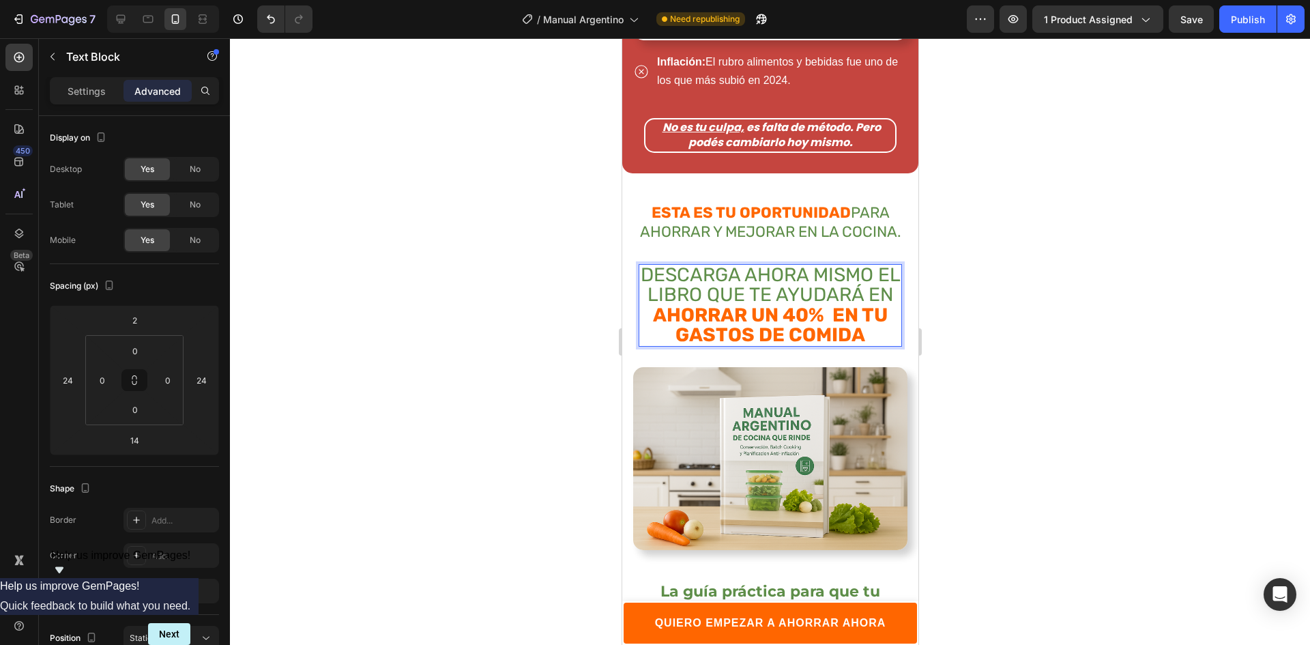
drag, startPoint x: 789, startPoint y: 287, endPoint x: 637, endPoint y: 240, distance: 159.2
click at [638, 264] on div "DESCARGA AHORA MISMO EL LIBRO QUE TE AYUDARÁ EN AHORRAR UN 40% EN TU GASTOS DE …" at bounding box center [769, 305] width 263 height 83
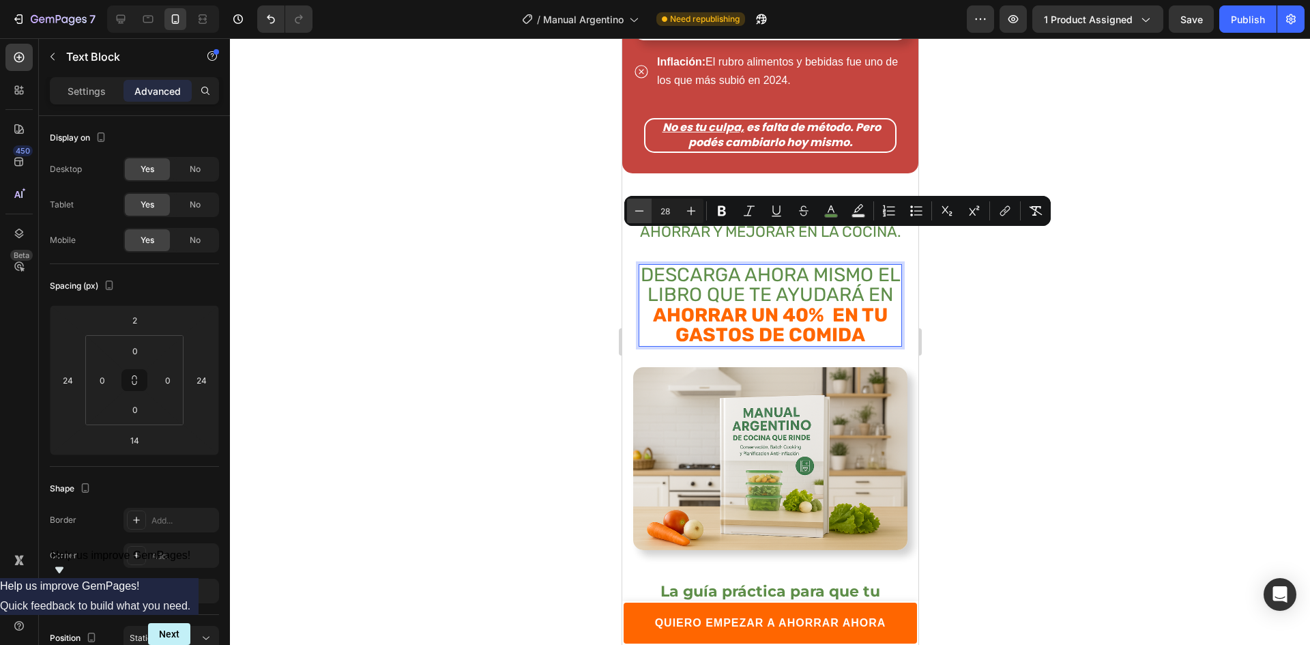
click at [636, 209] on icon "Editor contextual toolbar" at bounding box center [639, 211] width 14 height 14
type input "26"
click at [1125, 338] on div at bounding box center [770, 341] width 1080 height 606
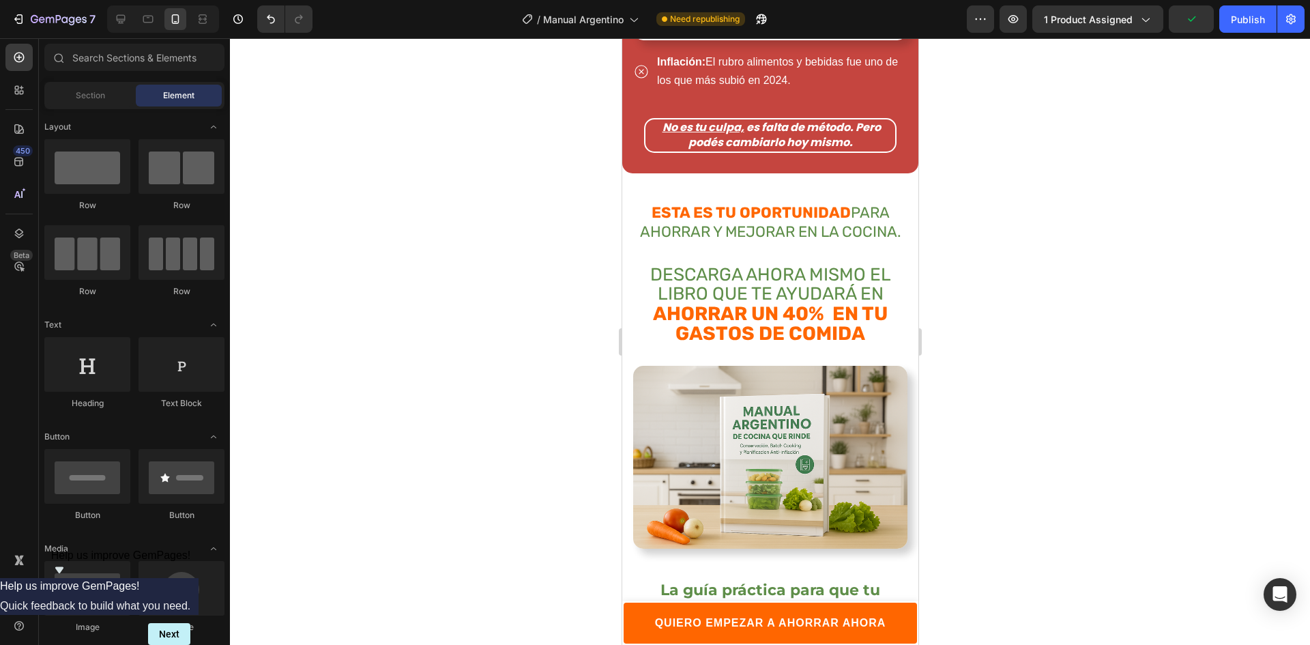
click at [879, 264] on span "DESCARGA AHORA MISMO EL LIBRO QUE TE AYUDARÁ EN" at bounding box center [769, 284] width 241 height 40
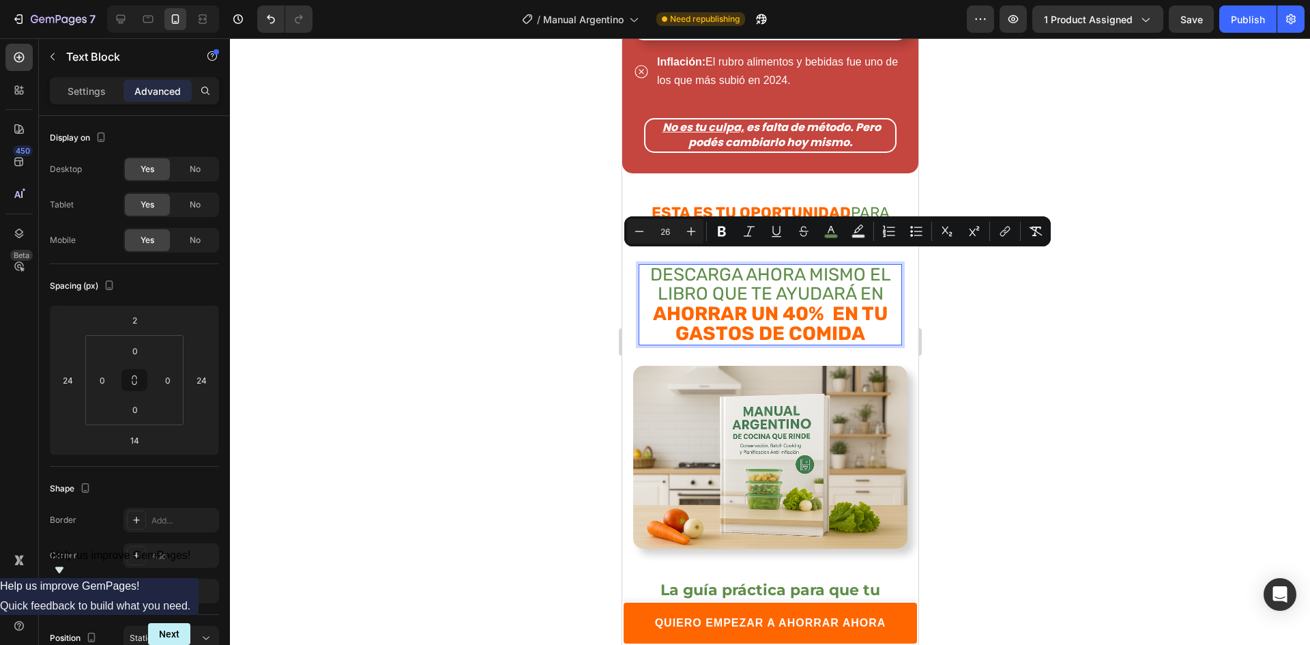
click at [876, 264] on span "DESCARGA AHORA MISMO EL LIBRO QUE TE AYUDARÁ EN" at bounding box center [769, 284] width 241 height 40
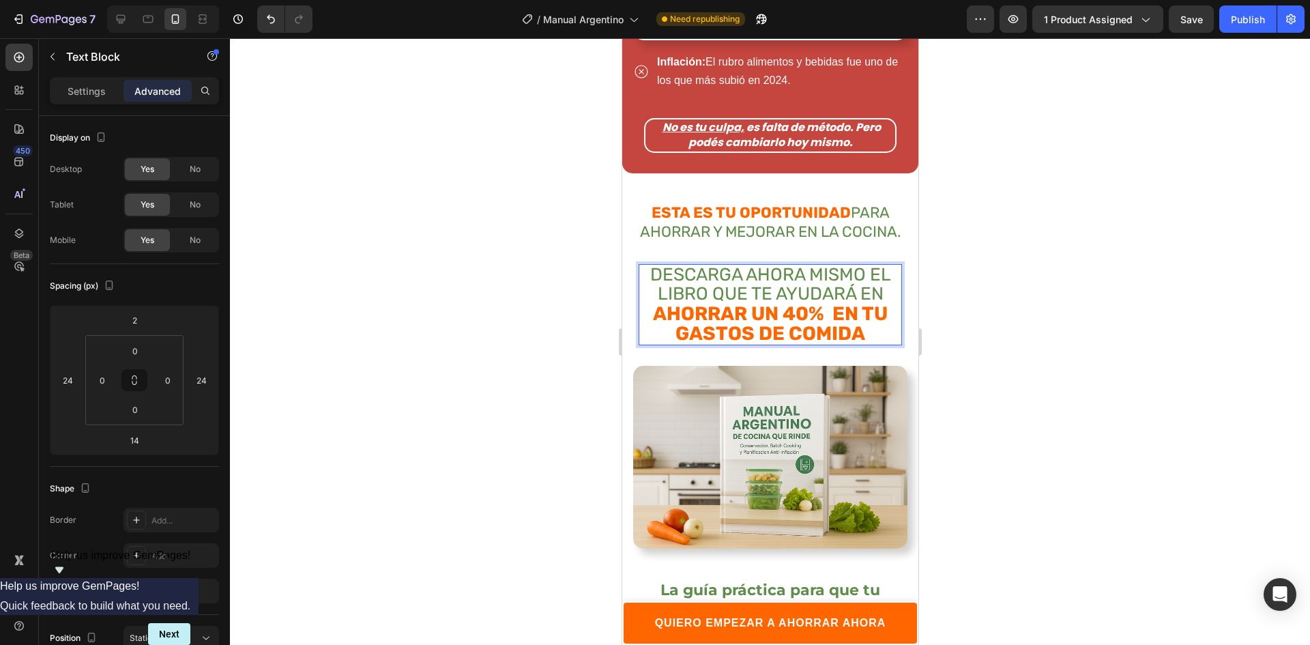
click at [954, 252] on div at bounding box center [770, 341] width 1080 height 606
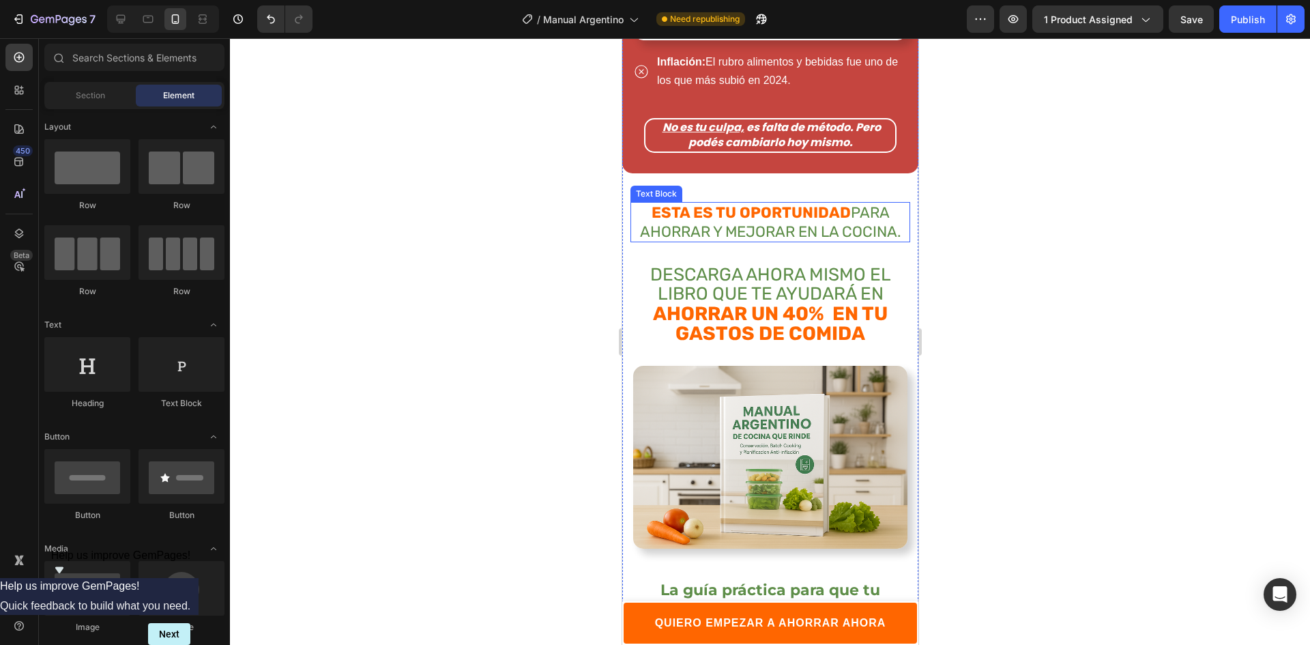
click at [840, 203] on strong "ESTA ES TU OPORTUNIDAD" at bounding box center [750, 212] width 199 height 18
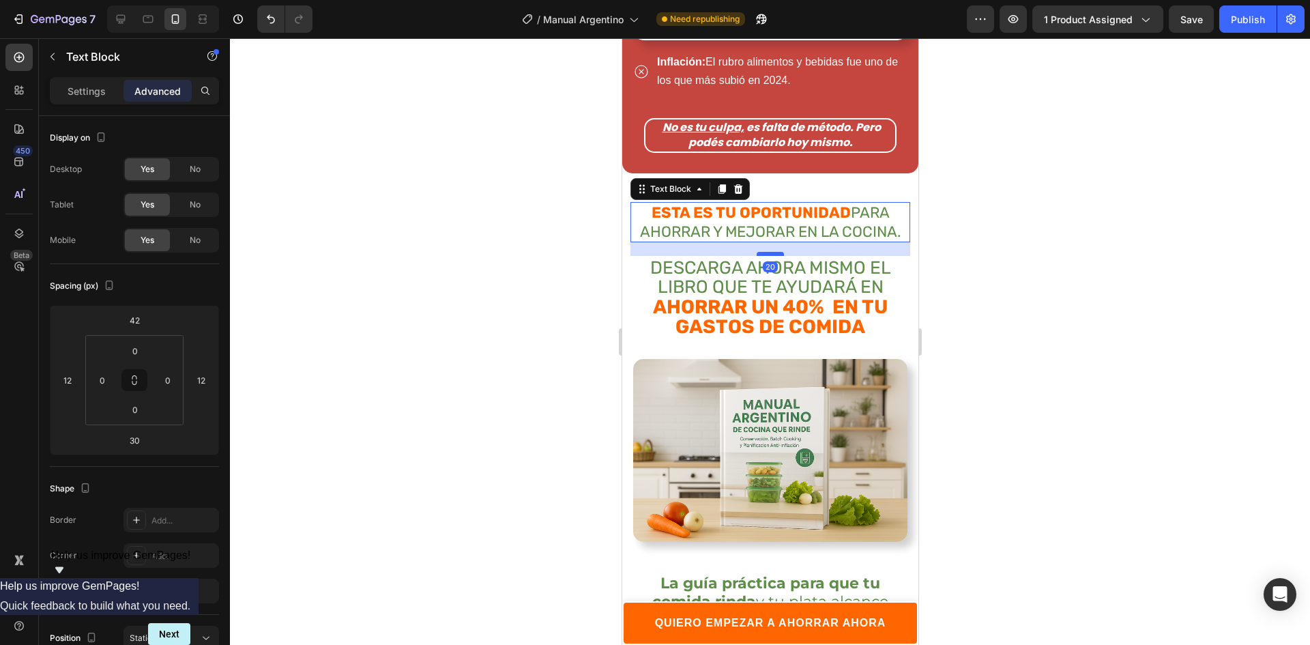
drag, startPoint x: 775, startPoint y: 229, endPoint x: 775, endPoint y: 222, distance: 7.5
click at [775, 252] on div at bounding box center [769, 254] width 27 height 4
drag, startPoint x: 775, startPoint y: 222, endPoint x: 782, endPoint y: 222, distance: 7.5
click at [775, 253] on div at bounding box center [769, 254] width 27 height 3
type input "19"
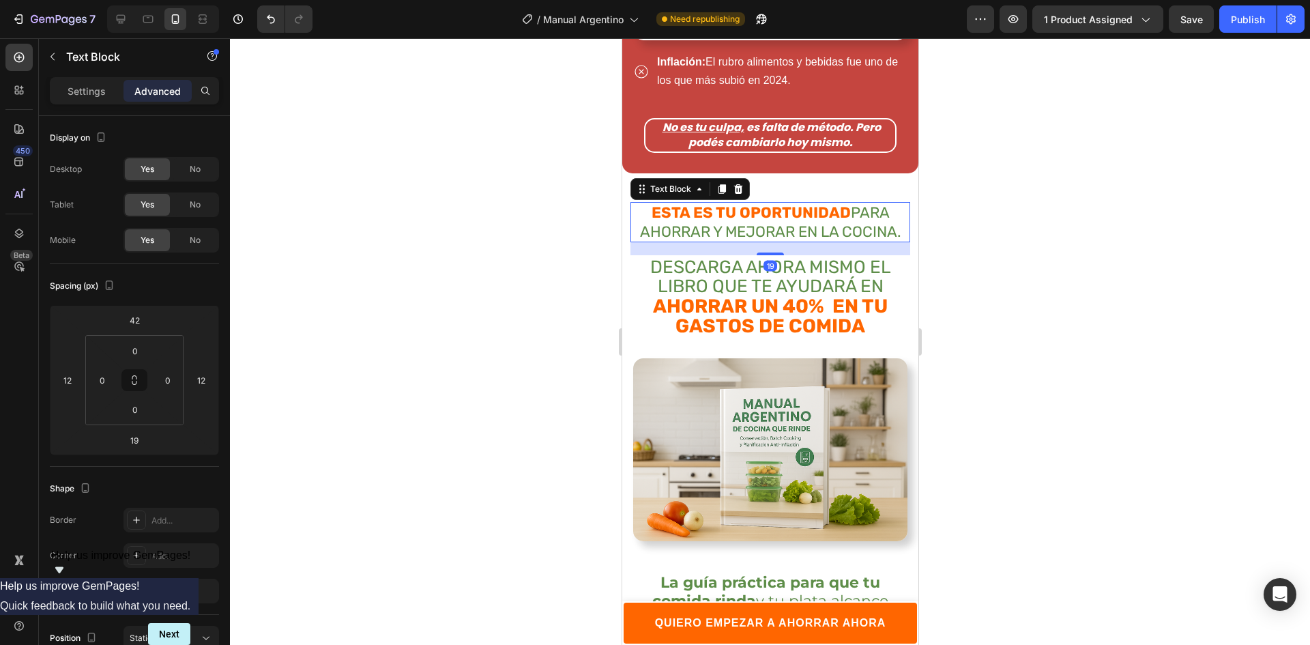
click at [975, 192] on div at bounding box center [770, 341] width 1080 height 606
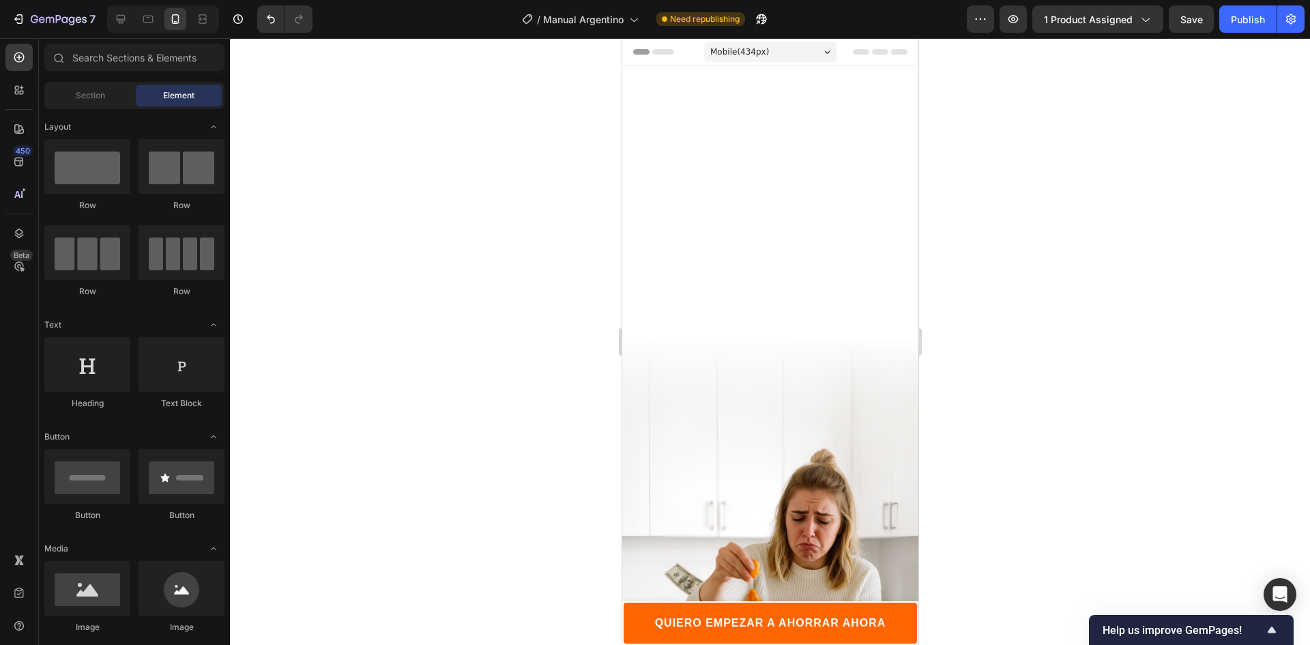
scroll to position [1637, 0]
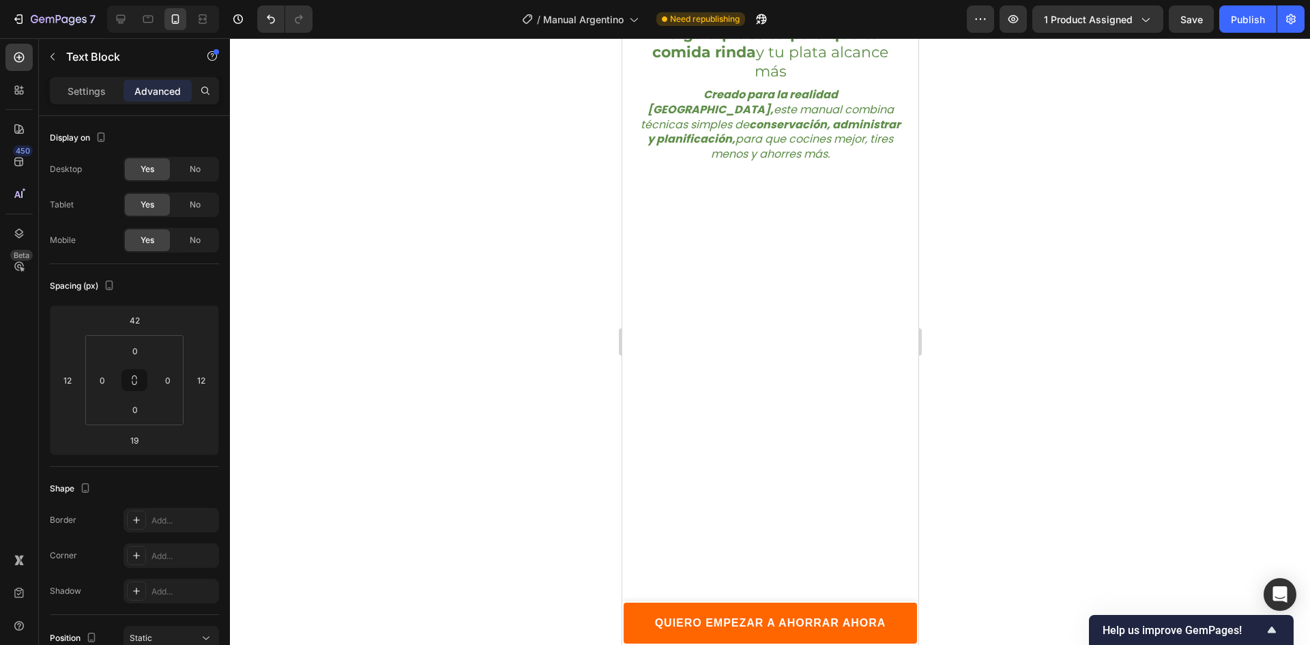
click at [996, 230] on div at bounding box center [770, 341] width 1080 height 606
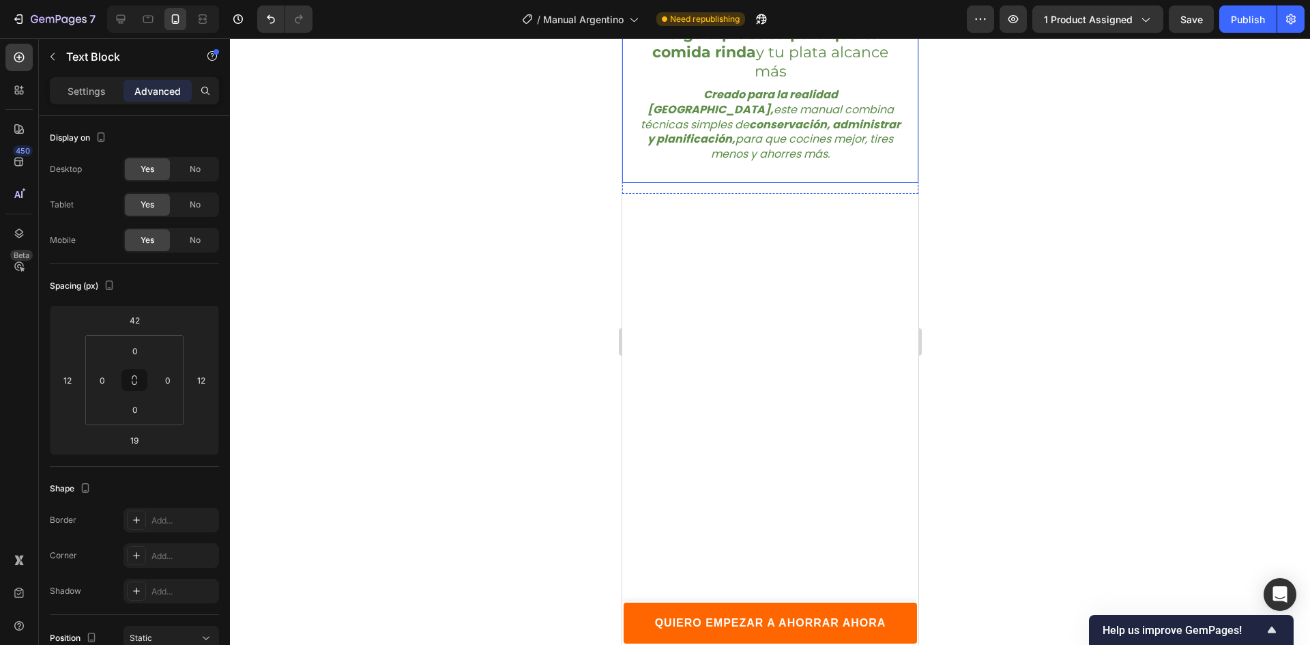
click at [1003, 255] on div at bounding box center [770, 341] width 1080 height 606
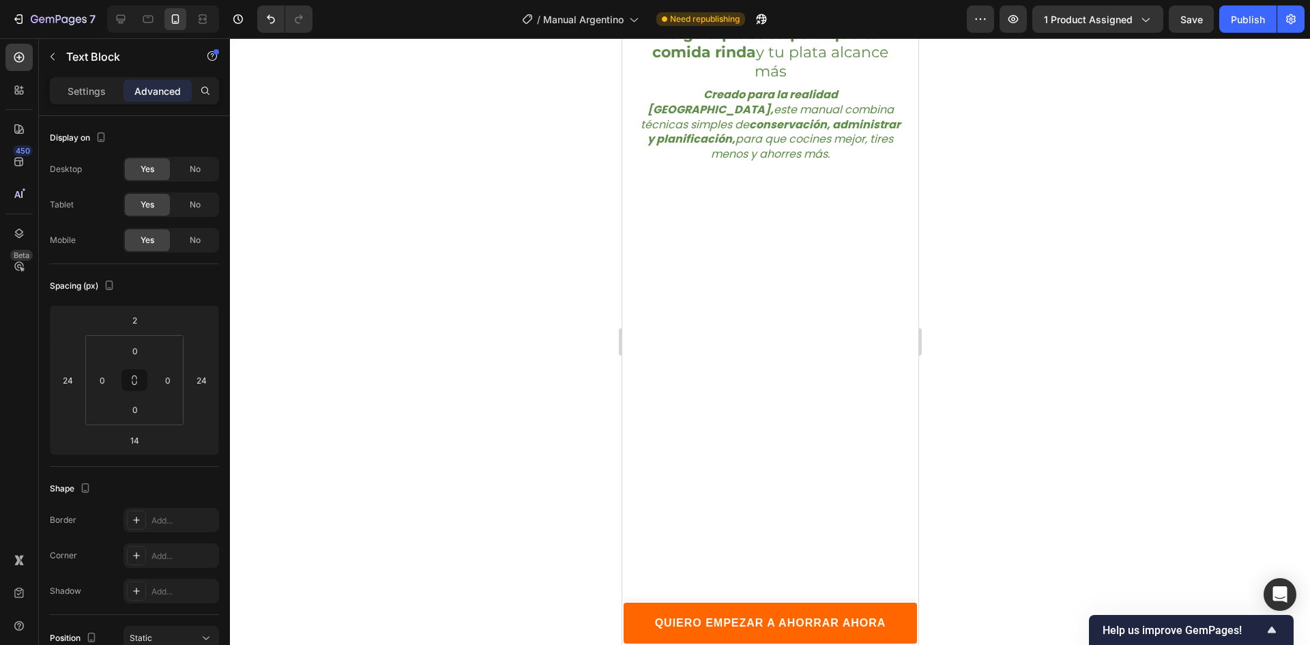
click at [1052, 255] on div at bounding box center [770, 341] width 1080 height 606
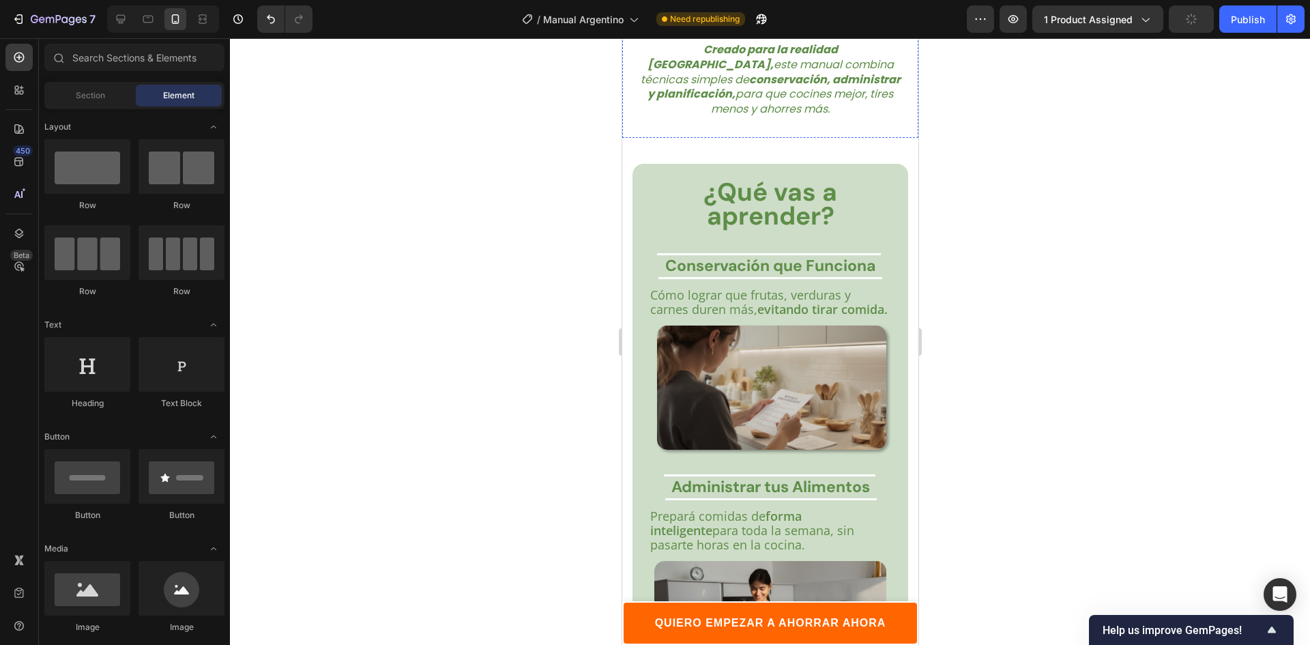
scroll to position [1773, 0]
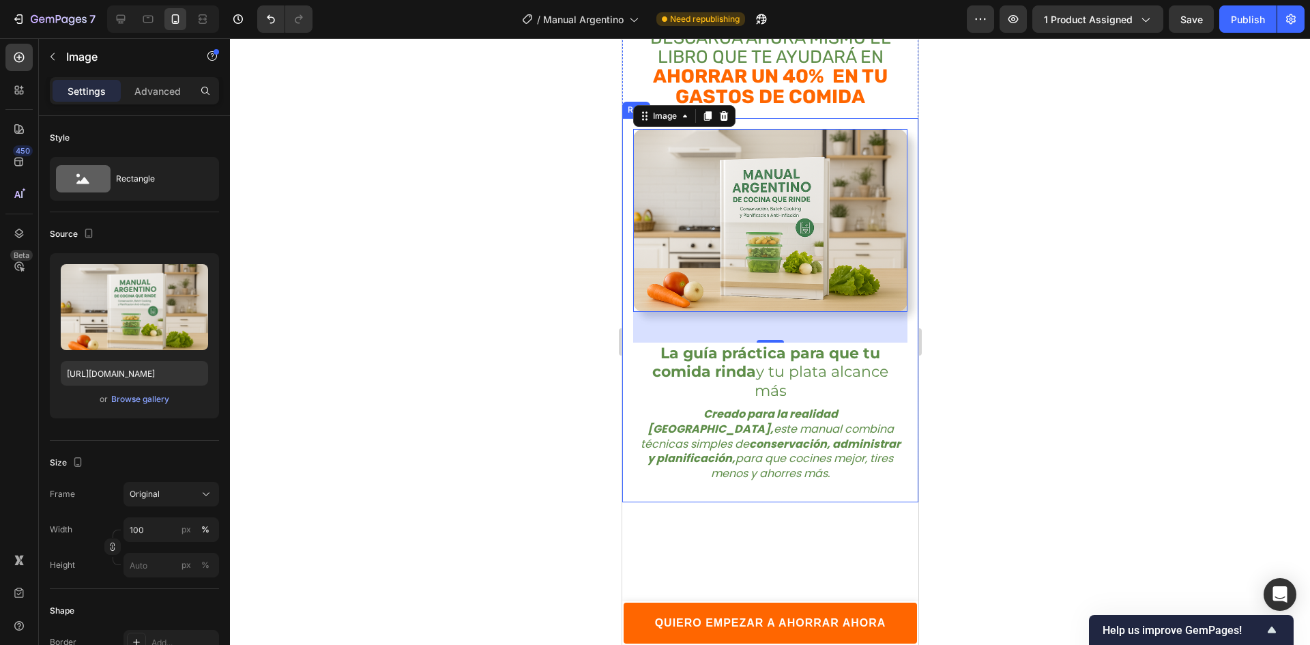
click at [1040, 316] on div at bounding box center [770, 341] width 1080 height 606
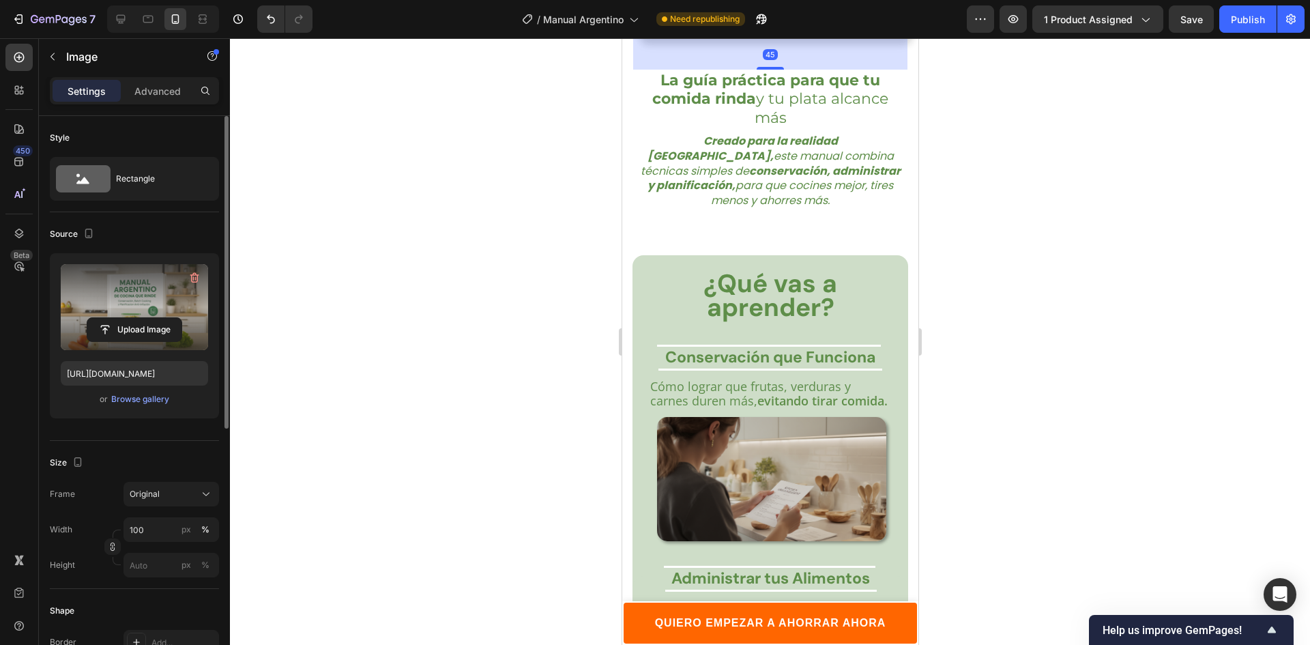
click at [114, 299] on label at bounding box center [134, 307] width 147 height 86
click at [114, 318] on input "file" at bounding box center [134, 329] width 94 height 23
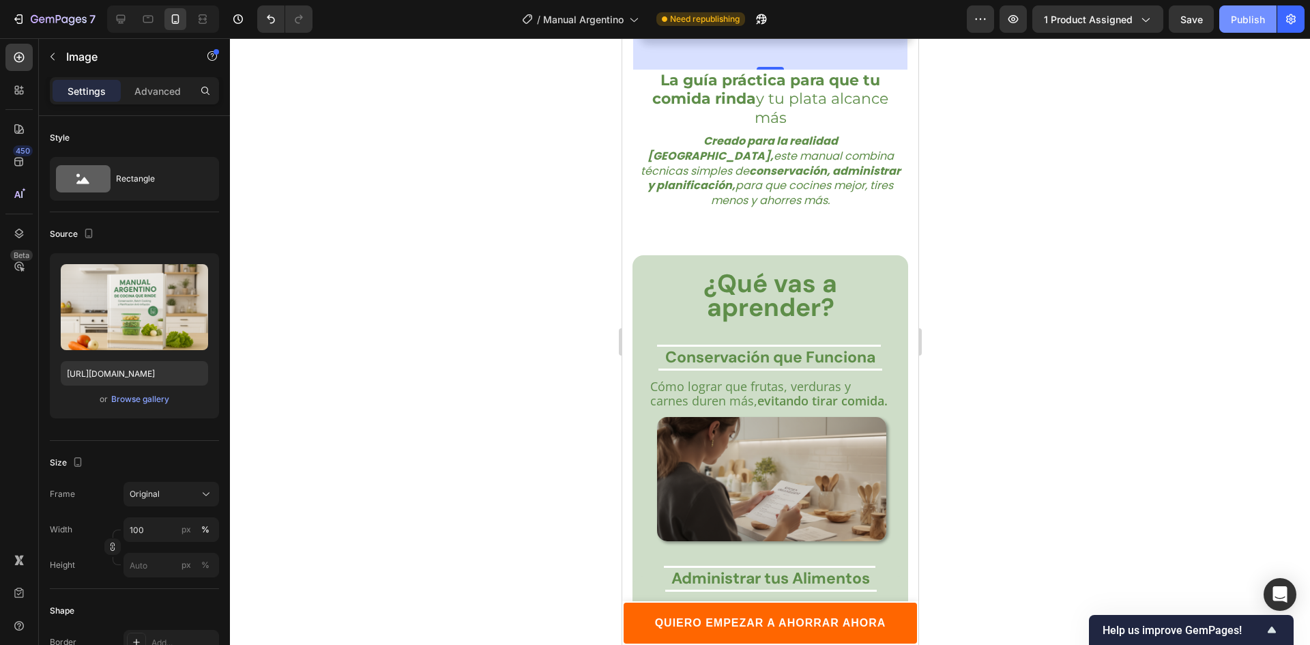
click at [1248, 18] on div "Publish" at bounding box center [1247, 19] width 34 height 14
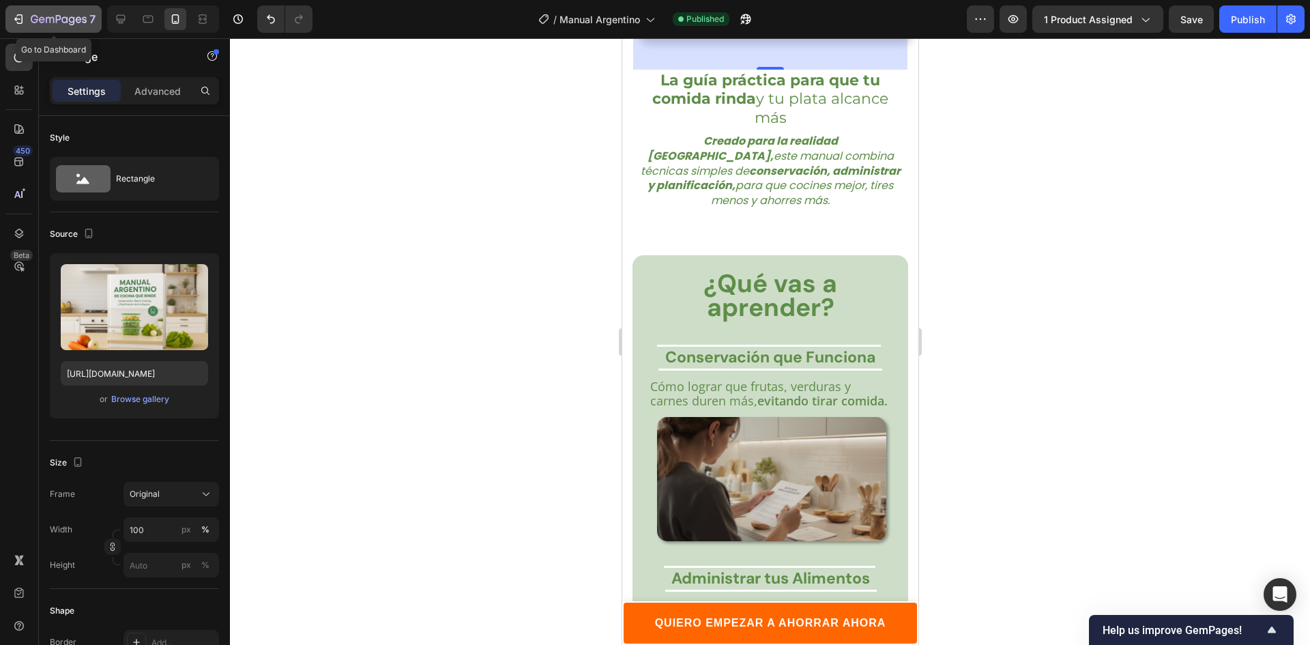
click at [38, 14] on div "7" at bounding box center [63, 19] width 65 height 16
